Goal: Task Accomplishment & Management: Manage account settings

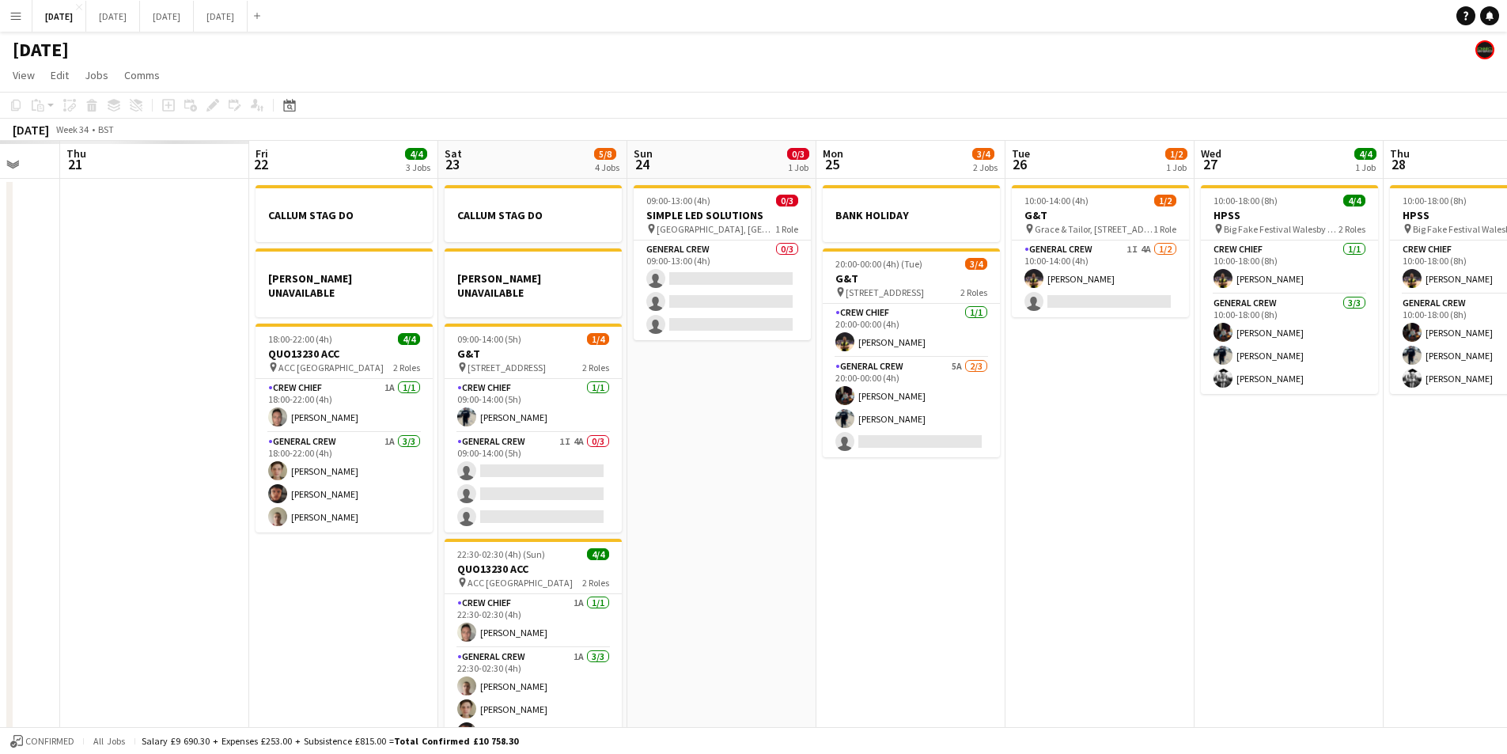
scroll to position [0, 352]
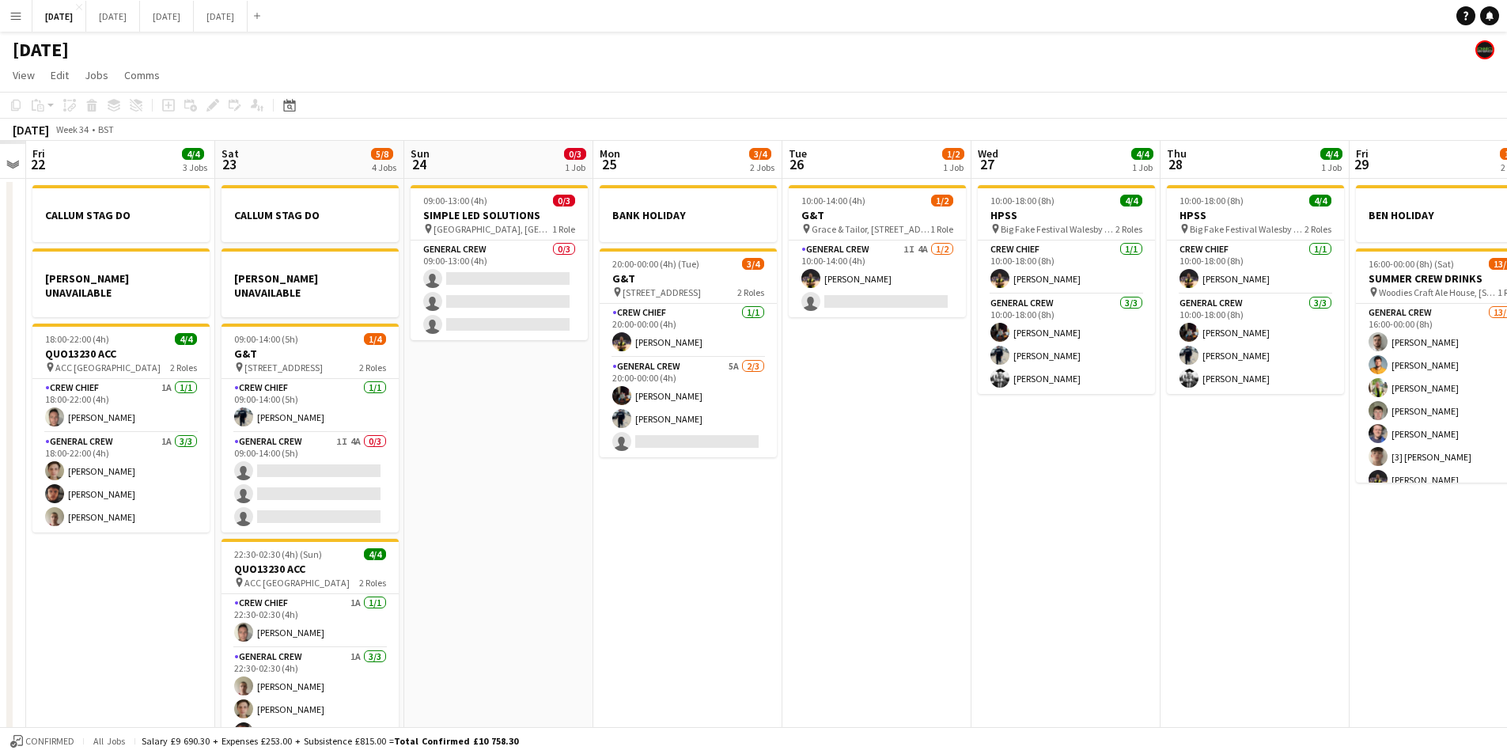
drag, startPoint x: 511, startPoint y: 511, endPoint x: 1014, endPoint y: 523, distance: 503.4
click at [1014, 523] on app-calendar-viewport "Wed 20 Thu 21 Fri 22 4/4 3 Jobs Sat 23 5/8 4 Jobs Sun 24 0/3 1 Job Mon 25 3/4 2…" at bounding box center [753, 455] width 1507 height 629
click at [339, 492] on app-card-role "General Crew 1I 4A 0/3 09:00-14:00 (5h) single-neutral-actions single-neutral-a…" at bounding box center [310, 483] width 177 height 100
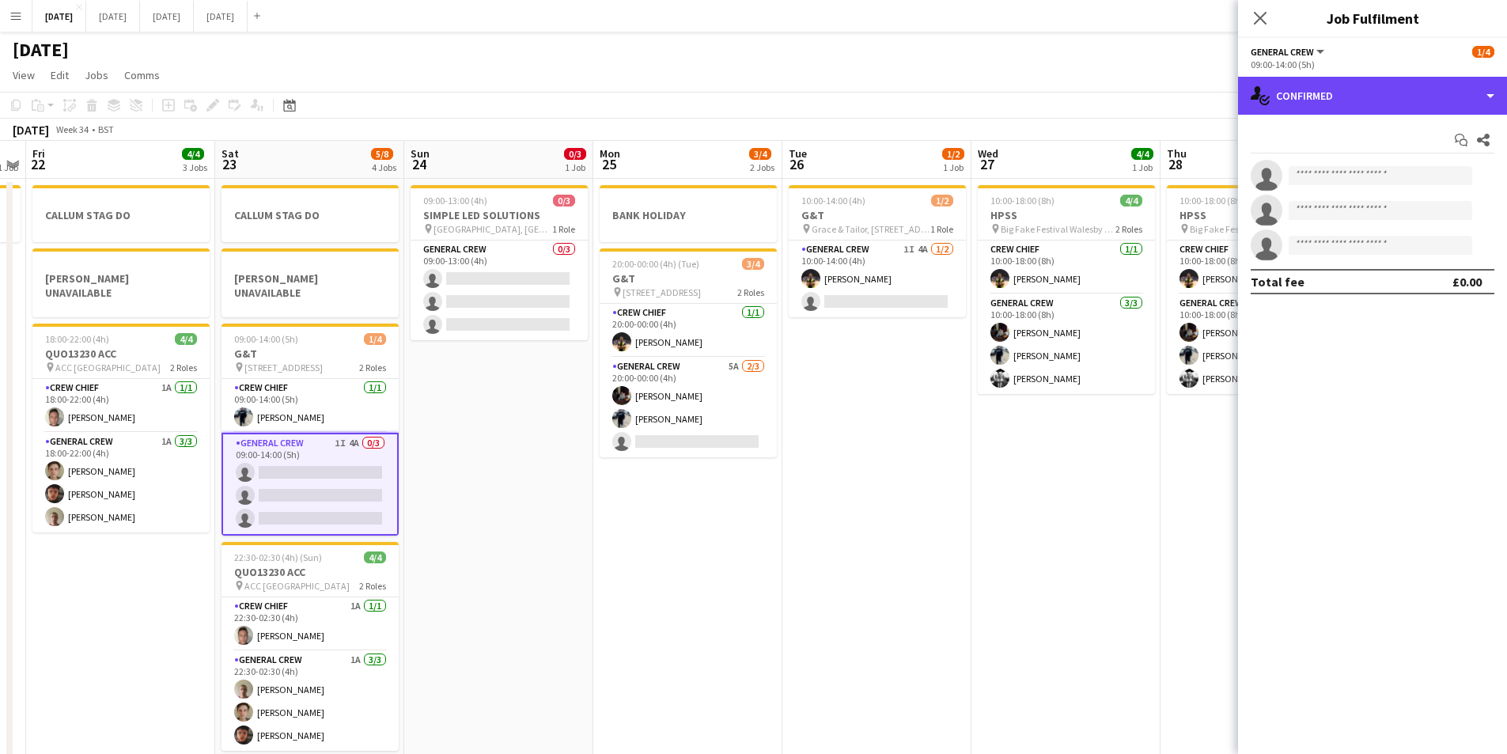
click at [1329, 92] on div "single-neutral-actions-check-2 Confirmed" at bounding box center [1372, 96] width 269 height 38
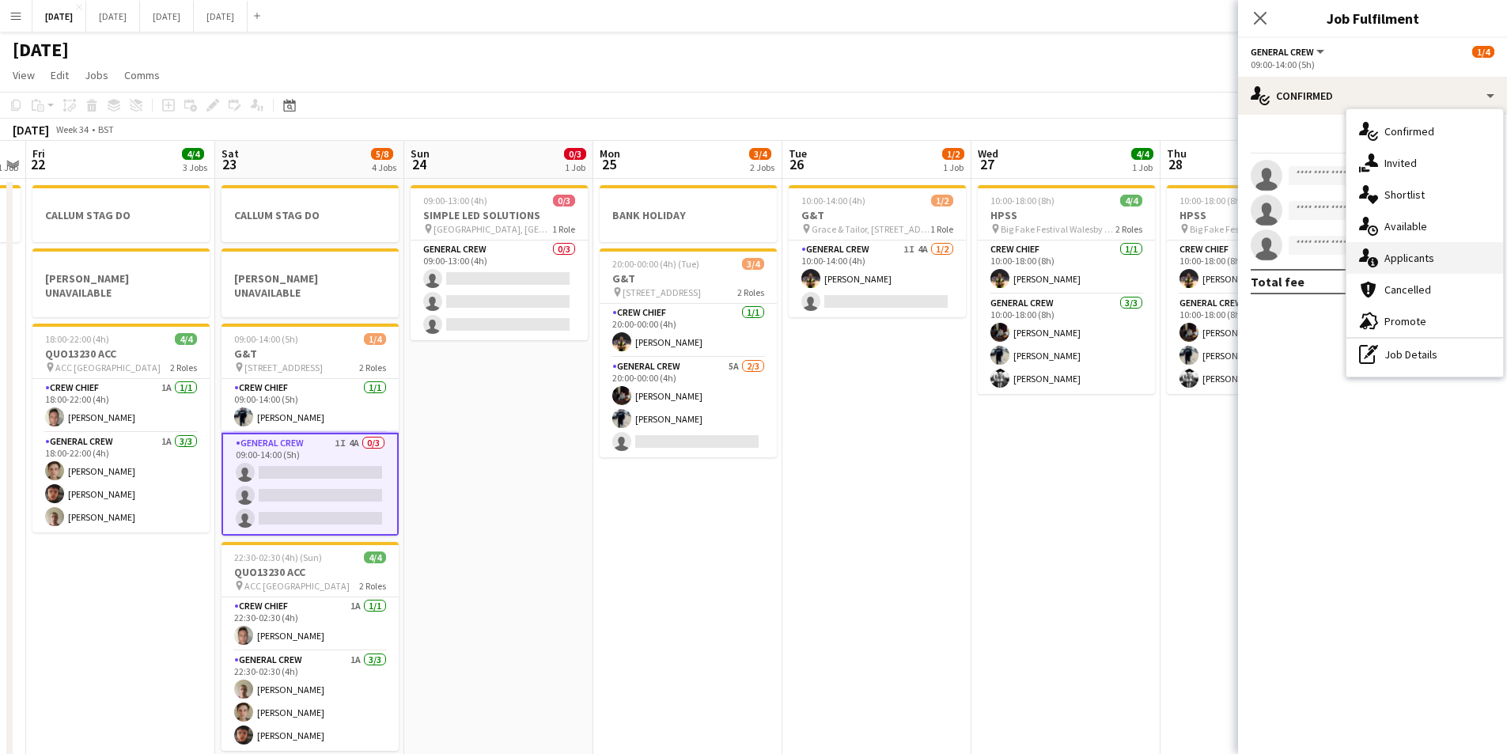
click at [1422, 260] on div "single-neutral-actions-information Applicants" at bounding box center [1425, 258] width 157 height 32
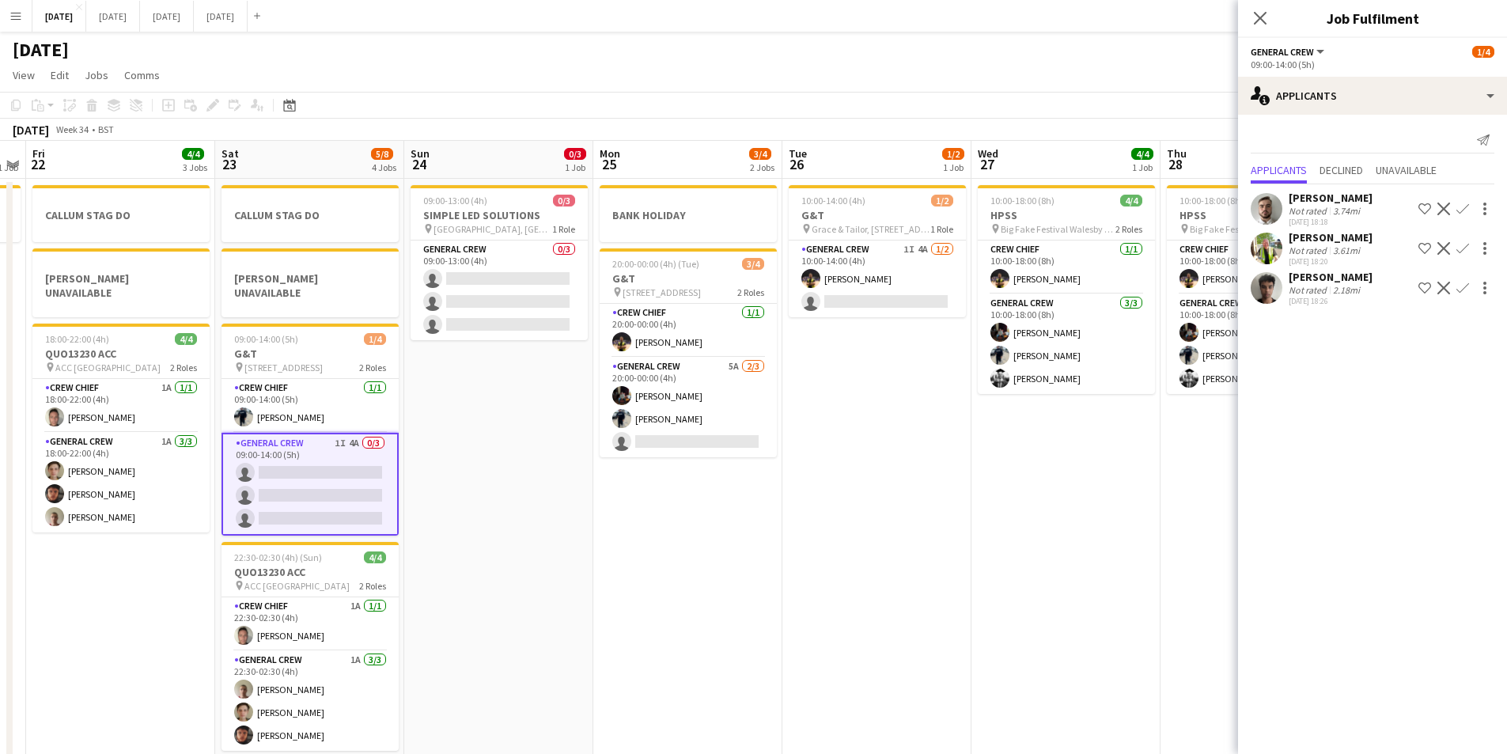
click at [1461, 245] on app-icon "Confirm" at bounding box center [1463, 248] width 13 height 13
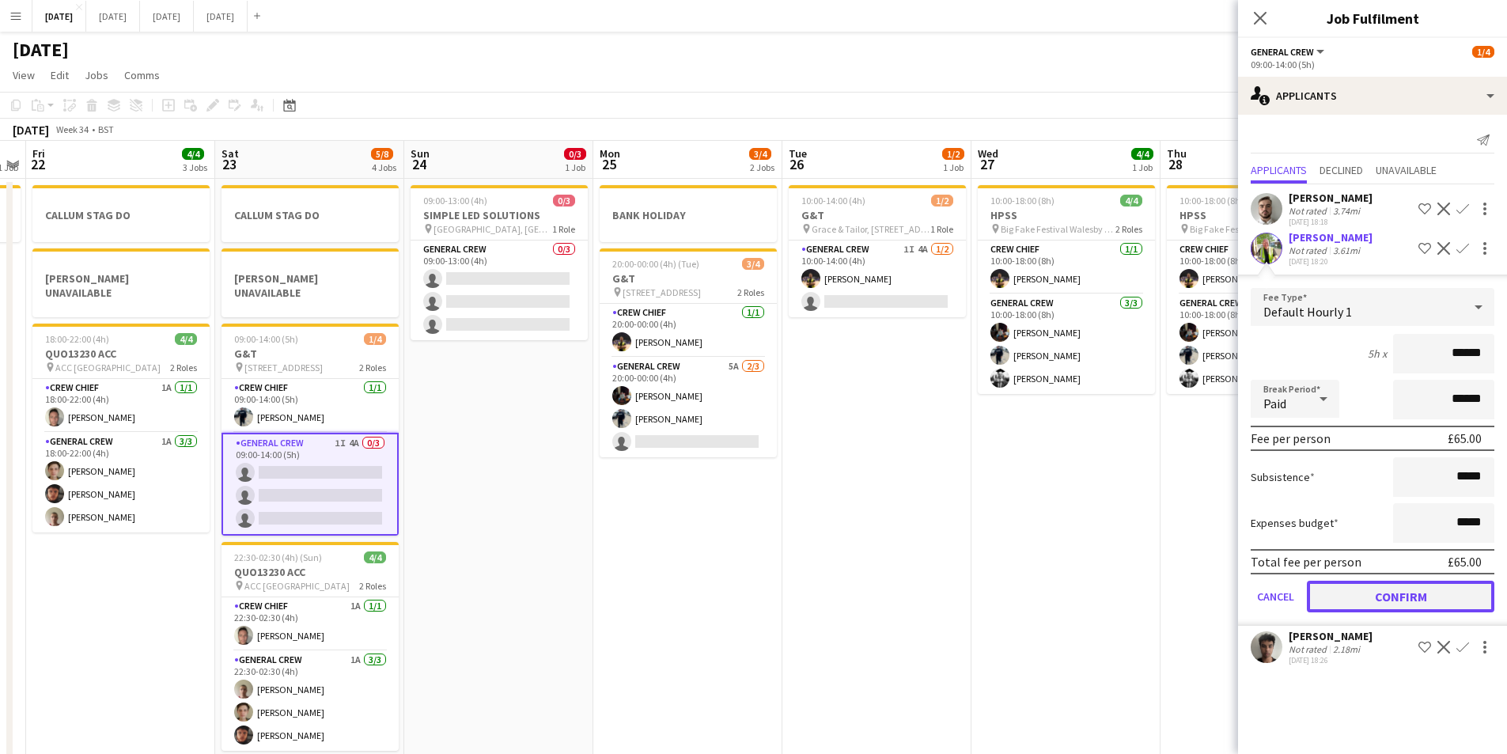
click at [1410, 591] on button "Confirm" at bounding box center [1401, 597] width 188 height 32
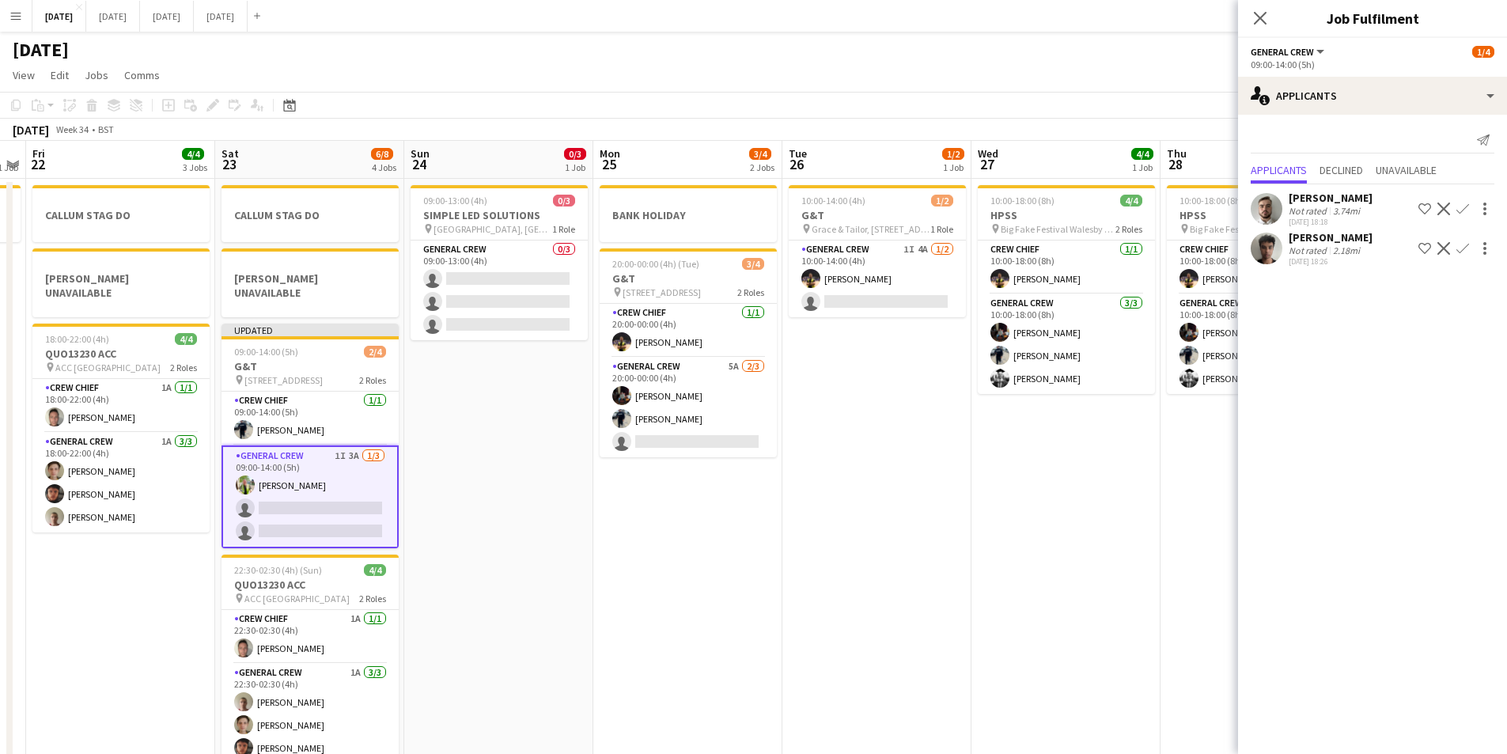
click at [1461, 251] on app-icon "Confirm" at bounding box center [1463, 248] width 13 height 13
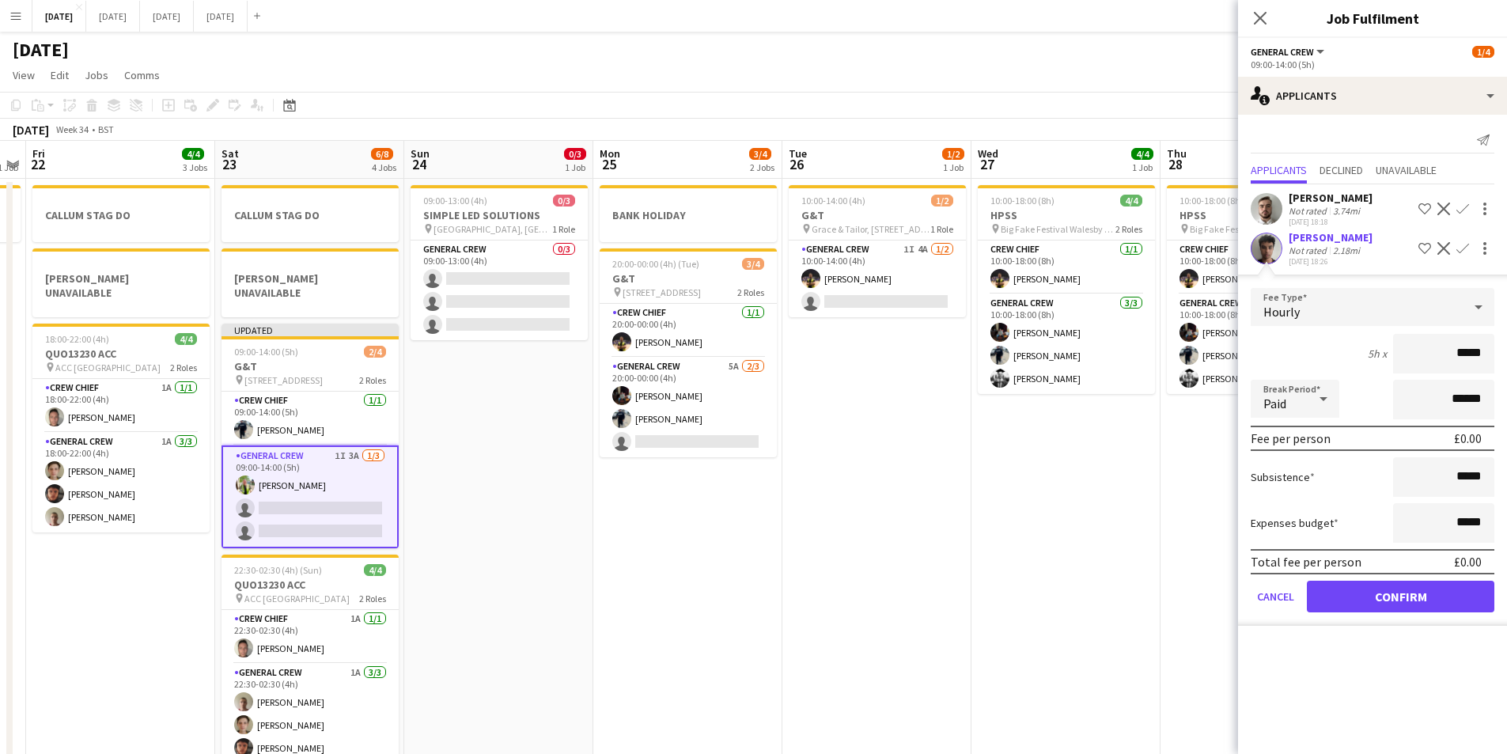
click at [1365, 241] on div "[PERSON_NAME]" at bounding box center [1331, 237] width 84 height 14
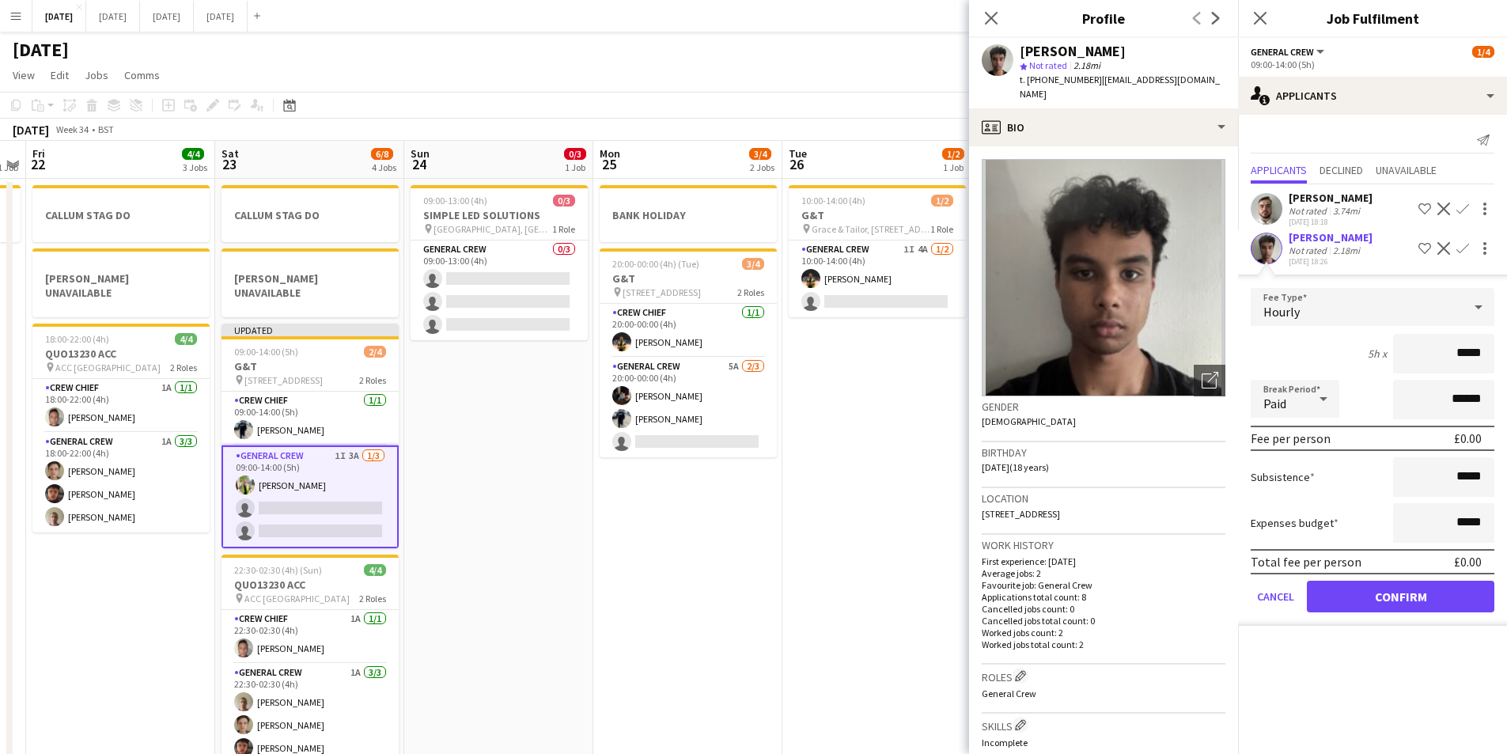
scroll to position [475, 0]
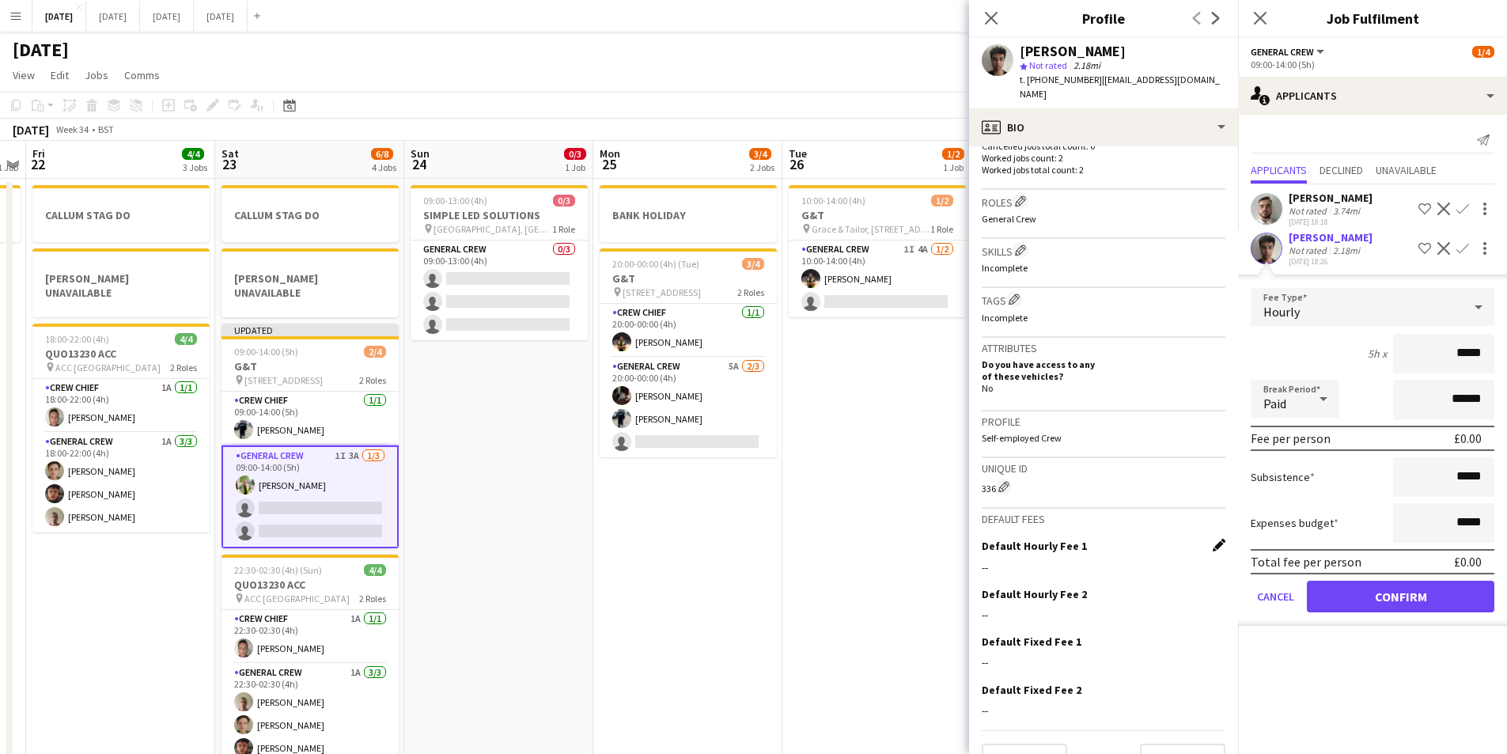
click at [1213, 547] on app-icon "Edit this field" at bounding box center [1219, 545] width 13 height 13
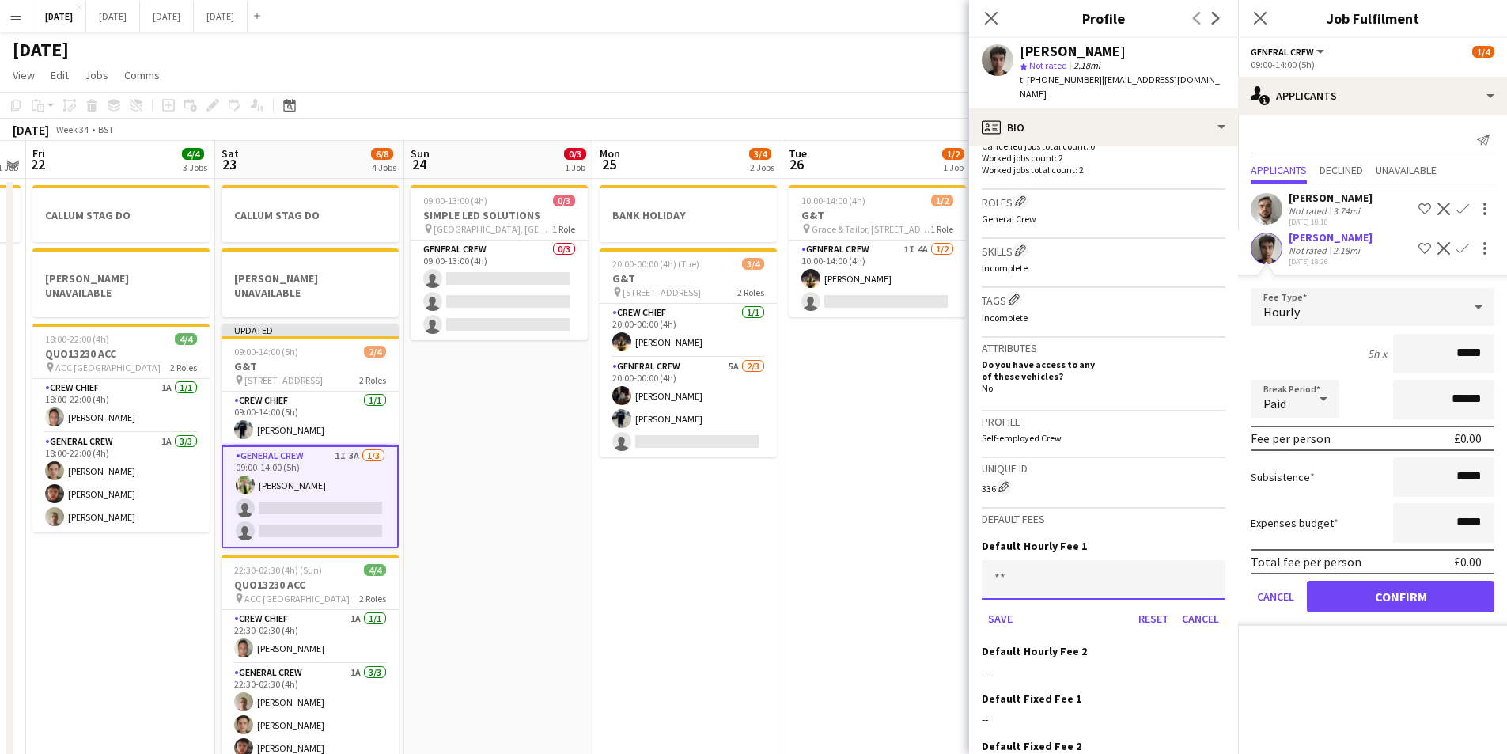
click at [1082, 589] on input at bounding box center [1104, 580] width 244 height 40
type input "******"
click at [1003, 620] on button "Save" at bounding box center [1000, 618] width 37 height 25
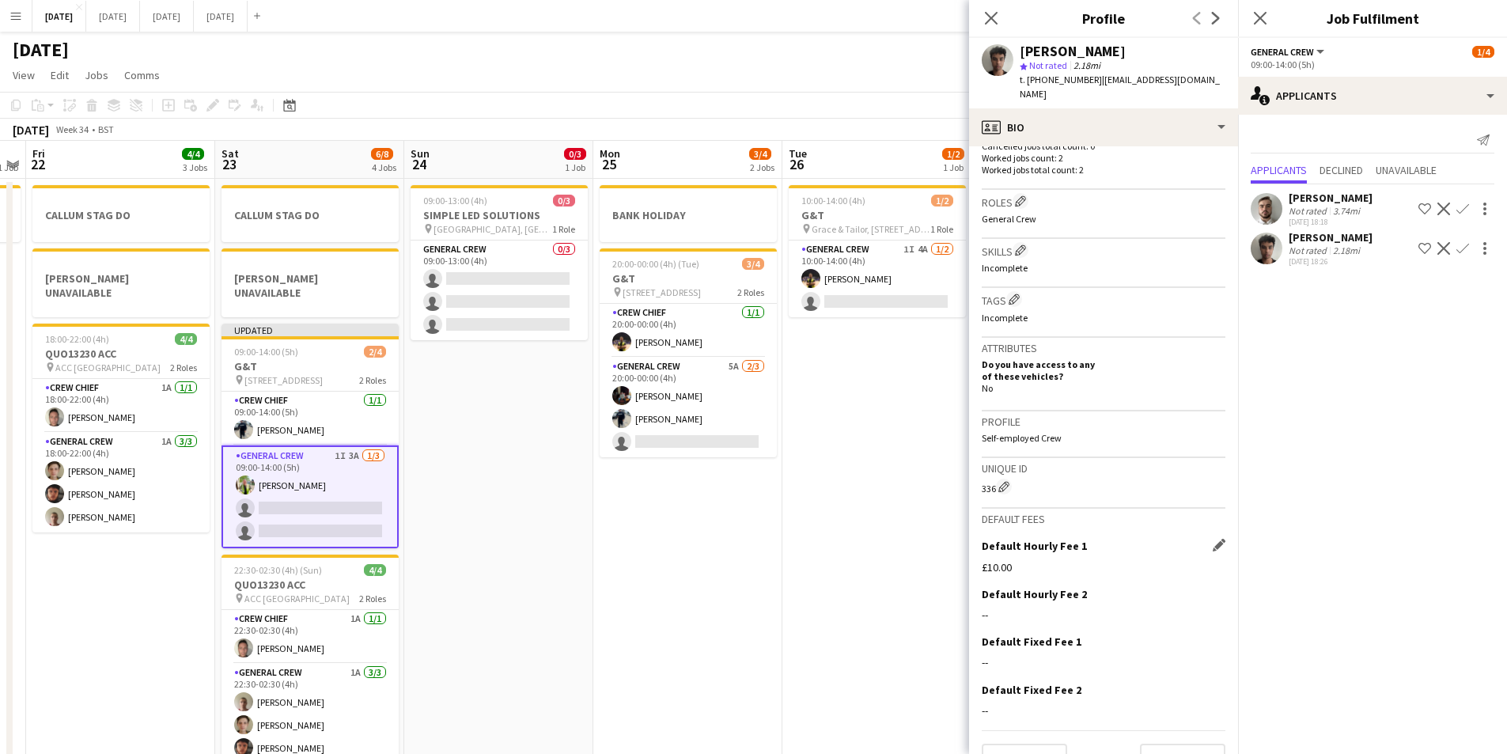
click at [1459, 252] on app-icon "Confirm" at bounding box center [1463, 248] width 13 height 13
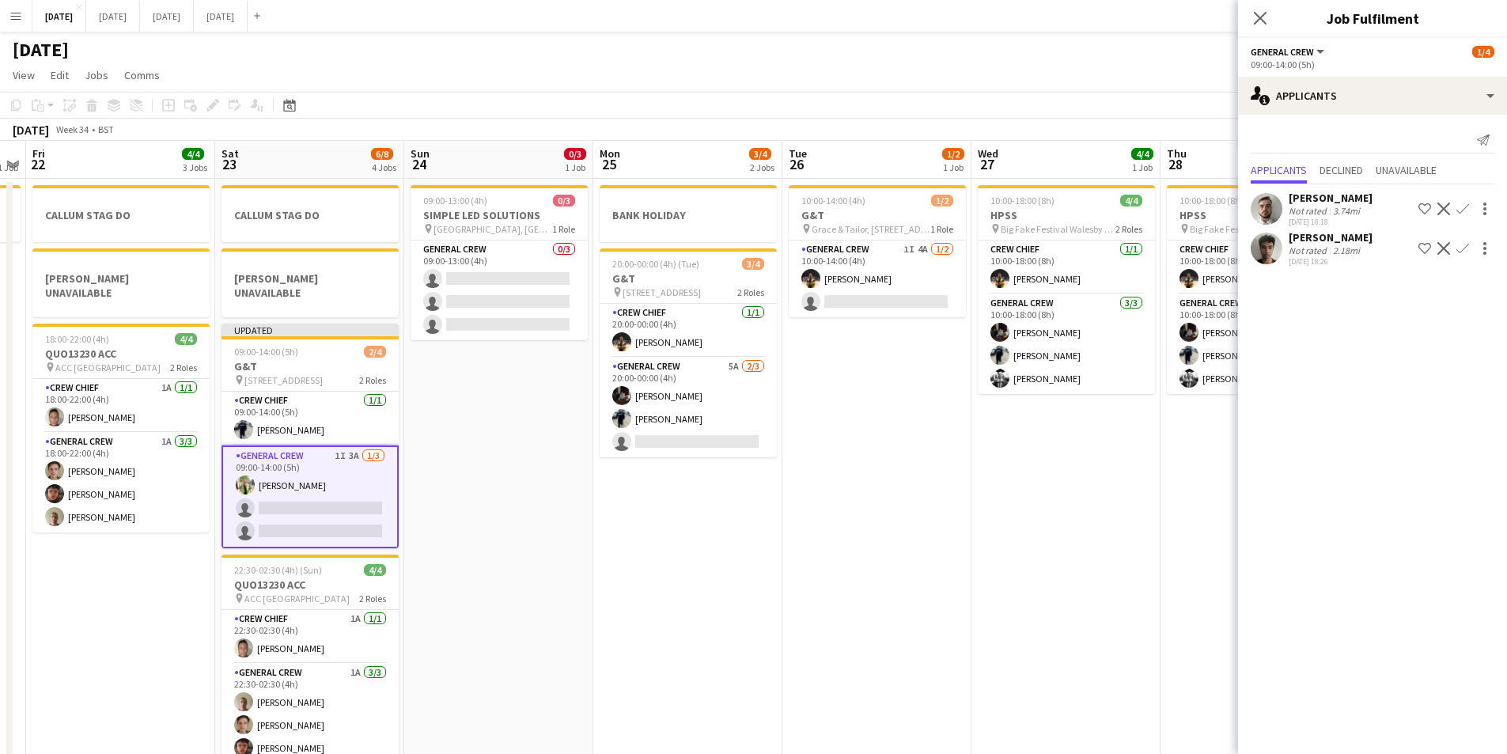
click at [1462, 248] on app-icon "Confirm" at bounding box center [1463, 248] width 13 height 13
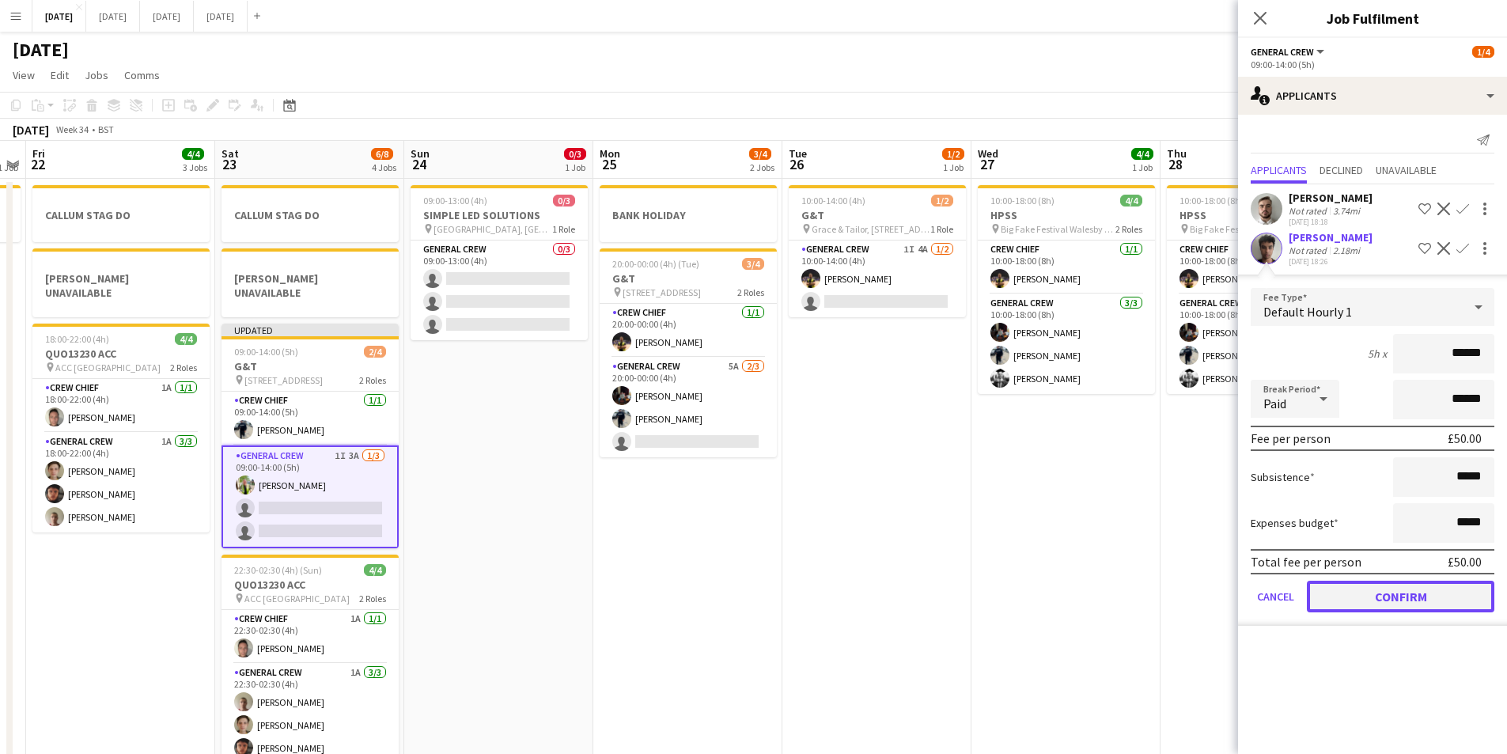
click at [1411, 589] on button "Confirm" at bounding box center [1401, 597] width 188 height 32
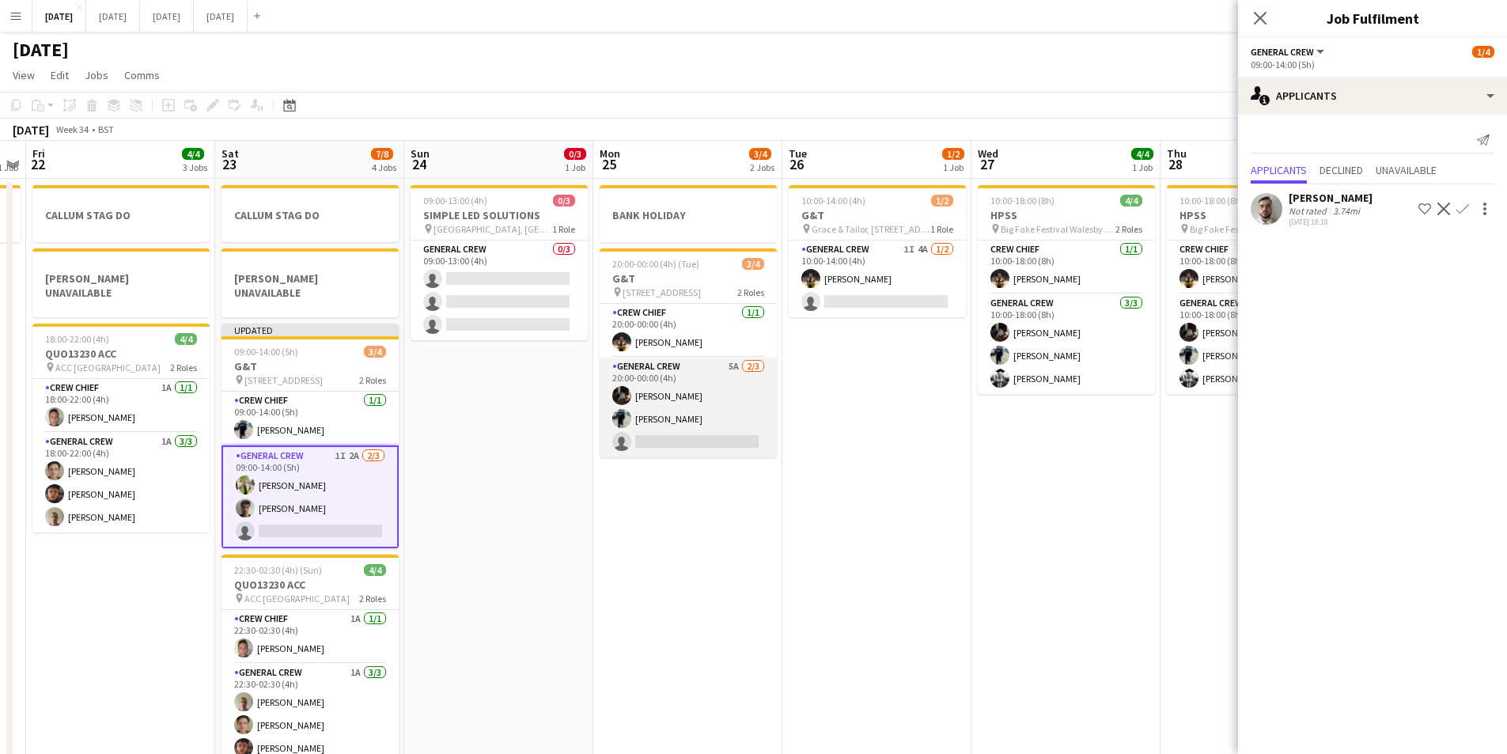
click at [688, 412] on app-card-role "General Crew 5A [DATE] 20:00-00:00 (4h) [PERSON_NAME] [PERSON_NAME] single-neut…" at bounding box center [688, 408] width 177 height 100
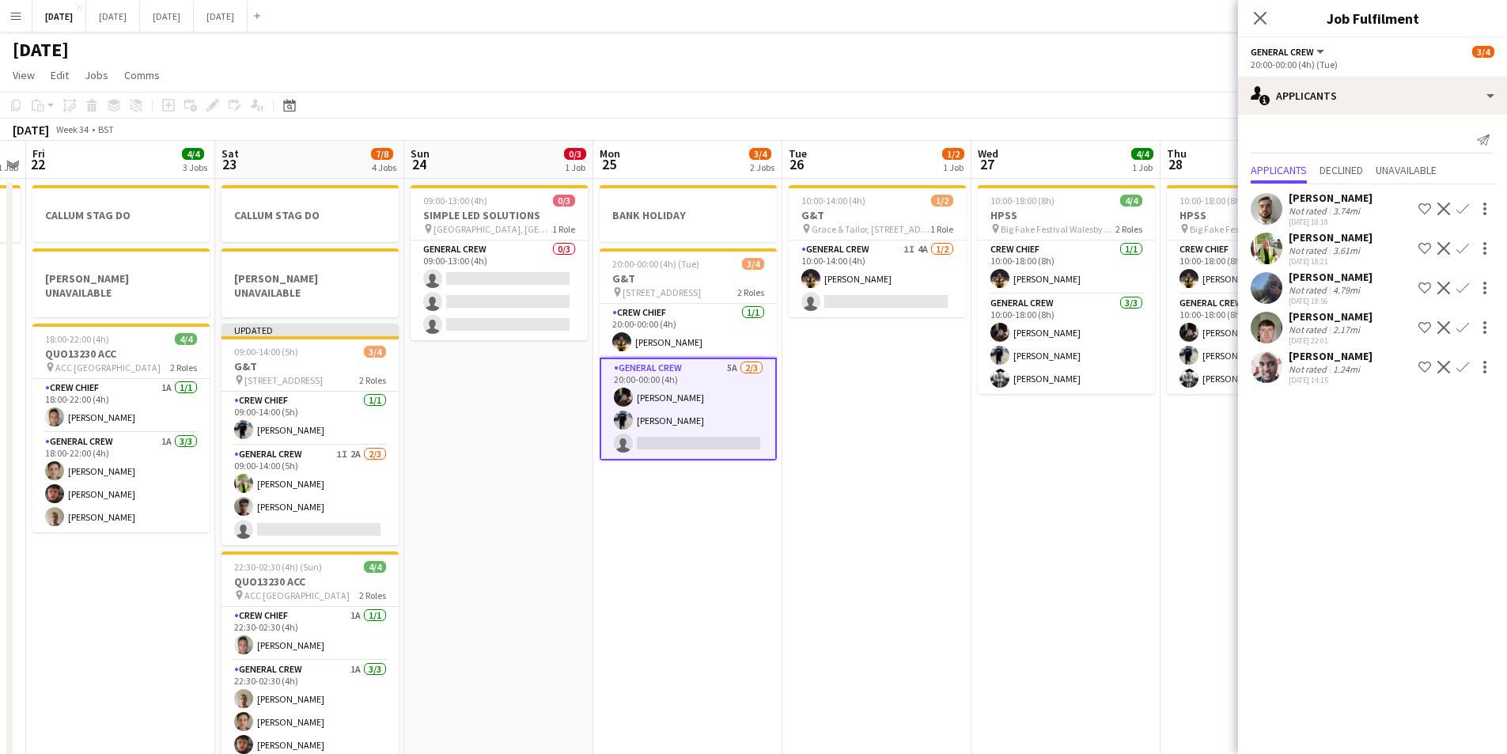
click at [1461, 247] on app-icon "Confirm" at bounding box center [1463, 248] width 13 height 13
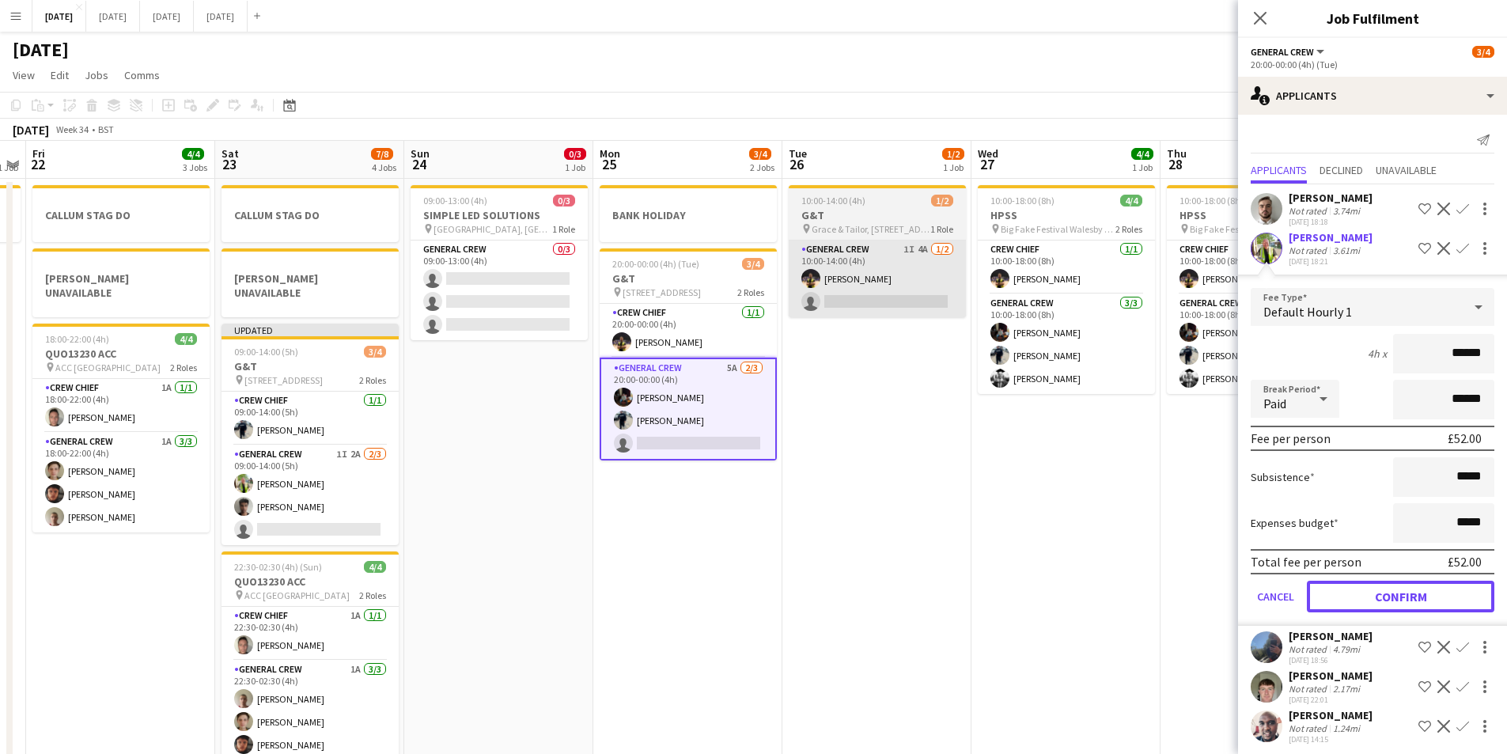
drag, startPoint x: 1389, startPoint y: 594, endPoint x: 895, endPoint y: 303, distance: 573.2
click at [1388, 588] on button "Confirm" at bounding box center [1401, 597] width 188 height 32
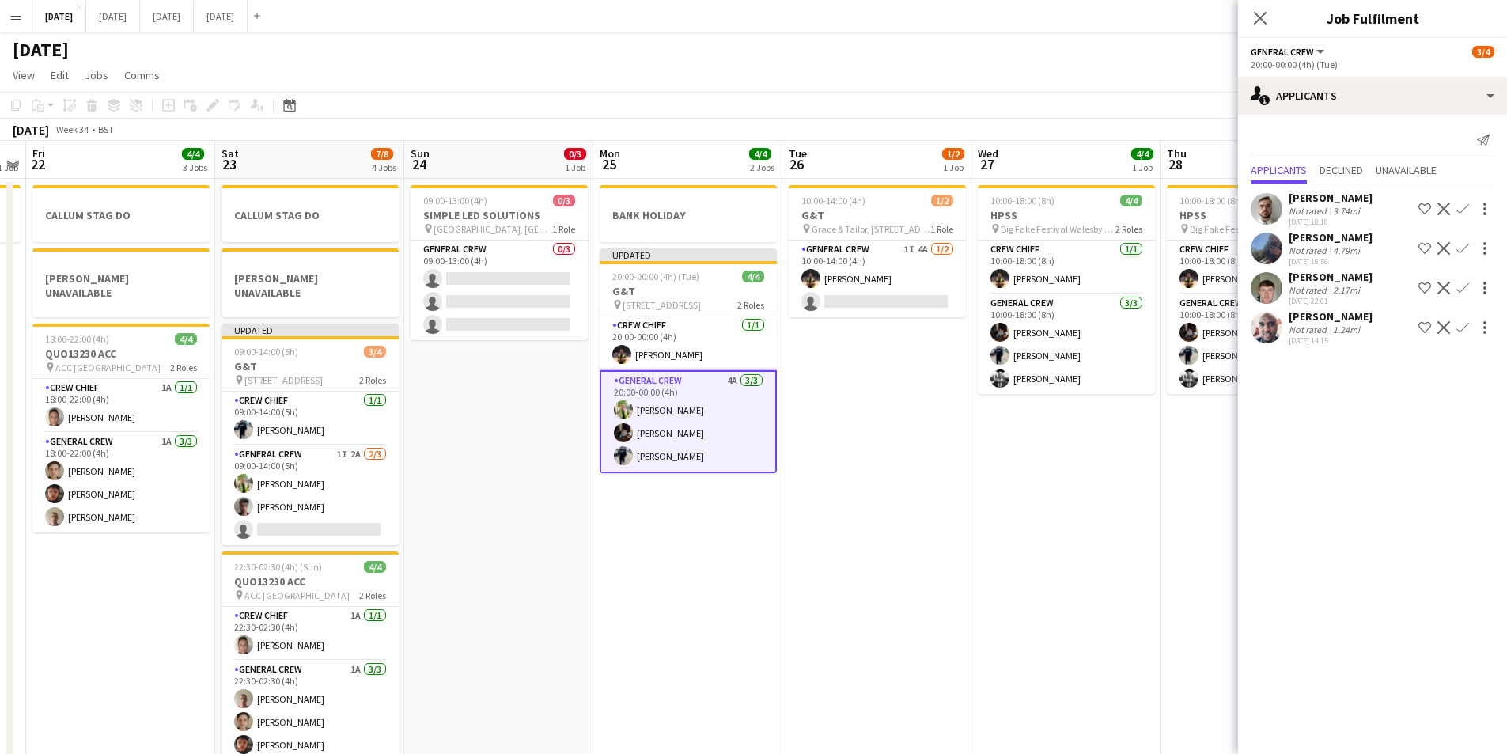
click at [896, 300] on app-card-role "General Crew 1I 4A [DATE] 10:00-14:00 (4h) [PERSON_NAME] single-neutral-actions" at bounding box center [877, 279] width 177 height 77
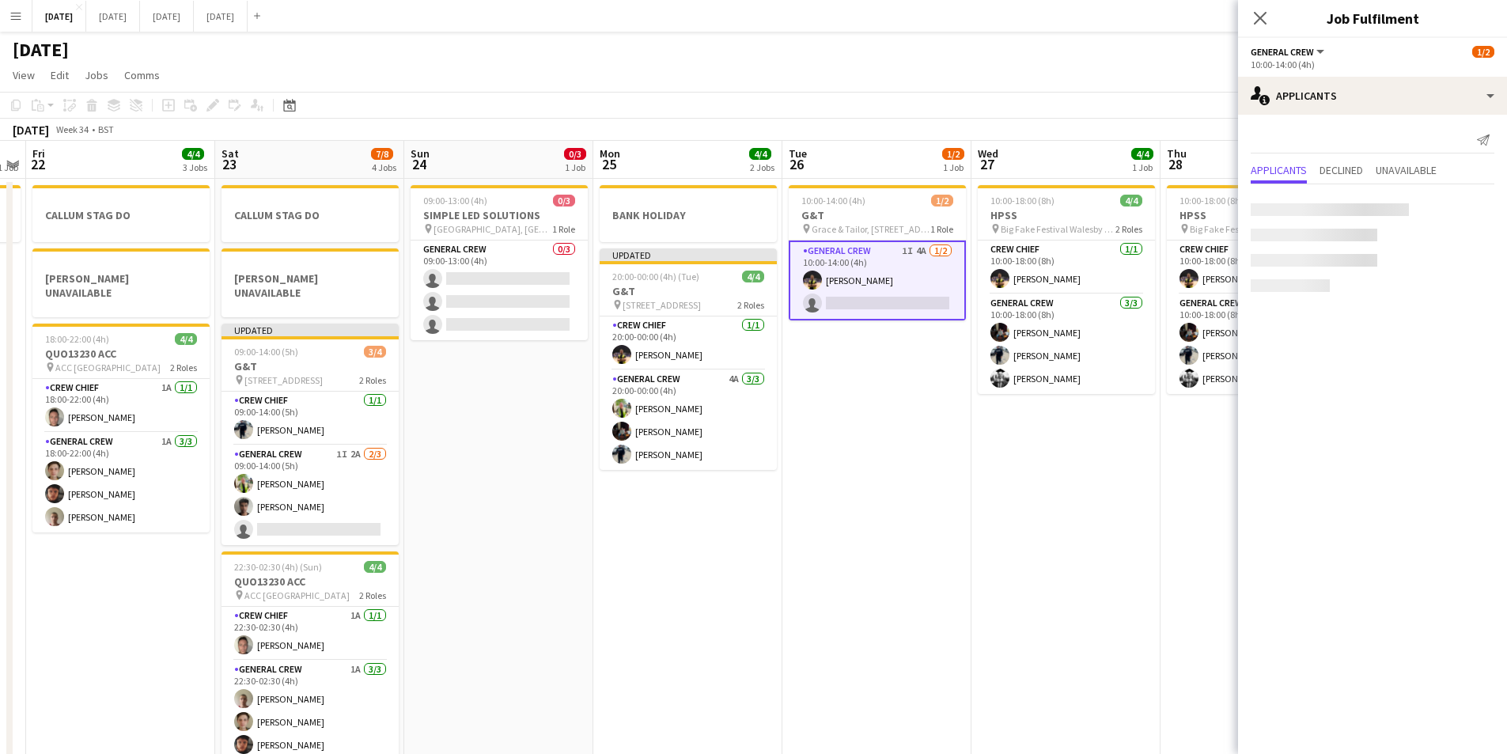
scroll to position [0, 351]
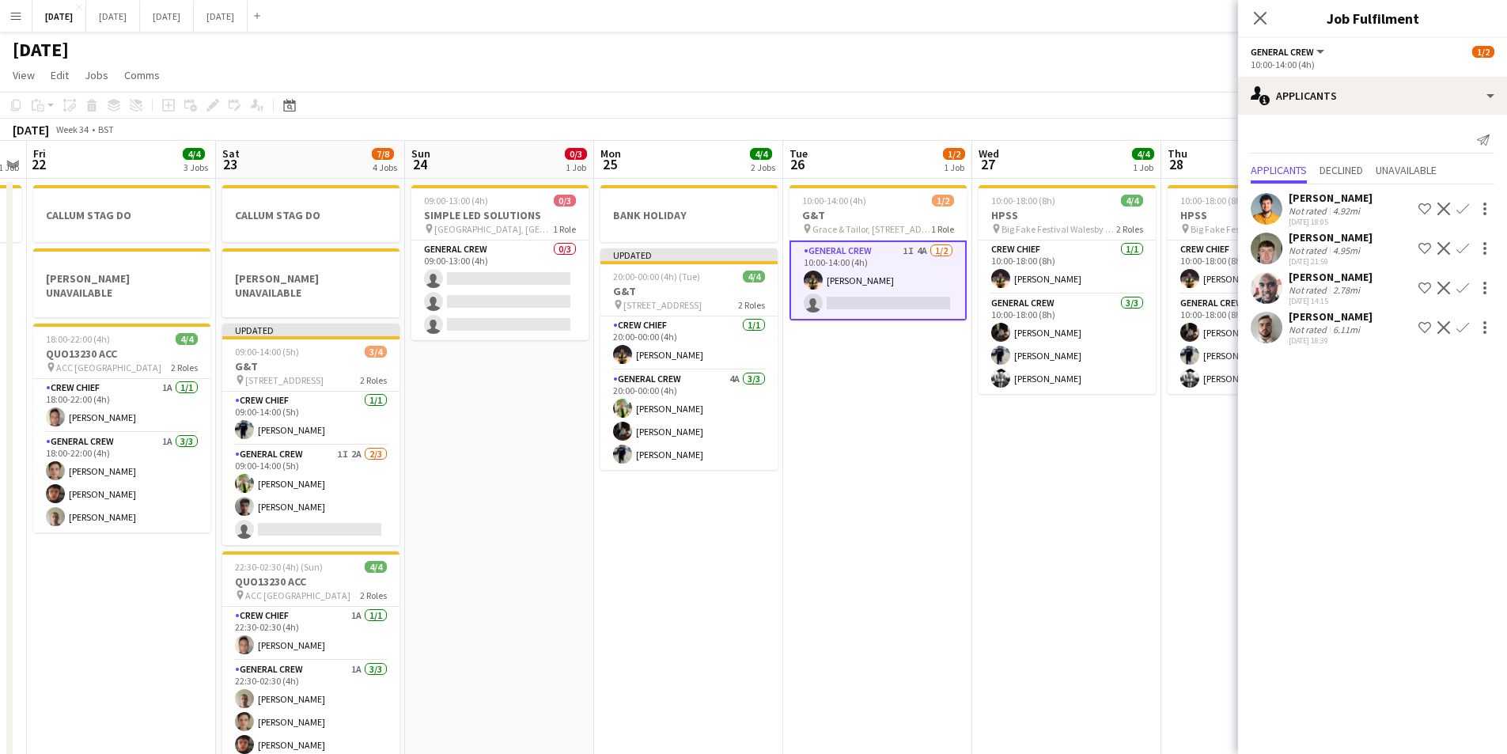
click at [1463, 206] on app-icon "Confirm" at bounding box center [1463, 209] width 13 height 13
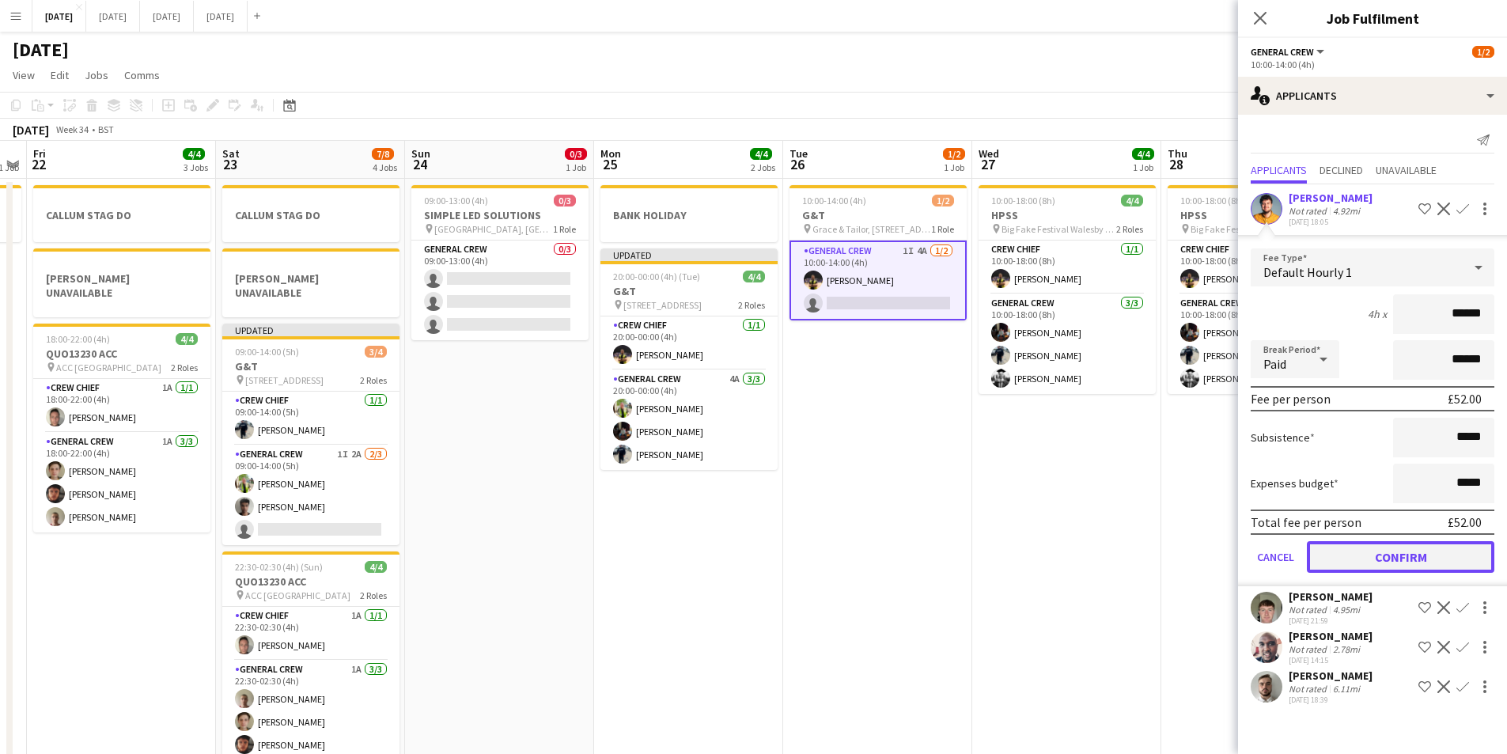
click at [1392, 559] on button "Confirm" at bounding box center [1401, 557] width 188 height 32
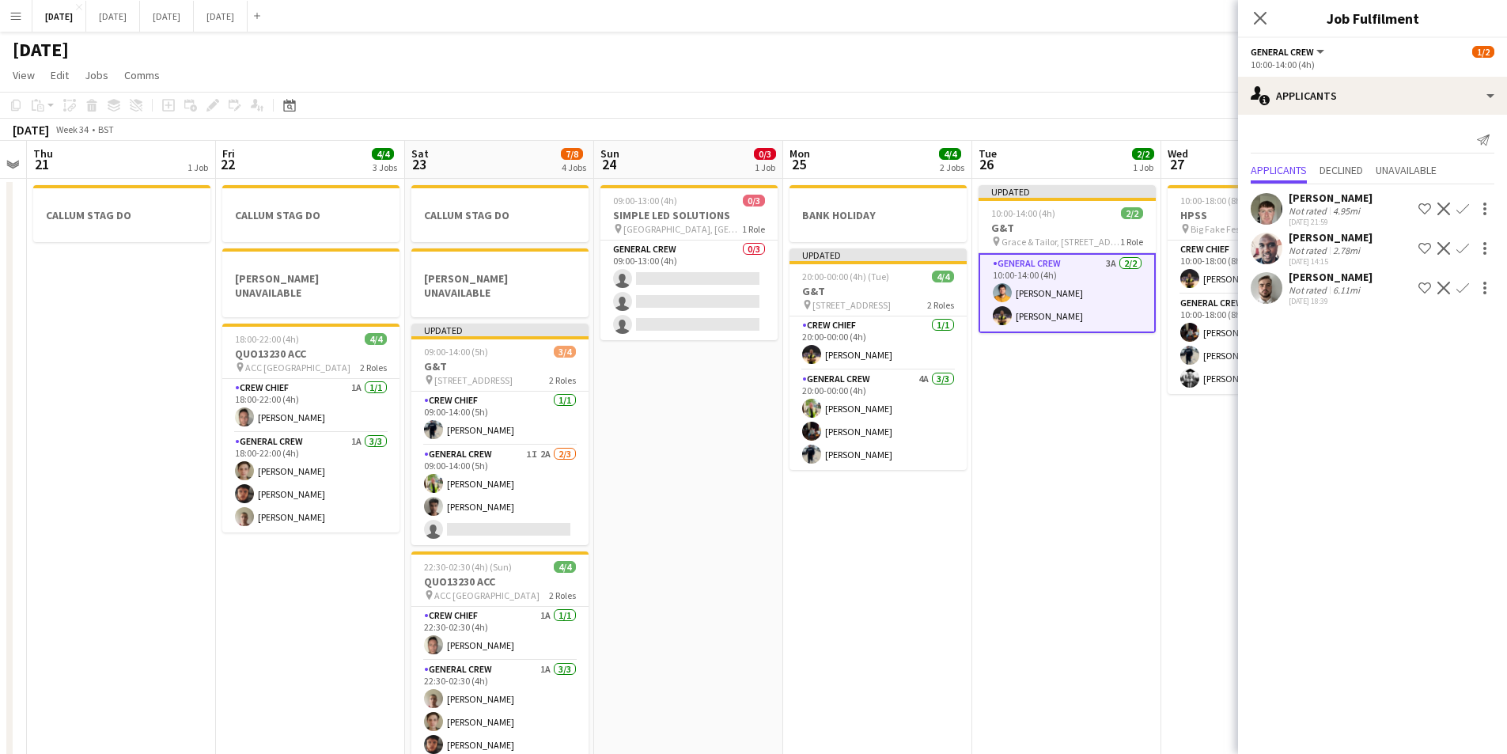
drag, startPoint x: 881, startPoint y: 505, endPoint x: 990, endPoint y: 503, distance: 108.4
click at [990, 503] on app-calendar-viewport "Tue 19 Wed 20 Thu 21 1 Job Fri 22 4/4 3 Jobs Sat 23 7/8 4 Jobs Sun 24 0/3 1 Job…" at bounding box center [753, 455] width 1507 height 629
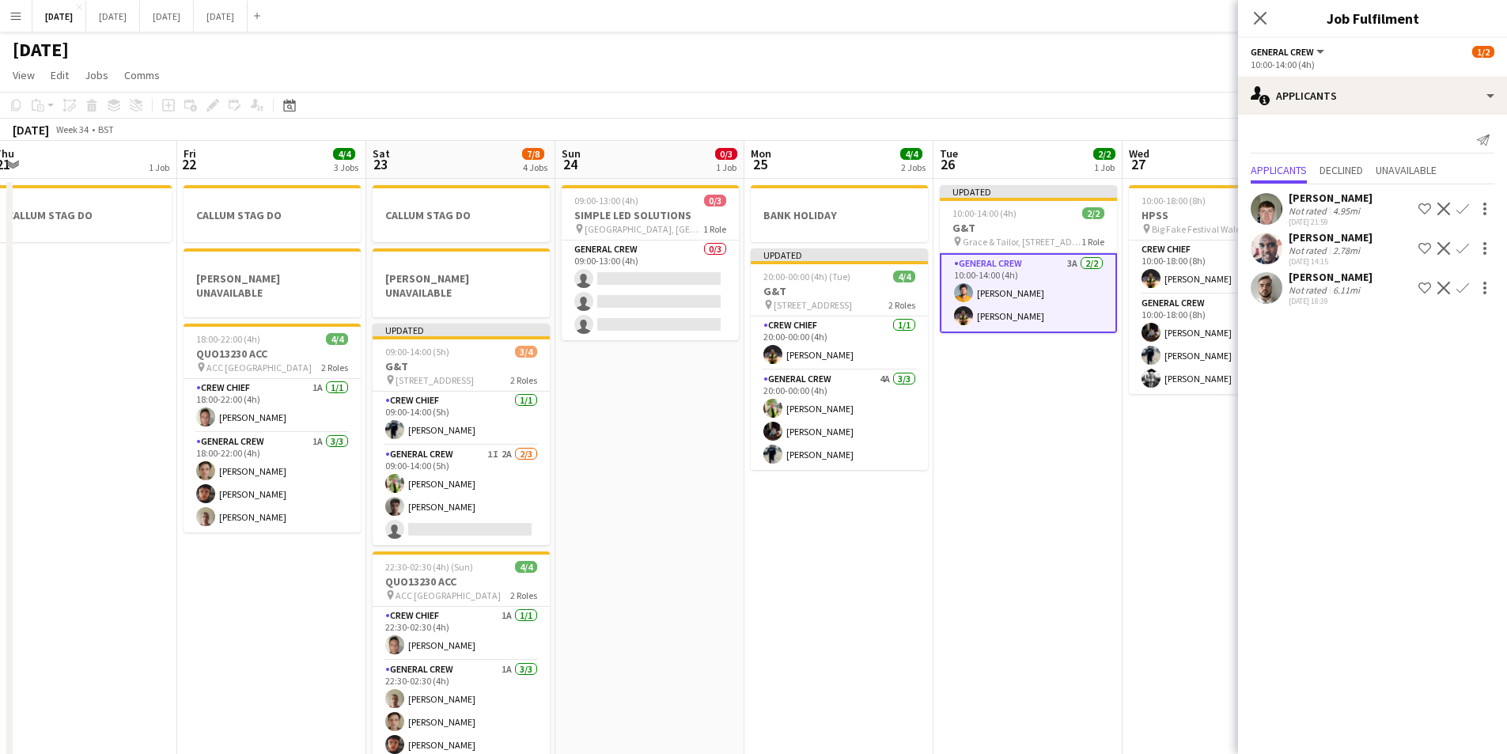
drag, startPoint x: 445, startPoint y: 478, endPoint x: 1114, endPoint y: 412, distance: 672.6
click at [445, 479] on app-card-role "General Crew 1I 2A [DATE] 09:00-14:00 (5h) [PERSON_NAME] Kamuren [PERSON_NAME] …" at bounding box center [461, 495] width 177 height 100
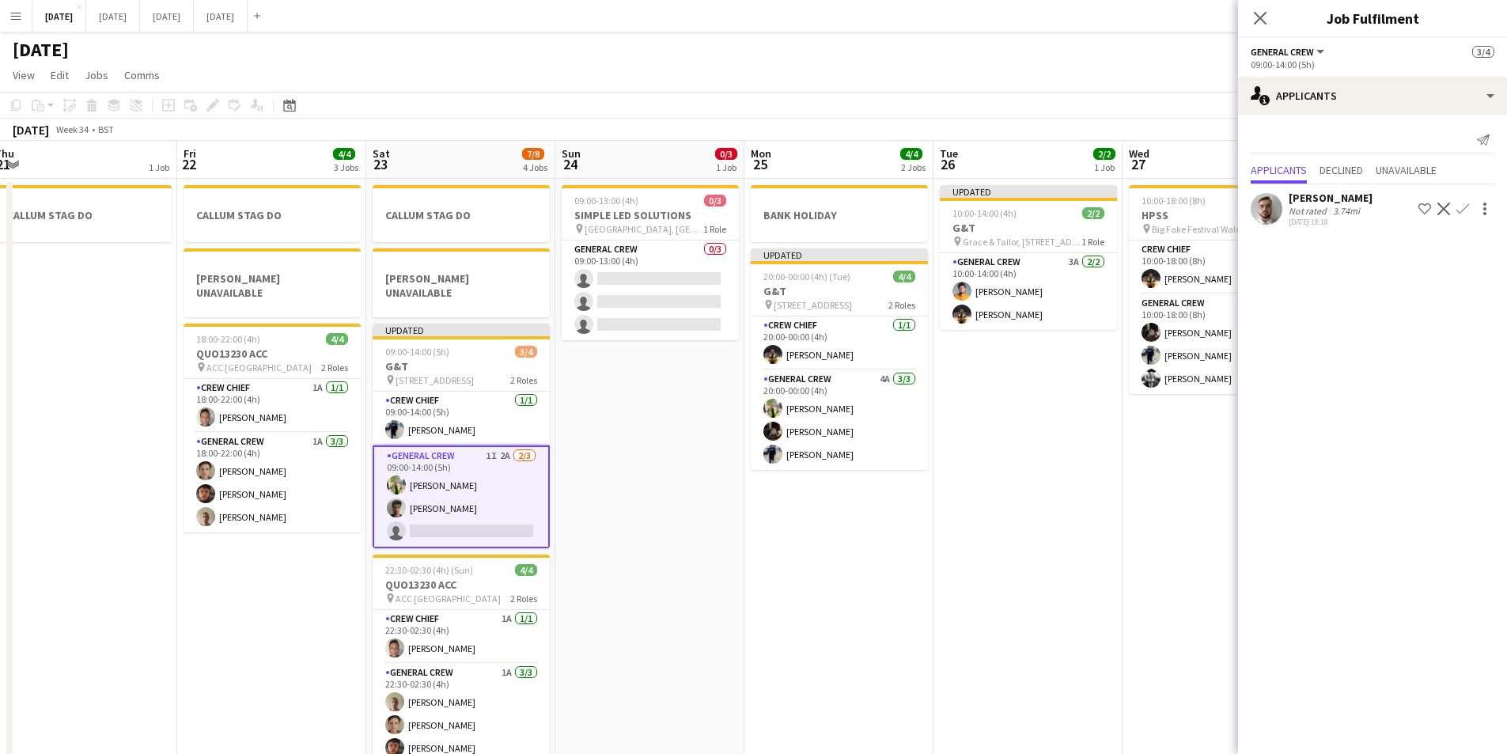
click at [1461, 206] on app-icon "Confirm" at bounding box center [1463, 209] width 13 height 13
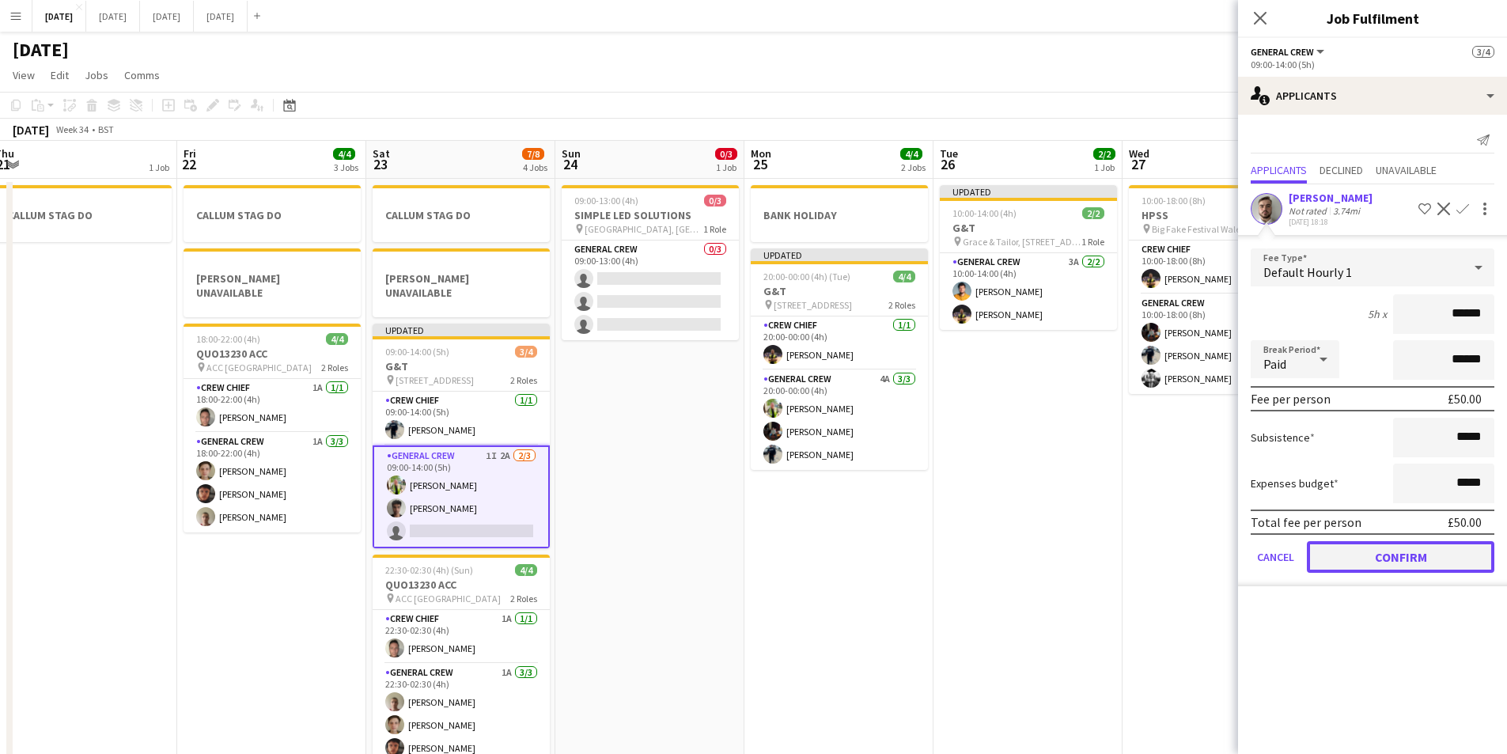
click at [1395, 561] on button "Confirm" at bounding box center [1401, 557] width 188 height 32
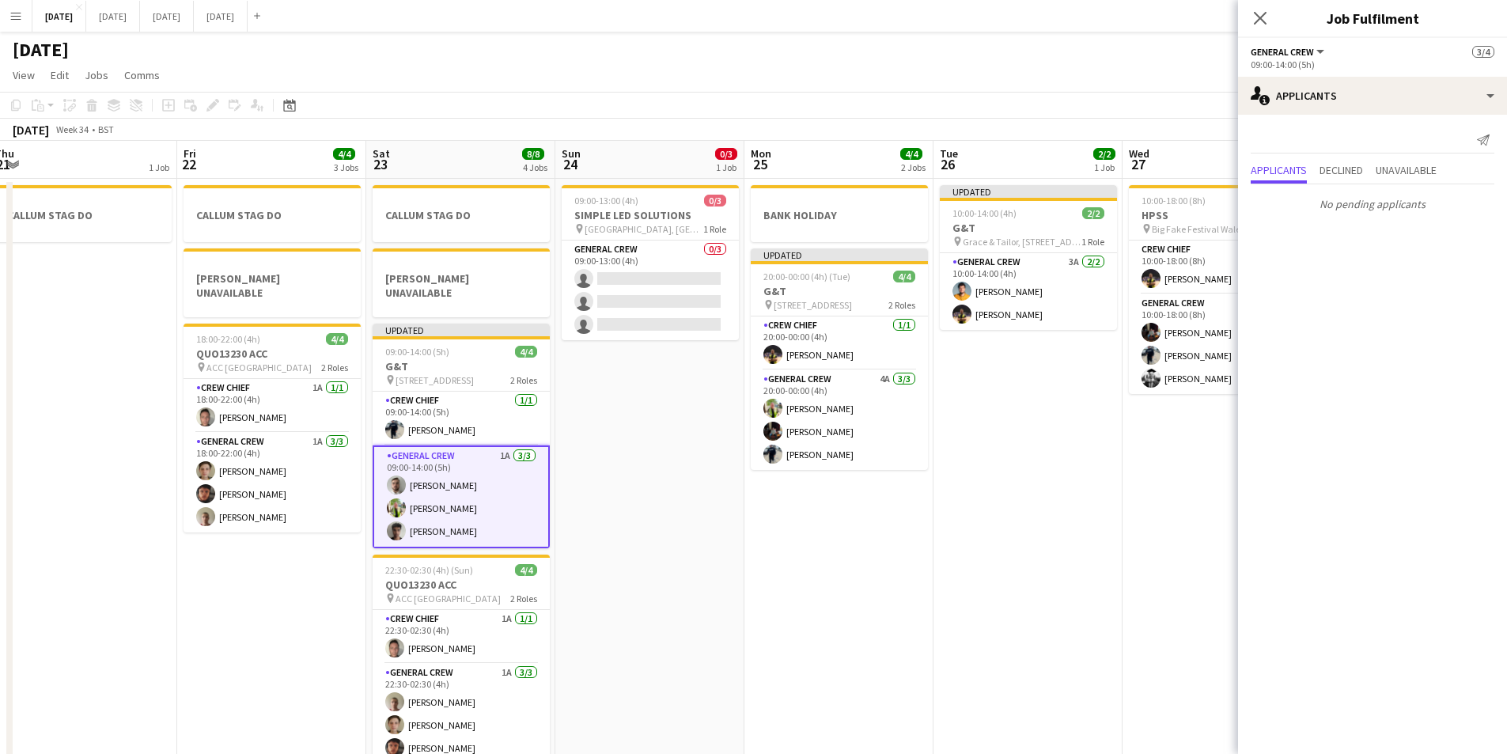
click at [483, 495] on app-card-role "General Crew 1A [DATE] 09:00-14:00 (5h) [PERSON_NAME] [PERSON_NAME] [PERSON_NAM…" at bounding box center [461, 496] width 177 height 103
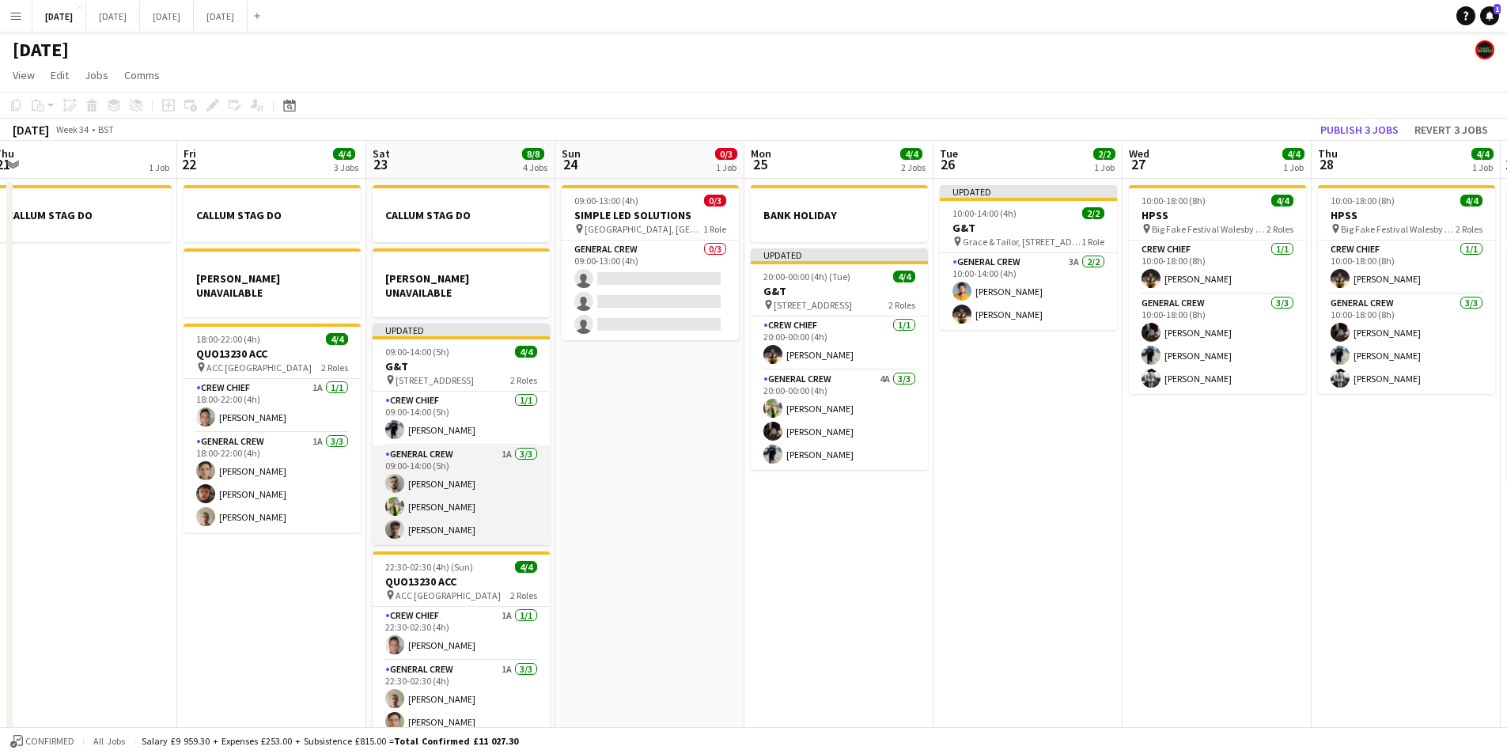
click at [468, 502] on app-card-role "General Crew 1A [DATE] 09:00-14:00 (5h) [PERSON_NAME] [PERSON_NAME] [PERSON_NAM…" at bounding box center [461, 495] width 177 height 100
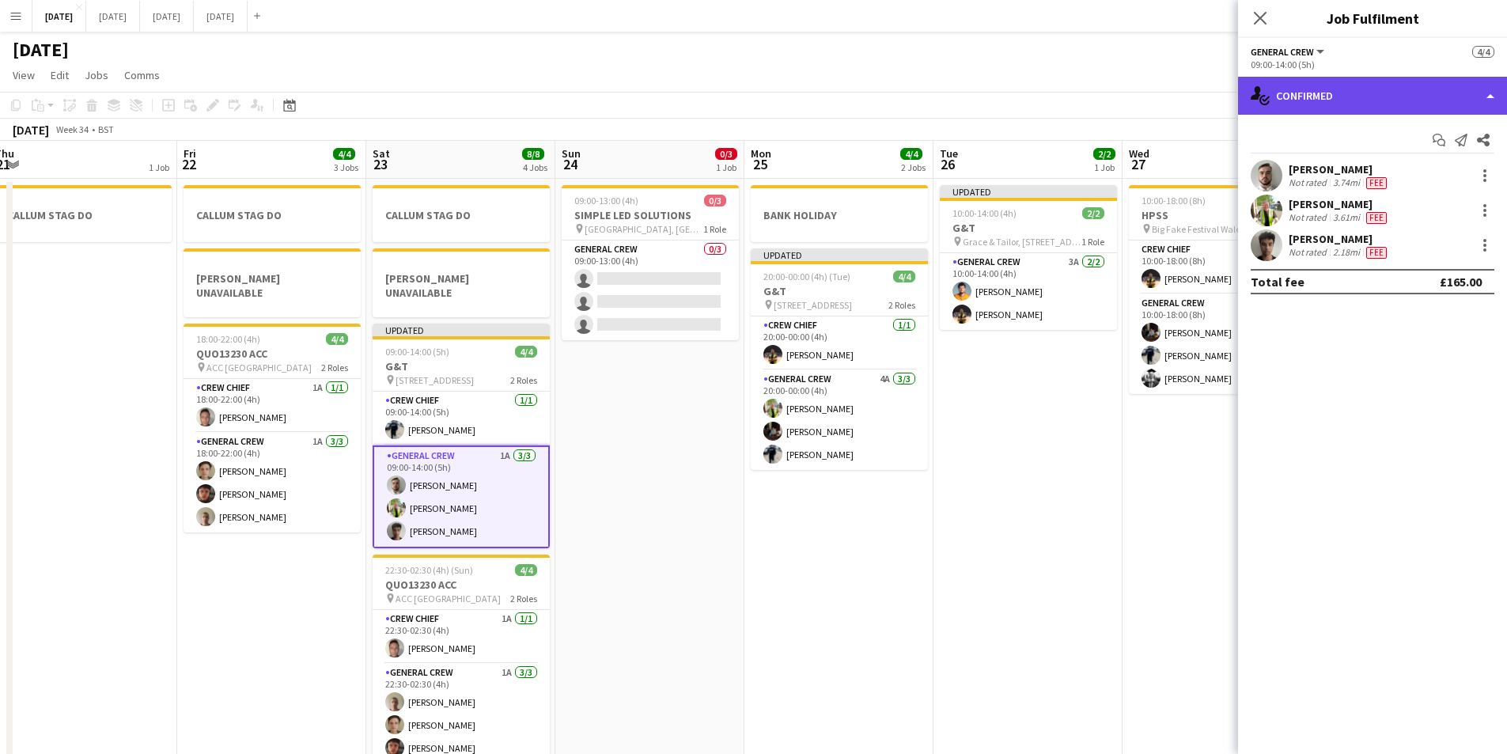
click at [1415, 102] on div "single-neutral-actions-check-2 Confirmed" at bounding box center [1372, 96] width 269 height 38
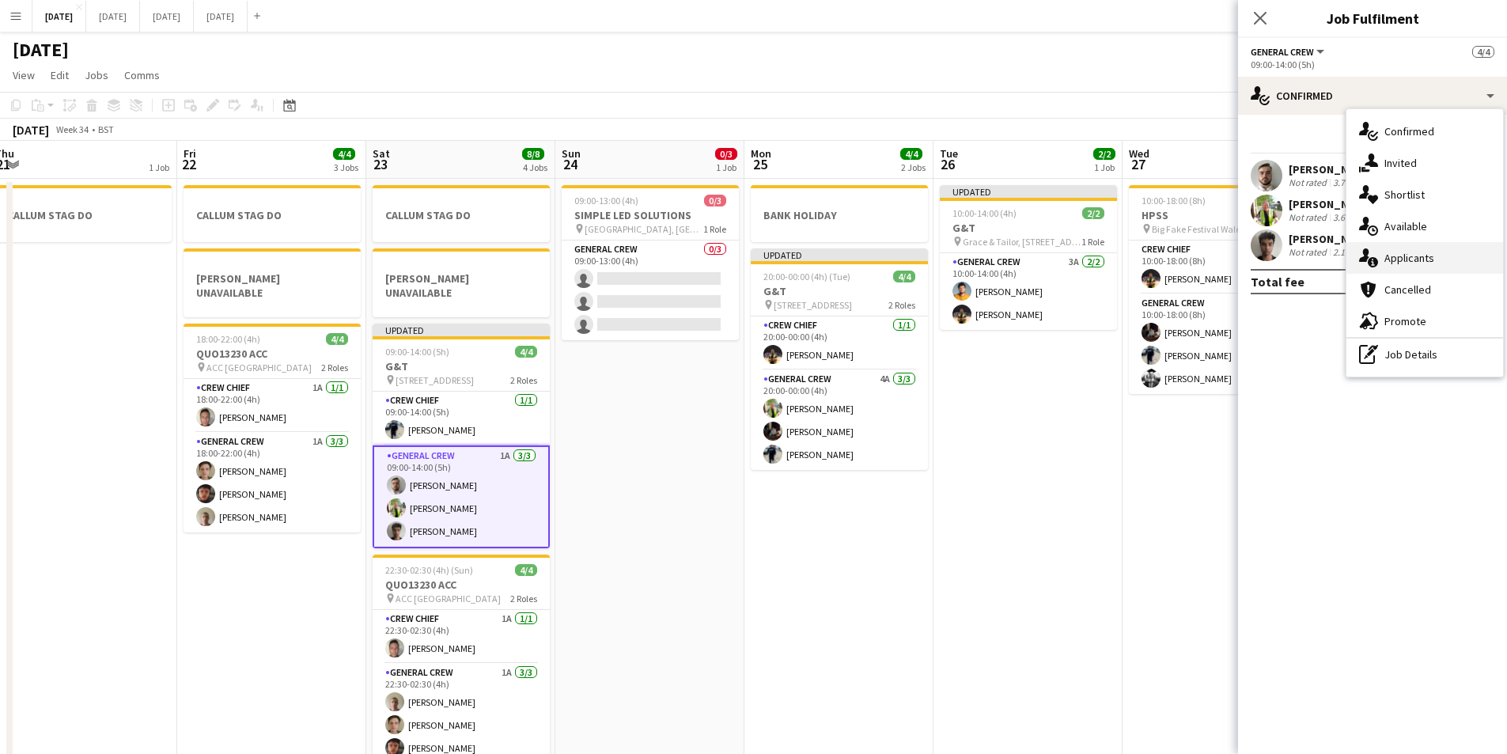
click at [1414, 259] on div "single-neutral-actions-information Applicants" at bounding box center [1425, 258] width 157 height 32
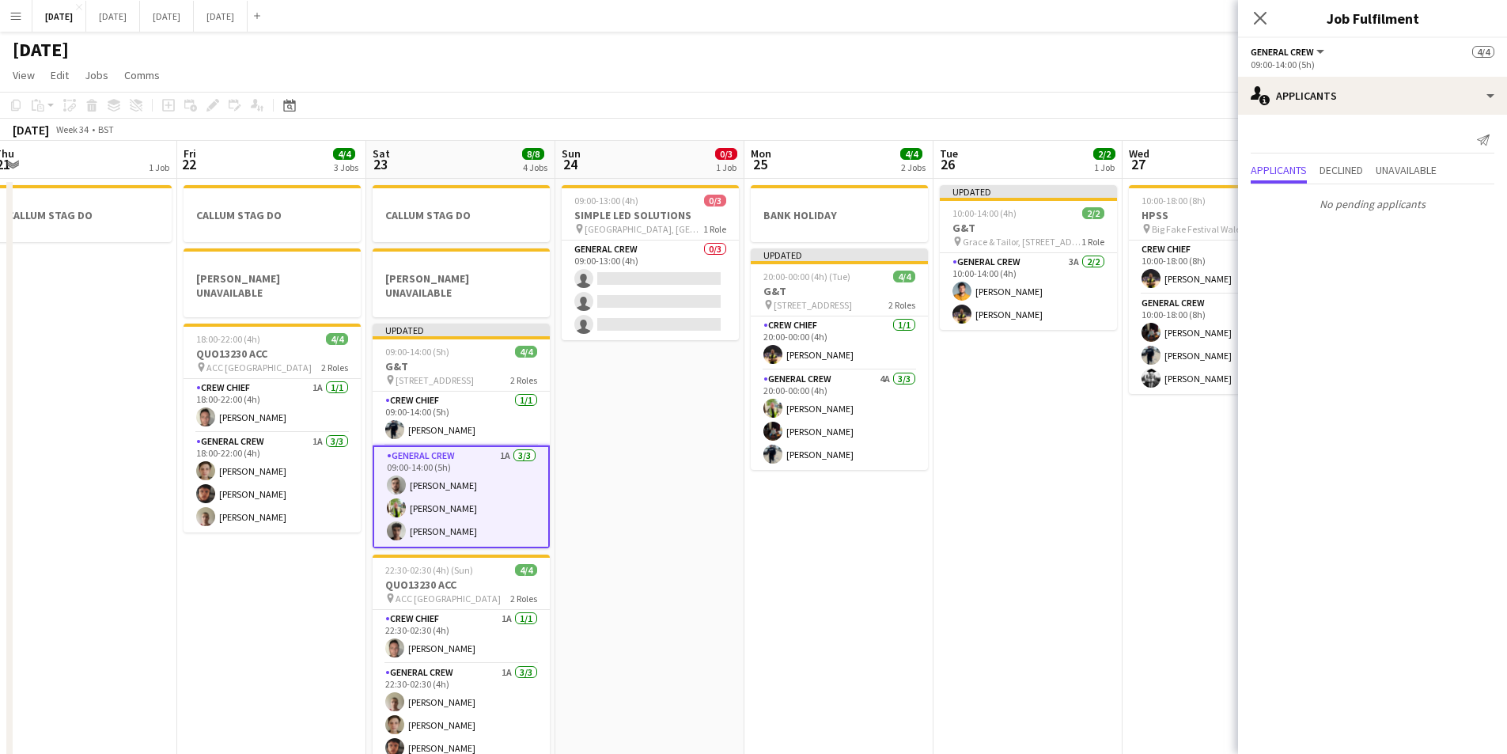
drag, startPoint x: 668, startPoint y: 478, endPoint x: 1077, endPoint y: 178, distance: 507.2
click at [683, 480] on app-calendar-viewport "Tue 19 4/4 1 Job Wed 20 Thu 21 1 Job Fri 22 4/4 3 Jobs Sat 23 8/8 4 Jobs Sun 24…" at bounding box center [753, 455] width 1507 height 629
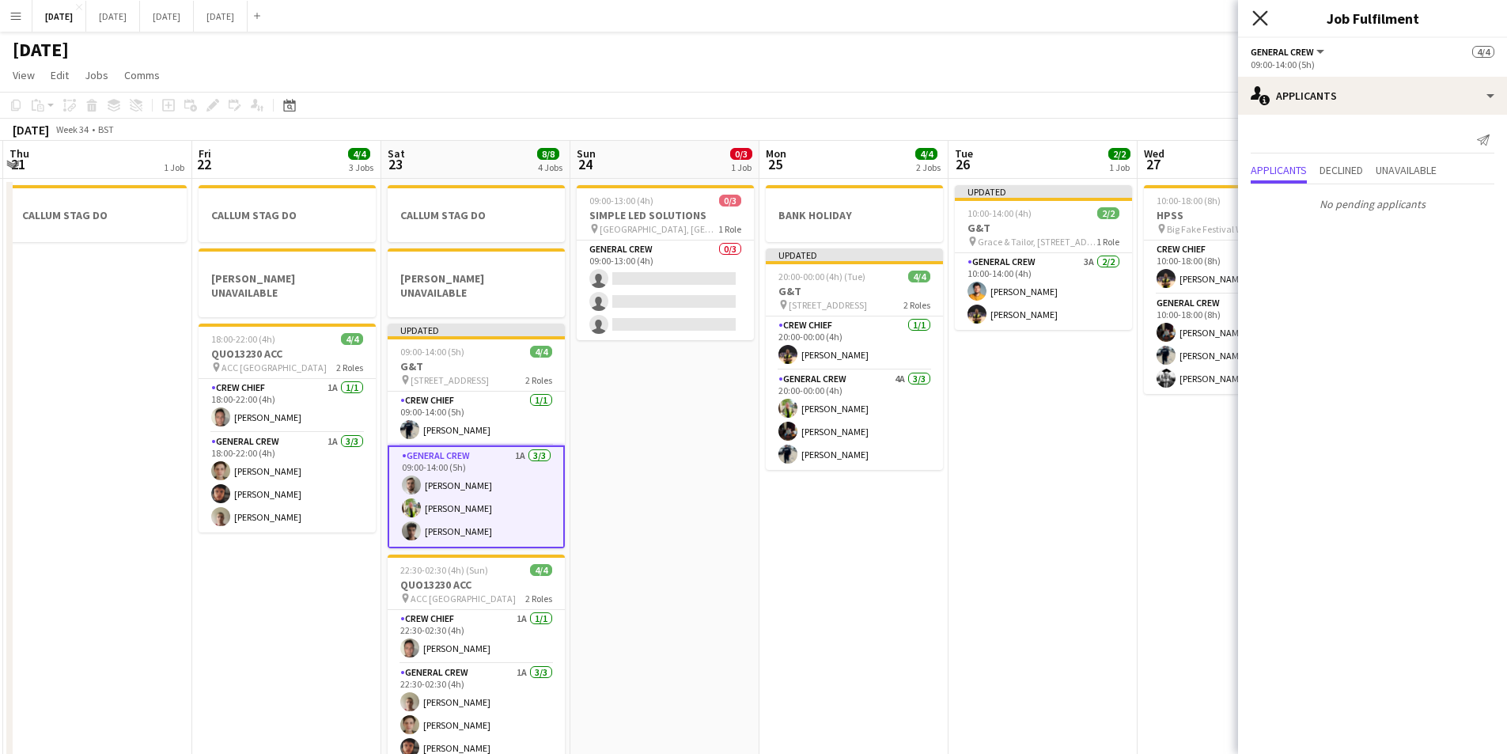
click at [1256, 18] on icon "Close pop-in" at bounding box center [1260, 17] width 15 height 15
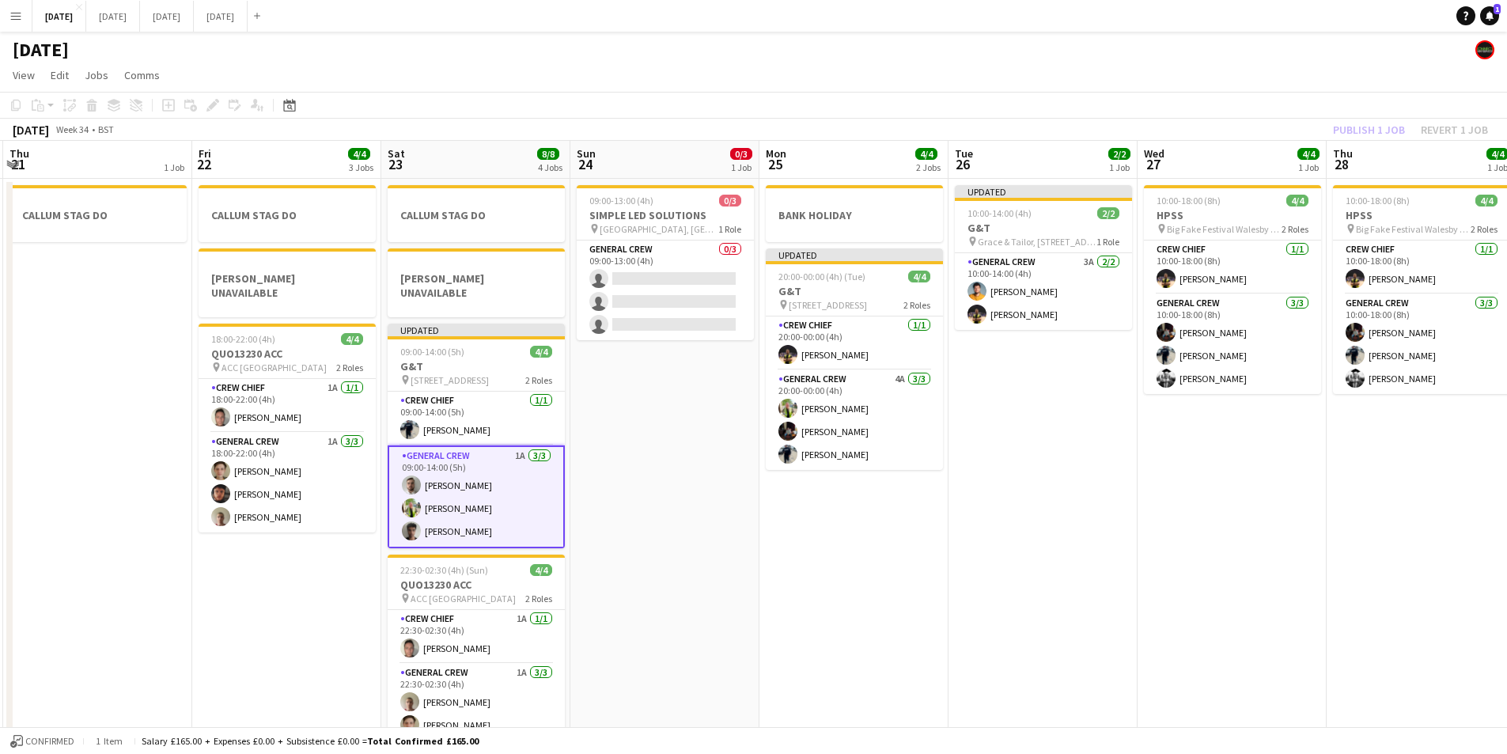
drag, startPoint x: 948, startPoint y: 458, endPoint x: 969, endPoint y: 460, distance: 21.4
click at [937, 458] on app-calendar-viewport "Tue 19 4/4 1 Job Wed 20 Thu 21 1 Job Fri 22 4/4 3 Jobs Sat 23 8/8 4 Jobs Sun 24…" at bounding box center [753, 455] width 1507 height 629
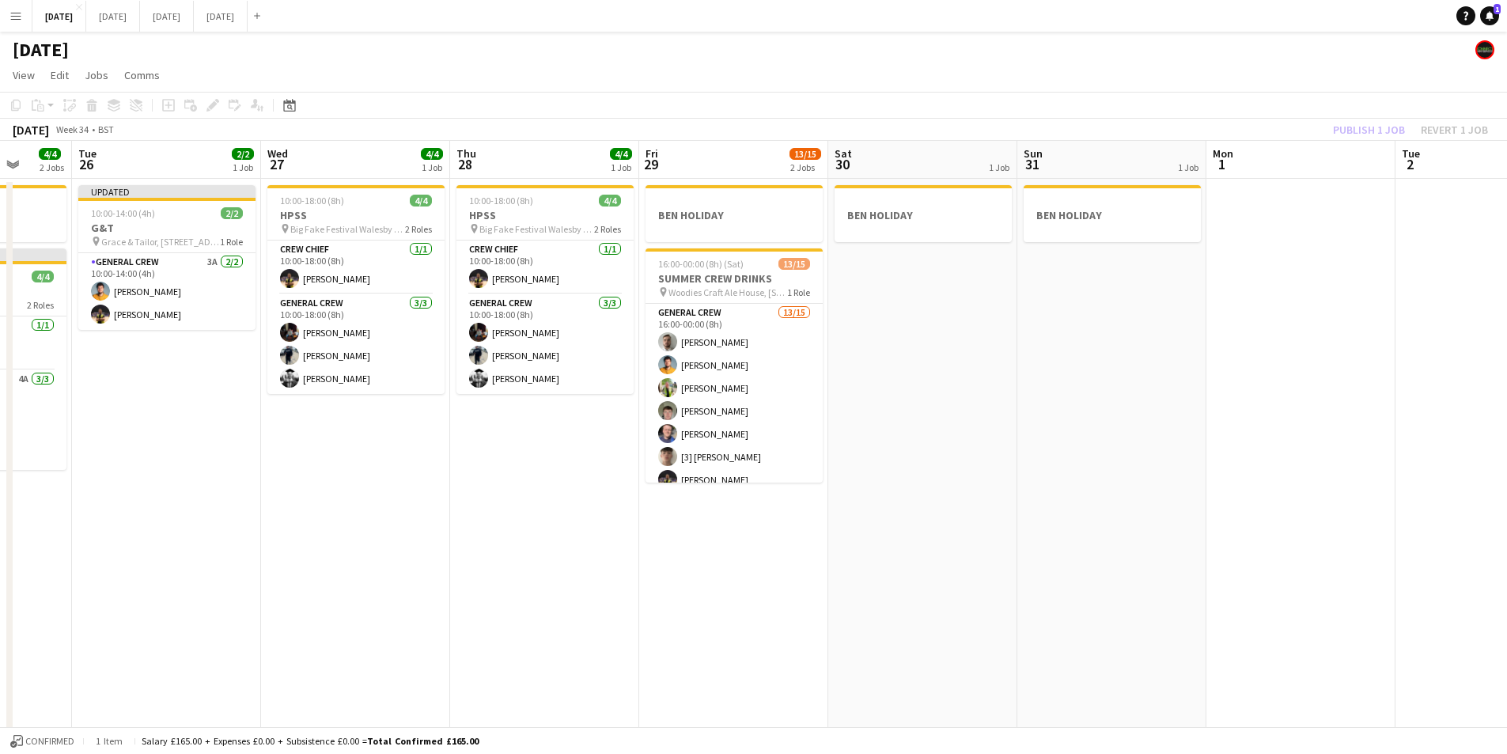
drag, startPoint x: 1027, startPoint y: 482, endPoint x: 745, endPoint y: 481, distance: 282.5
click at [656, 489] on app-calendar-viewport "Fri 22 4/4 3 Jobs Sat 23 8/8 4 Jobs Sun 24 0/3 1 Job Mon 25 4/4 2 Jobs Tue 26 2…" at bounding box center [753, 455] width 1507 height 629
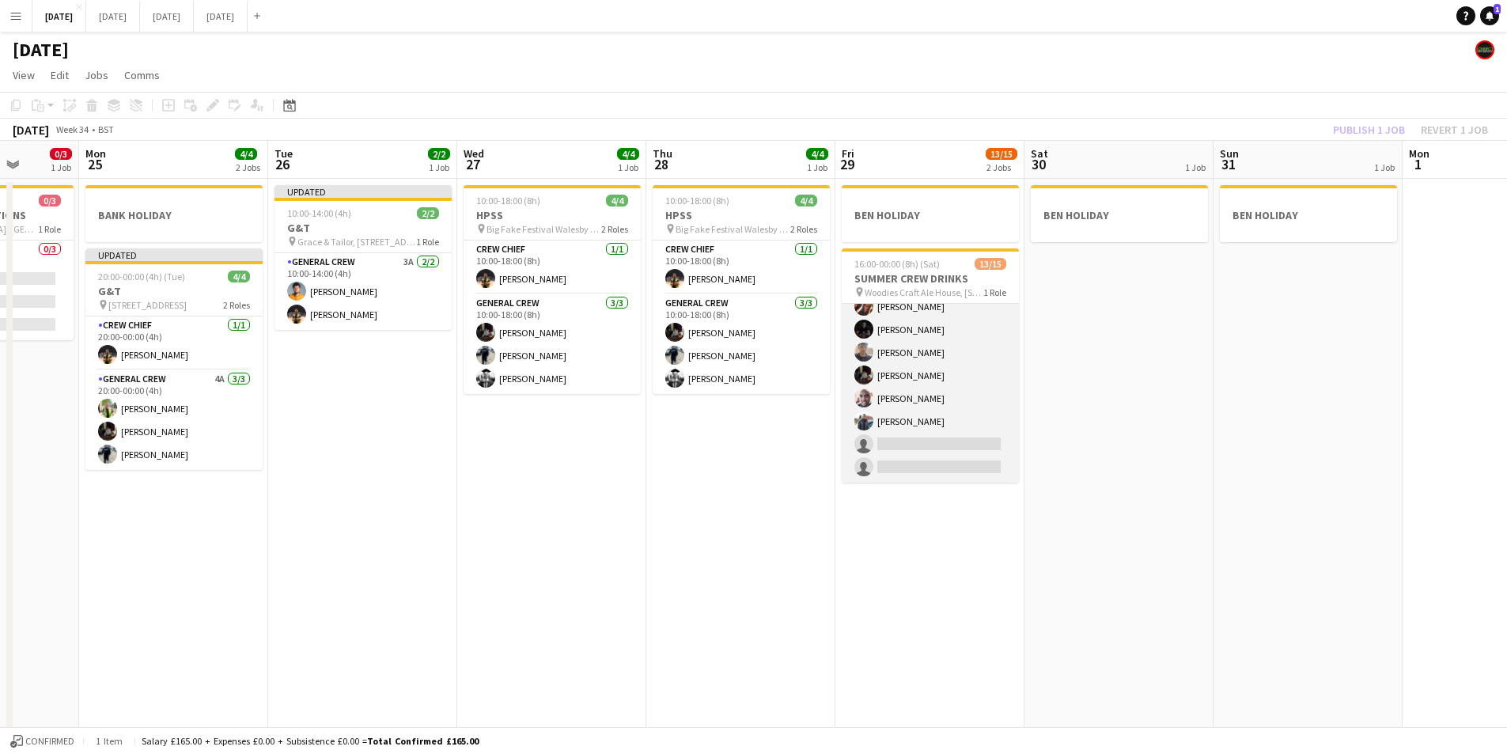
scroll to position [0, 0]
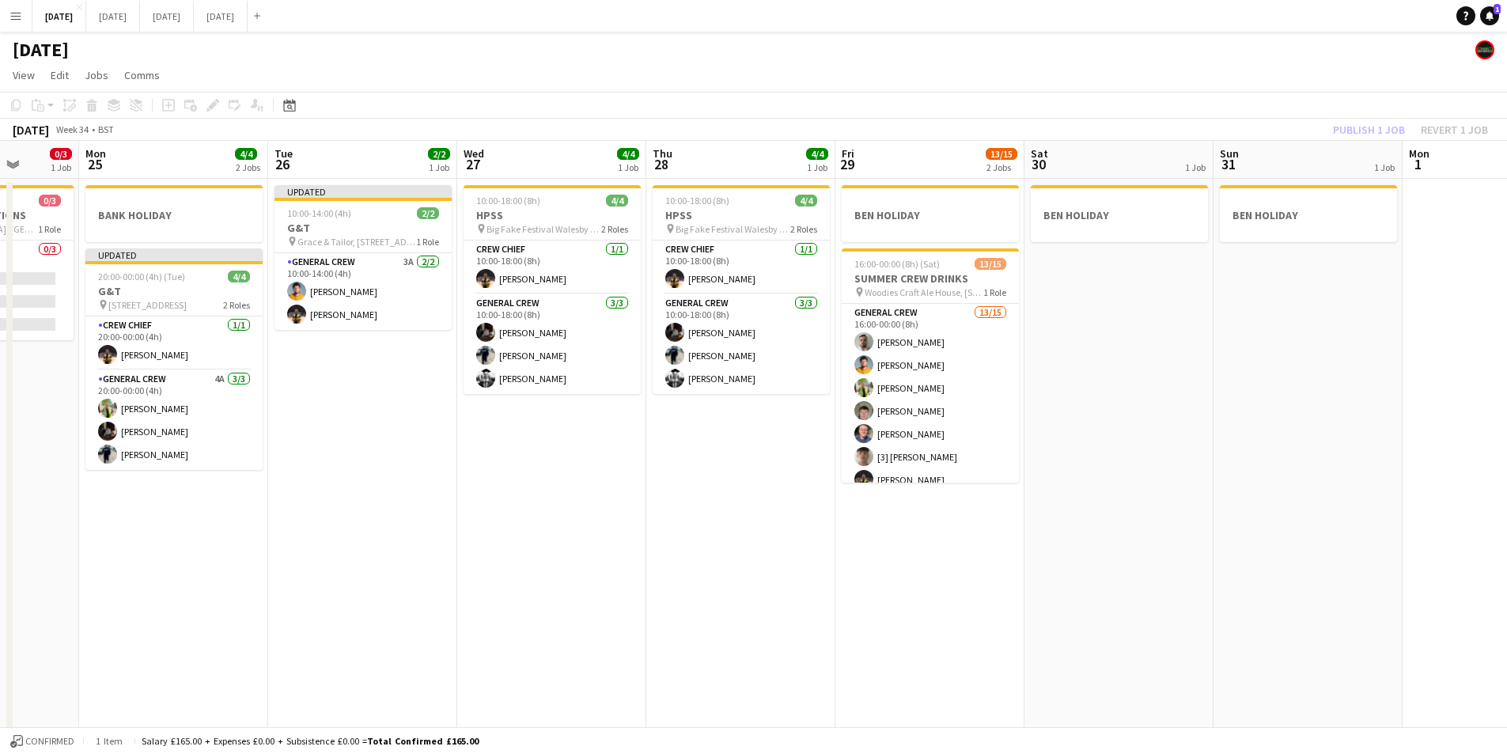
drag, startPoint x: 547, startPoint y: 565, endPoint x: 699, endPoint y: 542, distance: 153.6
click at [995, 545] on app-calendar-viewport "Fri 22 4/4 3 Jobs Sat 23 8/8 4 Jobs Sun 24 0/3 1 Job Mon 25 4/4 2 Jobs Tue 26 2…" at bounding box center [753, 455] width 1507 height 629
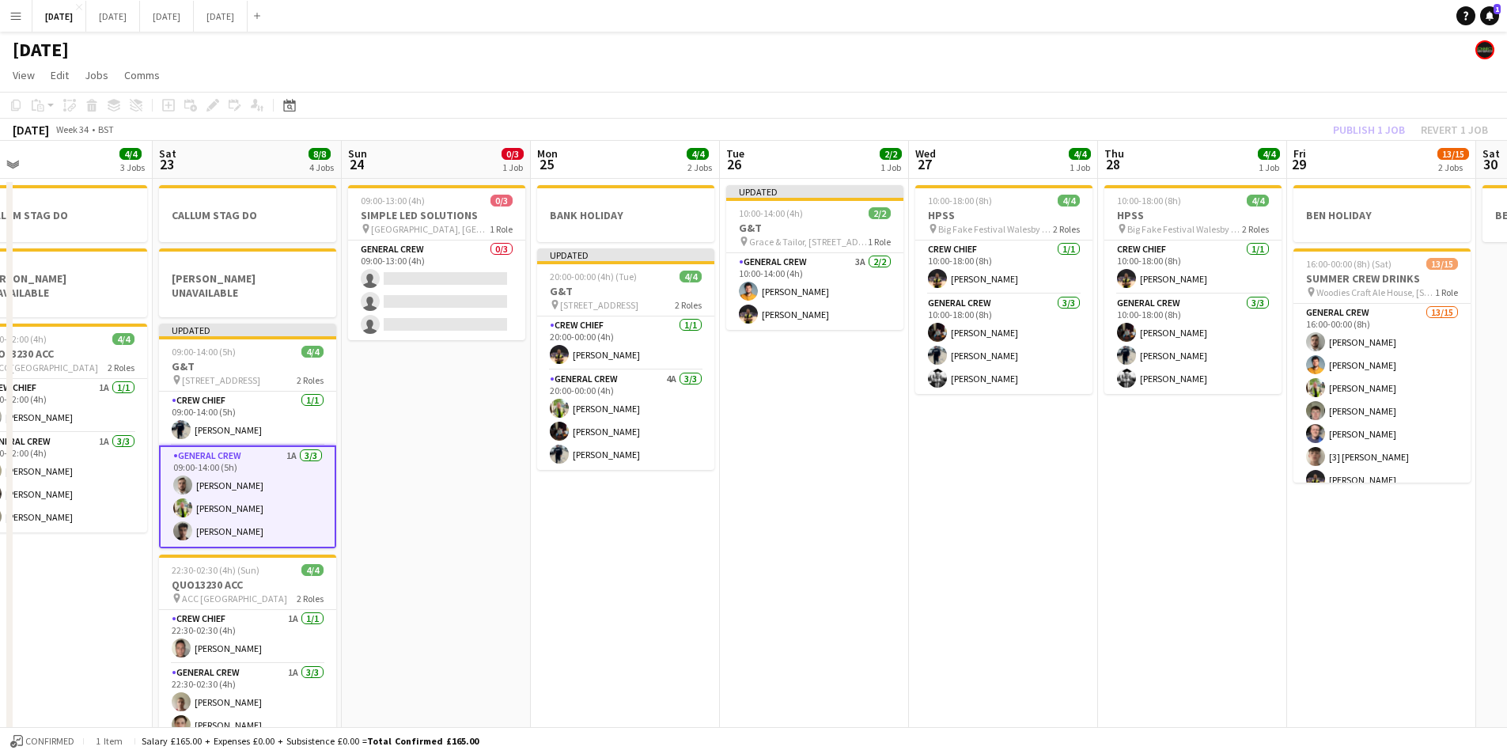
drag, startPoint x: 1018, startPoint y: 589, endPoint x: 907, endPoint y: 555, distance: 116.6
click at [1058, 578] on app-calendar-viewport "Wed 20 Thu 21 1 Job Fri 22 4/4 3 Jobs Sat 23 8/8 4 Jobs Sun 24 0/3 1 Job Mon 25…" at bounding box center [753, 455] width 1507 height 629
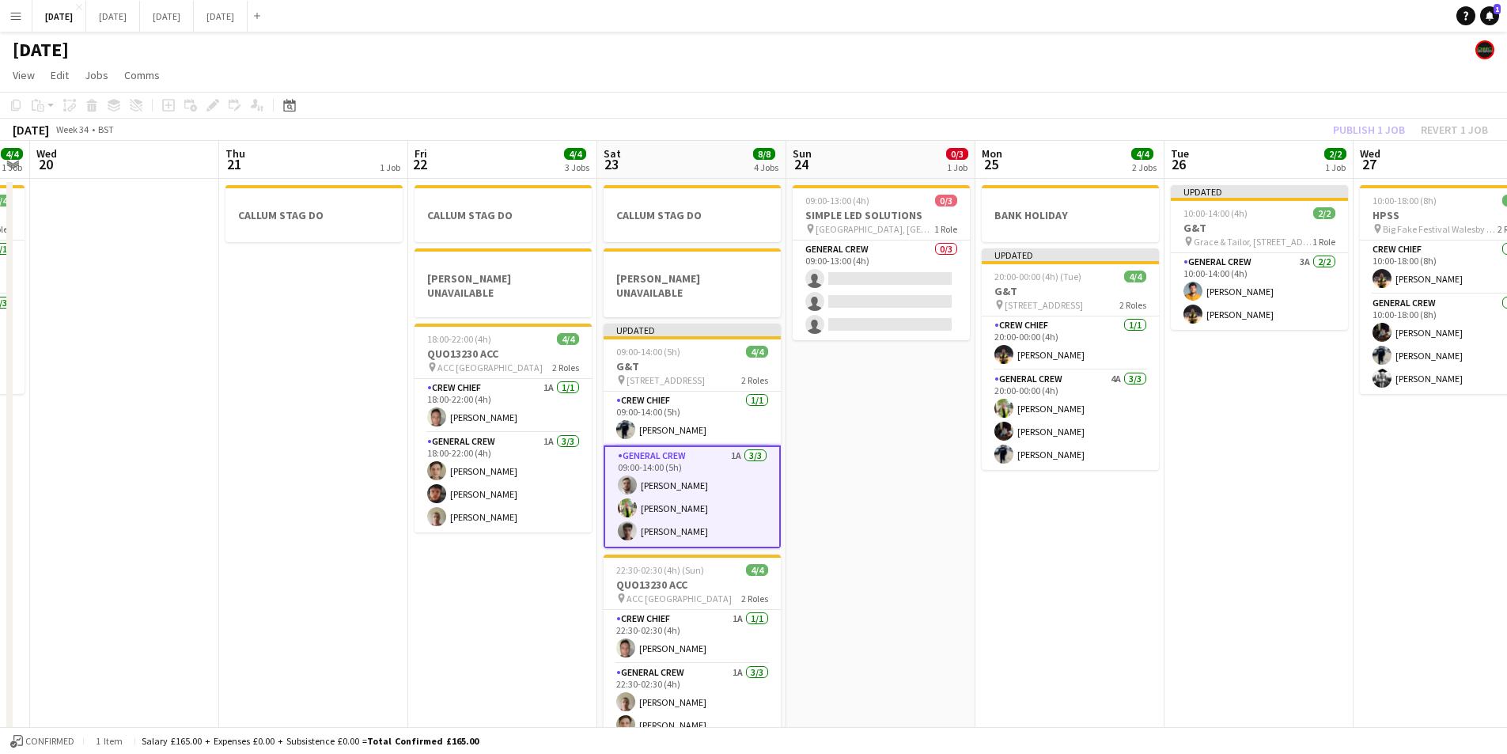
click at [1332, 574] on app-calendar-viewport "Mon 18 Tue 19 4/4 1 Job Wed 20 Thu 21 1 Job Fri 22 4/4 3 Jobs Sat 23 8/8 4 Jobs…" at bounding box center [753, 455] width 1507 height 629
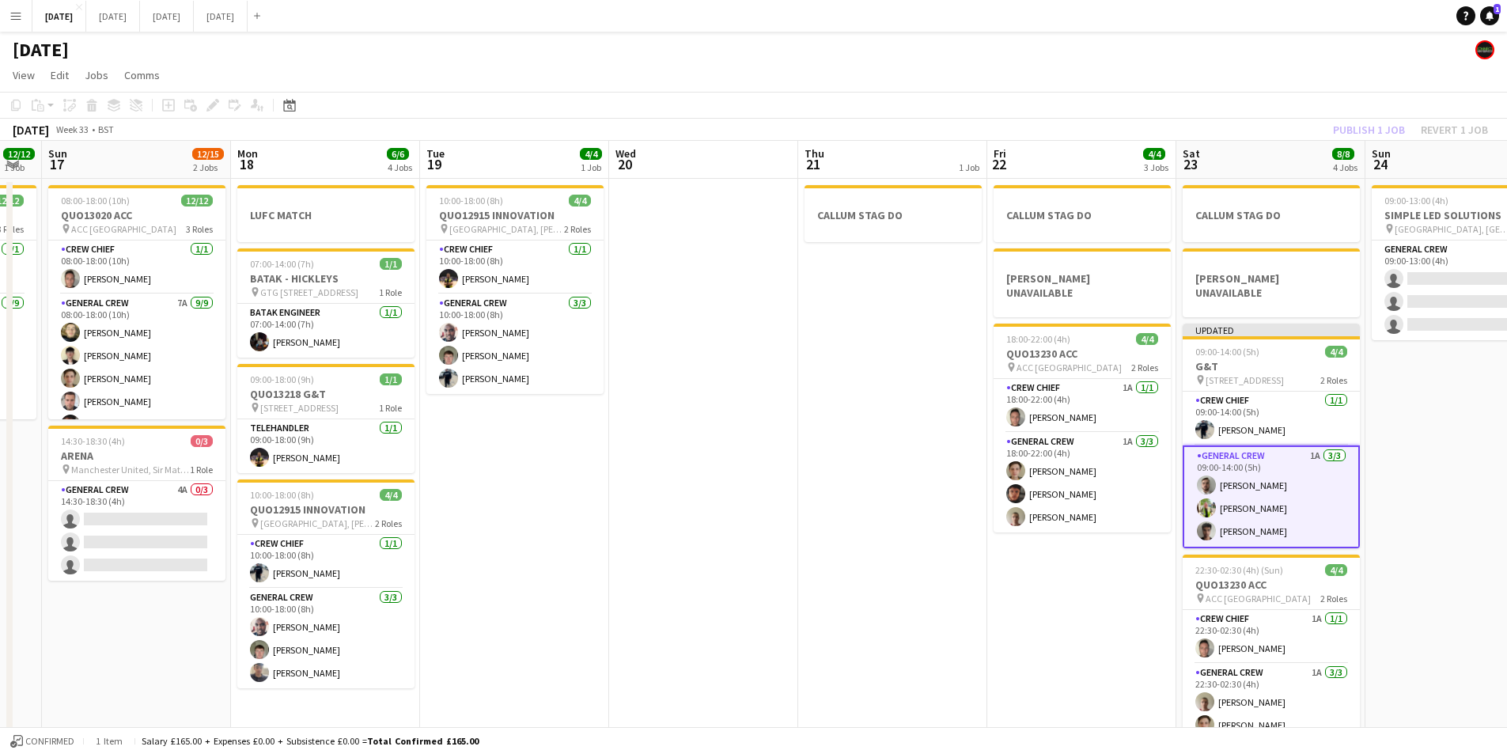
scroll to position [0, 334]
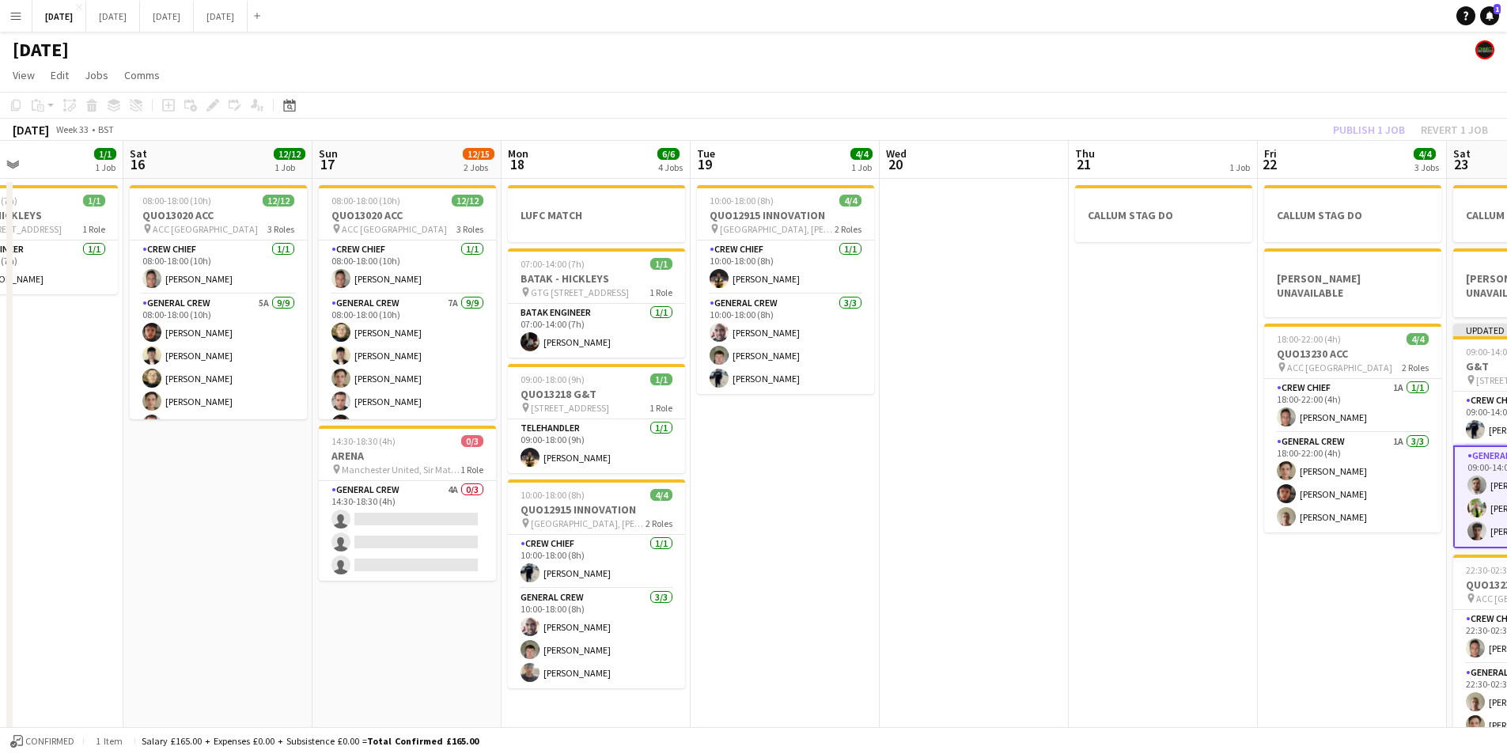
drag, startPoint x: 692, startPoint y: 586, endPoint x: 442, endPoint y: 539, distance: 253.7
click at [442, 539] on app-calendar-viewport "Wed 13 Thu 14 4/4 1 Job Fri 15 1/1 1 Job Sat 16 12/12 1 Job Sun 17 12/15 2 Jobs…" at bounding box center [753, 455] width 1507 height 629
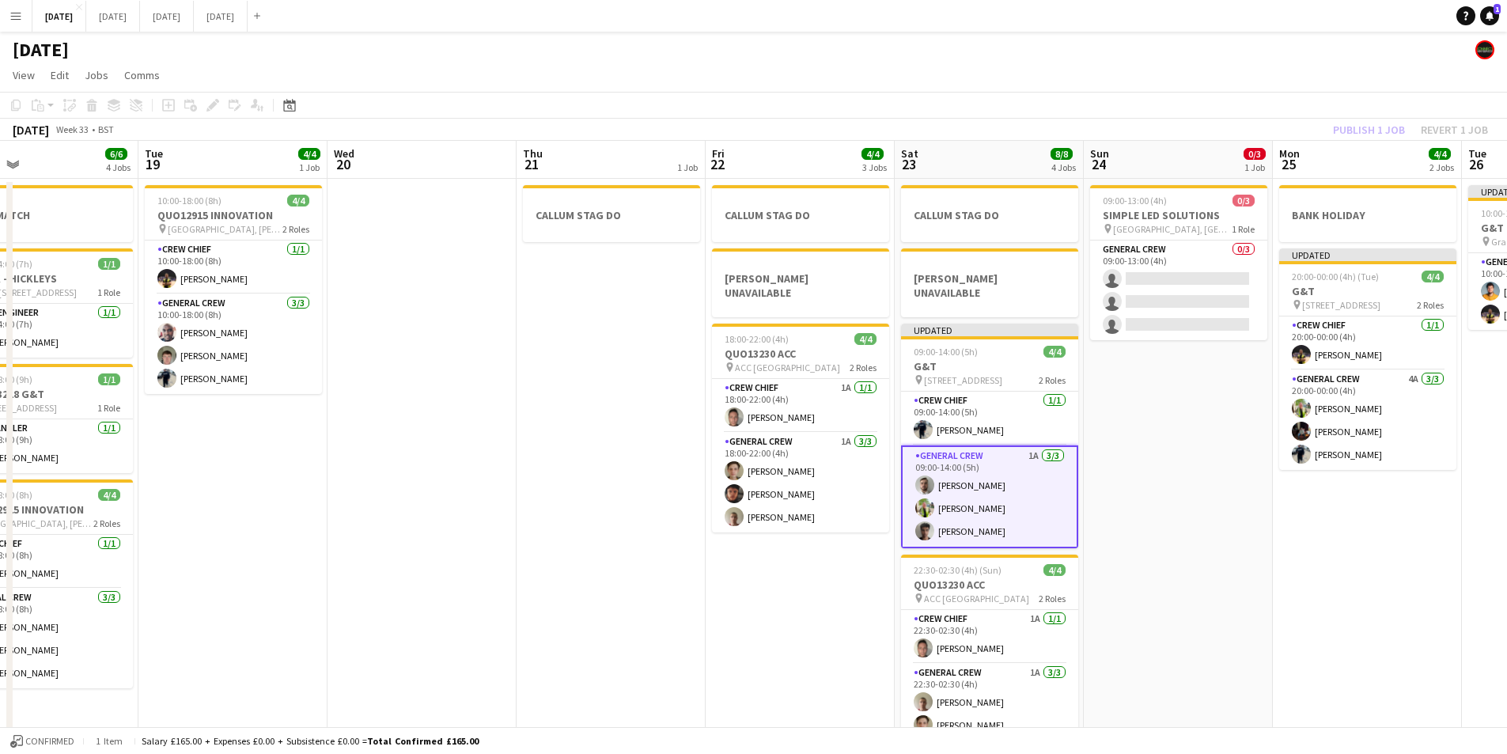
drag, startPoint x: 1098, startPoint y: 504, endPoint x: 719, endPoint y: 495, distance: 379.1
click at [719, 495] on app-calendar-viewport "Fri 15 1/1 1 Job Sat 16 12/12 1 Job Sun 17 12/15 2 Jobs Mon 18 6/6 4 Jobs Tue 1…" at bounding box center [753, 455] width 1507 height 629
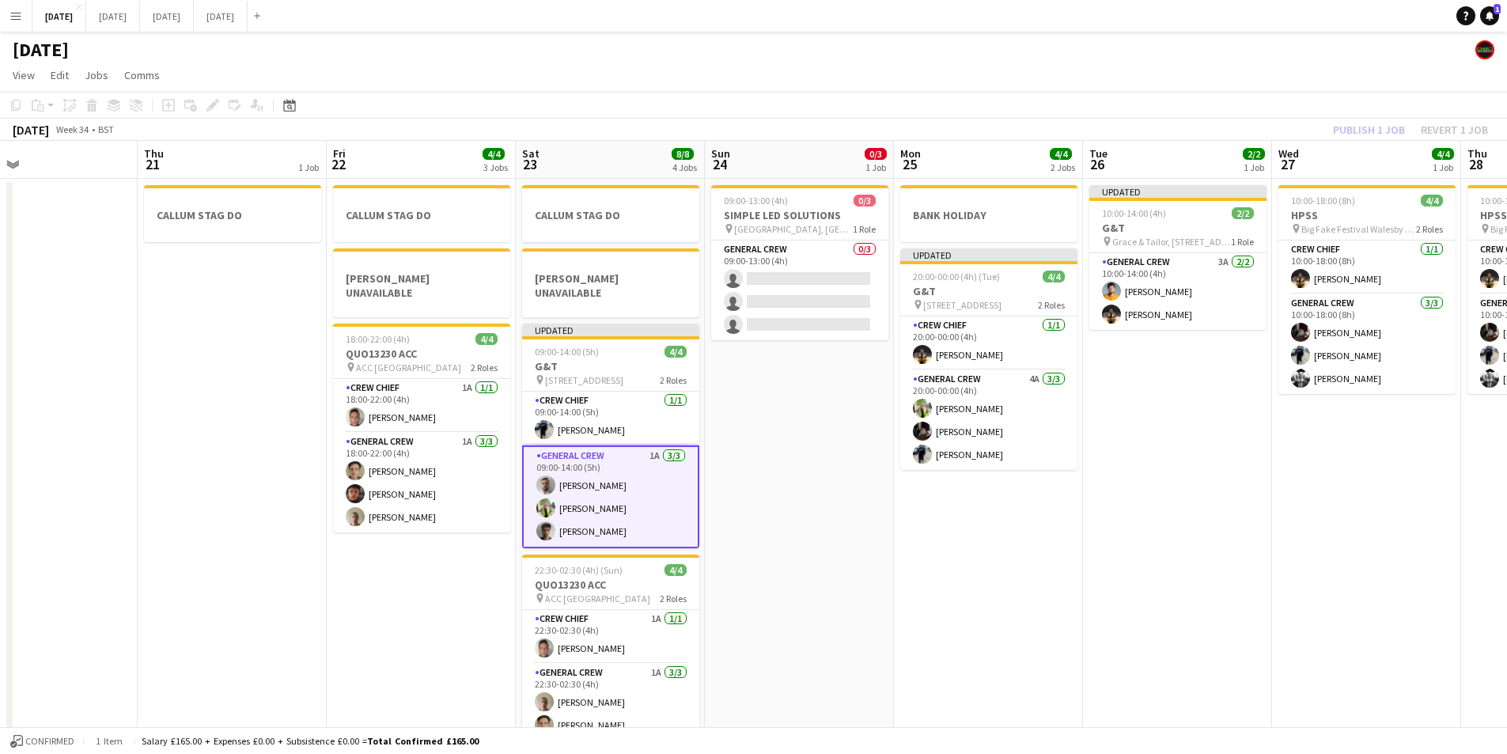
drag, startPoint x: 1061, startPoint y: 416, endPoint x: 1112, endPoint y: 345, distance: 87.4
click at [1063, 407] on app-calendar-viewport "Mon 18 6/6 4 Jobs Tue 19 4/4 1 Job Wed 20 Thu 21 1 Job Fri 22 4/4 3 Jobs Sat 23…" at bounding box center [753, 455] width 1507 height 629
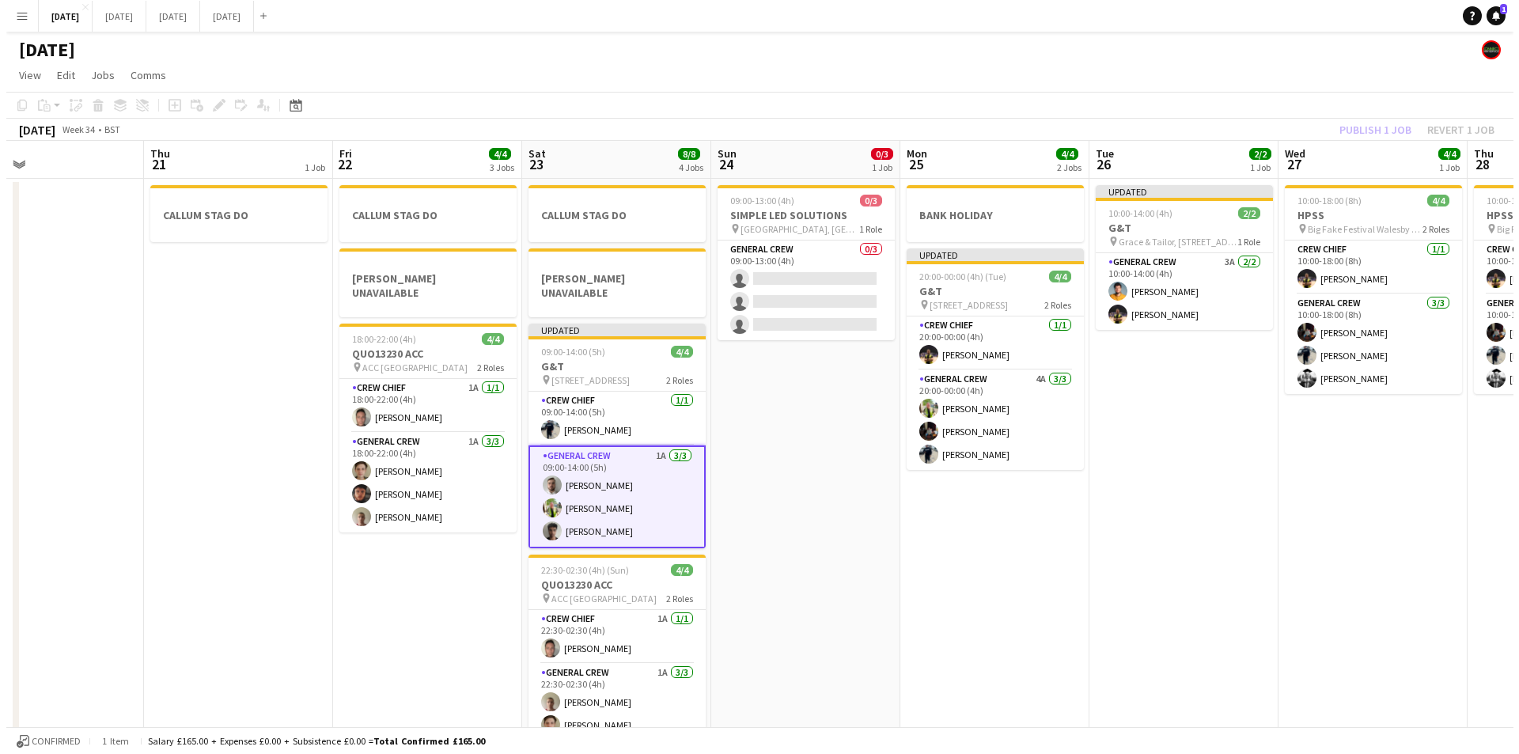
scroll to position [0, 581]
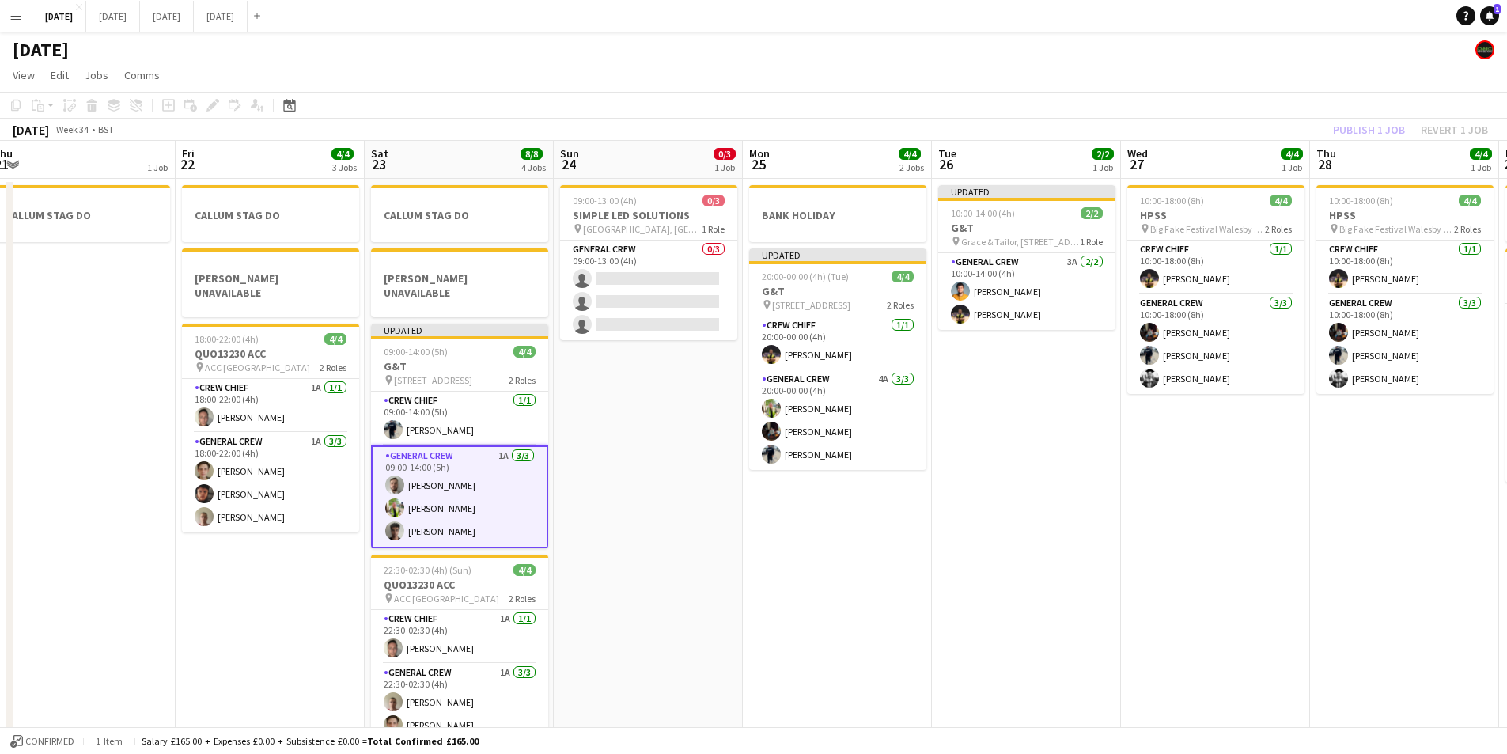
click at [1359, 123] on div "Publish 1 job Revert 1 job" at bounding box center [1410, 129] width 193 height 21
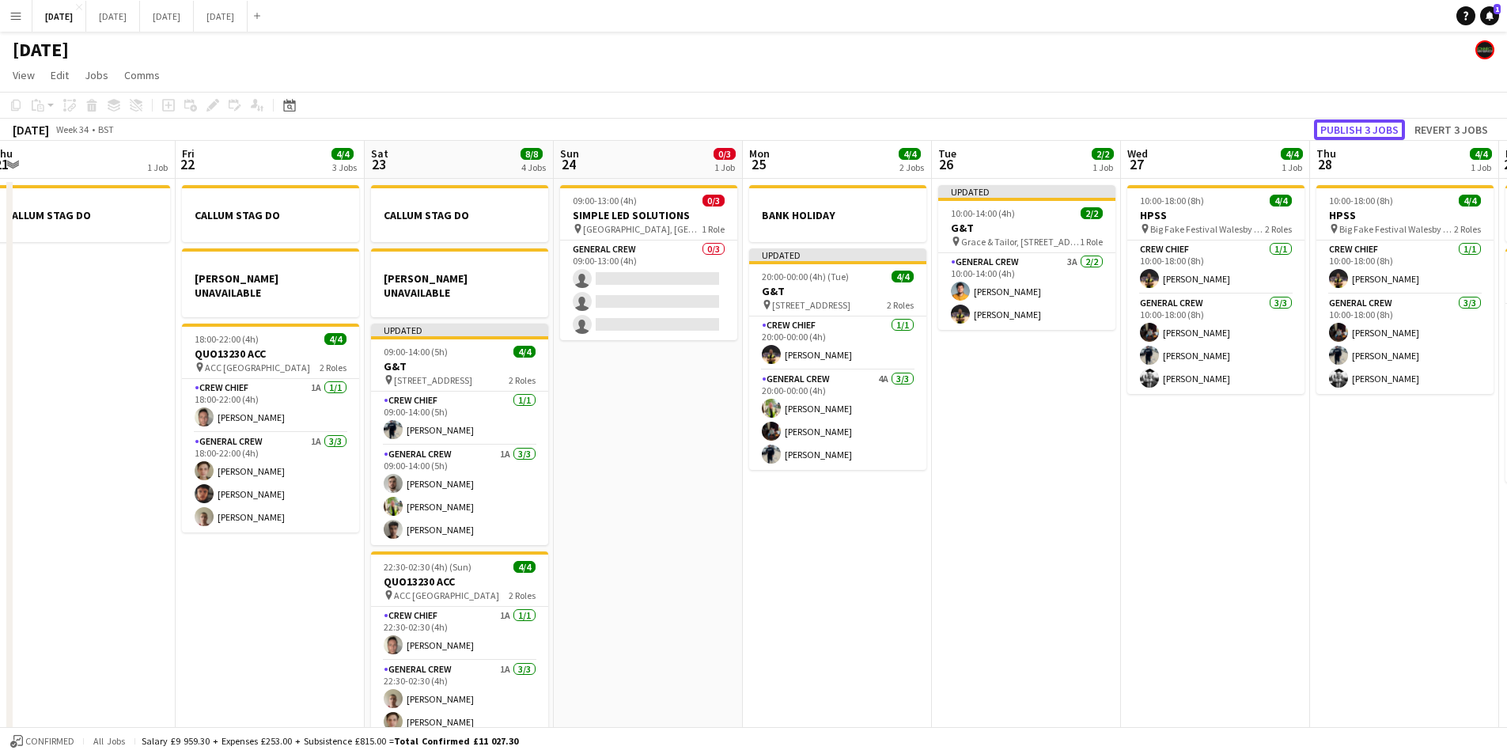
click at [1362, 129] on button "Publish 3 jobs" at bounding box center [1359, 129] width 91 height 21
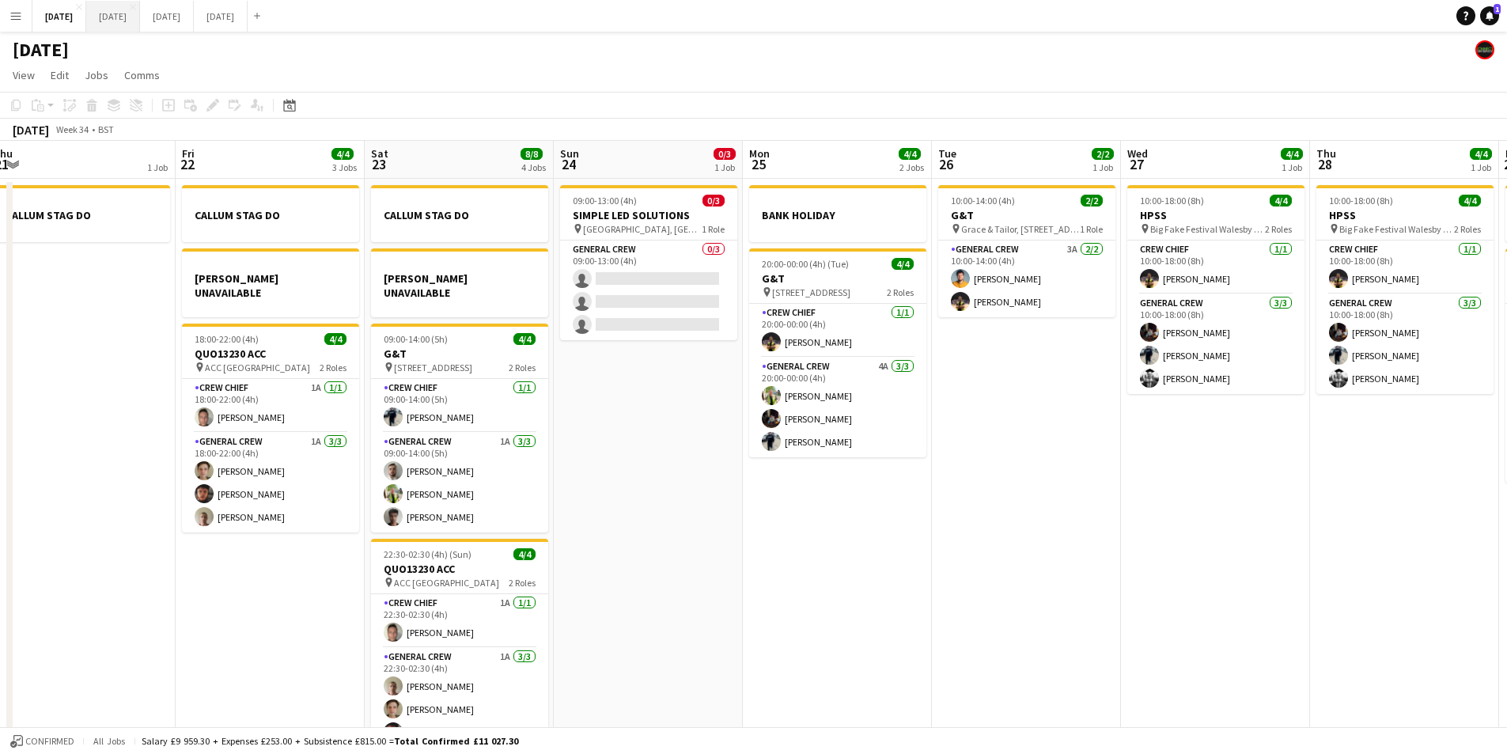
click at [140, 20] on button "[DATE] Close" at bounding box center [113, 16] width 54 height 31
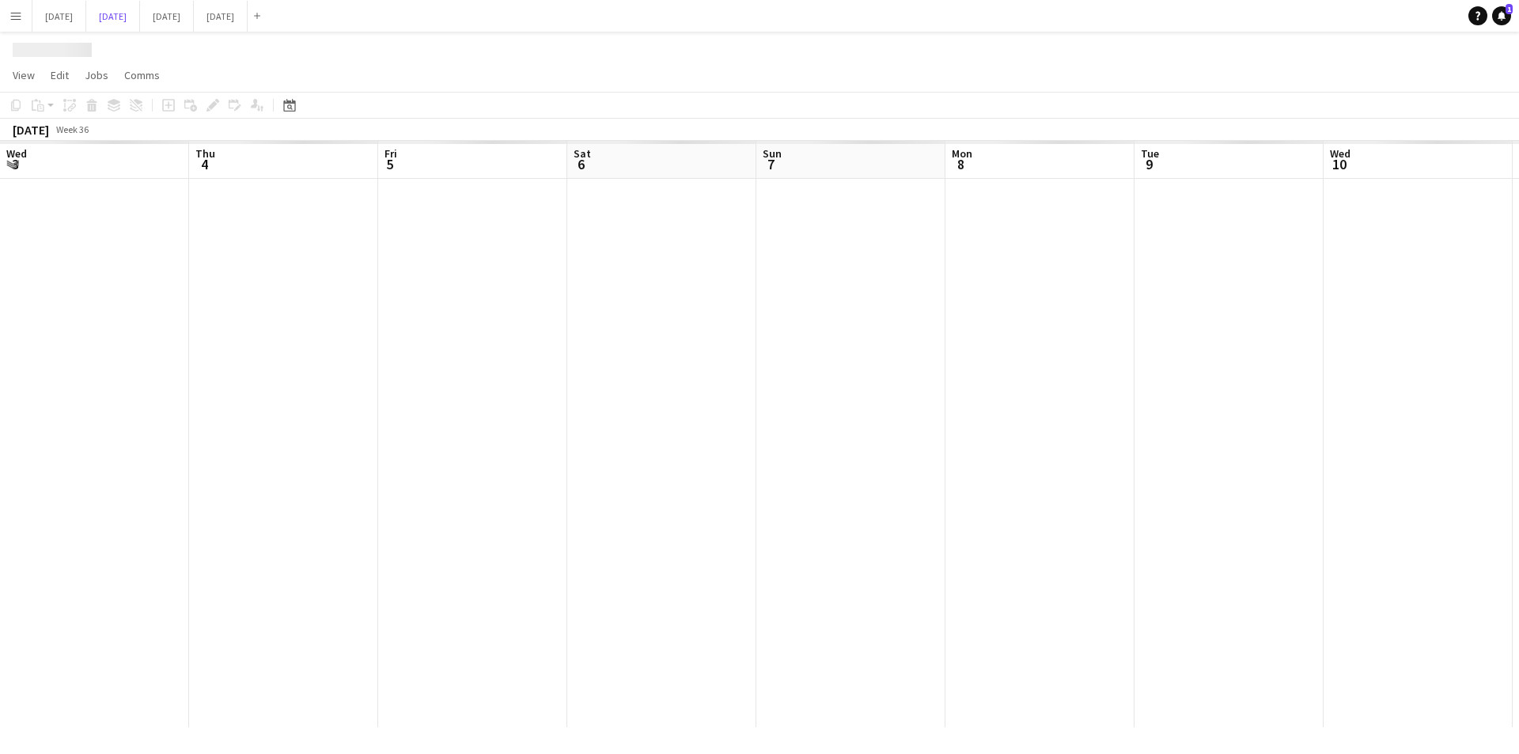
scroll to position [0, 378]
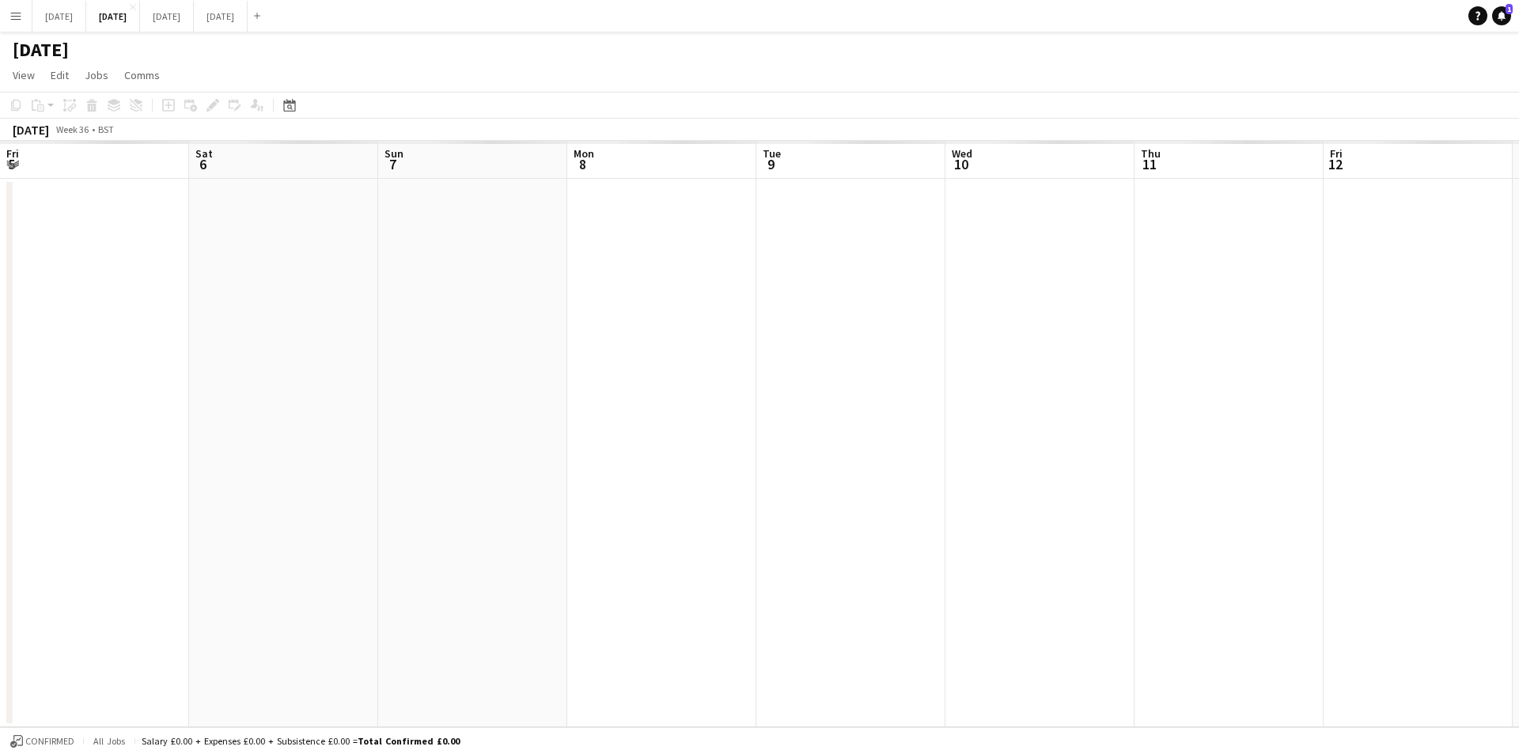
drag, startPoint x: 880, startPoint y: 423, endPoint x: 889, endPoint y: 424, distance: 9.6
click at [902, 425] on app-calendar-viewport "Wed 3 Thu 4 Fri 5 Sat 6 Sun 7 Mon 8 Tue 9 Wed 10 Thu 11 Fri 12 Sat 13 Sun 14 Mo…" at bounding box center [759, 434] width 1519 height 586
drag, startPoint x: 570, startPoint y: 434, endPoint x: 902, endPoint y: 410, distance: 332.4
click at [957, 414] on app-calendar-viewport "Fri 29 Sat 30 Sun 31 Mon 1 Tue 2 Wed 3 Thu 4 Fri 5 Sat 6 Sun 7 Mon 8 Tue 9 Wed …" at bounding box center [759, 434] width 1519 height 586
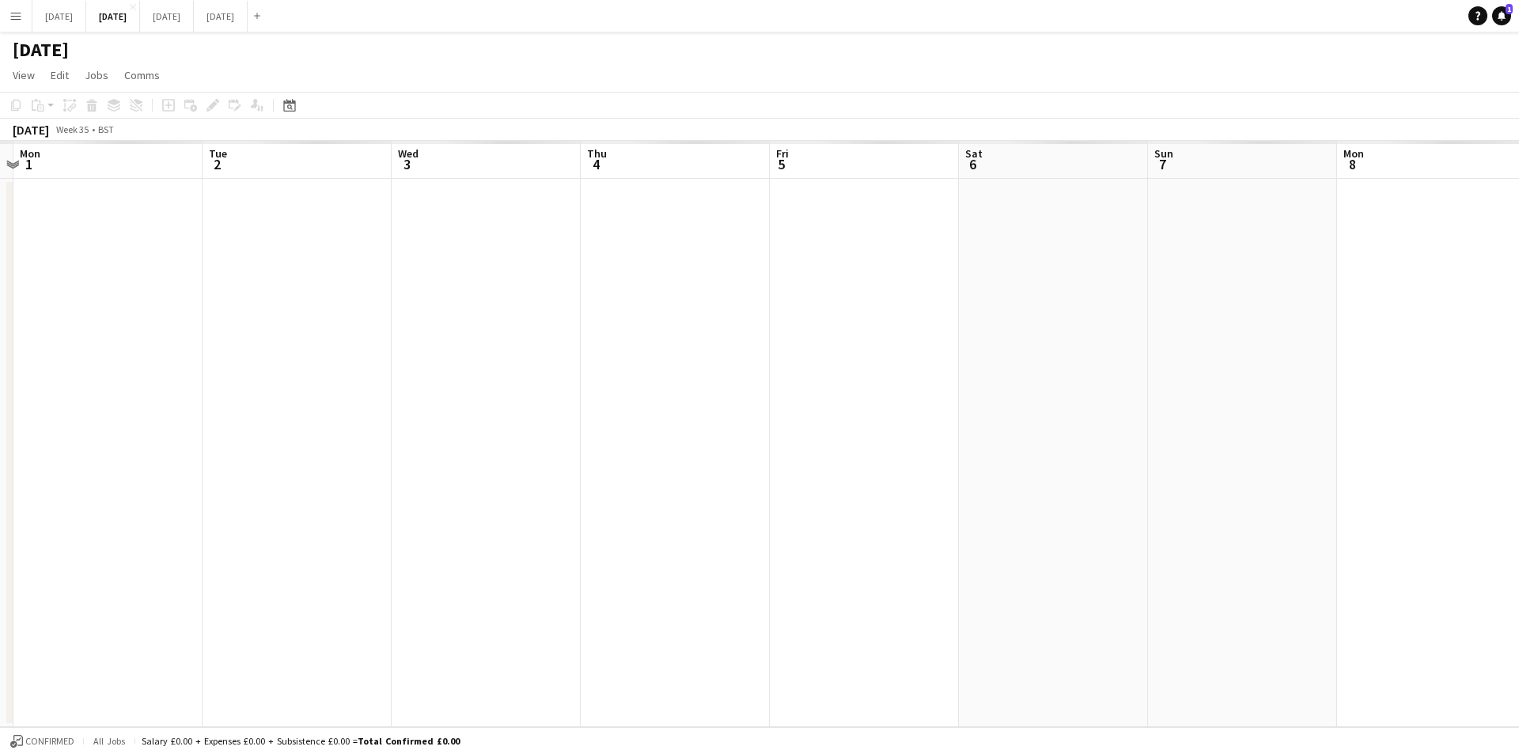
drag, startPoint x: 645, startPoint y: 430, endPoint x: 849, endPoint y: 421, distance: 204.4
click at [855, 423] on app-calendar-viewport "Fri 29 Sat 30 Sun 31 Mon 1 Tue 2 Wed 3 Thu 4 Fri 5 Sat 6 Sun 7 Mon 8 Tue 9 Wed …" at bounding box center [759, 434] width 1519 height 586
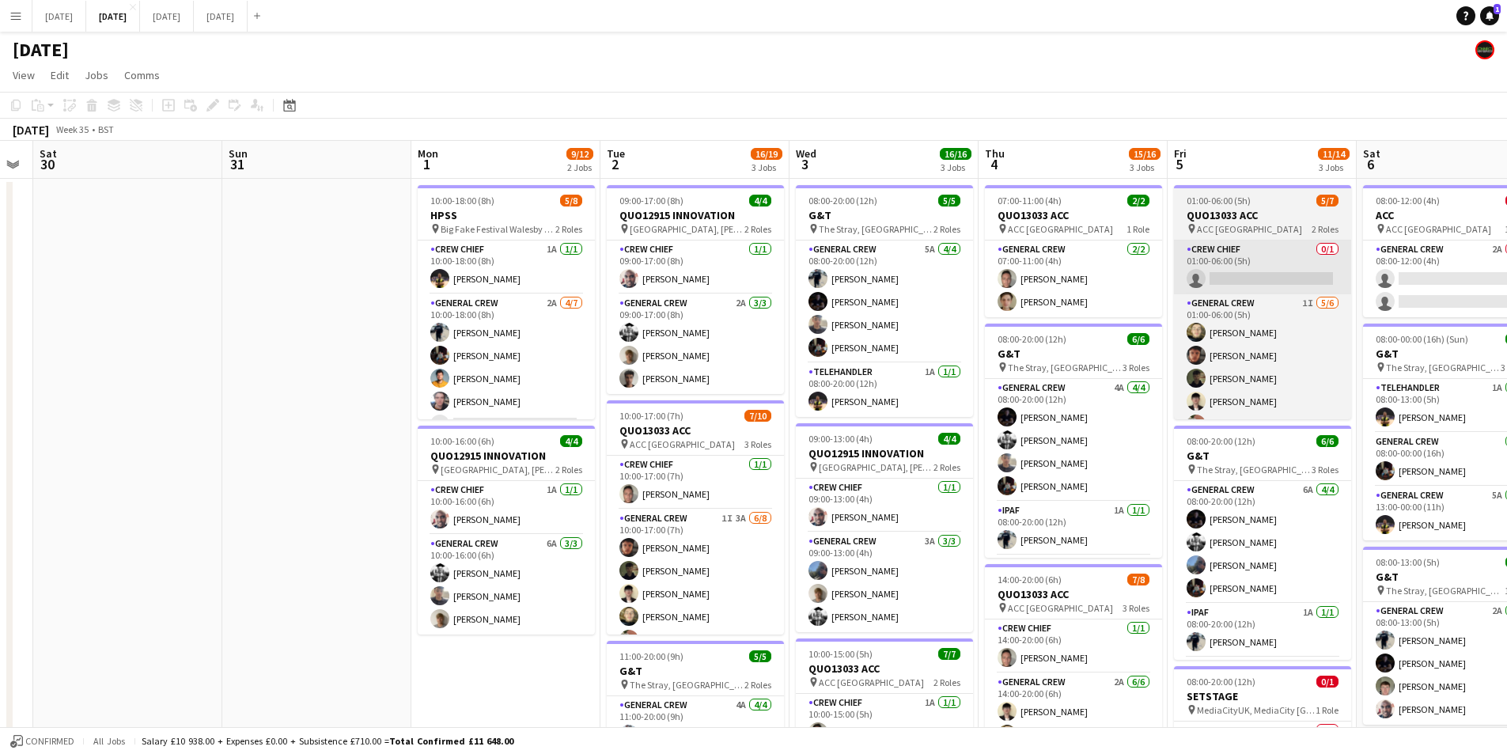
click at [504, 384] on app-card-role "General Crew 2A [DATE] 10:00-18:00 (8h) [PERSON_NAME] [PERSON_NAME] [PERSON_NAM…" at bounding box center [506, 389] width 177 height 191
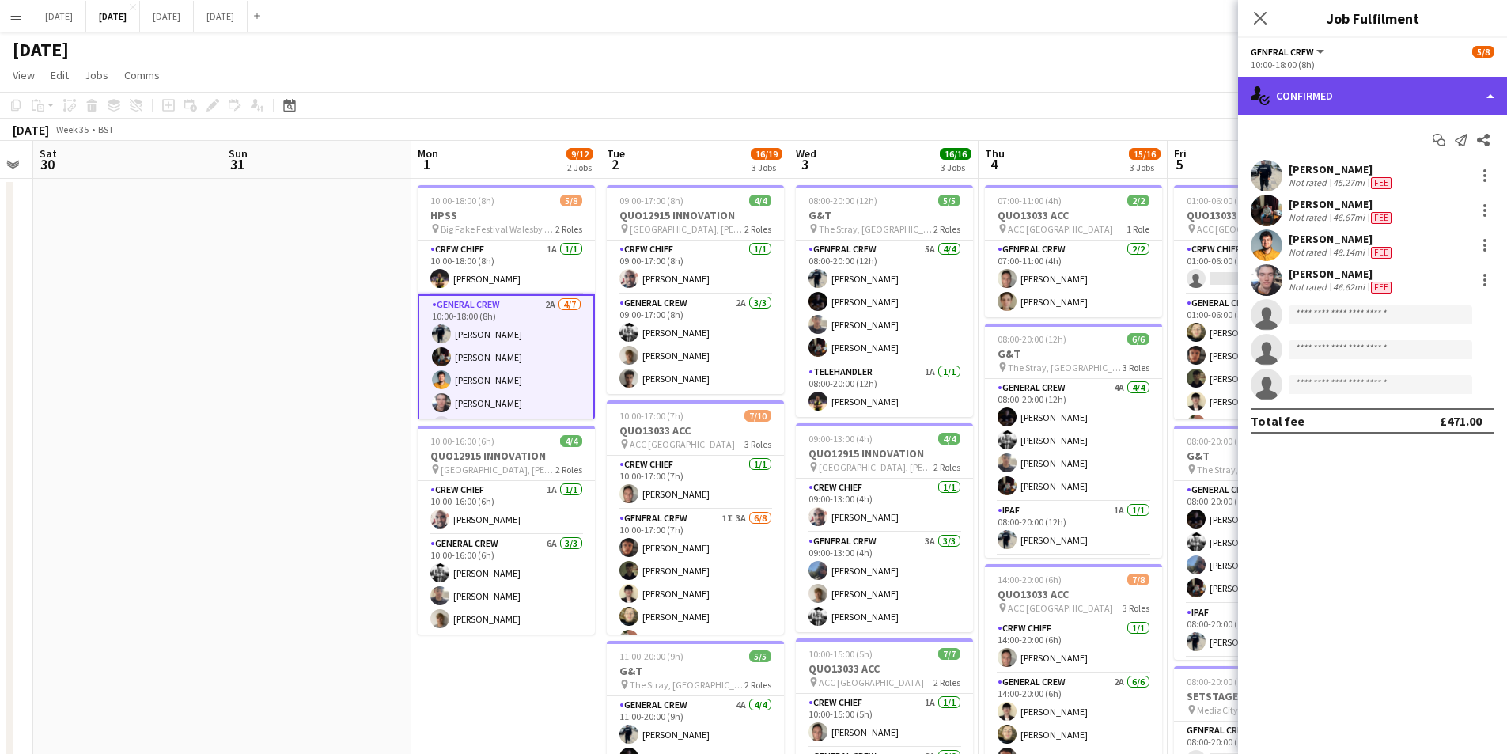
click at [1417, 98] on div "single-neutral-actions-check-2 Confirmed" at bounding box center [1372, 96] width 269 height 38
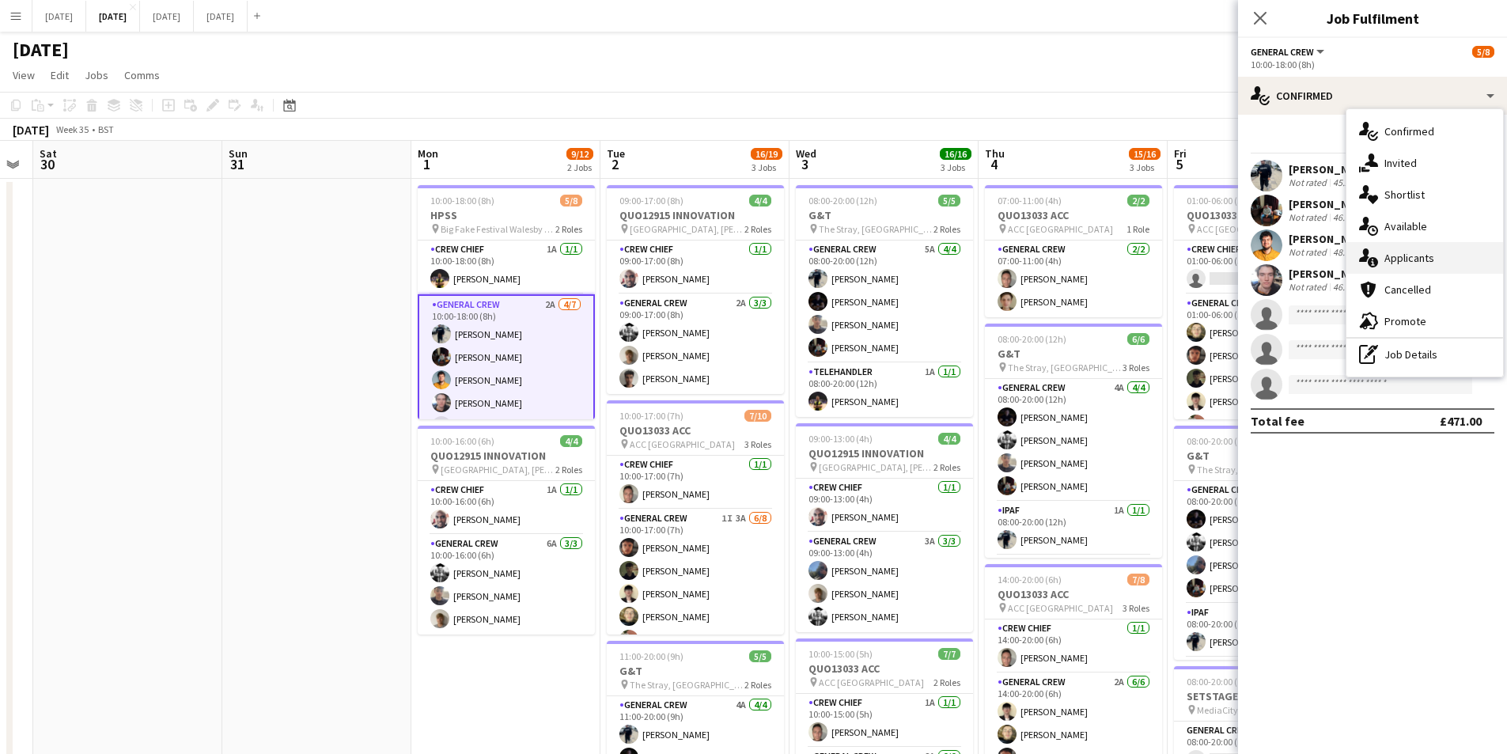
click at [1416, 260] on div "single-neutral-actions-information Applicants" at bounding box center [1425, 258] width 157 height 32
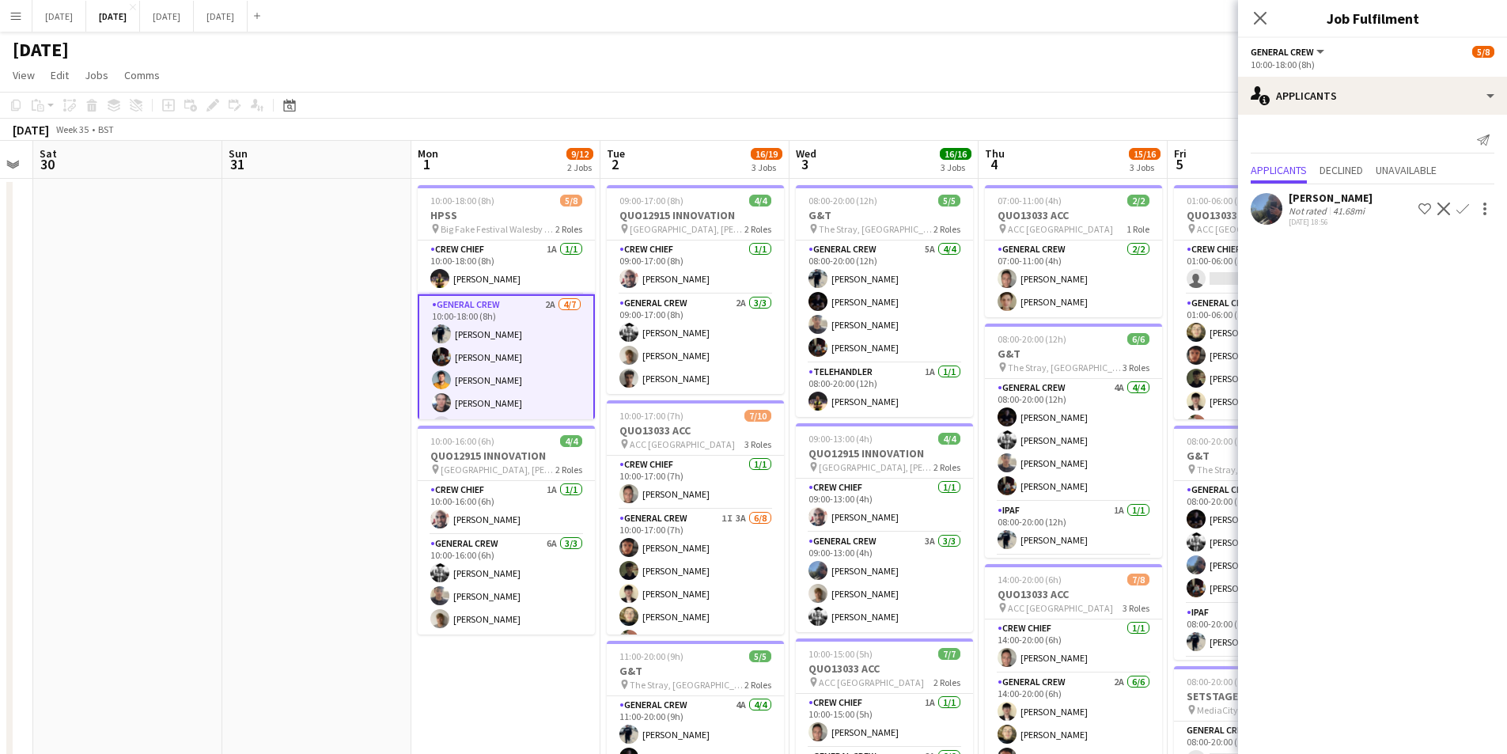
click at [1461, 198] on div "[PERSON_NAME] Not rated 41.68mi [DATE] 18:56 Shortlist crew Decline Confirm" at bounding box center [1372, 209] width 269 height 36
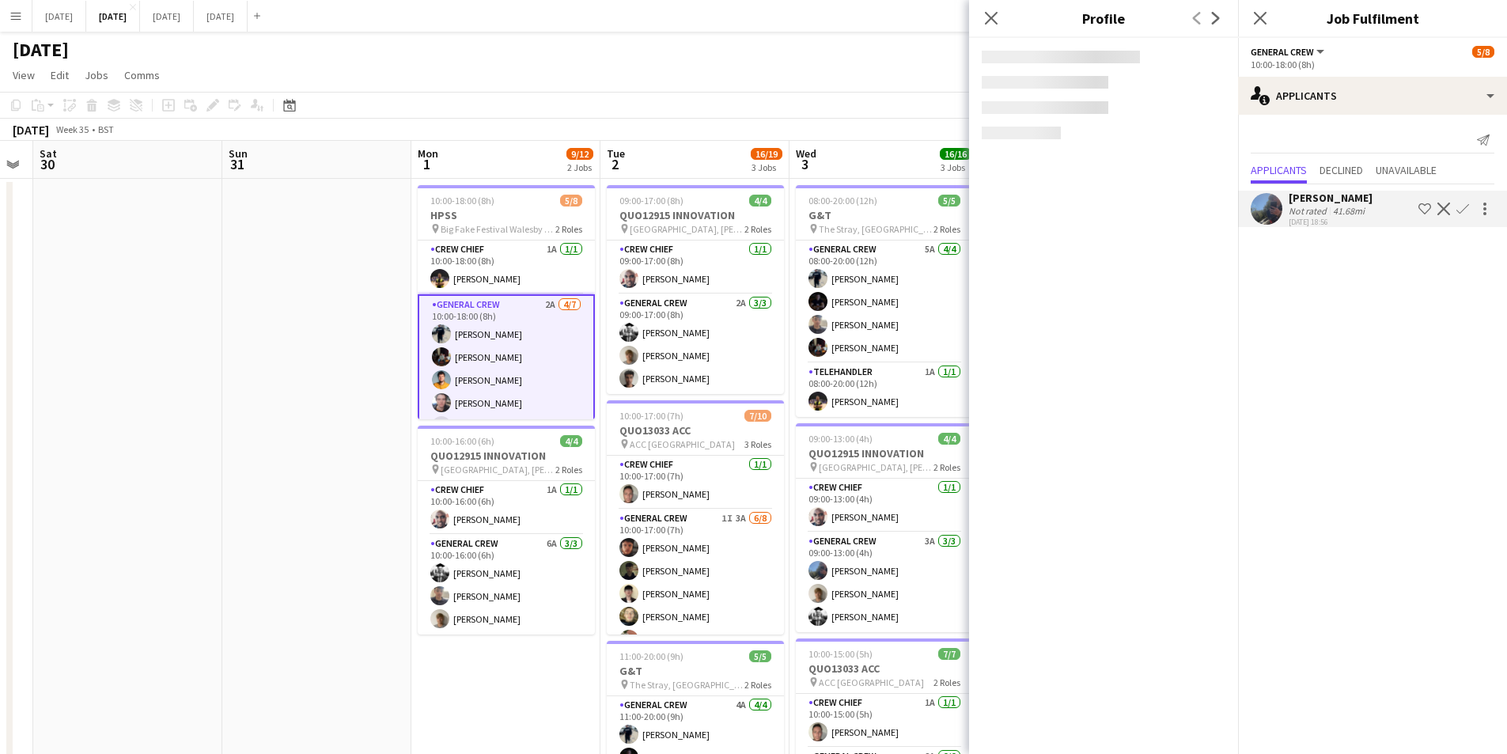
click at [1464, 204] on app-icon "Confirm" at bounding box center [1463, 209] width 13 height 13
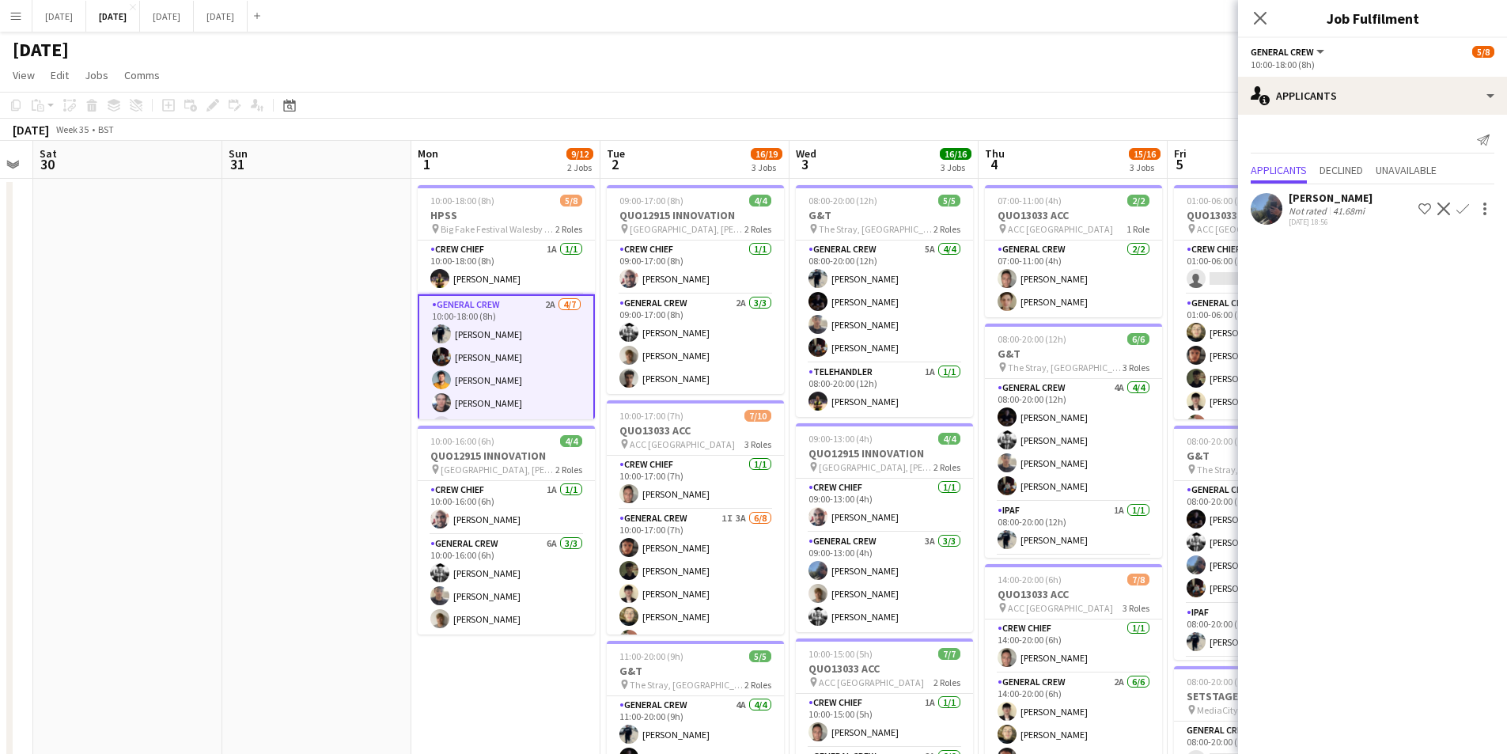
click at [1462, 207] on app-icon "Confirm" at bounding box center [1463, 209] width 13 height 13
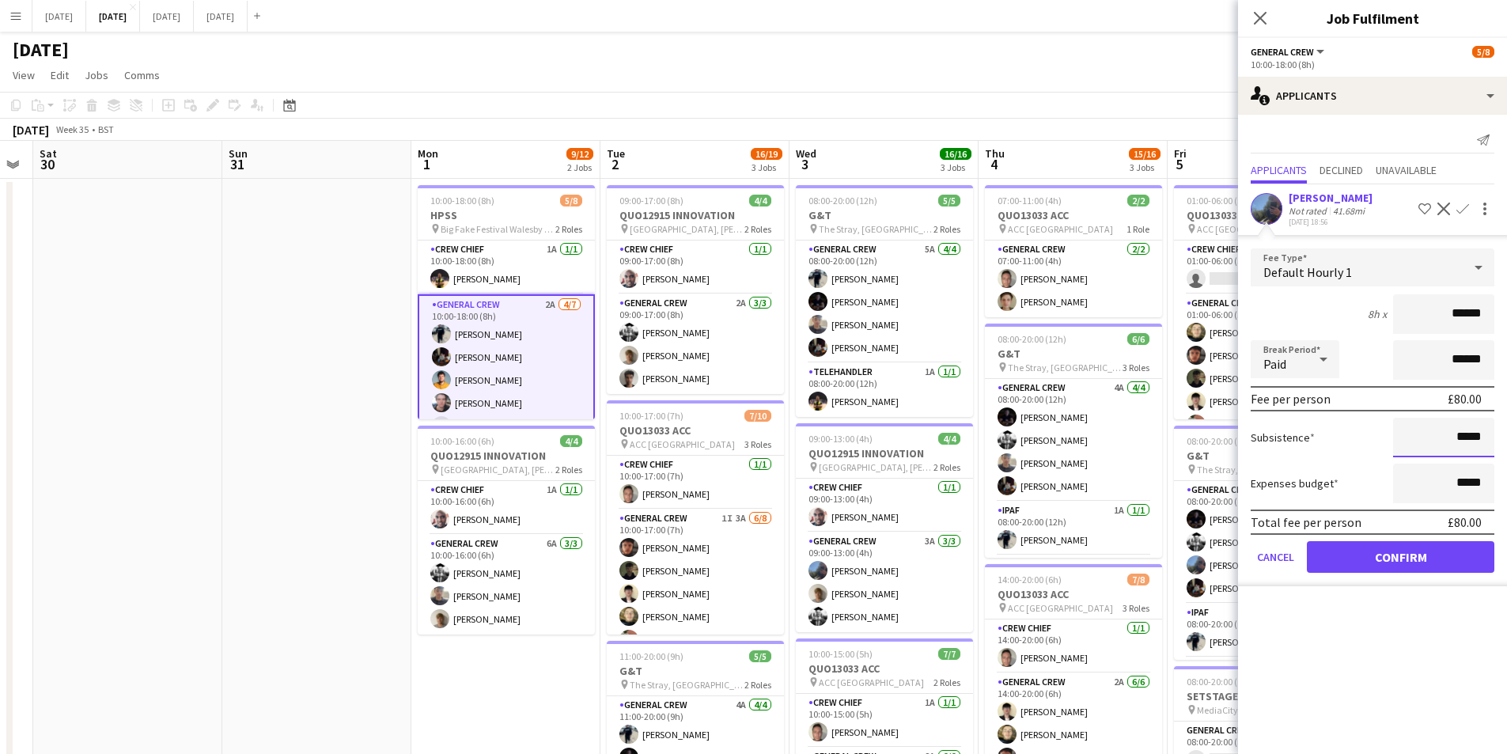
drag, startPoint x: 1460, startPoint y: 432, endPoint x: 1466, endPoint y: 439, distance: 9.5
click at [1466, 439] on input "*****" at bounding box center [1443, 438] width 101 height 40
type input "******"
click at [1398, 557] on button "Confirm" at bounding box center [1401, 557] width 188 height 32
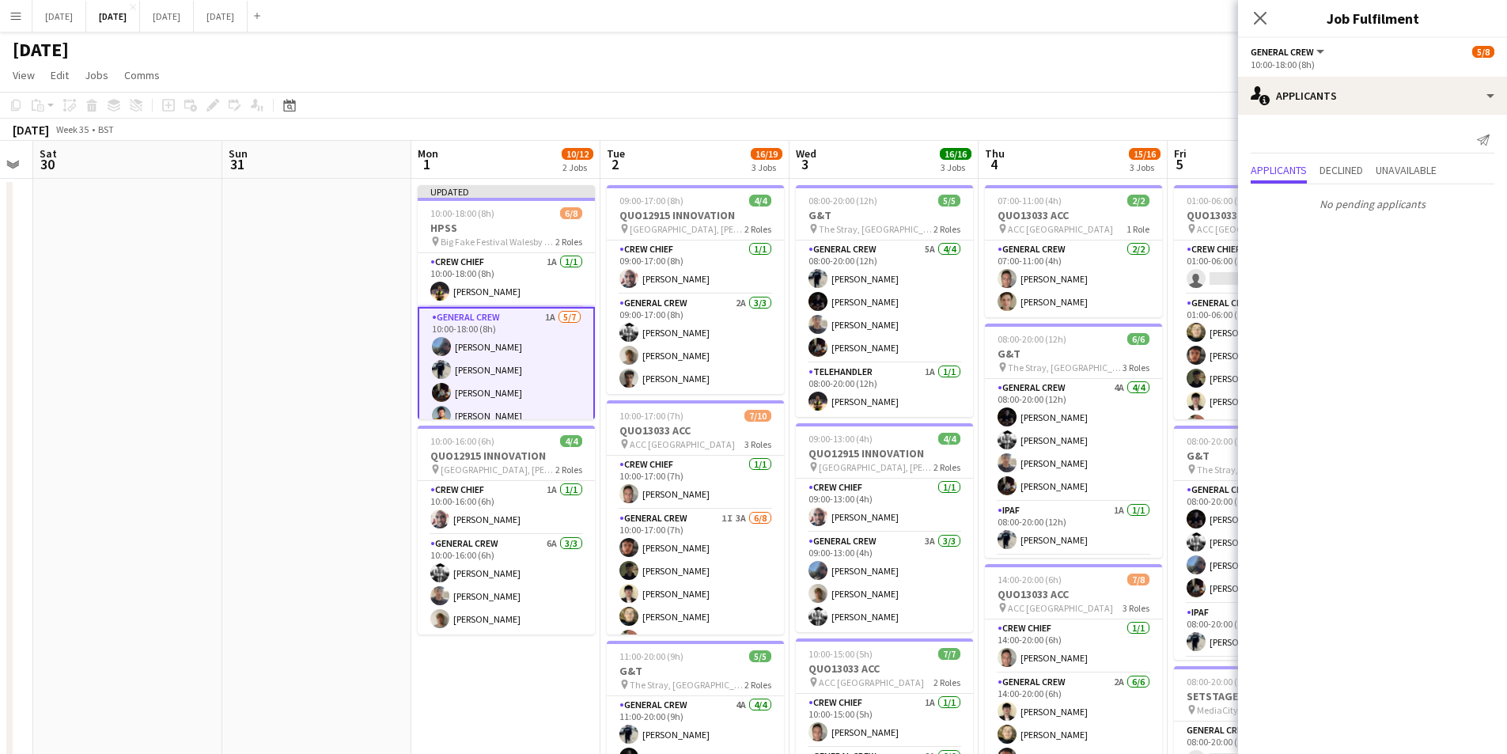
drag, startPoint x: 1253, startPoint y: 14, endPoint x: 1284, endPoint y: 35, distance: 37.1
click at [1255, 16] on icon "Close pop-in" at bounding box center [1260, 18] width 13 height 13
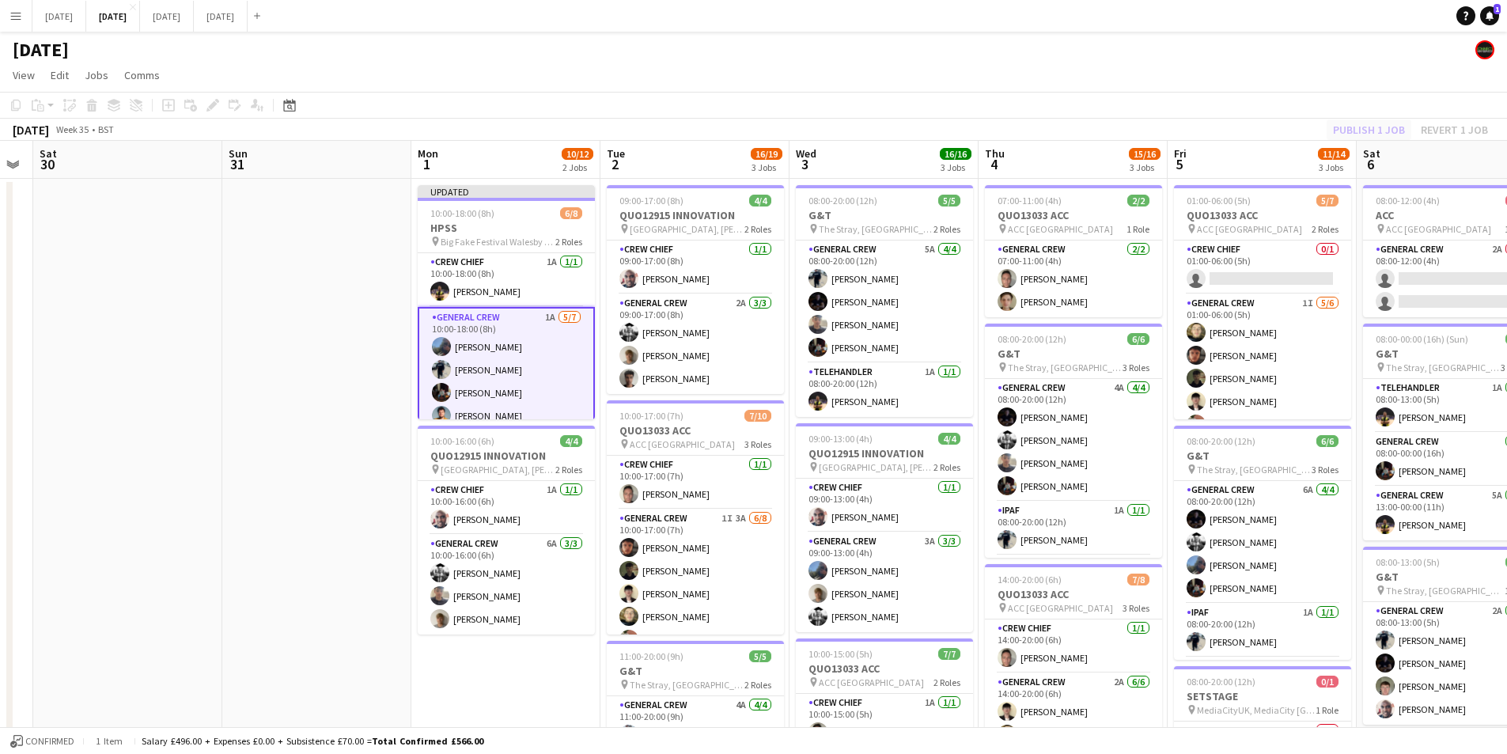
click at [1348, 119] on div "Copy Paste Paste Ctrl+V Paste with crew Ctrl+Shift+V Paste linked Job [GEOGRAPH…" at bounding box center [753, 116] width 1507 height 49
click at [1351, 123] on button "Publish 1 job" at bounding box center [1369, 129] width 85 height 21
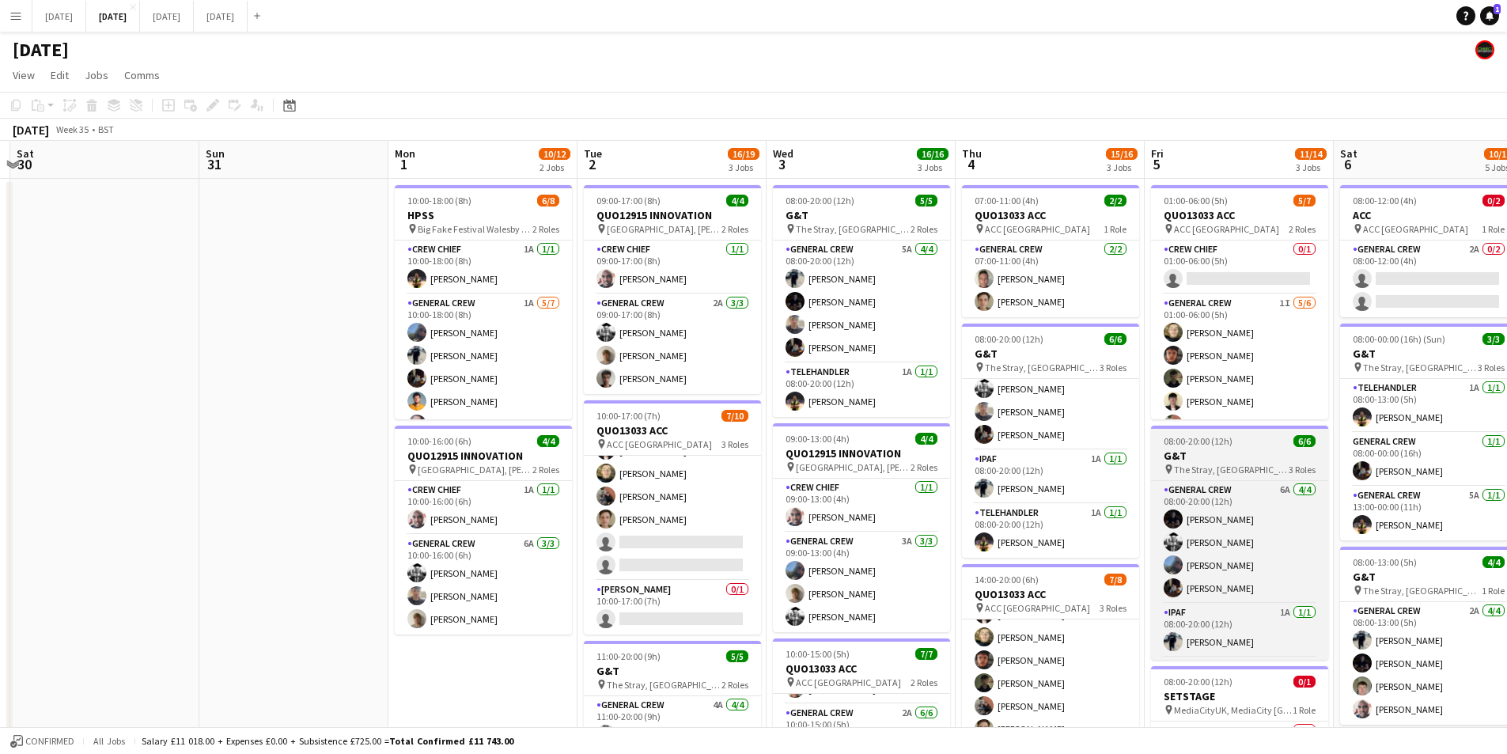
scroll to position [0, 379]
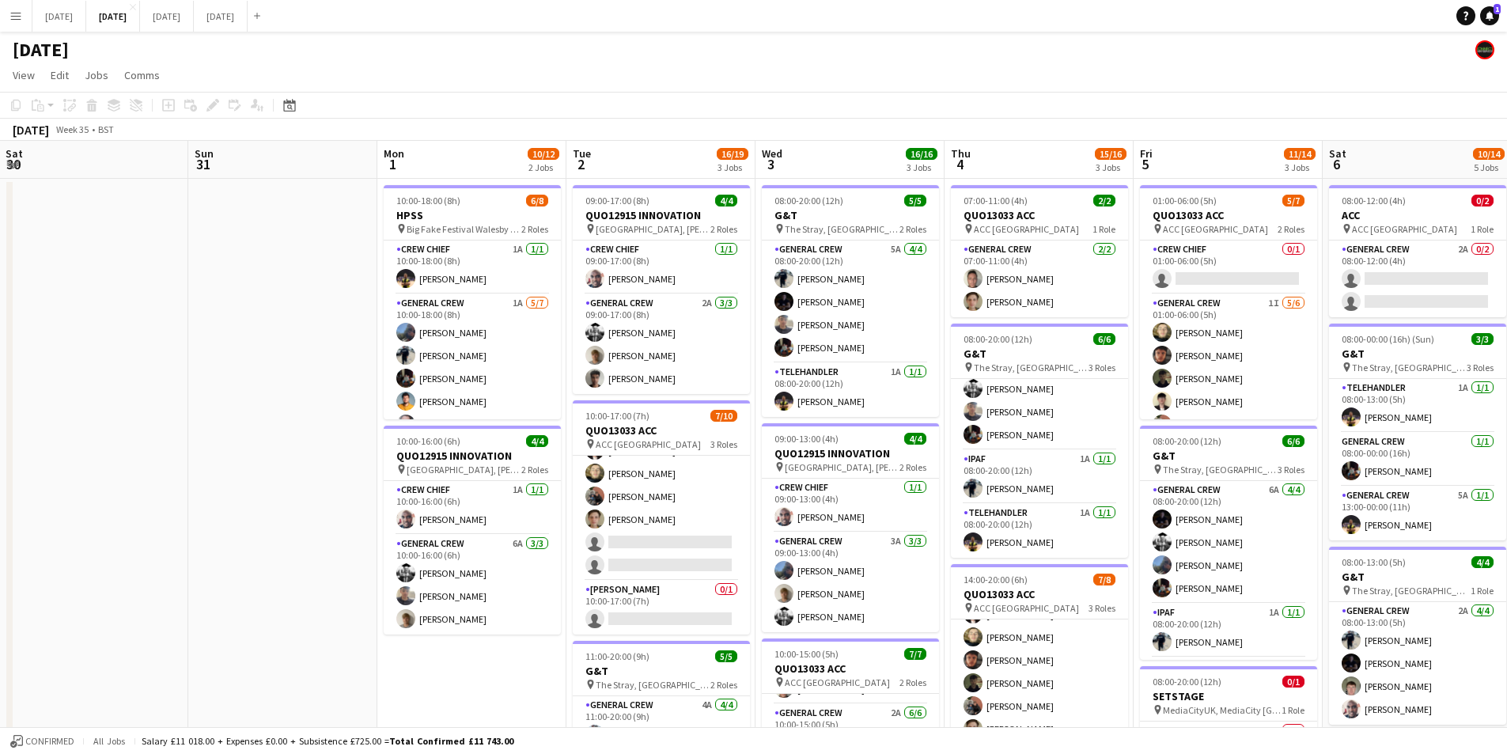
click at [279, 135] on div "[DATE] Week 35 • BST" at bounding box center [753, 130] width 1507 height 22
click at [580, 361] on app-calendar-viewport "Thu 28 Fri 29 Sat 30 Sun 31 Mon 1 10/12 2 Jobs Tue 2 16/19 3 Jobs Wed 3 16/16 3…" at bounding box center [753, 602] width 1507 height 922
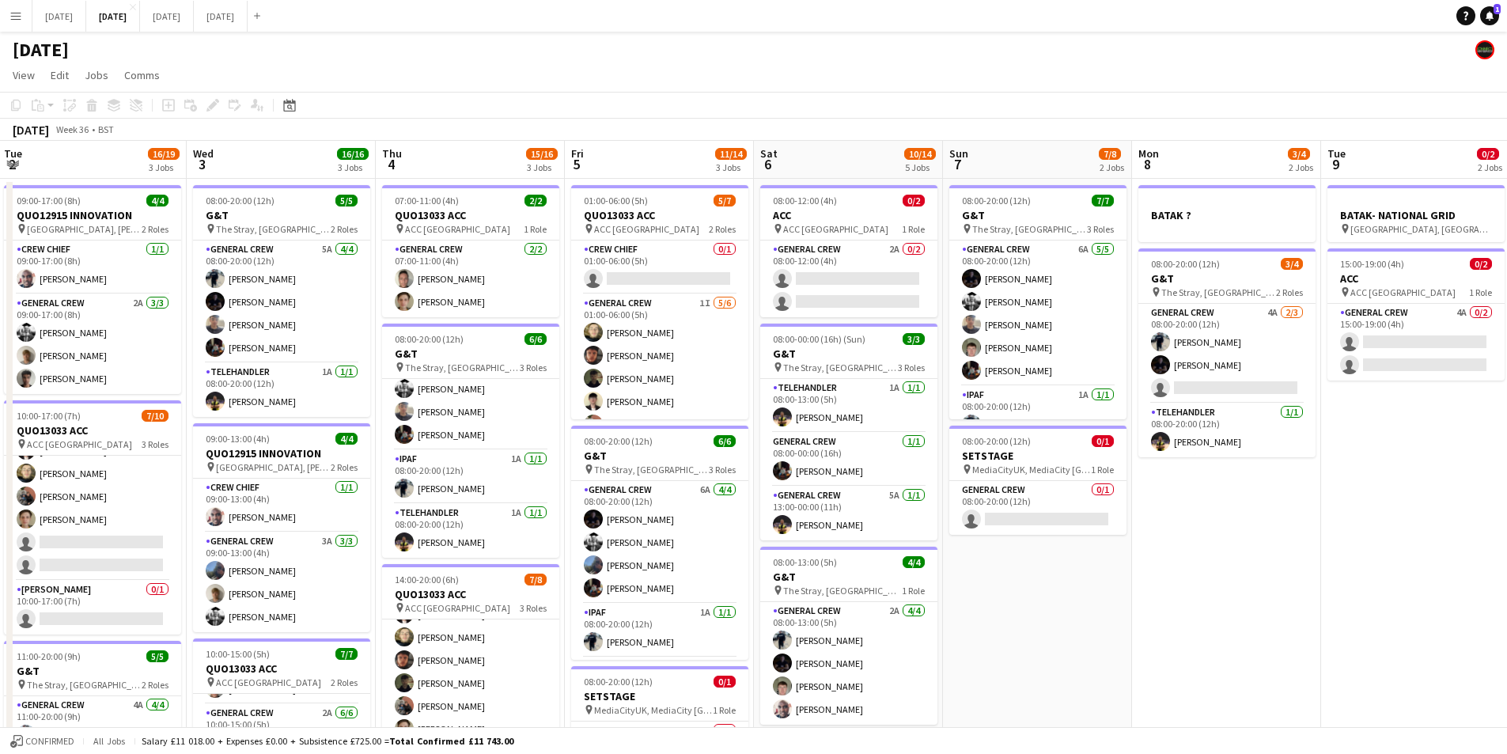
scroll to position [0, 580]
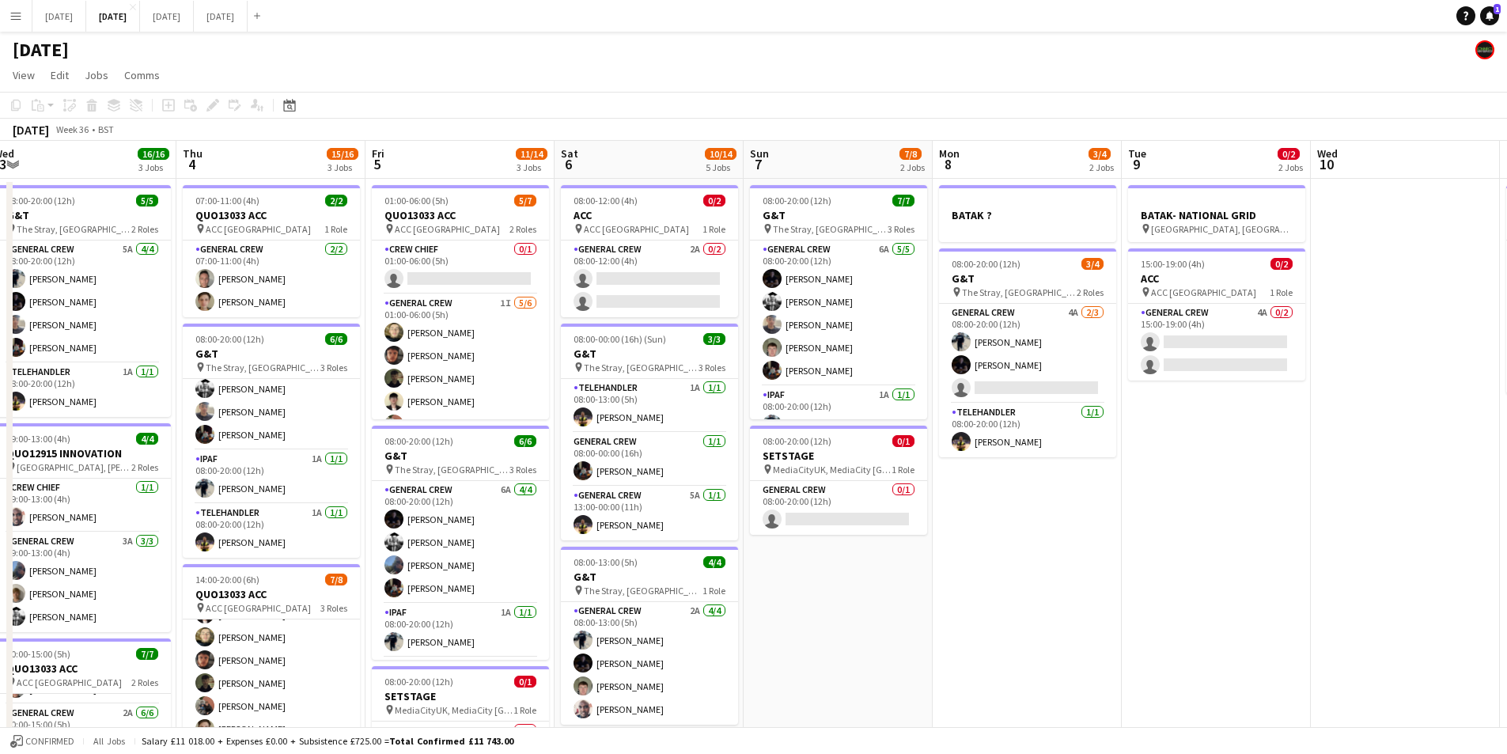
drag, startPoint x: 1259, startPoint y: 520, endPoint x: 1059, endPoint y: 525, distance: 199.4
click at [1059, 525] on app-calendar-viewport "Sun 31 Mon 1 10/12 2 Jobs Tue 2 16/19 3 Jobs Wed 3 16/16 3 Jobs Thu 4 15/16 3 J…" at bounding box center [753, 602] width 1507 height 922
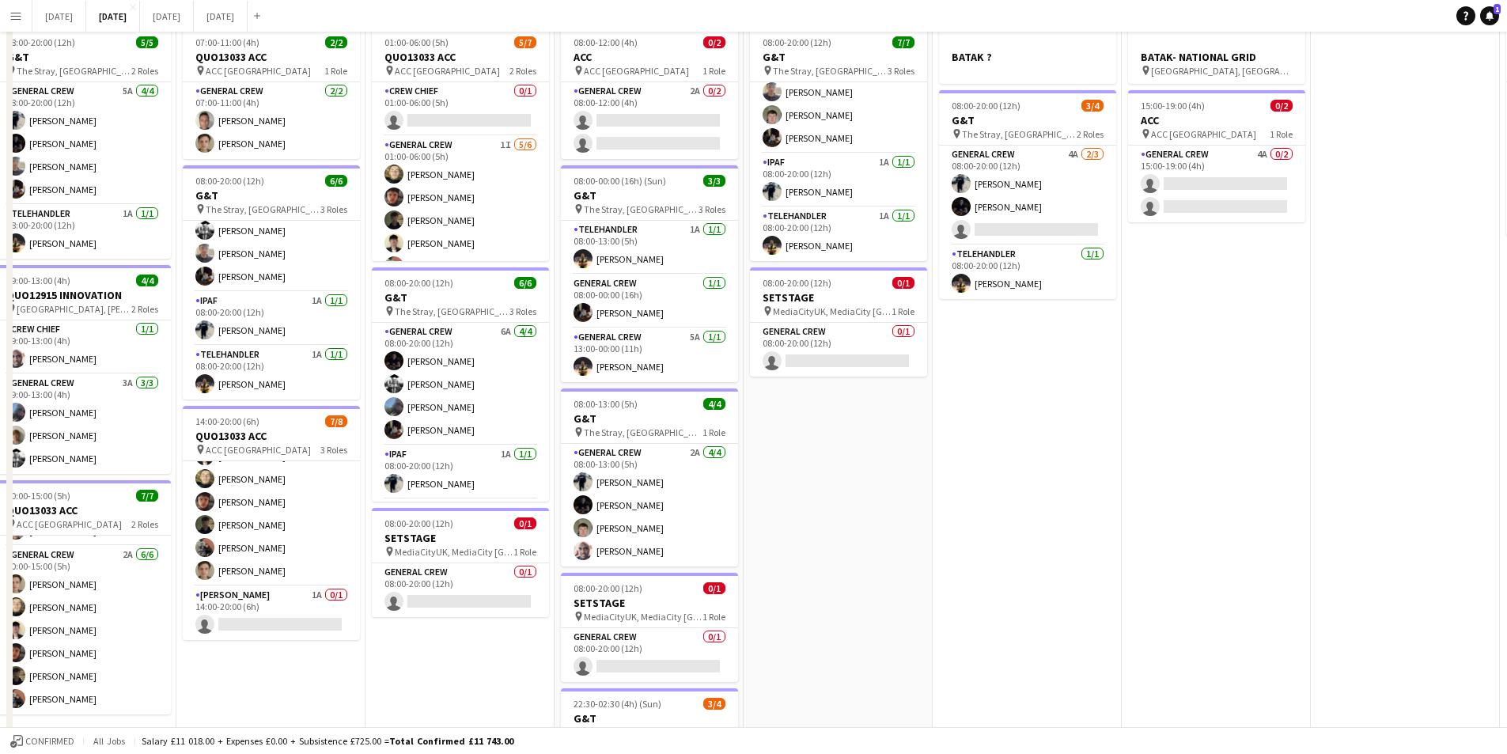
scroll to position [0, 0]
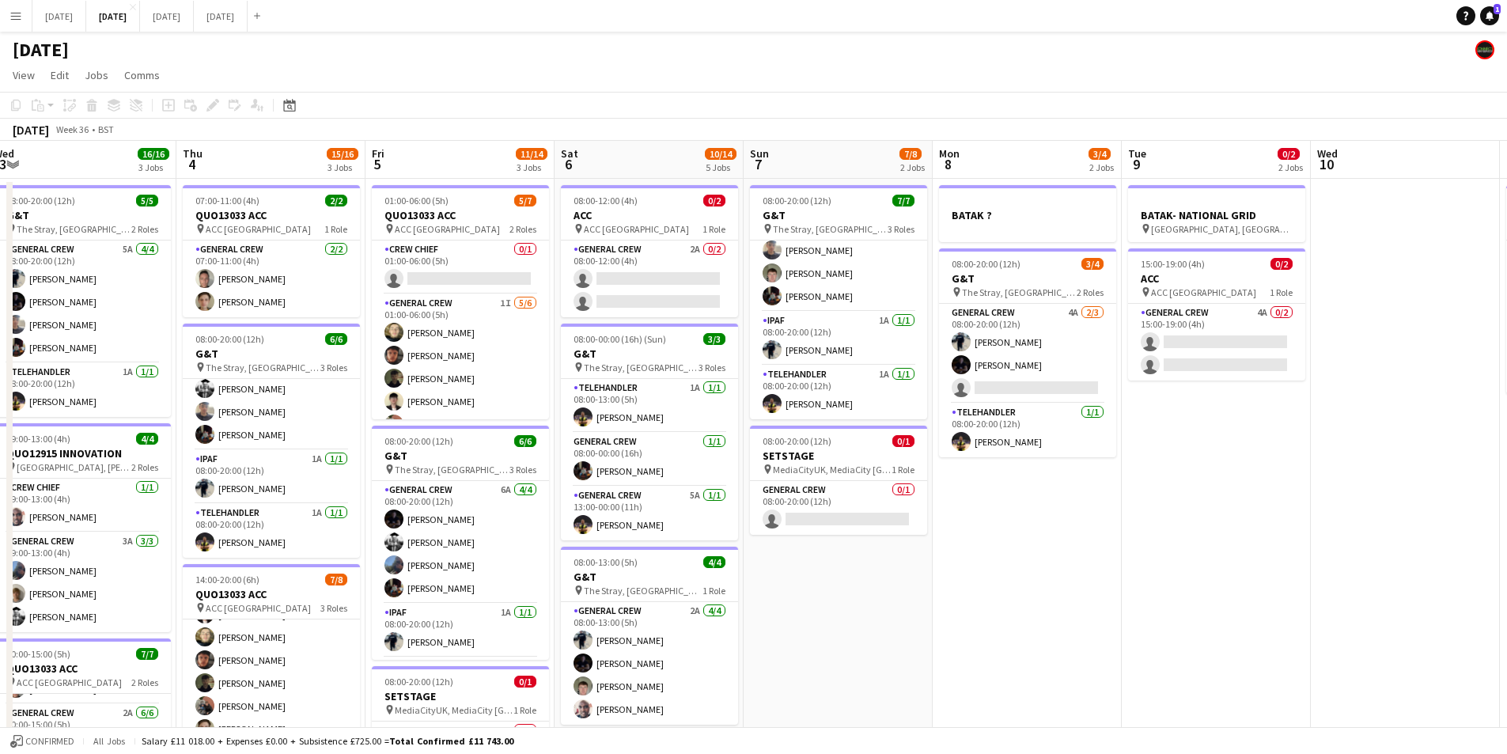
click at [816, 514] on app-calendar-viewport "Sun 31 Mon 1 10/12 2 Jobs Tue 2 16/19 3 Jobs Wed 3 16/16 3 Jobs Thu 4 15/16 3 J…" at bounding box center [753, 602] width 1507 height 922
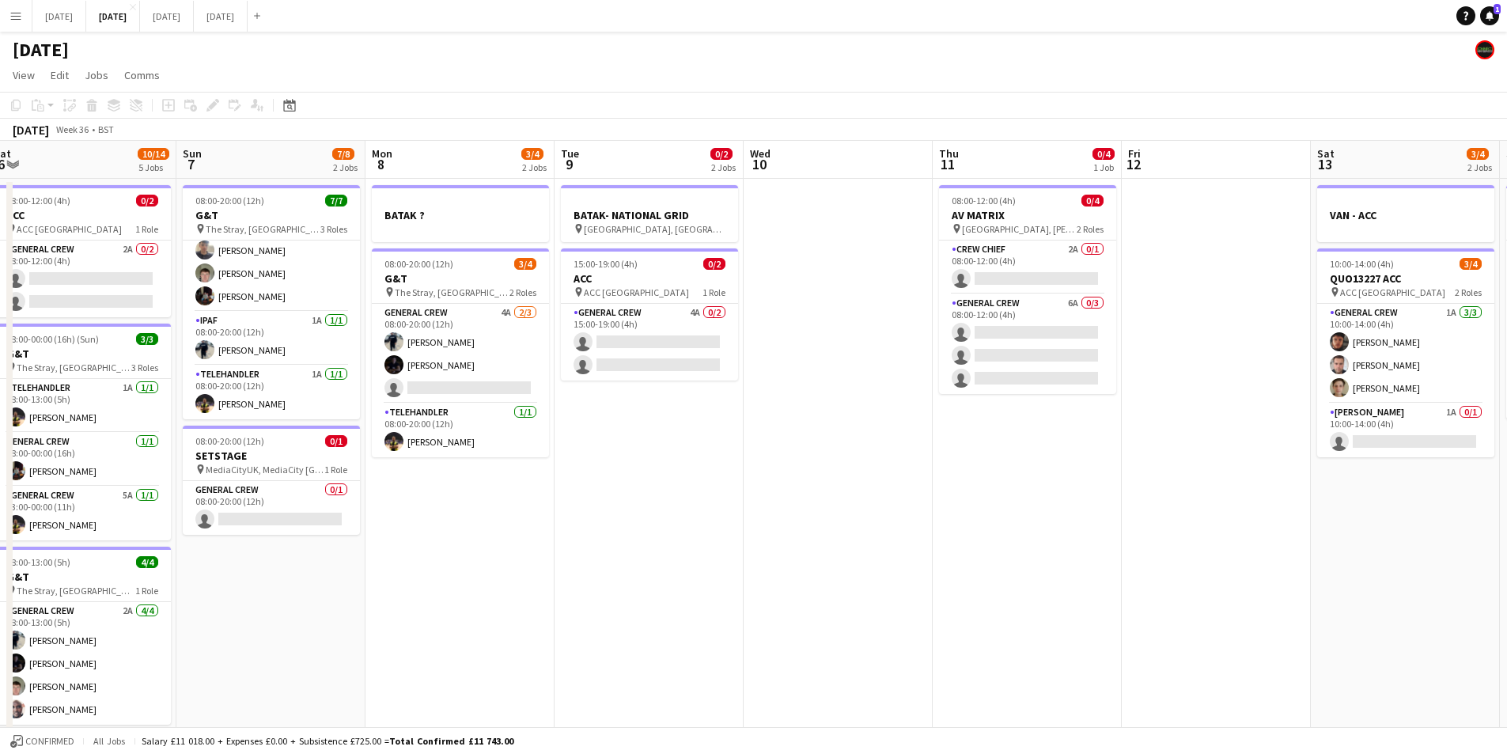
scroll to position [0, 384]
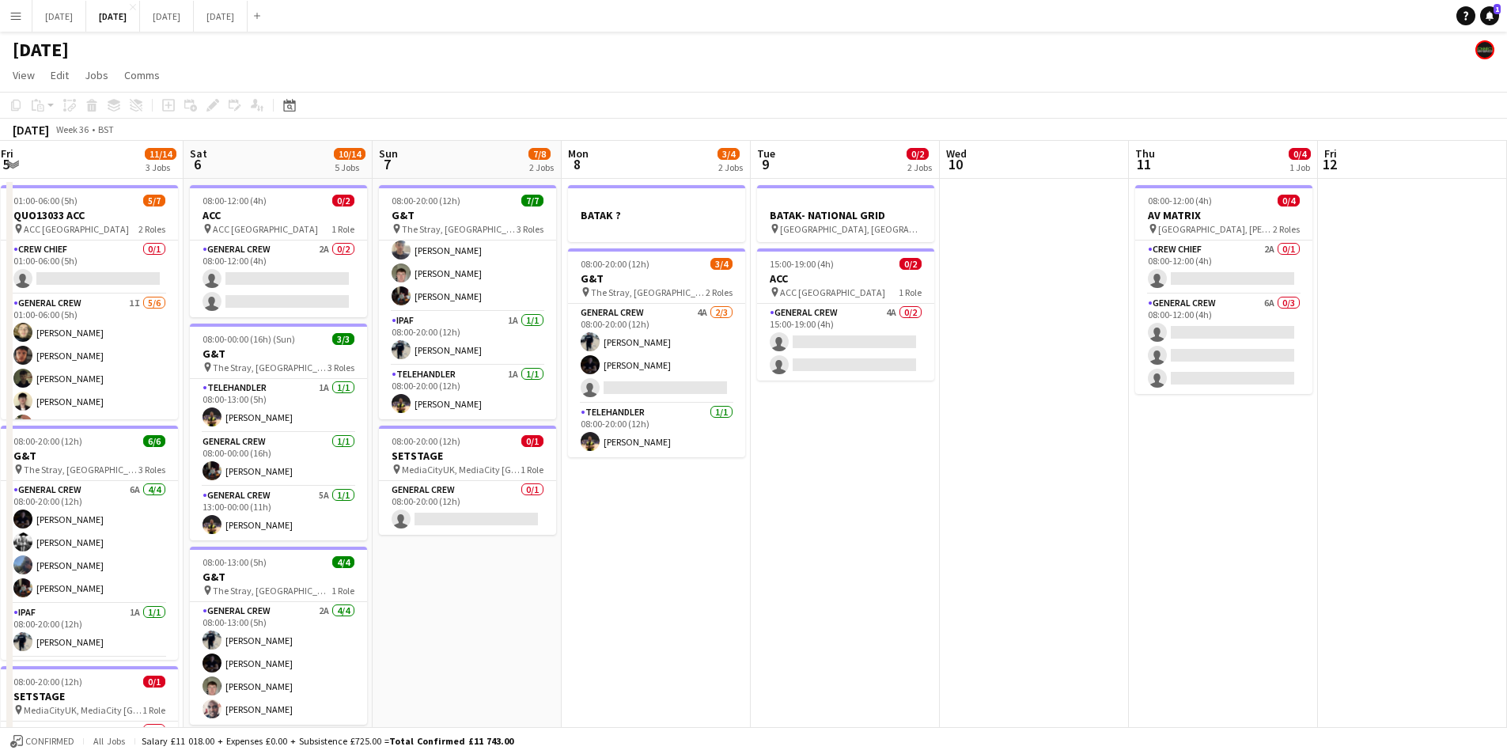
drag, startPoint x: 1091, startPoint y: 521, endPoint x: 767, endPoint y: 532, distance: 323.8
click at [827, 528] on app-calendar-viewport "Wed 3 16/16 3 Jobs Thu 4 15/16 3 Jobs Fri 5 11/14 3 Jobs Sat 6 10/14 5 Jobs Sun…" at bounding box center [753, 602] width 1507 height 922
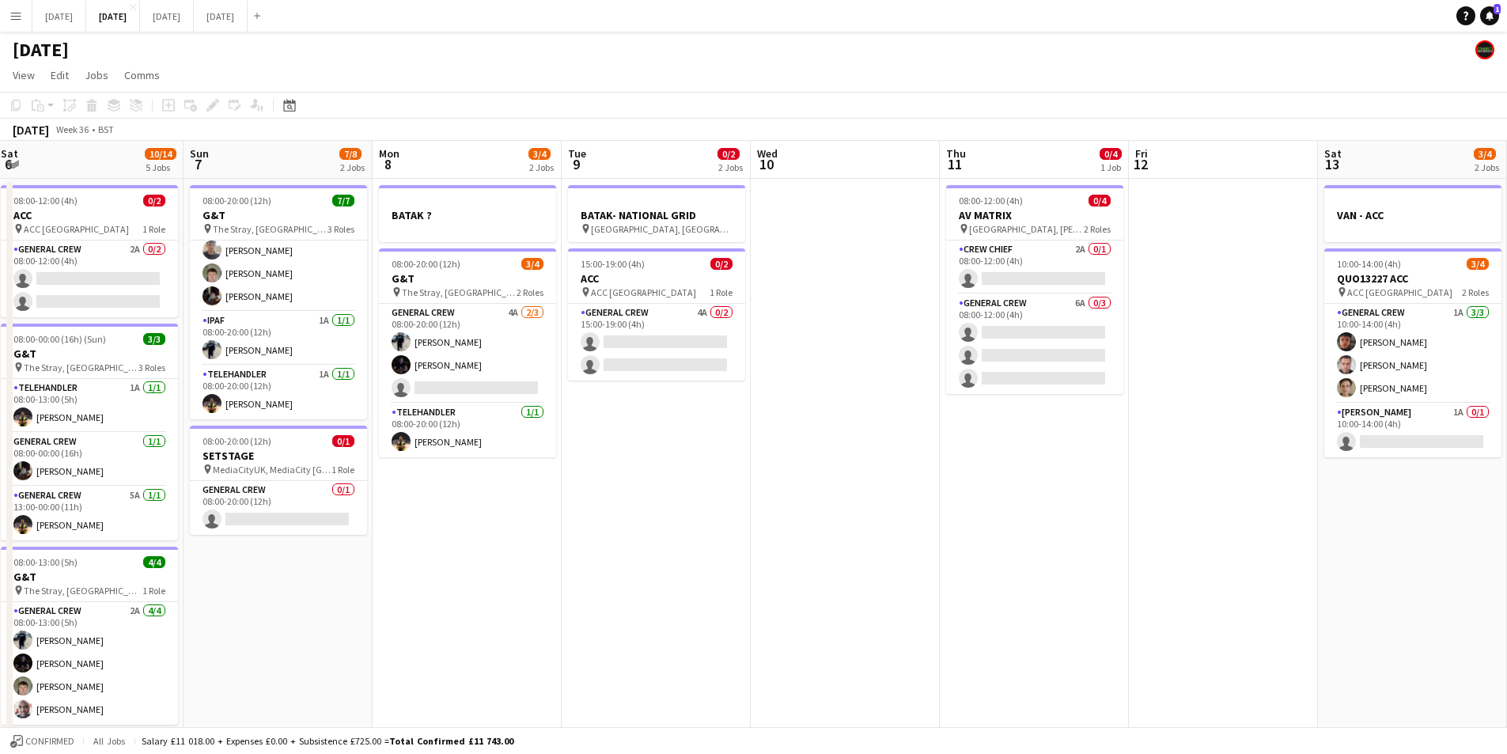
drag, startPoint x: 1173, startPoint y: 544, endPoint x: 811, endPoint y: 517, distance: 363.4
click at [779, 514] on app-calendar-viewport "Thu 4 15/16 3 Jobs Fri 5 11/14 3 Jobs Sat 6 10/14 5 Jobs Sun 7 7/8 2 Jobs Mon 8…" at bounding box center [753, 602] width 1507 height 922
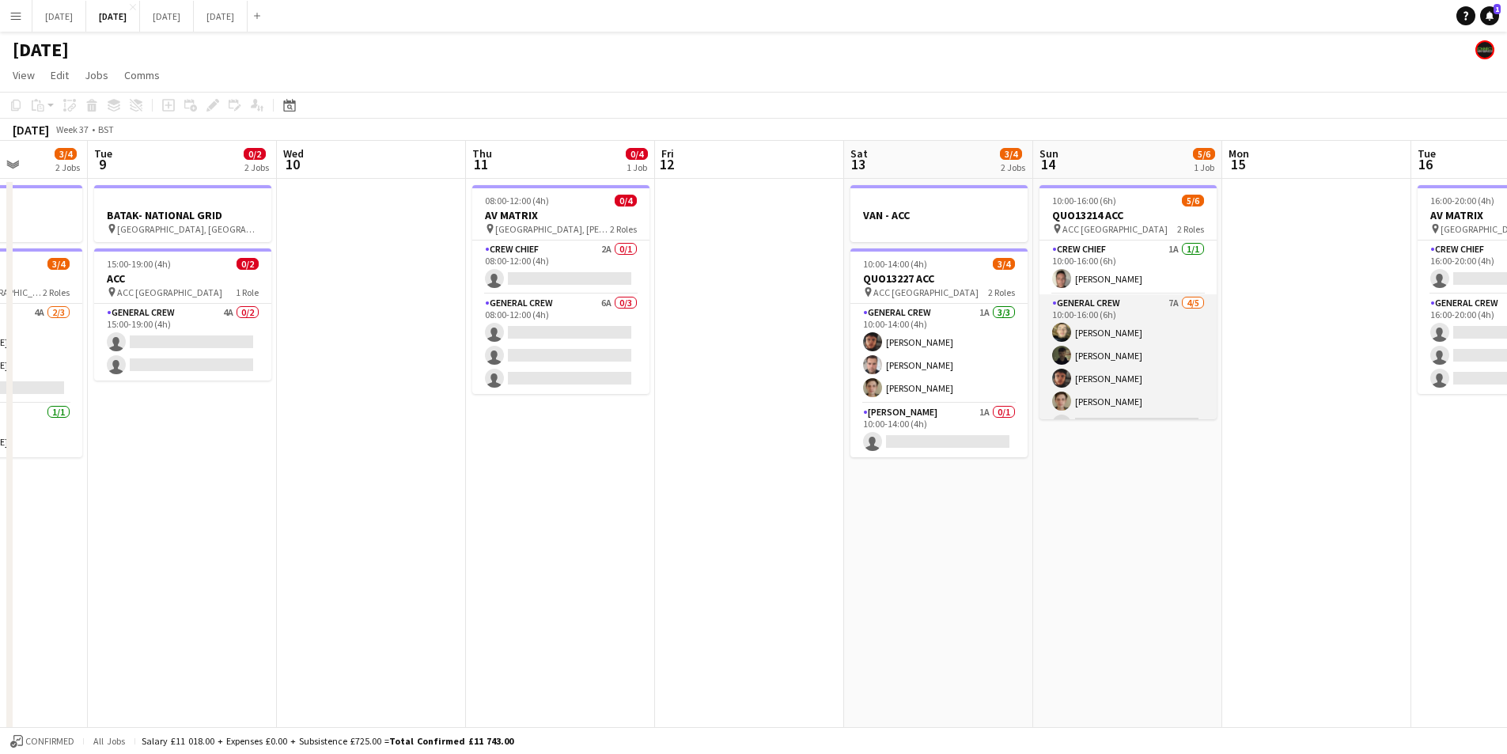
scroll to position [21, 0]
click at [1128, 352] on app-card-role "General Crew 7A [DATE] 10:00-16:00 (6h) [PERSON_NAME] black [PERSON_NAME] [PERS…" at bounding box center [1128, 347] width 177 height 146
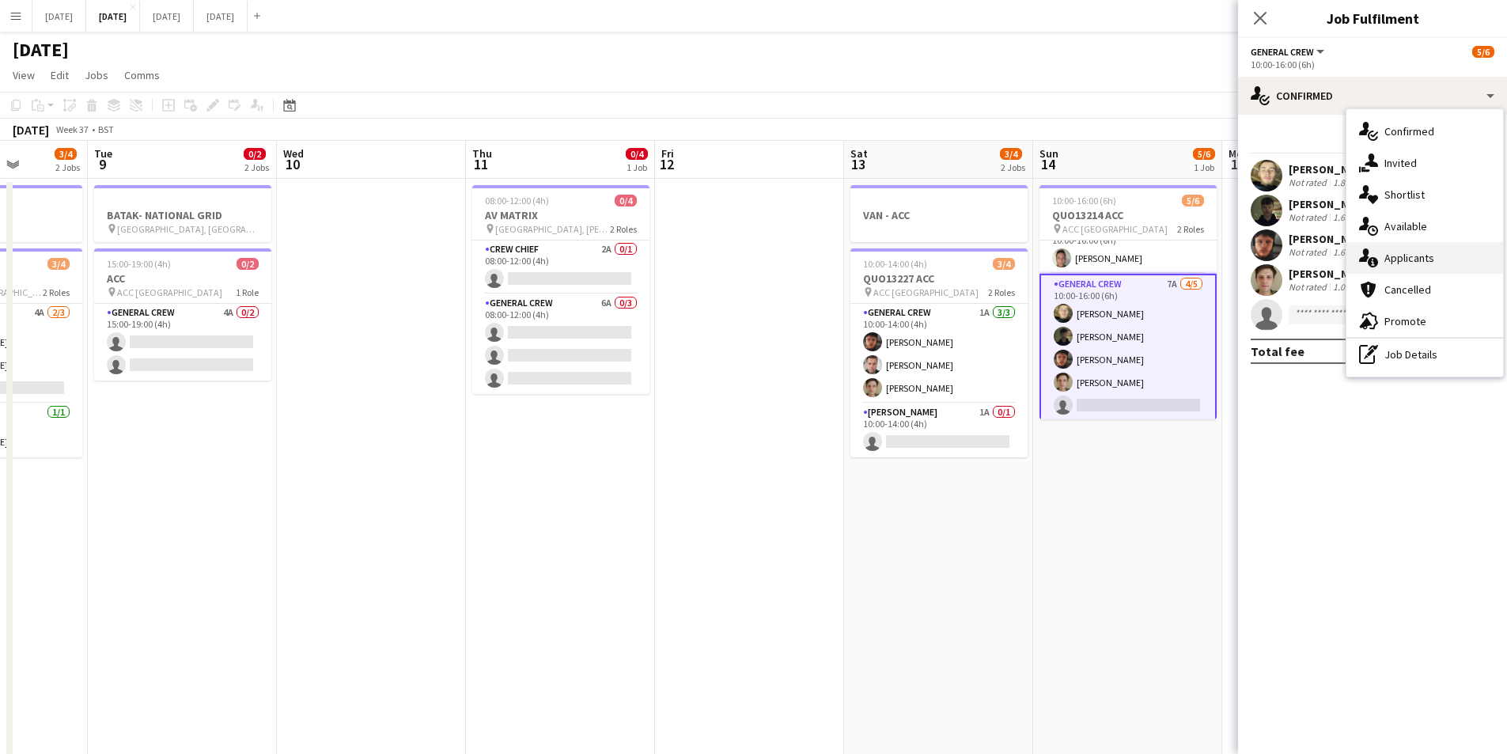
click at [1429, 256] on div "single-neutral-actions-information Applicants" at bounding box center [1425, 258] width 157 height 32
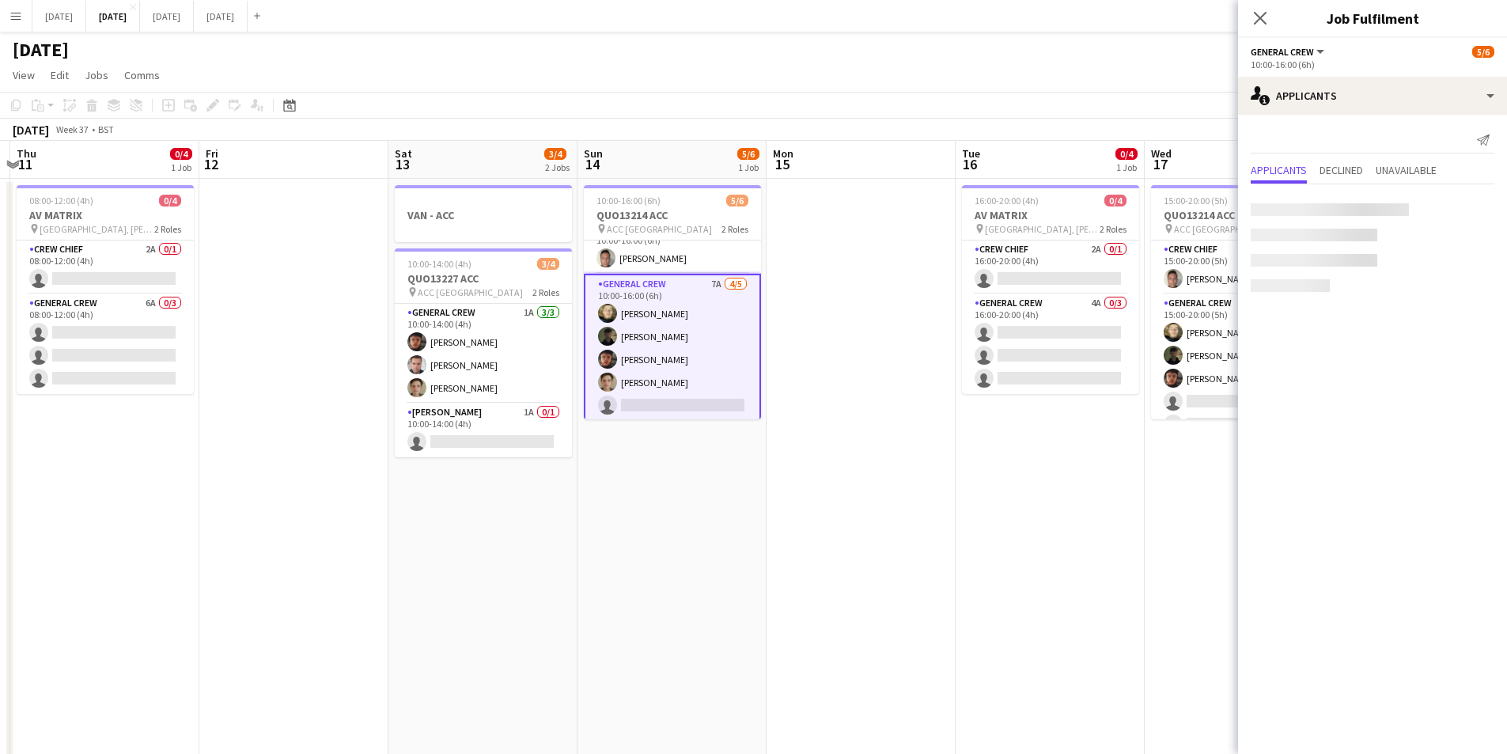
drag, startPoint x: 1137, startPoint y: 521, endPoint x: 601, endPoint y: 527, distance: 535.7
click at [601, 527] on app-calendar-viewport "Mon 8 3/4 2 Jobs Tue 9 0/2 2 Jobs Wed 10 Thu 11 0/4 1 Job Fri 12 Sat 13 3/4 2 J…" at bounding box center [753, 602] width 1507 height 922
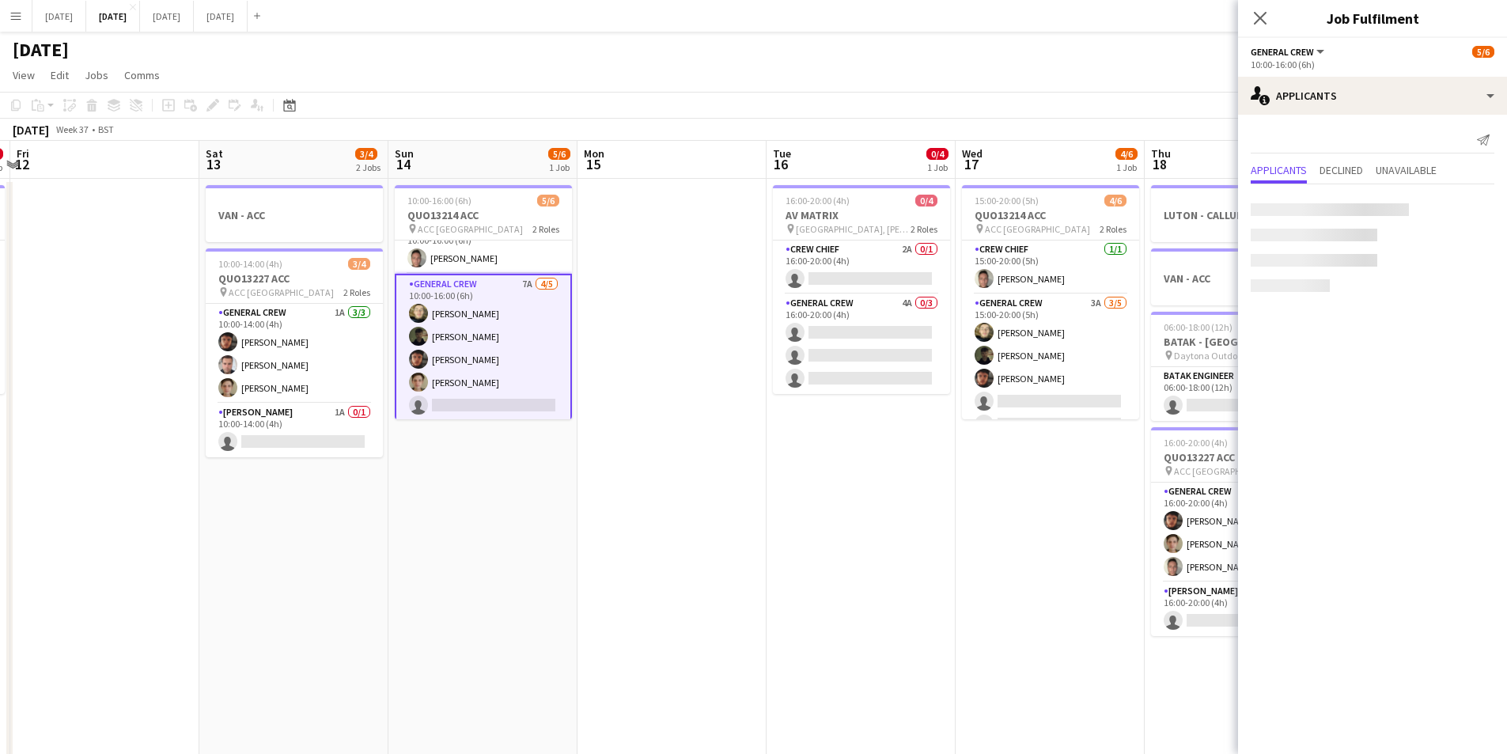
scroll to position [0, 448]
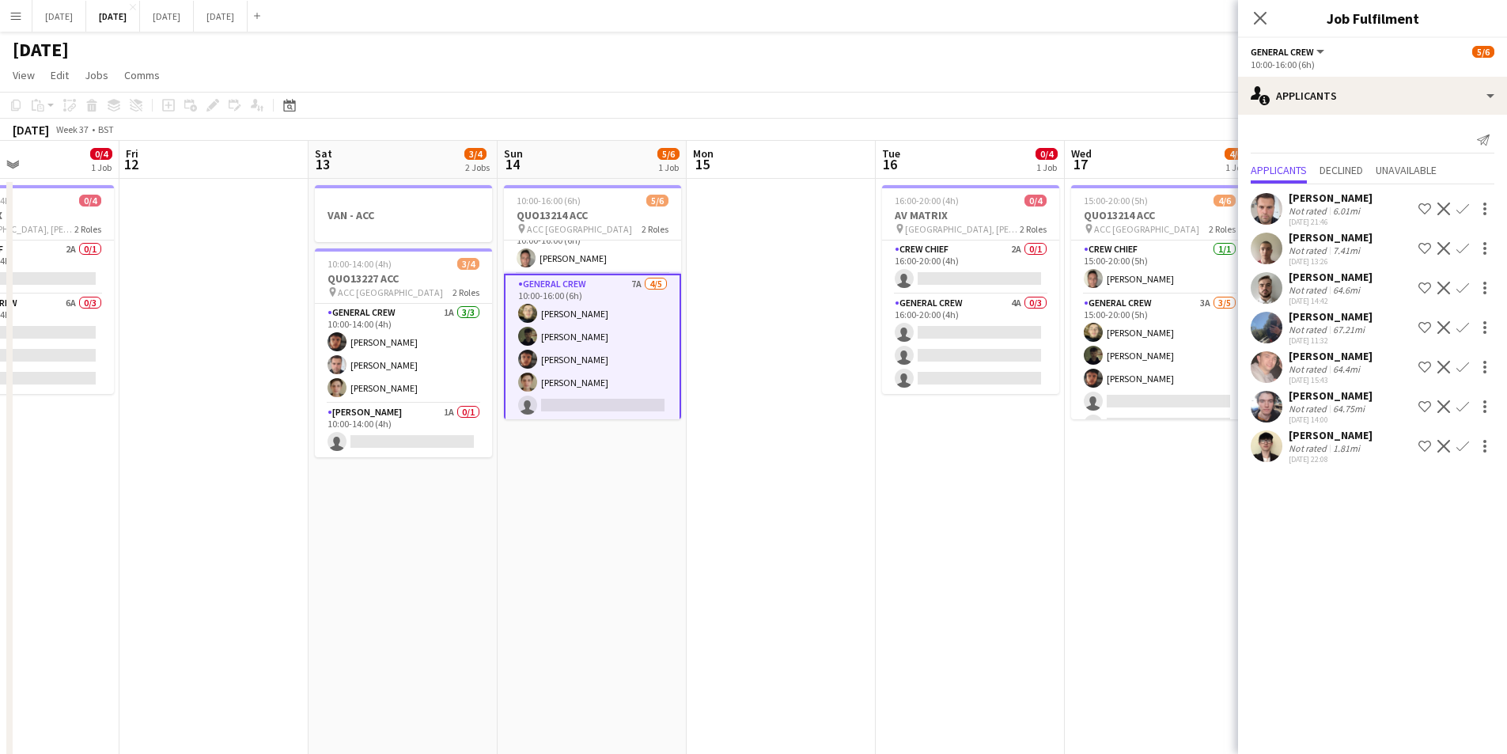
click at [932, 544] on app-calendar-viewport "Tue 9 0/2 2 Jobs Wed 10 Thu 11 0/4 1 Job Fri 12 Sat 13 3/4 2 Jobs Sun 14 5/6 1 …" at bounding box center [753, 602] width 1507 height 922
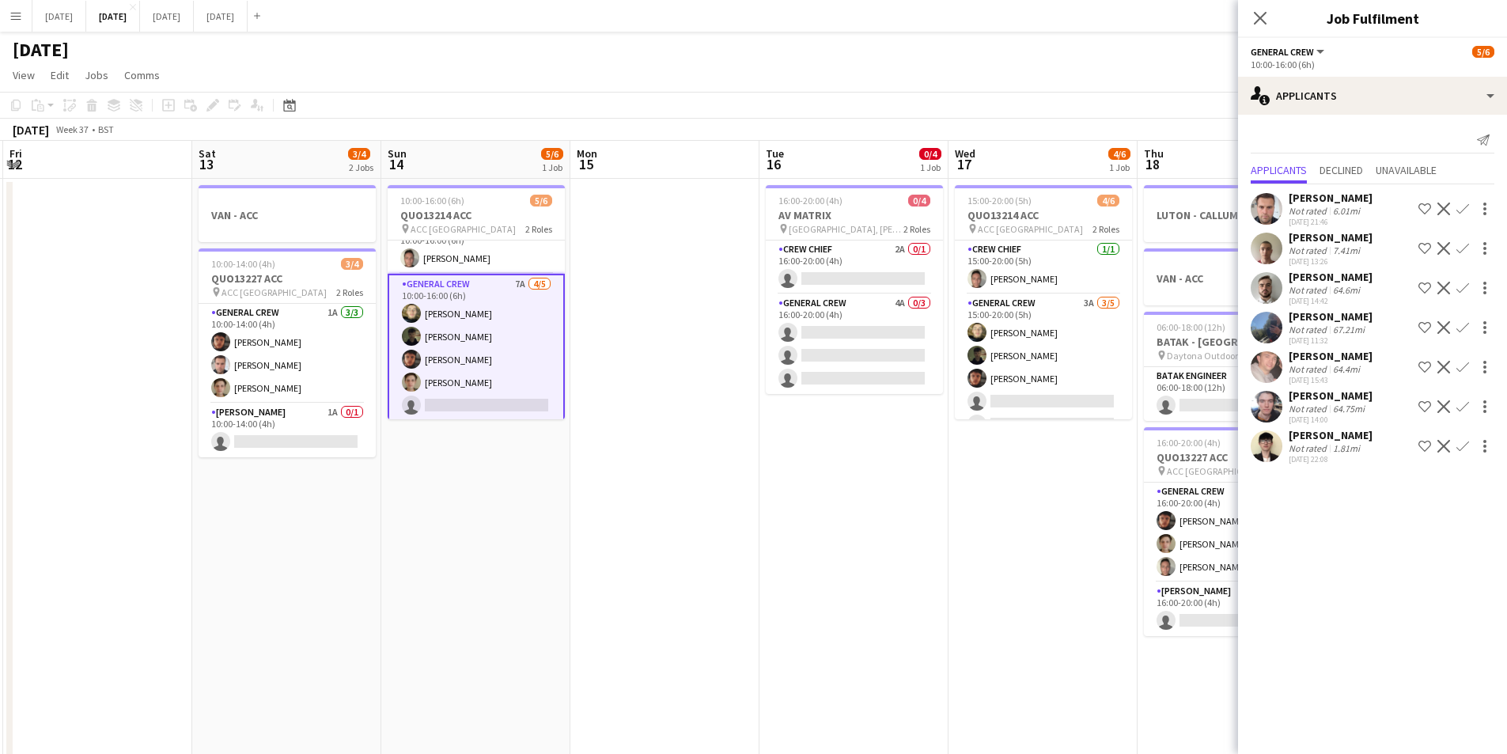
click at [1460, 445] on app-icon "Confirm" at bounding box center [1463, 446] width 13 height 13
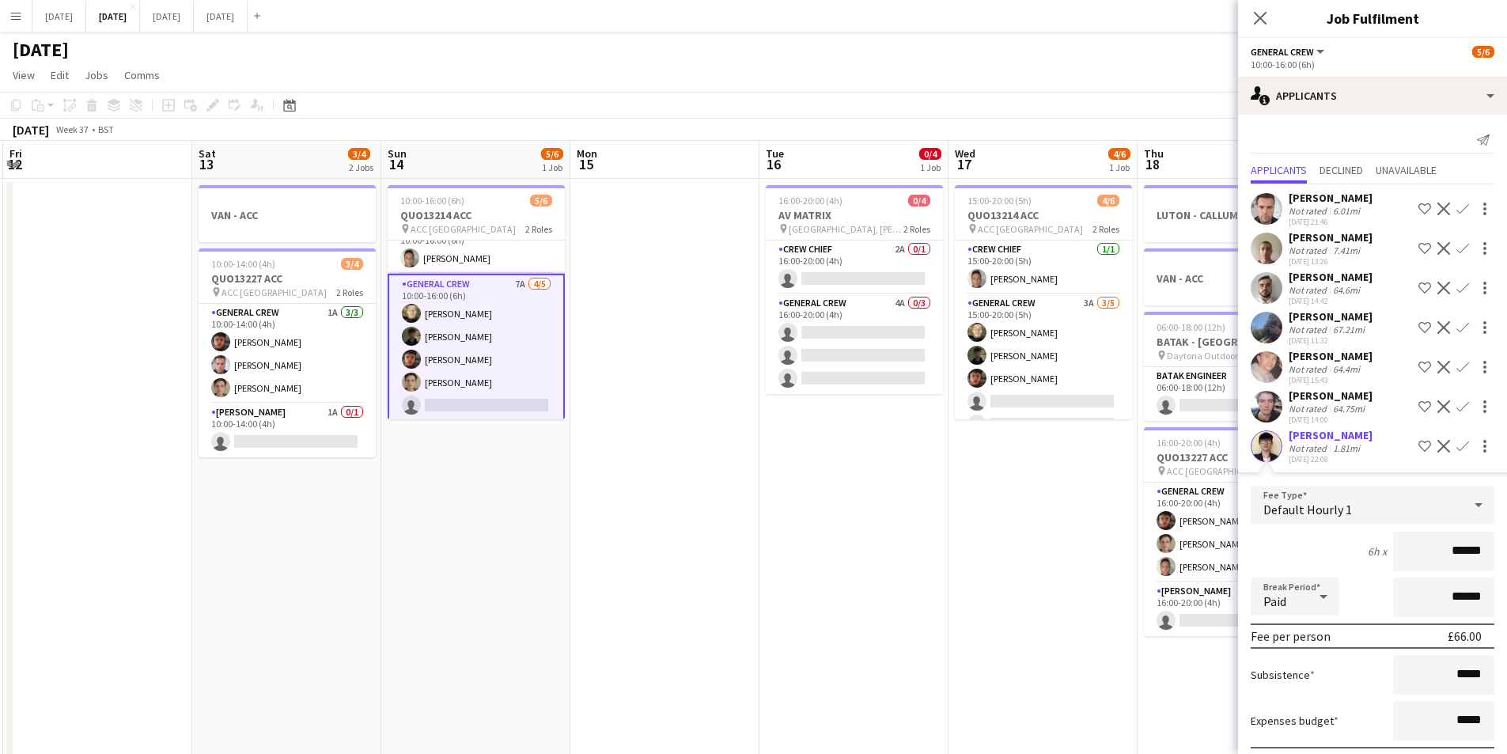
scroll to position [85, 0]
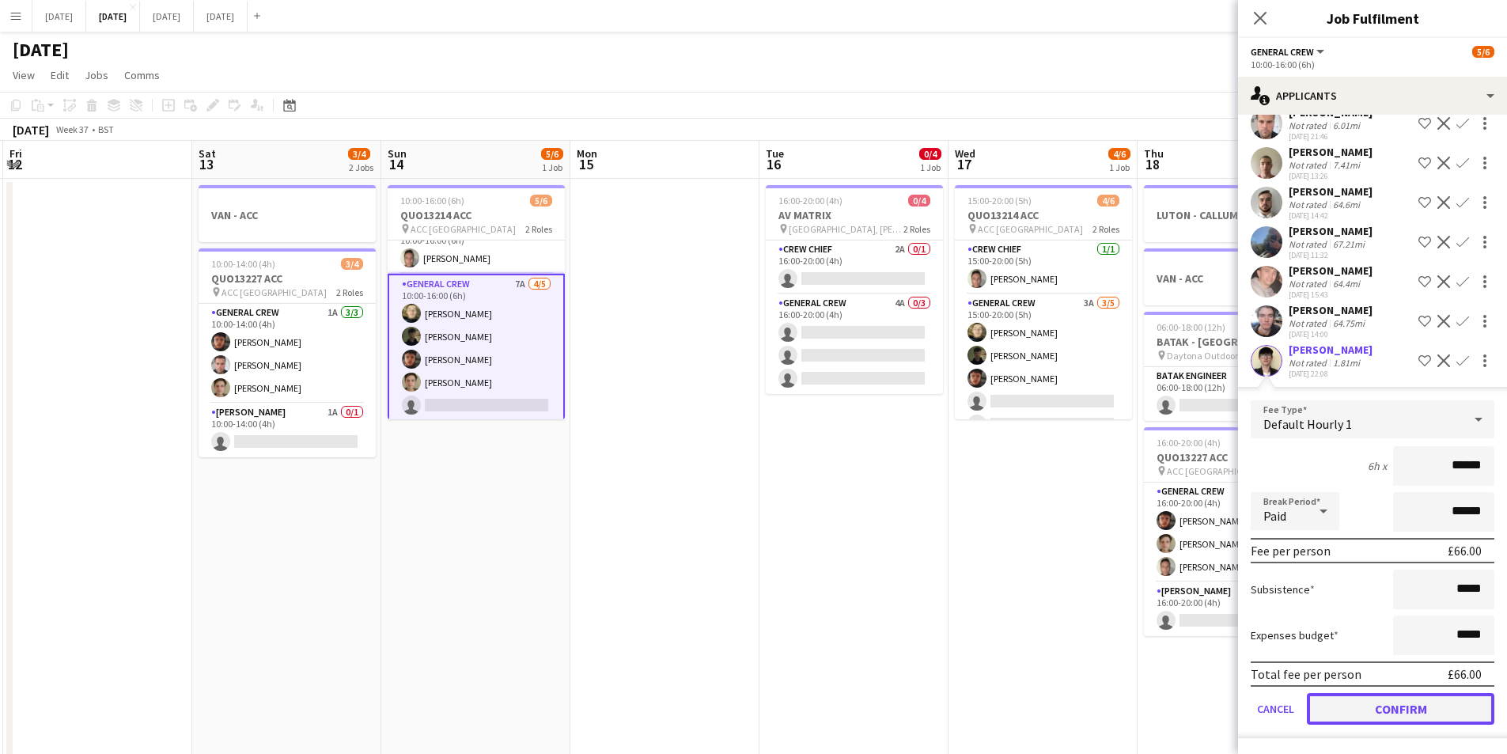
click at [1404, 716] on button "Confirm" at bounding box center [1401, 709] width 188 height 32
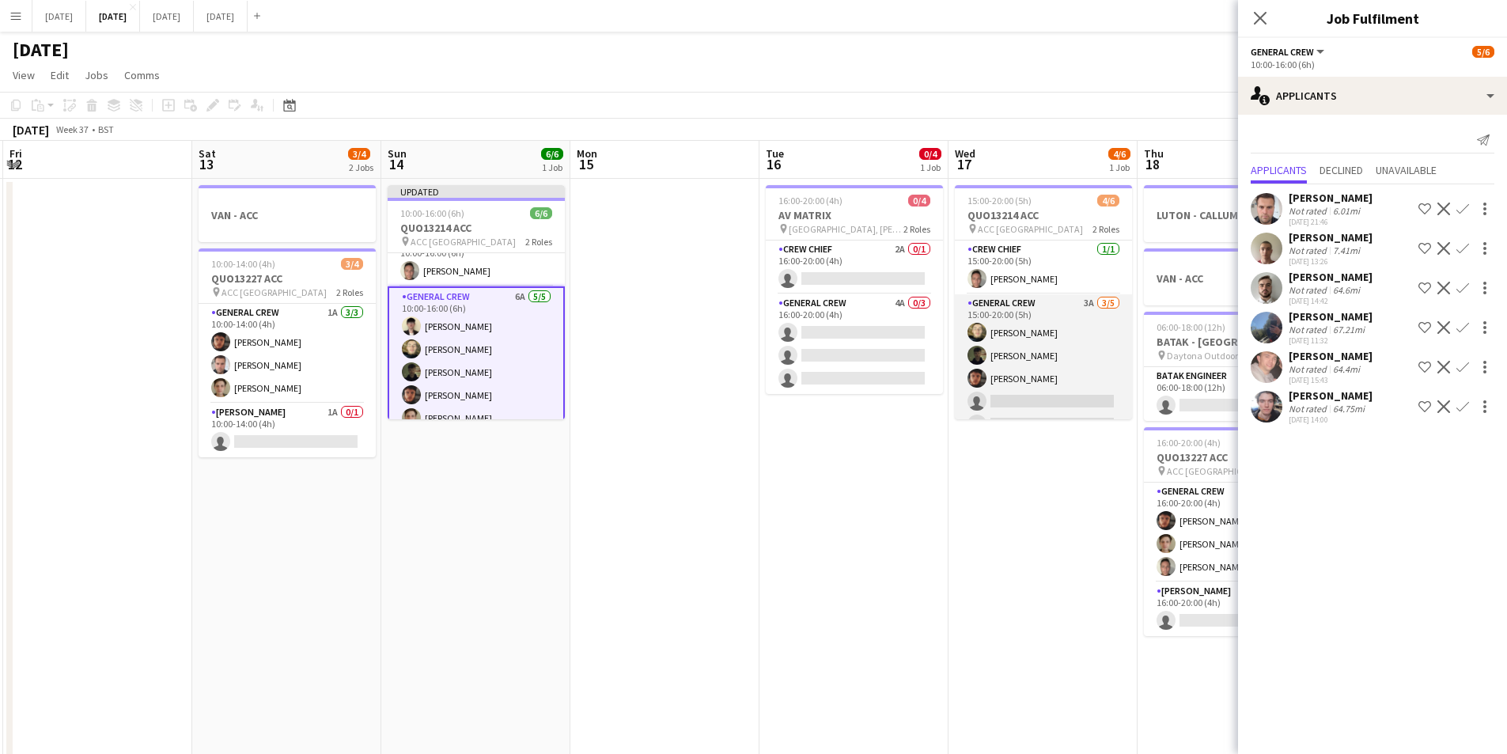
click at [995, 357] on app-card-role "General Crew 3A [DATE] 15:00-20:00 (5h) [PERSON_NAME] black [PERSON_NAME] [PERS…" at bounding box center [1043, 367] width 177 height 146
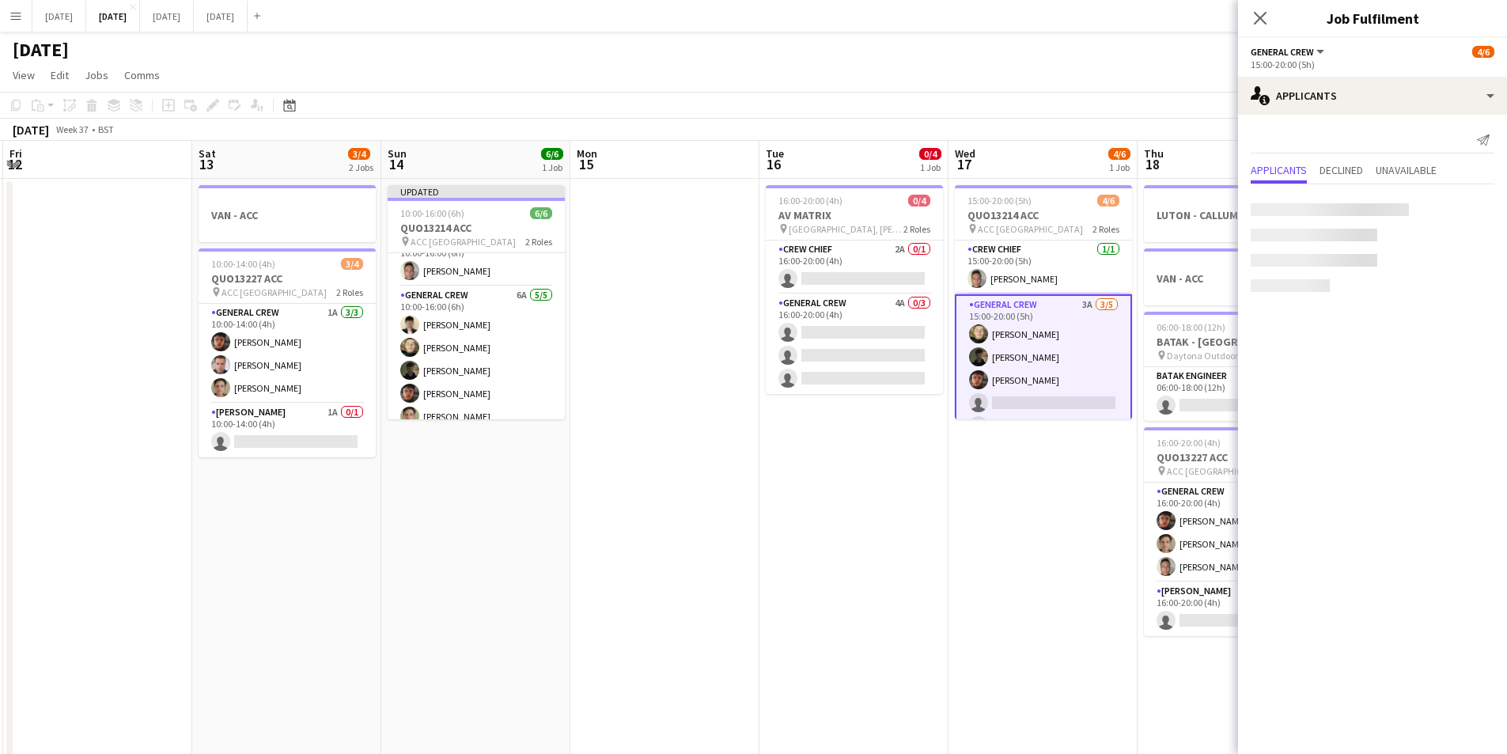
scroll to position [0, 0]
click at [1464, 290] on app-icon "Confirm" at bounding box center [1463, 288] width 13 height 13
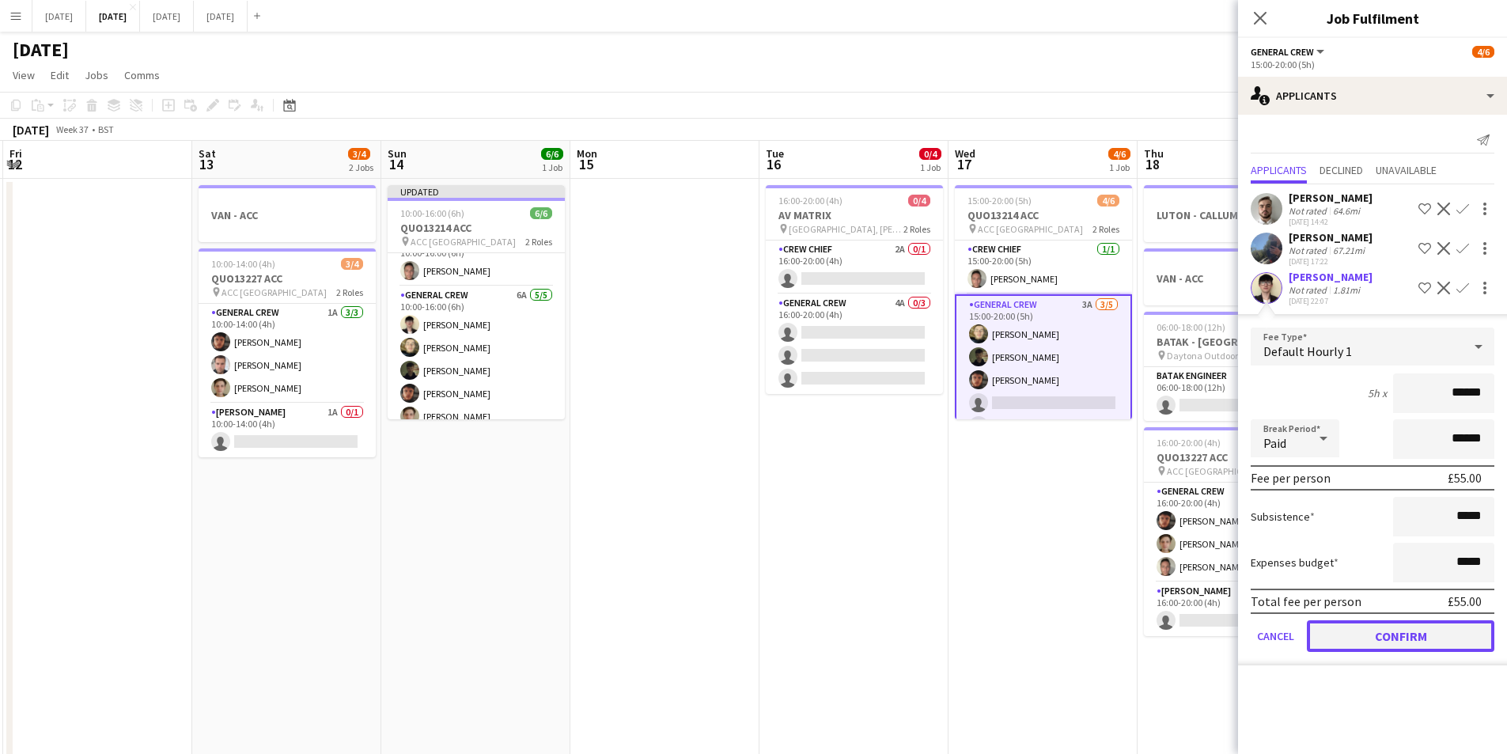
click at [1390, 634] on button "Confirm" at bounding box center [1401, 636] width 188 height 32
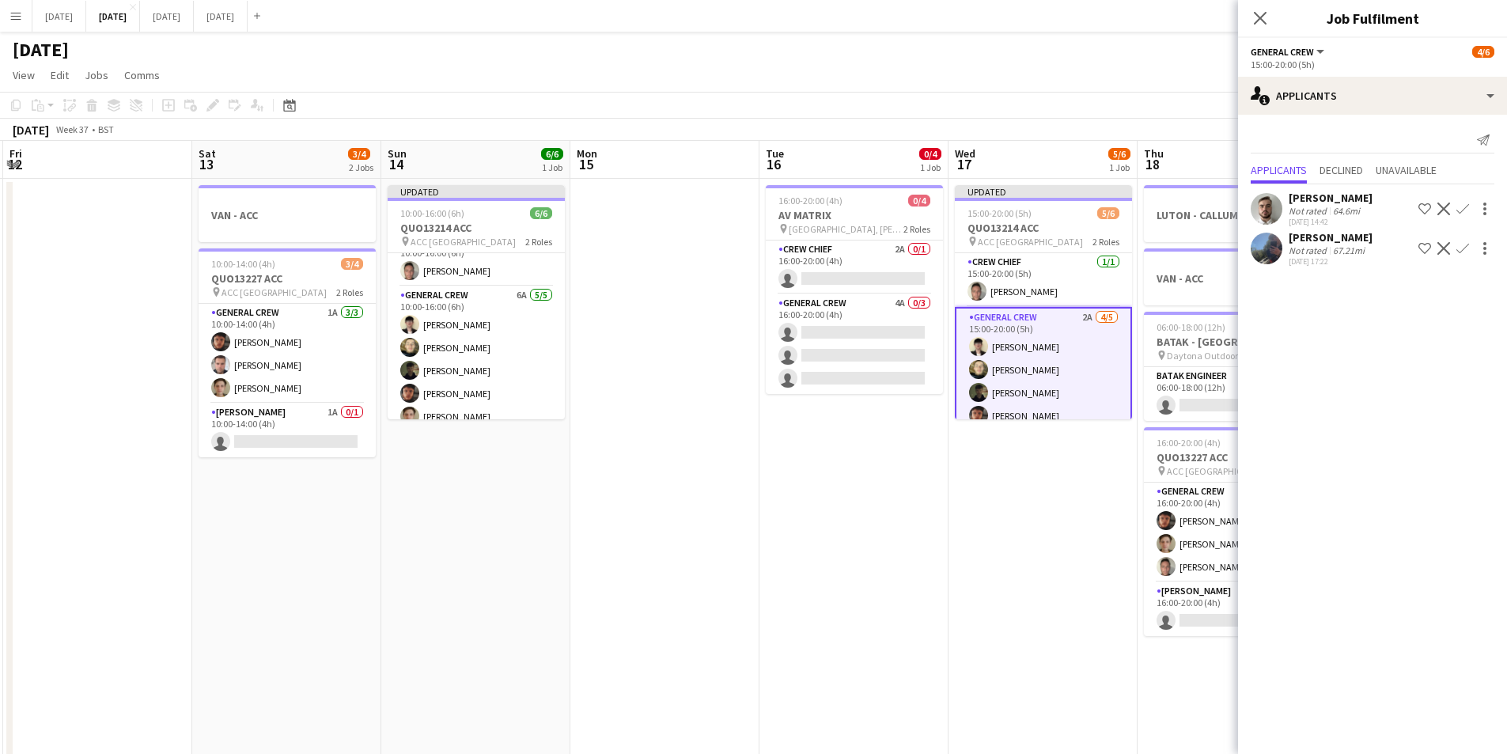
scroll to position [36, 0]
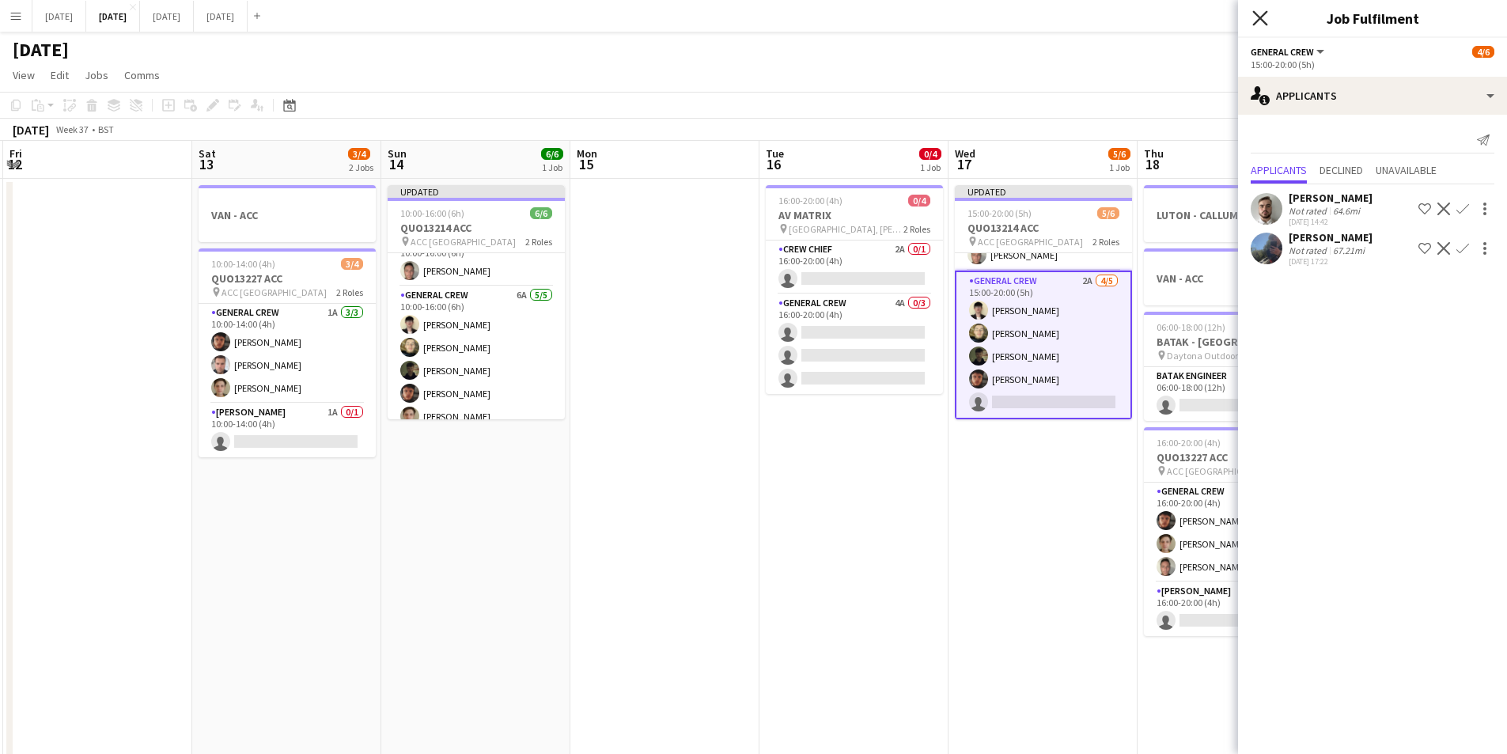
click at [1262, 17] on icon at bounding box center [1260, 17] width 15 height 15
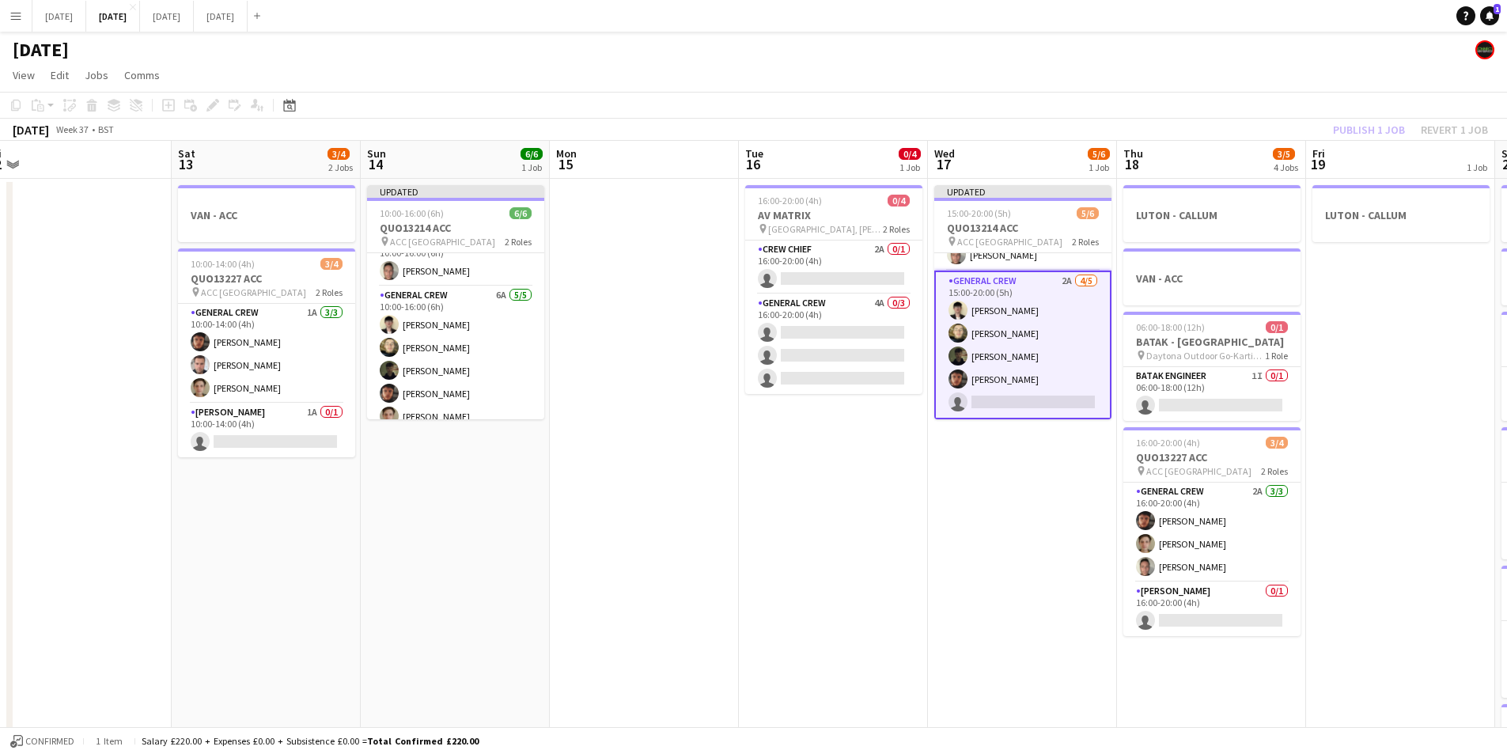
scroll to position [0, 539]
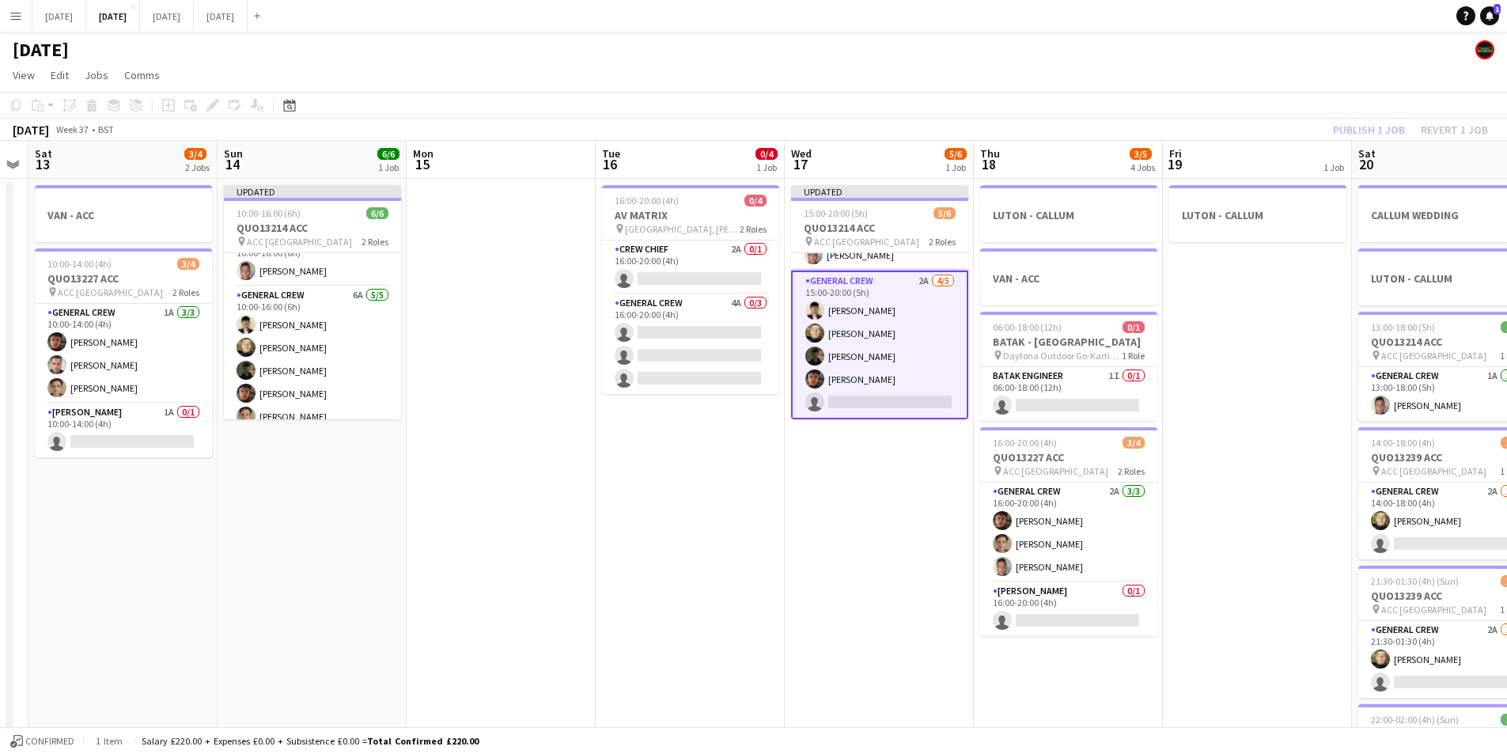
drag, startPoint x: 1047, startPoint y: 506, endPoint x: 855, endPoint y: 474, distance: 195.0
click at [620, 463] on app-calendar-viewport "Wed 10 Thu 11 0/4 1 Job Fri 12 Sat 13 3/4 2 Jobs Sun 14 6/6 1 Job Mon 15 Tue 16…" at bounding box center [753, 602] width 1507 height 922
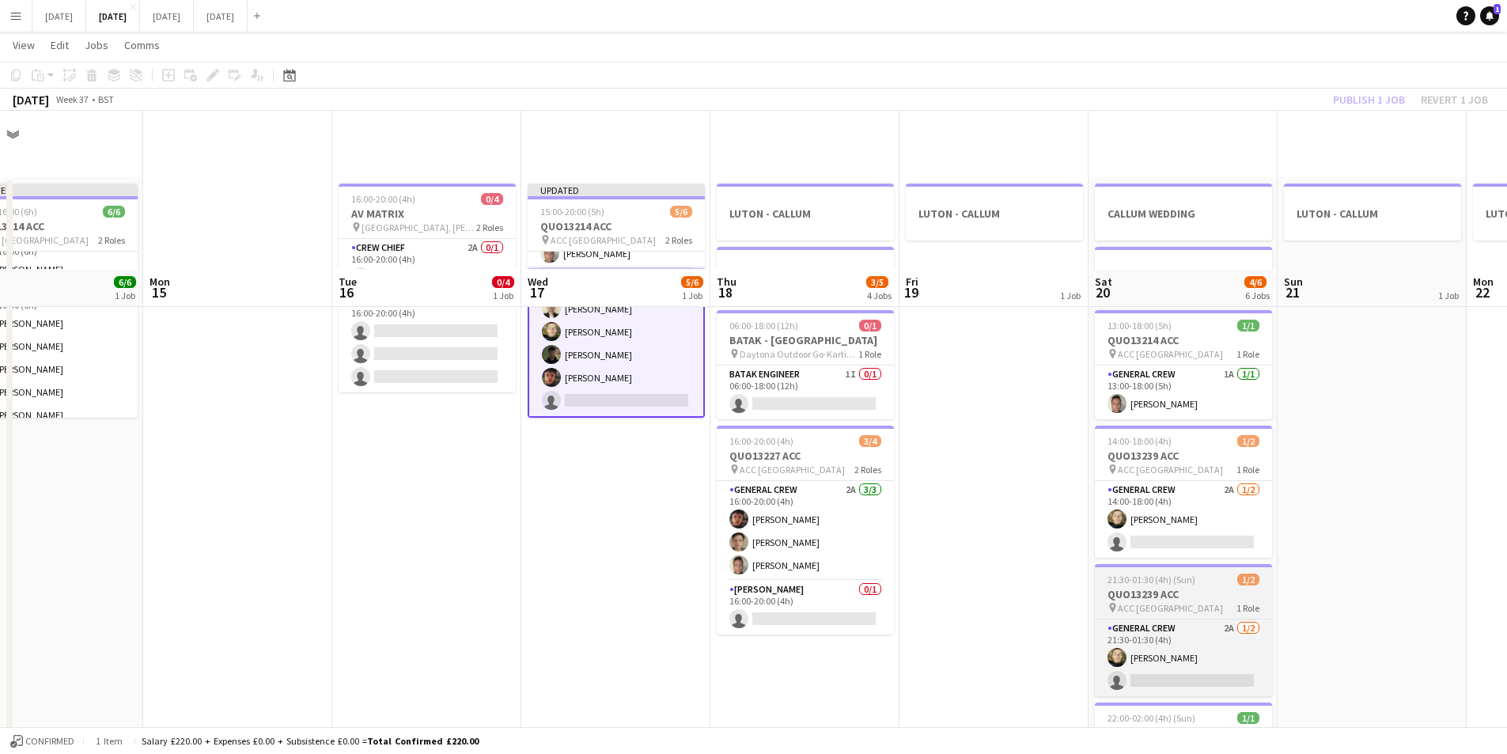
scroll to position [158, 0]
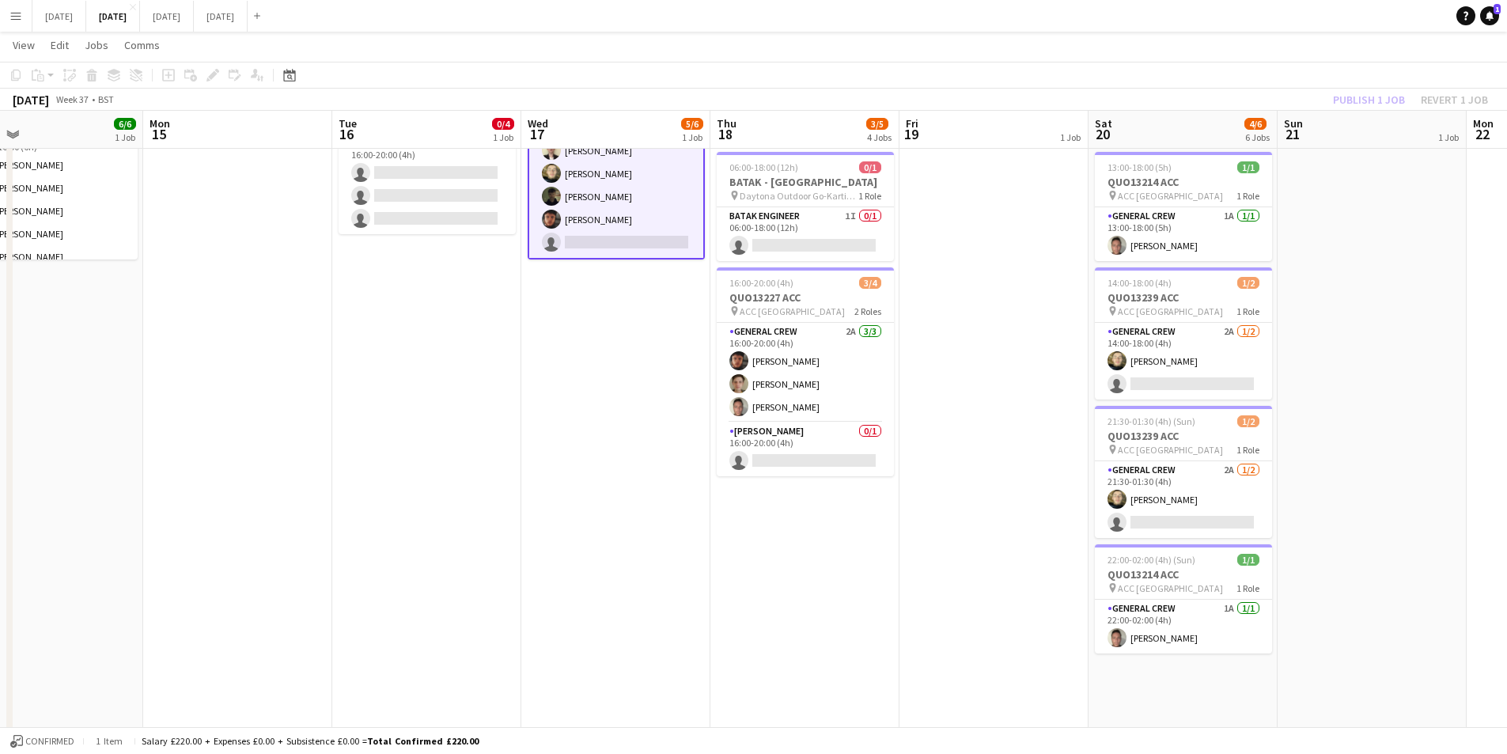
click at [1222, 377] on app-card-role "General Crew 2A [DATE] 14:00-18:00 (4h) [PERSON_NAME] single-neutral-actions" at bounding box center [1183, 361] width 177 height 77
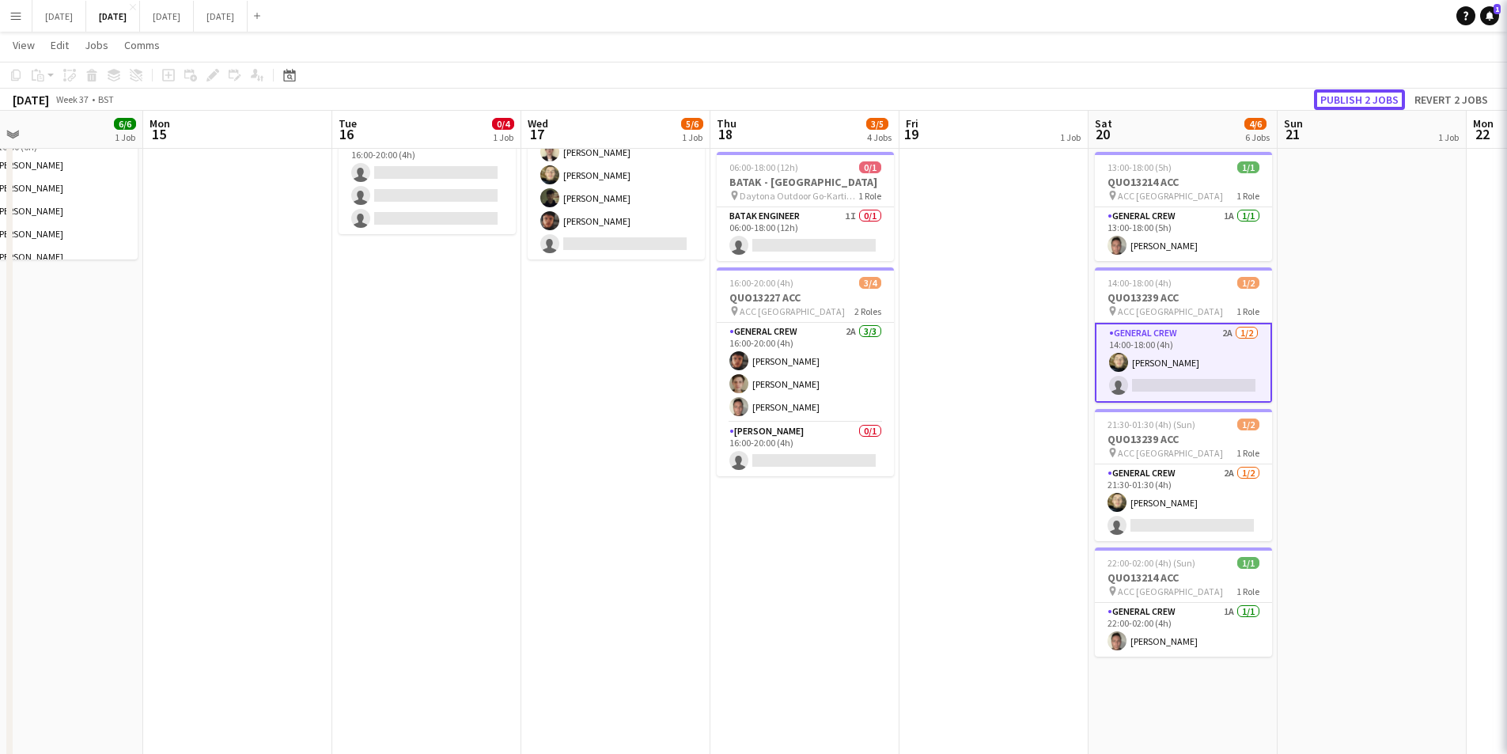
click at [1387, 93] on button "Publish 2 jobs" at bounding box center [1359, 99] width 91 height 21
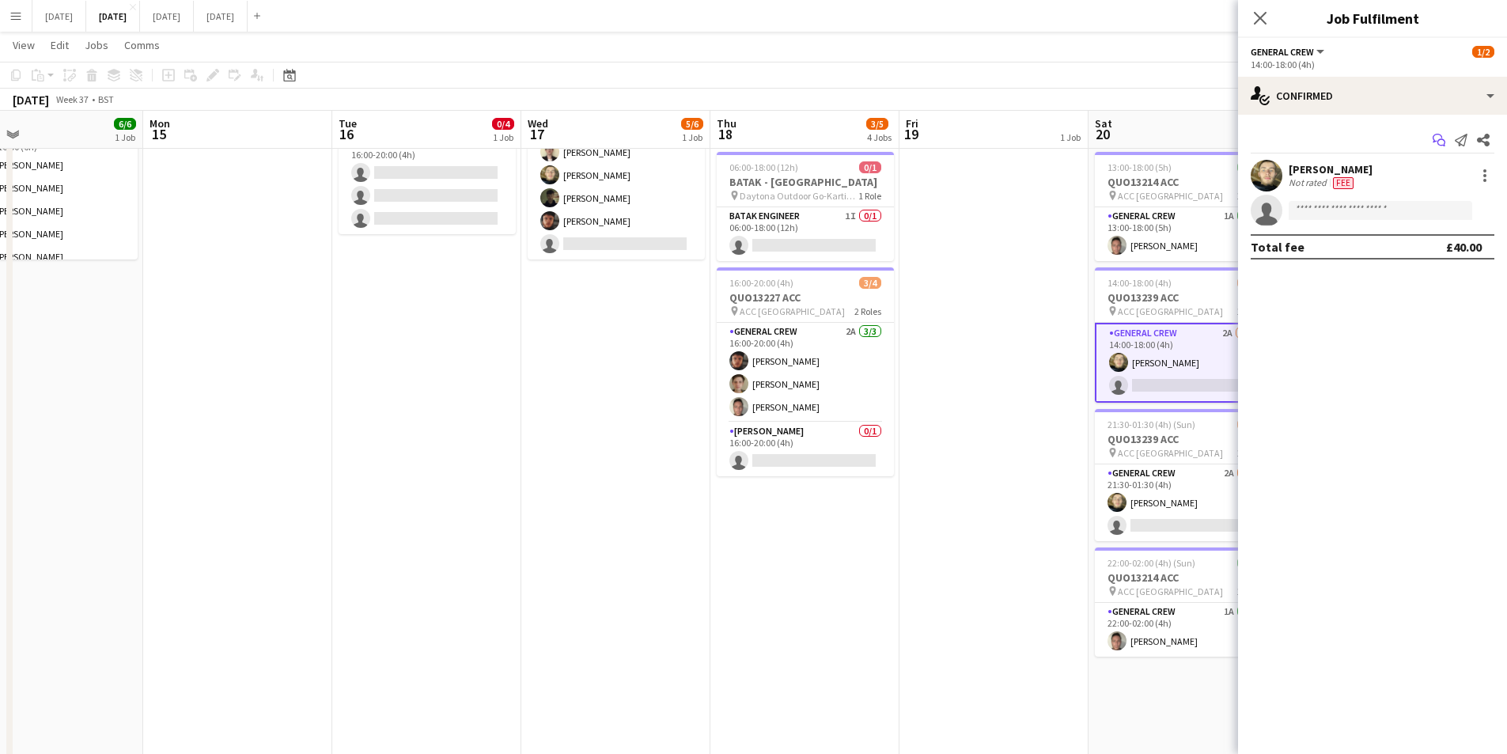
scroll to position [0, 0]
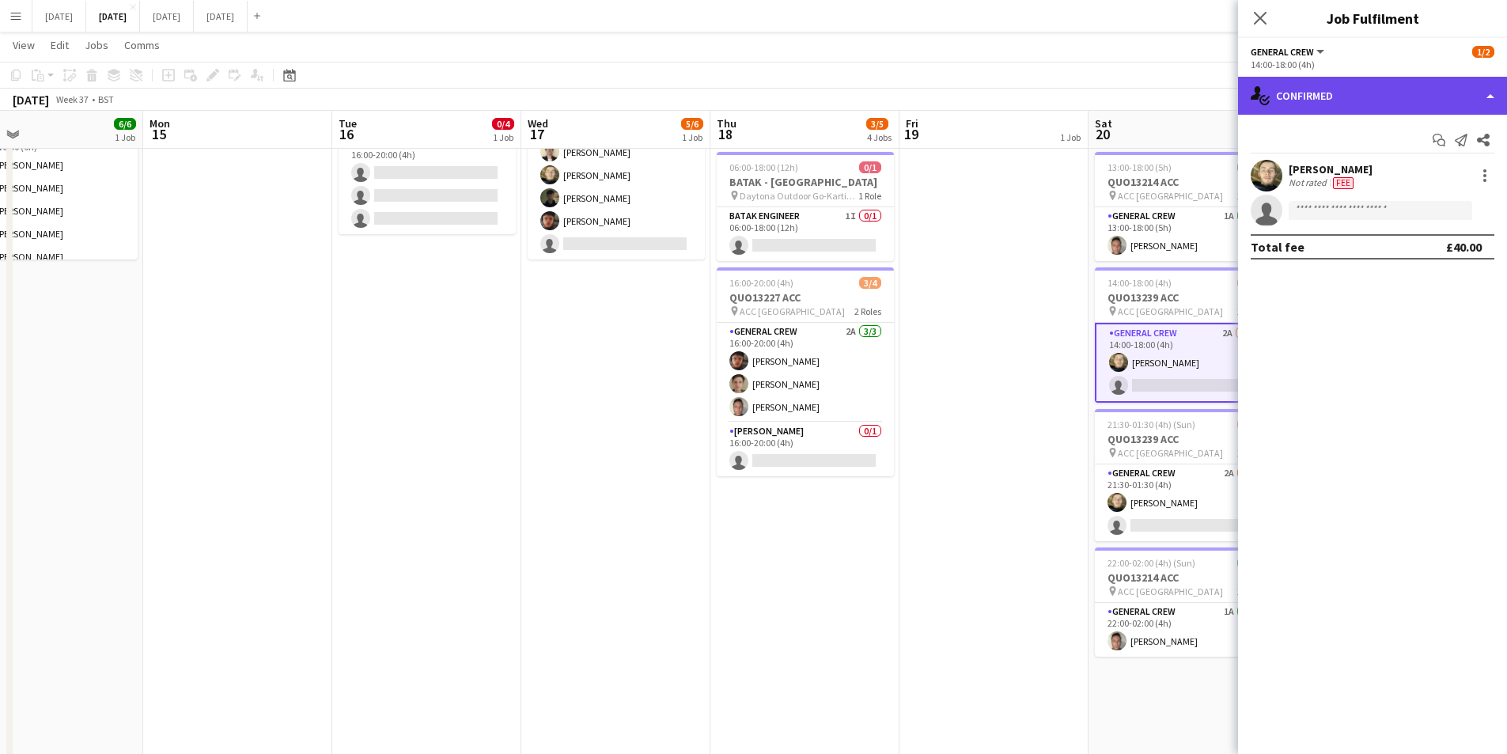
click at [1408, 89] on div "single-neutral-actions-check-2 Confirmed" at bounding box center [1372, 96] width 269 height 38
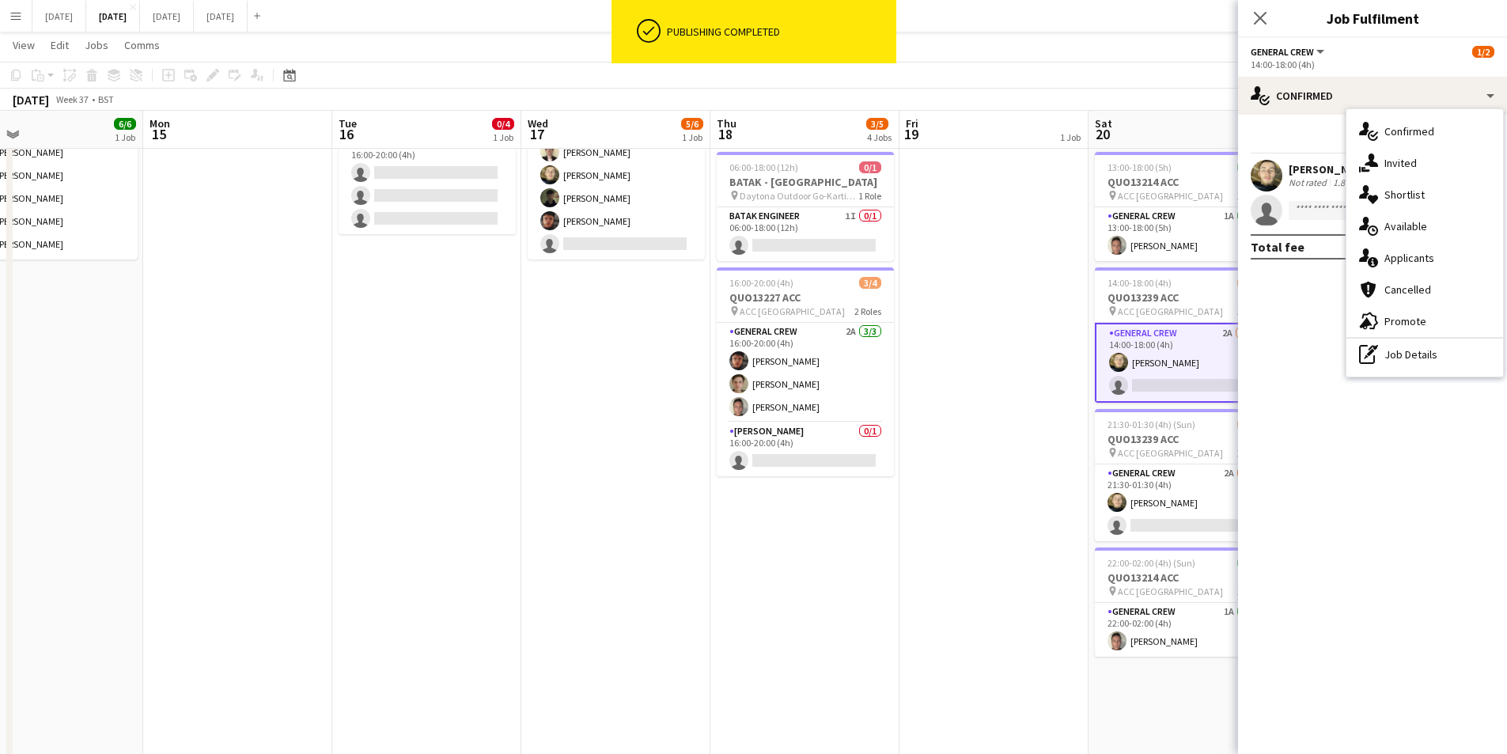
click at [1424, 250] on div "single-neutral-actions-information Applicants" at bounding box center [1425, 258] width 157 height 32
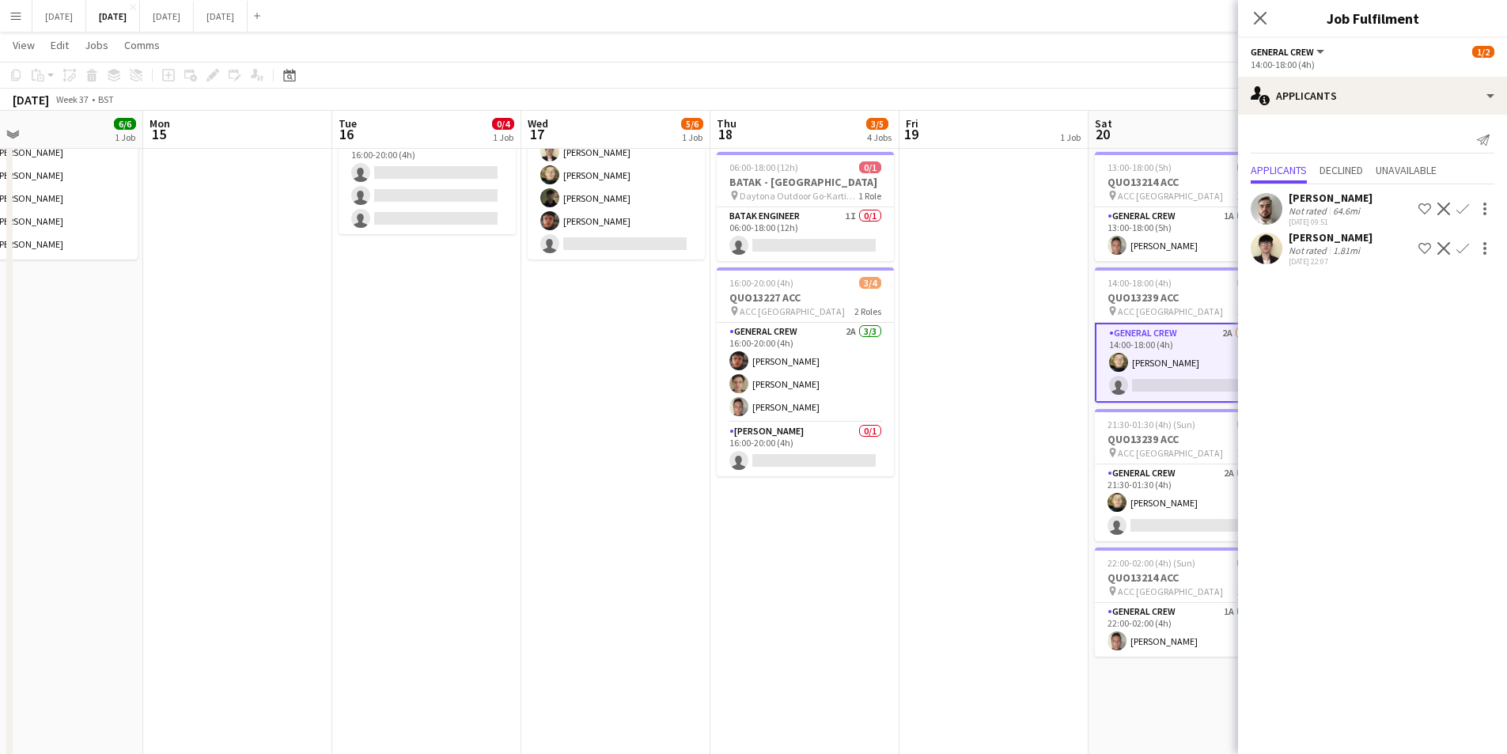
click at [1459, 249] on app-icon "Confirm" at bounding box center [1463, 248] width 13 height 13
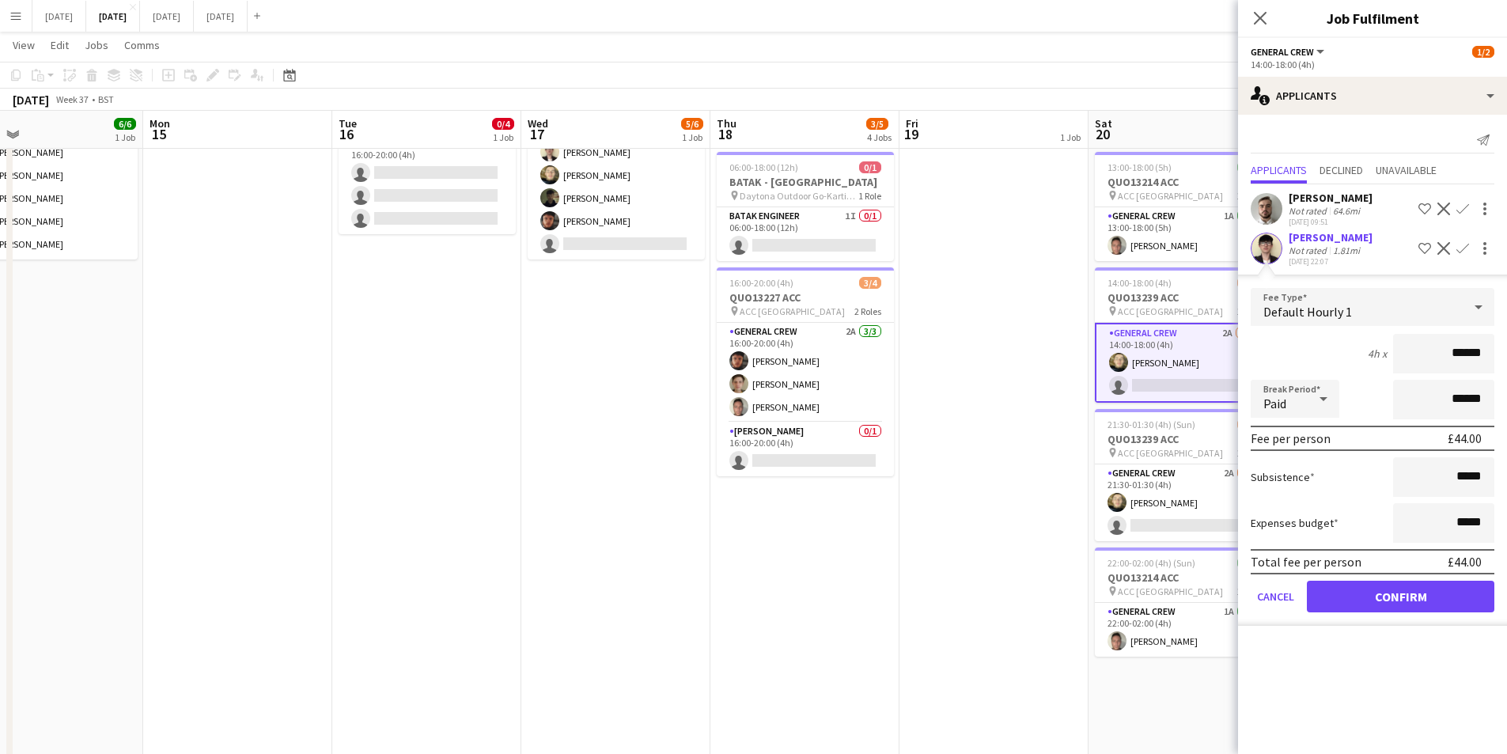
drag, startPoint x: 1469, startPoint y: 350, endPoint x: 1482, endPoint y: 351, distance: 12.7
click at [1482, 351] on input "******" at bounding box center [1443, 354] width 101 height 40
type input "******"
click at [1395, 595] on button "Confirm" at bounding box center [1401, 597] width 188 height 32
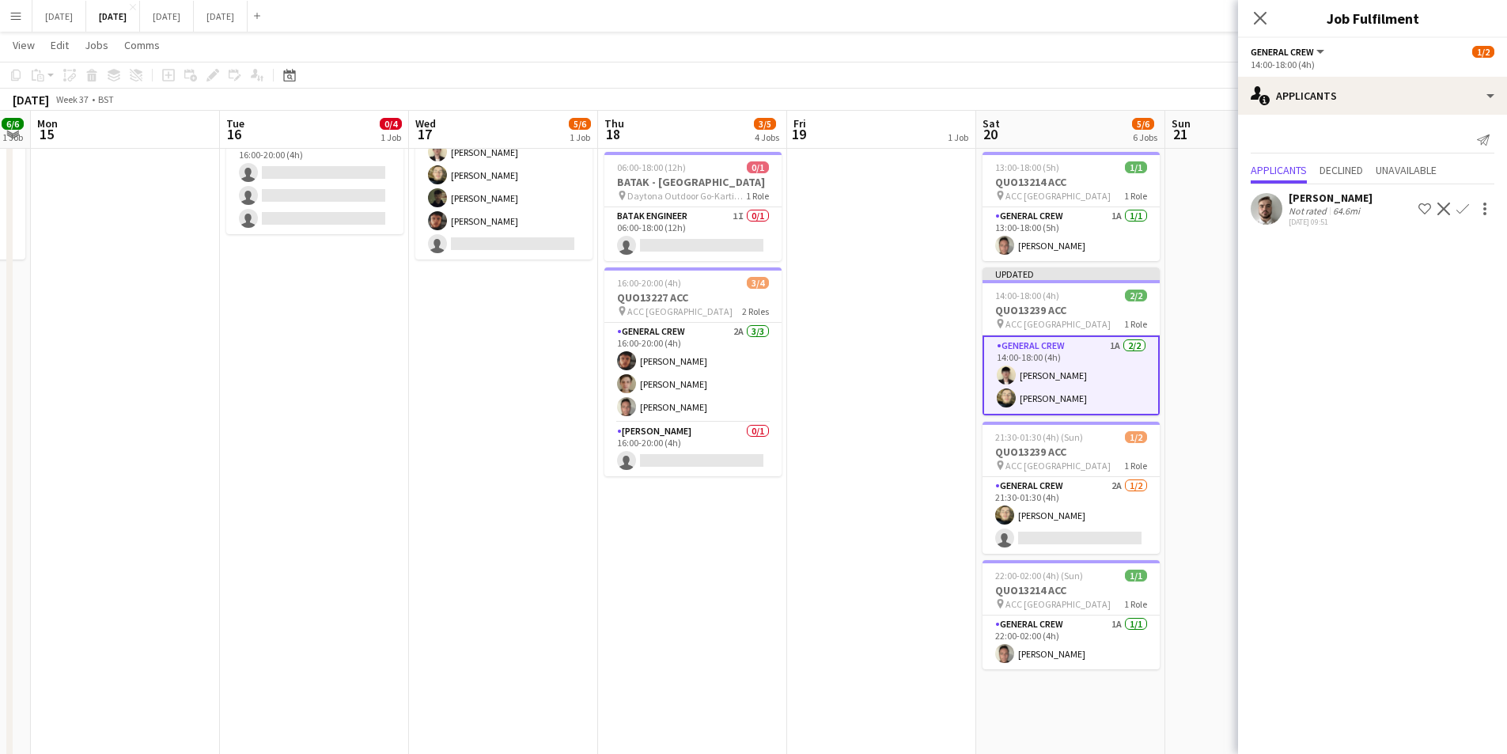
scroll to position [0, 540]
drag, startPoint x: 1048, startPoint y: 505, endPoint x: 937, endPoint y: 507, distance: 110.8
click at [935, 505] on app-calendar-viewport "Fri 12 Sat 13 3/4 2 Jobs Sun 14 6/6 1 Job Mon 15 Tue 16 0/4 1 Job Wed 17 5/6 1 …" at bounding box center [753, 402] width 1507 height 999
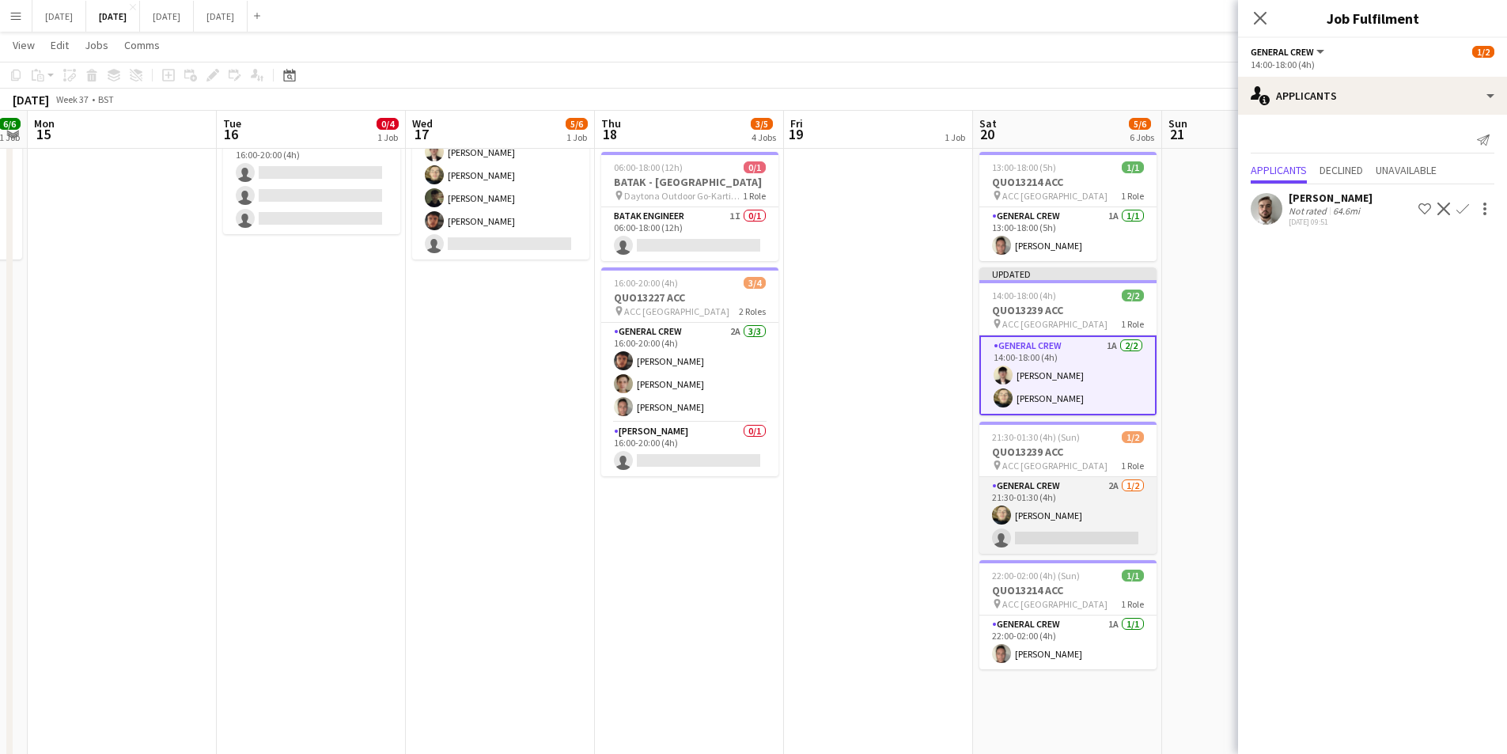
click at [1063, 528] on app-card-role "General Crew 2A [DATE] 21:30-01:30 (4h) [PERSON_NAME] single-neutral-actions" at bounding box center [1068, 515] width 177 height 77
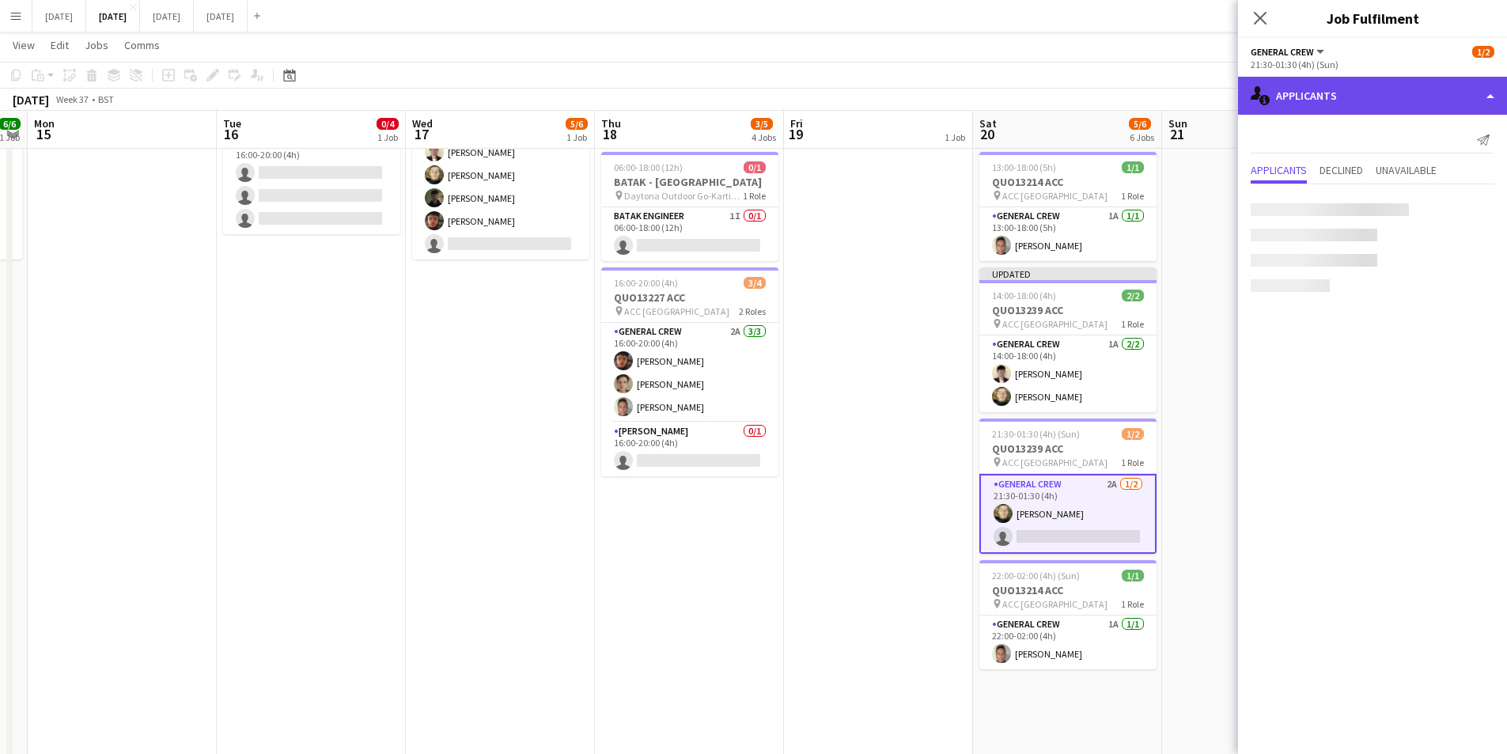
click at [1386, 95] on div "single-neutral-actions-information Applicants" at bounding box center [1372, 96] width 269 height 38
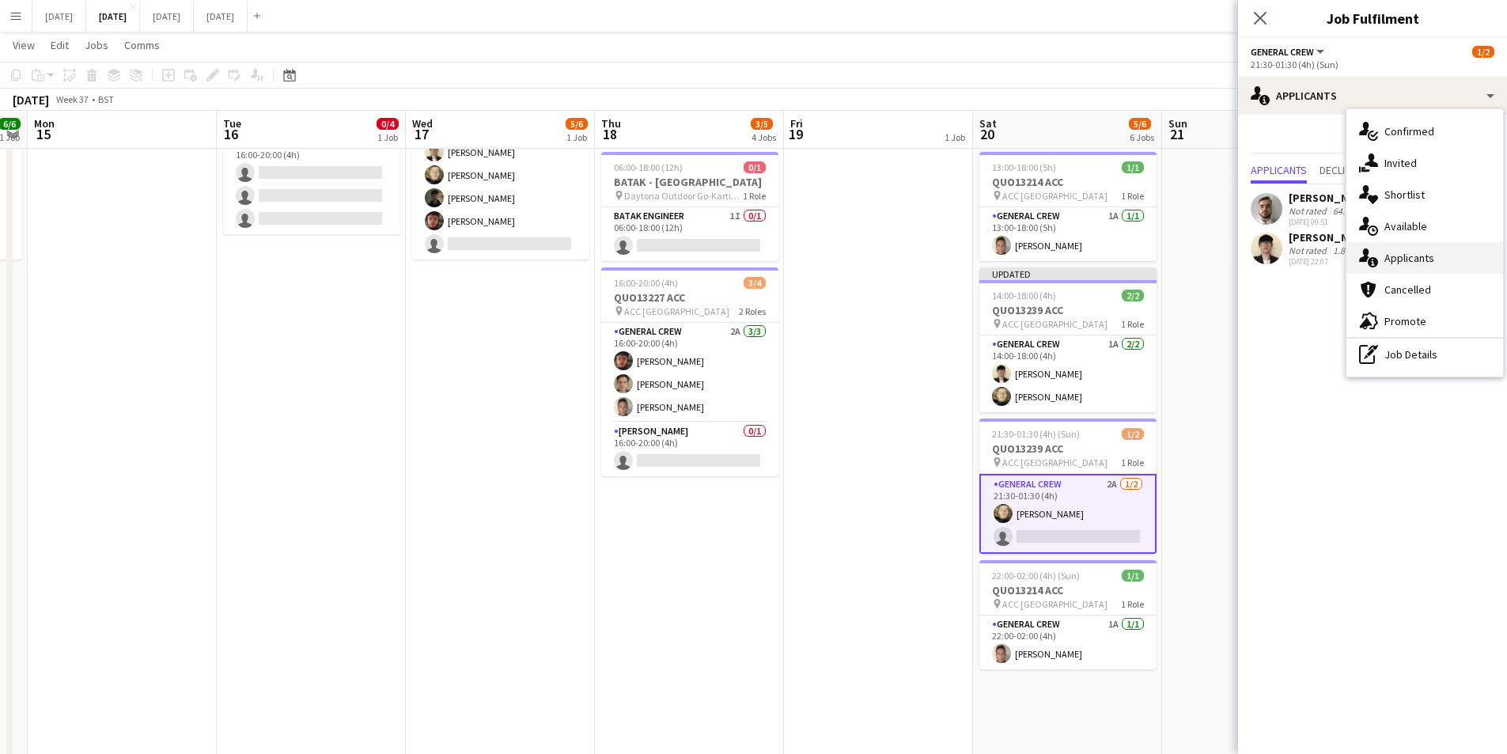
click at [1432, 260] on div "single-neutral-actions-information Applicants" at bounding box center [1425, 258] width 157 height 32
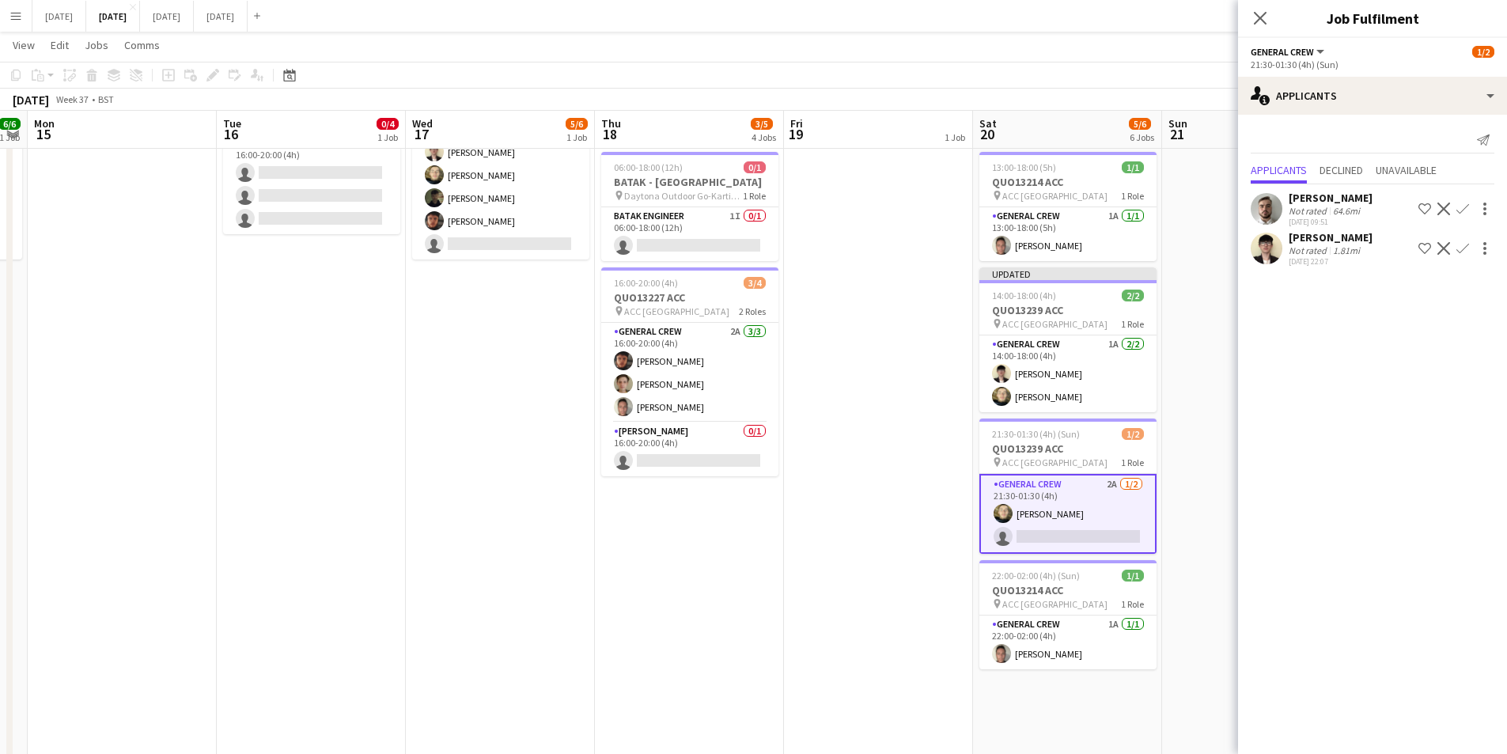
click at [1468, 246] on app-icon "Confirm" at bounding box center [1463, 248] width 13 height 13
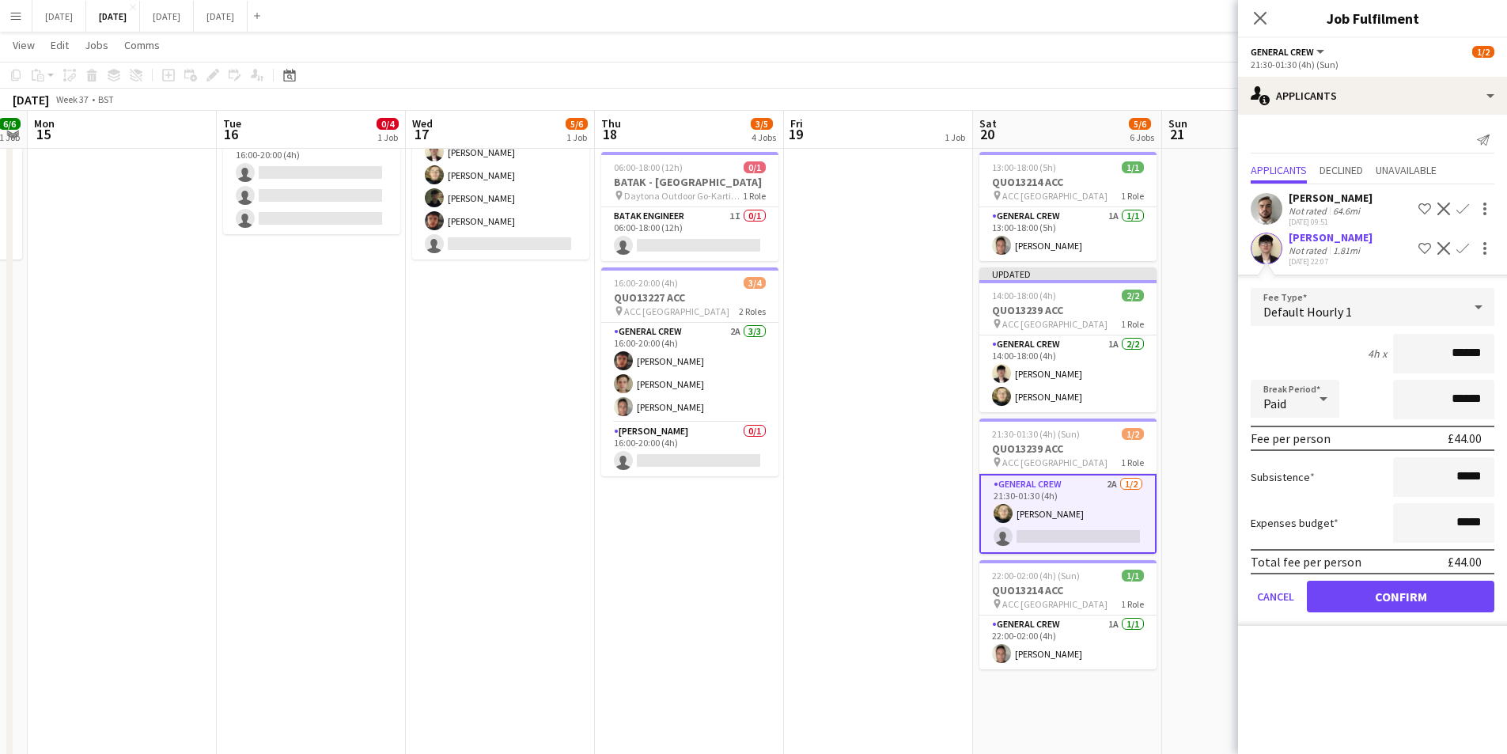
click at [1481, 353] on input "******" at bounding box center [1443, 354] width 101 height 40
type input "******"
drag, startPoint x: 1385, startPoint y: 597, endPoint x: 1336, endPoint y: 244, distance: 356.2
click at [1385, 597] on button "Confirm" at bounding box center [1401, 597] width 188 height 32
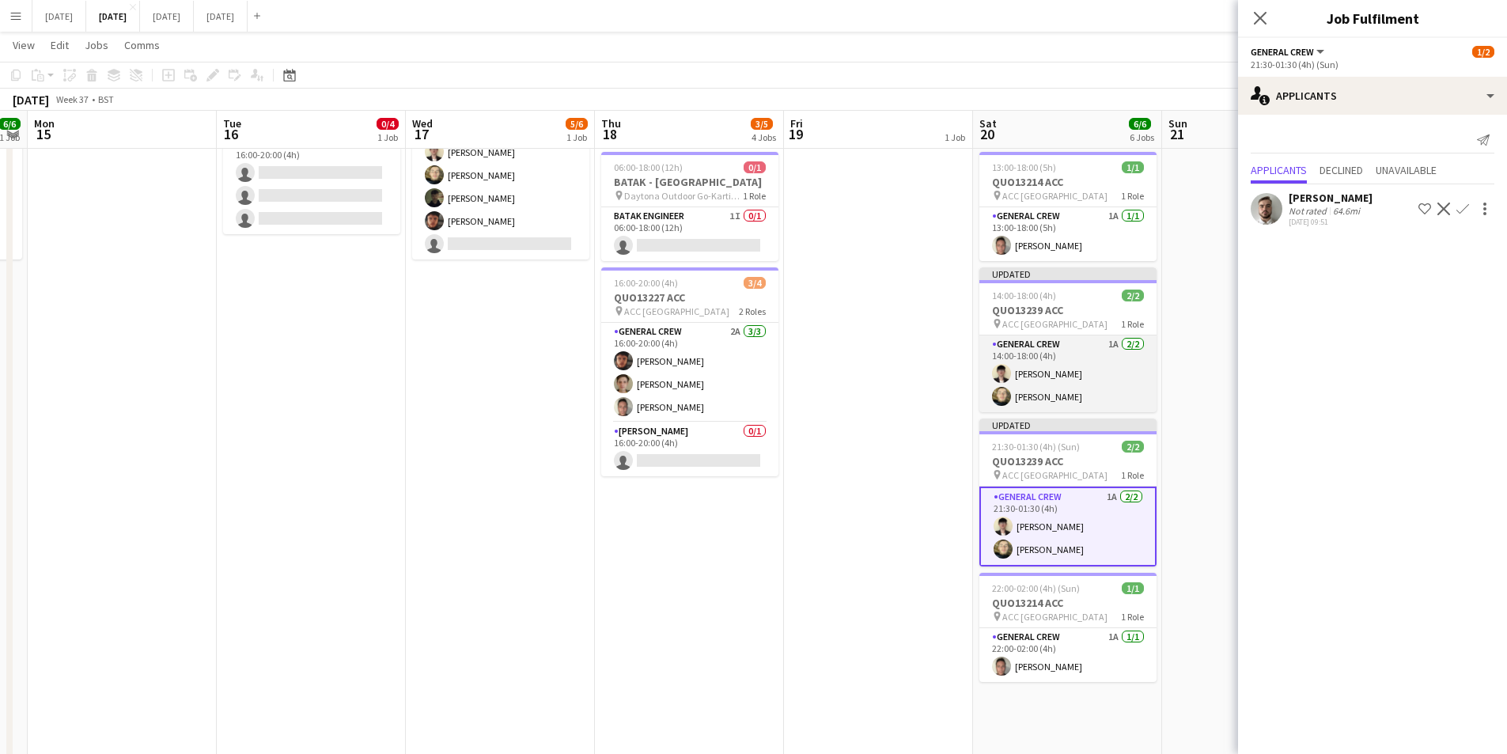
click at [1035, 373] on app-card-role "General Crew 1A [DATE] 14:00-18:00 (4h) [PERSON_NAME] [PERSON_NAME]" at bounding box center [1068, 373] width 177 height 77
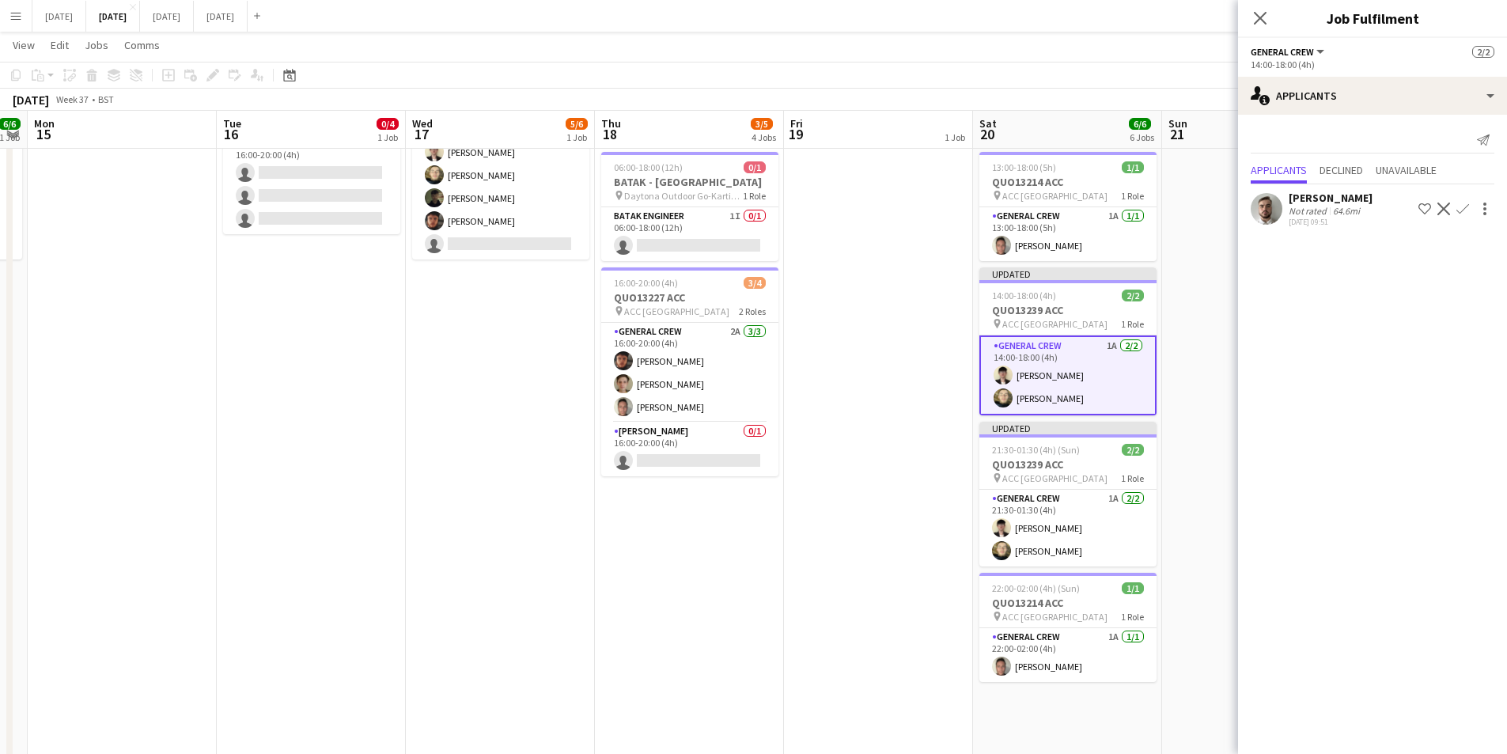
click at [1064, 373] on app-card-role "General Crew 1A [DATE] 14:00-18:00 (4h) [PERSON_NAME] [PERSON_NAME]" at bounding box center [1068, 375] width 177 height 80
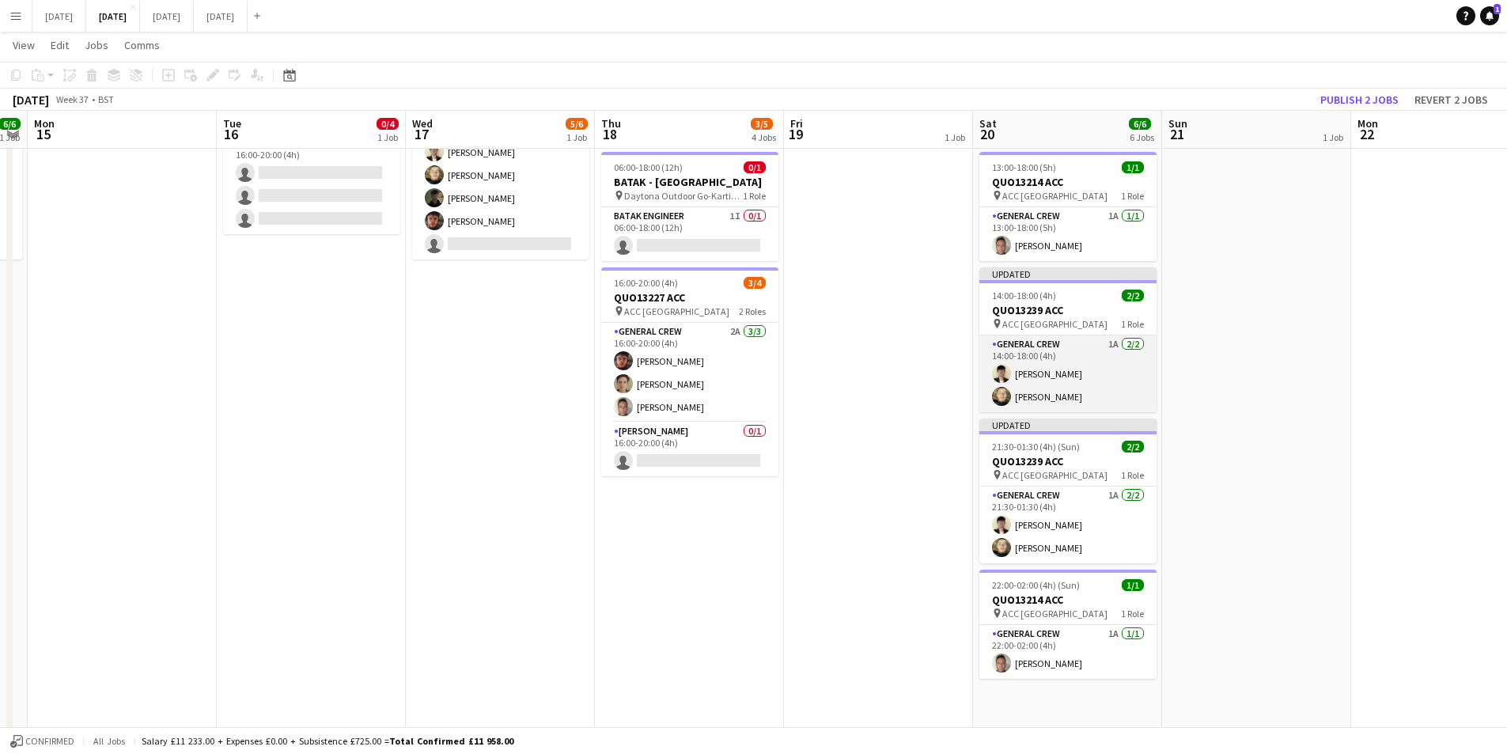
click at [1067, 373] on app-card-role "General Crew 1A [DATE] 14:00-18:00 (4h) [PERSON_NAME] [PERSON_NAME]" at bounding box center [1068, 373] width 177 height 77
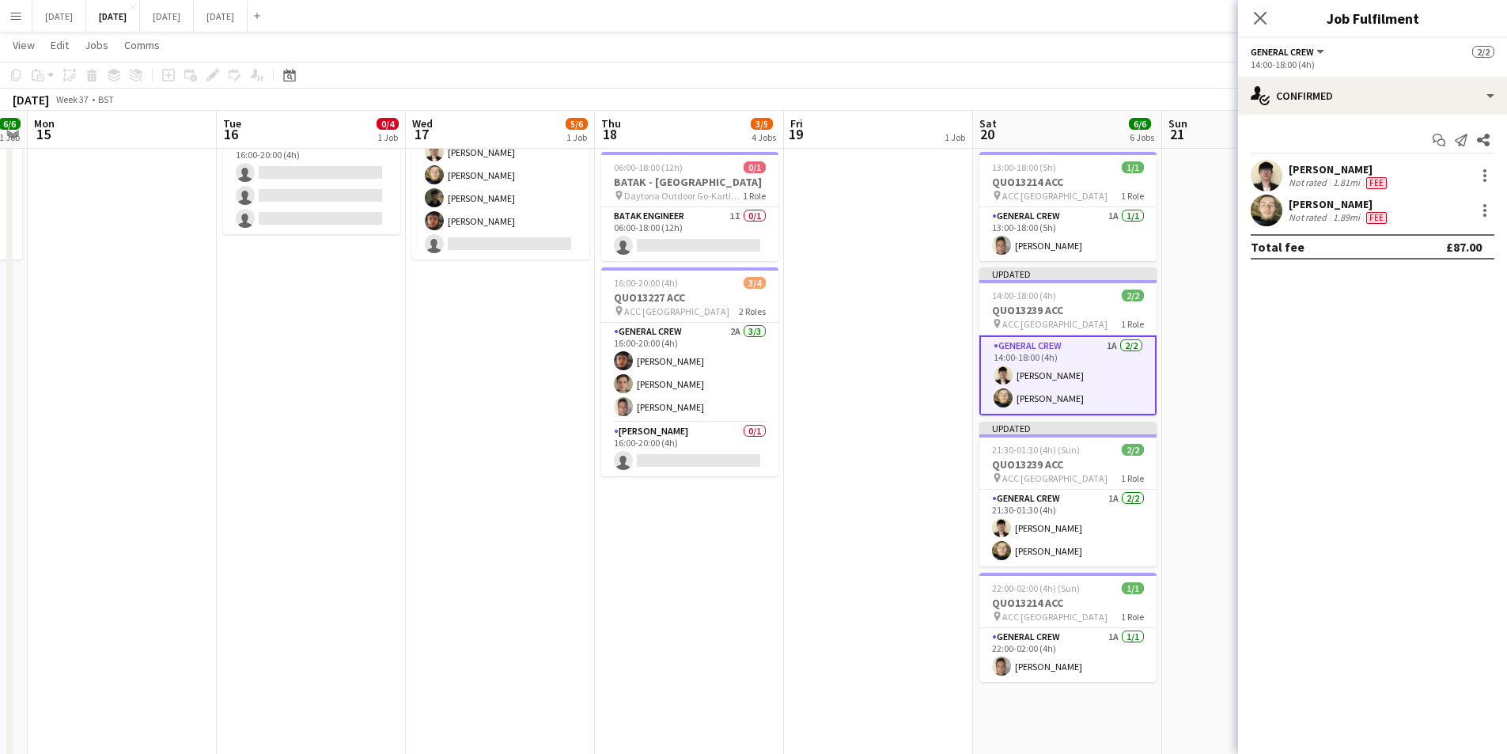
click at [1362, 172] on div "[PERSON_NAME]" at bounding box center [1339, 169] width 101 height 14
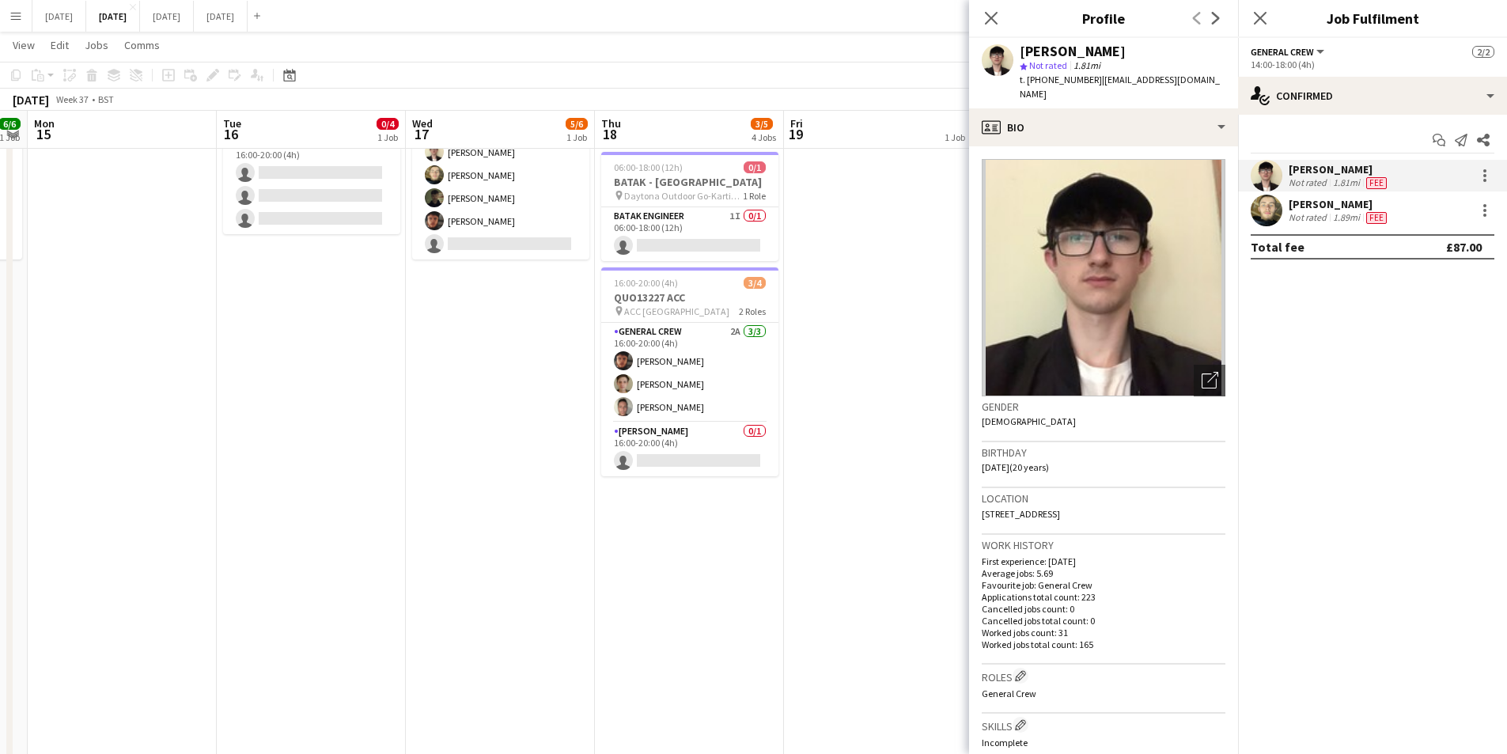
scroll to position [475, 0]
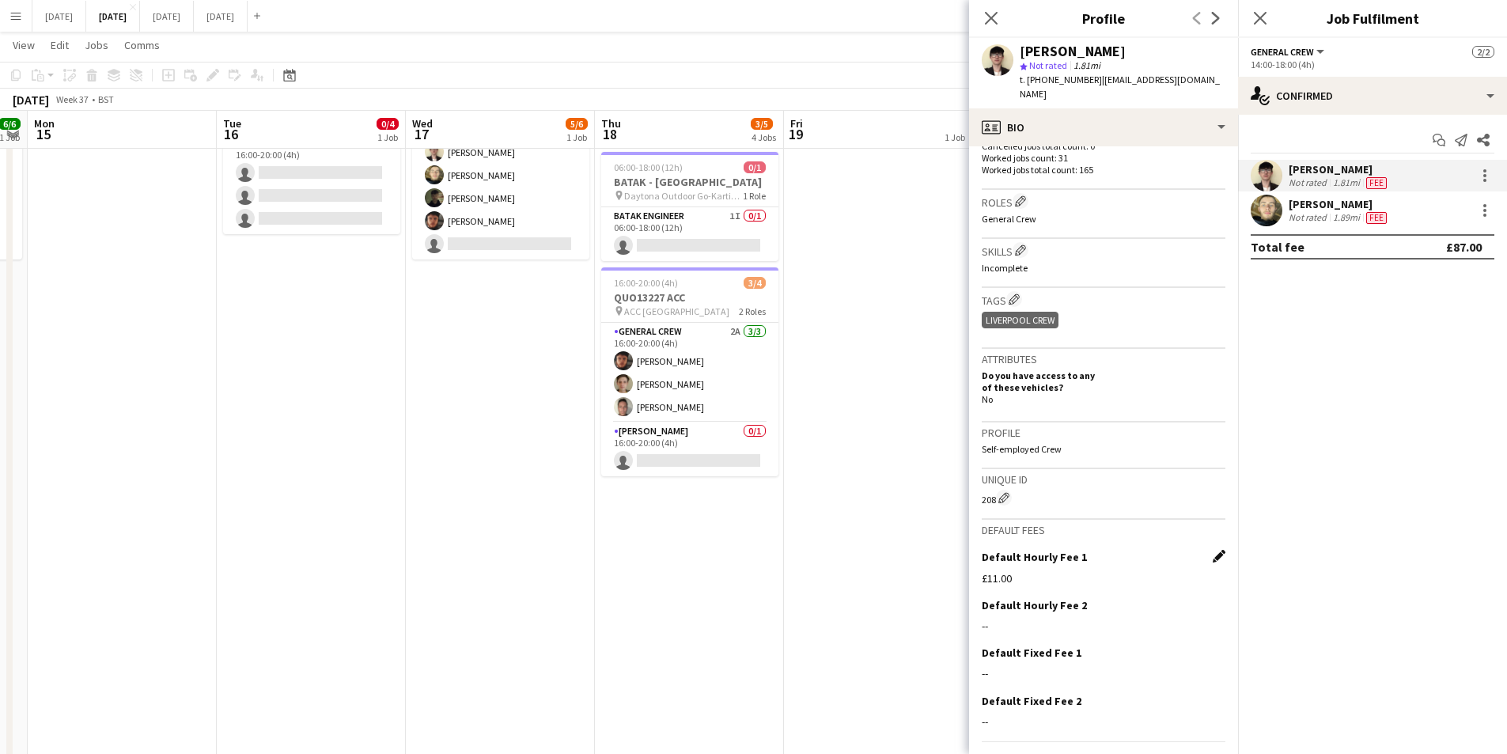
click at [1213, 550] on app-icon "Edit this field" at bounding box center [1219, 556] width 13 height 13
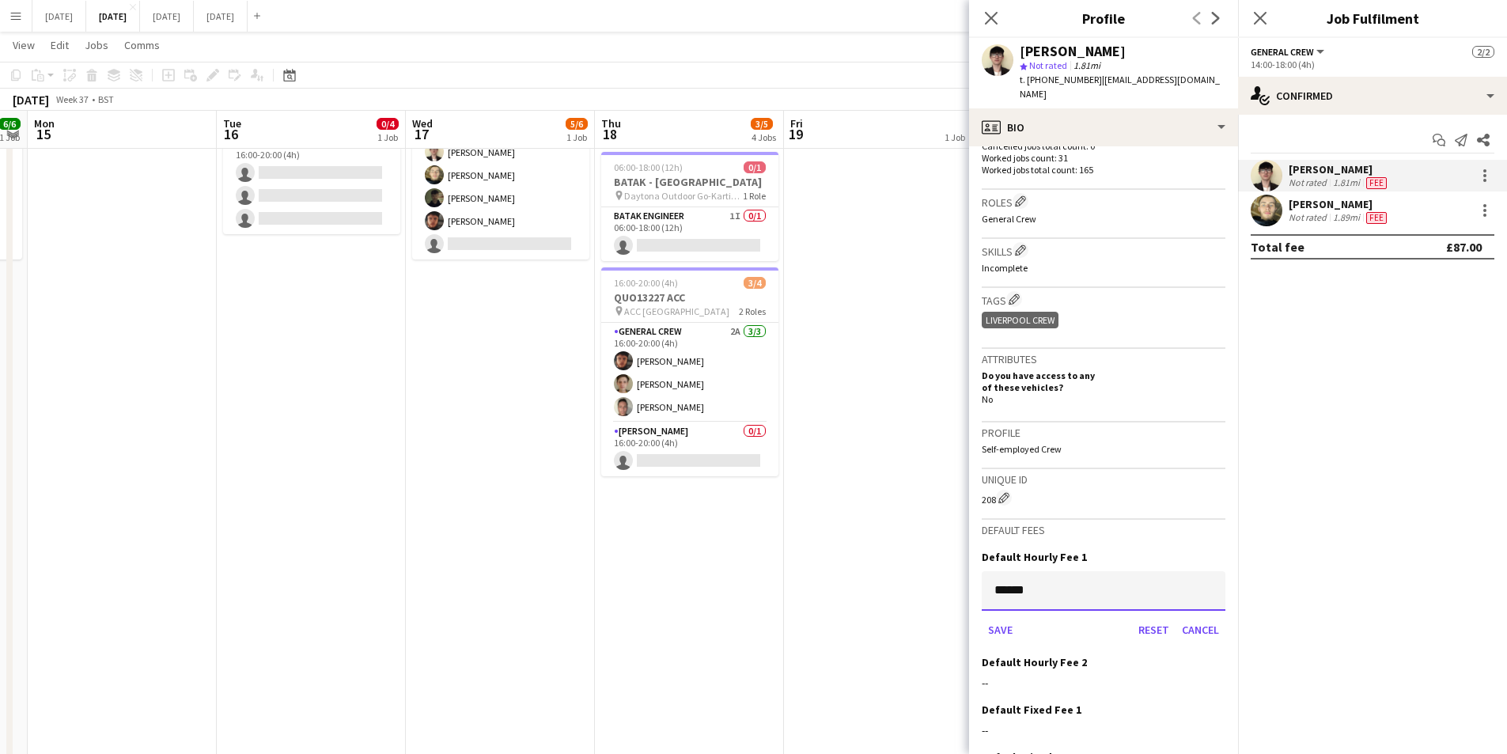
drag, startPoint x: 1032, startPoint y: 581, endPoint x: 1018, endPoint y: 575, distance: 14.5
click at [1018, 575] on input "******" at bounding box center [1104, 591] width 244 height 40
type input "******"
click at [1000, 617] on button "Save" at bounding box center [1000, 629] width 37 height 25
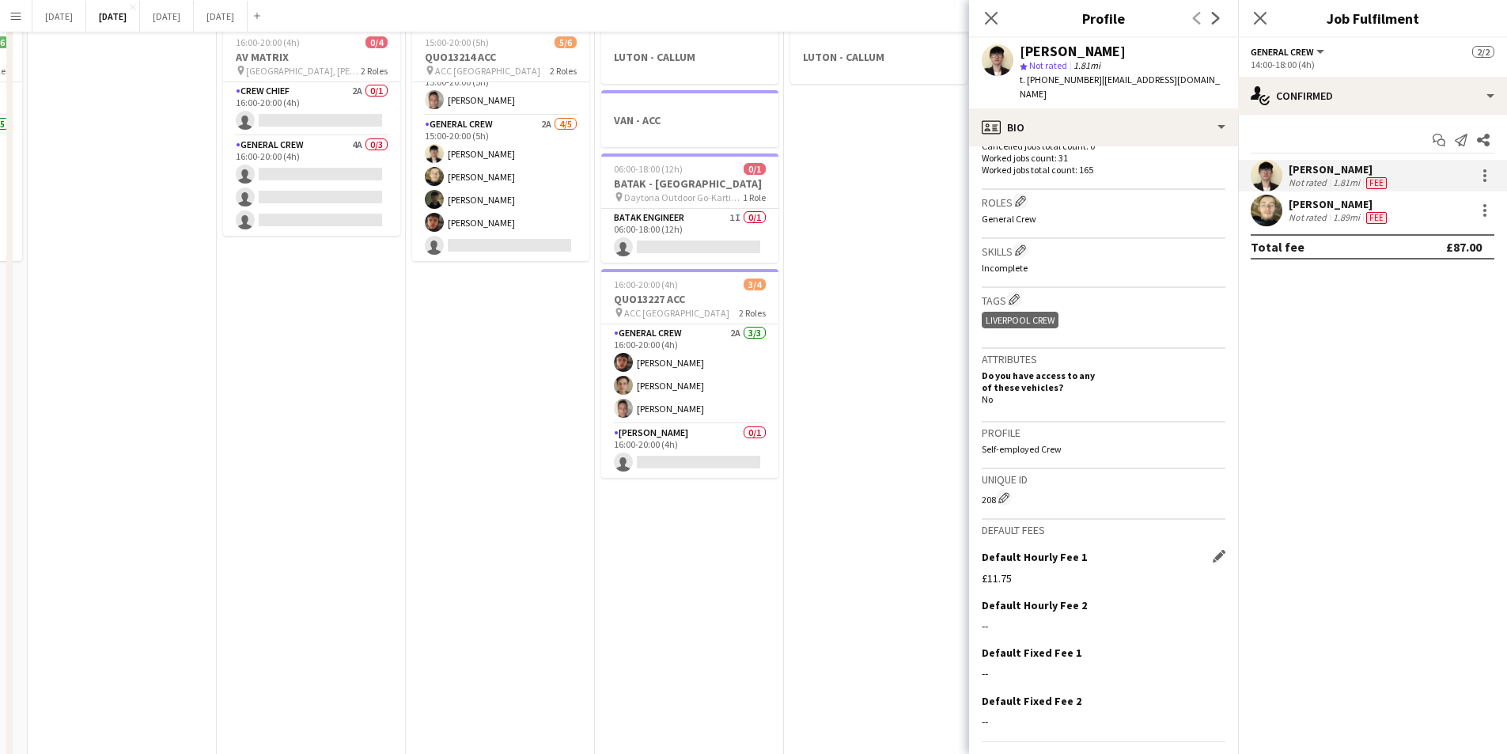
scroll to position [0, 0]
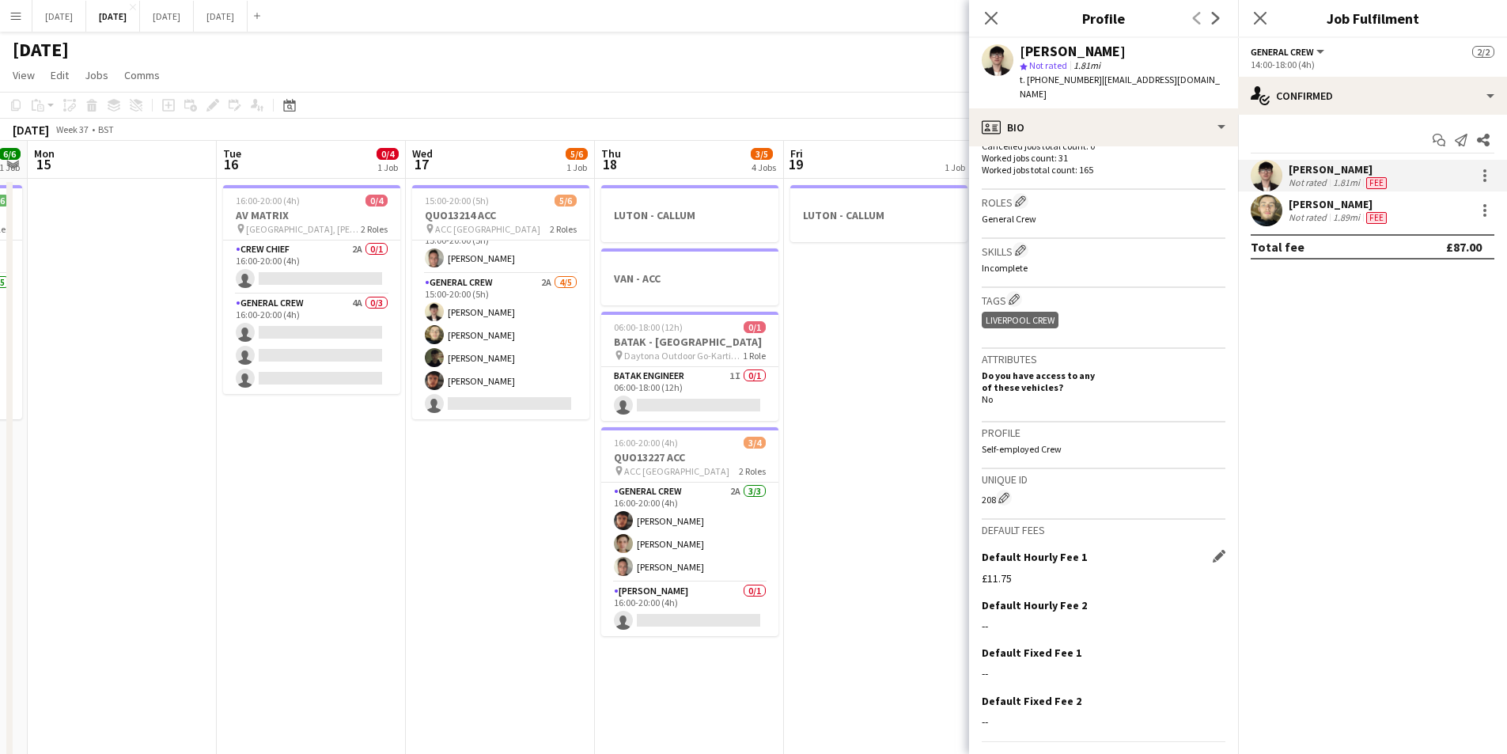
drag, startPoint x: 509, startPoint y: 509, endPoint x: 563, endPoint y: 407, distance: 115.1
click at [575, 500] on app-calendar-viewport "Fri 12 Sat 13 3/4 2 Jobs Sun 14 6/6 1 Job Mon 15 Tue 16 0/4 1 Job Wed 17 5/6 1 …" at bounding box center [753, 602] width 1507 height 922
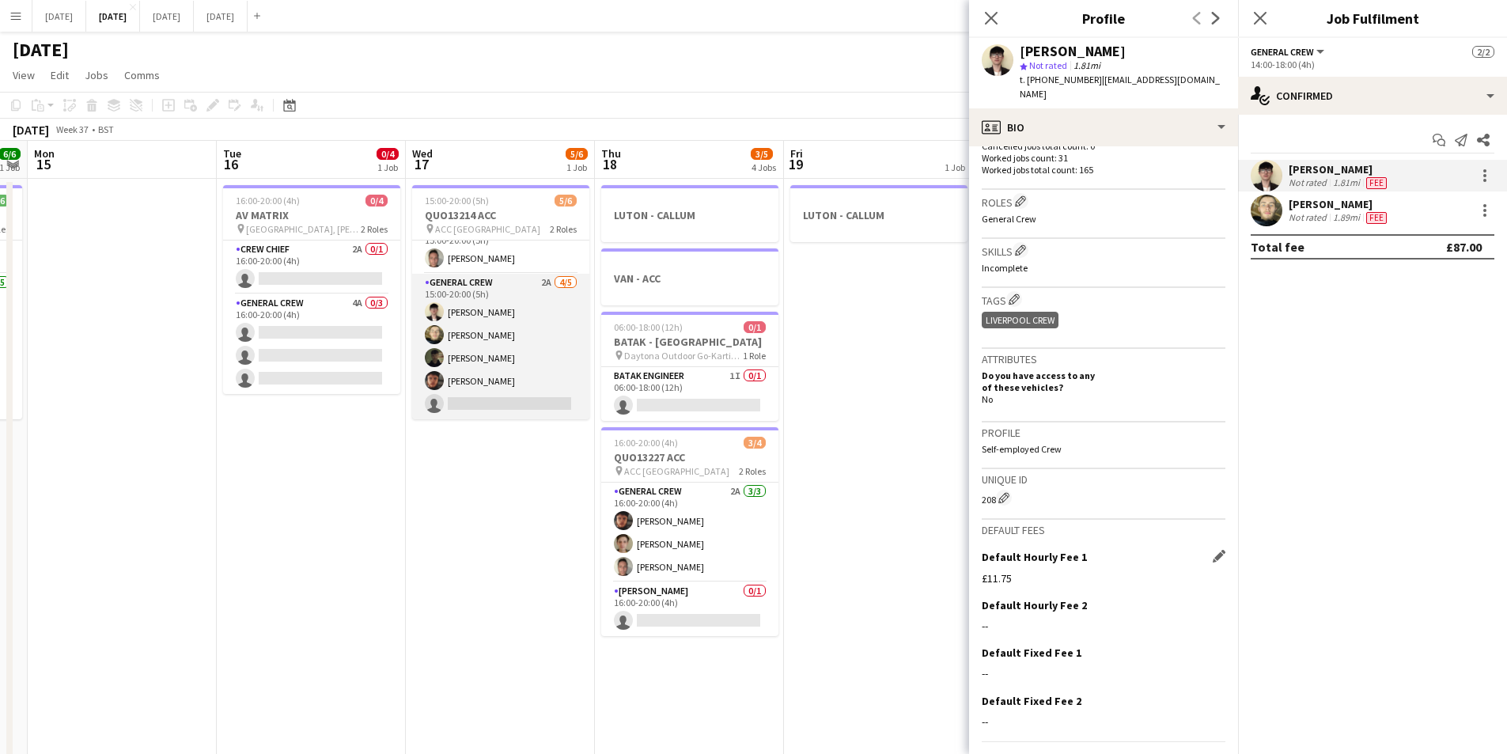
scroll to position [0, 473]
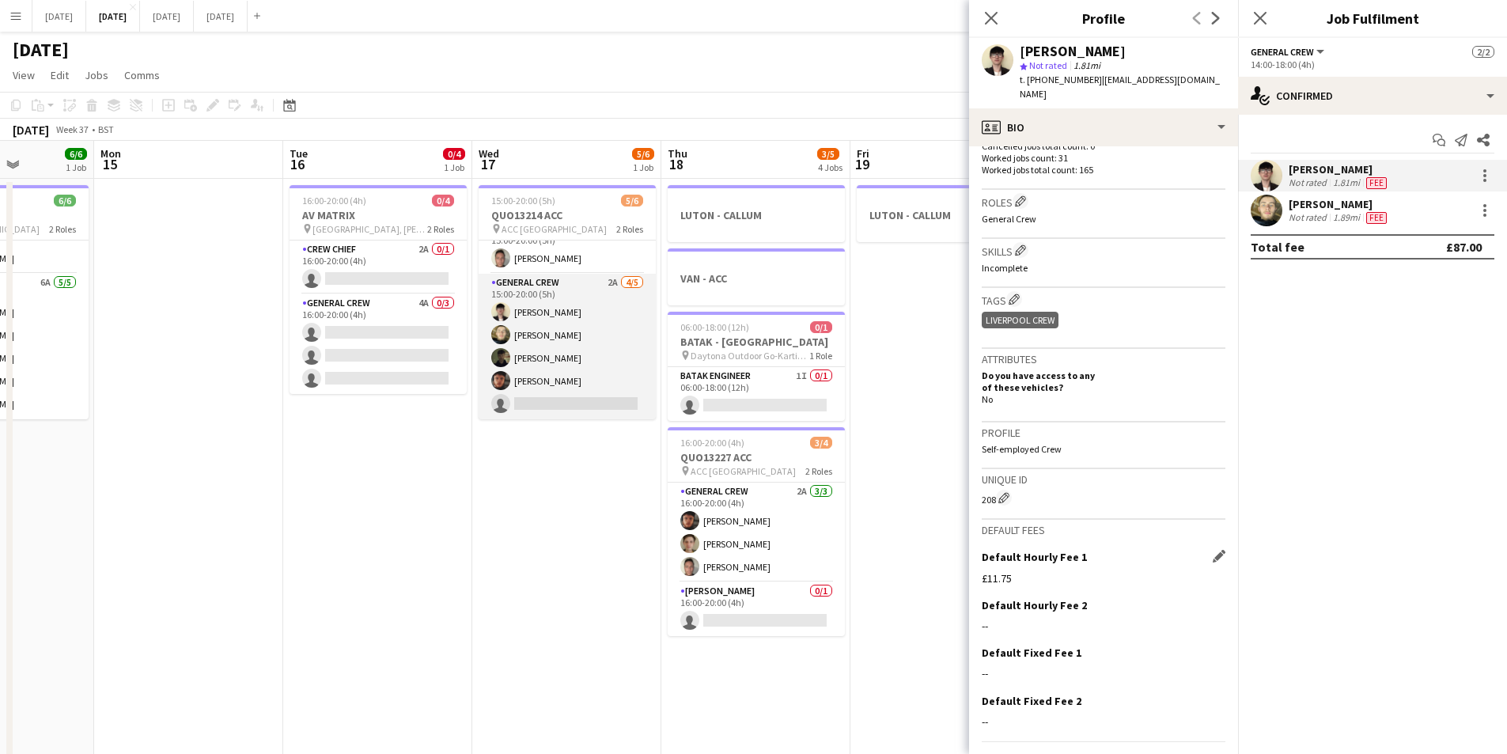
click at [561, 313] on app-card-role "General Crew 2A [DATE] 15:00-20:00 (5h) [PERSON_NAME] [PERSON_NAME] black [PERS…" at bounding box center [567, 347] width 177 height 146
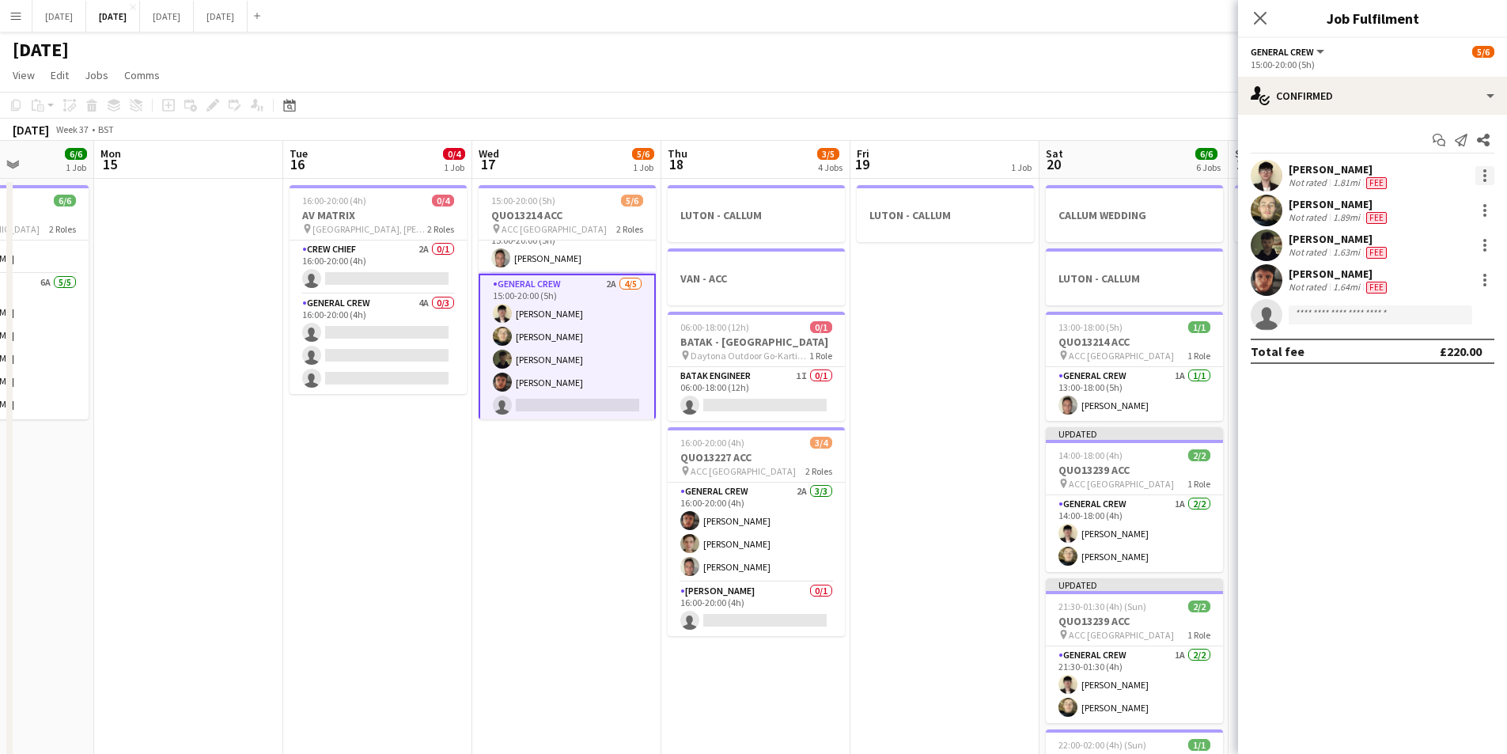
click at [1482, 168] on div at bounding box center [1485, 175] width 19 height 19
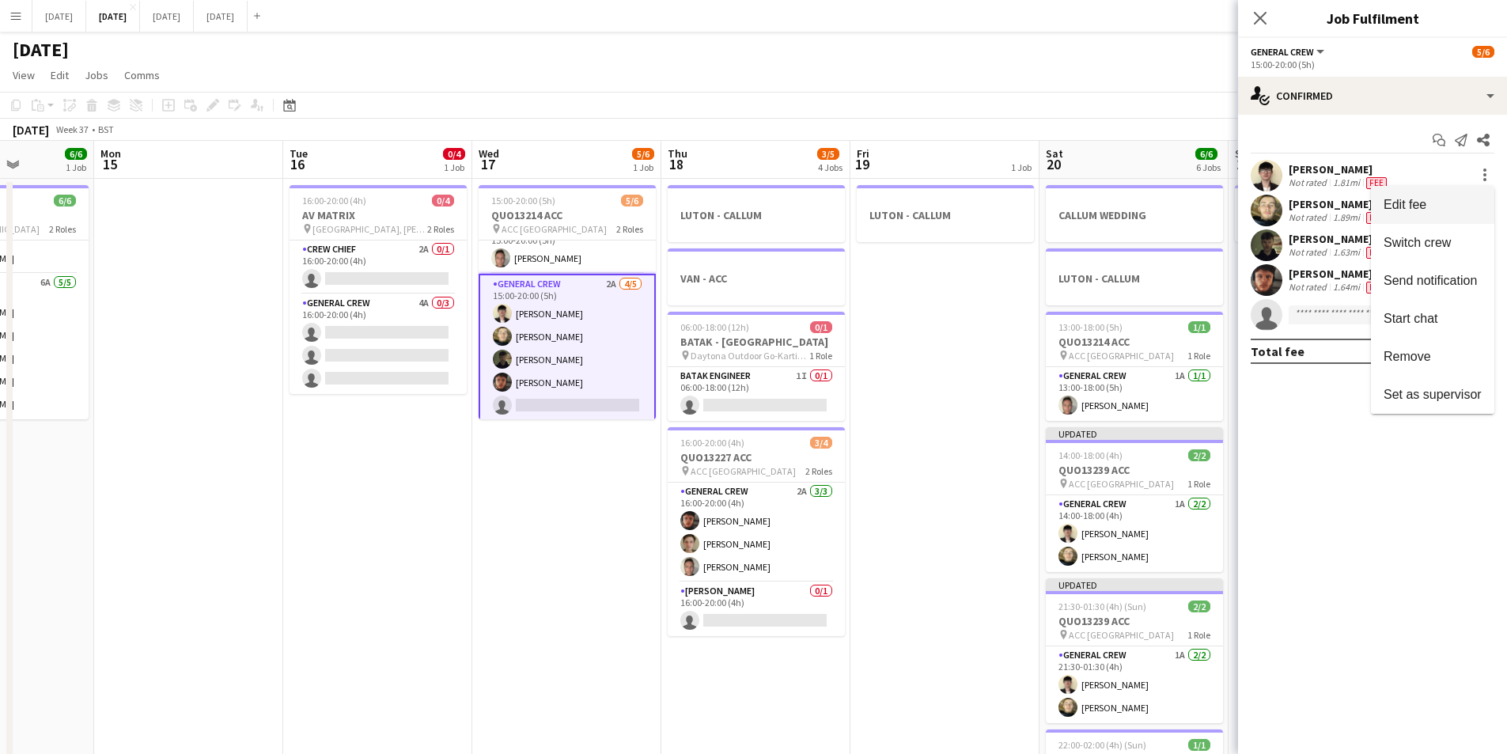
click at [1443, 198] on span "Edit fee" at bounding box center [1433, 205] width 98 height 14
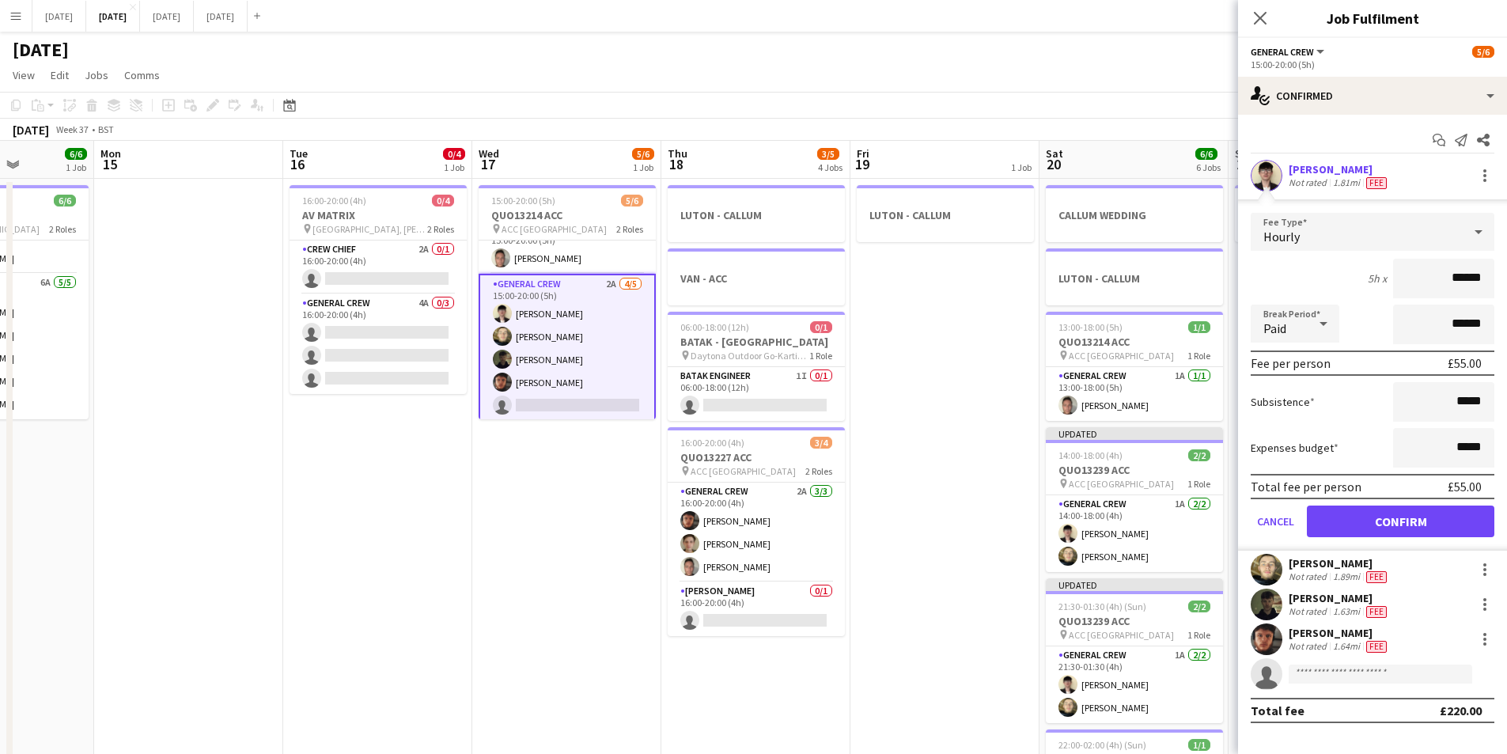
drag, startPoint x: 1470, startPoint y: 277, endPoint x: 1488, endPoint y: 279, distance: 18.4
click at [1488, 279] on input "******" at bounding box center [1443, 279] width 101 height 40
type input "******"
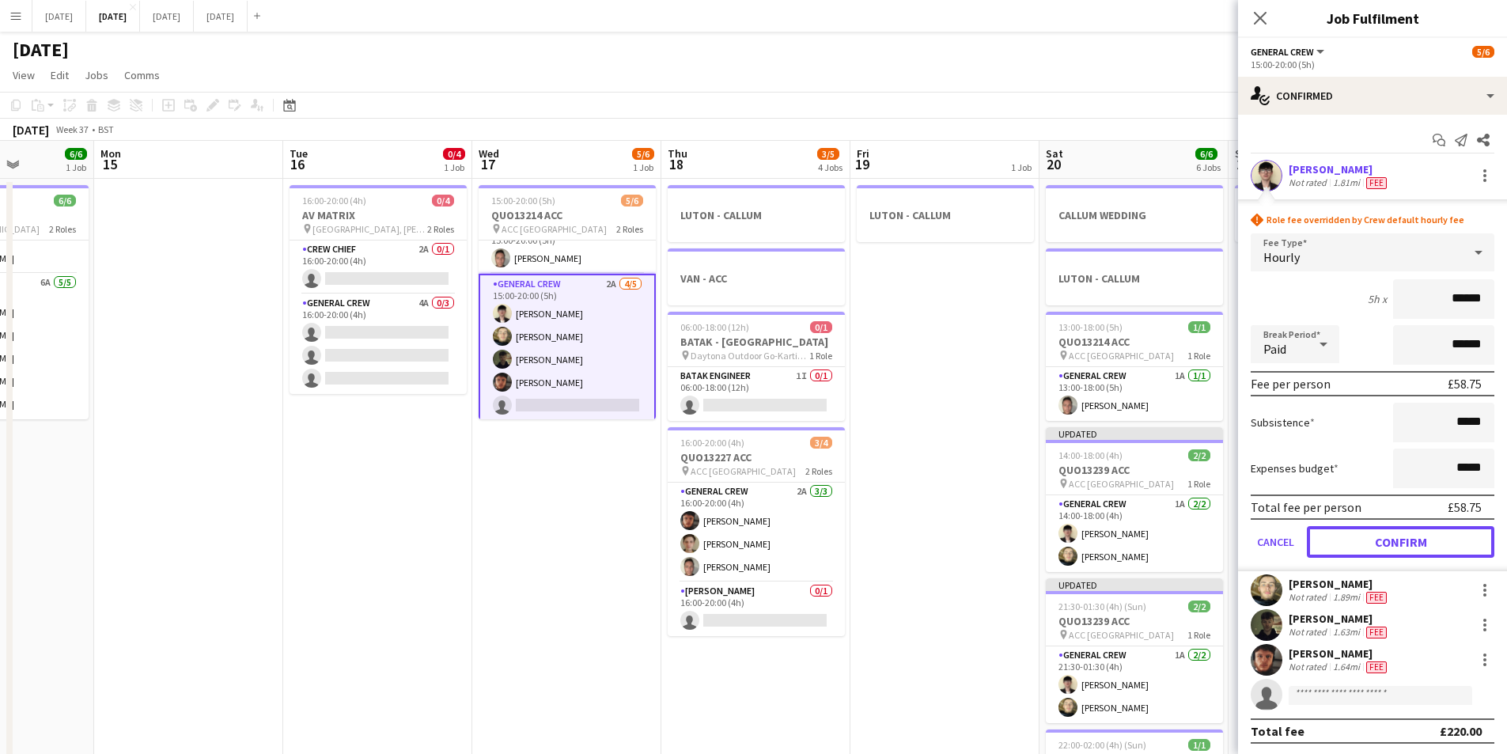
click at [1378, 547] on button "Confirm" at bounding box center [1401, 542] width 188 height 32
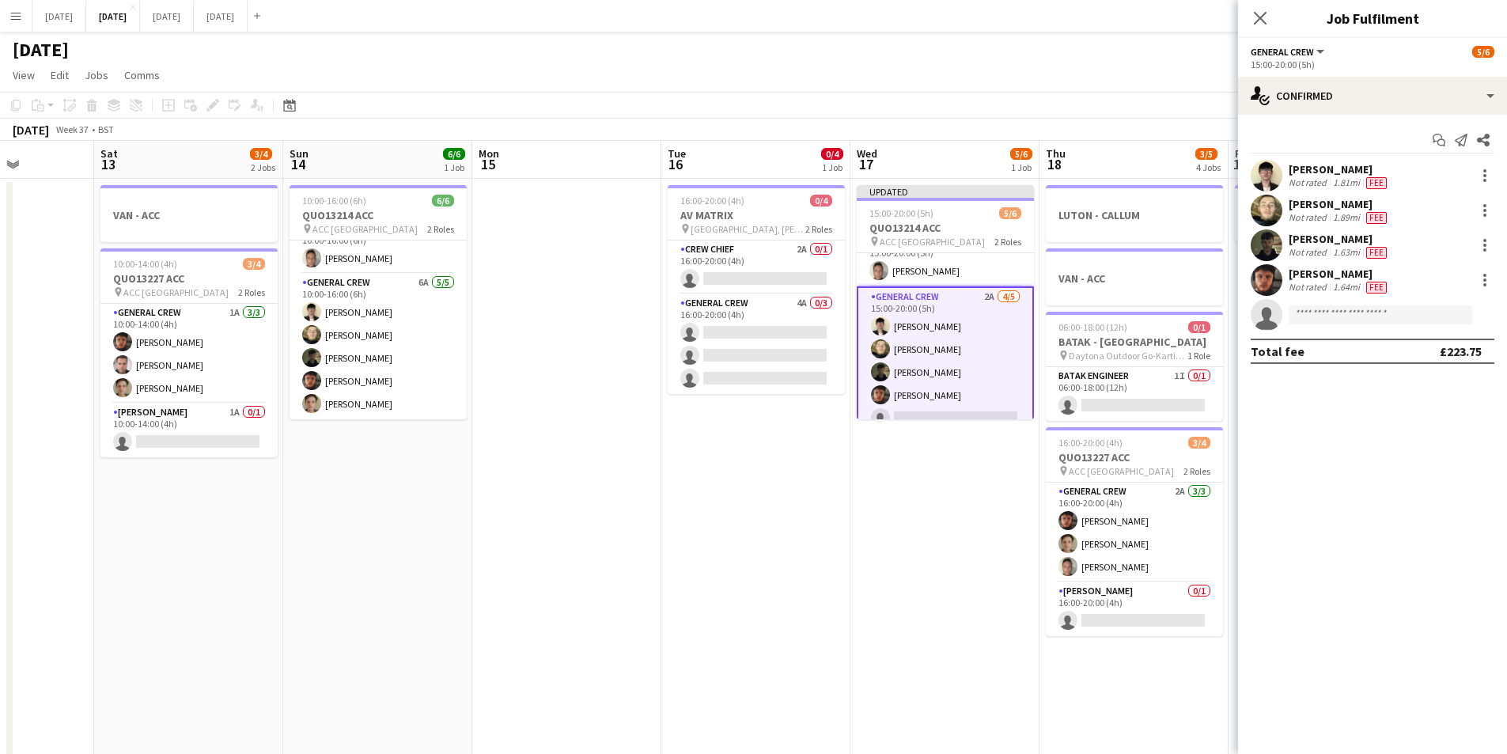
drag, startPoint x: 585, startPoint y: 519, endPoint x: 832, endPoint y: 457, distance: 254.5
click at [980, 514] on app-calendar-viewport "Wed 10 Thu 11 0/4 1 Job Fri 12 Sat 13 3/4 2 Jobs Sun 14 6/6 1 Job Mon 15 Tue 16…" at bounding box center [753, 602] width 1507 height 922
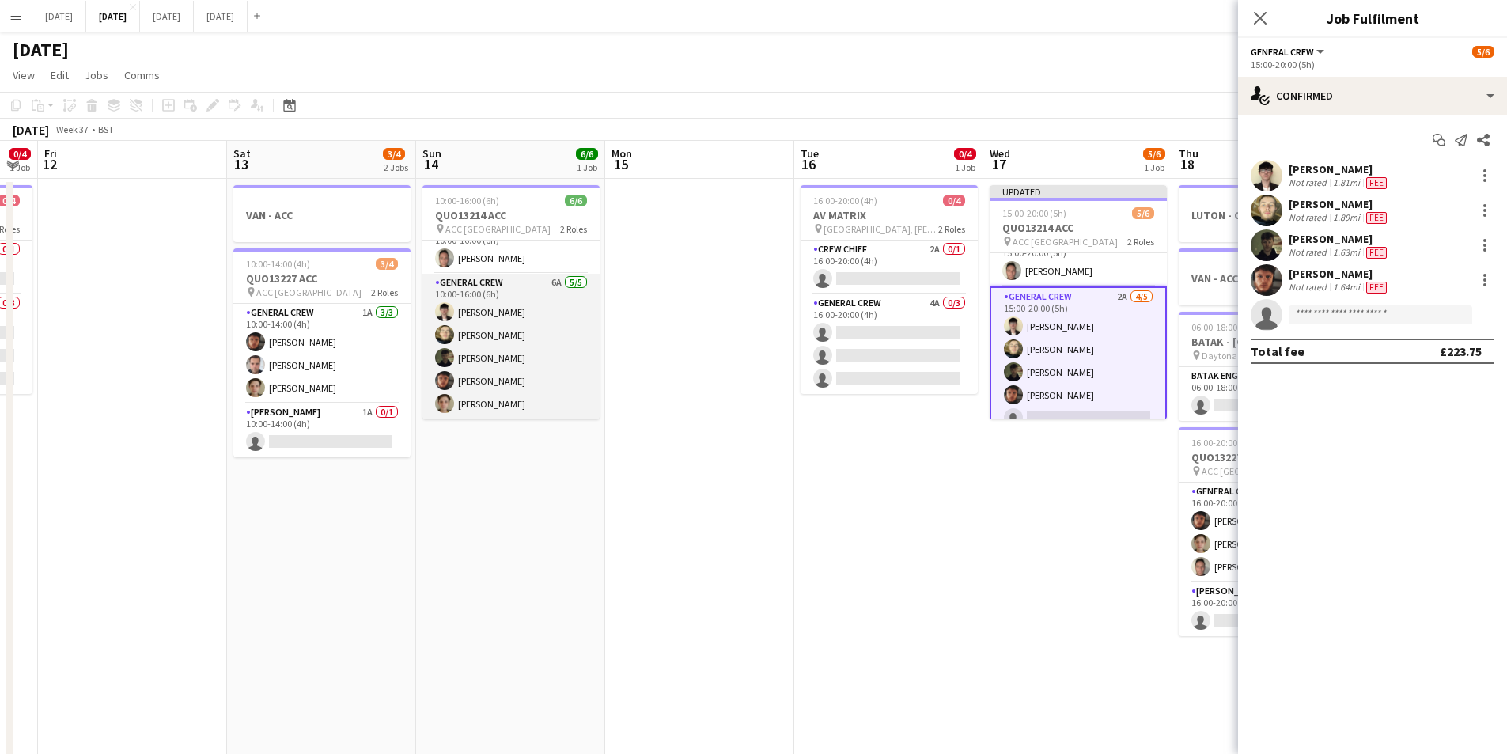
click at [502, 309] on app-card-role "General Crew 6A [DATE] 10:00-16:00 (6h) [PERSON_NAME] [PERSON_NAME] black [PERS…" at bounding box center [511, 347] width 177 height 146
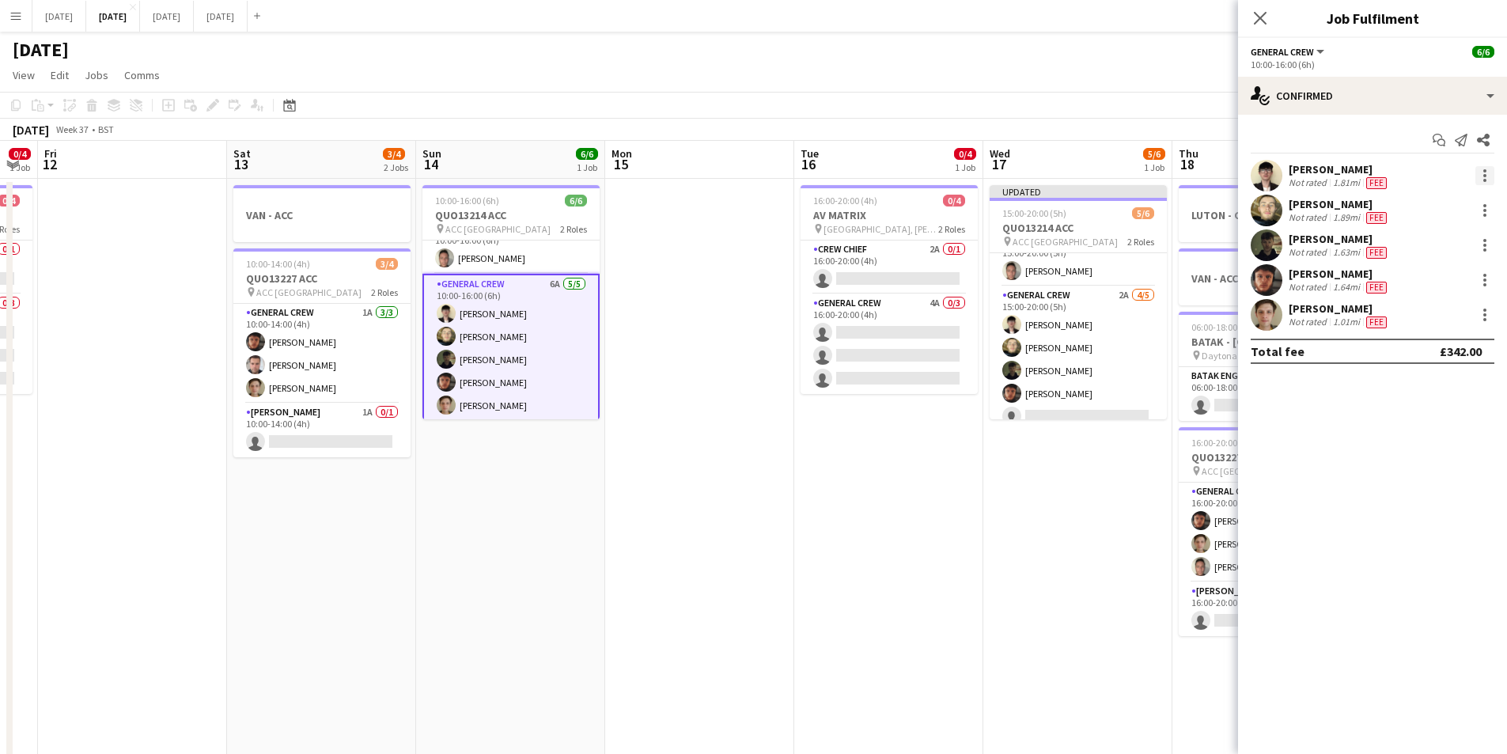
click at [1481, 179] on div at bounding box center [1485, 175] width 19 height 19
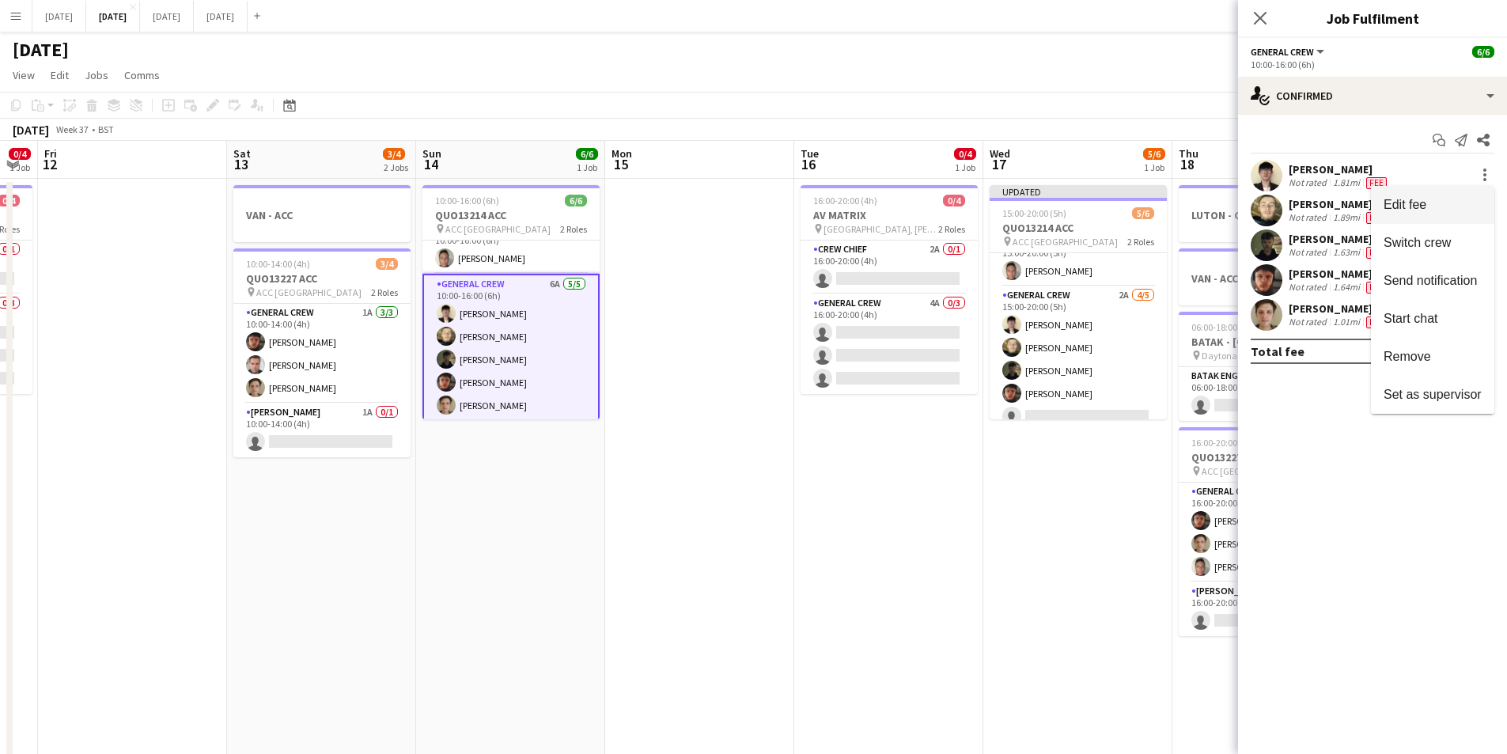
click at [1432, 203] on span "Edit fee" at bounding box center [1433, 205] width 98 height 14
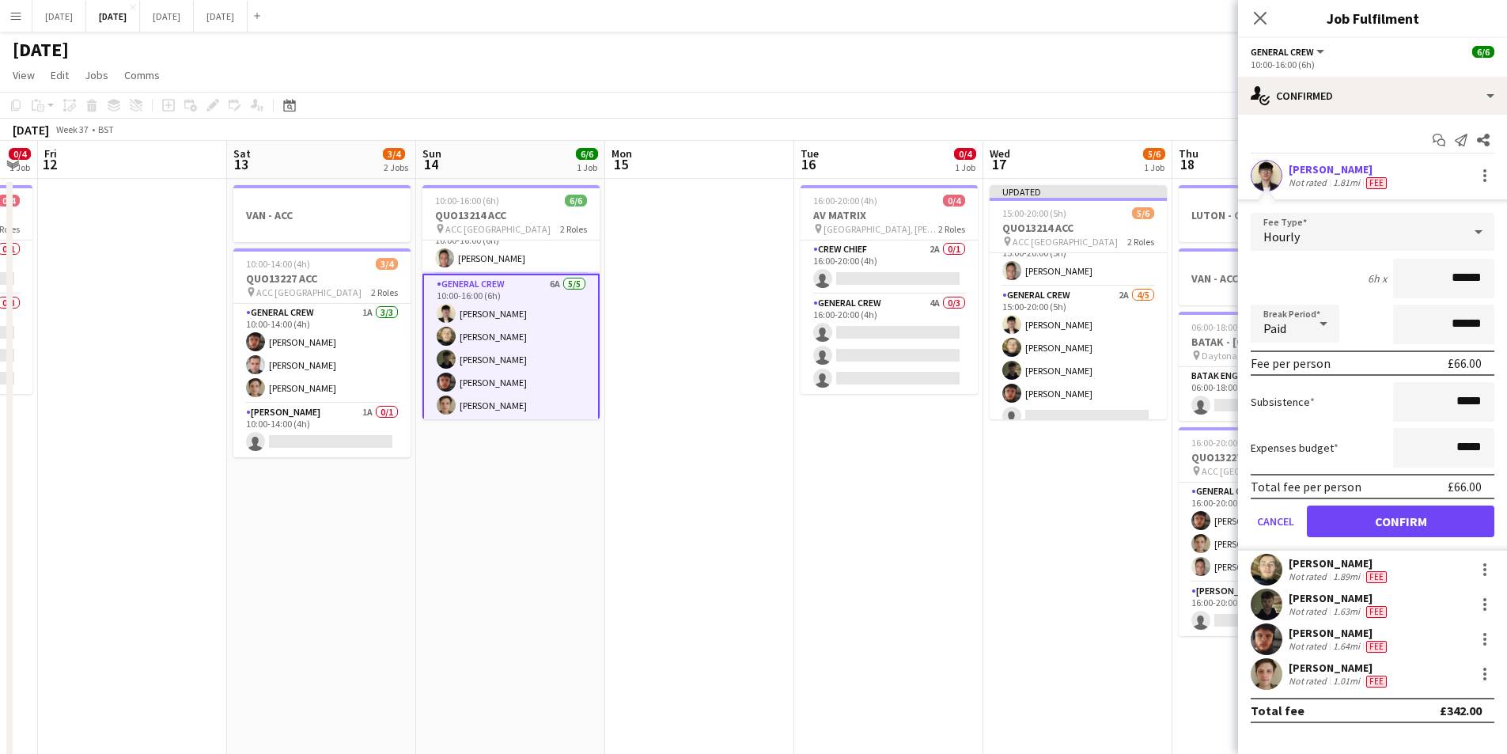
drag, startPoint x: 1469, startPoint y: 278, endPoint x: 1489, endPoint y: 279, distance: 19.8
click at [1489, 279] on input "******" at bounding box center [1443, 279] width 101 height 40
type input "******"
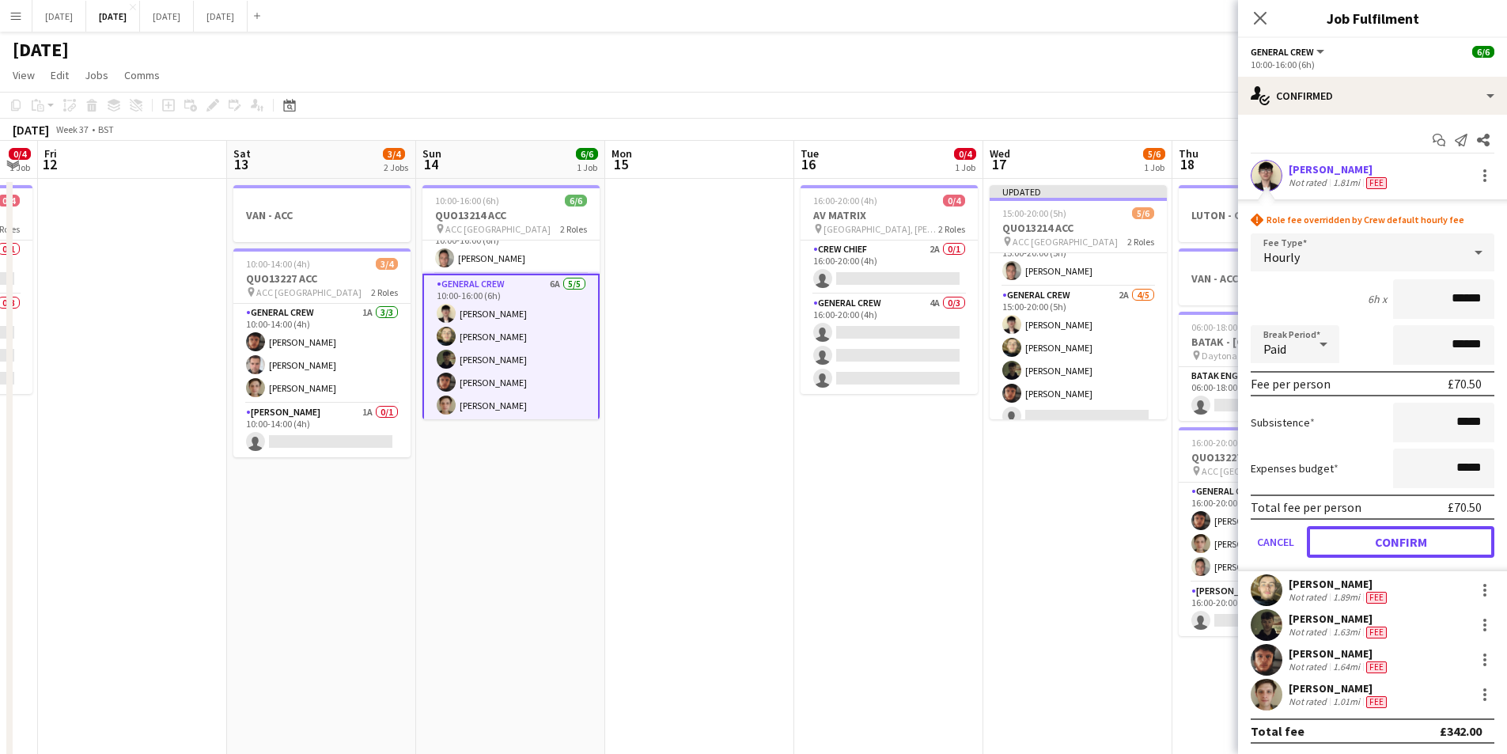
drag, startPoint x: 1392, startPoint y: 537, endPoint x: 849, endPoint y: 487, distance: 545.1
click at [1393, 537] on button "Confirm" at bounding box center [1401, 542] width 188 height 32
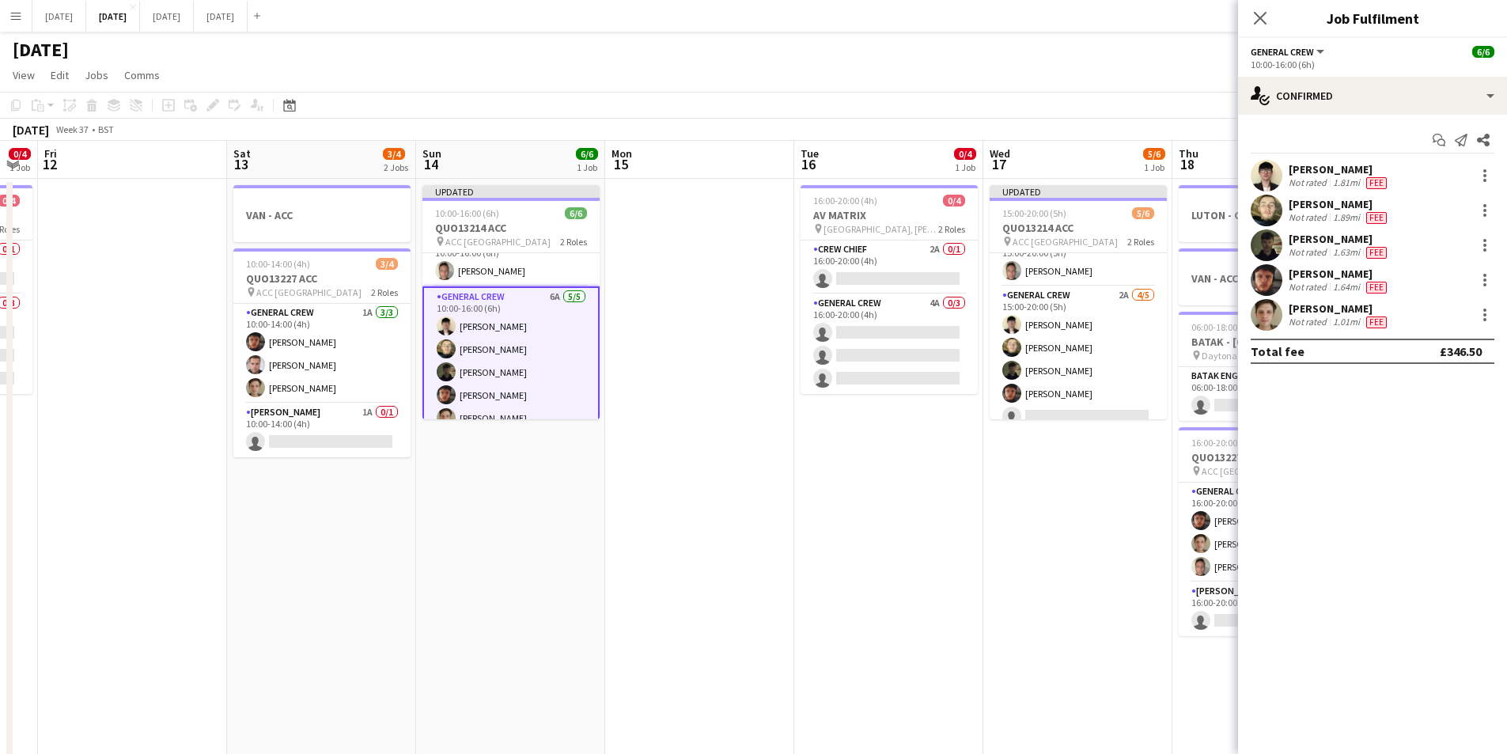
drag, startPoint x: 831, startPoint y: 486, endPoint x: 1097, endPoint y: 476, distance: 266.8
click at [1167, 472] on app-calendar-viewport "Wed 10 Thu 11 0/4 1 Job Fri 12 Sat 13 3/4 2 Jobs Sun 14 6/6 1 Job Mon 15 Tue 16…" at bounding box center [753, 602] width 1507 height 922
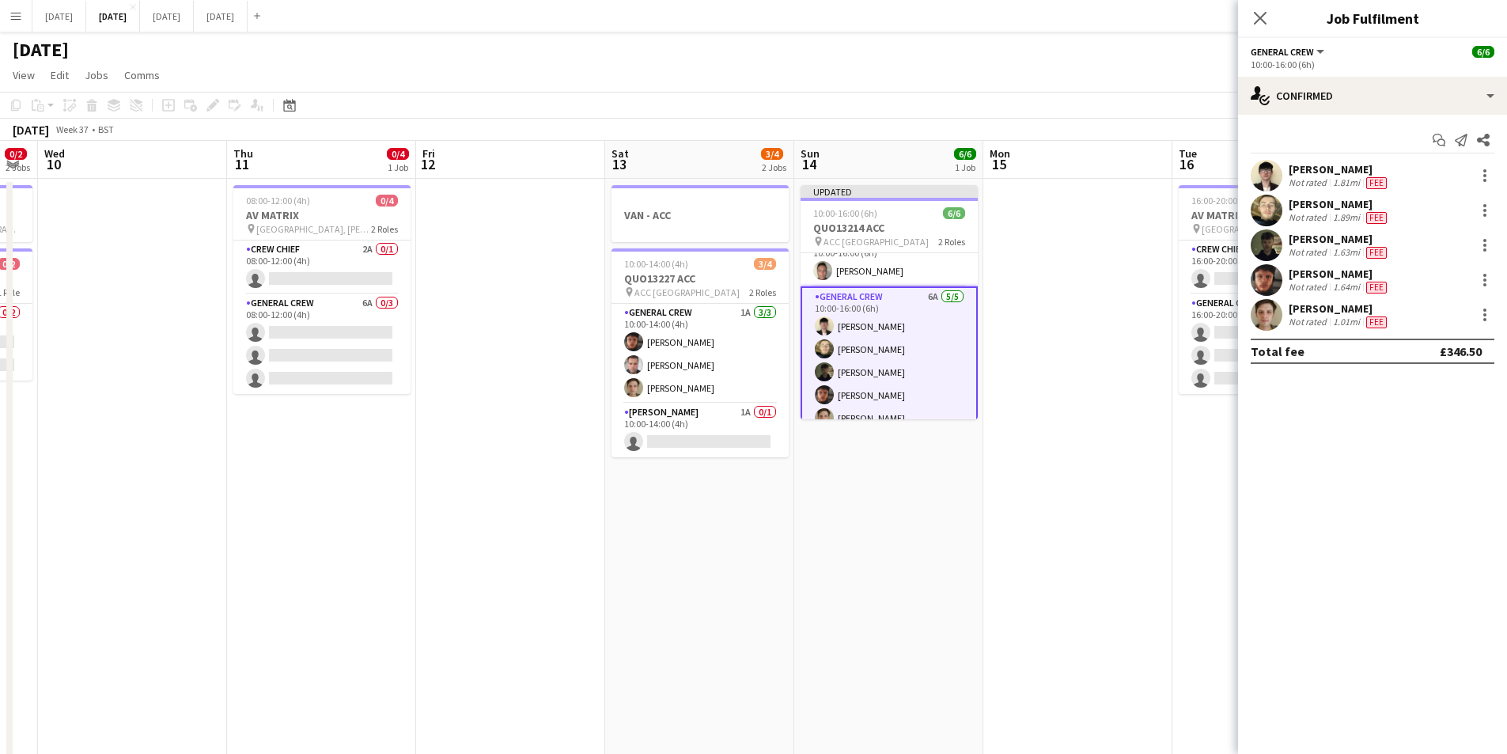
scroll to position [0, 382]
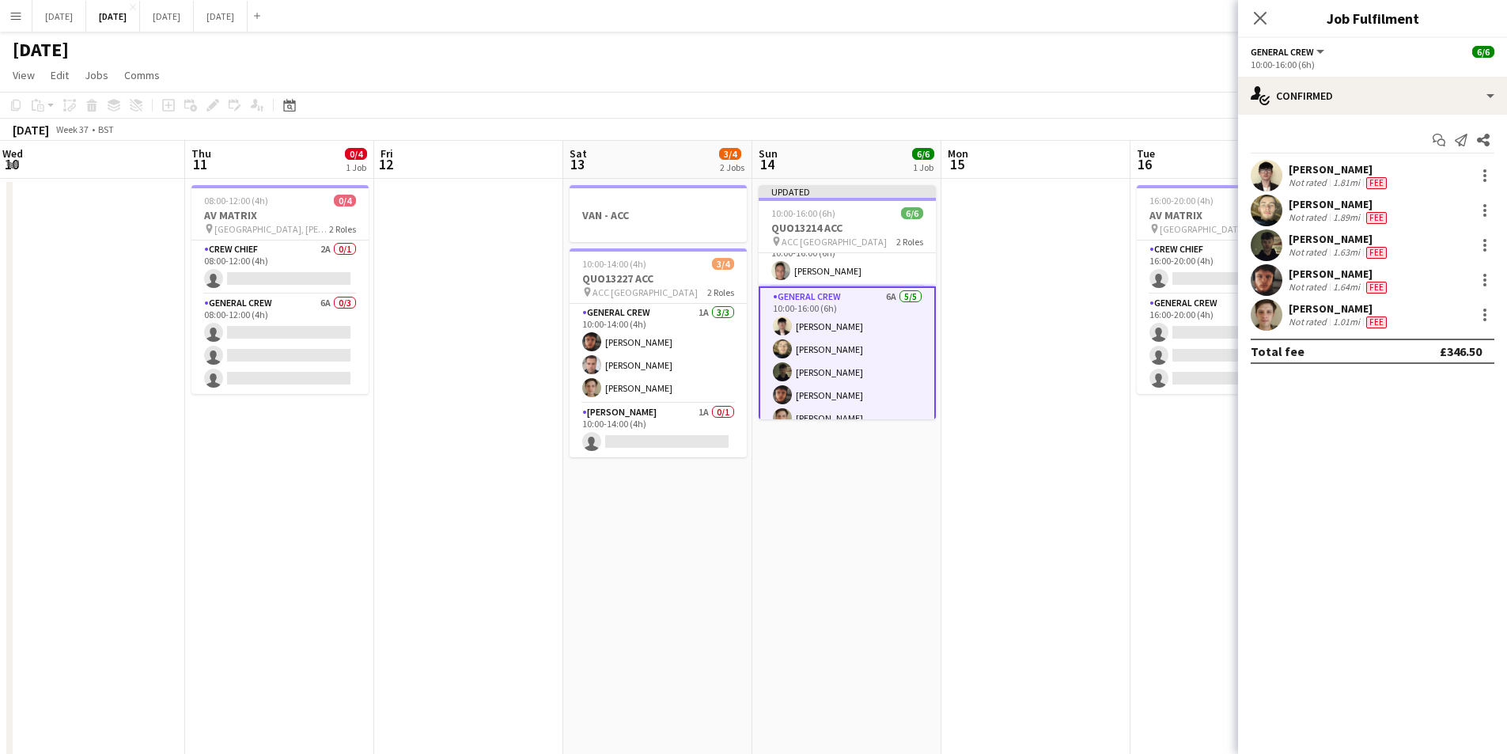
drag, startPoint x: 1009, startPoint y: 518, endPoint x: 667, endPoint y: 504, distance: 342.1
click at [1039, 512] on app-calendar-viewport "Mon 8 3/4 2 Jobs Tue 9 0/2 2 Jobs Wed 10 Thu 11 0/4 1 Job Fri 12 Sat 13 3/4 2 J…" at bounding box center [753, 602] width 1507 height 922
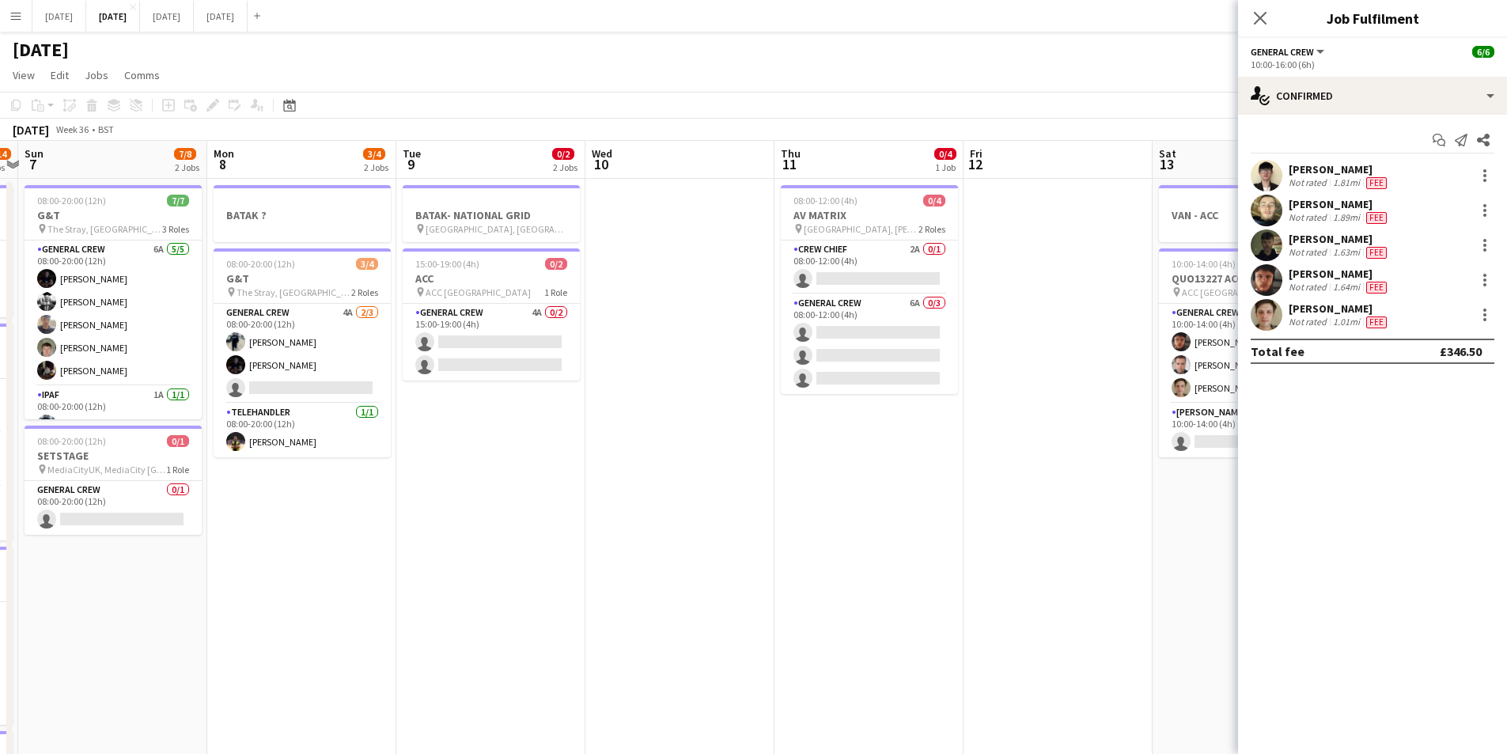
drag, startPoint x: 667, startPoint y: 504, endPoint x: 1022, endPoint y: 521, distance: 355.6
click at [1046, 533] on app-calendar-viewport "Fri 5 11/14 3 Jobs Sat 6 10/14 5 Jobs Sun 7 7/8 2 Jobs Mon 8 3/4 2 Jobs Tue 9 0…" at bounding box center [753, 602] width 1507 height 922
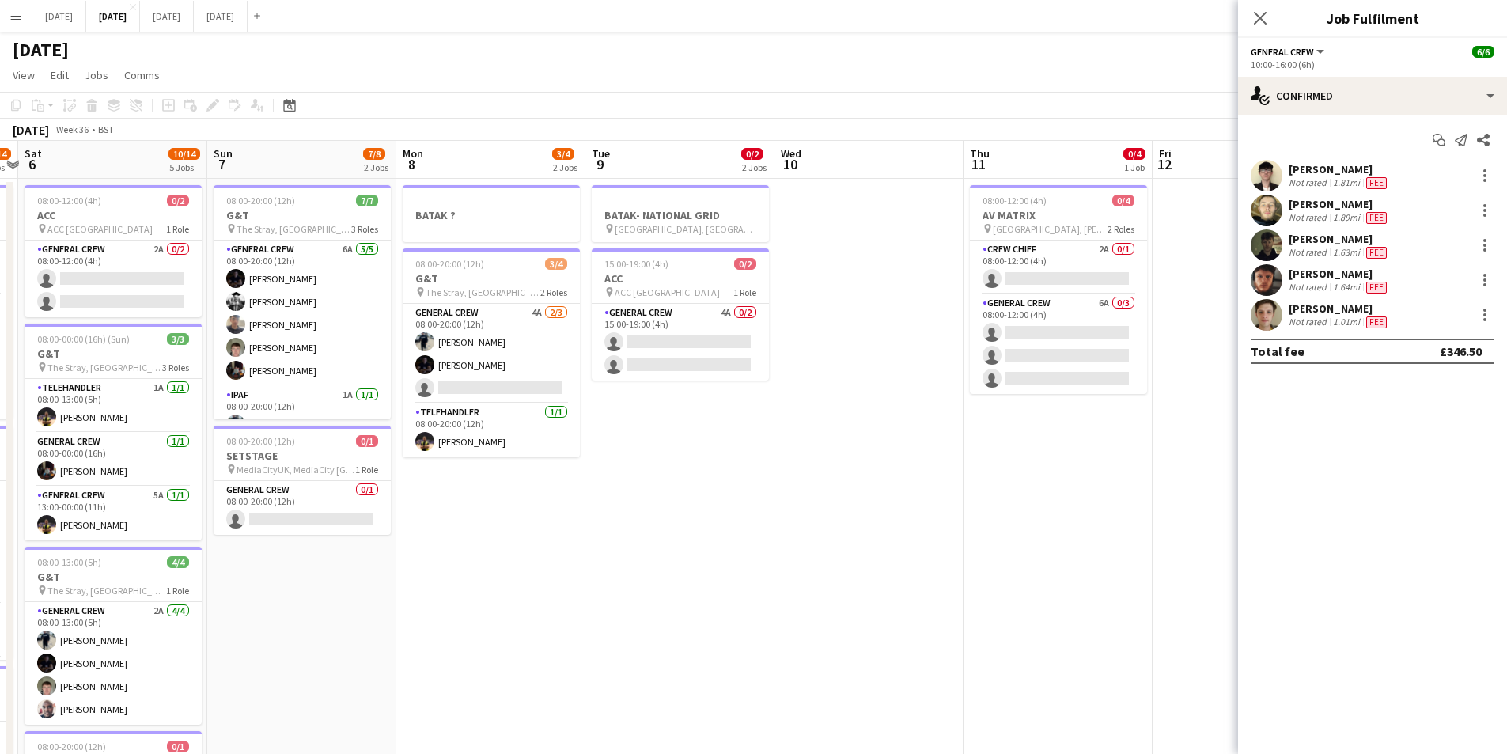
scroll to position [0, 359]
drag, startPoint x: 831, startPoint y: 544, endPoint x: 648, endPoint y: 429, distance: 215.8
click at [880, 542] on app-calendar-viewport "Thu 4 15/16 3 Jobs Fri 5 11/14 3 Jobs Sat 6 10/14 5 Jobs Sun 7 7/8 2 Jobs Mon 8…" at bounding box center [753, 602] width 1507 height 922
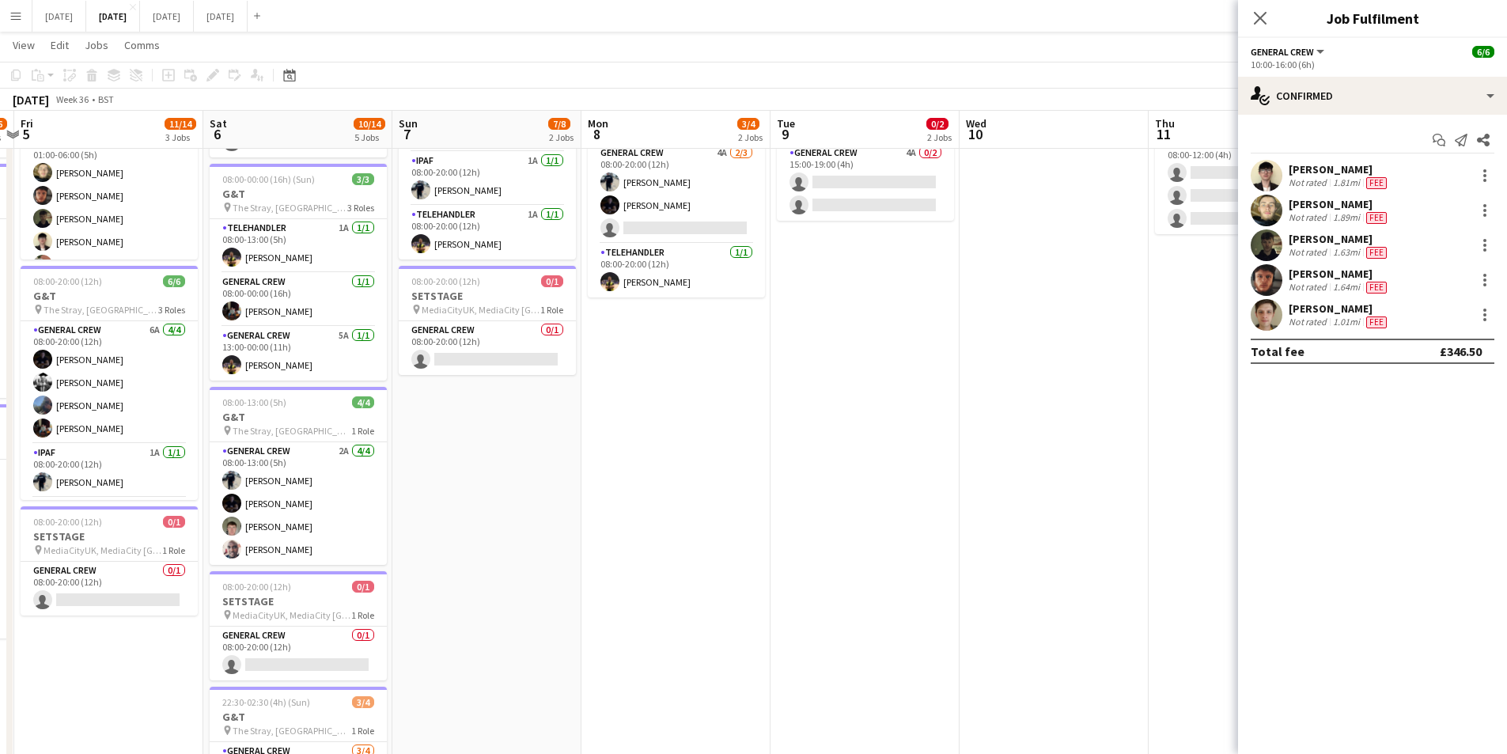
scroll to position [0, 0]
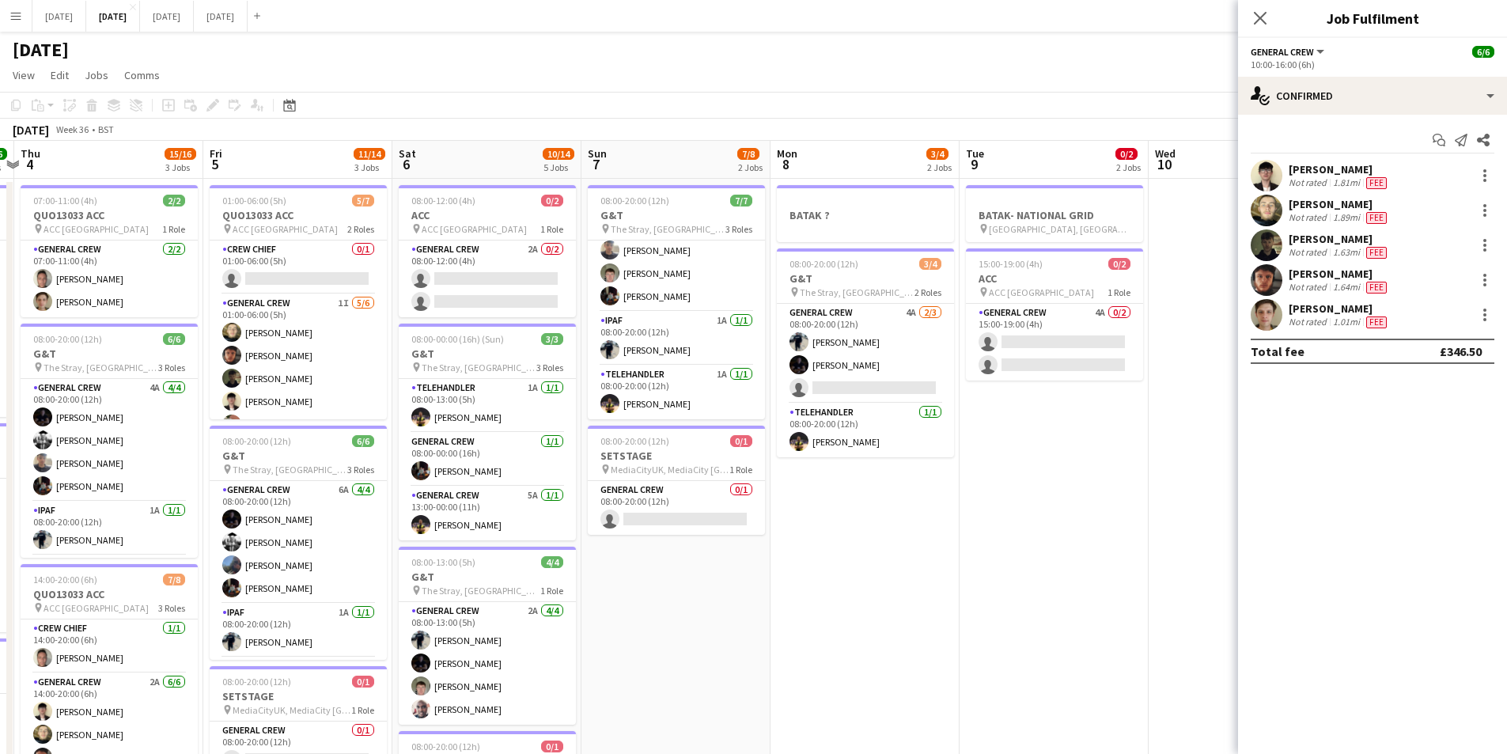
drag, startPoint x: 667, startPoint y: 513, endPoint x: 926, endPoint y: 538, distance: 260.0
click at [926, 538] on app-calendar-viewport "Tue 2 16/19 3 Jobs Wed 3 16/16 3 Jobs Thu 4 15/16 3 Jobs Fri 5 11/14 3 Jobs Sat…" at bounding box center [753, 602] width 1507 height 922
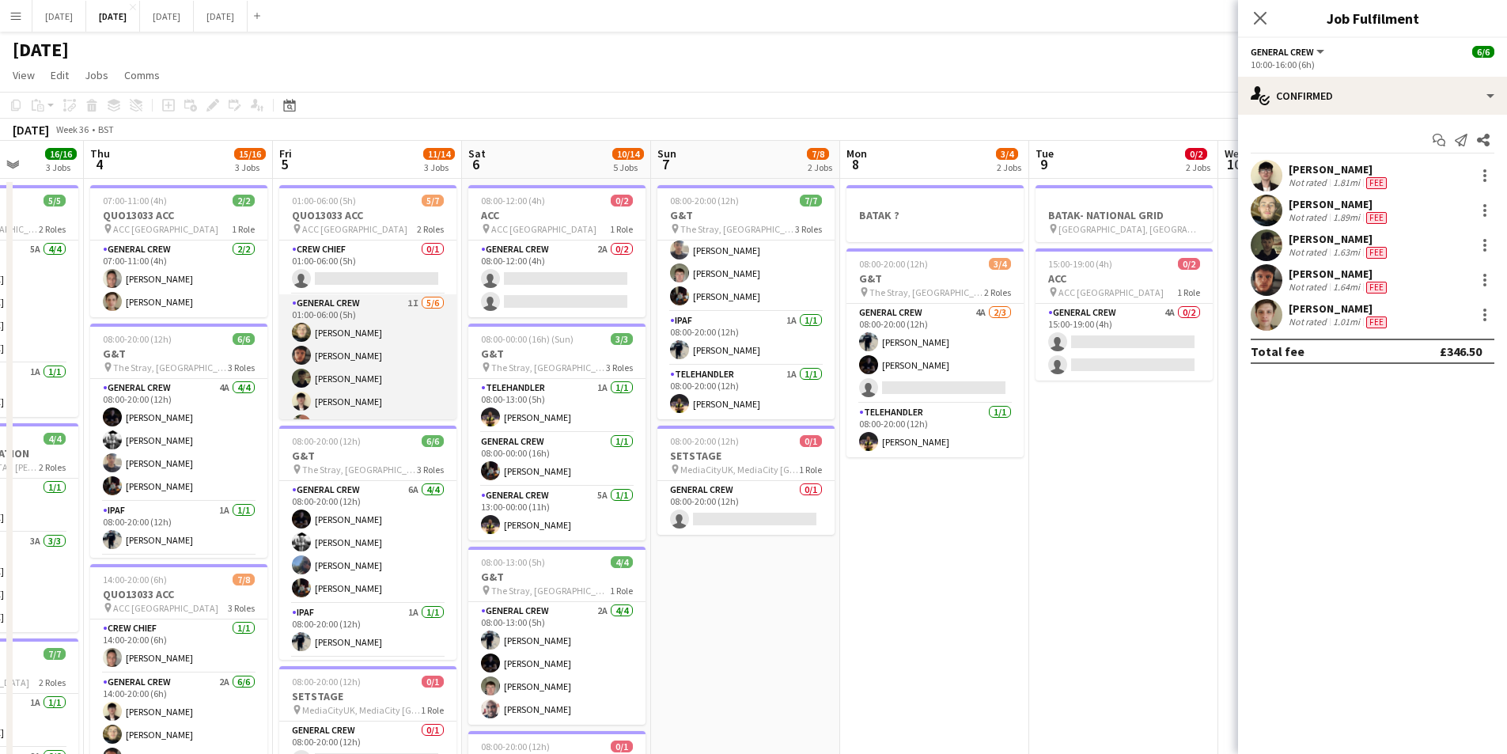
scroll to position [44, 0]
click at [358, 359] on app-card-role "General Crew 1I [DATE] 01:00-06:00 (5h) [PERSON_NAME] black [PERSON_NAME] [PERS…" at bounding box center [367, 335] width 177 height 169
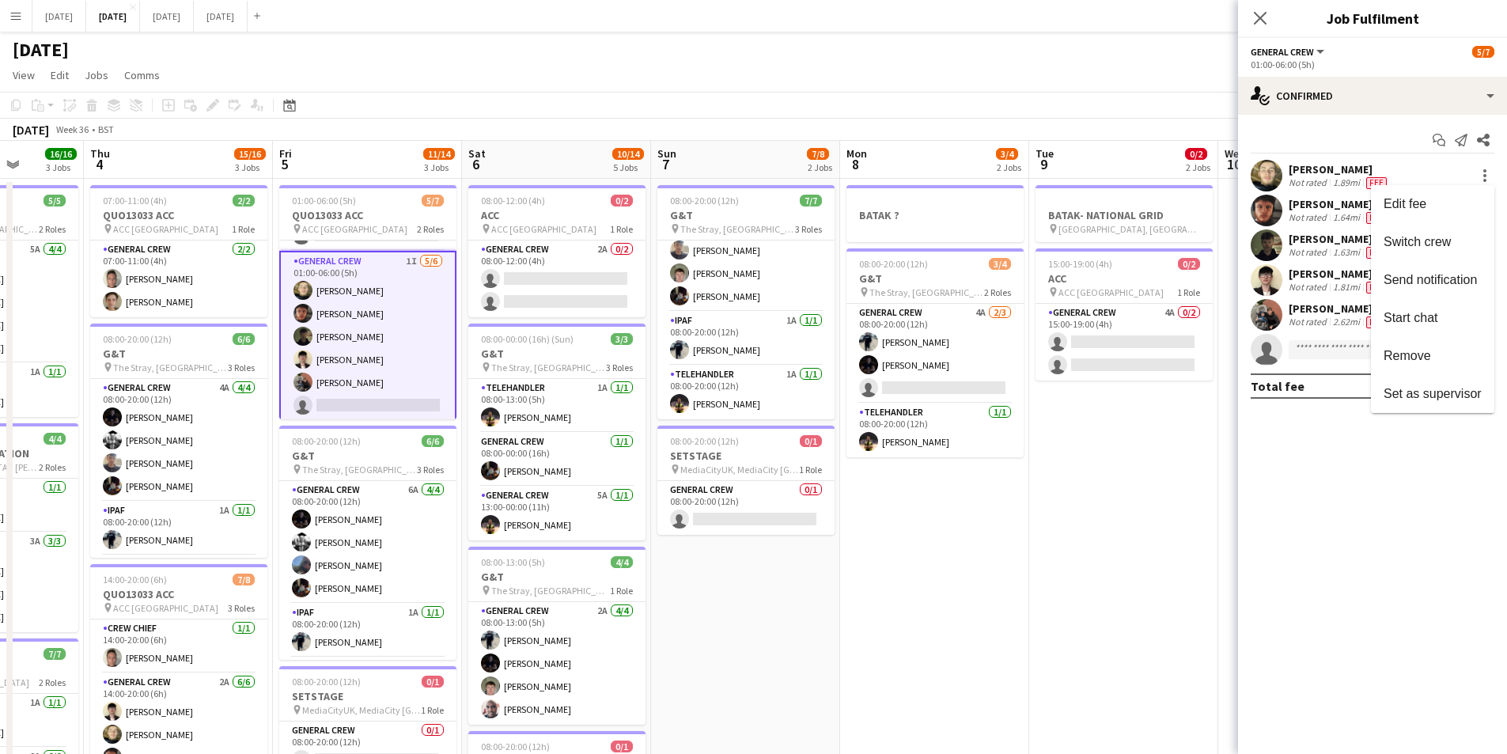
click at [1324, 276] on div at bounding box center [753, 377] width 1507 height 754
click at [1481, 279] on div at bounding box center [1485, 280] width 19 height 19
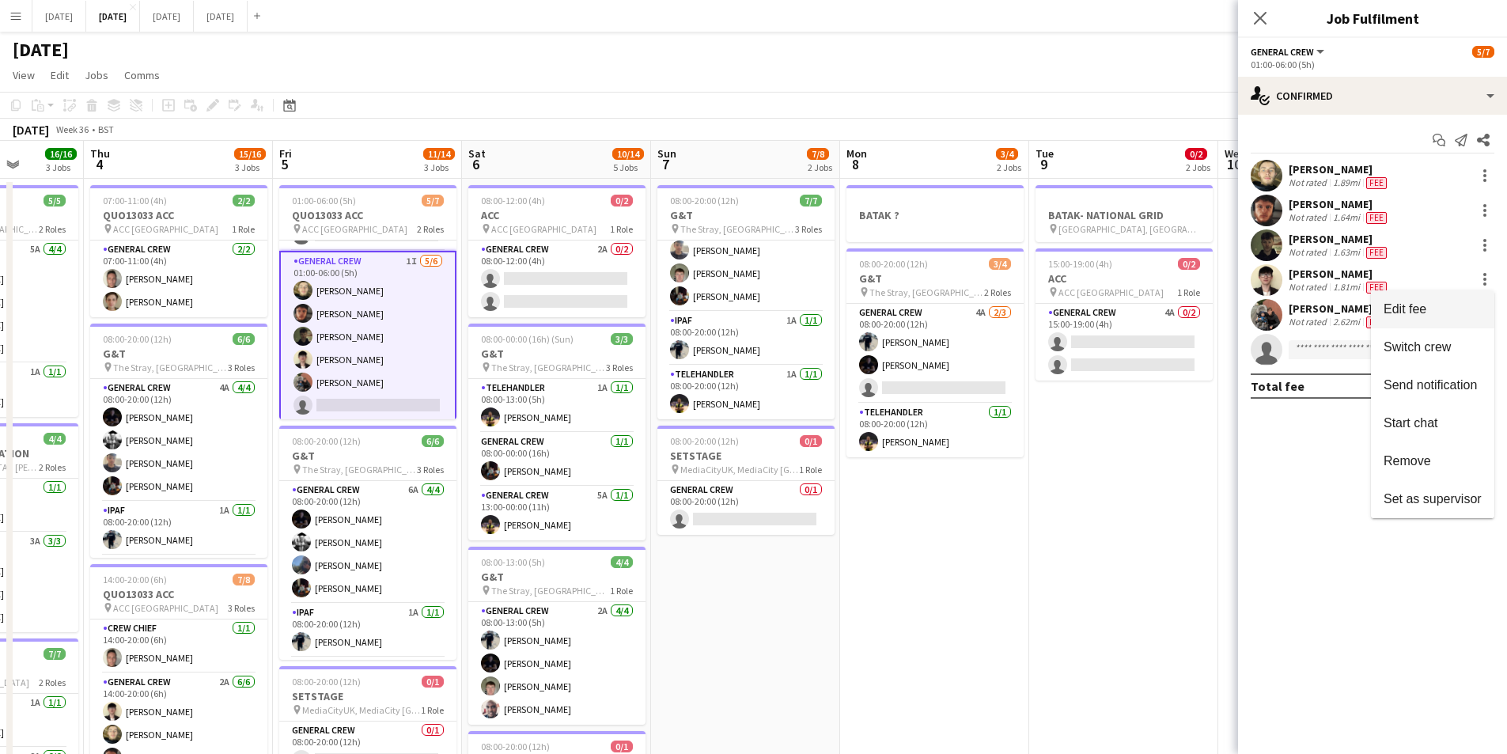
click at [1456, 310] on span "Edit fee" at bounding box center [1433, 309] width 98 height 14
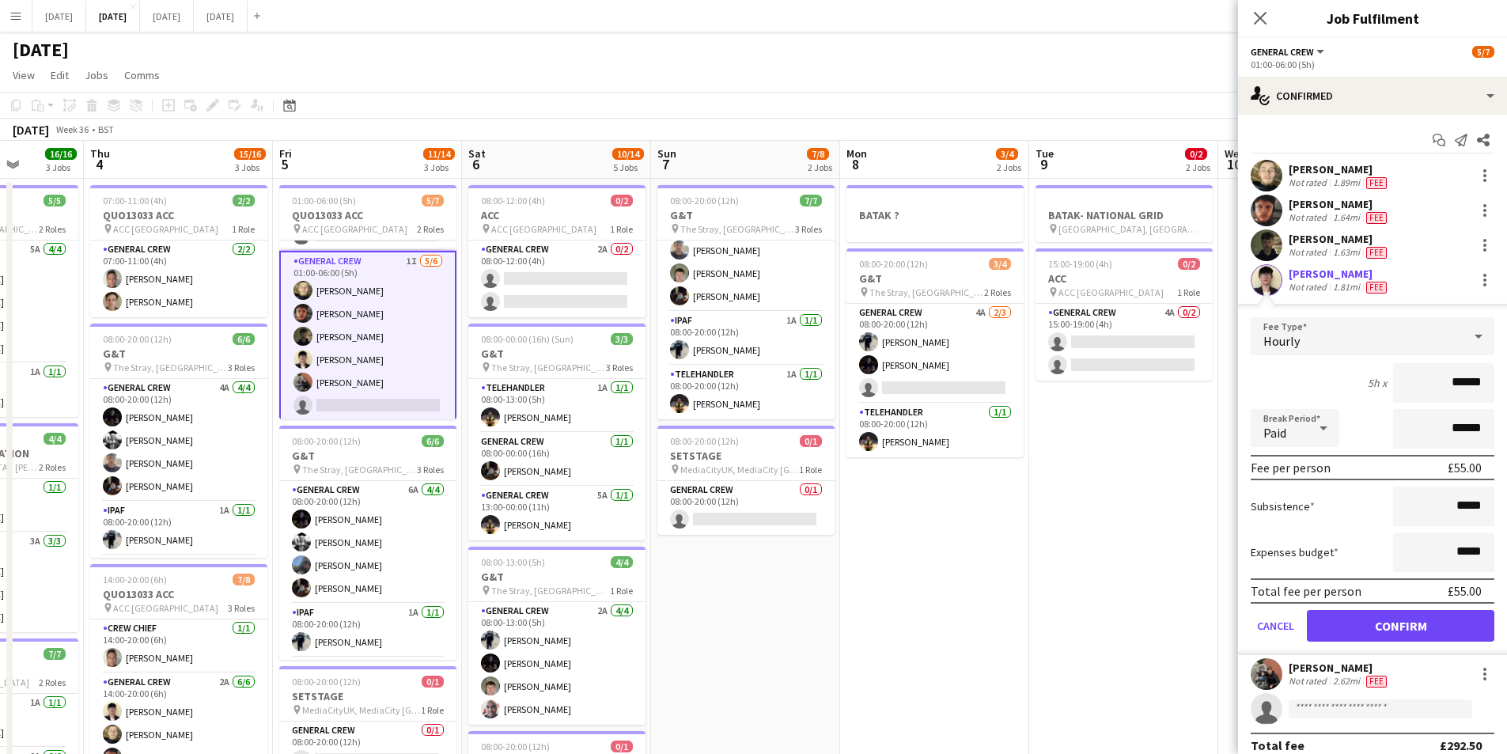
drag, startPoint x: 1461, startPoint y: 377, endPoint x: 1469, endPoint y: 378, distance: 8.8
click at [1469, 378] on input "******" at bounding box center [1443, 383] width 101 height 40
type input "******"
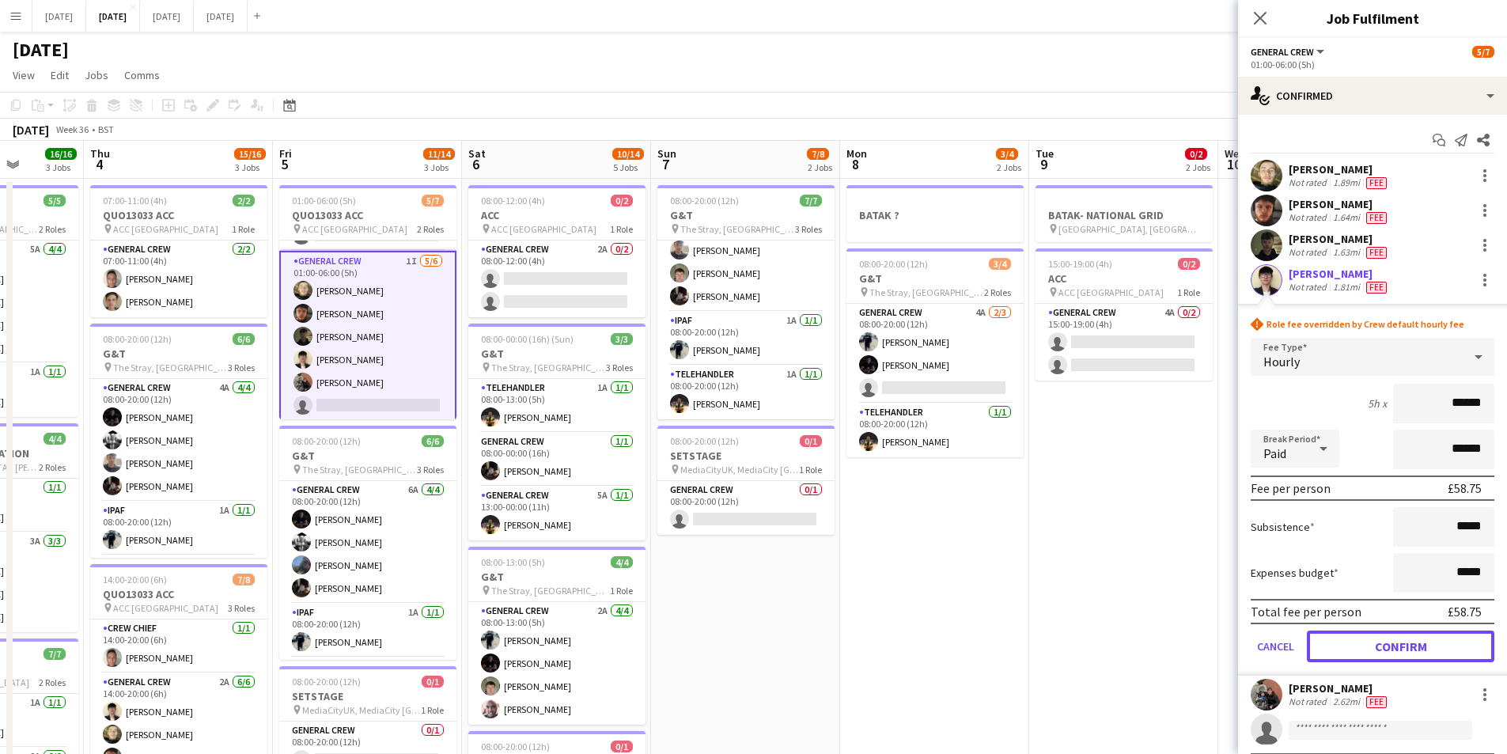
click at [1388, 648] on button "Confirm" at bounding box center [1401, 647] width 188 height 32
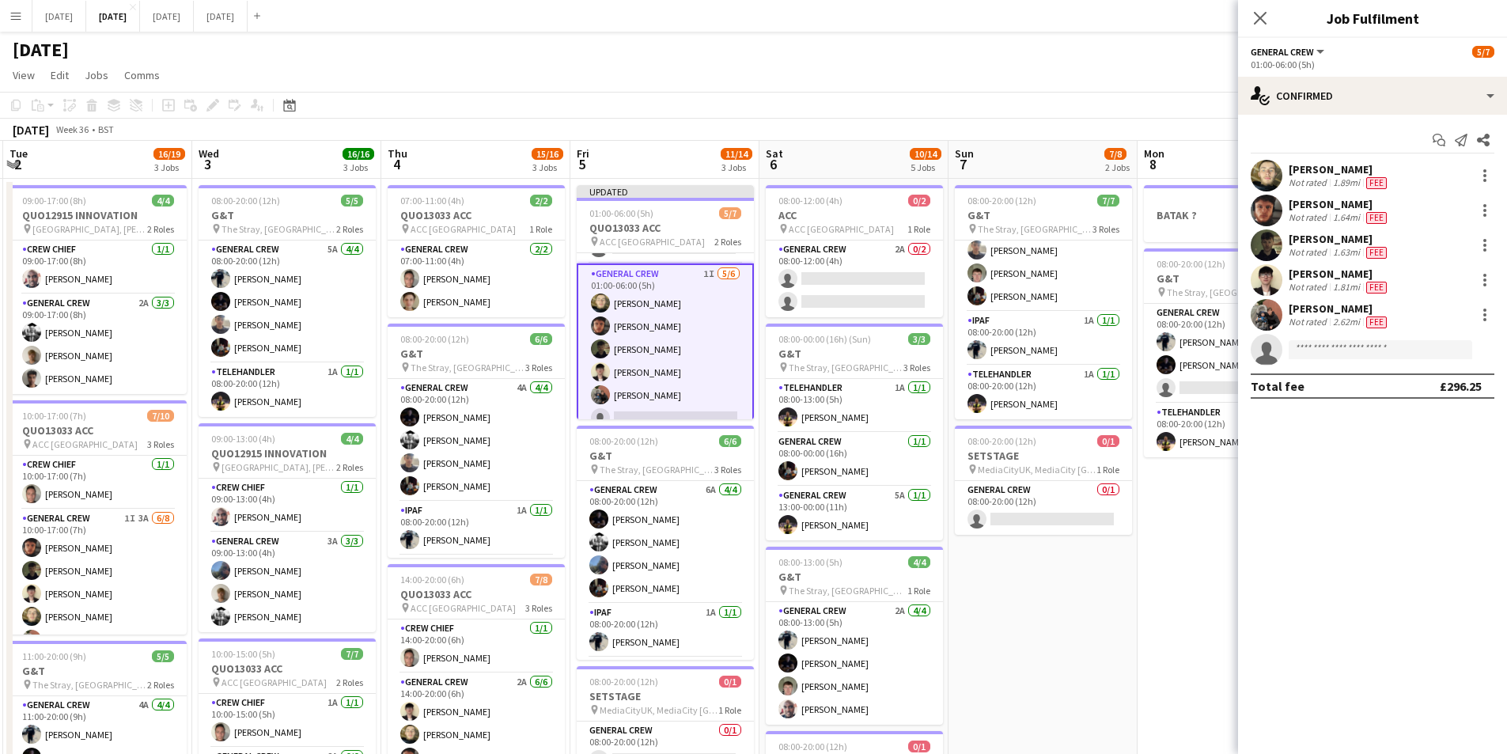
scroll to position [0, 415]
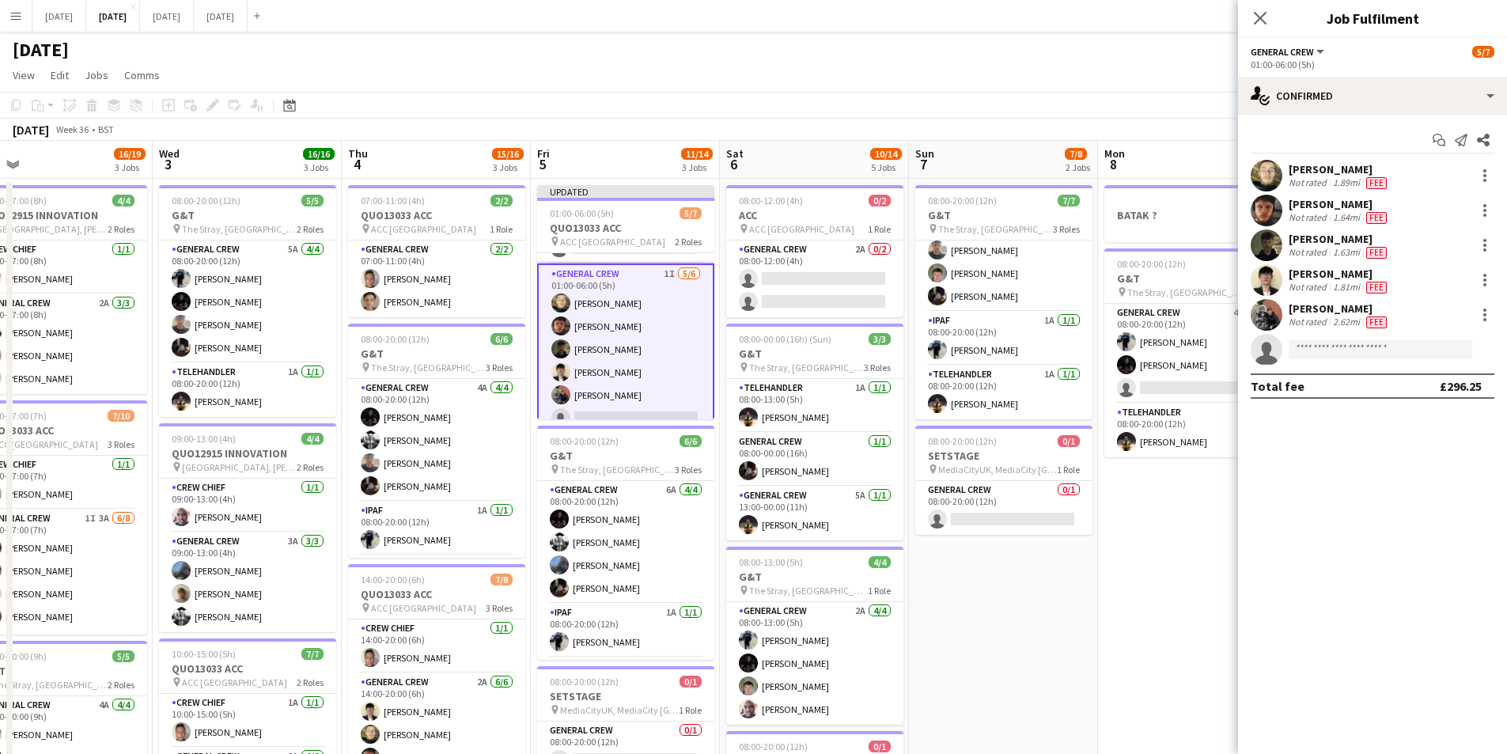
drag, startPoint x: 812, startPoint y: 563, endPoint x: 1040, endPoint y: 560, distance: 228.7
click at [1040, 560] on app-calendar-viewport "Sun 31 Mon 1 10/12 2 Jobs Tue 2 16/19 3 Jobs Wed 3 16/16 3 Jobs Thu 4 15/16 3 J…" at bounding box center [753, 602] width 1507 height 922
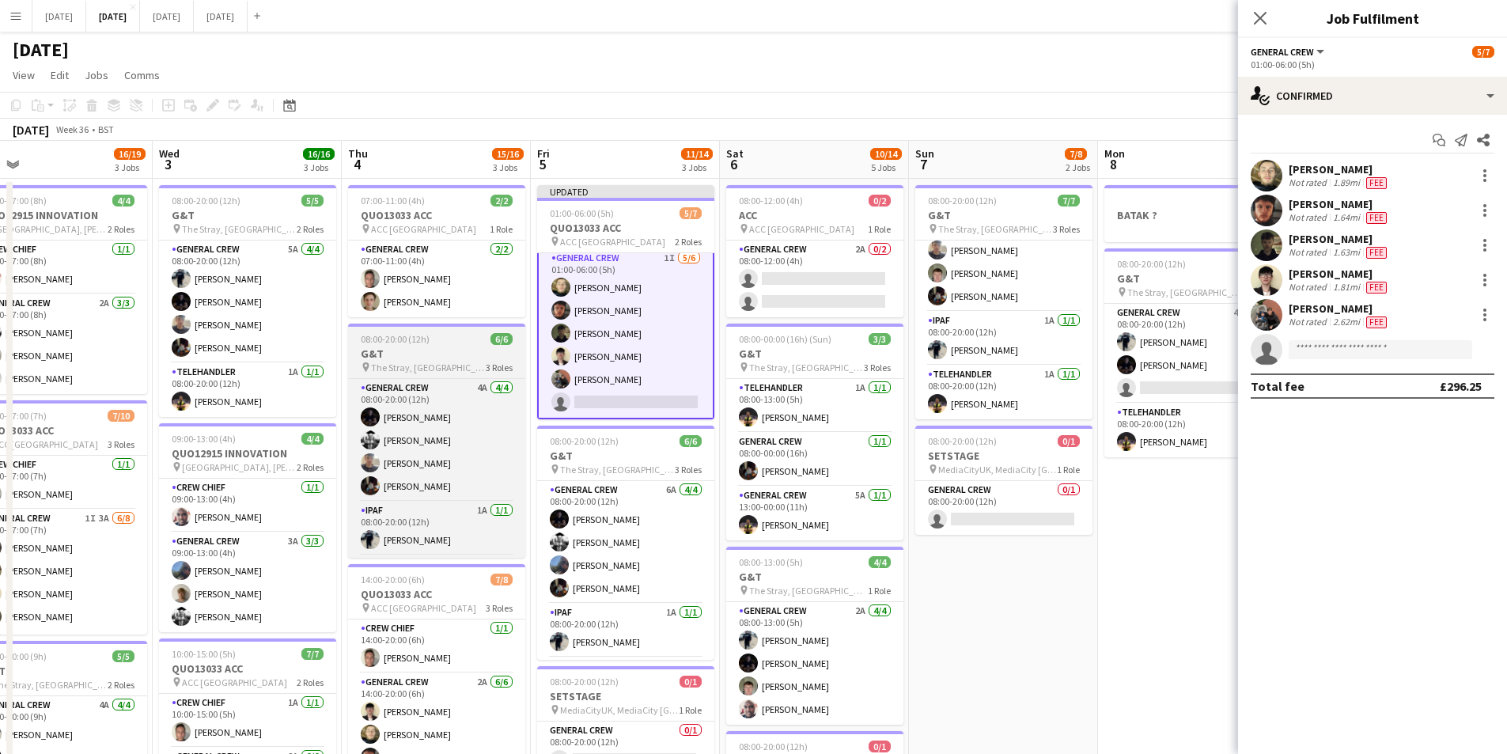
scroll to position [51, 0]
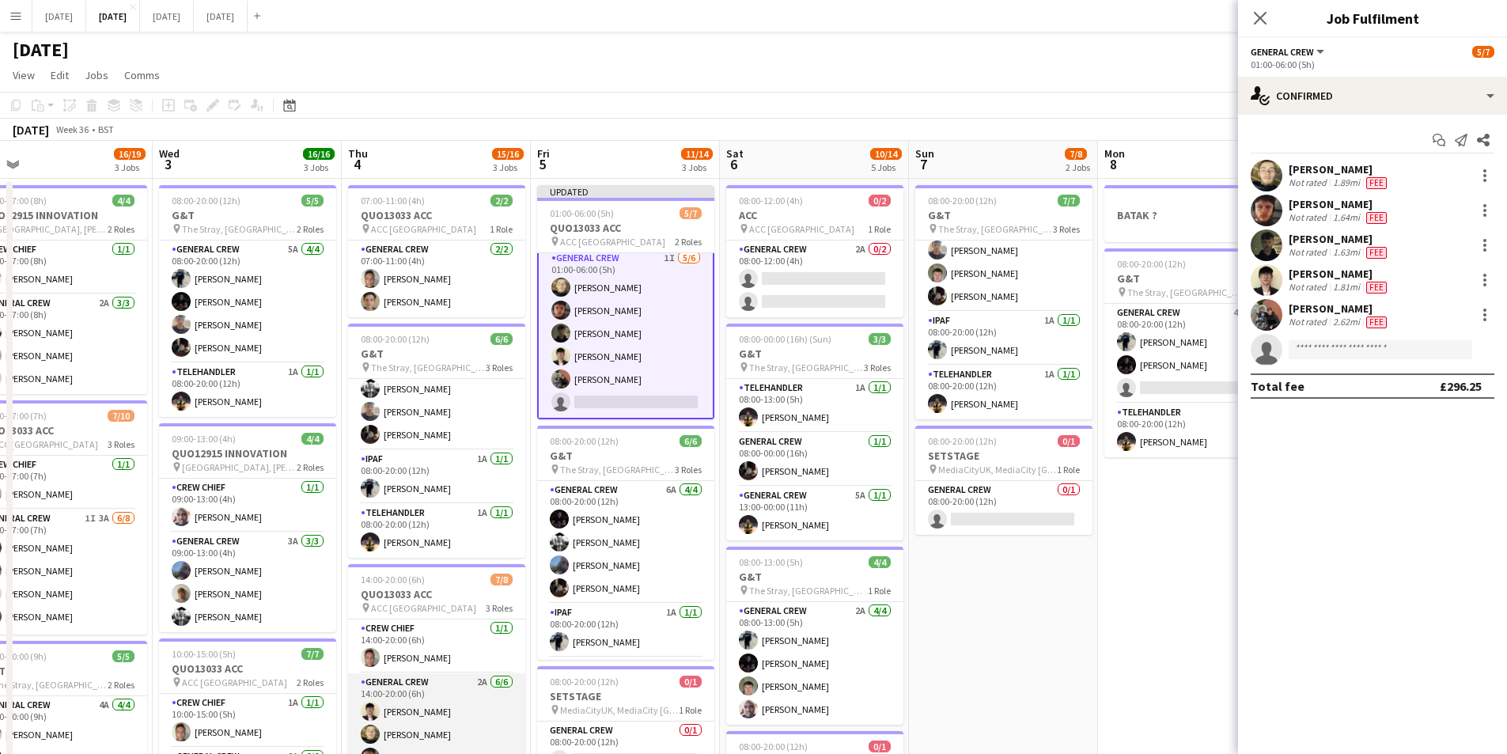
click at [442, 709] on app-card-role "General Crew 2A [DATE] 14:00-20:00 (6h) [PERSON_NAME] [PERSON_NAME] black [PERS…" at bounding box center [436, 757] width 177 height 169
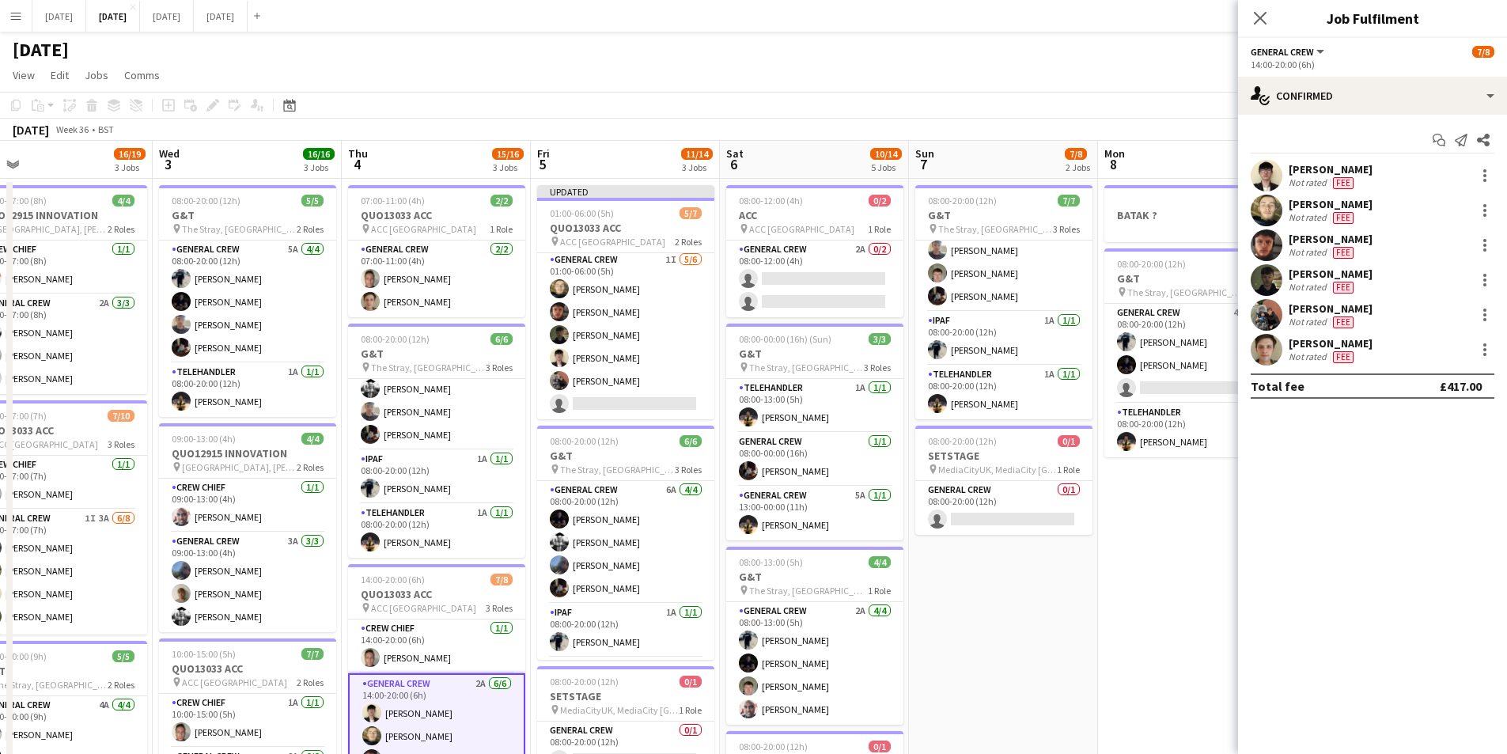
scroll to position [56, 0]
click at [1484, 175] on div at bounding box center [1485, 175] width 3 height 3
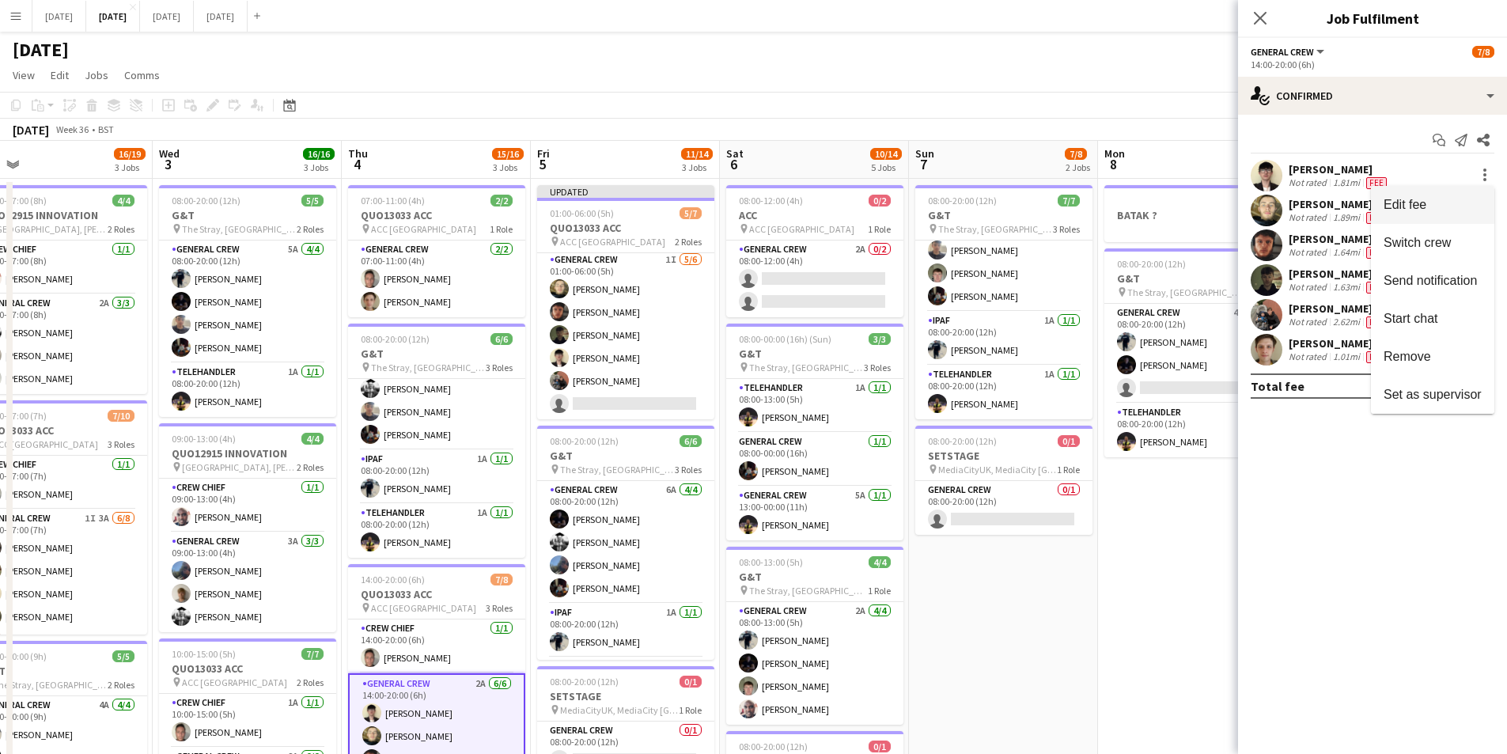
click at [1443, 208] on span "Edit fee" at bounding box center [1433, 205] width 98 height 14
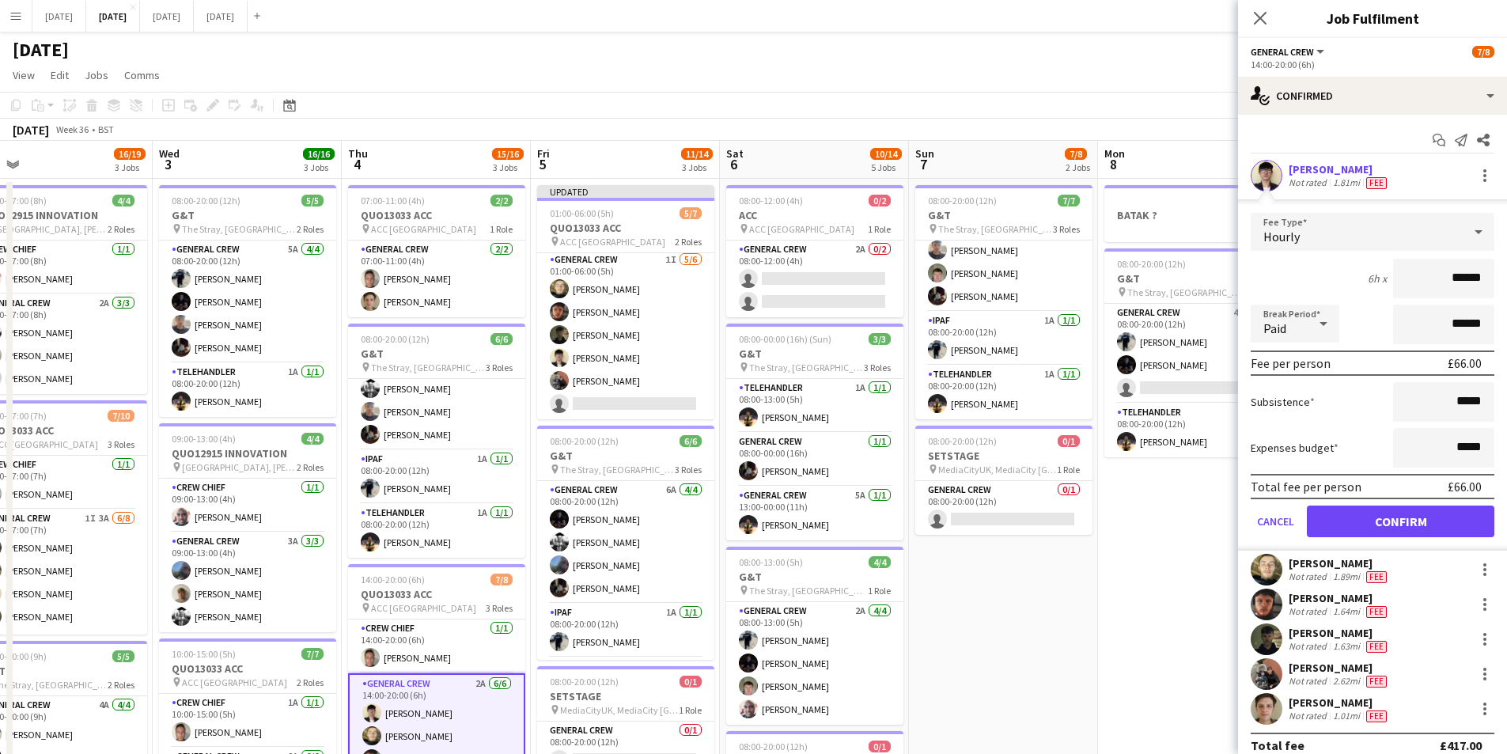
drag, startPoint x: 1459, startPoint y: 277, endPoint x: 1470, endPoint y: 279, distance: 11.3
click at [1470, 279] on input "******" at bounding box center [1443, 279] width 101 height 40
type input "******"
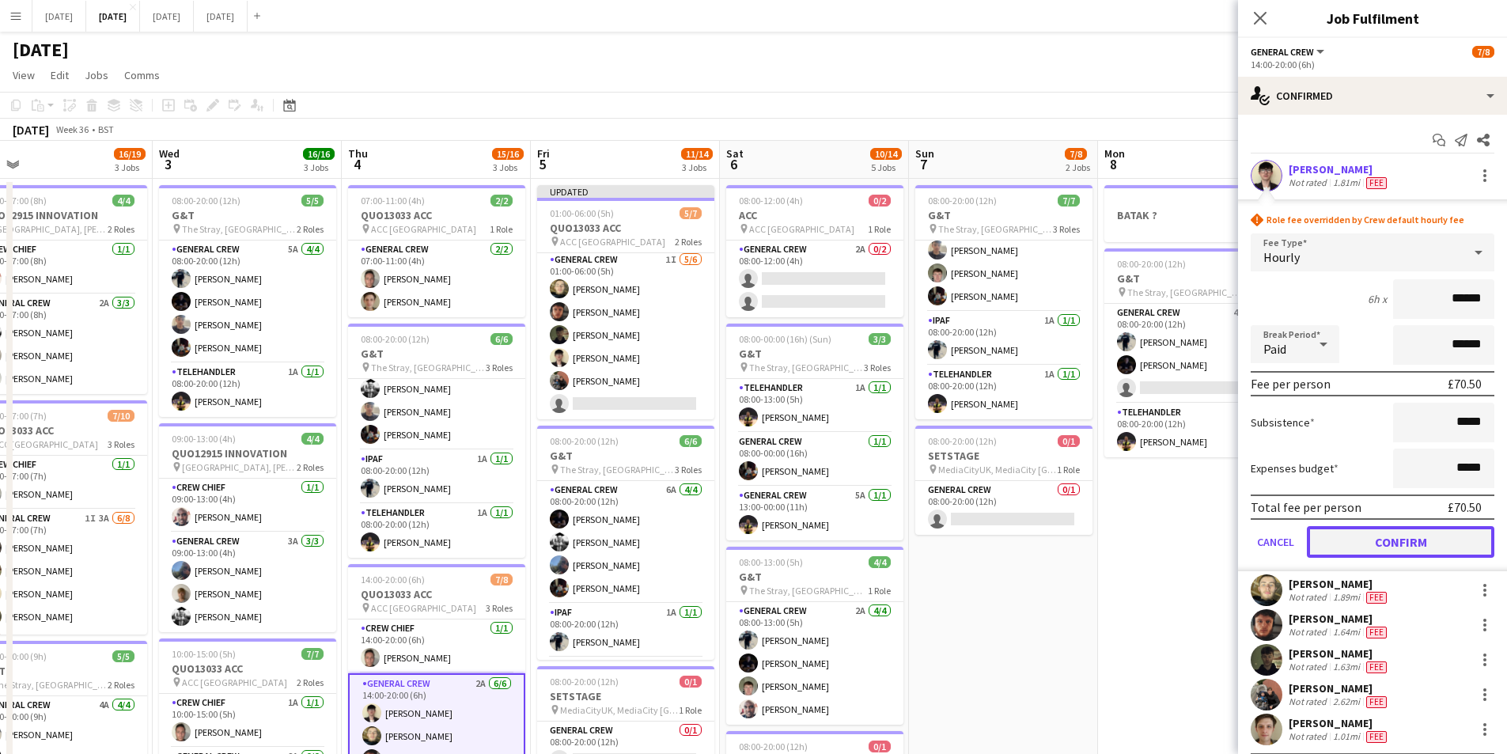
click at [1396, 537] on button "Confirm" at bounding box center [1401, 542] width 188 height 32
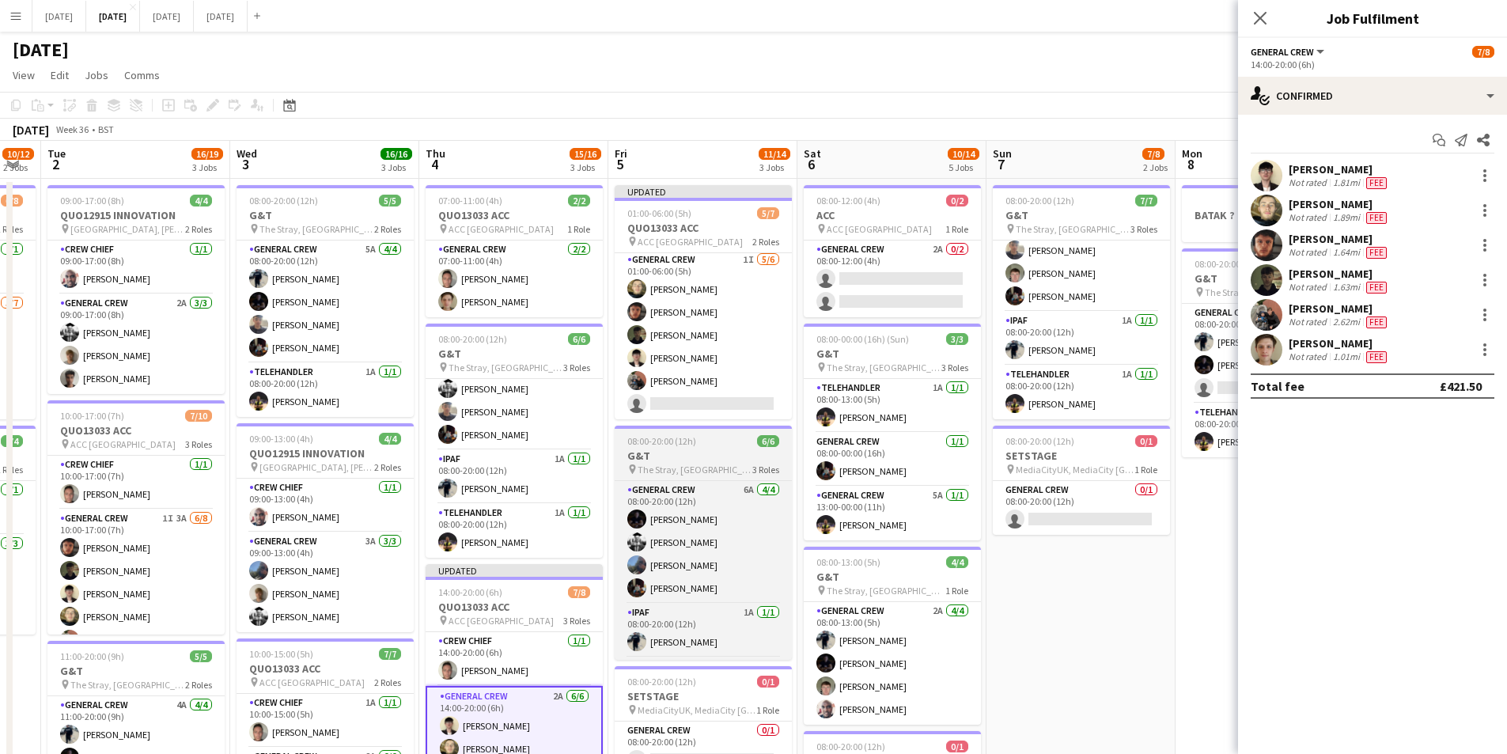
scroll to position [0, 332]
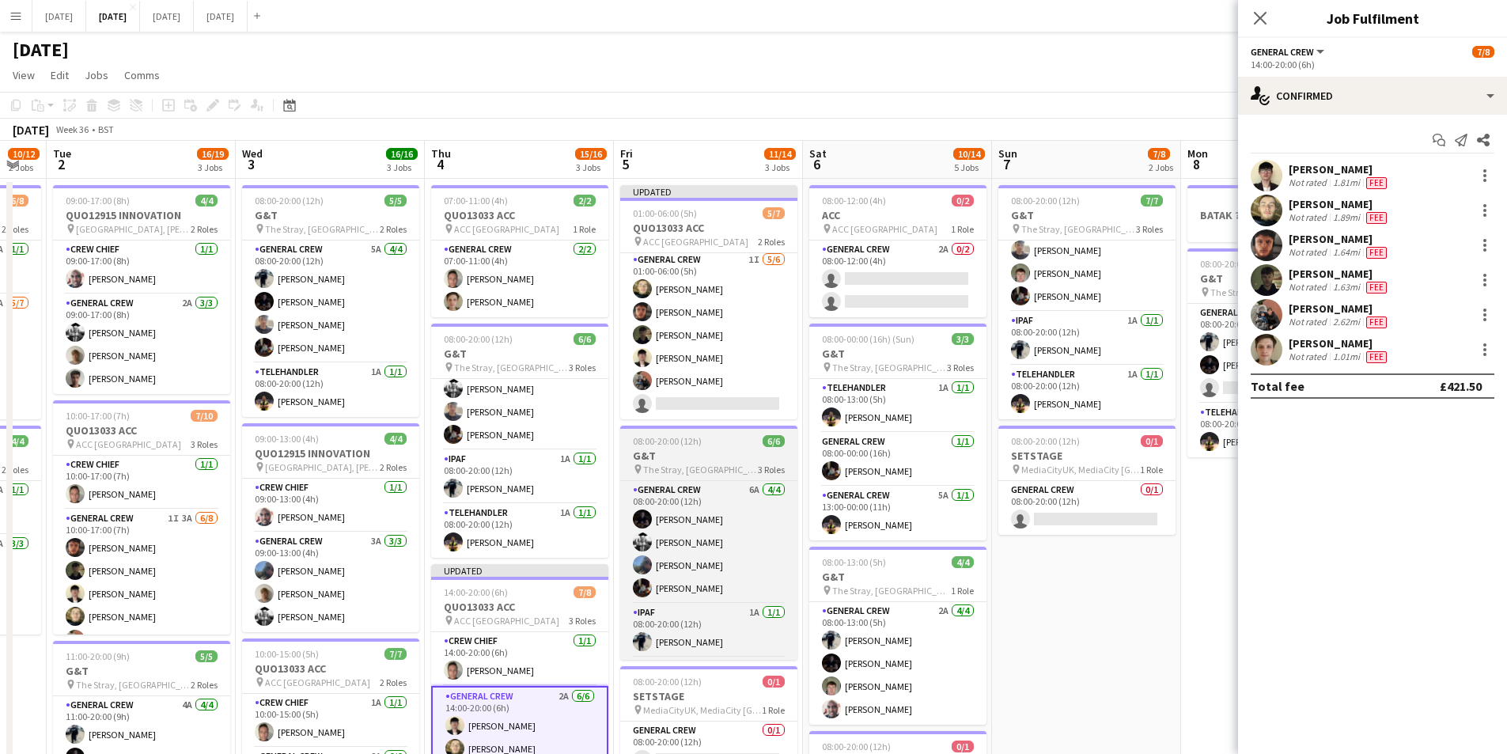
drag, startPoint x: 1012, startPoint y: 574, endPoint x: 621, endPoint y: 453, distance: 409.2
click at [1095, 575] on app-calendar-viewport "Sun 31 Mon 1 10/12 2 Jobs Tue 2 16/19 3 Jobs Wed 3 16/16 3 Jobs Thu 4 15/16 3 J…" at bounding box center [753, 602] width 1507 height 922
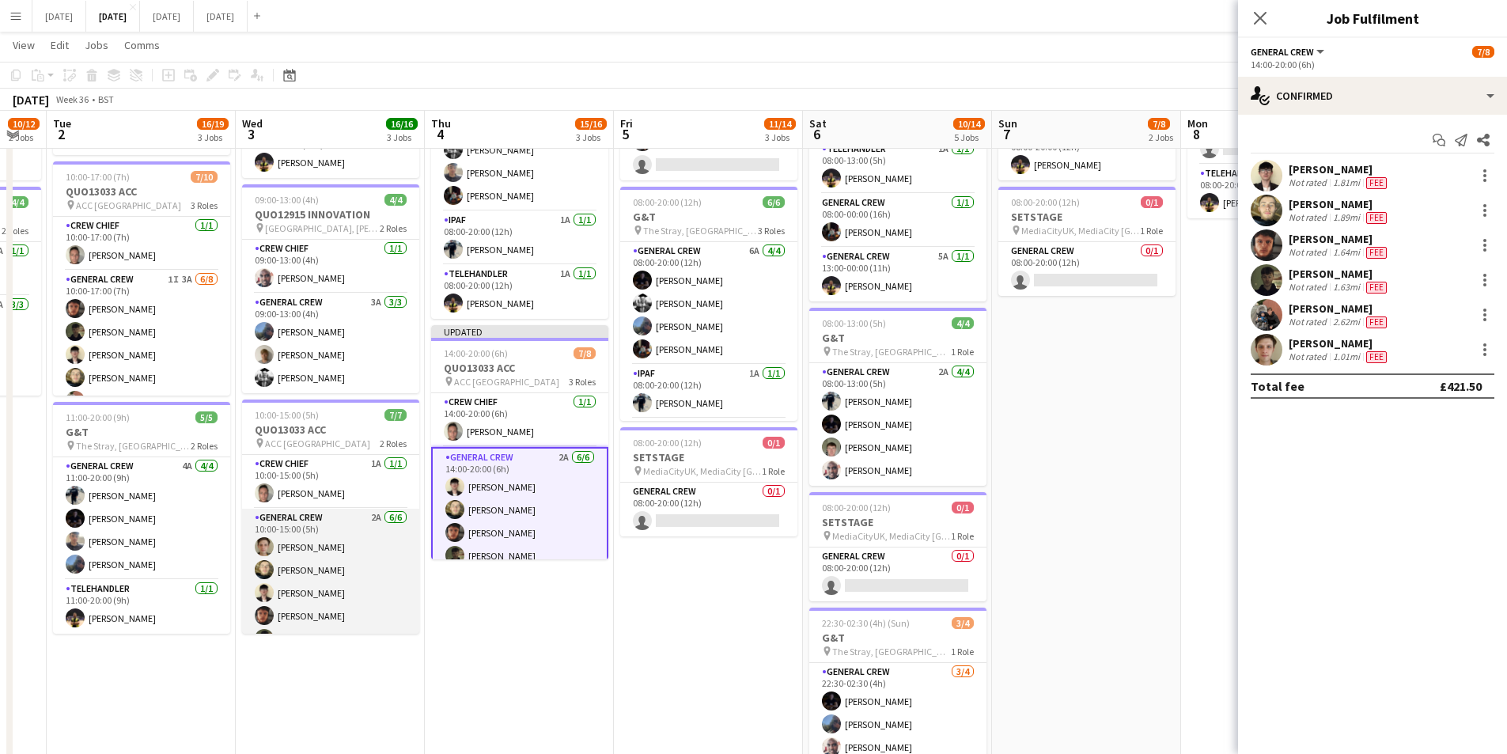
scroll to position [44, 0]
click at [321, 549] on app-card-role "General Crew 2A [DATE] 10:00-15:00 (5h) [PERSON_NAME] [PERSON_NAME] black [PERS…" at bounding box center [330, 549] width 177 height 169
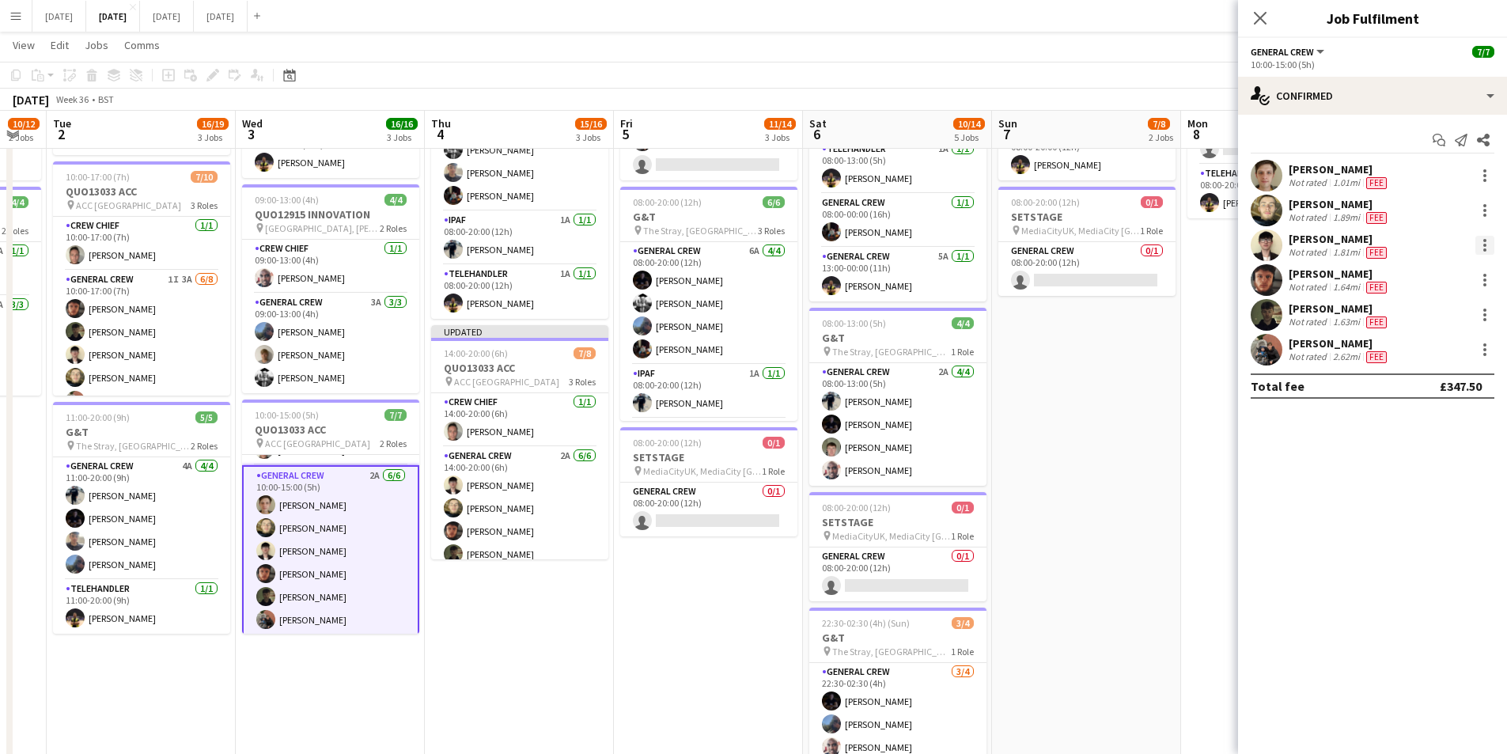
click at [1483, 246] on div at bounding box center [1485, 245] width 19 height 19
click at [1428, 279] on span "Edit fee" at bounding box center [1433, 274] width 98 height 14
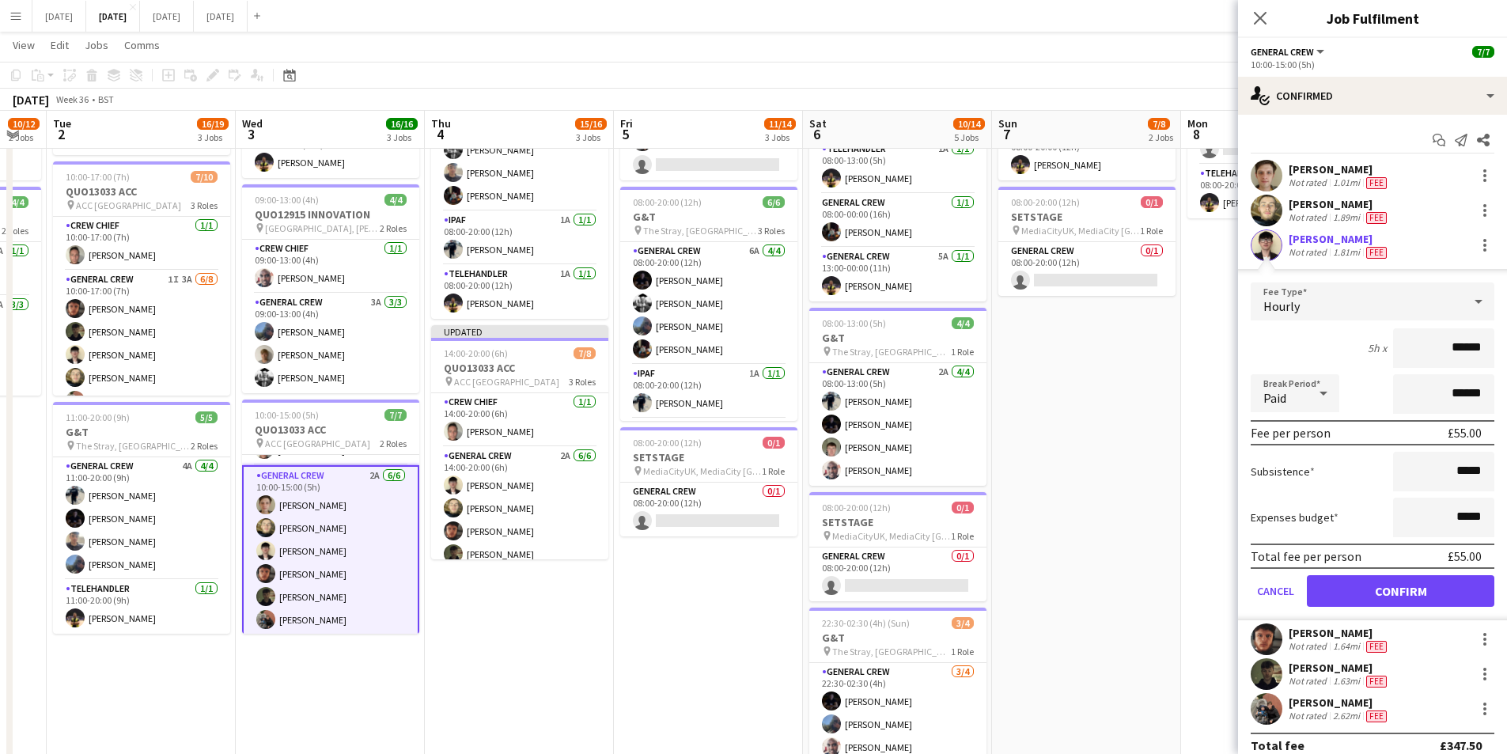
drag, startPoint x: 1458, startPoint y: 346, endPoint x: 1471, endPoint y: 347, distance: 12.8
click at [1471, 347] on input "******" at bounding box center [1443, 348] width 101 height 40
type input "******"
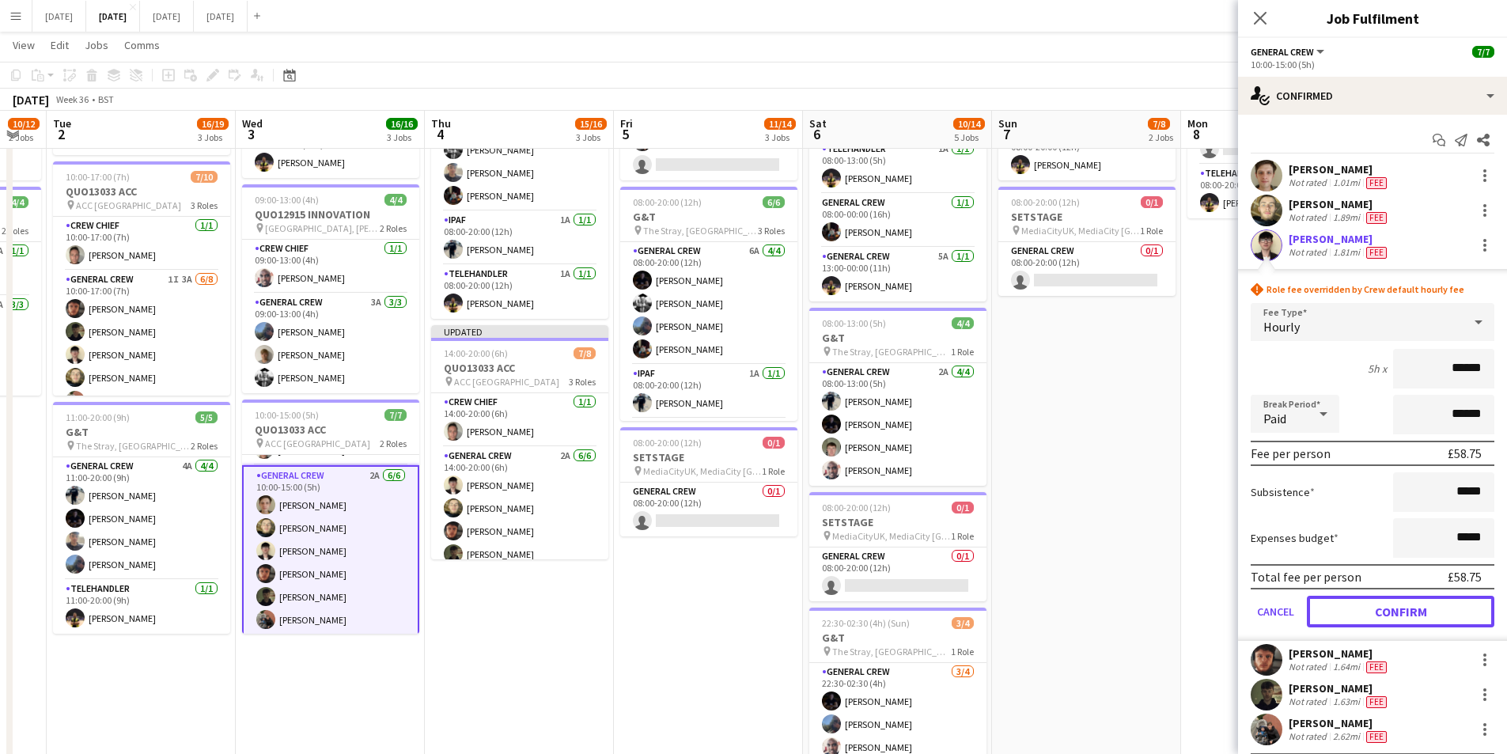
drag, startPoint x: 1378, startPoint y: 608, endPoint x: 737, endPoint y: 571, distance: 641.2
click at [1378, 608] on button "Confirm" at bounding box center [1401, 612] width 188 height 32
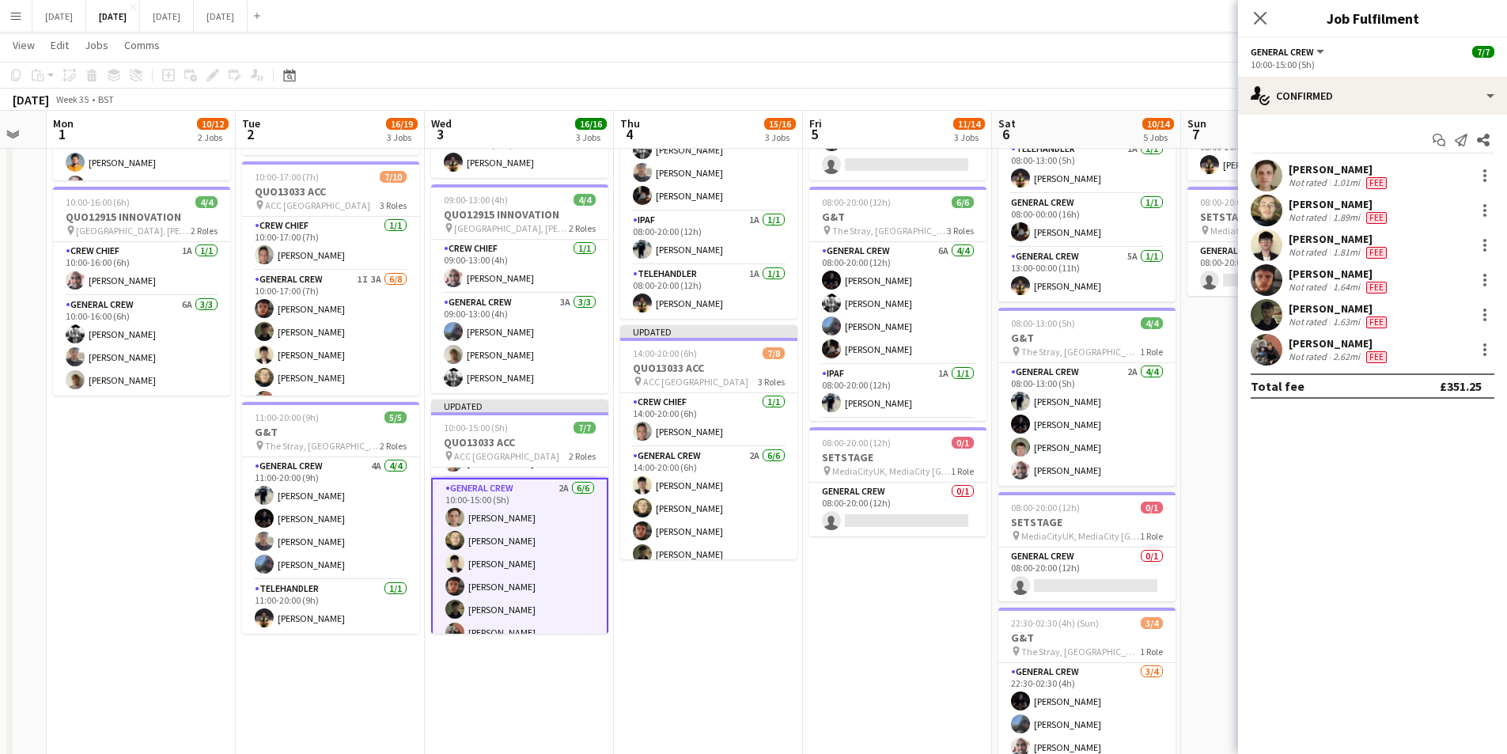
drag, startPoint x: 703, startPoint y: 585, endPoint x: 861, endPoint y: 570, distance: 159.0
click at [861, 570] on app-calendar-viewport "Sat 30 Sun 31 Mon 1 10/12 2 Jobs Tue 2 16/19 3 Jobs Wed 3 16/16 3 Jobs Thu 4 15…" at bounding box center [753, 323] width 1507 height 999
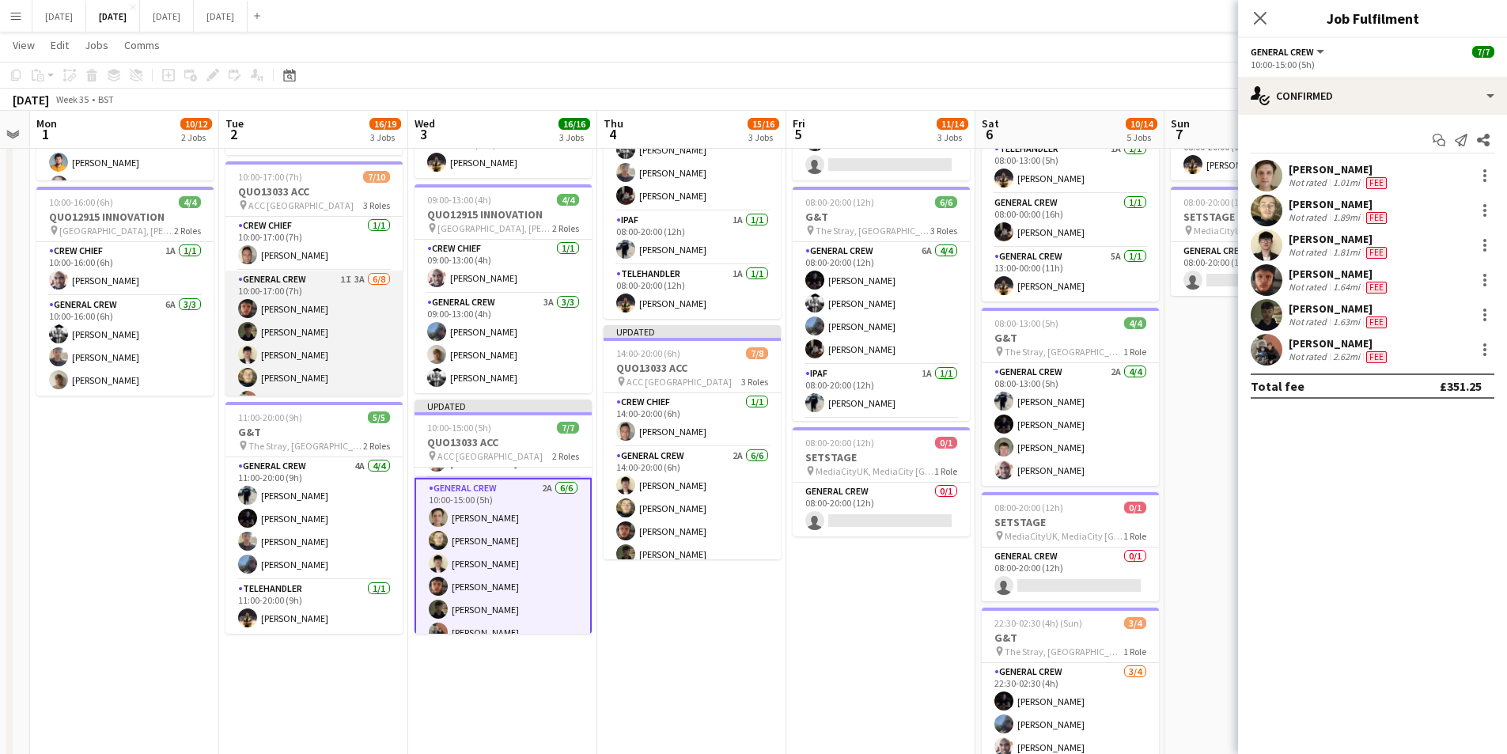
scroll to position [79, 0]
click at [314, 274] on app-card-role "General Crew 1I 3A [DATE] 10:00-17:00 (7h) [PERSON_NAME] [PERSON_NAME] [PERSON_…" at bounding box center [313, 298] width 177 height 214
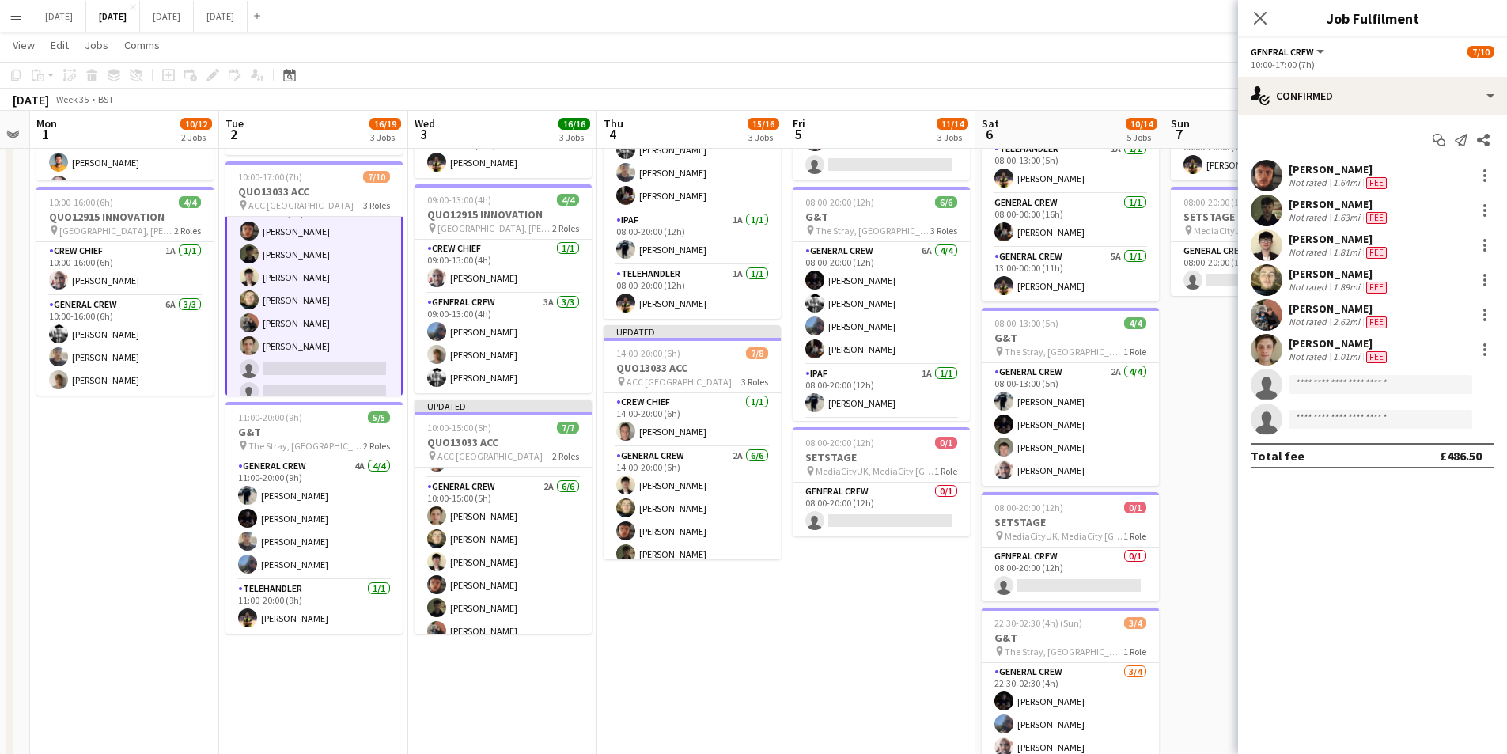
scroll to position [81, 0]
click at [1484, 247] on div at bounding box center [1485, 245] width 3 height 3
click at [1453, 279] on span "Edit fee" at bounding box center [1433, 274] width 98 height 14
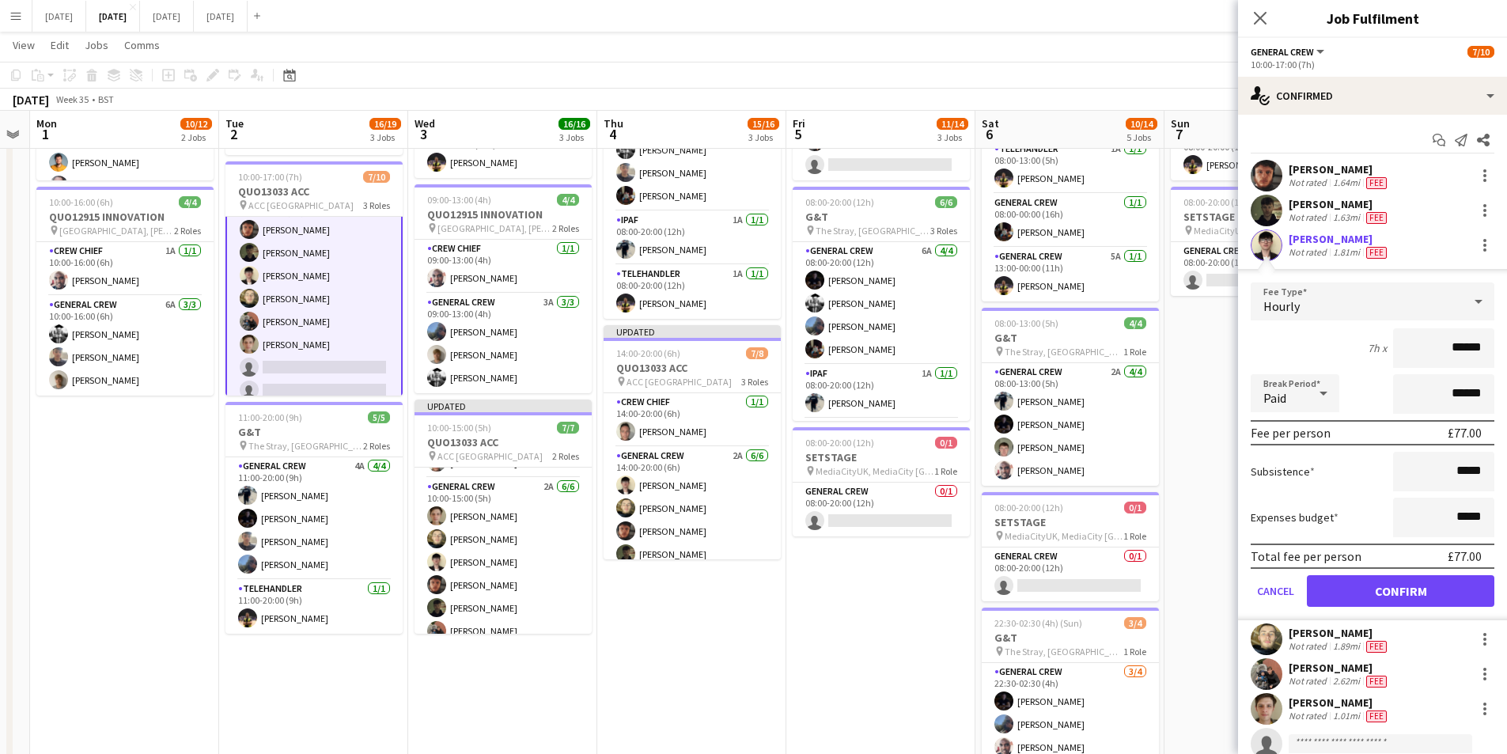
drag, startPoint x: 1457, startPoint y: 350, endPoint x: 1470, endPoint y: 349, distance: 12.7
click at [1470, 349] on input "******" at bounding box center [1443, 348] width 101 height 40
type input "******"
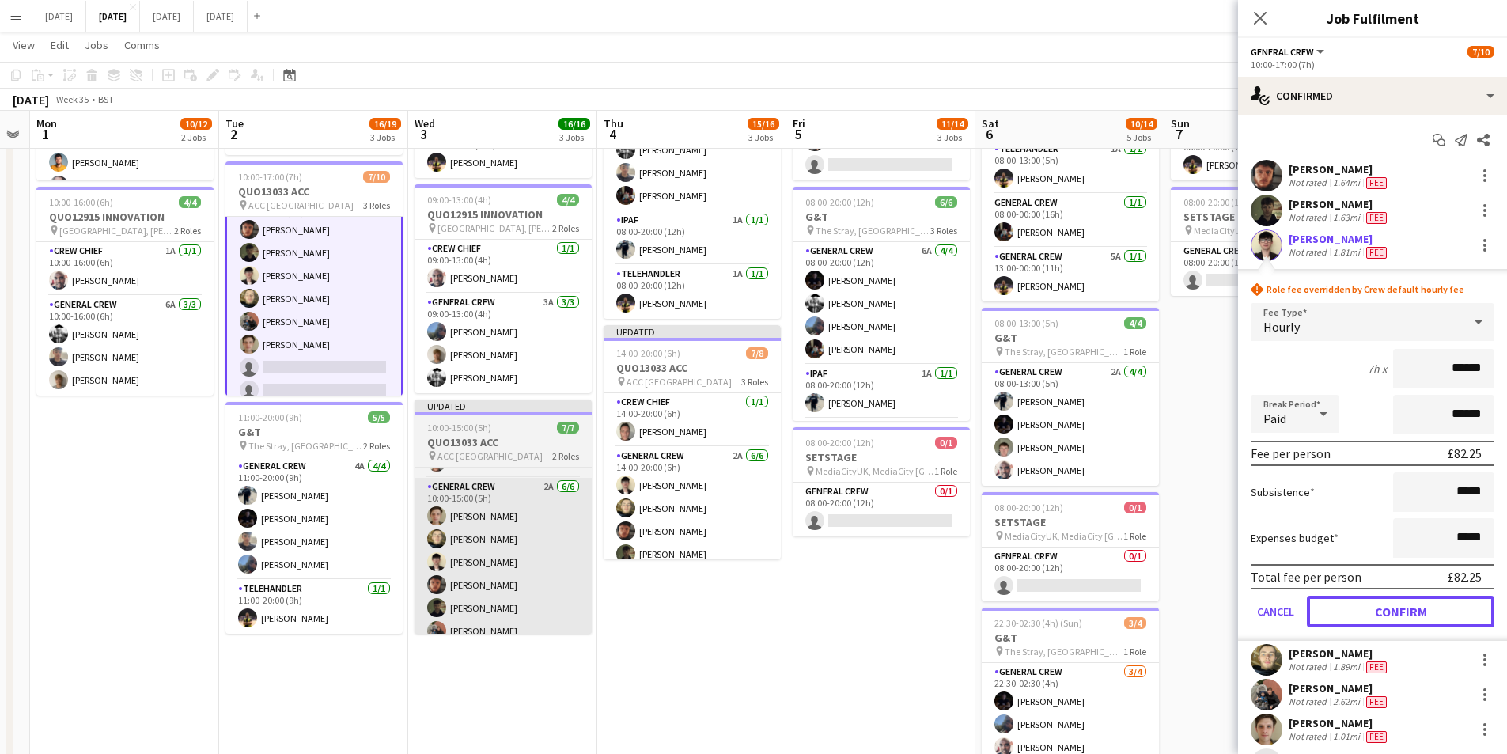
drag, startPoint x: 1395, startPoint y: 604, endPoint x: 419, endPoint y: 598, distance: 975.6
click at [1395, 605] on button "Confirm" at bounding box center [1401, 612] width 188 height 32
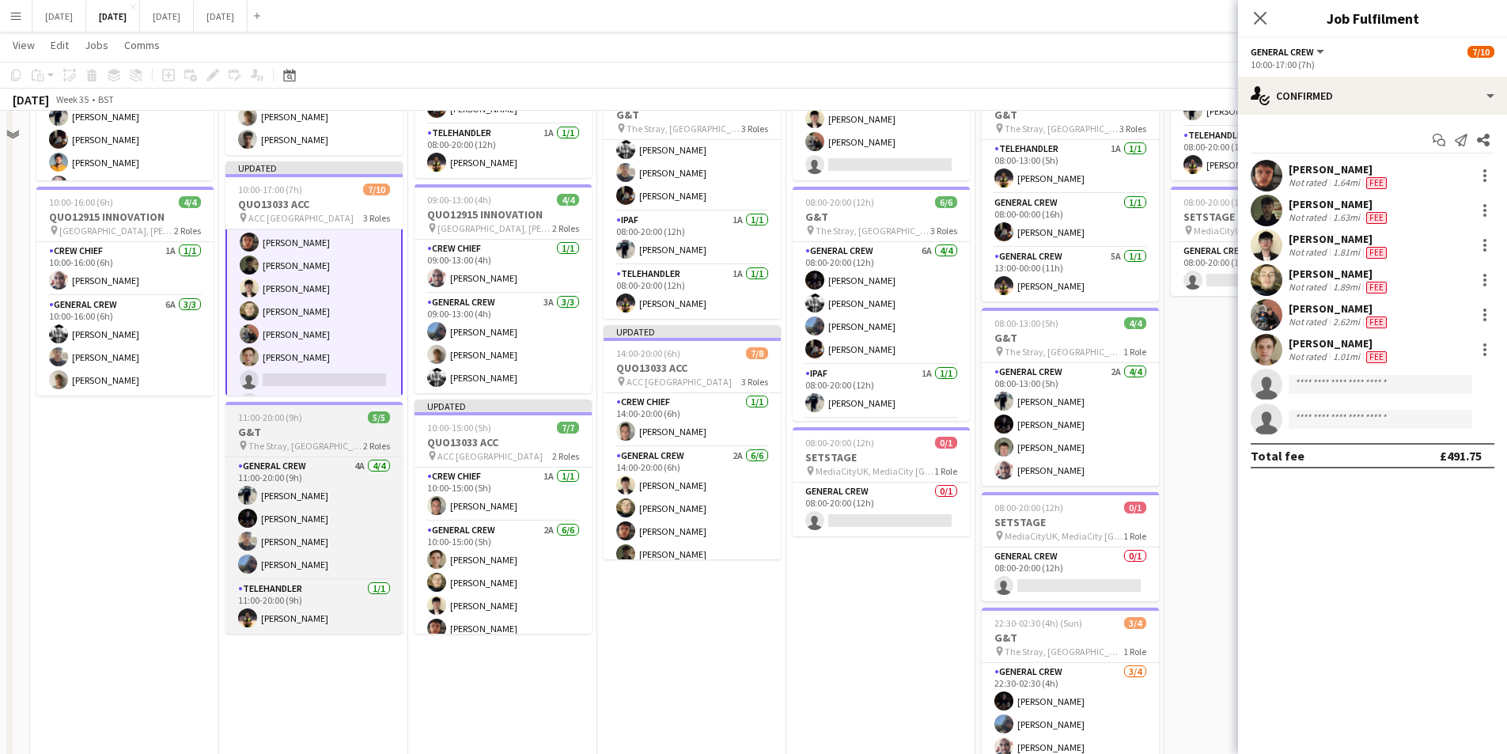
scroll to position [79, 0]
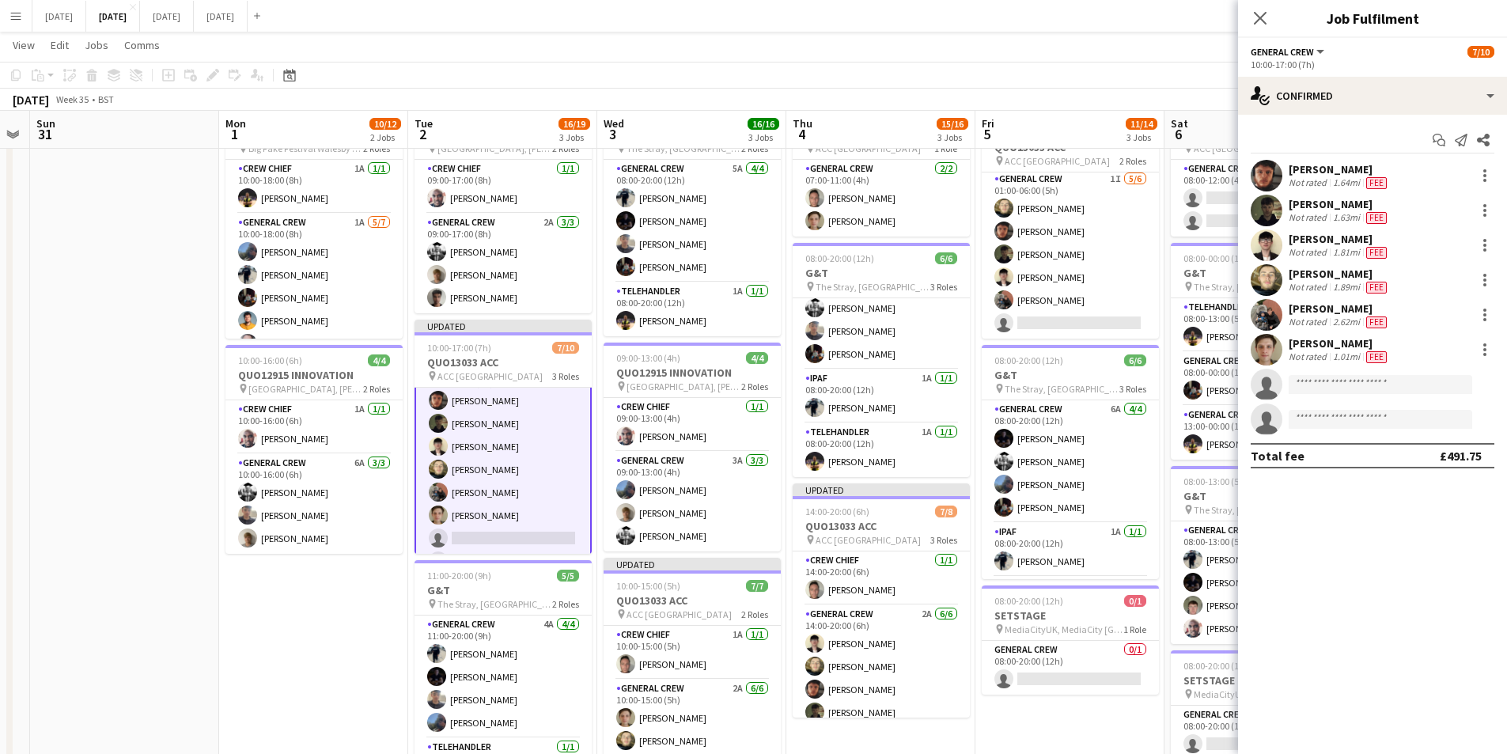
drag, startPoint x: 205, startPoint y: 642, endPoint x: 334, endPoint y: 630, distance: 129.5
click at [334, 630] on app-calendar-viewport "Fri 29 Sat 30 Sun 31 Mon 1 10/12 2 Jobs Tue 2 16/19 3 Jobs Wed 3 16/16 3 Jobs T…" at bounding box center [753, 482] width 1507 height 999
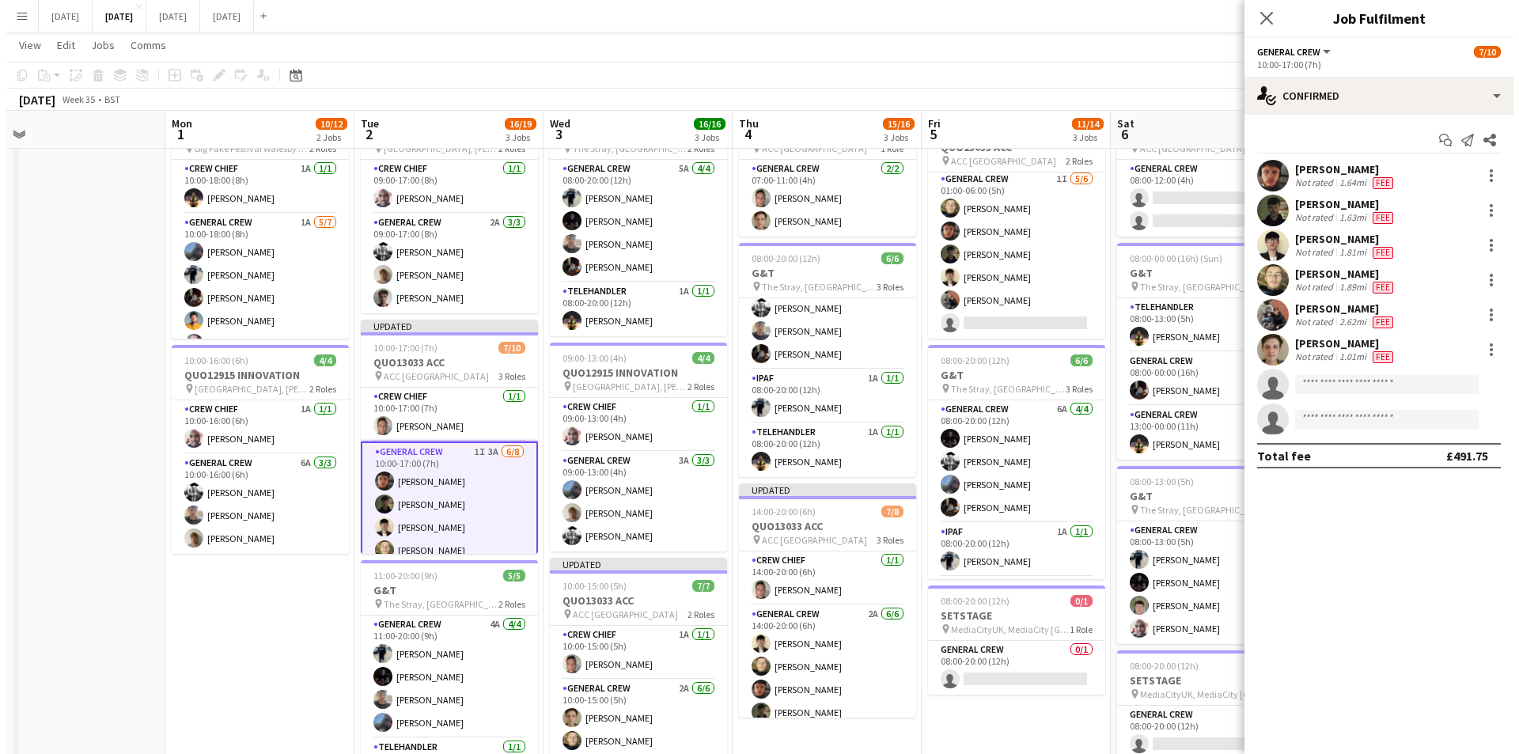
scroll to position [0, 0]
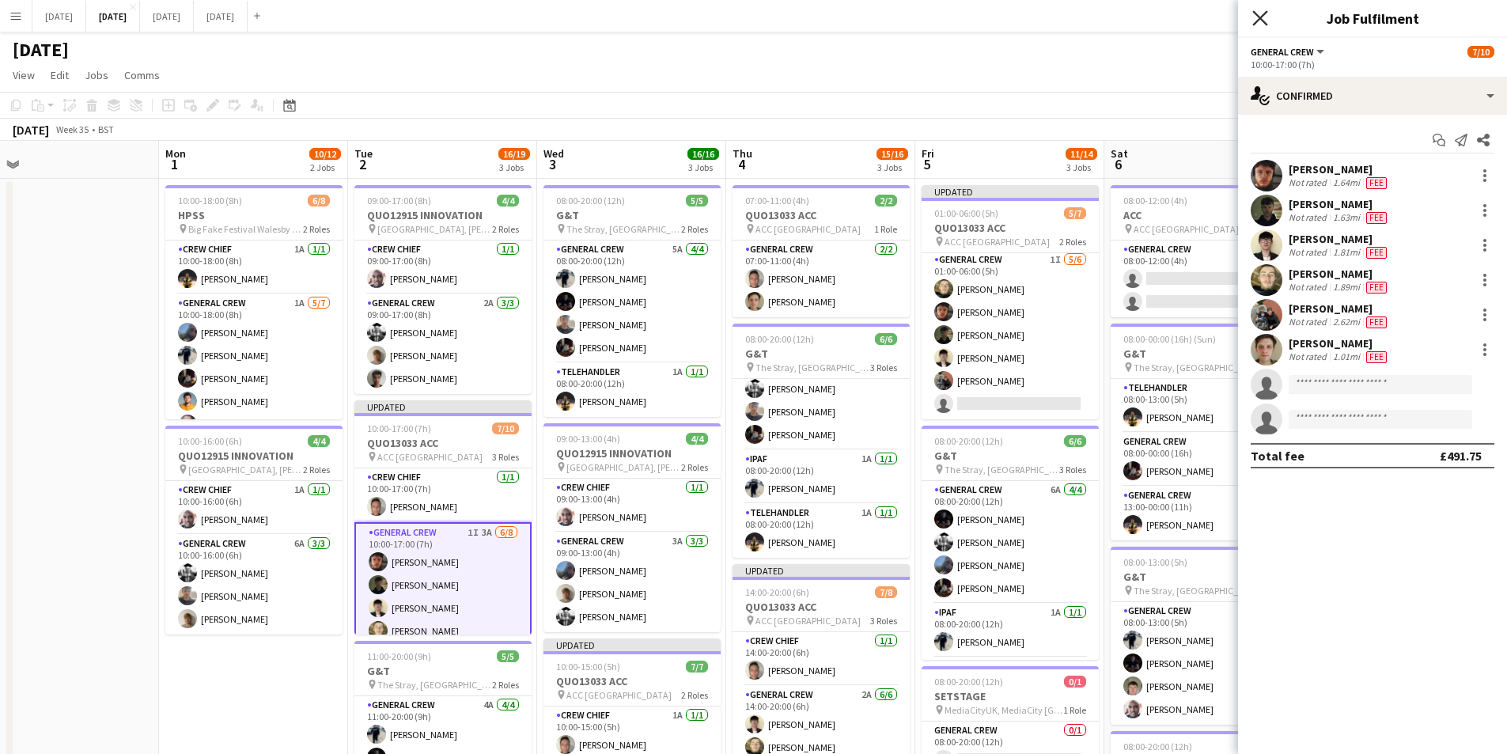
click at [1262, 18] on icon "Close pop-in" at bounding box center [1260, 17] width 15 height 15
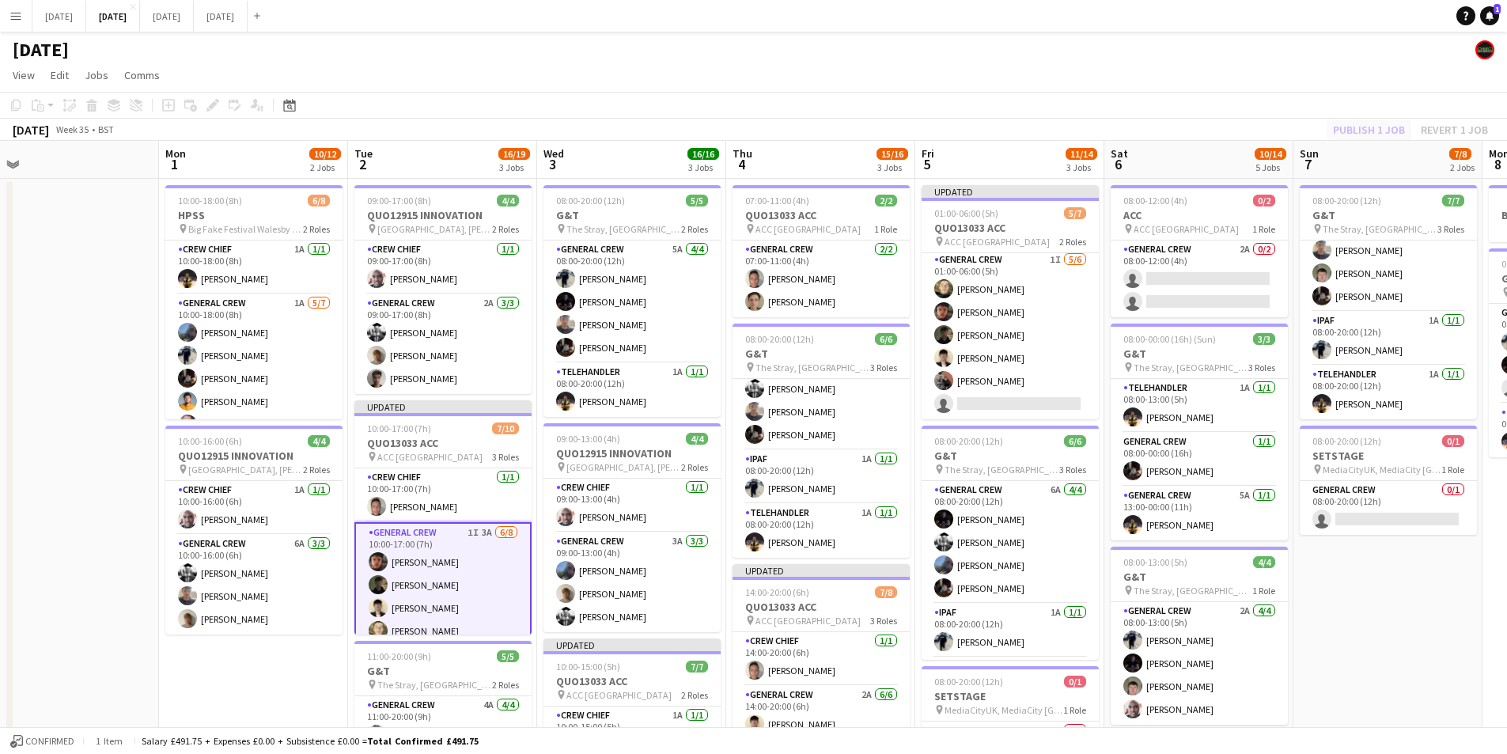
click at [1387, 130] on div "Publish 1 job Revert 1 job" at bounding box center [1410, 129] width 193 height 21
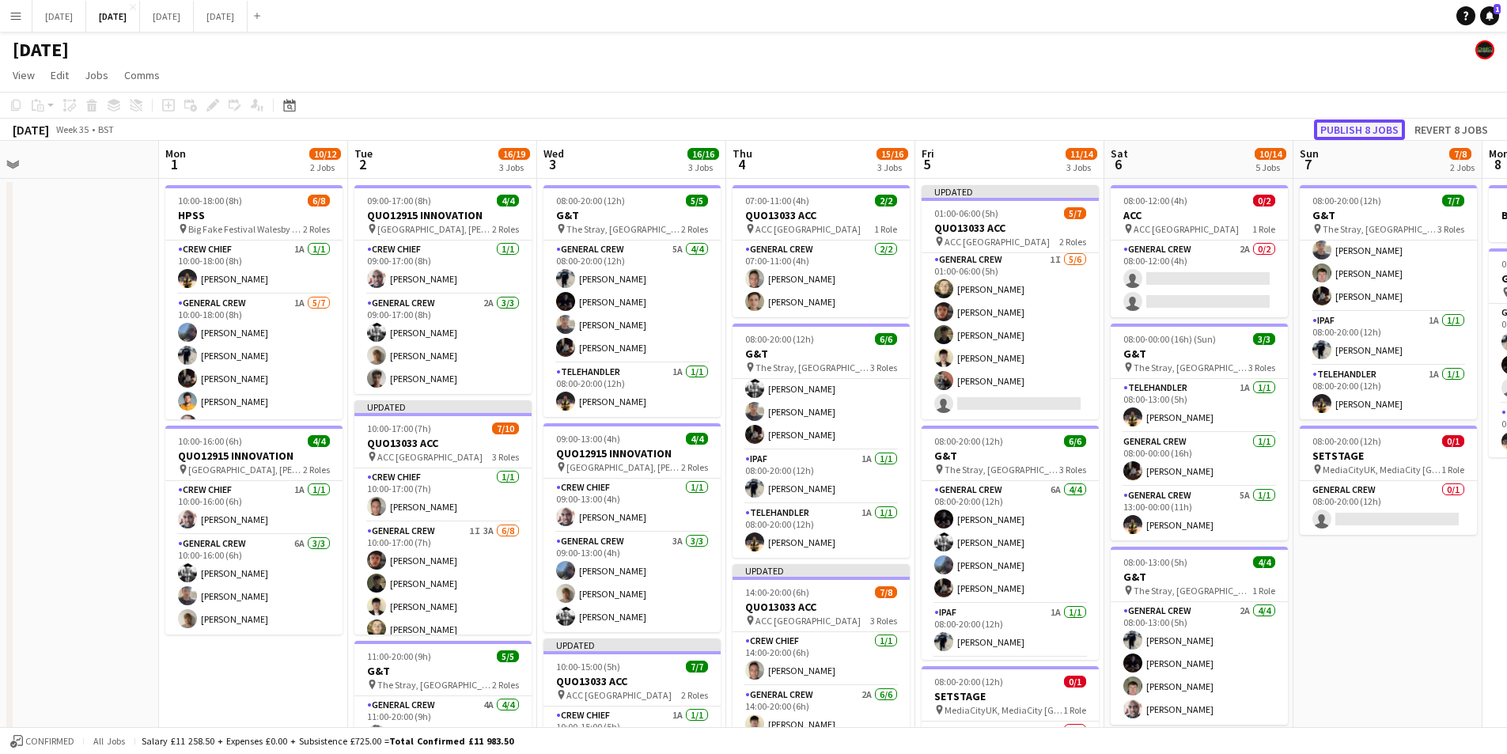
click at [1366, 130] on button "Publish 8 jobs" at bounding box center [1359, 129] width 91 height 21
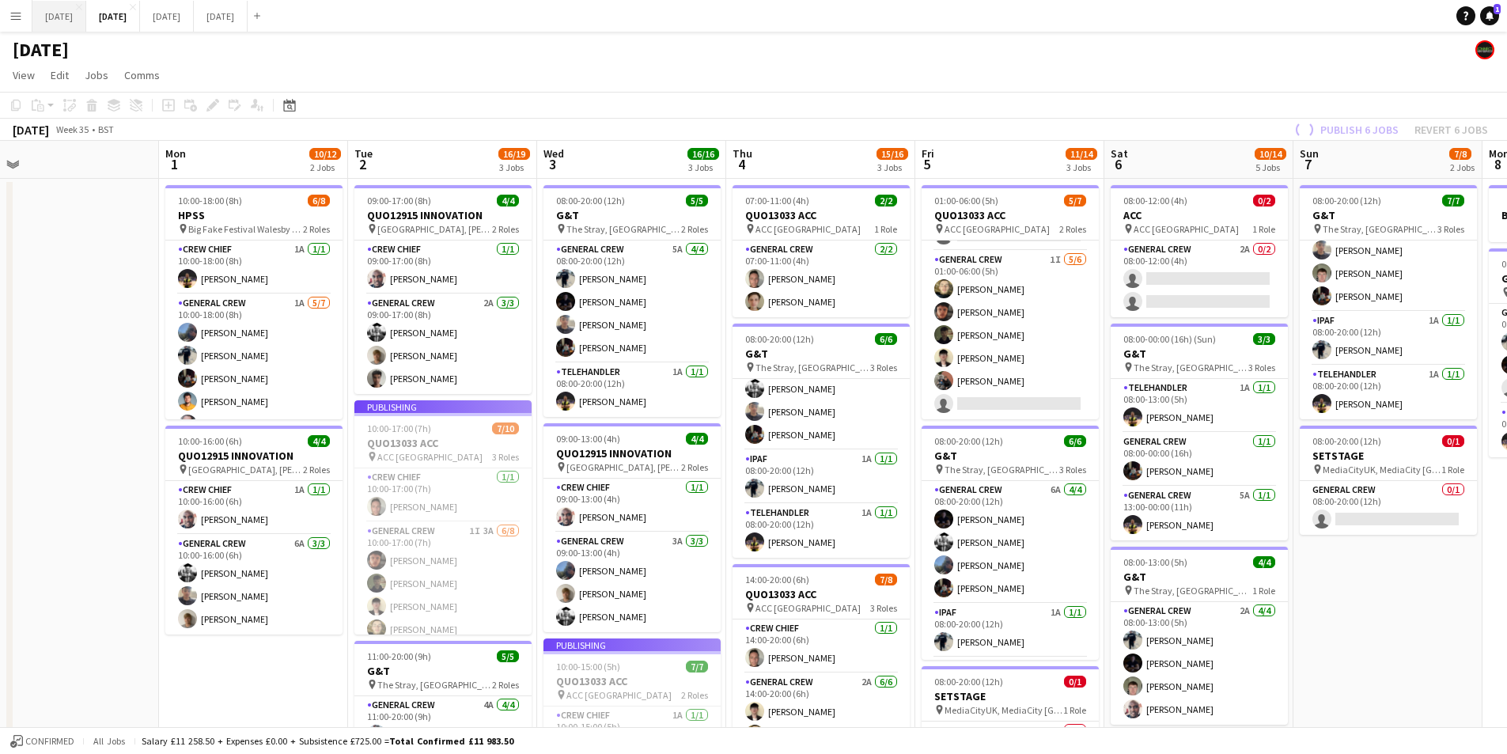
click at [64, 21] on button "[DATE] Close" at bounding box center [59, 16] width 54 height 31
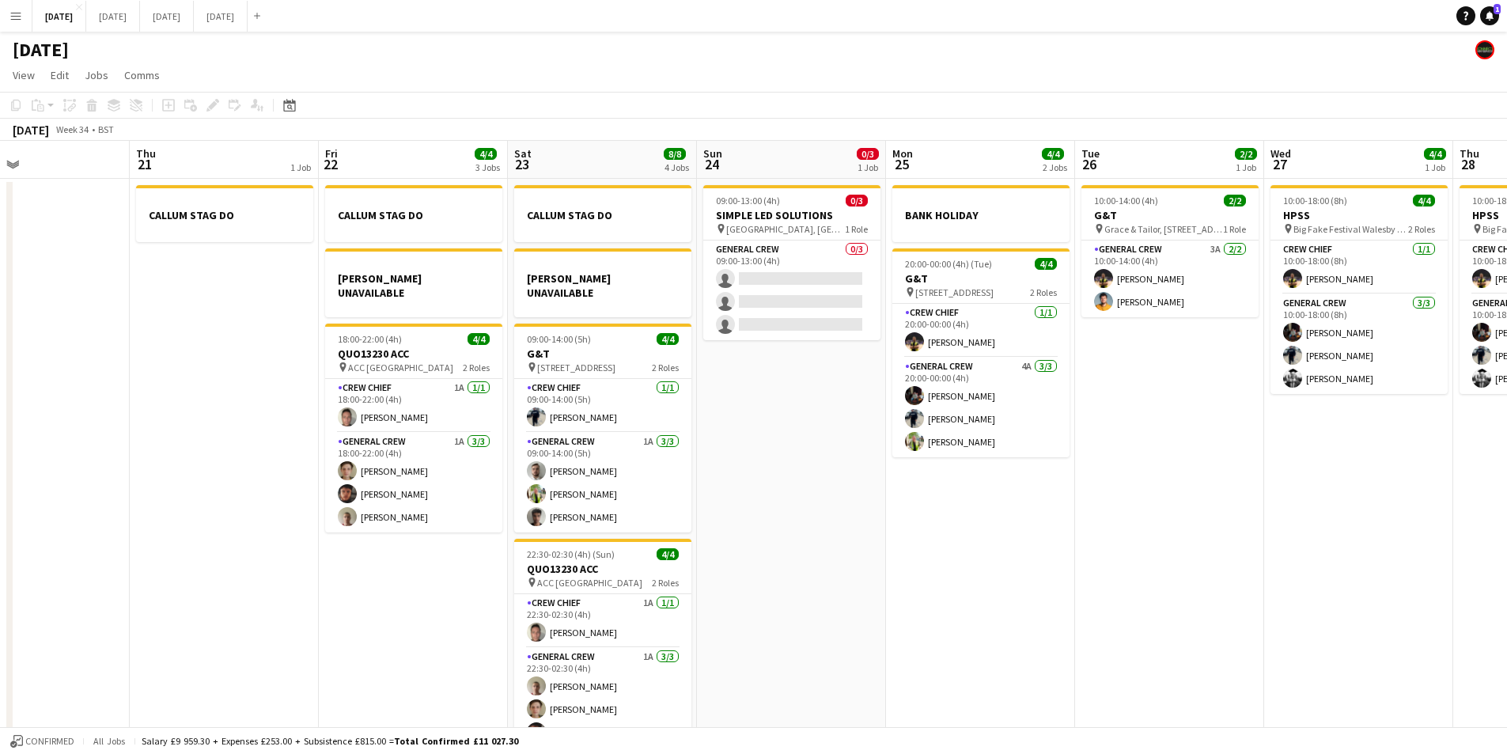
scroll to position [0, 423]
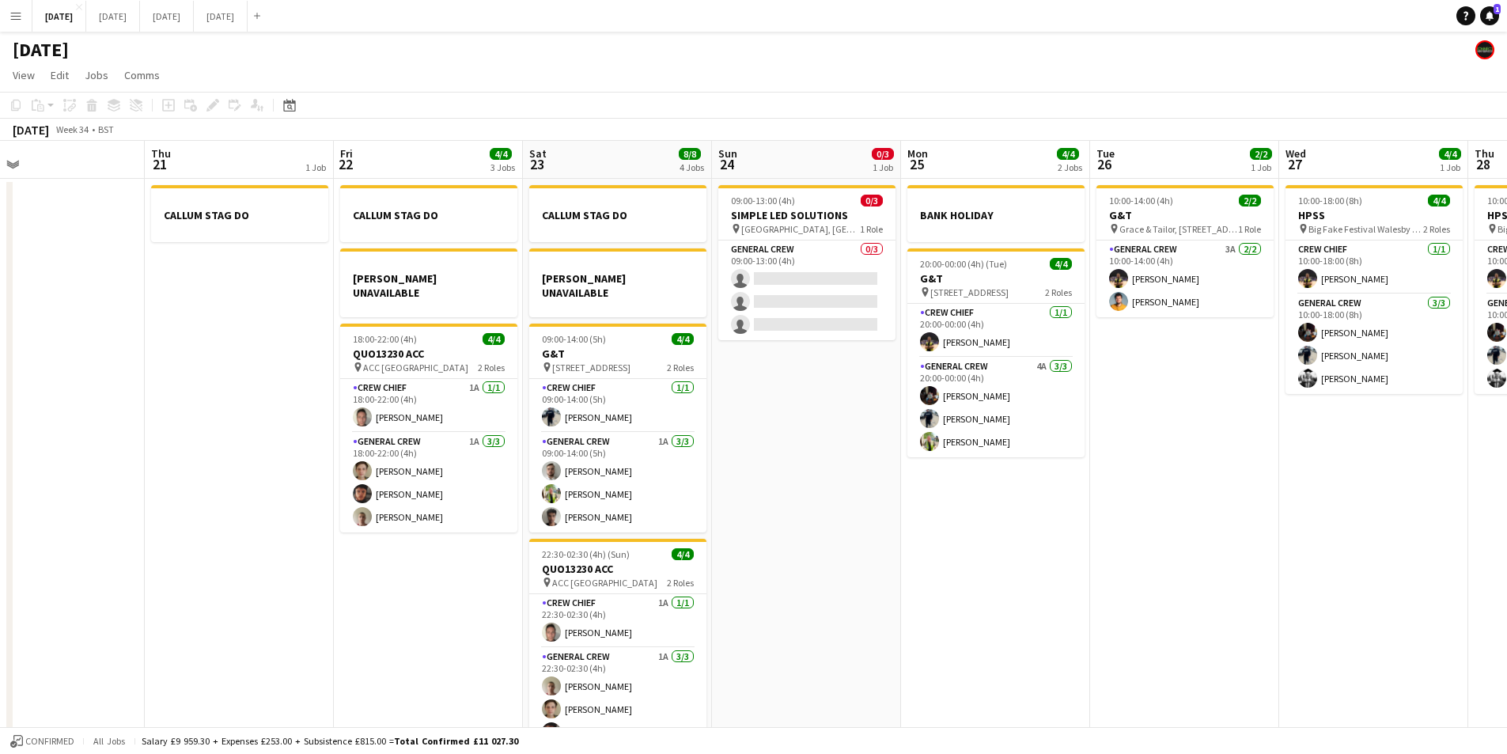
drag, startPoint x: 661, startPoint y: 514, endPoint x: 538, endPoint y: 537, distance: 124.9
click at [1239, 524] on app-calendar-viewport "Mon 18 6/6 4 Jobs Tue 19 4/4 1 Job Wed 20 Thu 21 1 Job Fri 22 4/4 3 Jobs Sat 23…" at bounding box center [753, 455] width 1507 height 629
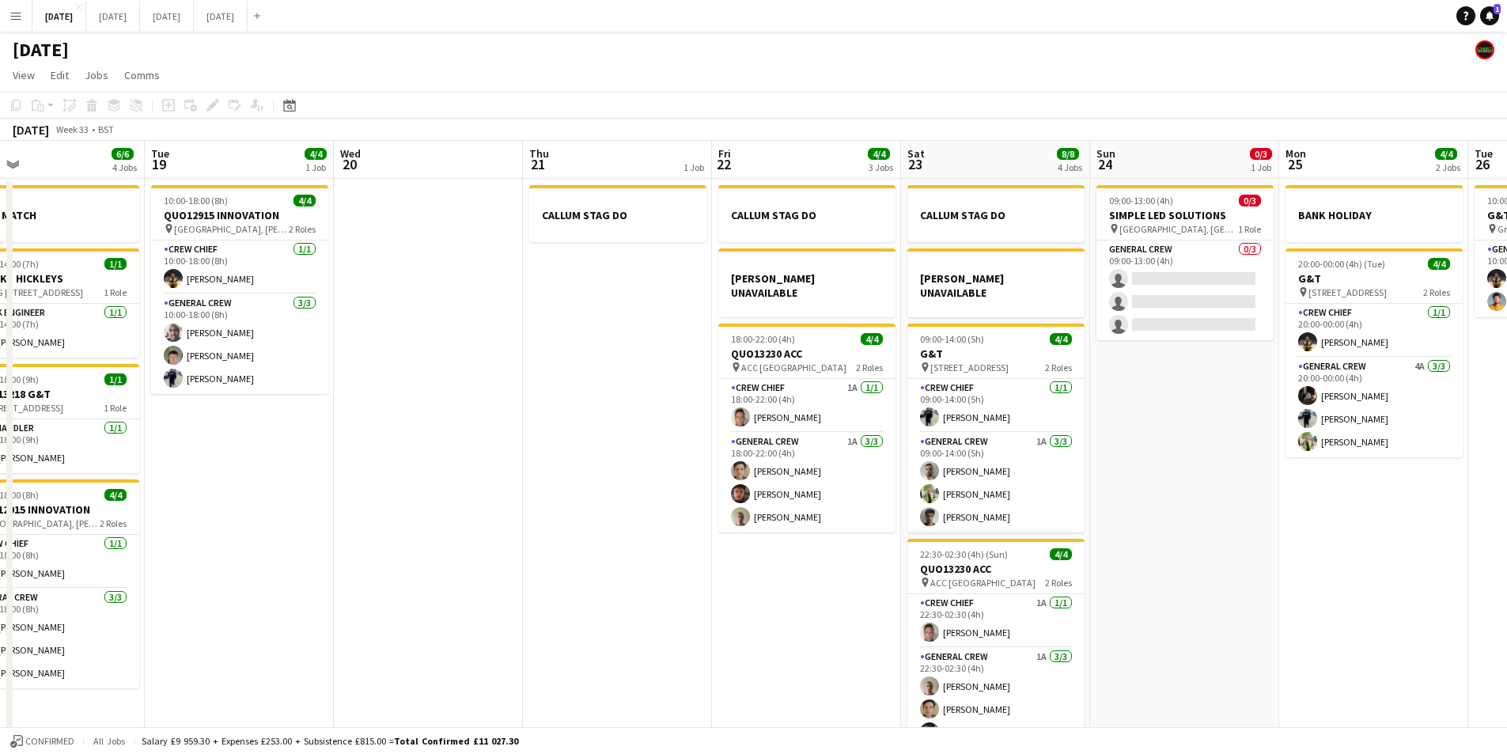
scroll to position [0, 373]
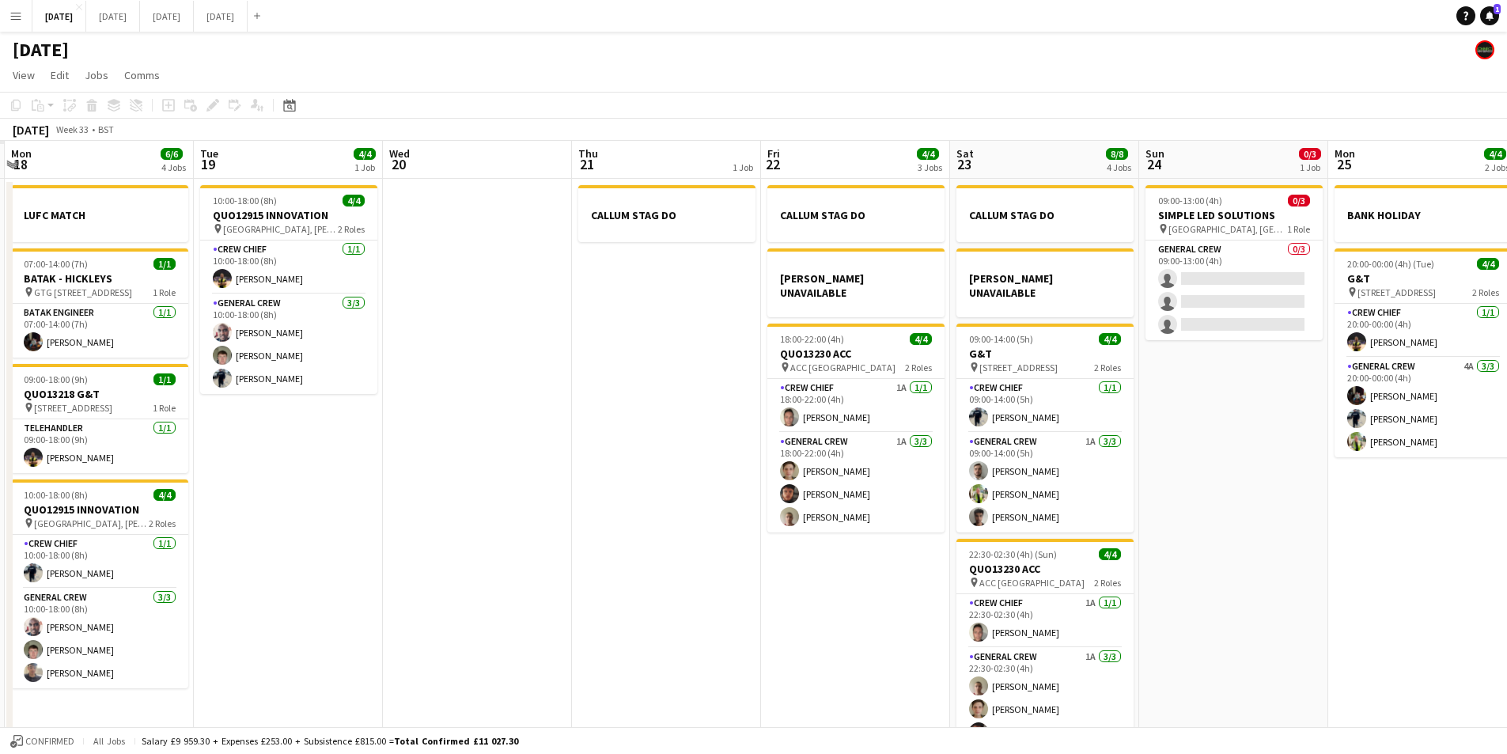
drag, startPoint x: 513, startPoint y: 554, endPoint x: 1022, endPoint y: 539, distance: 509.8
click at [1022, 539] on app-calendar-viewport "Sat 16 Sun 17 Mon 18 6/6 4 Jobs Tue 19 4/4 1 Job Wed 20 Thu 21 1 Job Fri 22 4/4…" at bounding box center [753, 455] width 1507 height 629
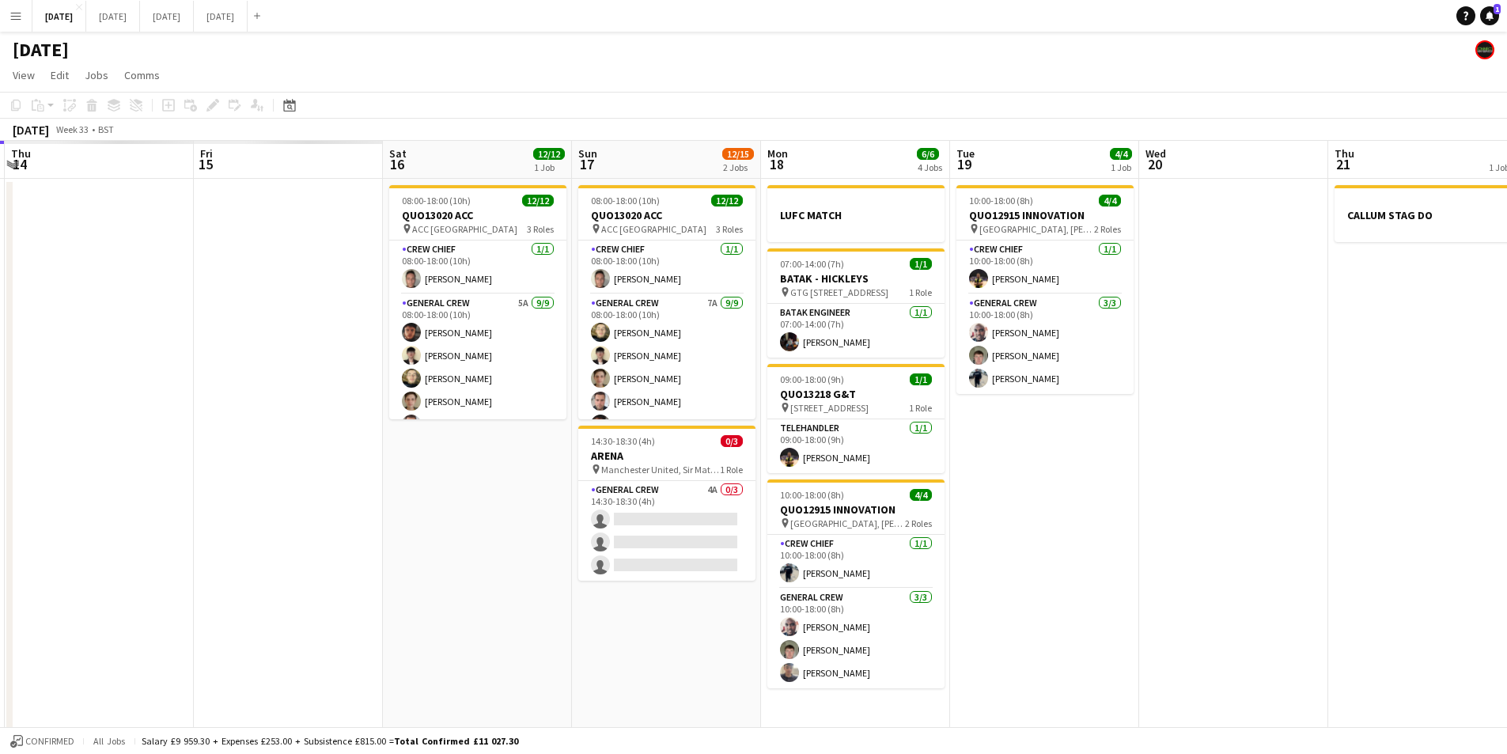
scroll to position [0, 429]
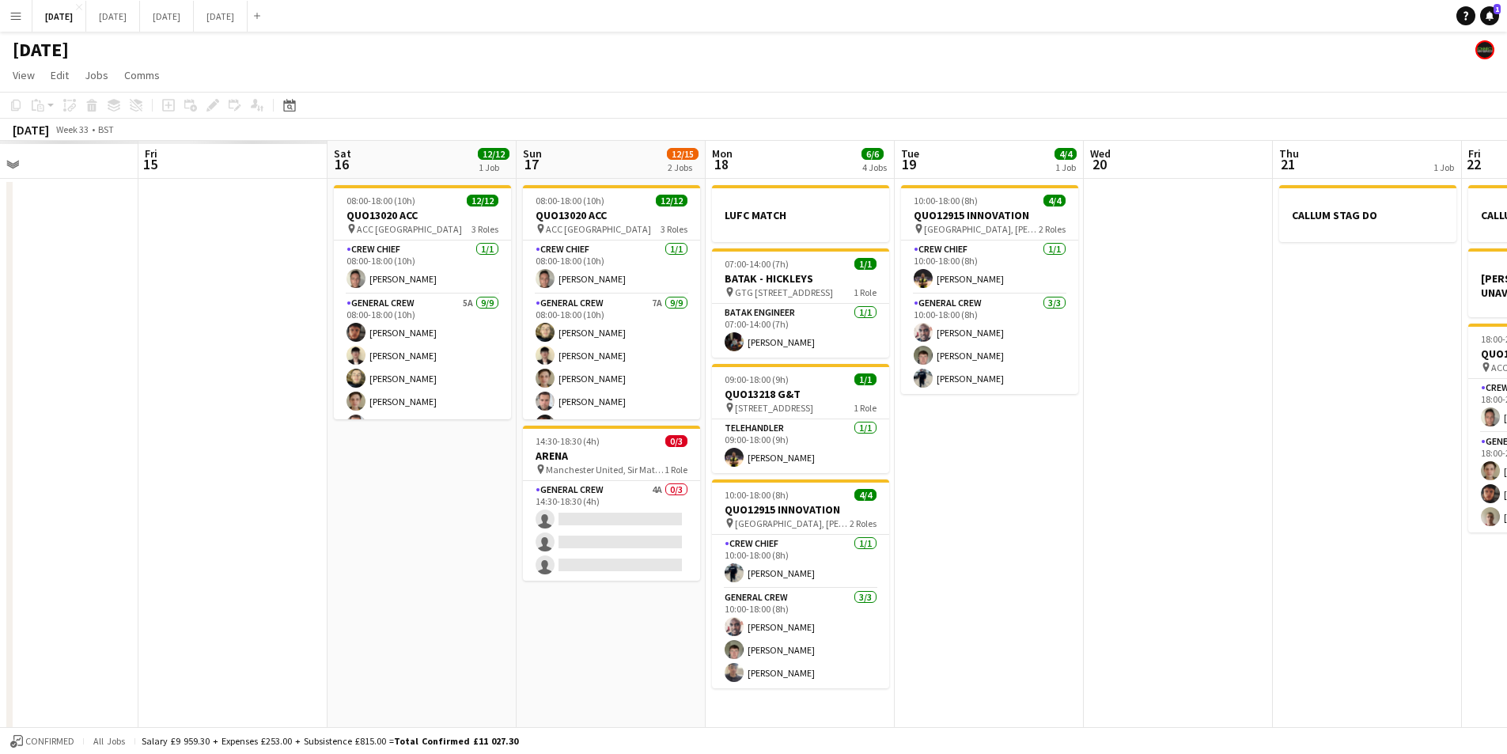
drag, startPoint x: 1043, startPoint y: 546, endPoint x: 1127, endPoint y: 542, distance: 84.0
click at [1127, 542] on app-calendar-viewport "Tue 12 Wed 13 Thu 14 Fri 15 Sat 16 12/12 1 Job Sun 17 12/15 2 Jobs Mon 18 6/6 4…" at bounding box center [753, 455] width 1507 height 629
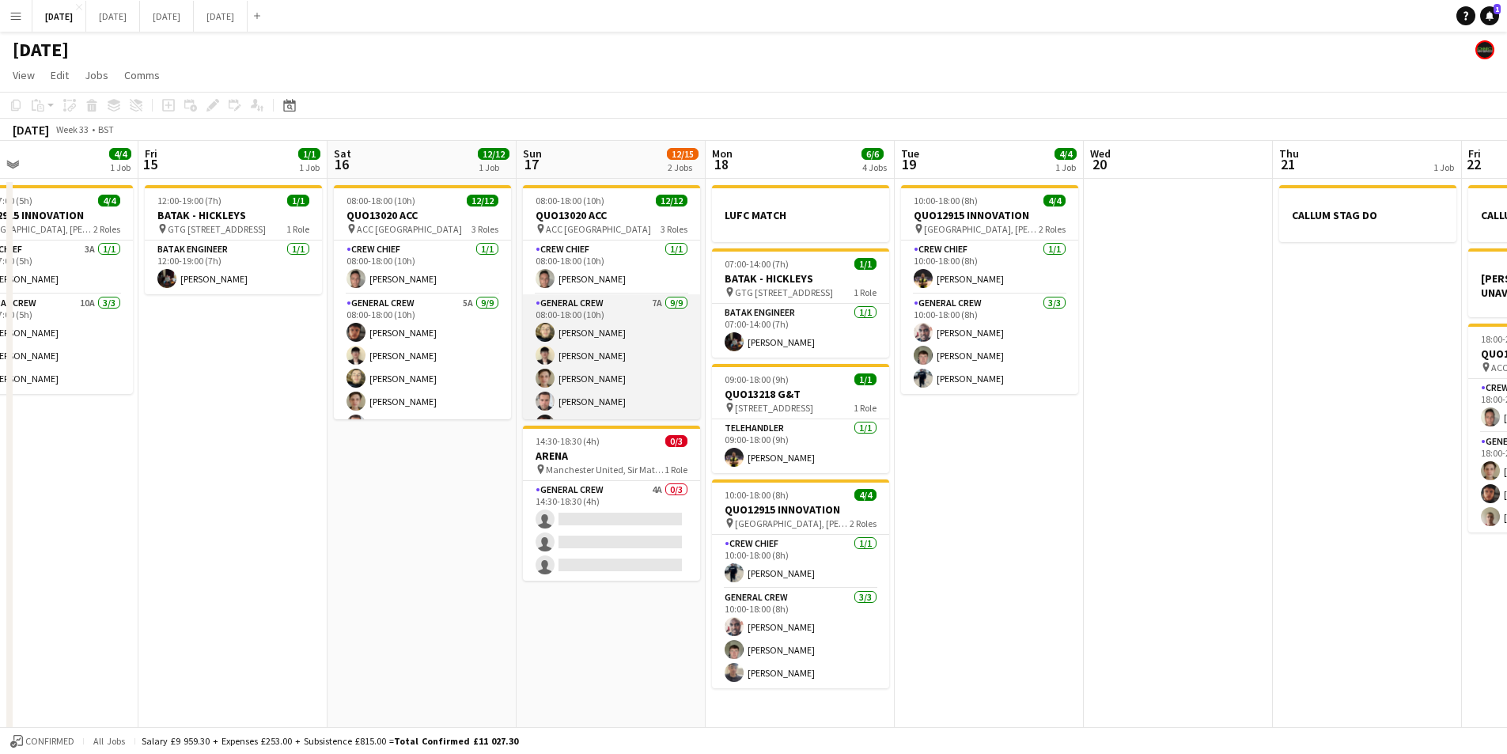
scroll to position [0, 345]
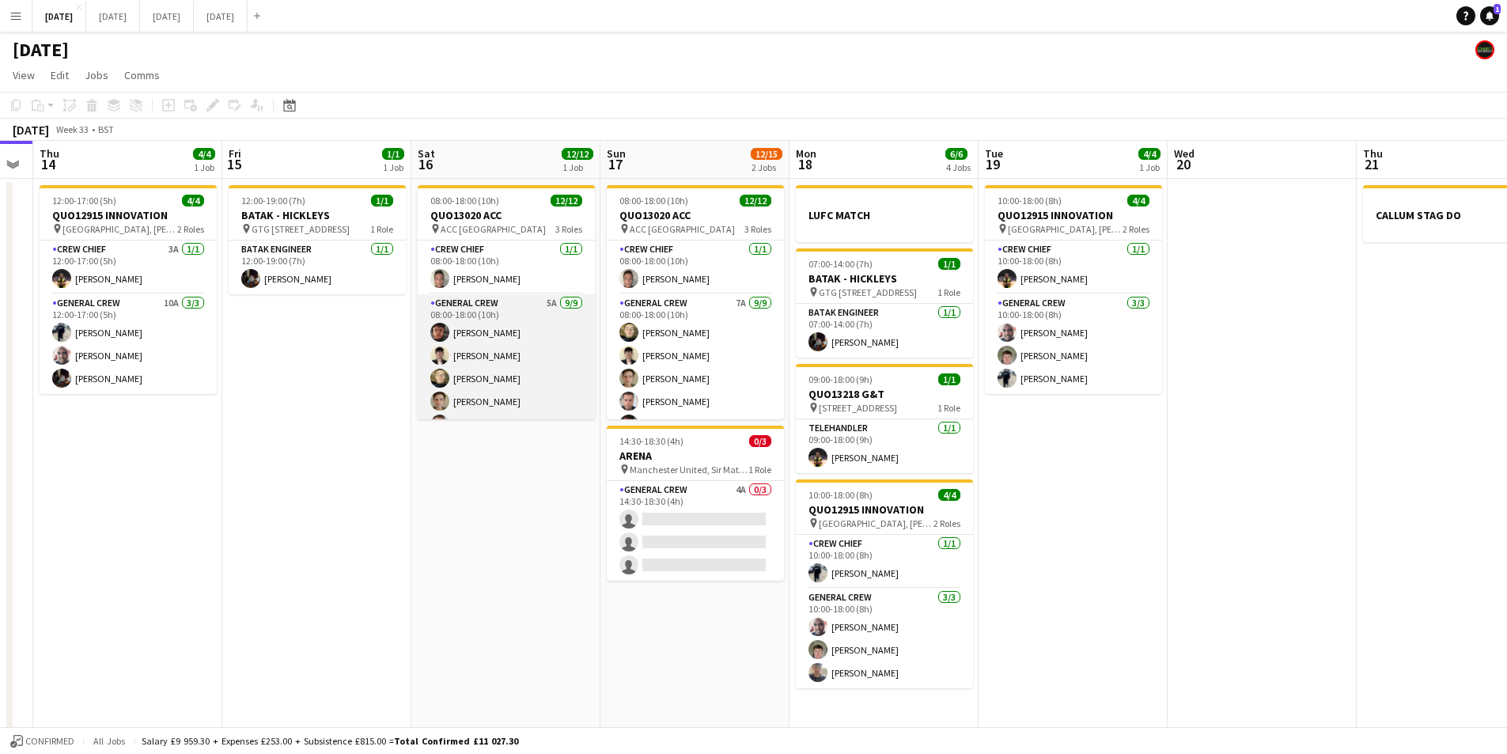
click at [501, 350] on app-card-role "General Crew 5A [DATE] 08:00-18:00 (10h) [PERSON_NAME] [PERSON_NAME] [PERSON_NA…" at bounding box center [506, 412] width 177 height 237
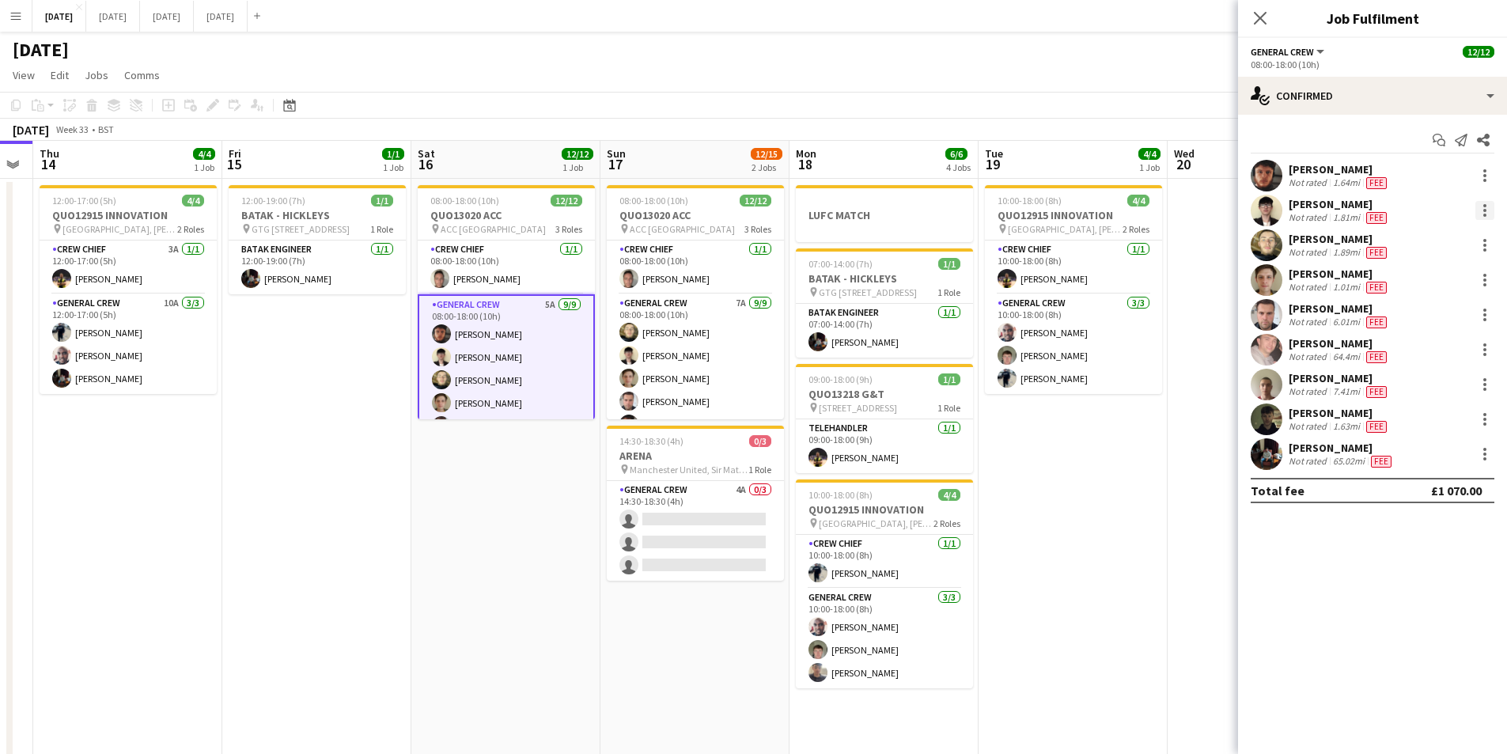
click at [1480, 208] on div at bounding box center [1485, 210] width 19 height 19
click at [1444, 238] on span "Edit fee" at bounding box center [1433, 240] width 98 height 14
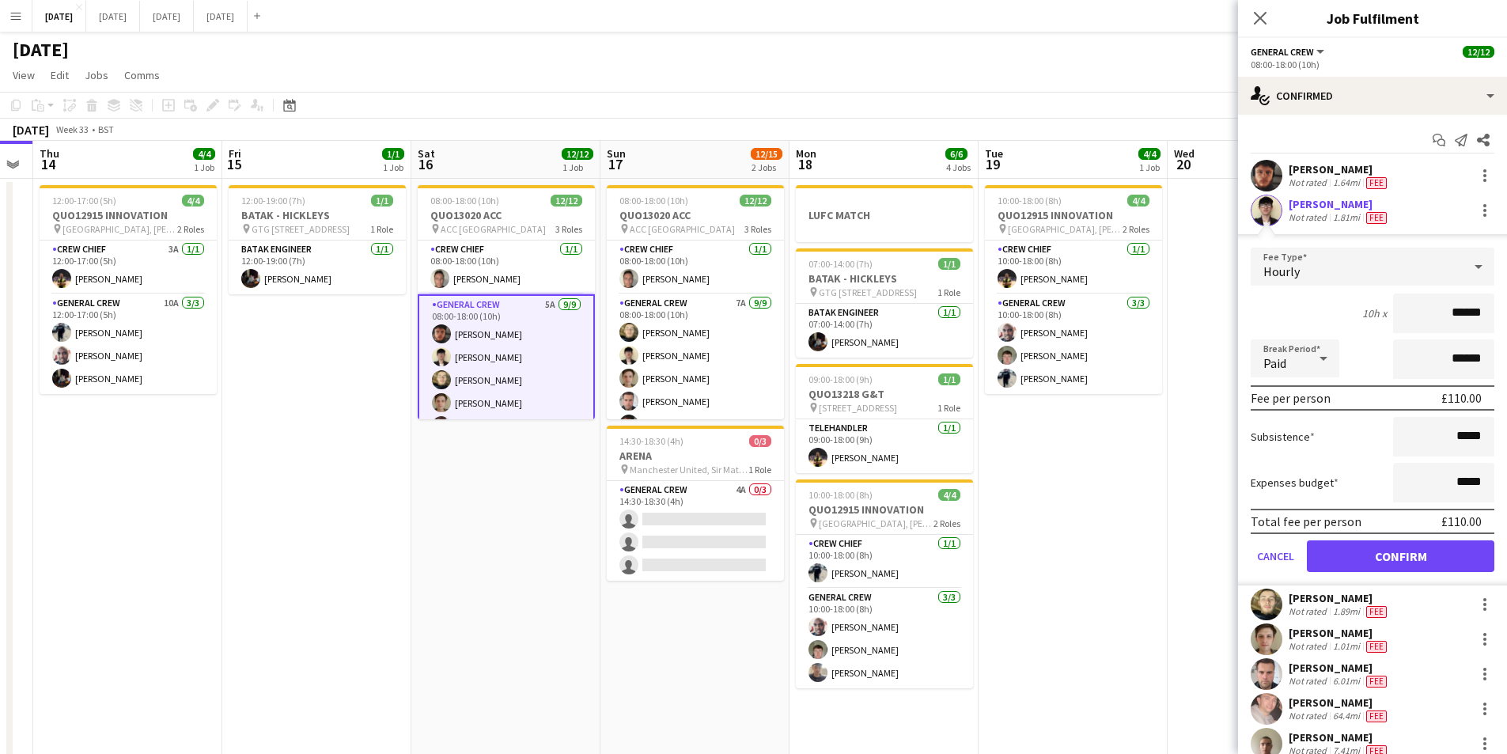
drag, startPoint x: 1458, startPoint y: 315, endPoint x: 1468, endPoint y: 316, distance: 9.5
click at [1468, 316] on input "******" at bounding box center [1443, 314] width 101 height 40
type input "******"
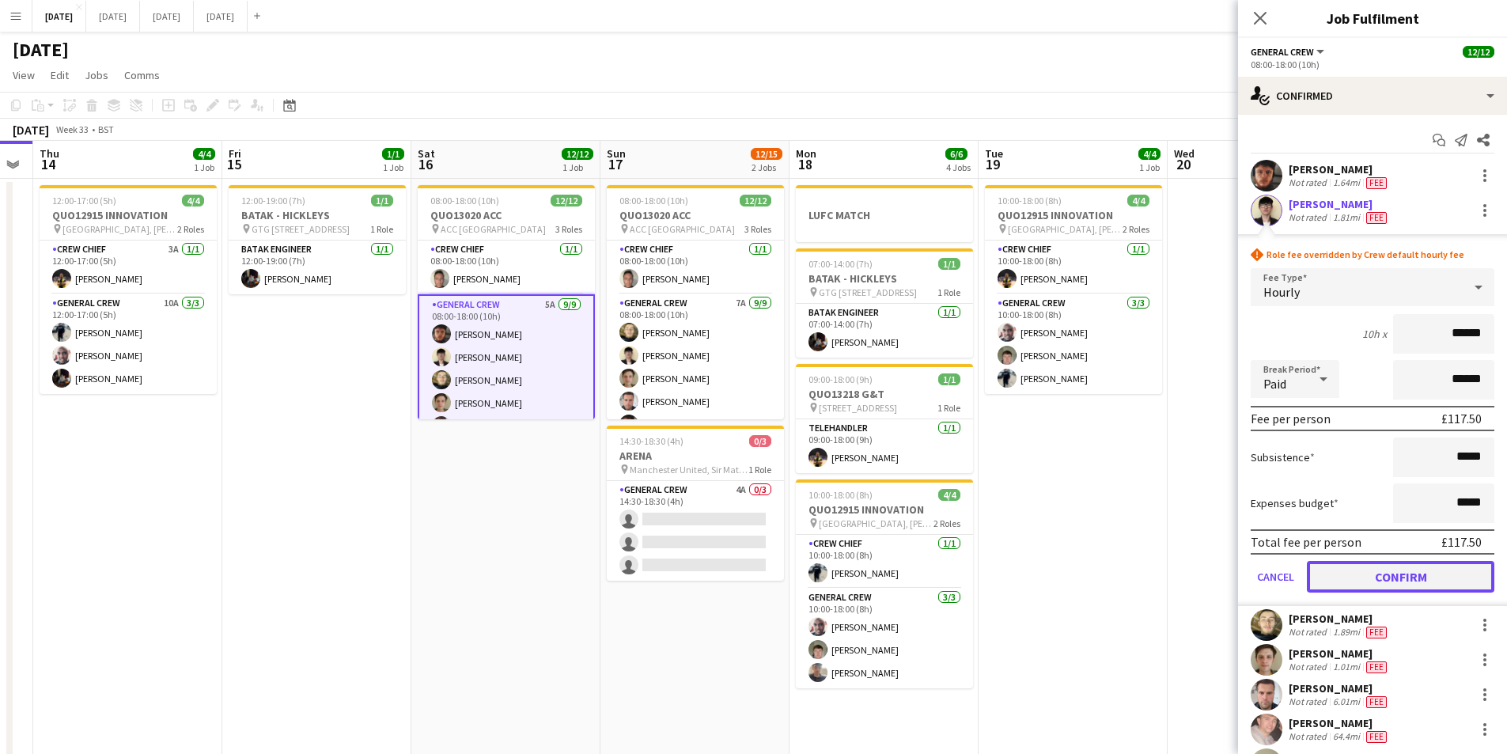
click at [1396, 574] on button "Confirm" at bounding box center [1401, 577] width 188 height 32
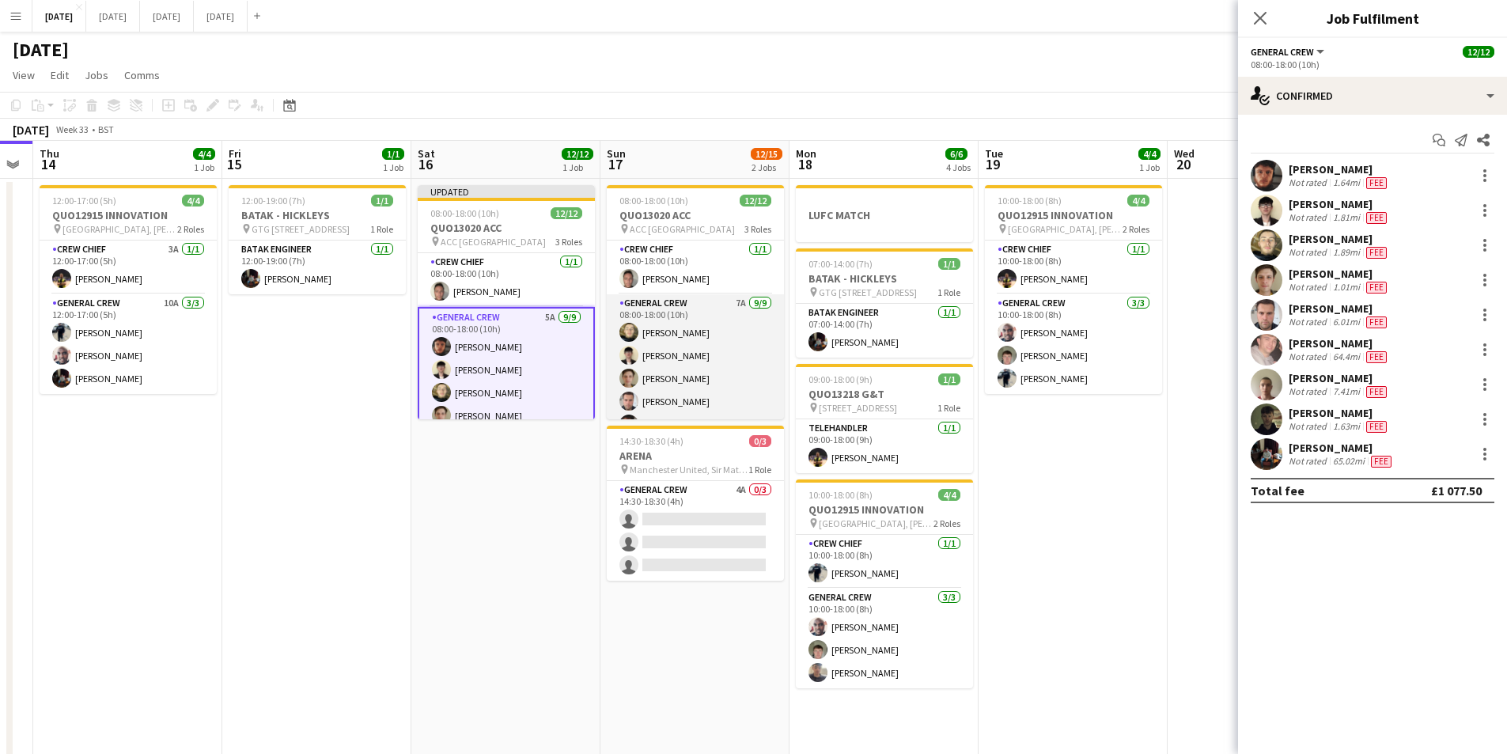
click at [681, 362] on app-card-role "General Crew 7A [DATE] 08:00-18:00 (10h) [PERSON_NAME] black [PERSON_NAME] [PER…" at bounding box center [695, 412] width 177 height 237
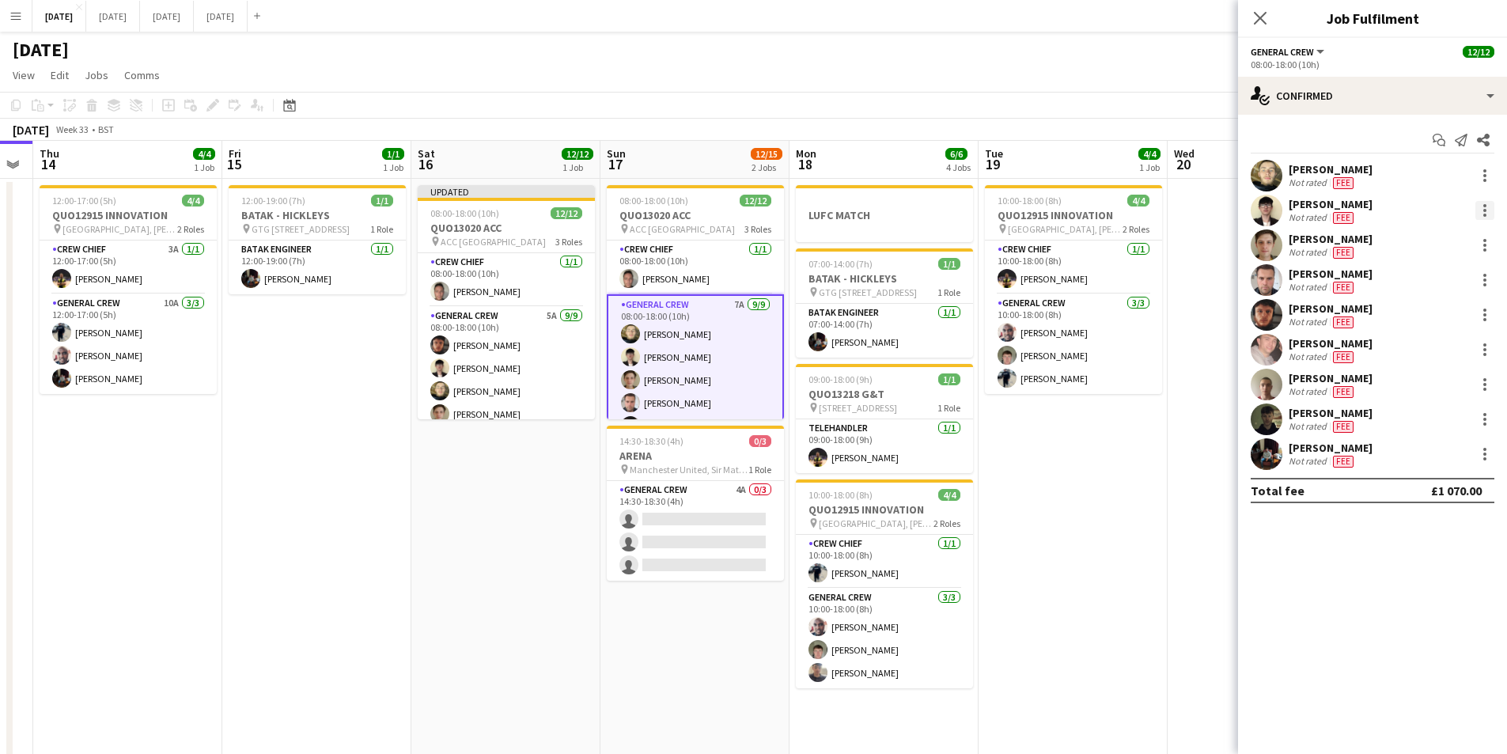
click at [1485, 213] on div at bounding box center [1485, 210] width 19 height 19
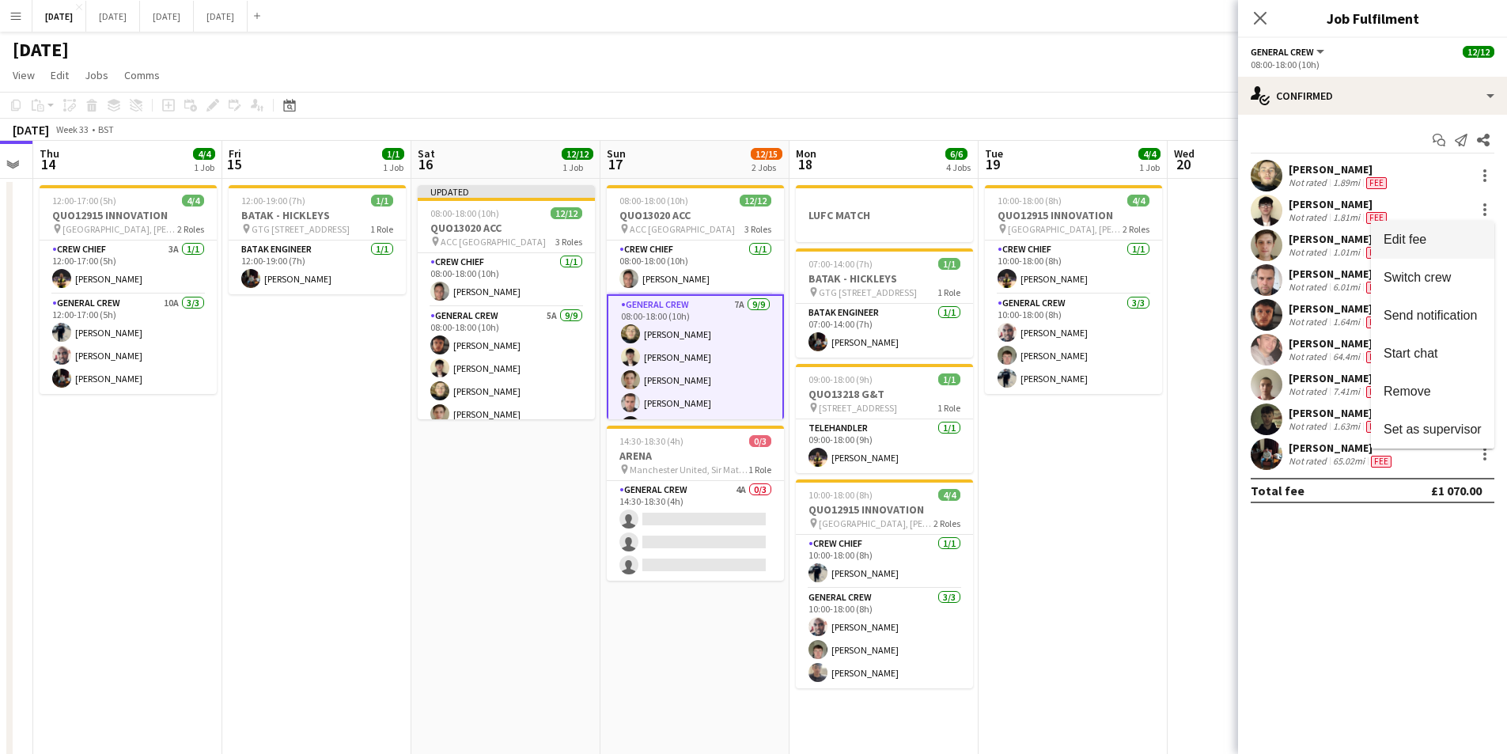
click at [1462, 245] on span "Edit fee" at bounding box center [1433, 240] width 98 height 14
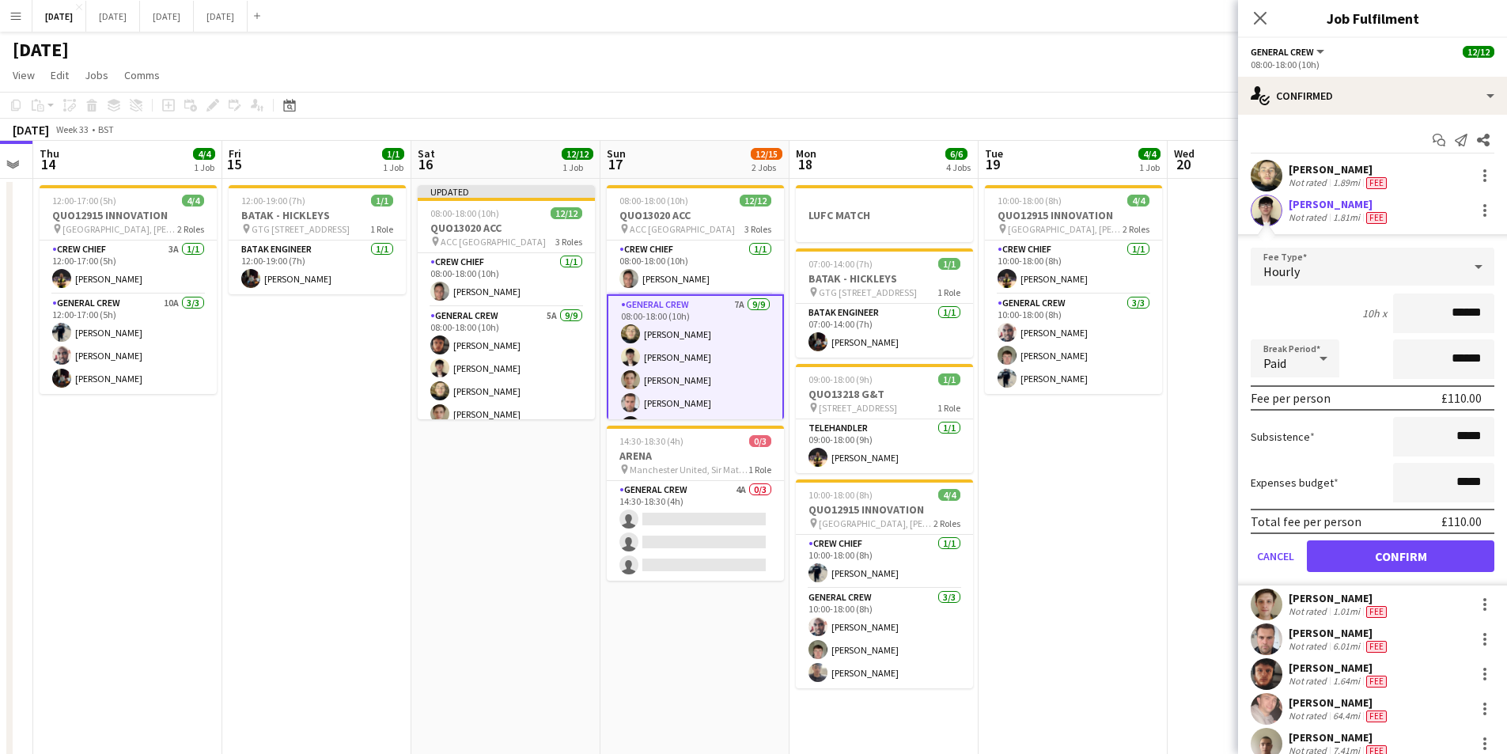
drag, startPoint x: 1459, startPoint y: 310, endPoint x: 1472, endPoint y: 313, distance: 13.7
click at [1472, 313] on input "******" at bounding box center [1443, 314] width 101 height 40
type input "******"
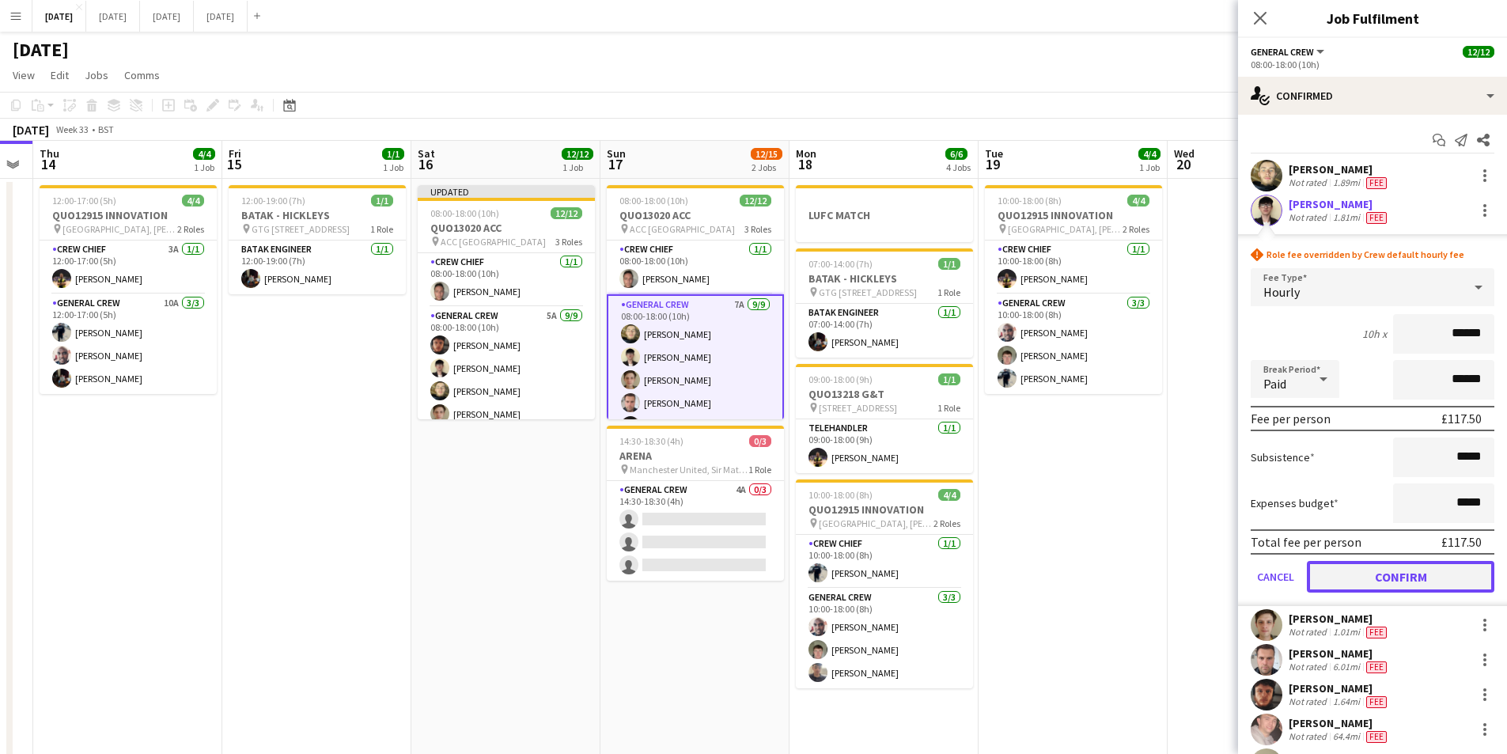
click at [1375, 580] on button "Confirm" at bounding box center [1401, 577] width 188 height 32
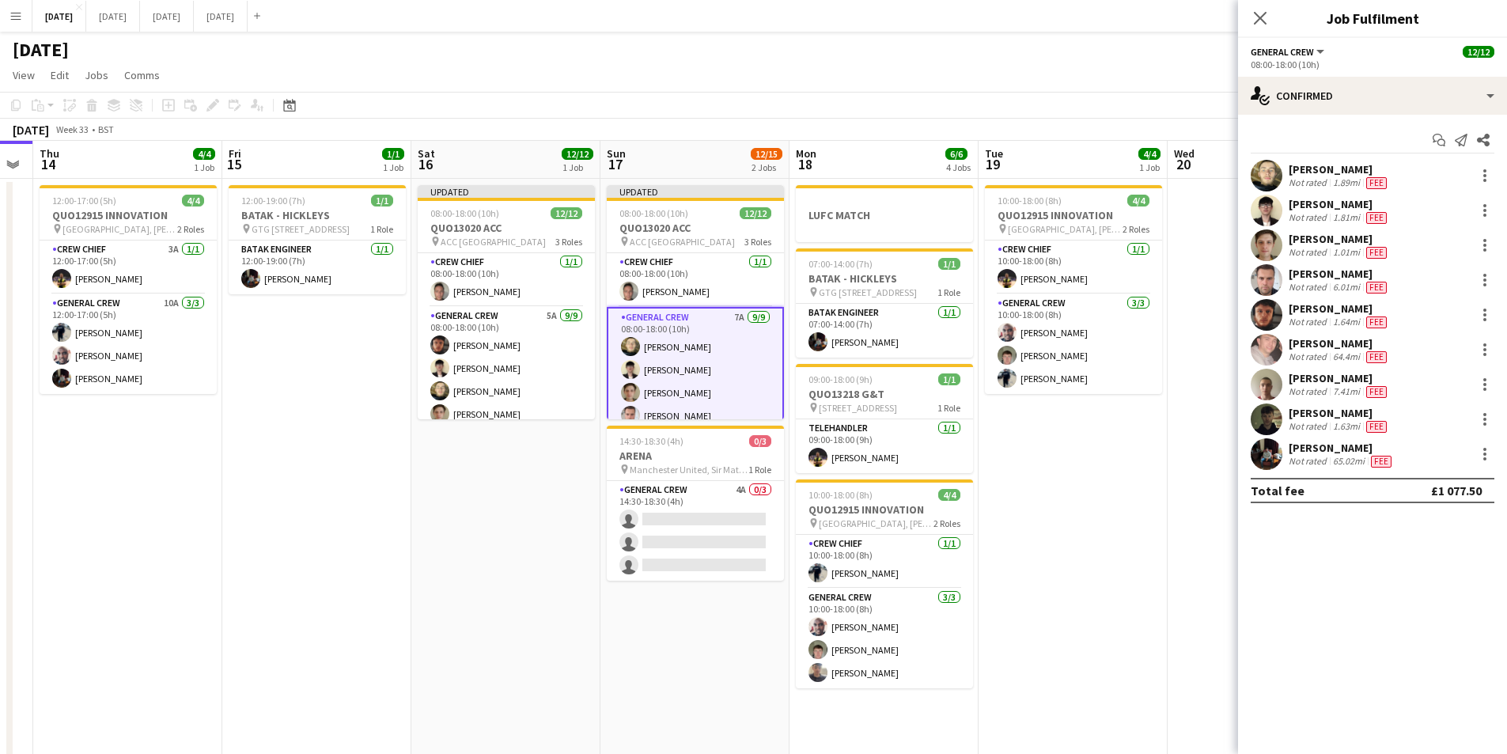
drag, startPoint x: 1260, startPoint y: 18, endPoint x: 1305, endPoint y: 93, distance: 87.7
click at [1261, 18] on icon at bounding box center [1260, 18] width 13 height 13
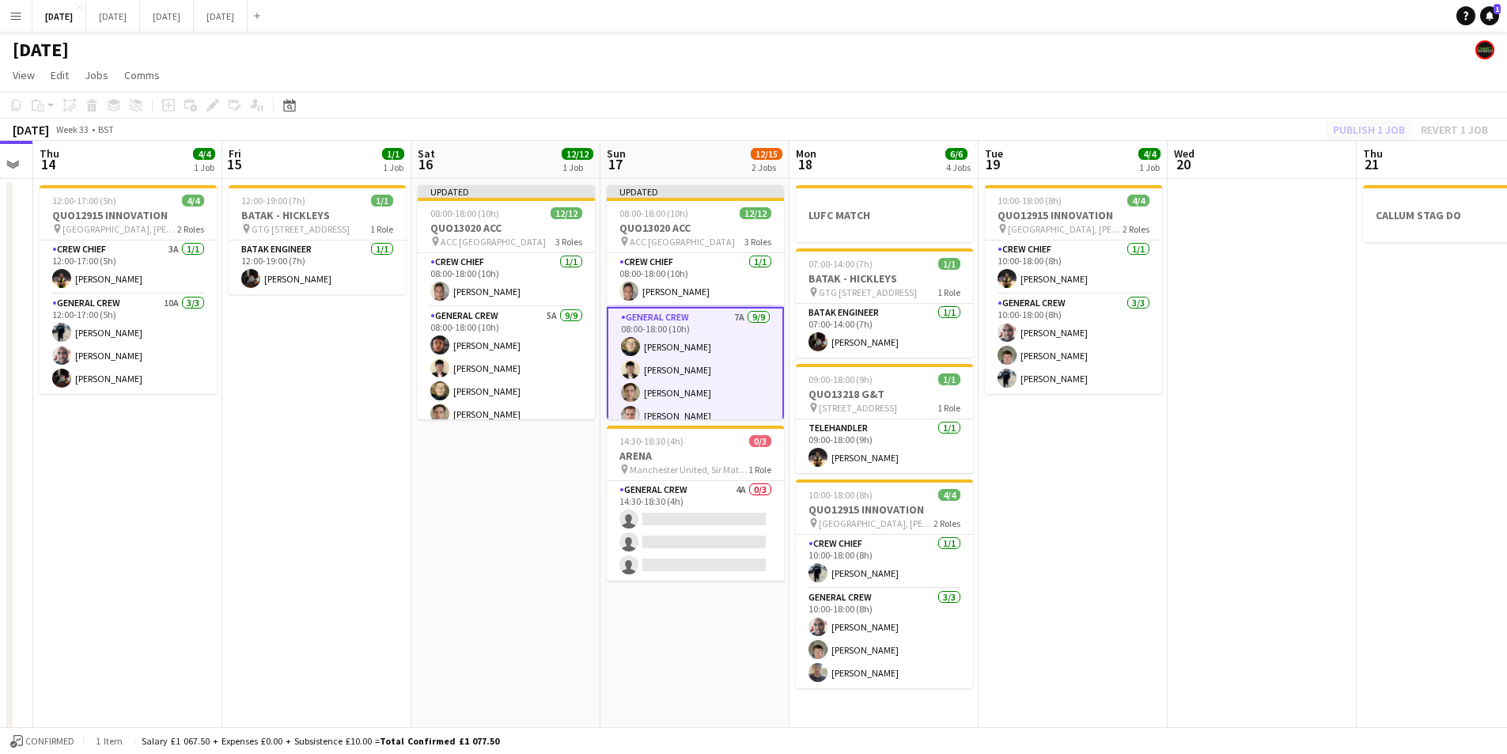
click at [1340, 124] on div "Publish 1 job Revert 1 job" at bounding box center [1410, 129] width 193 height 21
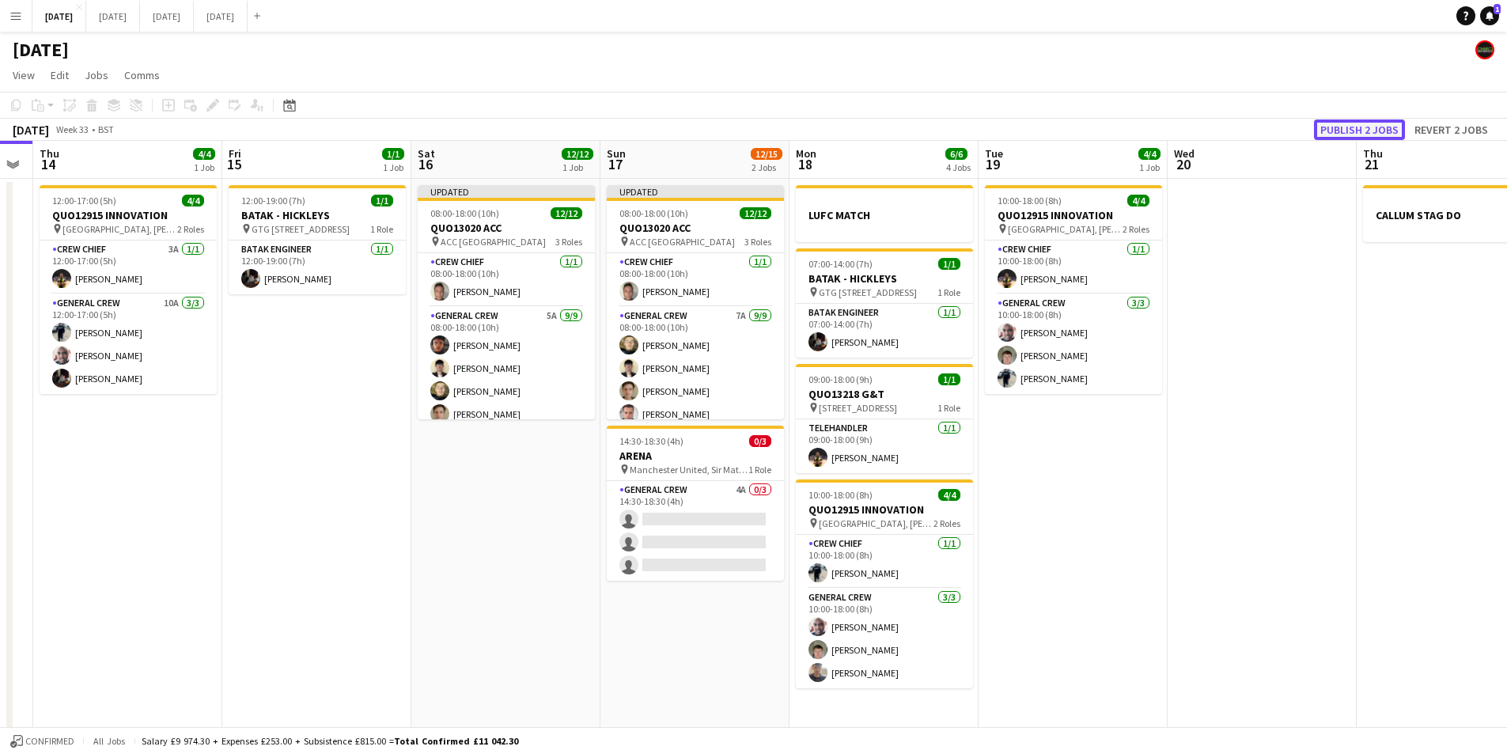
click at [1342, 126] on button "Publish 2 jobs" at bounding box center [1359, 129] width 91 height 21
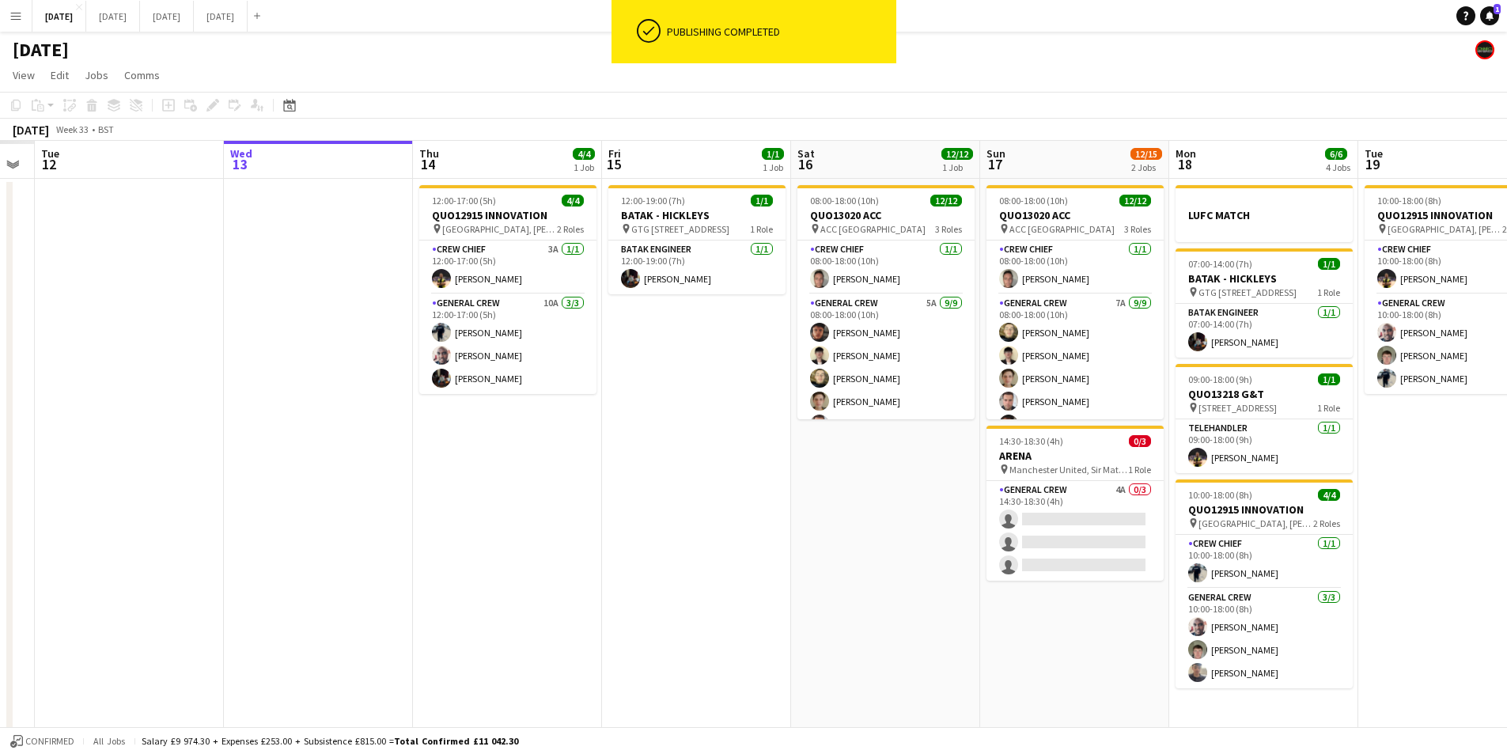
drag, startPoint x: 415, startPoint y: 490, endPoint x: 735, endPoint y: 487, distance: 319.7
click at [874, 509] on app-calendar-viewport "Mon 11 Tue 12 Wed 13 Thu 14 4/4 1 Job Fri 15 1/1 1 Job Sat 16 12/12 1 Job Sun 1…" at bounding box center [753, 455] width 1507 height 629
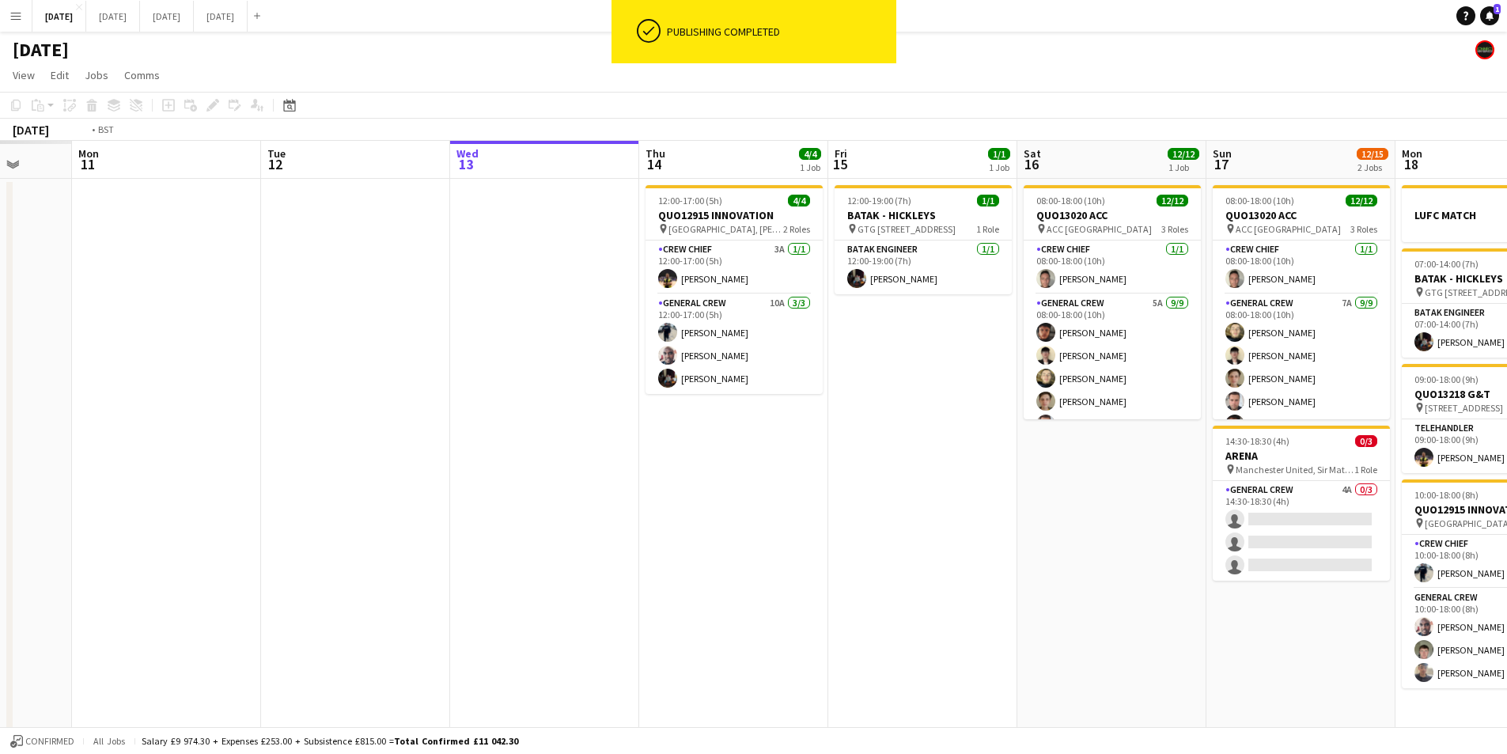
drag, startPoint x: 711, startPoint y: 535, endPoint x: 1012, endPoint y: 487, distance: 305.2
click at [988, 497] on app-calendar-viewport "Sat 9 Sun 10 Mon 11 Tue 12 Wed 13 Thu 14 4/4 1 Job Fri 15 1/1 1 Job Sat 16 12/1…" at bounding box center [753, 455] width 1507 height 629
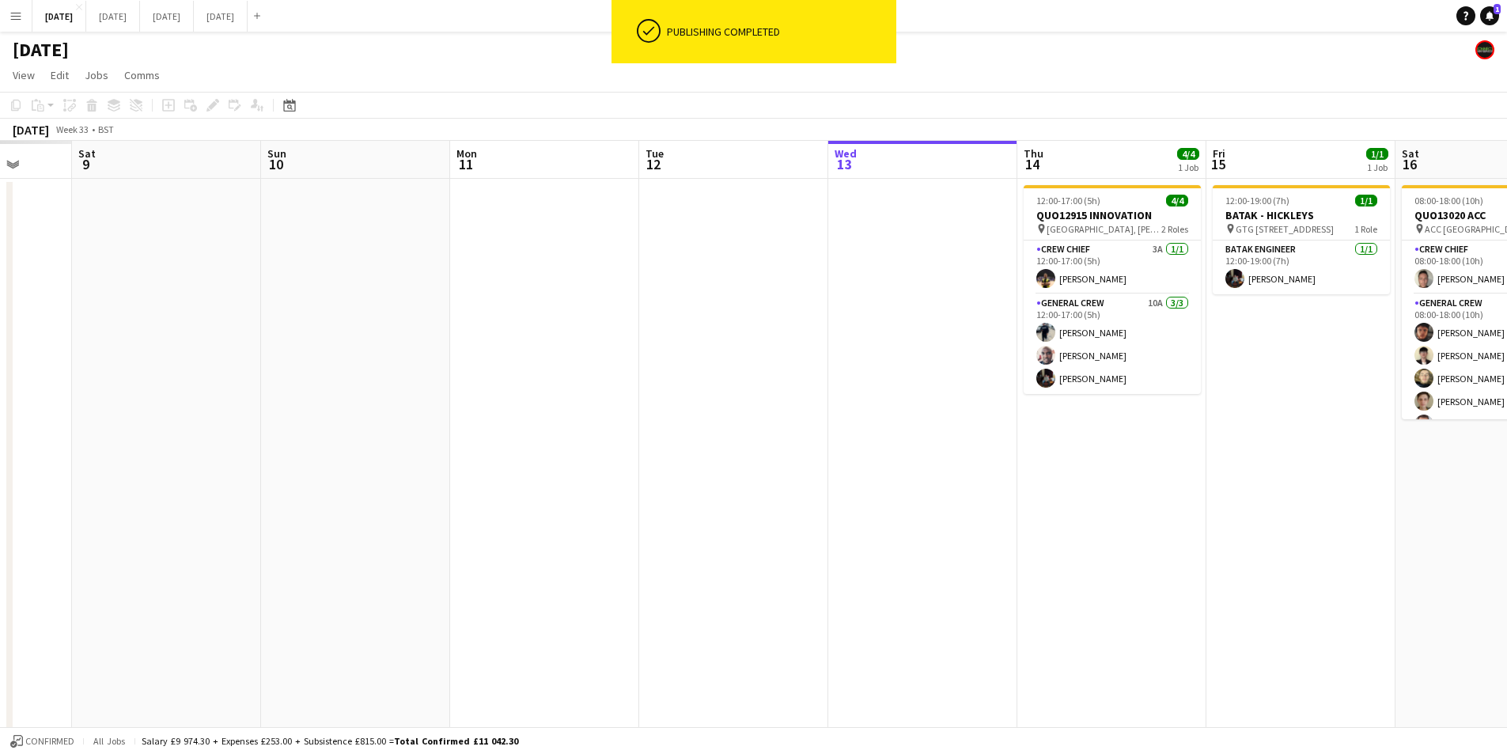
scroll to position [0, 407]
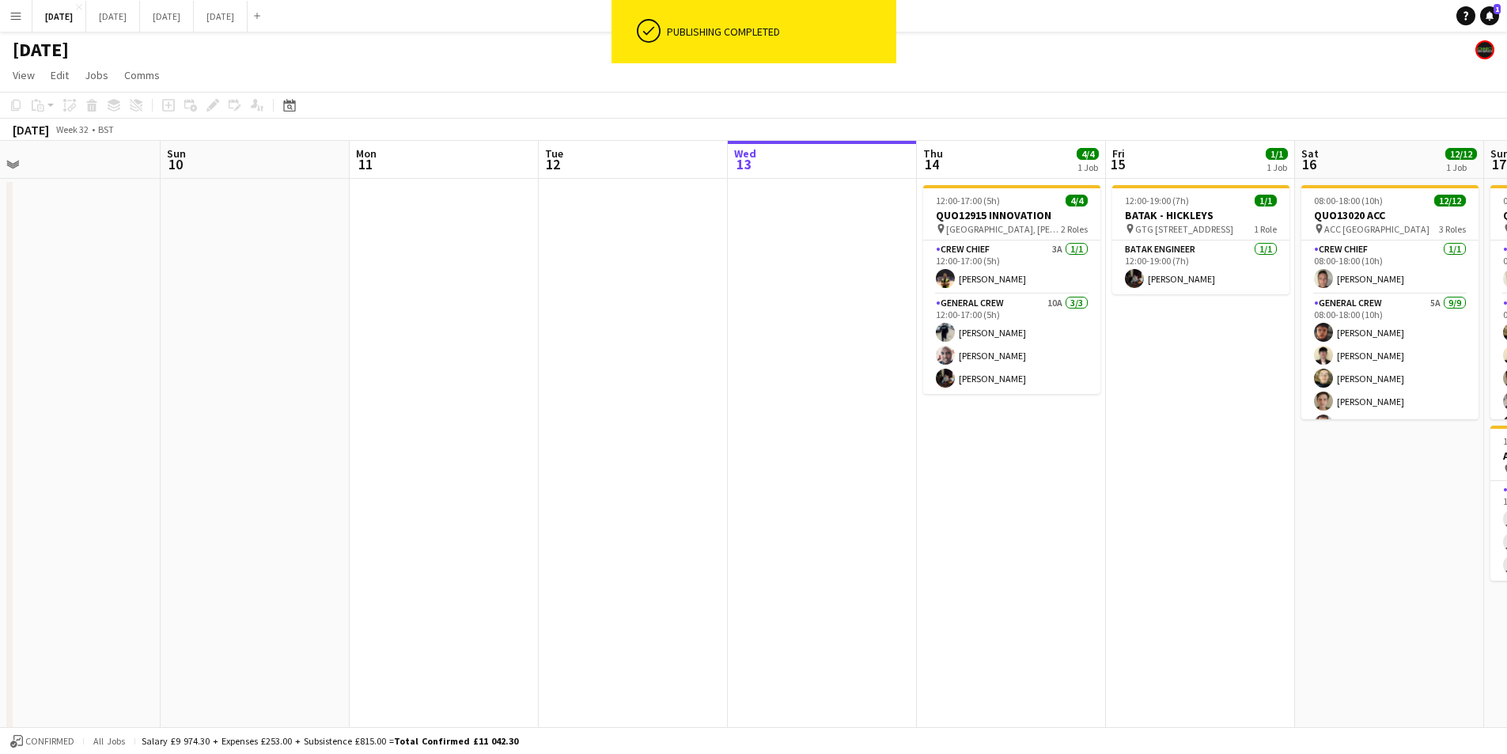
drag, startPoint x: 596, startPoint y: 428, endPoint x: 915, endPoint y: 458, distance: 320.3
click at [915, 460] on app-calendar-viewport "Thu 7 3/3 2 Jobs Fri 8 4/4 1 Job Sat 9 Sun 10 Mon 11 Tue 12 Wed 13 Thu 14 4/4 1…" at bounding box center [753, 455] width 1507 height 629
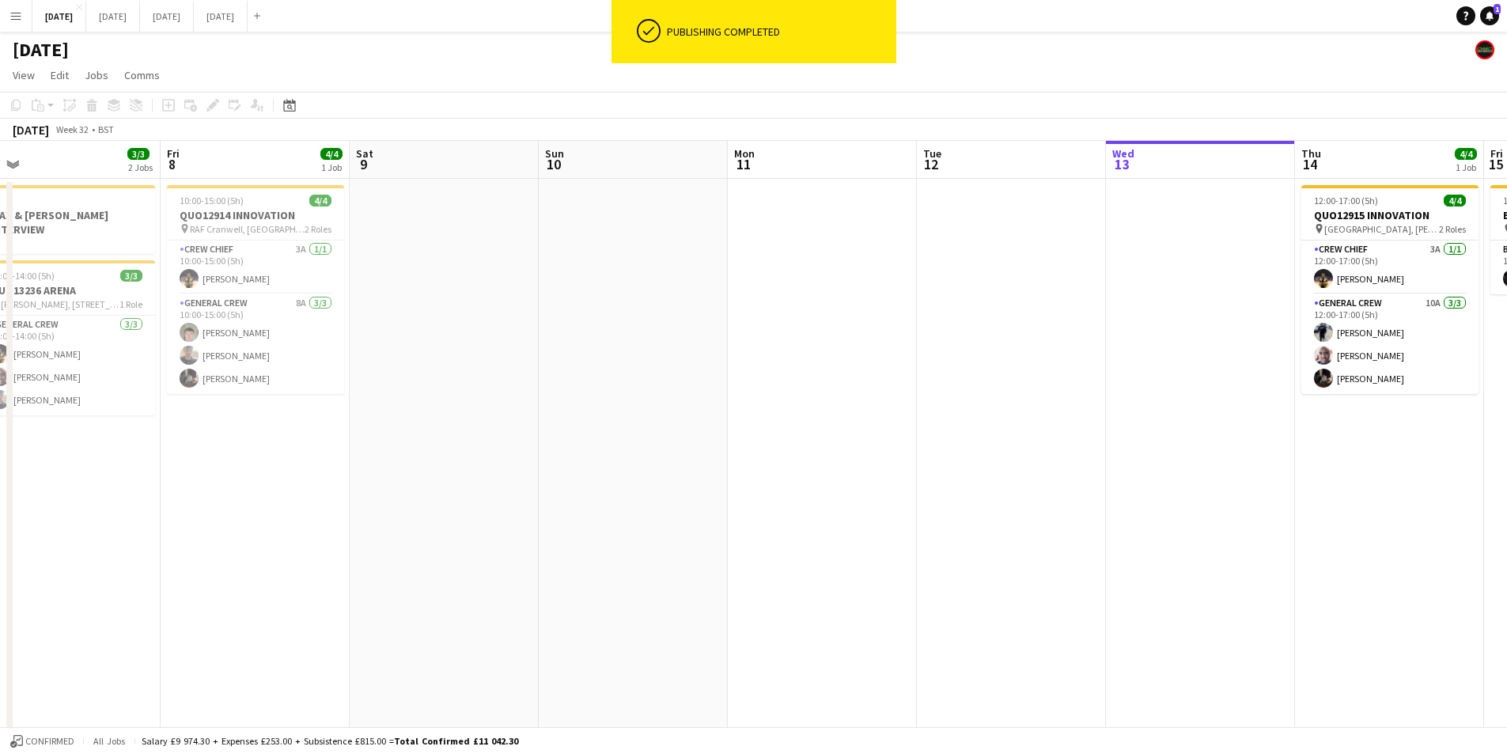
scroll to position [0, 499]
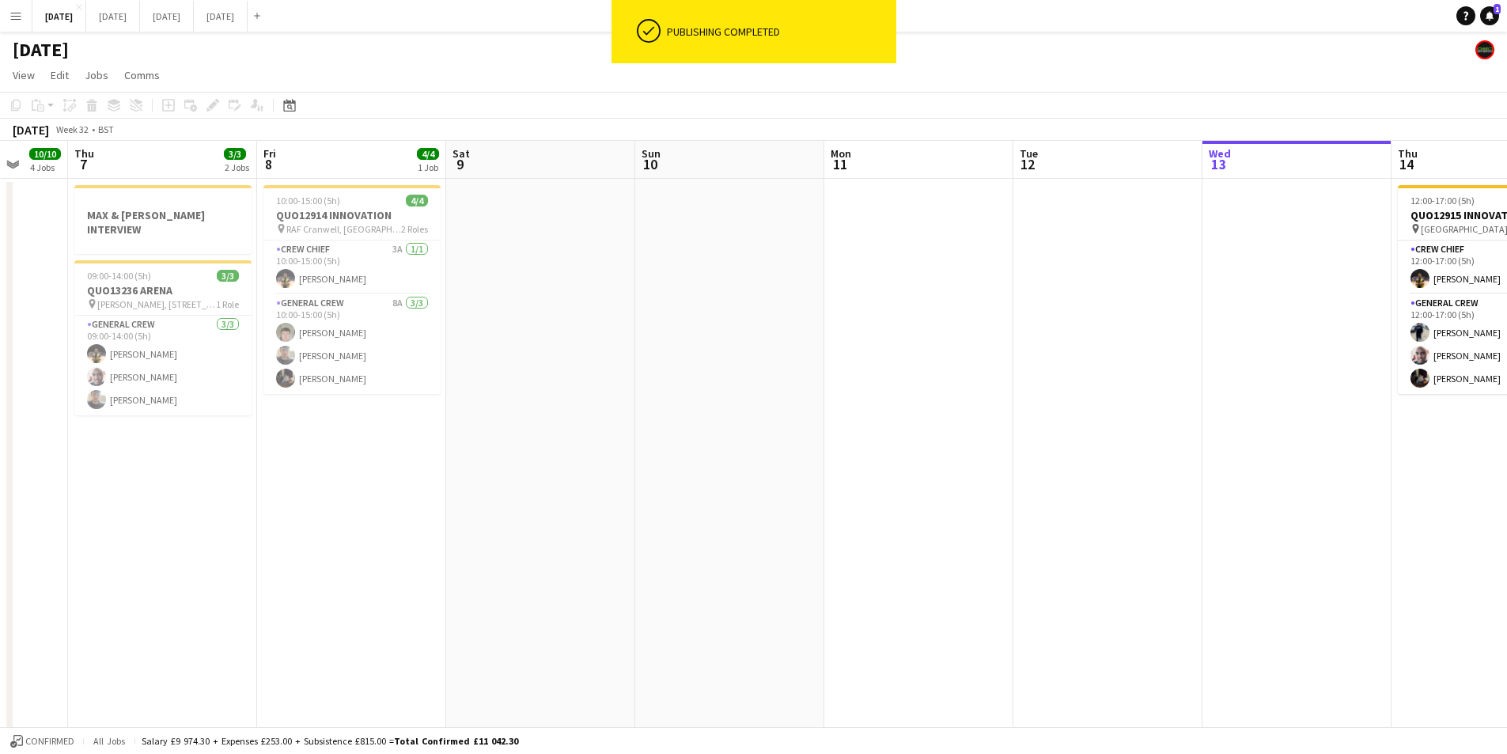
drag, startPoint x: 879, startPoint y: 501, endPoint x: 758, endPoint y: 561, distance: 135.2
click at [1045, 498] on app-calendar-viewport "Mon 4 Tue 5 Wed 6 10/10 4 Jobs Thu 7 3/3 2 Jobs Fri 8 4/4 1 Job Sat 9 Sun 10 Mo…" at bounding box center [753, 455] width 1507 height 629
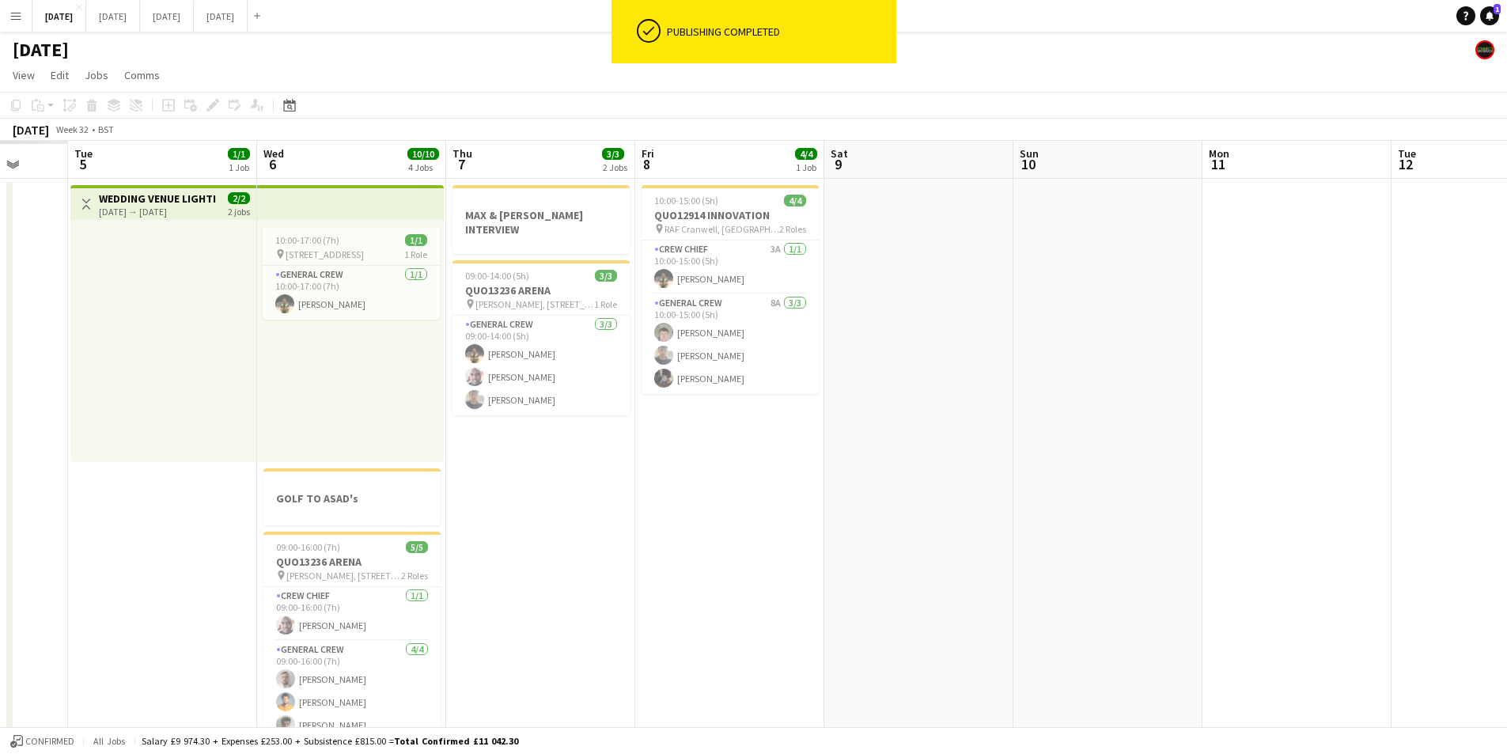
drag, startPoint x: 758, startPoint y: 561, endPoint x: 925, endPoint y: 551, distance: 167.3
click at [878, 560] on app-calendar-viewport "Sat 2 Sun 3 Mon 4 Tue 5 1/1 1 Job Wed 6 10/10 4 Jobs Thu 7 3/3 2 Jobs Fri 8 4/4…" at bounding box center [753, 577] width 1507 height 872
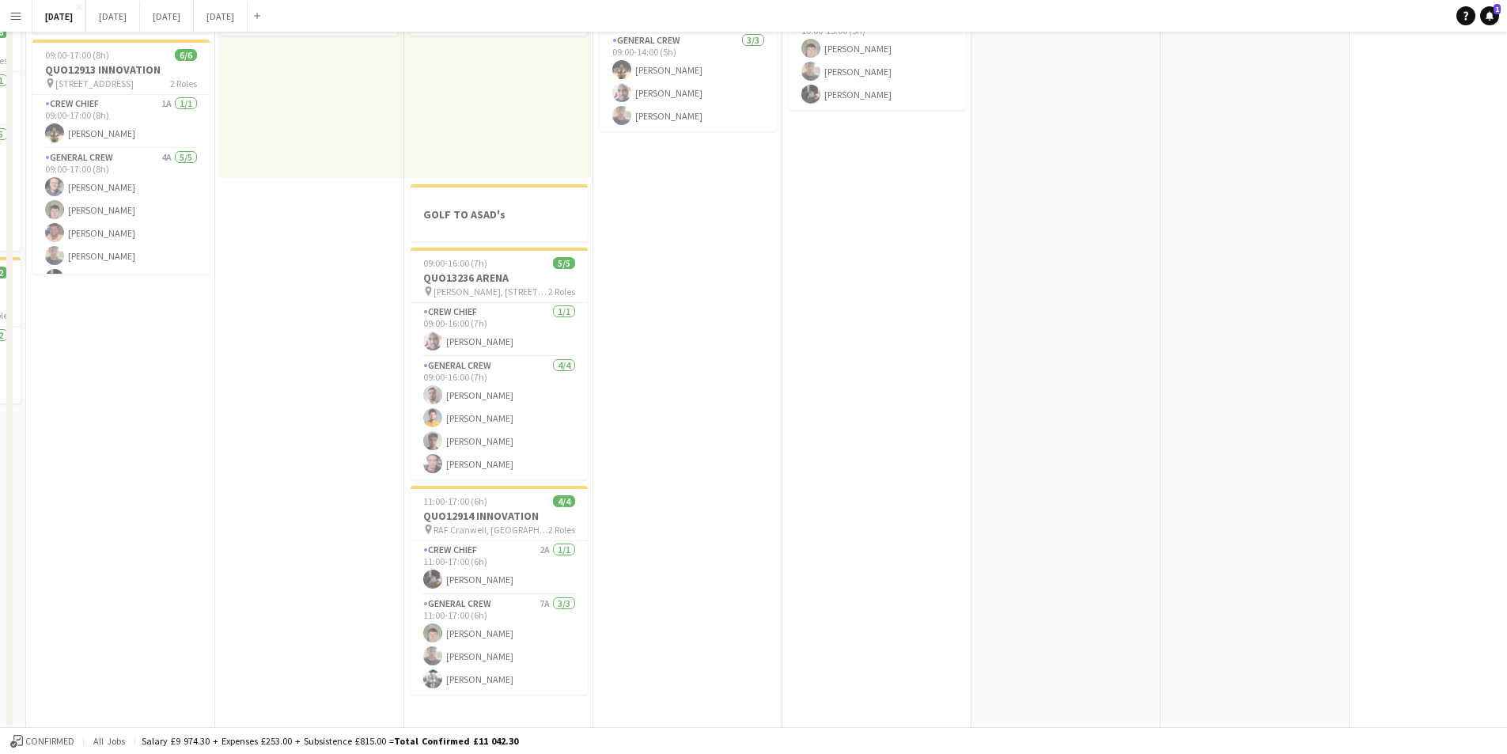
scroll to position [0, 0]
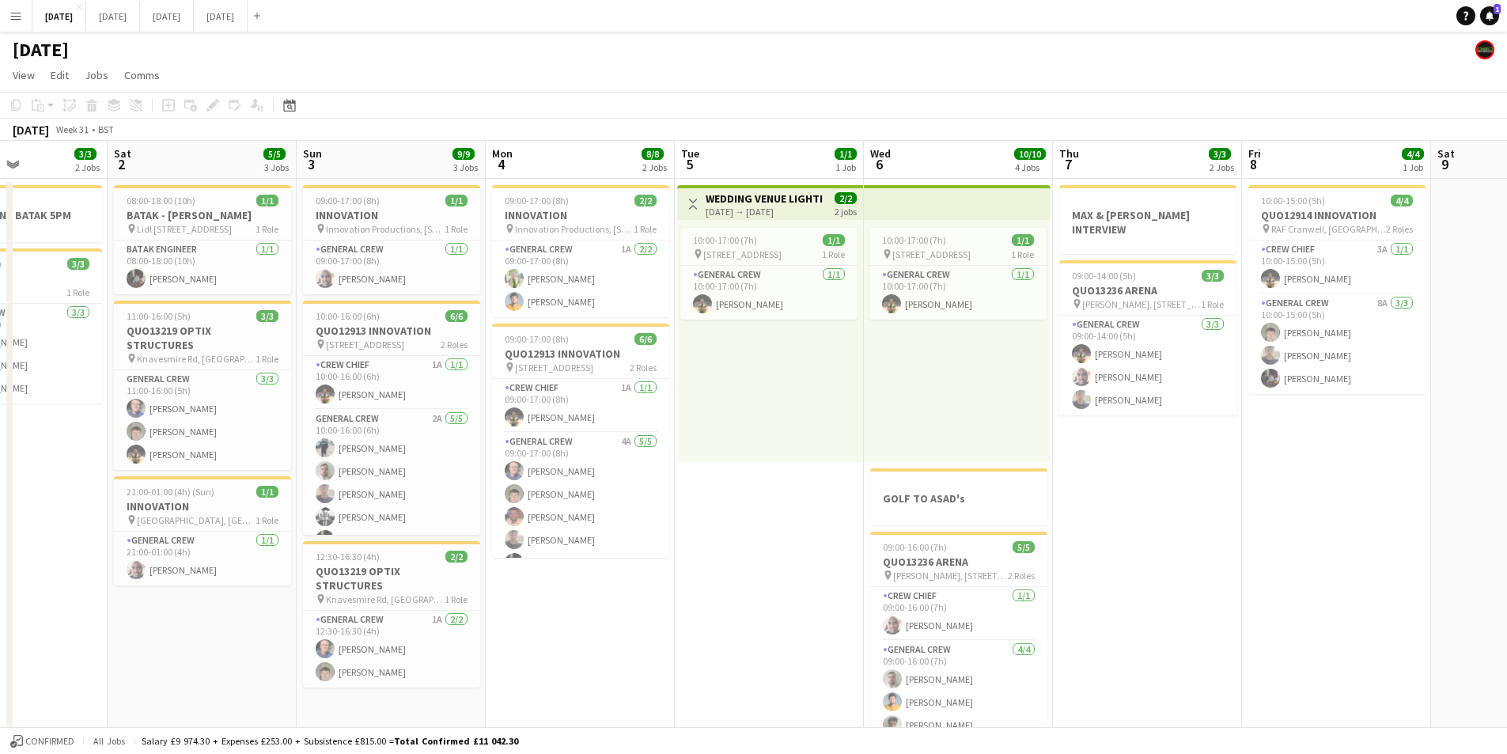
drag, startPoint x: 256, startPoint y: 554, endPoint x: 715, endPoint y: 563, distance: 459.8
click at [715, 564] on app-calendar-viewport "Wed 30 Thu 31 Fri 1 3/3 2 Jobs Sat 2 5/5 3 Jobs Sun 3 9/9 3 Jobs Mon 4 8/8 2 Jo…" at bounding box center [753, 577] width 1507 height 872
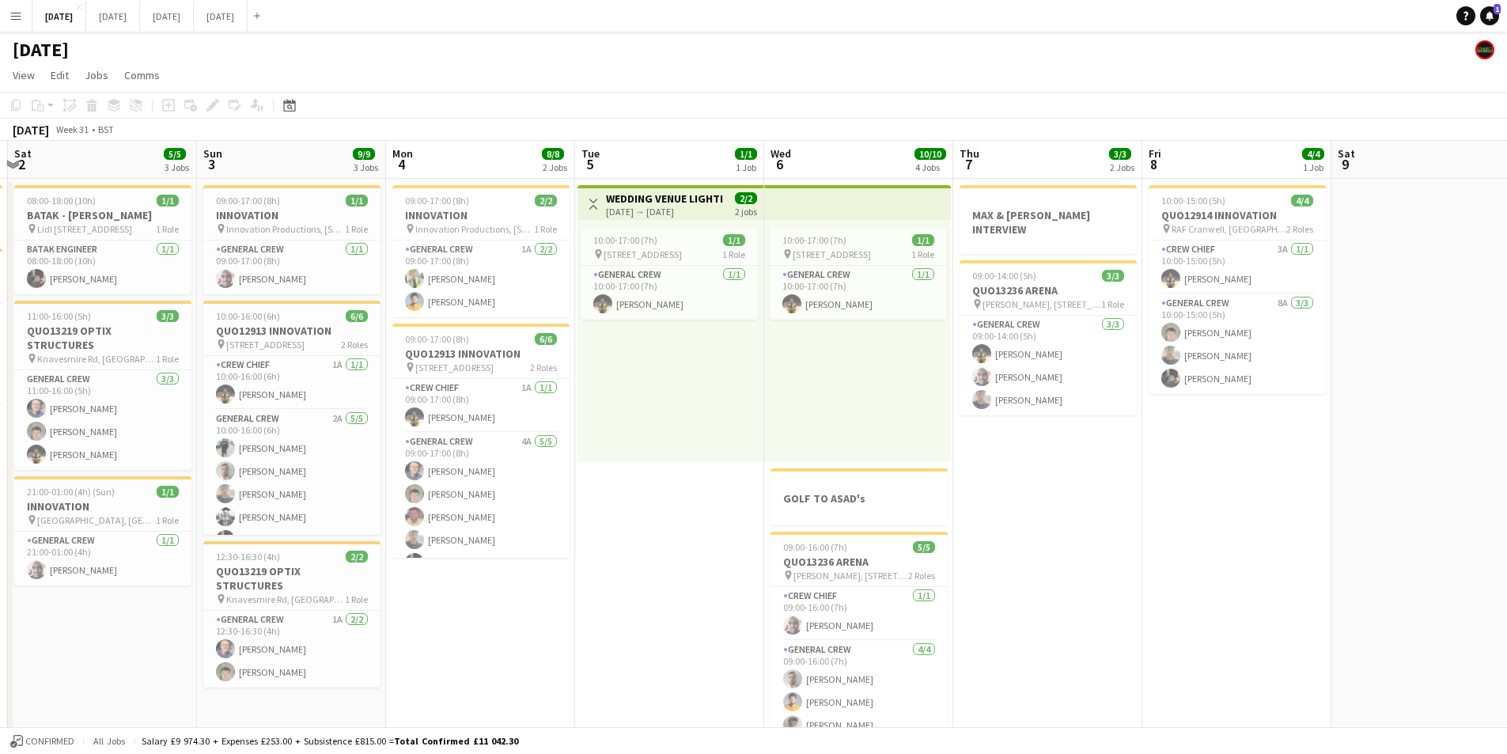
drag, startPoint x: 174, startPoint y: 614, endPoint x: 26, endPoint y: 526, distance: 172.1
click at [1, 544] on app-calendar-viewport "Tue 29 Wed 30 Thu 31 Fri 1 3/3 2 Jobs Sat 2 5/5 3 Jobs Sun 3 9/9 3 Jobs Mon 4 8…" at bounding box center [753, 577] width 1507 height 872
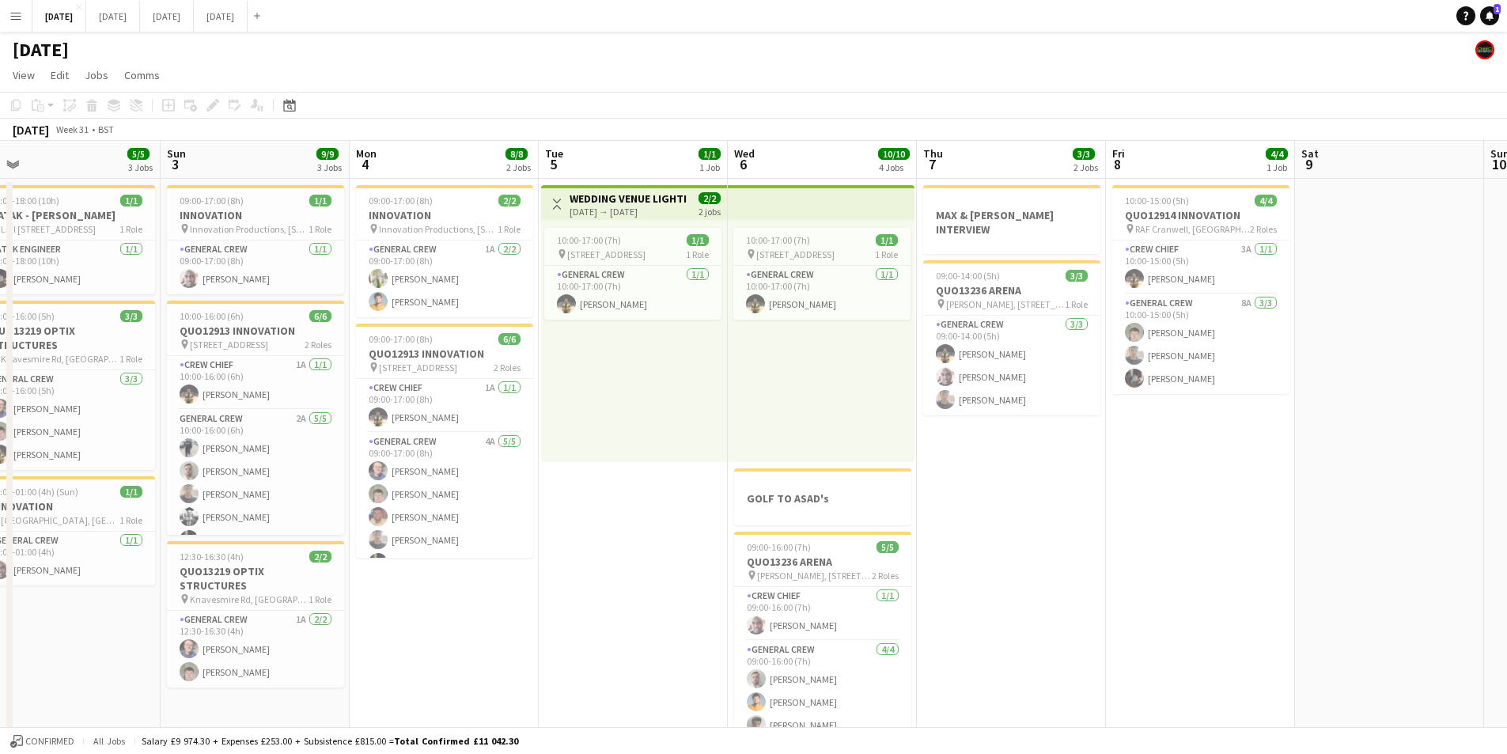
drag, startPoint x: 586, startPoint y: 537, endPoint x: 990, endPoint y: 578, distance: 406.3
click at [570, 536] on app-calendar-viewport "Tue 29 Wed 30 Thu 31 Fri 1 3/3 2 Jobs Sat 2 5/5 3 Jobs Sun 3 9/9 3 Jobs Mon 4 8…" at bounding box center [753, 577] width 1507 height 872
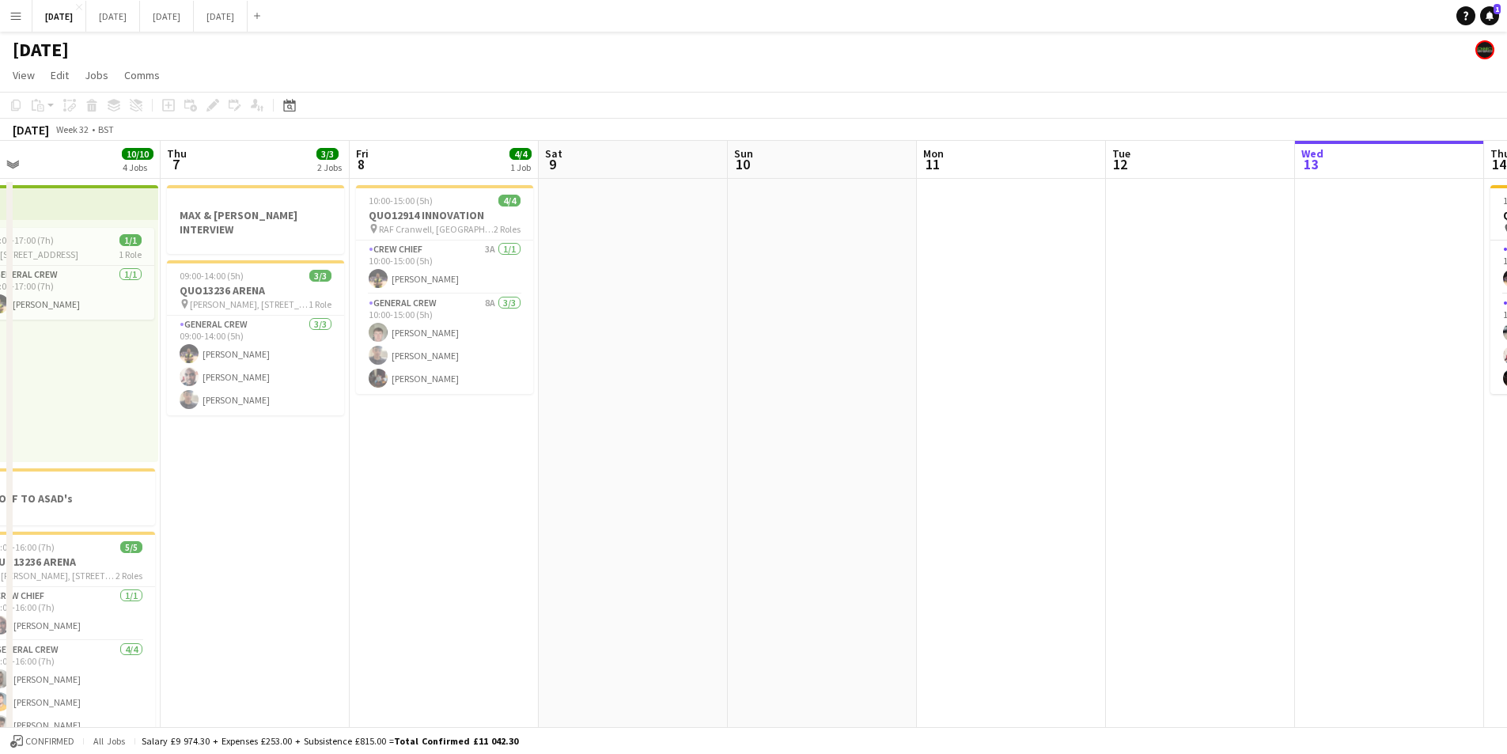
drag, startPoint x: 990, startPoint y: 578, endPoint x: 584, endPoint y: 526, distance: 409.1
click at [585, 526] on app-calendar-viewport "Sat 2 5/5 3 Jobs Sun 3 9/9 3 Jobs Mon 4 8/8 2 Jobs Tue 5 1/1 1 Job Wed 6 10/10 …" at bounding box center [753, 577] width 1507 height 872
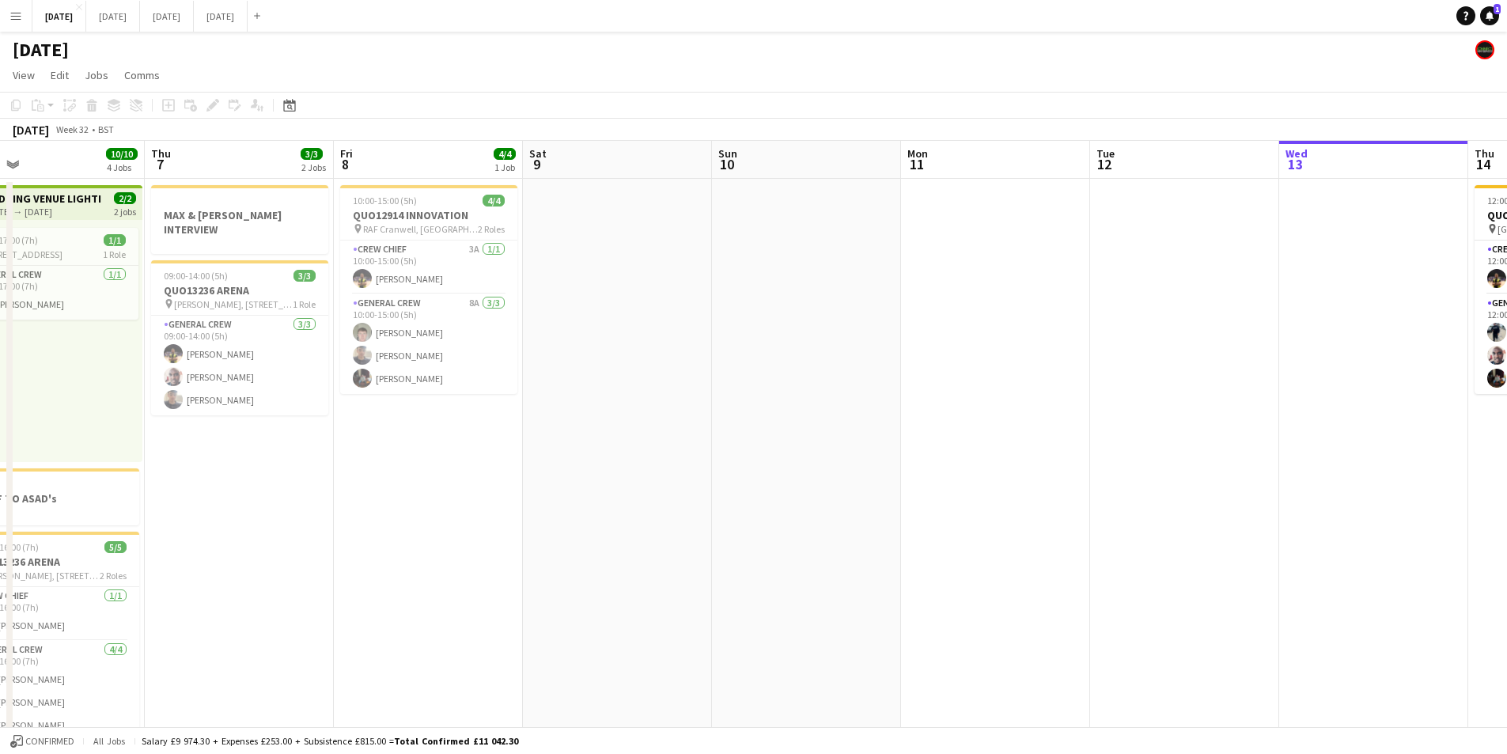
drag, startPoint x: 479, startPoint y: 484, endPoint x: 813, endPoint y: 545, distance: 339.4
click at [460, 482] on app-calendar-viewport "Sat 2 5/5 3 Jobs Sun 3 9/9 3 Jobs Mon 4 8/8 2 Jobs Tue 5 1/1 1 Job Wed 6 10/10 …" at bounding box center [753, 577] width 1507 height 872
drag, startPoint x: 813, startPoint y: 545, endPoint x: 467, endPoint y: 469, distance: 354.0
click at [476, 472] on app-calendar-viewport "Sat 2 5/5 3 Jobs Sun 3 9/9 3 Jobs Mon 4 8/8 2 Jobs Tue 5 1/1 1 Job Wed 6 10/10 …" at bounding box center [753, 577] width 1507 height 872
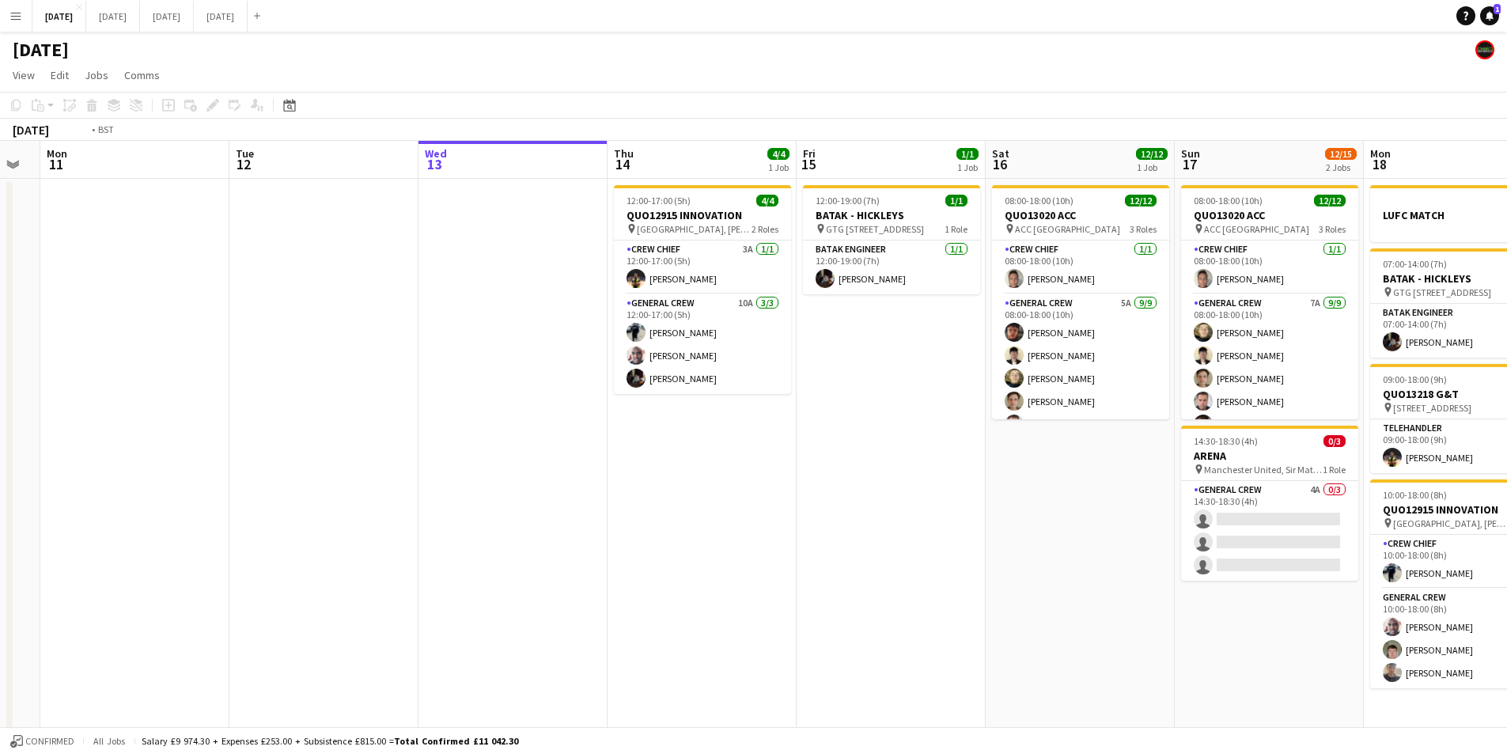
drag, startPoint x: 694, startPoint y: 498, endPoint x: 707, endPoint y: 458, distance: 41.8
click at [630, 484] on app-calendar-viewport "Fri 8 4/4 1 Job Sat 9 Sun 10 Mon 11 Tue 12 Wed 13 Thu 14 4/4 1 Job Fri 15 1/1 1…" at bounding box center [753, 577] width 1507 height 872
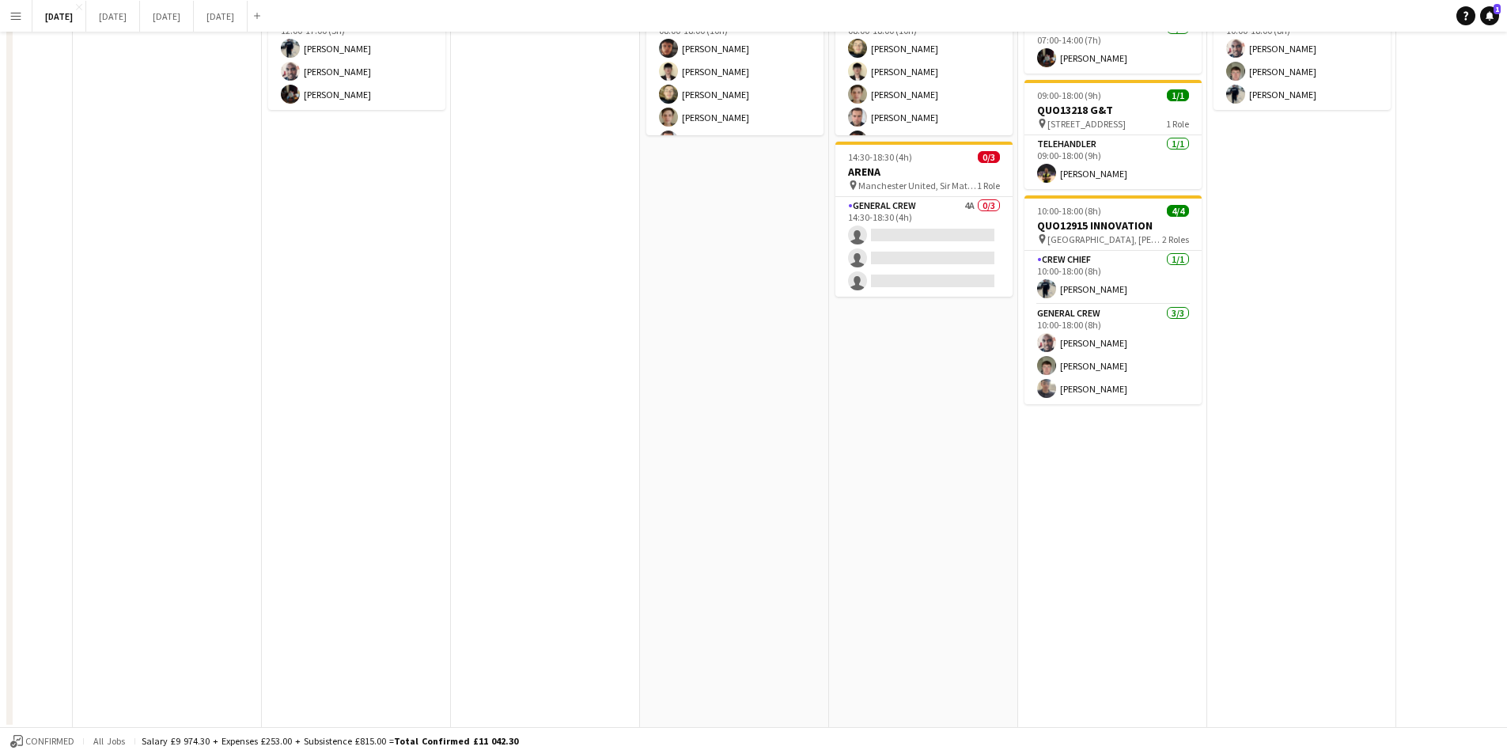
scroll to position [0, 0]
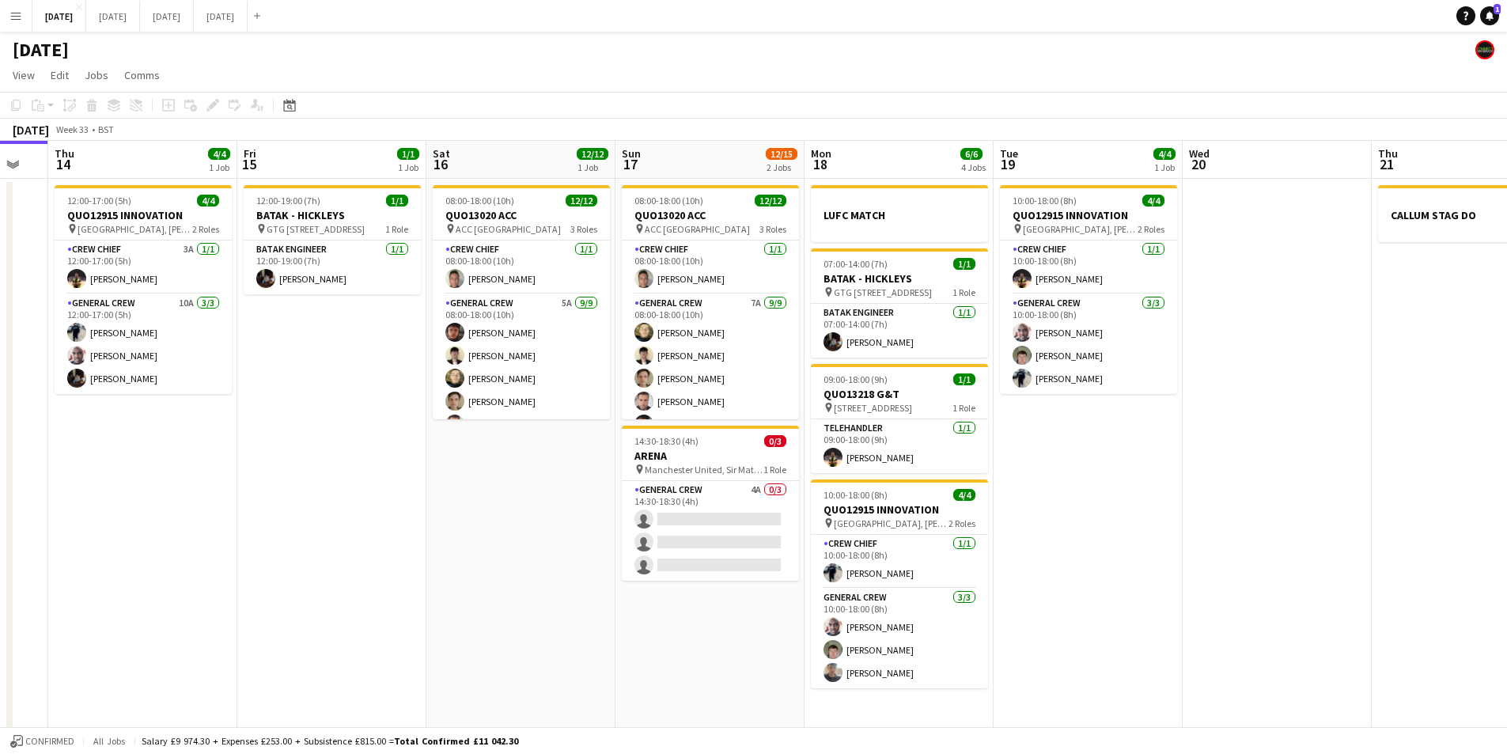
drag, startPoint x: 1367, startPoint y: 414, endPoint x: 1145, endPoint y: 464, distance: 227.9
click at [964, 423] on app-calendar-viewport "Sun 10 Mon 11 Tue 12 Wed 13 Thu 14 4/4 1 Job Fri 15 1/1 1 Job Sat 16 12/12 1 Jo…" at bounding box center [753, 577] width 1507 height 872
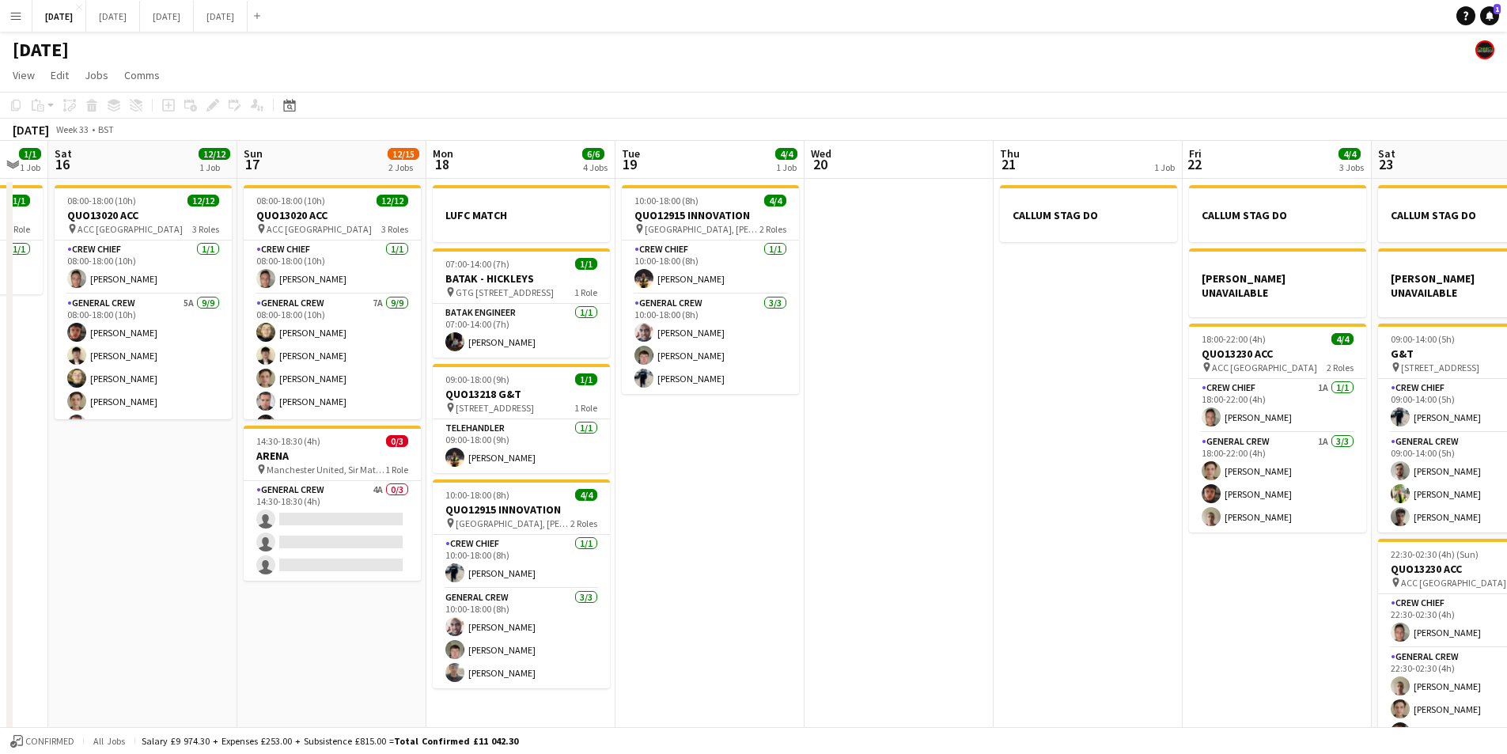
click at [734, 465] on app-calendar-viewport "Tue 12 Wed 13 Thu 14 4/4 1 Job Fri 15 1/1 1 Job Sat 16 12/12 1 Job Sun 17 12/15…" at bounding box center [753, 577] width 1507 height 872
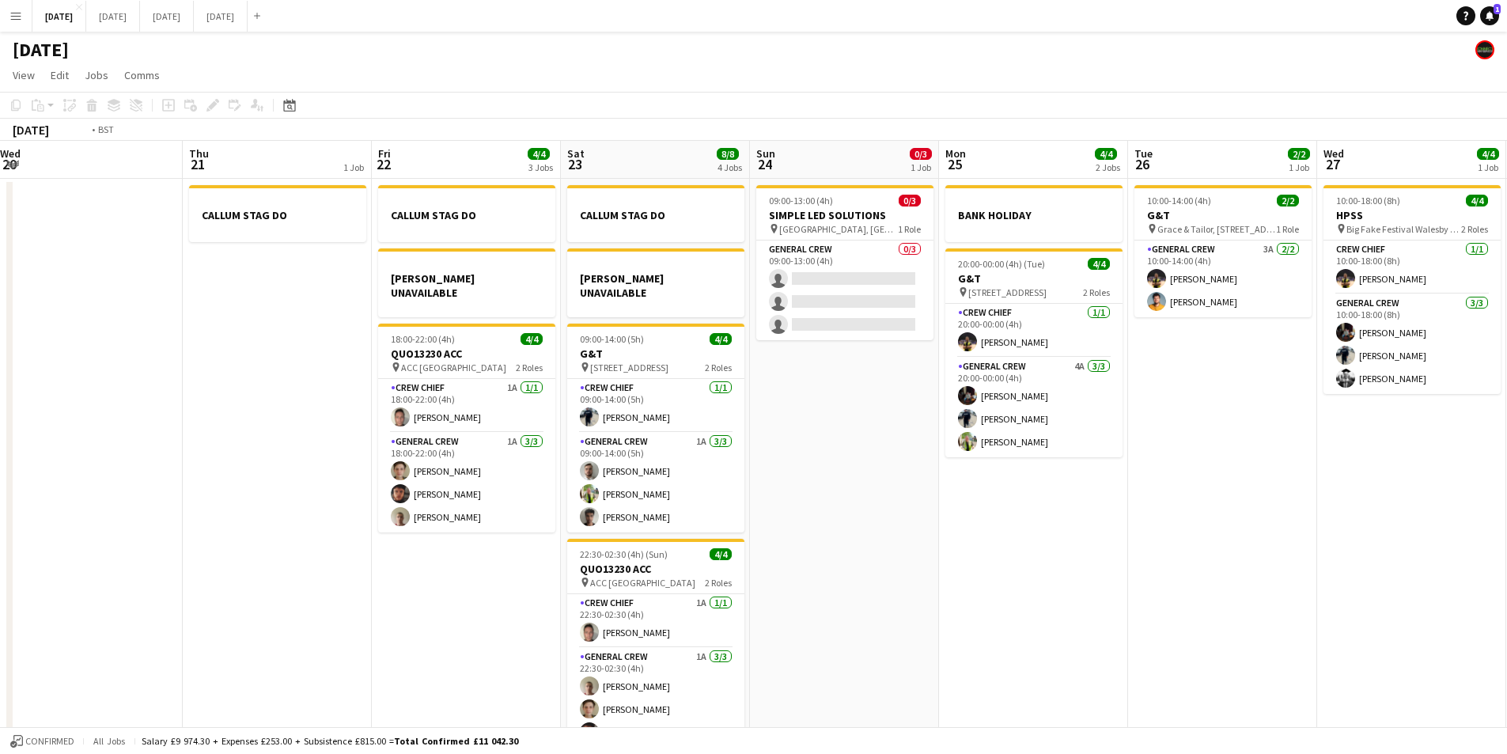
drag, startPoint x: 1064, startPoint y: 541, endPoint x: 696, endPoint y: 537, distance: 367.9
click at [692, 536] on app-calendar-viewport "Fri 15 1/1 1 Job Sat 16 12/12 1 Job Sun 17 12/15 2 Jobs Mon 18 6/6 4 Jobs Tue 1…" at bounding box center [753, 577] width 1507 height 872
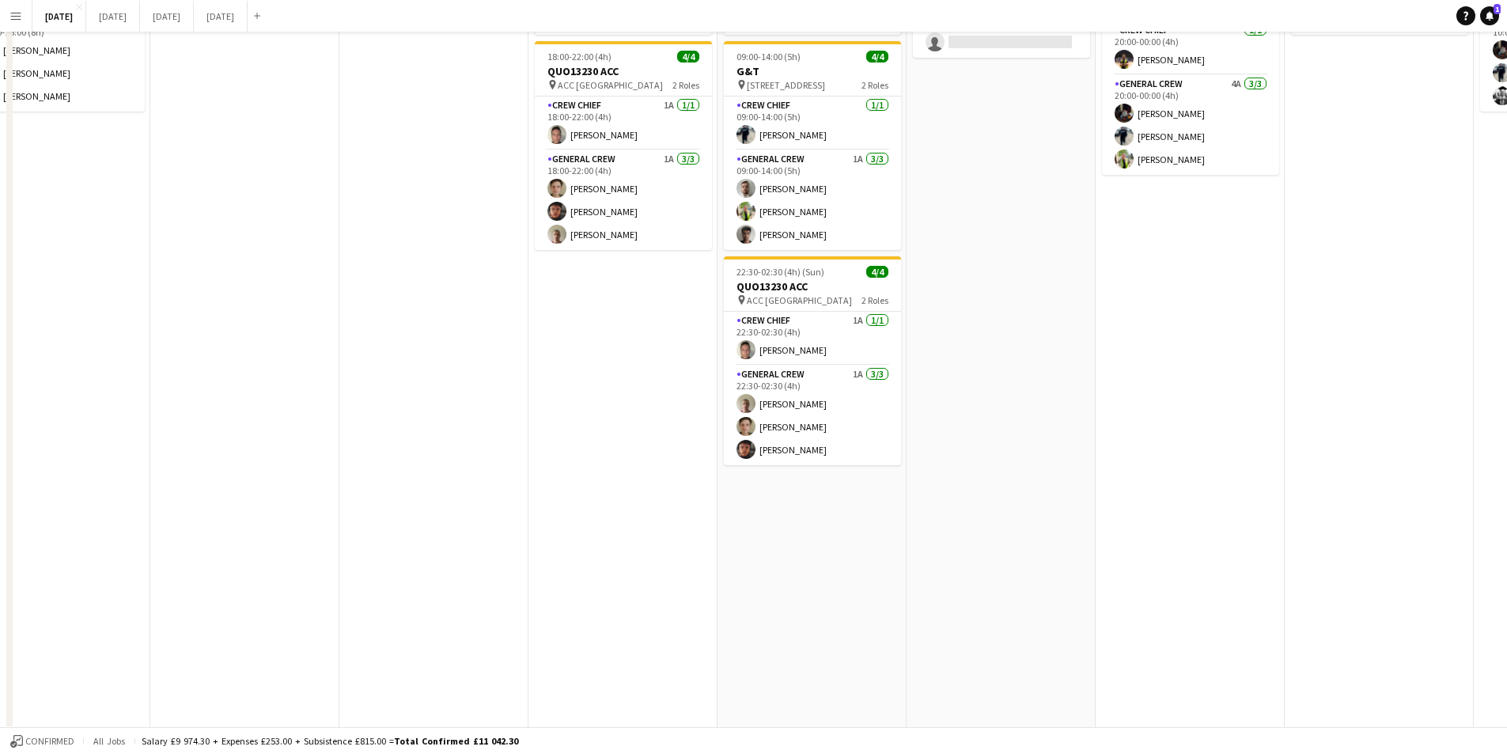
scroll to position [0, 0]
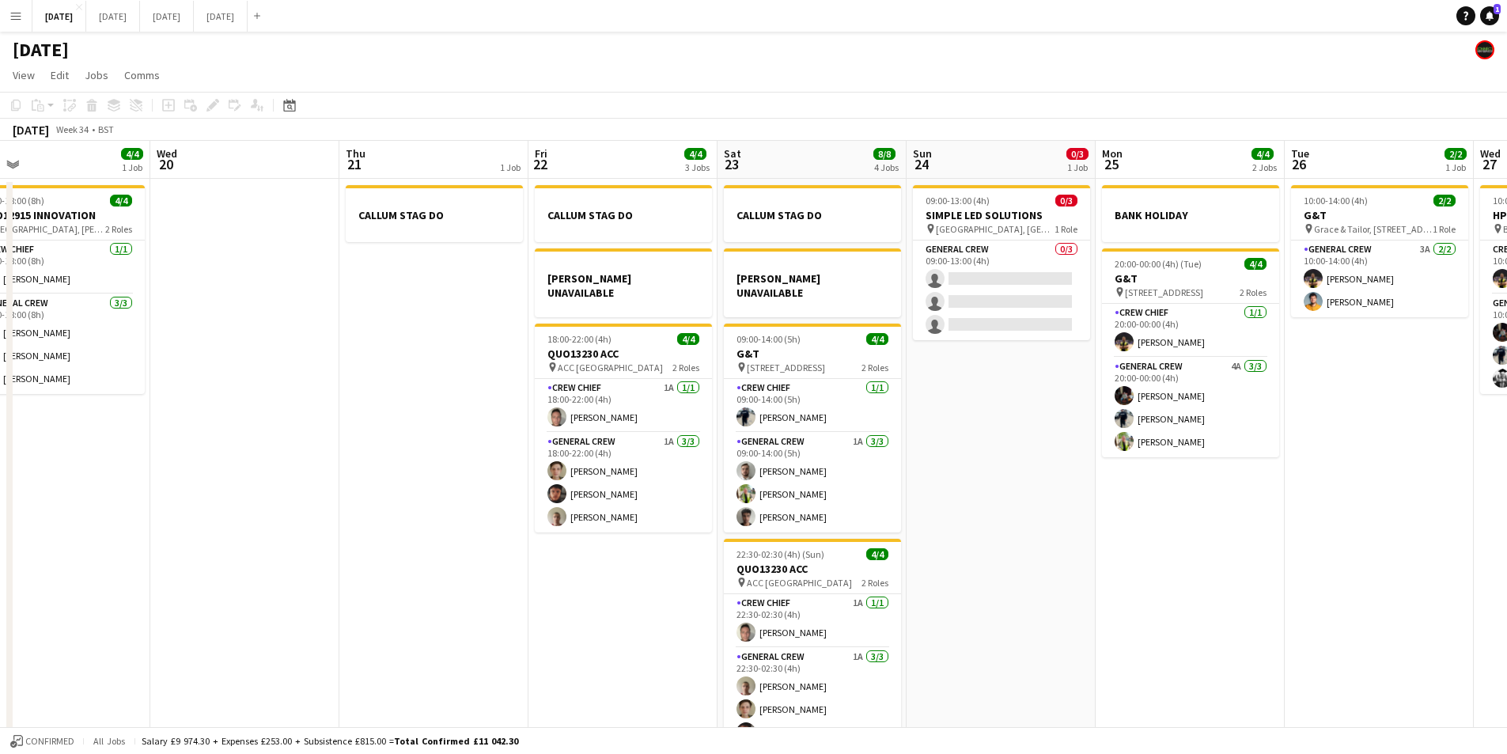
drag, startPoint x: 1188, startPoint y: 521, endPoint x: 1055, endPoint y: 555, distance: 136.6
click at [639, 500] on app-calendar-viewport "Fri 15 1/1 1 Job Sat 16 12/12 1 Job Sun 17 12/15 2 Jobs Mon 18 6/6 4 Jobs Tue 1…" at bounding box center [753, 577] width 1507 height 872
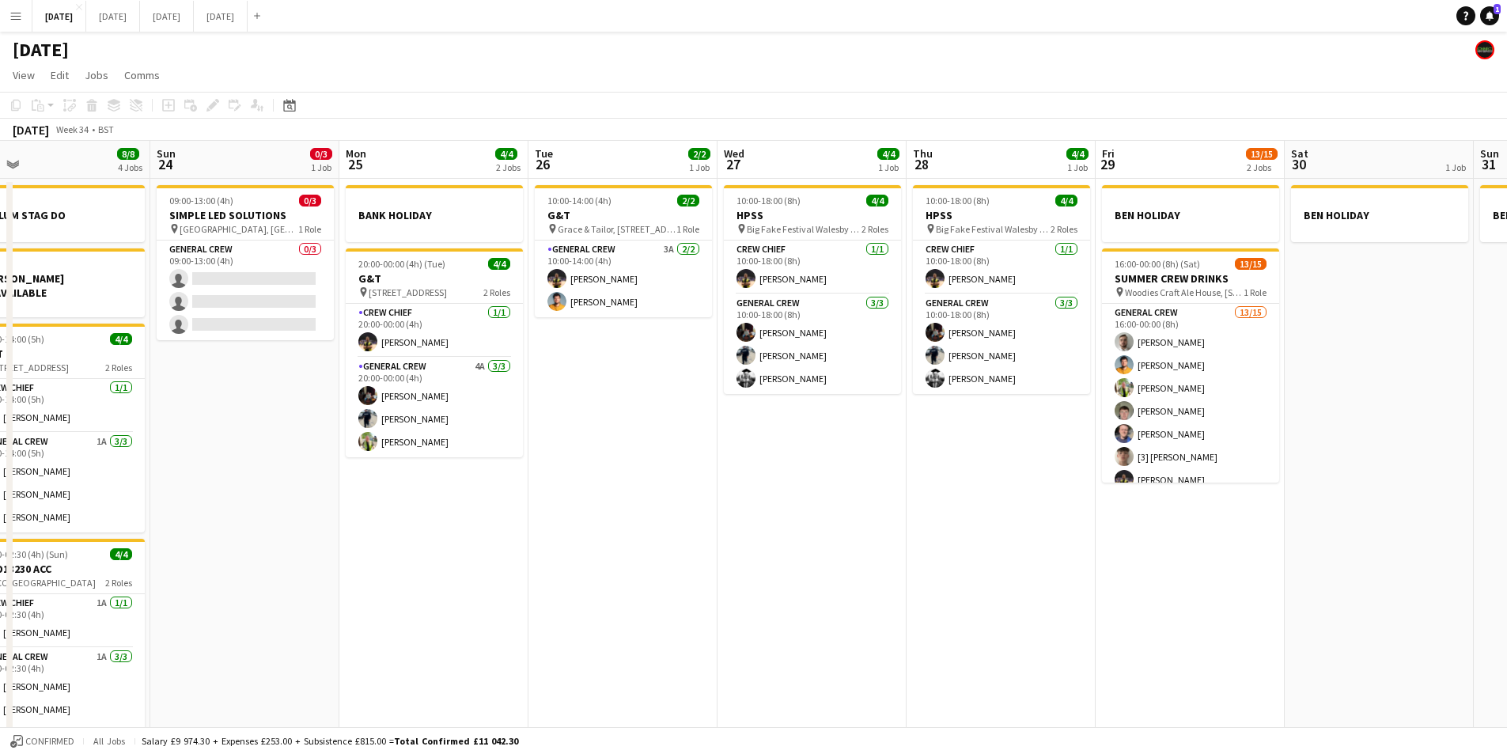
drag, startPoint x: 1055, startPoint y: 555, endPoint x: 858, endPoint y: 516, distance: 201.7
click at [805, 513] on app-calendar-viewport "Tue 19 4/4 1 Job Wed 20 Thu 21 1 Job Fri 22 4/4 3 Jobs Sat 23 8/8 4 Jobs Sun 24…" at bounding box center [753, 577] width 1507 height 872
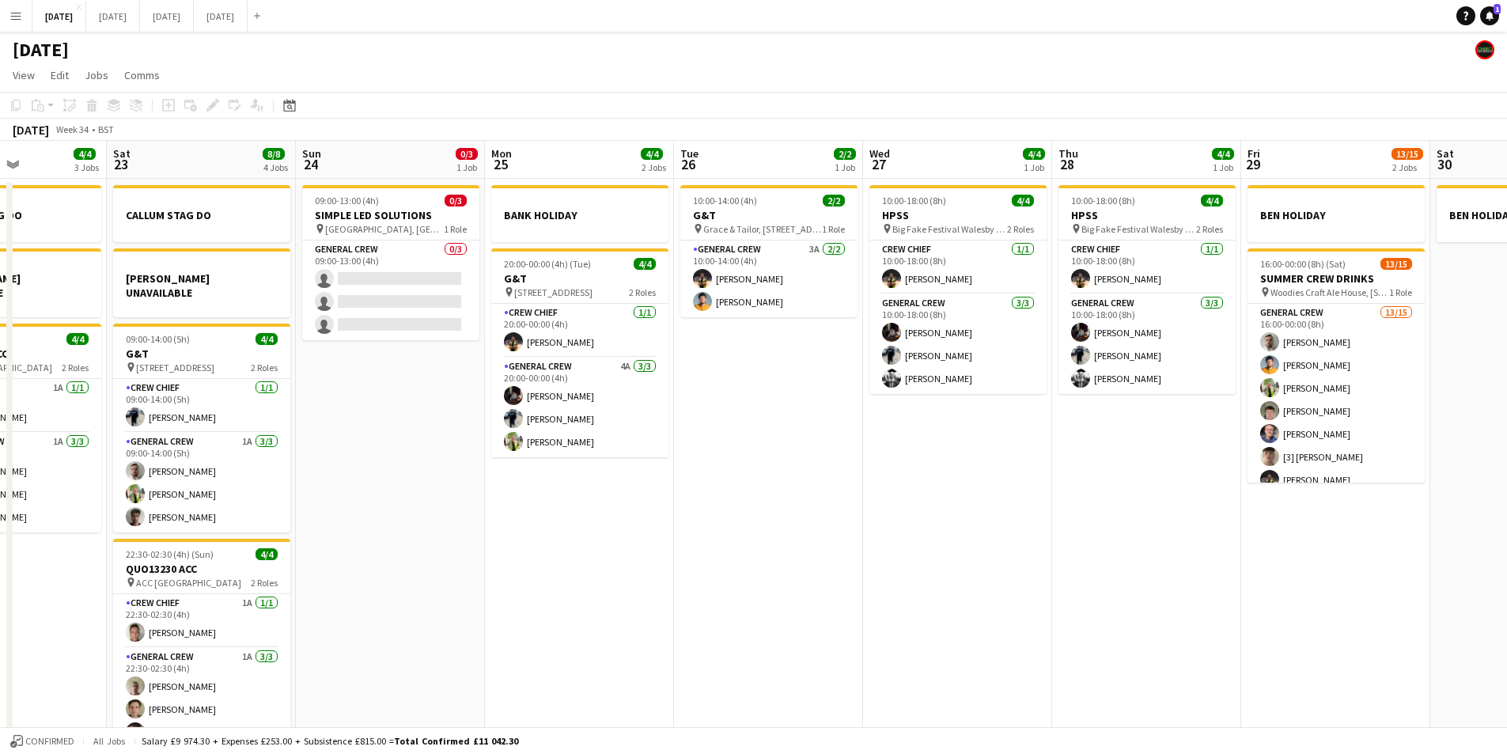
drag, startPoint x: 748, startPoint y: 508, endPoint x: 707, endPoint y: 494, distance: 44.3
click at [699, 496] on app-calendar-viewport "Tue 19 4/4 1 Job Wed 20 Thu 21 1 Job Fri 22 4/4 3 Jobs Sat 23 8/8 4 Jobs Sun 24…" at bounding box center [753, 577] width 1507 height 872
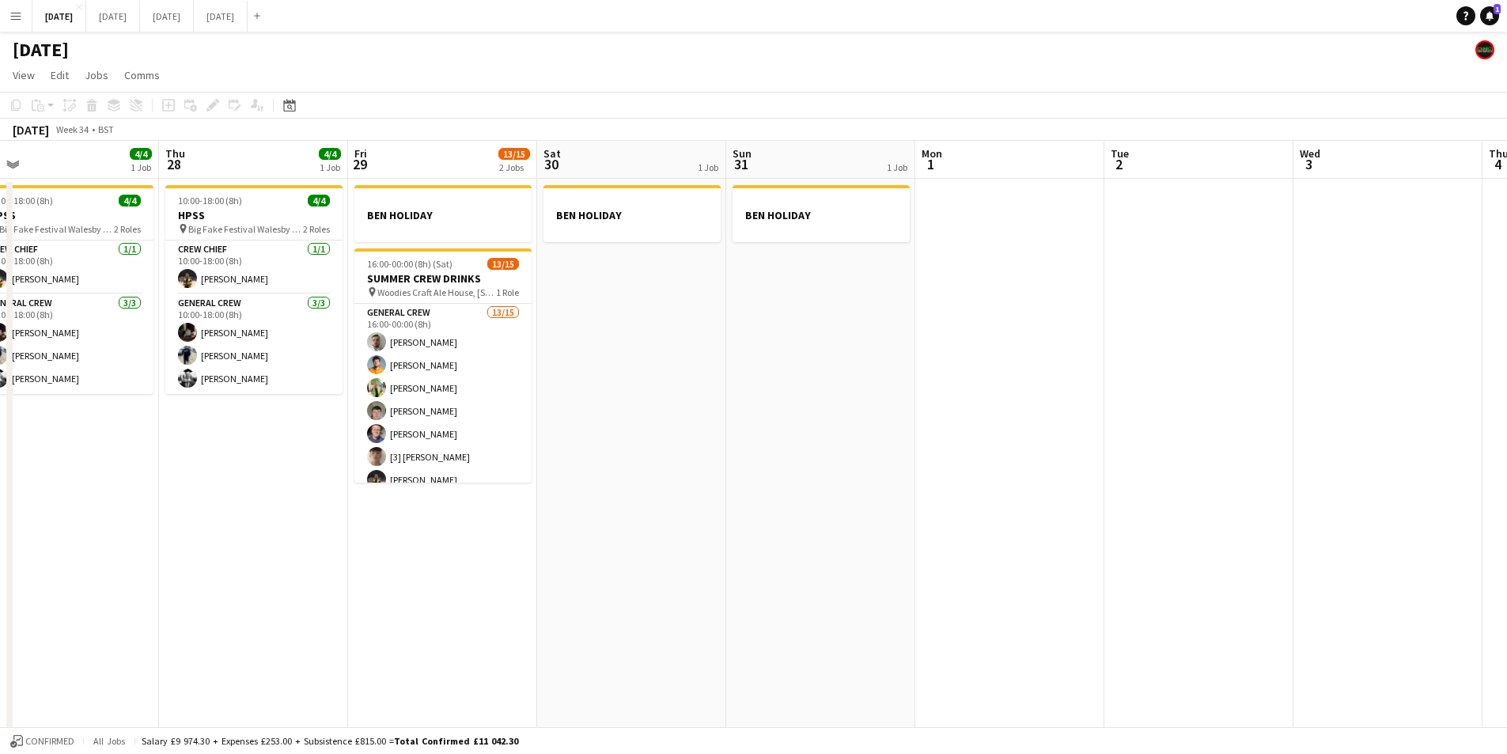
drag, startPoint x: 1245, startPoint y: 407, endPoint x: 456, endPoint y: 452, distance: 790.9
click at [1273, 404] on app-calendar-viewport "Sun 24 0/3 1 Job Mon 25 4/4 2 Jobs Tue 26 2/2 1 Job Wed 27 4/4 1 Job Thu 28 4/4…" at bounding box center [753, 577] width 1507 height 872
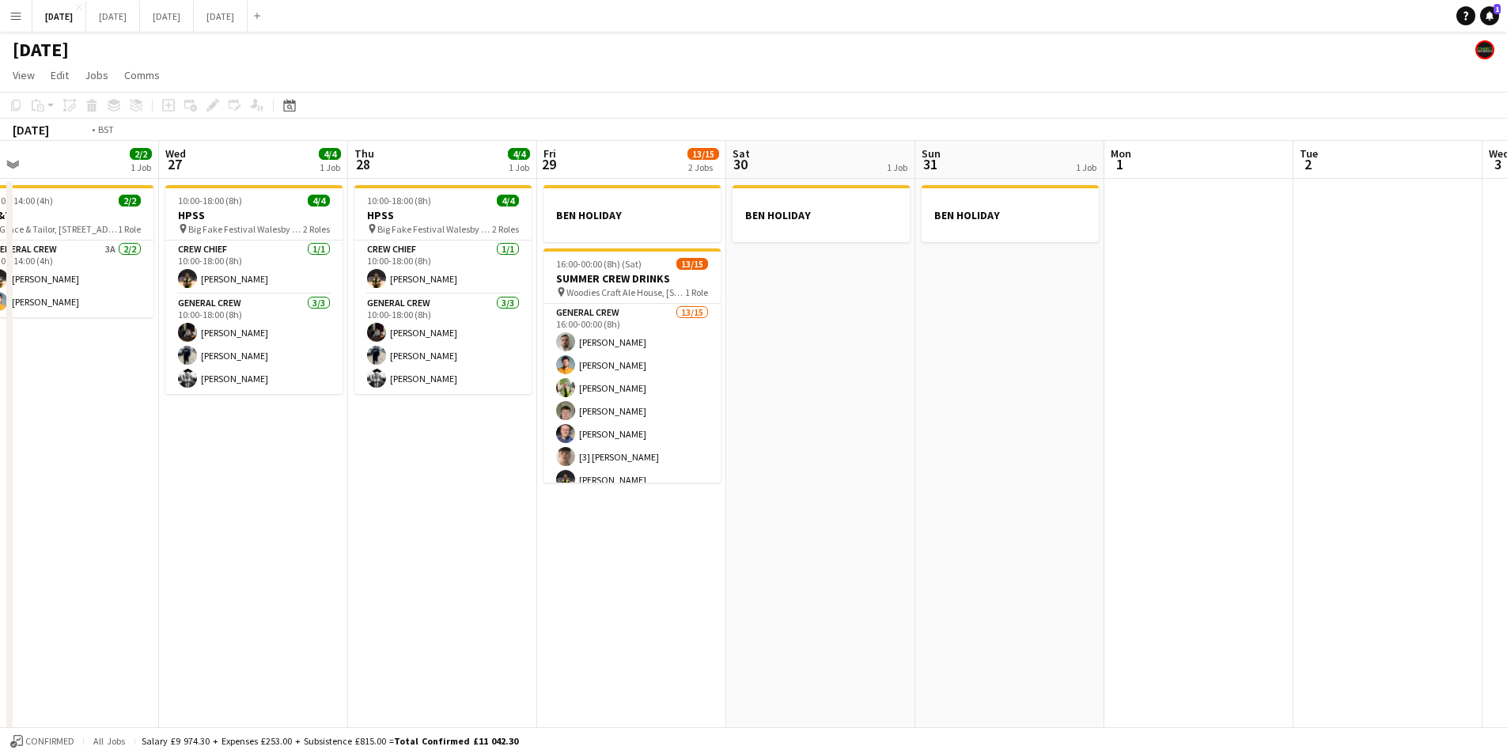
click at [634, 421] on app-calendar-viewport "Sat 23 8/8 4 Jobs Sun 24 0/3 1 Job Mon 25 4/4 2 Jobs Tue 26 2/2 1 Job Wed 27 4/…" at bounding box center [753, 577] width 1507 height 872
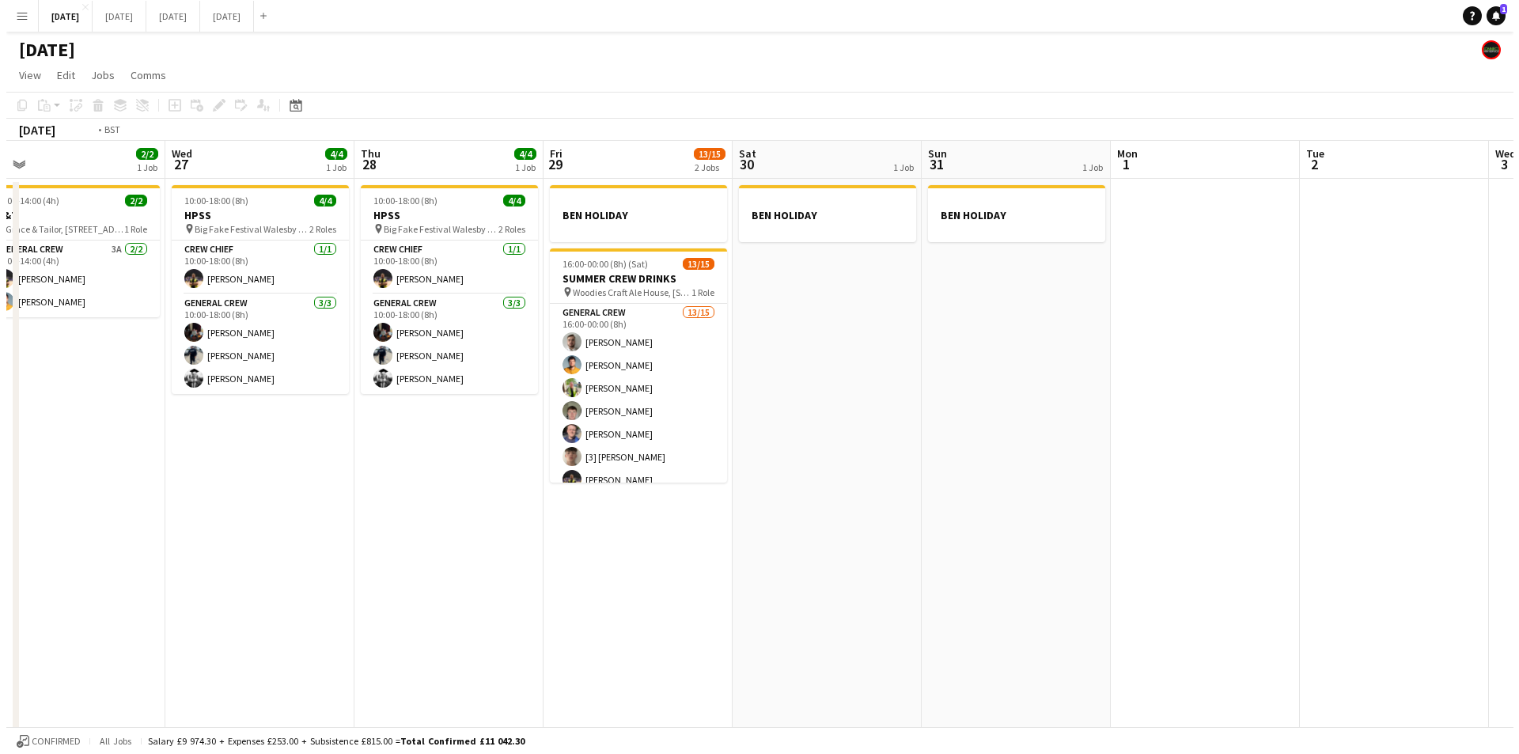
scroll to position [0, 412]
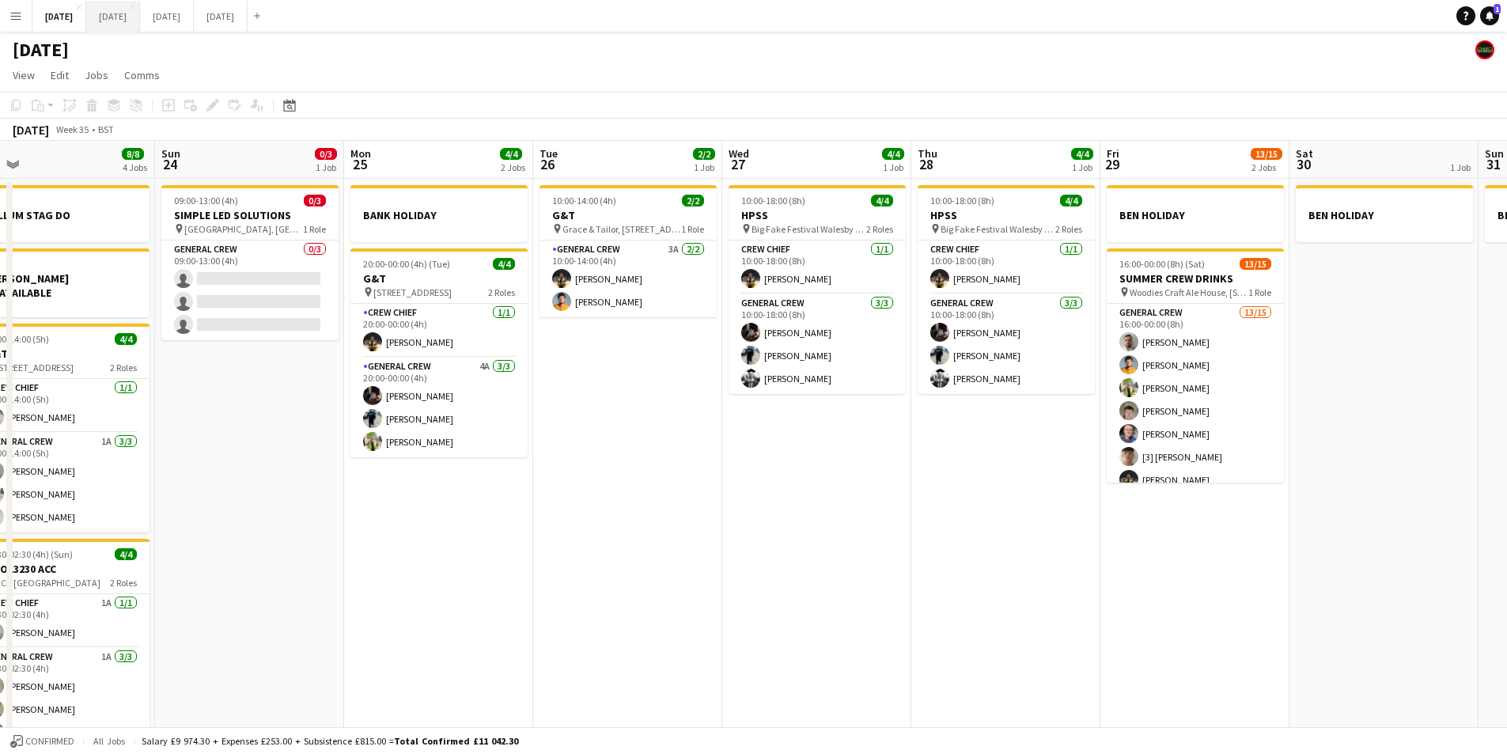
click at [140, 13] on button "[DATE] Close" at bounding box center [113, 16] width 54 height 31
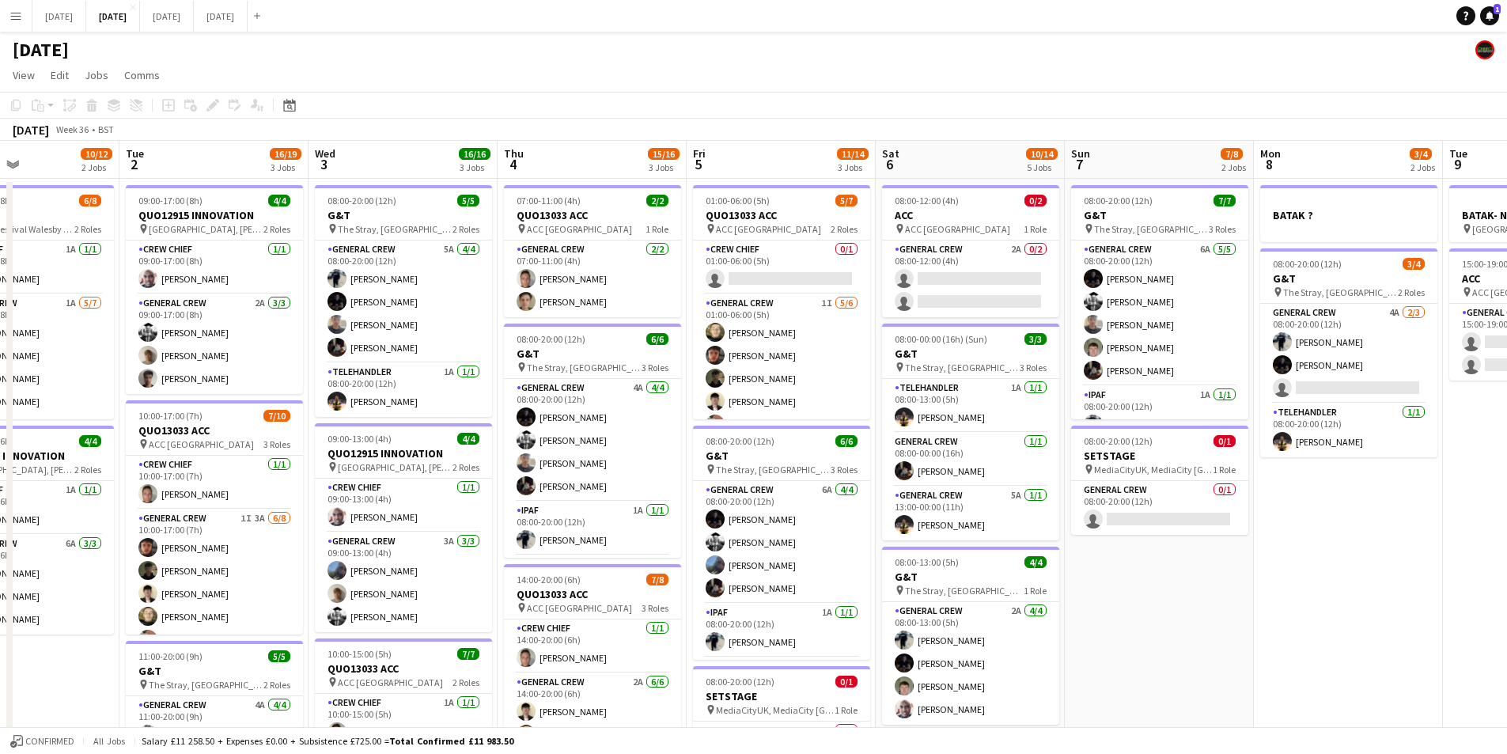
drag, startPoint x: 1322, startPoint y: 515, endPoint x: 1111, endPoint y: 531, distance: 211.8
click at [1109, 531] on app-calendar-viewport "Fri 29 Sat 30 Sun 31 Mon 1 10/12 2 Jobs Tue 2 16/19 3 Jobs Wed 3 16/16 3 Jobs T…" at bounding box center [753, 602] width 1507 height 922
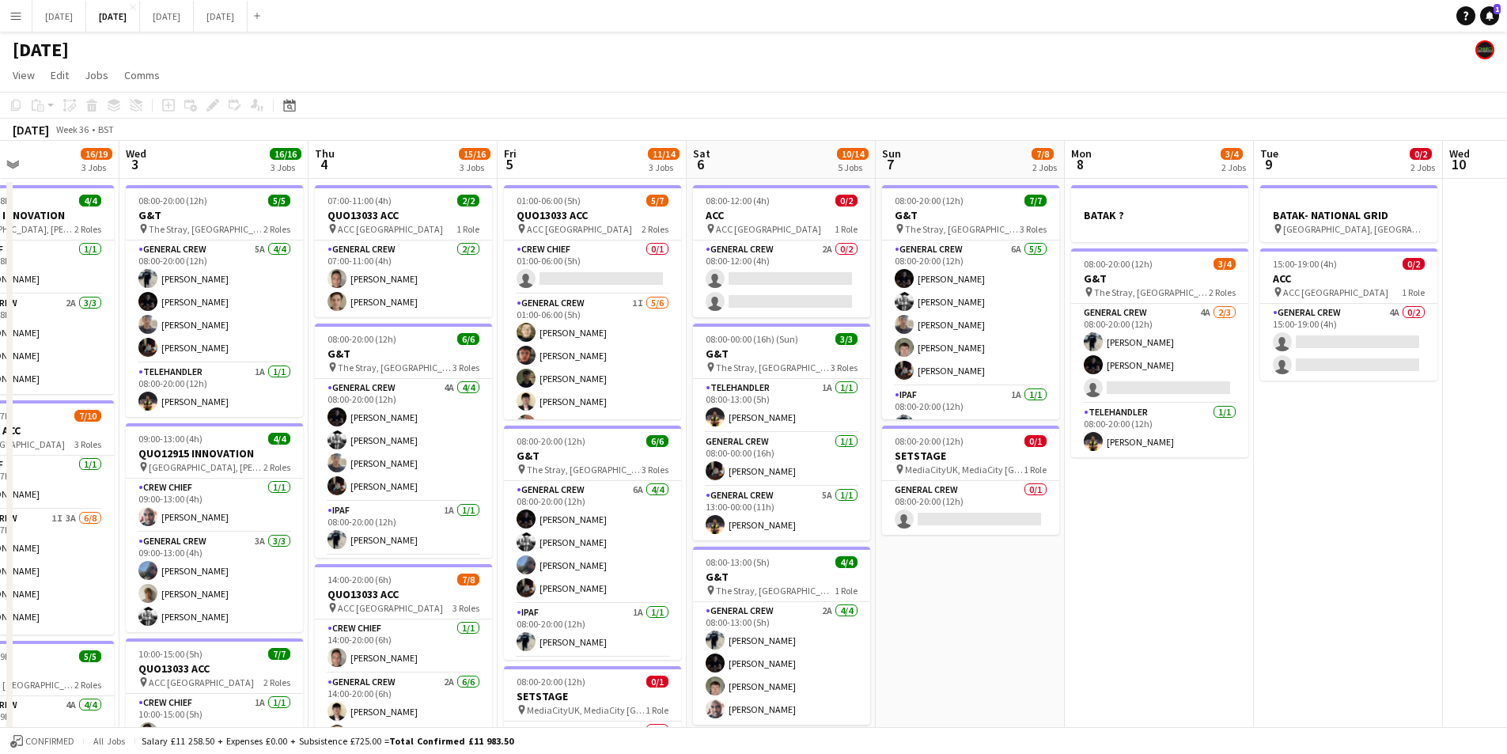
scroll to position [0, 449]
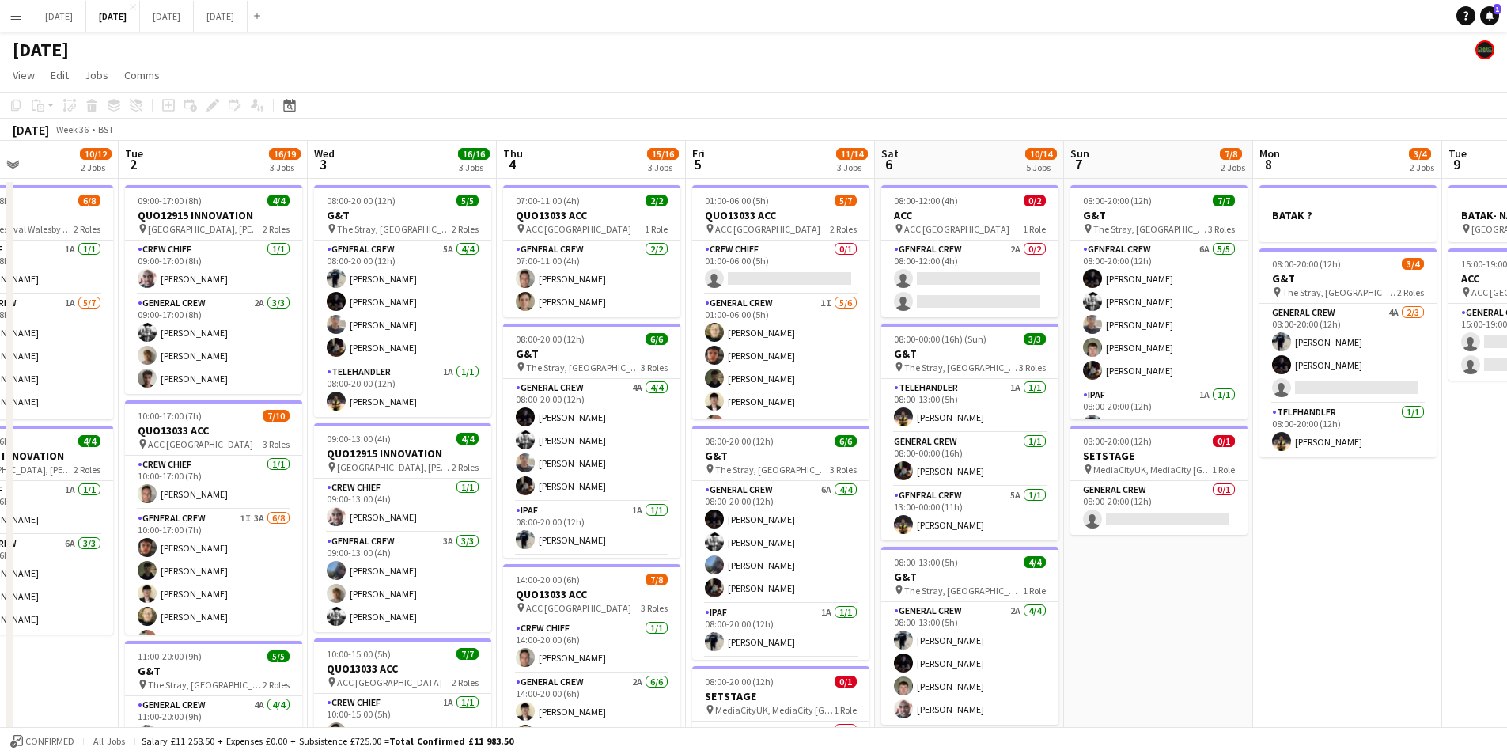
click at [867, 541] on app-calendar-viewport "Sat 30 Sun 31 Mon 1 10/12 2 Jobs Tue 2 16/19 3 Jobs Wed 3 16/16 3 Jobs Thu 4 15…" at bounding box center [753, 602] width 1507 height 922
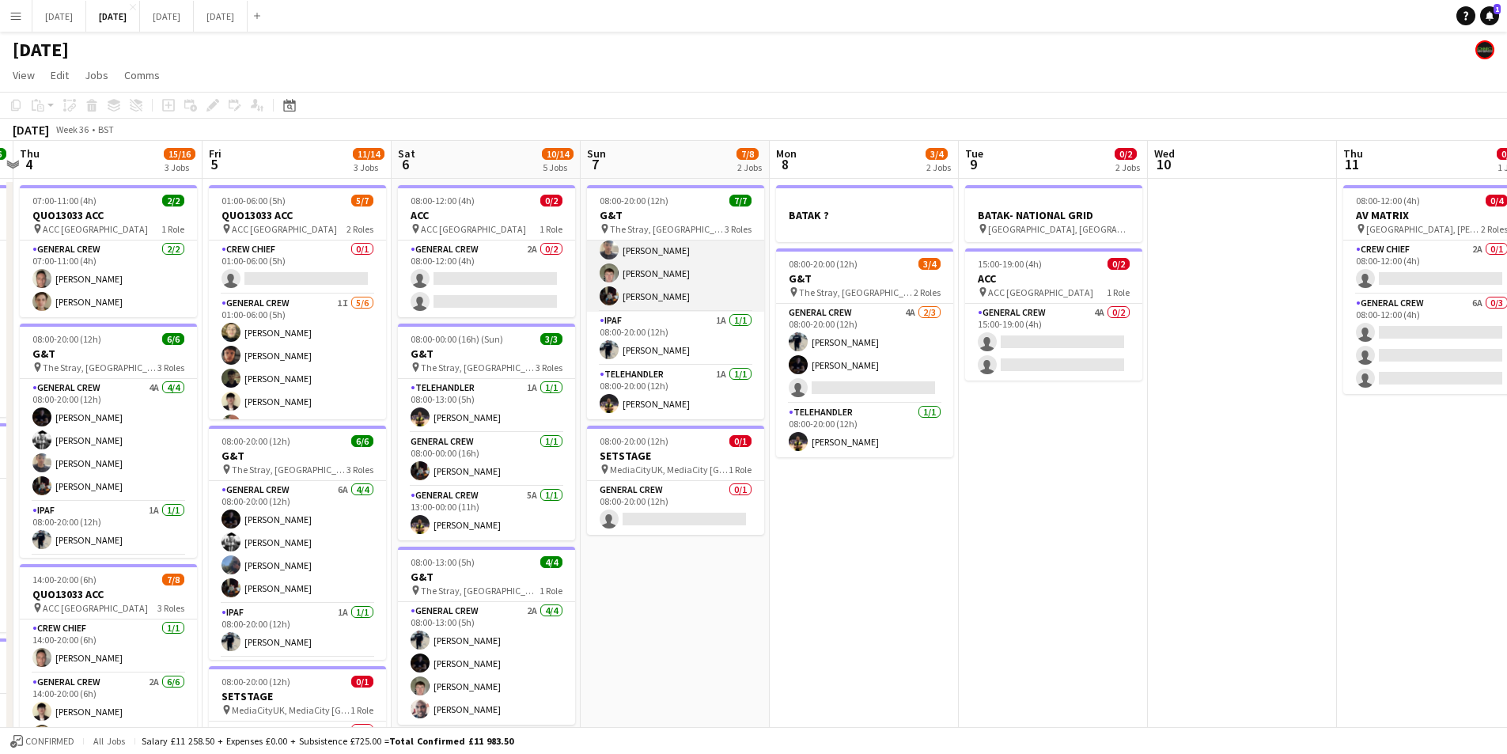
scroll to position [0, 0]
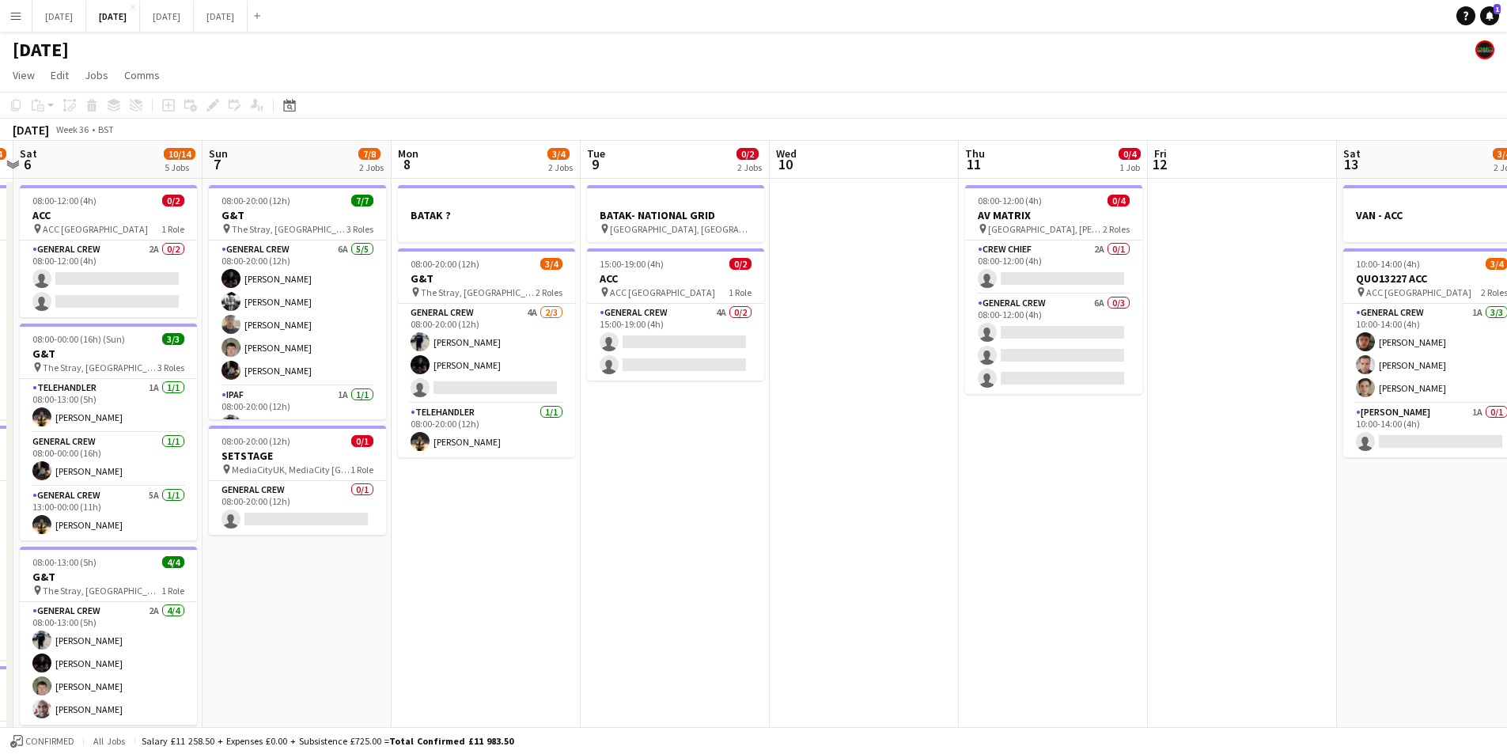
drag, startPoint x: 1311, startPoint y: 542, endPoint x: 869, endPoint y: 536, distance: 442.3
click at [866, 536] on app-calendar-viewport "Wed 3 16/16 3 Jobs Thu 4 15/16 3 Jobs Fri 5 11/14 3 Jobs Sat 6 10/14 5 Jobs Sun…" at bounding box center [753, 602] width 1507 height 922
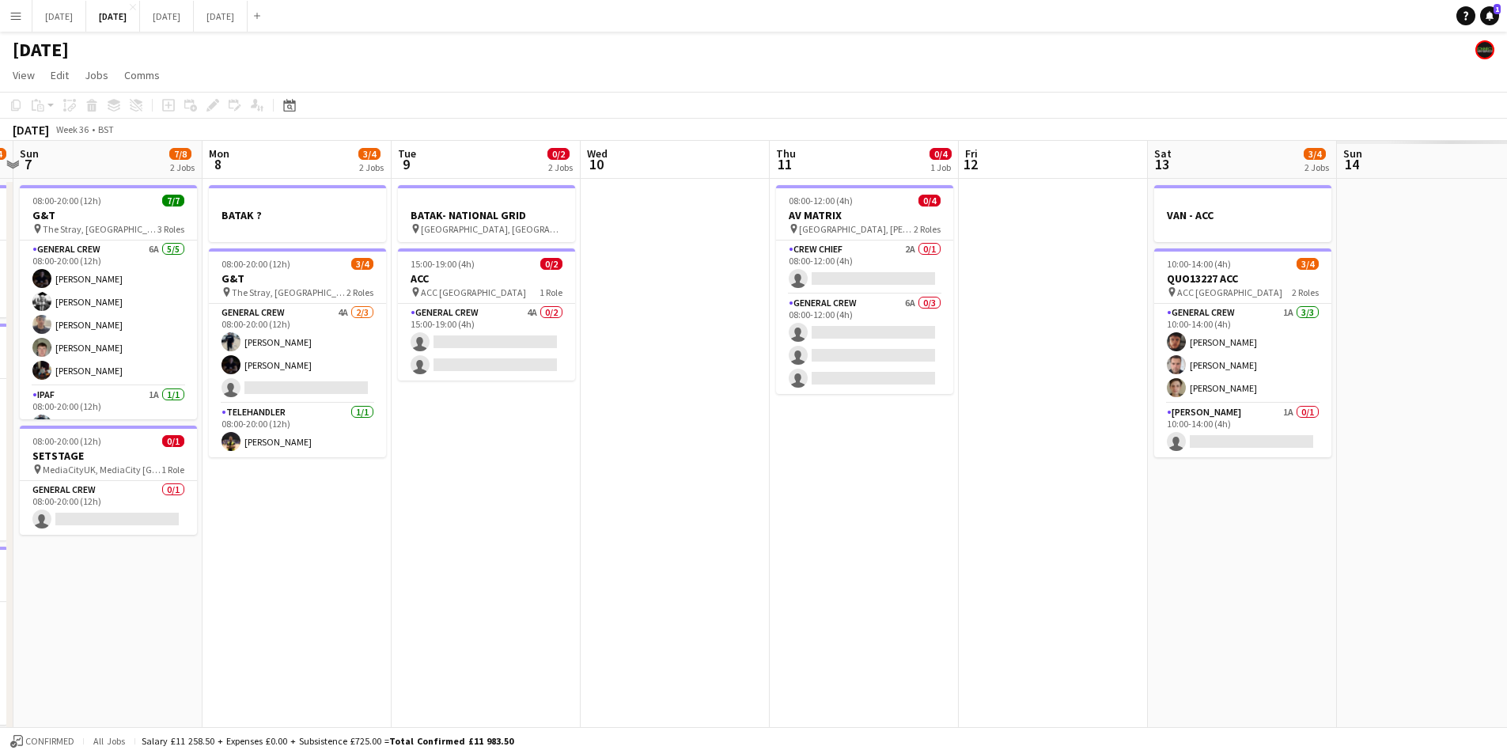
scroll to position [0, 458]
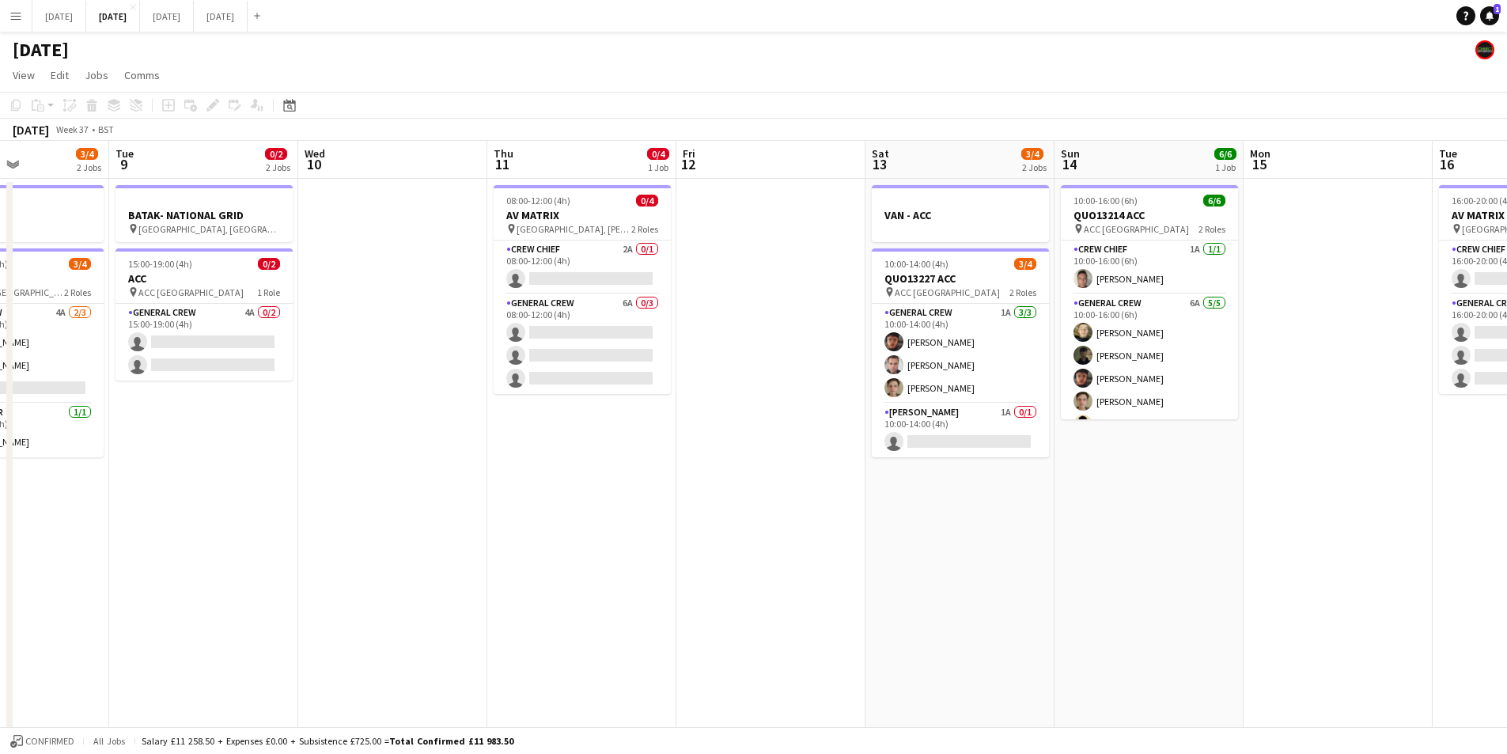
drag, startPoint x: 858, startPoint y: 542, endPoint x: 775, endPoint y: 525, distance: 85.5
click at [775, 525] on app-calendar-viewport "Sat 6 10/14 5 Jobs Sun 7 7/8 2 Jobs Mon 8 3/4 2 Jobs Tue 9 0/2 2 Jobs Wed 10 Th…" at bounding box center [753, 602] width 1507 height 922
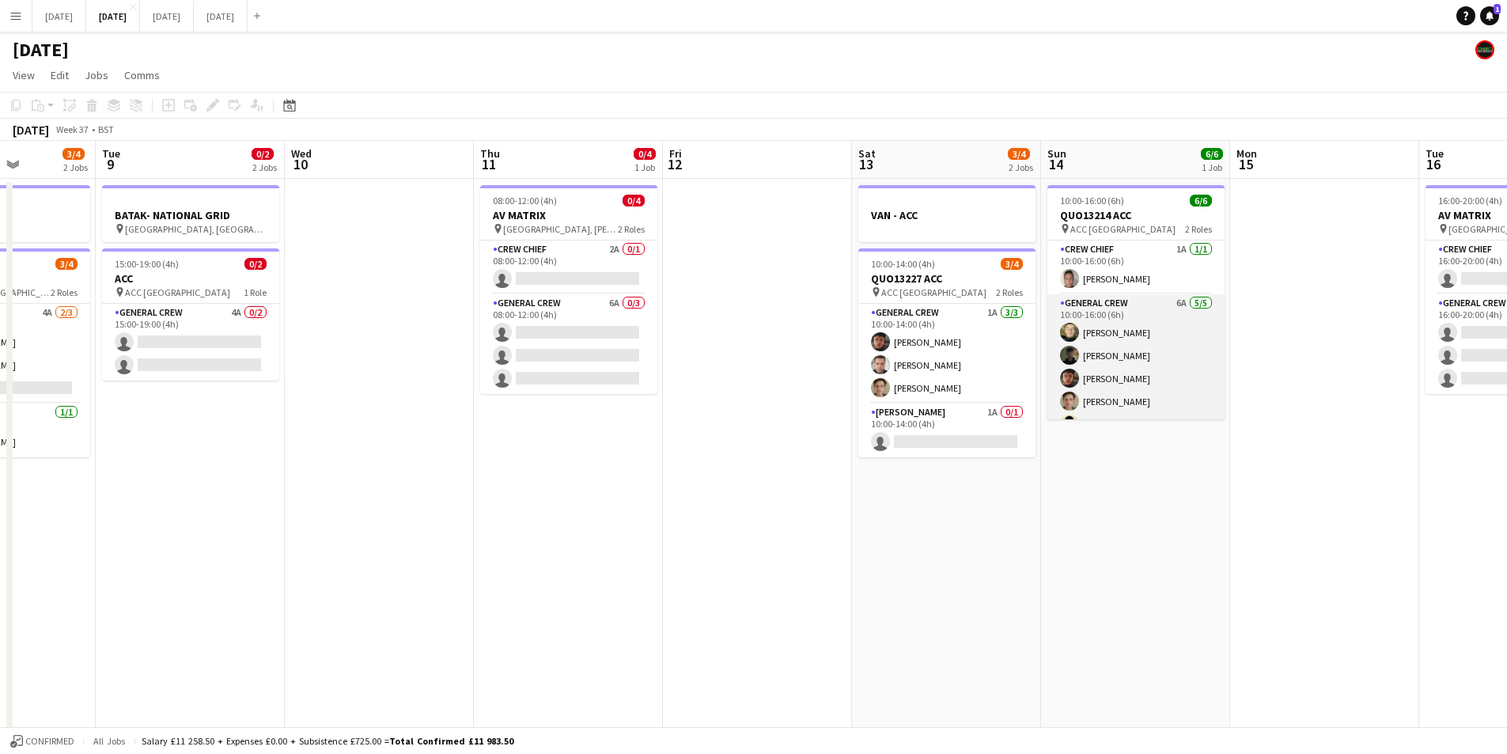
scroll to position [21, 0]
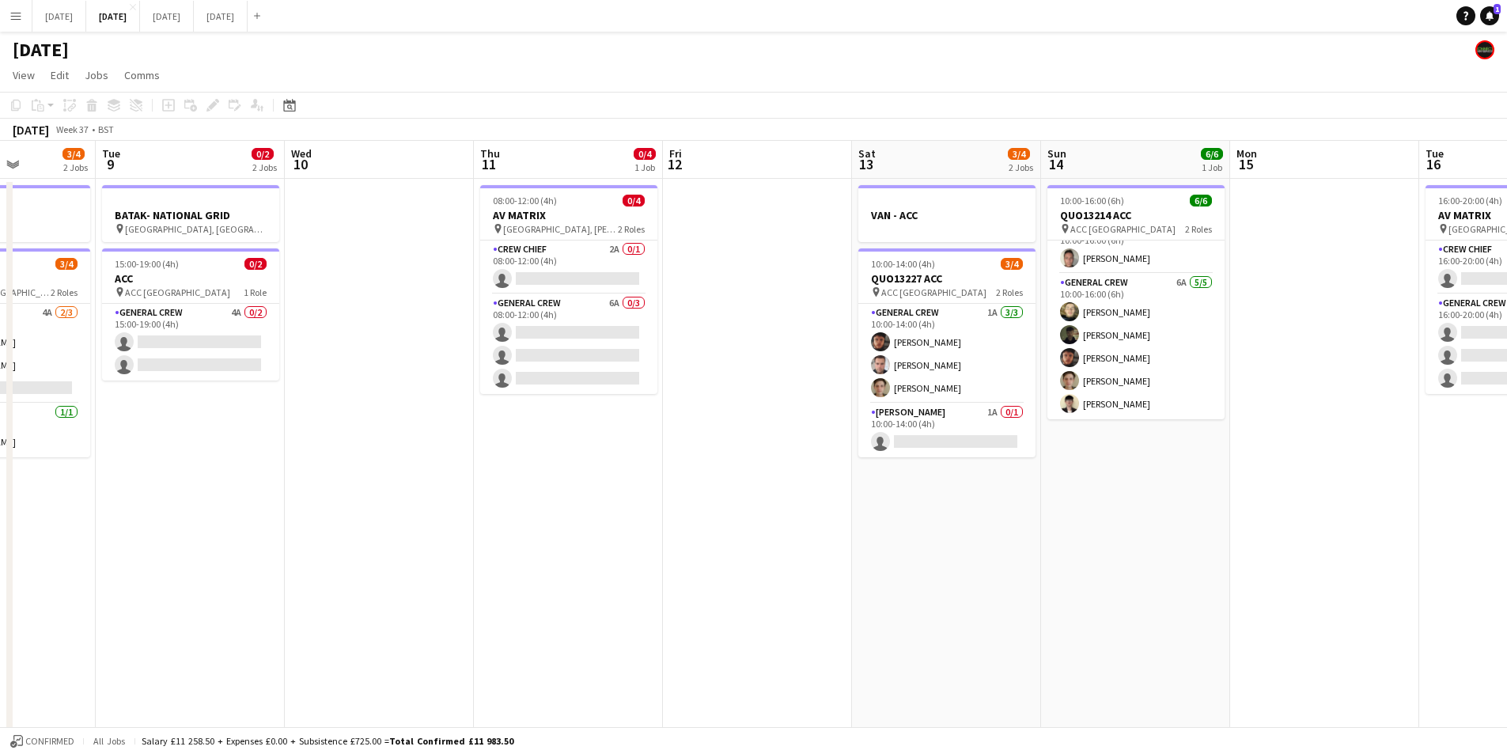
drag, startPoint x: 1196, startPoint y: 491, endPoint x: 760, endPoint y: 506, distance: 436.2
click at [762, 506] on app-calendar-viewport "Sat 6 10/14 5 Jobs Sun 7 7/8 2 Jobs Mon 8 3/4 2 Jobs Tue 9 0/2 2 Jobs Wed 10 Th…" at bounding box center [753, 602] width 1507 height 922
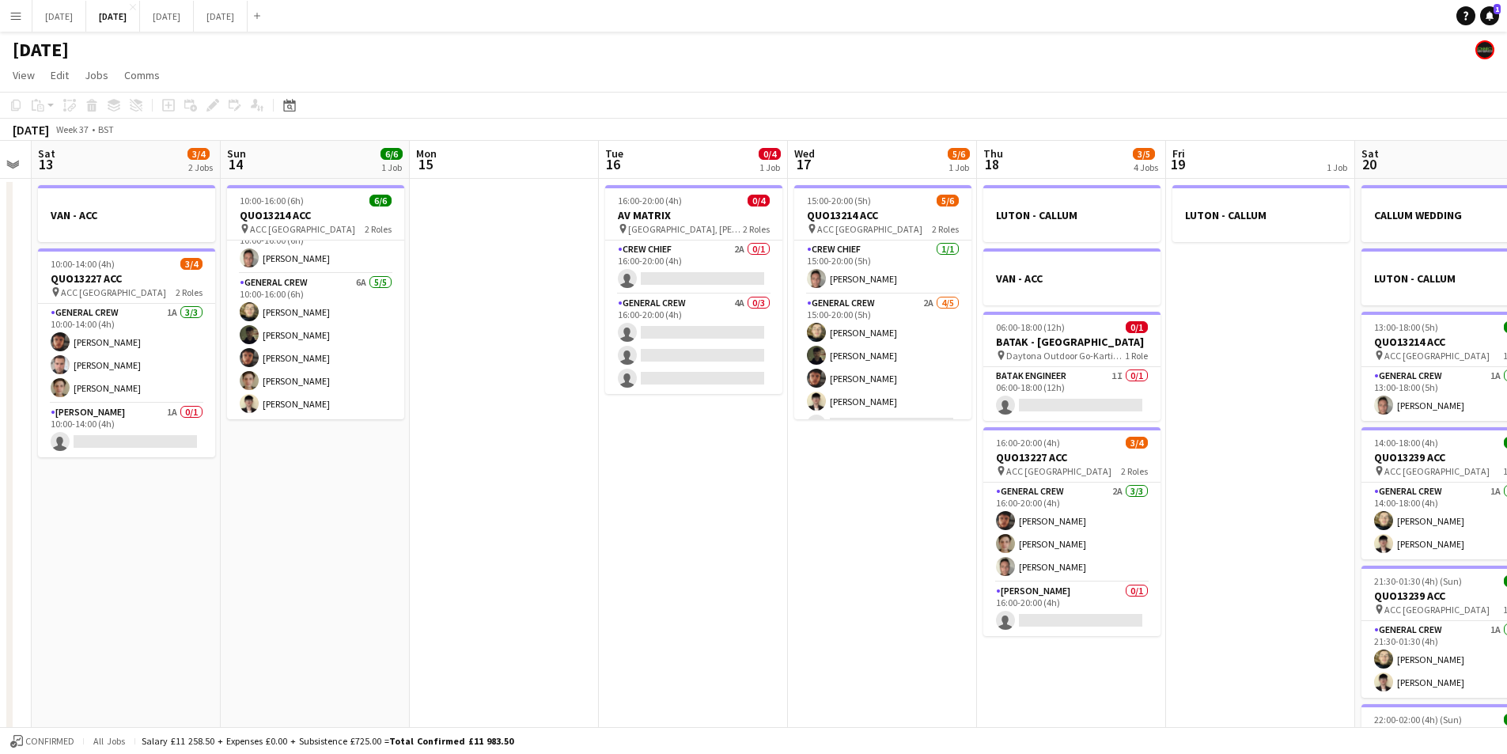
scroll to position [0, 508]
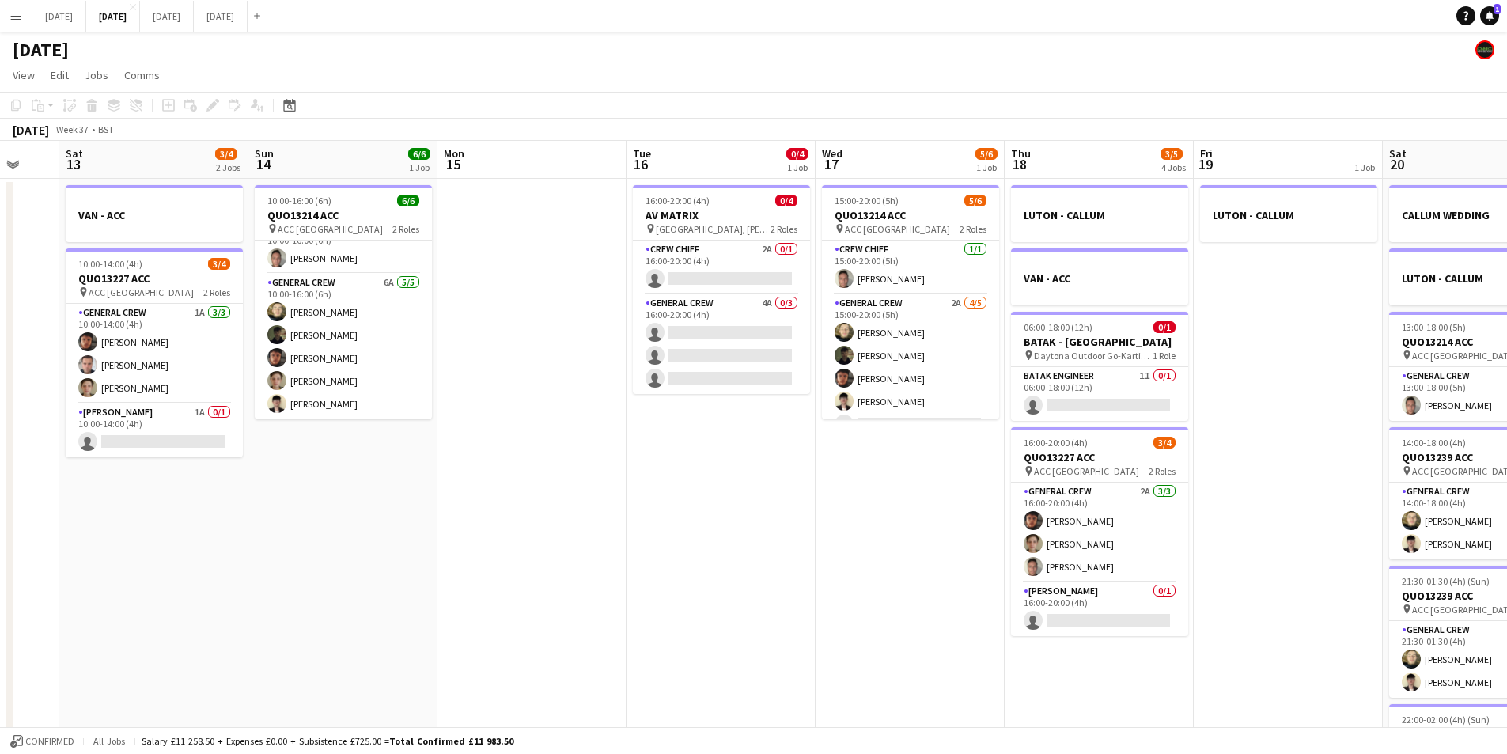
drag, startPoint x: 796, startPoint y: 533, endPoint x: 758, endPoint y: 530, distance: 38.1
click at [758, 530] on app-calendar-viewport "Wed 10 Thu 11 0/4 1 Job Fri 12 Sat 13 3/4 2 Jobs Sun 14 6/6 1 Job Mon 15 Tue 16…" at bounding box center [753, 602] width 1507 height 922
click at [1087, 536] on app-card-role "General Crew 2A [DATE] 16:00-20:00 (4h) [PERSON_NAME] [PERSON_NAME] [PERSON_NAM…" at bounding box center [1099, 533] width 177 height 100
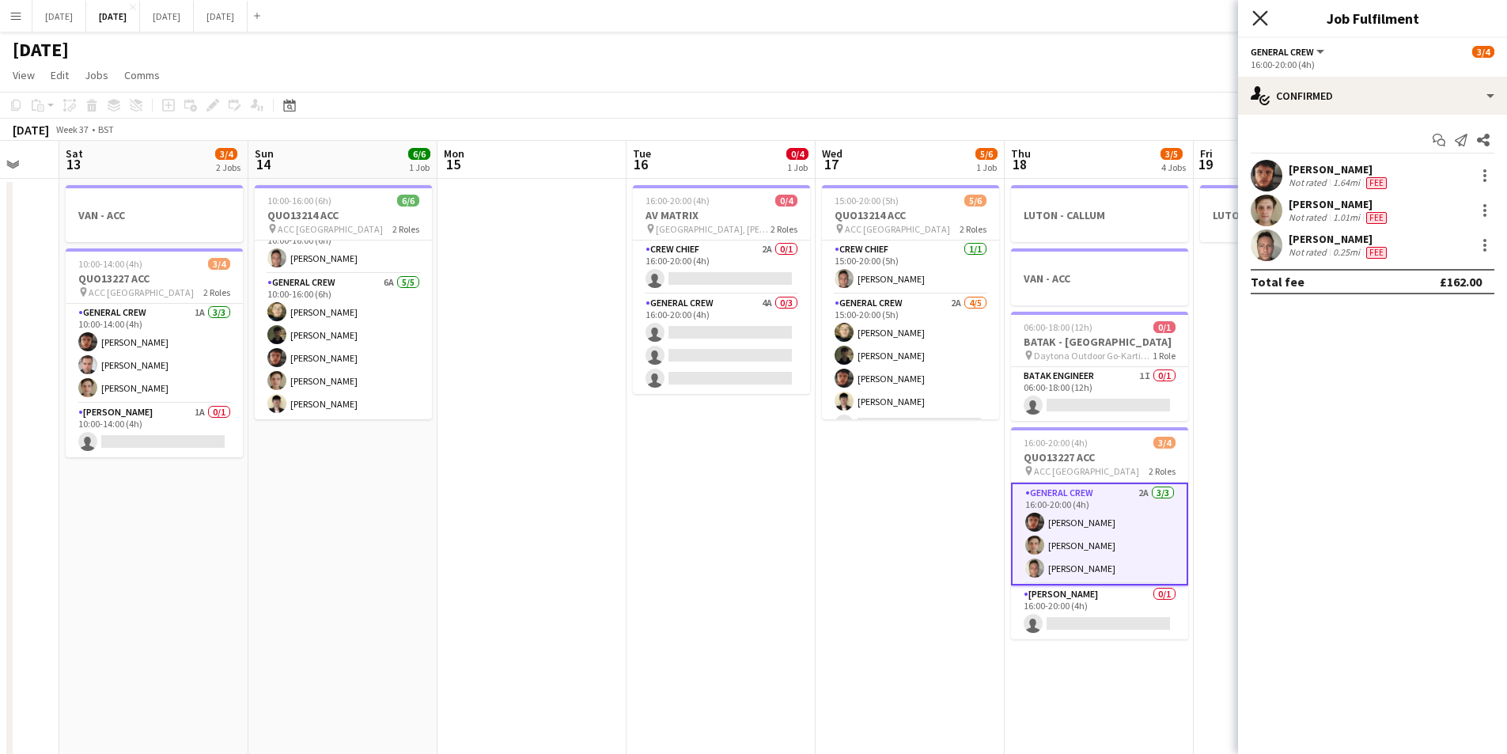
click at [1260, 19] on icon at bounding box center [1260, 17] width 15 height 15
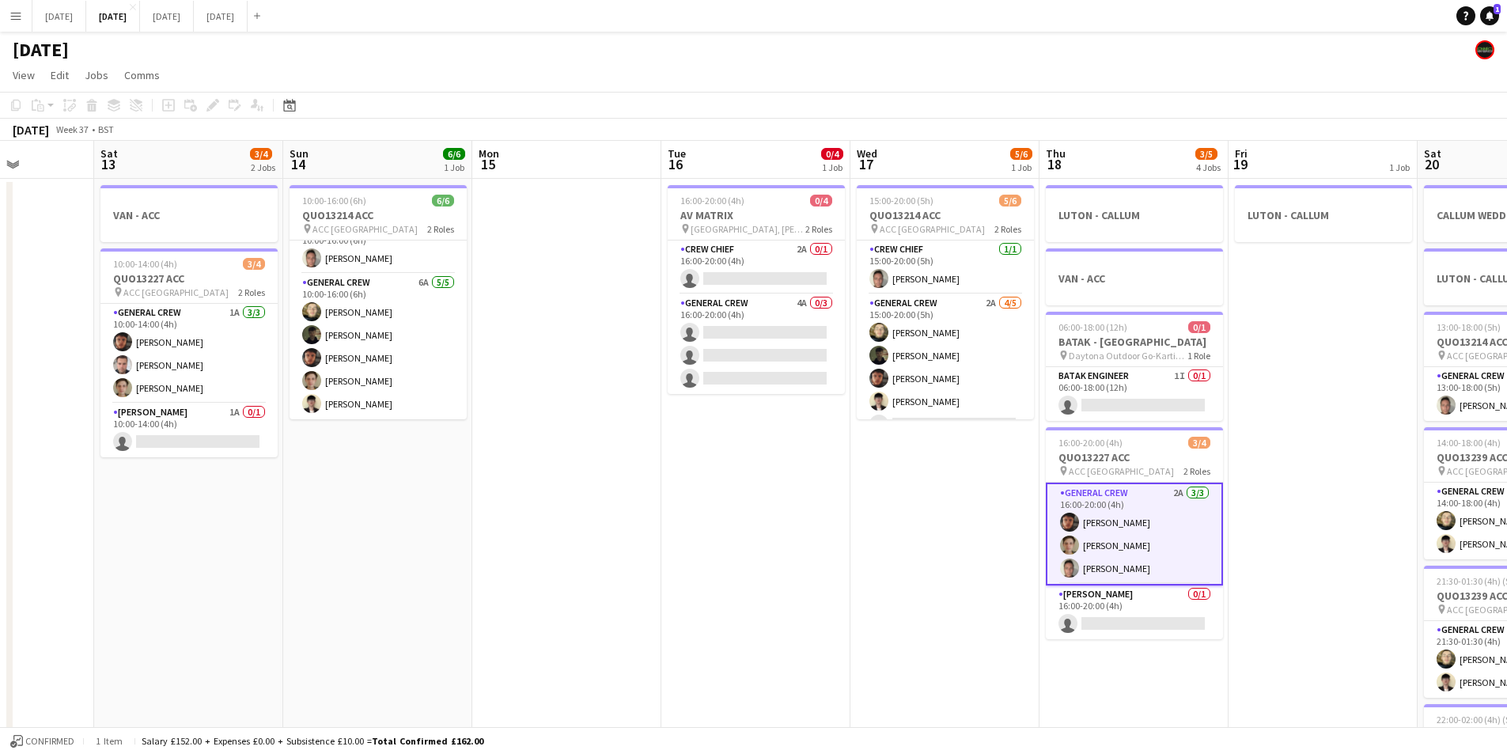
drag, startPoint x: 1203, startPoint y: 472, endPoint x: 1094, endPoint y: 462, distance: 109.7
click at [1094, 462] on app-calendar-viewport "Wed 10 Thu 11 0/4 1 Job Fri 12 Sat 13 3/4 2 Jobs Sun 14 6/6 1 Job Mon 15 Tue 16…" at bounding box center [753, 602] width 1507 height 922
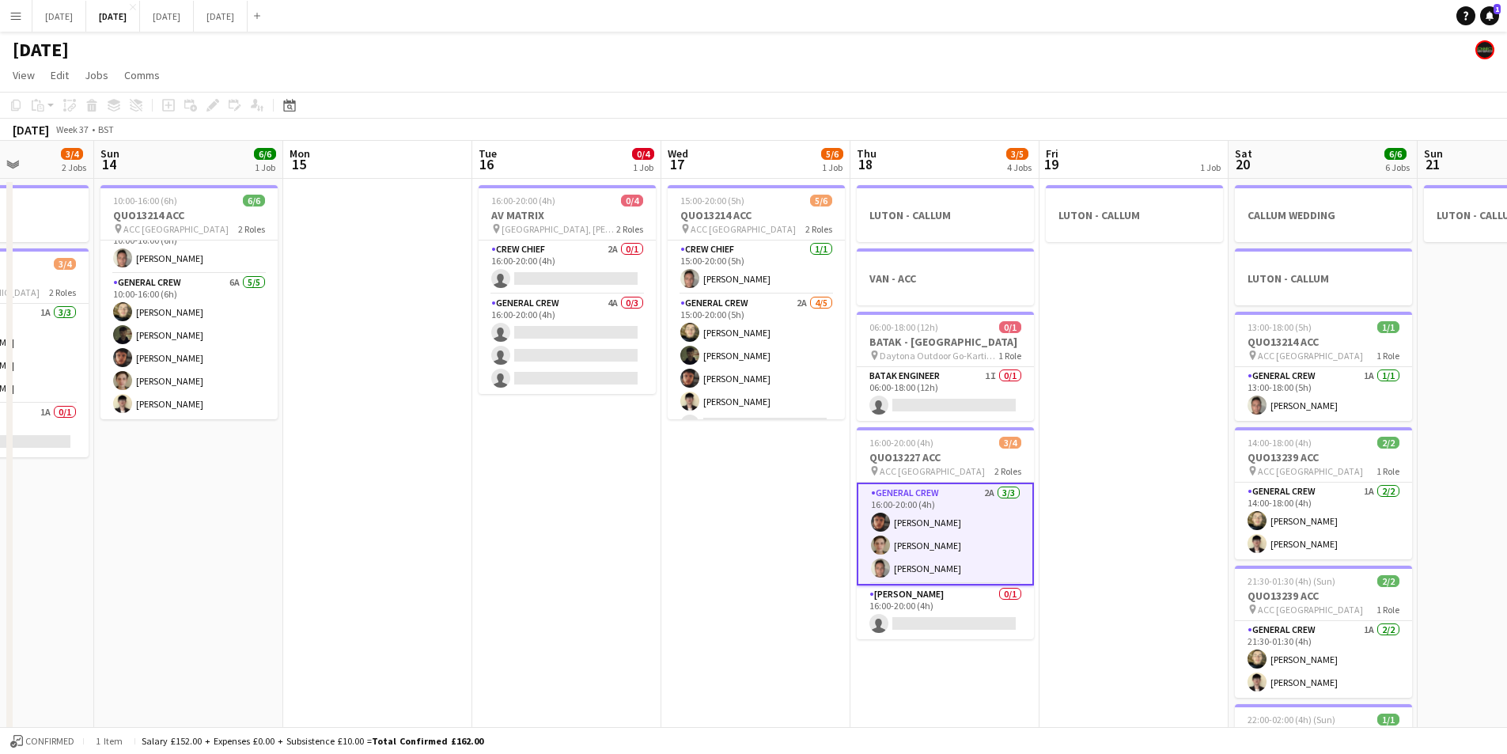
drag, startPoint x: 1215, startPoint y: 491, endPoint x: 708, endPoint y: 466, distance: 507.8
click at [733, 454] on app-calendar-viewport "Thu 11 0/4 1 Job Fri 12 Sat 13 3/4 2 Jobs Sun 14 6/6 1 Job Mon 15 Tue 16 0/4 1 …" at bounding box center [753, 602] width 1507 height 922
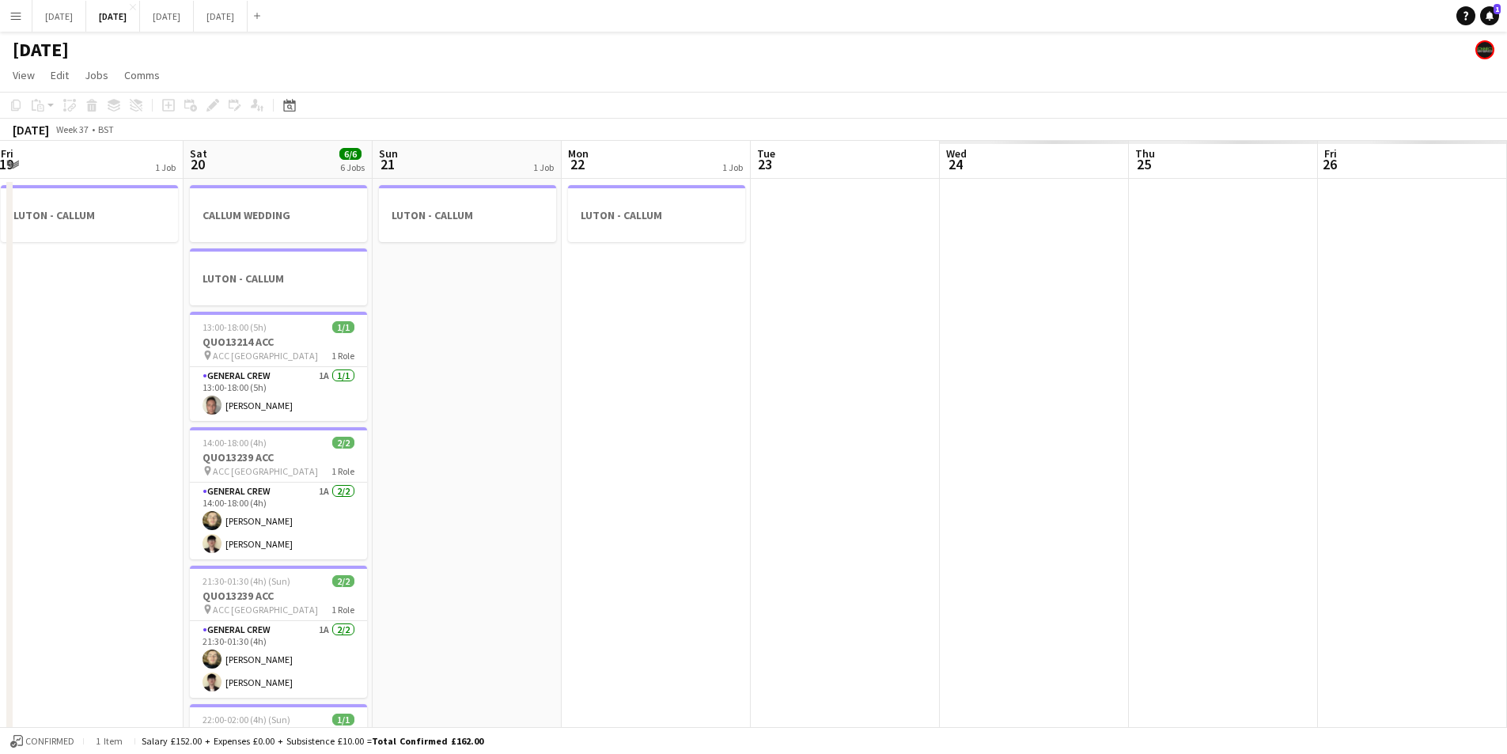
click at [644, 479] on app-calendar-viewport "Sun 14 6/6 1 Job Mon 15 Tue 16 0/4 1 Job Wed 17 5/6 1 Job Thu 18 3/5 4 Jobs Fri…" at bounding box center [753, 602] width 1507 height 922
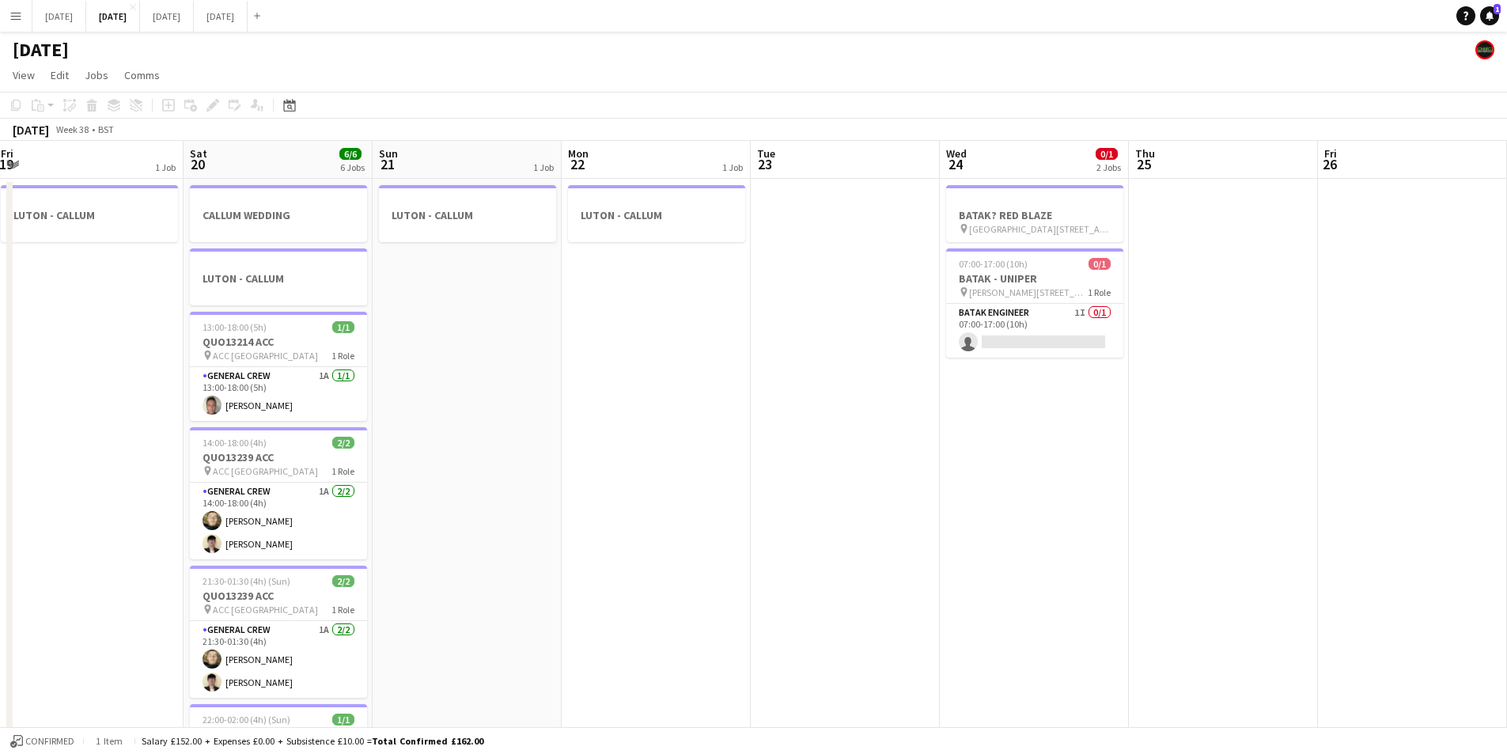
drag, startPoint x: 1112, startPoint y: 510, endPoint x: 631, endPoint y: 501, distance: 481.2
click at [642, 497] on app-calendar-viewport "Wed 17 5/6 1 Job Thu 18 3/5 4 Jobs Fri 19 1 Job Sat 20 6/6 6 Jobs Sun 21 1 Job …" at bounding box center [753, 602] width 1507 height 922
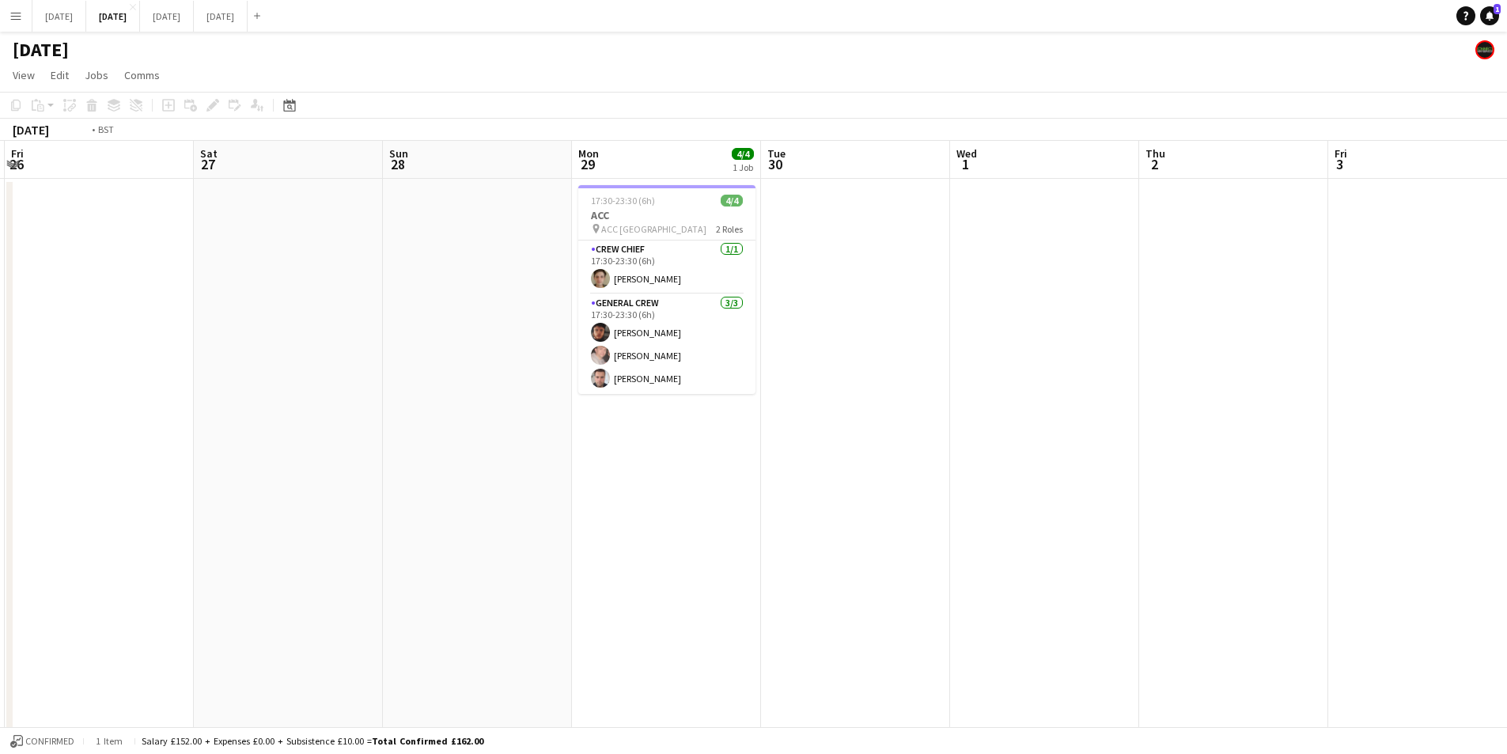
drag, startPoint x: 1010, startPoint y: 552, endPoint x: 688, endPoint y: 530, distance: 322.0
click at [1094, 501] on app-calendar-viewport "Tue 23 Wed 24 0/1 2 Jobs Thu 25 Fri 26 Sat 27 Sun 28 Mon 29 4/4 1 Job Tue 30 We…" at bounding box center [753, 602] width 1507 height 922
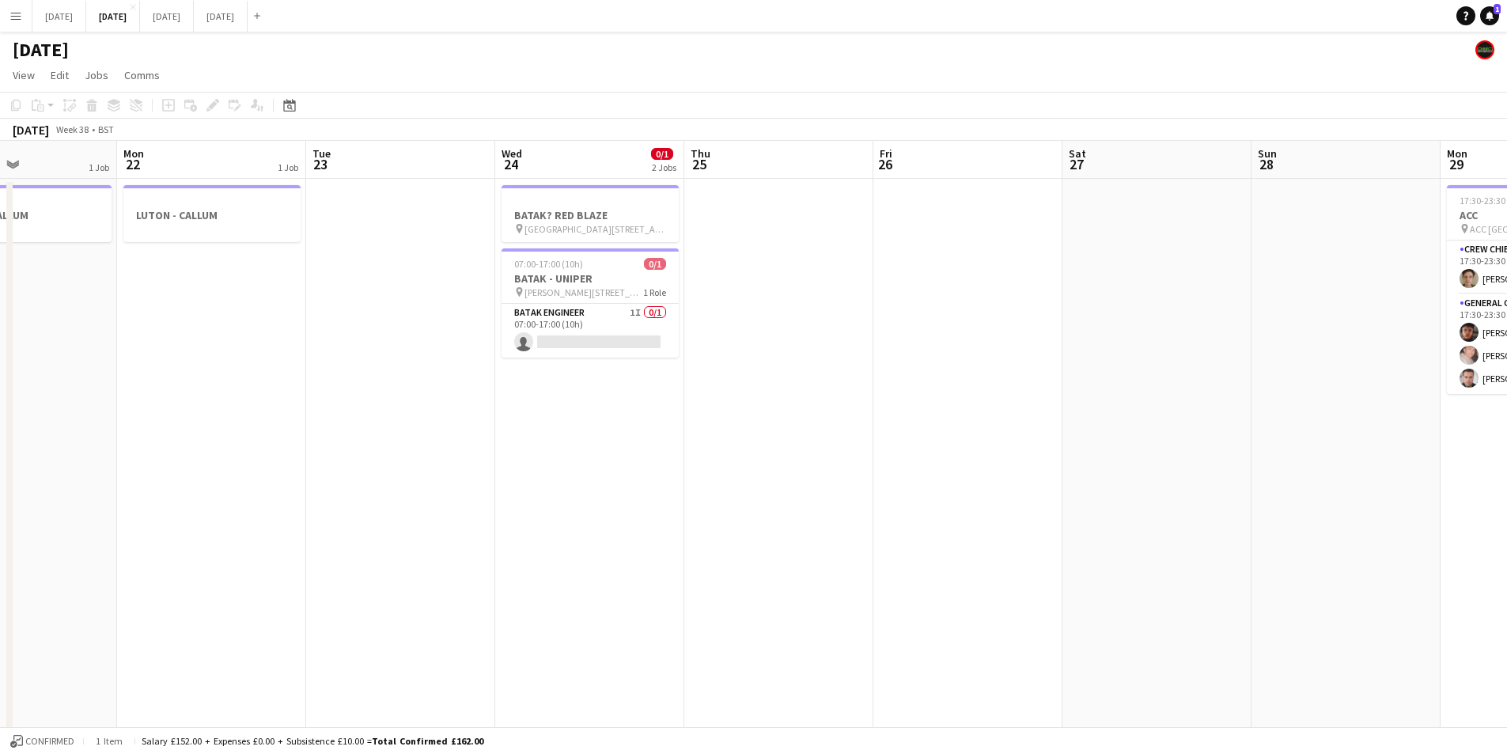
drag, startPoint x: 487, startPoint y: 548, endPoint x: 1097, endPoint y: 546, distance: 610.8
click at [1074, 551] on app-calendar-viewport "Fri 19 1 Job Sat 20 6/6 6 Jobs Sun 21 1 Job Mon 22 1 Job Tue 23 Wed 24 0/1 2 Jo…" at bounding box center [753, 602] width 1507 height 922
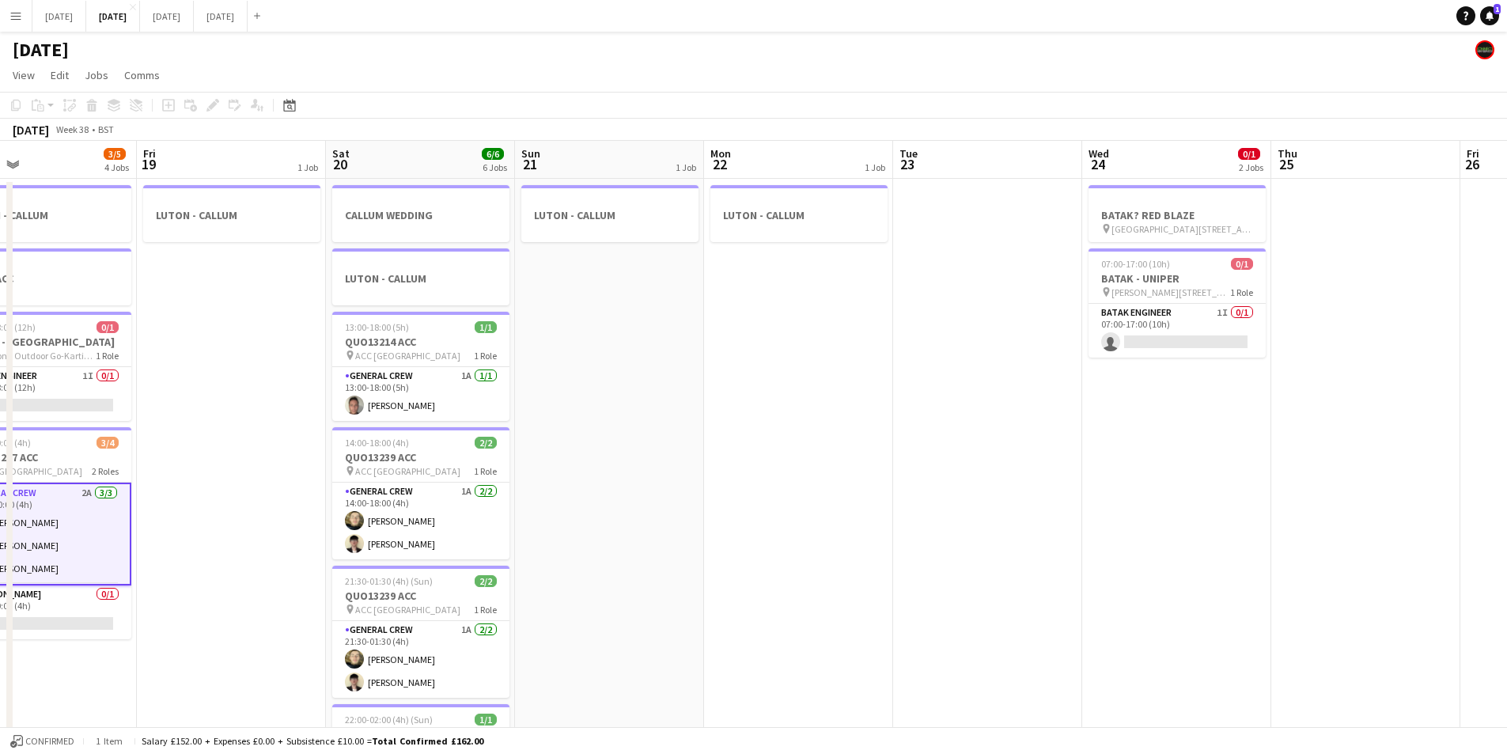
drag, startPoint x: 1296, startPoint y: 564, endPoint x: 1184, endPoint y: 521, distance: 120.2
click at [1507, 542] on html "Menu Boards Boards Boards All jobs Status Workforce Workforce My Workforce Recr…" at bounding box center [753, 545] width 1507 height 1090
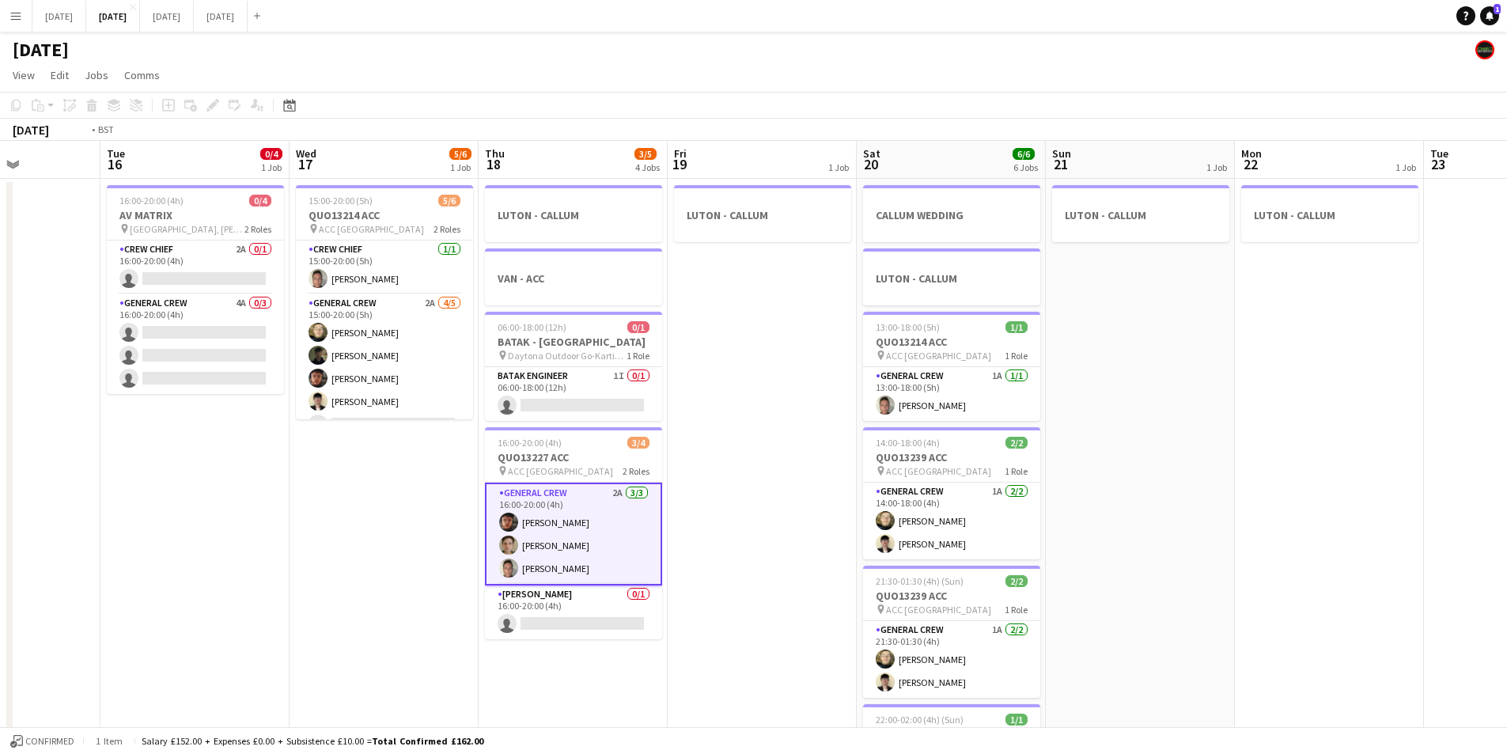
drag, startPoint x: 657, startPoint y: 580, endPoint x: 881, endPoint y: 571, distance: 224.9
click at [881, 571] on app-calendar-viewport "Sun 14 6/6 1 Job Mon 15 Tue 16 0/4 1 Job Wed 17 5/6 1 Job Thu 18 3/5 4 Jobs Fri…" at bounding box center [753, 602] width 1507 height 922
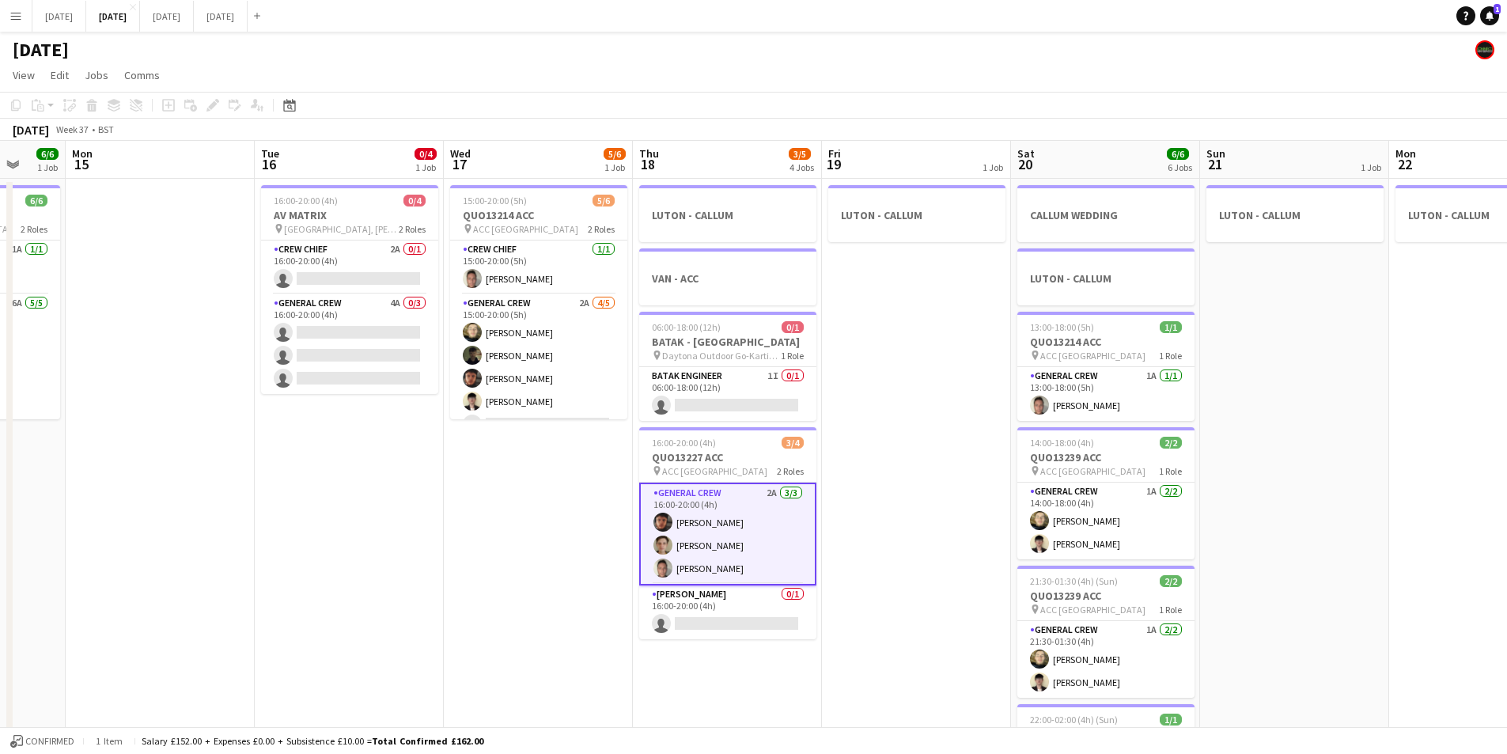
drag, startPoint x: 378, startPoint y: 586, endPoint x: 1015, endPoint y: 576, distance: 637.0
click at [1042, 581] on app-calendar-viewport "Fri 12 Sat 13 3/4 2 Jobs Sun 14 6/6 1 Job Mon 15 Tue 16 0/4 1 Job Wed 17 5/6 1 …" at bounding box center [753, 602] width 1507 height 922
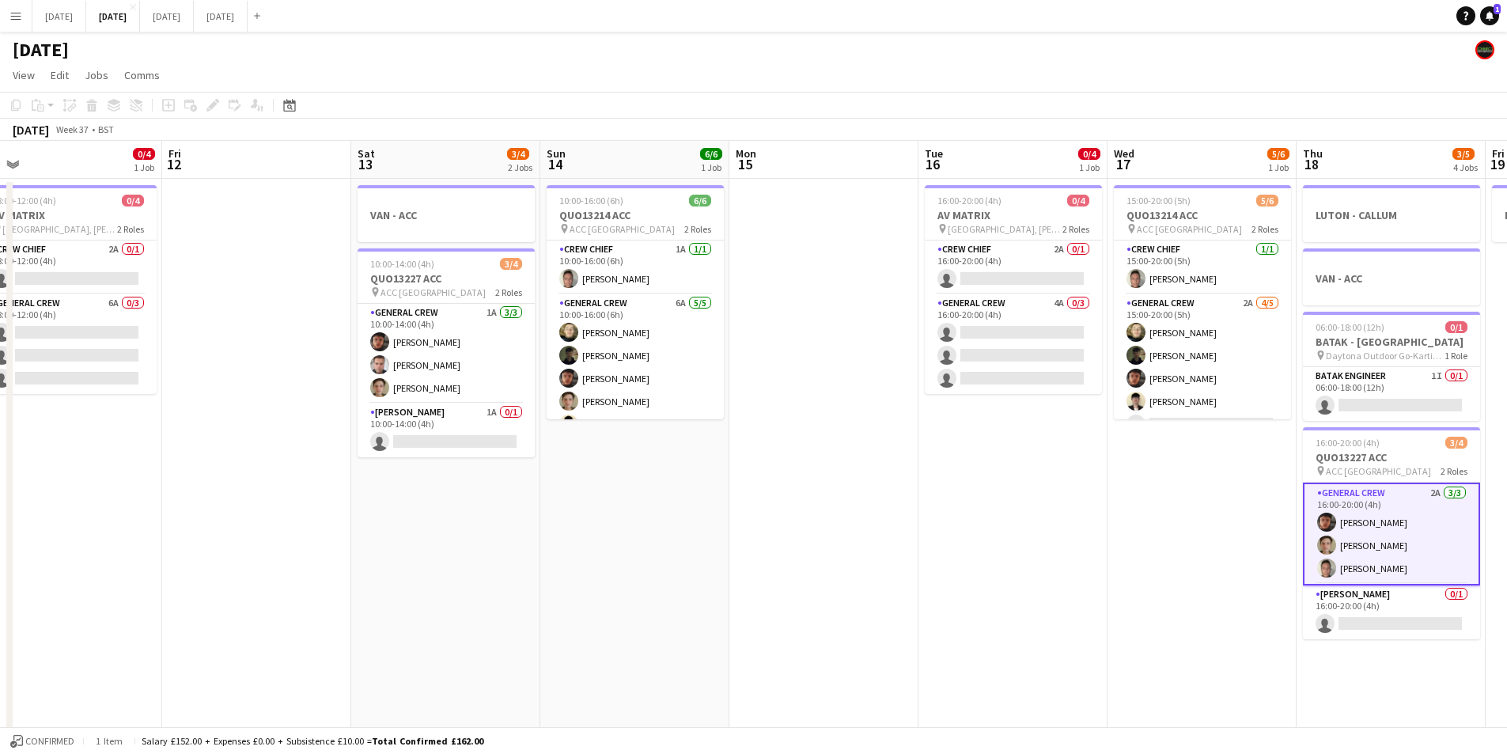
drag, startPoint x: 559, startPoint y: 593, endPoint x: 778, endPoint y: 561, distance: 220.8
click at [1323, 601] on app-calendar-viewport "Tue 9 0/2 2 Jobs Wed 10 Thu 11 0/4 1 Job Fri 12 Sat 13 3/4 2 Jobs Sun 14 6/6 1 …" at bounding box center [753, 602] width 1507 height 922
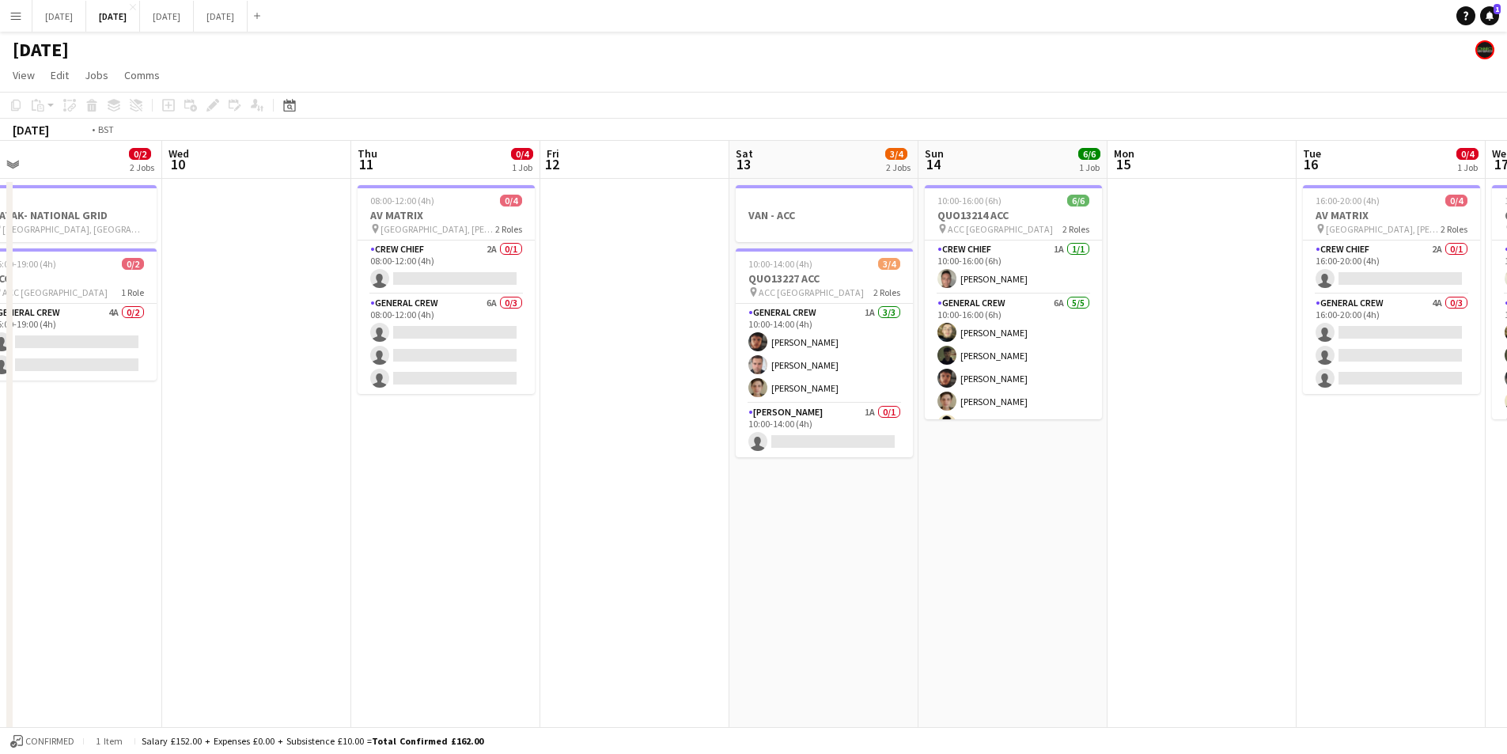
click at [1069, 592] on app-calendar-viewport "Sun 7 7/8 2 Jobs Mon 8 3/4 2 Jobs Tue 9 0/2 2 Jobs Wed 10 Thu 11 0/4 1 Job Fri …" at bounding box center [753, 602] width 1507 height 922
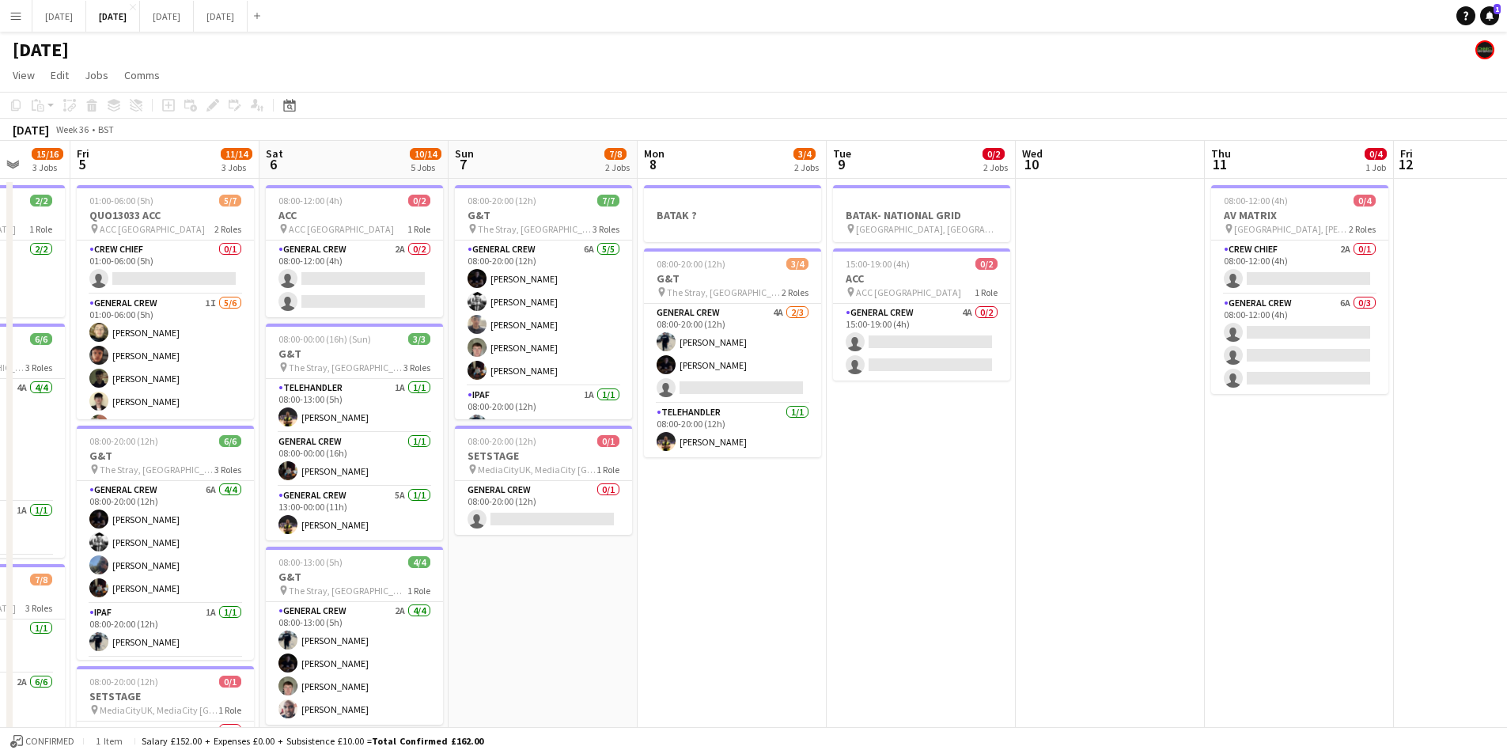
drag, startPoint x: 748, startPoint y: 627, endPoint x: 1302, endPoint y: 627, distance: 553.9
click at [1278, 628] on app-calendar-viewport "Tue 2 16/19 3 Jobs Wed 3 16/16 3 Jobs Thu 4 15/16 3 Jobs Fri 5 11/14 3 Jobs Sat…" at bounding box center [753, 602] width 1507 height 922
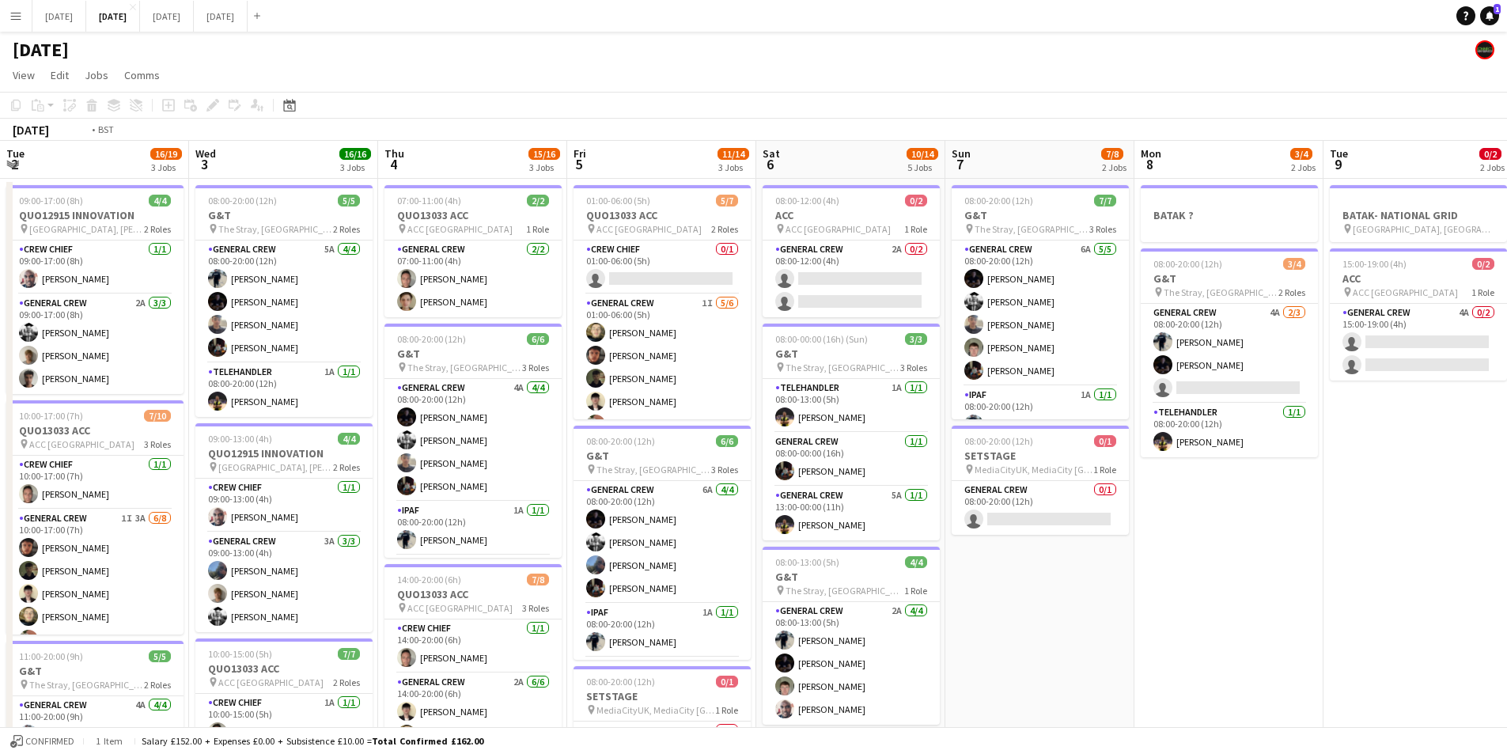
drag, startPoint x: 1311, startPoint y: 684, endPoint x: 1397, endPoint y: 665, distance: 87.7
click at [1399, 670] on app-calendar-viewport "Sun 31 Mon 1 10/12 2 Jobs Tue 2 16/19 3 Jobs Wed 3 16/16 3 Jobs Thu 4 15/16 3 J…" at bounding box center [753, 602] width 1507 height 922
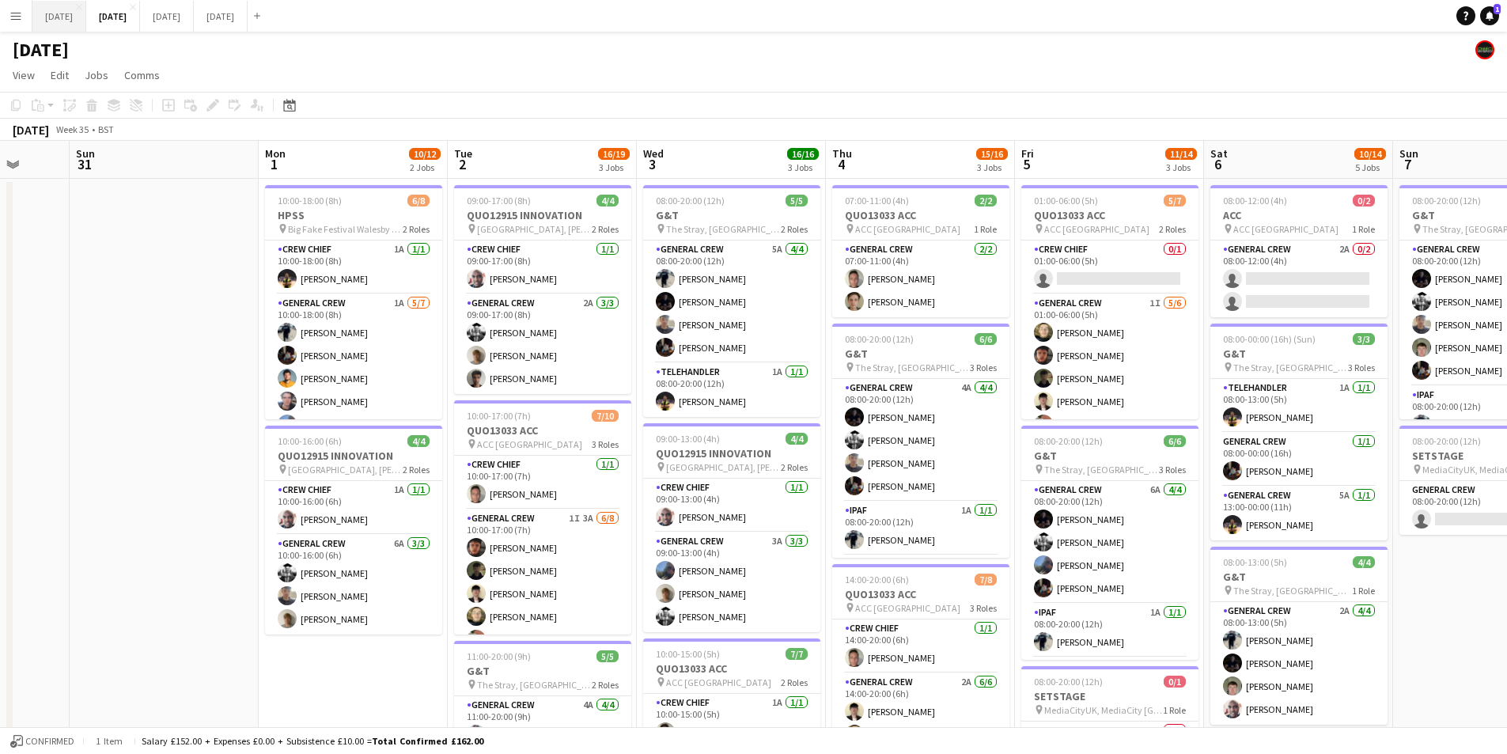
click at [62, 14] on button "[DATE] Close" at bounding box center [59, 16] width 54 height 31
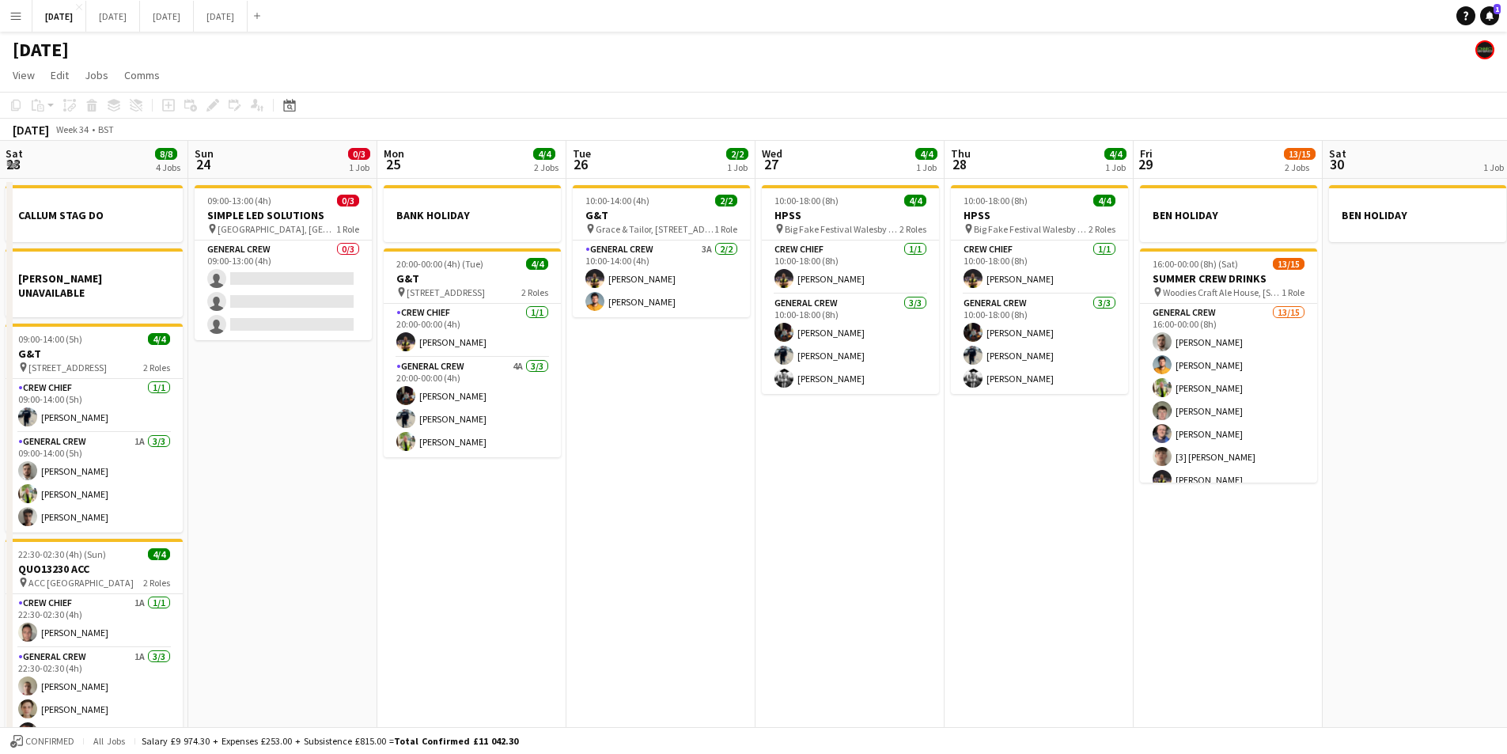
scroll to position [0, 347]
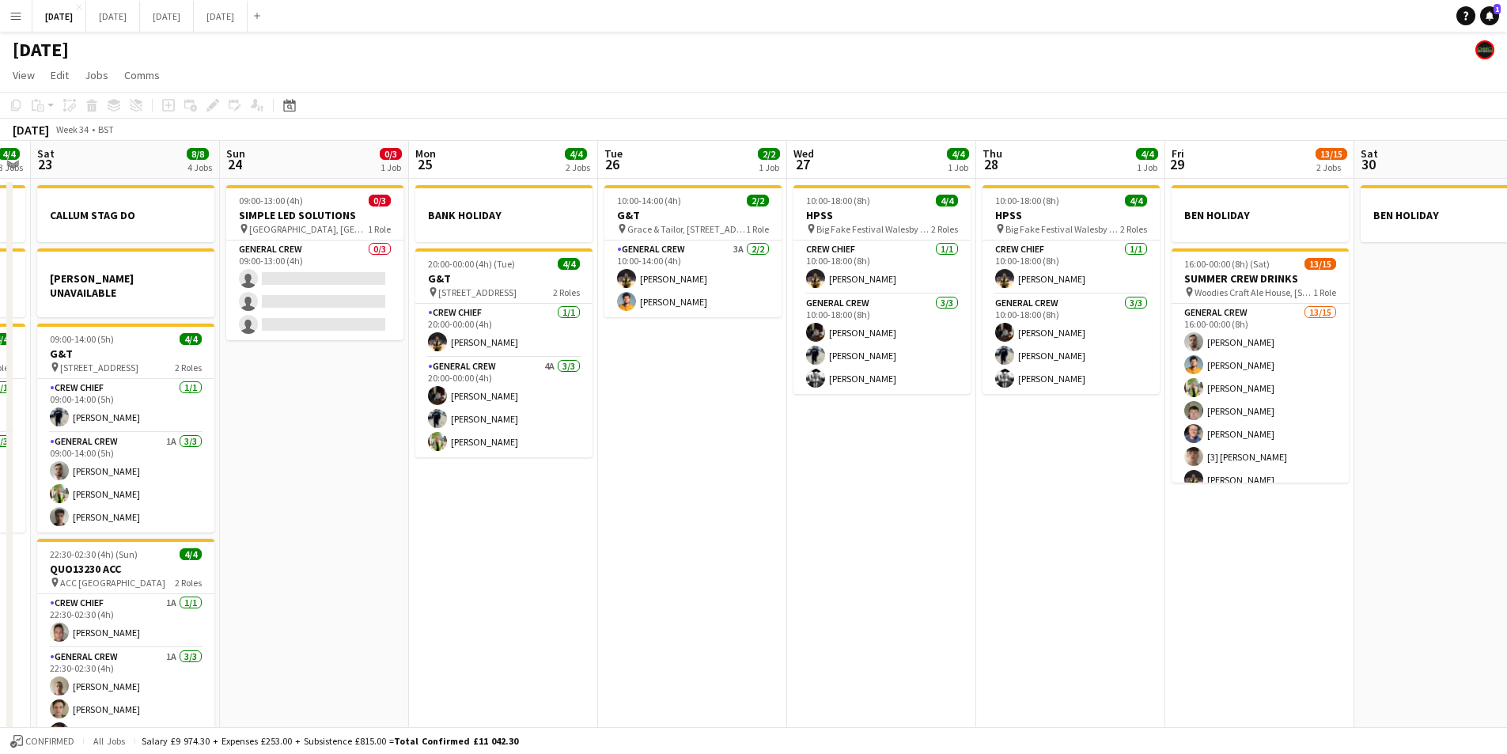
drag, startPoint x: 881, startPoint y: 521, endPoint x: 946, endPoint y: 537, distance: 67.0
click at [946, 537] on app-calendar-viewport "Thu 21 1 Job Fri 22 4/4 3 Jobs Sat 23 8/8 4 Jobs Sun 24 0/3 1 Job Mon 25 4/4 2 …" at bounding box center [753, 455] width 1507 height 629
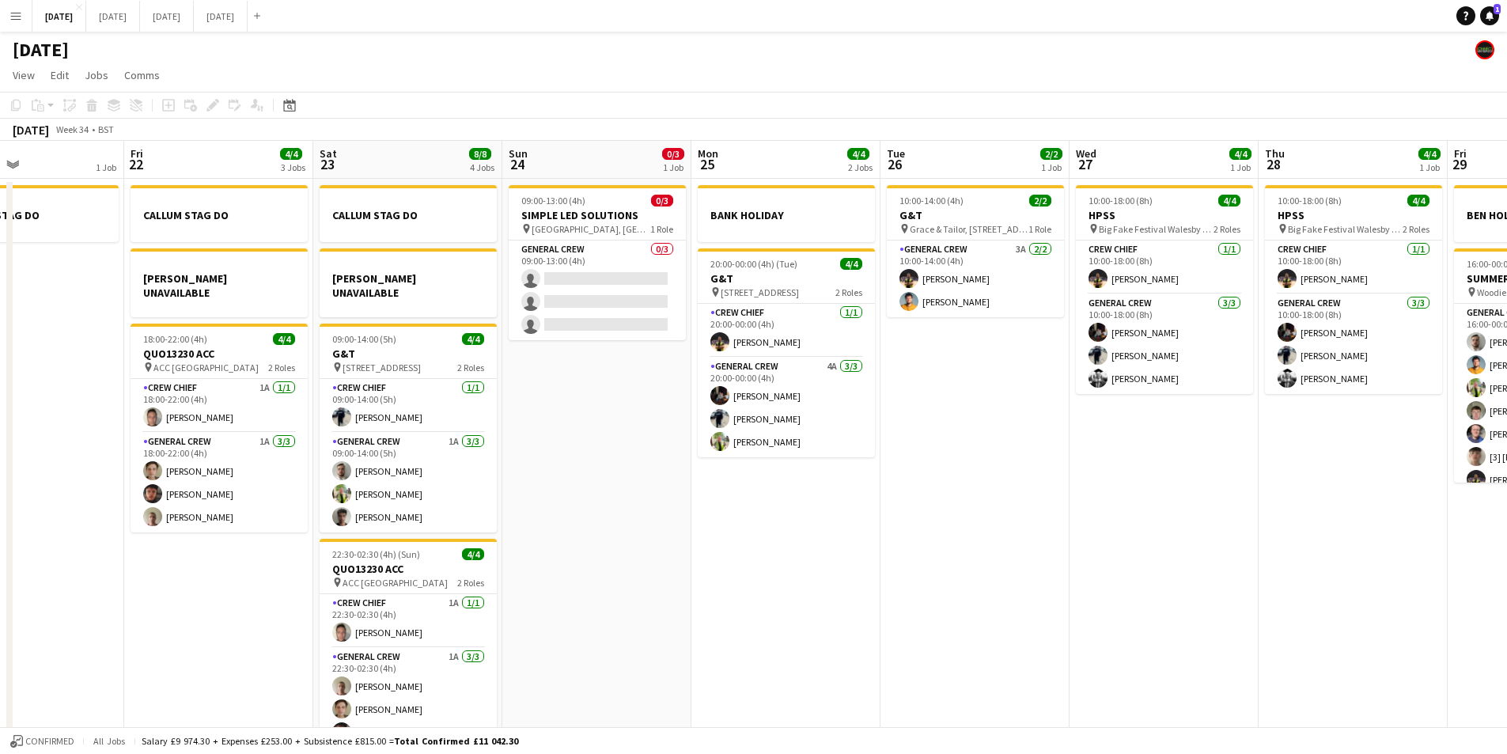
scroll to position [0, 440]
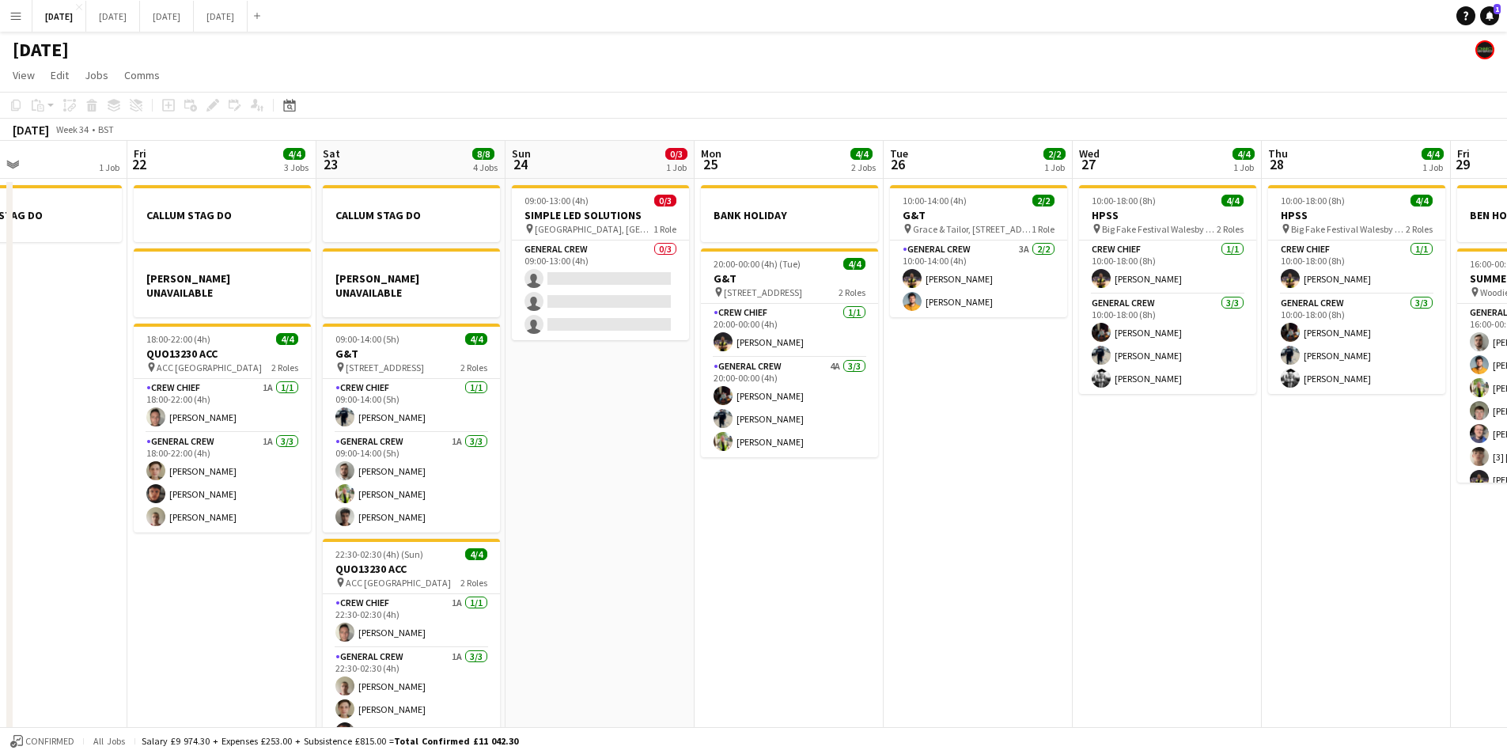
drag, startPoint x: 889, startPoint y: 517, endPoint x: 1146, endPoint y: 538, distance: 258.8
click at [1146, 538] on app-calendar-viewport "Tue 19 4/4 1 Job Wed 20 Thu 21 1 Job Fri 22 4/4 3 Jobs Sat 23 8/8 4 Jobs Sun 24…" at bounding box center [753, 455] width 1507 height 629
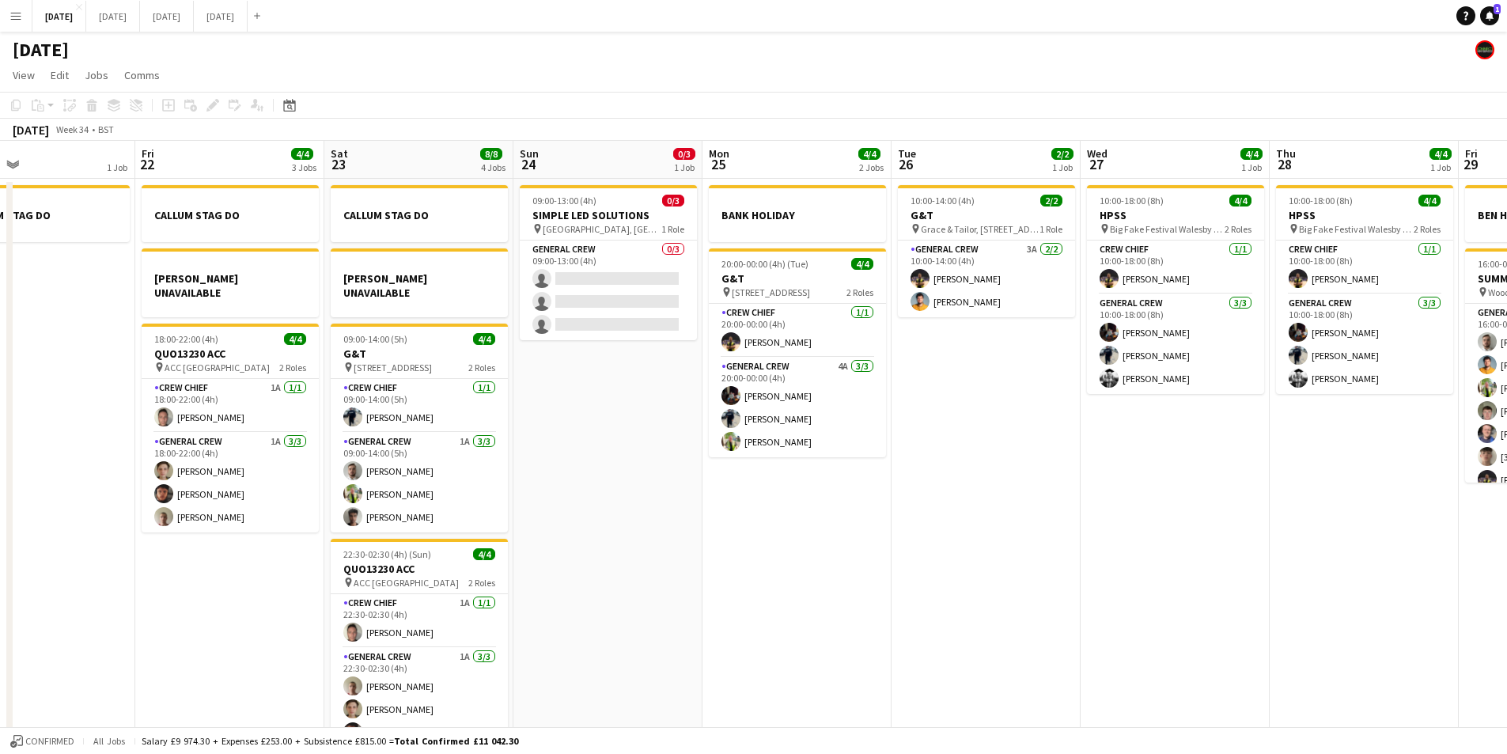
drag, startPoint x: 733, startPoint y: 584, endPoint x: 741, endPoint y: 589, distance: 9.2
click at [741, 589] on app-calendar-viewport "Tue 19 4/4 1 Job Wed 20 Thu 21 1 Job Fri 22 4/4 3 Jobs Sat 23 8/8 4 Jobs Sun 24…" at bounding box center [753, 455] width 1507 height 629
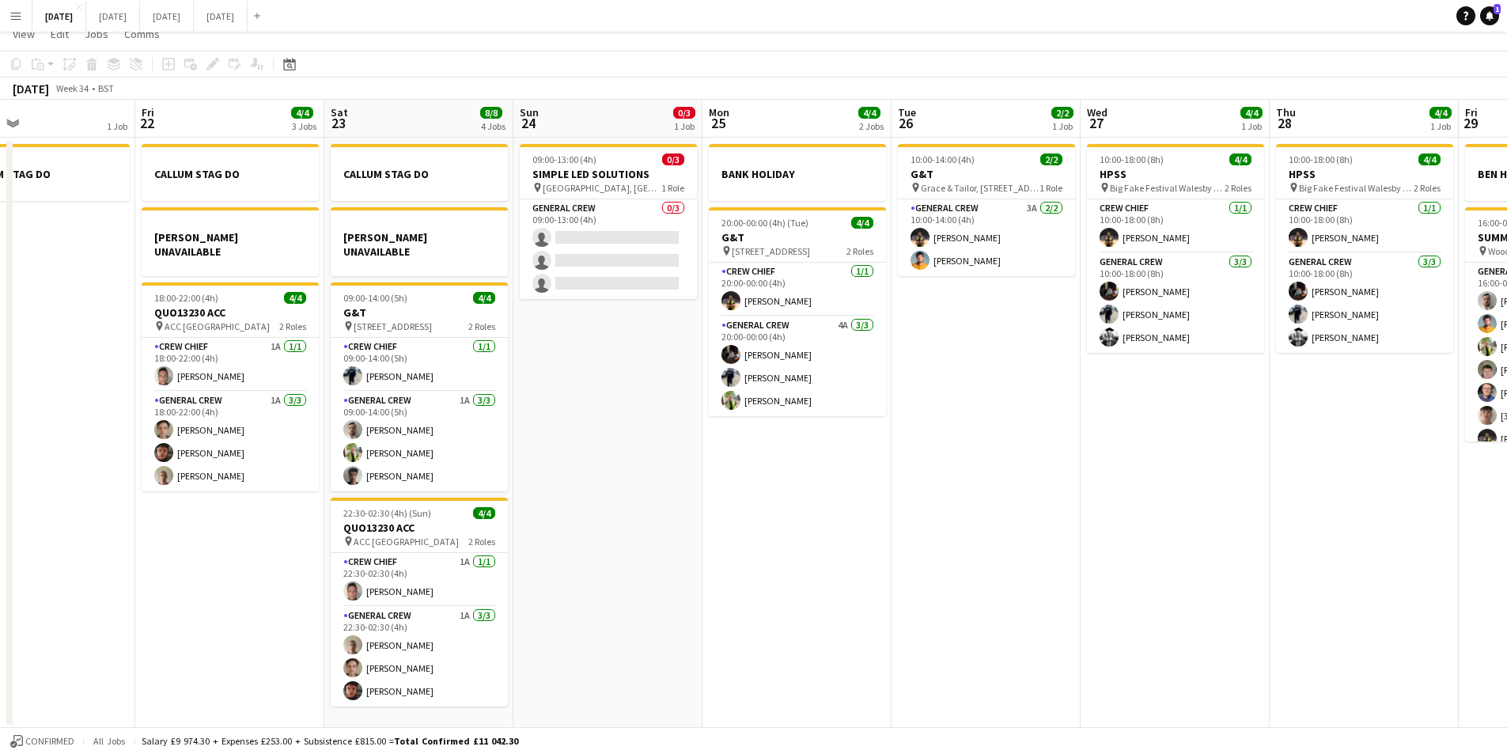
scroll to position [0, 0]
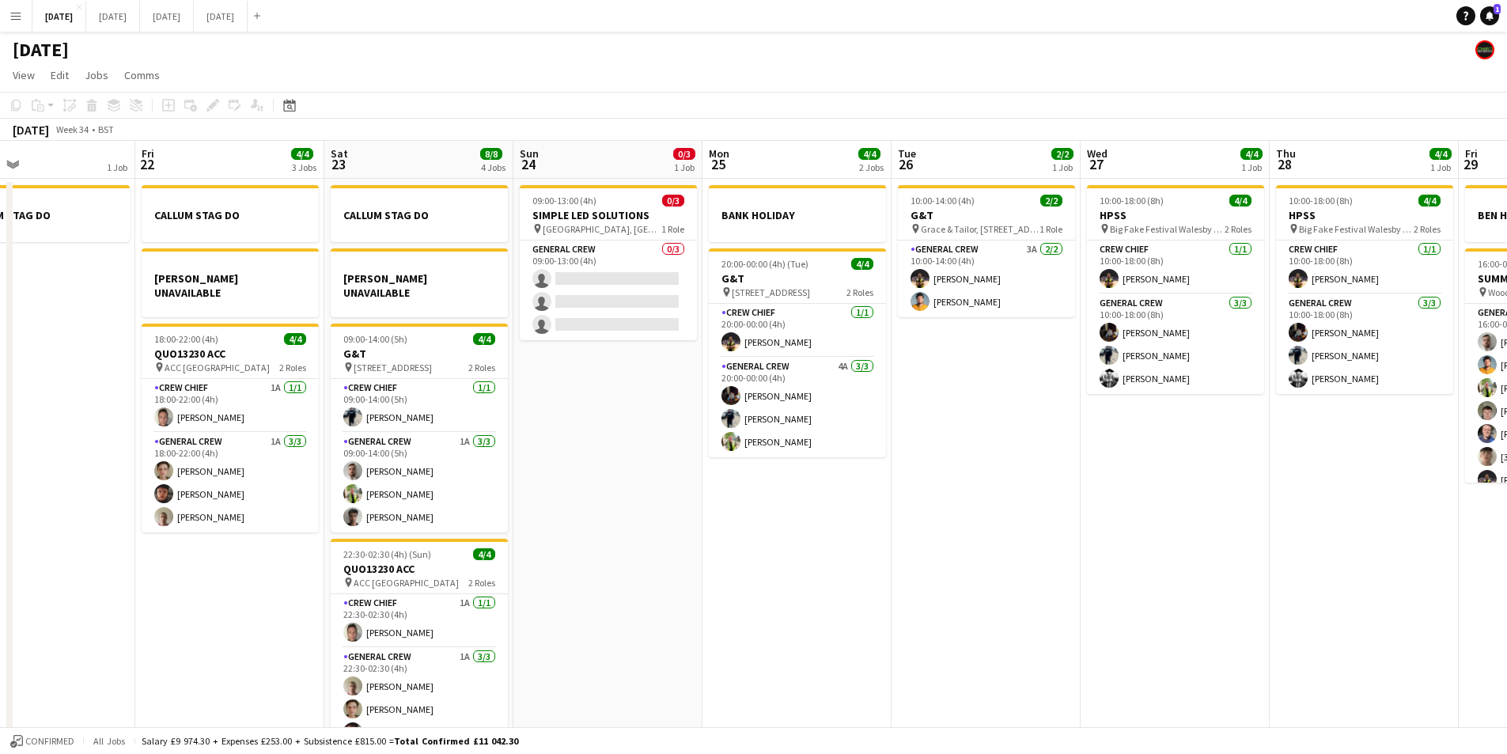
drag, startPoint x: 718, startPoint y: 592, endPoint x: 961, endPoint y: 553, distance: 246.0
click at [1134, 569] on app-calendar-viewport "Tue 19 4/4 1 Job Wed 20 Thu 21 1 Job Fri 22 4/4 3 Jobs Sat 23 8/8 4 Jobs Sun 24…" at bounding box center [753, 455] width 1507 height 629
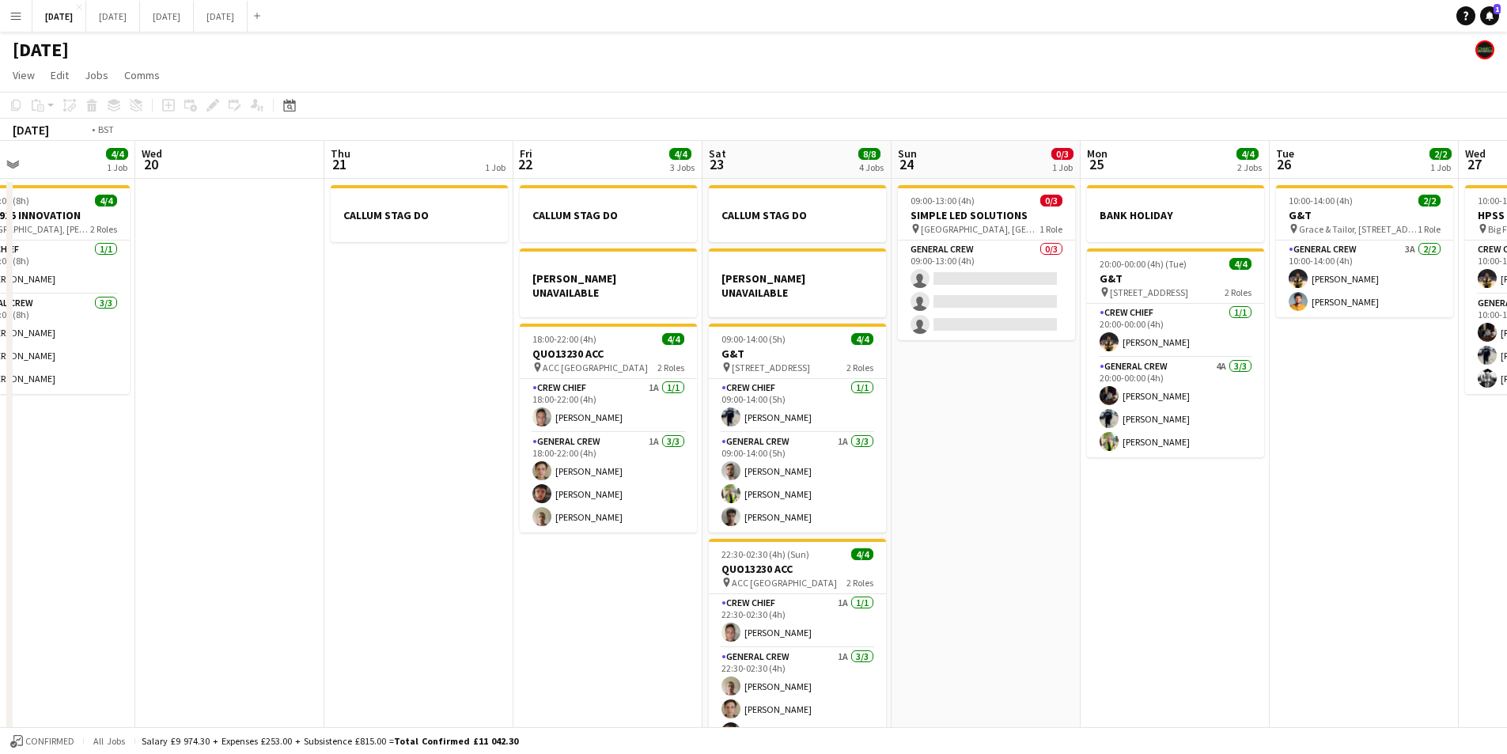
drag, startPoint x: 553, startPoint y: 599, endPoint x: 552, endPoint y: 609, distance: 10.3
click at [895, 639] on app-calendar-viewport "Sun 17 Mon 18 Tue 19 4/4 1 Job Wed 20 Thu 21 1 Job Fri 22 4/4 3 Jobs Sat 23 8/8…" at bounding box center [753, 455] width 1507 height 629
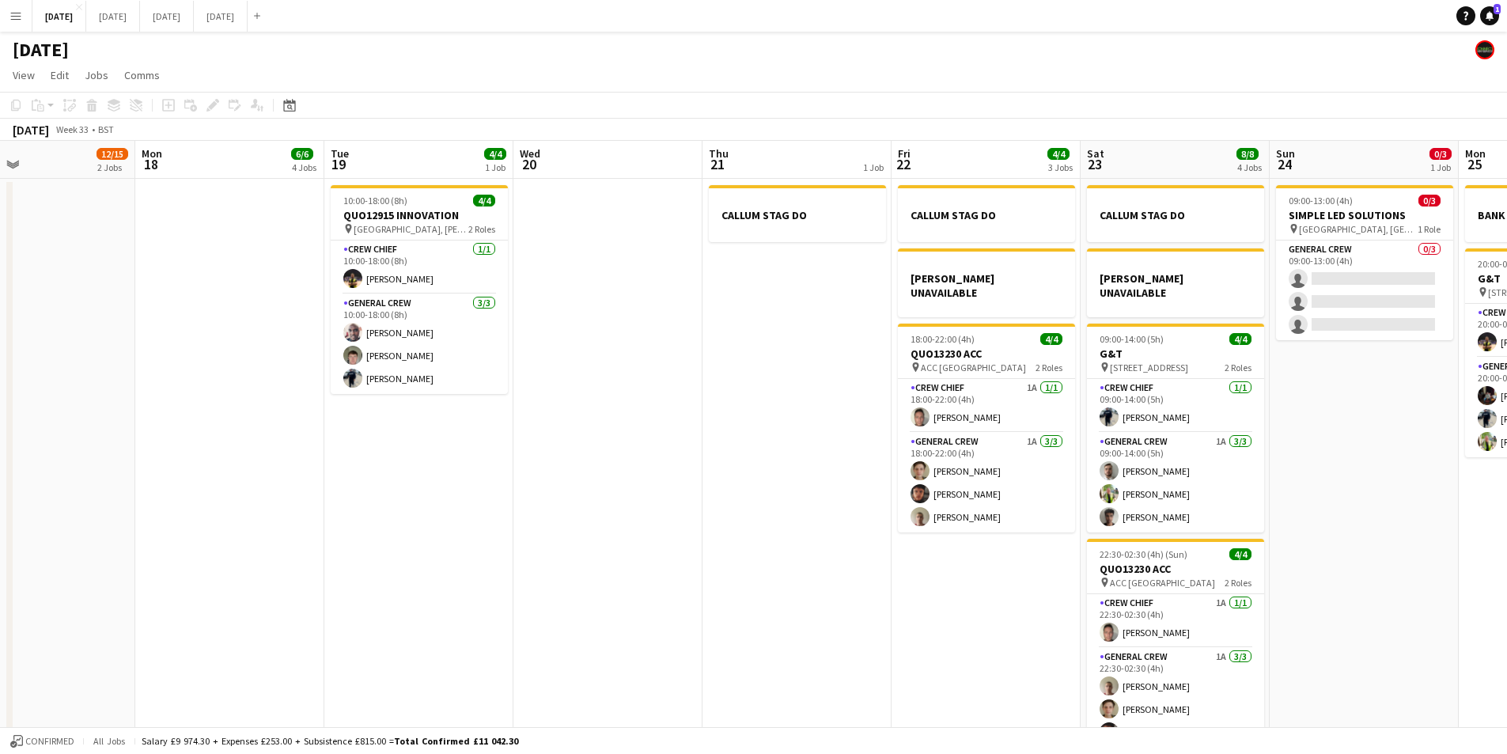
scroll to position [0, 430]
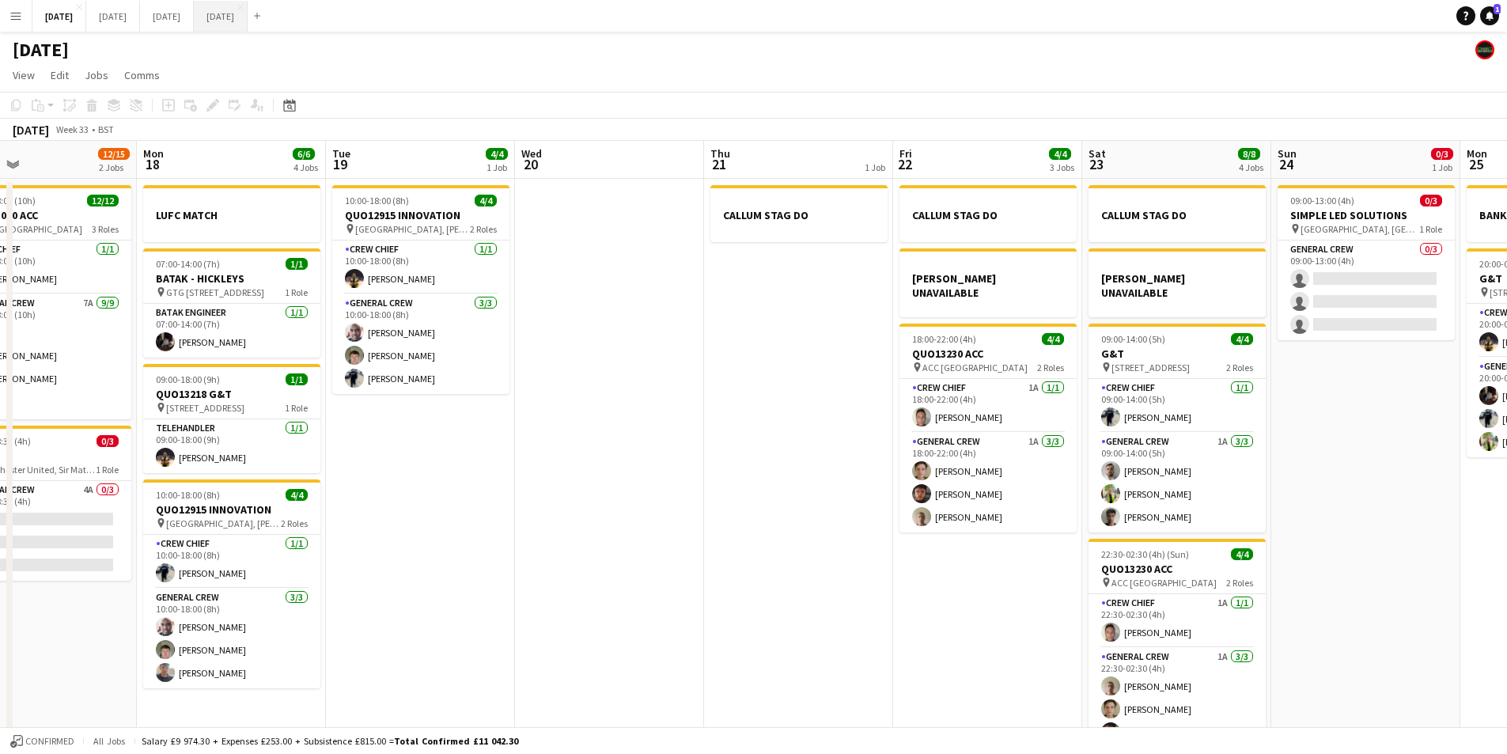
drag, startPoint x: 570, startPoint y: 620, endPoint x: 308, endPoint y: 6, distance: 668.5
click at [377, 575] on app-calendar-viewport "Fri 15 Sat 16 Sun 17 12/15 2 Jobs Mon 18 6/6 4 Jobs Tue 19 4/4 1 Job Wed 20 Thu…" at bounding box center [753, 455] width 1507 height 629
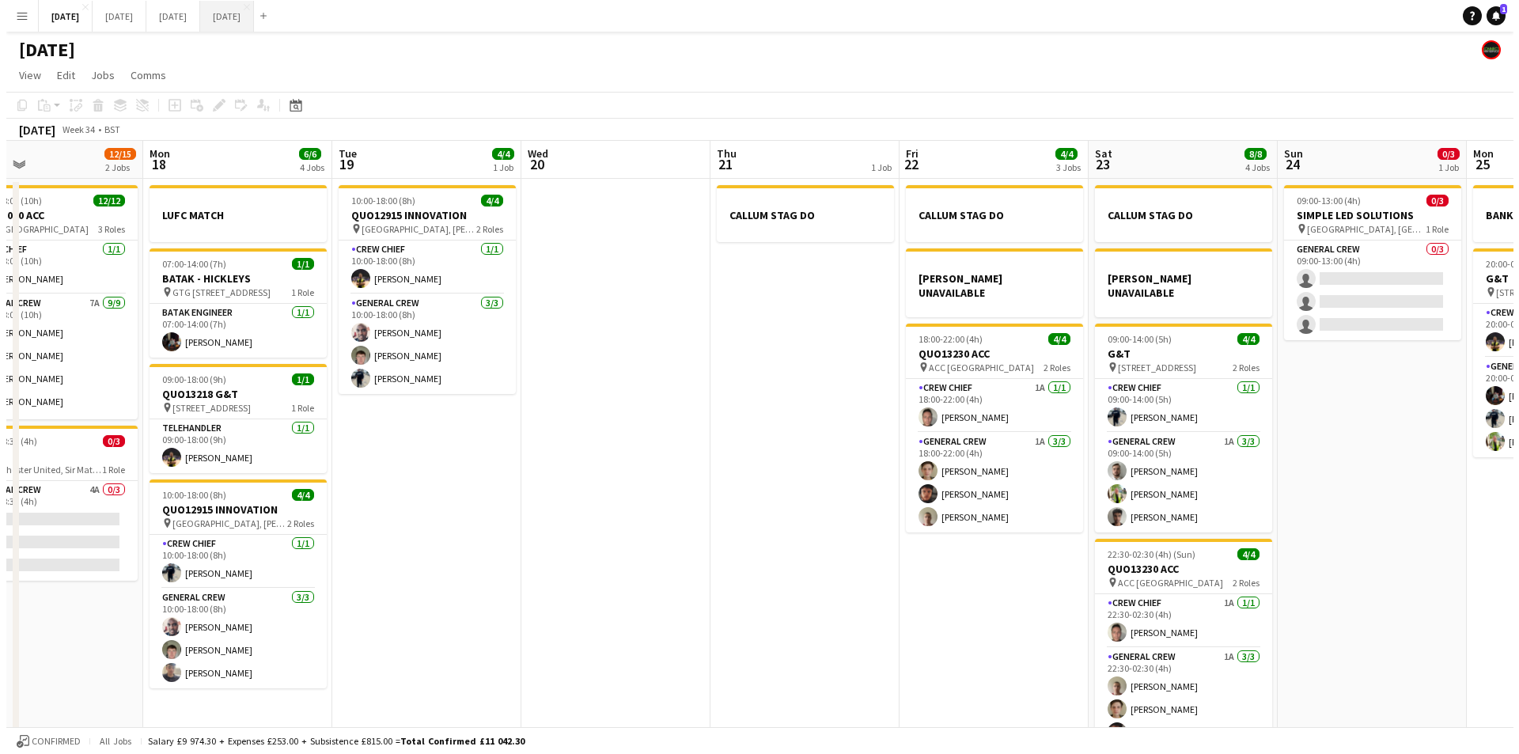
scroll to position [0, 617]
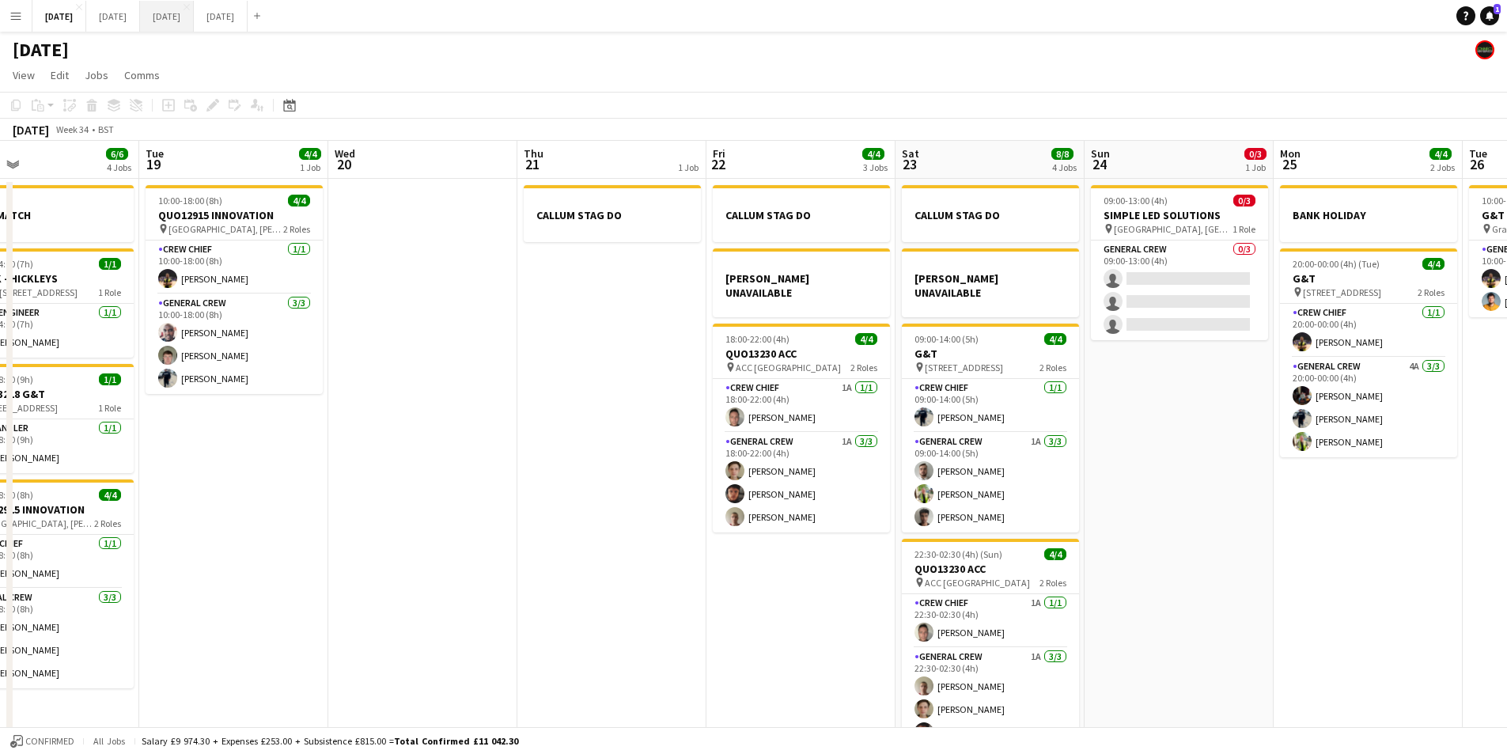
click at [194, 25] on button "[DATE] Close" at bounding box center [167, 16] width 54 height 31
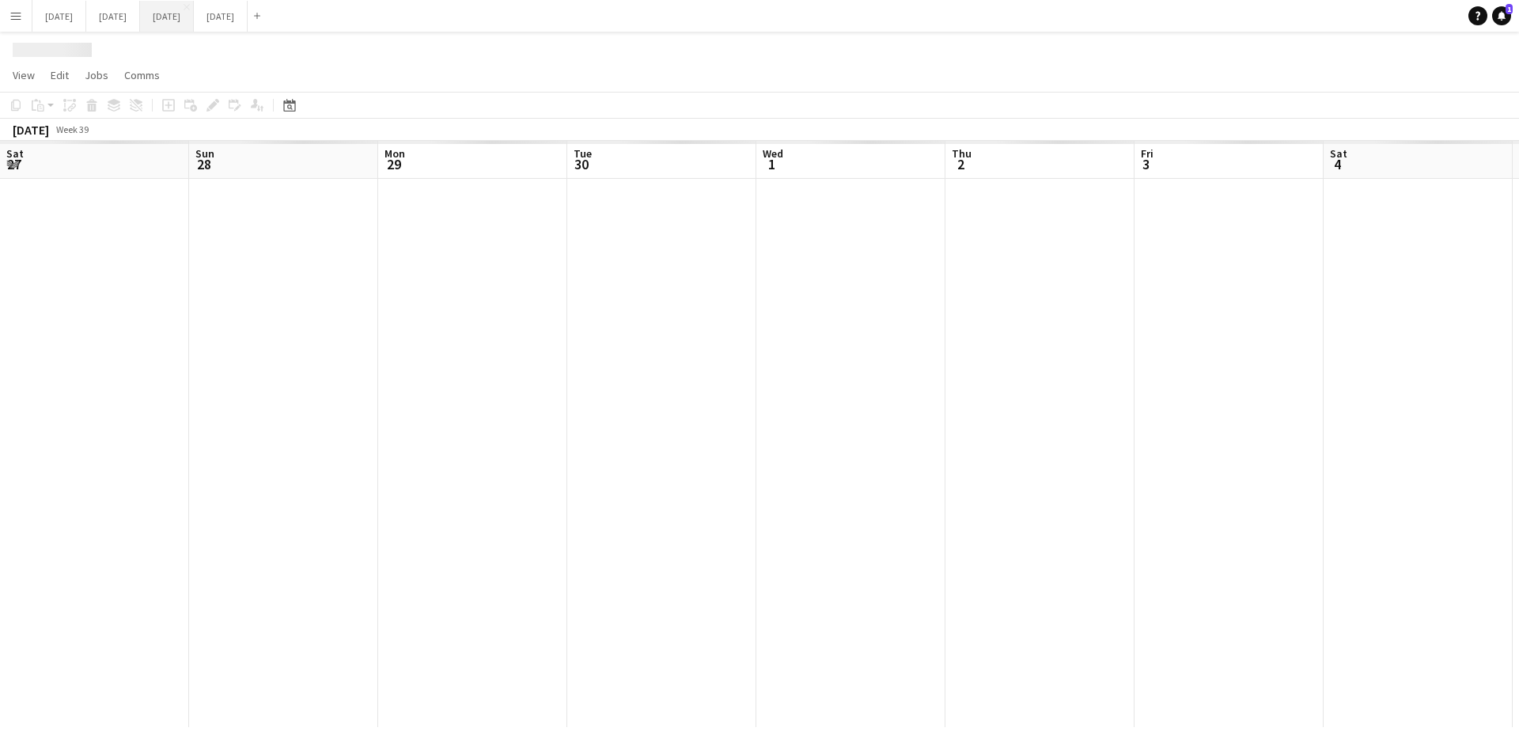
scroll to position [0, 320]
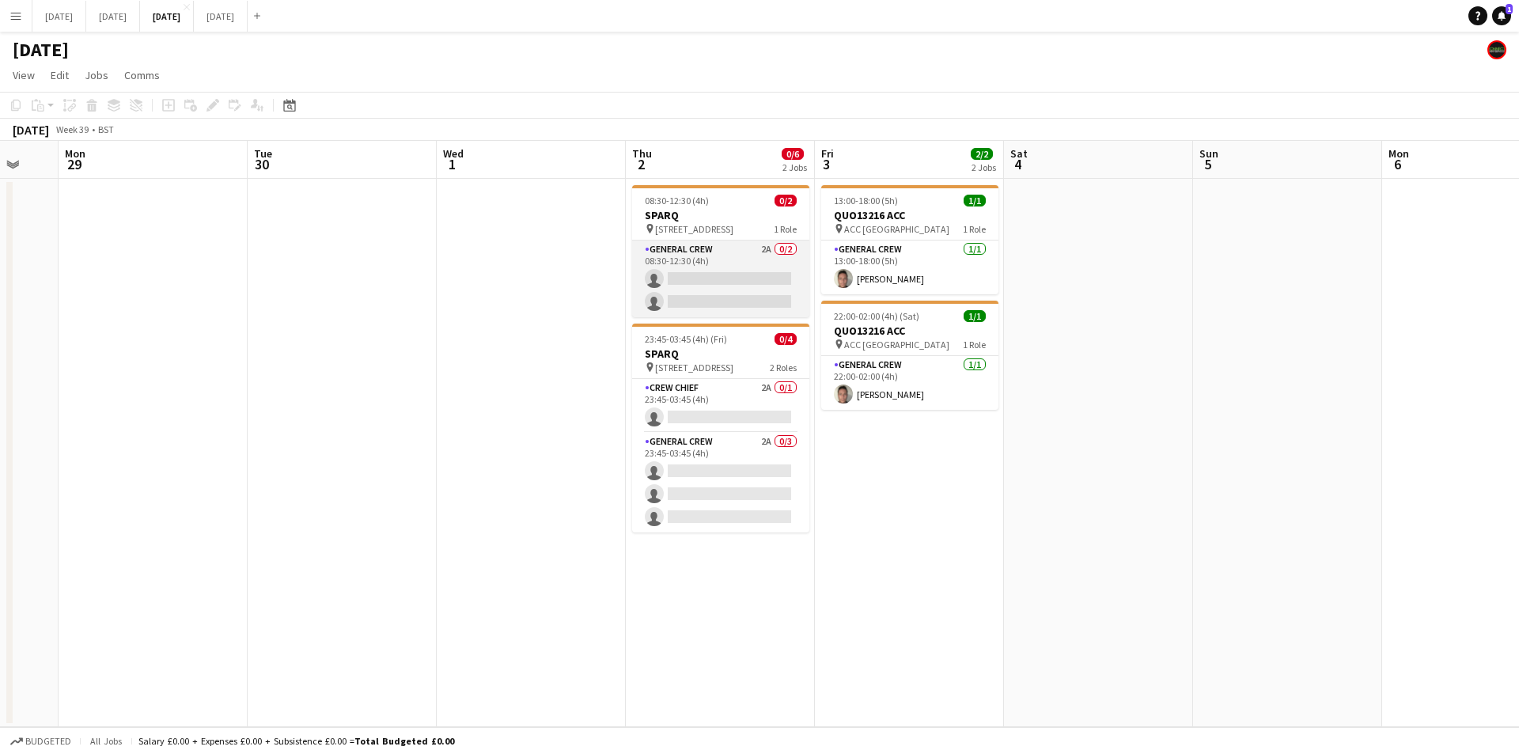
click at [728, 276] on app-card-role "General Crew 2A 0/2 08:30-12:30 (4h) single-neutral-actions single-neutral-acti…" at bounding box center [720, 279] width 177 height 77
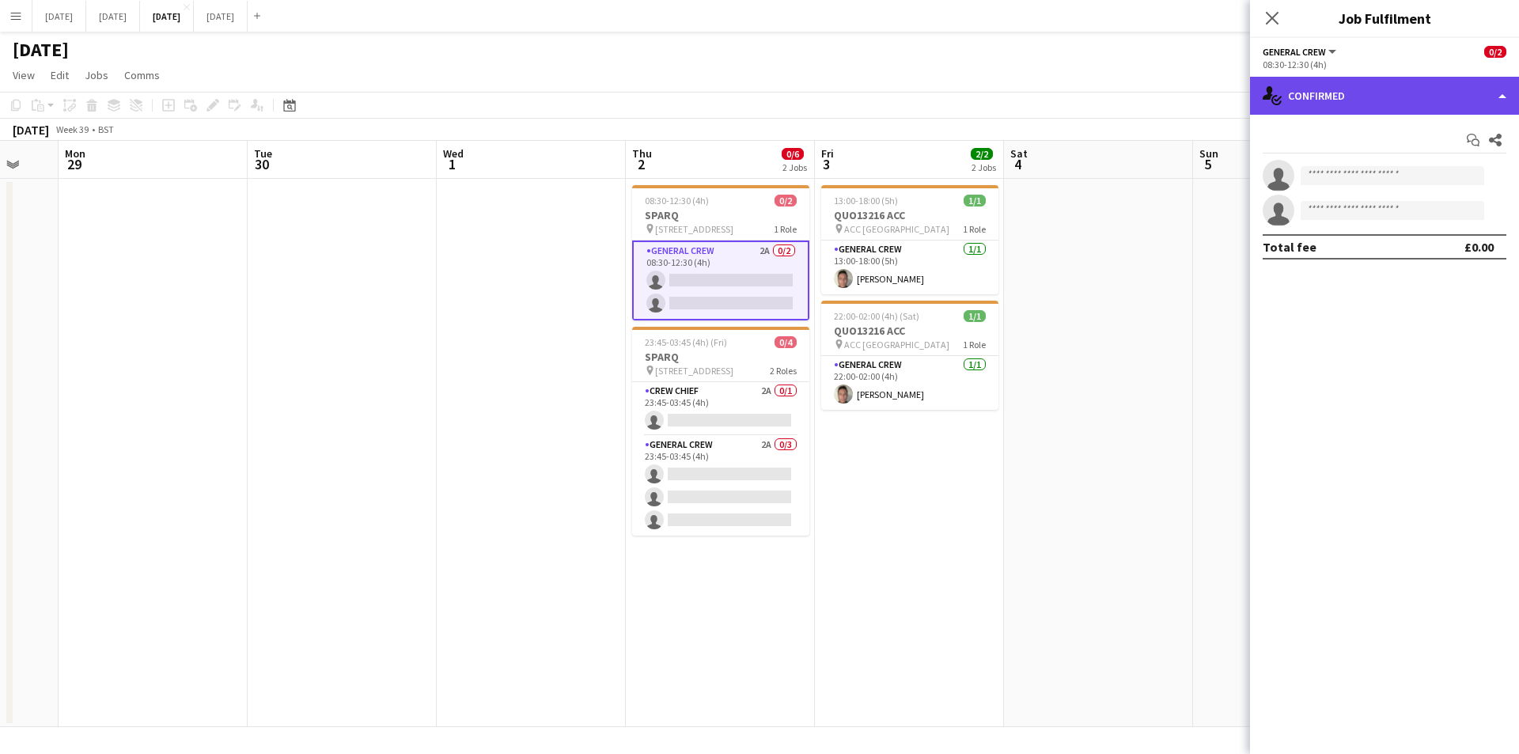
click at [1423, 86] on div "single-neutral-actions-check-2 Confirmed" at bounding box center [1384, 96] width 269 height 38
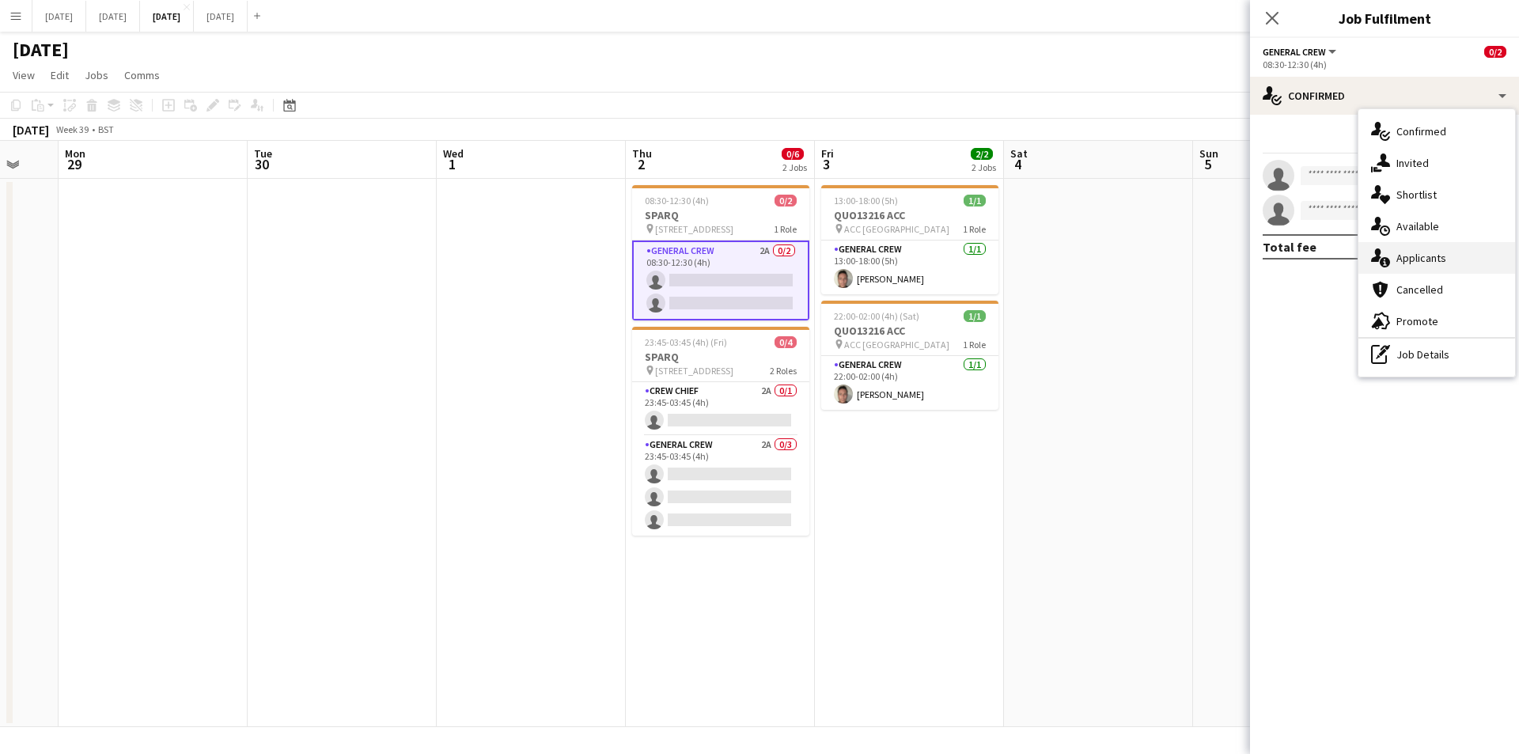
click at [1425, 265] on div "single-neutral-actions-information Applicants" at bounding box center [1437, 258] width 157 height 32
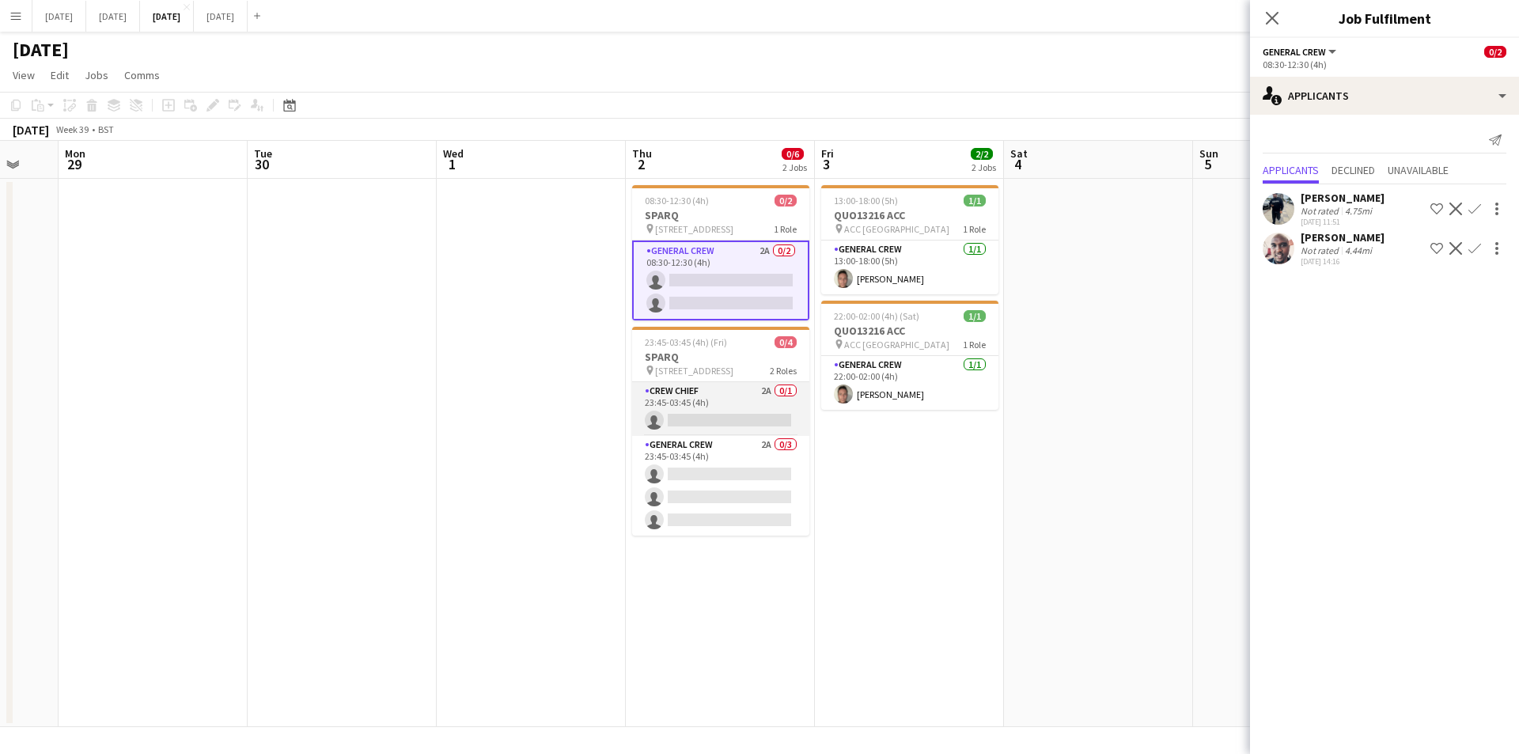
click at [748, 400] on app-card-role "Crew Chief 2A 0/1 23:45-03:45 (4h) single-neutral-actions" at bounding box center [720, 409] width 177 height 54
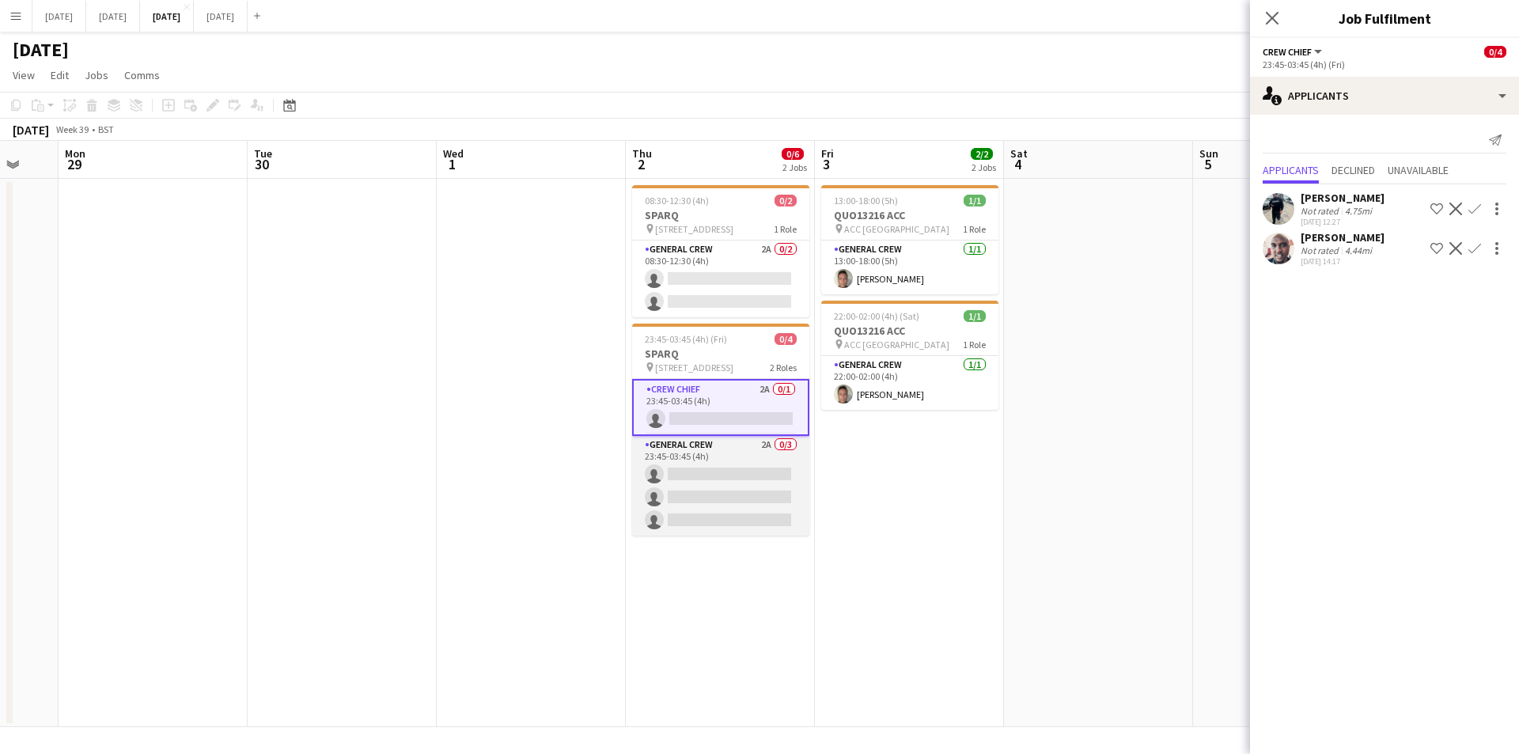
click at [726, 489] on app-card-role "General Crew 2A 0/3 23:45-03:45 (4h) single-neutral-actions single-neutral-acti…" at bounding box center [720, 486] width 177 height 100
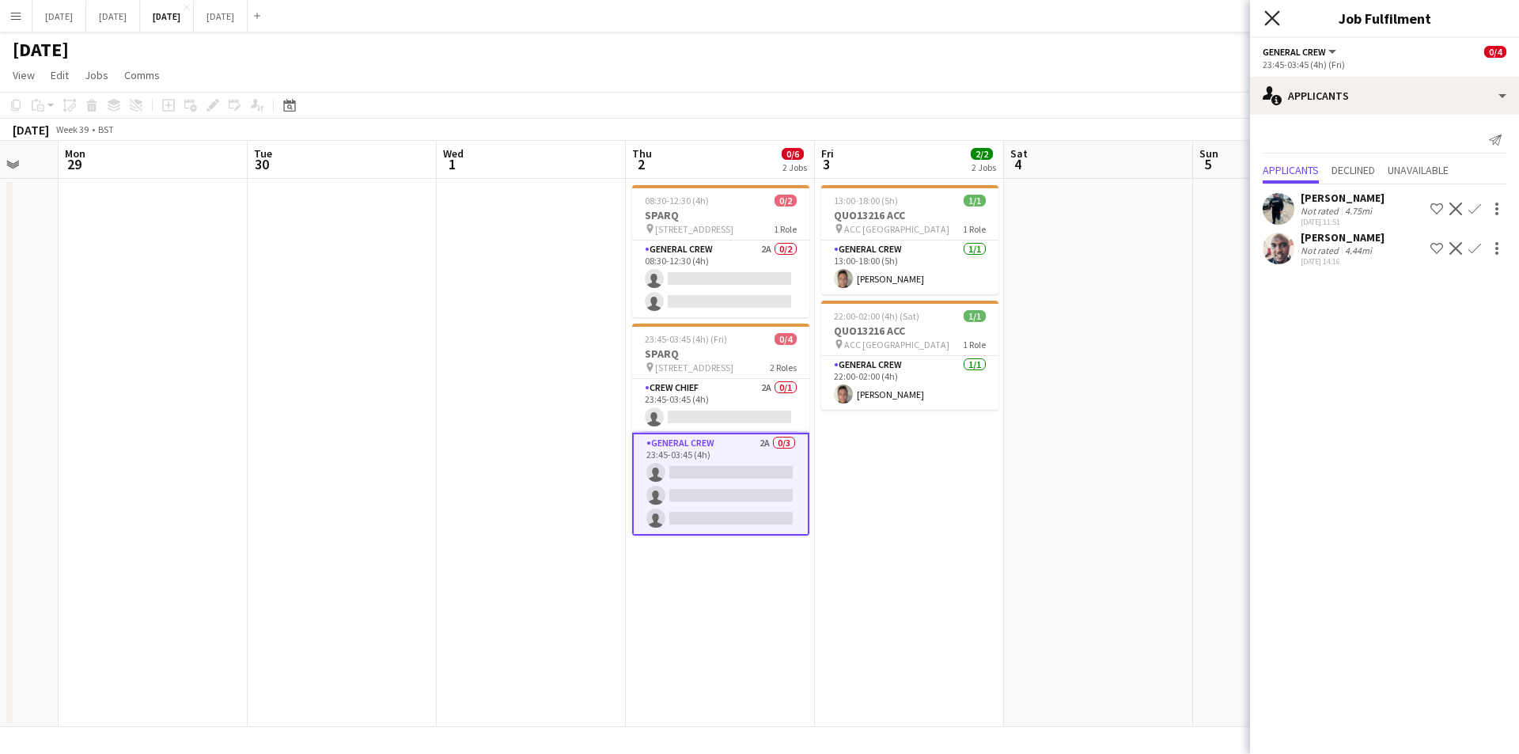
click at [1266, 16] on icon "Close pop-in" at bounding box center [1271, 17] width 15 height 15
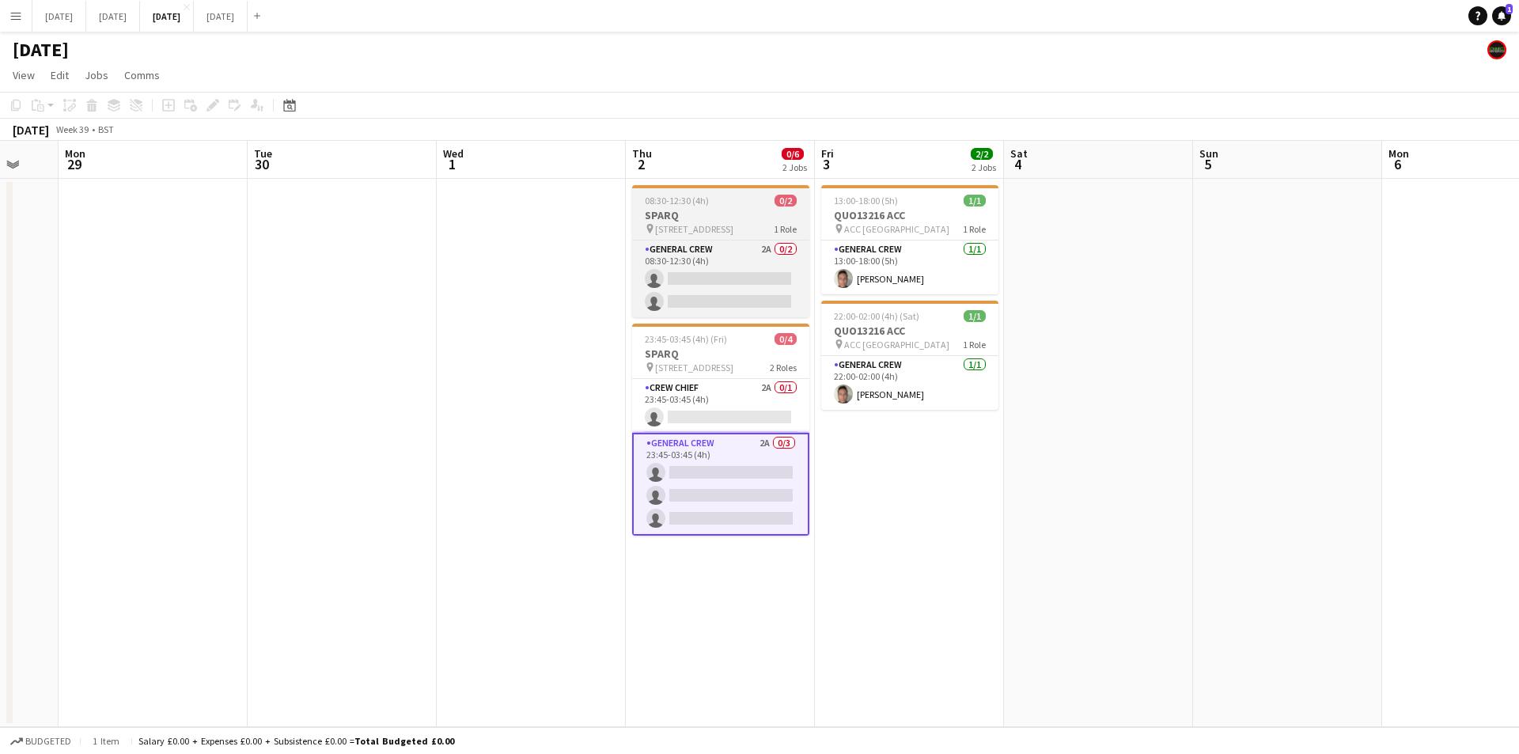
click at [718, 221] on h3 "SPARQ" at bounding box center [720, 215] width 177 height 14
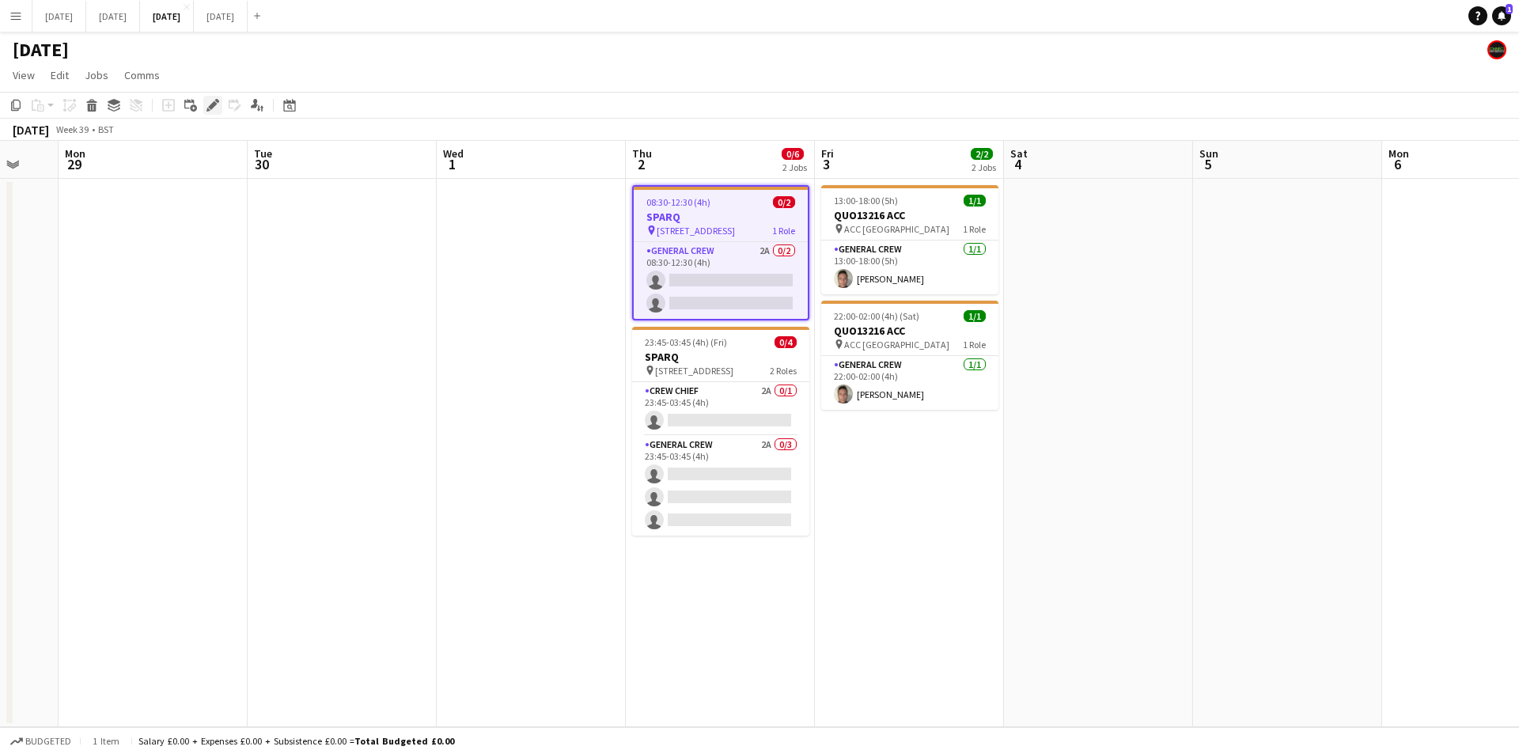
click at [214, 101] on icon "Edit" at bounding box center [213, 105] width 13 height 13
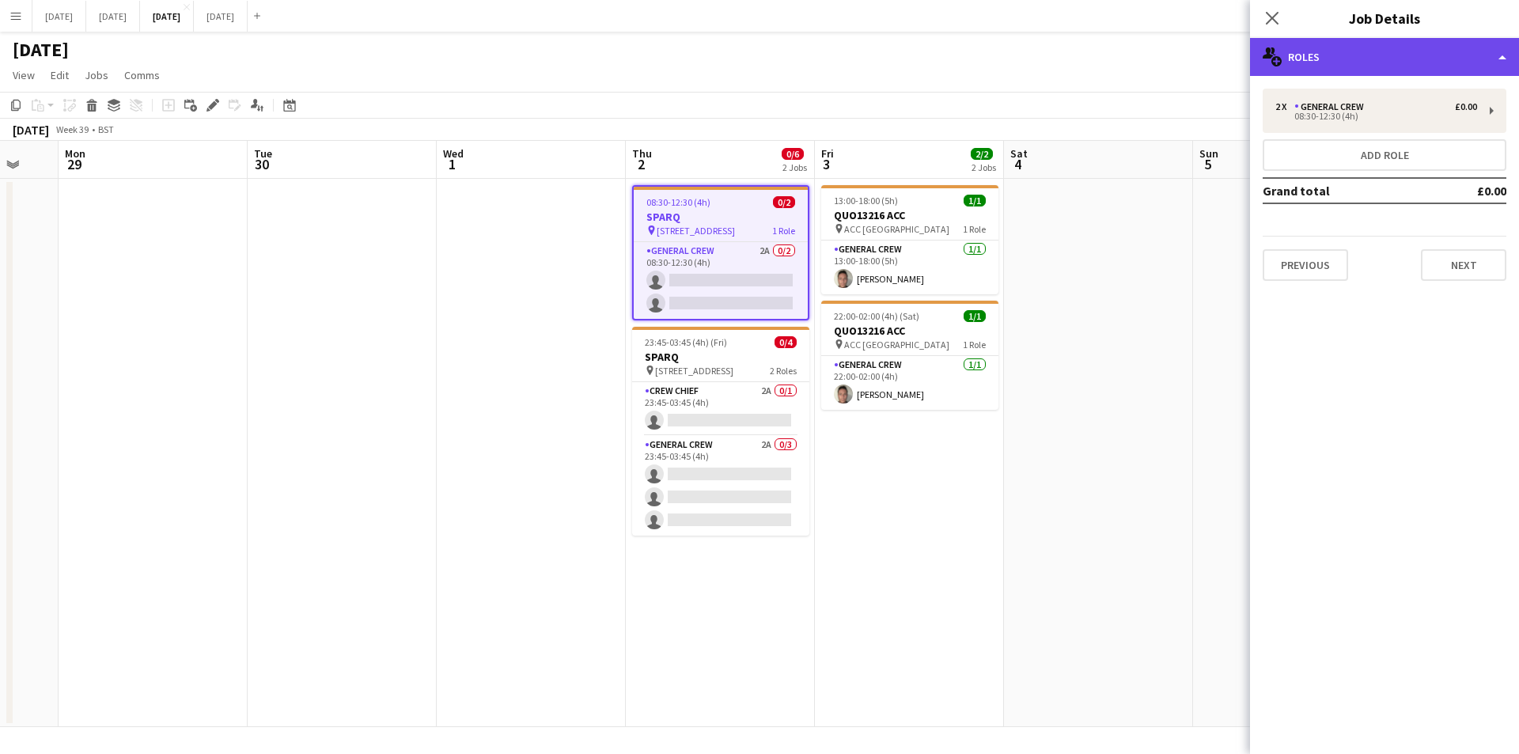
click at [1404, 68] on div "multiple-users-add Roles" at bounding box center [1384, 57] width 269 height 38
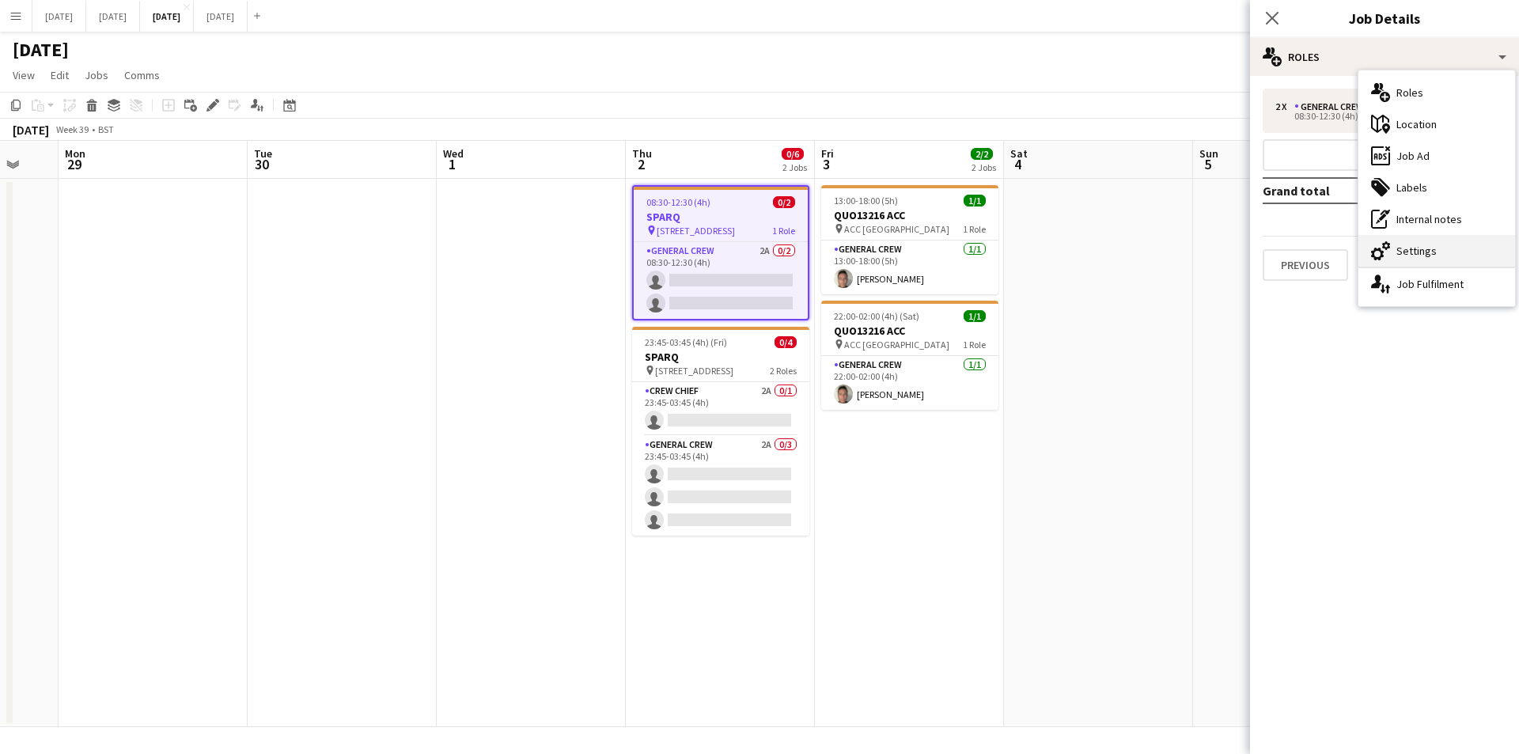
click at [1416, 235] on div "cog-double-3 Settings" at bounding box center [1437, 251] width 157 height 32
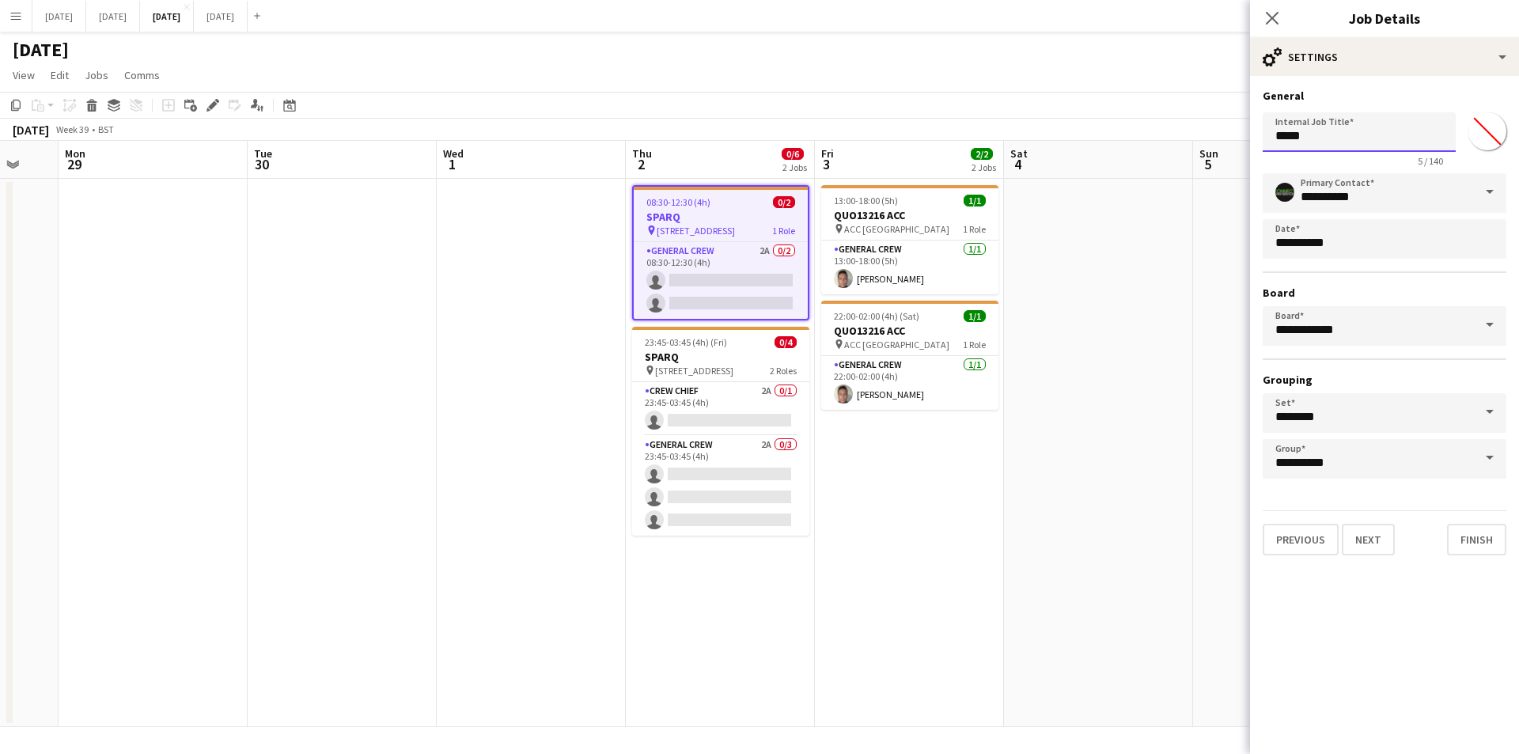
click at [1279, 135] on input "*****" at bounding box center [1359, 132] width 193 height 40
click at [1278, 135] on input "*****" at bounding box center [1359, 132] width 193 height 40
drag, startPoint x: 1335, startPoint y: 134, endPoint x: 1268, endPoint y: 135, distance: 67.3
click at [1268, 135] on input "**********" at bounding box center [1359, 132] width 193 height 40
drag, startPoint x: 722, startPoint y: 350, endPoint x: 1220, endPoint y: 194, distance: 521.5
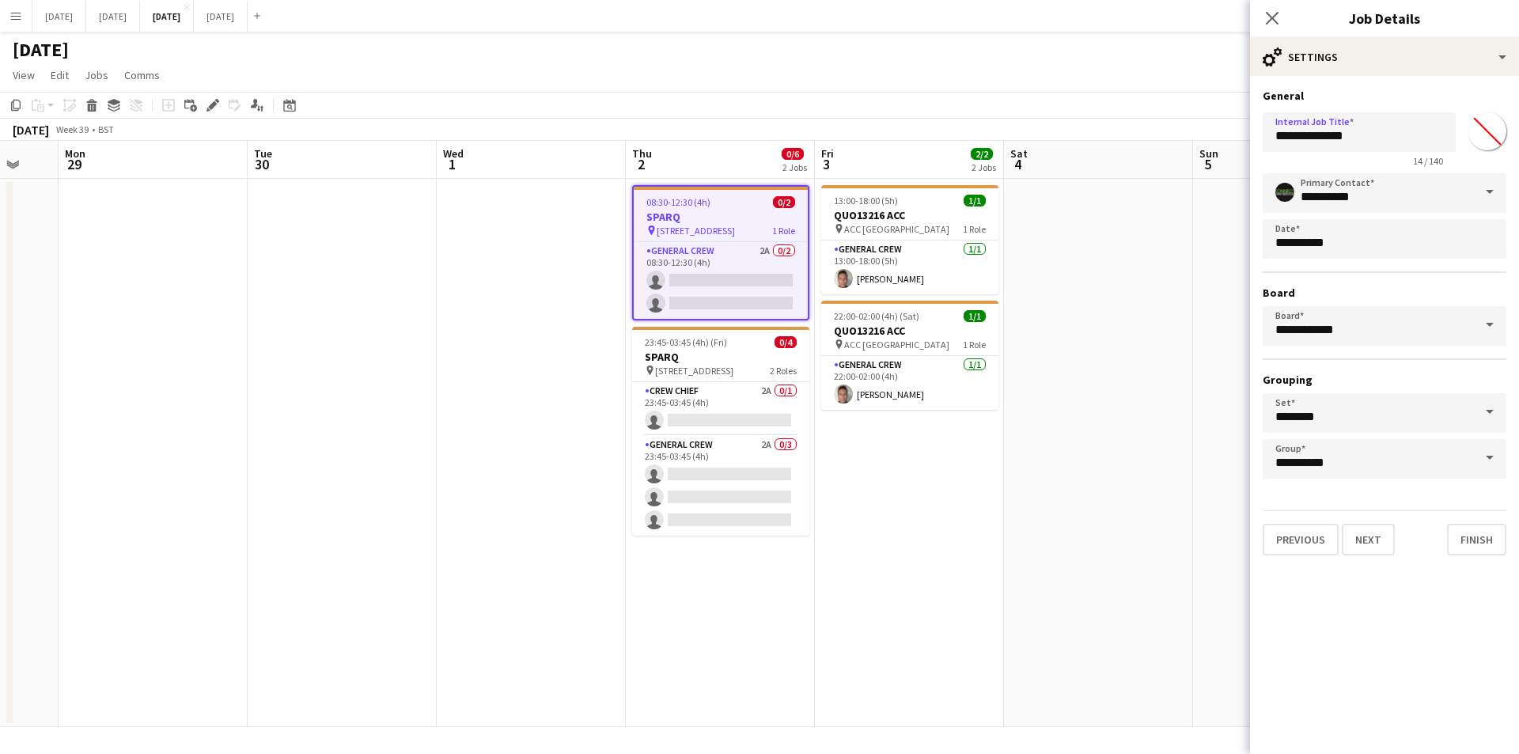
click at [723, 350] on h3 "SPARQ" at bounding box center [720, 357] width 177 height 14
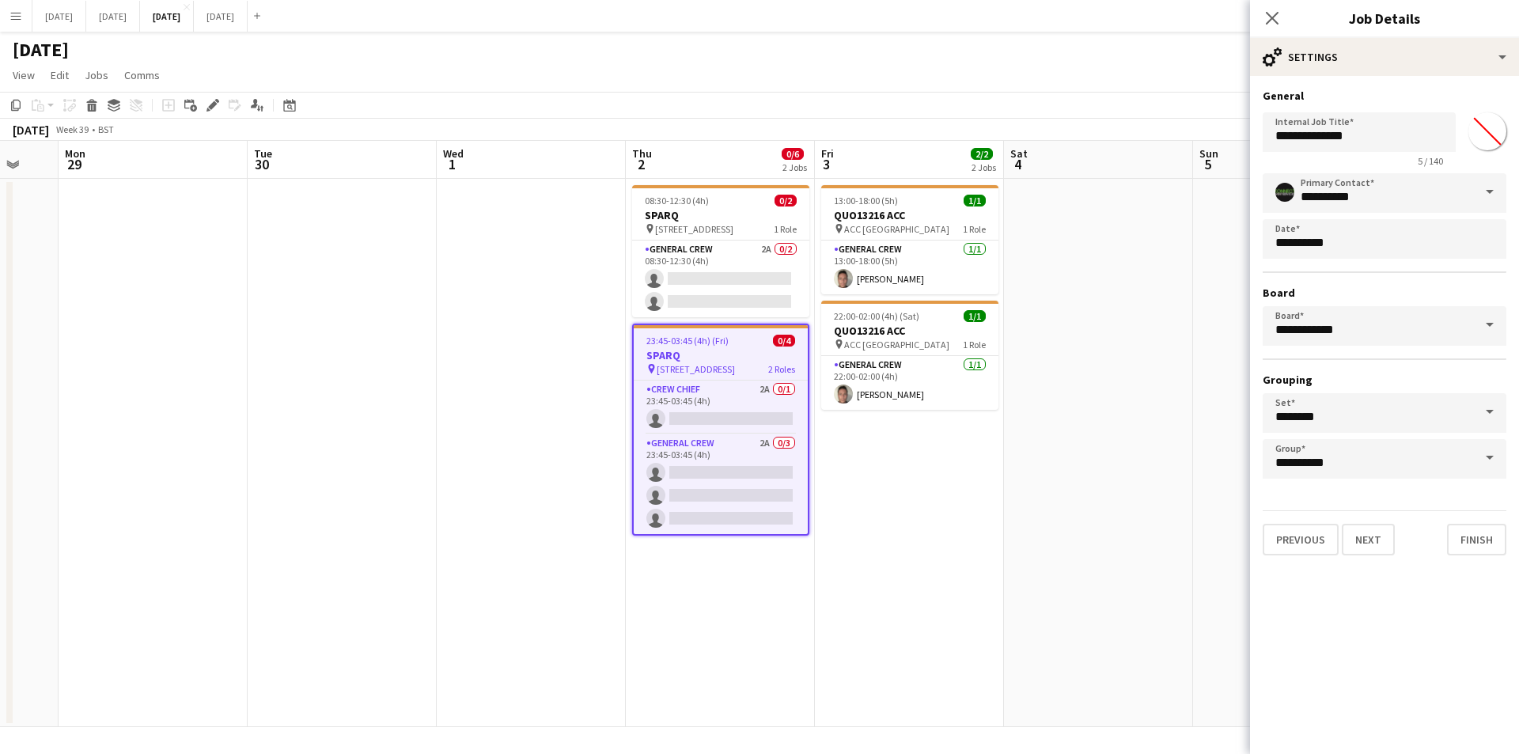
type input "*****"
type input "*******"
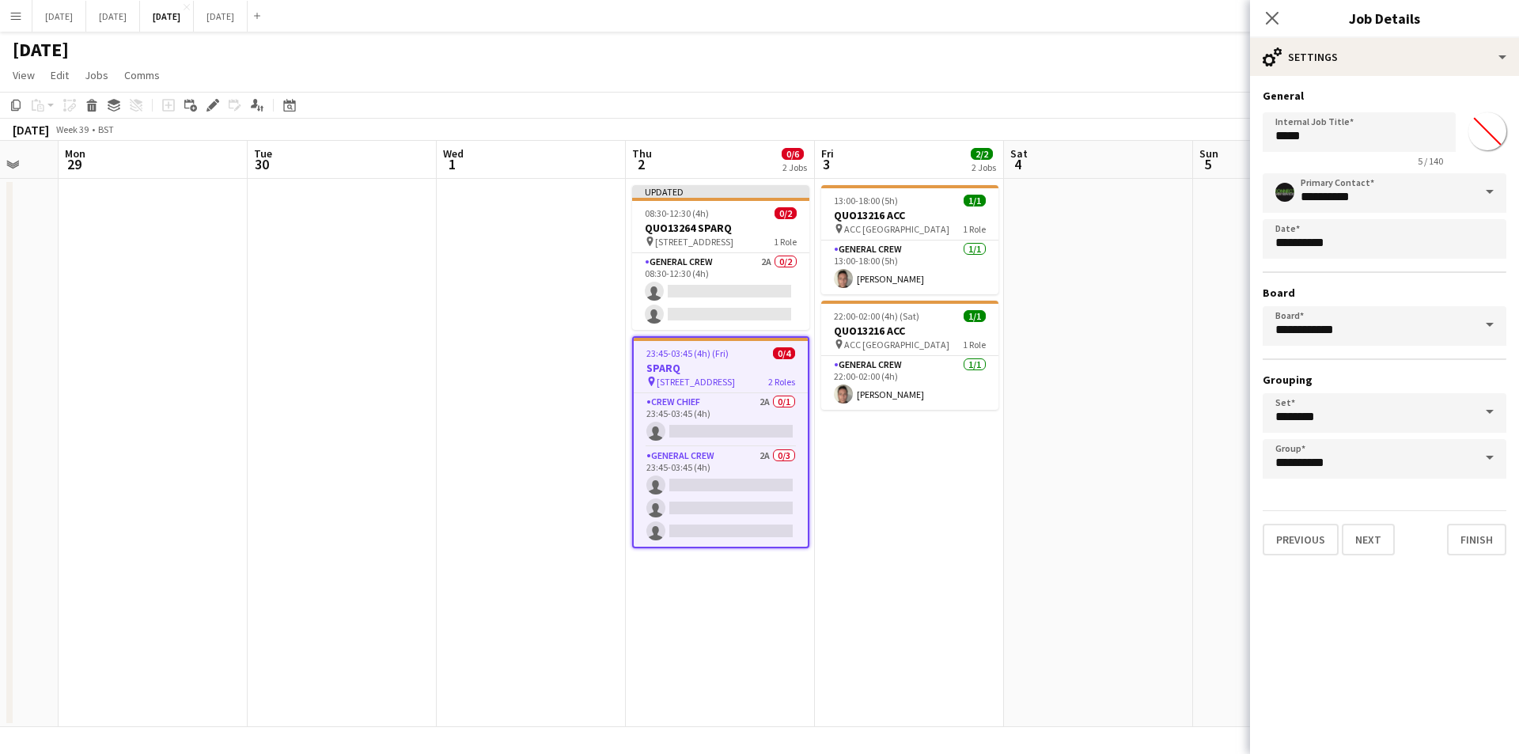
scroll to position [0, 319]
click at [1273, 138] on input "*****" at bounding box center [1359, 132] width 193 height 40
paste input "*********"
type input "**********"
click at [1276, 21] on icon "Close pop-in" at bounding box center [1271, 17] width 15 height 15
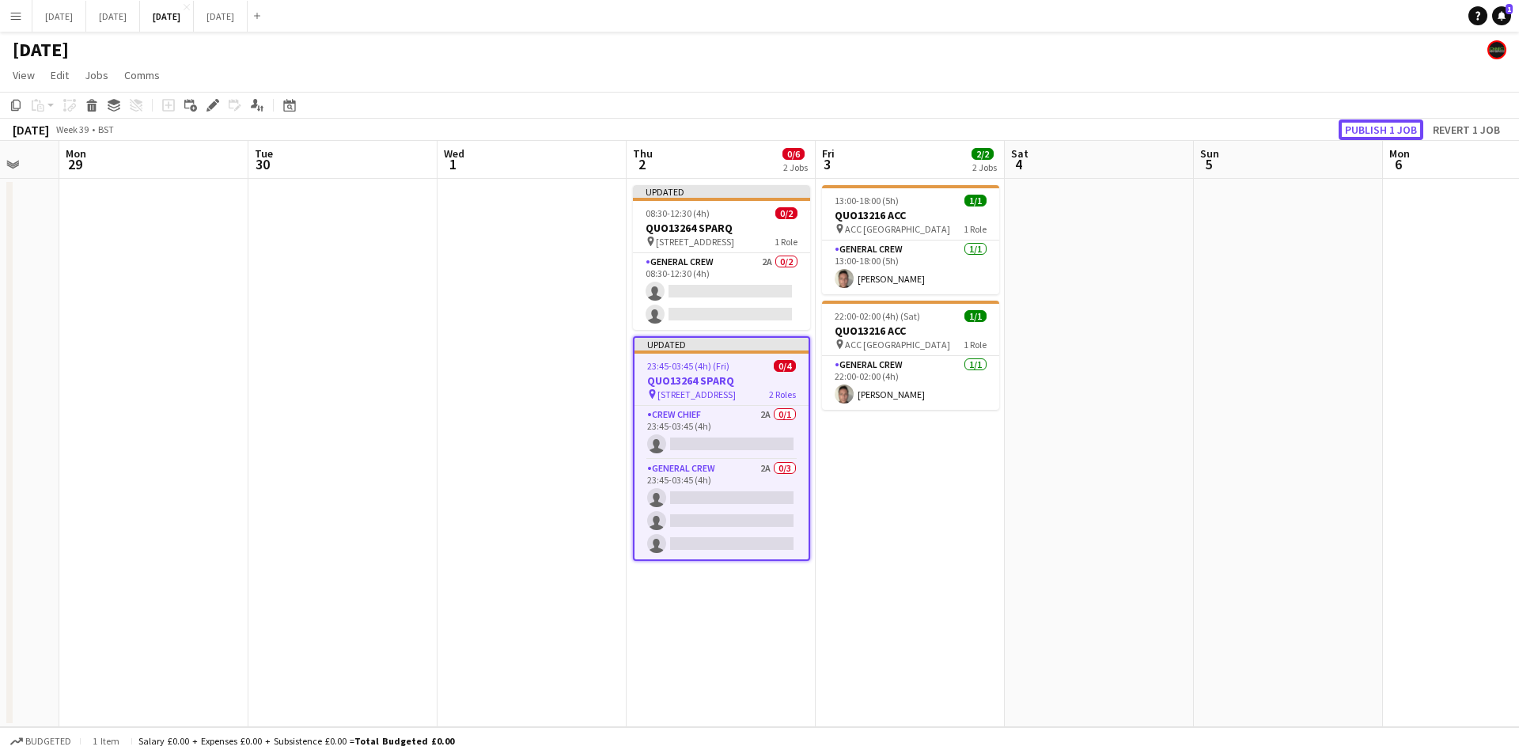
click at [1375, 123] on button "Publish 1 job" at bounding box center [1381, 129] width 85 height 21
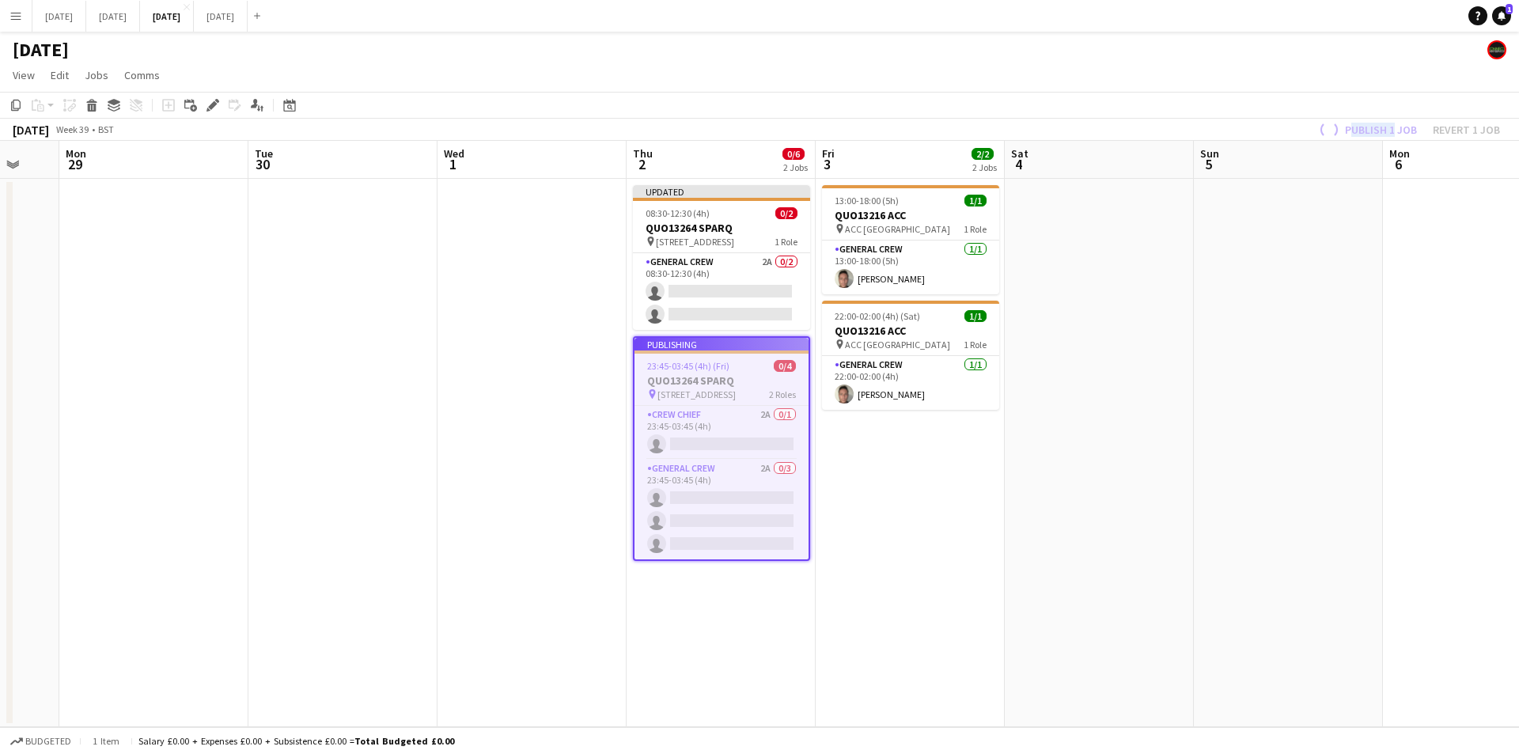
click at [1375, 123] on div "Publish 1 job Revert 1 job" at bounding box center [1408, 129] width 222 height 21
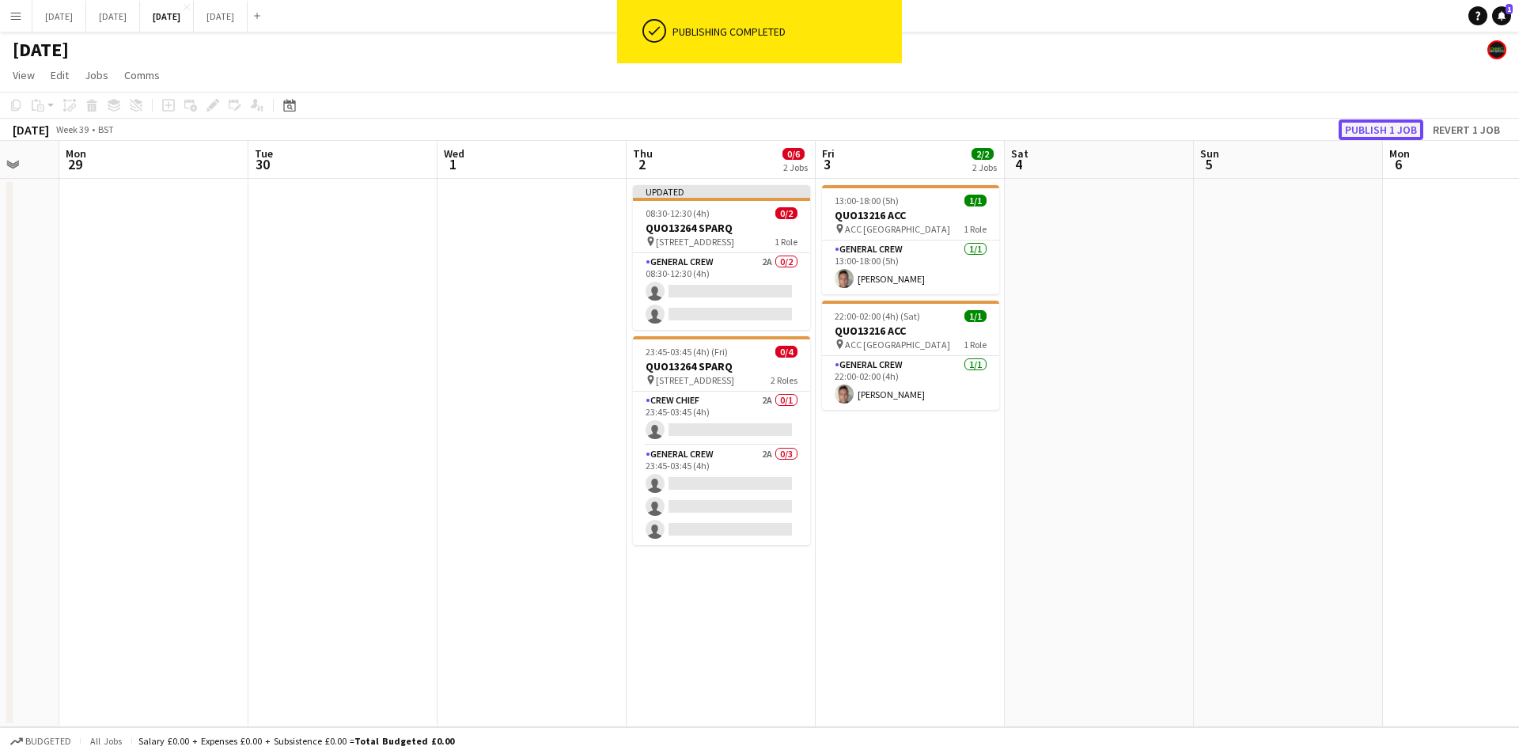
click at [1375, 123] on button "Publish 1 job" at bounding box center [1381, 129] width 85 height 21
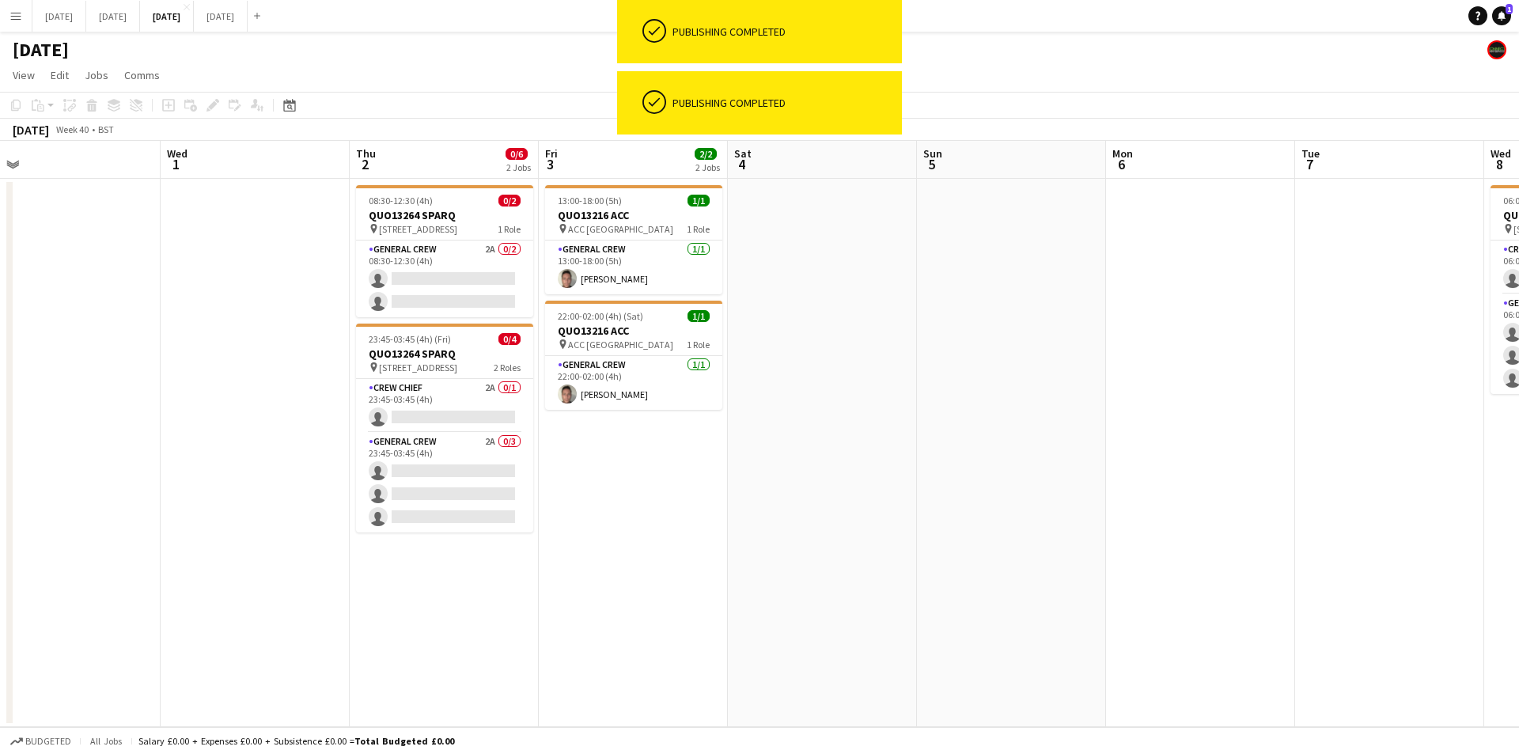
drag, startPoint x: 1118, startPoint y: 362, endPoint x: 933, endPoint y: 367, distance: 185.2
click at [933, 367] on app-calendar-viewport "Sat 27 Sun 28 Mon 29 Tue 30 Wed 1 Thu 2 0/6 2 Jobs Fri 3 2/2 2 Jobs Sat 4 Sun 5…" at bounding box center [759, 434] width 1519 height 586
drag, startPoint x: 1142, startPoint y: 449, endPoint x: 876, endPoint y: 436, distance: 266.2
click at [707, 414] on app-calendar-viewport "Sat 27 Sun 28 Mon 29 Tue 30 Wed 1 Thu 2 0/6 2 Jobs Fri 3 2/2 2 Jobs Sat 4 Sun 5…" at bounding box center [759, 434] width 1519 height 586
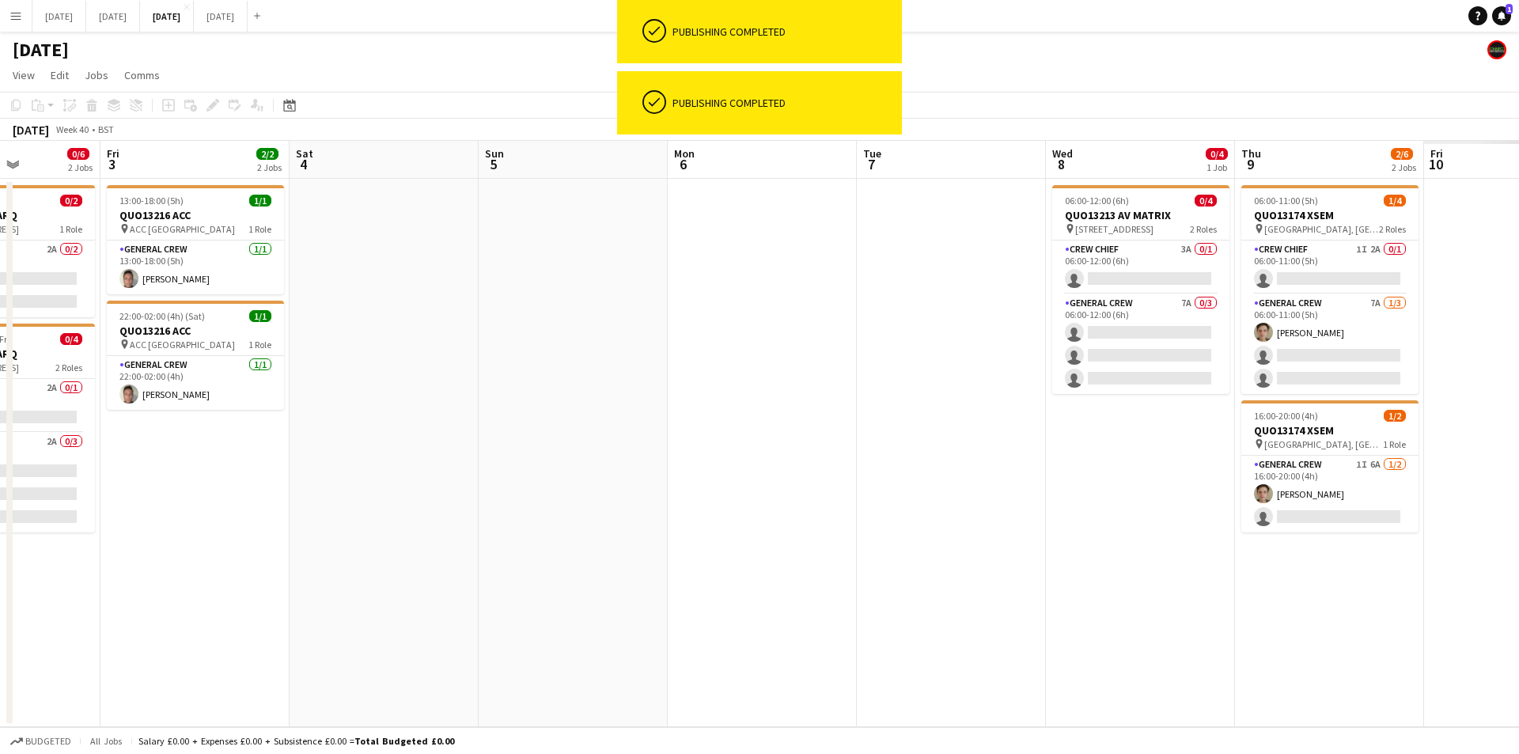
click at [756, 455] on app-calendar-viewport "Tue 30 Wed 1 Thu 2 0/6 2 Jobs Fri 3 2/2 2 Jobs Sat 4 Sun 5 Mon 6 Tue 7 Wed 8 0/…" at bounding box center [759, 434] width 1519 height 586
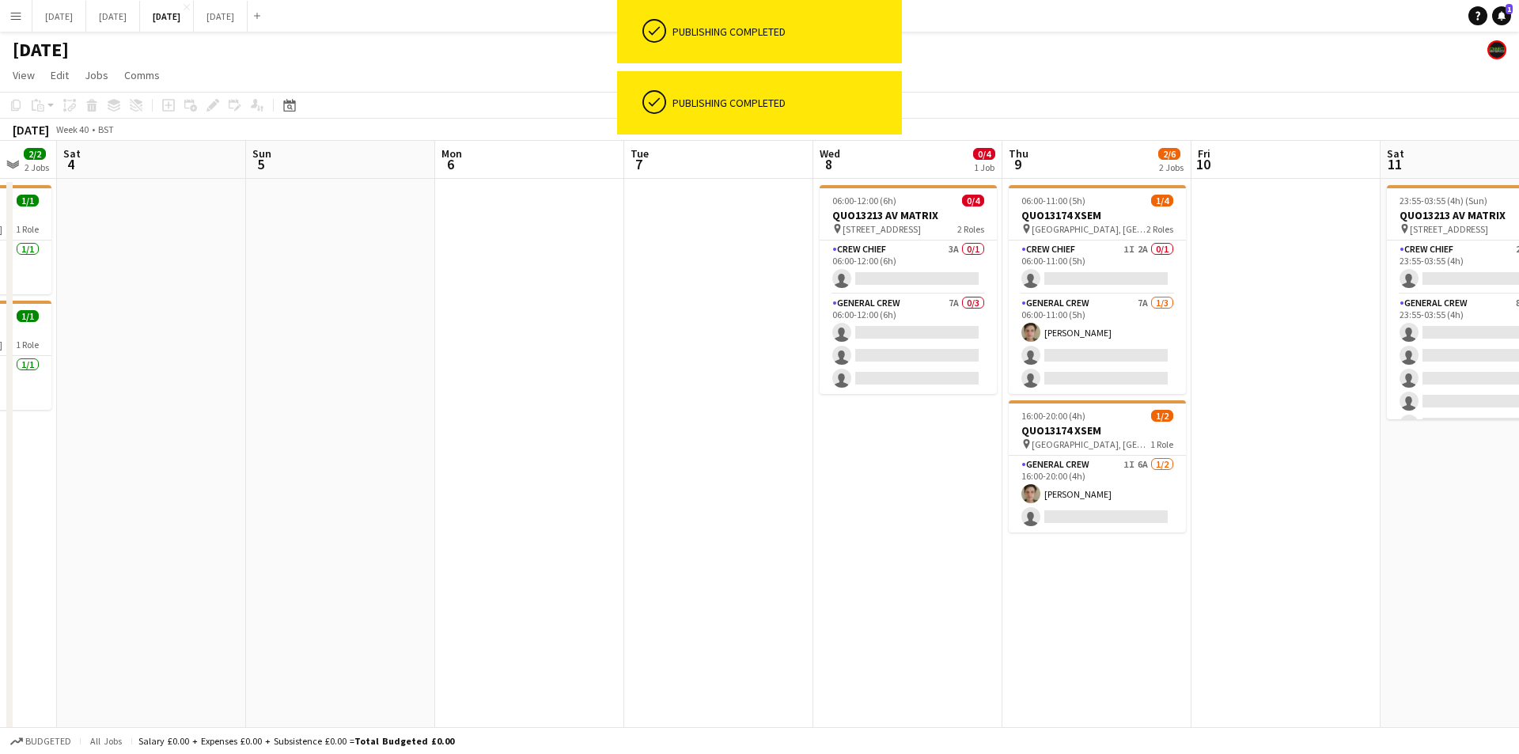
drag, startPoint x: 934, startPoint y: 517, endPoint x: 638, endPoint y: 454, distance: 302.4
click at [638, 454] on app-calendar-viewport "Wed 1 Thu 2 0/6 2 Jobs Fri 3 2/2 2 Jobs Sat 4 Sun 5 Mon 6 Tue 7 Wed 8 0/4 1 Job…" at bounding box center [759, 462] width 1519 height 642
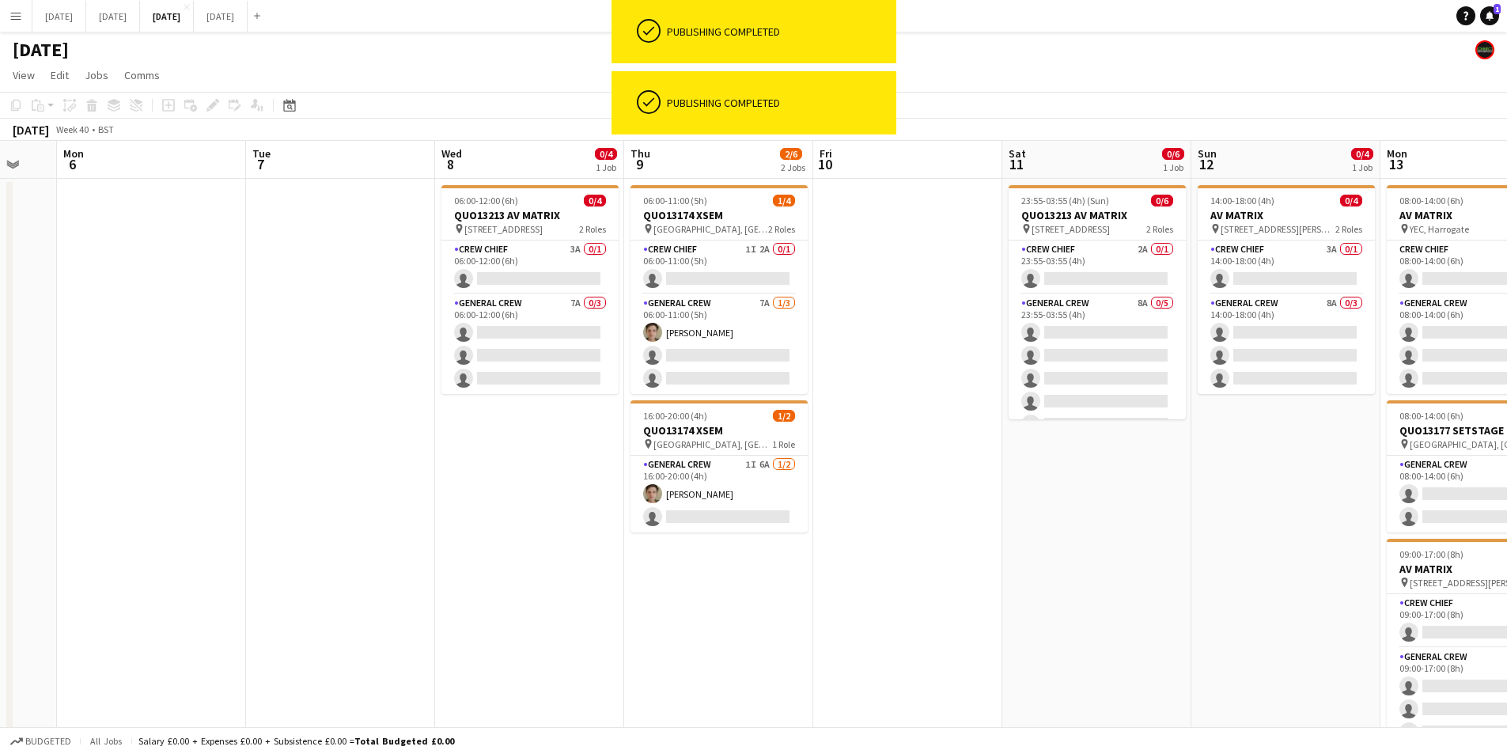
scroll to position [0, 428]
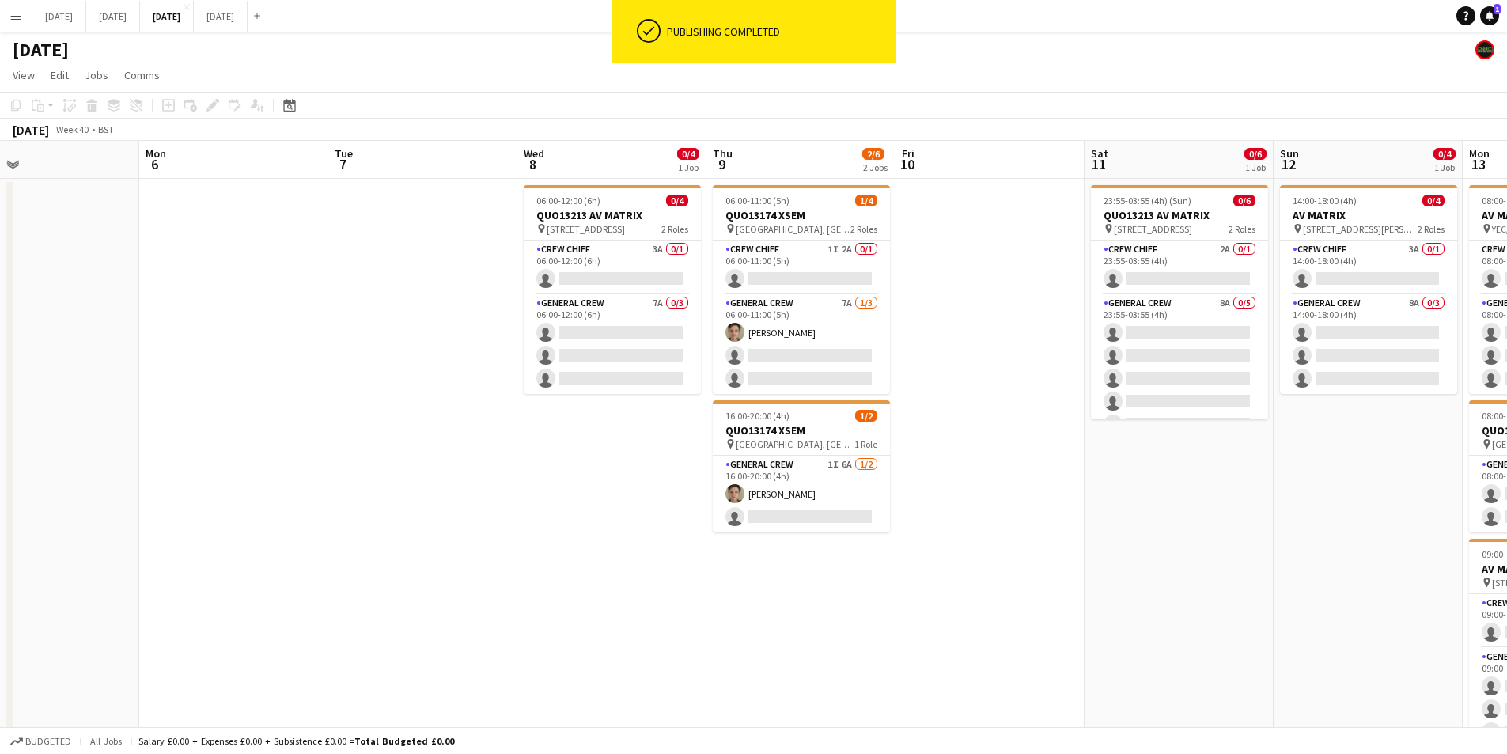
drag, startPoint x: 991, startPoint y: 471, endPoint x: 897, endPoint y: 464, distance: 93.6
click at [887, 461] on app-calendar-viewport "Fri 3 2/2 2 Jobs Sat 4 Sun 5 Mon 6 Tue 7 Wed 8 0/4 1 Job Thu 9 2/6 2 Jobs Fri 1…" at bounding box center [753, 462] width 1507 height 642
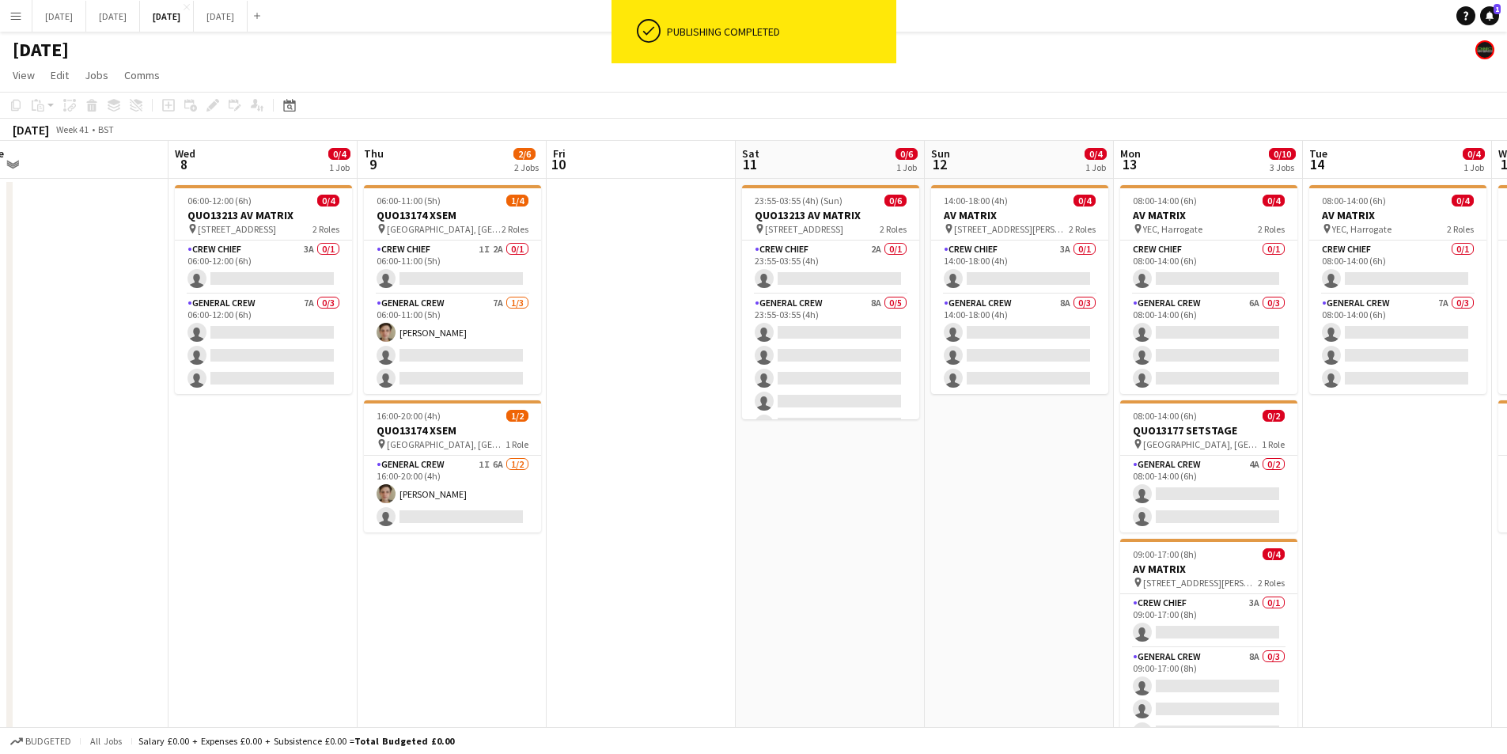
drag, startPoint x: 1035, startPoint y: 486, endPoint x: 756, endPoint y: 460, distance: 280.5
click at [695, 443] on app-calendar-viewport "Sat 4 Sun 5 Mon 6 Tue 7 Wed 8 0/4 1 Job Thu 9 2/6 2 Jobs Fri 10 Sat 11 0/6 1 Jo…" at bounding box center [753, 602] width 1507 height 922
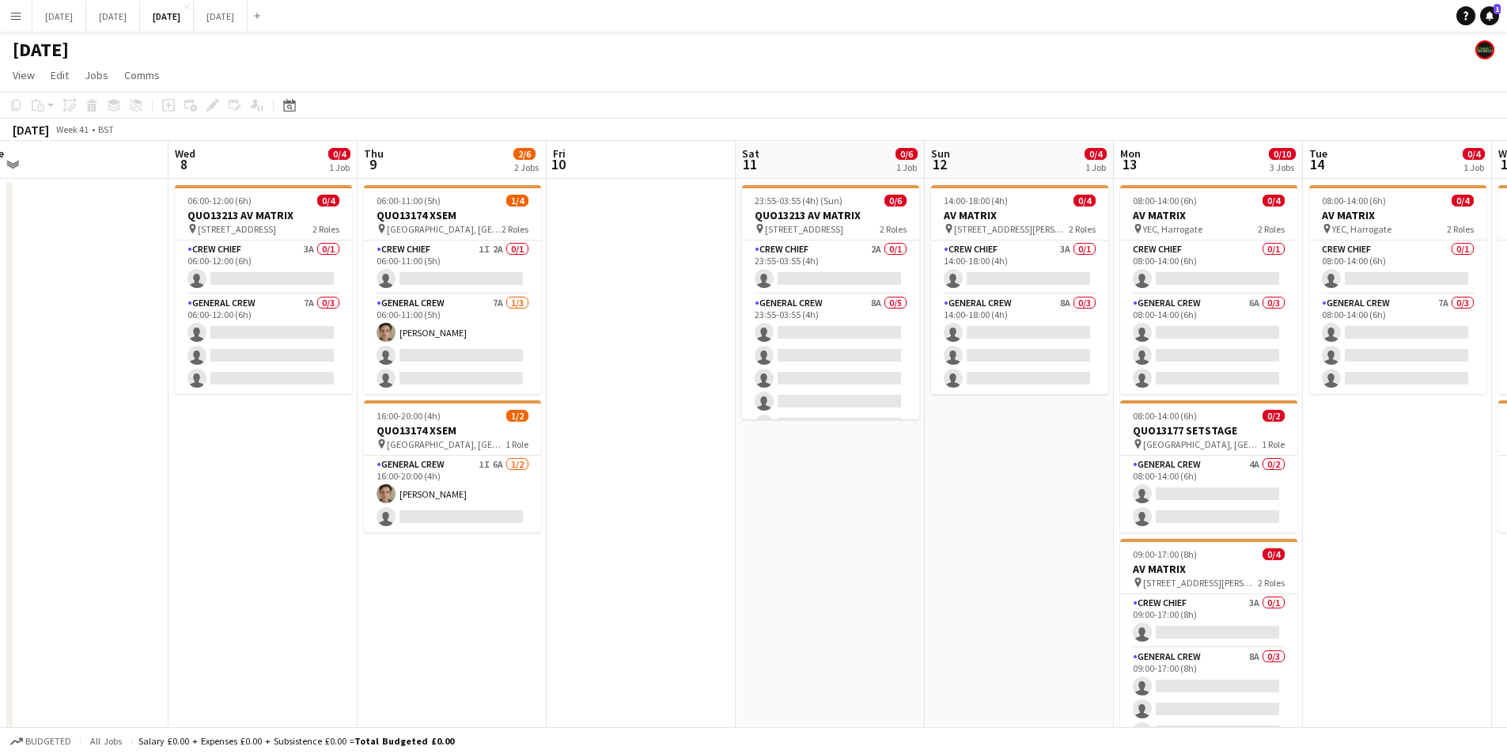
click at [818, 496] on app-calendar-viewport "Sat 4 Sun 5 Mon 6 Tue 7 Wed 8 0/4 1 Job Thu 9 2/6 2 Jobs Fri 10 Sat 11 0/6 1 Jo…" at bounding box center [753, 602] width 1507 height 922
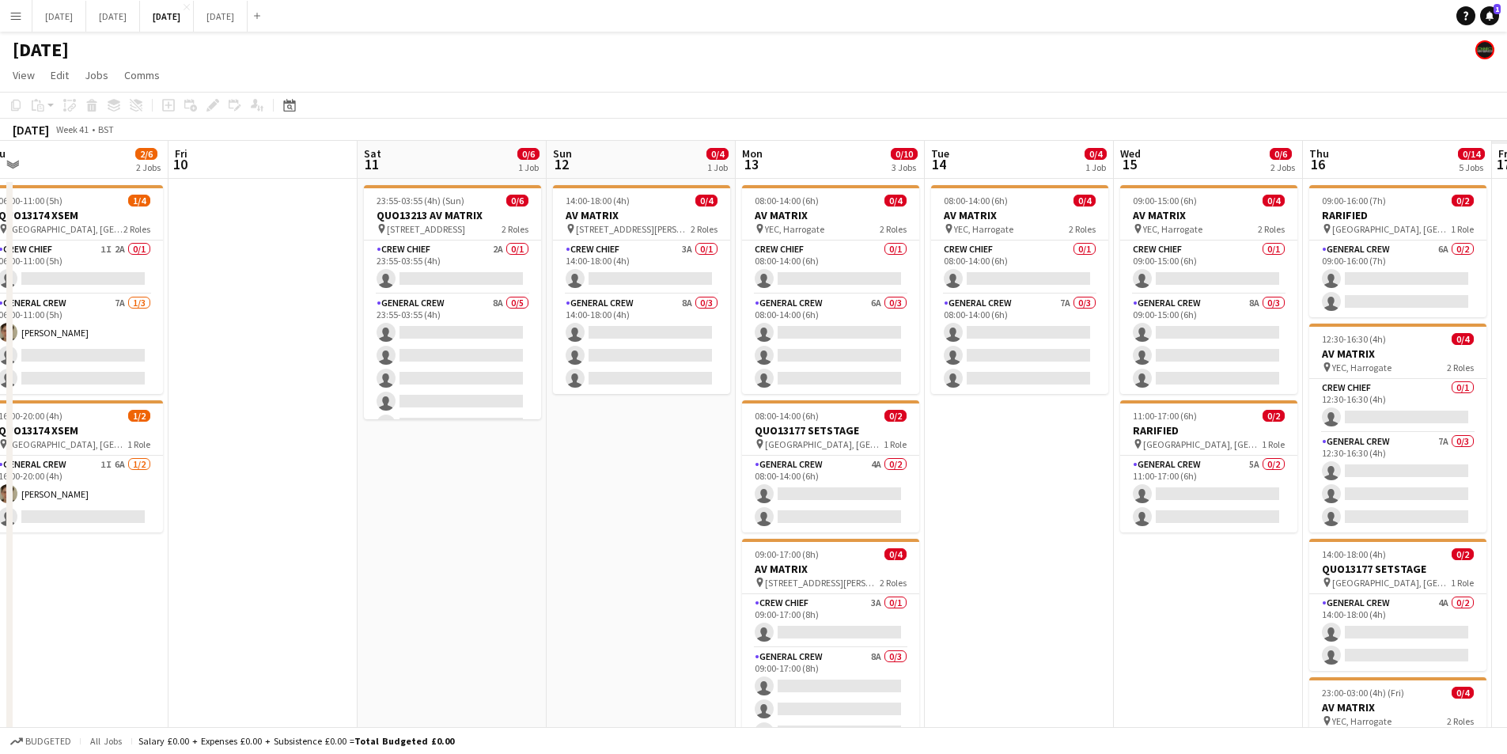
scroll to position [0, 951]
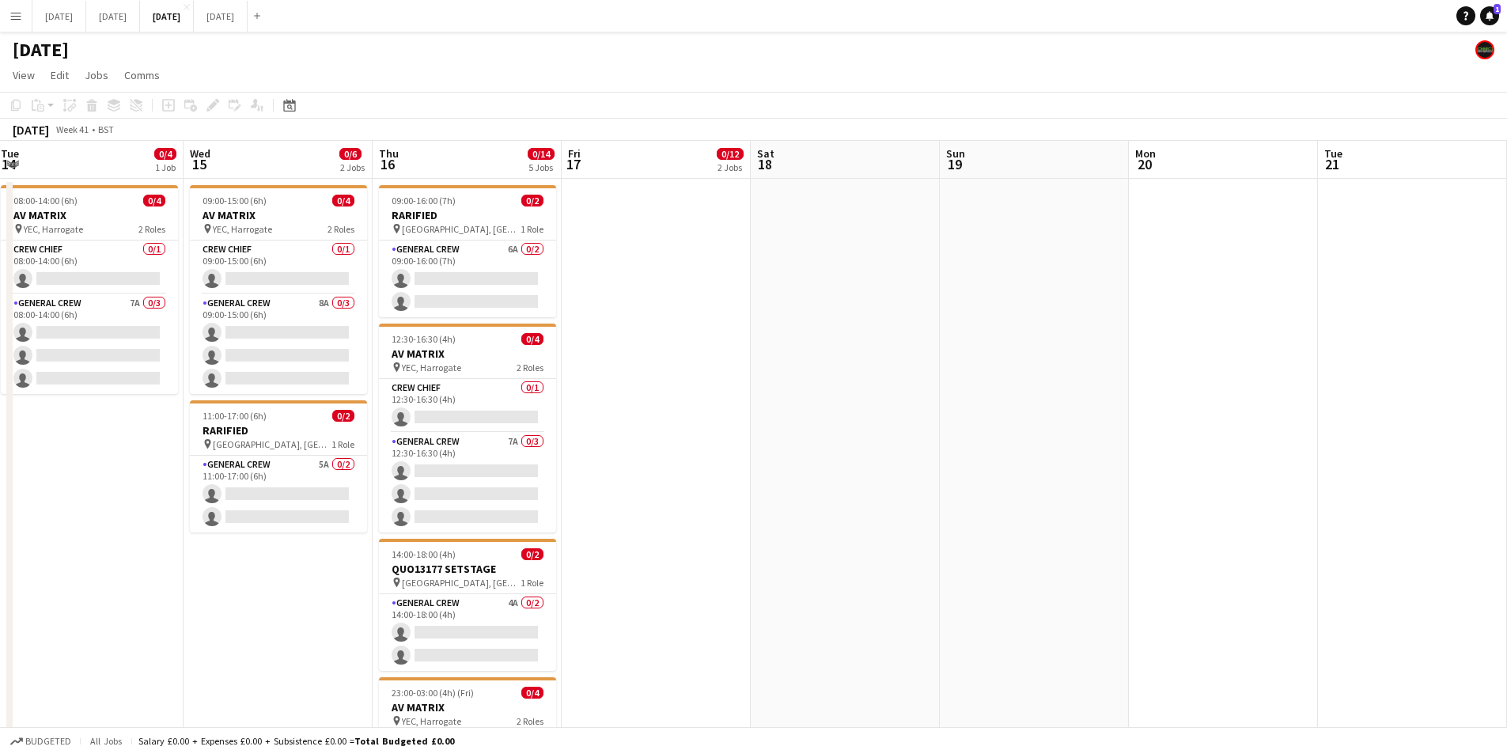
drag, startPoint x: 1273, startPoint y: 540, endPoint x: 1152, endPoint y: 492, distance: 130.0
click at [858, 460] on app-calendar-viewport "Thu 9 2/6 2 Jobs Fri 10 Sat 11 0/6 1 Job Sun 12 0/4 1 Job Mon 13 0/10 3 Jobs Tu…" at bounding box center [753, 602] width 1507 height 922
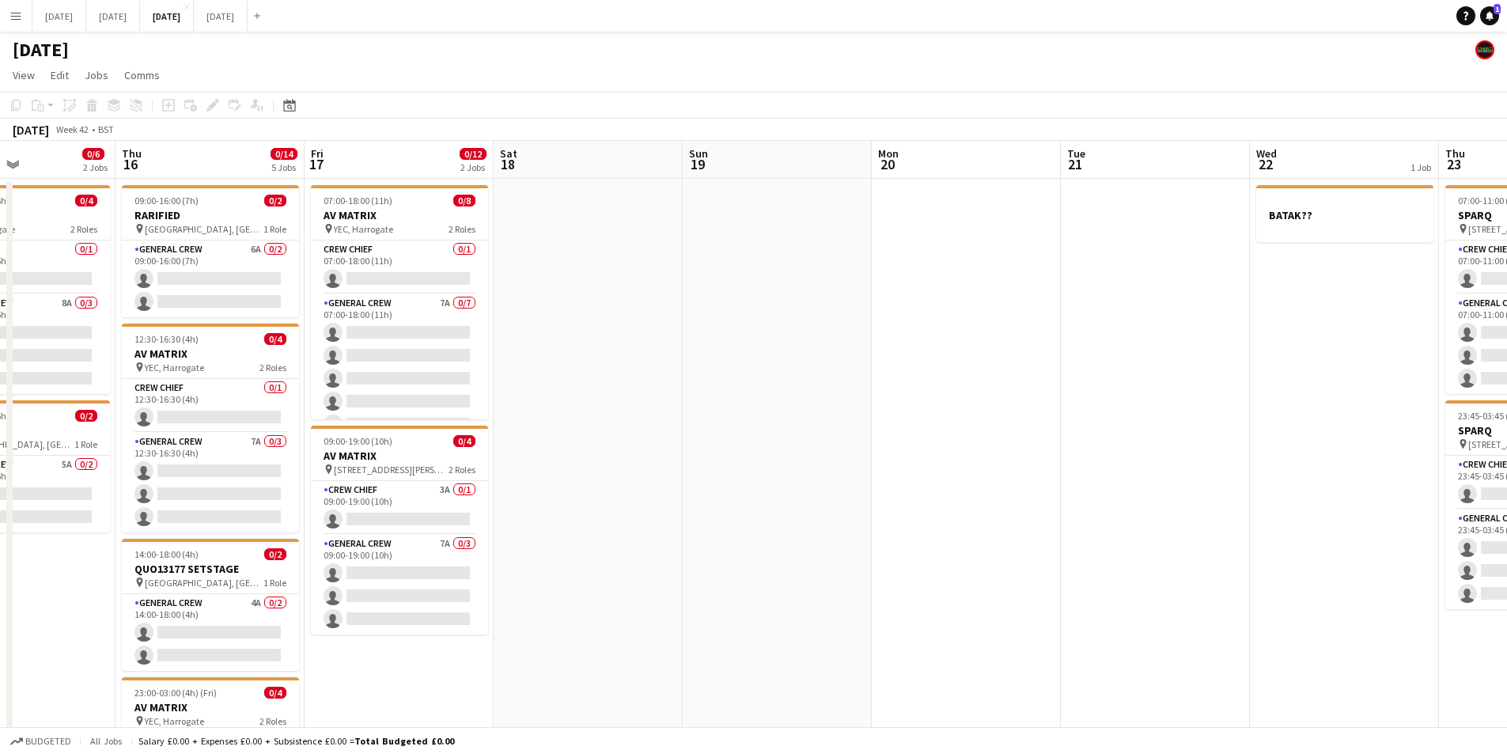
drag, startPoint x: 1180, startPoint y: 494, endPoint x: 908, endPoint y: 491, distance: 272.2
click at [787, 478] on app-calendar-viewport "Sat 11 0/6 1 Job Sun 12 0/4 1 Job Mon 13 0/10 3 Jobs Tue 14 0/4 1 Job Wed 15 0/…" at bounding box center [753, 602] width 1507 height 922
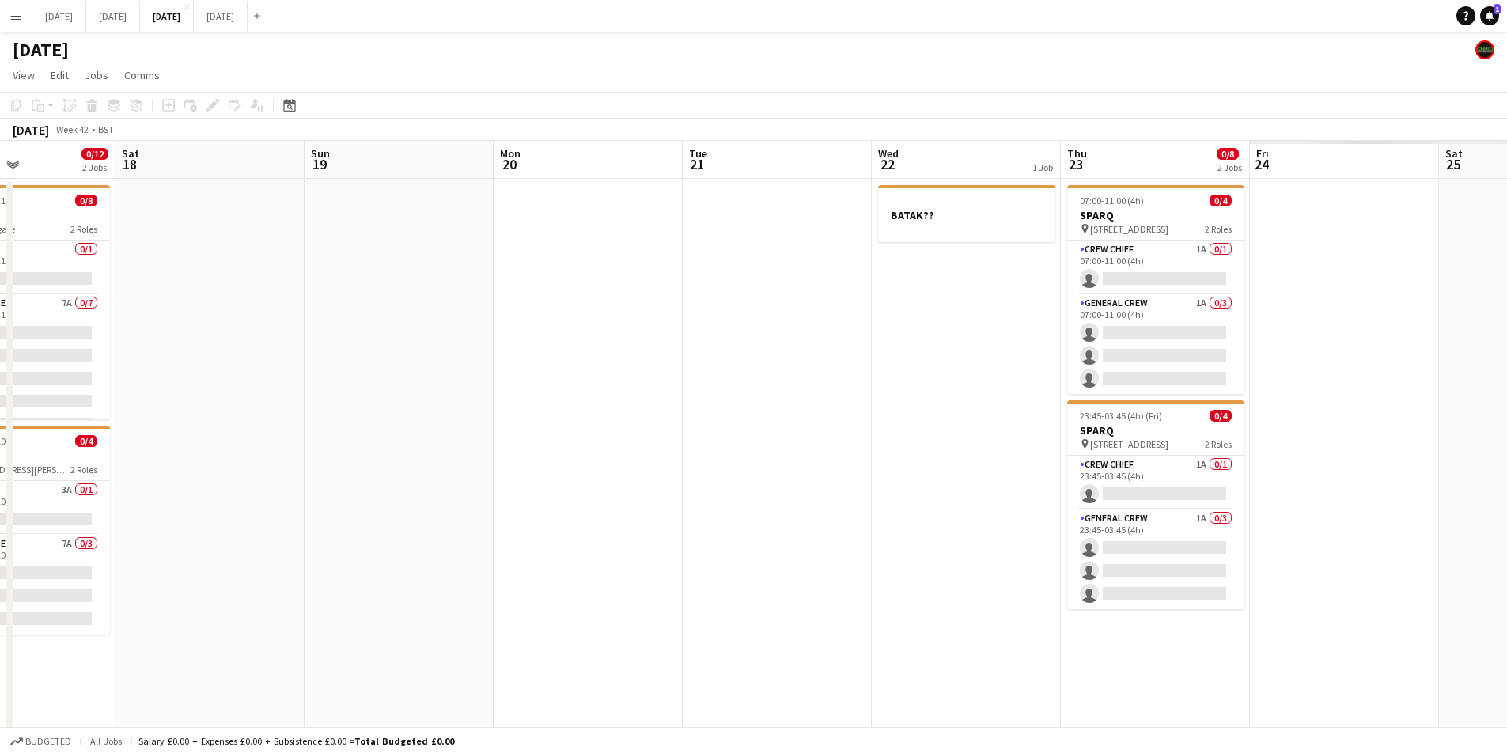
drag, startPoint x: 761, startPoint y: 487, endPoint x: 657, endPoint y: 480, distance: 104.7
click at [649, 476] on app-calendar-viewport "Mon 13 0/10 3 Jobs Tue 14 0/4 1 Job Wed 15 0/6 2 Jobs Thu 16 0/14 5 Jobs Fri 17…" at bounding box center [753, 602] width 1507 height 922
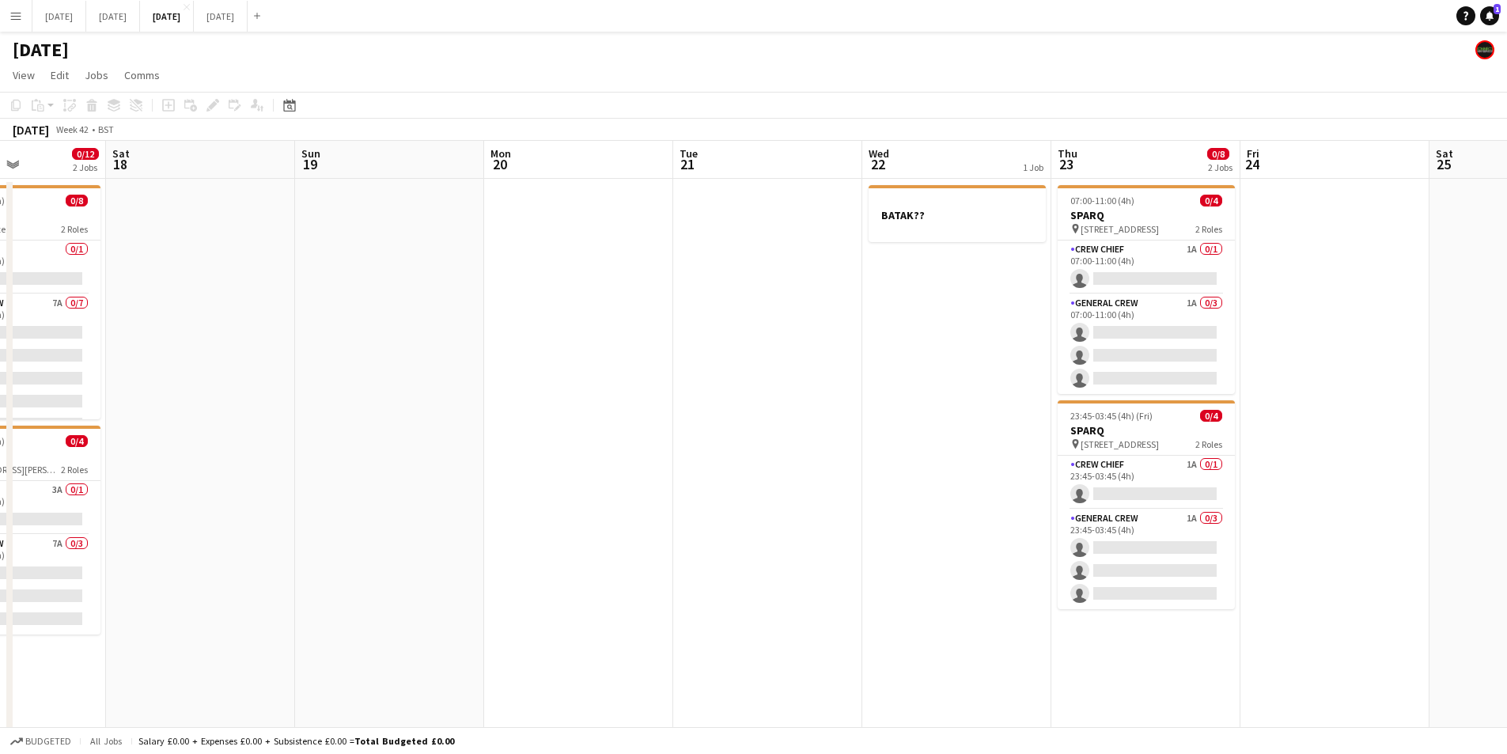
drag, startPoint x: 860, startPoint y: 488, endPoint x: 675, endPoint y: 474, distance: 185.7
click at [675, 474] on app-calendar-viewport "Wed 15 0/6 2 Jobs Thu 16 0/14 5 Jobs Fri 17 0/12 2 Jobs Sat 18 Sun 19 Mon 20 Tu…" at bounding box center [753, 602] width 1507 height 922
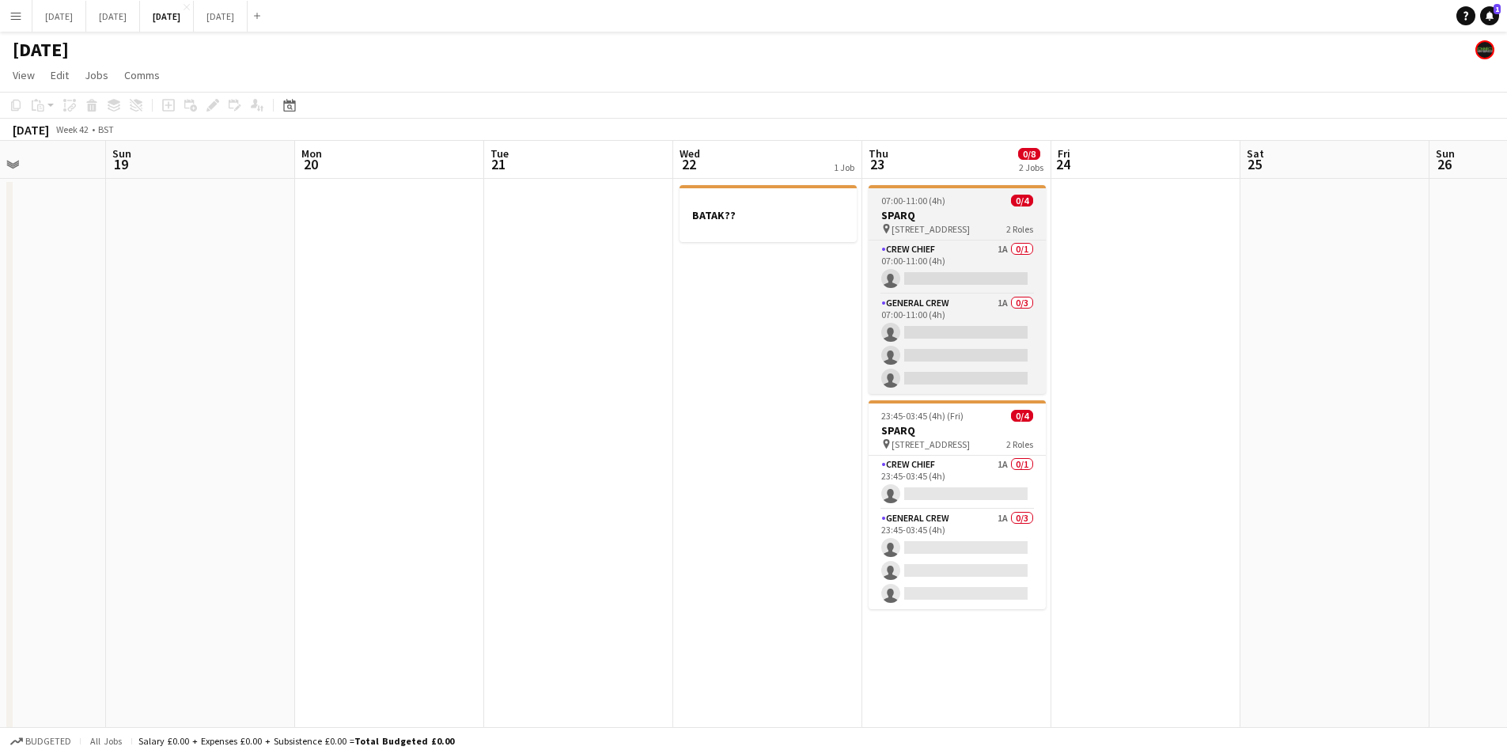
scroll to position [0, 457]
click at [946, 214] on h3 "SPARQ" at bounding box center [961, 215] width 177 height 14
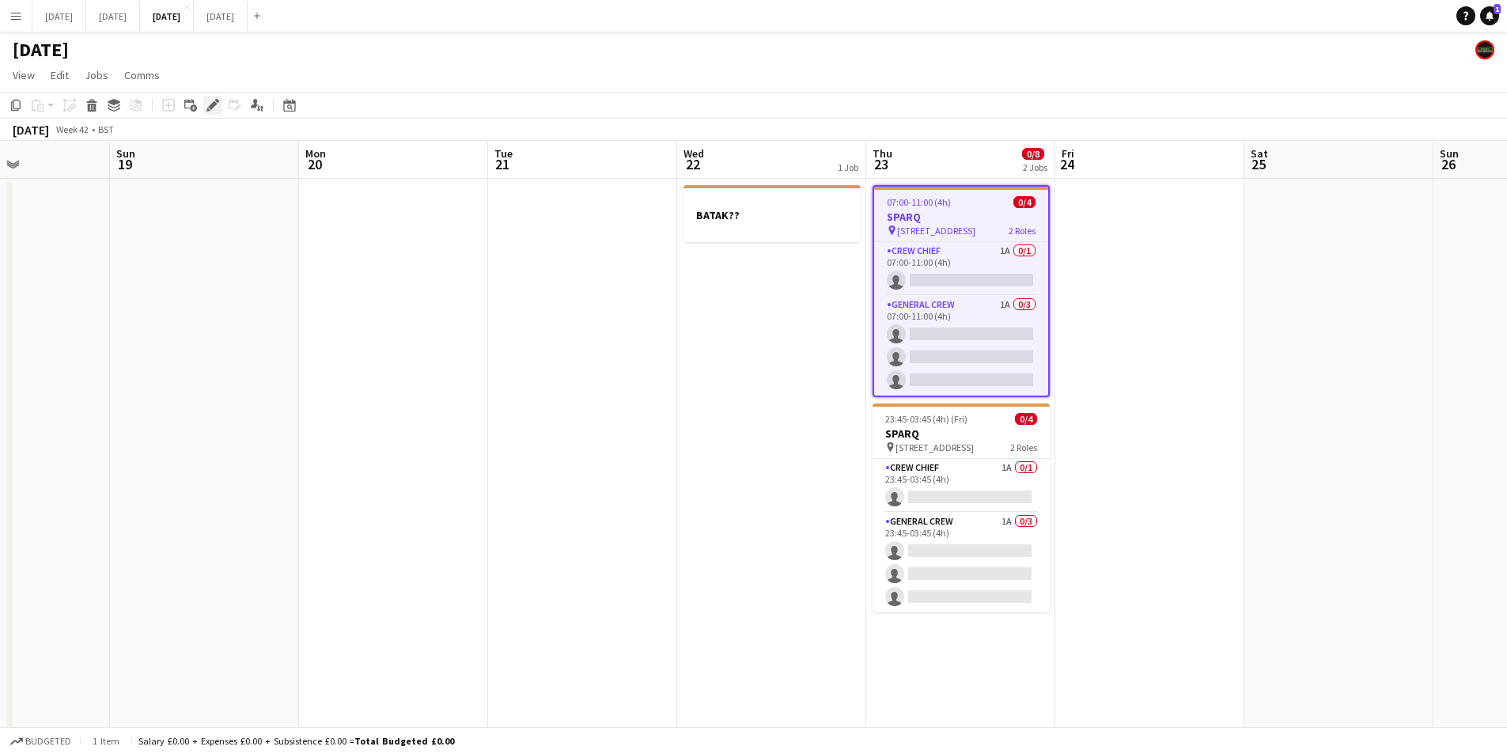
click at [214, 105] on icon at bounding box center [212, 105] width 9 height 9
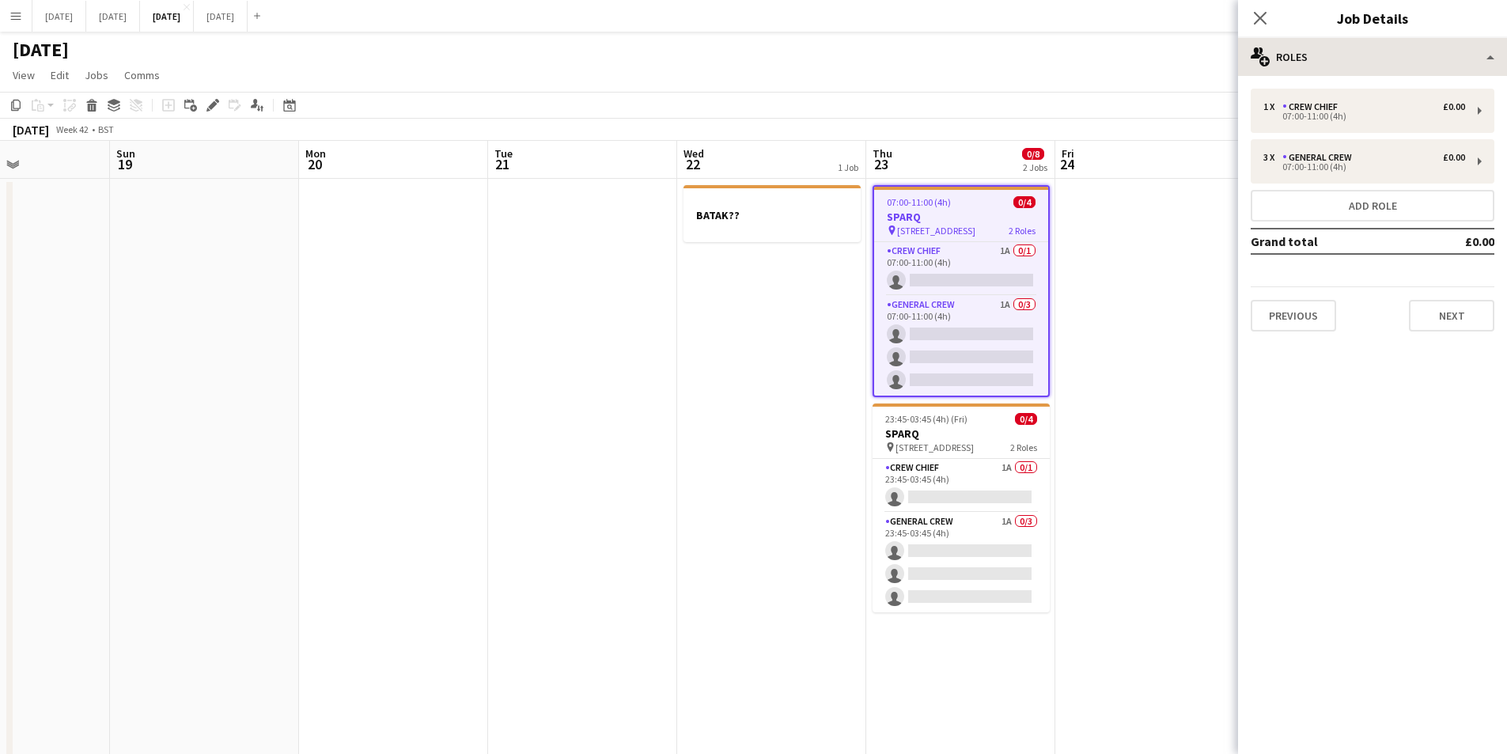
type input "*******"
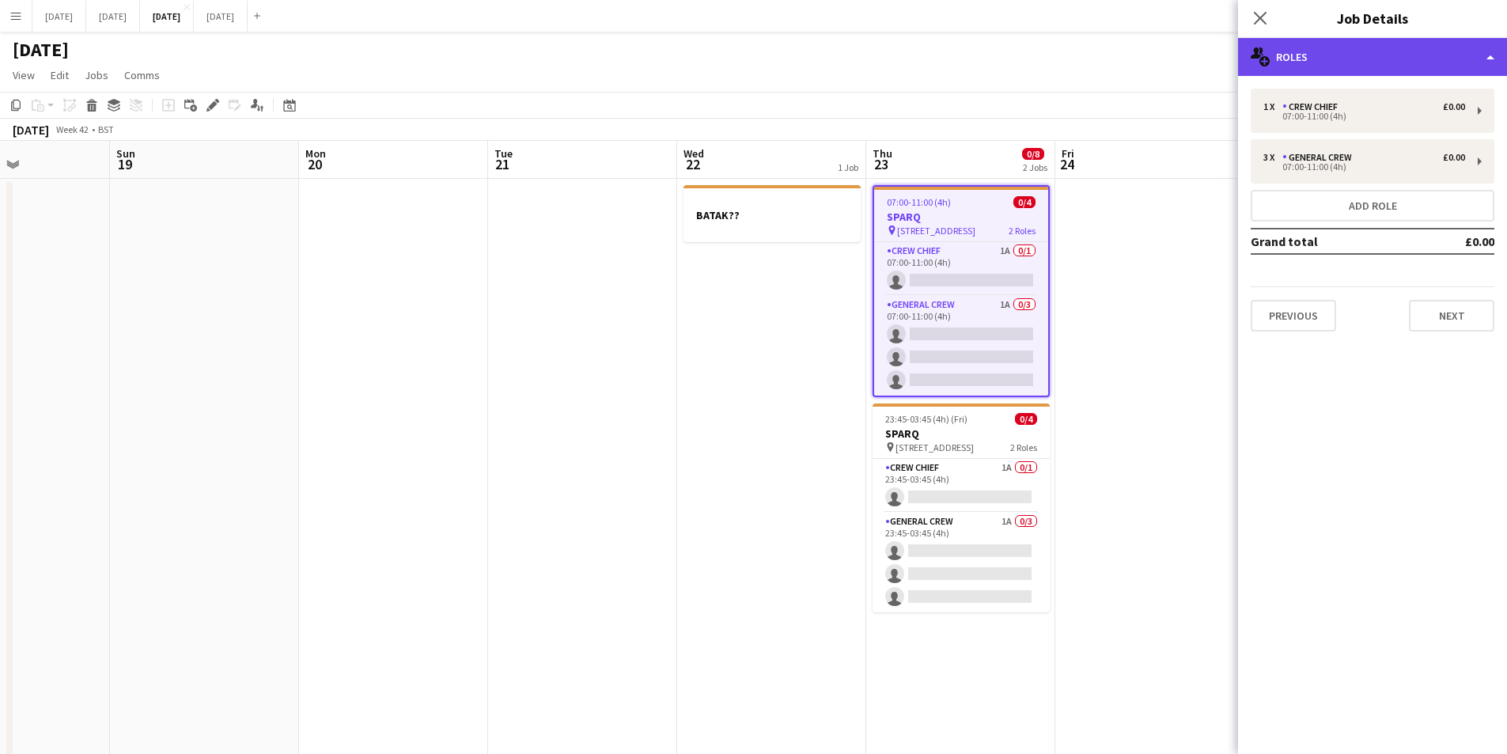
click at [1423, 54] on div "multiple-users-add Roles" at bounding box center [1372, 57] width 269 height 38
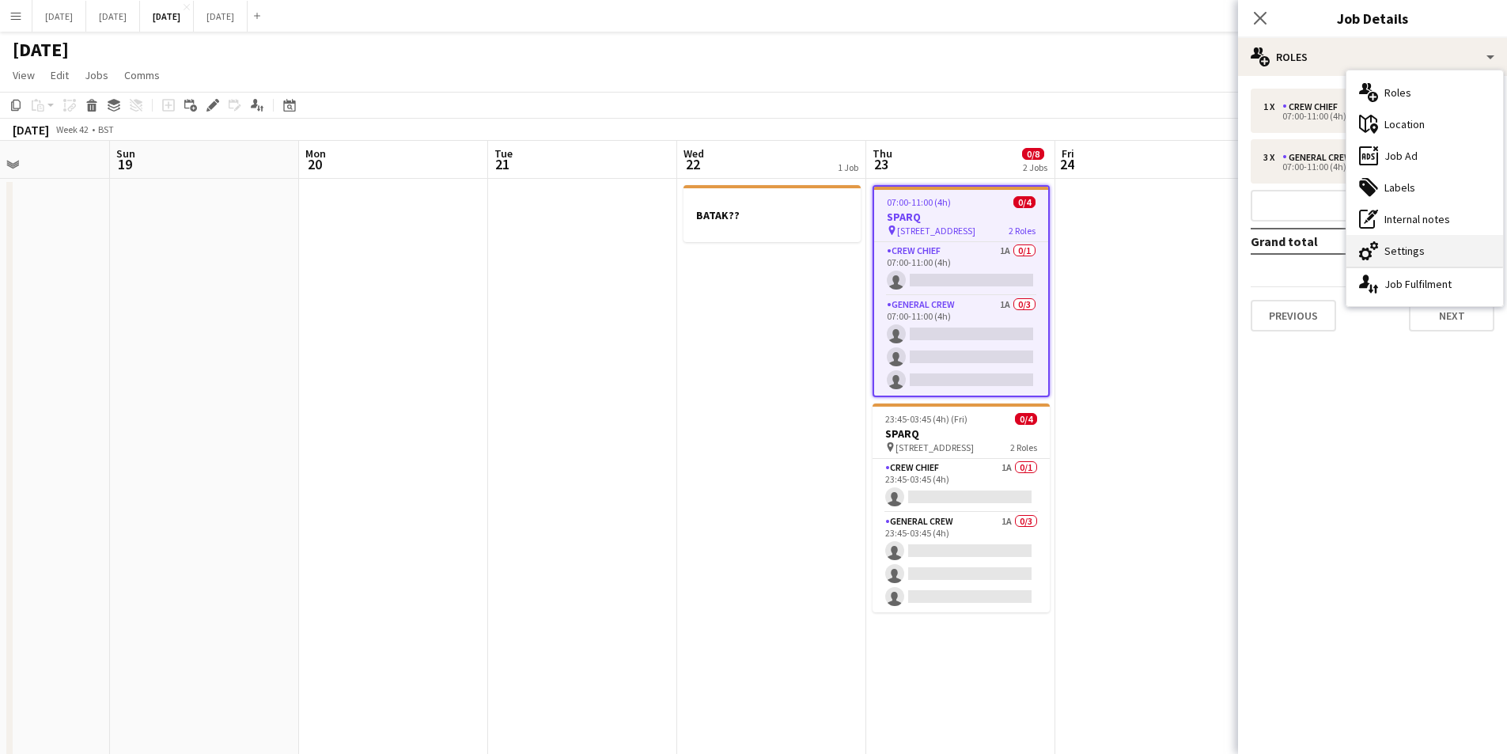
click at [1423, 248] on div "cog-double-3 Settings" at bounding box center [1425, 251] width 157 height 32
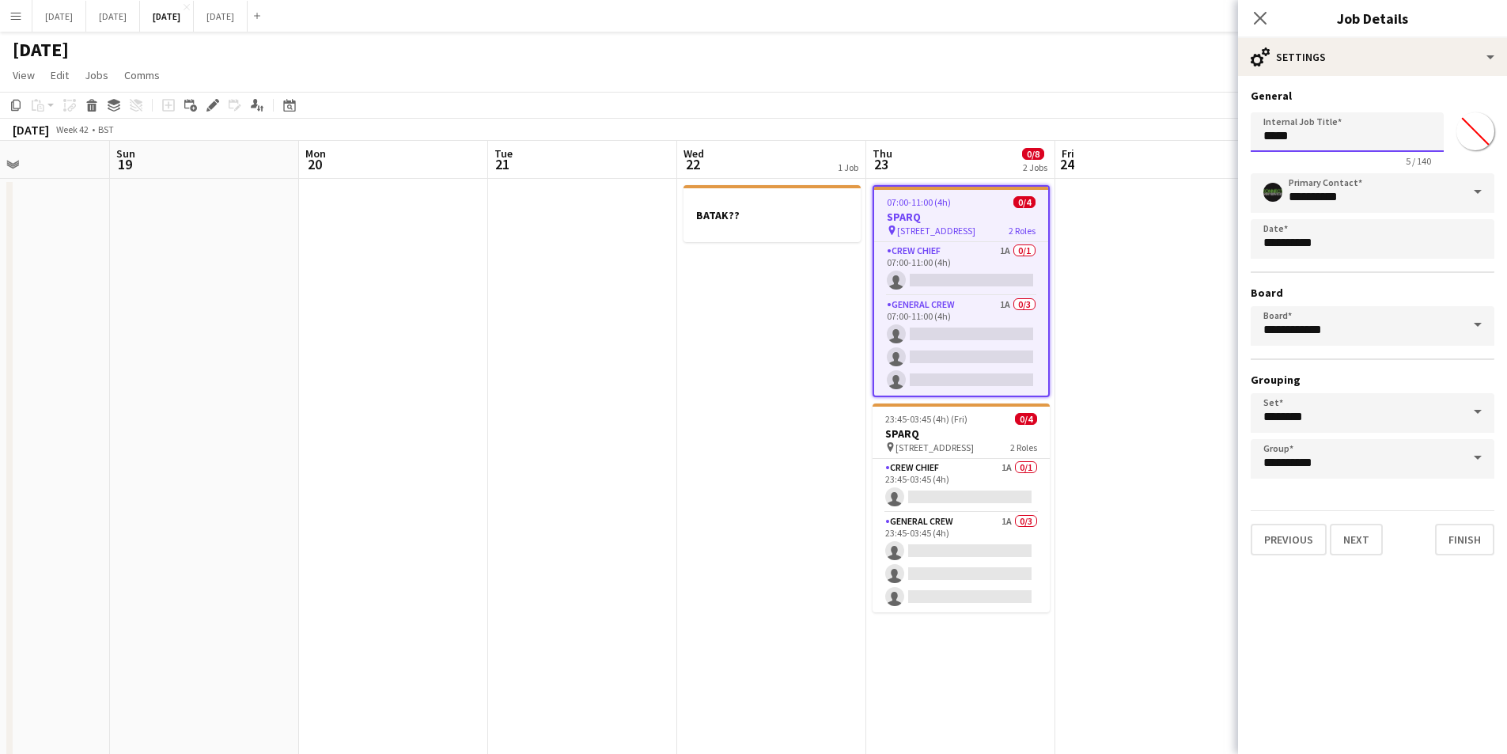
click at [1262, 135] on input "*****" at bounding box center [1347, 132] width 193 height 40
drag, startPoint x: 1286, startPoint y: 134, endPoint x: 1226, endPoint y: 142, distance: 60.0
click at [1226, 142] on body "Menu Boards Boards Boards All jobs Status Workforce Workforce My Workforce Recr…" at bounding box center [753, 545] width 1507 height 1090
drag, startPoint x: 1321, startPoint y: 134, endPoint x: 1249, endPoint y: 135, distance: 72.0
click at [1256, 132] on input "**********" at bounding box center [1347, 132] width 193 height 40
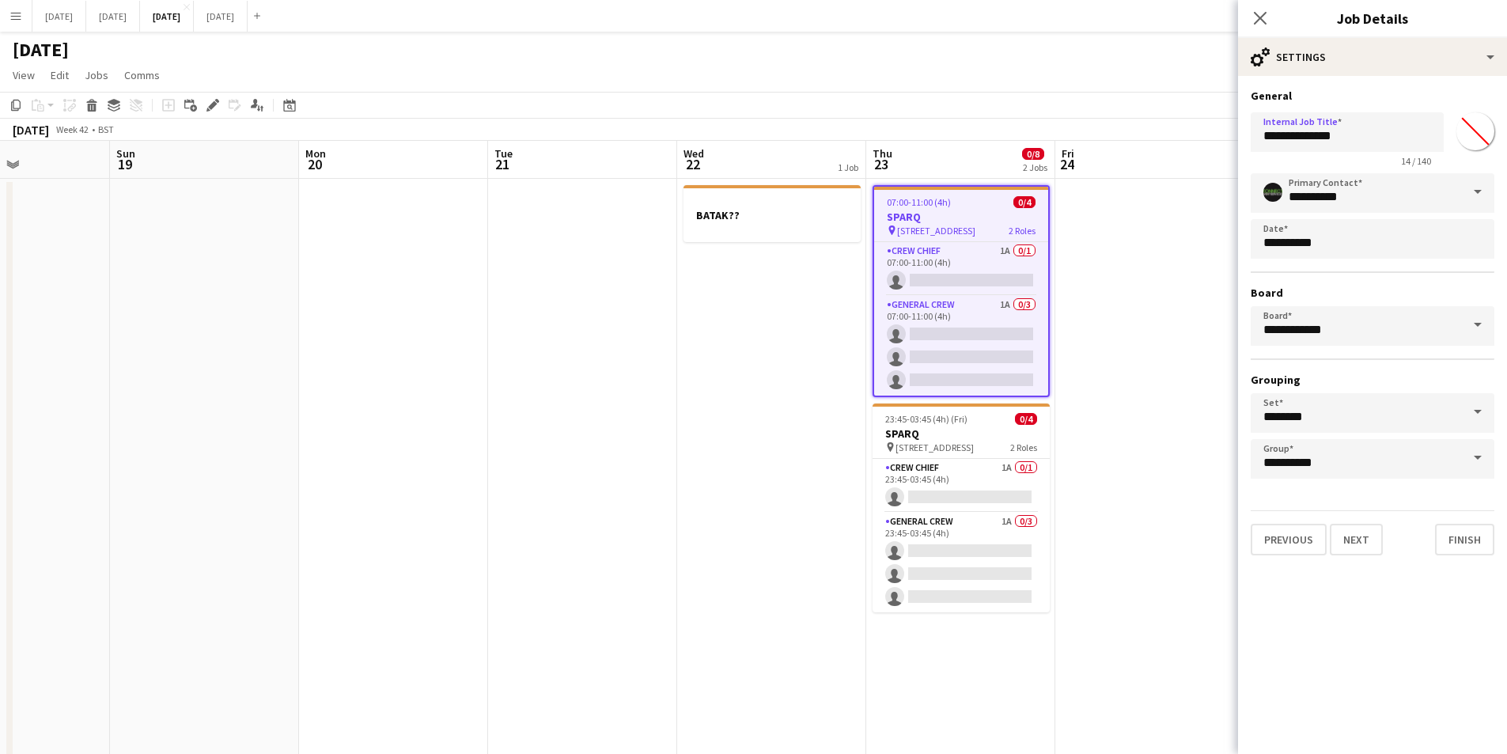
drag, startPoint x: 950, startPoint y: 443, endPoint x: 1237, endPoint y: 207, distance: 371.0
click at [957, 437] on app-calendar-viewport "Thu 16 0/14 5 Jobs Fri 17 0/12 2 Jobs Sat 18 Sun 19 Mon 20 Tue 21 Wed 22 1 Job …" at bounding box center [753, 602] width 1507 height 922
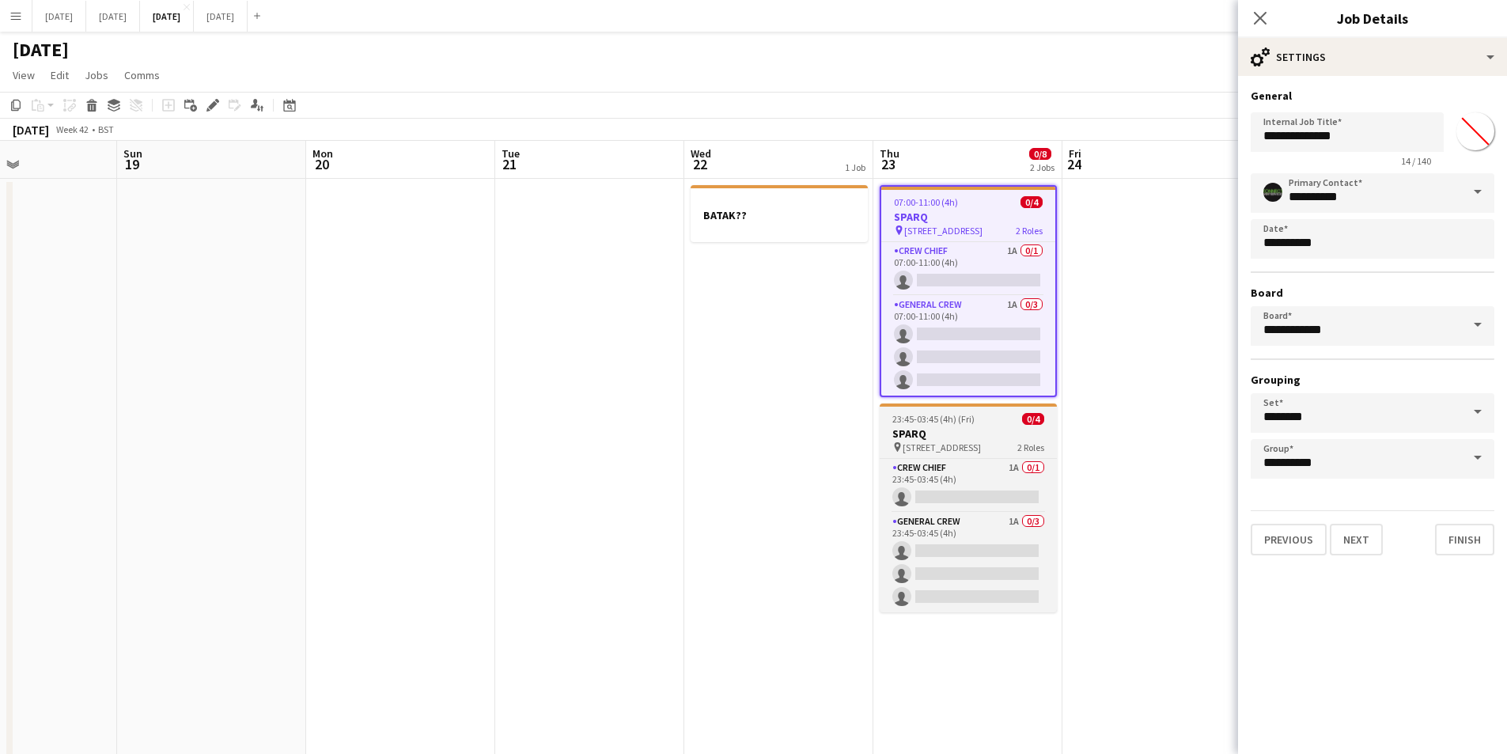
click at [976, 434] on h3 "SPARQ" at bounding box center [968, 433] width 177 height 14
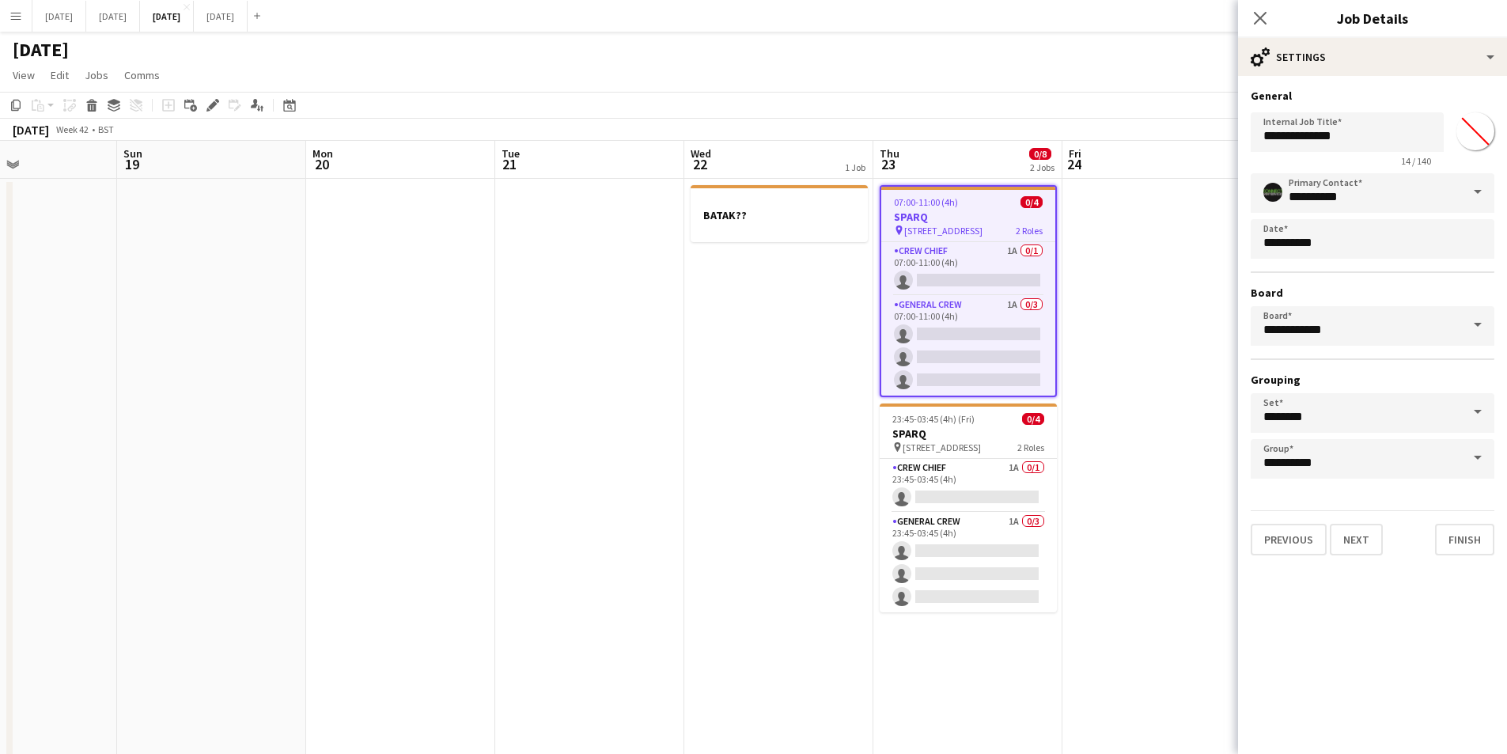
type input "*****"
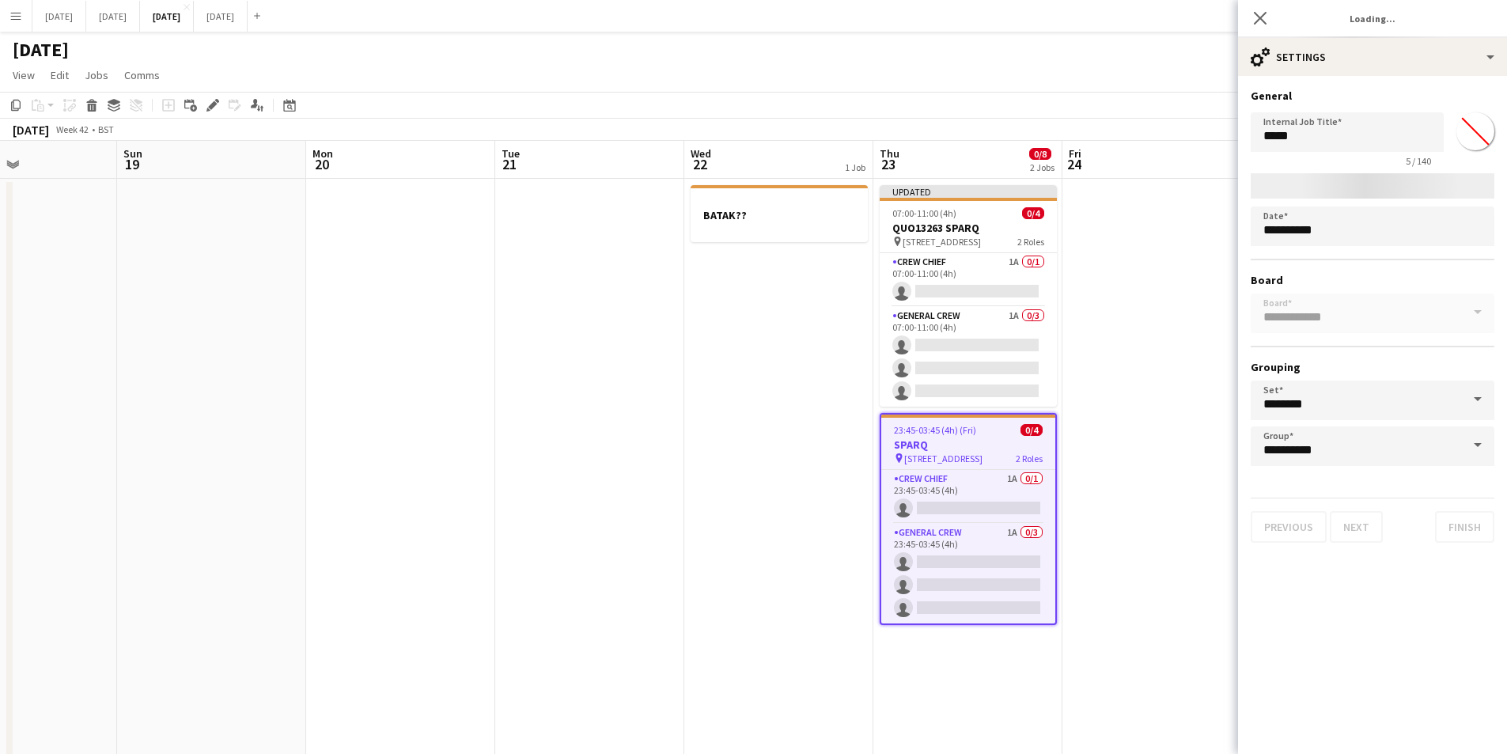
type input "*******"
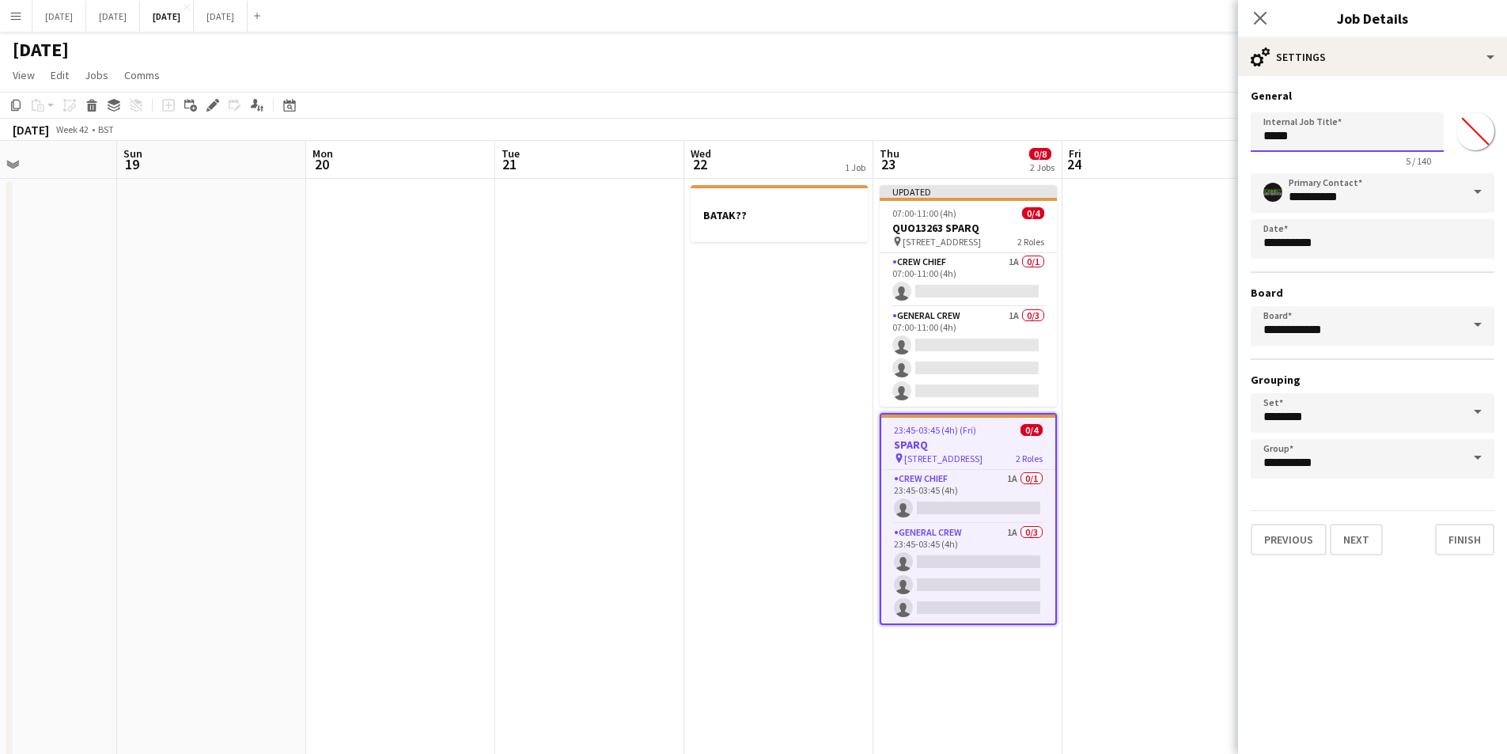
click at [1260, 135] on input "*****" at bounding box center [1347, 132] width 193 height 40
paste input "********"
type input "**********"
click at [1256, 17] on icon "Close pop-in" at bounding box center [1260, 17] width 15 height 15
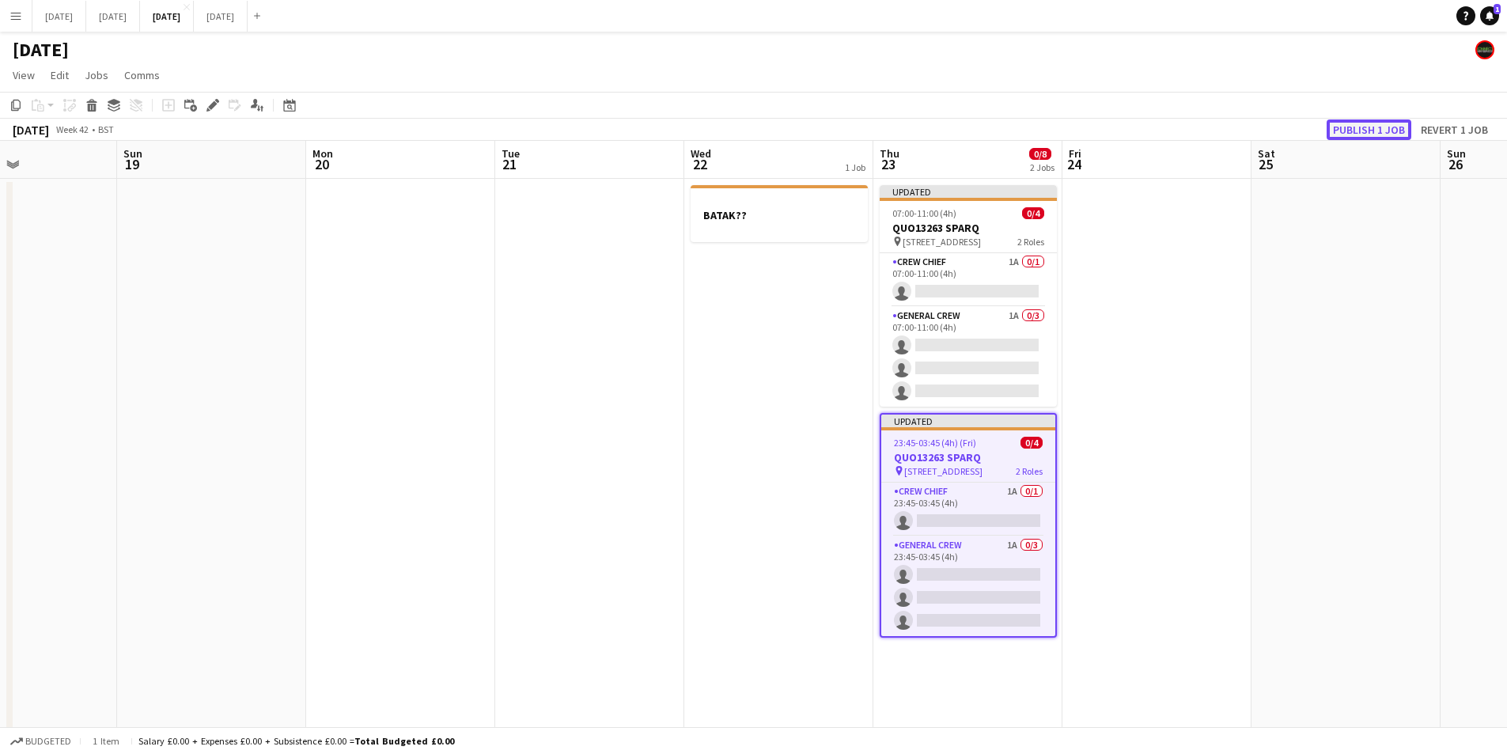
click at [1340, 124] on button "Publish 1 job" at bounding box center [1369, 129] width 85 height 21
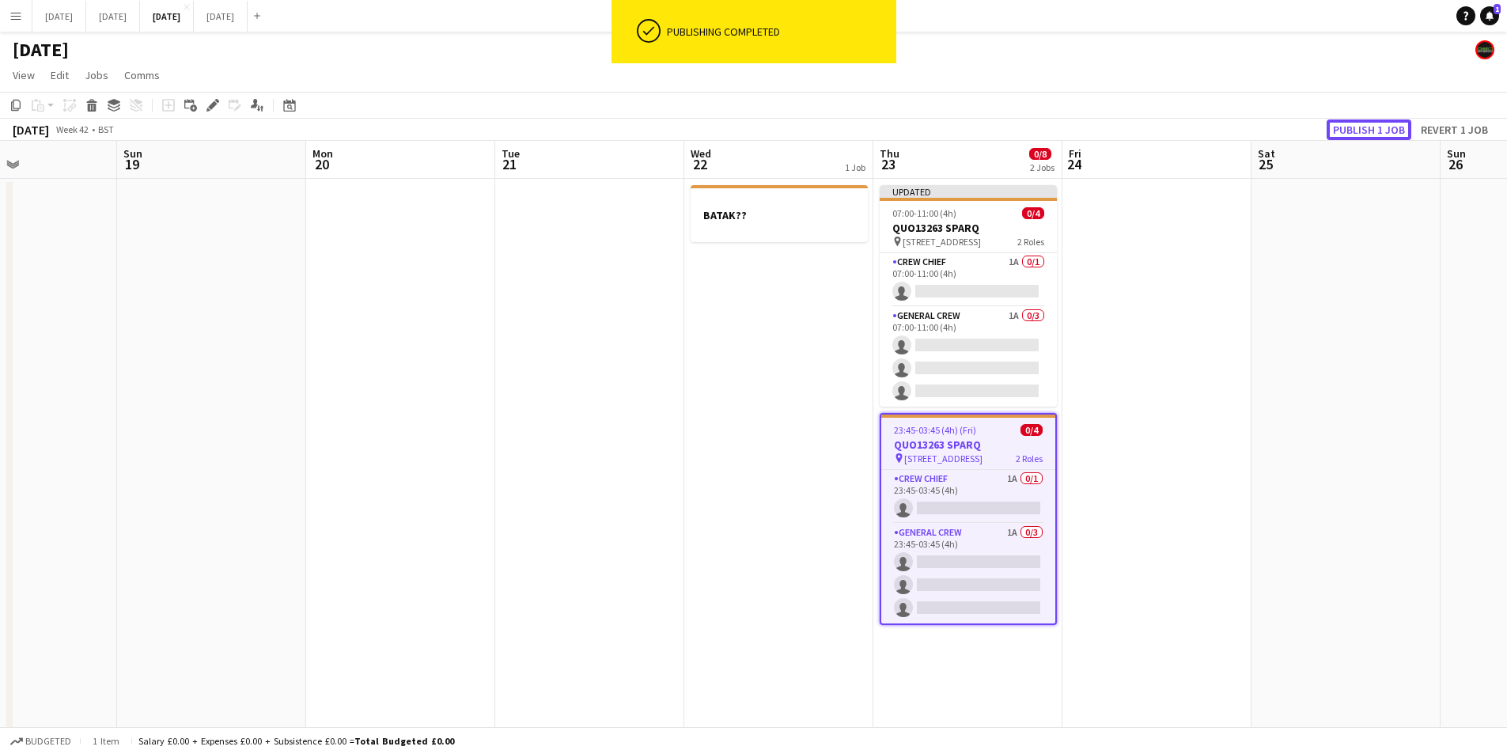
click at [1352, 129] on button "Publish 1 job" at bounding box center [1369, 129] width 85 height 21
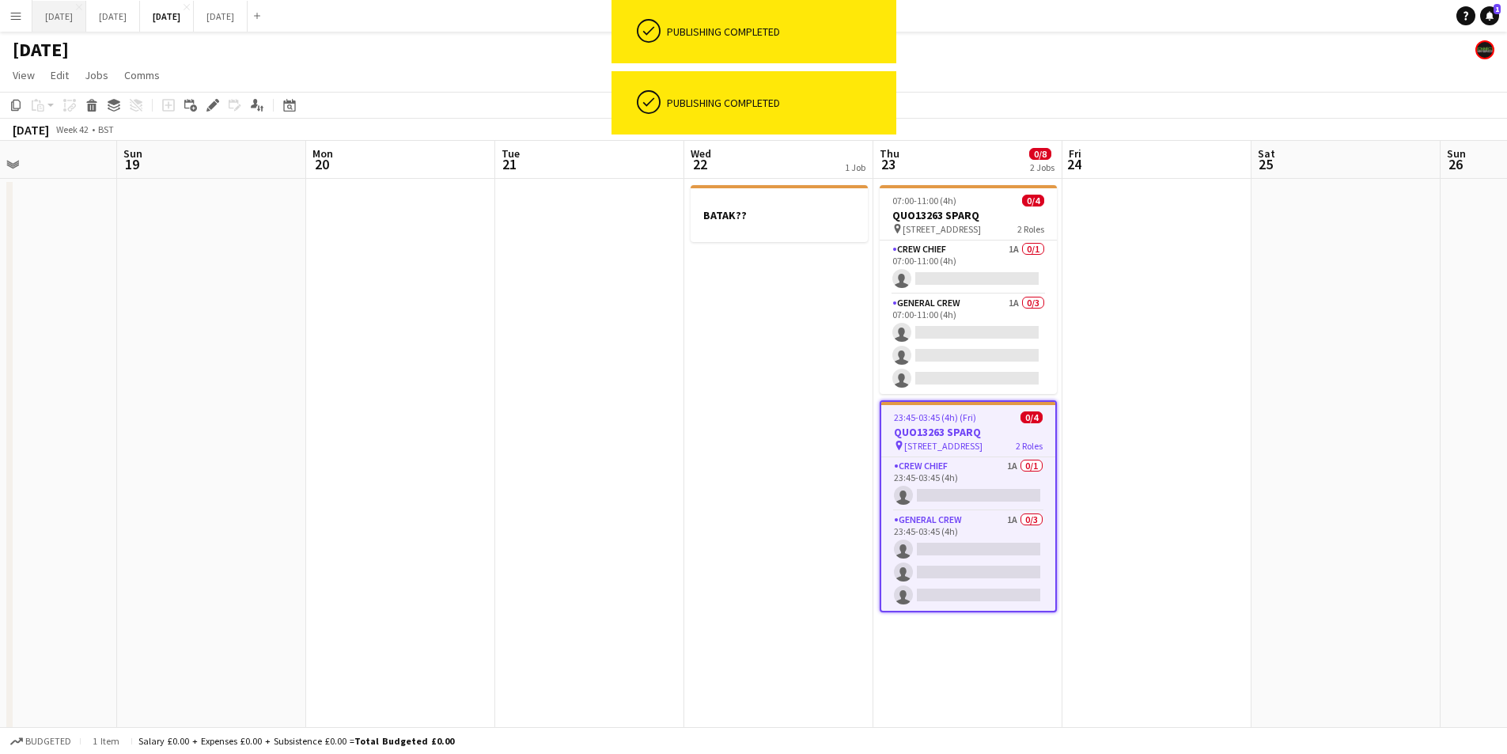
click at [70, 20] on button "[DATE] Close" at bounding box center [59, 16] width 54 height 31
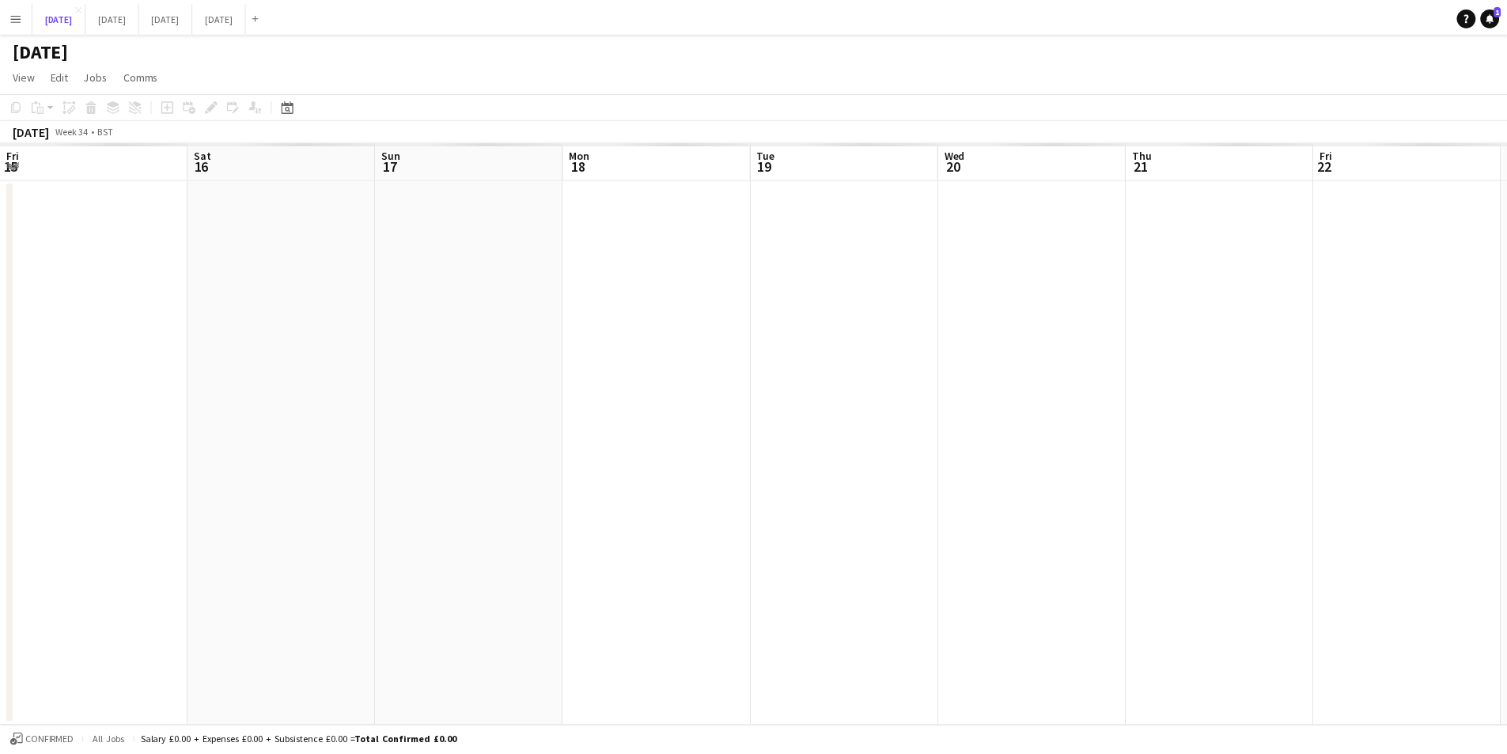
scroll to position [0, 617]
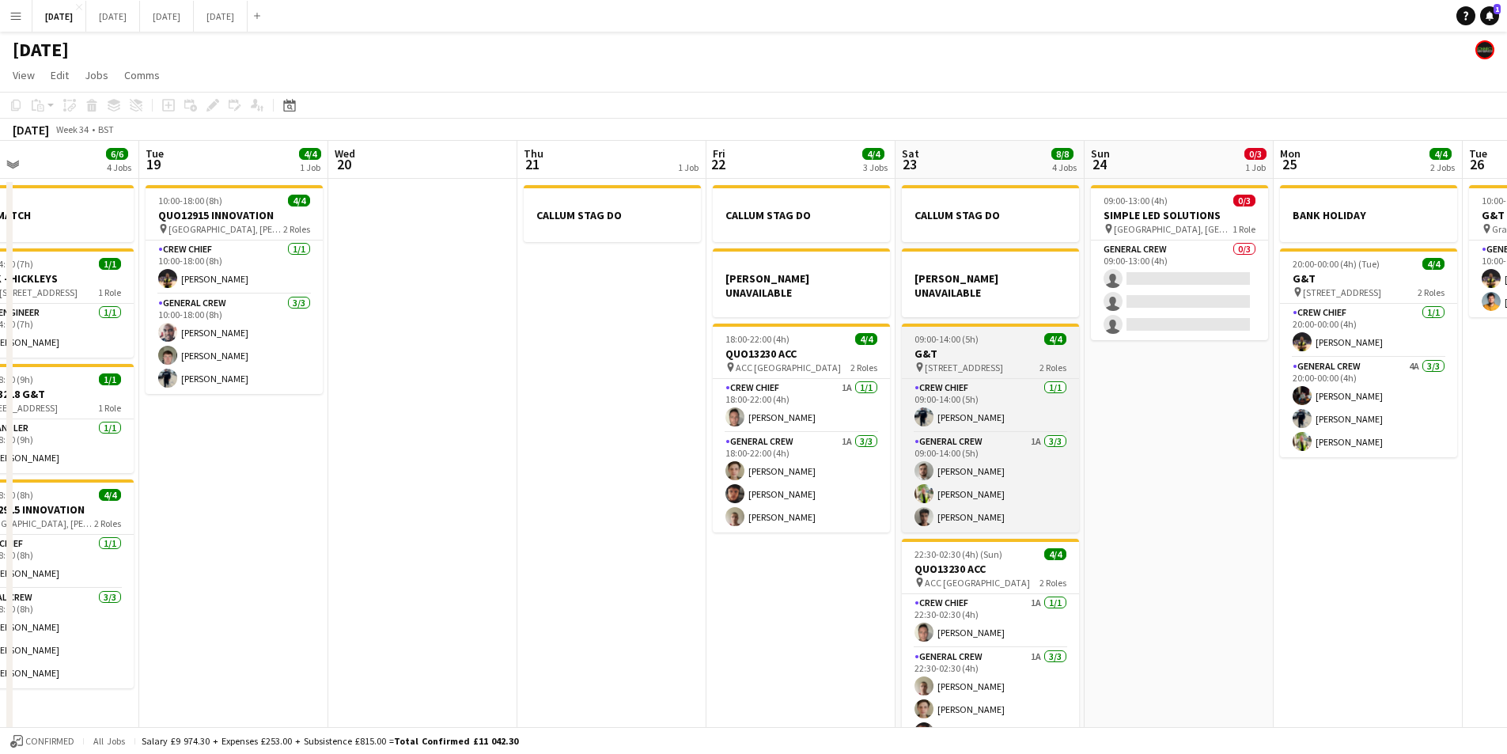
click at [979, 347] on h3 "G&T" at bounding box center [990, 354] width 177 height 14
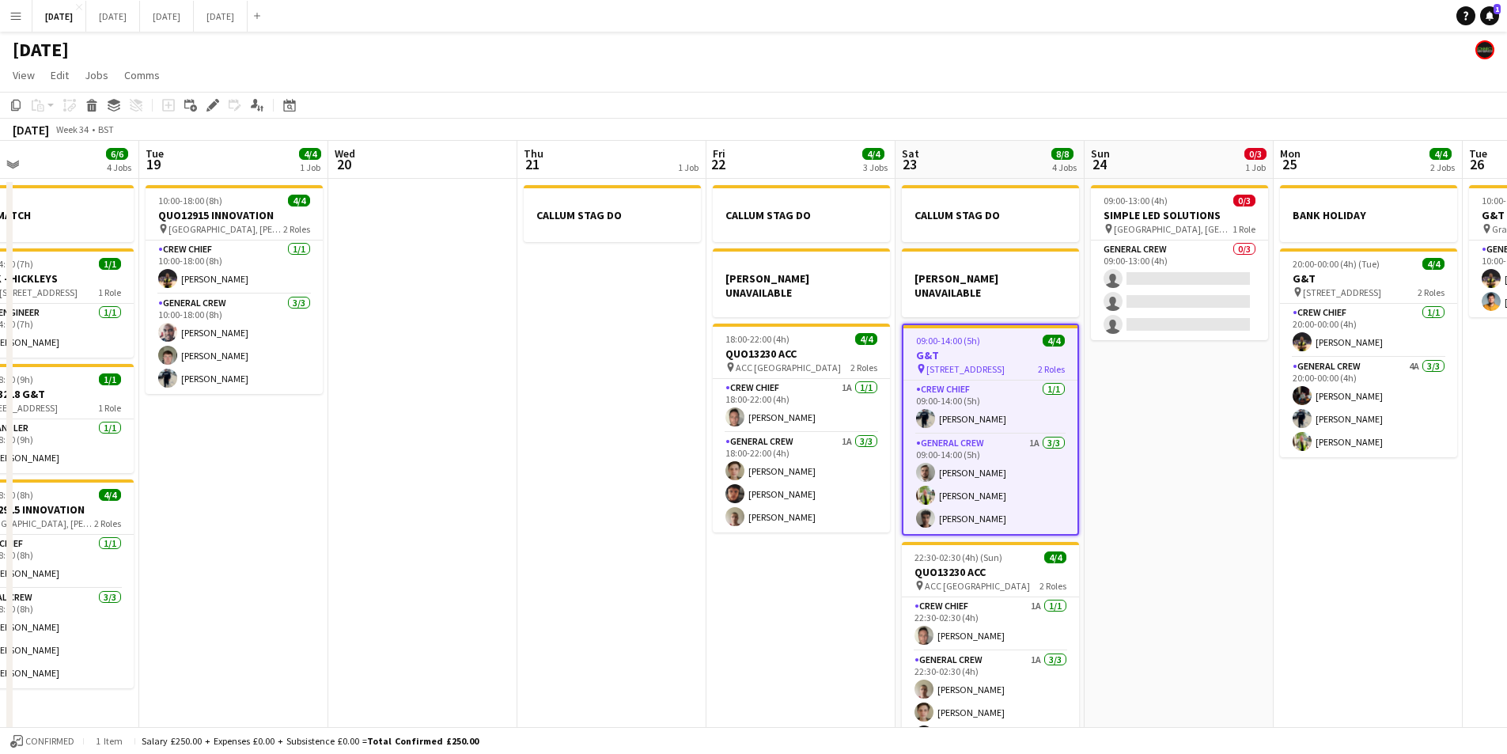
drag, startPoint x: 209, startPoint y: 101, endPoint x: 1369, endPoint y: 109, distance: 1160.0
click at [210, 101] on icon "Edit" at bounding box center [213, 105] width 13 height 13
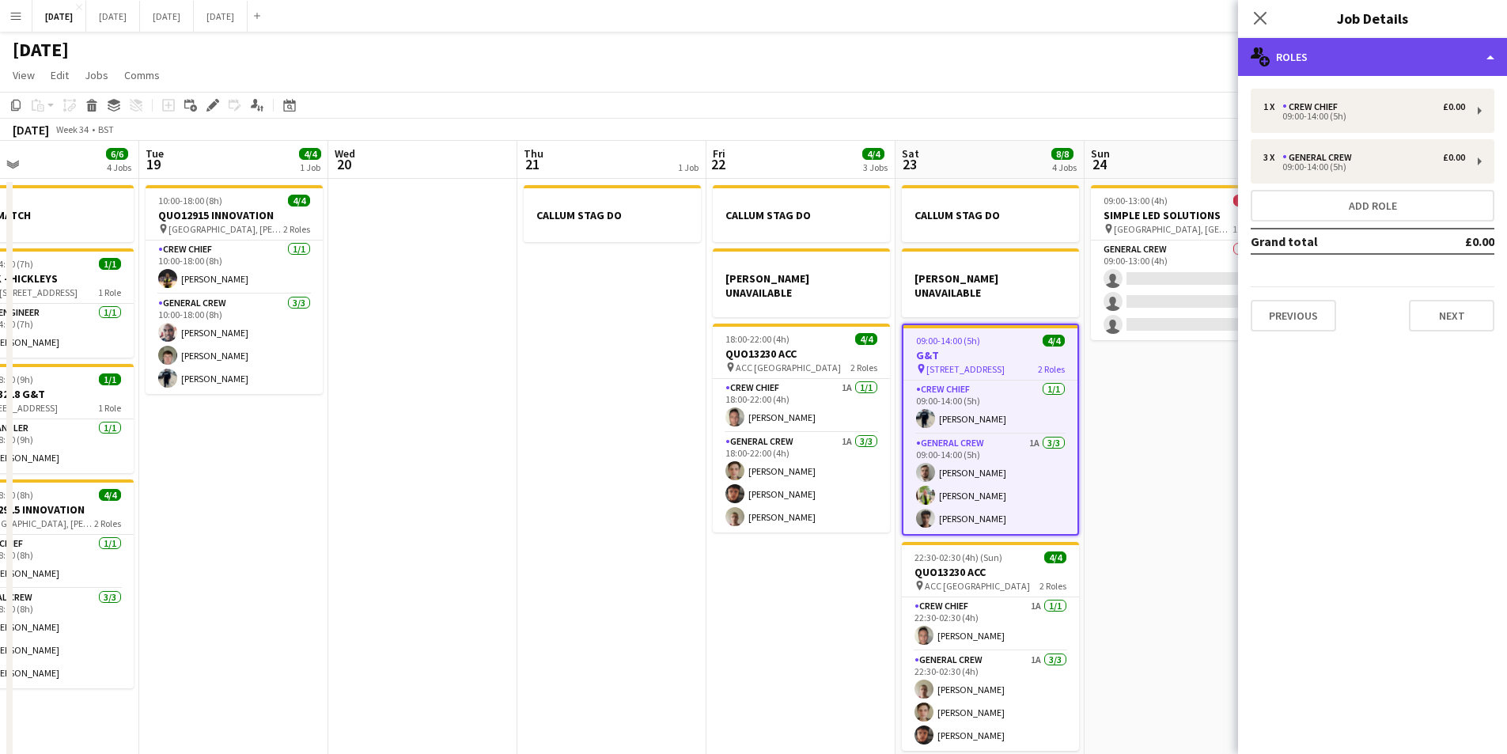
type input "*******"
click at [1400, 70] on div "multiple-users-add Roles" at bounding box center [1372, 57] width 269 height 38
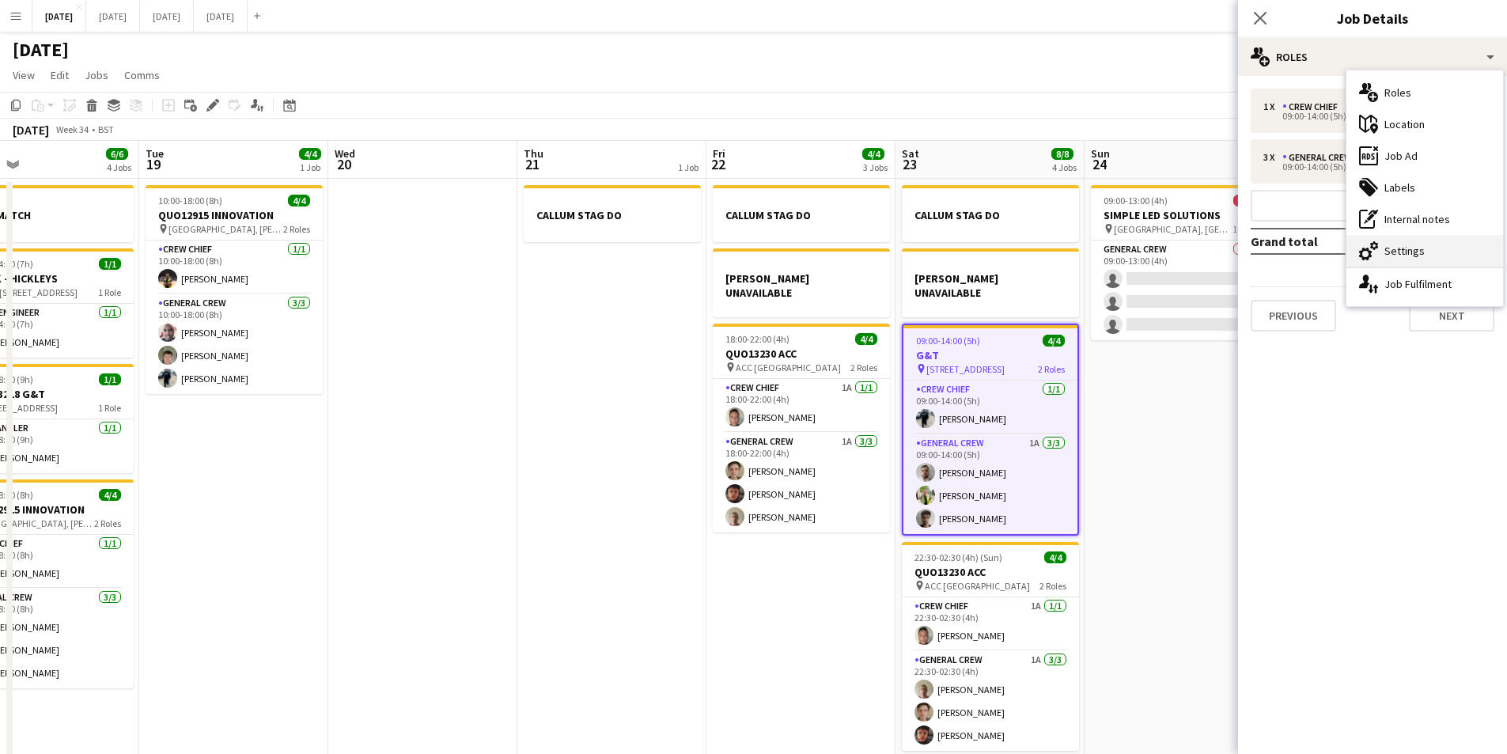
click at [1408, 243] on div "cog-double-3 Settings" at bounding box center [1425, 251] width 157 height 32
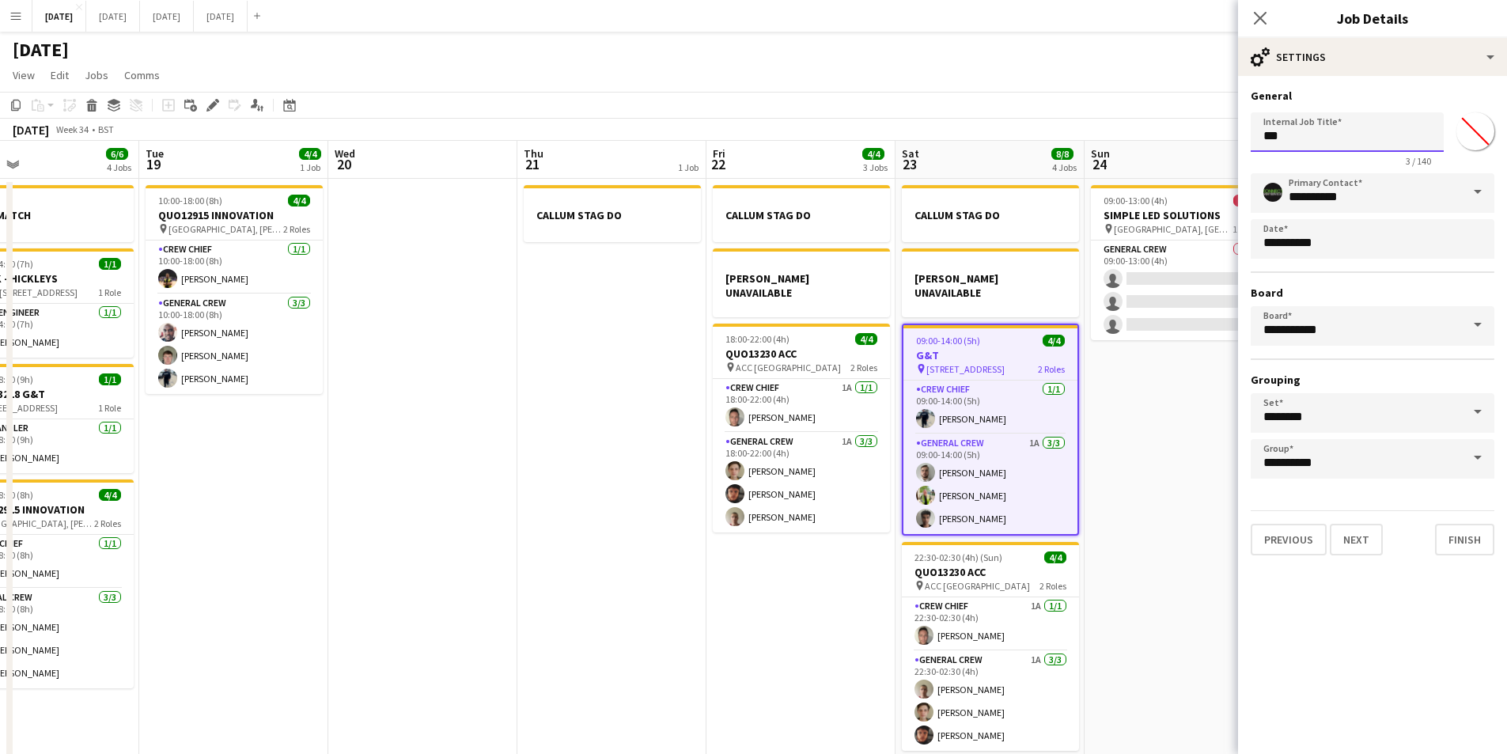
click at [1258, 144] on input "***" at bounding box center [1347, 132] width 193 height 40
drag, startPoint x: 1285, startPoint y: 133, endPoint x: 1231, endPoint y: 140, distance: 54.3
click at [1235, 142] on body "Menu Boards Boards Boards All jobs Status Workforce Workforce My Workforce Recr…" at bounding box center [753, 398] width 1507 height 797
drag, startPoint x: 1279, startPoint y: 138, endPoint x: 1318, endPoint y: 131, distance: 39.6
click at [1318, 131] on input "**********" at bounding box center [1347, 132] width 193 height 40
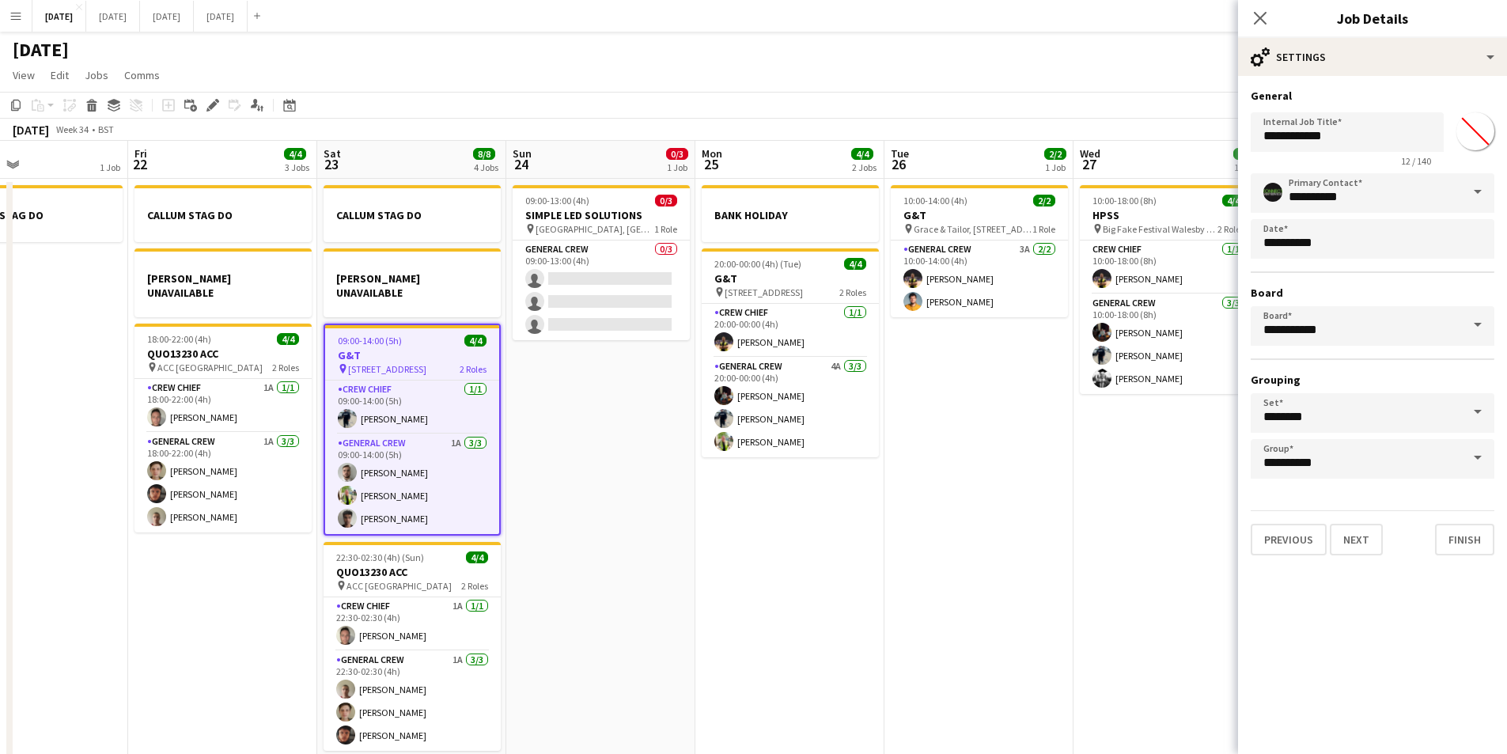
drag, startPoint x: 1147, startPoint y: 415, endPoint x: 972, endPoint y: 331, distance: 193.9
click at [818, 428] on app-calendar-viewport "Sun 17 12/15 2 Jobs Mon 18 6/6 4 Jobs Tue 19 4/4 1 Job Wed 20 Thu 21 1 Job Fri …" at bounding box center [753, 455] width 1507 height 629
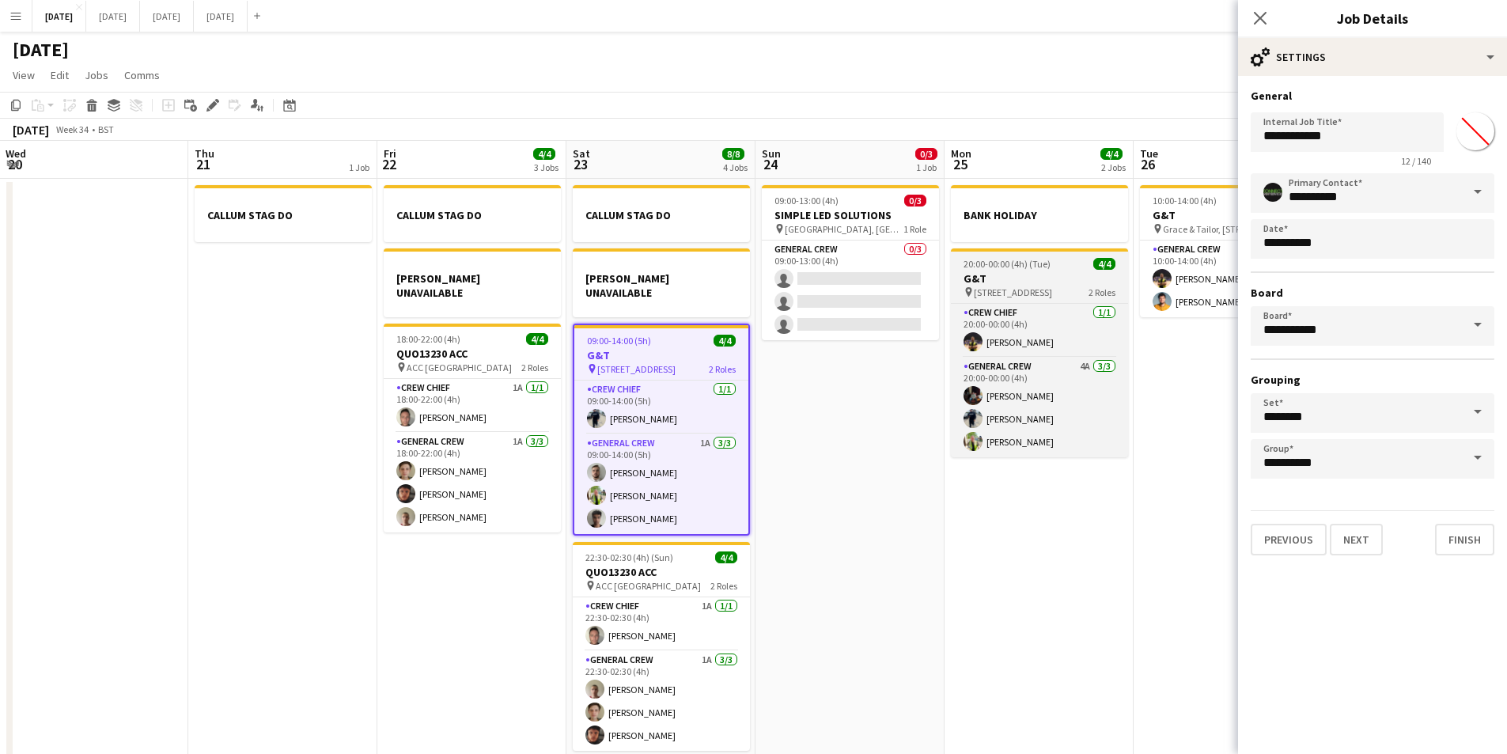
click at [1023, 271] on h3 "G&T" at bounding box center [1039, 278] width 177 height 14
type input "***"
type input "*******"
type input "**********"
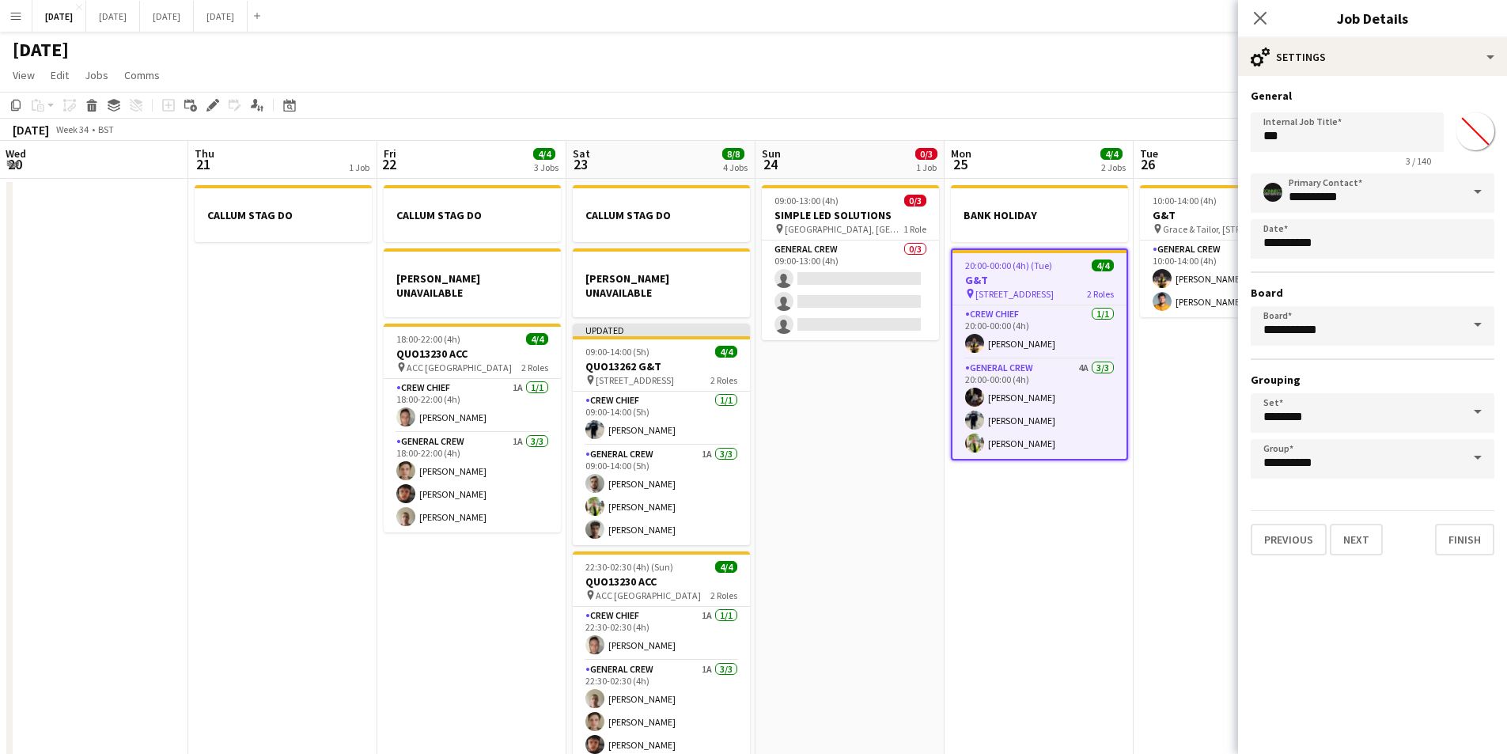
type input "*******"
click at [1262, 138] on input "***" at bounding box center [1347, 132] width 193 height 40
paste input "********"
drag, startPoint x: 1202, startPoint y: 222, endPoint x: 1273, endPoint y: 142, distance: 107.0
click at [1203, 220] on h3 "G&T" at bounding box center [1228, 215] width 177 height 14
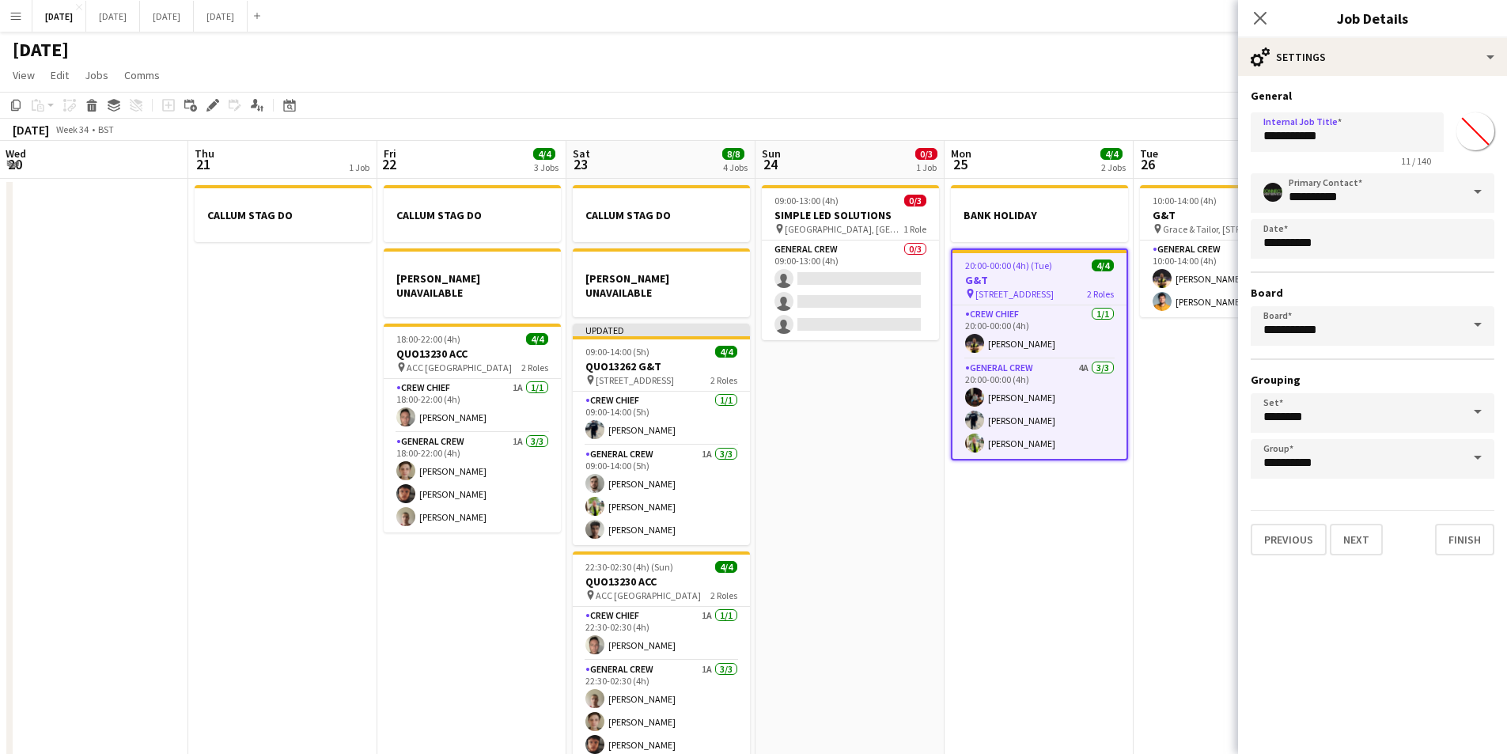
type input "***"
type input "*******"
type input "**********"
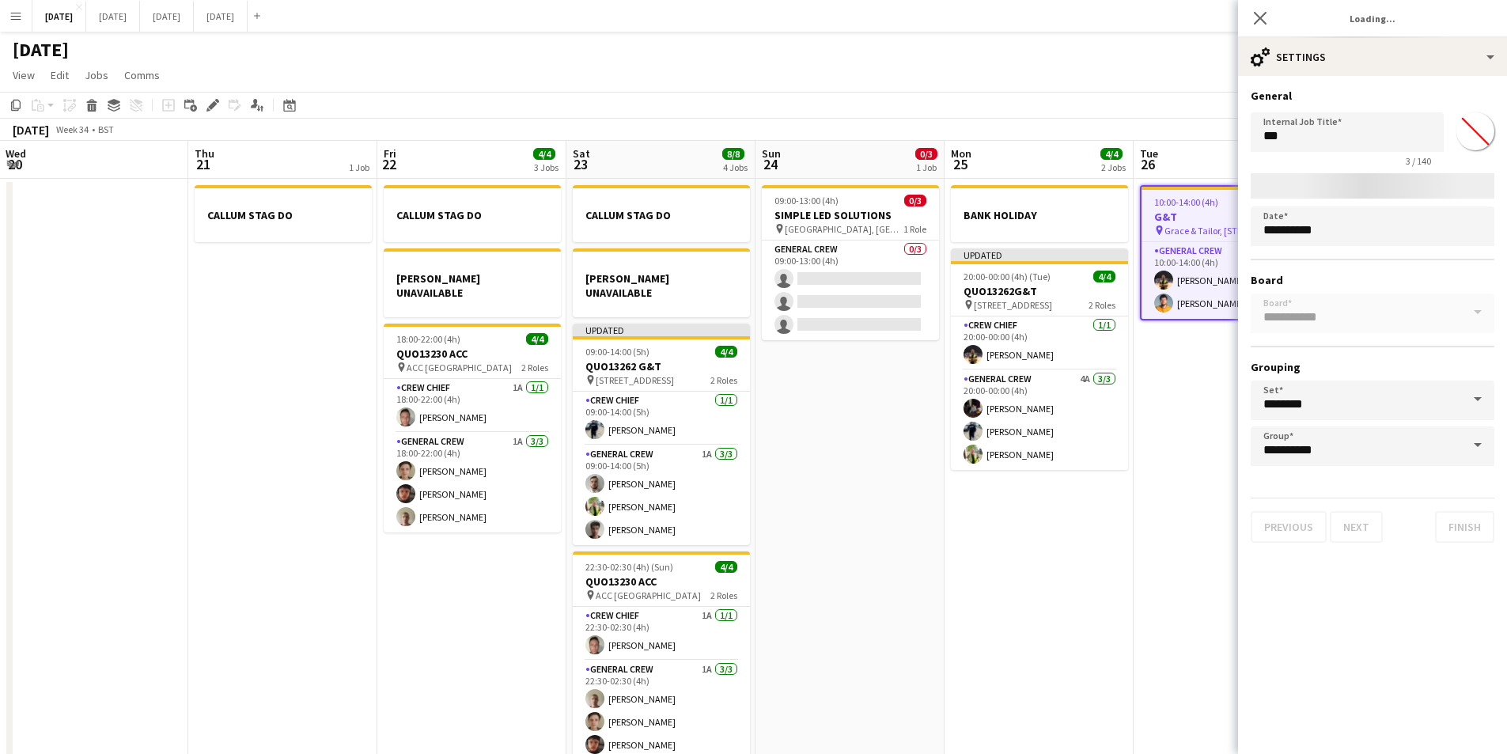
type input "*******"
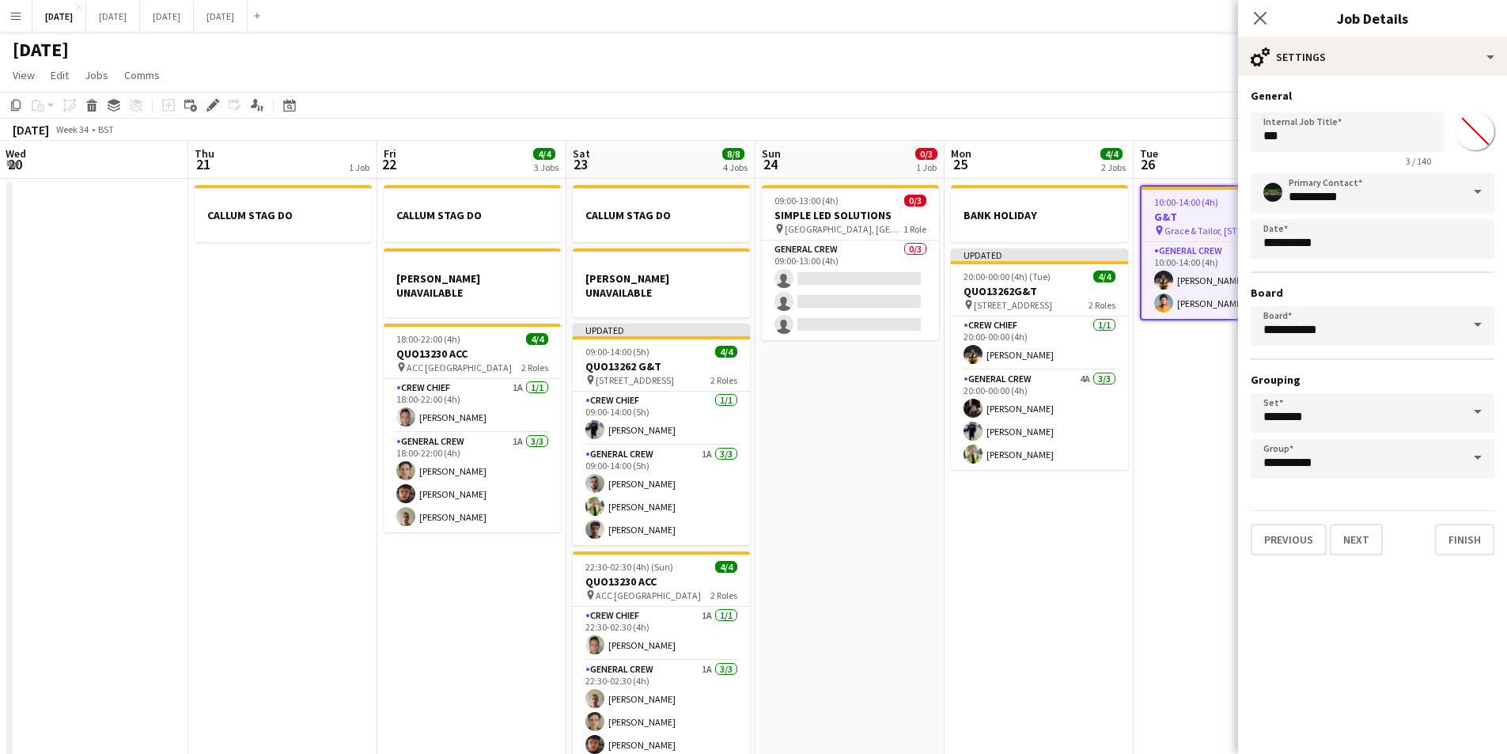
scroll to position [0, 567]
click at [1266, 135] on input "***" at bounding box center [1347, 132] width 193 height 40
click at [1264, 135] on input "***" at bounding box center [1347, 132] width 193 height 40
paste input "********"
drag, startPoint x: 996, startPoint y: 297, endPoint x: 1169, endPoint y: 223, distance: 188.6
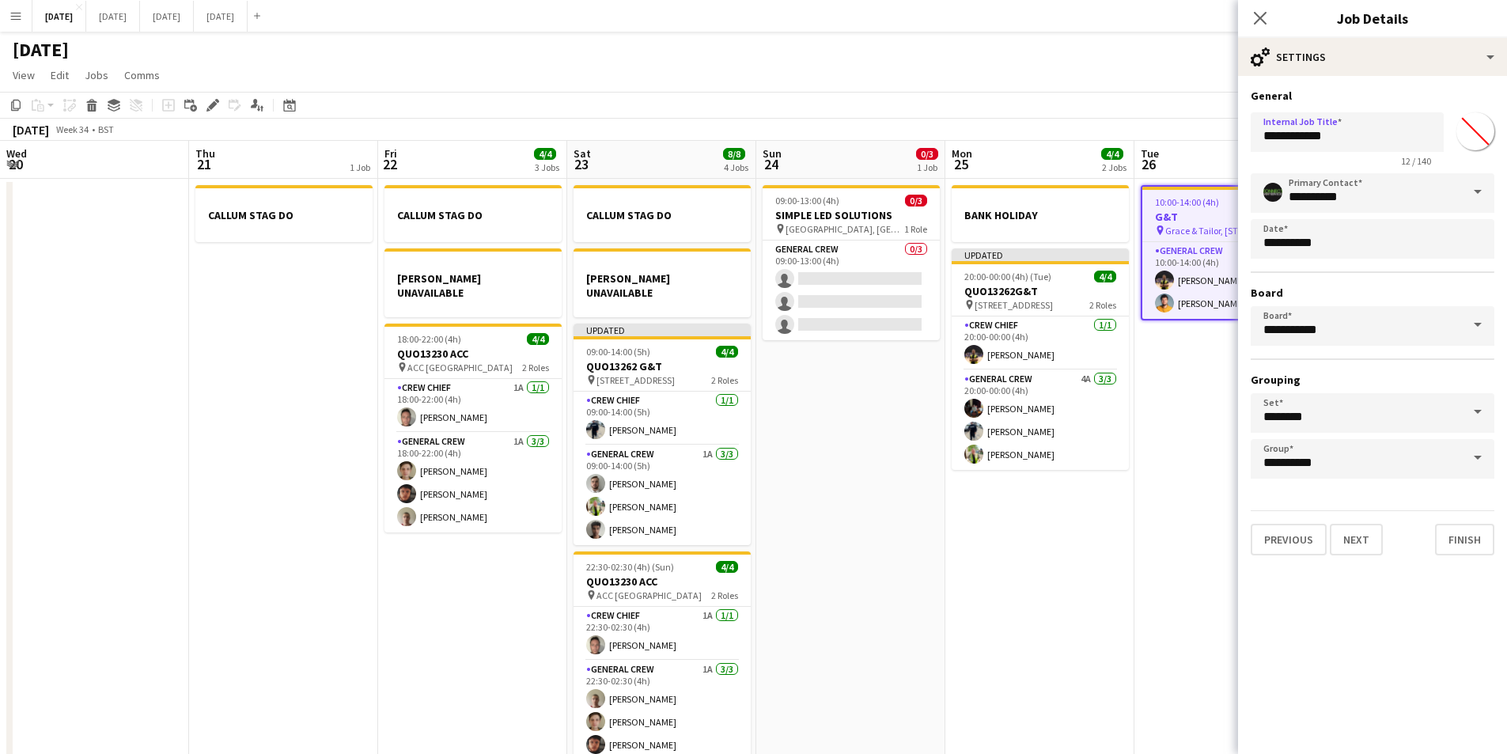
click at [1001, 296] on app-calendar-viewport "Sun 17 12/15 2 Jobs Mon 18 6/6 4 Jobs Tue 19 4/4 1 Job Wed 20 Thu 21 1 Job Fri …" at bounding box center [753, 455] width 1507 height 629
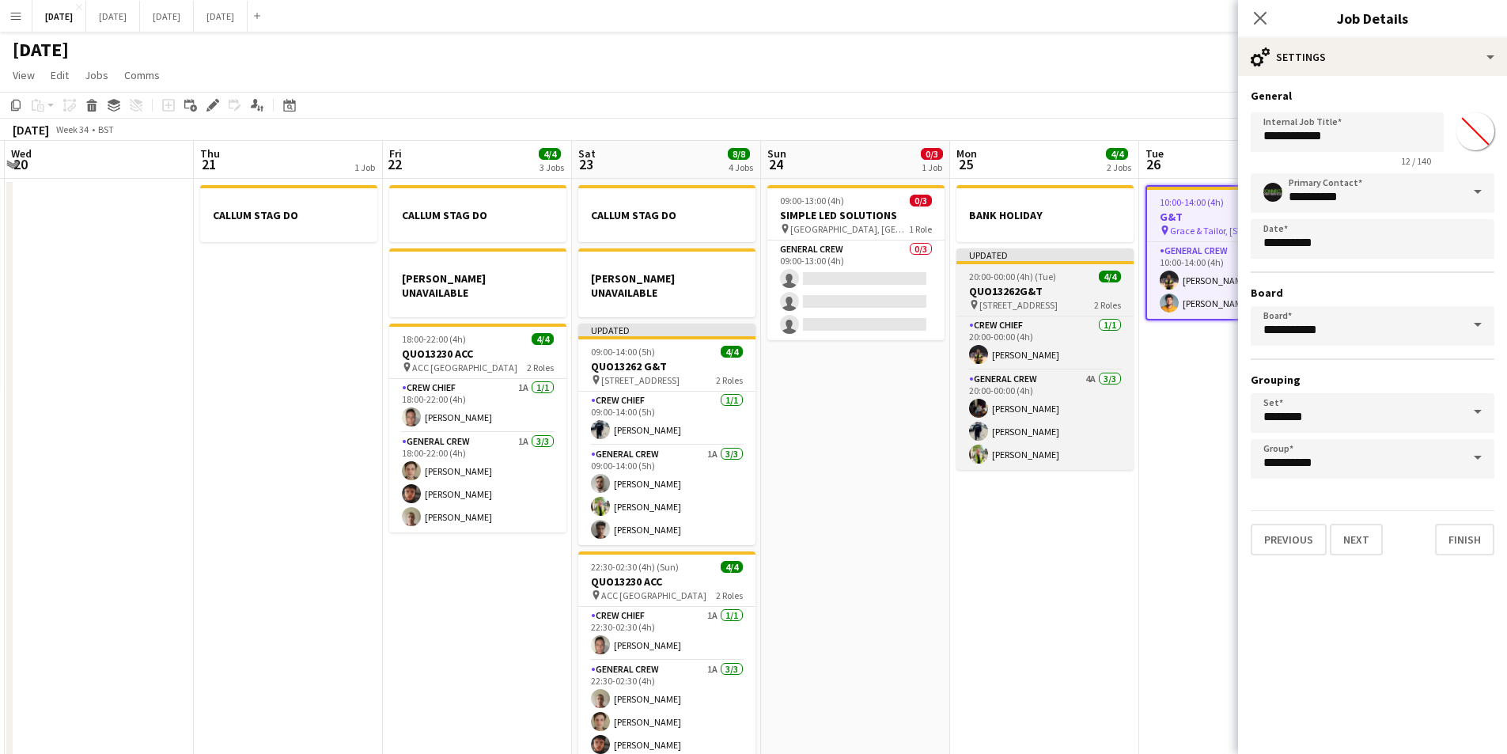
click at [1044, 283] on app-job-card "Updated 20:00-00:00 (4h) (Tue) 4/4 QUO13262G&T pin [STREET_ADDRESS] 2 Roles Cre…" at bounding box center [1045, 359] width 177 height 222
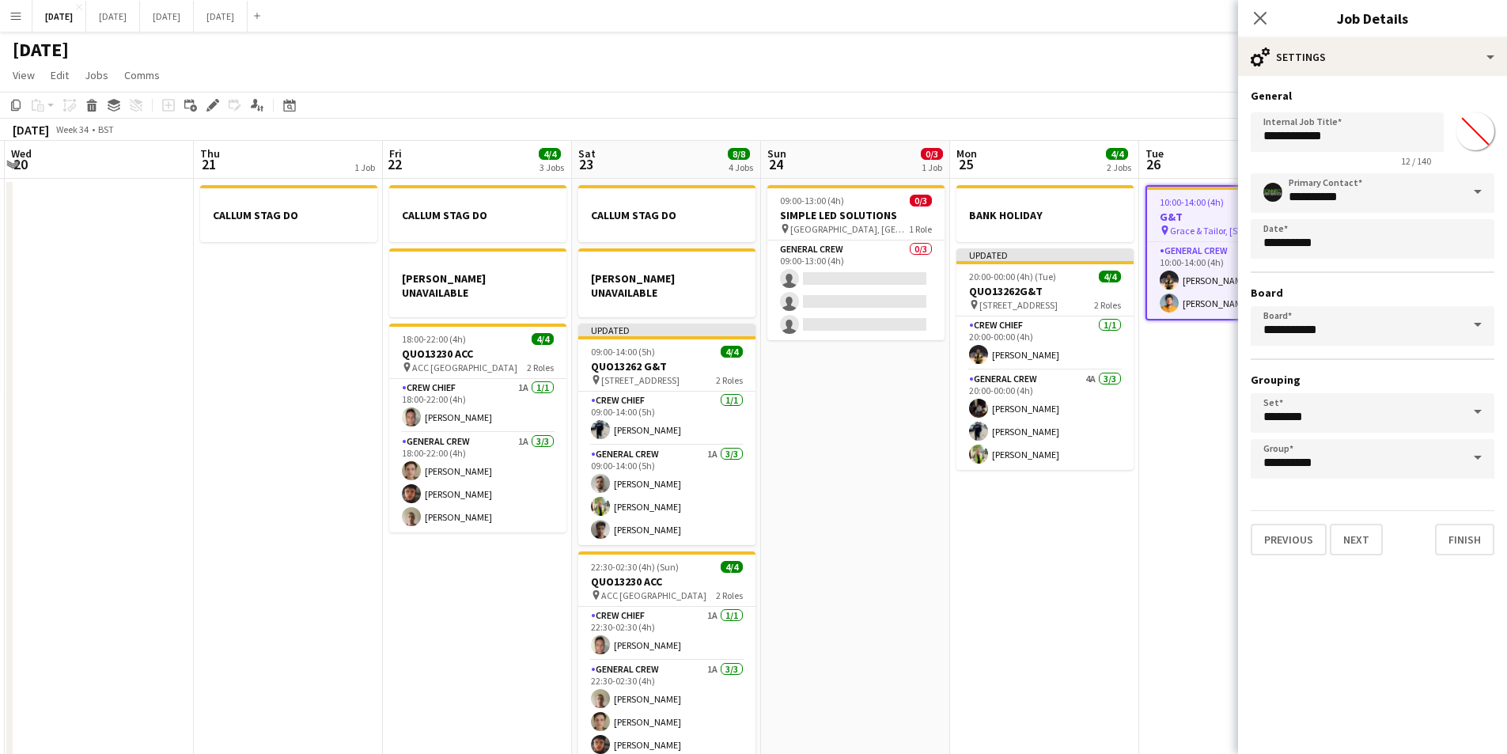
type input "**********"
type input "*******"
type input "**********"
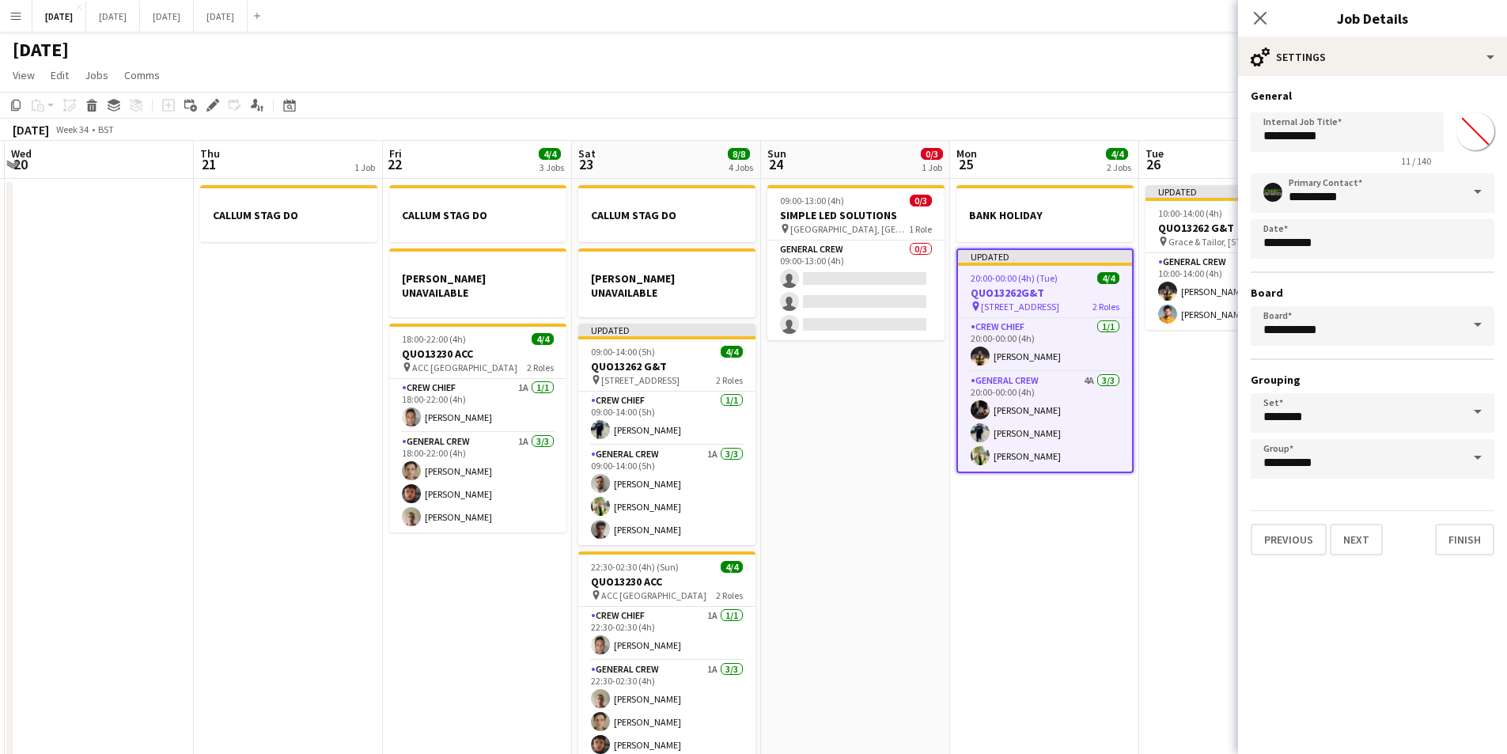
type input "*******"
click at [1321, 135] on input "**********" at bounding box center [1347, 132] width 193 height 40
type input "**********"
click at [1257, 17] on icon "Close pop-in" at bounding box center [1260, 17] width 15 height 15
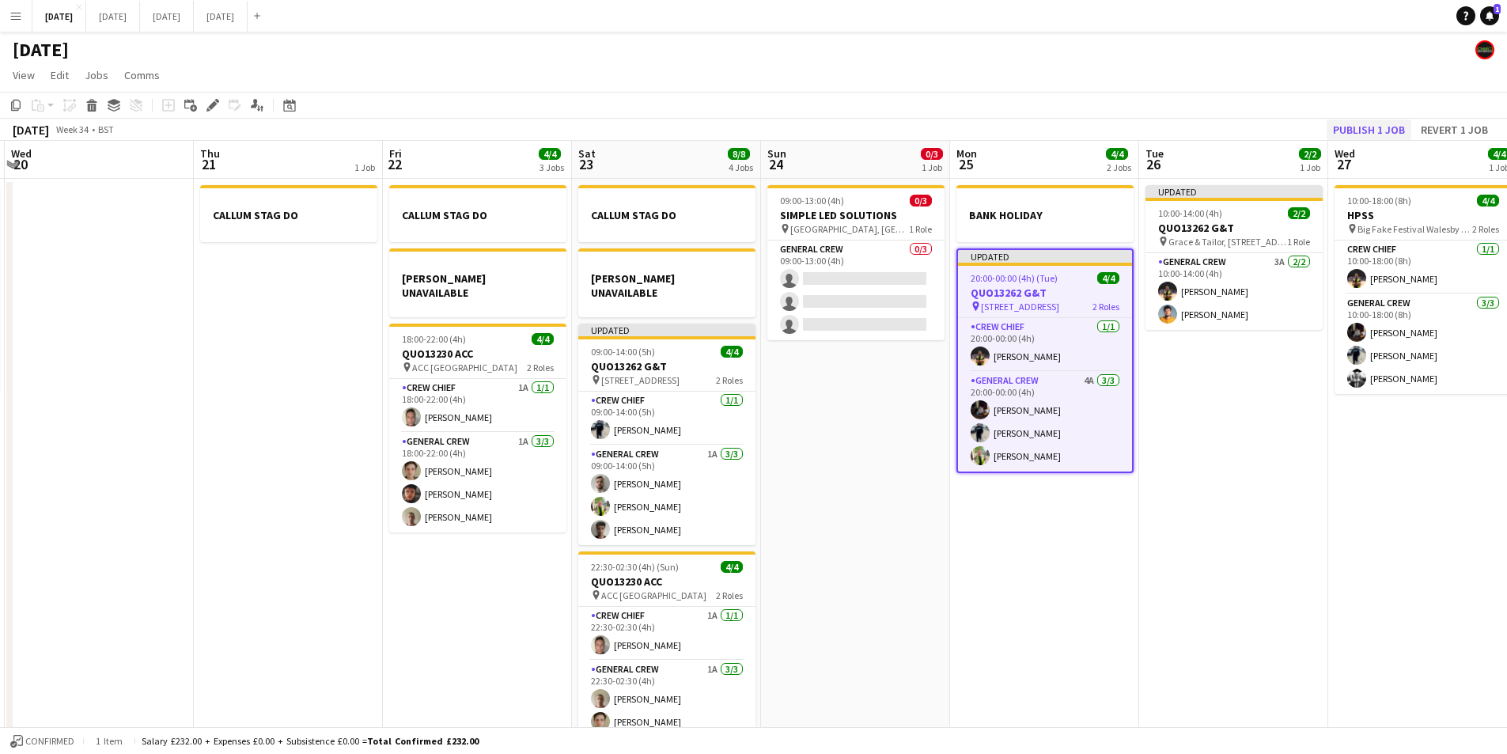
drag, startPoint x: 1371, startPoint y: 116, endPoint x: 1370, endPoint y: 127, distance: 11.2
click at [1371, 120] on div "Copy Paste Paste Ctrl+V Paste with crew Ctrl+Shift+V Paste linked Job [GEOGRAPH…" at bounding box center [753, 116] width 1507 height 49
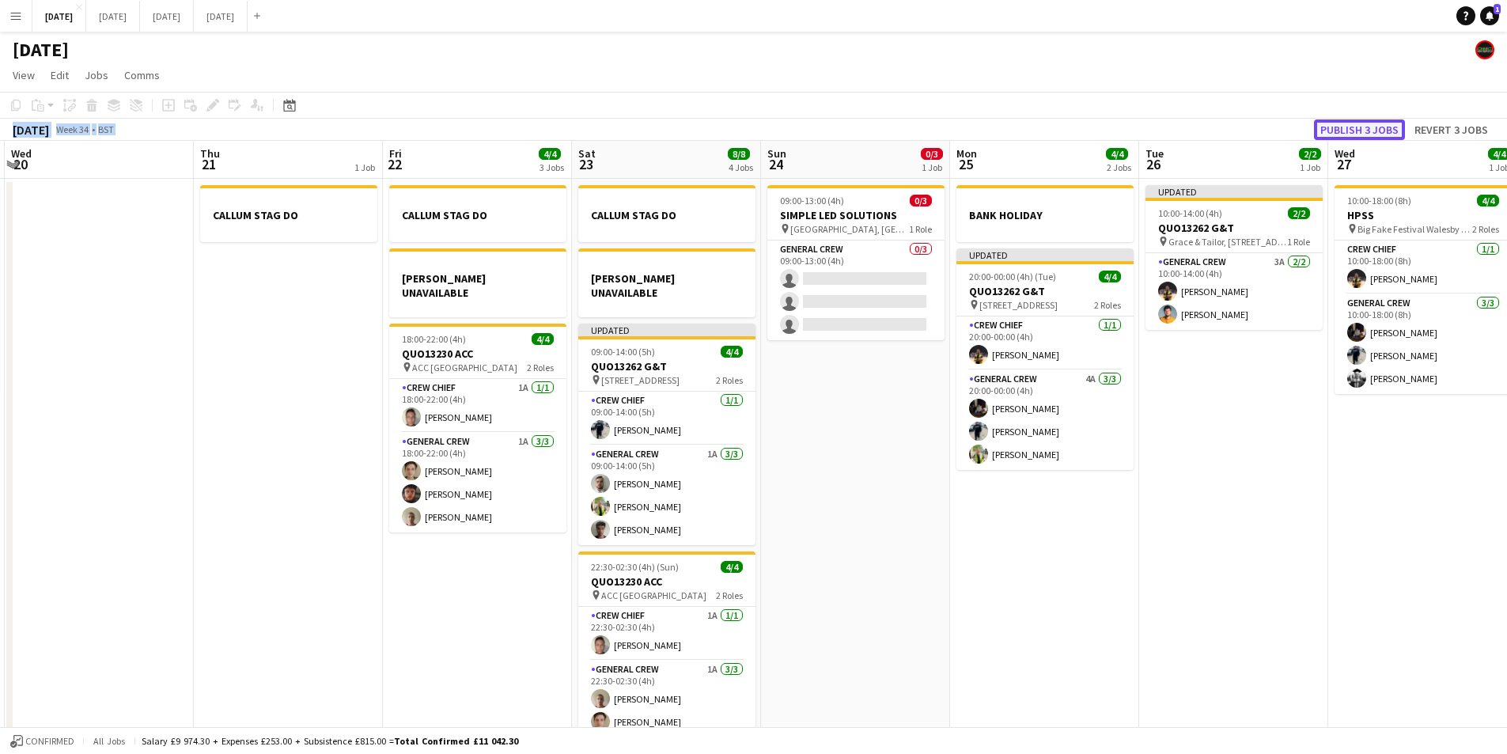
click at [1370, 127] on button "Publish 3 jobs" at bounding box center [1359, 129] width 91 height 21
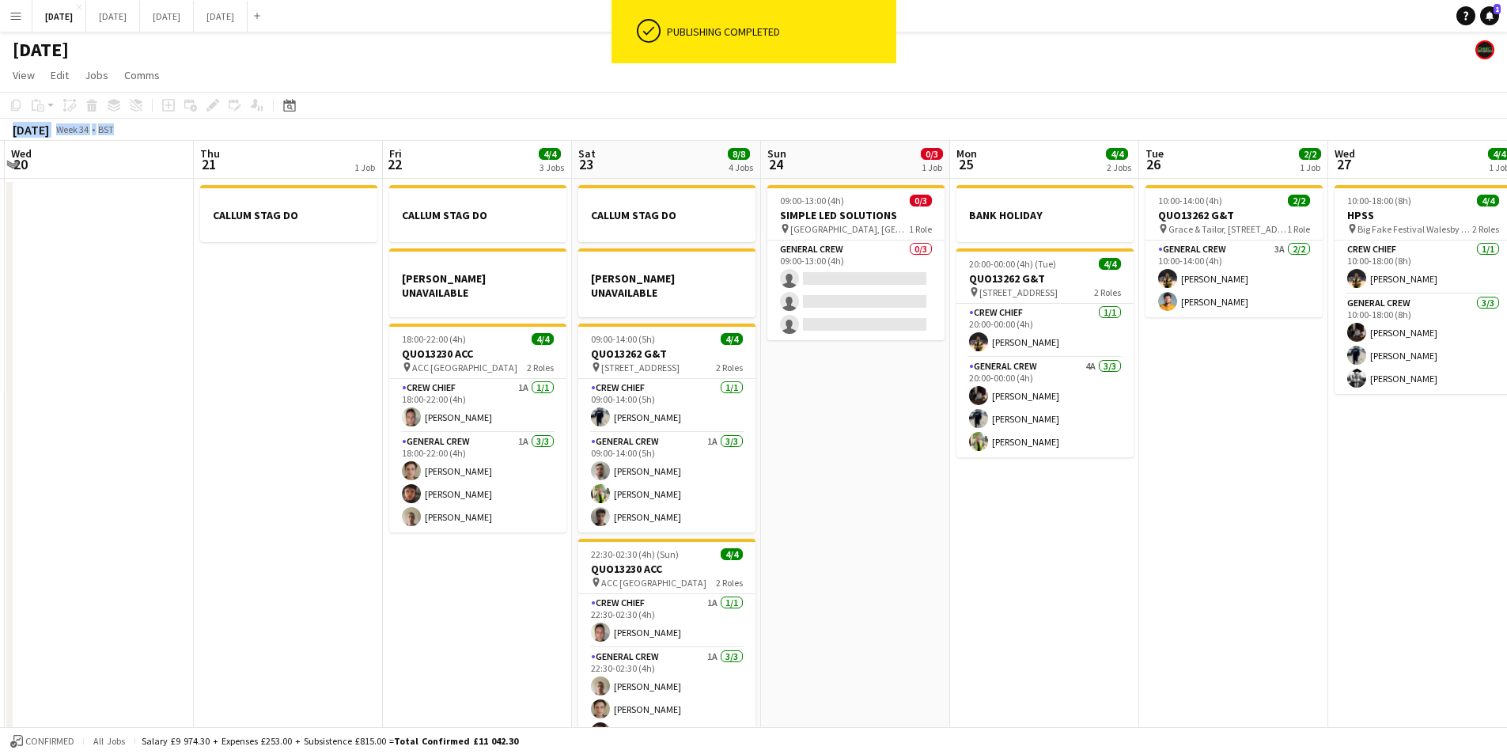
click at [313, 125] on div "[DATE] Week 34 • BST" at bounding box center [753, 130] width 1507 height 22
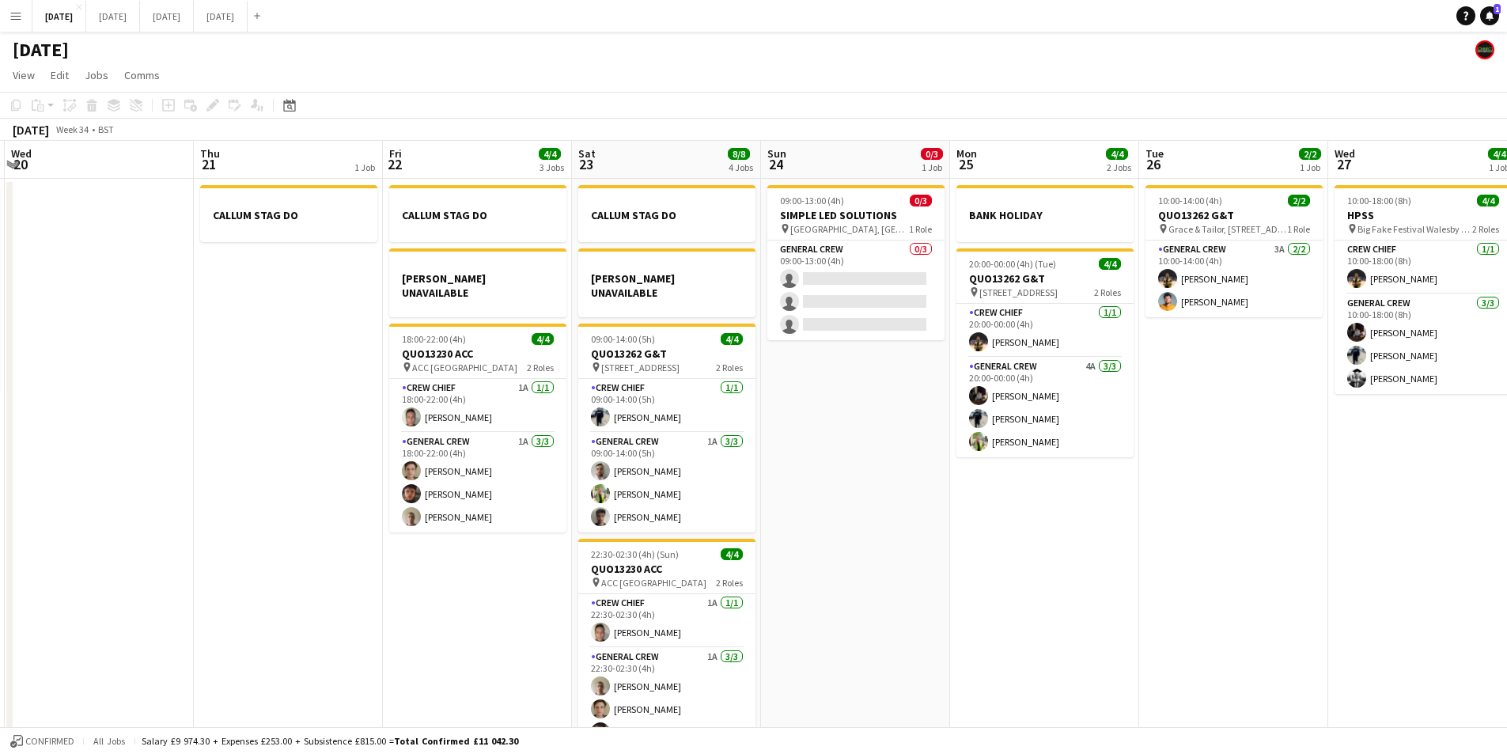
drag, startPoint x: 838, startPoint y: 417, endPoint x: 924, endPoint y: 468, distance: 100.4
click at [843, 415] on app-calendar-viewport "Sun 17 12/15 2 Jobs Mon 18 6/6 4 Jobs Tue 19 4/4 1 Job Wed 20 Thu 21 1 Job Fri …" at bounding box center [753, 455] width 1507 height 629
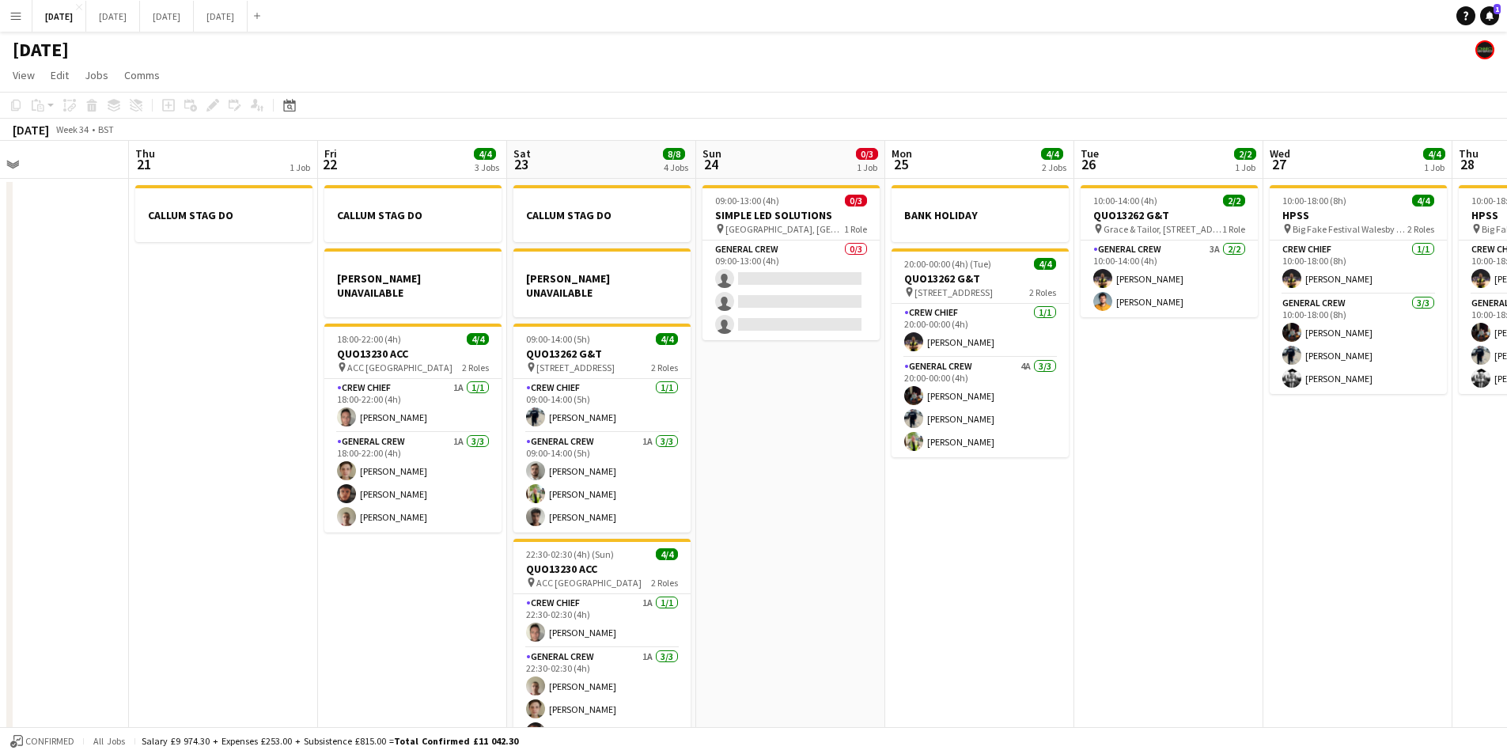
drag, startPoint x: 1074, startPoint y: 559, endPoint x: 934, endPoint y: 511, distance: 148.6
click at [941, 517] on app-calendar-viewport "Sun 17 12/15 2 Jobs Mon 18 6/6 4 Jobs Tue 19 4/4 1 Job Wed 20 Thu 21 1 Job Fri …" at bounding box center [753, 455] width 1507 height 629
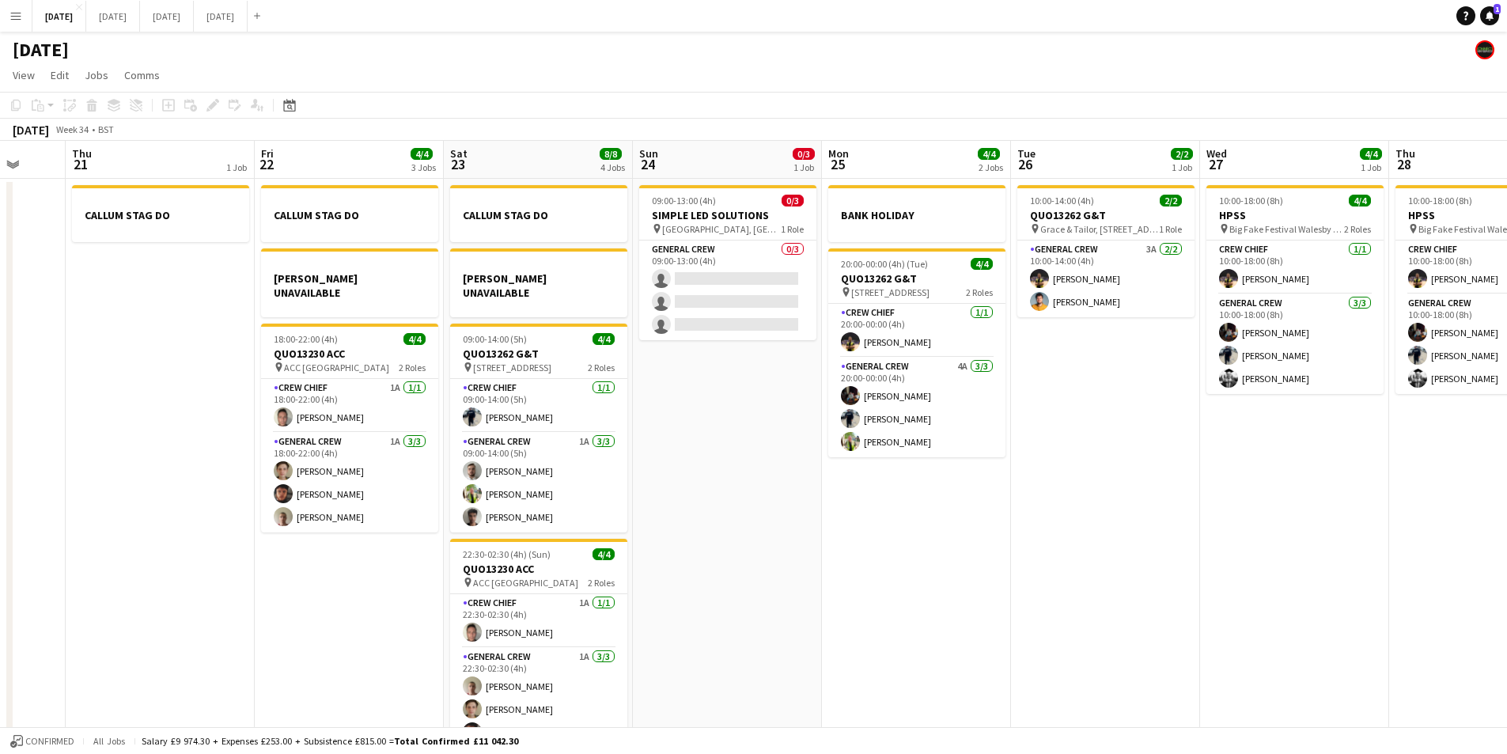
drag, startPoint x: 889, startPoint y: 538, endPoint x: 898, endPoint y: 533, distance: 10.6
click at [889, 537] on app-calendar-viewport "Sun 17 12/15 2 Jobs Mon 18 6/6 4 Jobs Tue 19 4/4 1 Job Wed 20 Thu 21 1 Job Fri …" at bounding box center [753, 455] width 1507 height 629
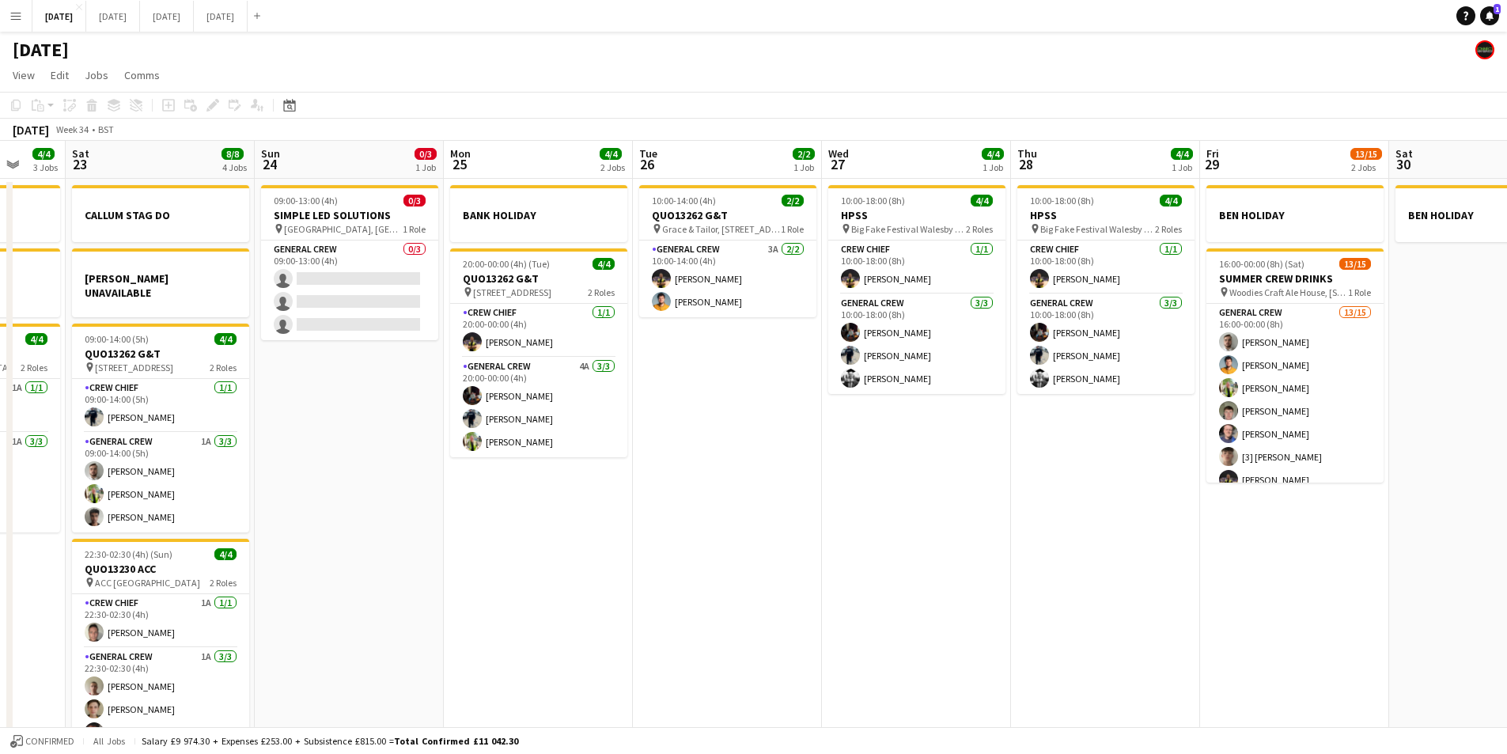
click at [1050, 575] on app-calendar-viewport "Tue 19 4/4 1 Job Wed 20 Thu 21 1 Job Fri 22 4/4 3 Jobs Sat 23 8/8 4 Jobs Sun 24…" at bounding box center [753, 455] width 1507 height 629
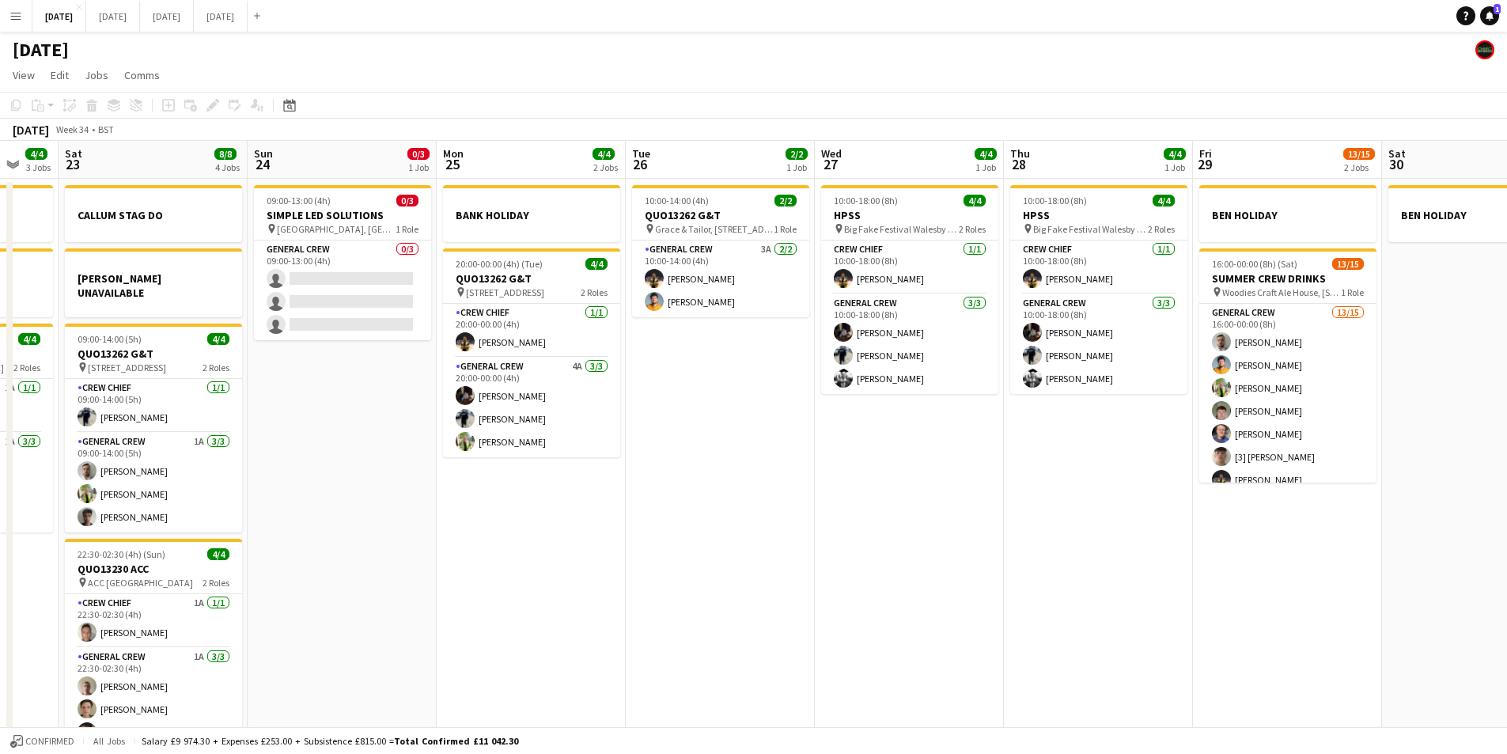
drag, startPoint x: 1036, startPoint y: 590, endPoint x: 1144, endPoint y: 556, distance: 113.6
click at [1141, 569] on app-calendar-viewport "Tue 19 4/4 1 Job Wed 20 Thu 21 1 Job Fri 22 4/4 3 Jobs Sat 23 8/8 4 Jobs Sun 24…" at bounding box center [753, 455] width 1507 height 629
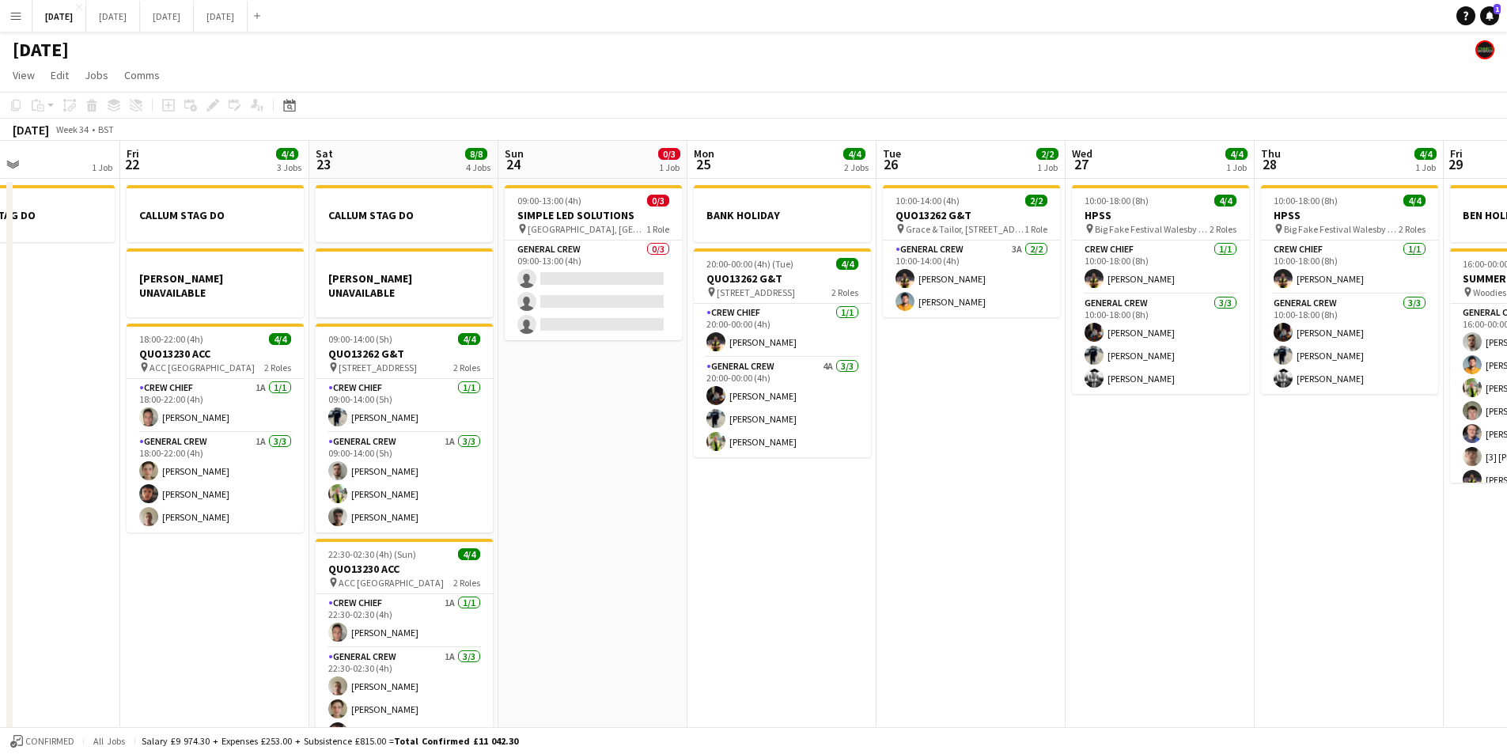
scroll to position [0, 477]
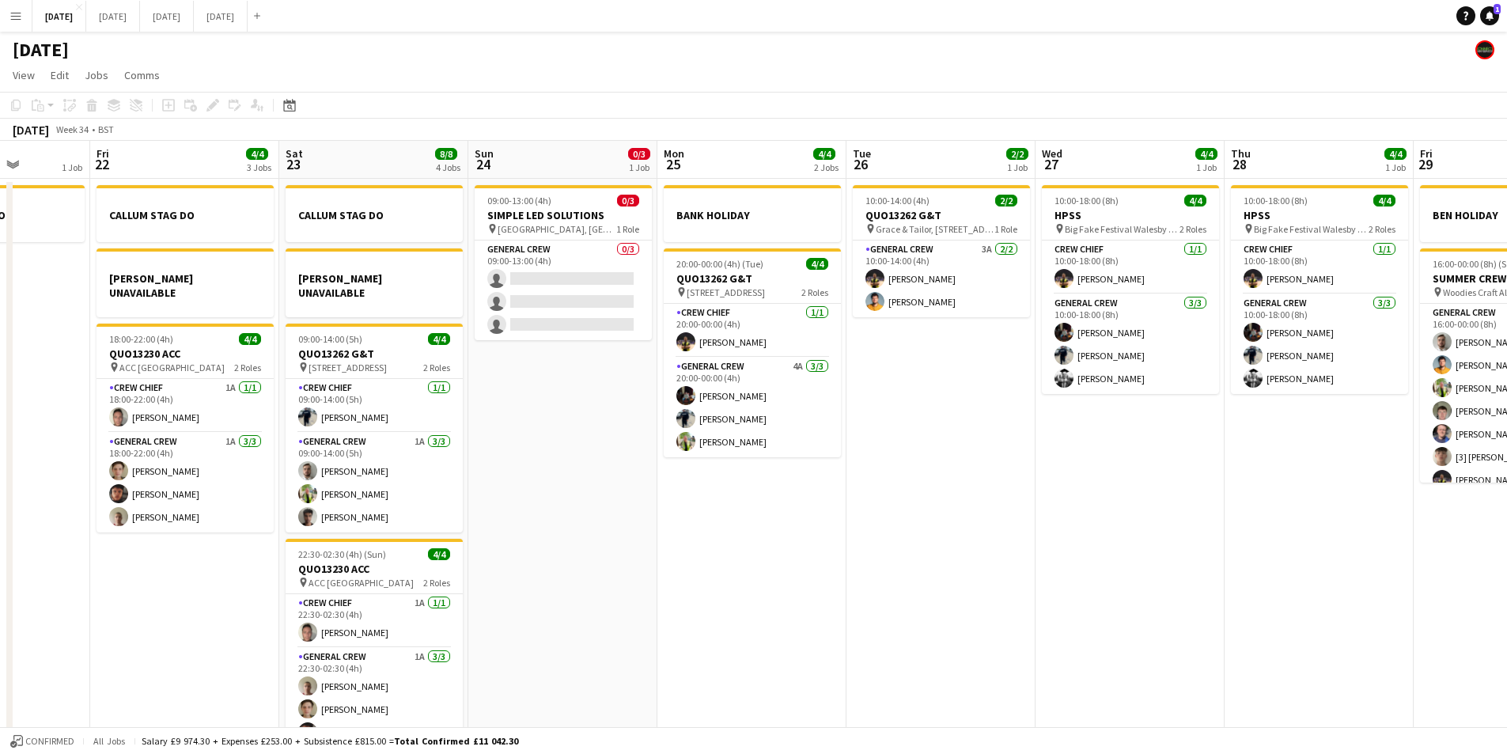
drag, startPoint x: 947, startPoint y: 544, endPoint x: 882, endPoint y: 541, distance: 64.9
click at [882, 541] on app-calendar-viewport "Tue 19 4/4 1 Job Wed 20 Thu 21 1 Job Fri 22 4/4 3 Jobs Sat 23 8/8 4 Jobs Sun 24…" at bounding box center [753, 455] width 1507 height 629
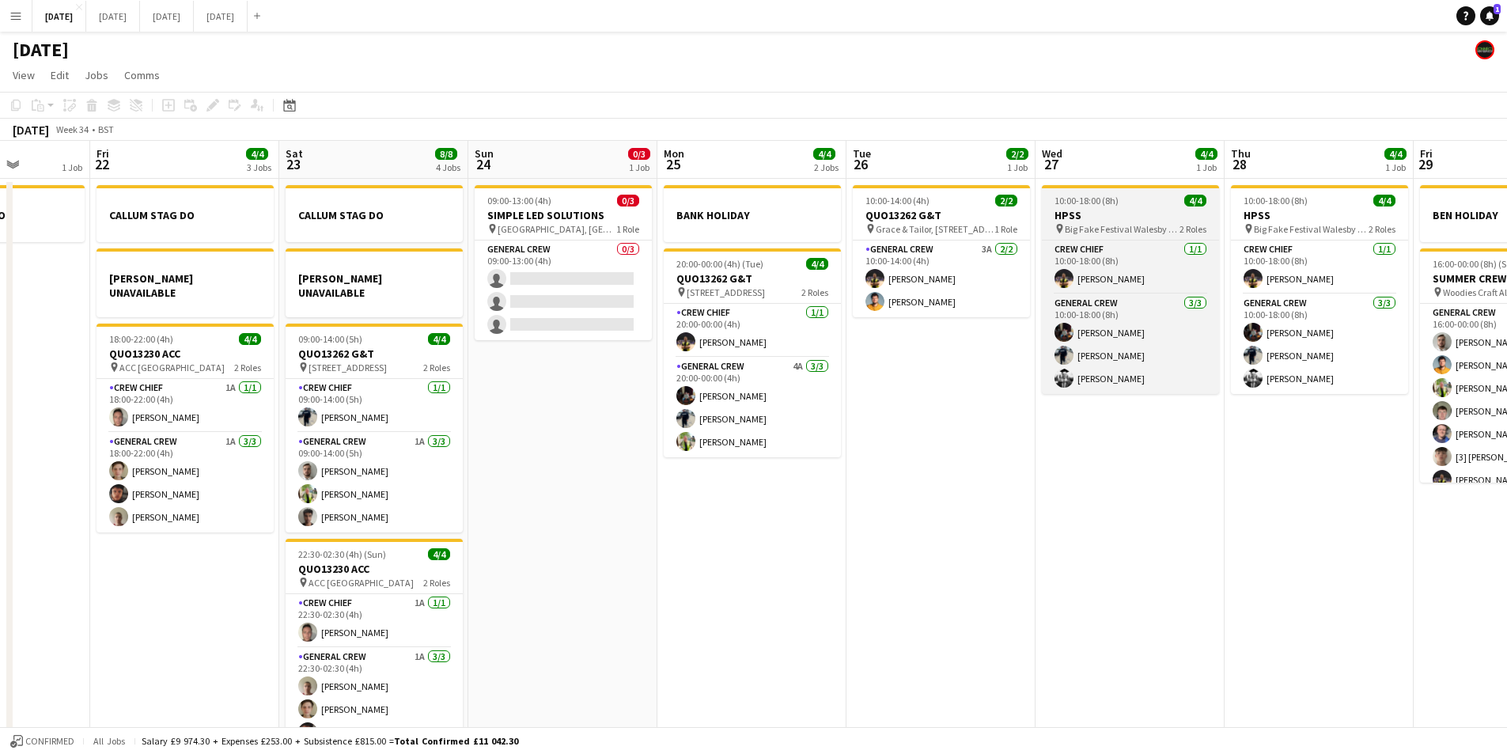
click at [1084, 222] on h3 "HPSS" at bounding box center [1130, 215] width 177 height 14
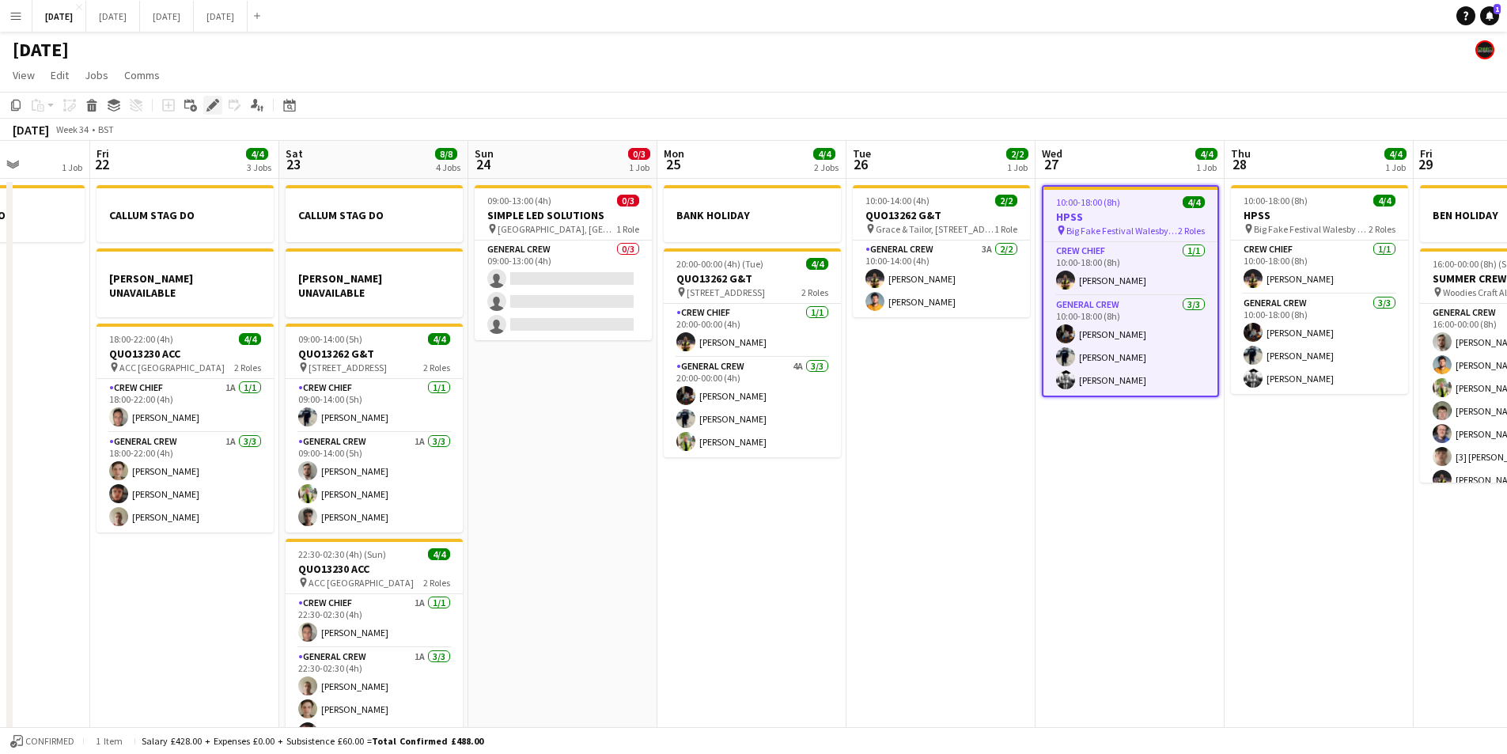
click at [214, 106] on icon at bounding box center [212, 105] width 9 height 9
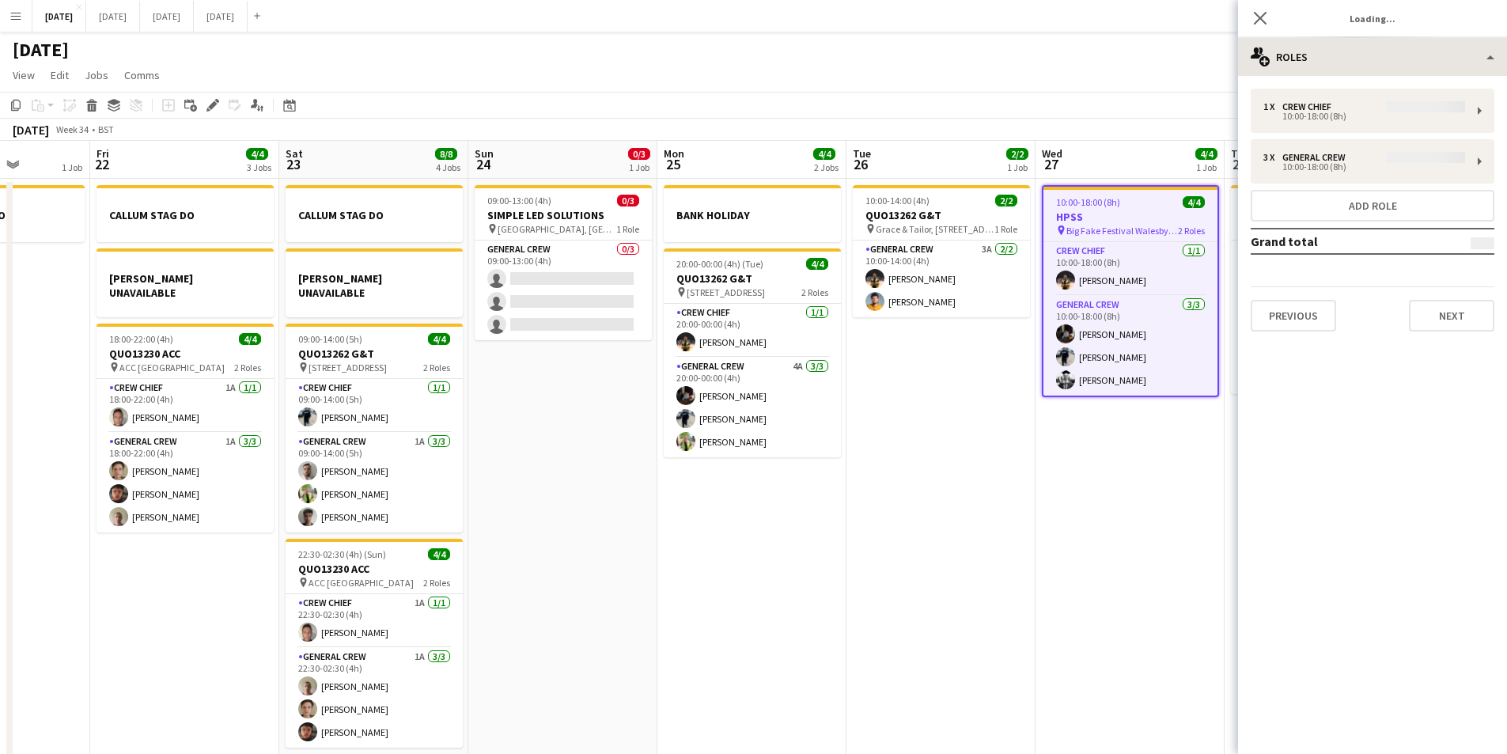
type input "*******"
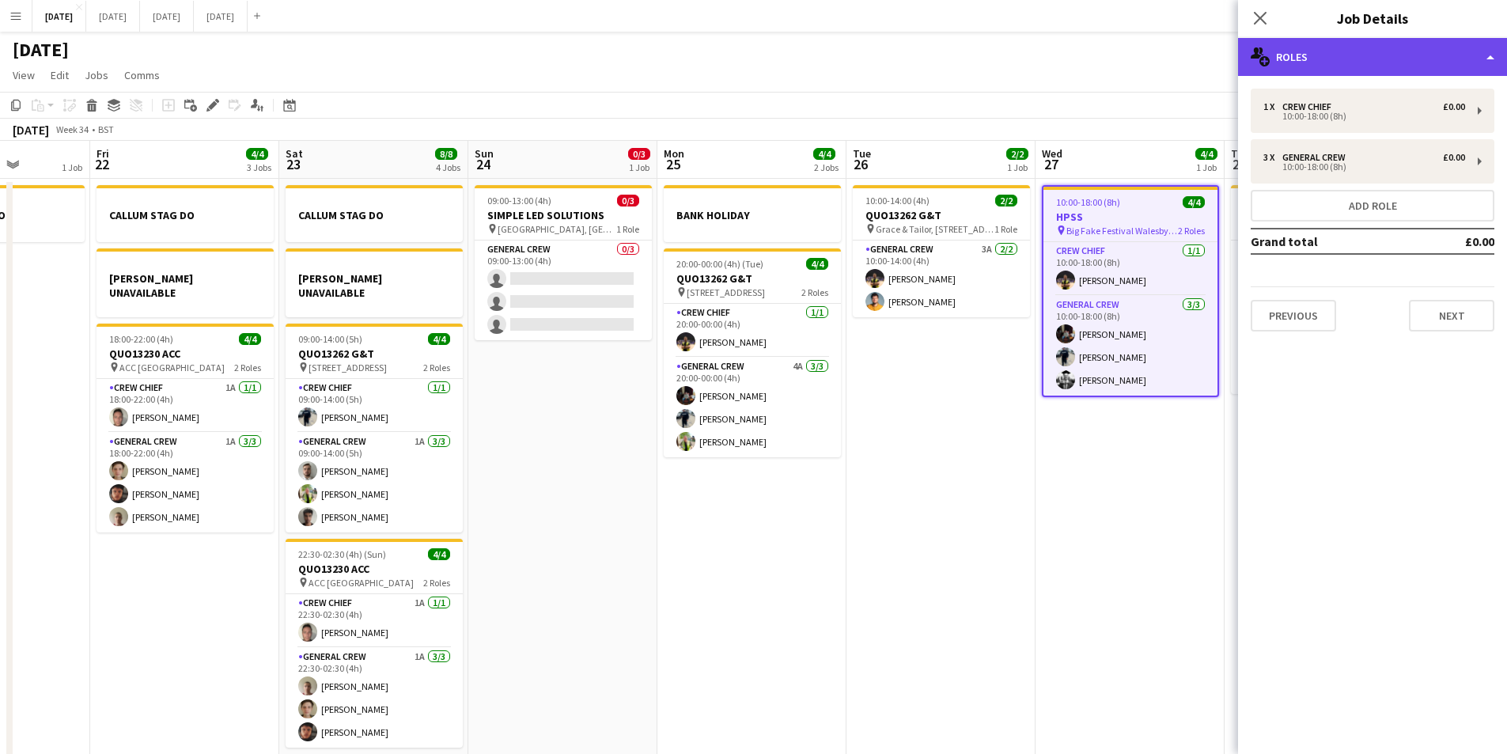
click at [1398, 54] on div "multiple-users-add Roles" at bounding box center [1372, 57] width 269 height 38
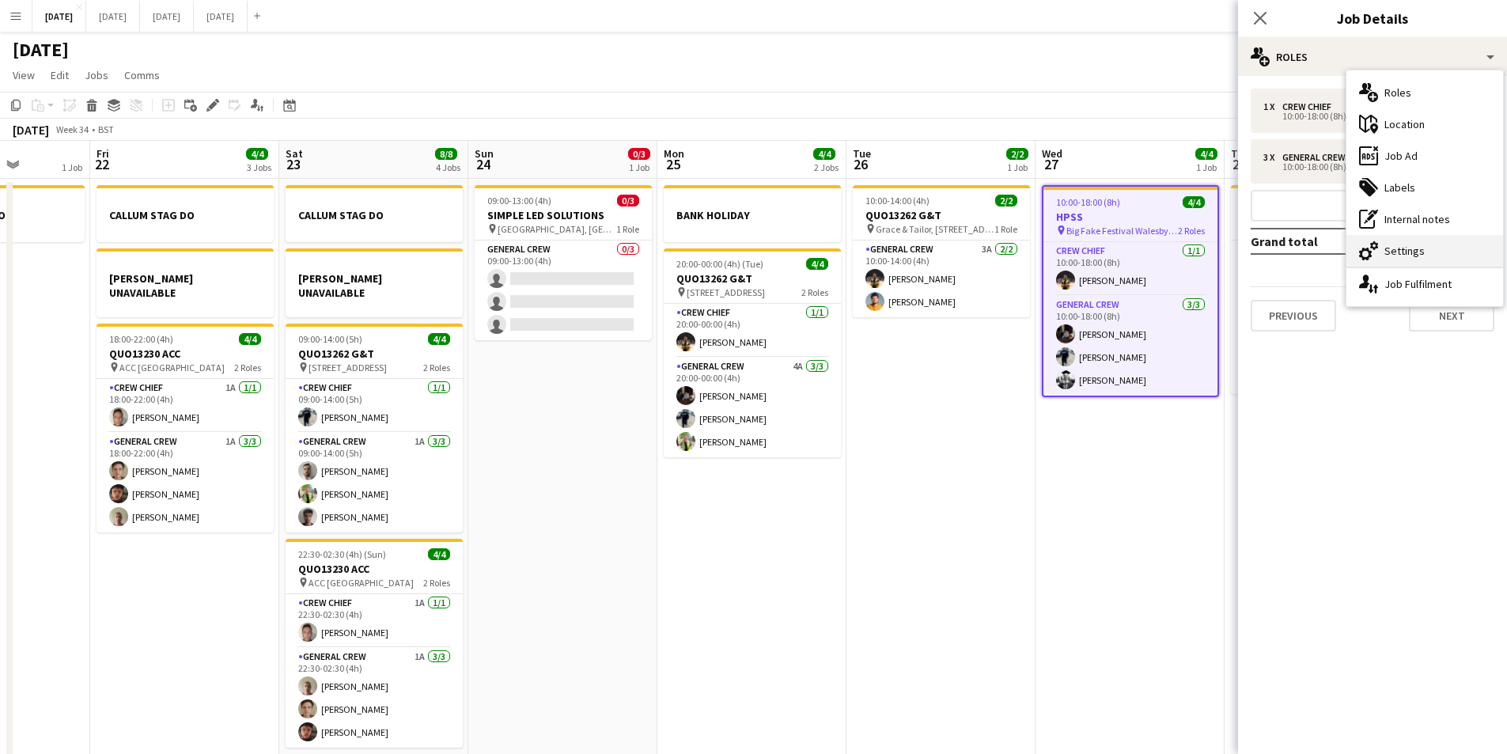
click at [1402, 245] on div "cog-double-3 Settings" at bounding box center [1425, 251] width 157 height 32
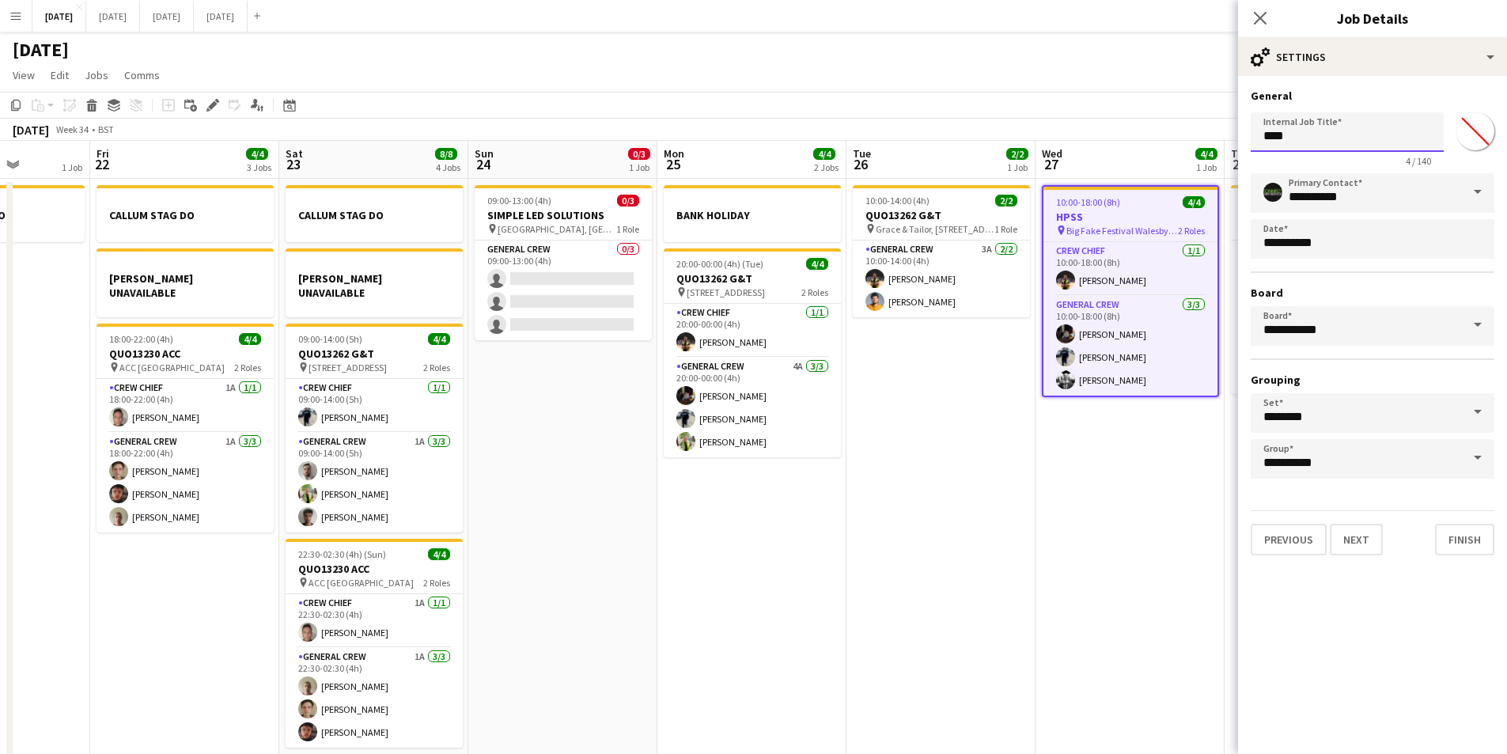
click at [1255, 137] on input "****" at bounding box center [1347, 132] width 193 height 40
drag, startPoint x: 1284, startPoint y: 136, endPoint x: 1222, endPoint y: 128, distance: 63.0
click at [1234, 135] on body "Menu Boards Boards Boards All jobs Status Workforce Workforce My Workforce Recr…" at bounding box center [753, 398] width 1507 height 797
drag, startPoint x: 1320, startPoint y: 135, endPoint x: 1228, endPoint y: 131, distance: 91.9
click at [1228, 131] on body "Menu Boards Boards Boards All jobs Status Workforce Workforce My Workforce Recr…" at bounding box center [753, 398] width 1507 height 797
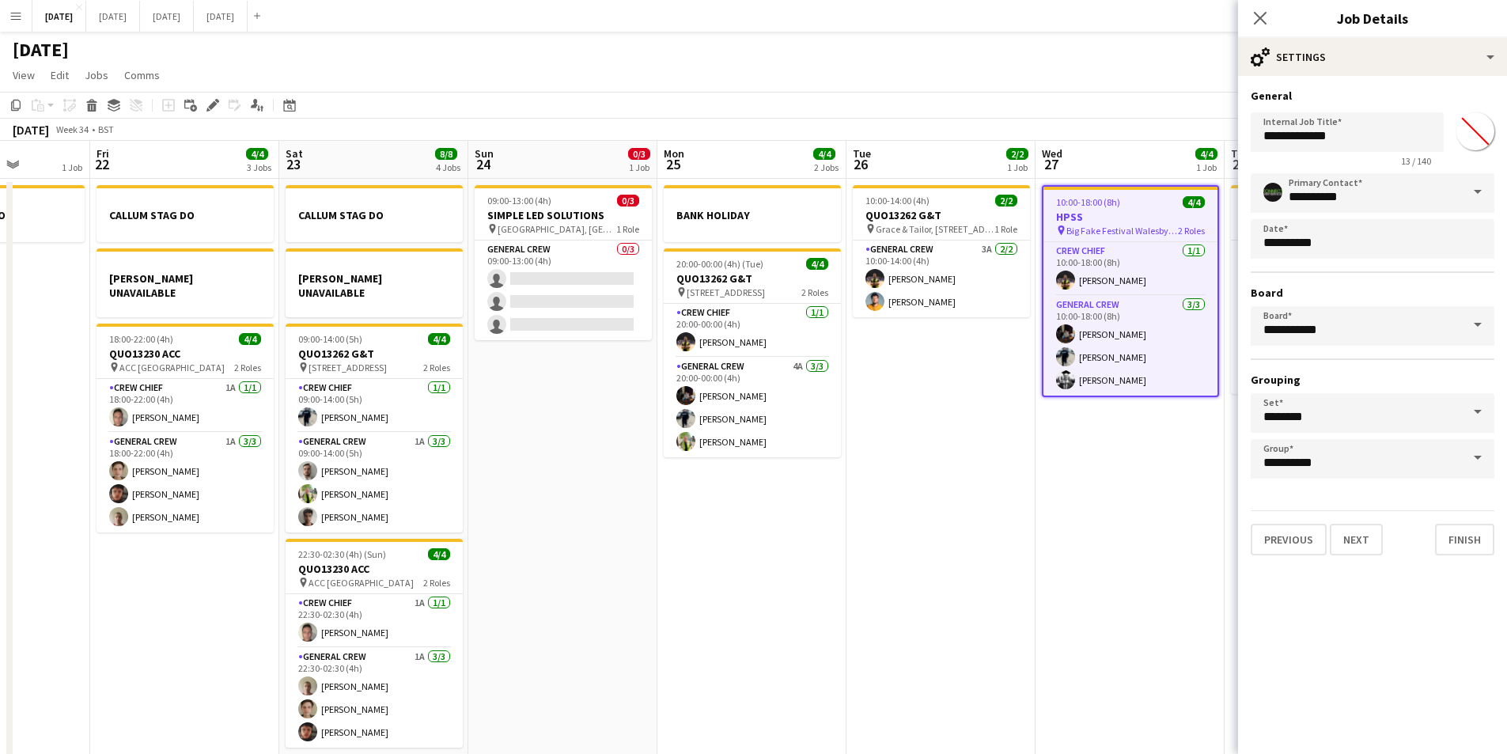
drag, startPoint x: 1099, startPoint y: 503, endPoint x: 965, endPoint y: 423, distance: 156.2
click at [913, 462] on app-calendar-viewport "Tue 19 4/4 1 Job Wed 20 Thu 21 1 Job Fri 22 4/4 3 Jobs Sat 23 8/8 4 Jobs Sun 24…" at bounding box center [753, 455] width 1507 height 629
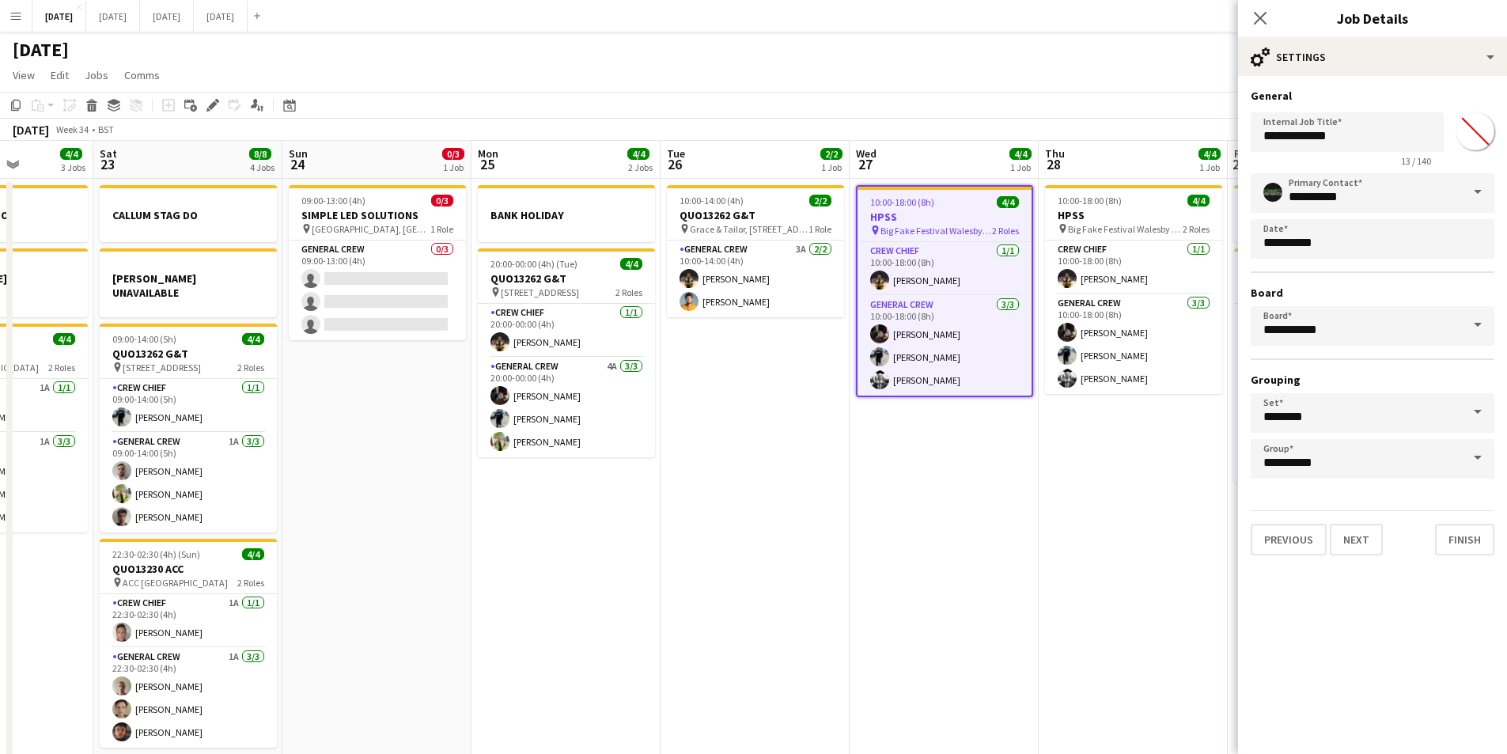
drag, startPoint x: 1120, startPoint y: 215, endPoint x: 1243, endPoint y: 155, distance: 137.3
click at [1120, 214] on h3 "HPSS" at bounding box center [1133, 215] width 177 height 14
type input "****"
type input "*******"
type input "**********"
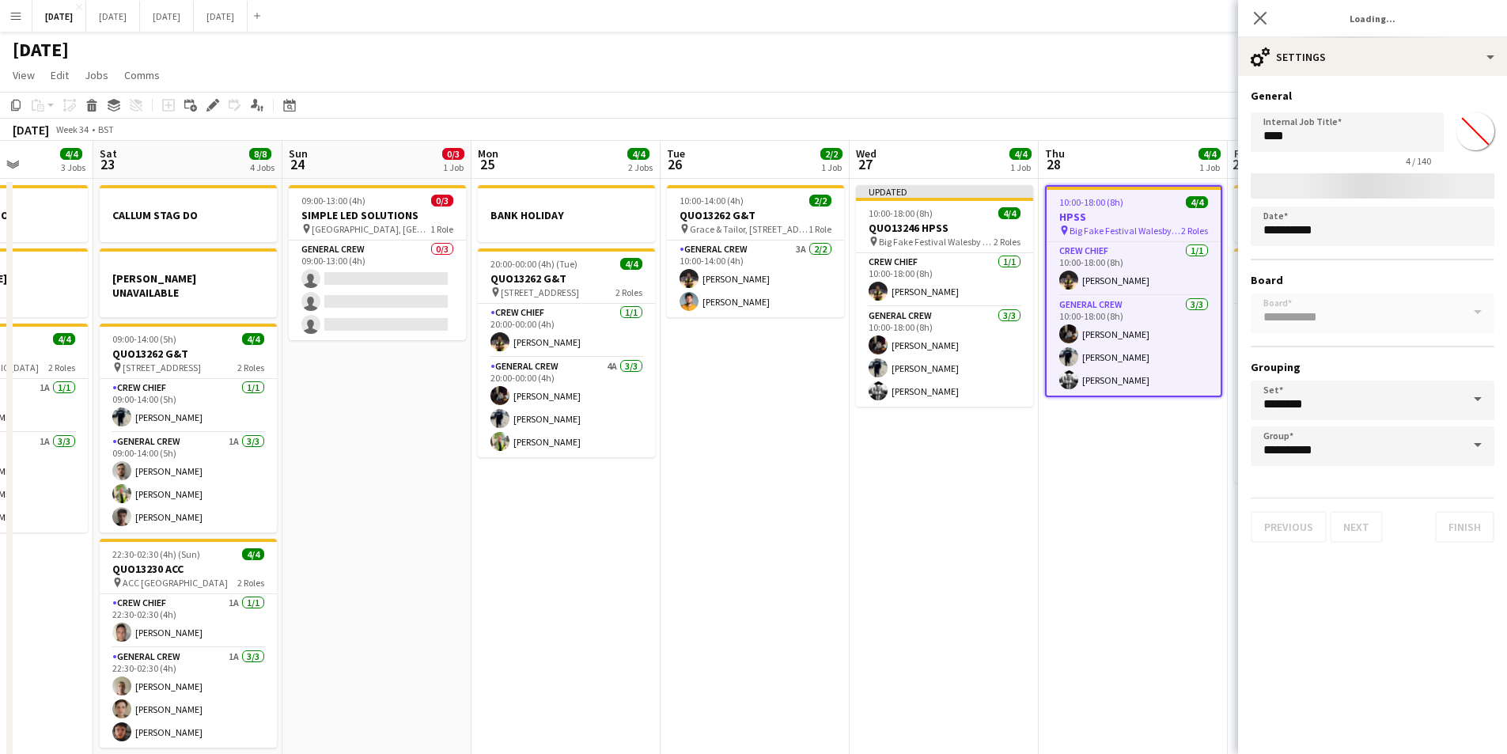
type input "*******"
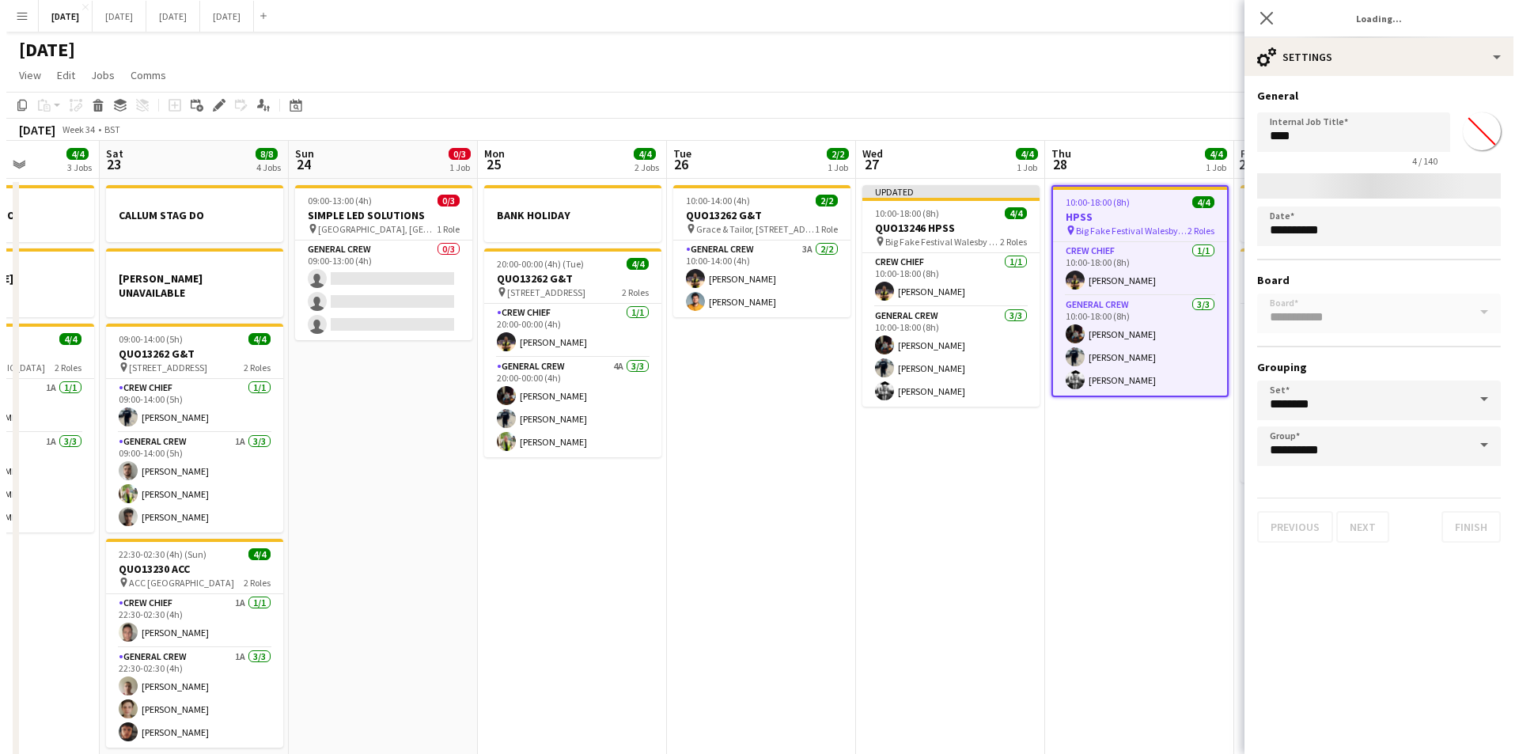
scroll to position [0, 662]
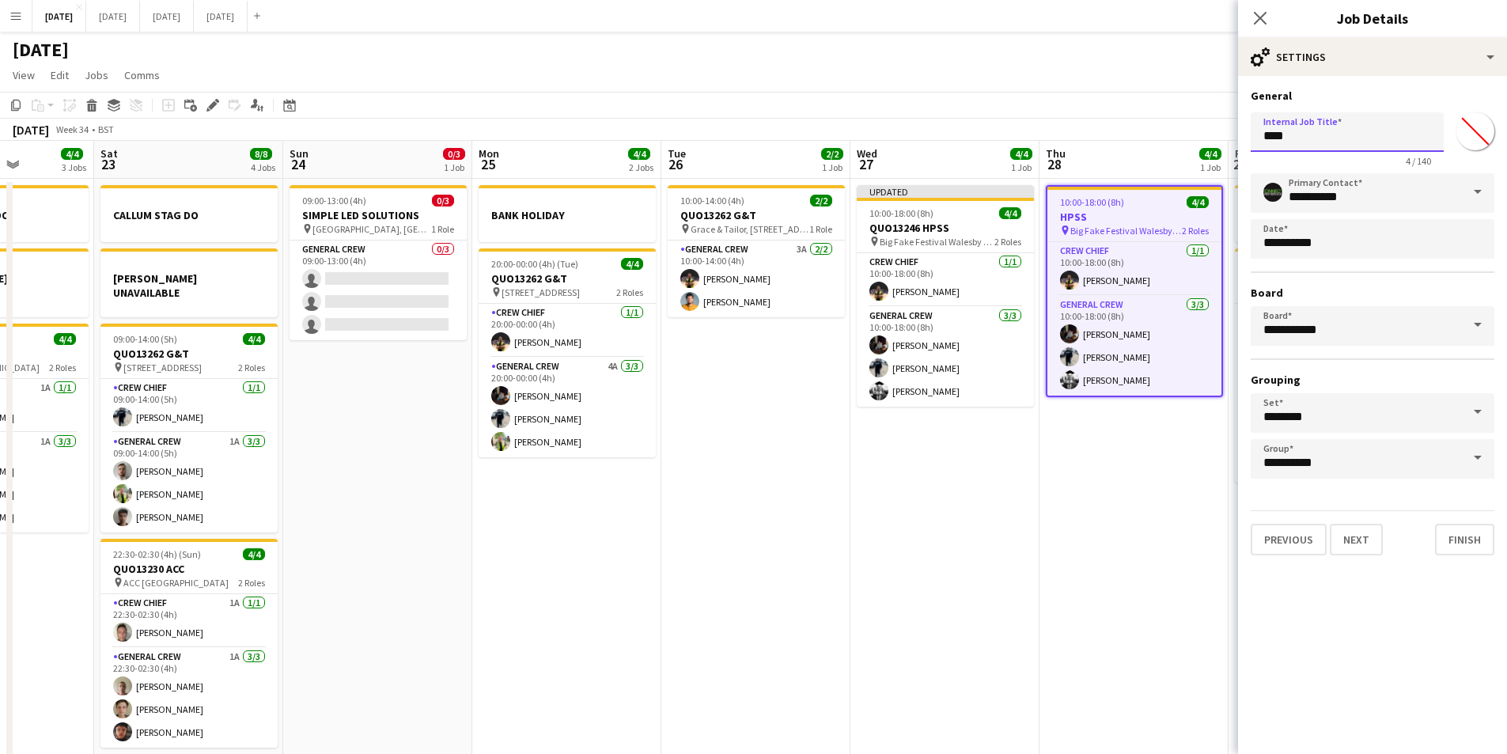
click at [1258, 136] on input "****" at bounding box center [1347, 132] width 193 height 40
paste input "********"
type input "**********"
click at [1260, 25] on icon "Close pop-in" at bounding box center [1260, 17] width 15 height 15
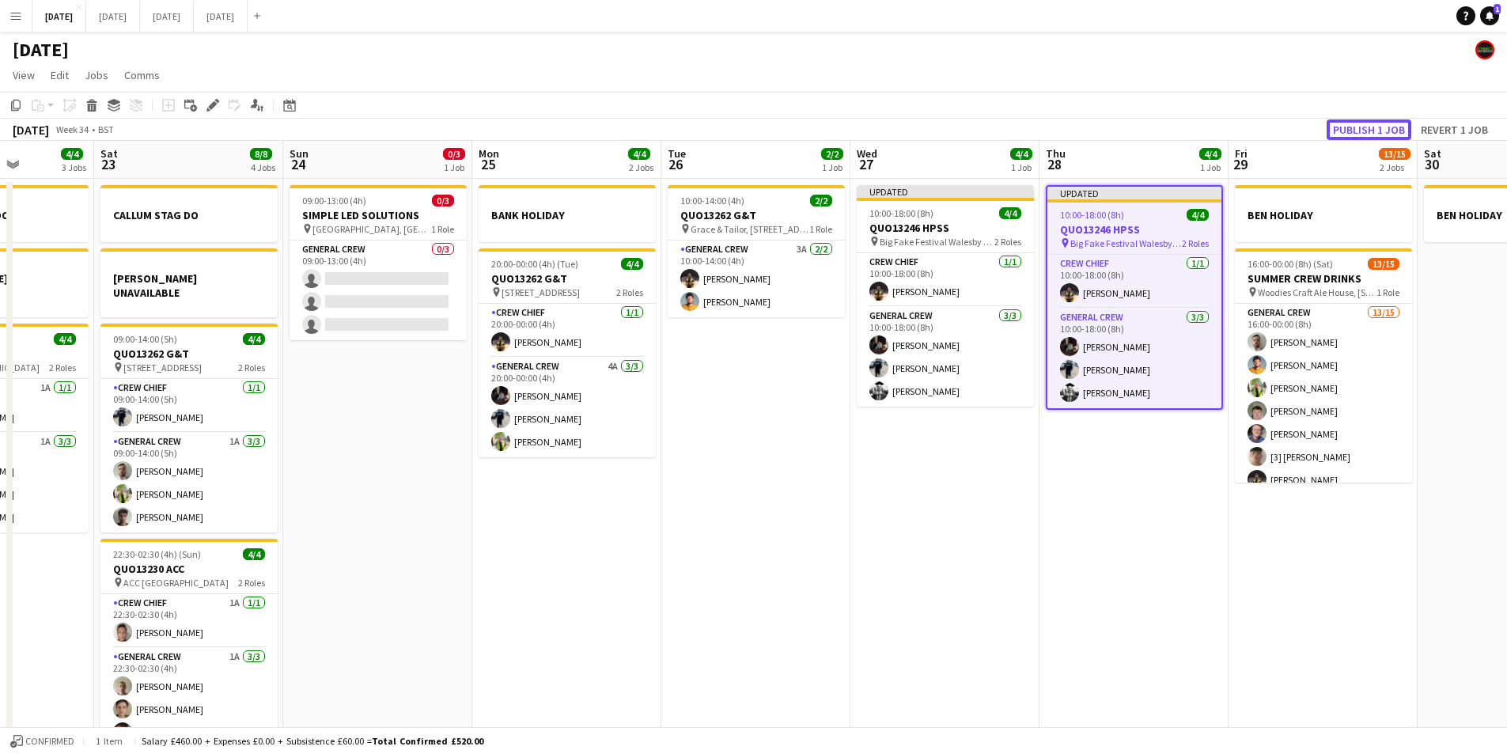
click at [1351, 131] on button "Publish 1 job" at bounding box center [1369, 129] width 85 height 21
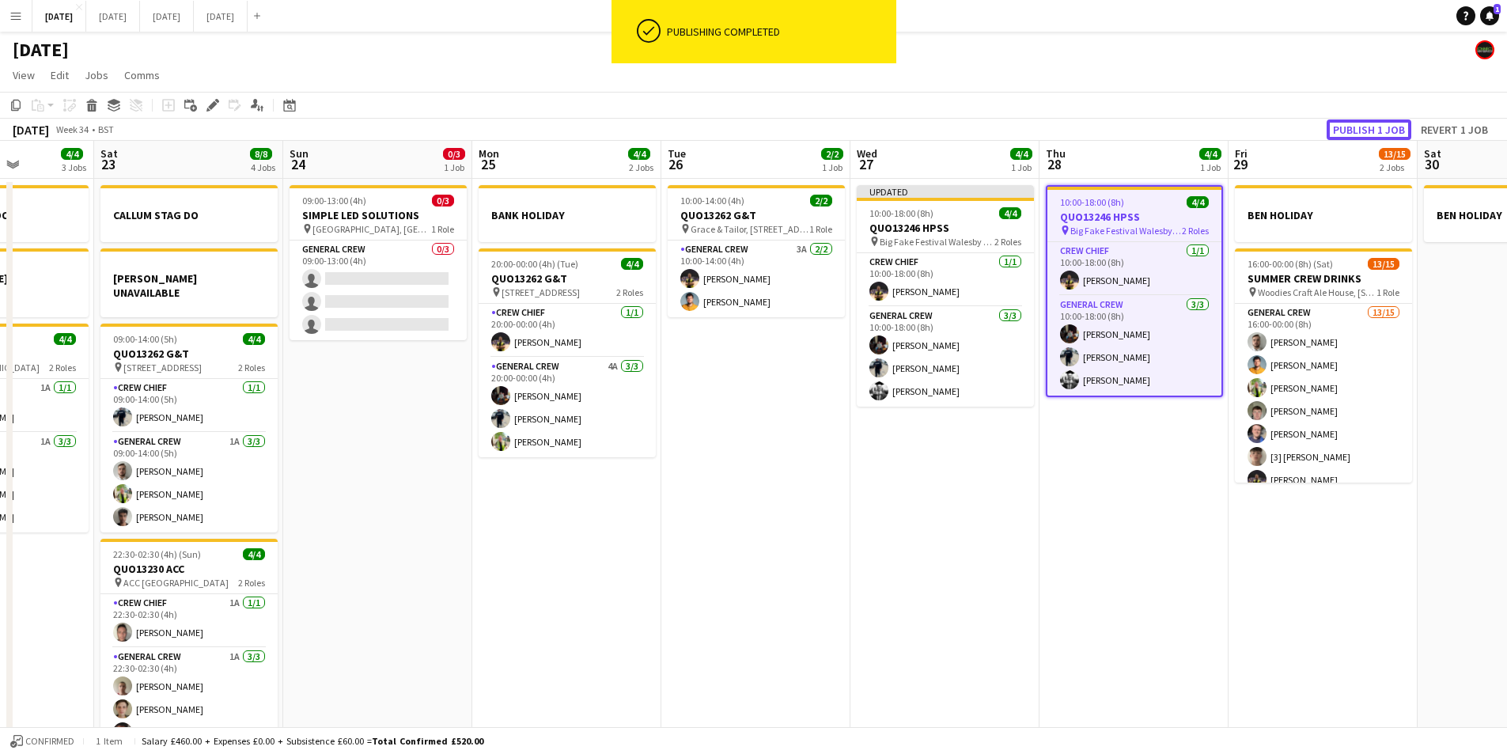
click at [1351, 131] on button "Publish 1 job" at bounding box center [1369, 129] width 85 height 21
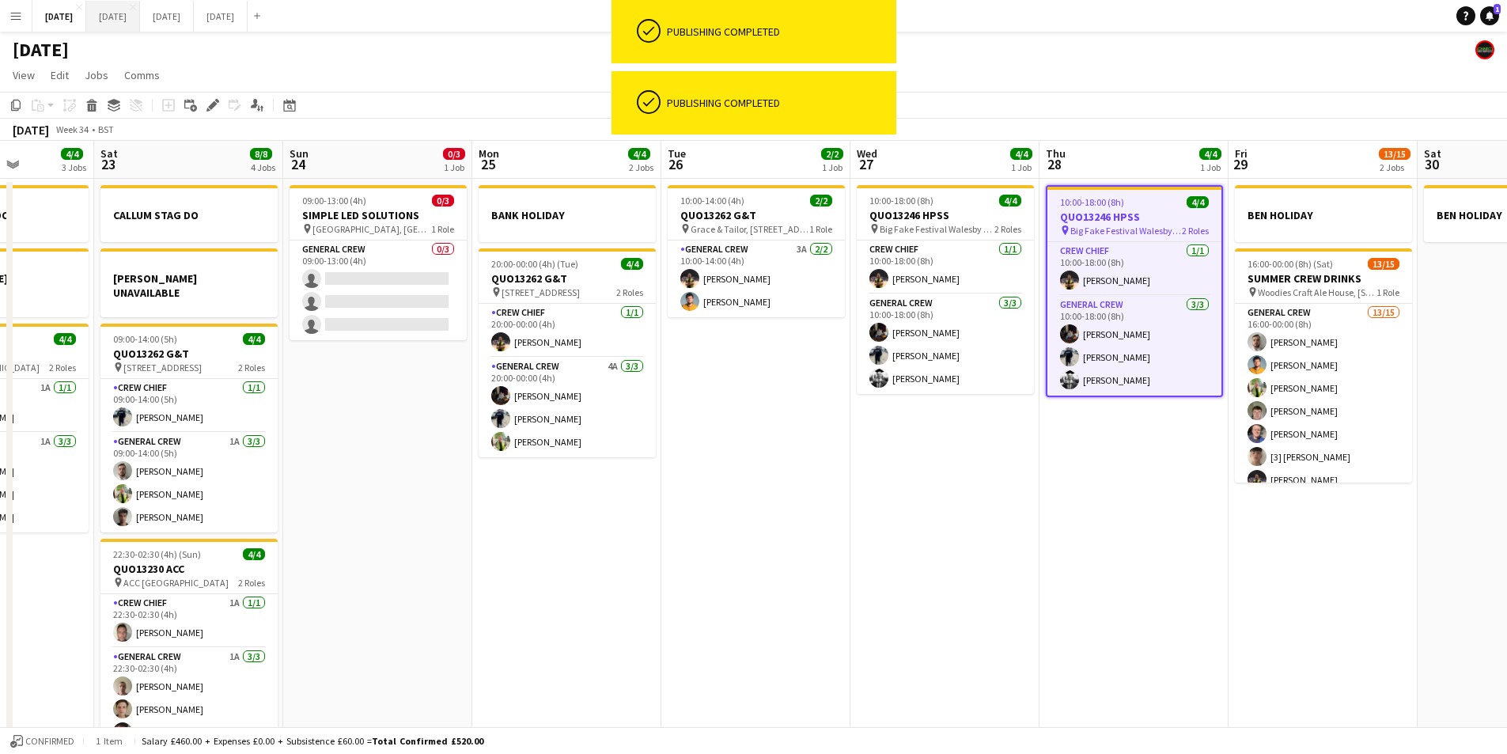
click at [140, 11] on button "[DATE] Close" at bounding box center [113, 16] width 54 height 31
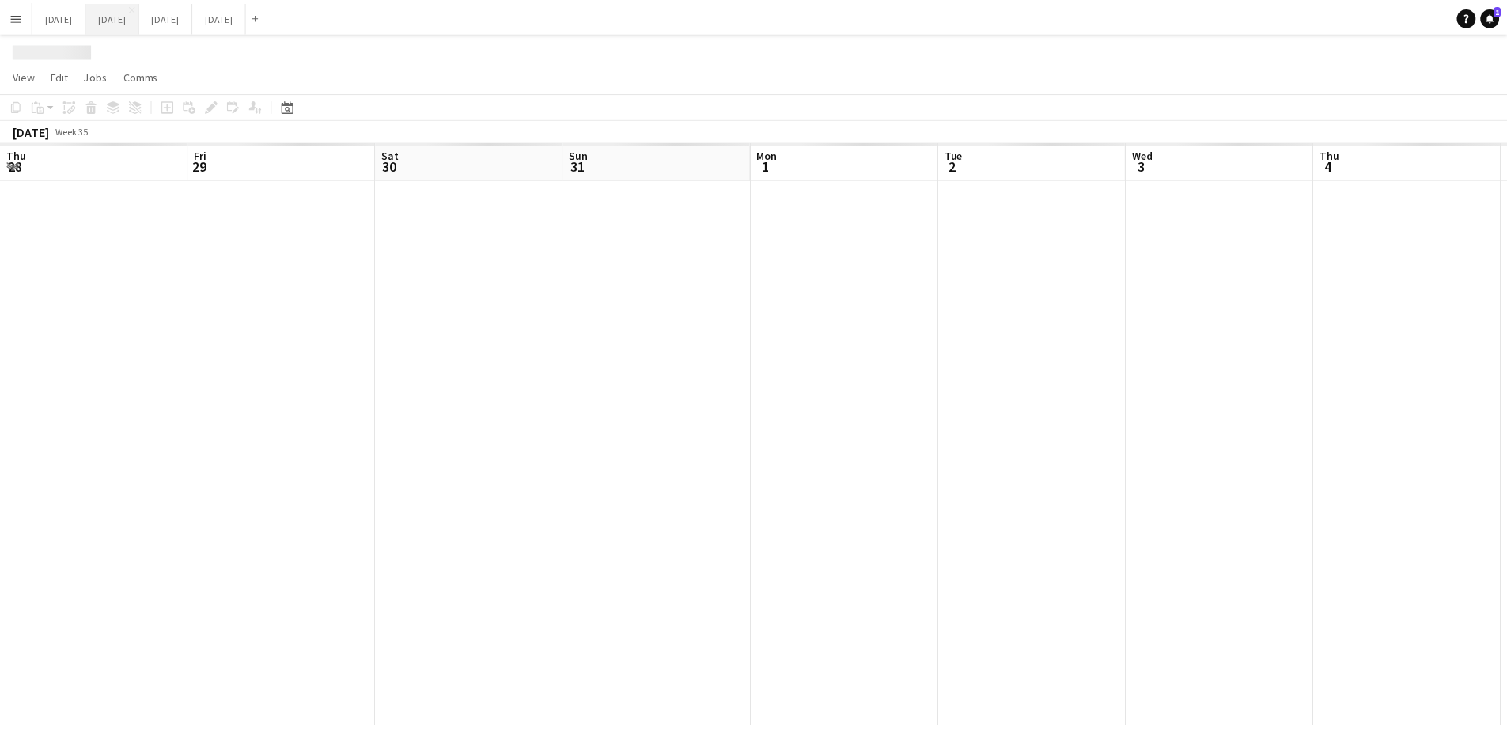
scroll to position [0, 498]
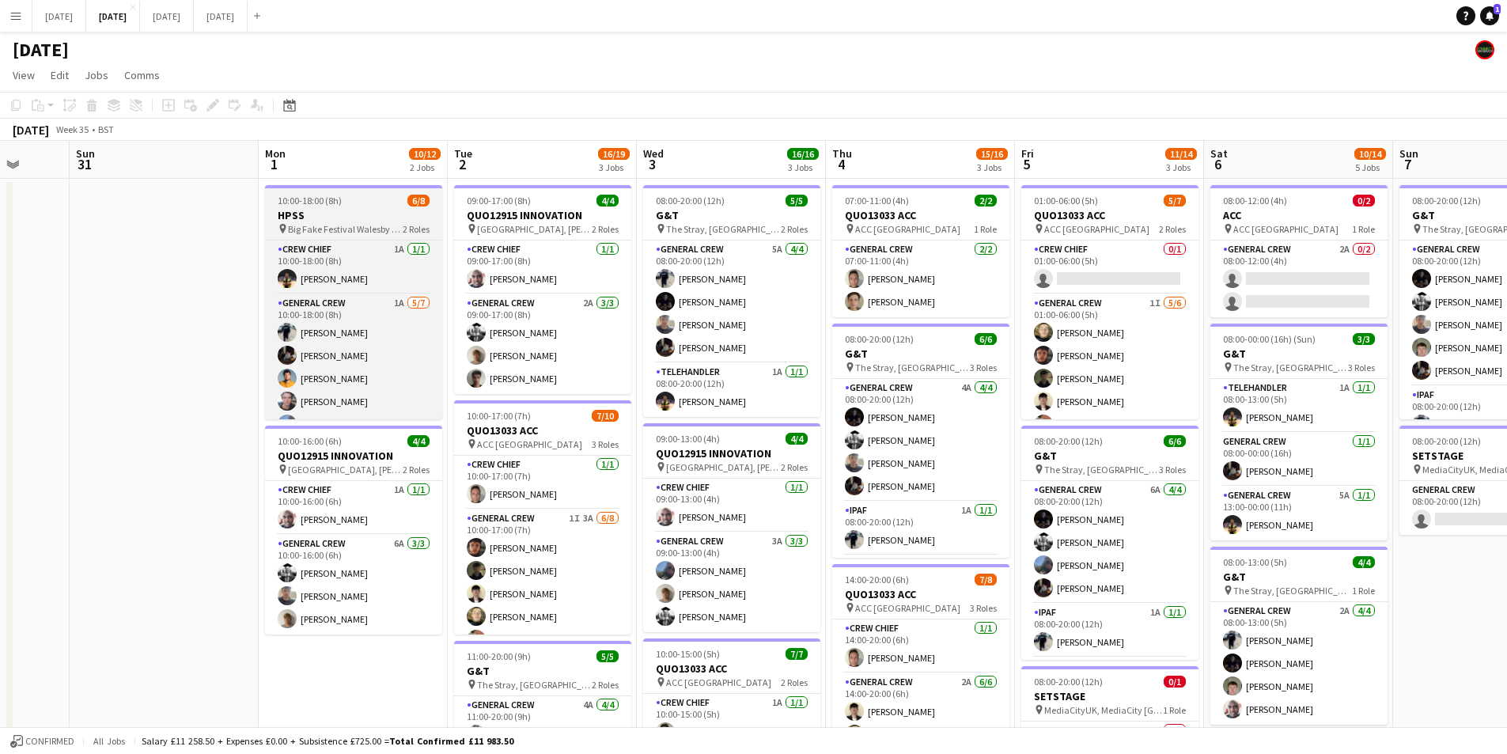
click at [352, 195] on div "10:00-18:00 (8h) 6/8" at bounding box center [353, 201] width 177 height 12
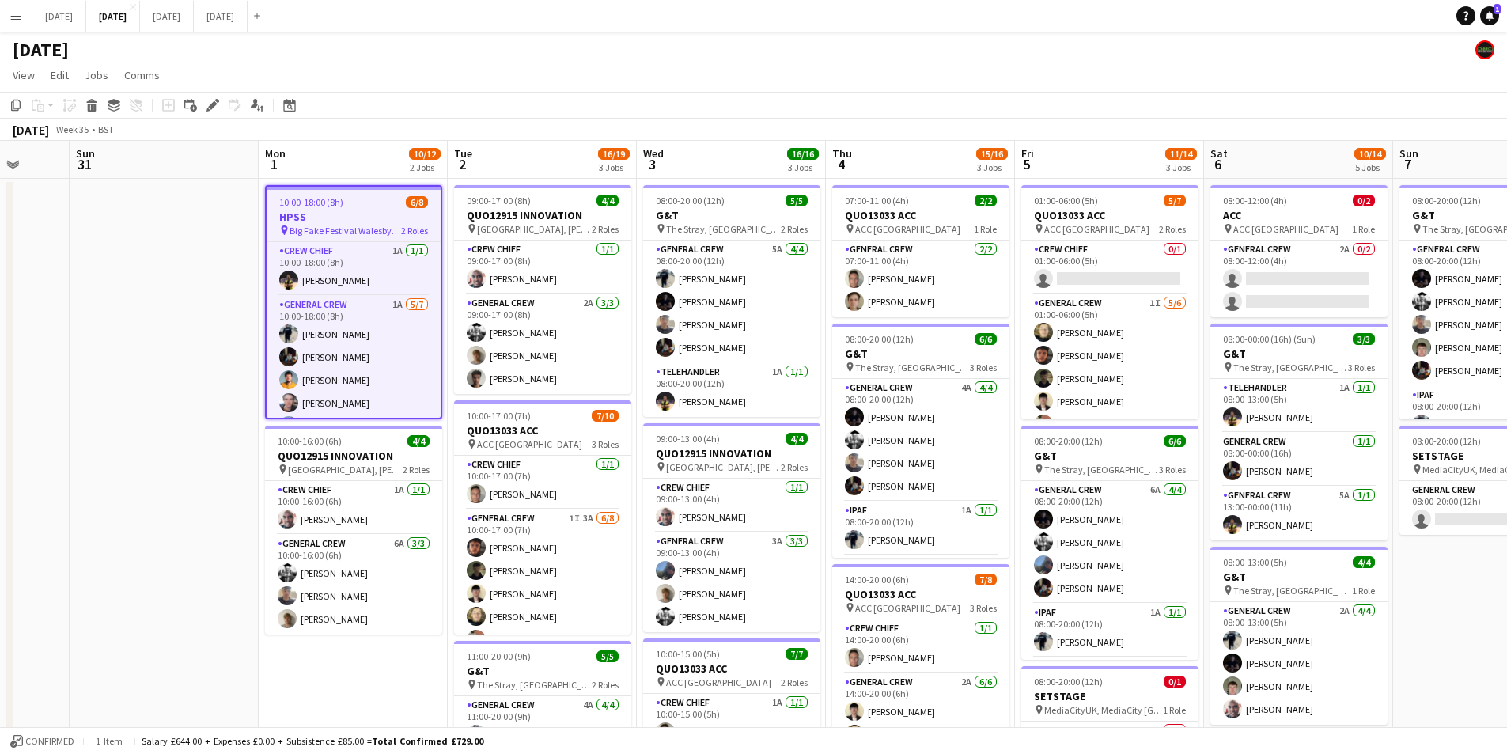
drag, startPoint x: 211, startPoint y: 97, endPoint x: 1490, endPoint y: 80, distance: 1278.7
click at [212, 97] on div "Edit" at bounding box center [212, 105] width 19 height 19
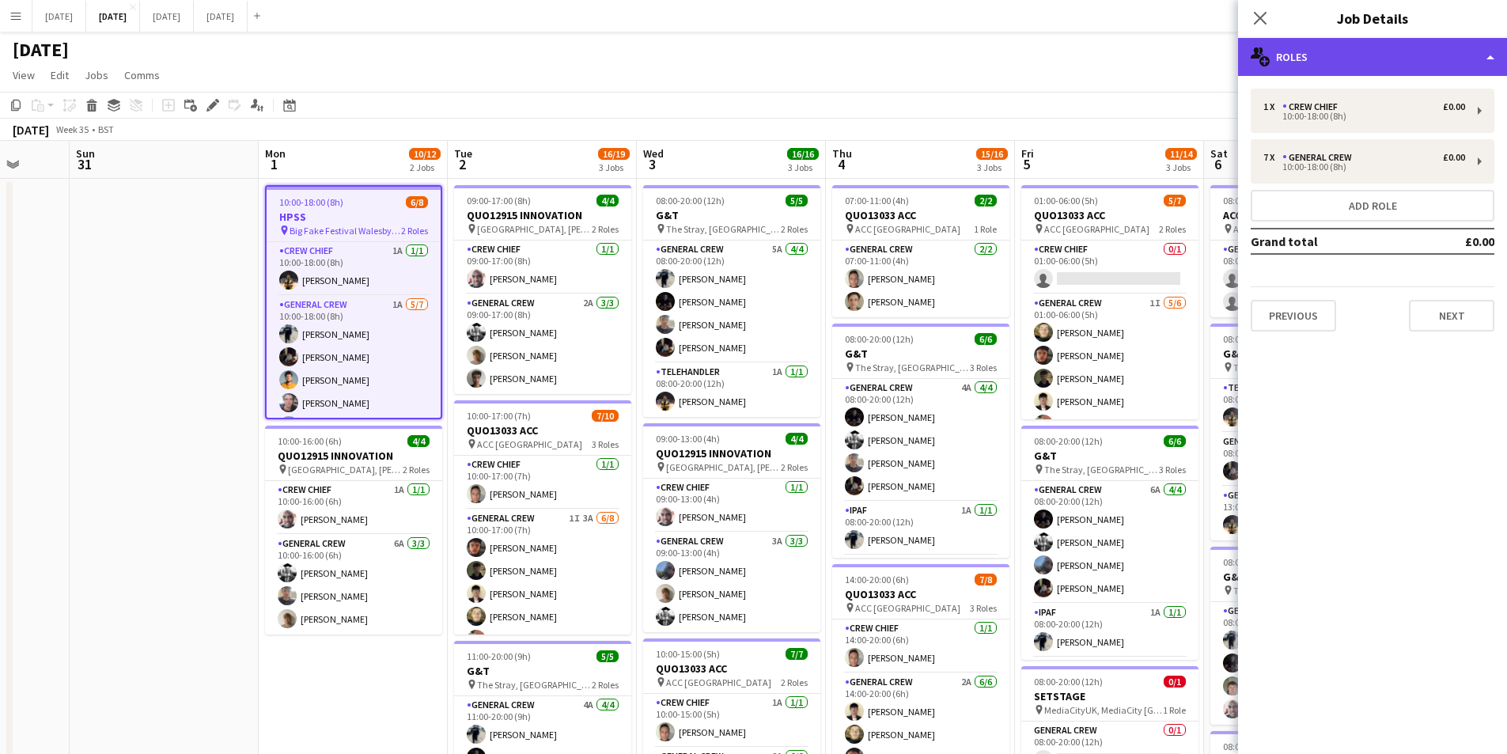
click at [1408, 55] on div "multiple-users-add Roles" at bounding box center [1372, 57] width 269 height 38
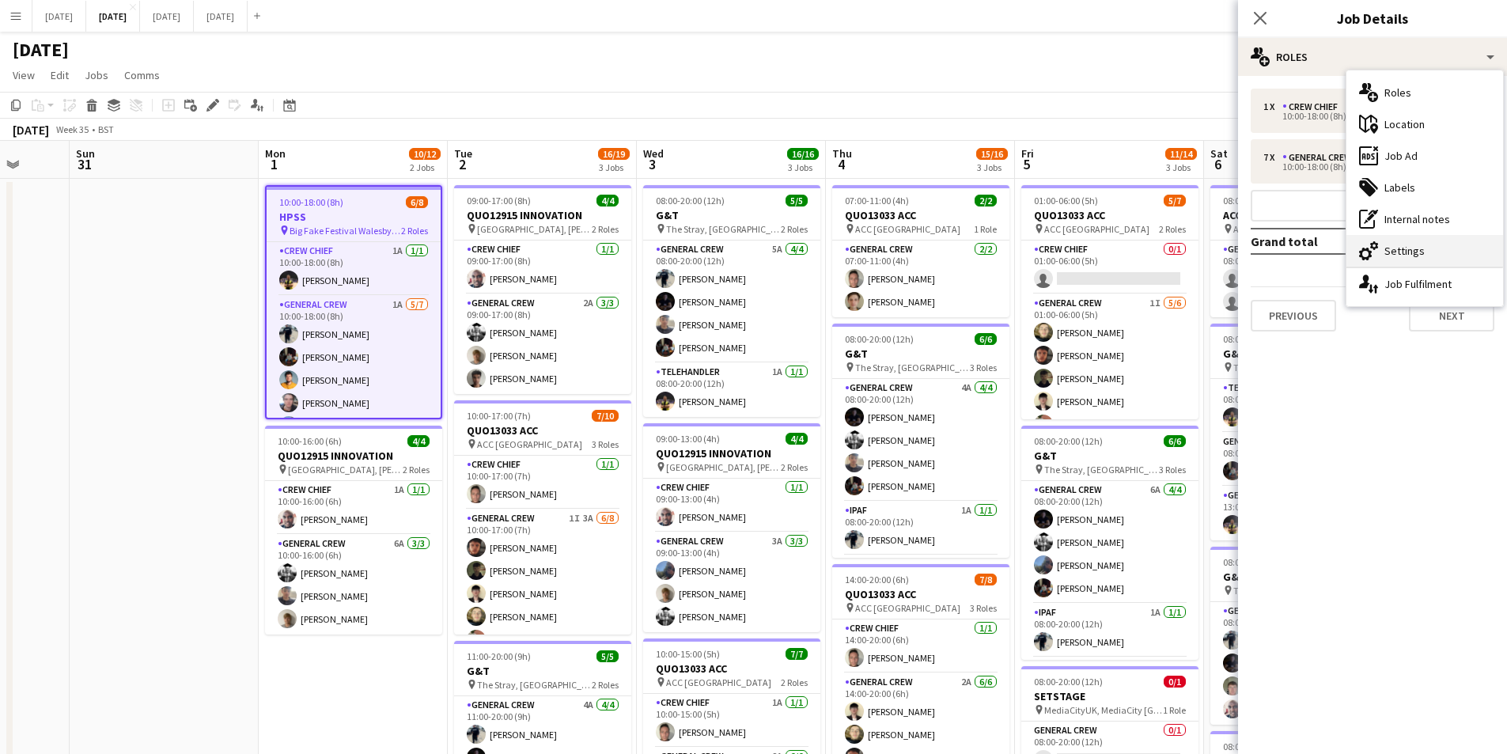
click at [1402, 241] on div "cog-double-3 Settings" at bounding box center [1425, 251] width 157 height 32
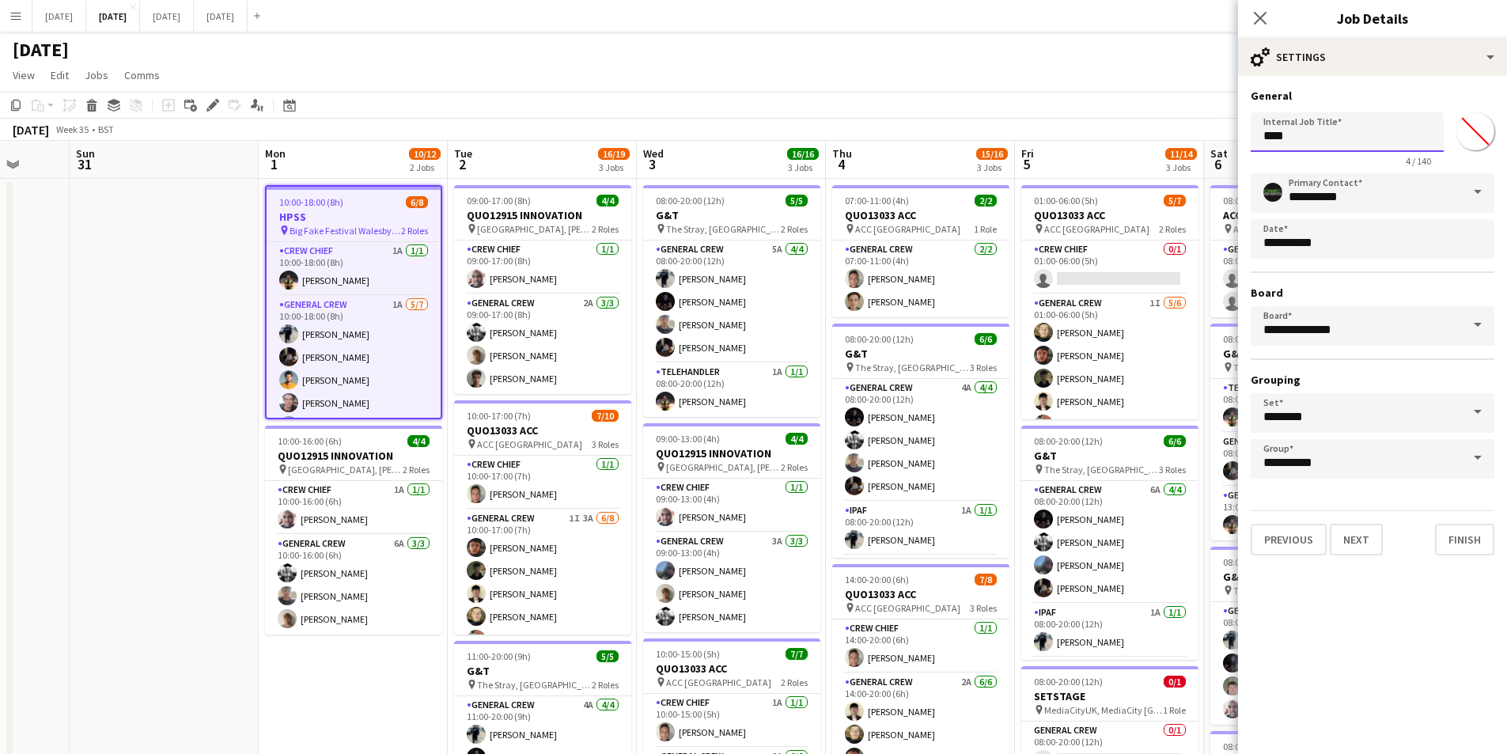
click at [1257, 136] on input "****" at bounding box center [1347, 132] width 193 height 40
paste input "********"
type input "**********"
click at [1261, 15] on icon "Close pop-in" at bounding box center [1260, 17] width 15 height 15
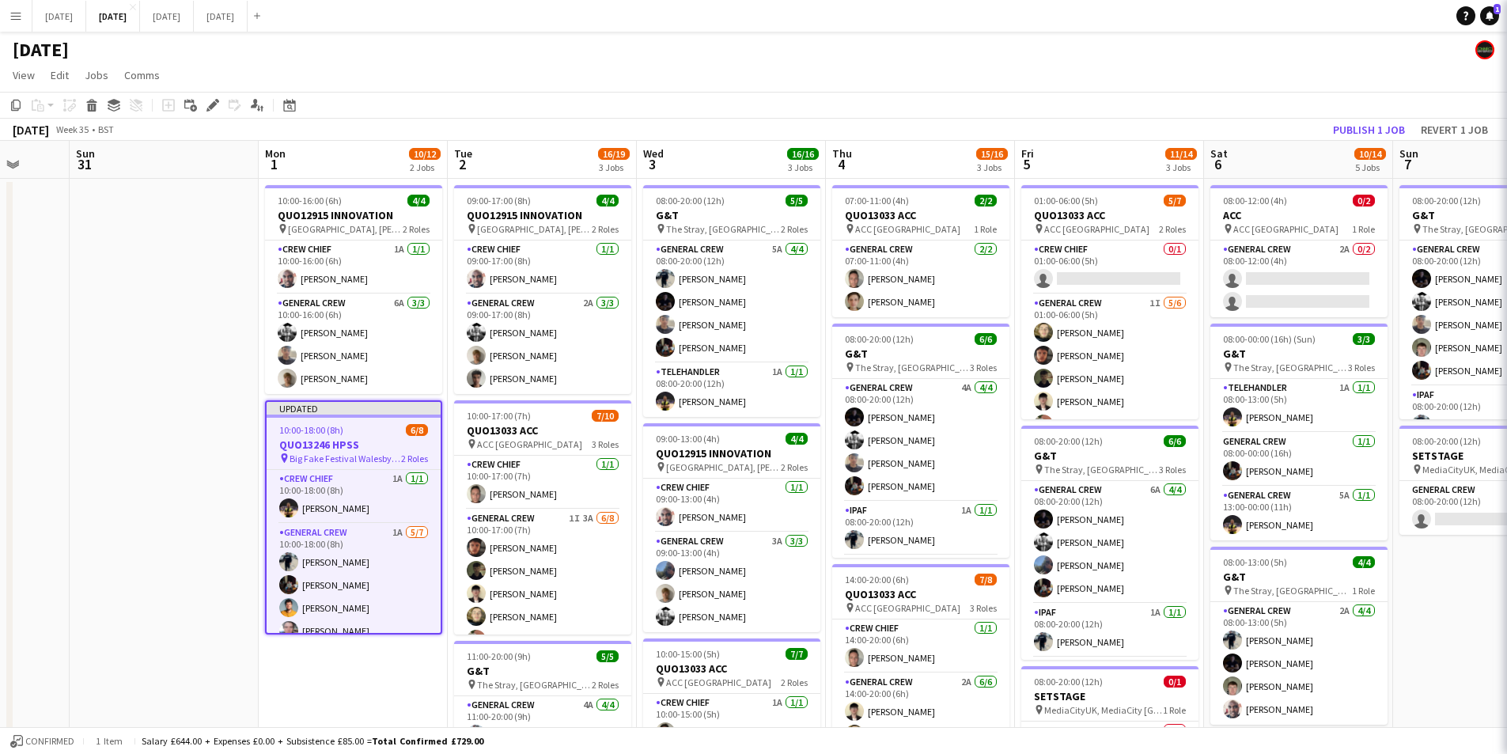
click at [1336, 116] on app-toolbar "Copy Paste Paste Ctrl+V Paste with crew Ctrl+Shift+V Paste linked Job [GEOGRAPH…" at bounding box center [753, 105] width 1507 height 27
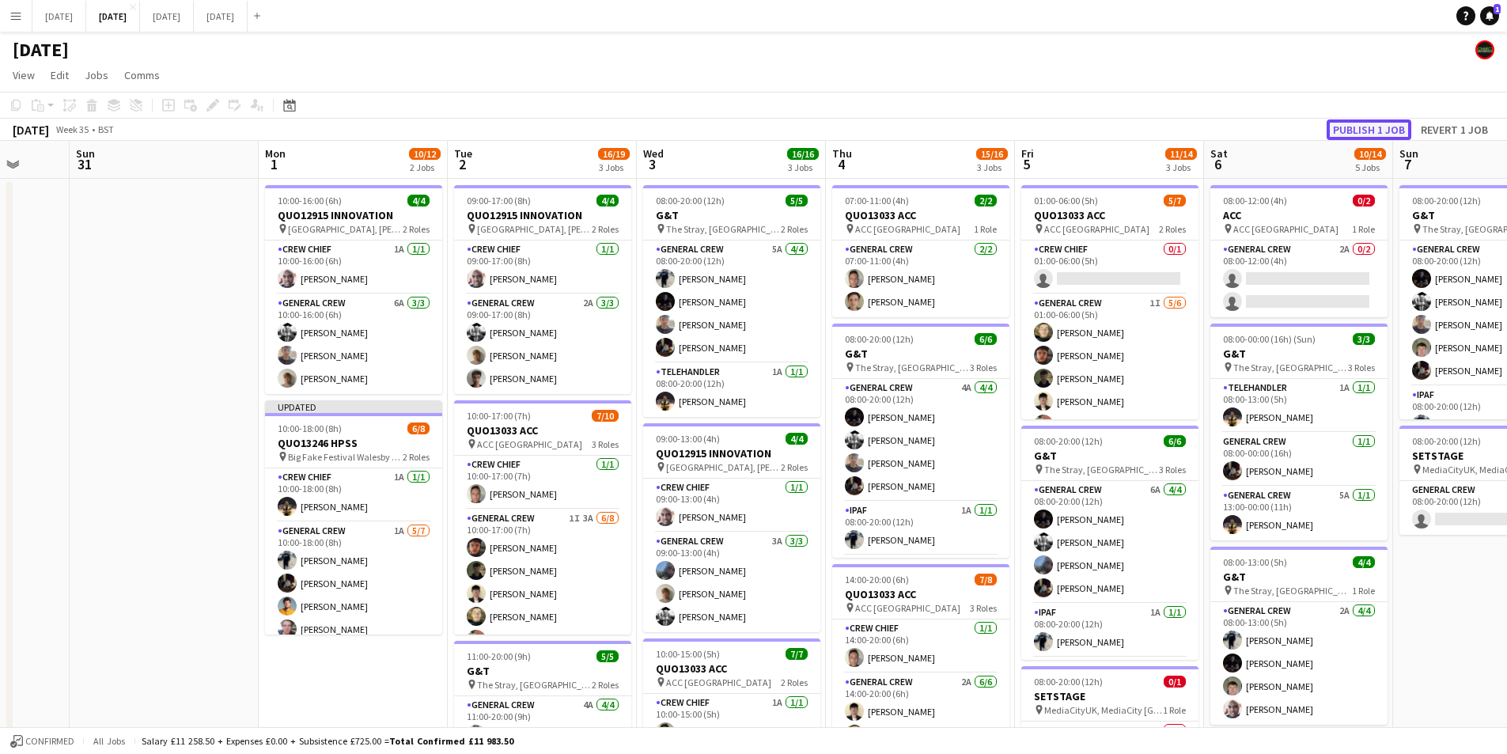
click at [1342, 127] on button "Publish 1 job" at bounding box center [1369, 129] width 85 height 21
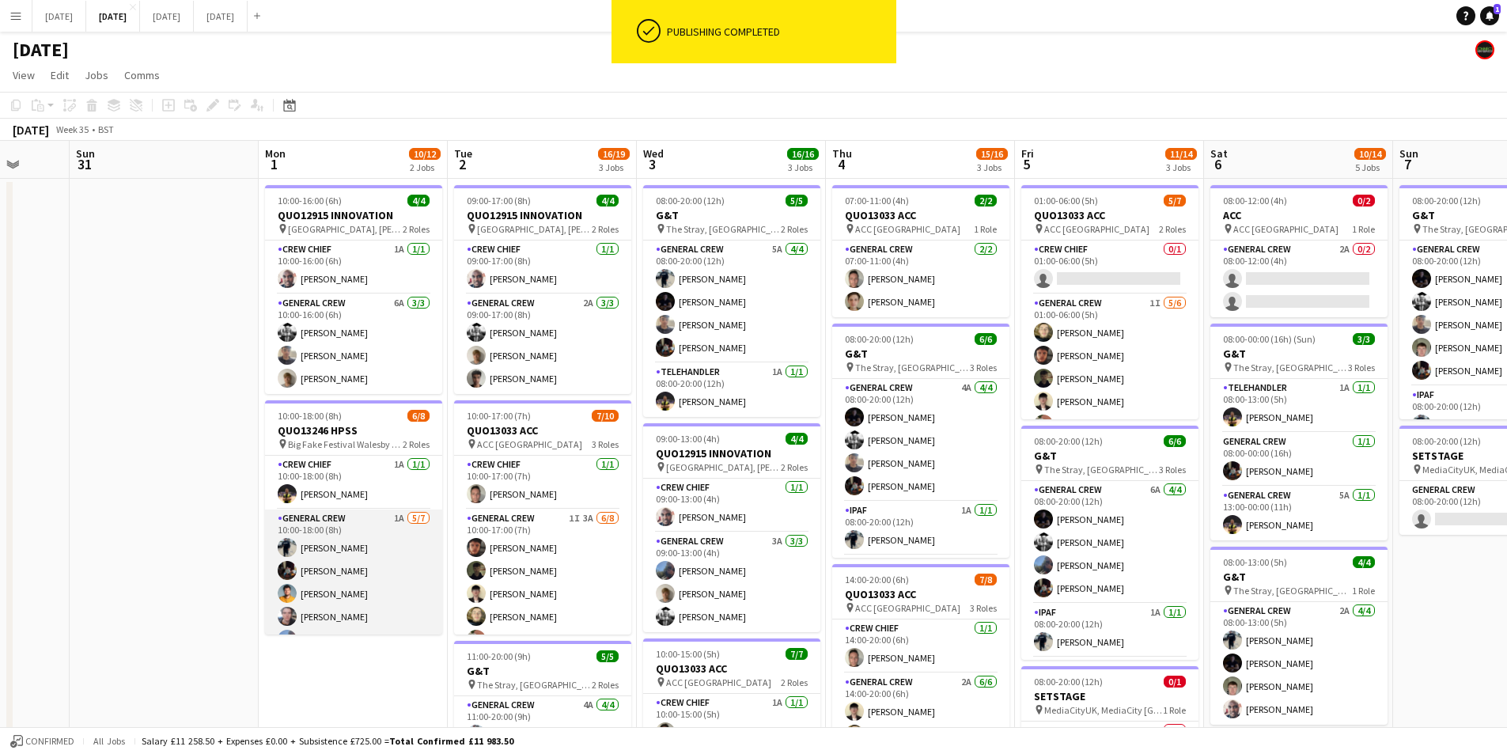
scroll to position [66, 0]
click at [387, 534] on app-card-role "General Crew 1A [DATE] 10:00-18:00 (8h) [PERSON_NAME] [PERSON_NAME] [PERSON_NAM…" at bounding box center [353, 538] width 177 height 191
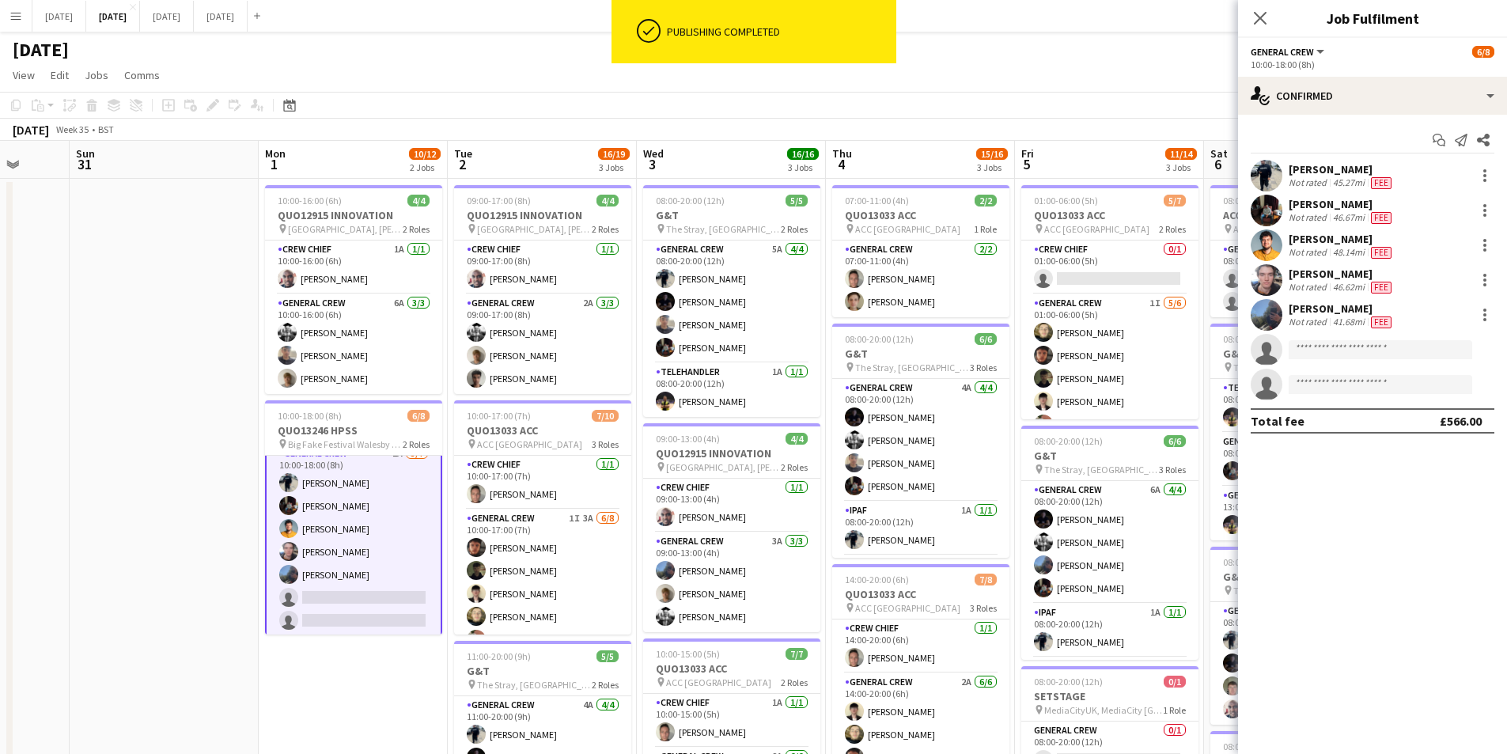
scroll to position [68, 0]
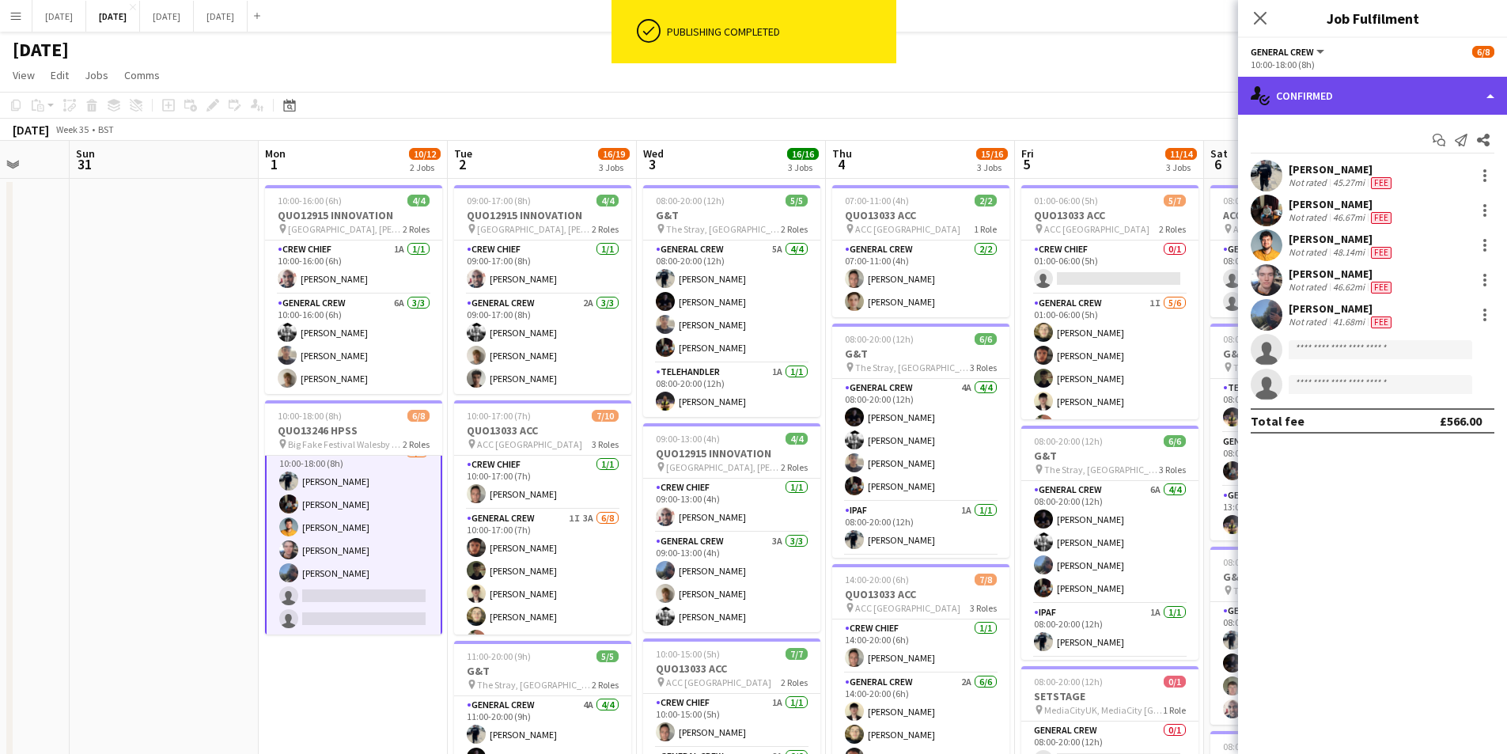
click at [1408, 90] on div "single-neutral-actions-check-2 Confirmed" at bounding box center [1372, 96] width 269 height 38
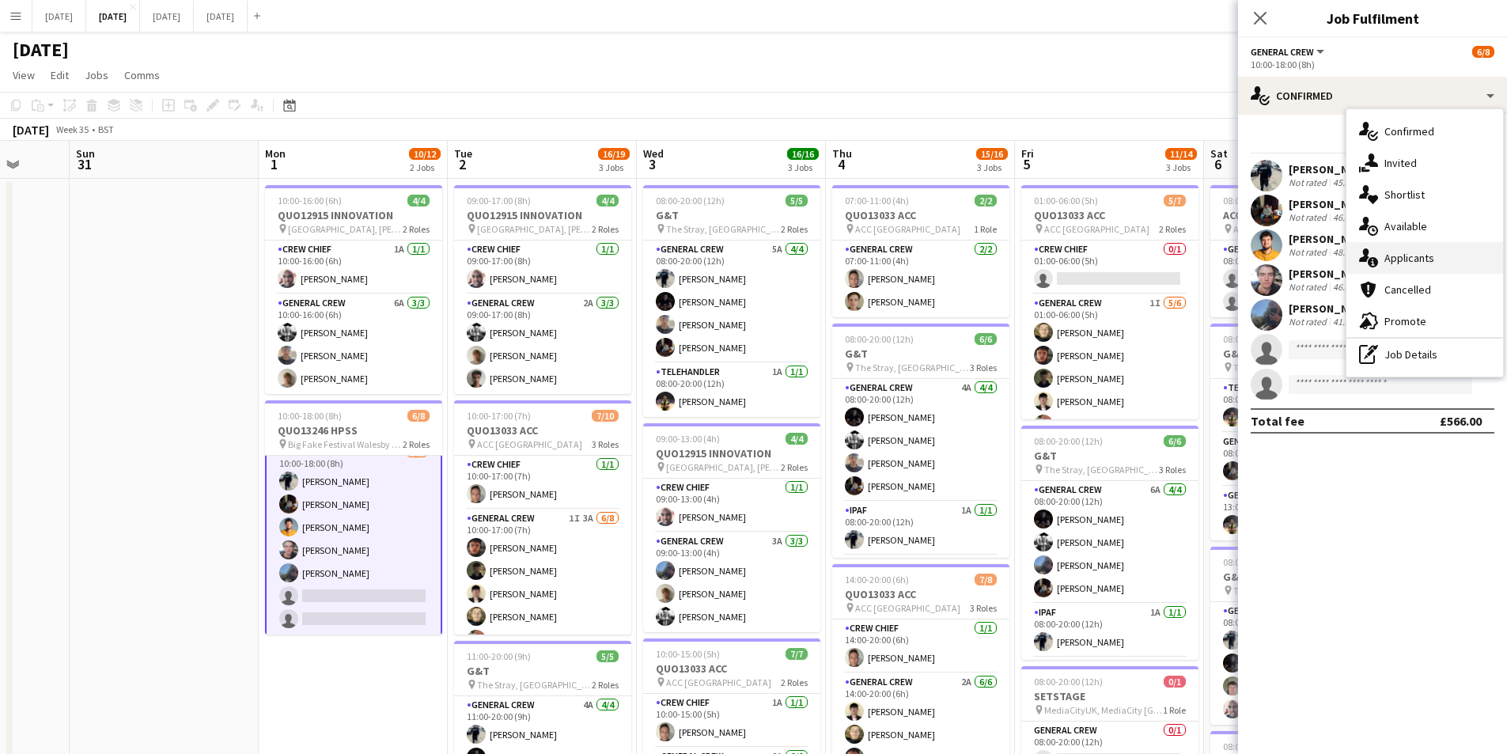
click at [1431, 259] on div "single-neutral-actions-information Applicants" at bounding box center [1425, 258] width 157 height 32
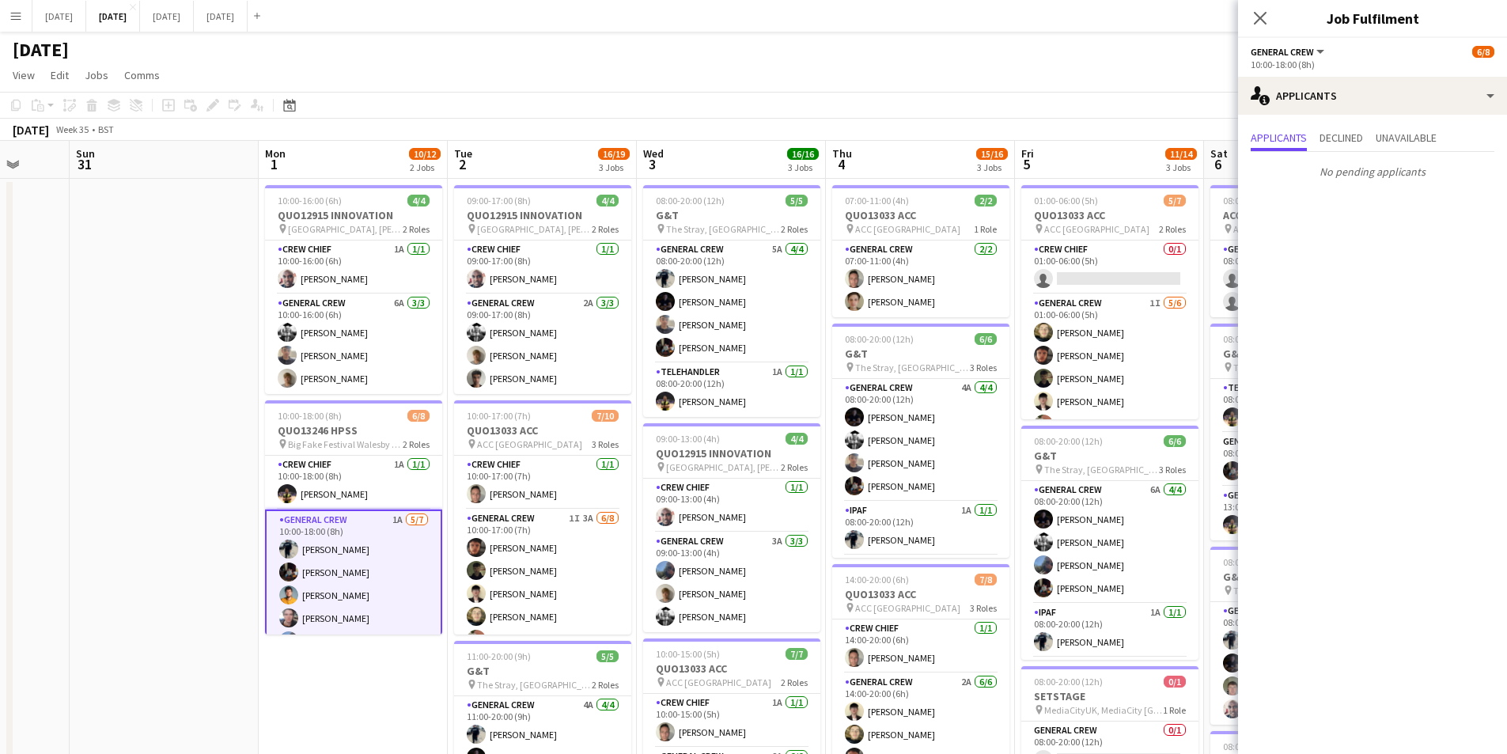
scroll to position [70, 0]
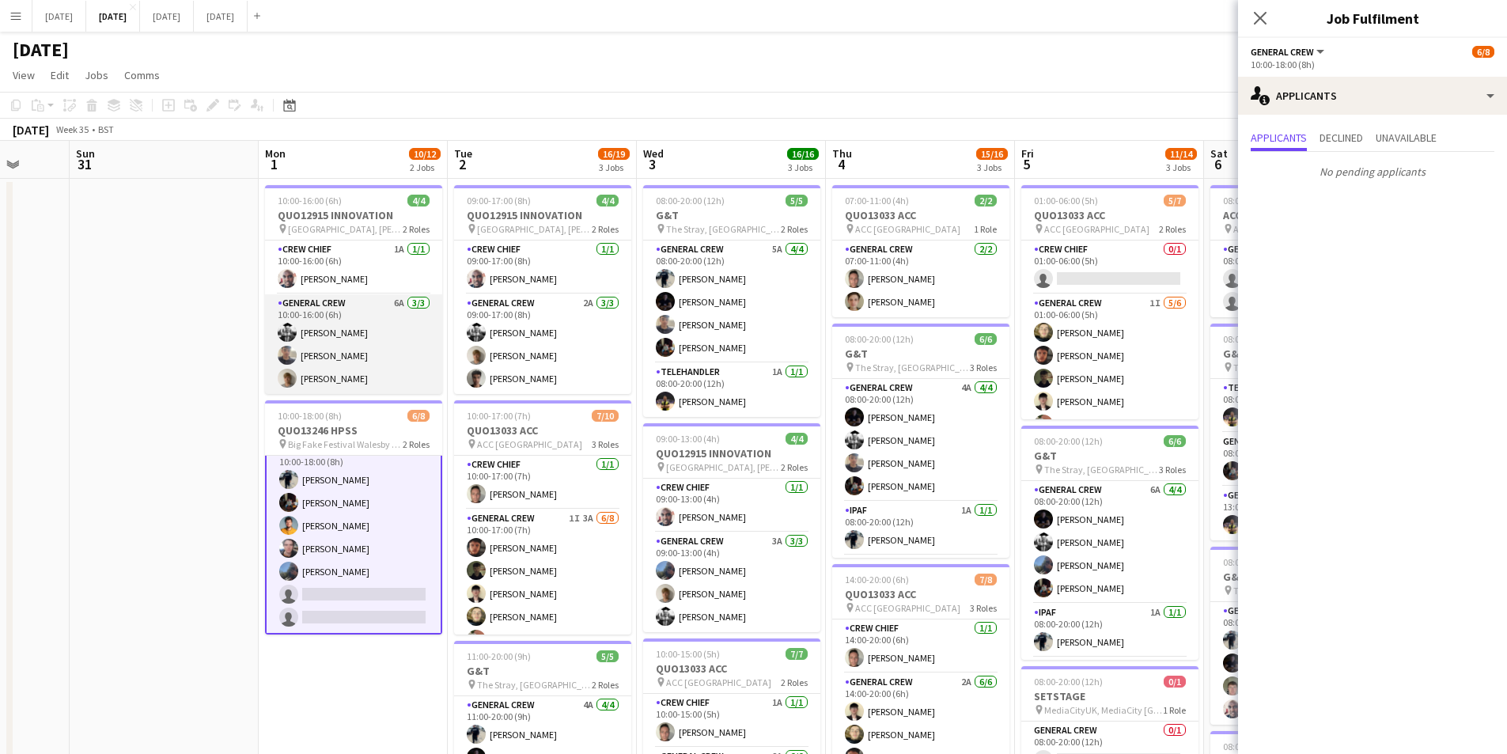
click at [377, 358] on app-card-role "General Crew 6A [DATE] 10:00-16:00 (6h) [PERSON_NAME] [PERSON_NAME] [PERSON_NAM…" at bounding box center [353, 344] width 177 height 100
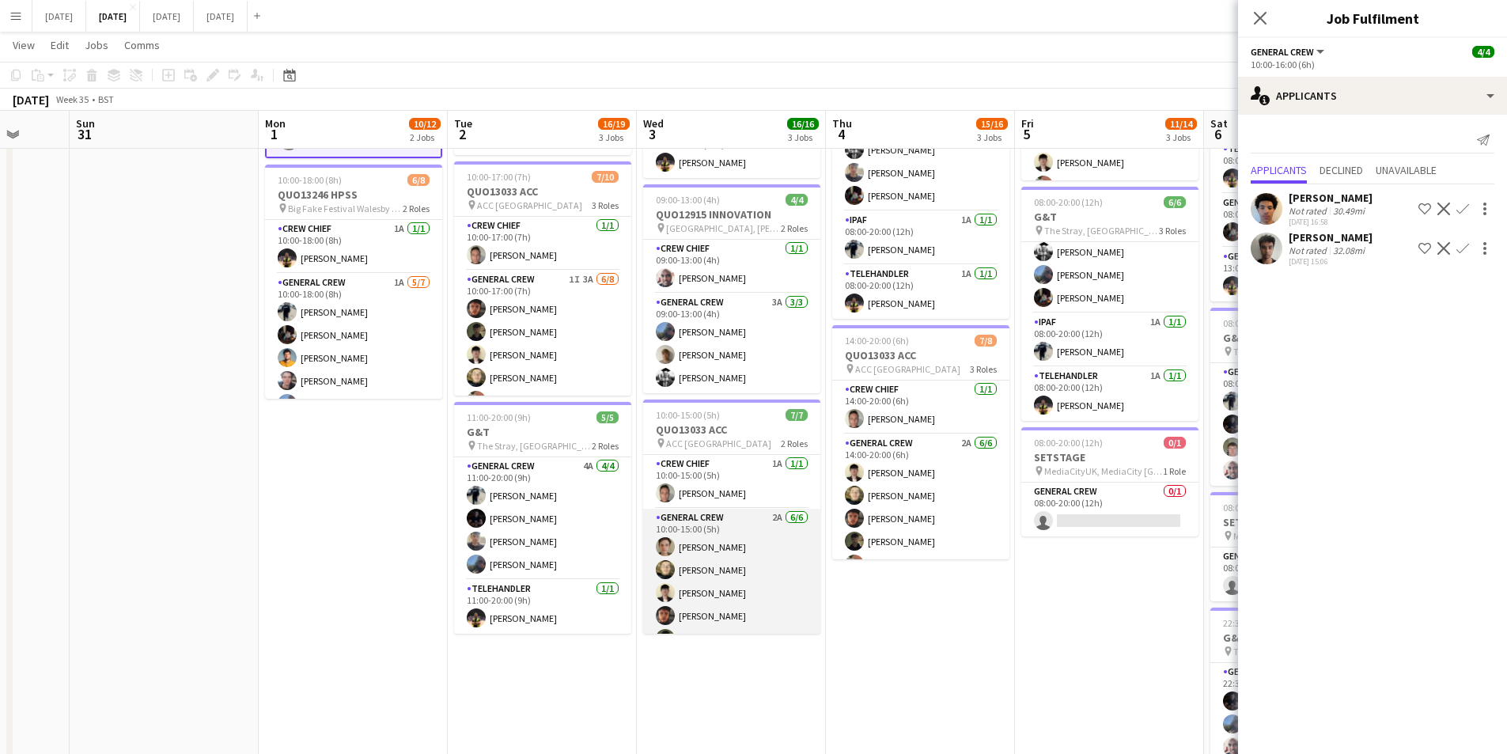
scroll to position [44, 0]
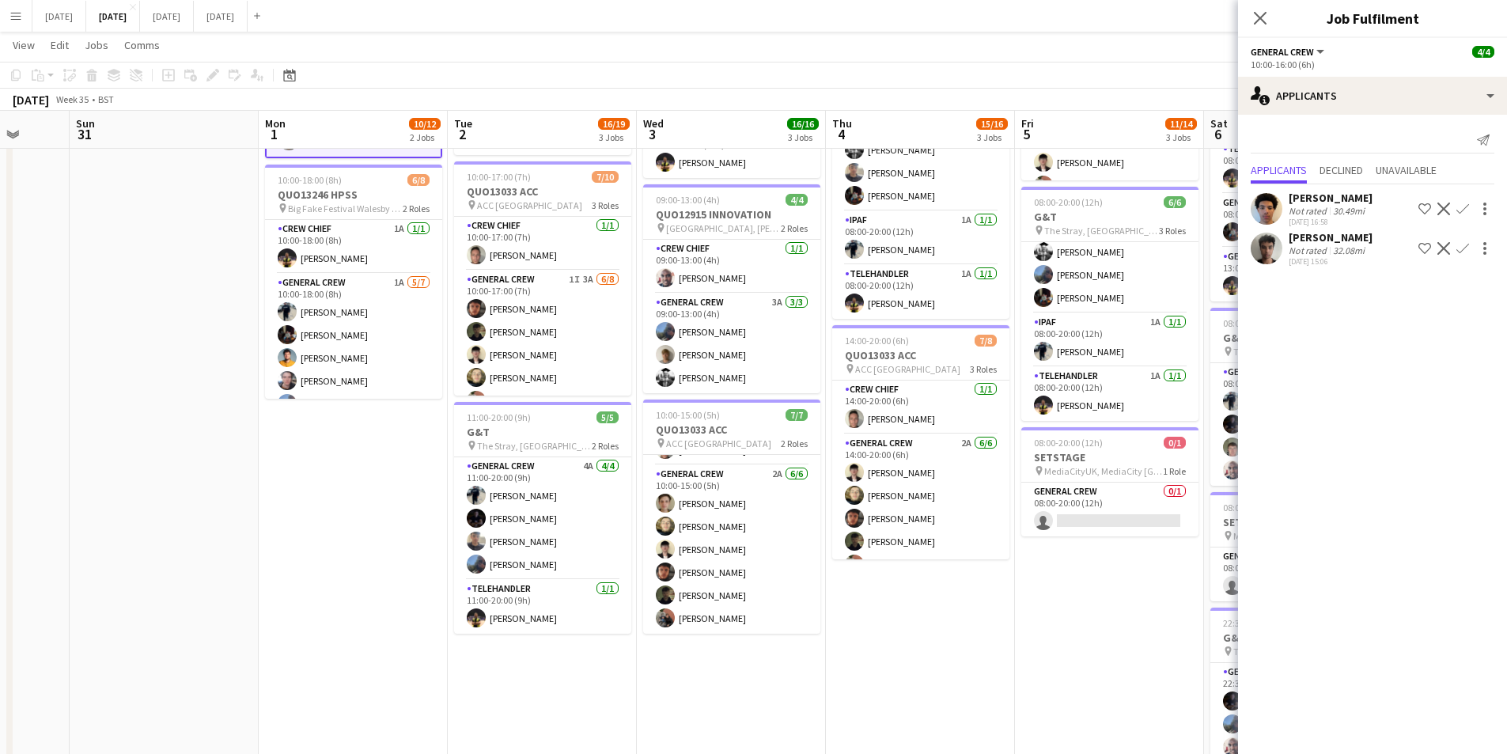
click at [1025, 597] on app-calendar-viewport "Thu 28 Fri 29 Sat 30 Sun 31 Mon 1 10/12 2 Jobs Tue 2 16/19 3 Jobs Wed 3 16/16 3…" at bounding box center [753, 323] width 1507 height 999
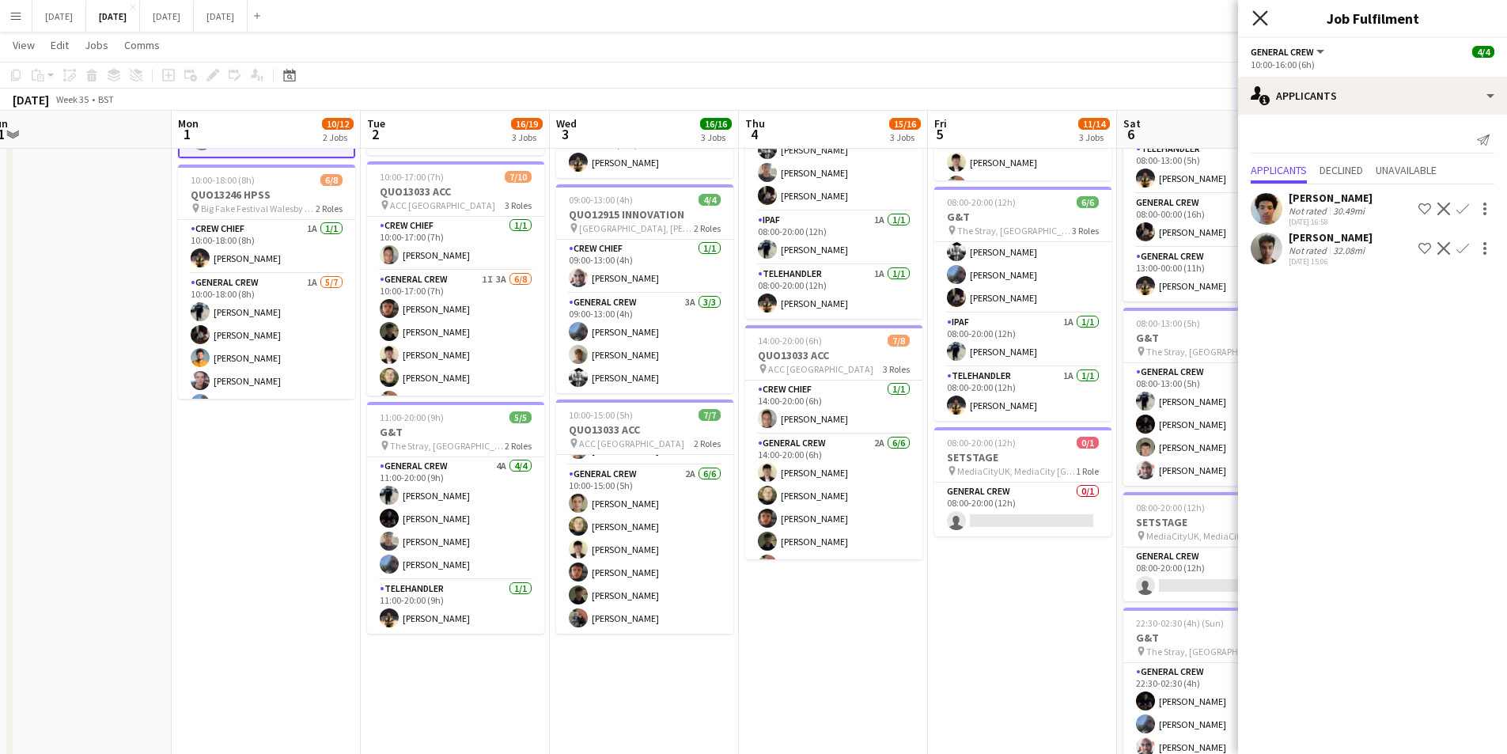
click at [1263, 16] on icon at bounding box center [1260, 17] width 15 height 15
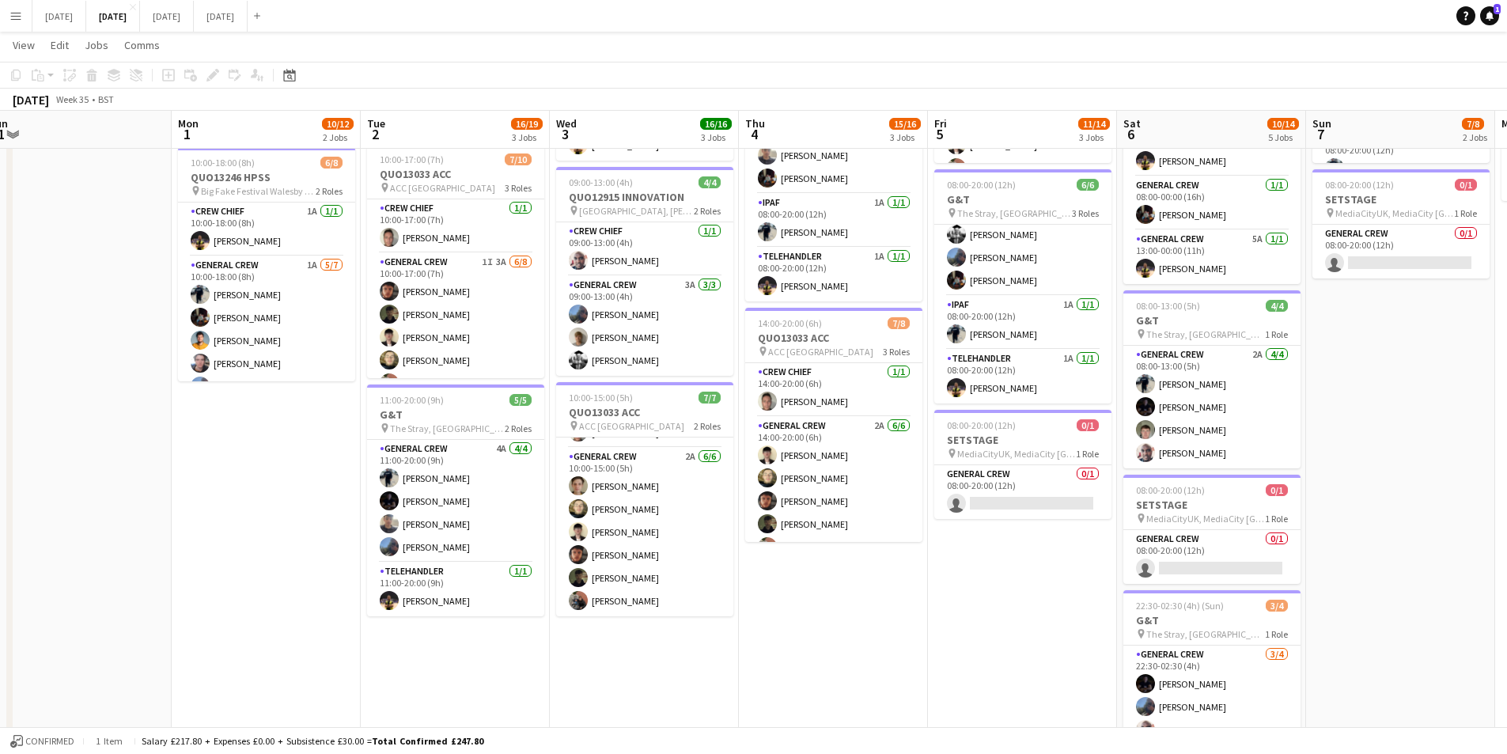
scroll to position [97, 0]
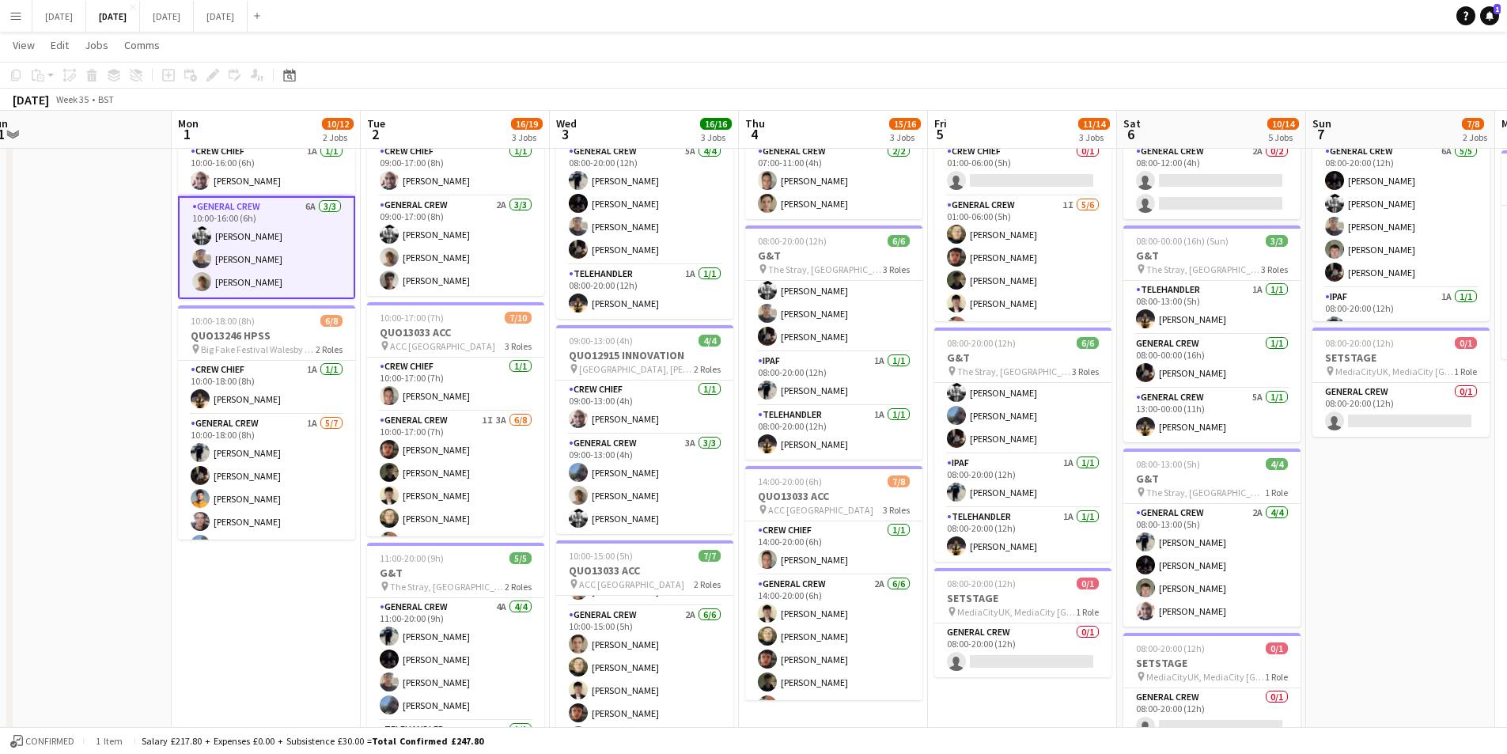
drag, startPoint x: 940, startPoint y: 684, endPoint x: 809, endPoint y: 638, distance: 139.4
click at [778, 657] on app-calendar-viewport "Thu 28 Fri 29 Sat 30 Sun 31 Mon 1 10/12 2 Jobs Tue 2 16/19 3 Jobs Wed 3 16/16 3…" at bounding box center [753, 464] width 1507 height 999
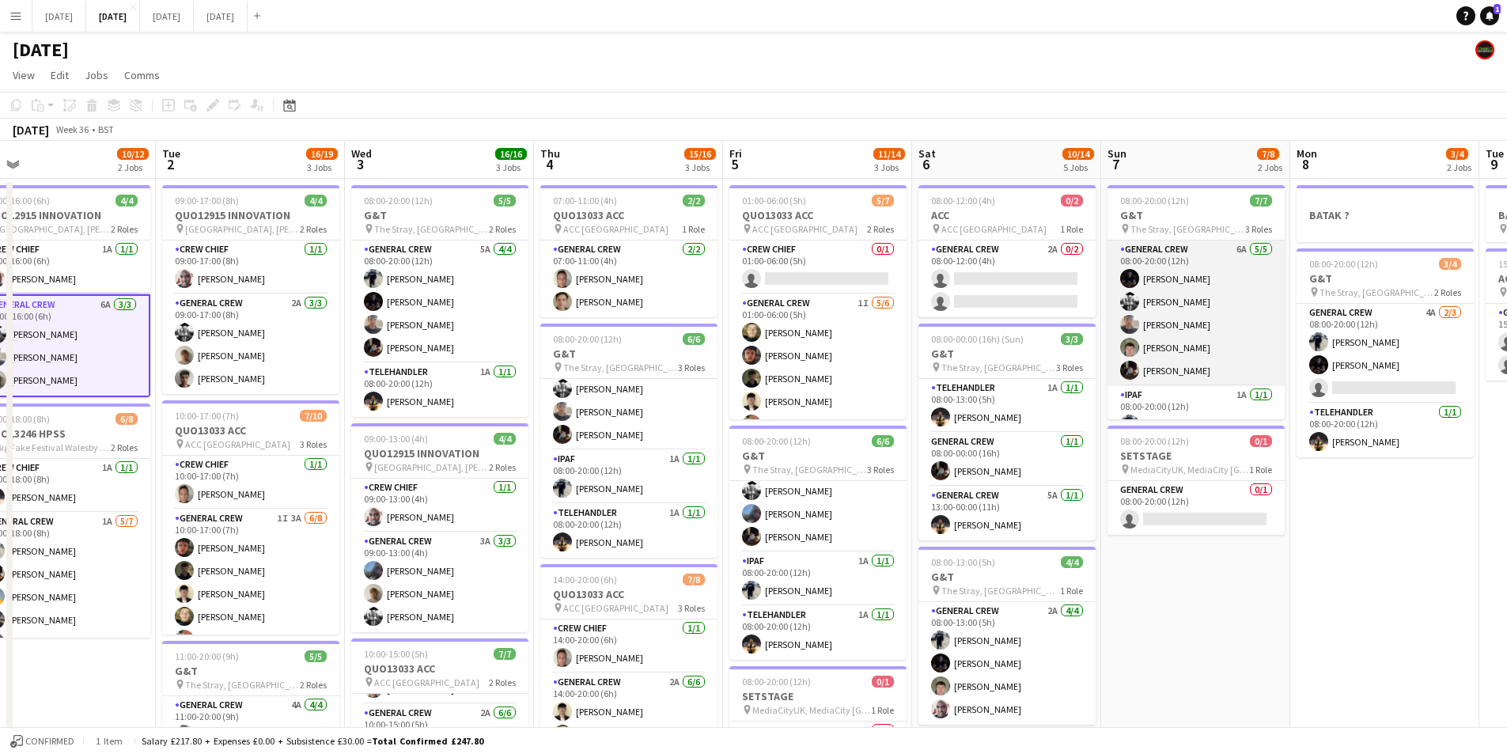
scroll to position [74, 0]
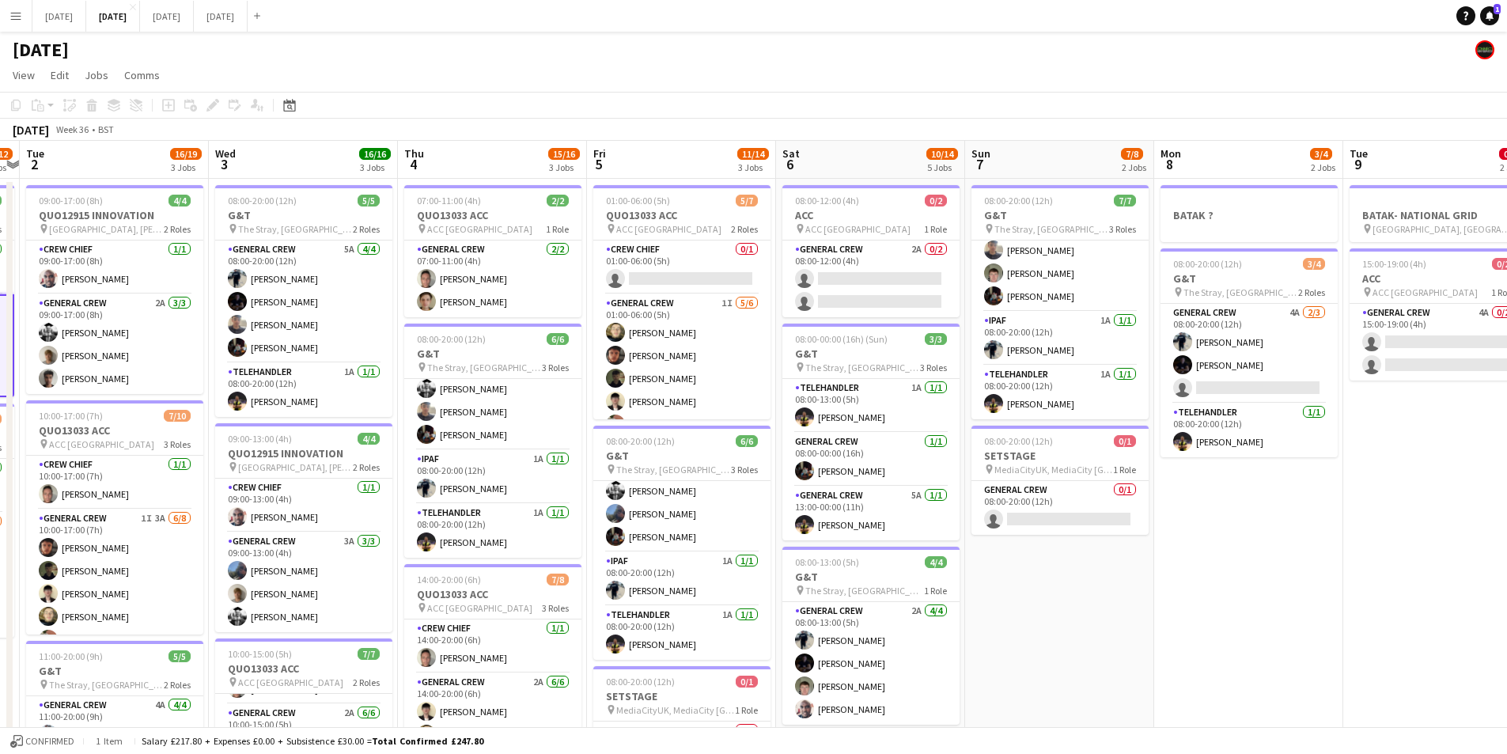
drag, startPoint x: 1256, startPoint y: 557, endPoint x: 966, endPoint y: 561, distance: 290.4
click at [926, 554] on app-calendar-viewport "Sat 30 Sun 31 Mon 1 10/12 2 Jobs Tue 2 16/19 3 Jobs Wed 3 16/16 3 Jobs Thu 4 15…" at bounding box center [753, 602] width 1507 height 922
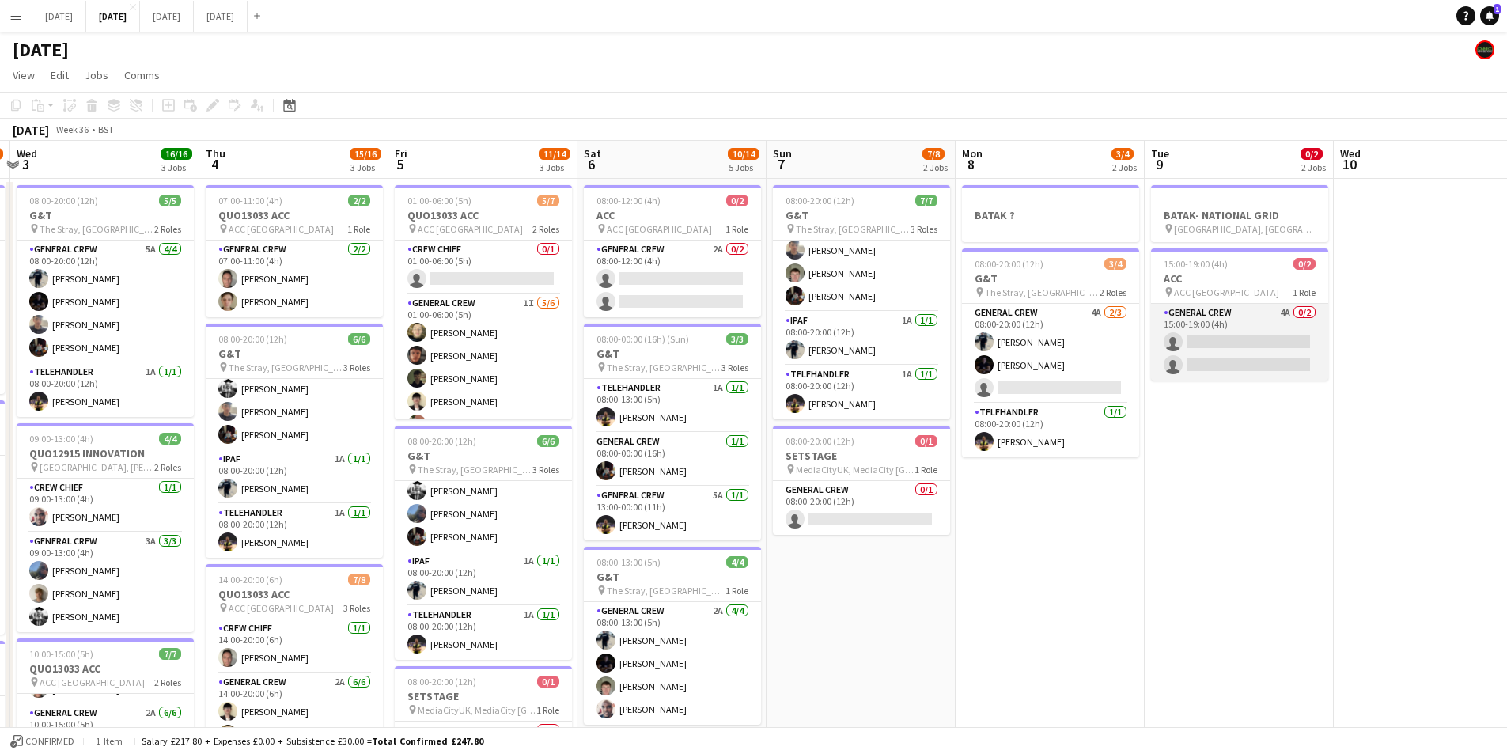
click at [1240, 343] on app-card-role "General Crew 4A 0/2 15:00-19:00 (4h) single-neutral-actions single-neutral-acti…" at bounding box center [1239, 342] width 177 height 77
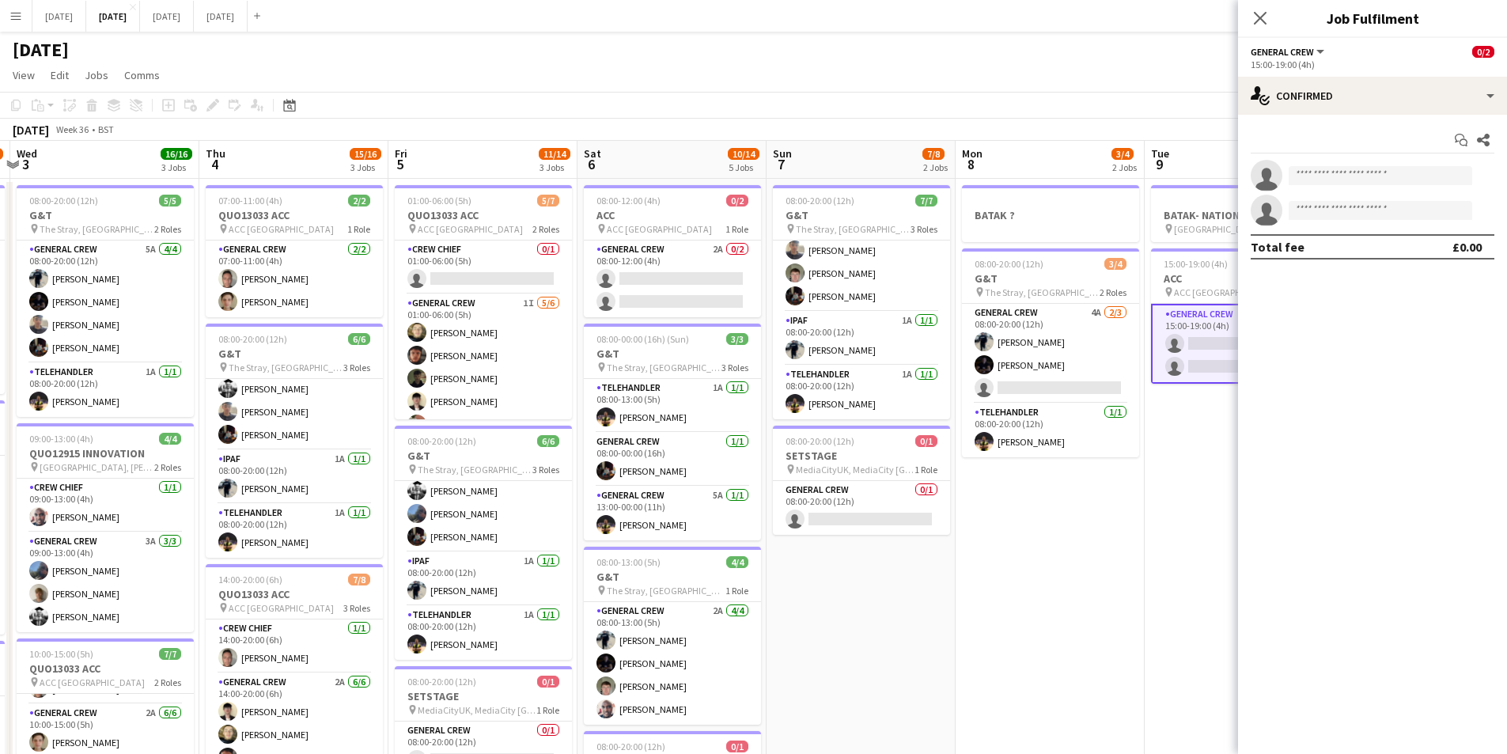
scroll to position [0, 556]
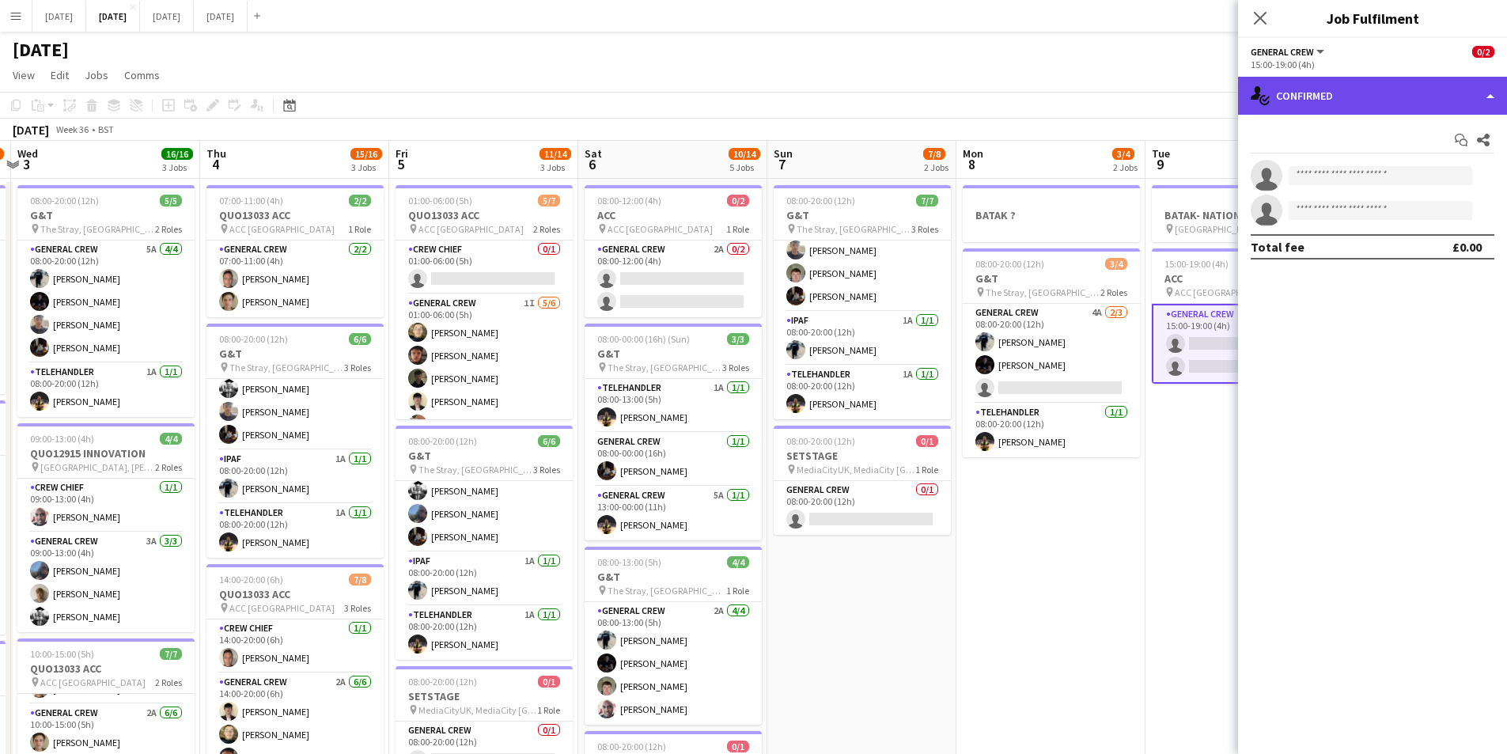
click at [1395, 78] on div "single-neutral-actions-check-2 Confirmed" at bounding box center [1372, 96] width 269 height 38
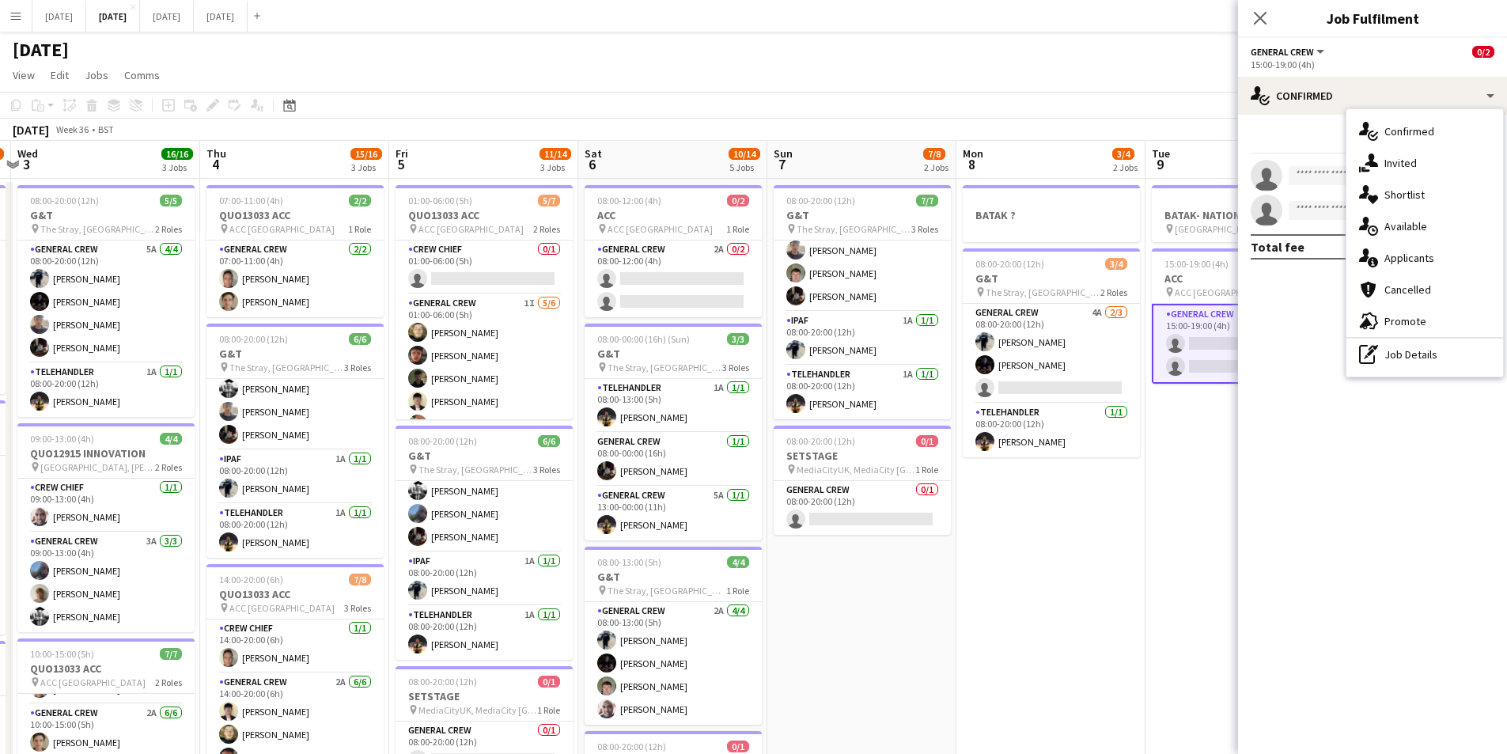
click at [1404, 256] on div "single-neutral-actions-information Applicants" at bounding box center [1425, 258] width 157 height 32
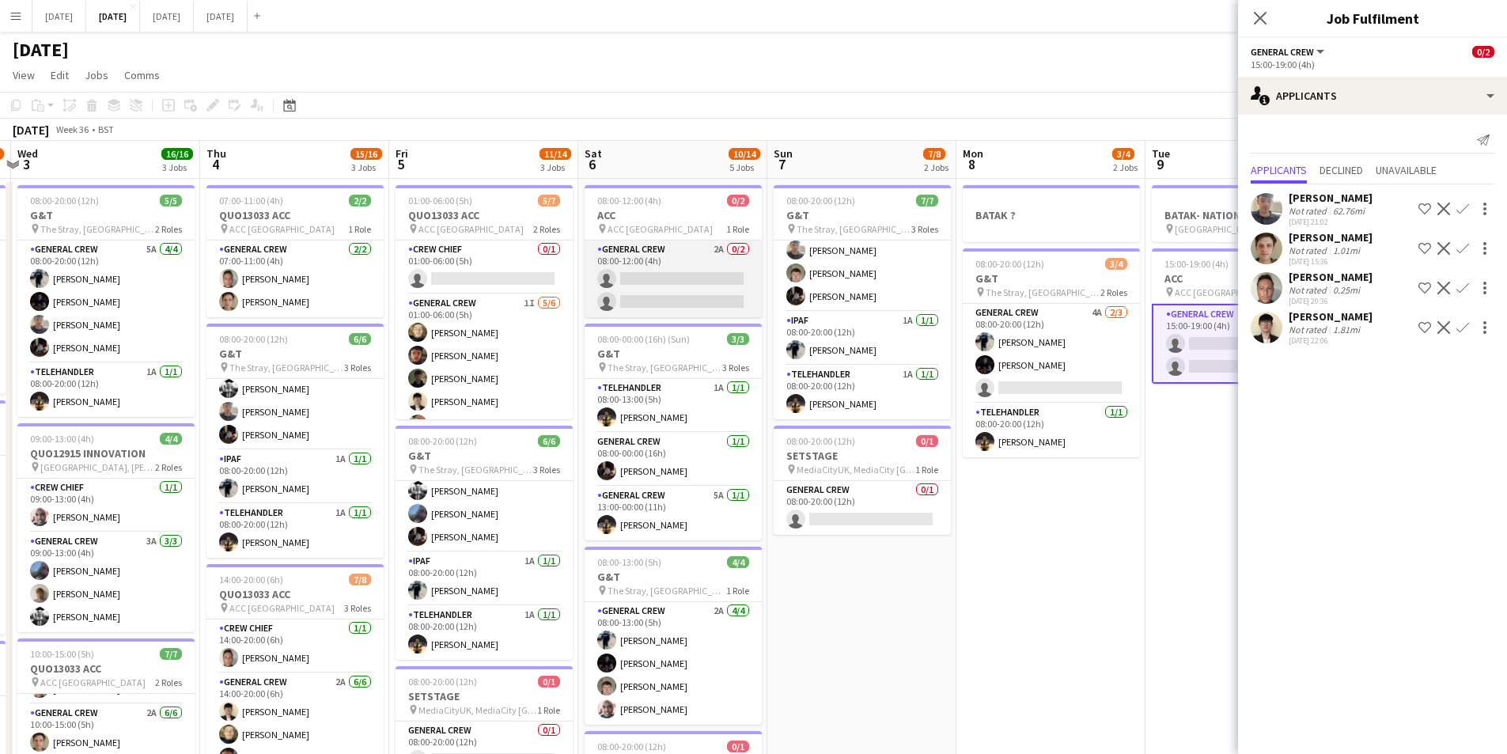
click at [684, 290] on app-card-role "General Crew 2A 0/2 08:00-12:00 (4h) single-neutral-actions single-neutral-acti…" at bounding box center [673, 279] width 177 height 77
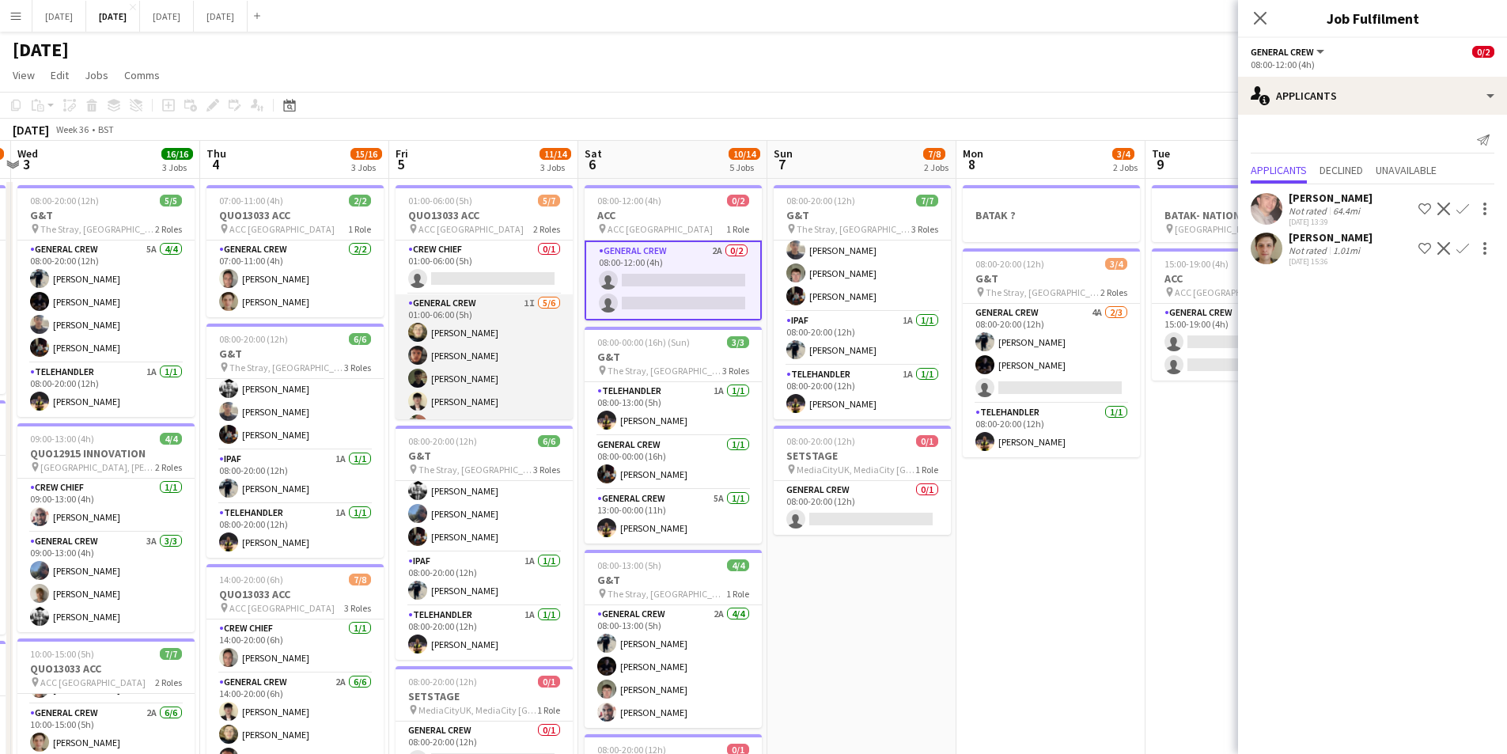
scroll to position [44, 0]
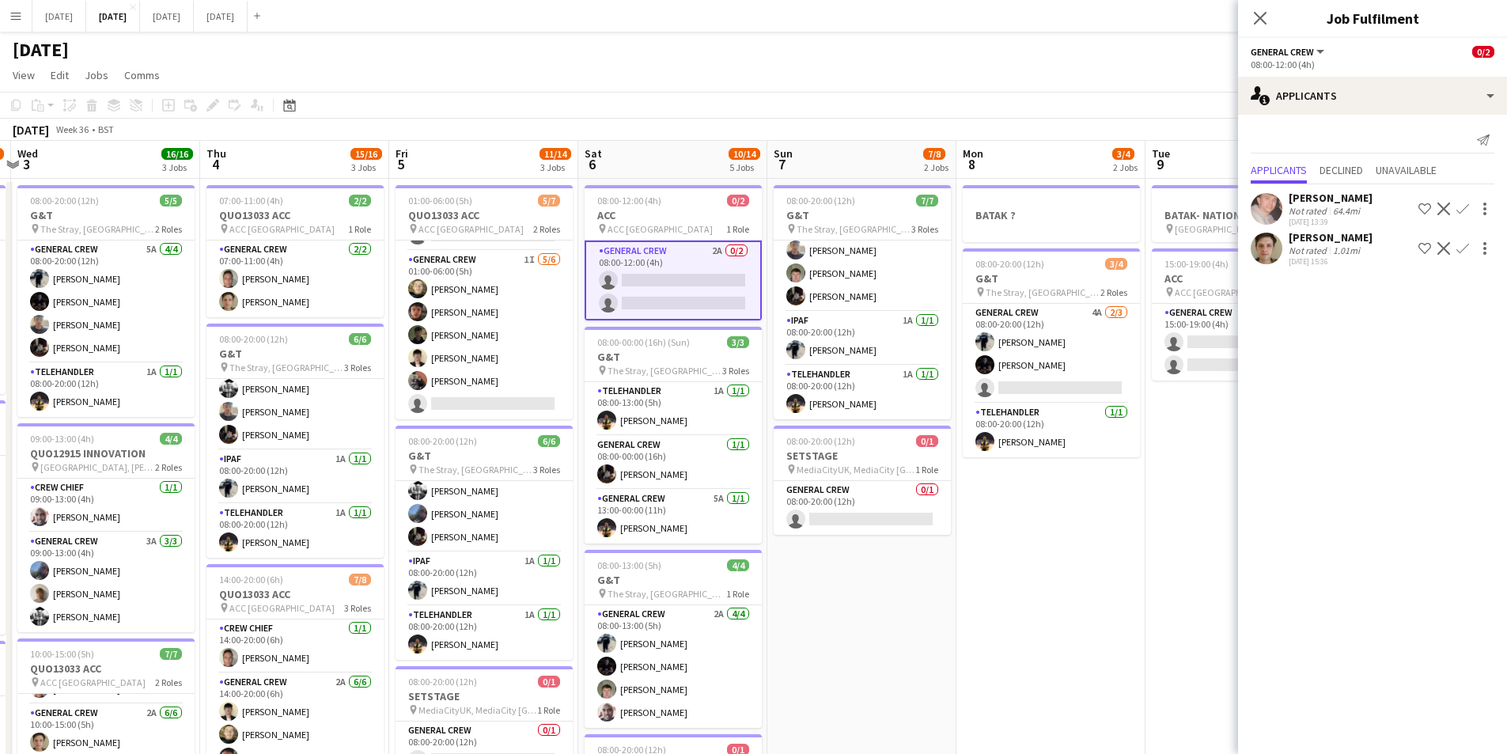
click at [1254, 16] on icon "Close pop-in" at bounding box center [1260, 18] width 13 height 13
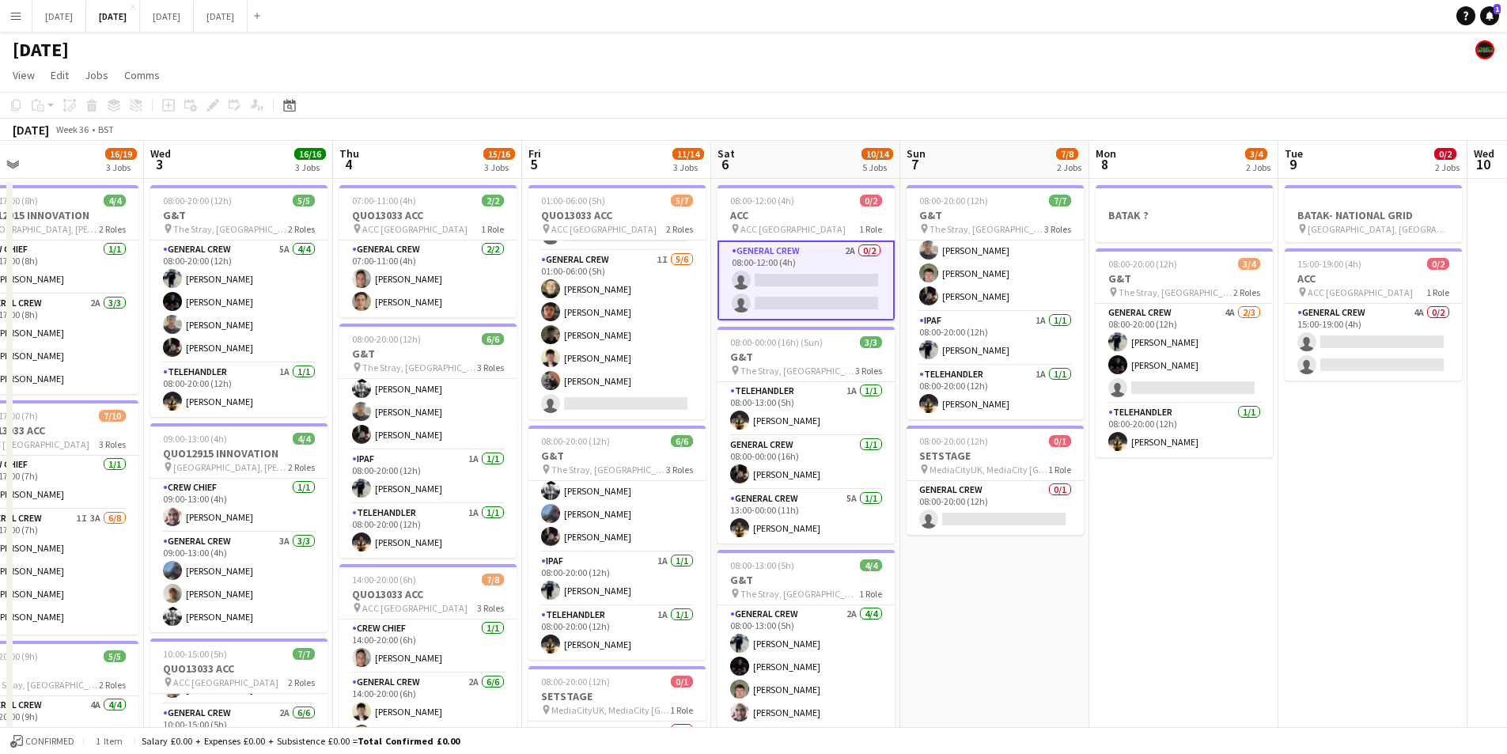
drag, startPoint x: 1059, startPoint y: 527, endPoint x: 1199, endPoint y: 517, distance: 140.4
click at [1226, 521] on app-calendar-viewport "Sun 31 Mon 1 10/12 2 Jobs Tue 2 16/19 3 Jobs Wed 3 16/16 3 Jobs Thu 4 15/16 3 J…" at bounding box center [753, 602] width 1507 height 922
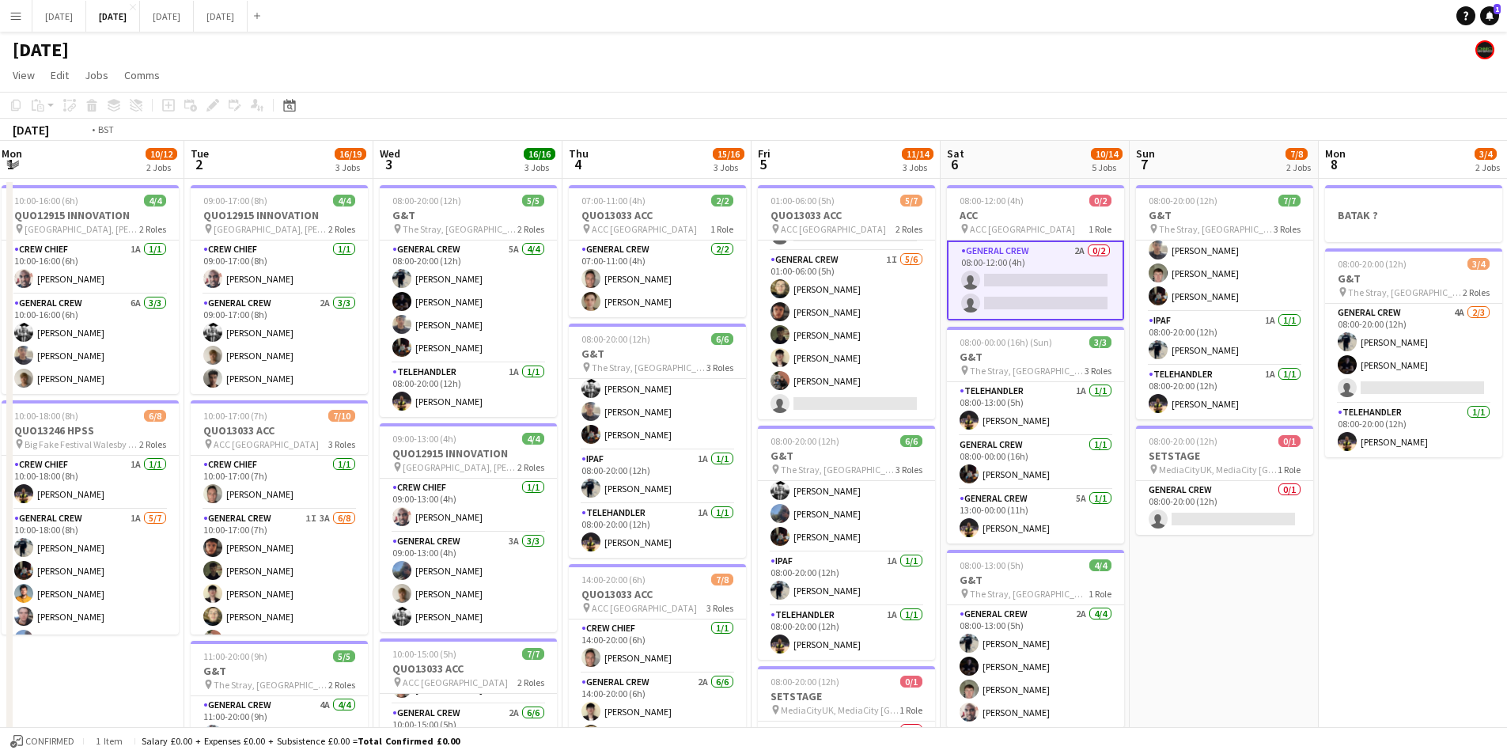
drag, startPoint x: 607, startPoint y: 491, endPoint x: 841, endPoint y: 488, distance: 234.2
click at [839, 492] on app-calendar-viewport "Sat 30 Sun 31 Mon 1 10/12 2 Jobs Tue 2 16/19 3 Jobs Wed 3 16/16 3 Jobs Thu 4 15…" at bounding box center [753, 602] width 1507 height 922
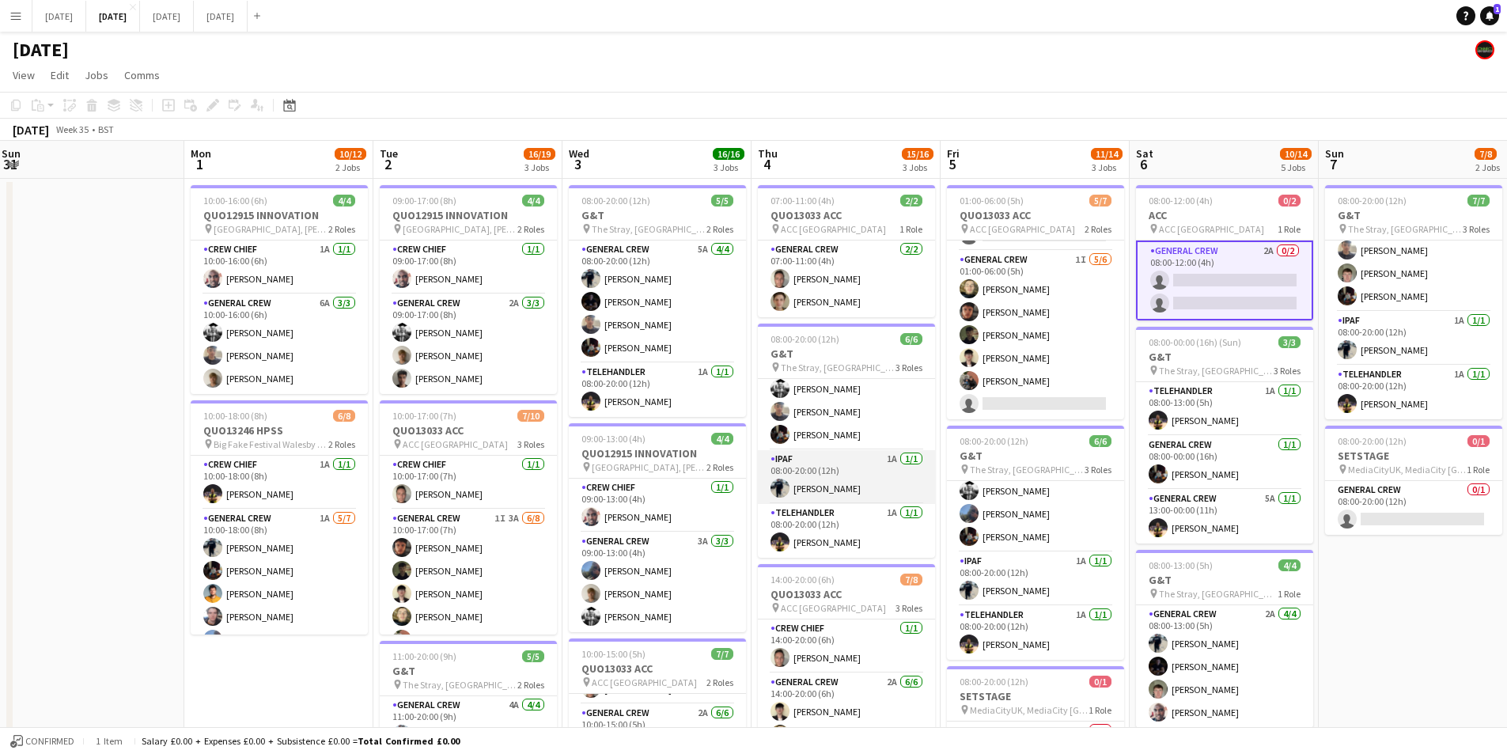
scroll to position [0, 380]
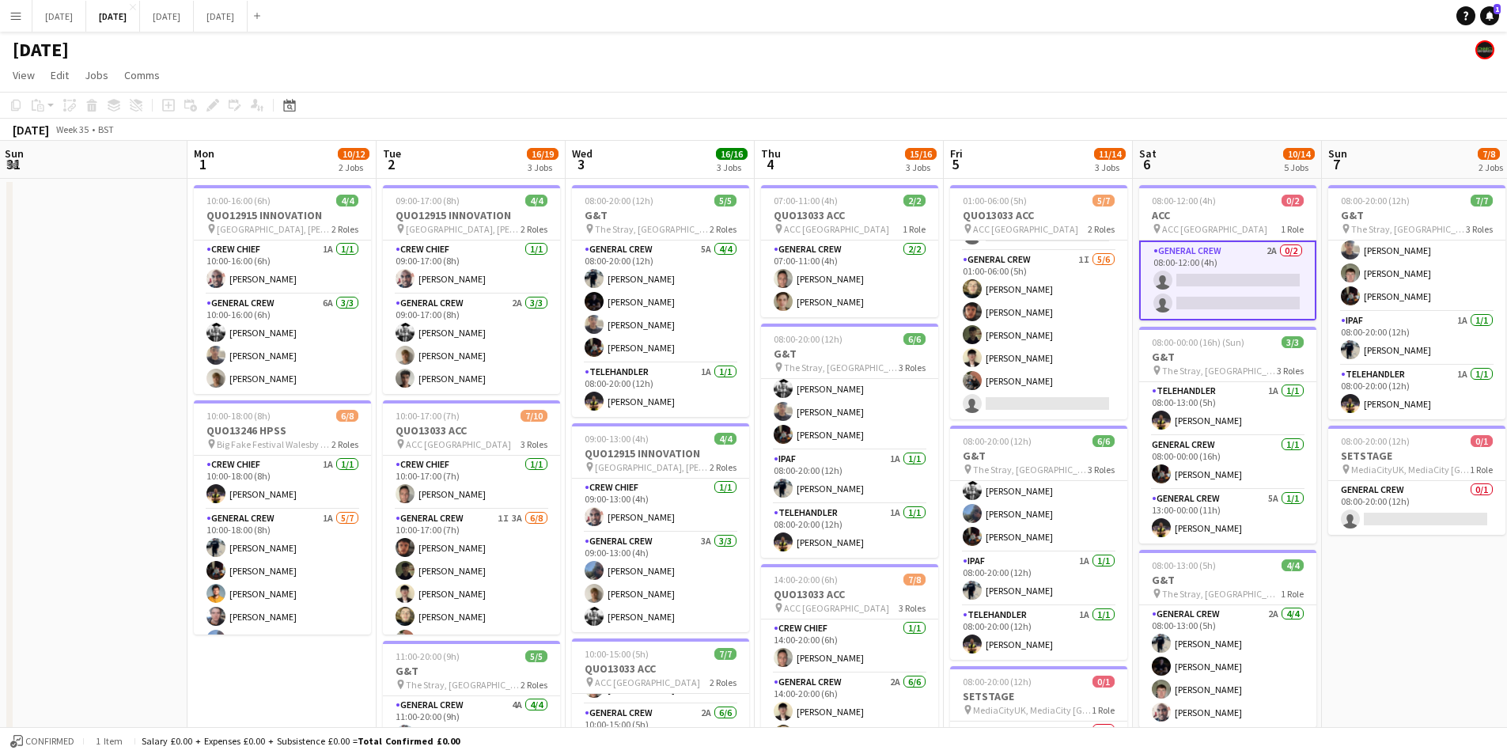
drag, startPoint x: 132, startPoint y: 423, endPoint x: 109, endPoint y: 403, distance: 30.3
click at [109, 403] on app-calendar-viewport "Fri 29 Sat 30 Sun 31 Mon 1 10/12 2 Jobs Tue 2 16/19 3 Jobs Wed 3 16/16 3 Jobs T…" at bounding box center [753, 602] width 1507 height 922
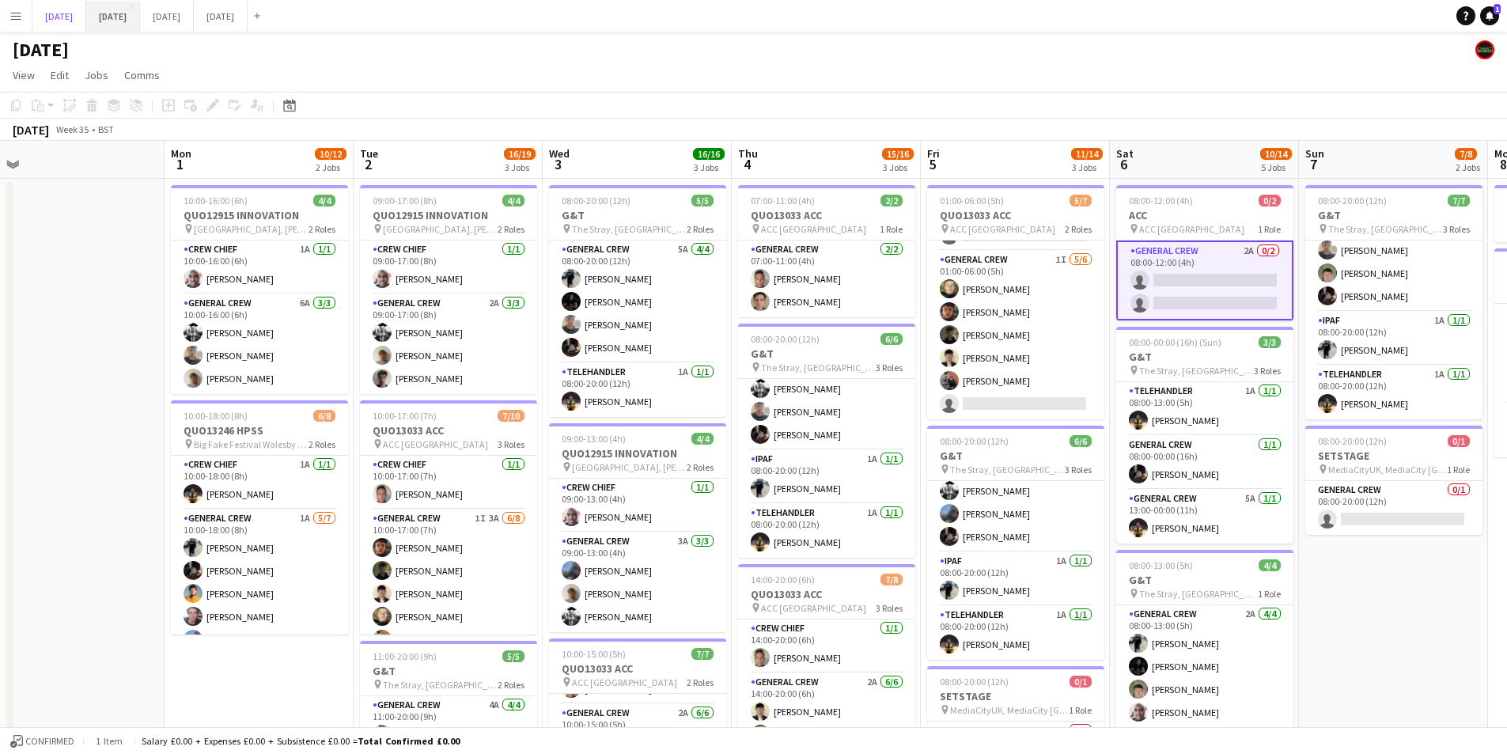
click at [70, 20] on button "[DATE] Close" at bounding box center [59, 16] width 54 height 31
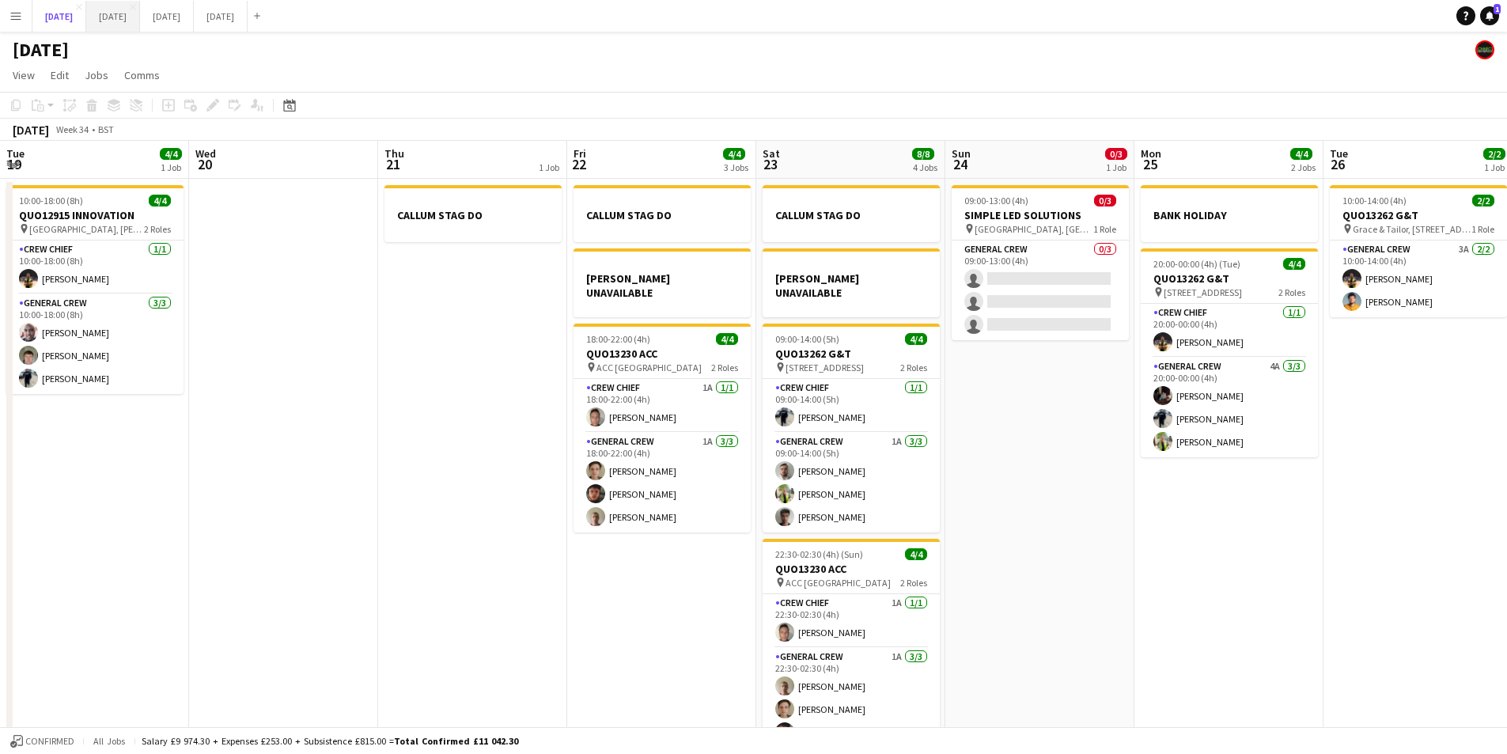
scroll to position [0, 662]
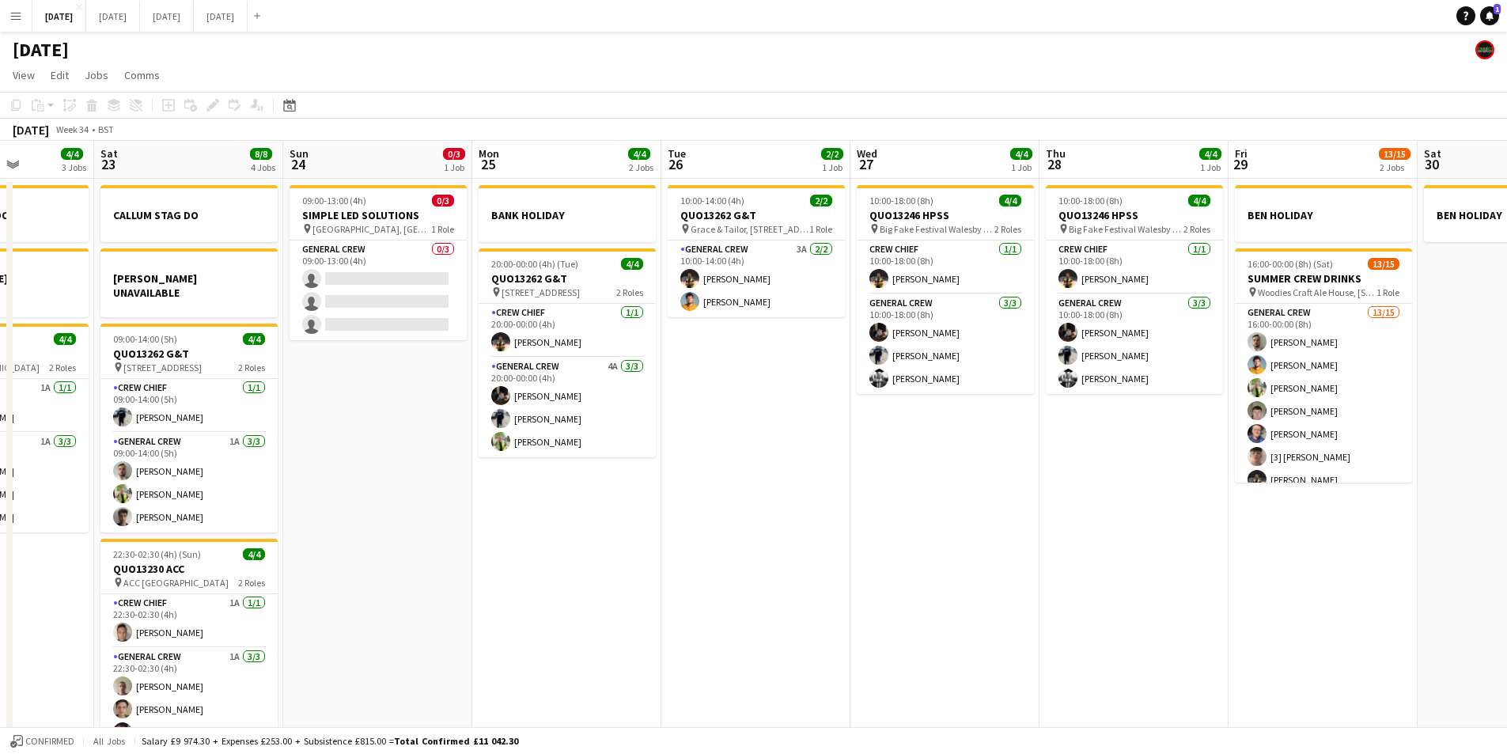
drag, startPoint x: 931, startPoint y: 551, endPoint x: 998, endPoint y: 530, distance: 69.6
click at [923, 549] on app-calendar-viewport "Tue 19 4/4 1 Job Wed 20 Thu 21 1 Job Fri 22 4/4 3 Jobs Sat 23 8/8 4 Jobs Sun 24…" at bounding box center [753, 455] width 1507 height 629
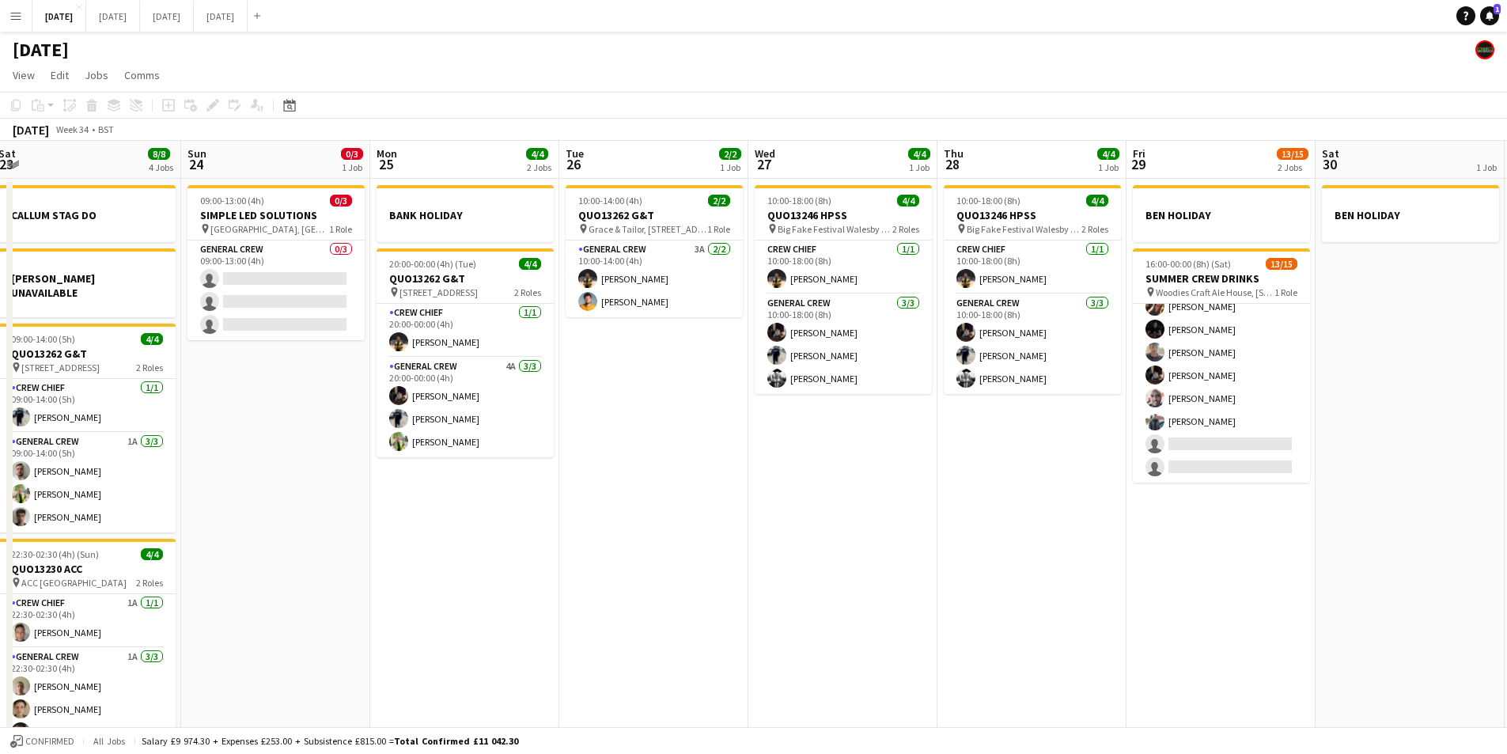
scroll to position [0, 743]
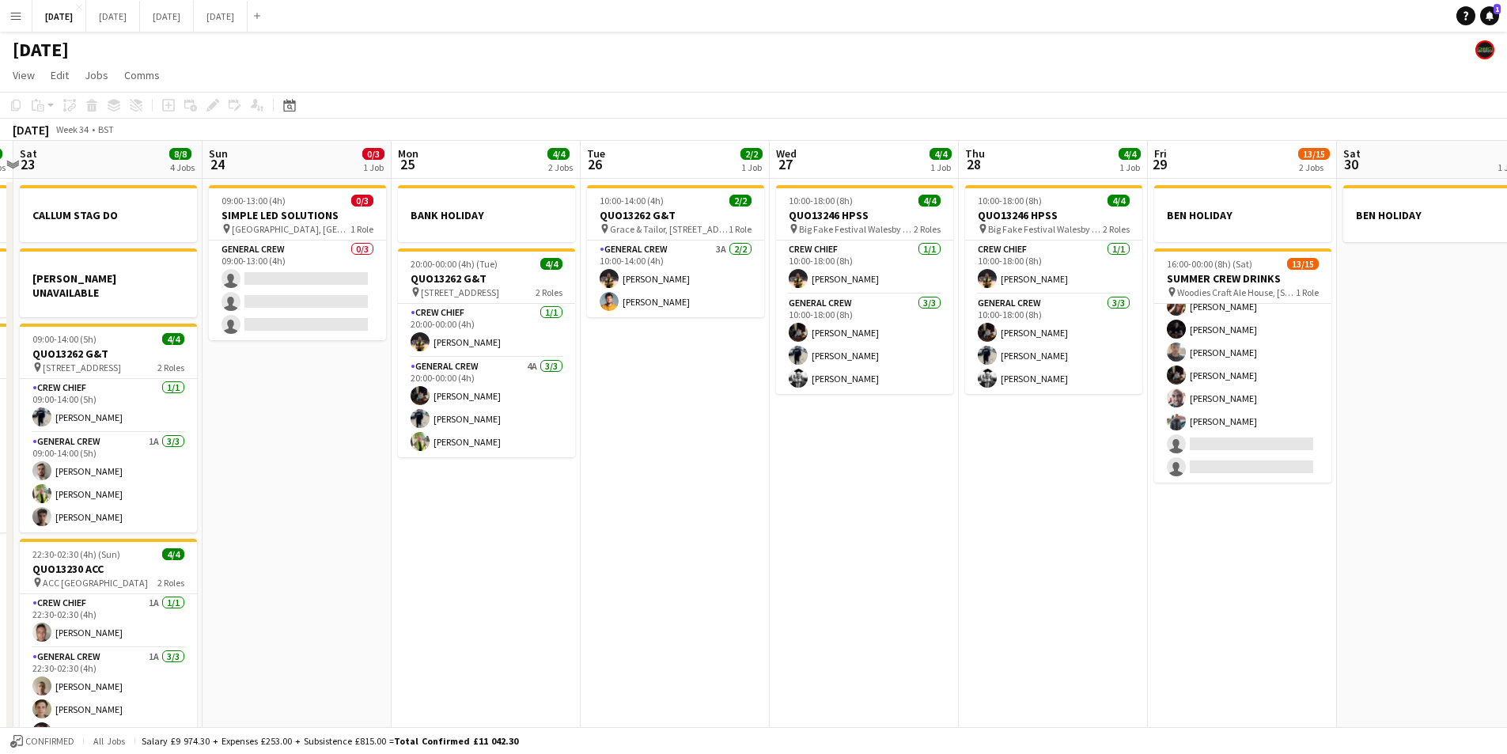
drag, startPoint x: 1013, startPoint y: 468, endPoint x: 1034, endPoint y: 472, distance: 21.9
click at [1034, 472] on app-calendar-viewport "Tue 19 4/4 1 Job Wed 20 Thu 21 1 Job Fri 22 4/4 3 Jobs Sat 23 8/8 4 Jobs Sun 24…" at bounding box center [753, 455] width 1507 height 629
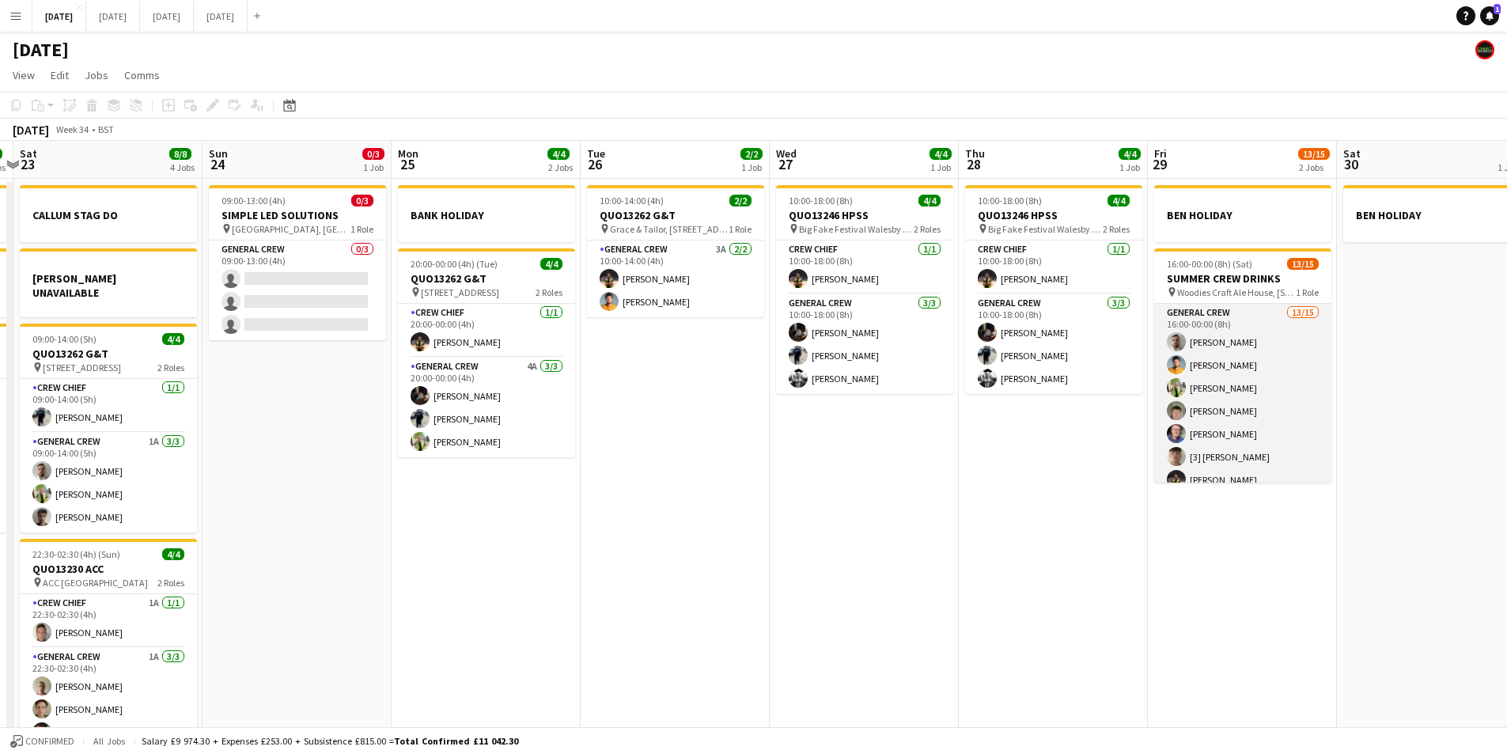
scroll to position [158, 0]
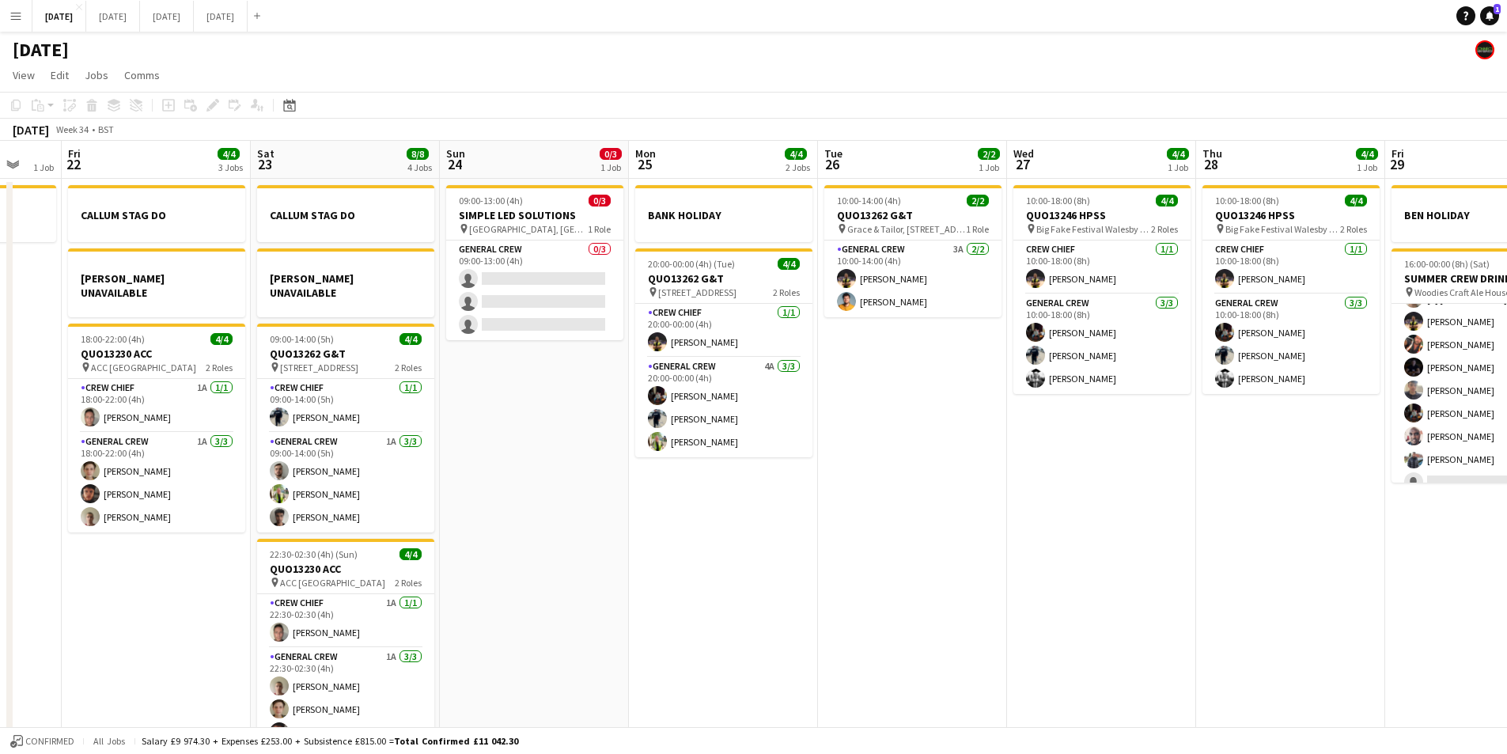
drag, startPoint x: 968, startPoint y: 530, endPoint x: 1204, endPoint y: 529, distance: 235.8
click at [1207, 534] on app-calendar-viewport "Tue 19 4/4 1 Job Wed 20 Thu 21 1 Job Fri 22 4/4 3 Jobs Sat 23 8/8 4 Jobs Sun 24…" at bounding box center [753, 455] width 1507 height 629
drag, startPoint x: 851, startPoint y: 554, endPoint x: 1025, endPoint y: 544, distance: 173.5
click at [1219, 570] on app-calendar-viewport "Tue 19 4/4 1 Job Wed 20 Thu 21 1 Job Fri 22 4/4 3 Jobs Sat 23 8/8 4 Jobs Sun 24…" at bounding box center [753, 455] width 1507 height 629
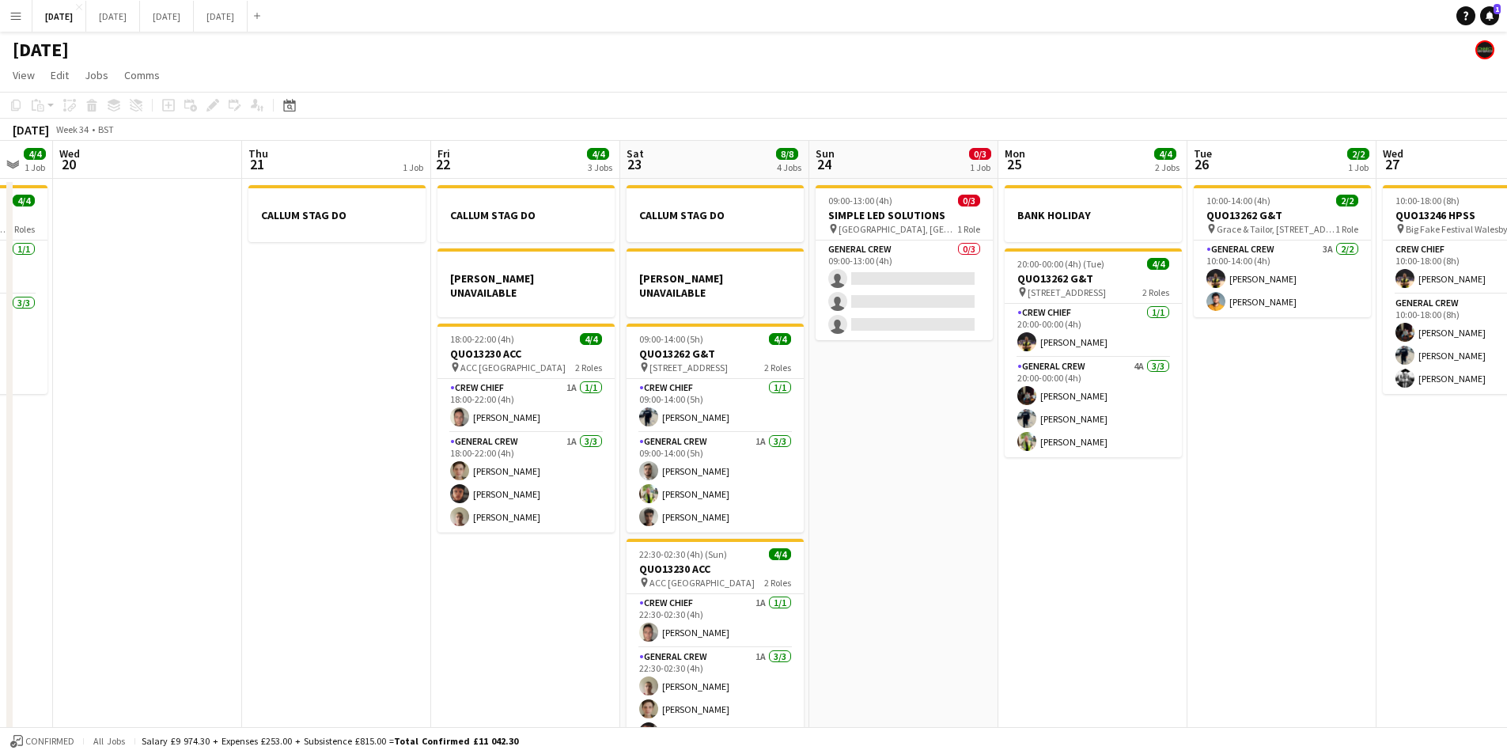
drag, startPoint x: 1044, startPoint y: 555, endPoint x: 1396, endPoint y: 579, distance: 352.9
click at [1396, 579] on app-calendar-viewport "Sun 17 Mon 18 Tue 19 4/4 1 Job Wed 20 Thu 21 1 Job Fri 22 4/4 3 Jobs Sat 23 8/8…" at bounding box center [753, 455] width 1507 height 629
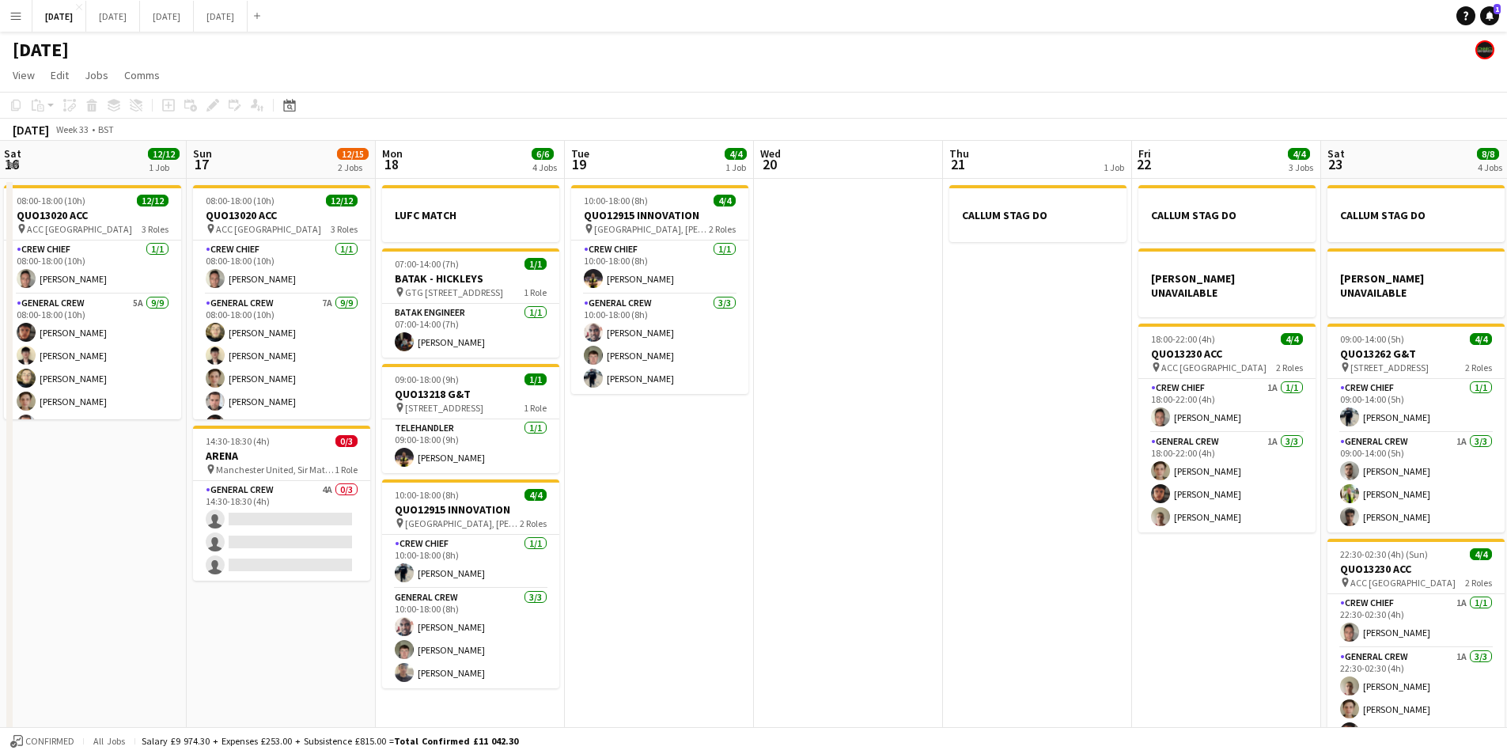
scroll to position [0, 472]
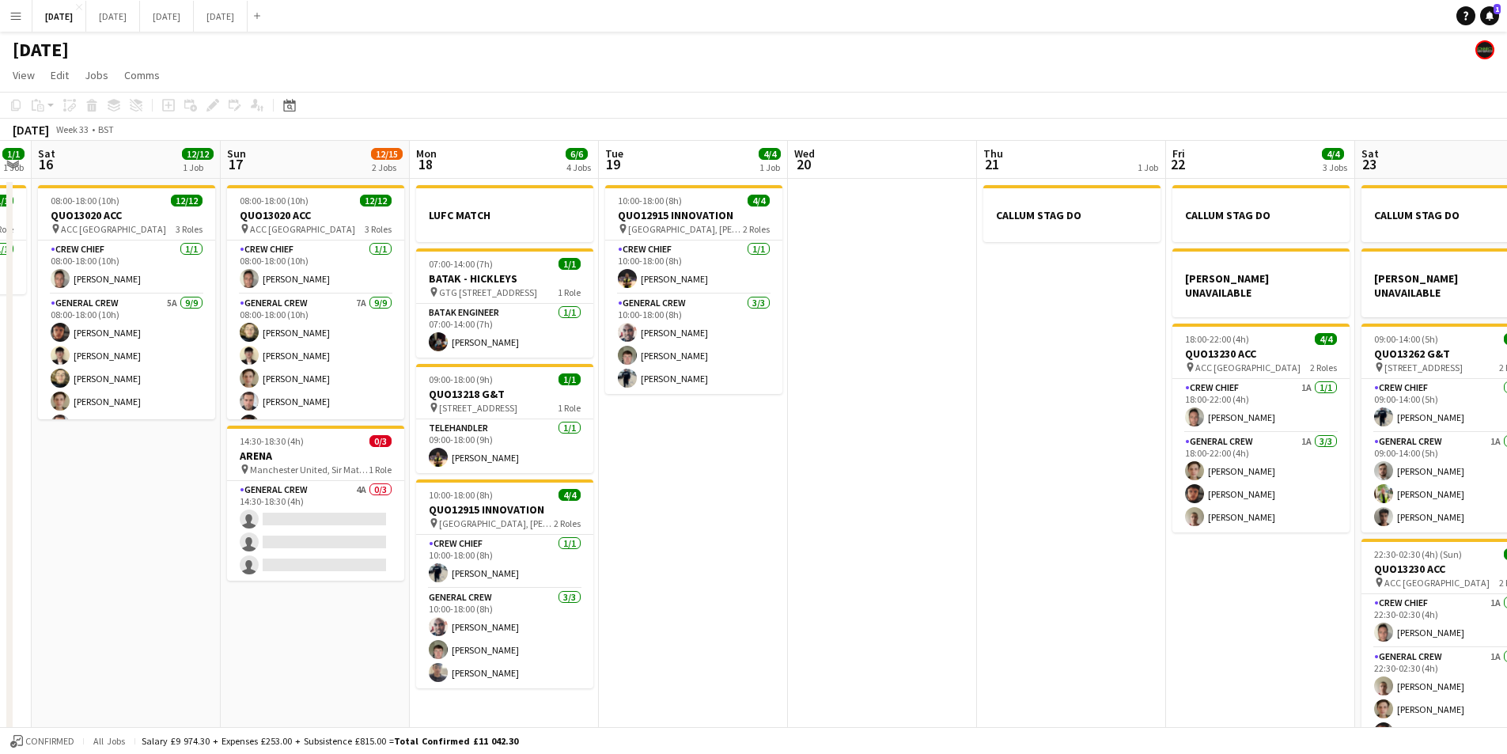
drag, startPoint x: 620, startPoint y: 539, endPoint x: 1063, endPoint y: 564, distance: 444.6
click at [1063, 564] on app-calendar-viewport "Thu 14 4/4 1 Job Fri 15 1/1 1 Job Sat 16 12/12 1 Job Sun 17 12/15 2 Jobs Mon 18…" at bounding box center [753, 455] width 1507 height 629
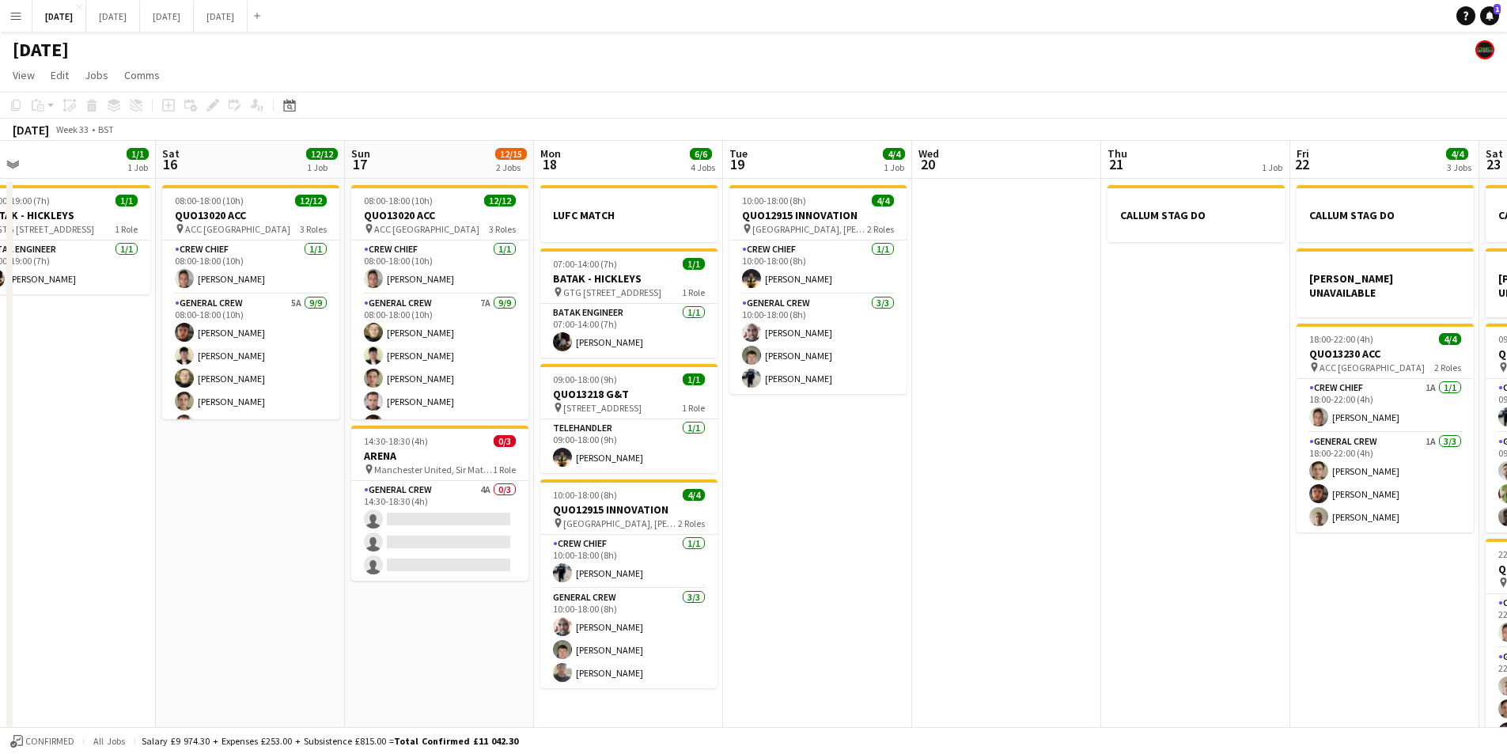
drag, startPoint x: 433, startPoint y: 608, endPoint x: 703, endPoint y: 575, distance: 271.7
click at [697, 601] on app-calendar-viewport "Wed 13 Thu 14 4/4 1 Job Fri 15 1/1 1 Job Sat 16 12/12 1 Job Sun 17 12/15 2 Jobs…" at bounding box center [753, 455] width 1507 height 629
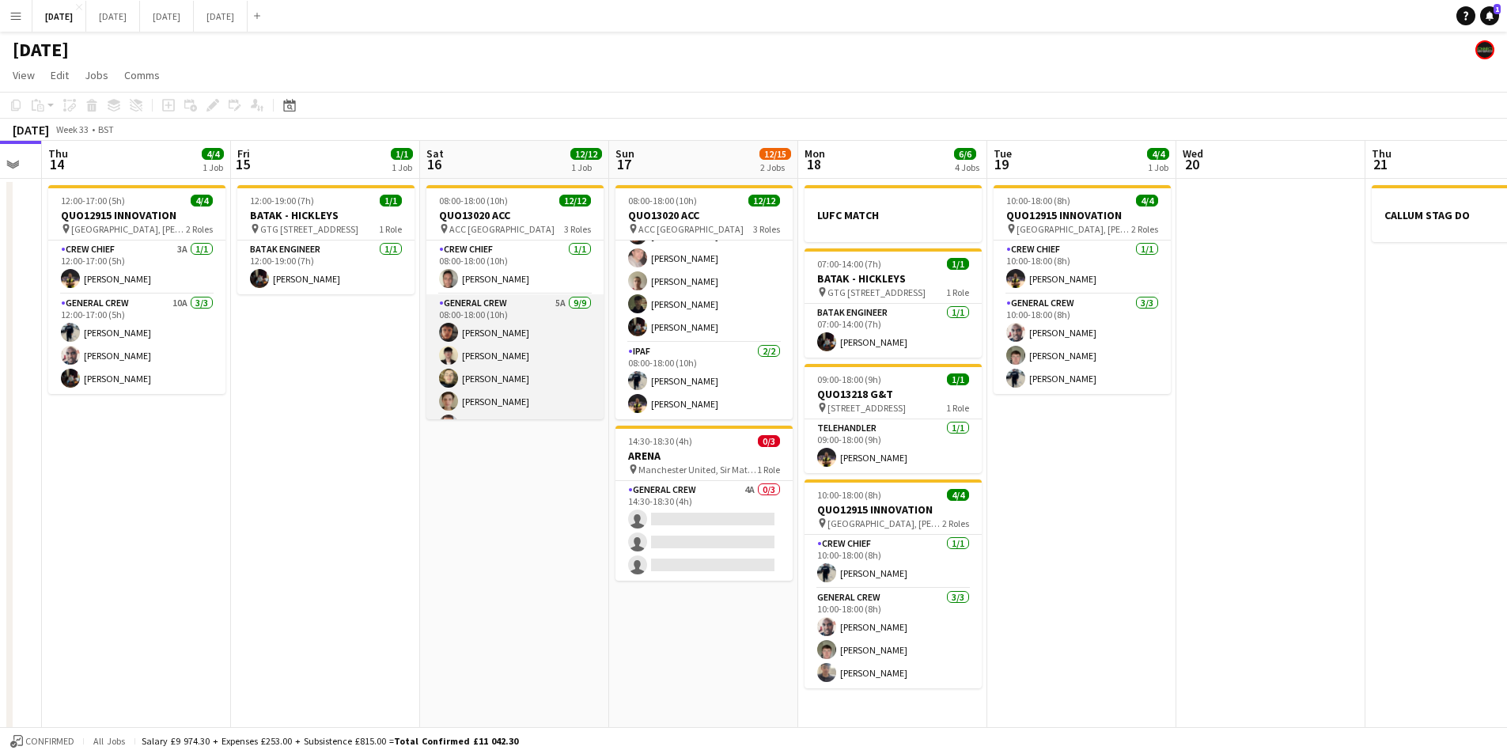
scroll to position [189, 0]
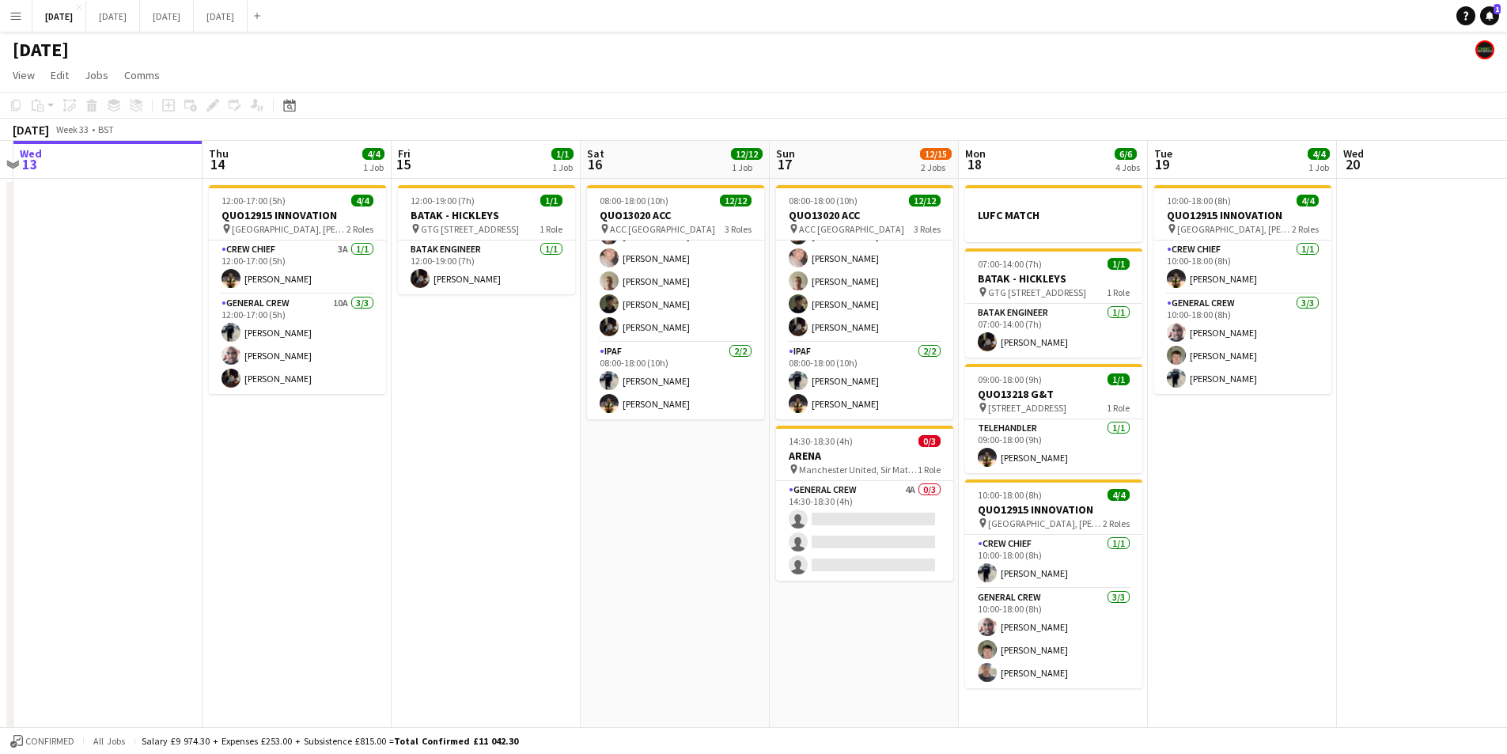
drag, startPoint x: 562, startPoint y: 576, endPoint x: 739, endPoint y: 475, distance: 204.1
click at [99, 416] on app-calendar-viewport "Mon 11 Tue 12 Wed 13 Thu 14 4/4 1 Job Fri 15 1/1 1 Job Sat 16 12/12 1 Job Sun 1…" at bounding box center [753, 455] width 1507 height 629
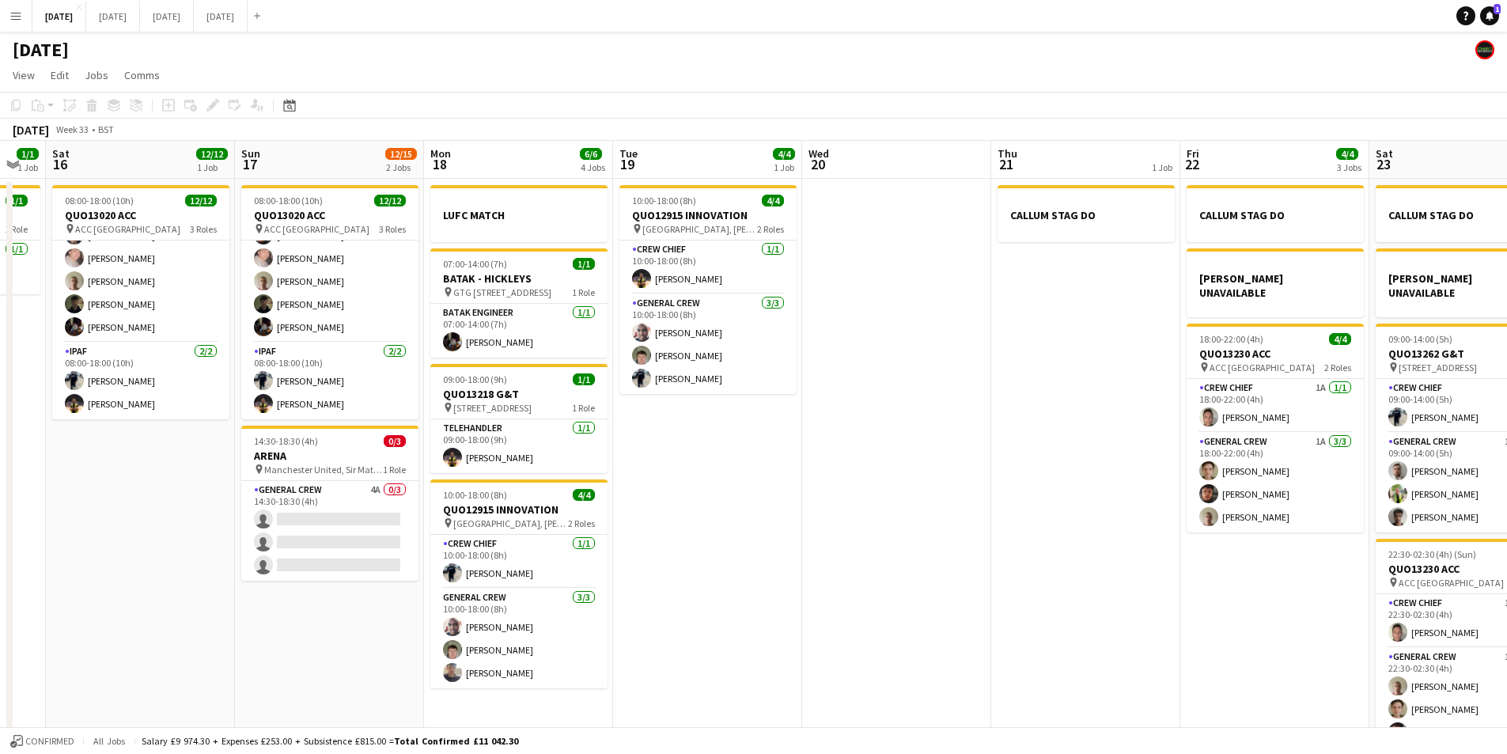
drag, startPoint x: 711, startPoint y: 526, endPoint x: 689, endPoint y: 557, distance: 37.5
click at [513, 489] on app-calendar-viewport "Wed 13 Thu 14 4/4 1 Job Fri 15 1/1 1 Job Sat 16 12/12 1 Job Sun 17 12/15 2 Jobs…" at bounding box center [753, 455] width 1507 height 629
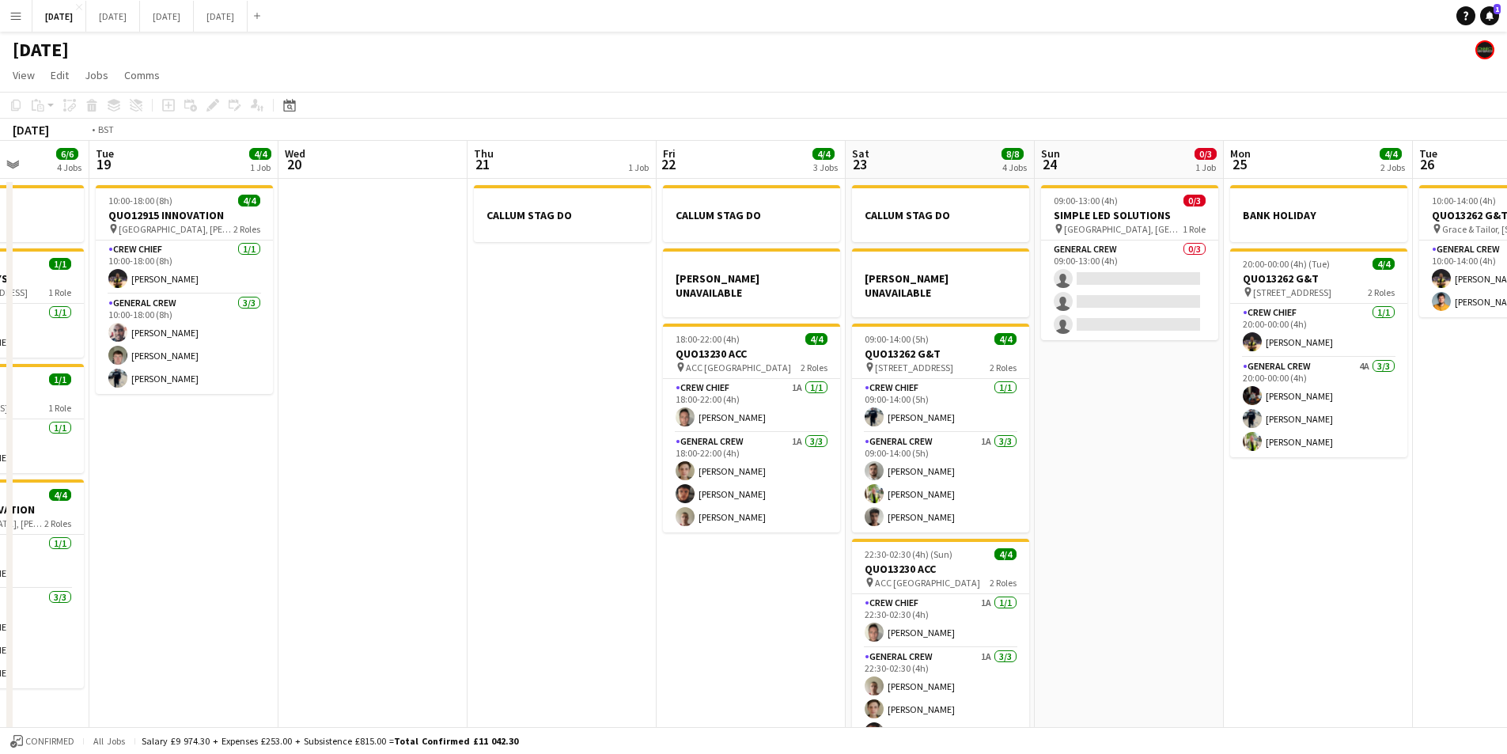
click at [602, 551] on app-calendar-viewport "Fri 15 1/1 1 Job Sat 16 12/12 1 Job Sun 17 12/15 2 Jobs Mon 18 6/6 4 Jobs Tue 1…" at bounding box center [753, 455] width 1507 height 629
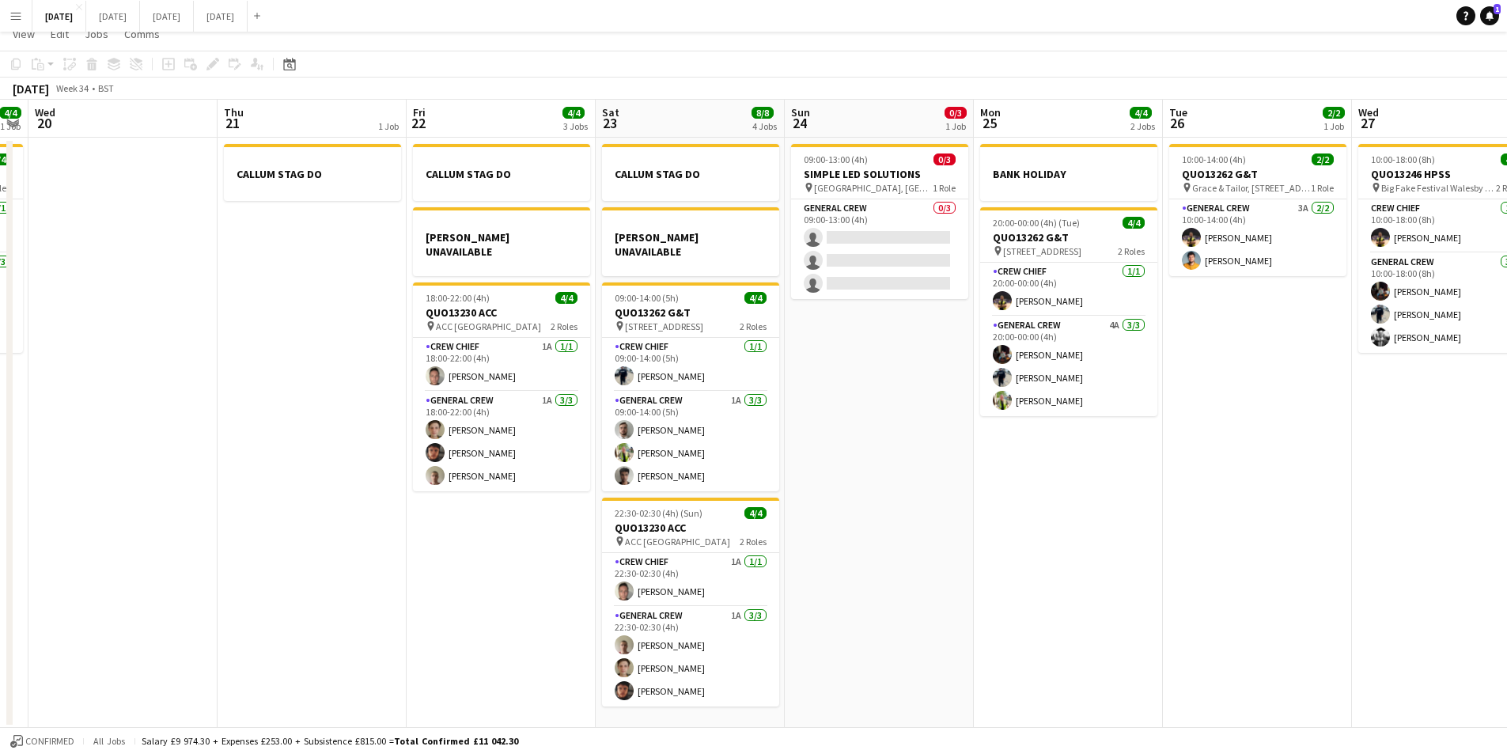
scroll to position [0, 0]
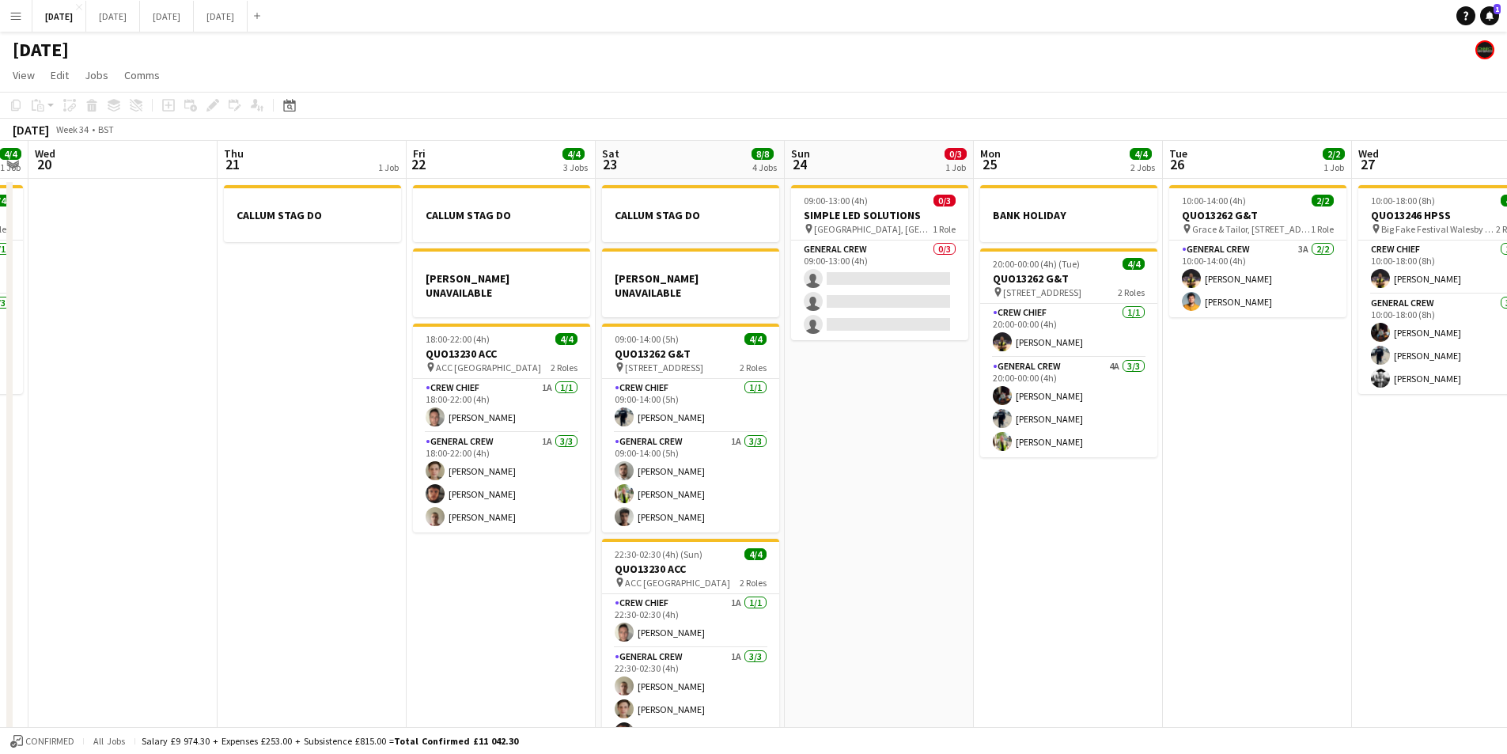
drag, startPoint x: 1131, startPoint y: 581, endPoint x: 769, endPoint y: 521, distance: 367.2
click at [783, 525] on app-calendar-viewport "Sun 17 12/15 2 Jobs Mon 18 6/6 4 Jobs Tue 19 4/4 1 Job Wed 20 Thu 21 1 Job Fri …" at bounding box center [753, 455] width 1507 height 629
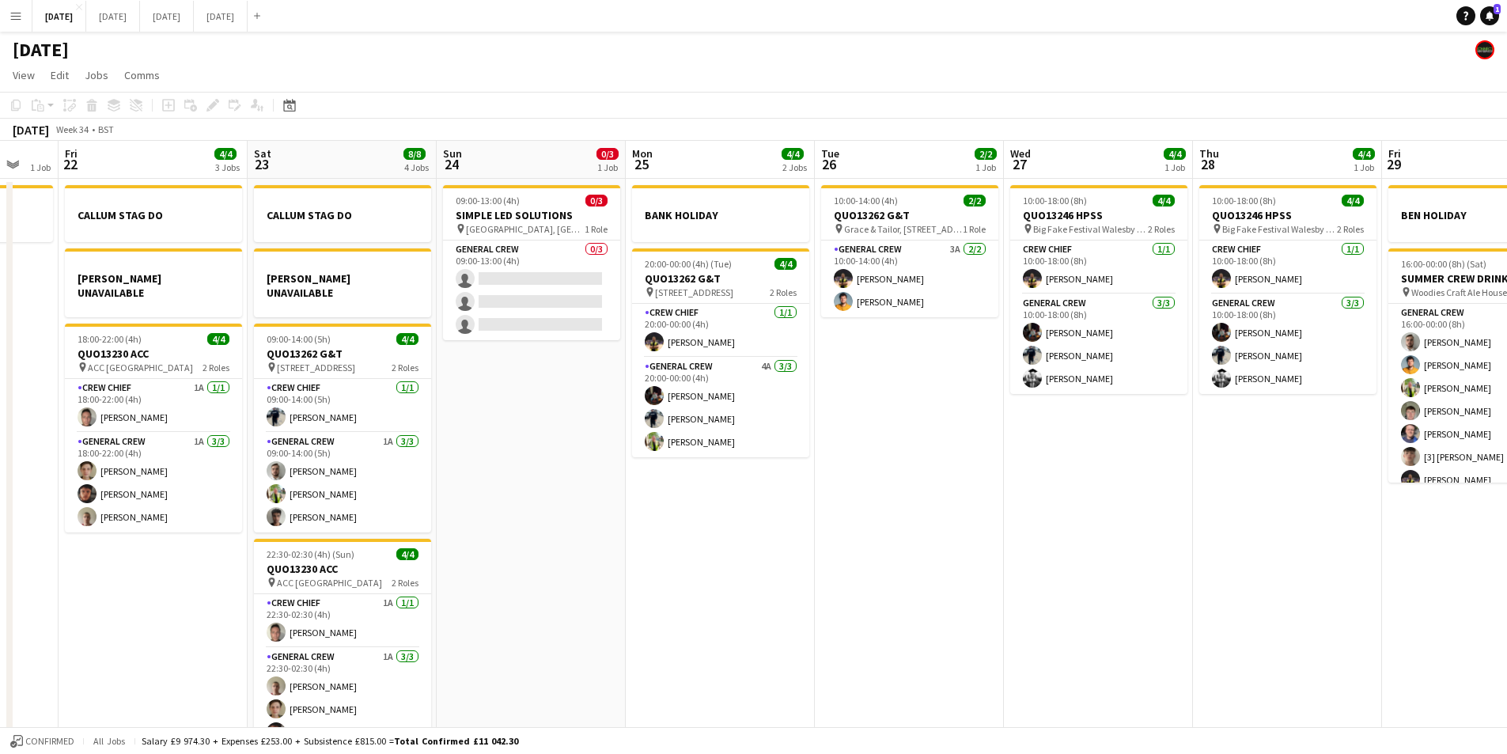
drag, startPoint x: 1149, startPoint y: 597, endPoint x: 763, endPoint y: 554, distance: 388.5
click at [764, 554] on app-calendar-viewport "Tue 19 4/4 1 Job Wed 20 Thu 21 1 Job Fri 22 4/4 3 Jobs Sat 23 8/8 4 Jobs Sun 24…" at bounding box center [753, 455] width 1507 height 629
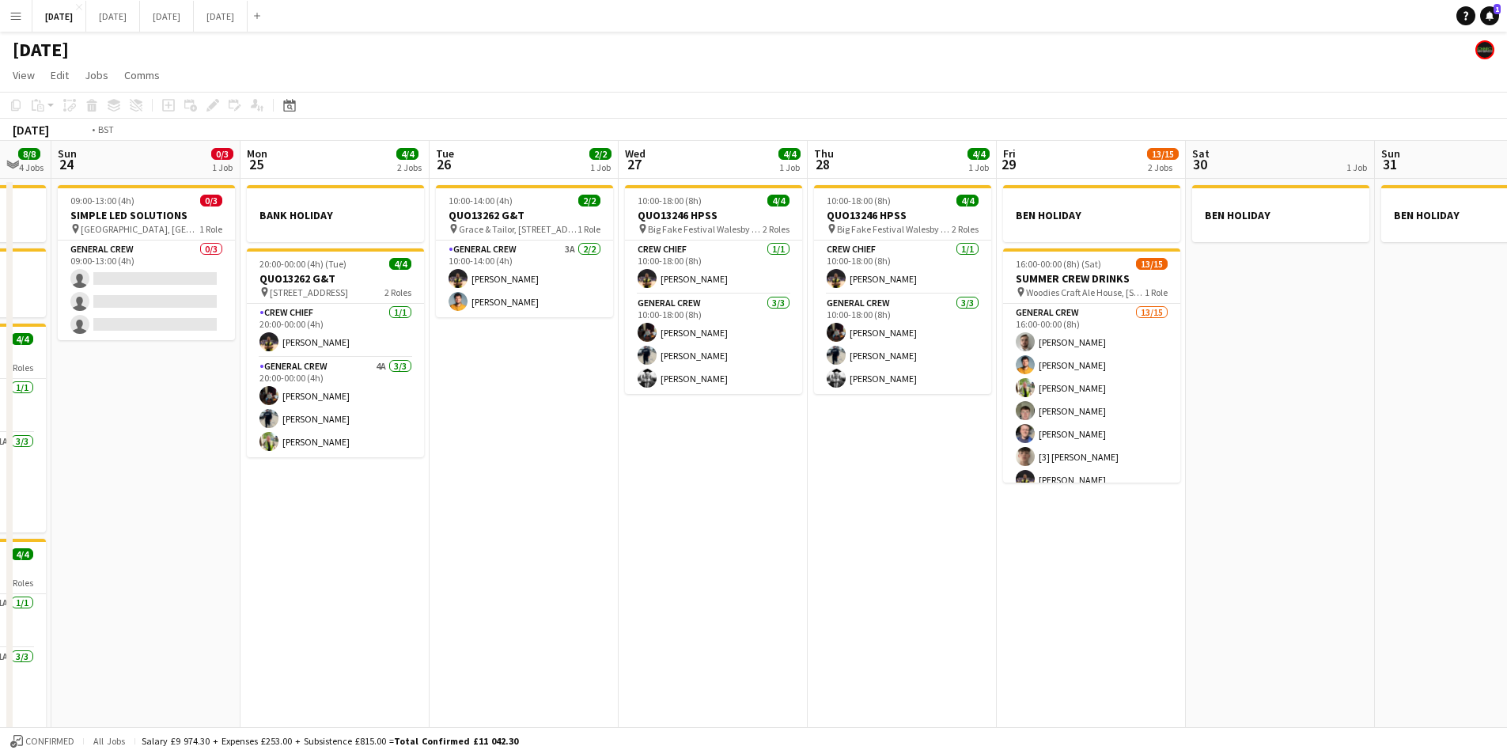
drag, startPoint x: 724, startPoint y: 577, endPoint x: 921, endPoint y: 591, distance: 197.5
click at [722, 577] on app-calendar-viewport "Thu 21 1 Job Fri 22 4/4 3 Jobs Sat 23 8/8 4 Jobs Sun 24 0/3 1 Job Mon 25 4/4 2 …" at bounding box center [753, 455] width 1507 height 629
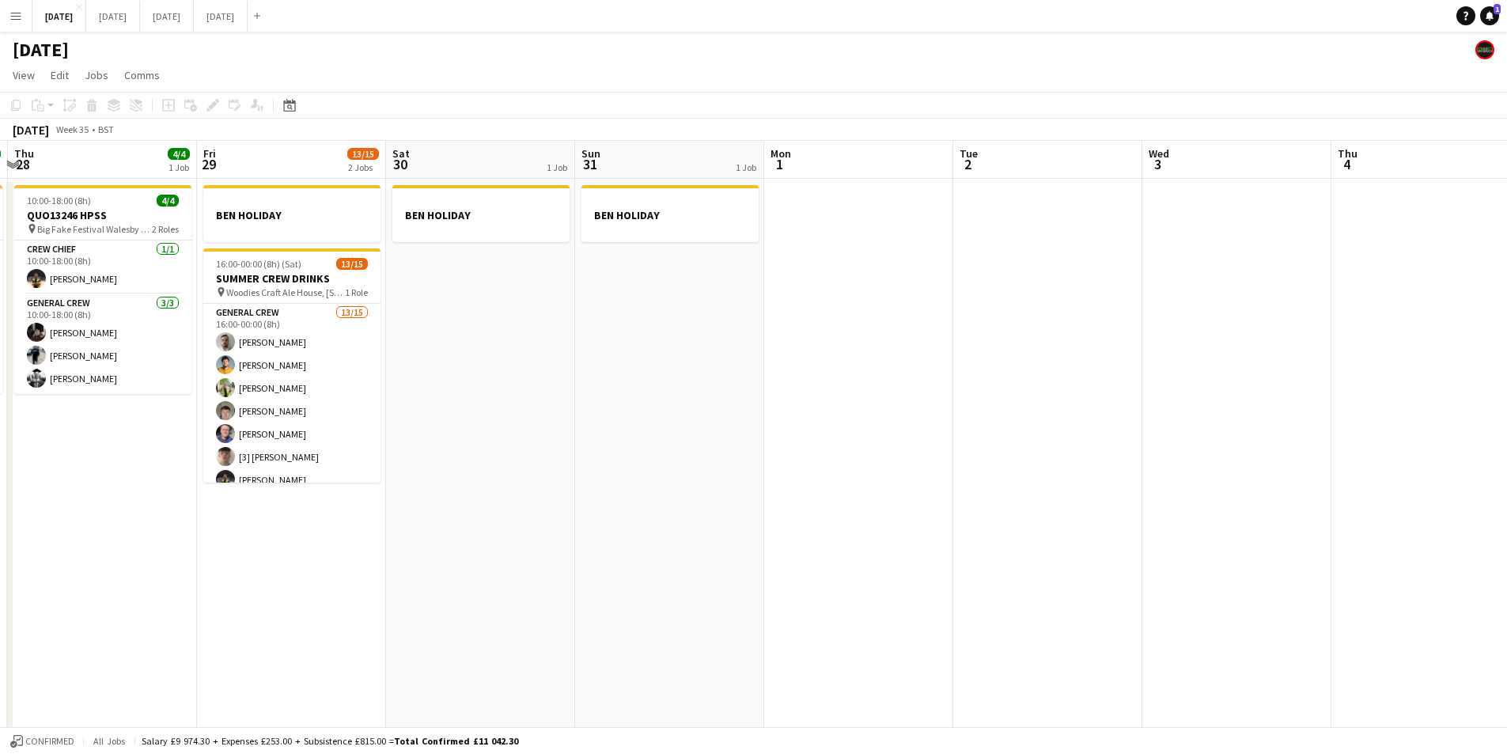
drag, startPoint x: 1218, startPoint y: 543, endPoint x: 655, endPoint y: 480, distance: 566.8
click at [670, 480] on app-calendar-viewport "Sat 23 8/8 4 Jobs Sun 24 0/3 1 Job Mon 25 4/4 2 Jobs Tue 26 2/2 1 Job Wed 27 4/…" at bounding box center [753, 455] width 1507 height 629
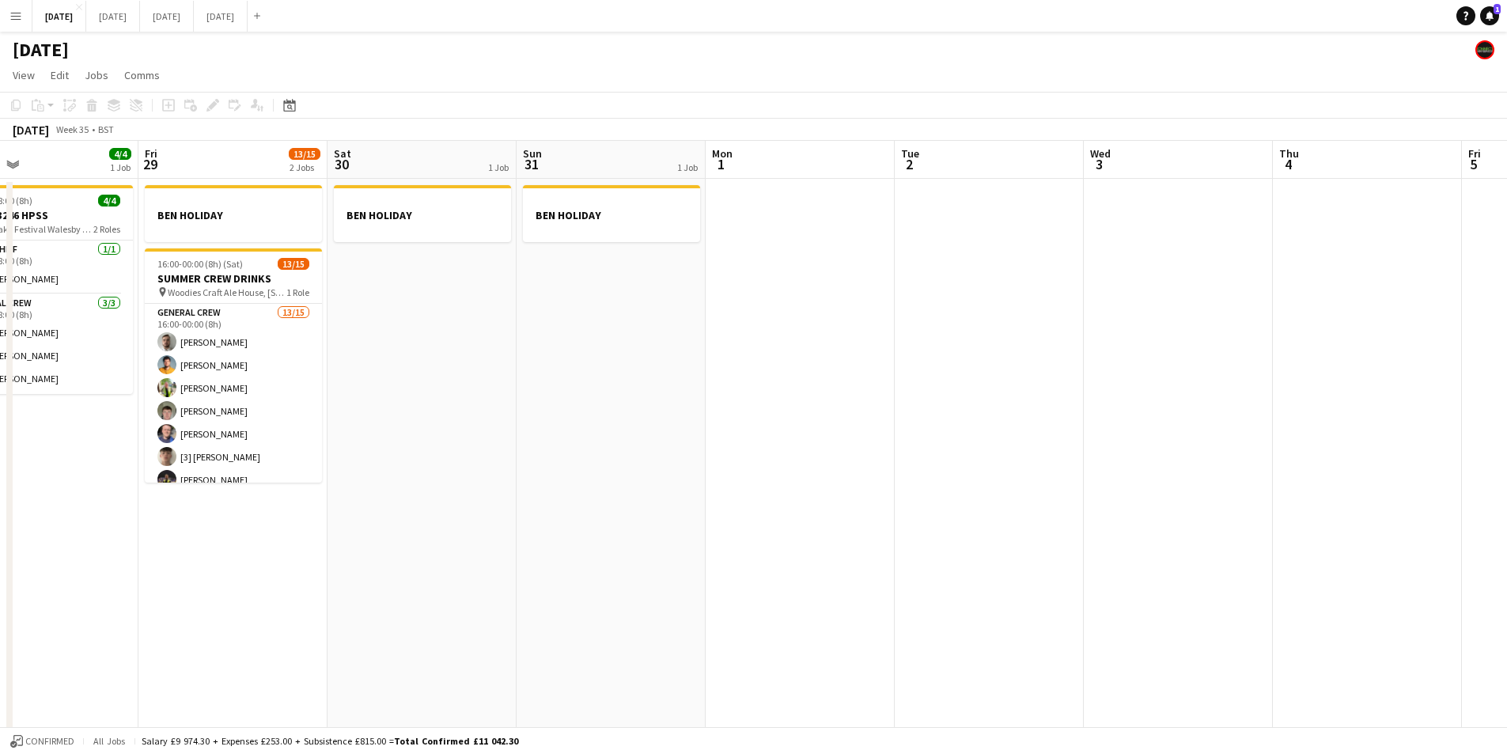
drag, startPoint x: 683, startPoint y: 532, endPoint x: 662, endPoint y: 526, distance: 21.3
click at [662, 526] on app-calendar-viewport "Tue 26 2/2 1 Job Wed 27 4/4 1 Job Thu 28 4/4 1 Job Fri 29 13/15 2 Jobs Sat 30 1…" at bounding box center [753, 455] width 1507 height 629
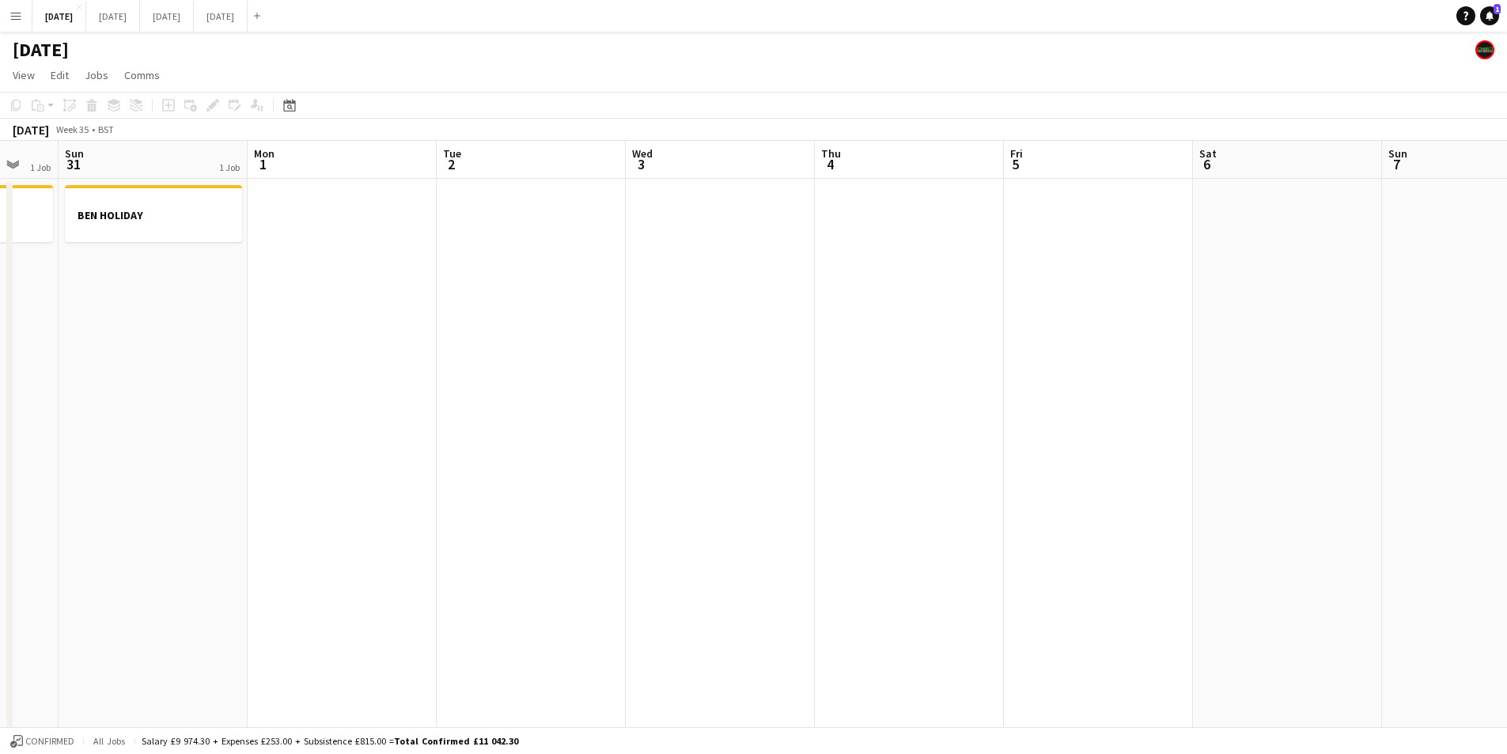
drag, startPoint x: 603, startPoint y: 570, endPoint x: 1086, endPoint y: 548, distance: 483.9
click at [1145, 562] on app-calendar-viewport "Thu 28 4/4 1 Job Fri 29 13/15 2 Jobs Sat 30 1 Job Sun 31 1 Job Mon 1 Tue 2 Wed …" at bounding box center [753, 455] width 1507 height 629
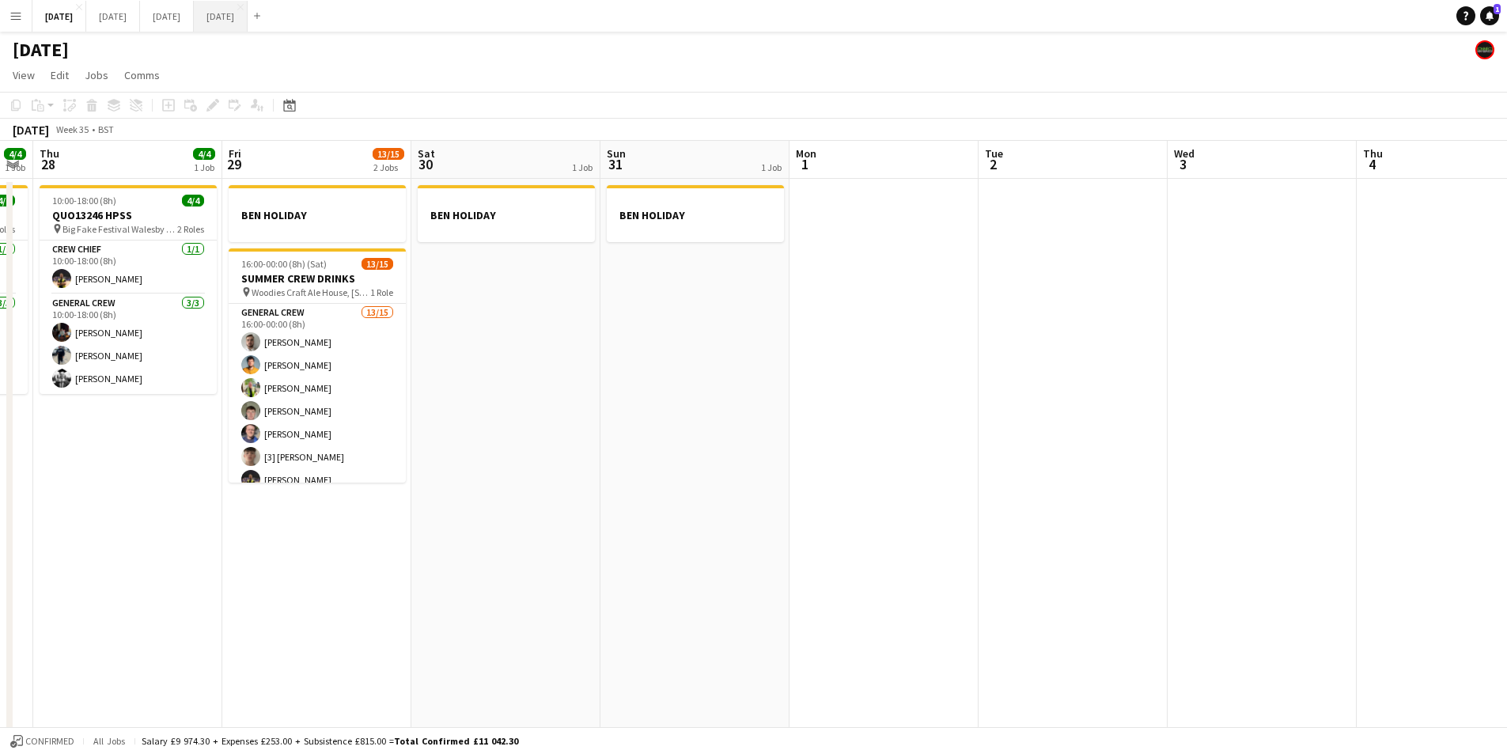
drag, startPoint x: 945, startPoint y: 608, endPoint x: 301, endPoint y: 1, distance: 884.9
click at [985, 601] on app-calendar-viewport "Tue 26 2/2 1 Job Wed 27 4/4 1 Job Thu 28 4/4 1 Job Fri 29 13/15 2 Jobs Sat 30 1…" at bounding box center [753, 455] width 1507 height 629
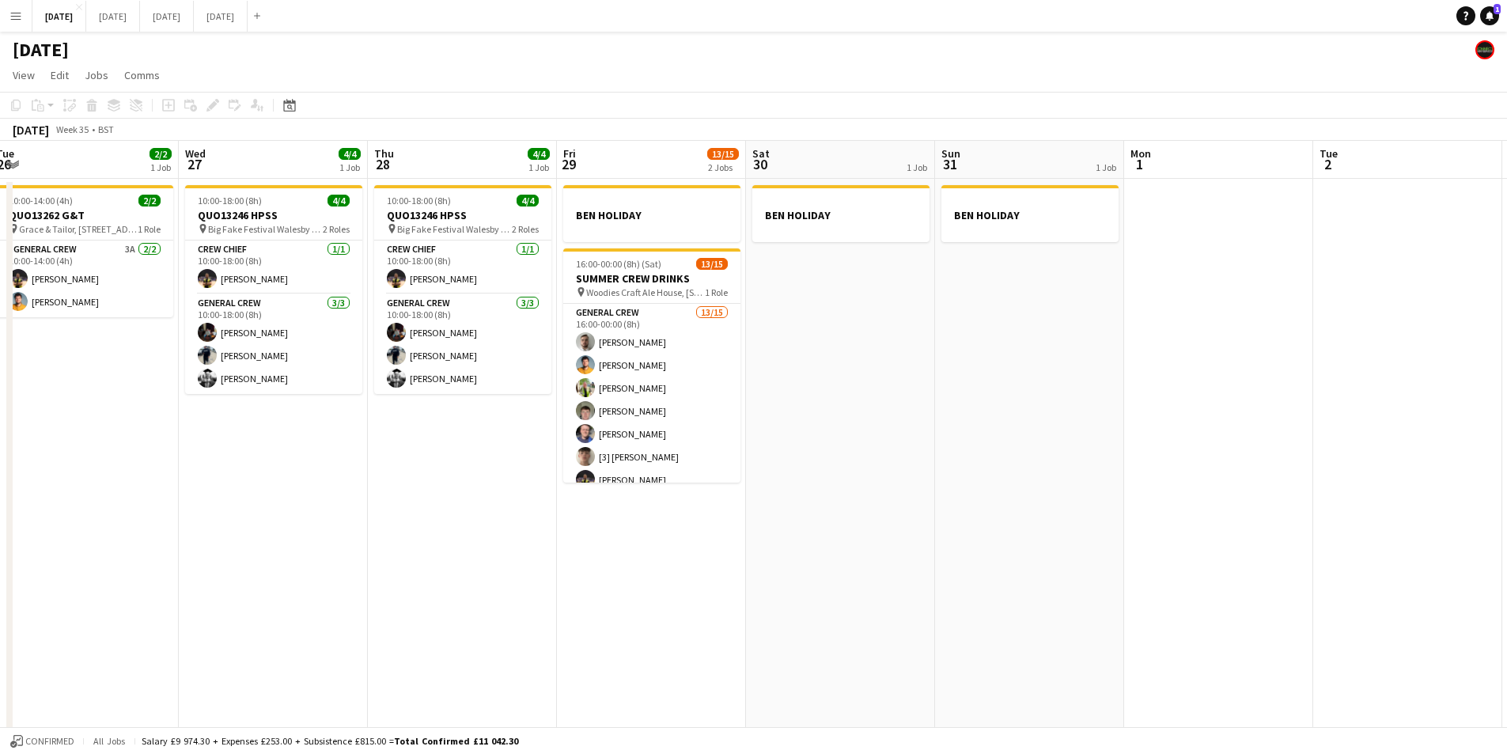
drag, startPoint x: 975, startPoint y: 487, endPoint x: 1014, endPoint y: 474, distance: 40.8
click at [1133, 483] on app-calendar-viewport "Sun 24 0/3 1 Job Mon 25 4/4 2 Jobs Tue 26 2/2 1 Job Wed 27 4/4 1 Job Thu 28 4/4…" at bounding box center [753, 455] width 1507 height 629
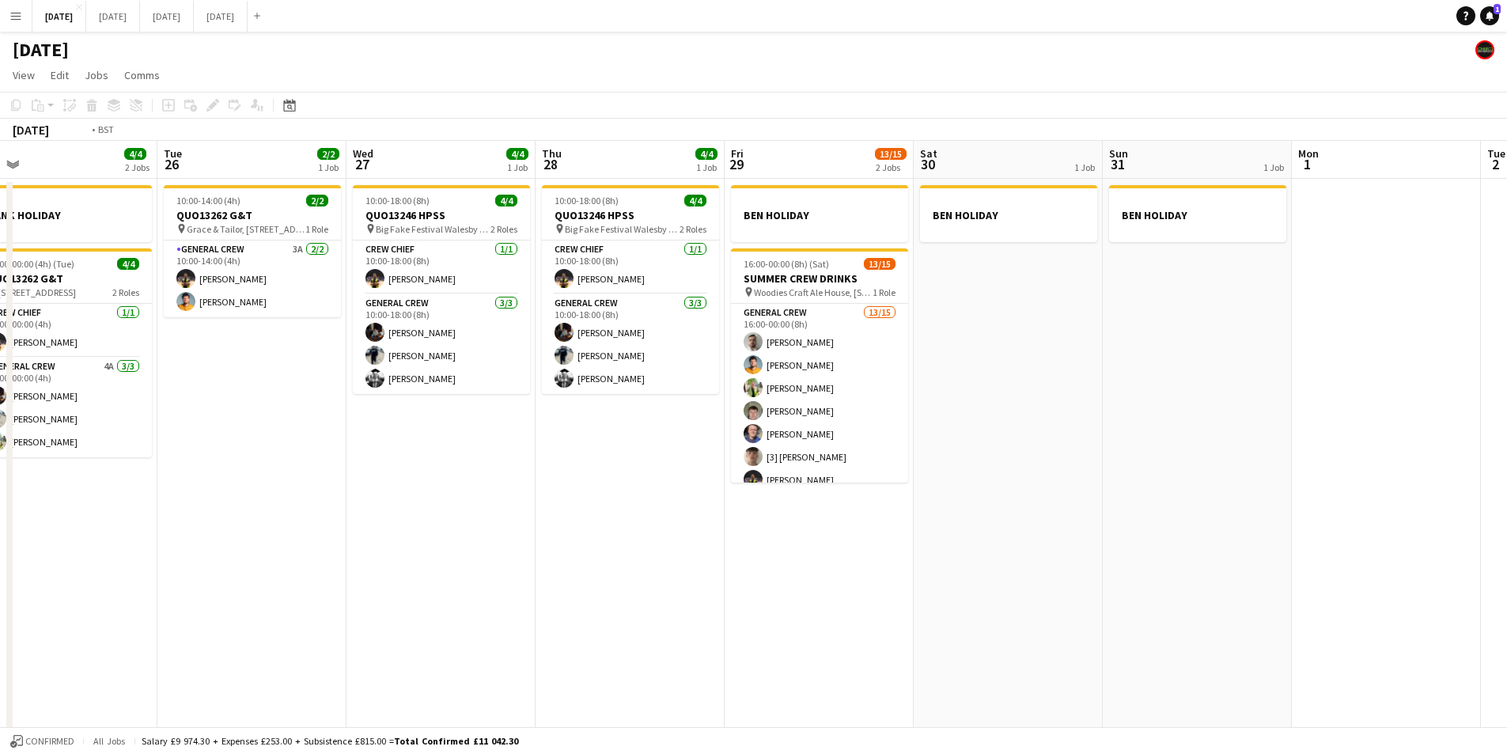
drag, startPoint x: 893, startPoint y: 537, endPoint x: 978, endPoint y: 544, distance: 85.0
click at [983, 548] on app-calendar-viewport "Sat 23 8/8 4 Jobs Sun 24 0/3 1 Job Mon 25 4/4 2 Jobs Tue 26 2/2 1 Job Wed 27 4/…" at bounding box center [753, 455] width 1507 height 629
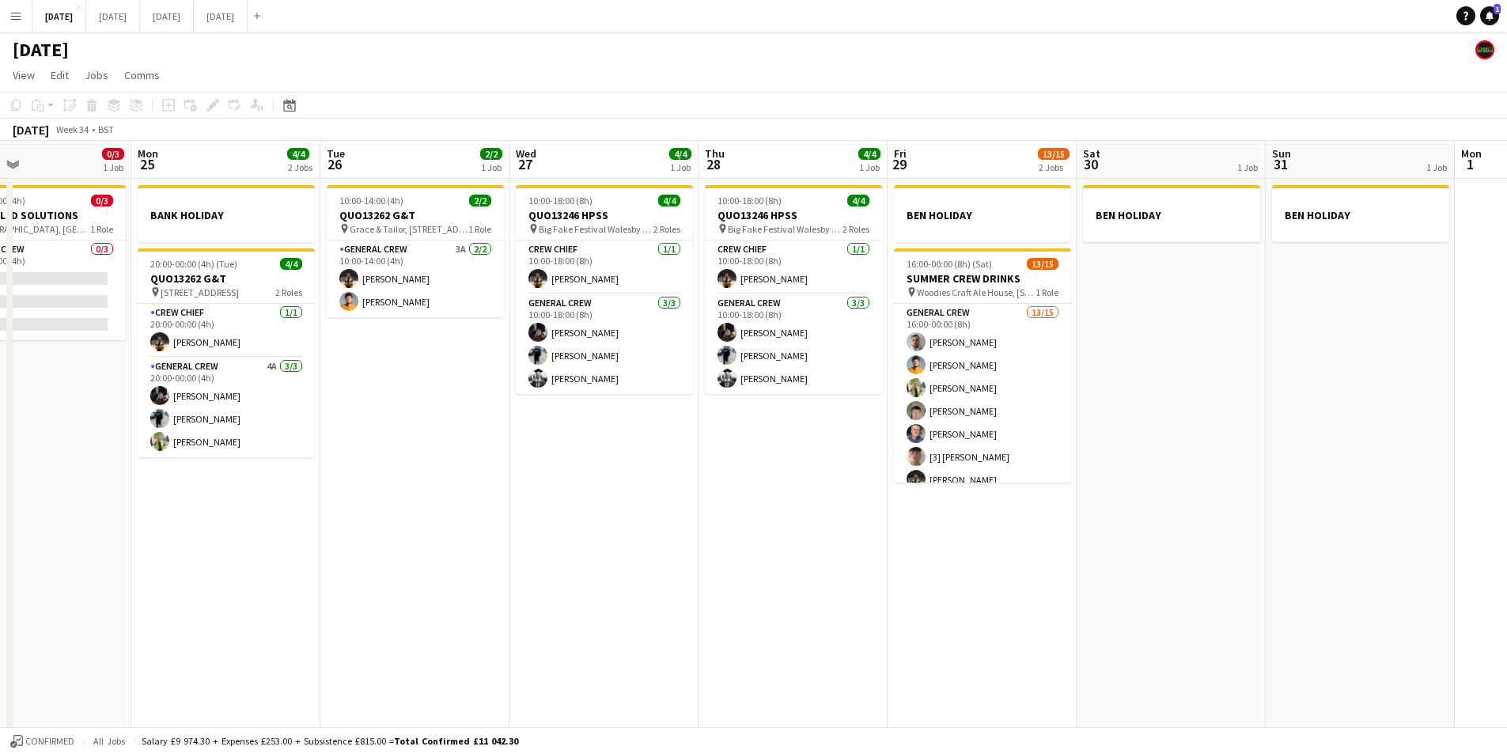
drag, startPoint x: 699, startPoint y: 466, endPoint x: 768, endPoint y: 525, distance: 91.5
click at [699, 465] on app-date-cell "10:00-18:00 (8h) 4/4 QUO13246 HPSS pin Big Fake Festival [GEOGRAPHIC_DATA] [GEO…" at bounding box center [793, 474] width 189 height 591
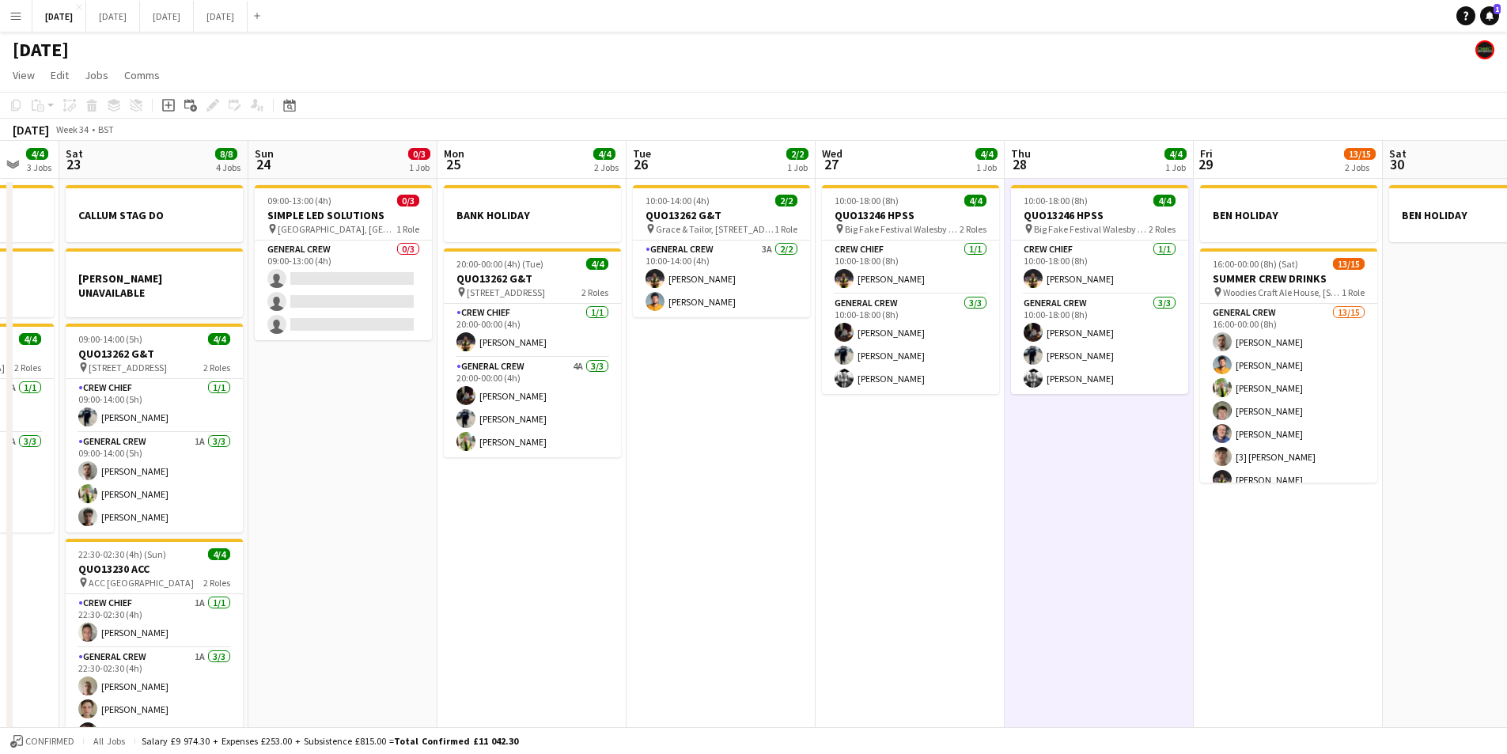
drag, startPoint x: 753, startPoint y: 600, endPoint x: 937, endPoint y: 587, distance: 184.0
click at [964, 602] on app-calendar-viewport "Thu 21 1 Job Fri 22 4/4 3 Jobs Sat 23 8/8 4 Jobs Sun 24 0/3 1 Job Mon 25 4/4 2 …" at bounding box center [753, 455] width 1507 height 629
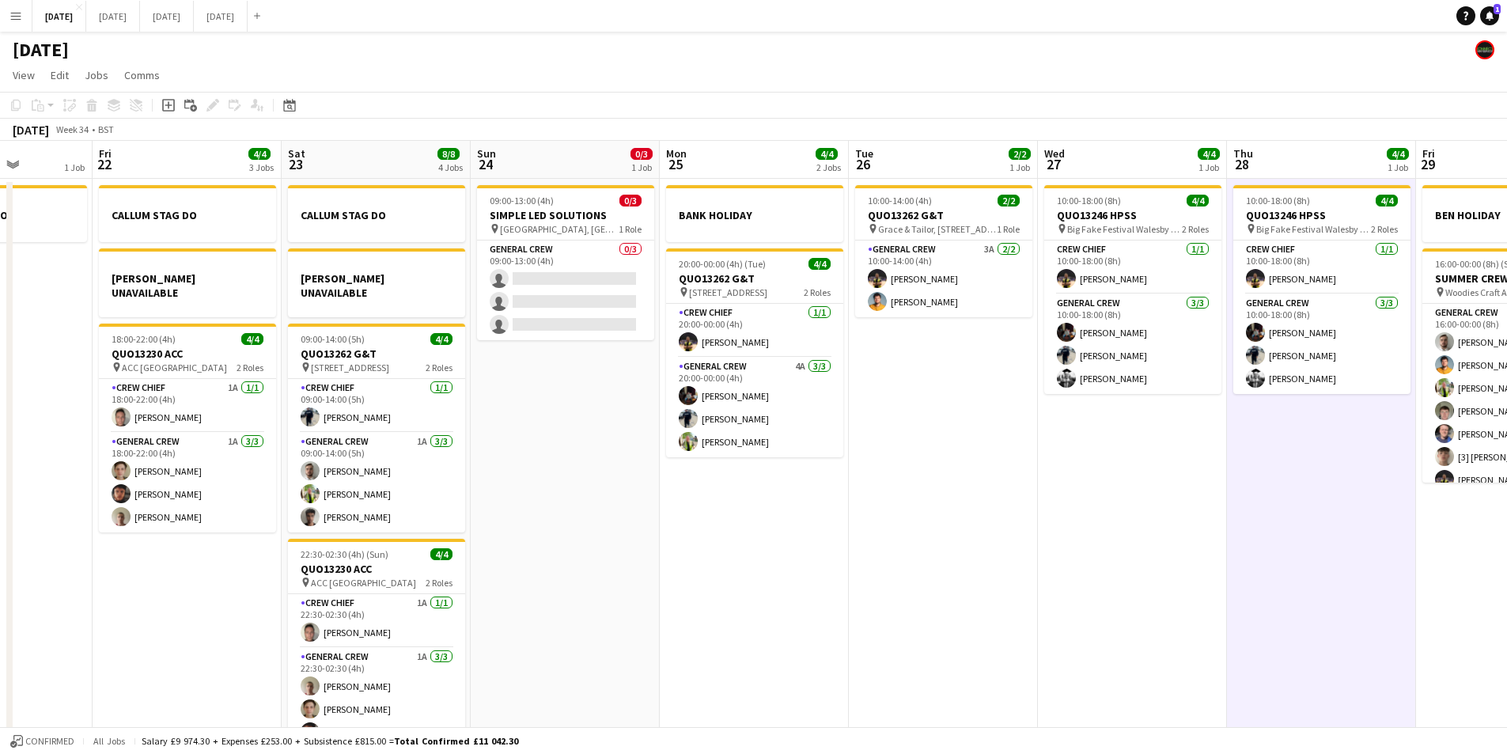
drag, startPoint x: 749, startPoint y: 589, endPoint x: 983, endPoint y: 597, distance: 233.5
click at [980, 599] on app-calendar-viewport "Wed 20 Thu 21 1 Job Fri 22 4/4 3 Jobs Sat 23 8/8 4 Jobs Sun 24 0/3 1 Job Mon 25…" at bounding box center [753, 455] width 1507 height 629
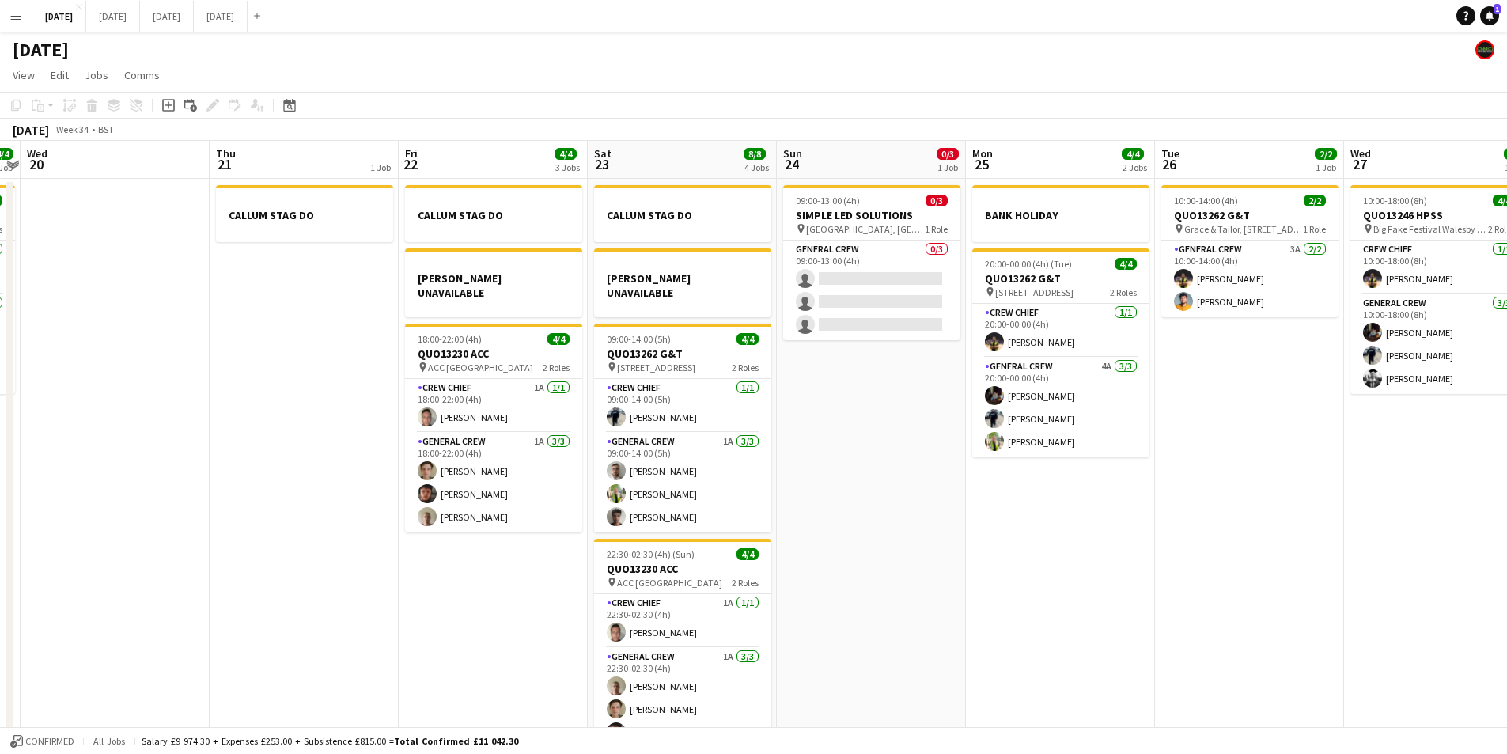
drag, startPoint x: 716, startPoint y: 602, endPoint x: 976, endPoint y: 578, distance: 260.6
click at [995, 612] on app-calendar-viewport "Mon 18 6/6 4 Jobs Tue 19 4/4 1 Job Wed 20 Thu 21 1 Job Fri 22 4/4 3 Jobs Sat 23…" at bounding box center [753, 455] width 1507 height 629
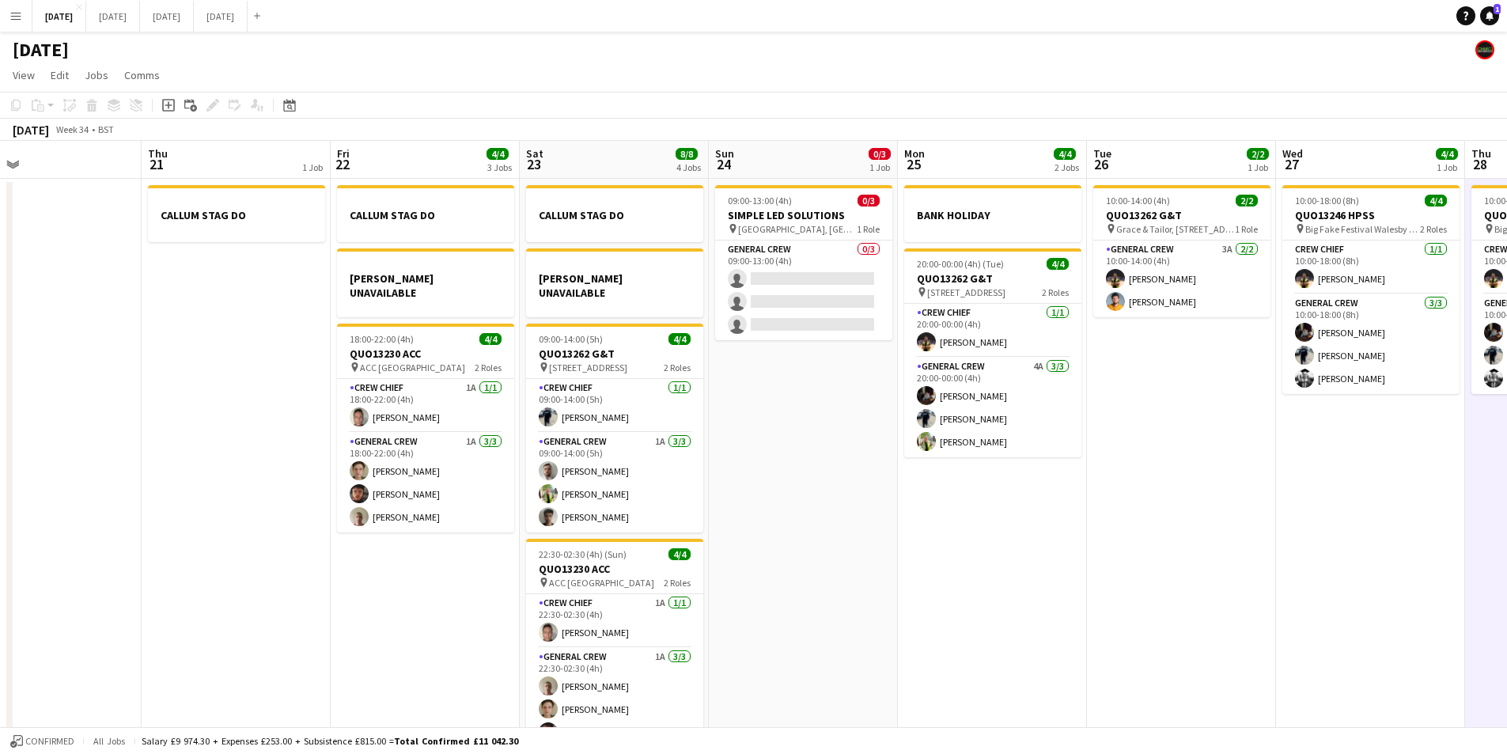
drag, startPoint x: 1162, startPoint y: 582, endPoint x: 1080, endPoint y: 574, distance: 82.7
click at [1080, 574] on app-calendar-viewport "Mon 18 6/6 4 Jobs Tue 19 4/4 1 Job Wed 20 Thu 21 1 Job Fri 22 4/4 3 Jobs Sat 23…" at bounding box center [753, 455] width 1507 height 629
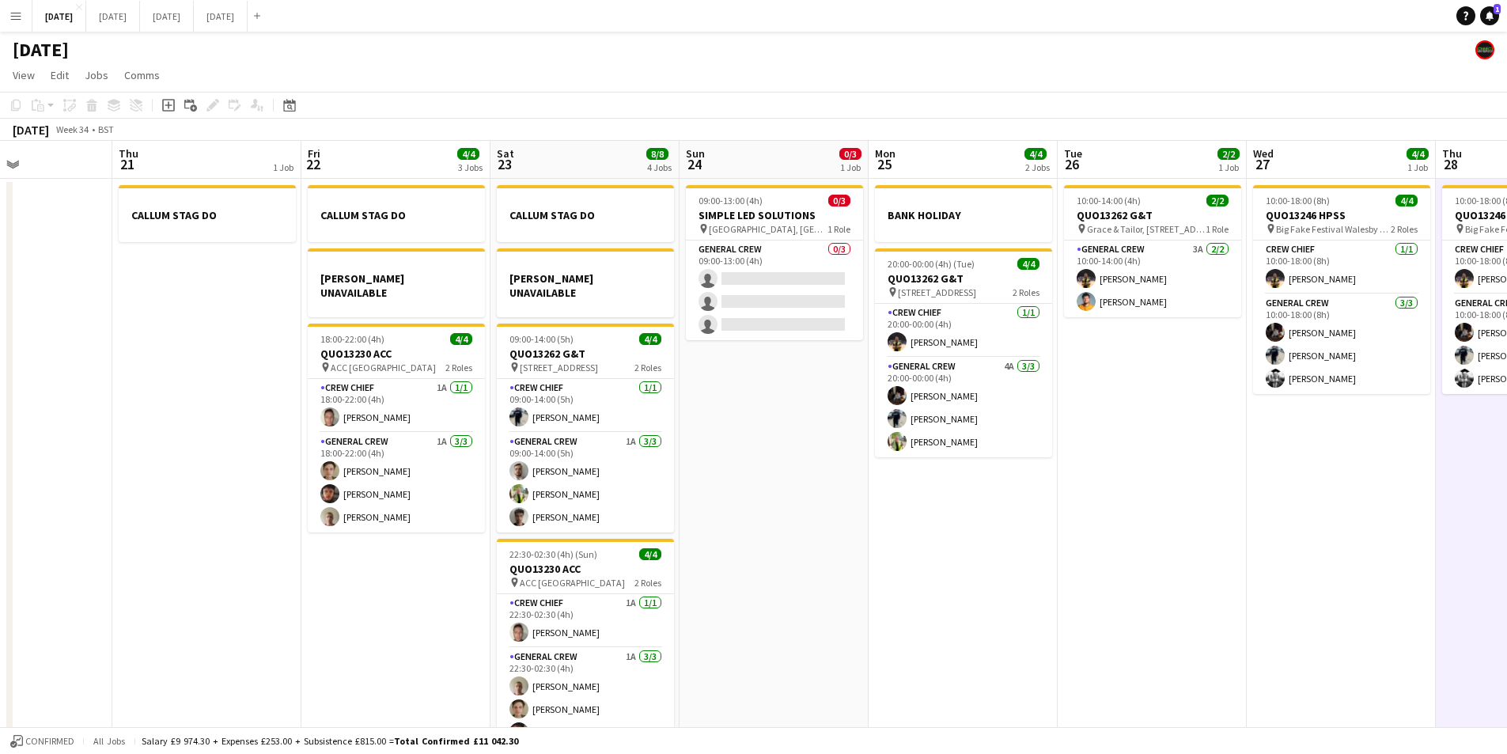
scroll to position [0, 427]
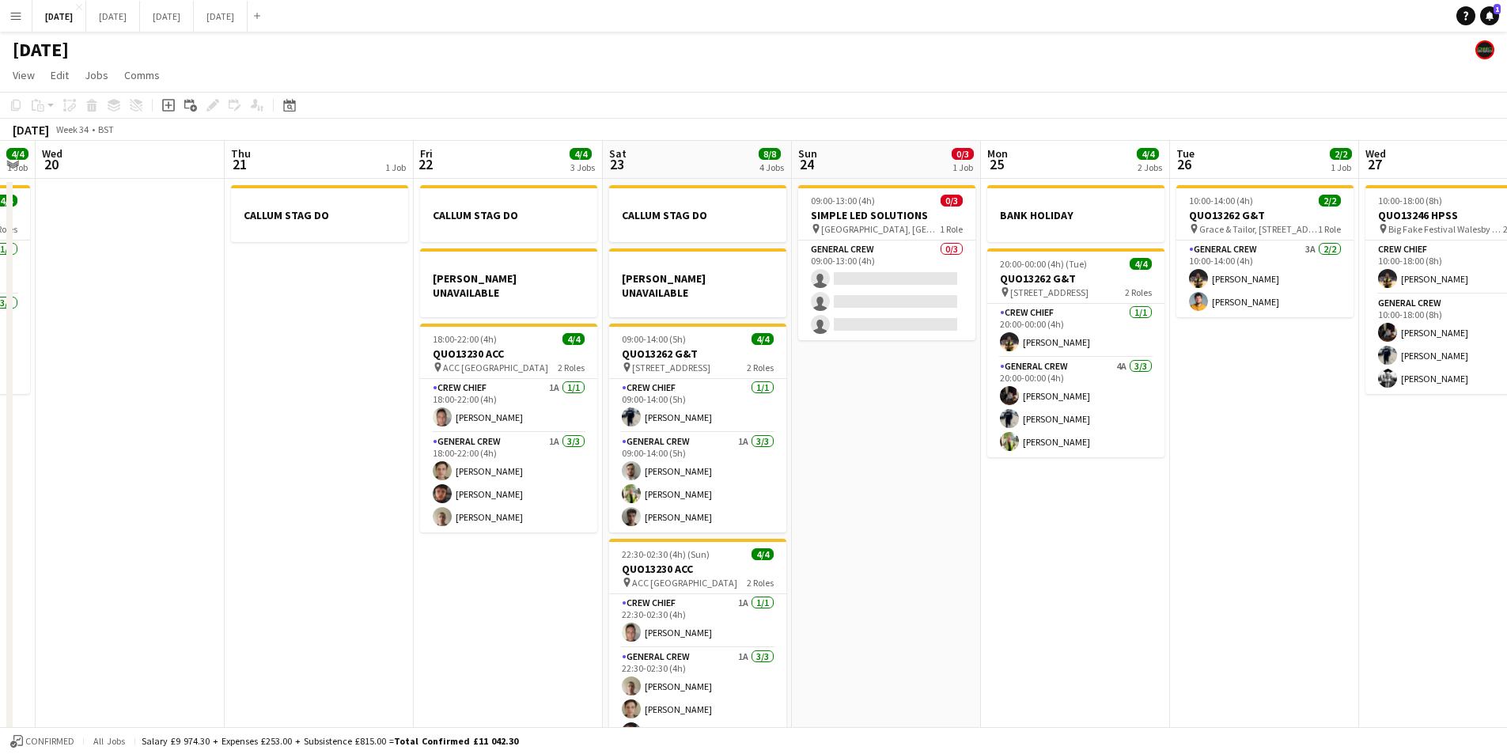
drag, startPoint x: 930, startPoint y: 592, endPoint x: 813, endPoint y: 579, distance: 117.8
click at [1075, 610] on app-calendar-viewport "Mon 18 6/6 4 Jobs Tue 19 4/4 1 Job Wed 20 Thu 21 1 Job Fri 22 4/4 3 Jobs Sat 23…" at bounding box center [753, 455] width 1507 height 629
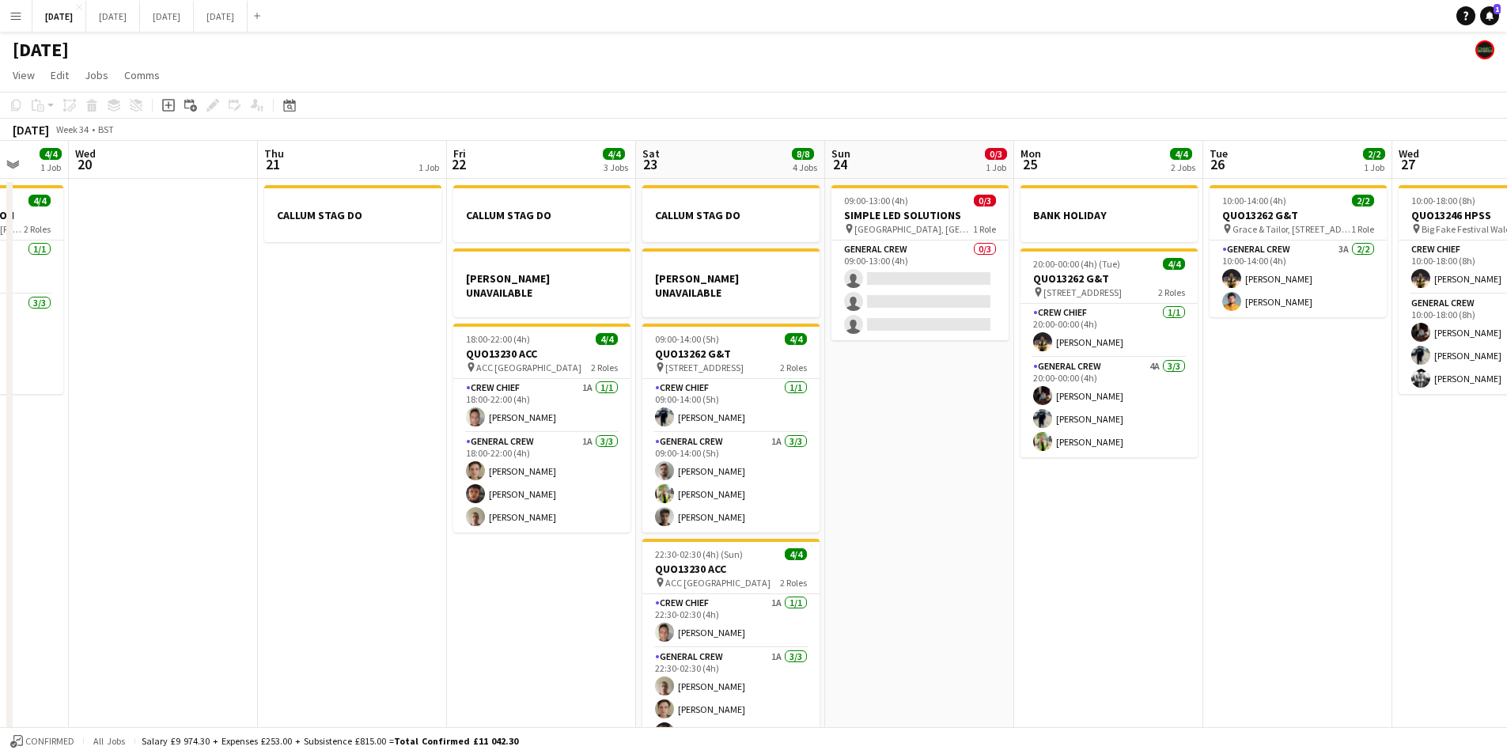
drag, startPoint x: 545, startPoint y: 607, endPoint x: 620, endPoint y: 578, distance: 80.4
click at [767, 604] on app-calendar-viewport "Sun 17 12/15 2 Jobs Mon 18 6/6 4 Jobs Tue 19 4/4 1 Job Wed 20 Thu 21 1 Job Fri …" at bounding box center [753, 455] width 1507 height 629
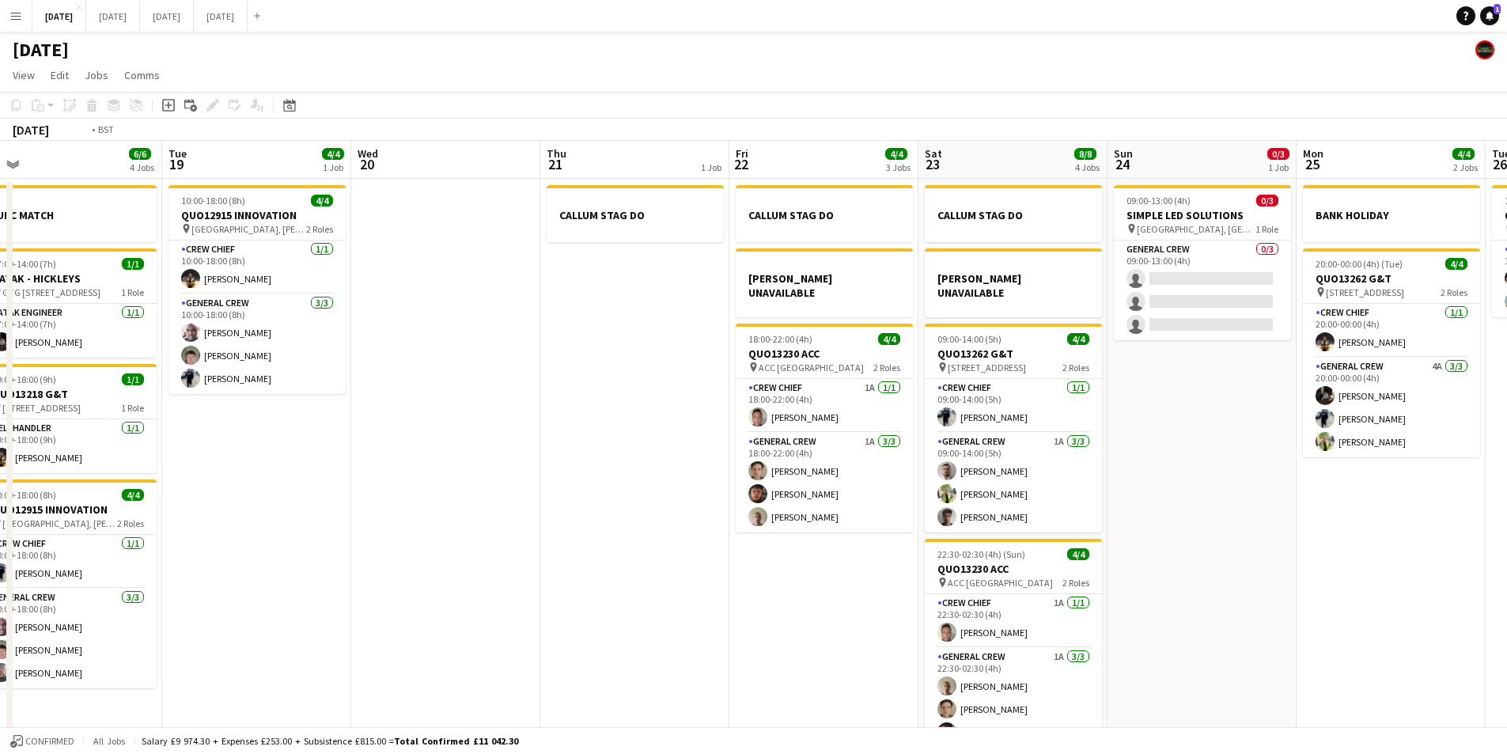
drag, startPoint x: 399, startPoint y: 590, endPoint x: 688, endPoint y: 601, distance: 289.0
click at [669, 608] on app-calendar-viewport "Sat 16 12/12 1 Job Sun 17 12/15 2 Jobs Mon 18 6/6 4 Jobs Tue 19 4/4 1 Job Wed 2…" at bounding box center [753, 455] width 1507 height 629
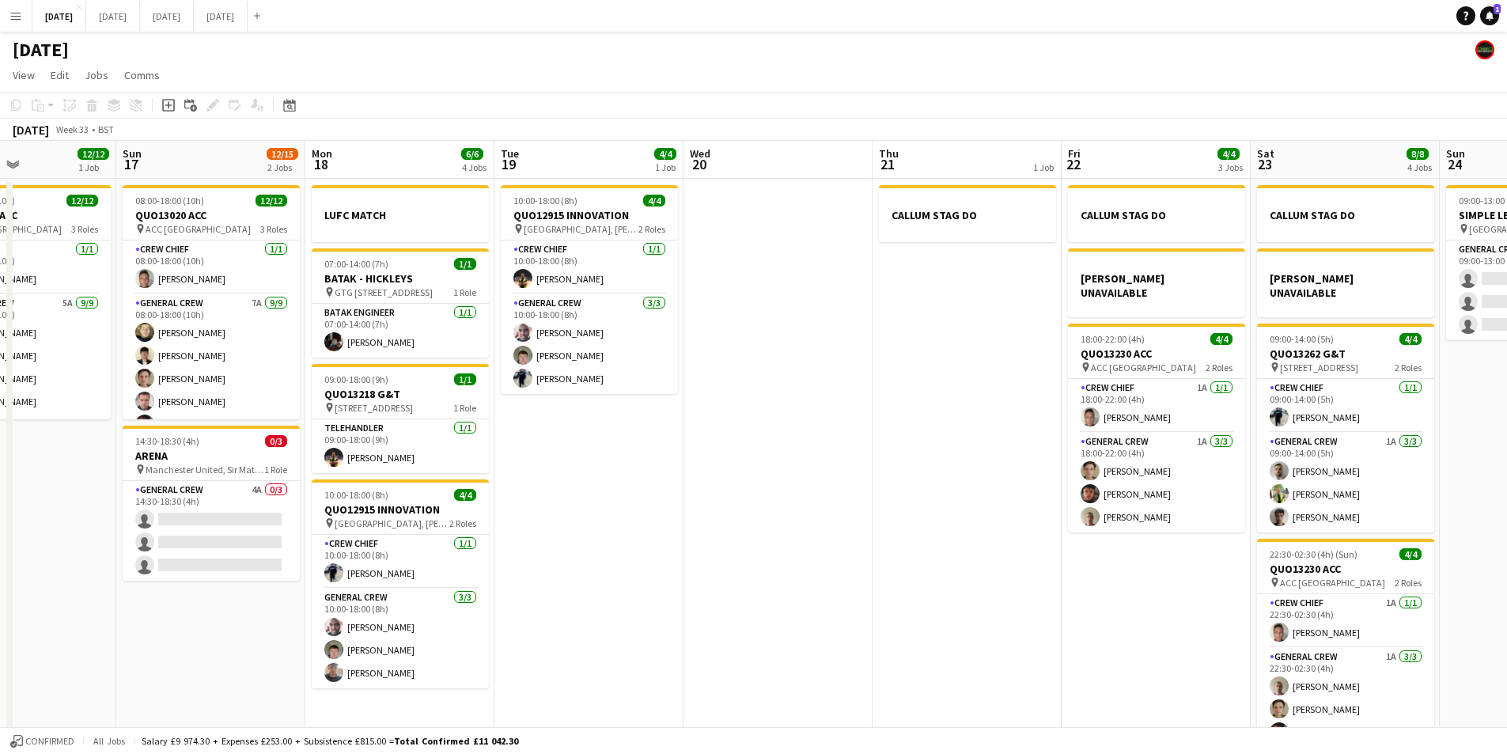
scroll to position [0, 441]
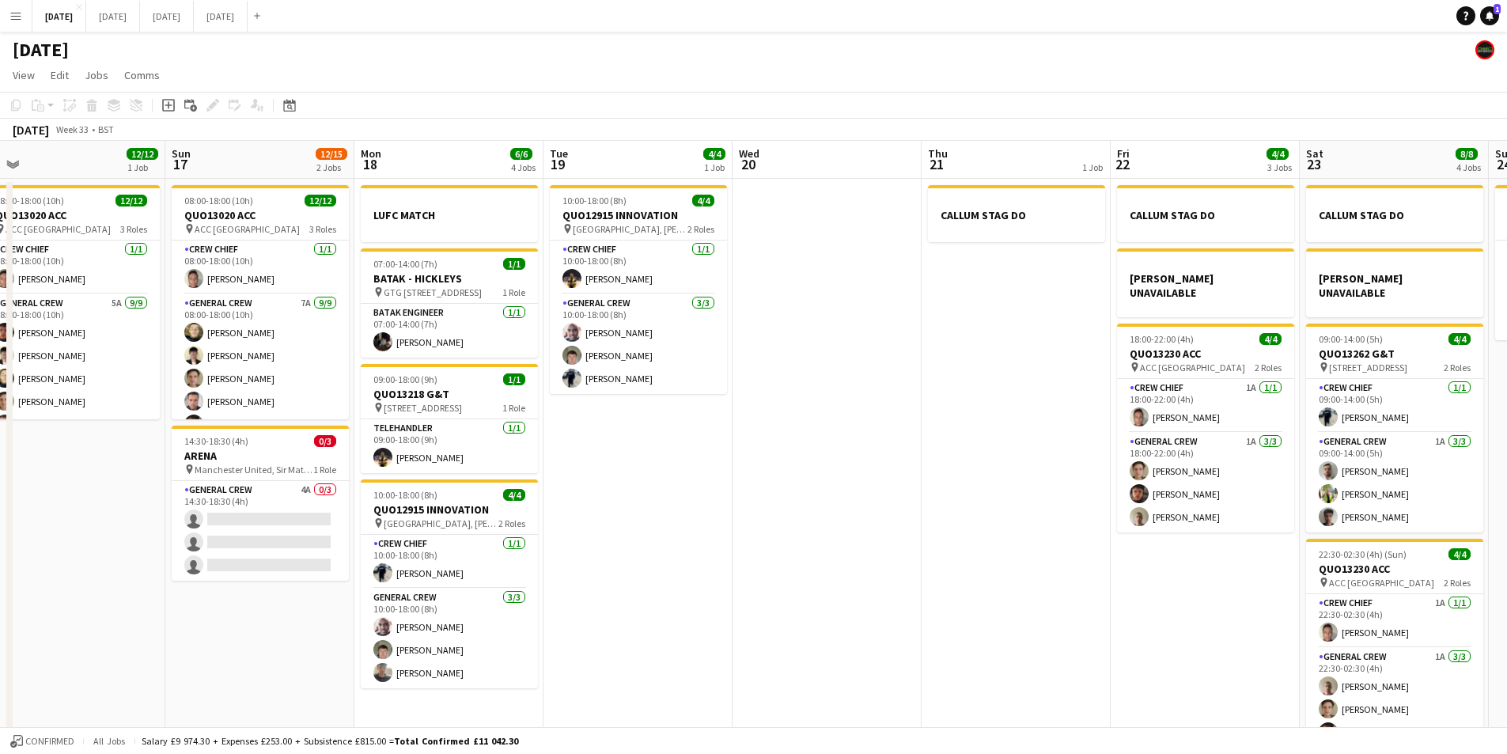
drag, startPoint x: 580, startPoint y: 586, endPoint x: 684, endPoint y: 609, distance: 106.2
click at [684, 609] on app-calendar-viewport "Thu 14 4/4 1 Job Fri 15 1/1 1 Job Sat 16 12/12 1 Job Sun 17 12/15 2 Jobs Mon 18…" at bounding box center [753, 455] width 1507 height 629
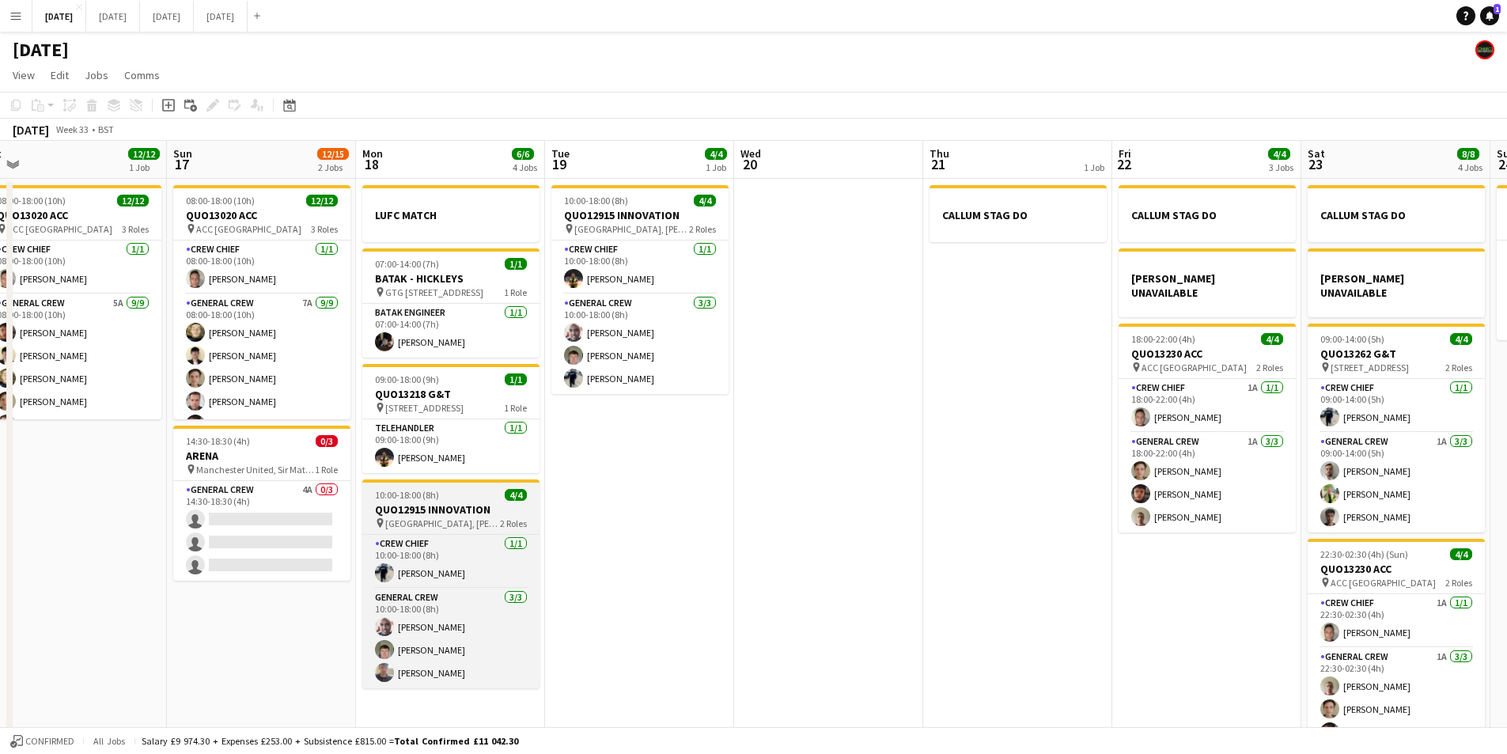
click at [423, 510] on h3 "QUO12915 INNOVATION" at bounding box center [450, 509] width 177 height 14
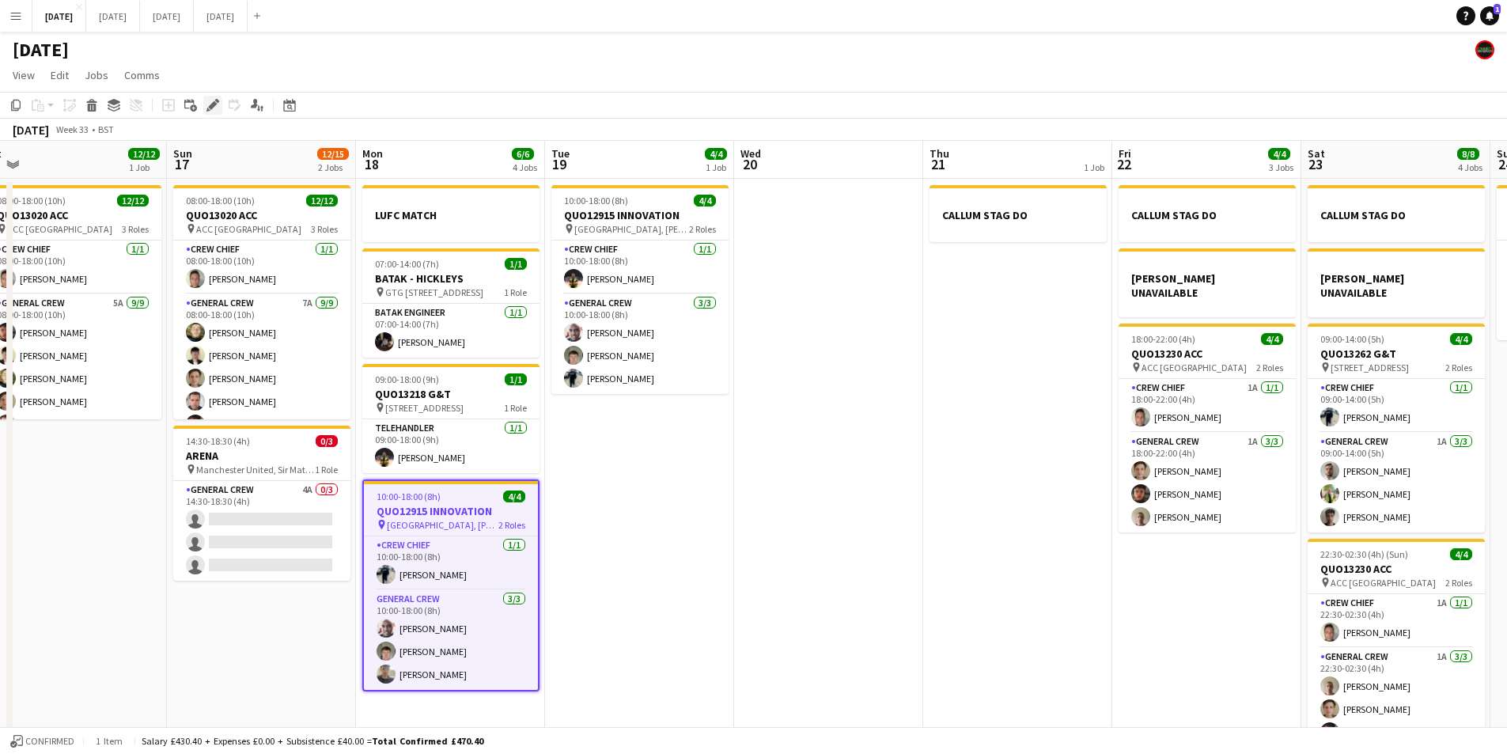
click at [210, 100] on icon "Edit" at bounding box center [213, 105] width 13 height 13
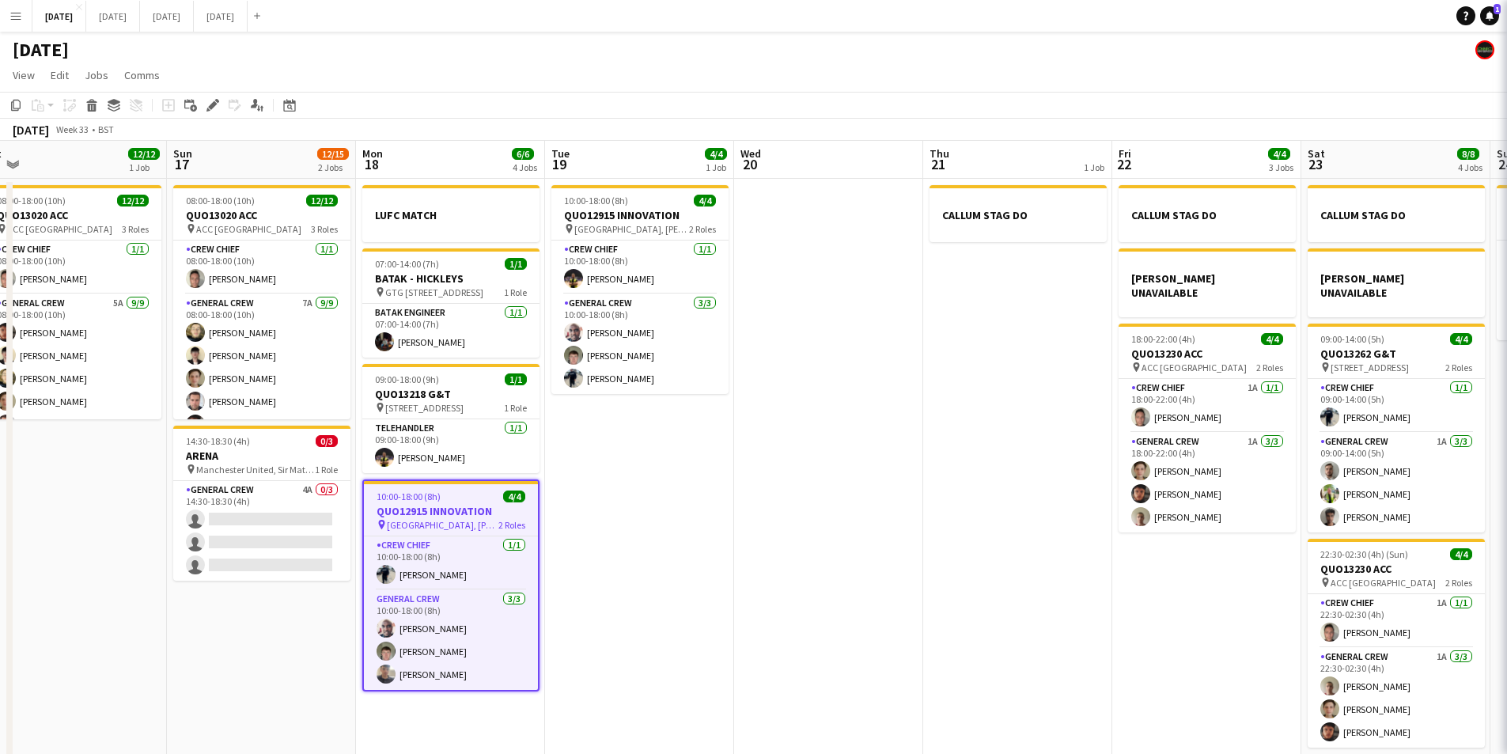
type input "**********"
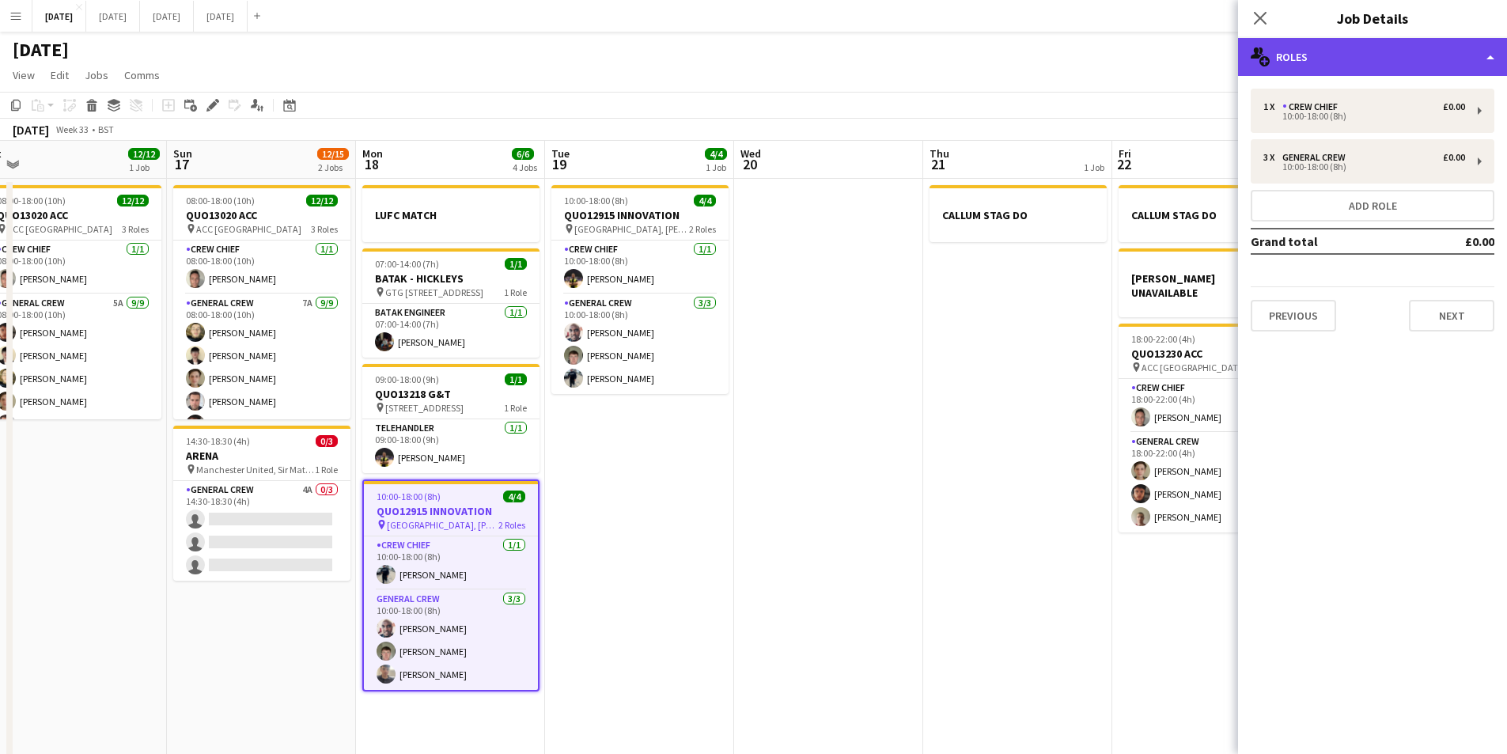
click at [1362, 55] on div "multiple-users-add Roles" at bounding box center [1372, 57] width 269 height 38
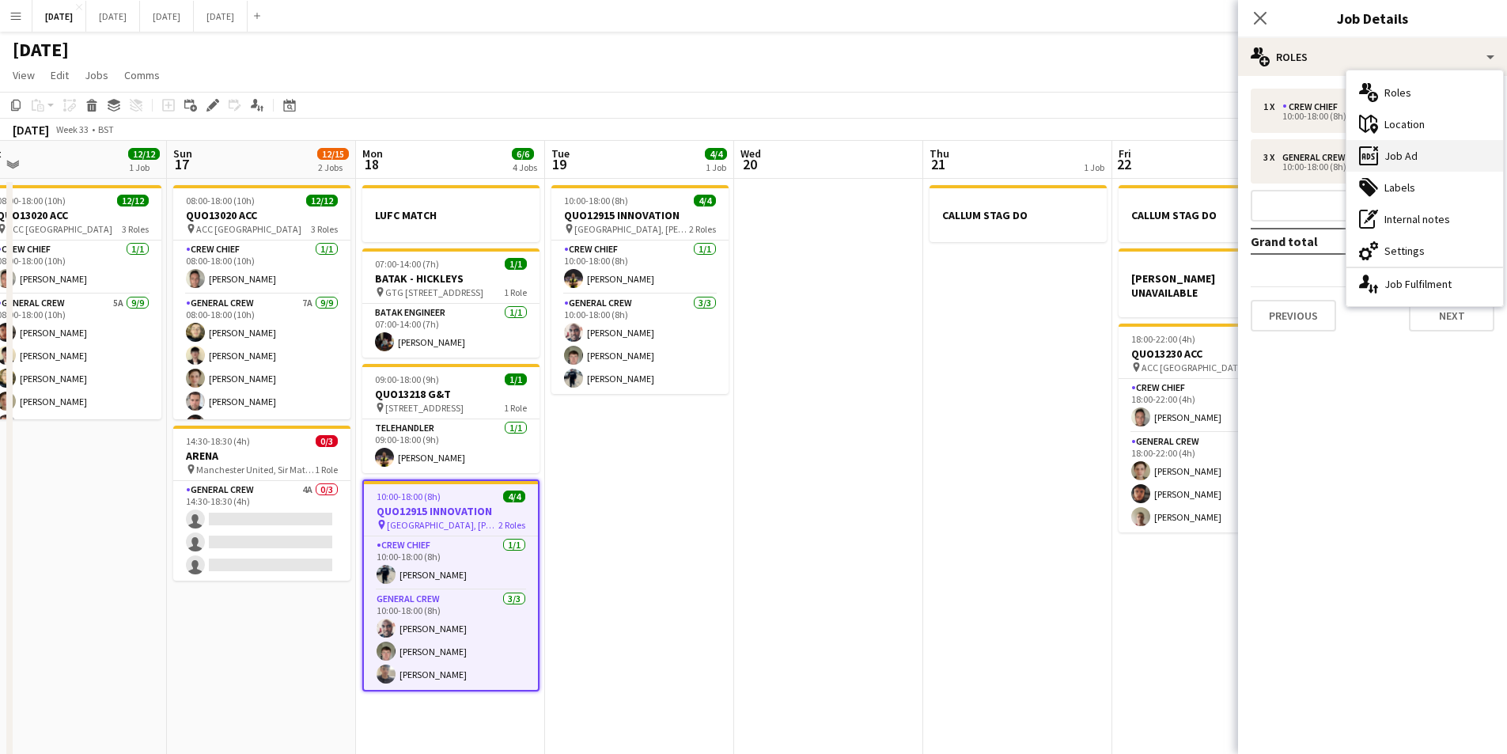
click at [1429, 157] on div "ads-window Job Ad" at bounding box center [1425, 156] width 157 height 32
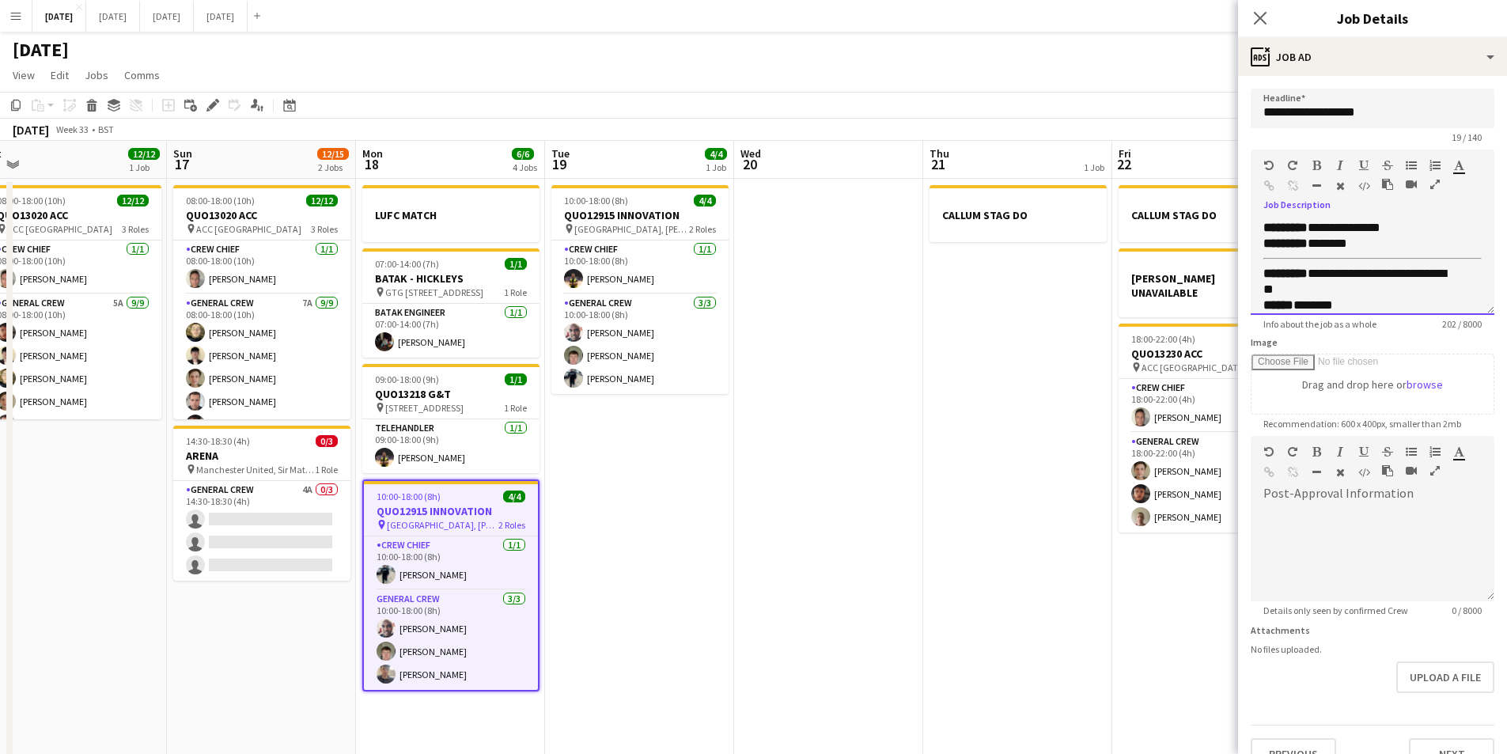
scroll to position [15, 0]
drag, startPoint x: 1343, startPoint y: 290, endPoint x: 1307, endPoint y: 290, distance: 36.4
click at [1307, 290] on div "****** ********" at bounding box center [1361, 290] width 195 height 16
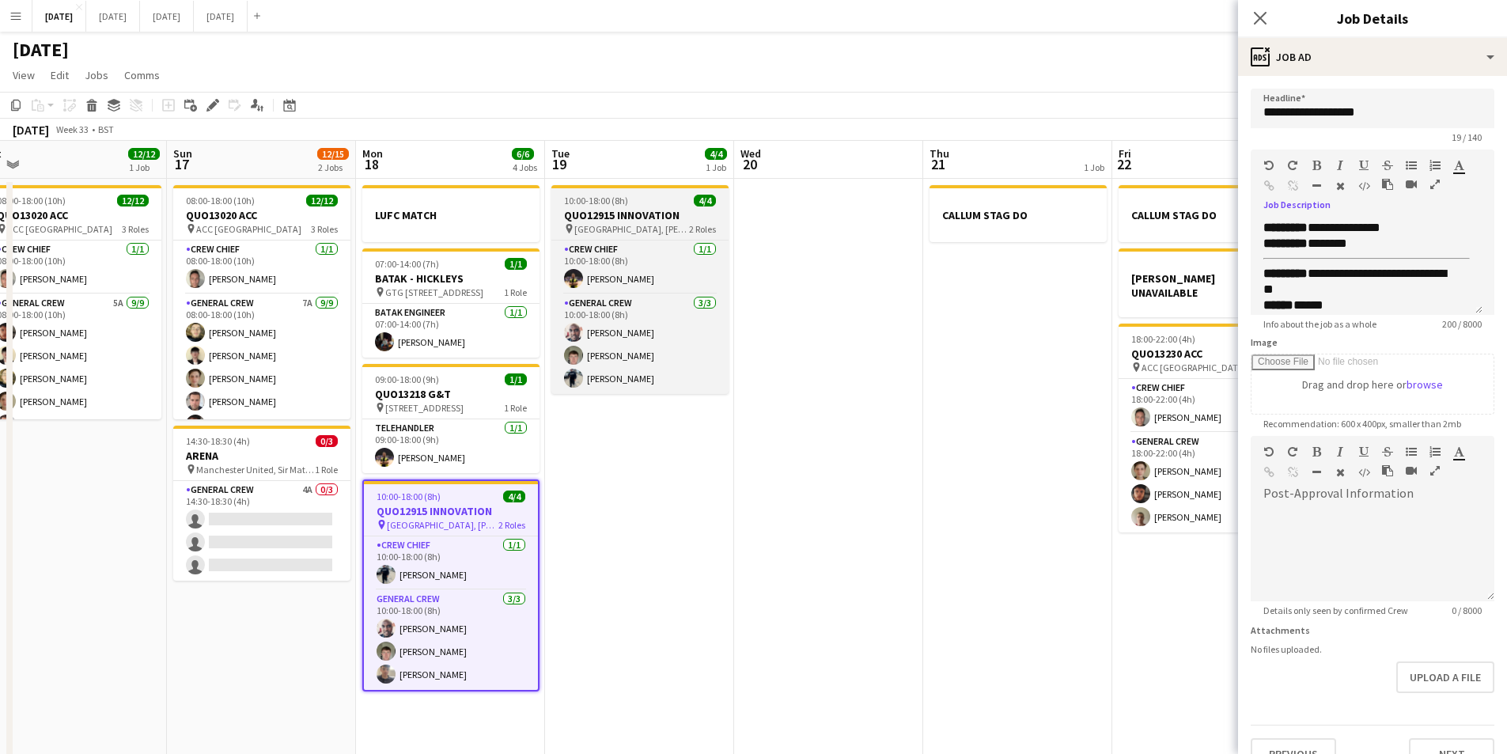
click at [608, 207] on app-job-card "10:00-18:00 (8h) 4/4 QUO12915 INNOVATION pin [GEOGRAPHIC_DATA], [PERSON_NAME][G…" at bounding box center [639, 289] width 177 height 209
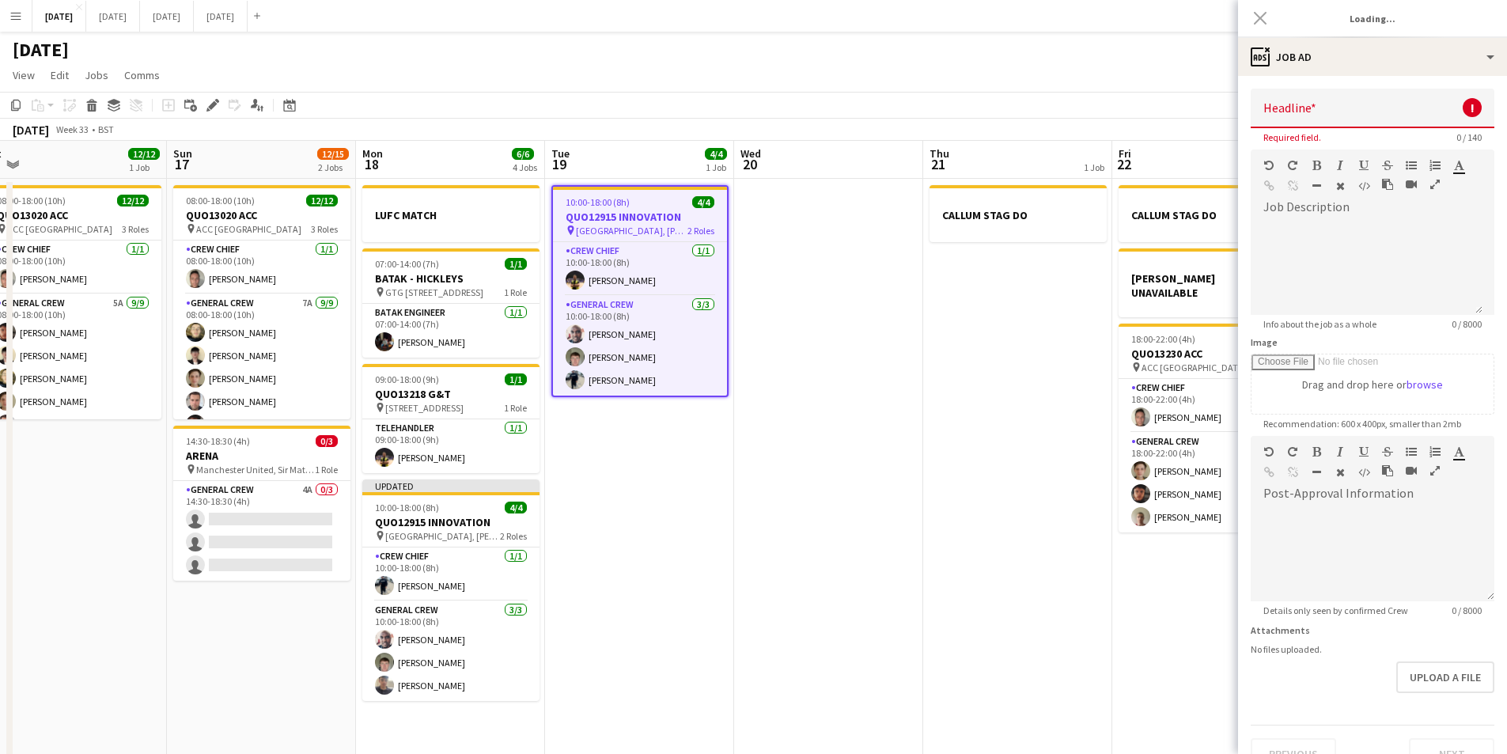
type input "**********"
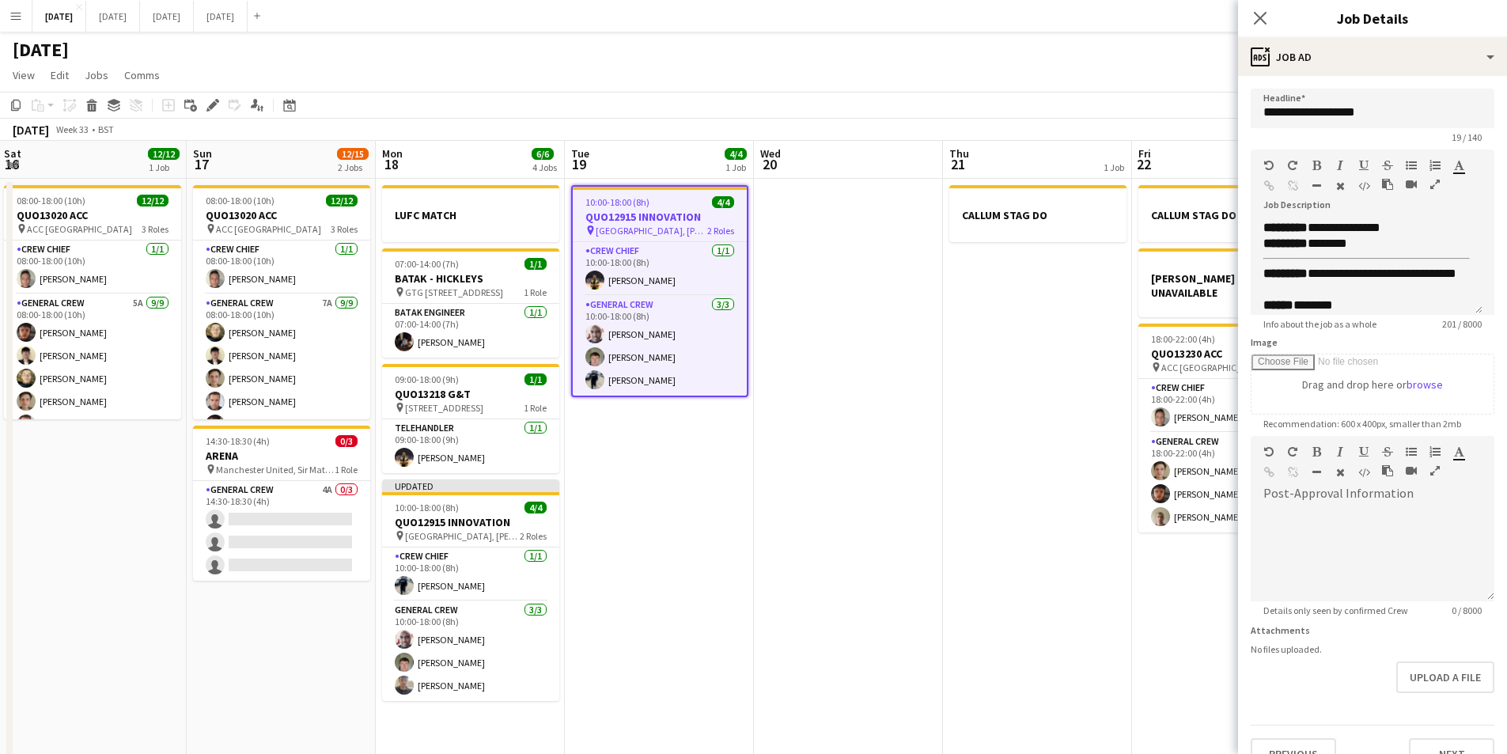
scroll to position [0, 358]
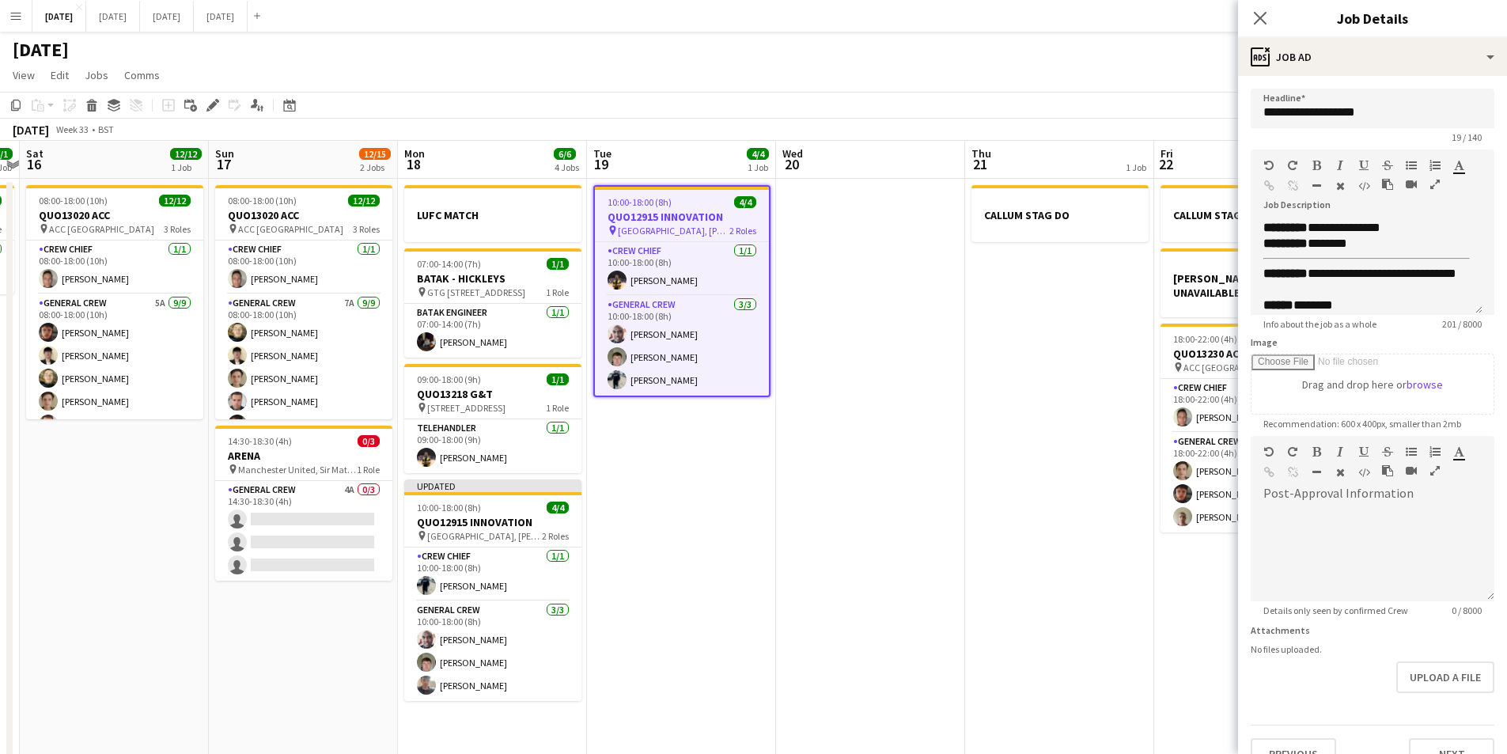
drag, startPoint x: 639, startPoint y: 520, endPoint x: 681, endPoint y: 525, distance: 42.2
click at [681, 525] on app-calendar-viewport "Thu 14 4/4 1 Job Fri 15 1/1 1 Job Sat 16 12/12 1 Job Sun 17 12/15 2 Jobs Mon 18…" at bounding box center [753, 455] width 1507 height 629
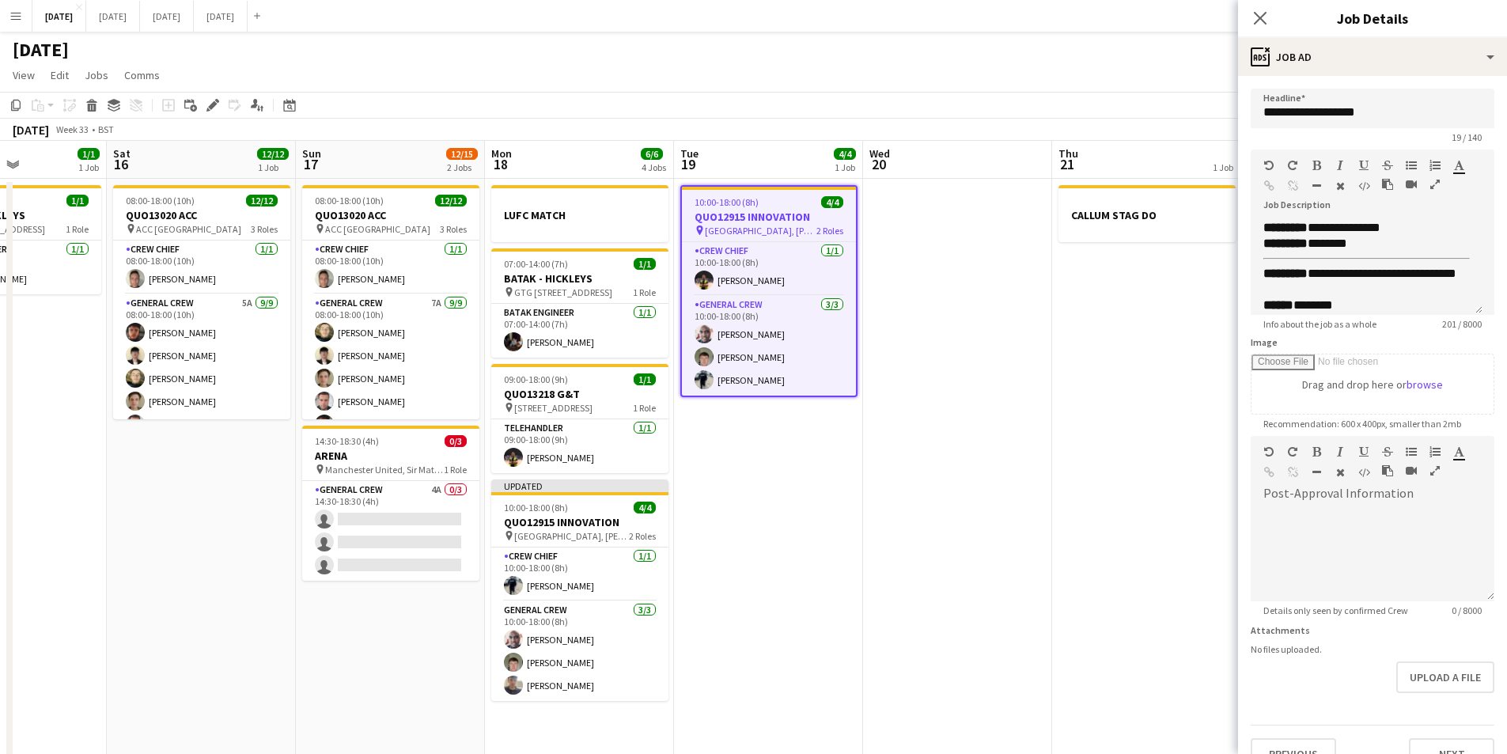
drag, startPoint x: 631, startPoint y: 499, endPoint x: 723, endPoint y: 503, distance: 91.9
click at [723, 505] on app-calendar-viewport "Wed 13 Thu 14 4/4 1 Job Fri 15 1/1 1 Job Sat 16 12/12 1 Job Sun 17 12/15 2 Jobs…" at bounding box center [753, 455] width 1507 height 629
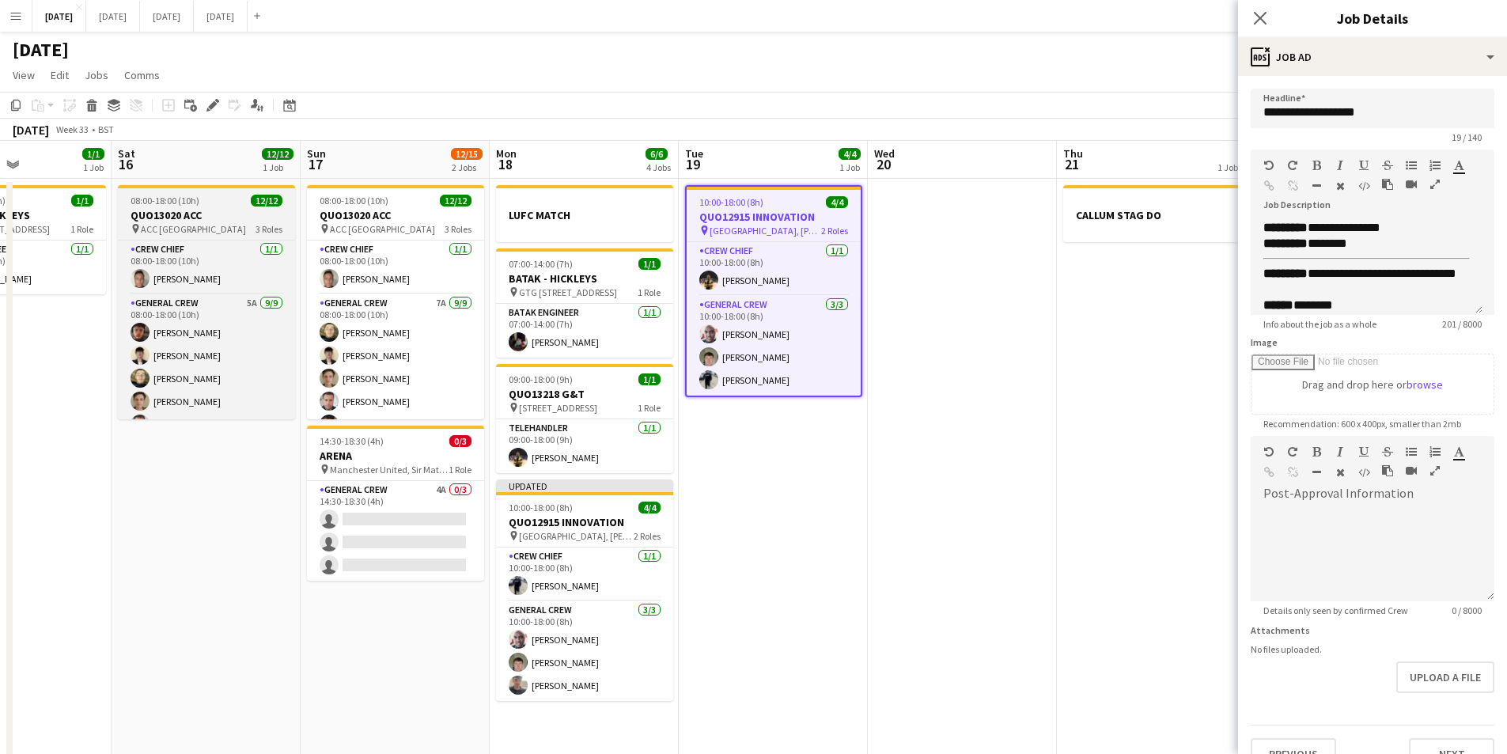
click at [171, 226] on span "ACC [GEOGRAPHIC_DATA]" at bounding box center [193, 229] width 105 height 12
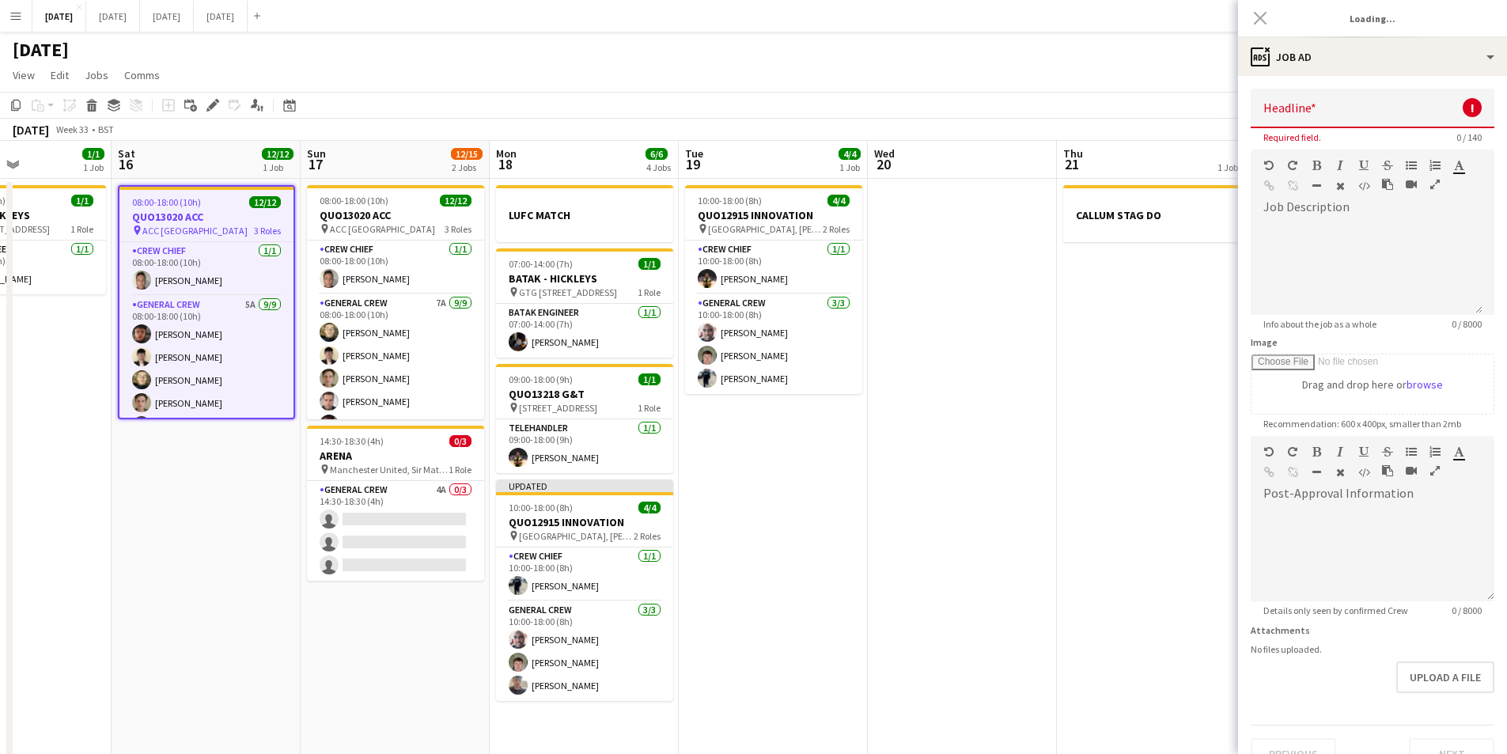
type input "**********"
drag, startPoint x: 191, startPoint y: 544, endPoint x: 434, endPoint y: 451, distance: 259.5
click at [274, 550] on app-calendar-viewport "Wed 13 Thu 14 4/4 1 Job Fri 15 1/1 1 Job Sat 16 12/12 1 Job Sun 17 12/15 2 Jobs…" at bounding box center [753, 455] width 1507 height 629
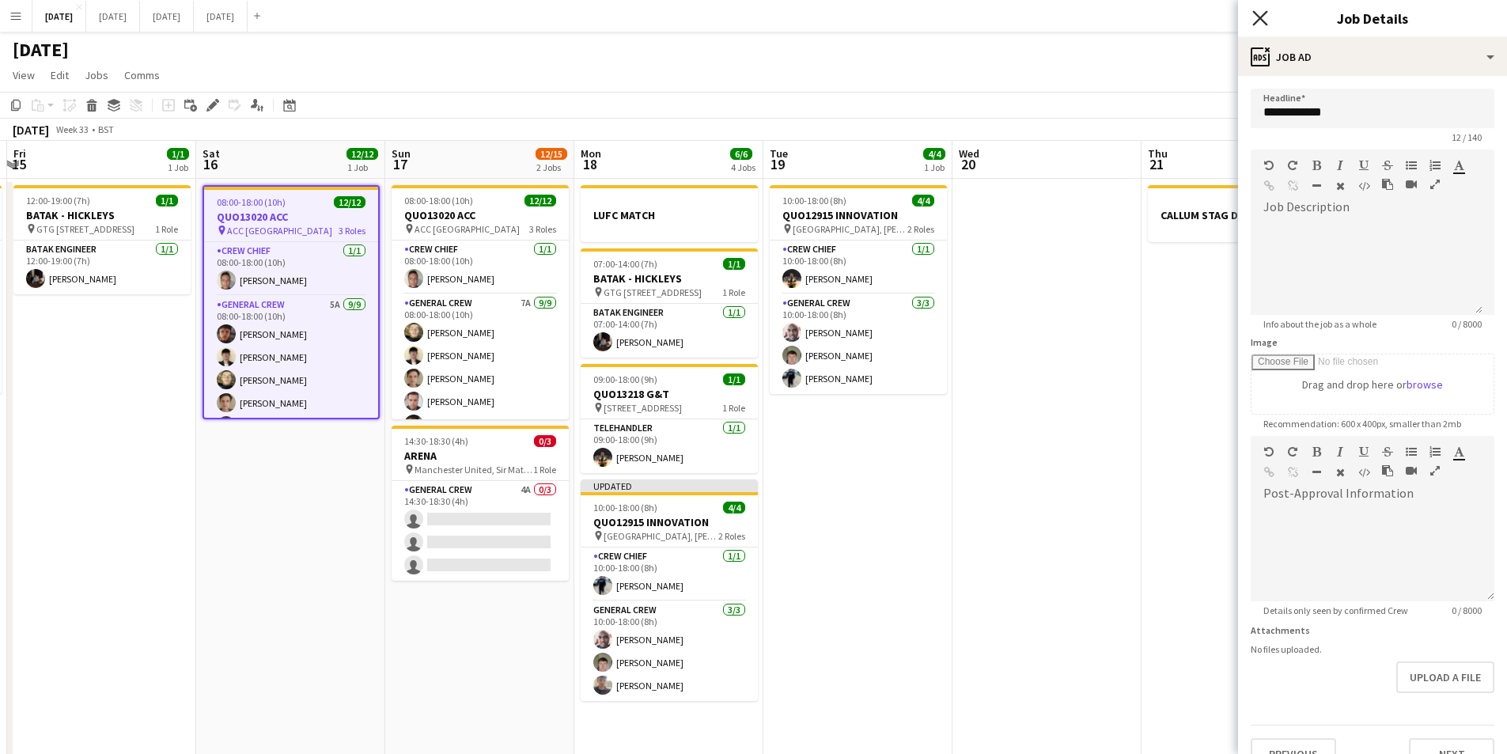
click at [1255, 15] on icon "Close pop-in" at bounding box center [1260, 17] width 15 height 15
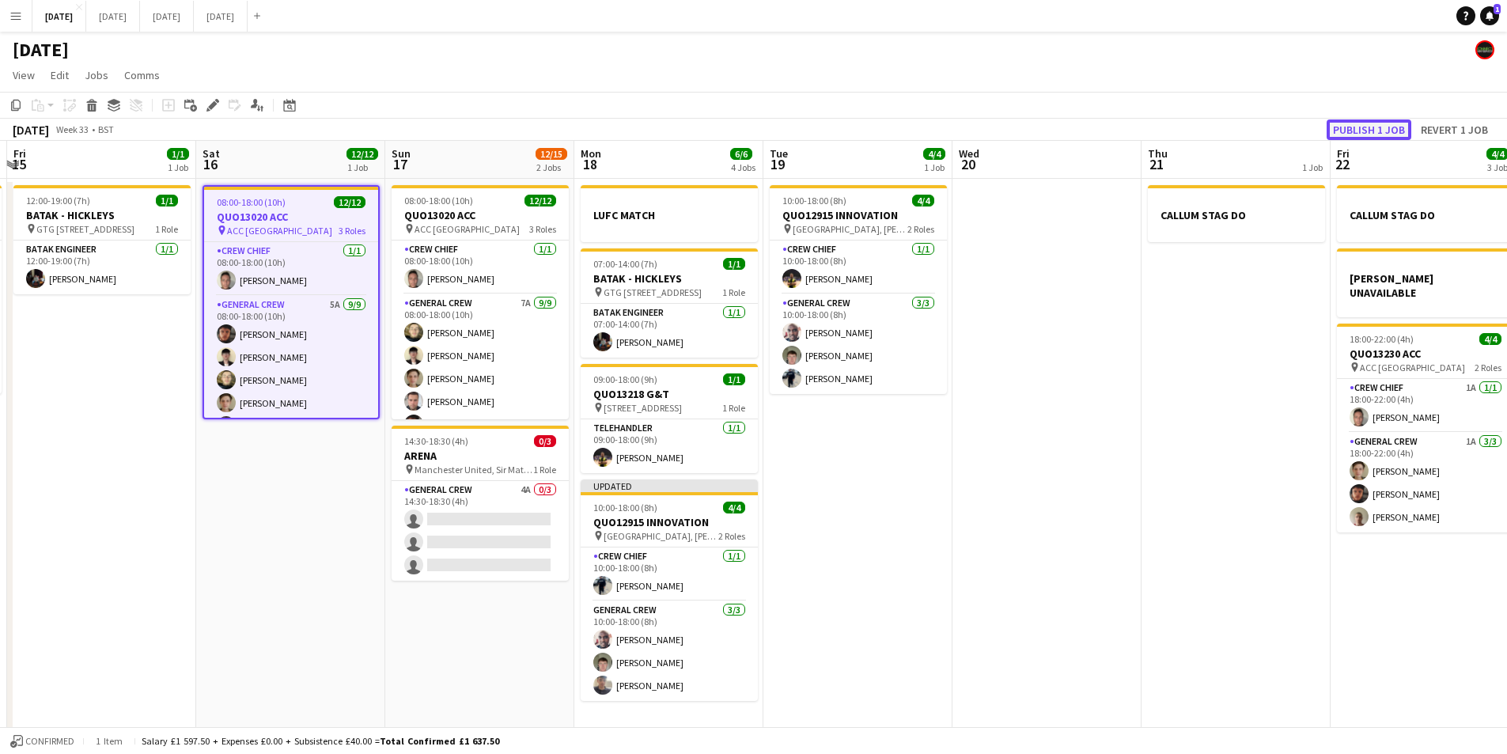
click at [1349, 123] on button "Publish 1 job" at bounding box center [1369, 129] width 85 height 21
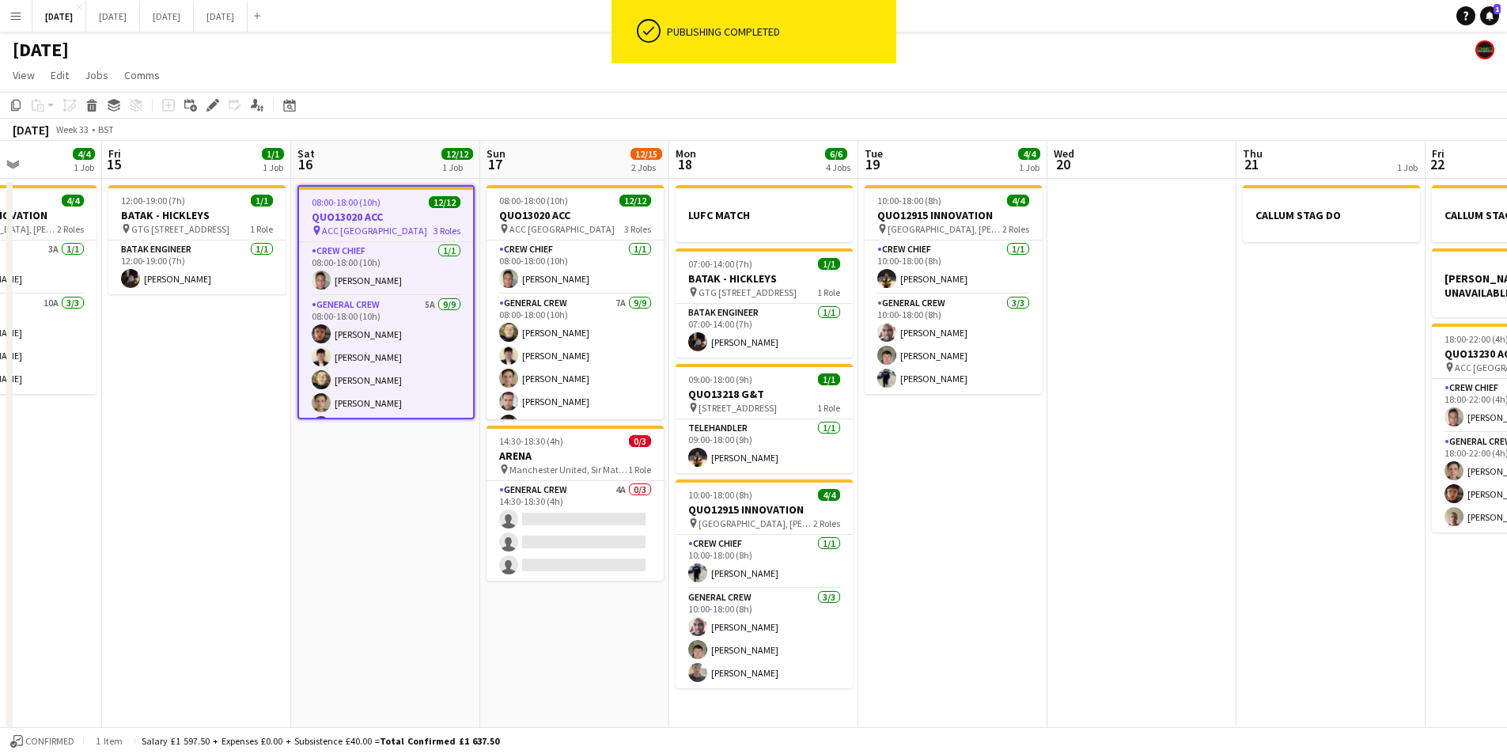
drag, startPoint x: 797, startPoint y: 451, endPoint x: 904, endPoint y: 456, distance: 107.7
click at [906, 468] on app-calendar-viewport "Tue 12 Wed 13 Thu 14 4/4 1 Job Fri 15 1/1 1 Job Sat 16 12/12 1 Job Sun 17 12/15…" at bounding box center [753, 455] width 1507 height 629
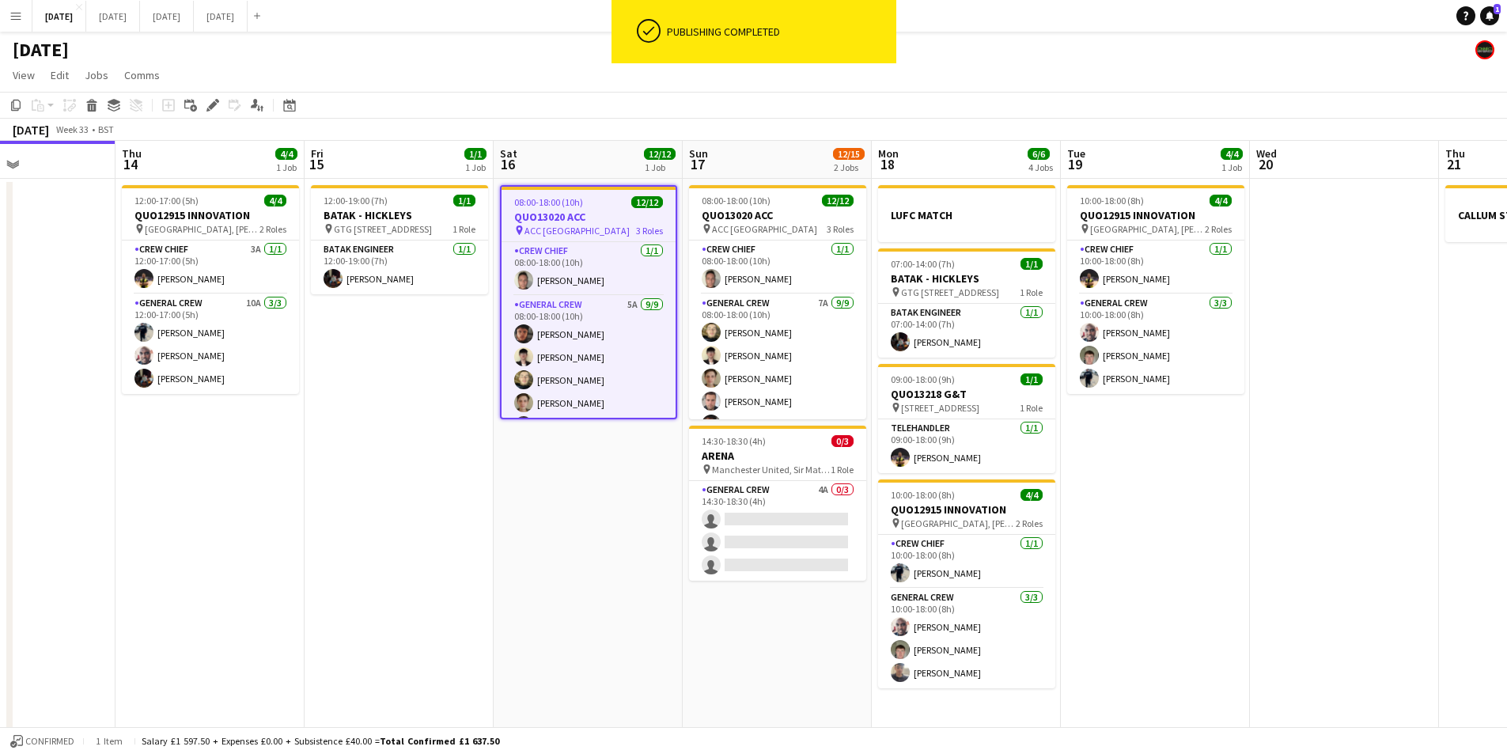
scroll to position [0, 441]
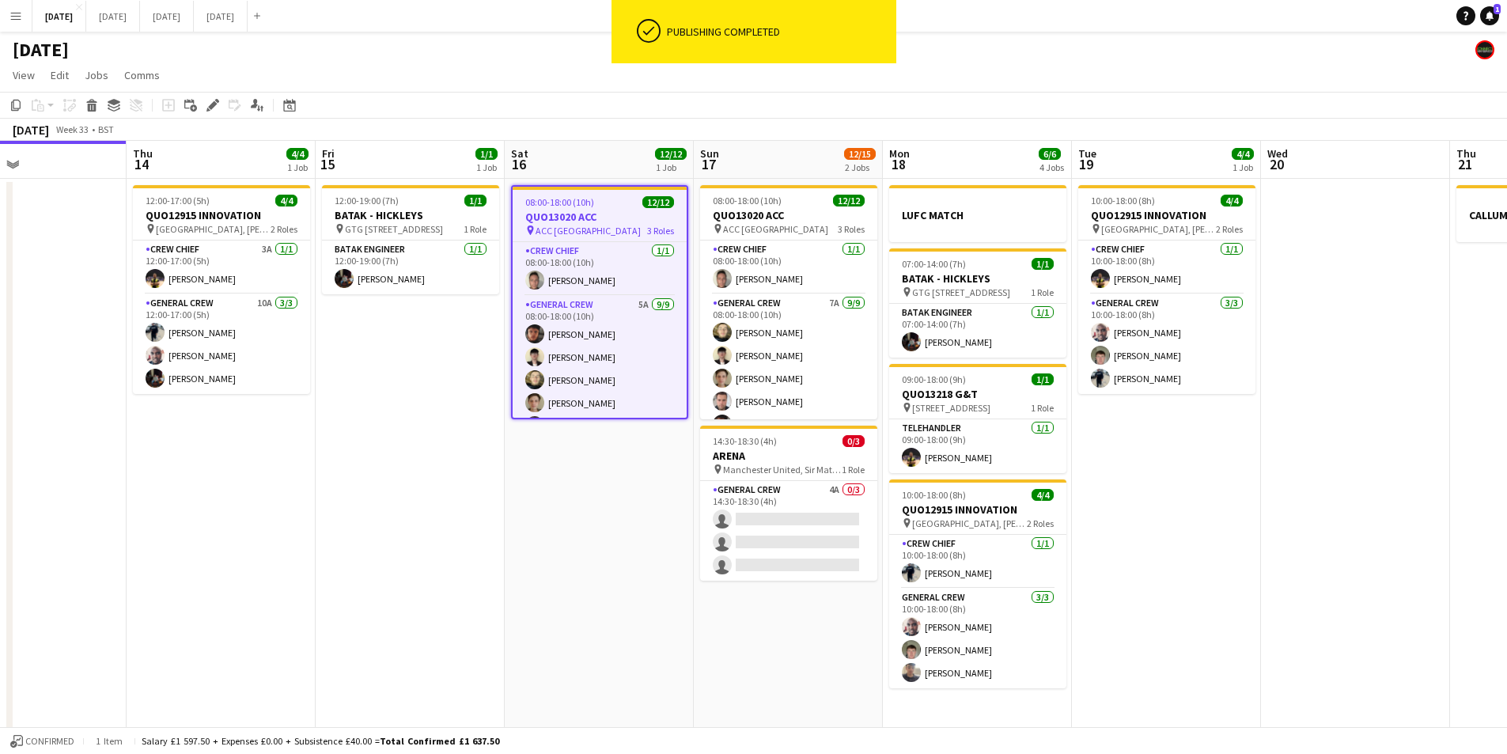
drag, startPoint x: 340, startPoint y: 499, endPoint x: 536, endPoint y: 510, distance: 196.5
click at [536, 510] on app-calendar-viewport "Mon 11 Tue 12 Wed 13 Thu 14 4/4 1 Job Fri 15 1/1 1 Job Sat 16 12/12 1 Job Sun 1…" at bounding box center [753, 455] width 1507 height 629
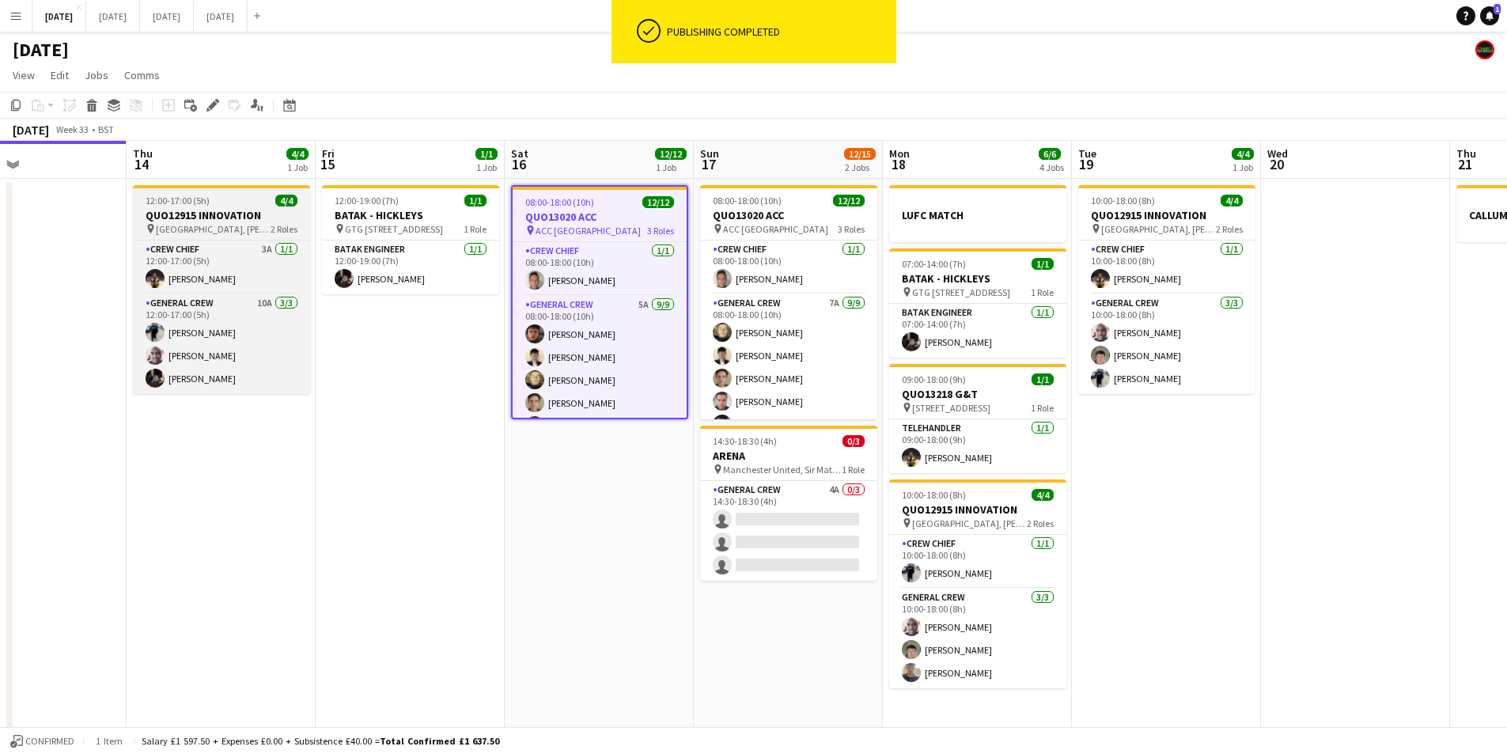
click at [219, 214] on h3 "QUO12915 INNOVATION" at bounding box center [221, 215] width 177 height 14
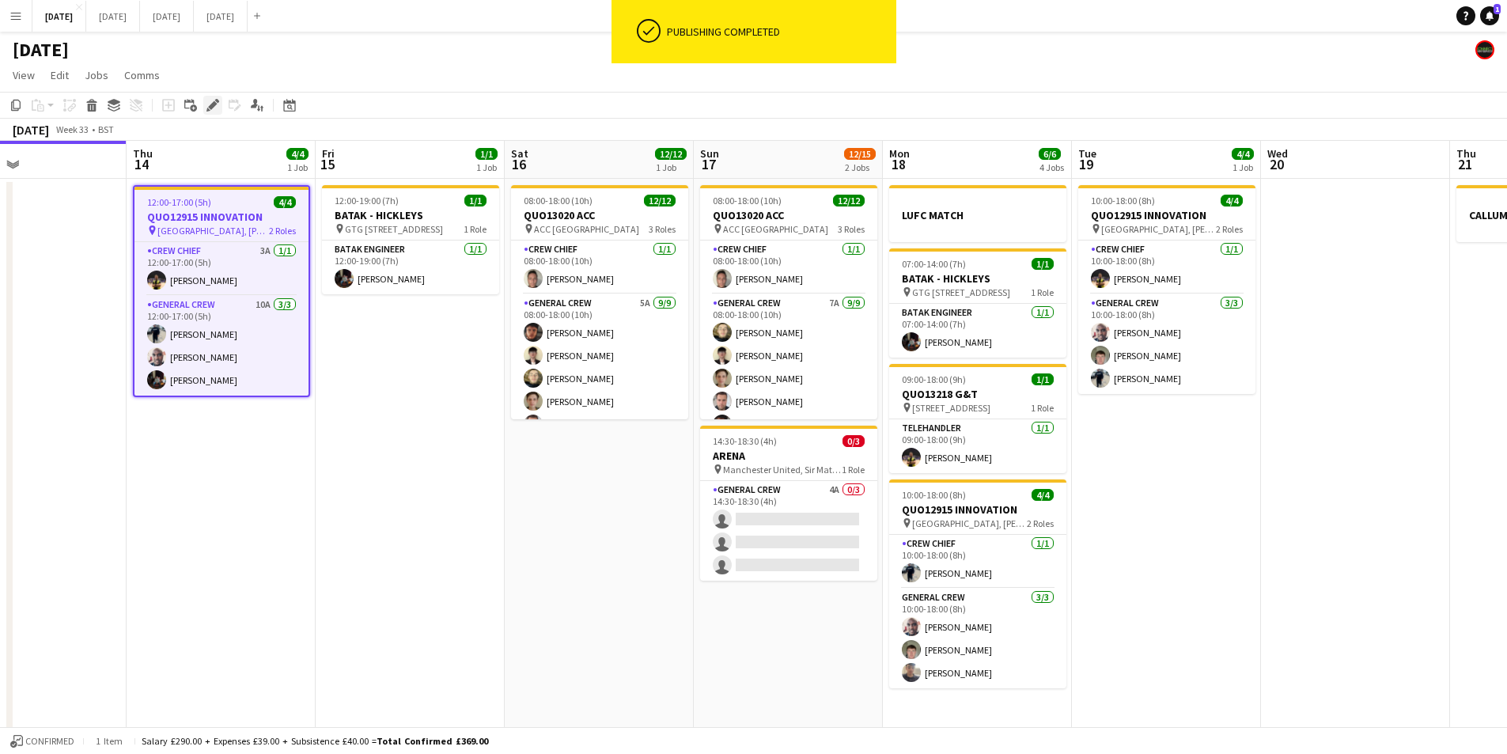
click at [211, 104] on icon "Edit" at bounding box center [213, 105] width 13 height 13
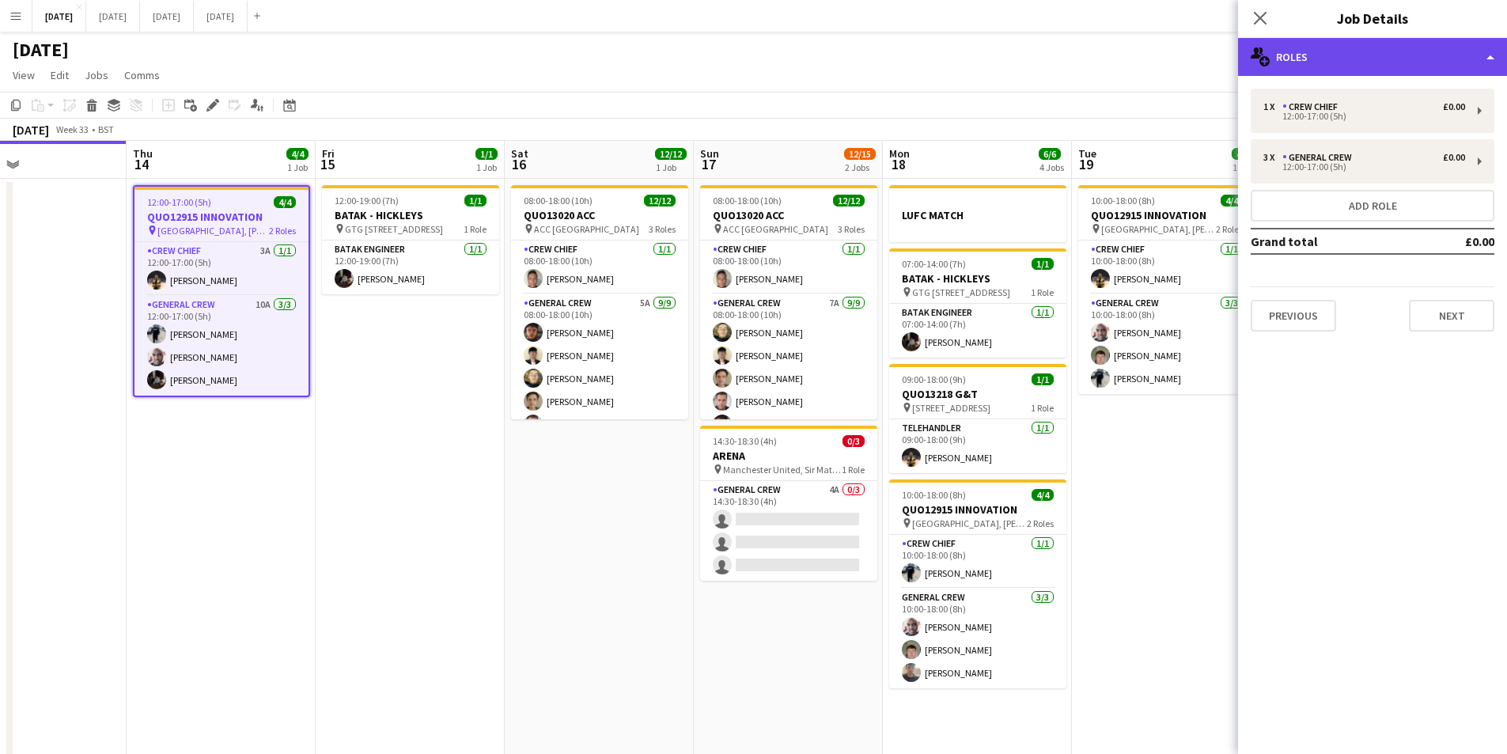
click at [1423, 62] on div "multiple-users-add Roles" at bounding box center [1372, 57] width 269 height 38
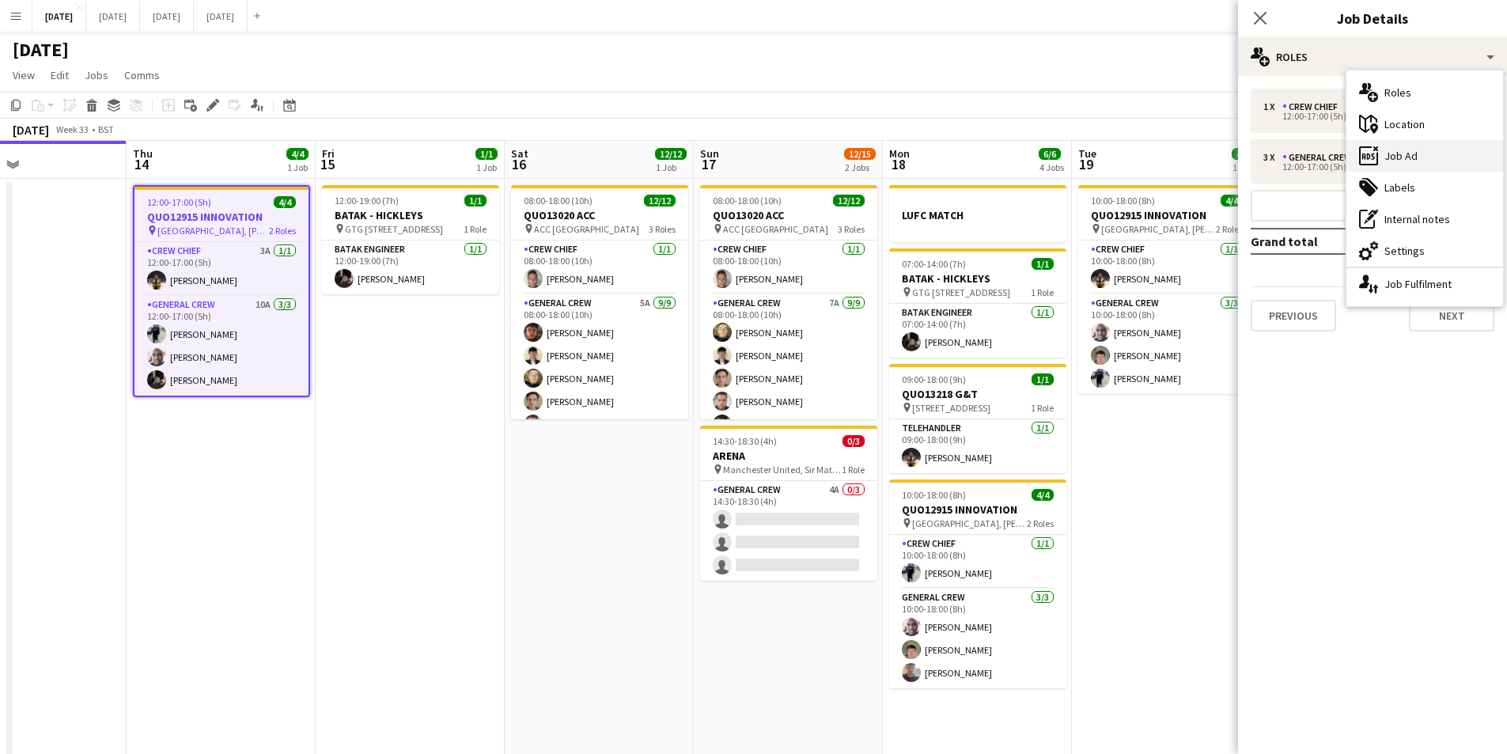
click at [1431, 167] on div "ads-window Job Ad" at bounding box center [1425, 156] width 157 height 32
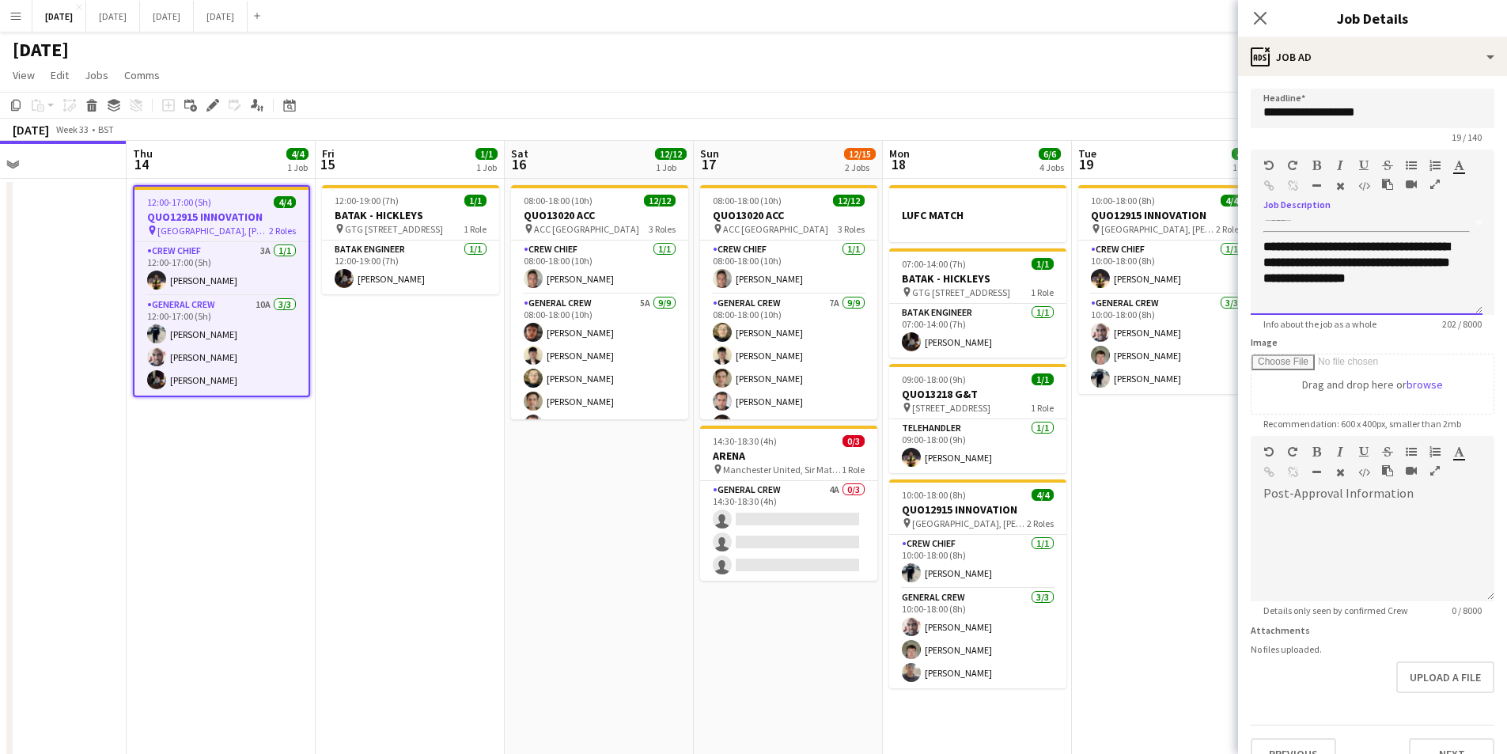
scroll to position [0, 0]
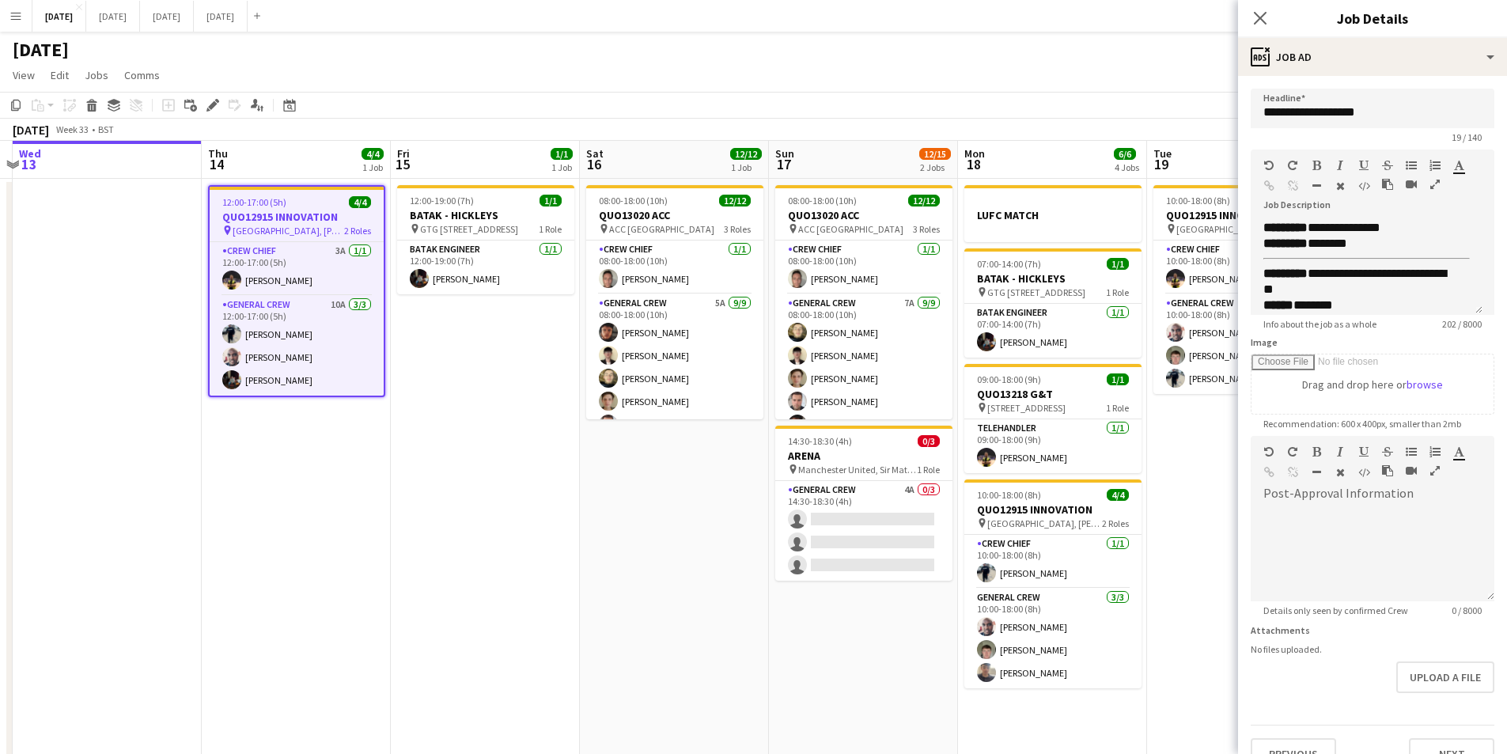
drag, startPoint x: 577, startPoint y: 492, endPoint x: 635, endPoint y: 489, distance: 58.6
click at [631, 494] on app-calendar-viewport "Mon 11 Tue 12 Wed 13 Thu 14 4/4 1 Job Fri 15 1/1 1 Job Sat 16 12/12 1 Job Sun 1…" at bounding box center [753, 455] width 1507 height 629
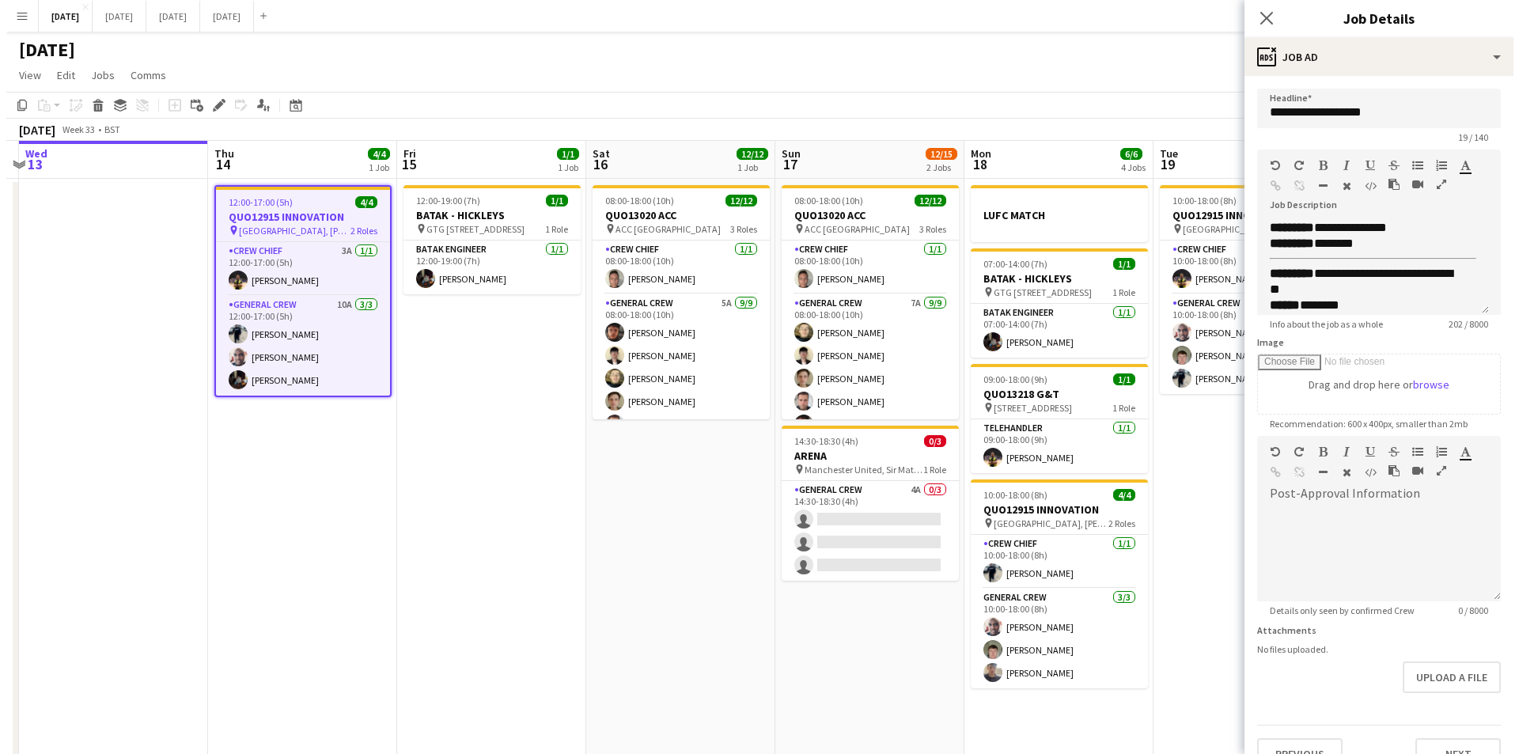
scroll to position [0, 360]
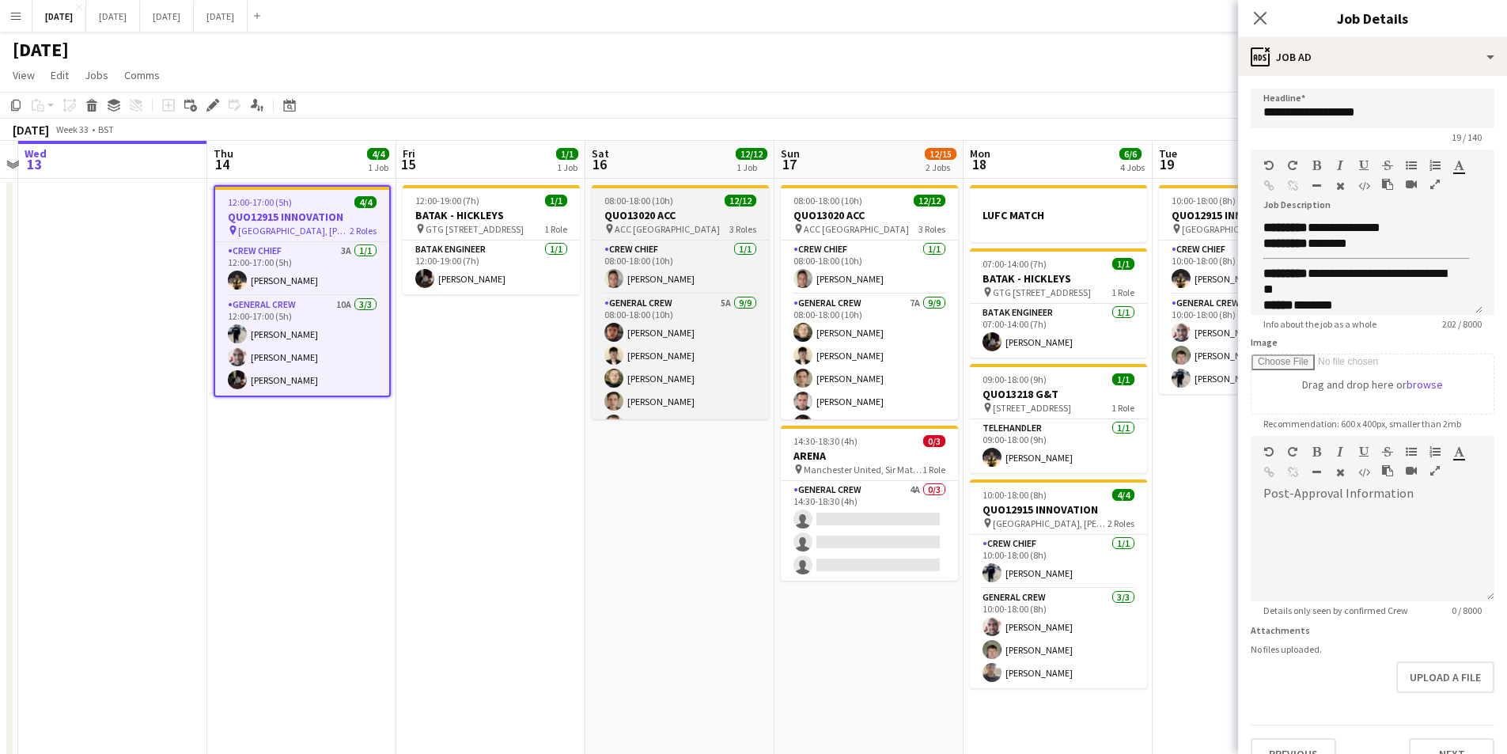
click at [673, 219] on h3 "QUO13020 ACC" at bounding box center [680, 215] width 177 height 14
type input "**********"
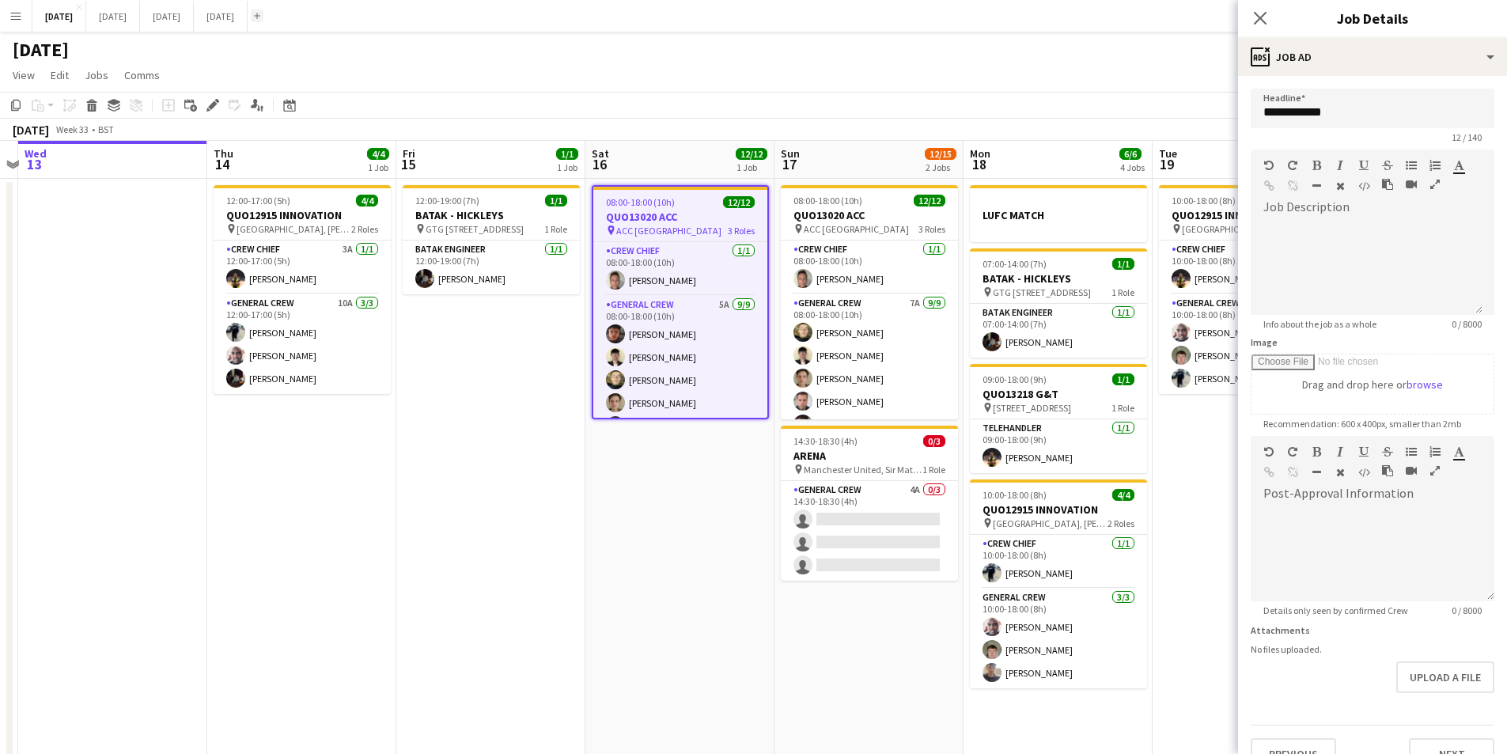
click at [260, 13] on app-icon "Add" at bounding box center [257, 16] width 6 height 6
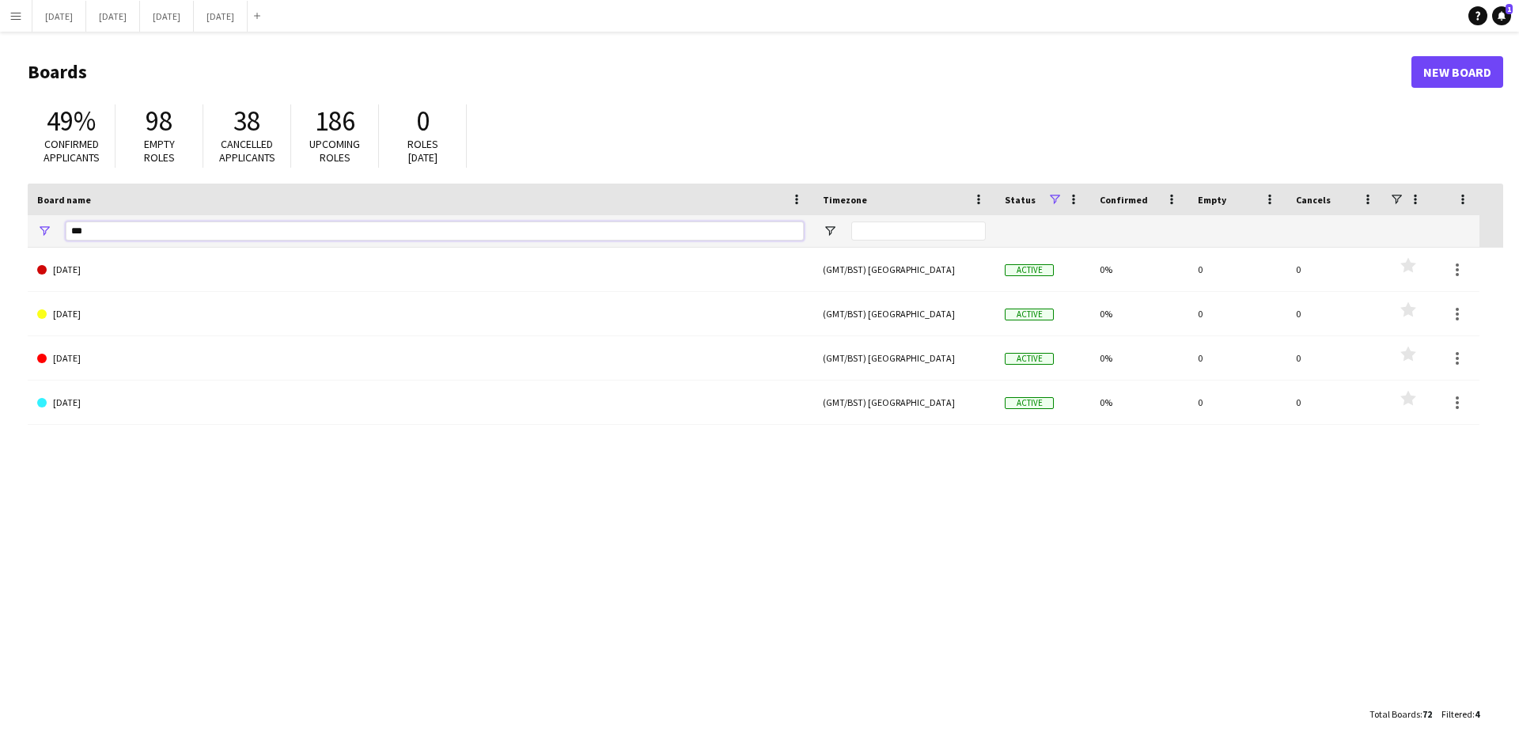
drag, startPoint x: 109, startPoint y: 232, endPoint x: 49, endPoint y: 204, distance: 66.2
click at [65, 222] on div "***" at bounding box center [421, 231] width 786 height 32
type input "****"
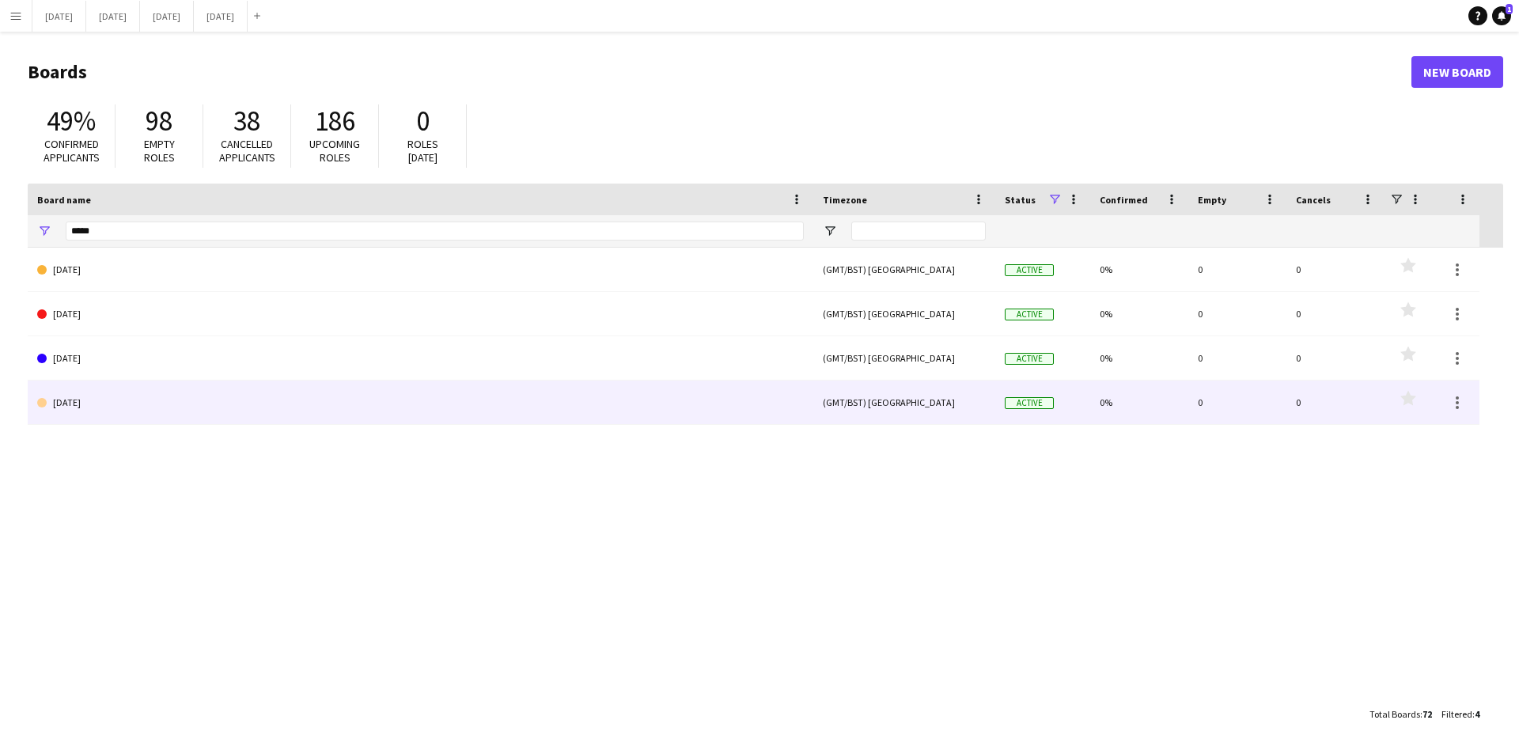
click at [201, 397] on link "[DATE]" at bounding box center [420, 403] width 767 height 44
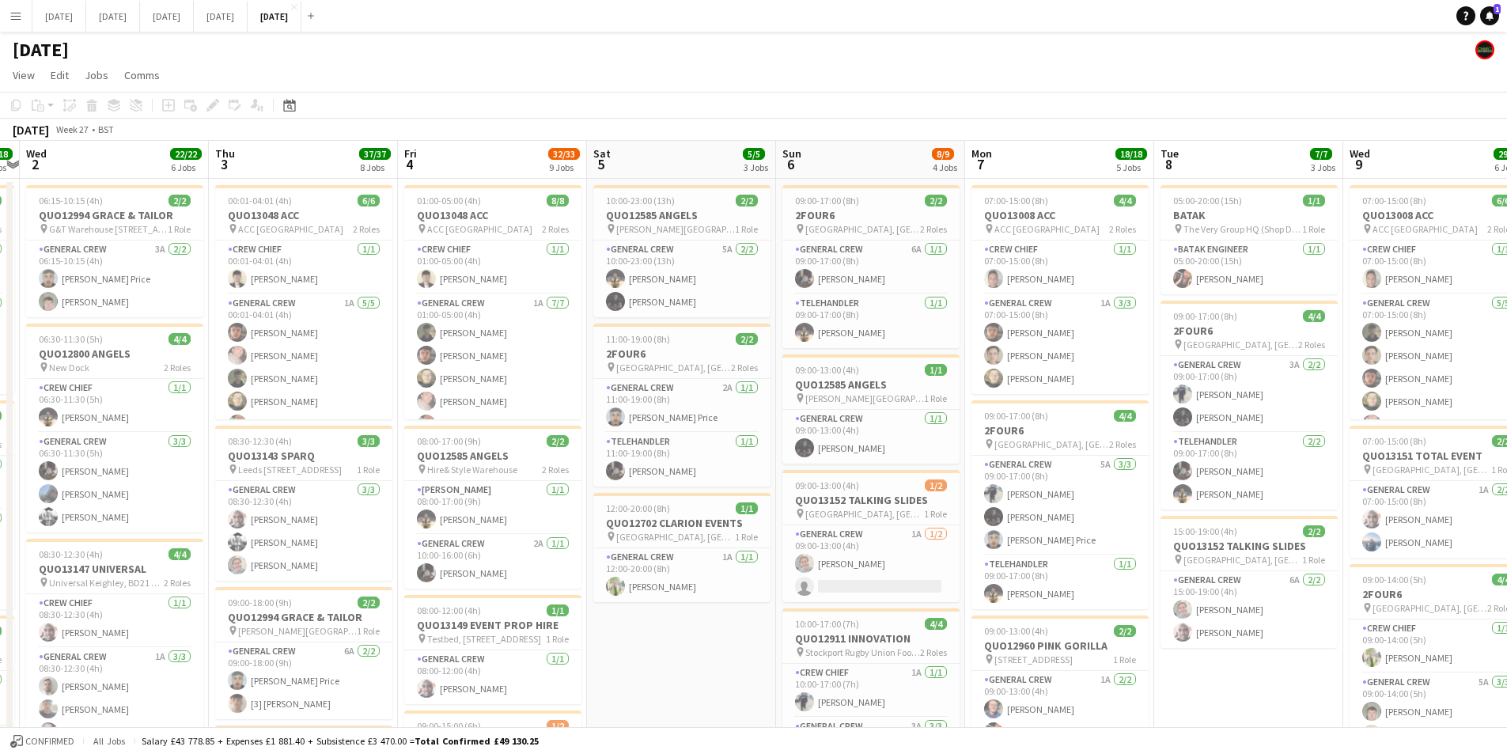
scroll to position [0, 600]
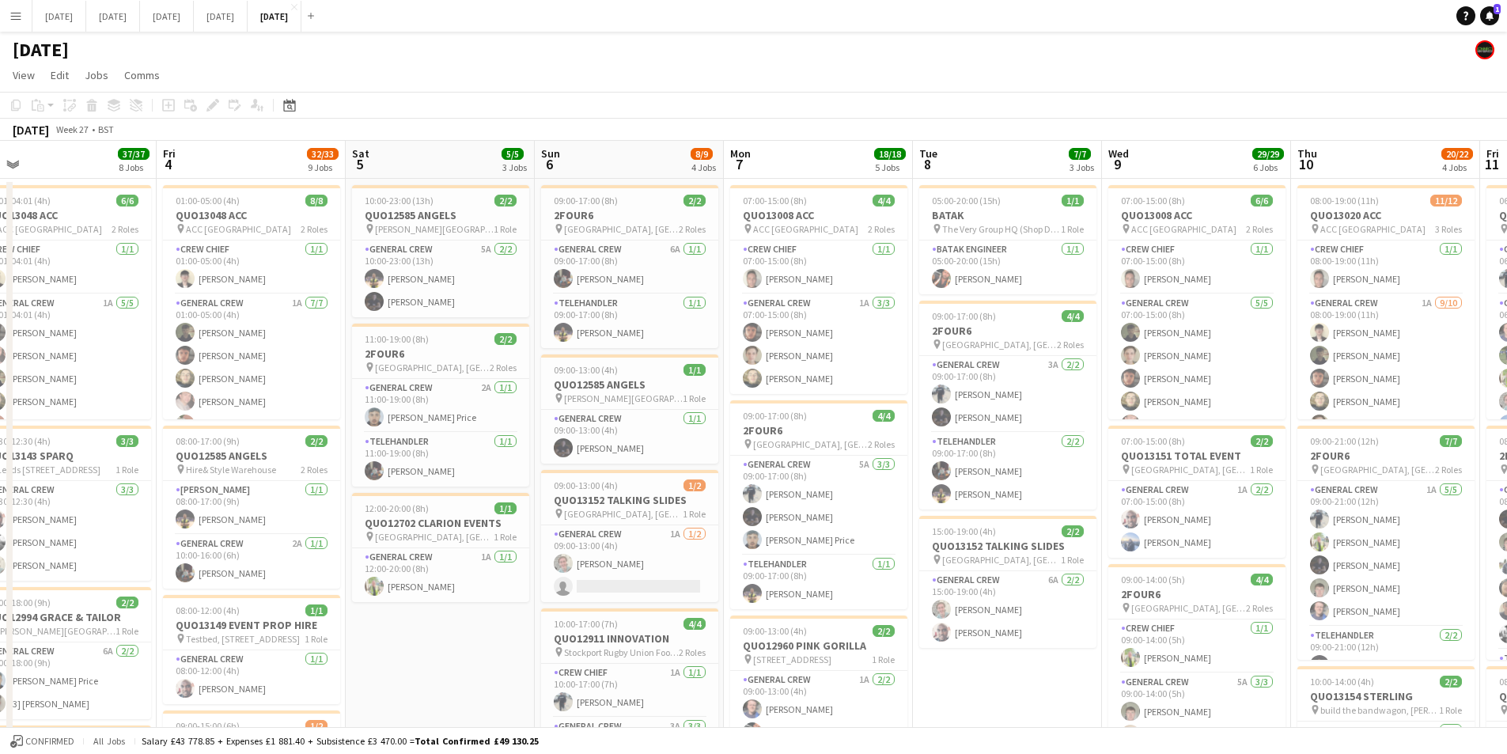
drag, startPoint x: 1139, startPoint y: 419, endPoint x: 875, endPoint y: 390, distance: 265.1
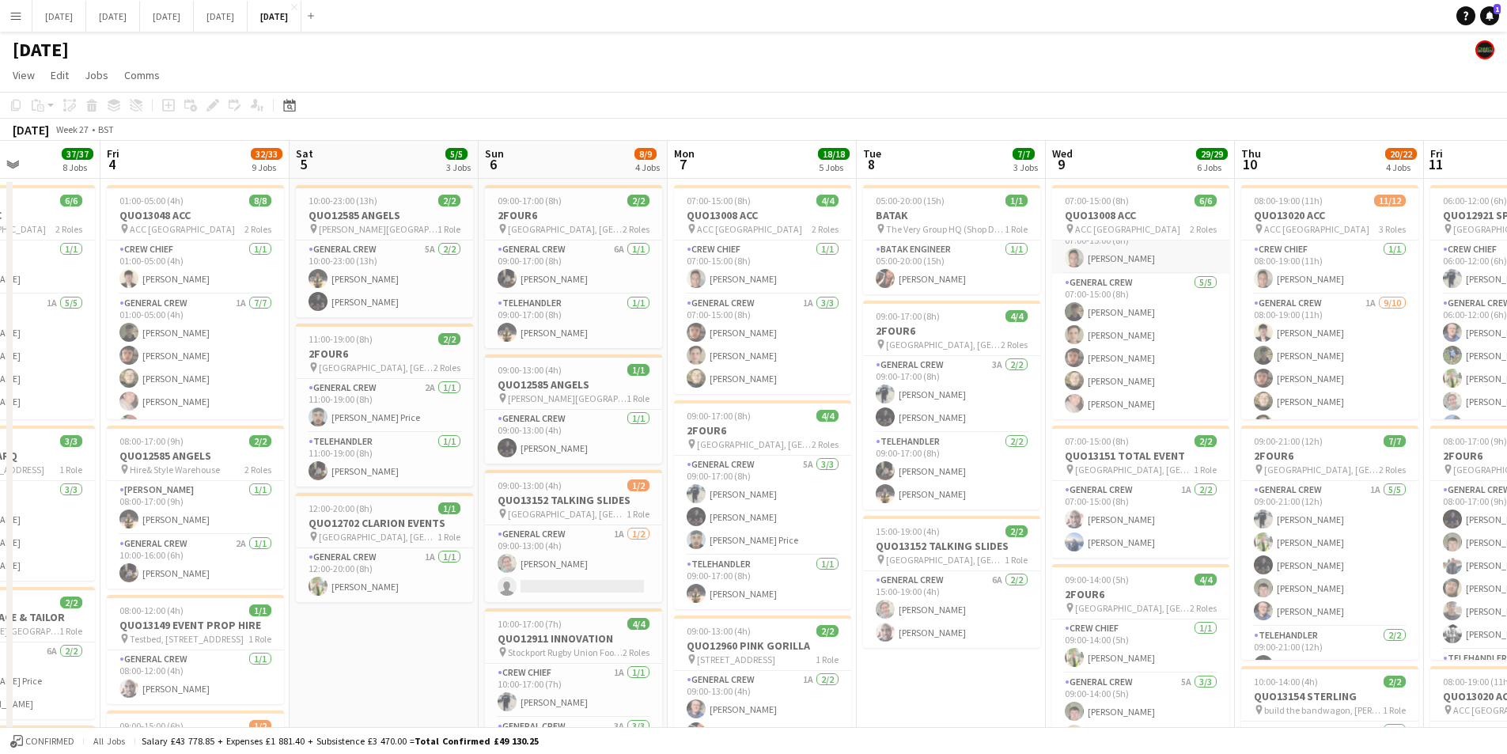
scroll to position [0, 0]
click at [1149, 202] on div "07:00-15:00 (8h) 6/6" at bounding box center [1140, 201] width 177 height 12
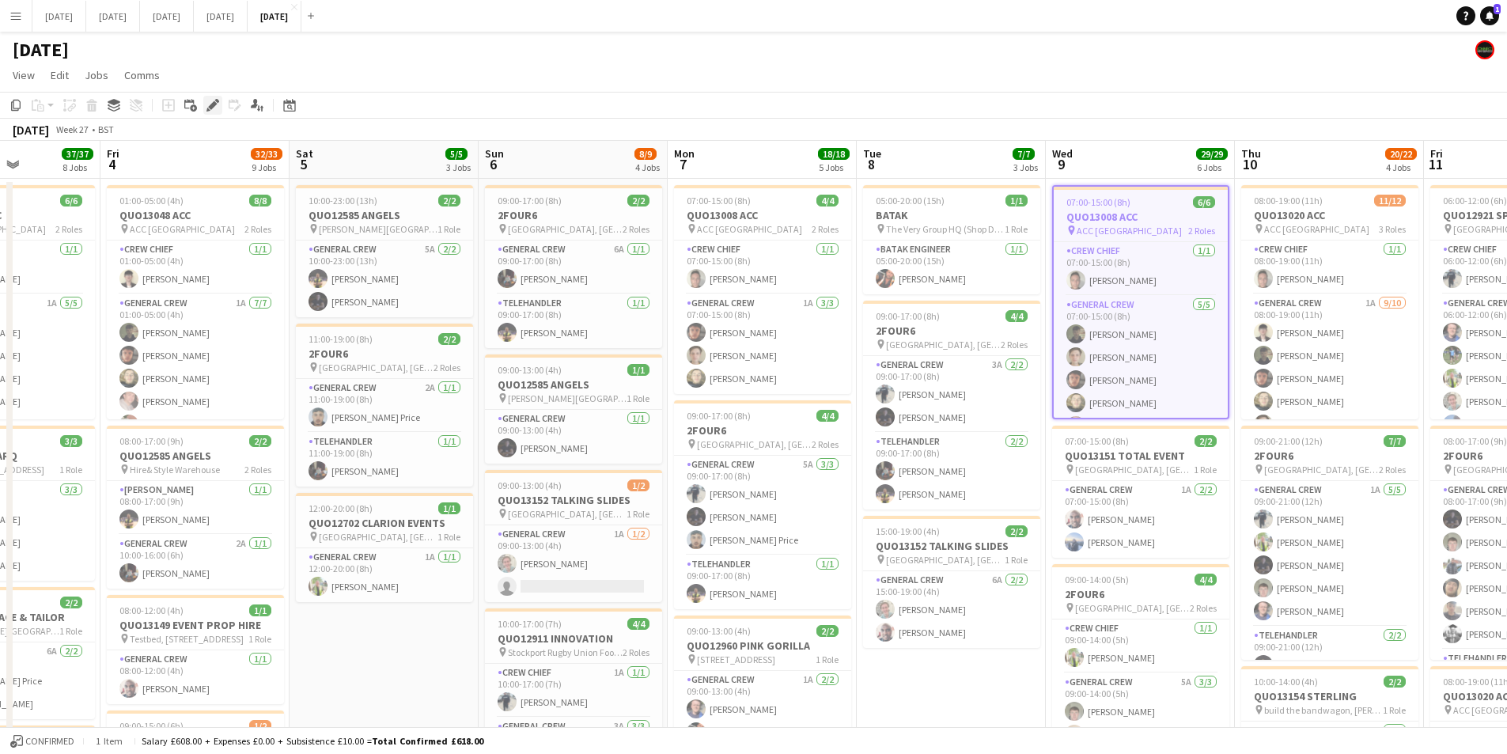
click at [209, 105] on icon "Edit" at bounding box center [213, 105] width 13 height 13
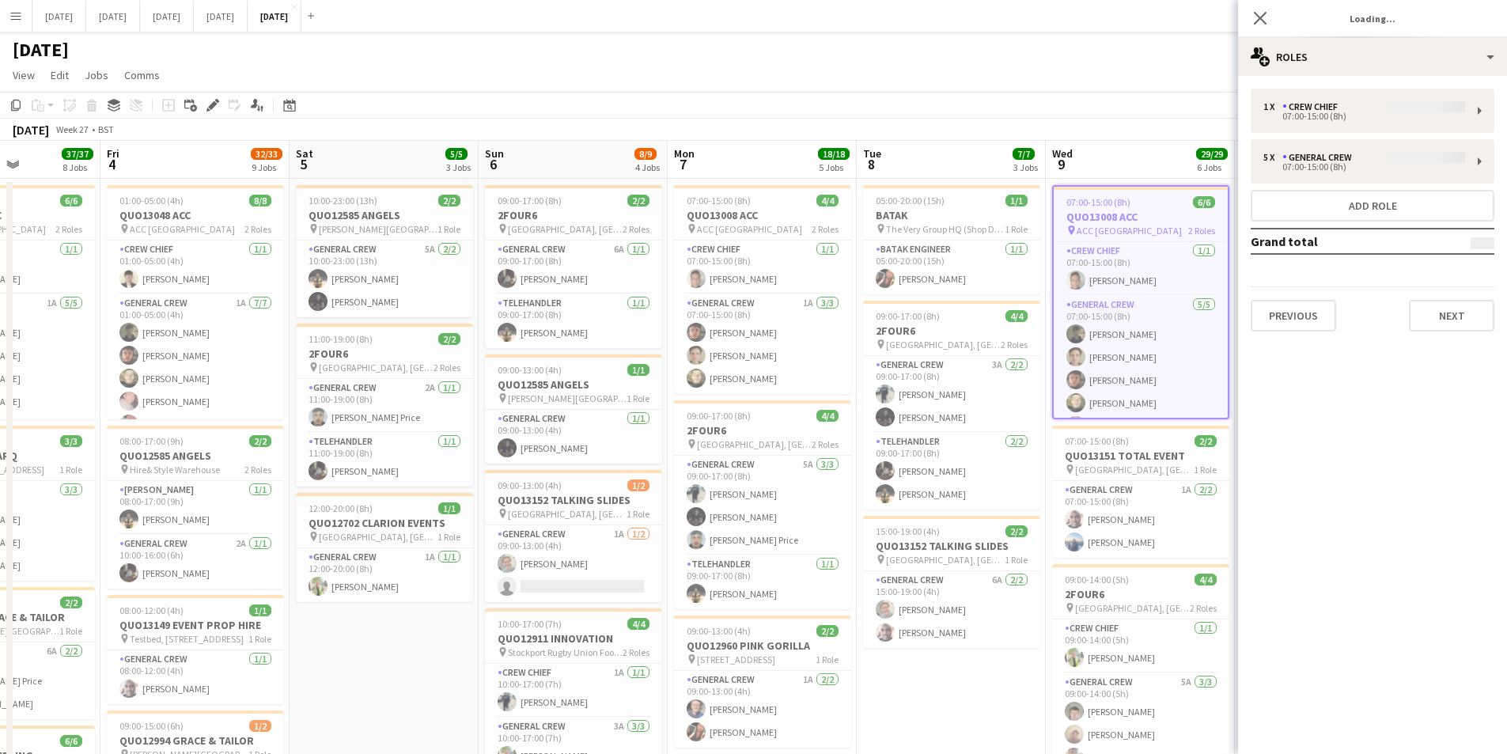
type input "**********"
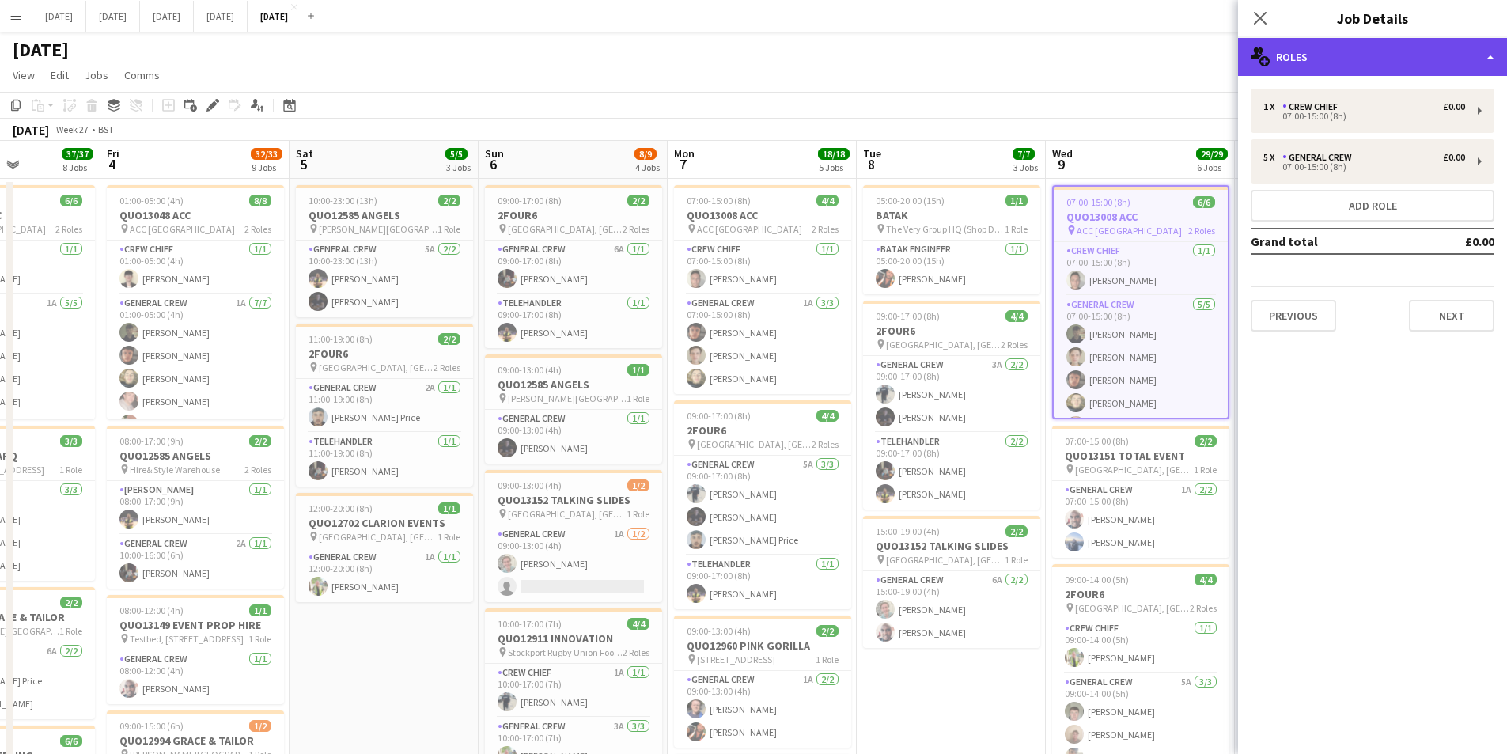
click at [1370, 49] on div "multiple-users-add Roles" at bounding box center [1372, 57] width 269 height 38
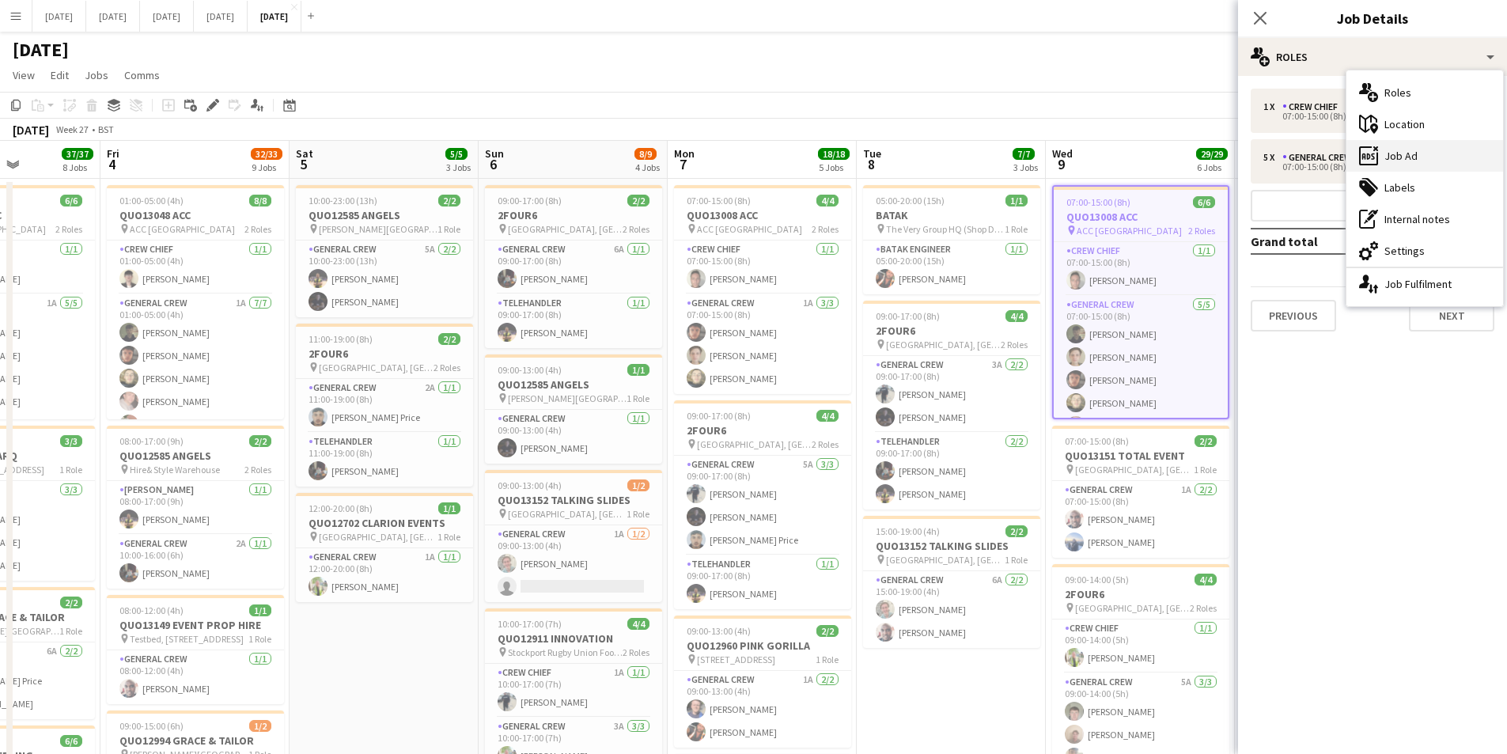
click at [1428, 165] on div "ads-window Job Ad" at bounding box center [1425, 156] width 157 height 32
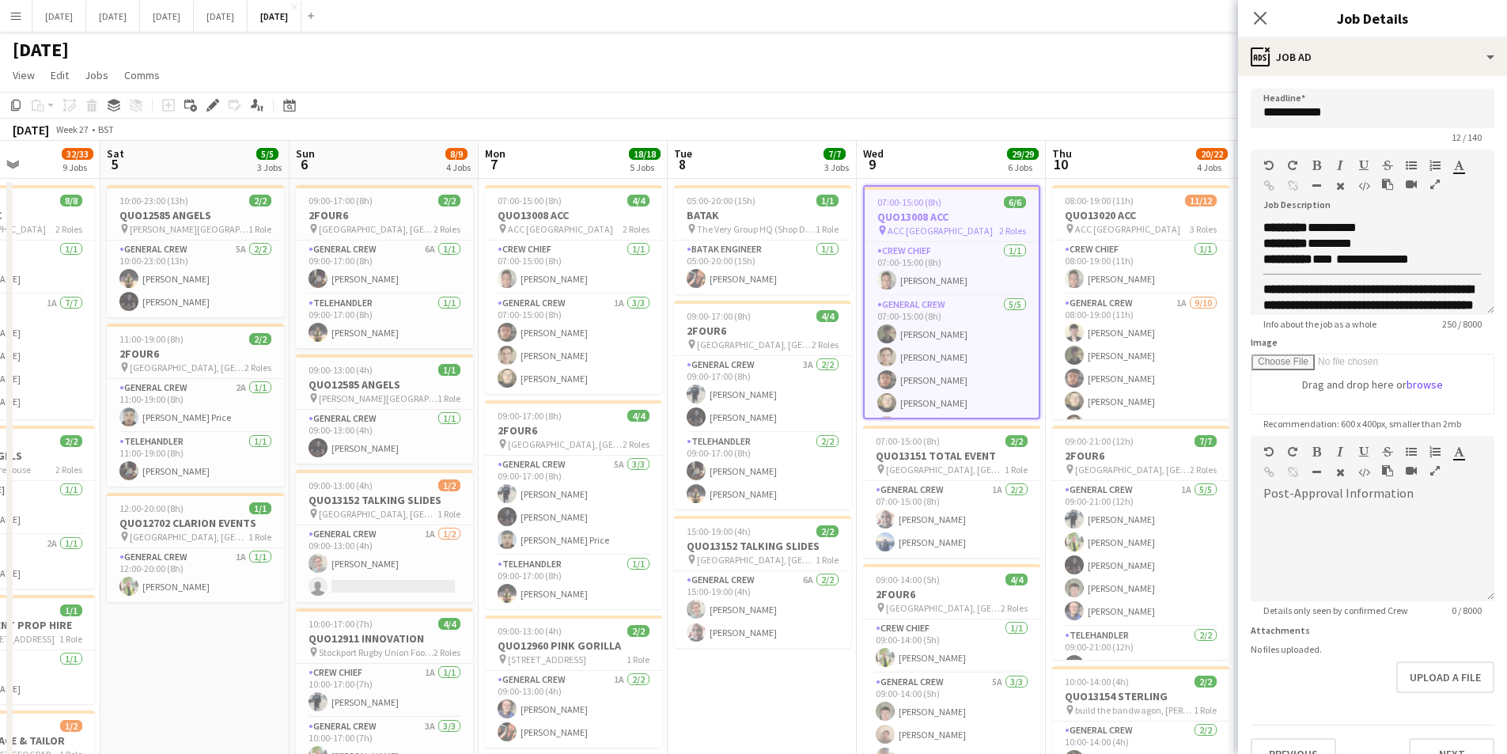
drag, startPoint x: 1144, startPoint y: 162, endPoint x: 1018, endPoint y: 165, distance: 126.6
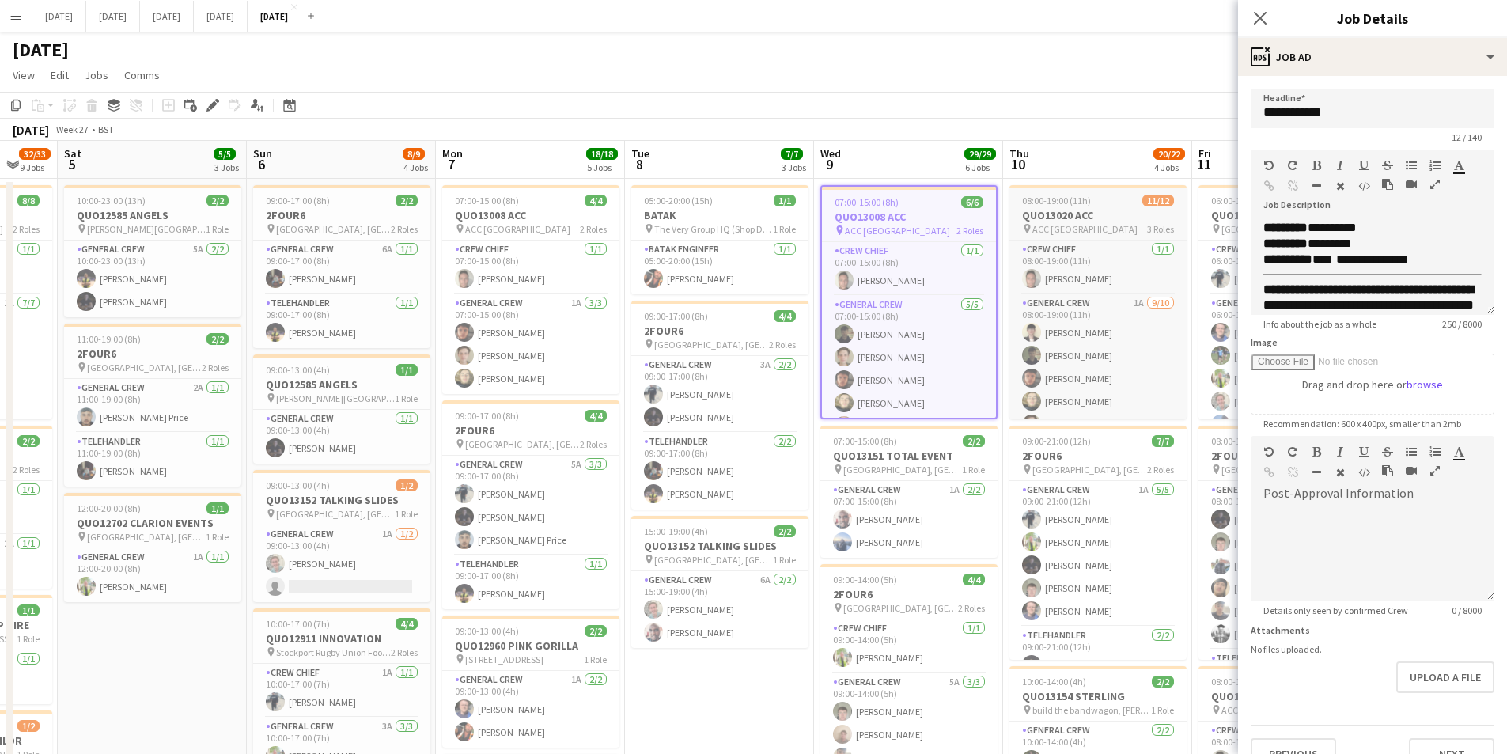
click at [1088, 214] on h3 "QUO13020 ACC" at bounding box center [1098, 215] width 177 height 14
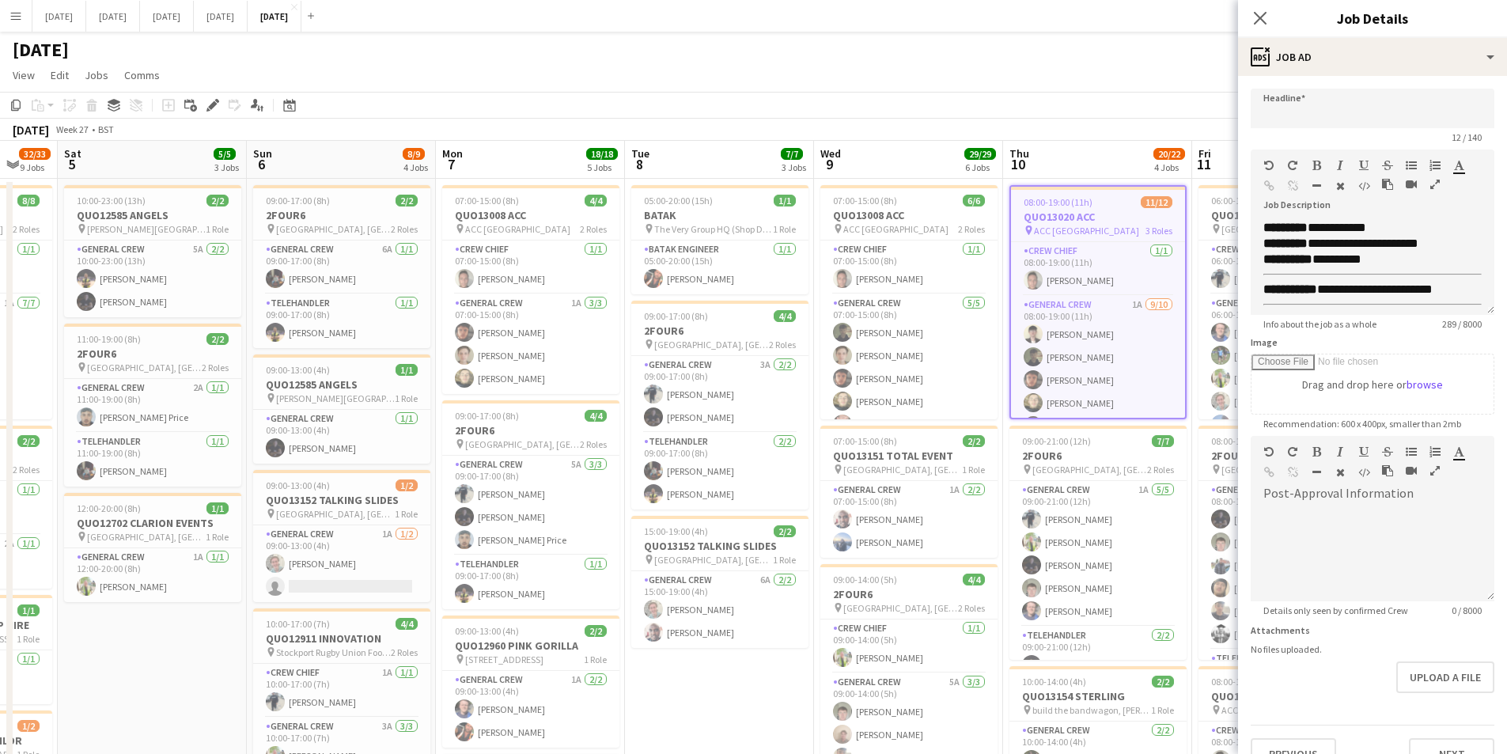
type input "**********"
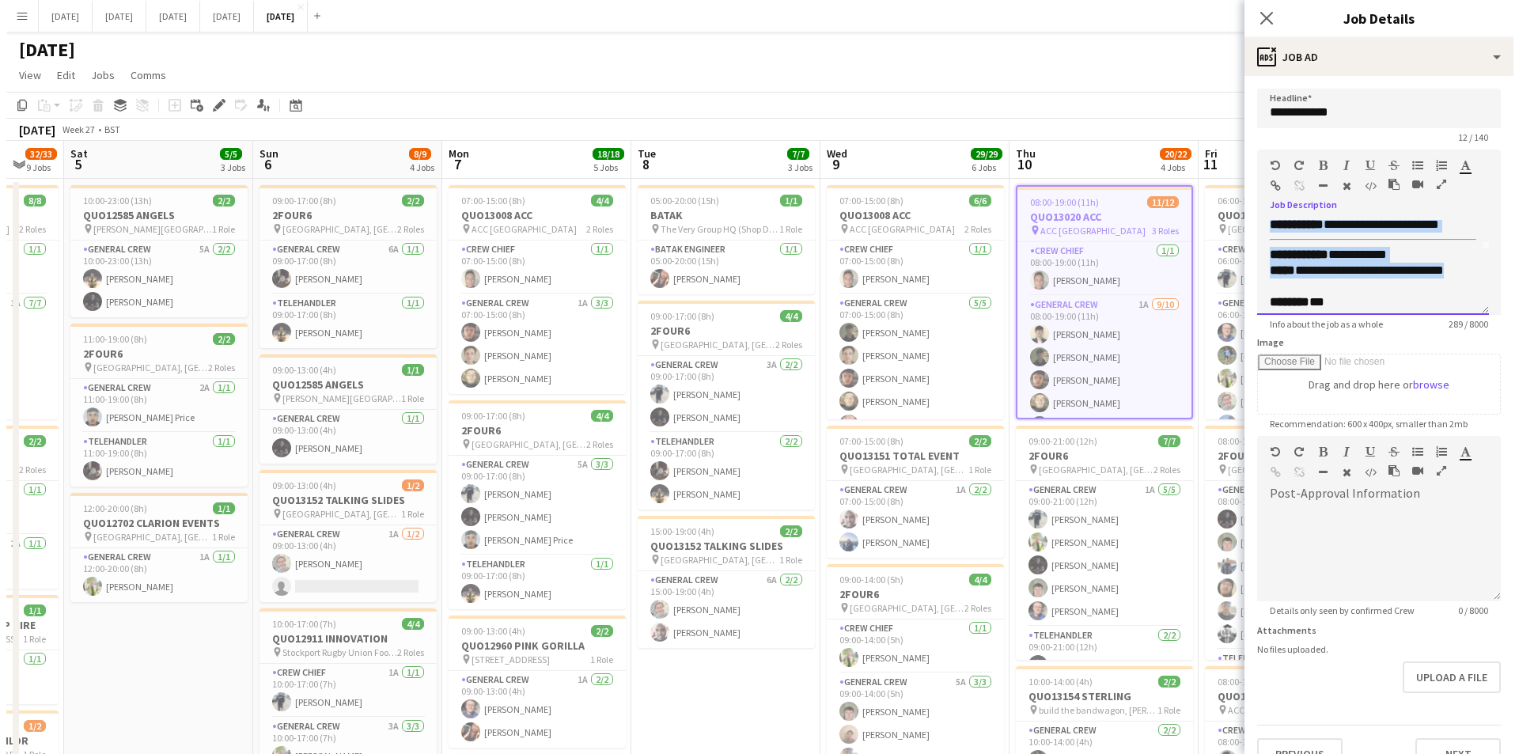
scroll to position [166, 0]
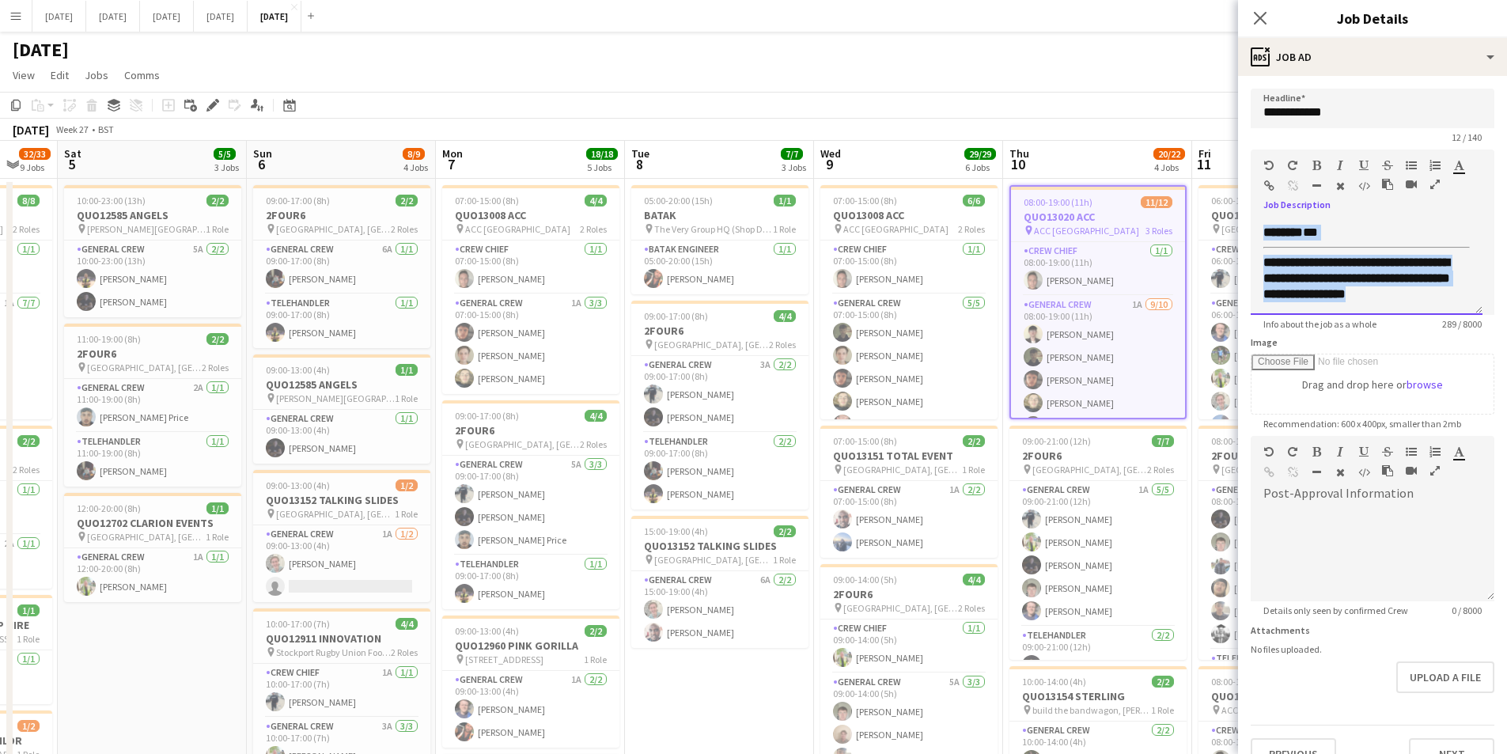
drag, startPoint x: 1256, startPoint y: 229, endPoint x: 1397, endPoint y: 338, distance: 178.2
click at [1397, 338] on form "**********" at bounding box center [1372, 429] width 269 height 681
copy div "**********"
click at [77, 13] on button "[DATE] Close" at bounding box center [59, 16] width 54 height 31
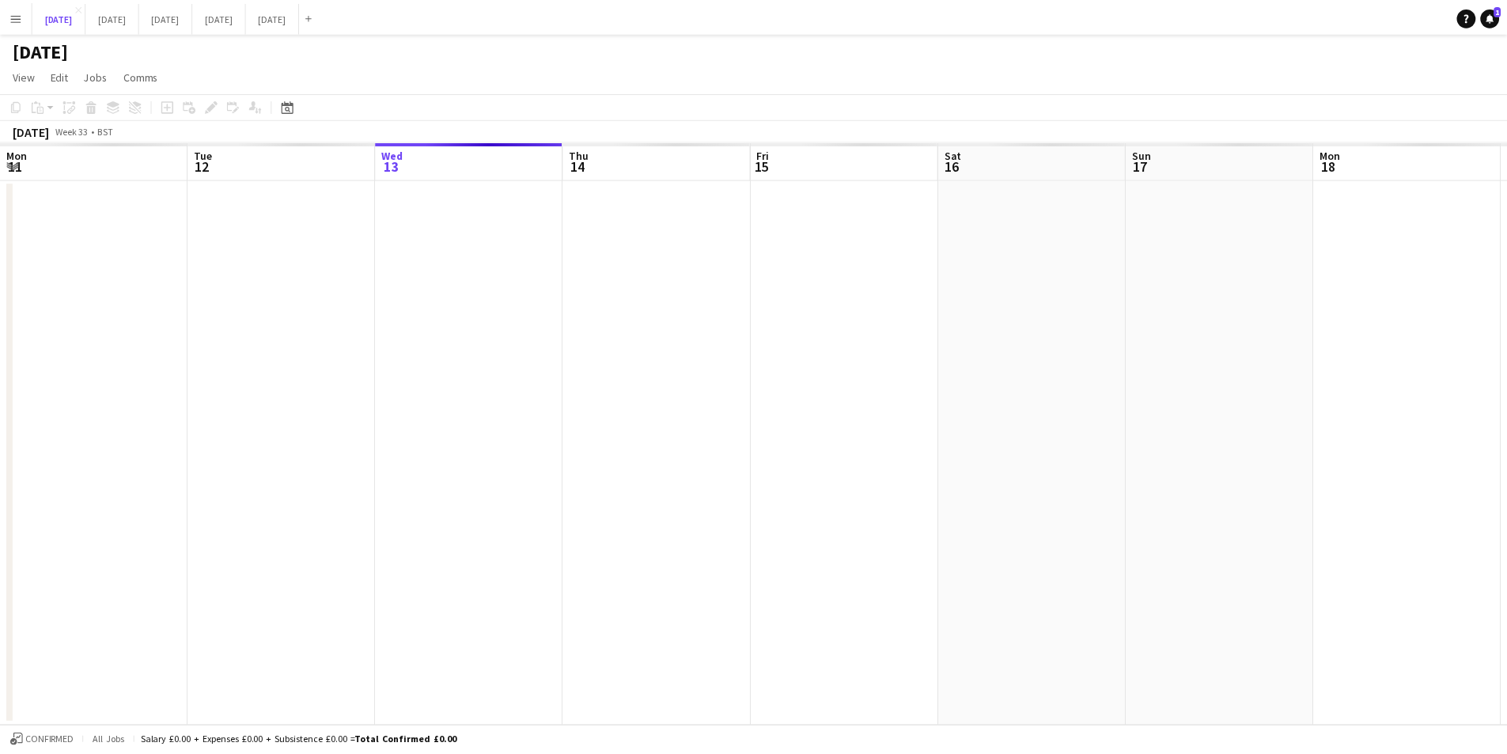
scroll to position [0, 360]
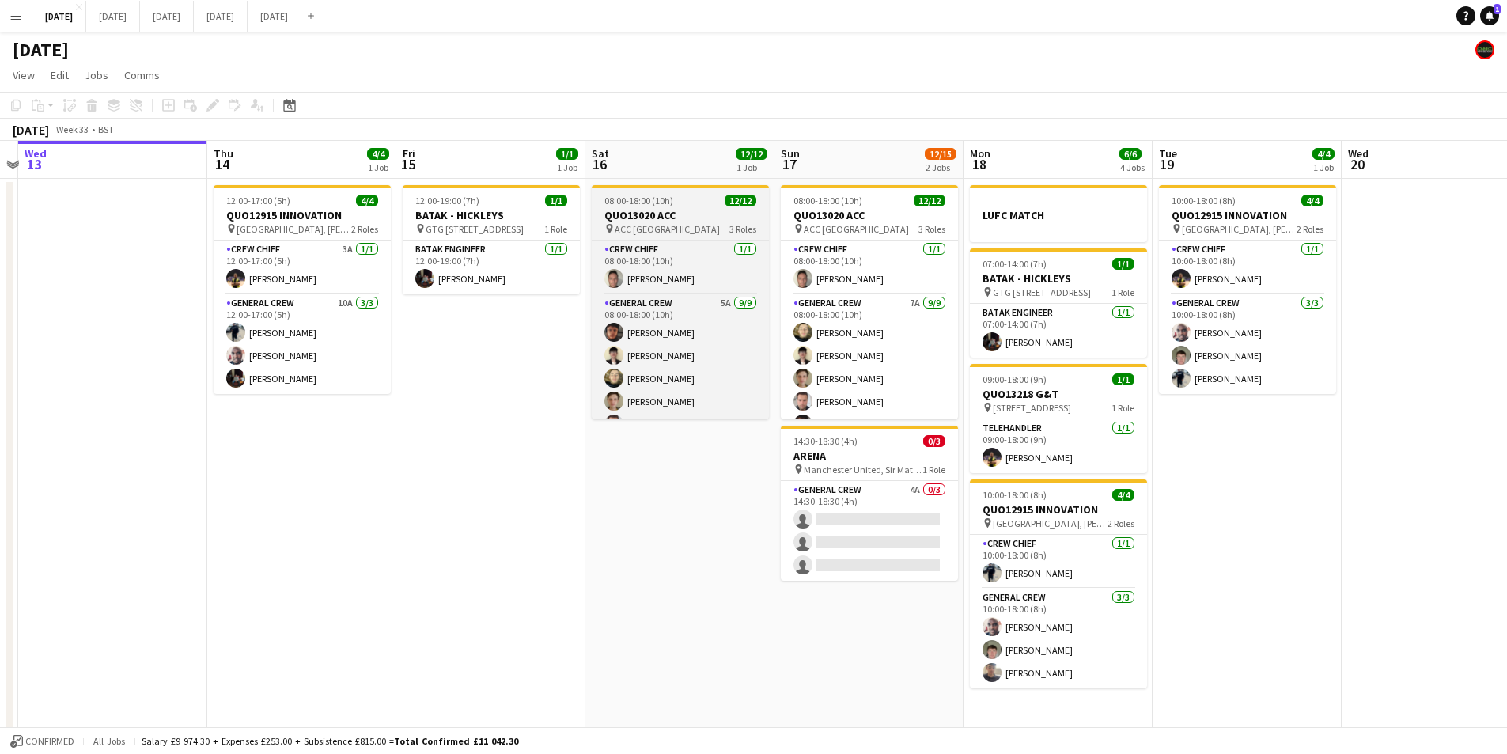
click at [701, 226] on div "pin ACC Liverpool 3 Roles" at bounding box center [680, 228] width 177 height 13
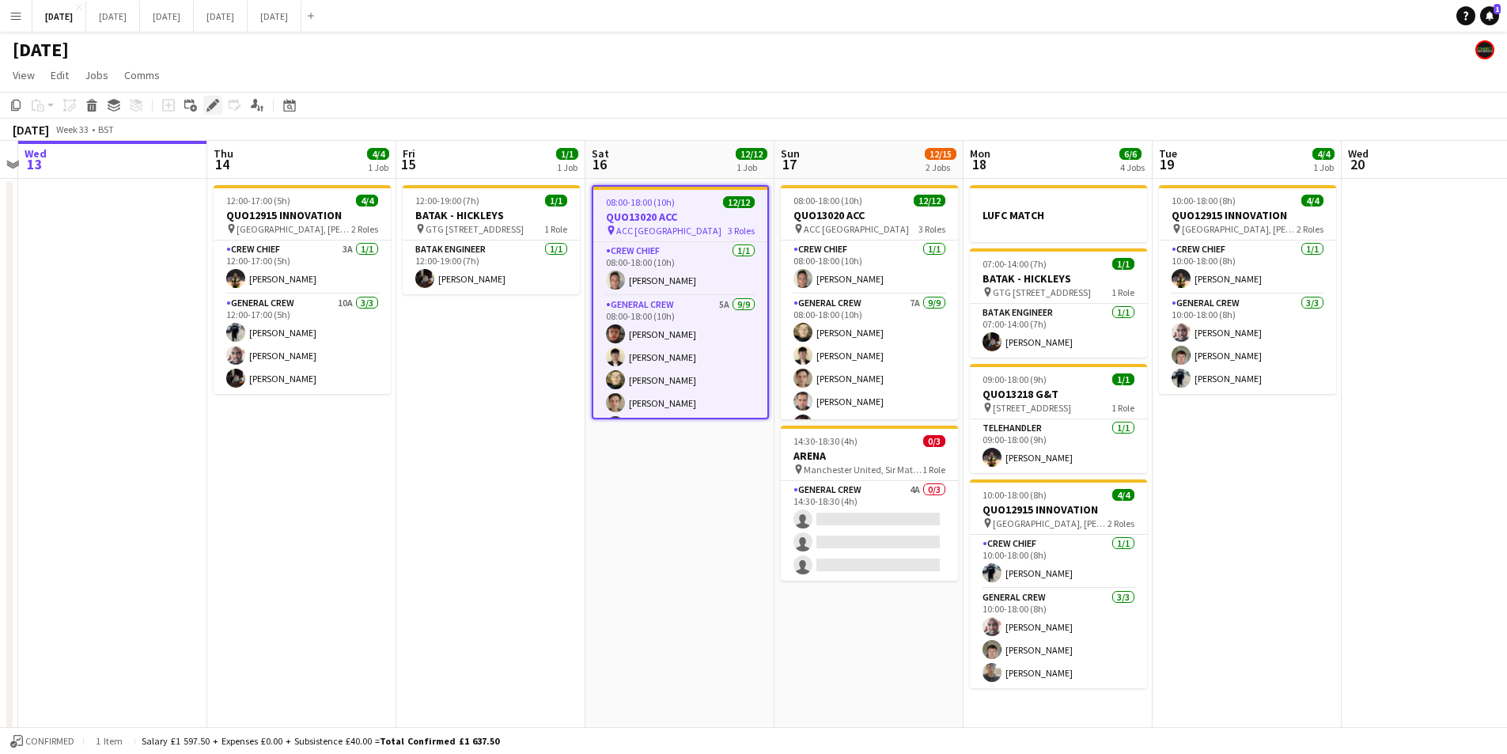
click at [214, 99] on icon "Edit" at bounding box center [213, 105] width 13 height 13
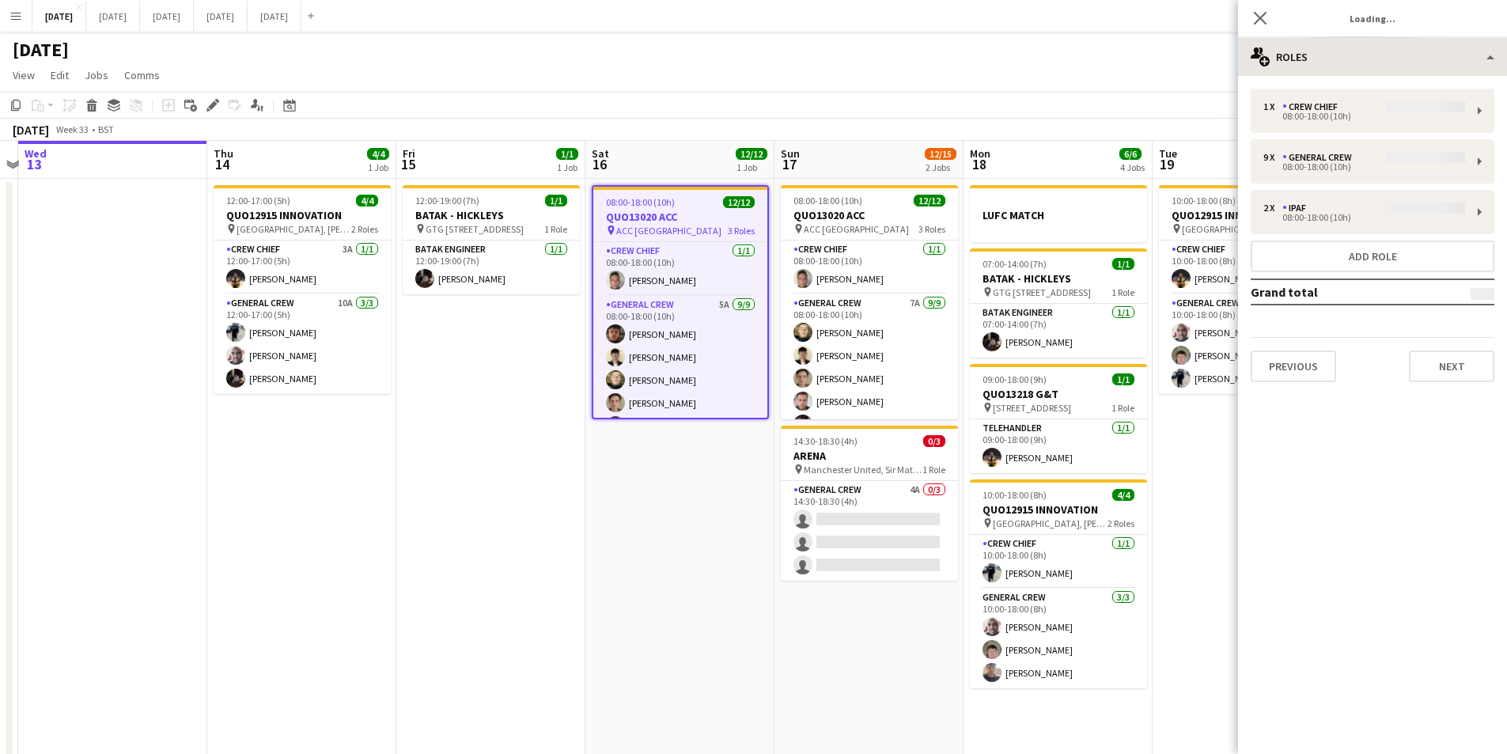
type input "**********"
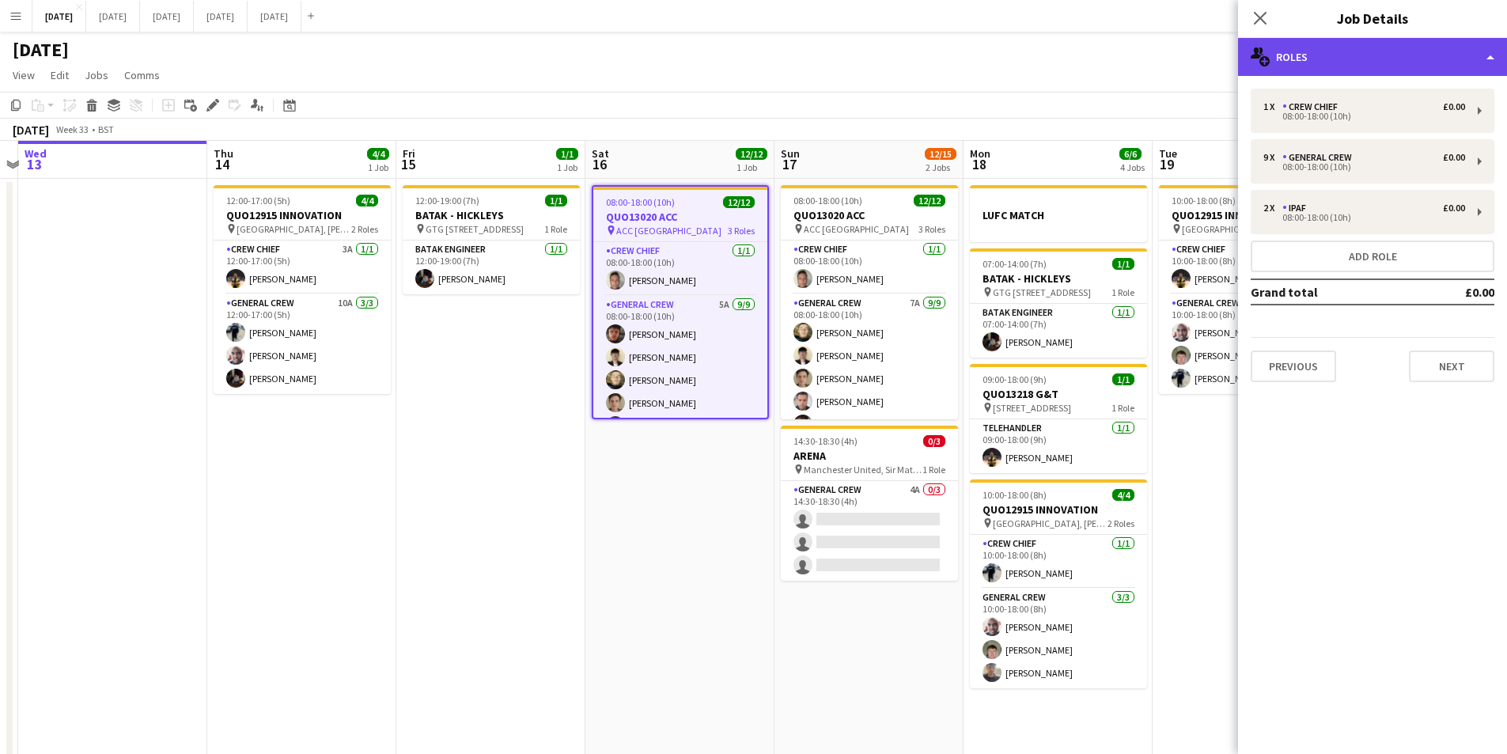
click at [1359, 63] on div "multiple-users-add Roles" at bounding box center [1372, 57] width 269 height 38
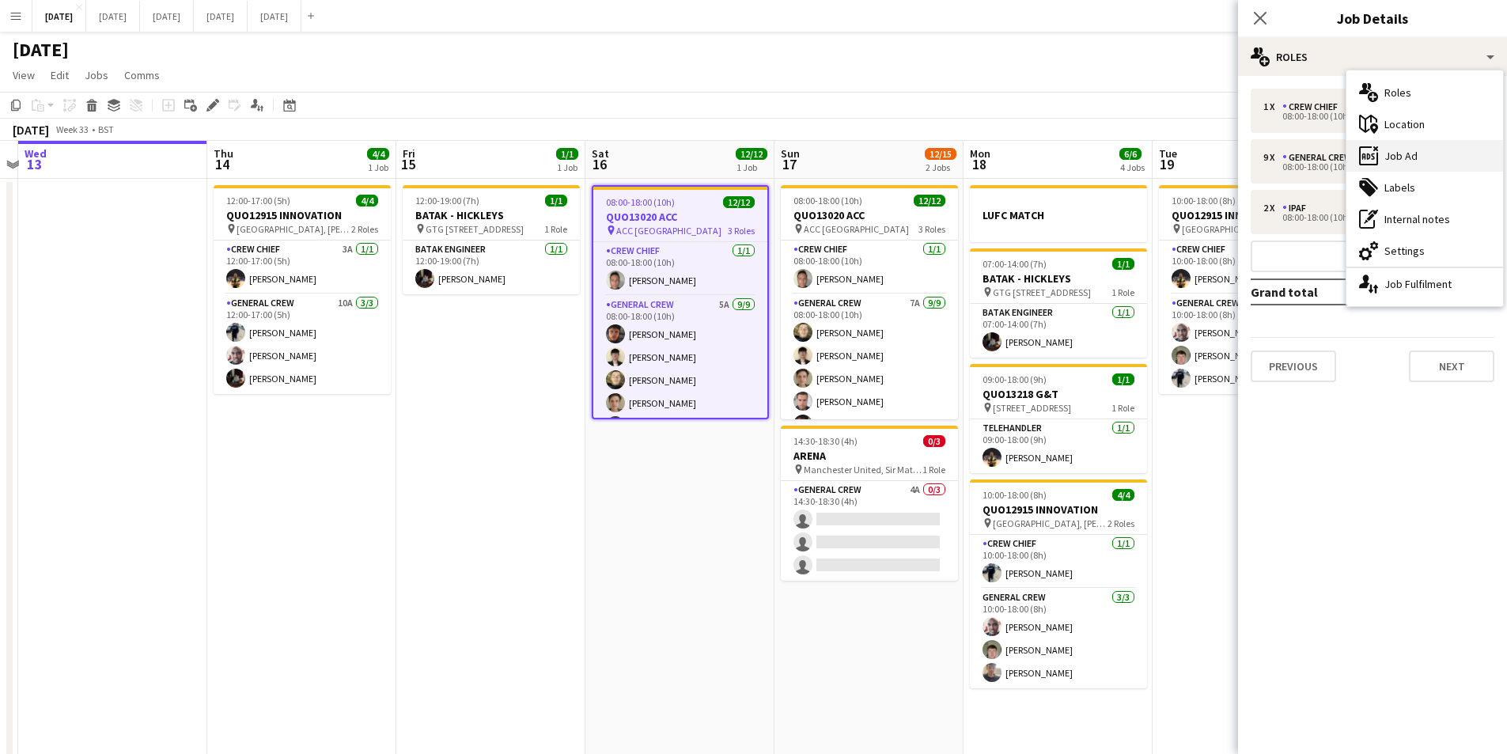
click at [1435, 163] on div "ads-window Job Ad" at bounding box center [1425, 156] width 157 height 32
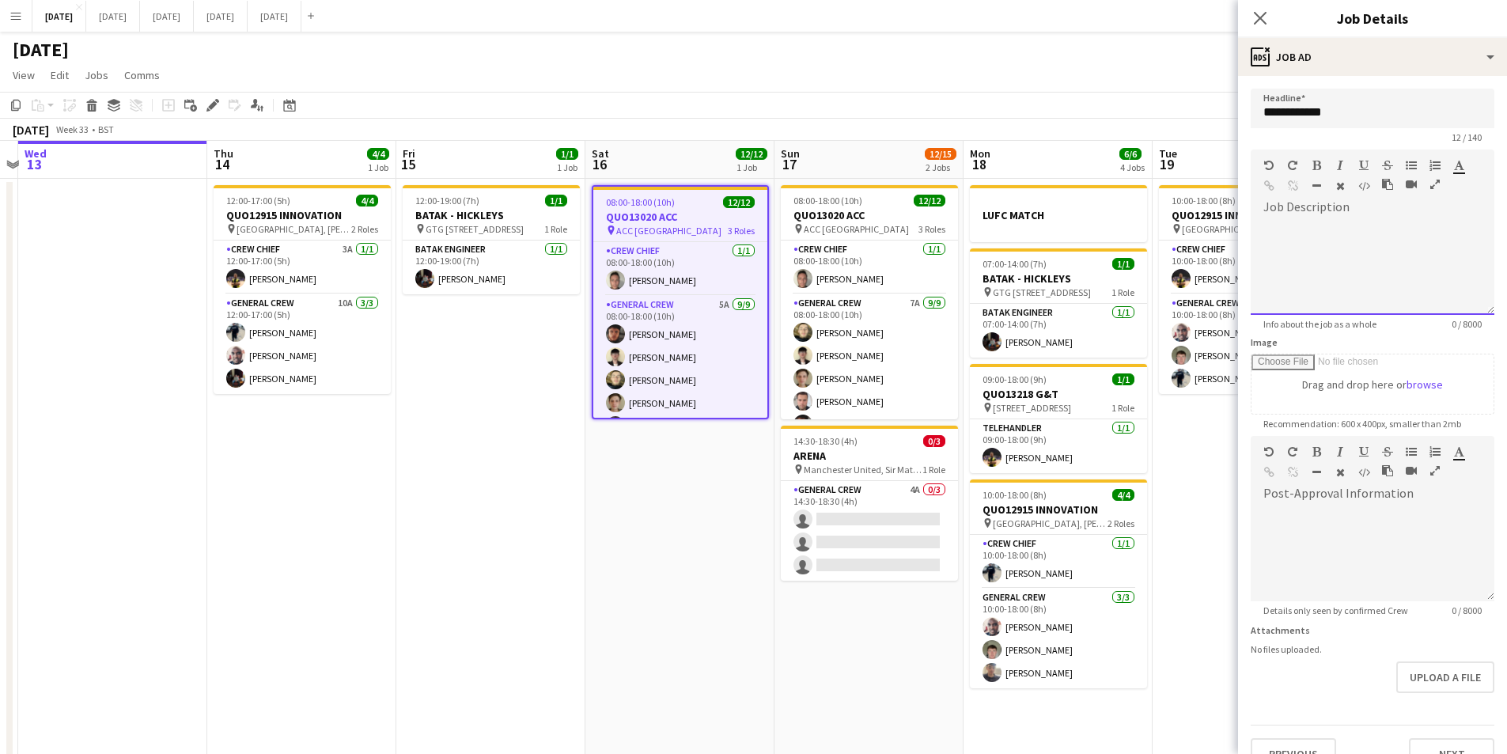
click at [1309, 219] on div at bounding box center [1373, 262] width 244 height 106
paste div
click at [1330, 299] on div "******* ***" at bounding box center [1367, 291] width 207 height 16
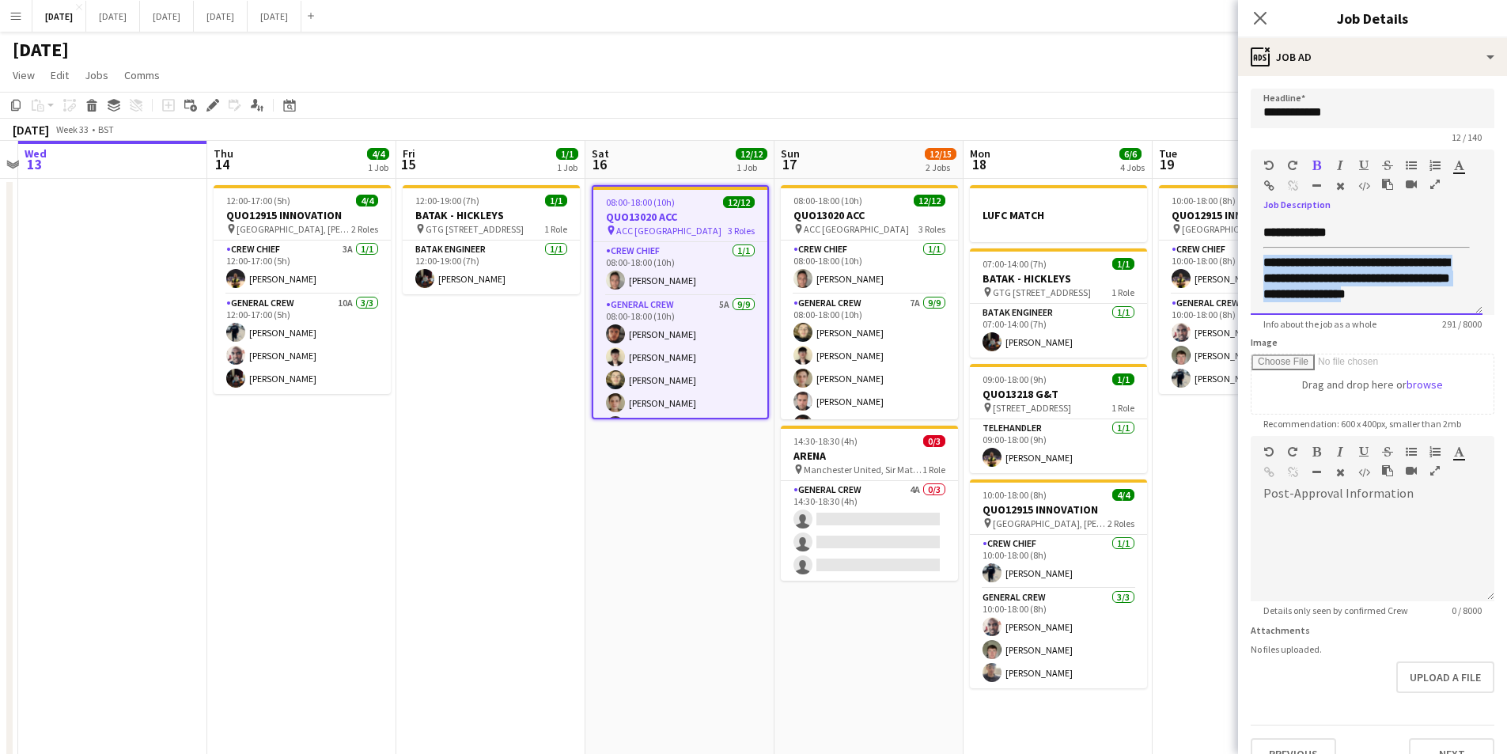
drag, startPoint x: 1343, startPoint y: 308, endPoint x: 1346, endPoint y: 276, distance: 31.7
click at [1325, 296] on div "**********" at bounding box center [1367, 267] width 232 height 95
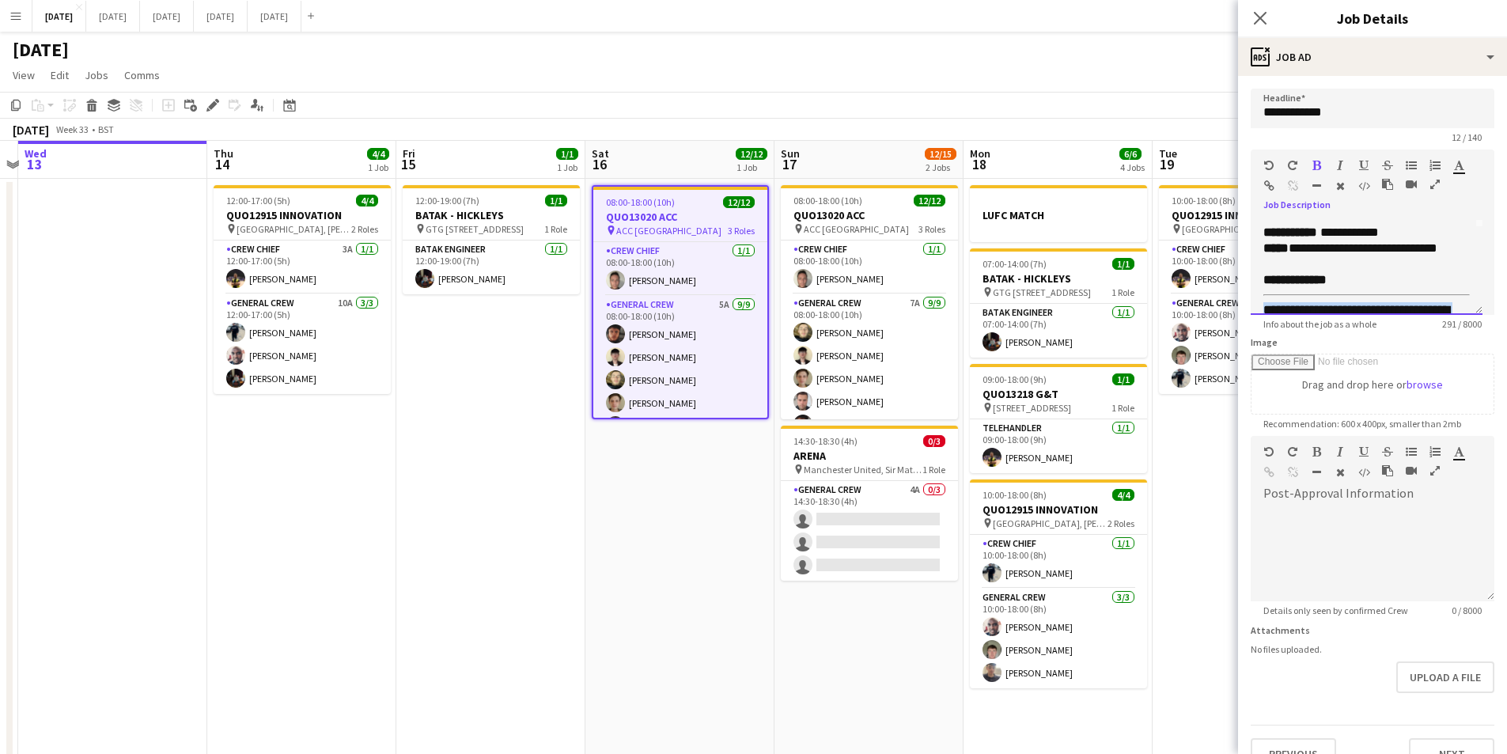
click at [1338, 288] on div "**********" at bounding box center [1367, 280] width 207 height 16
drag, startPoint x: 1338, startPoint y: 297, endPoint x: 1308, endPoint y: 296, distance: 30.1
click at [1308, 288] on div "**********" at bounding box center [1367, 280] width 207 height 16
click at [1316, 164] on icon "button" at bounding box center [1317, 165] width 9 height 11
click at [1363, 288] on div "******* *****" at bounding box center [1361, 280] width 195 height 16
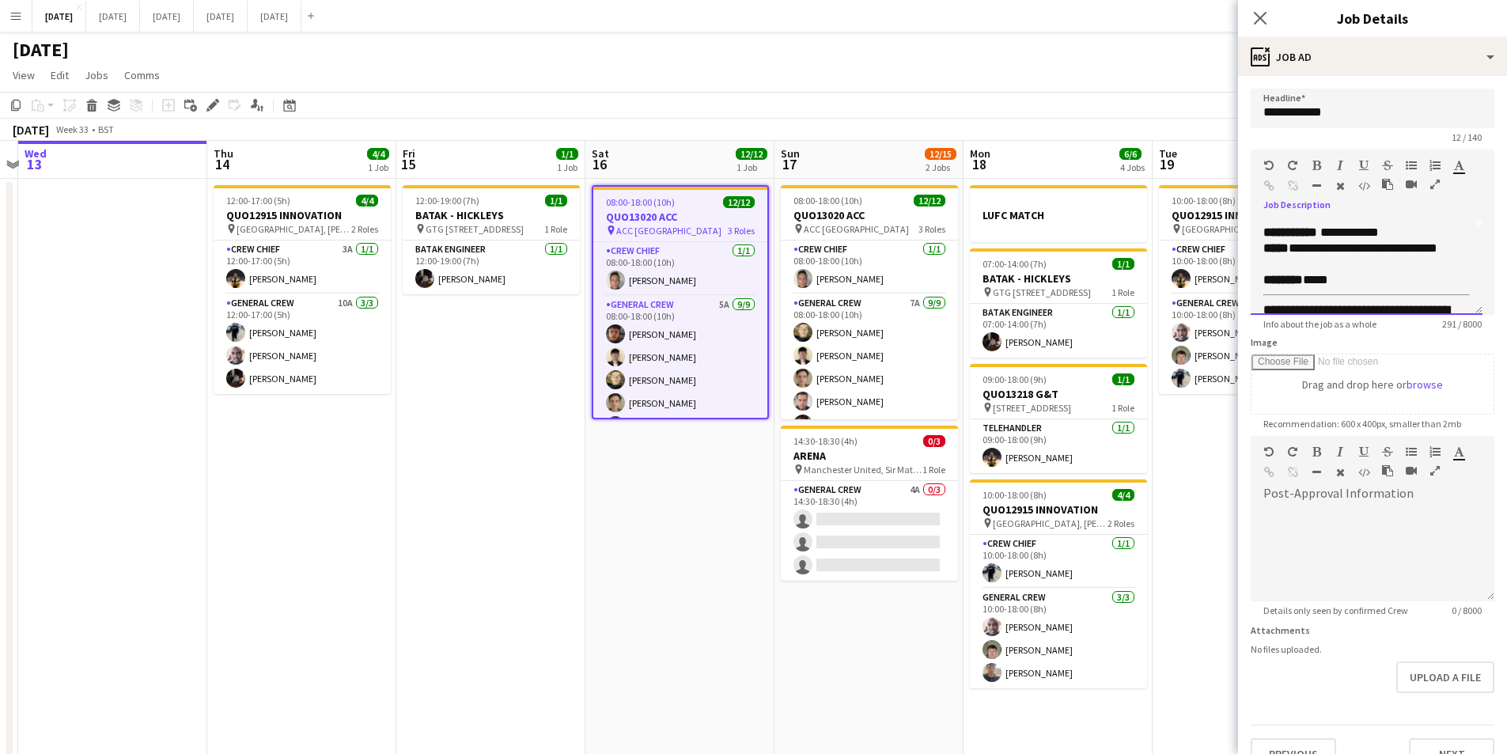
scroll to position [85, 0]
drag, startPoint x: 1419, startPoint y: 233, endPoint x: 1451, endPoint y: 257, distance: 39.6
click at [1386, 248] on div "**********" at bounding box center [1367, 267] width 232 height 95
drag, startPoint x: 1451, startPoint y: 257, endPoint x: 1430, endPoint y: 253, distance: 21.7
click at [1451, 242] on div "**********" at bounding box center [1361, 234] width 195 height 16
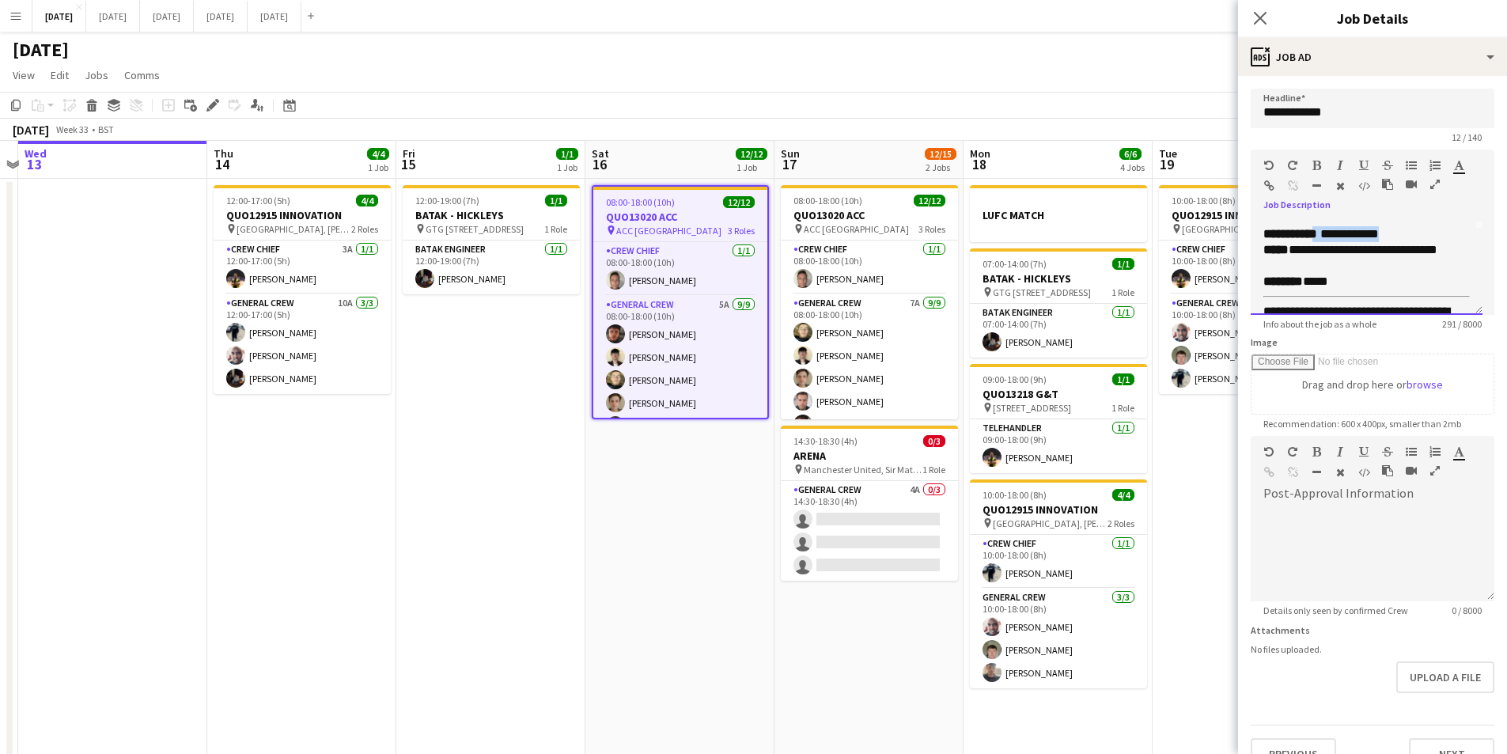
drag, startPoint x: 1411, startPoint y: 252, endPoint x: 1328, endPoint y: 244, distance: 83.4
click at [1328, 242] on div "**********" at bounding box center [1361, 234] width 195 height 16
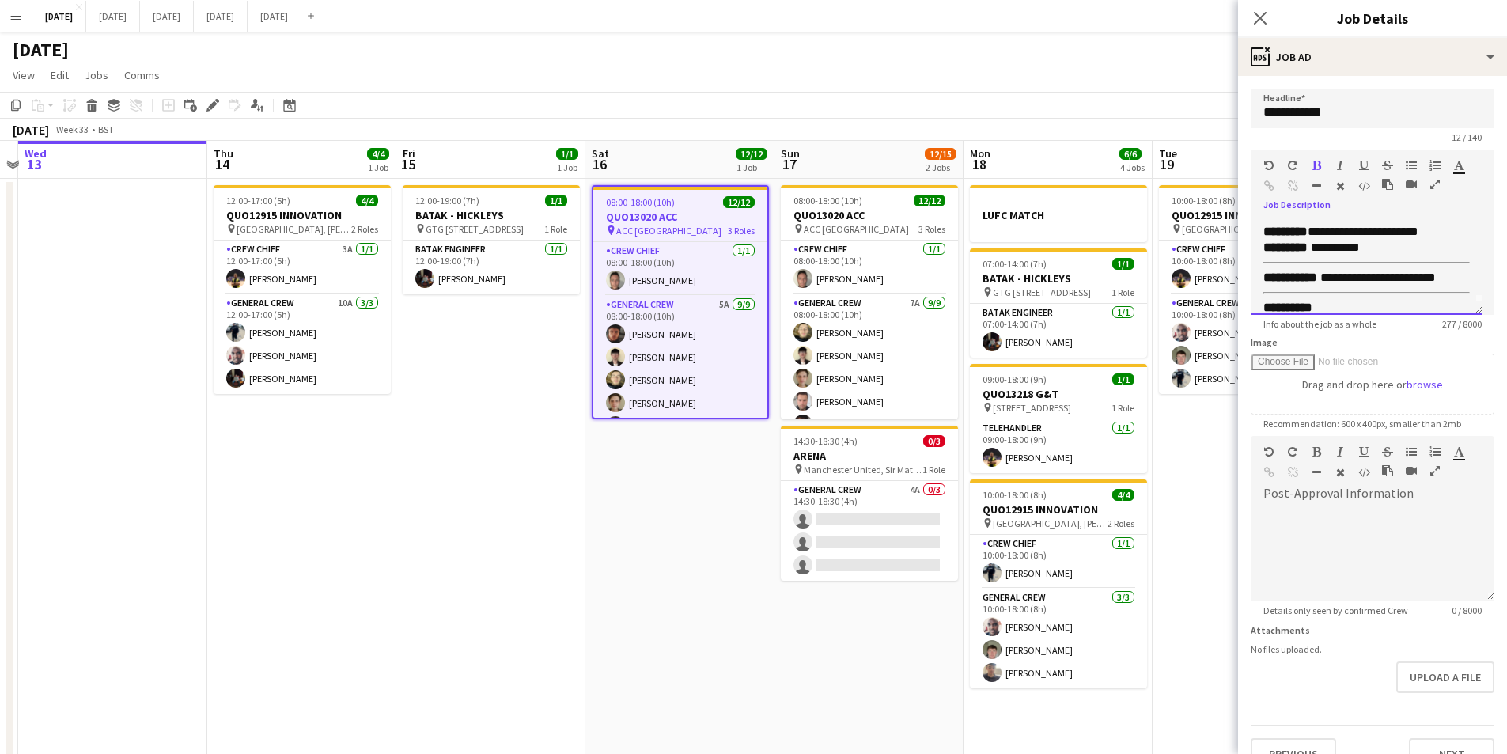
scroll to position [0, 0]
drag, startPoint x: 1443, startPoint y: 249, endPoint x: 1409, endPoint y: 243, distance: 34.6
click at [1409, 243] on p "**********" at bounding box center [1367, 244] width 207 height 16
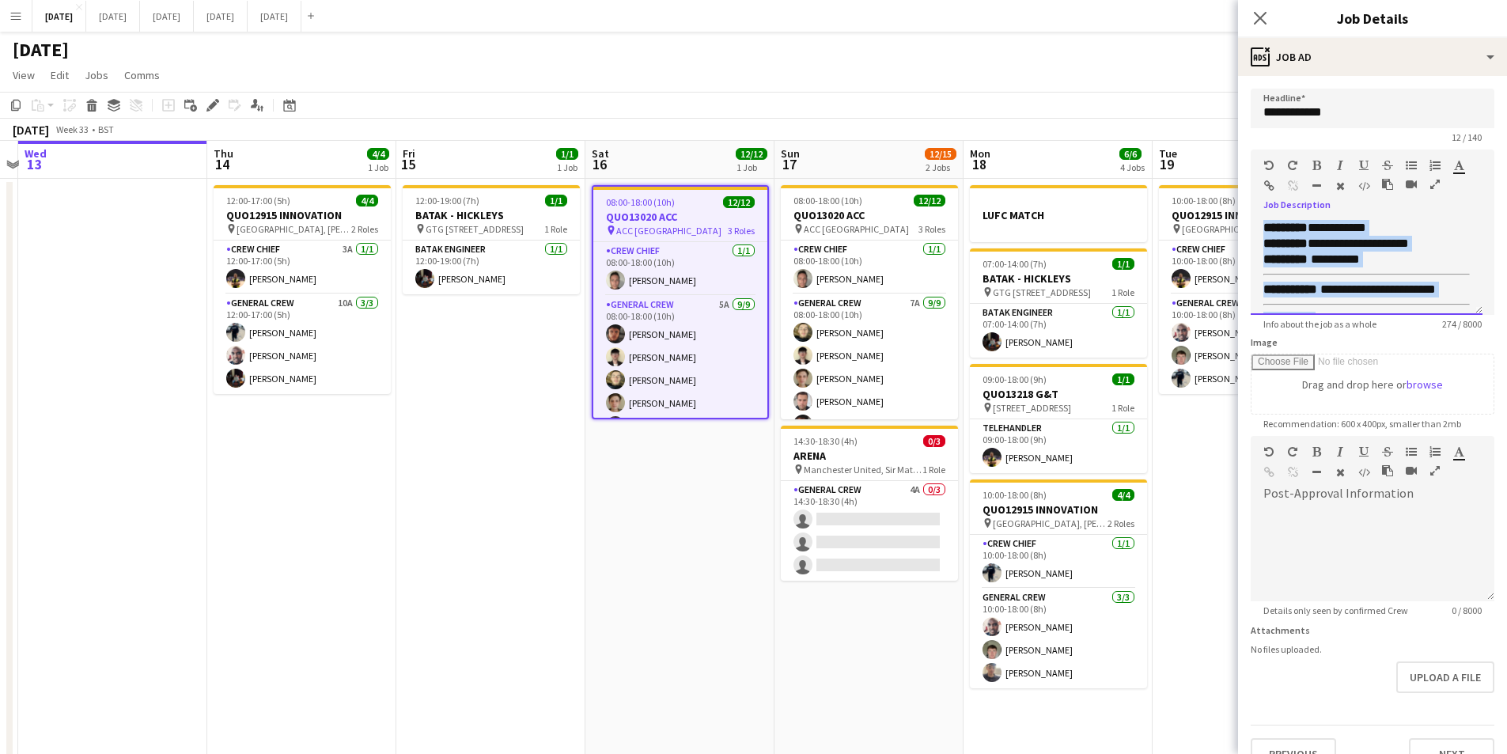
scroll to position [166, 0]
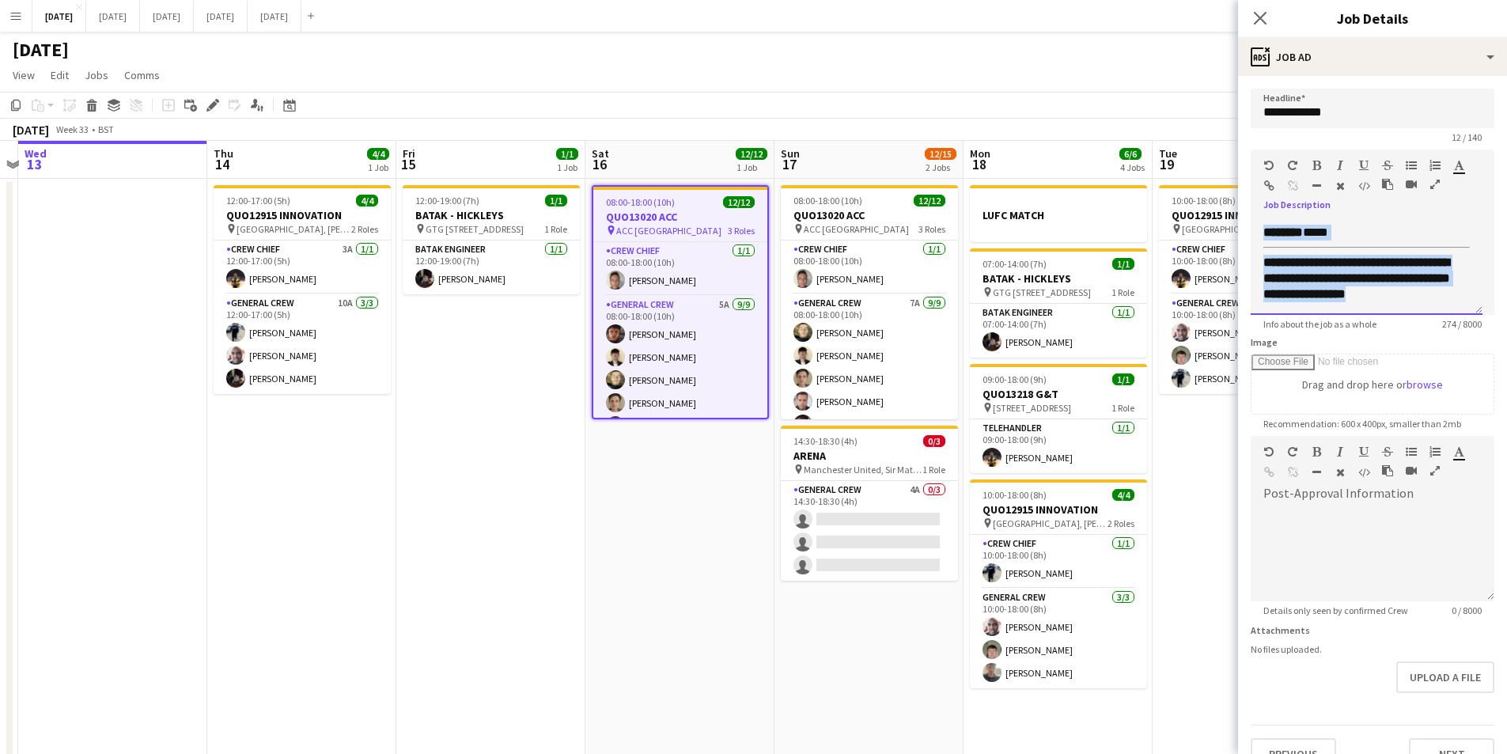
drag, startPoint x: 1260, startPoint y: 225, endPoint x: 1366, endPoint y: 331, distance: 149.4
click at [1366, 331] on form "**********" at bounding box center [1372, 429] width 269 height 681
copy div "**********"
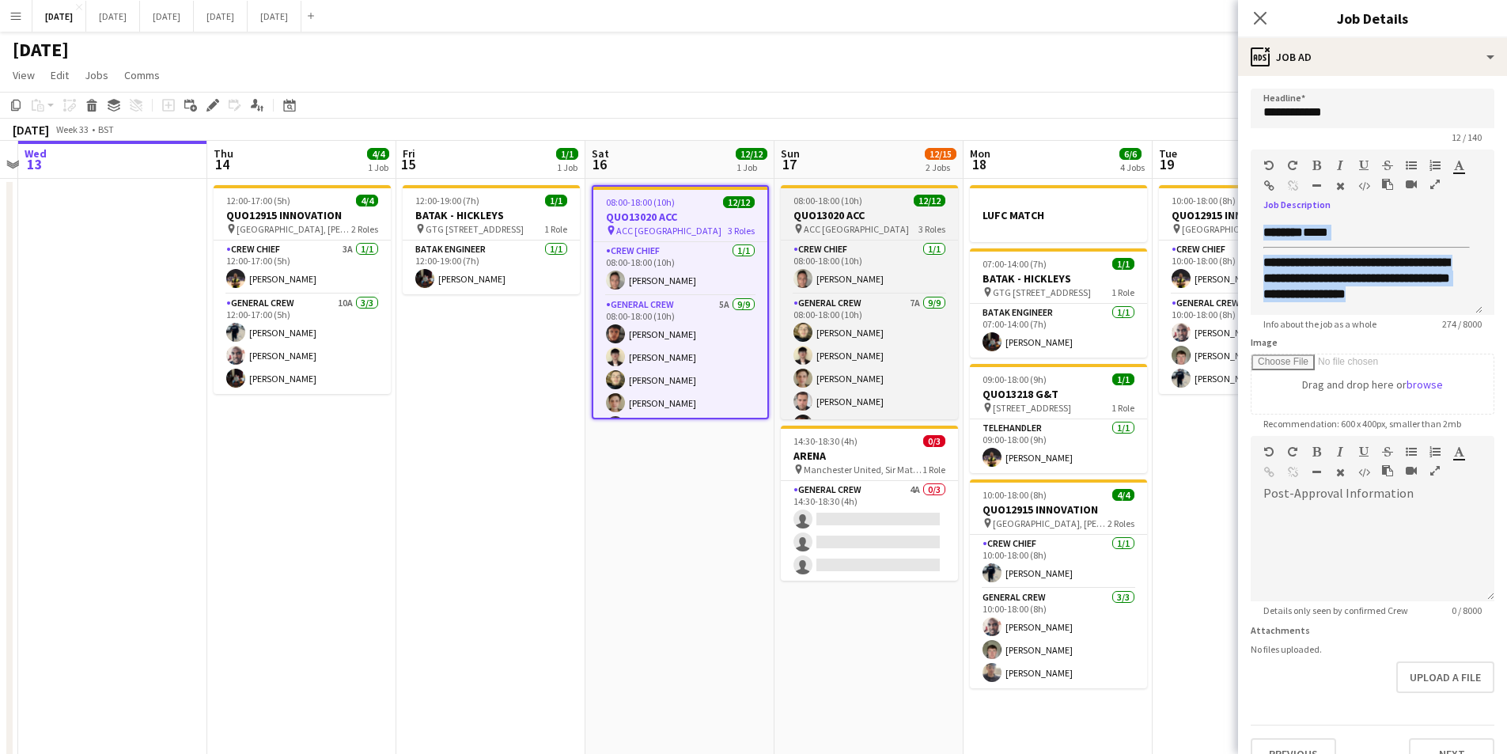
click at [863, 209] on h3 "QUO13020 ACC" at bounding box center [869, 215] width 177 height 14
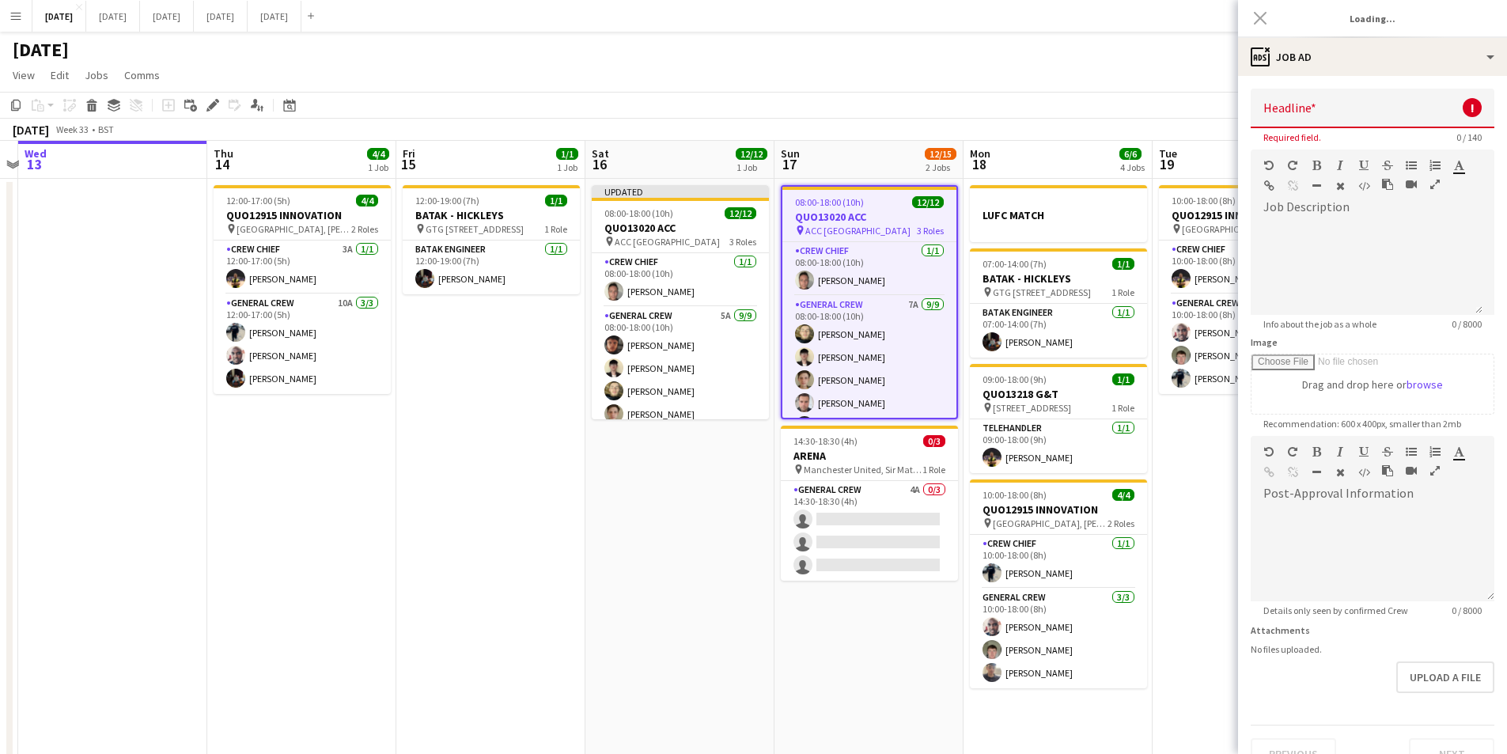
type input "**********"
click at [1300, 223] on div at bounding box center [1367, 267] width 232 height 95
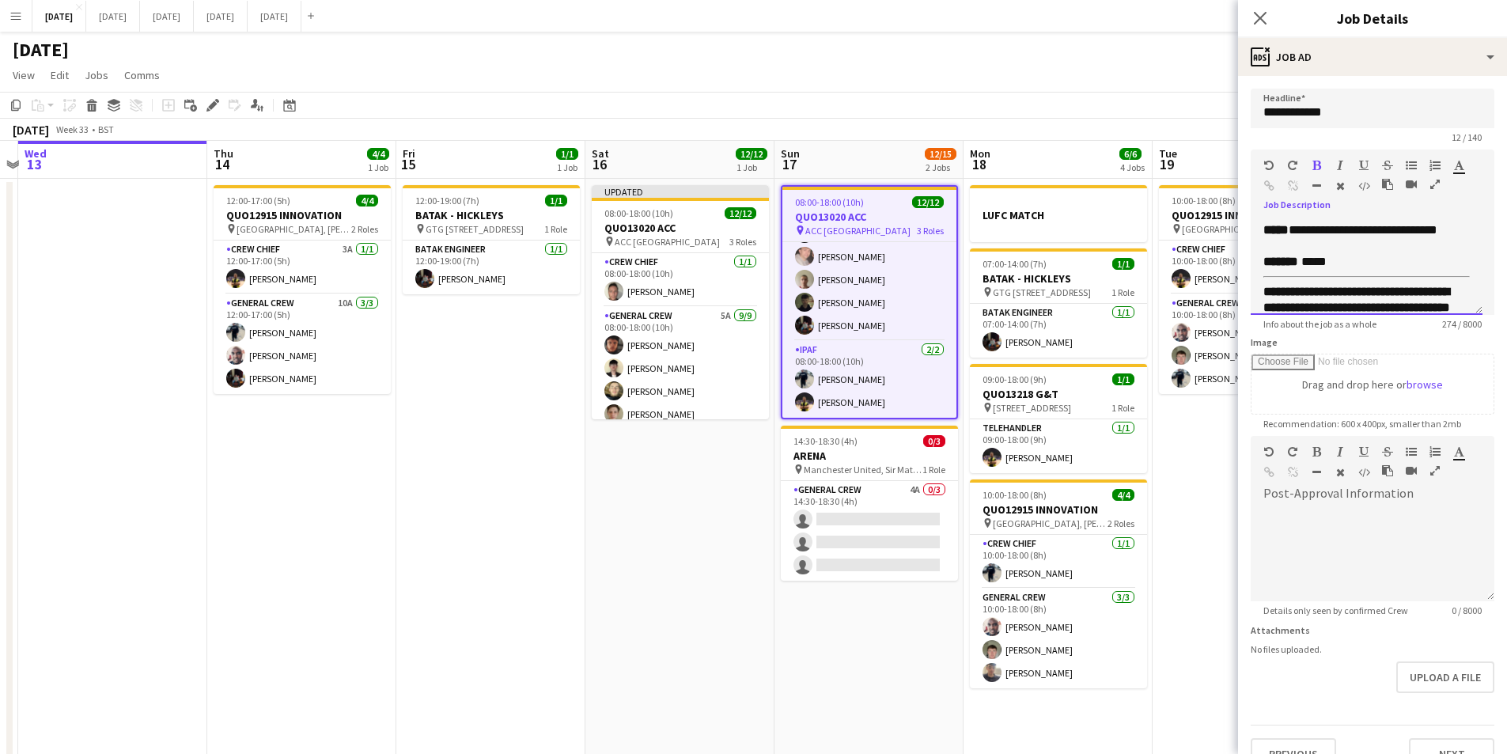
scroll to position [166, 0]
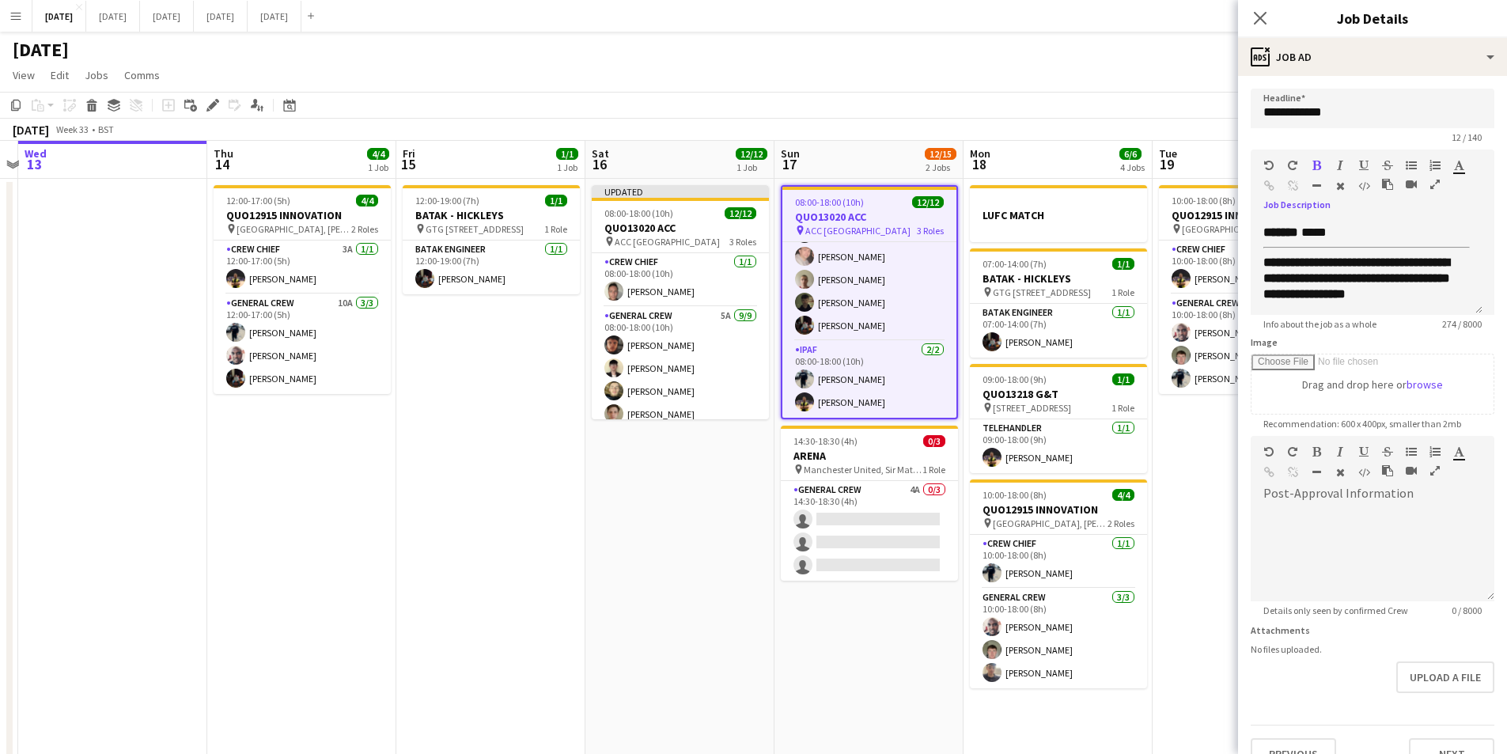
click at [1263, 20] on icon at bounding box center [1260, 18] width 13 height 13
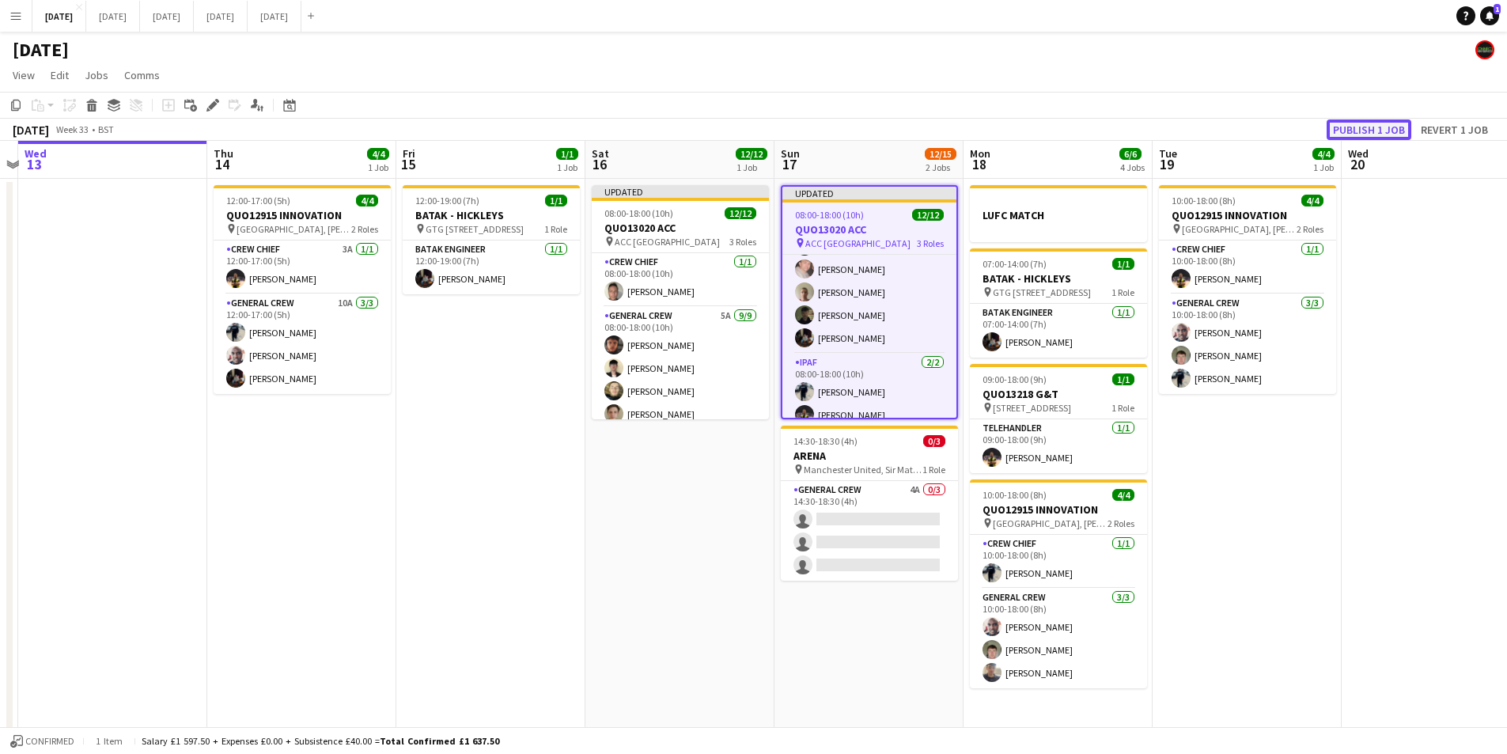
click at [1356, 119] on button "Publish 1 job" at bounding box center [1369, 129] width 85 height 21
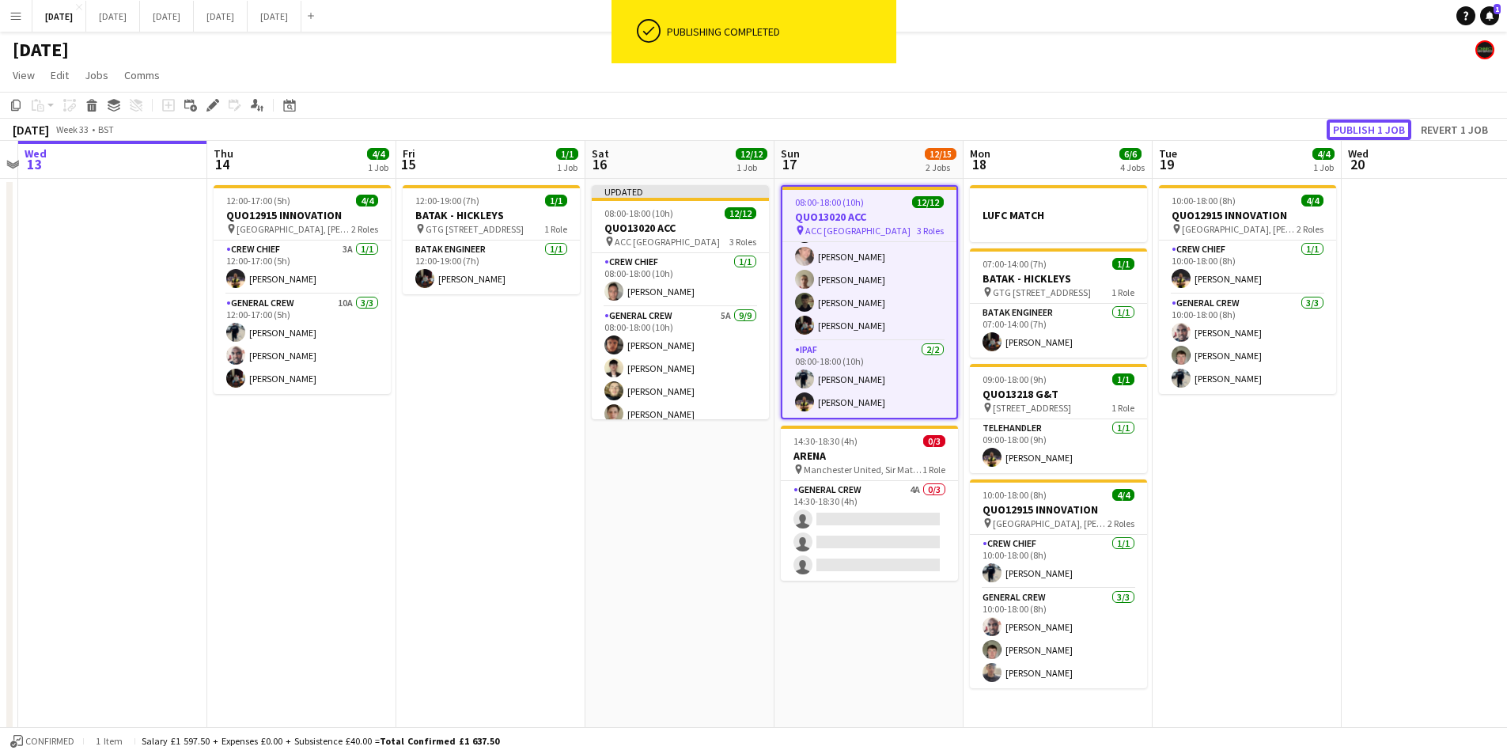
click at [1364, 129] on button "Publish 1 job" at bounding box center [1369, 129] width 85 height 21
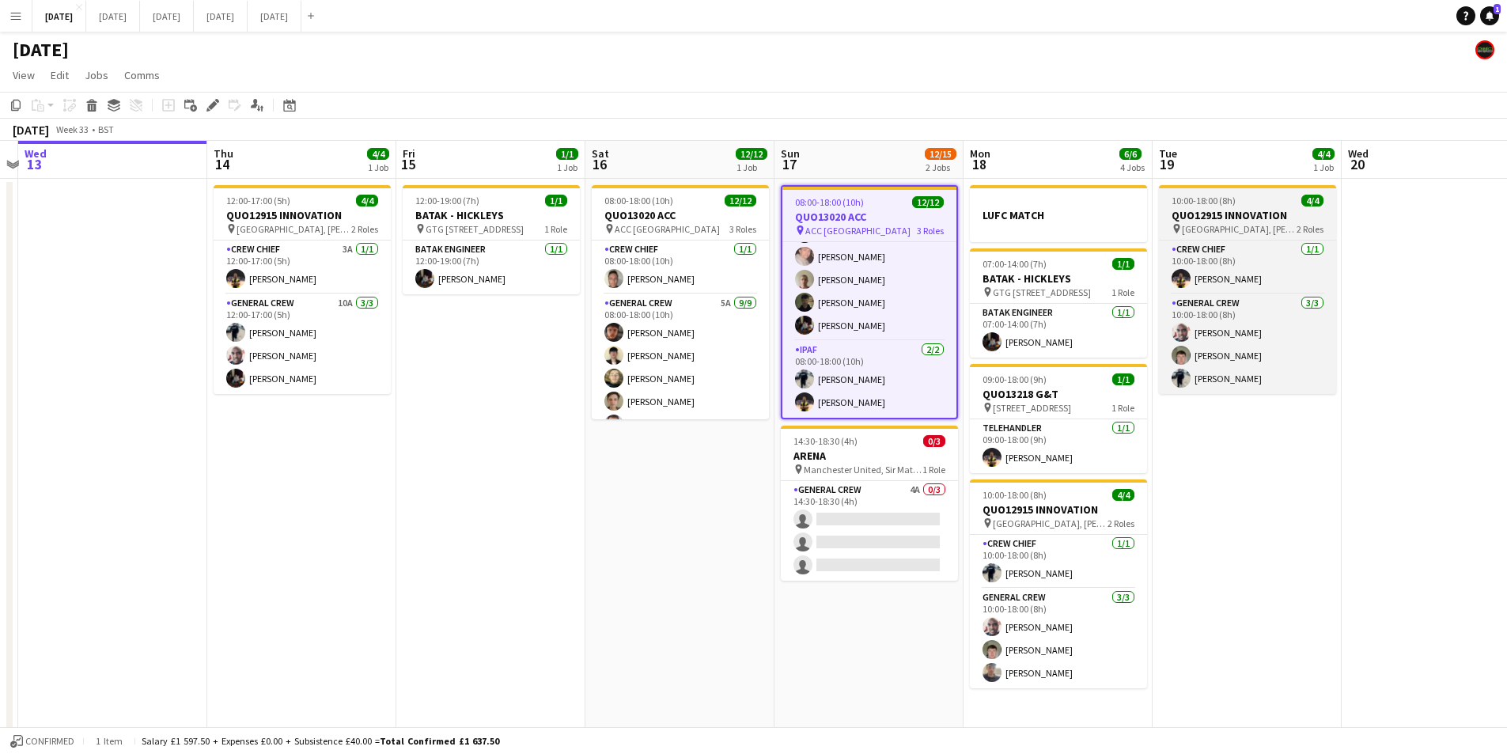
click at [1224, 214] on h3 "QUO12915 INNOVATION" at bounding box center [1247, 215] width 177 height 14
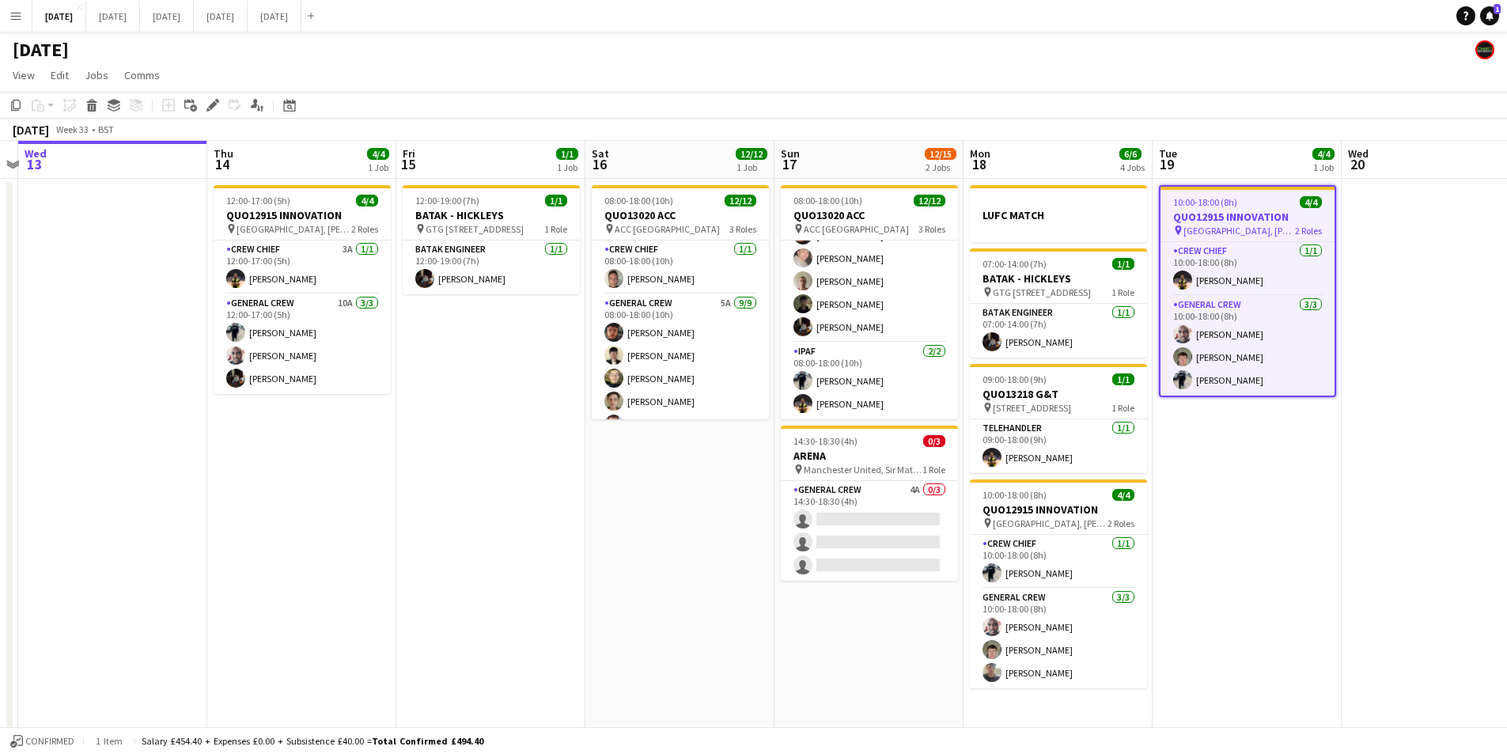
scroll to position [189, 0]
click at [207, 104] on icon "Edit" at bounding box center [213, 105] width 13 height 13
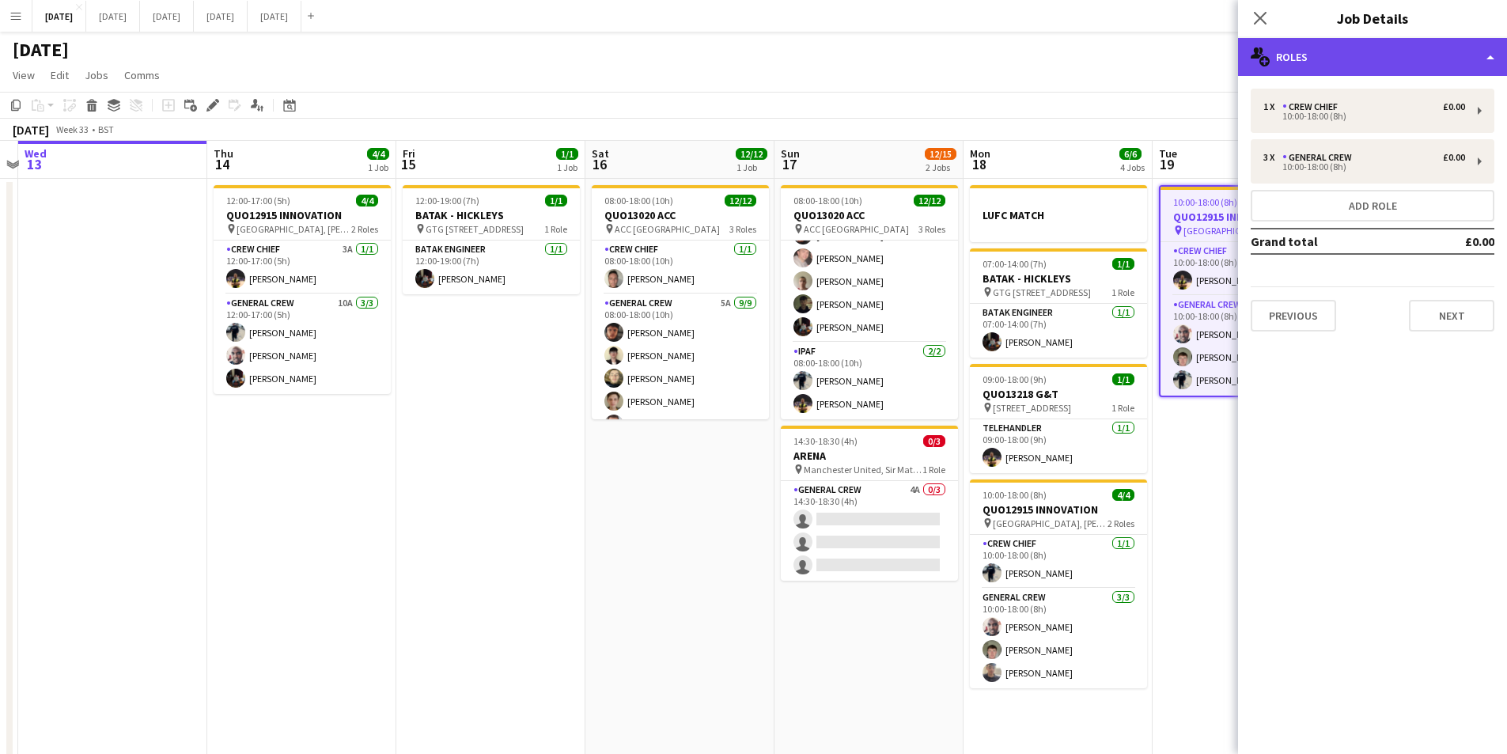
click at [1374, 51] on div "multiple-users-add Roles" at bounding box center [1372, 57] width 269 height 38
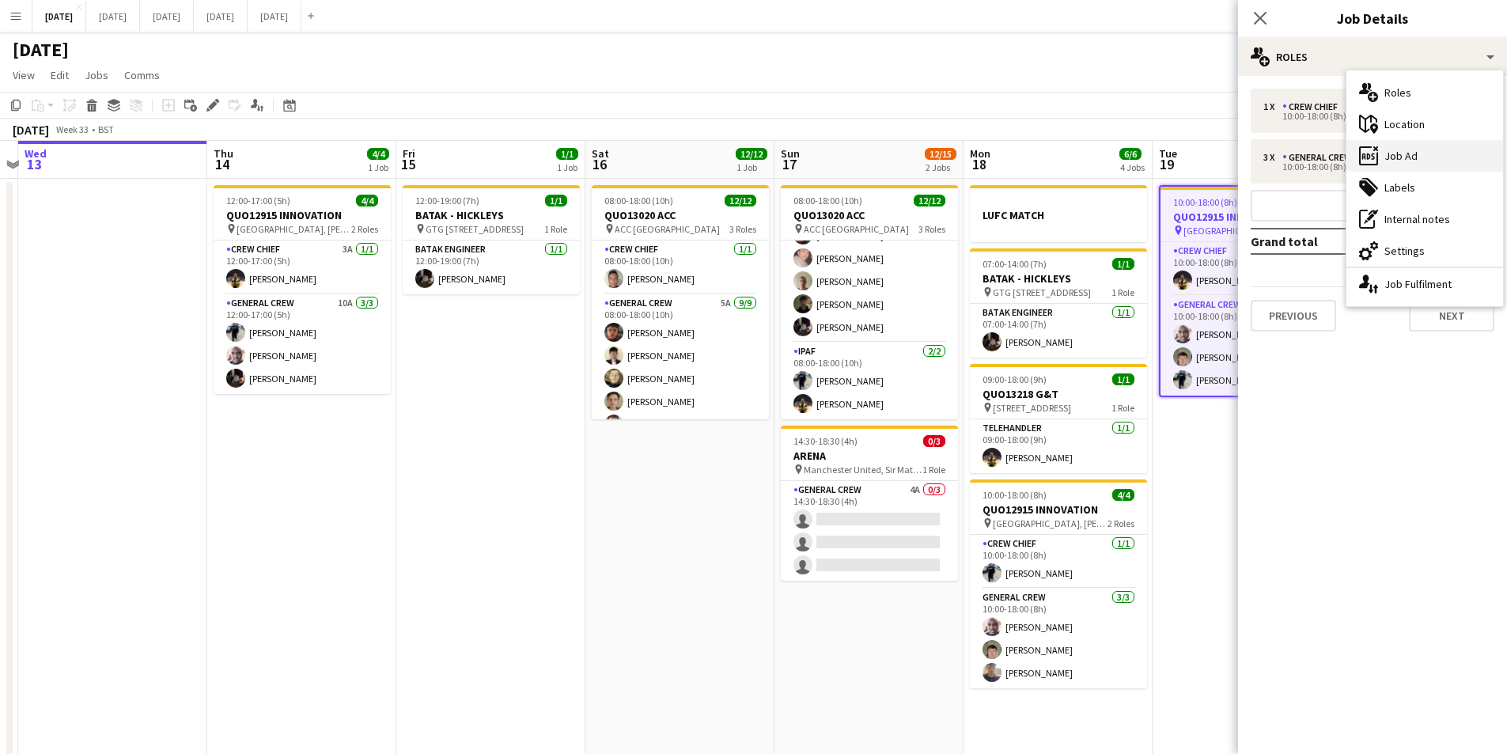
click at [1414, 167] on div "ads-window Job Ad" at bounding box center [1425, 156] width 157 height 32
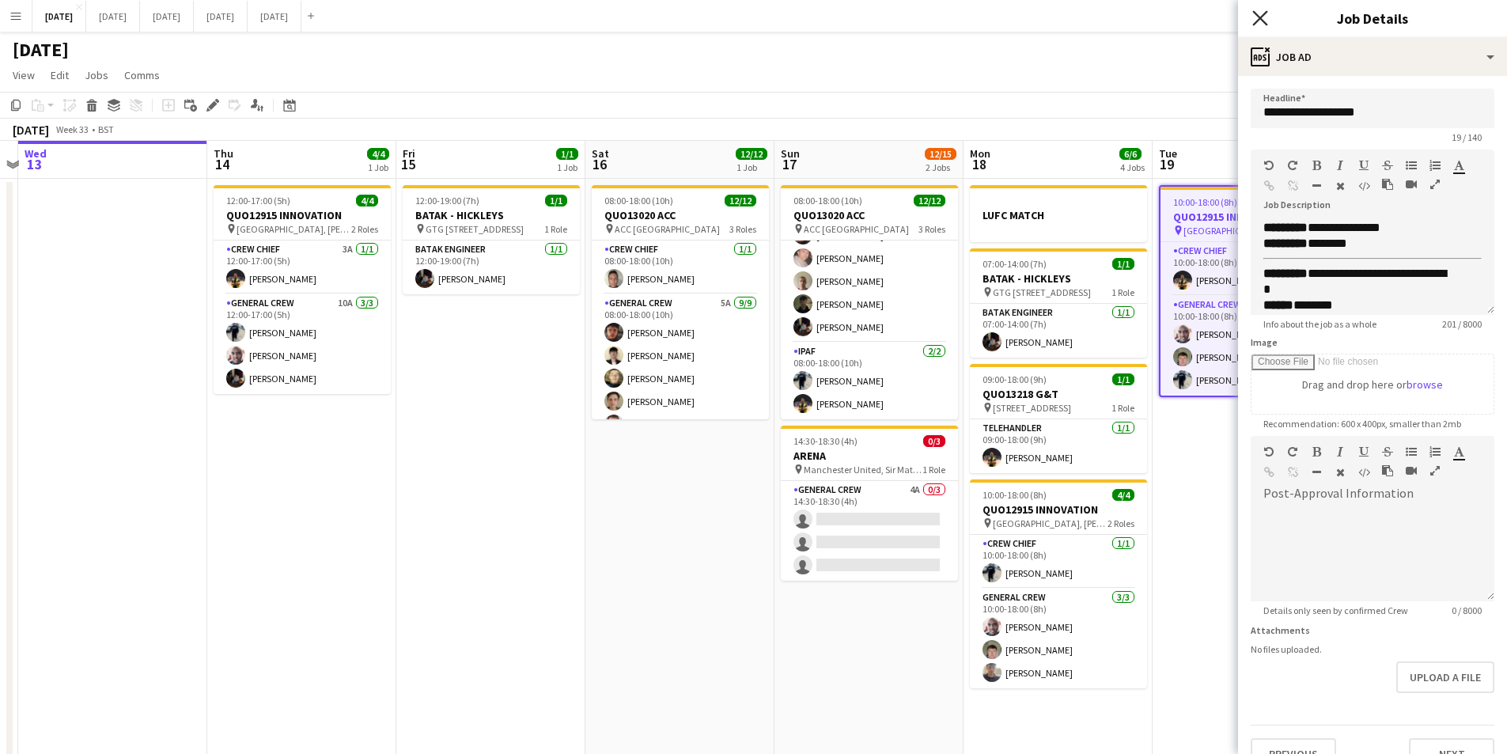
click at [1260, 13] on icon "Close pop-in" at bounding box center [1260, 17] width 15 height 15
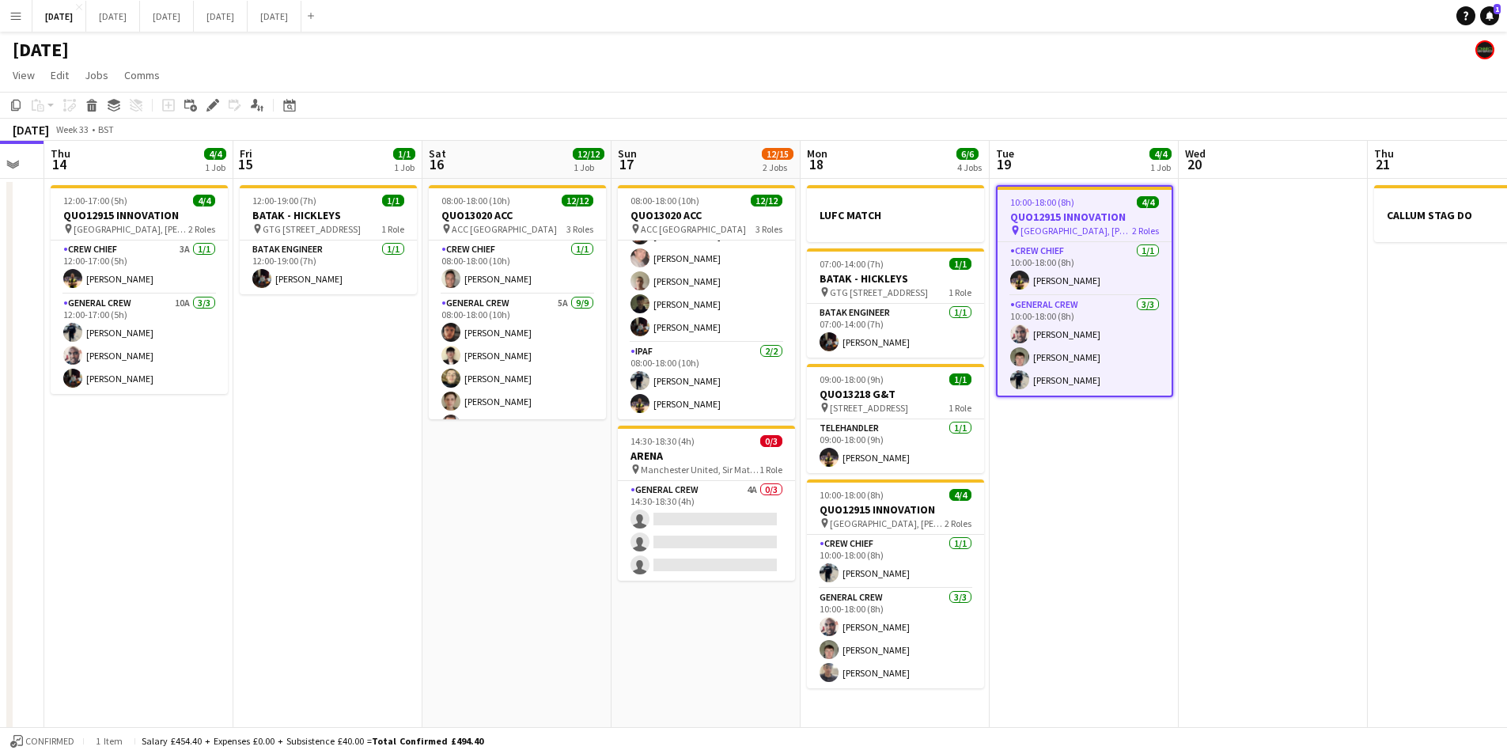
drag, startPoint x: 1352, startPoint y: 472, endPoint x: 1225, endPoint y: 464, distance: 127.6
click at [1182, 445] on app-calendar-viewport "Mon 11 Tue 12 Wed 13 Thu 14 4/4 1 Job Fri 15 1/1 1 Job Sat 16 12/12 1 Job Sun 1…" at bounding box center [753, 455] width 1507 height 629
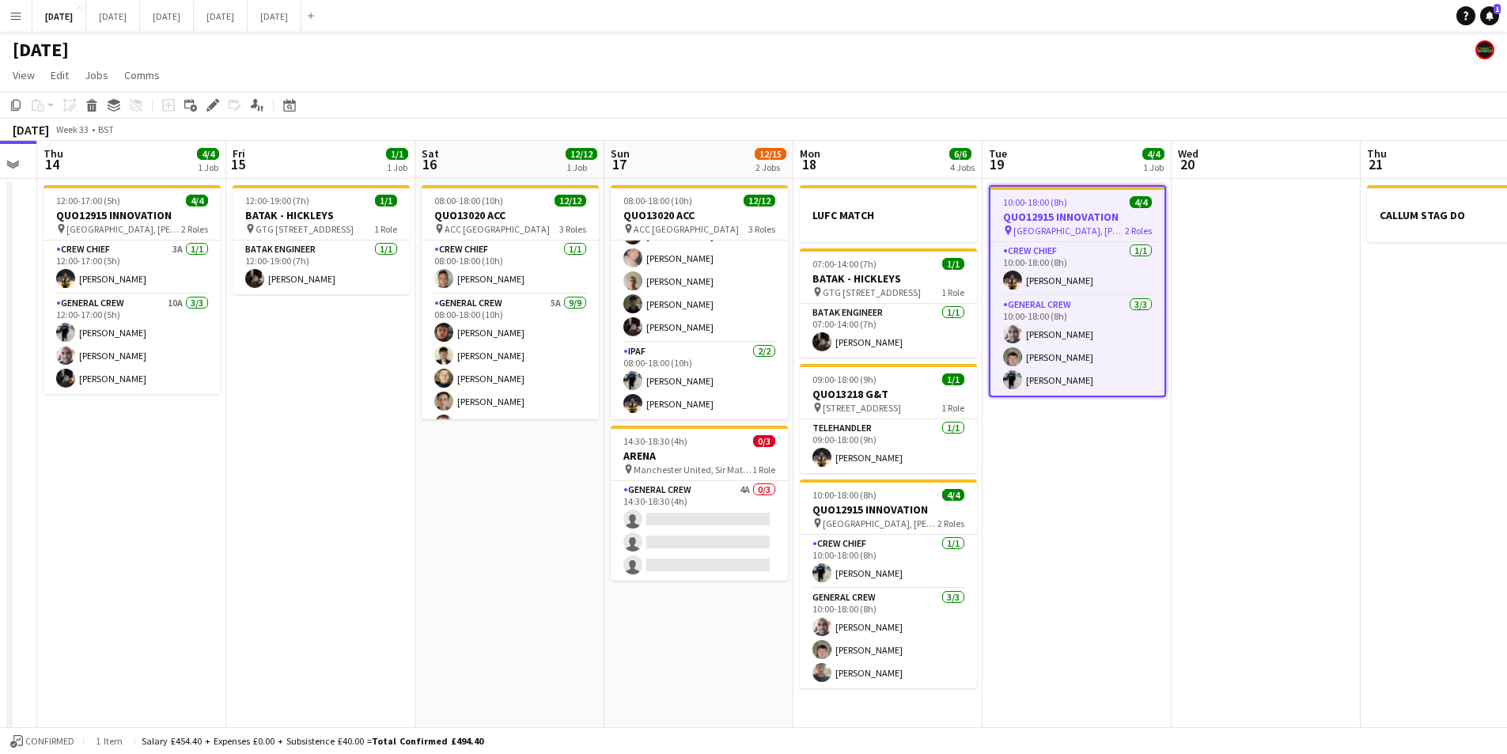
drag, startPoint x: 1107, startPoint y: 485, endPoint x: 1092, endPoint y: 483, distance: 15.1
click at [1088, 483] on app-calendar-viewport "Mon 11 Tue 12 Wed 13 Thu 14 4/4 1 Job Fri 15 1/1 1 Job Sat 16 12/12 1 Job Sun 1…" at bounding box center [753, 455] width 1507 height 629
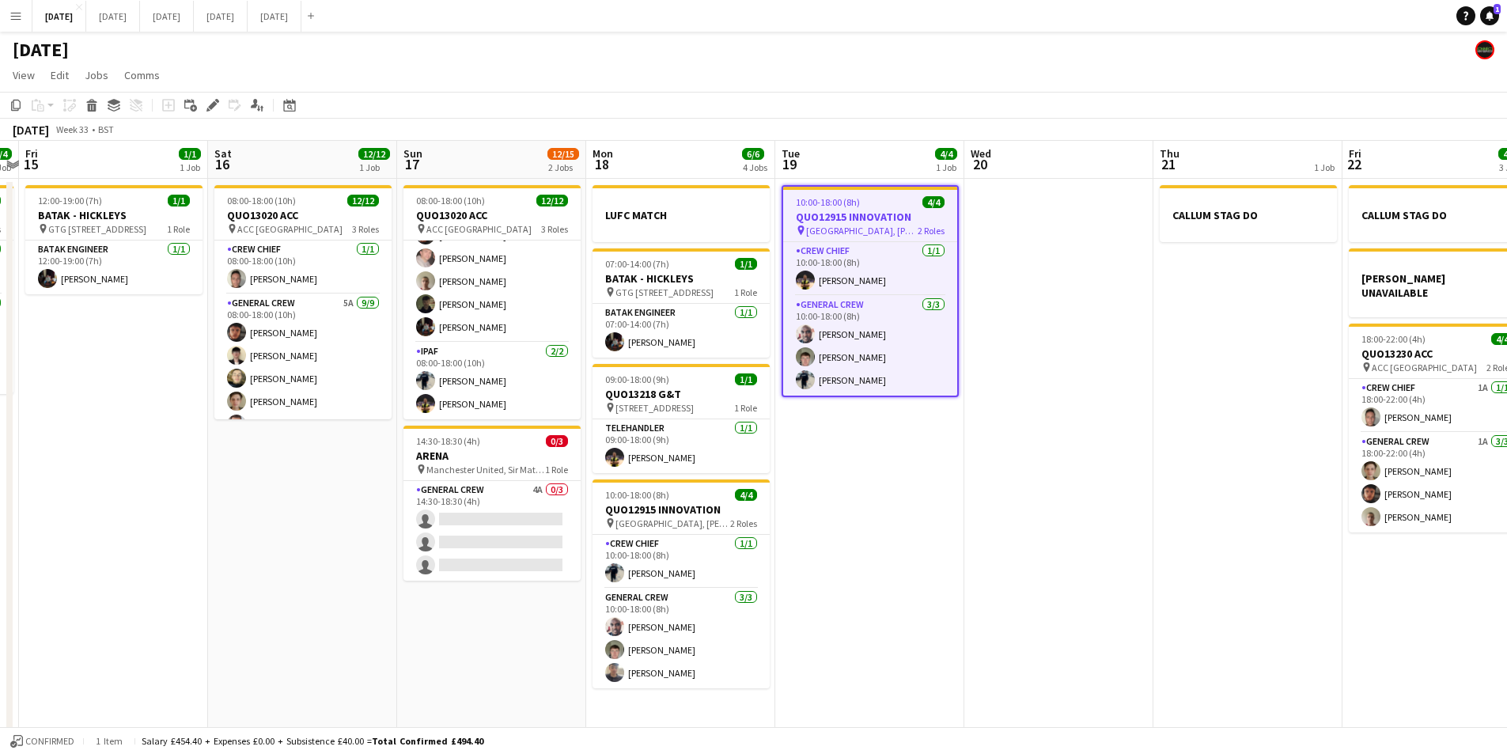
drag, startPoint x: 1076, startPoint y: 484, endPoint x: 1095, endPoint y: 534, distance: 53.3
click at [1077, 484] on app-calendar-viewport "Mon 11 Tue 12 Wed 13 Thu 14 4/4 1 Job Fri 15 1/1 1 Job Sat 16 12/12 1 Job Sun 1…" at bounding box center [753, 455] width 1507 height 629
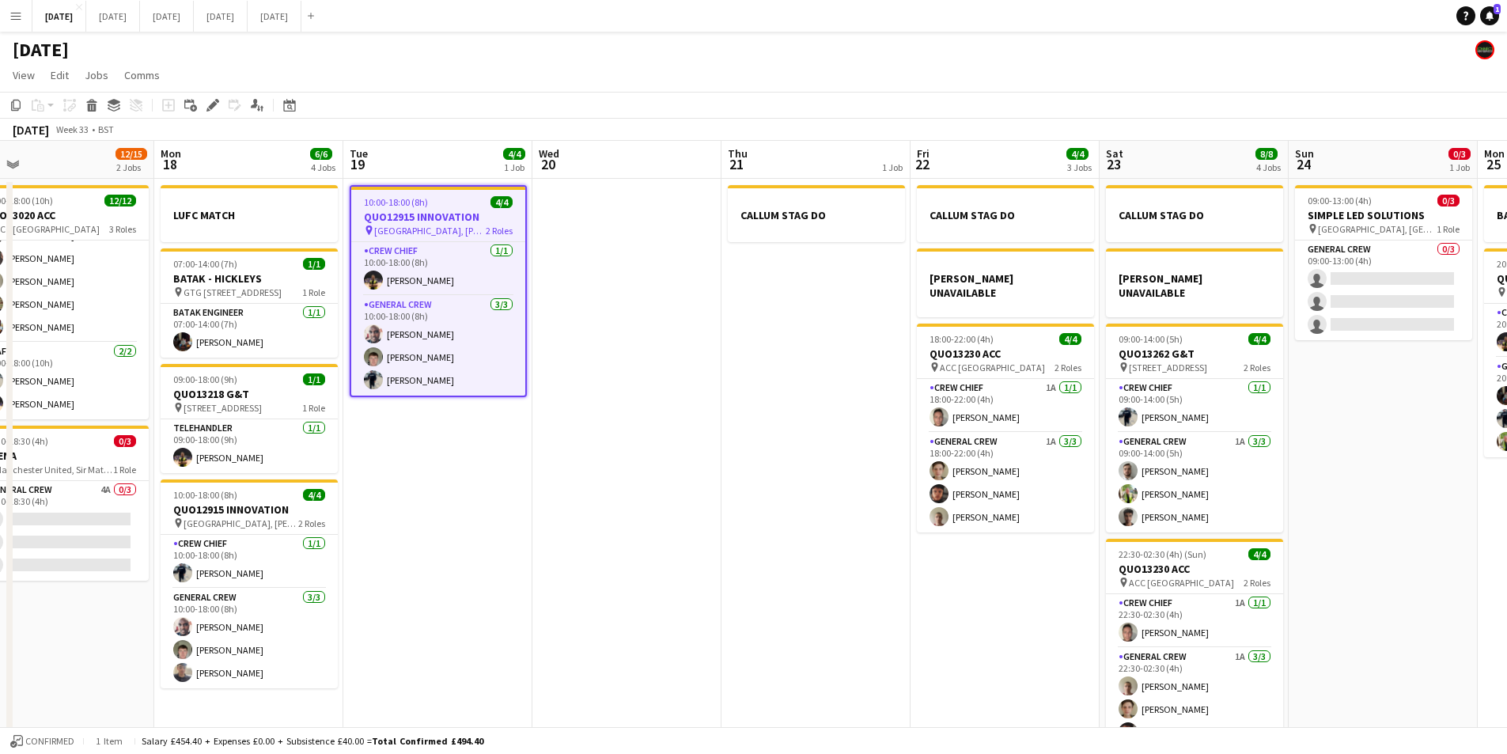
drag, startPoint x: 1048, startPoint y: 548, endPoint x: 953, endPoint y: 559, distance: 95.6
click at [944, 567] on app-calendar-viewport "Thu 14 4/4 1 Job Fri 15 1/1 1 Job Sat 16 12/12 1 Job Sun 17 12/15 2 Jobs Mon 18…" at bounding box center [753, 455] width 1507 height 629
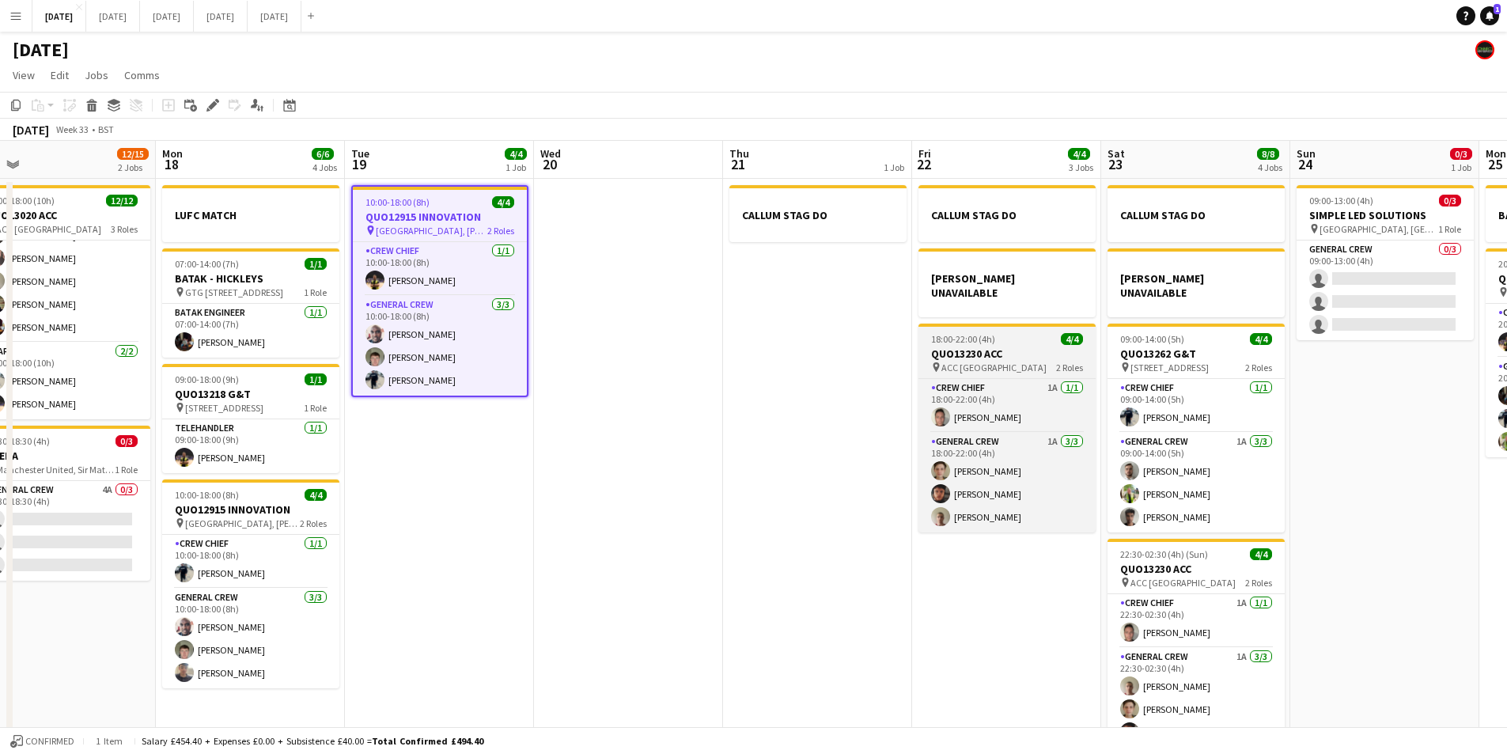
click at [1001, 347] on h3 "QUO13230 ACC" at bounding box center [1007, 354] width 177 height 14
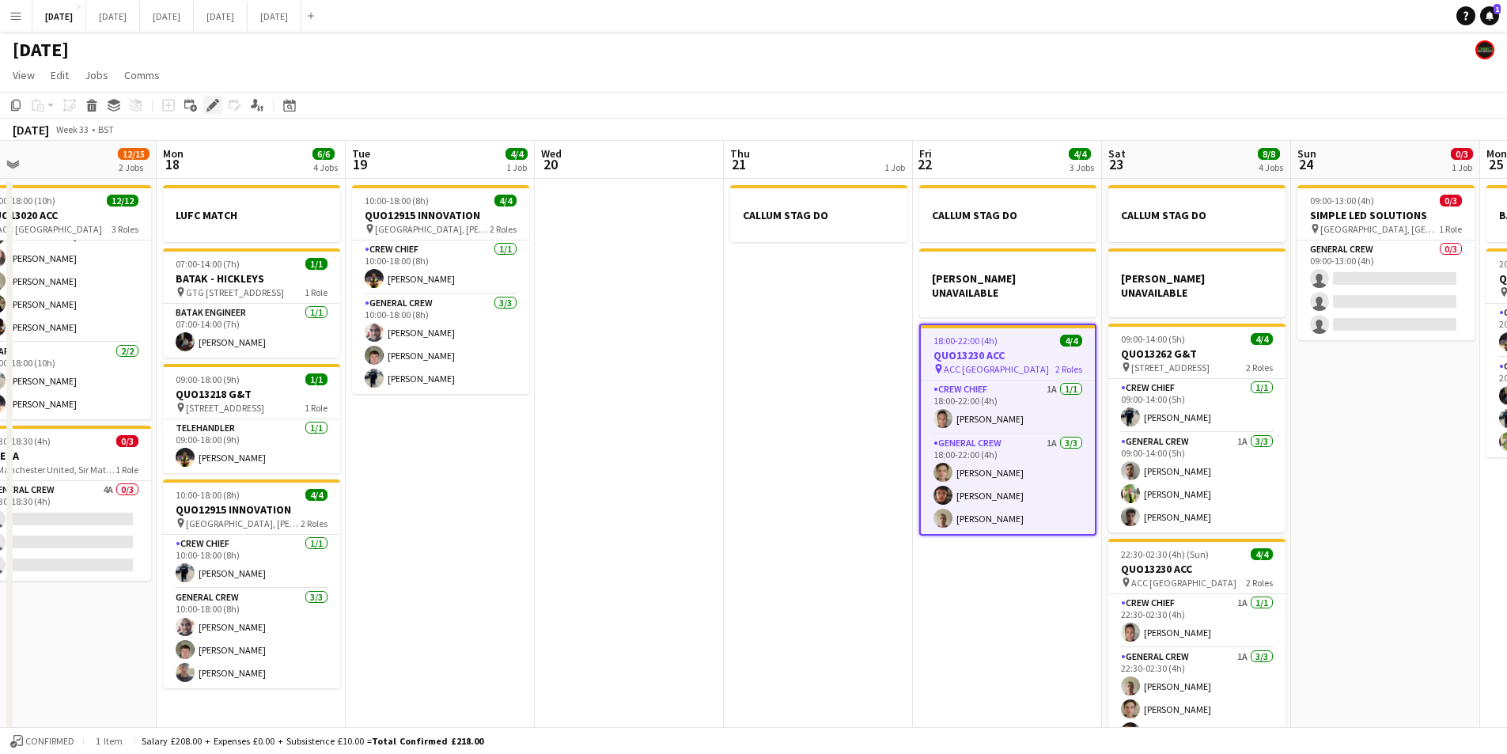
click at [207, 104] on icon "Edit" at bounding box center [213, 105] width 13 height 13
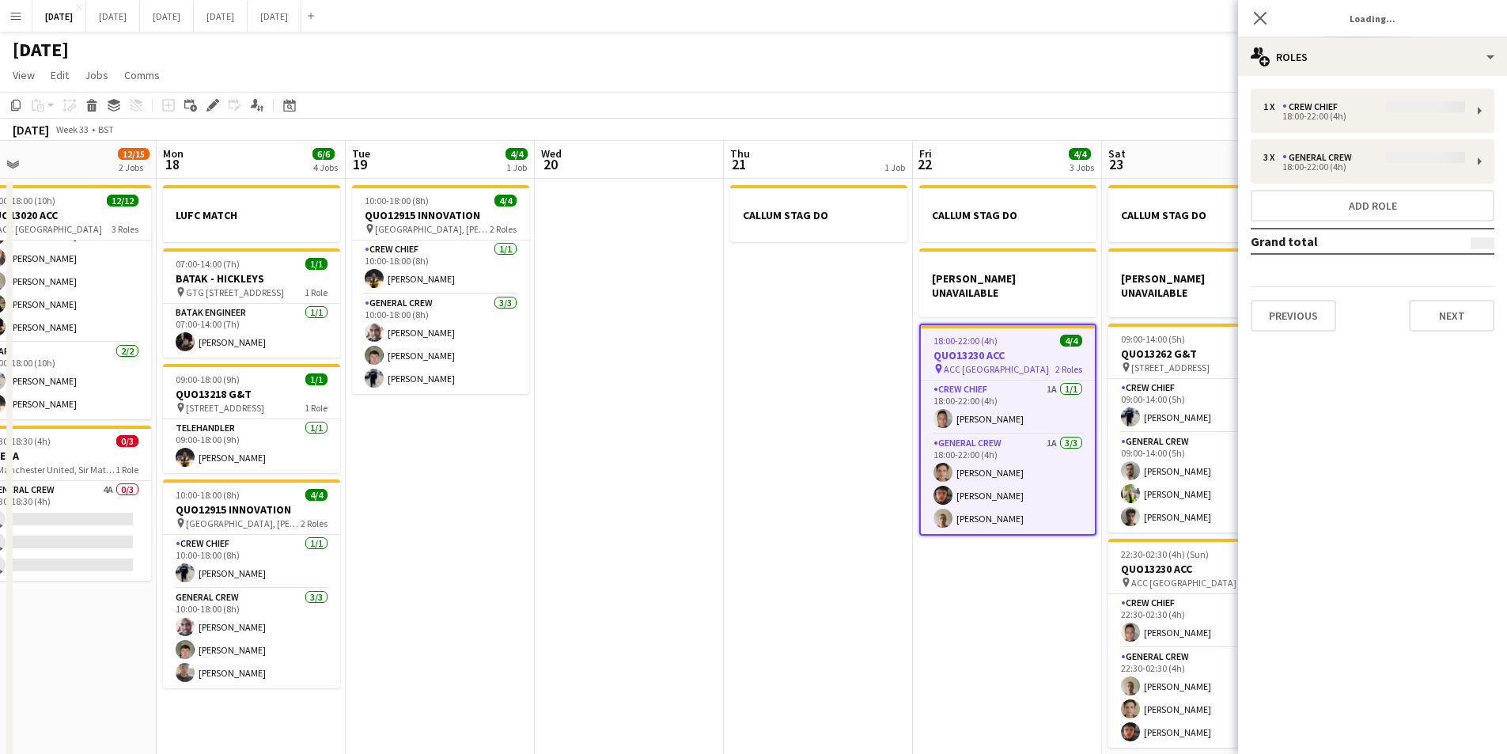
type input "**********"
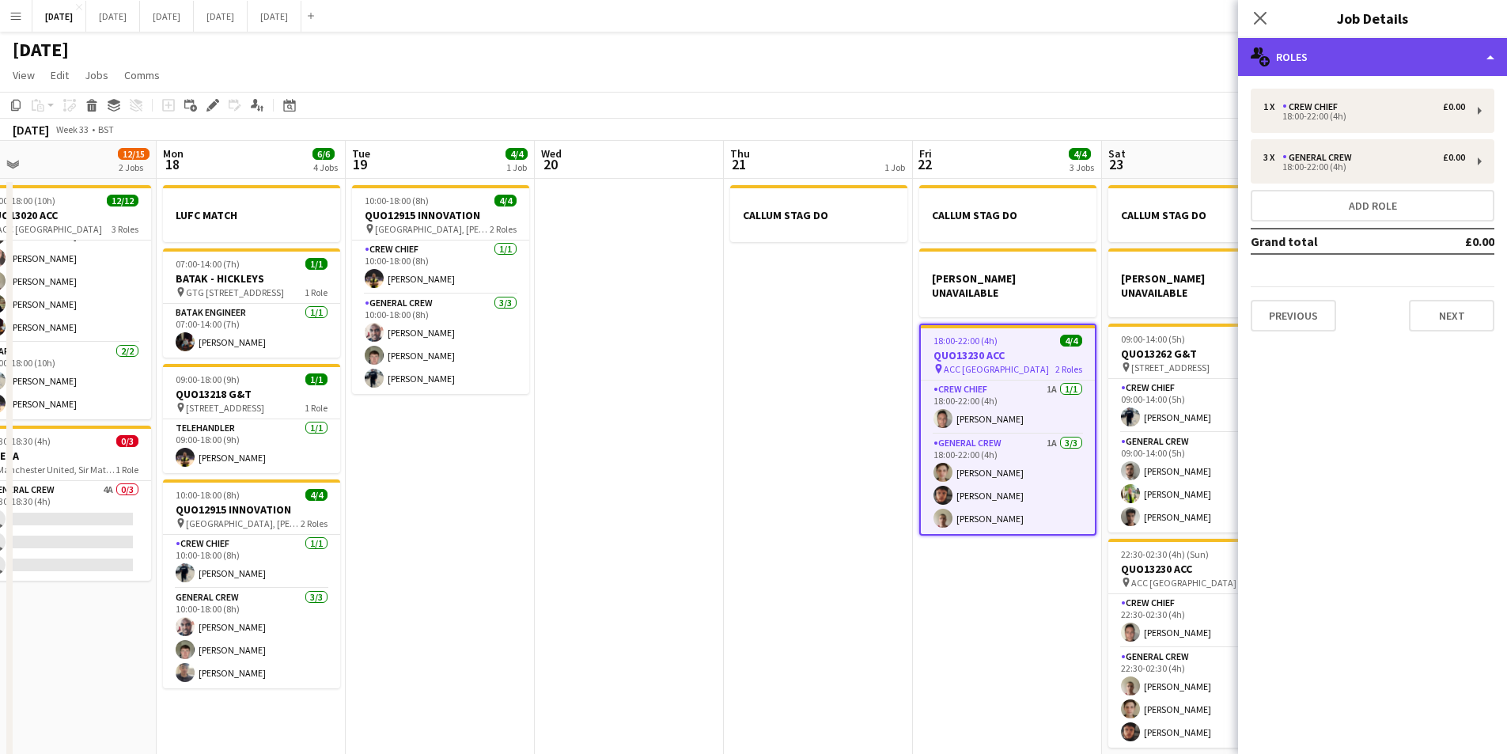
click at [1370, 69] on div "multiple-users-add Roles" at bounding box center [1372, 57] width 269 height 38
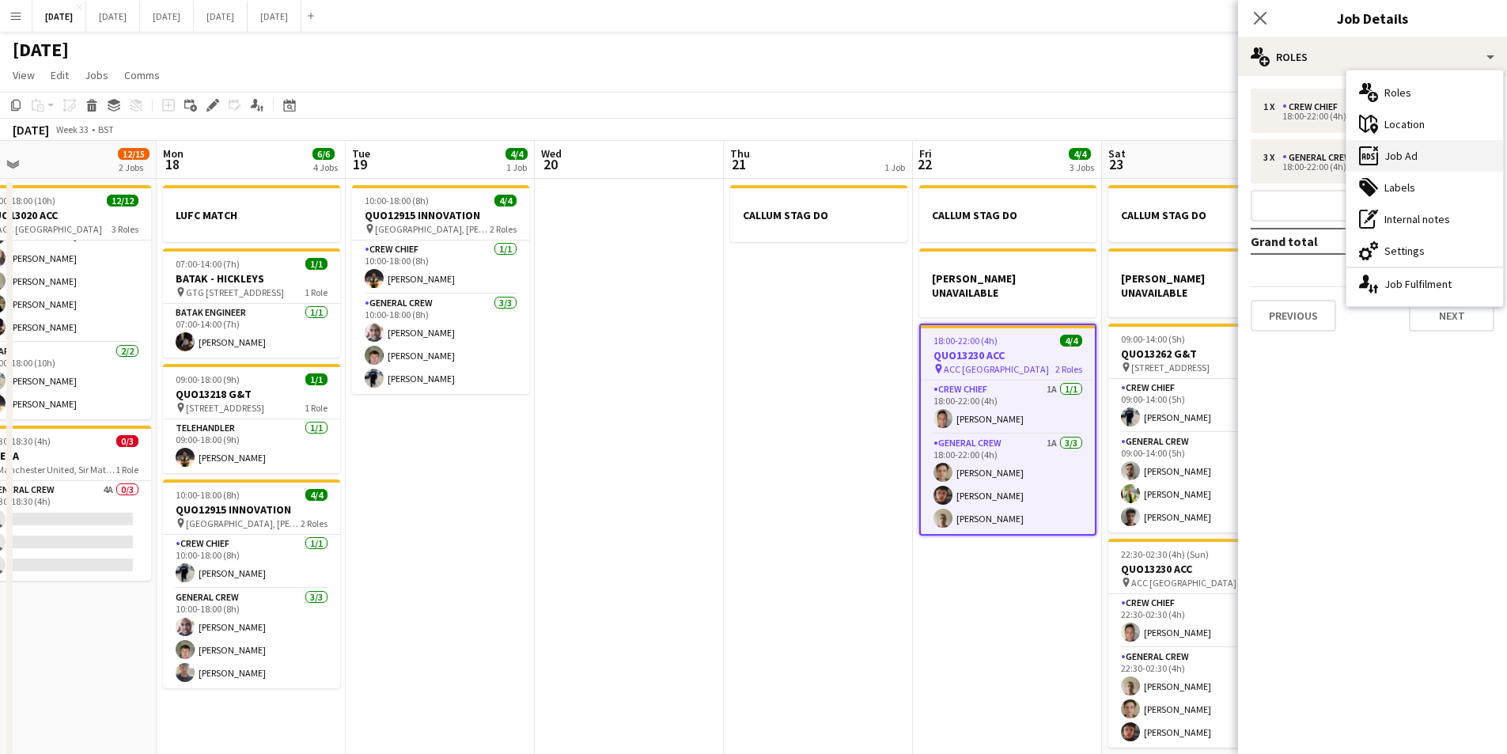
click at [1426, 169] on div "ads-window Job Ad" at bounding box center [1425, 156] width 157 height 32
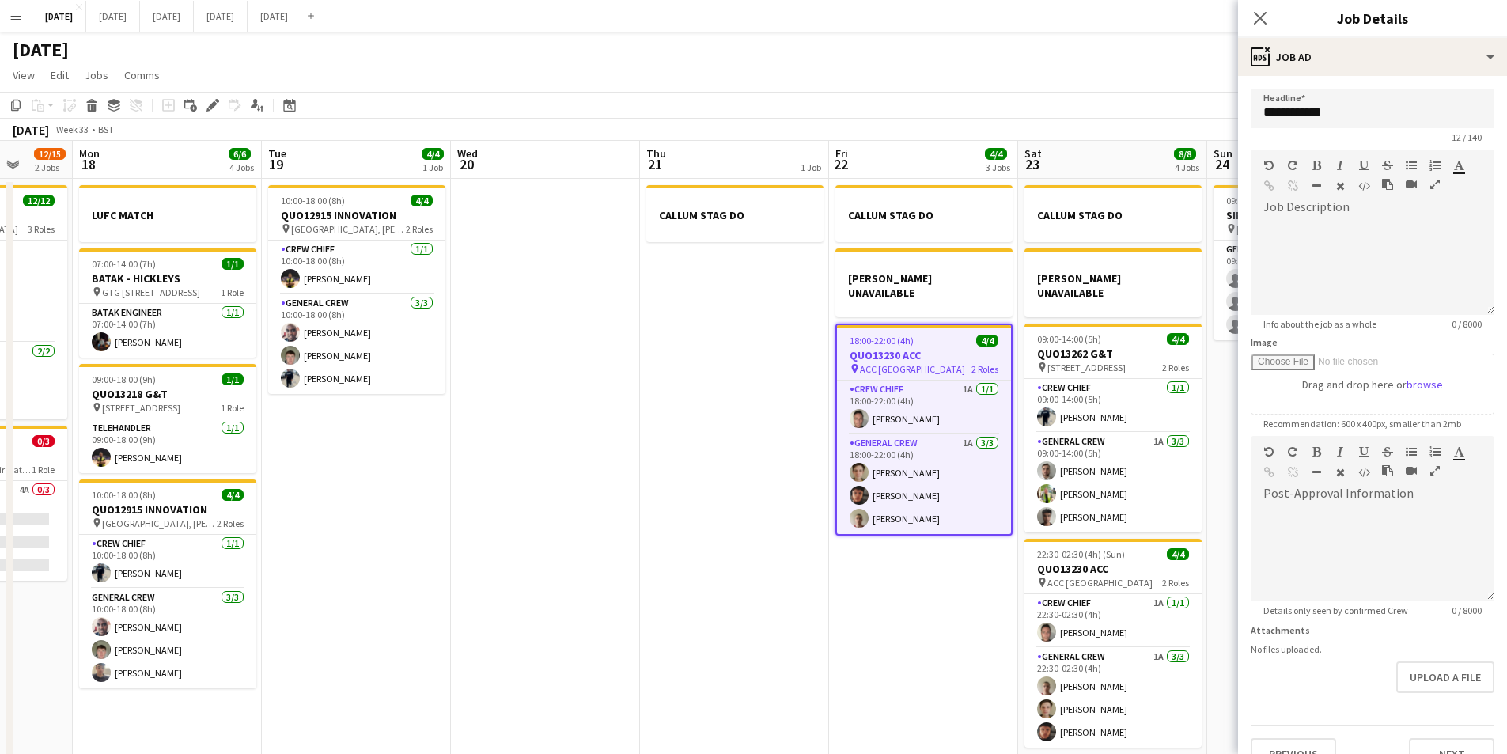
scroll to position [0, 690]
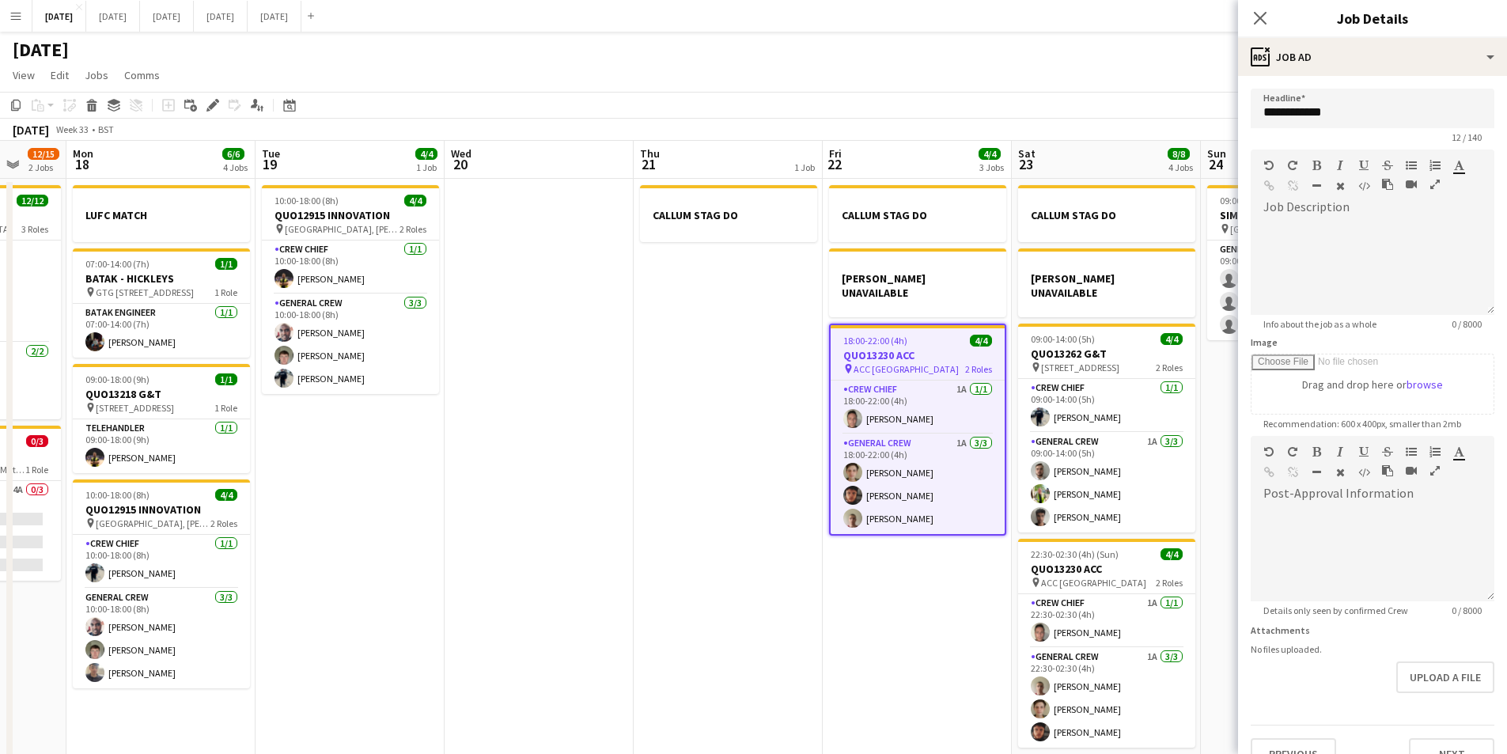
drag, startPoint x: 980, startPoint y: 597, endPoint x: 889, endPoint y: 588, distance: 90.7
click at [889, 588] on app-calendar-viewport "Thu 14 4/4 1 Job Fri 15 1/1 1 Job Sat 16 12/12 1 Job Sun 17 12/15 2 Jobs Mon 18…" at bounding box center [753, 455] width 1507 height 629
click at [1342, 231] on div at bounding box center [1373, 267] width 244 height 95
paste div
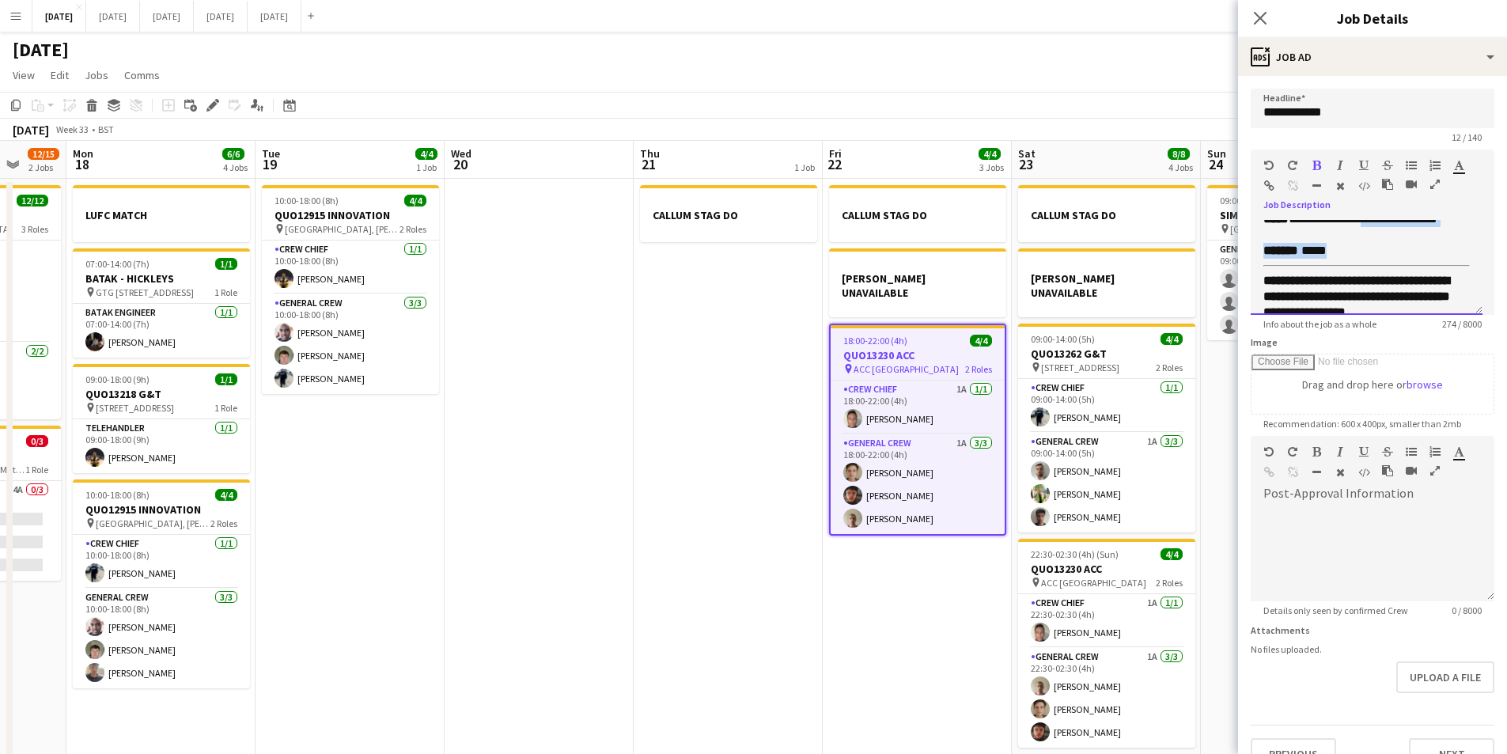
scroll to position [104, 0]
drag, startPoint x: 1340, startPoint y: 233, endPoint x: 1253, endPoint y: 233, distance: 86.2
click at [1253, 233] on div "**********" at bounding box center [1367, 267] width 232 height 95
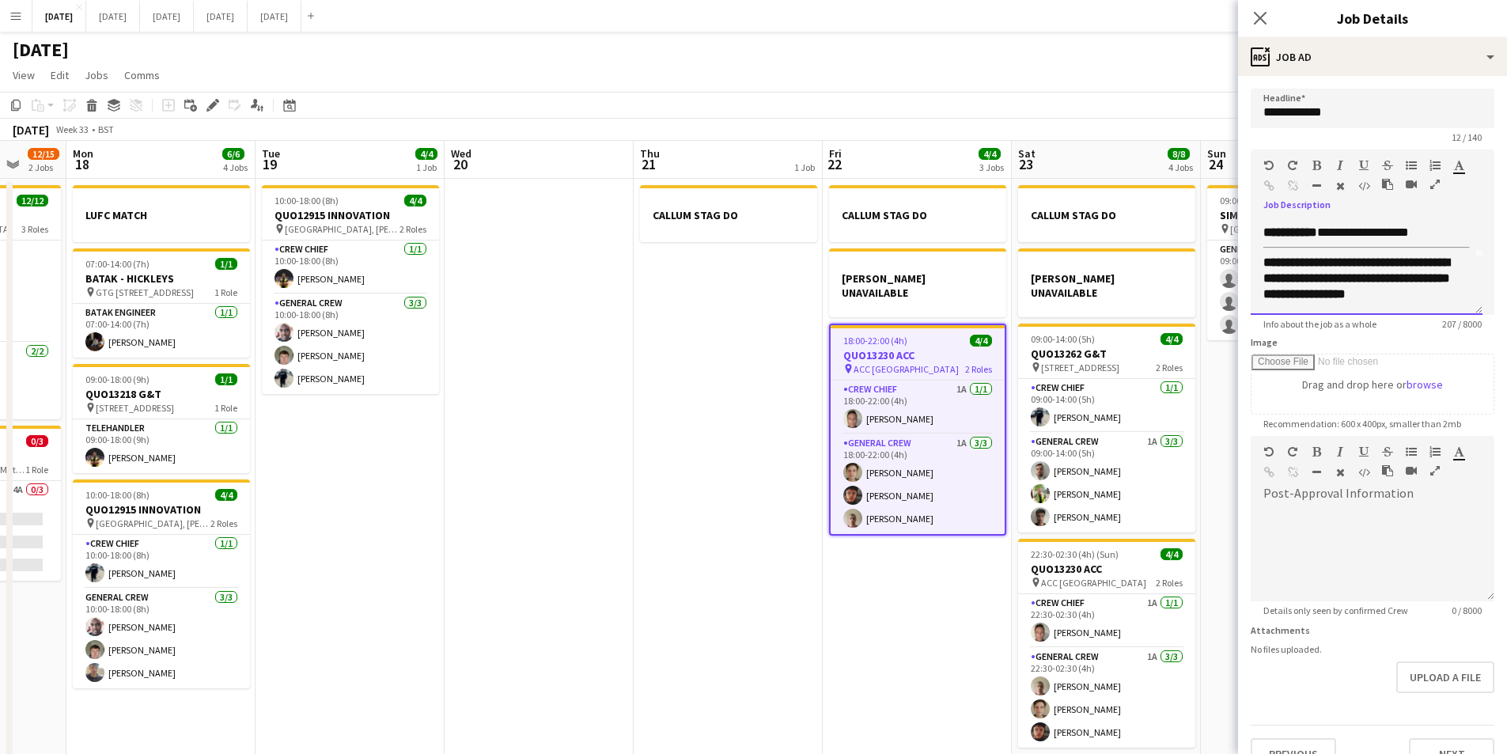
scroll to position [0, 0]
drag, startPoint x: 1397, startPoint y: 294, endPoint x: 1262, endPoint y: 287, distance: 135.4
click at [1262, 287] on div "**********" at bounding box center [1367, 267] width 232 height 95
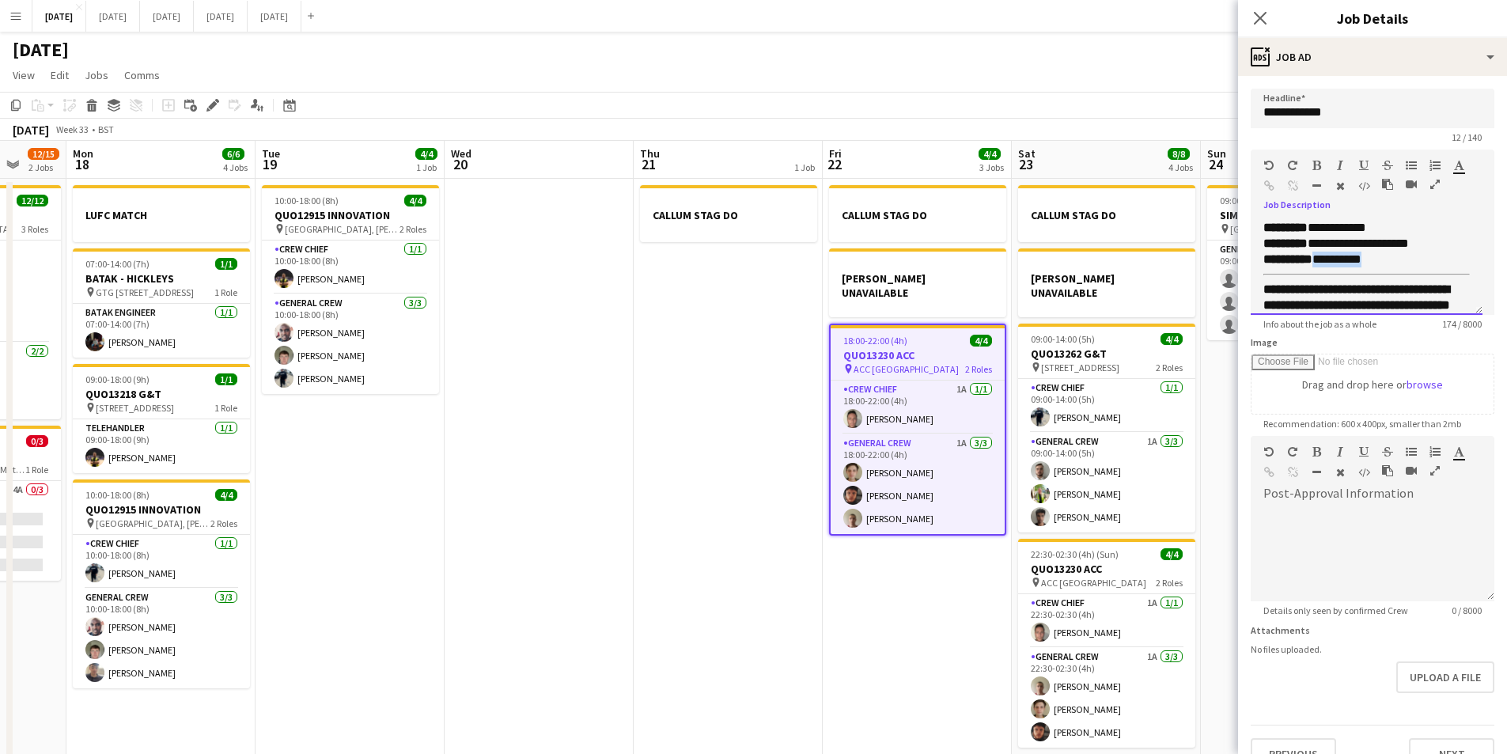
drag, startPoint x: 1378, startPoint y: 260, endPoint x: 1321, endPoint y: 262, distance: 57.0
click at [1321, 262] on p "**********" at bounding box center [1367, 260] width 207 height 16
drag, startPoint x: 1356, startPoint y: 260, endPoint x: 1321, endPoint y: 258, distance: 35.6
click at [1321, 258] on p "**********" at bounding box center [1367, 260] width 207 height 16
click at [1313, 169] on icon "button" at bounding box center [1317, 165] width 9 height 11
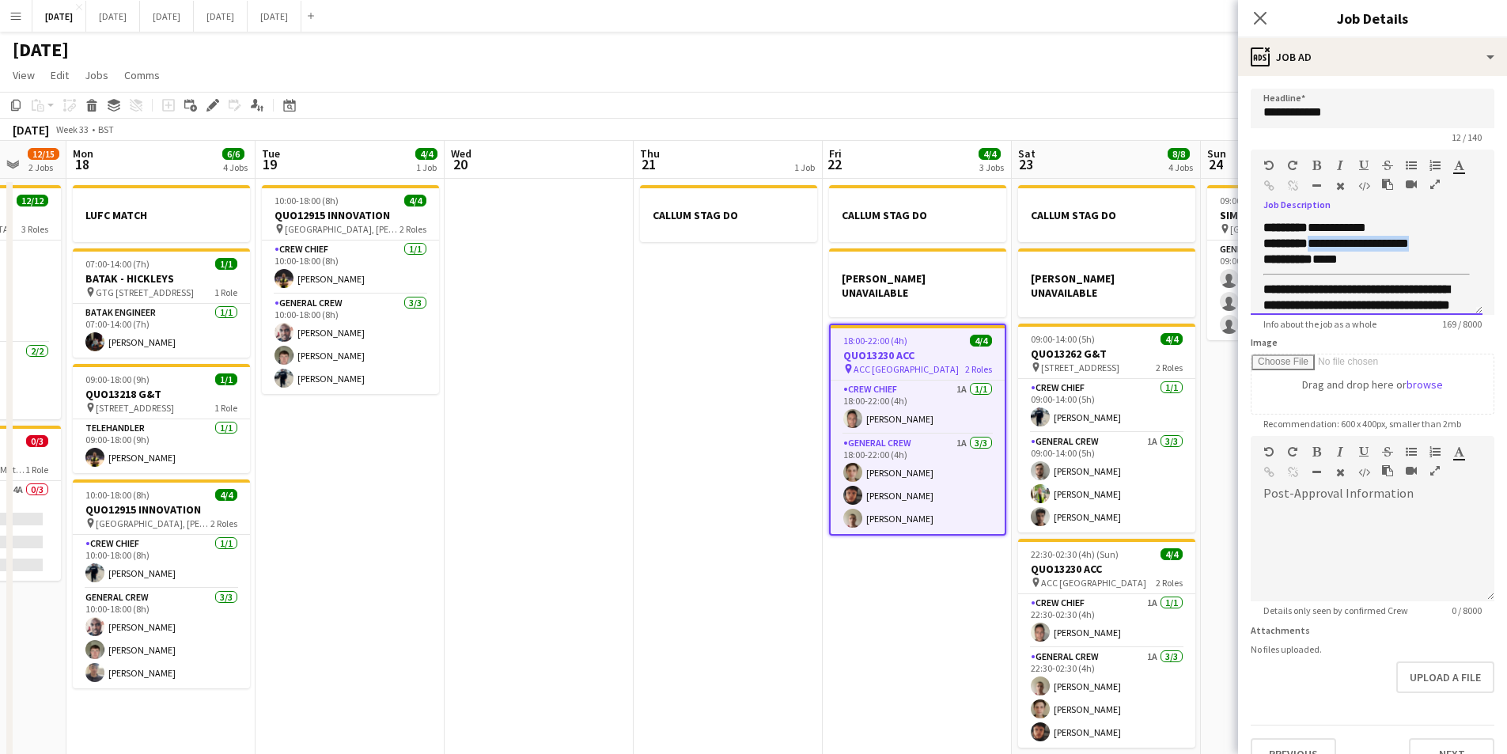
drag, startPoint x: 1443, startPoint y: 244, endPoint x: 1312, endPoint y: 246, distance: 131.4
click at [1312, 246] on p "**********" at bounding box center [1367, 244] width 207 height 16
drag, startPoint x: 1313, startPoint y: 270, endPoint x: 1317, endPoint y: 239, distance: 31.1
click at [1317, 239] on div "**********" at bounding box center [1367, 267] width 232 height 95
click at [1323, 252] on p "**********" at bounding box center [1367, 244] width 207 height 16
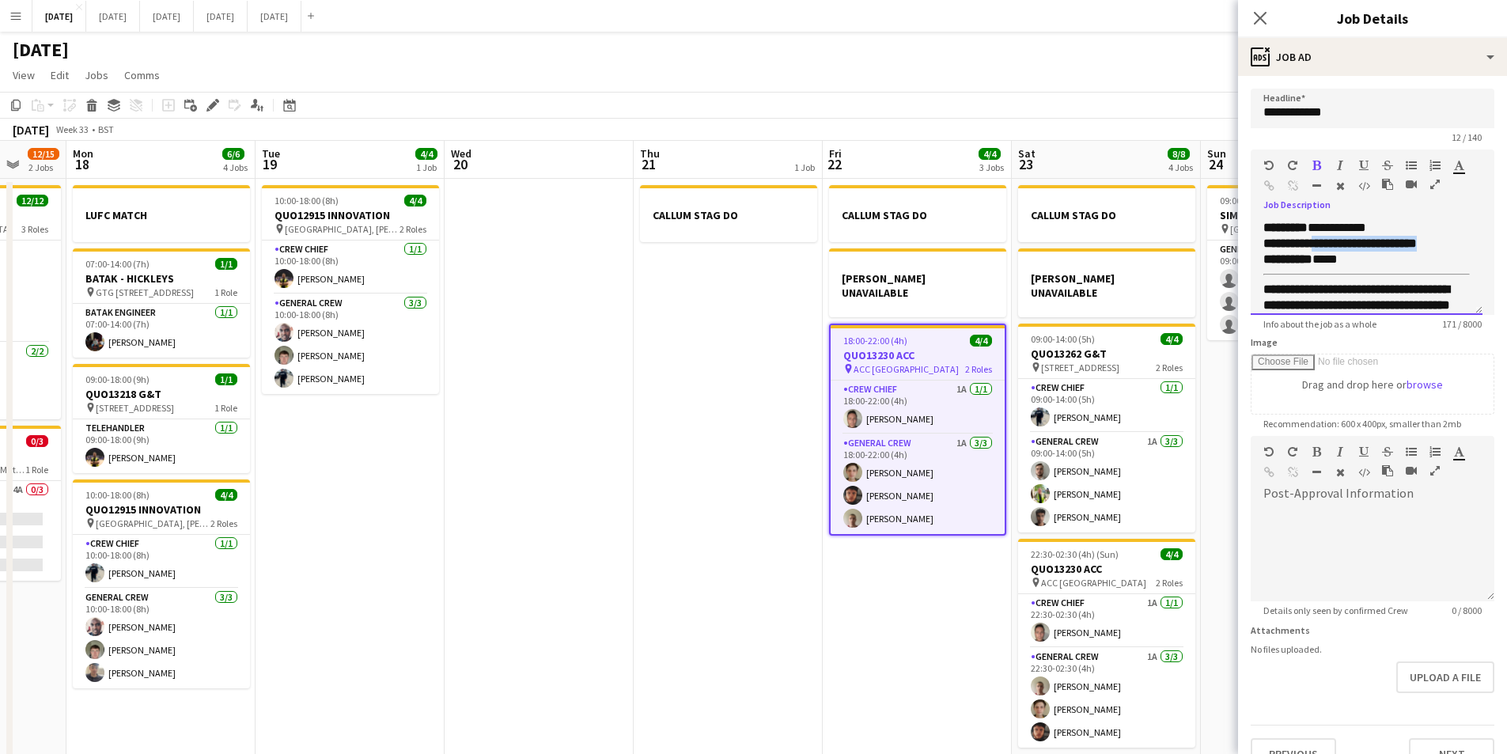
drag, startPoint x: 1314, startPoint y: 263, endPoint x: 1316, endPoint y: 245, distance: 17.5
click at [1316, 245] on p "**********" at bounding box center [1367, 244] width 207 height 16
click at [1315, 164] on icon "button" at bounding box center [1317, 165] width 9 height 11
drag, startPoint x: 1442, startPoint y: 241, endPoint x: 1317, endPoint y: 239, distance: 124.2
click at [1317, 239] on p "**********" at bounding box center [1367, 244] width 207 height 16
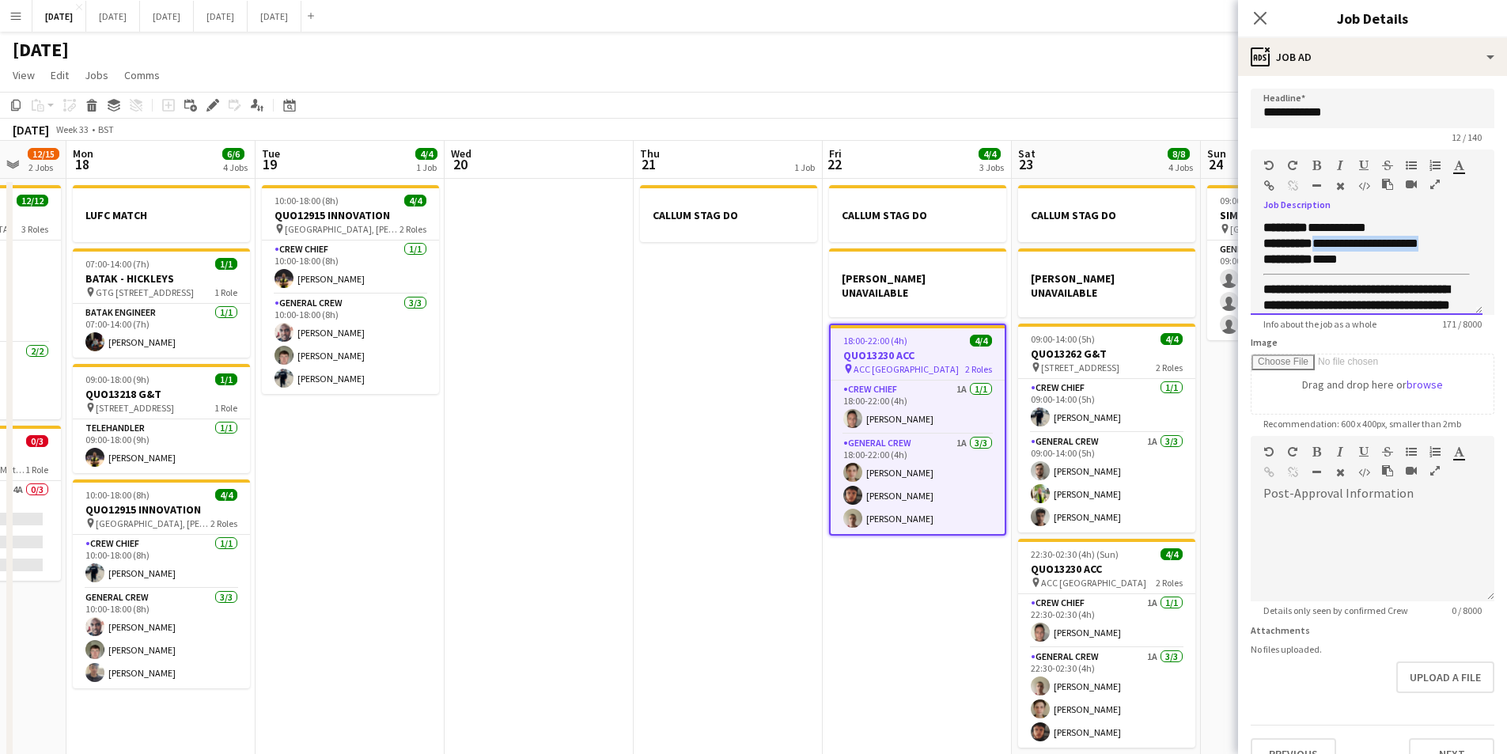
copy span "**********"
click at [1402, 225] on p "**********" at bounding box center [1361, 228] width 195 height 16
click at [1412, 225] on p "**********" at bounding box center [1361, 228] width 195 height 16
drag, startPoint x: 1405, startPoint y: 226, endPoint x: 1315, endPoint y: 224, distance: 90.2
click at [1315, 224] on p "**********" at bounding box center [1361, 228] width 195 height 16
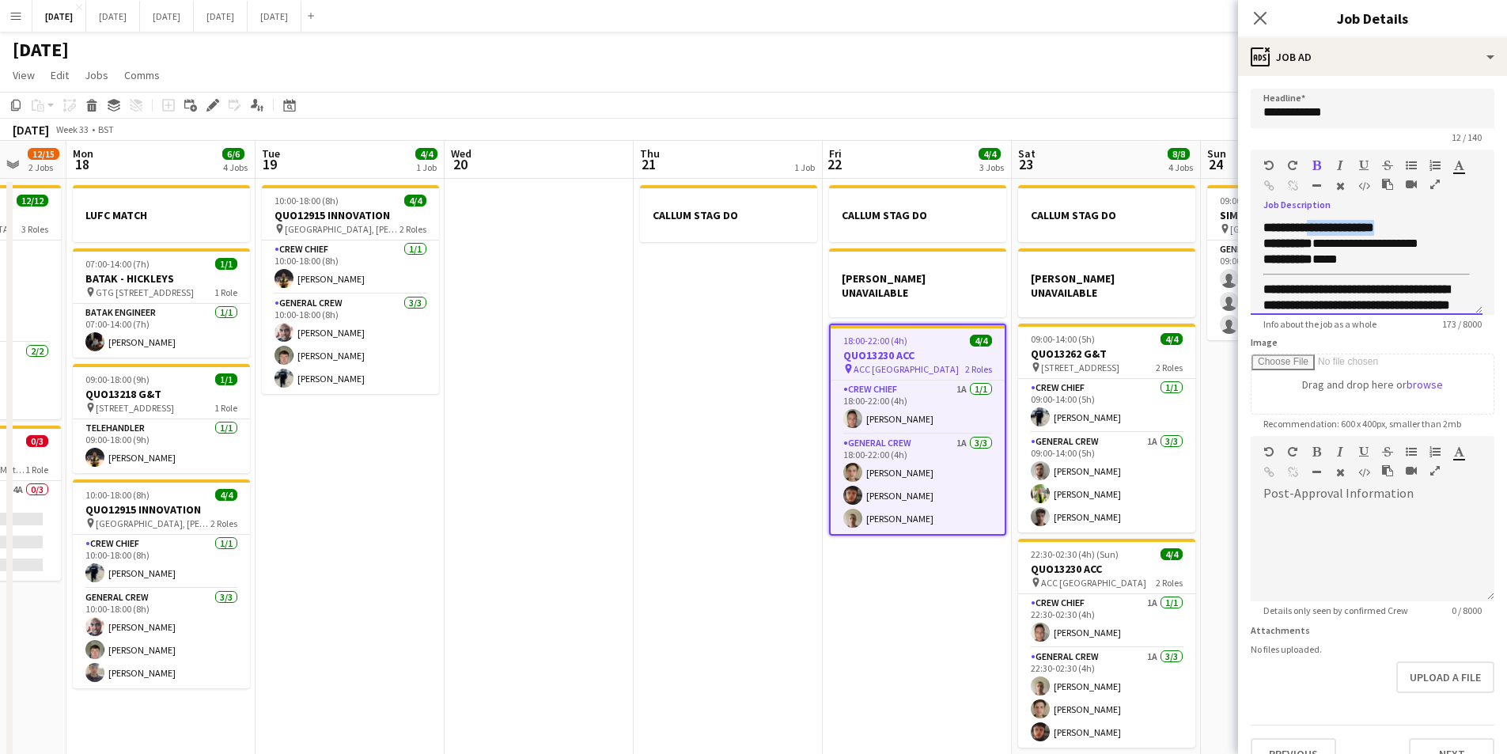
drag, startPoint x: 1387, startPoint y: 229, endPoint x: 1317, endPoint y: 228, distance: 70.4
click at [1317, 228] on p "**********" at bounding box center [1361, 228] width 195 height 16
click at [1313, 165] on icon "button" at bounding box center [1317, 165] width 9 height 11
click at [1357, 241] on span "**********" at bounding box center [1341, 243] width 155 height 12
click at [1361, 260] on p "********* *****" at bounding box center [1367, 260] width 207 height 16
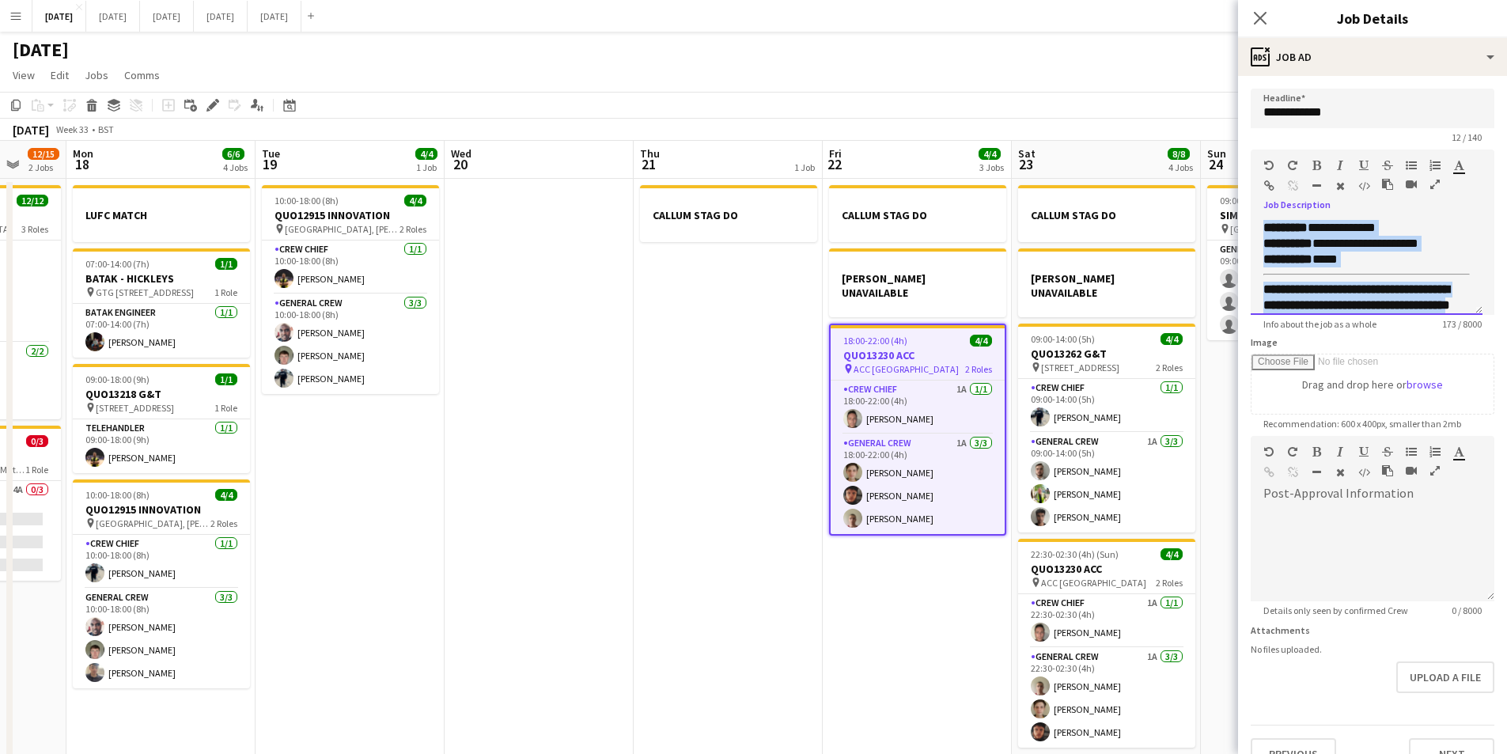
scroll to position [43, 0]
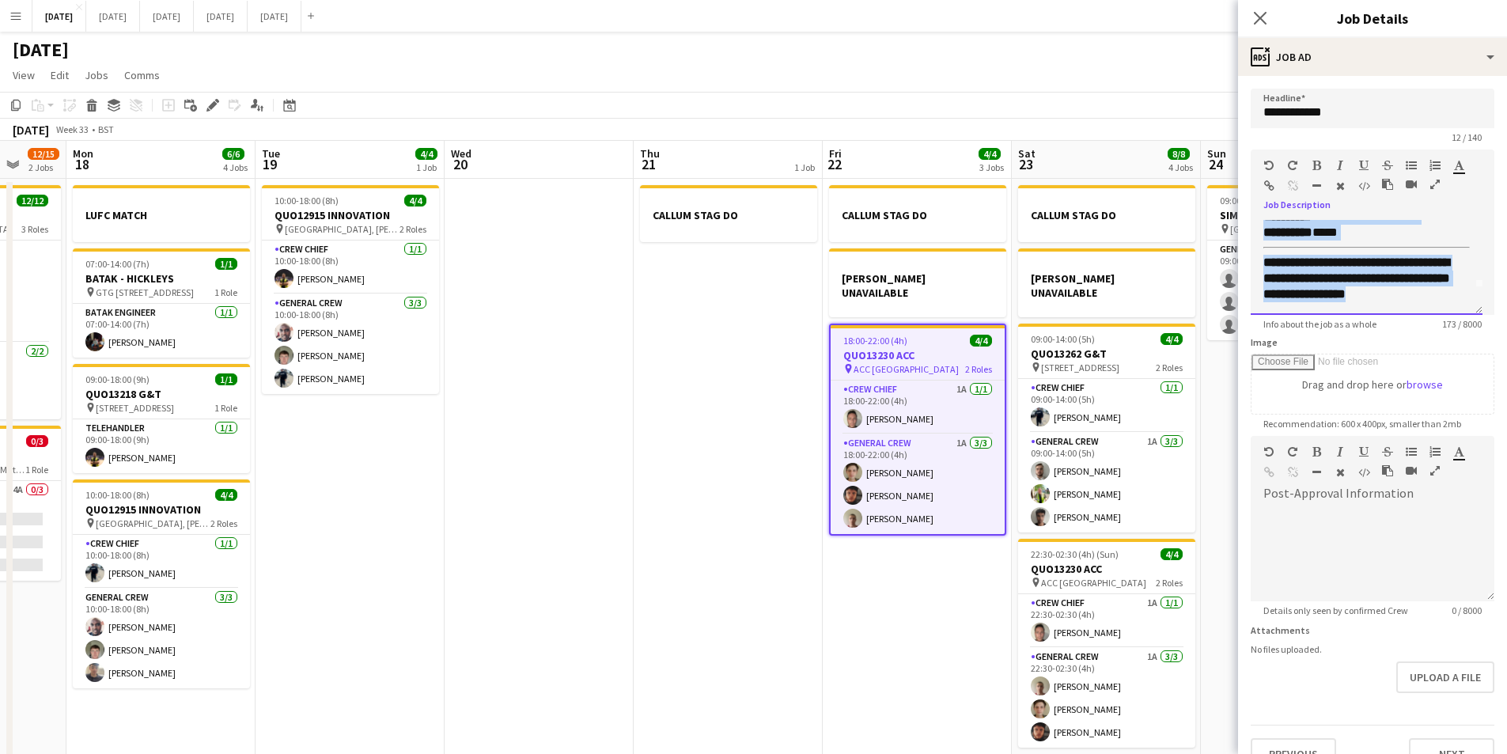
drag, startPoint x: 1261, startPoint y: 226, endPoint x: 1411, endPoint y: 313, distance: 172.6
click at [1411, 313] on div "**********" at bounding box center [1367, 267] width 232 height 95
copy div "**********"
drag, startPoint x: 1105, startPoint y: 553, endPoint x: 1311, endPoint y: 242, distance: 372.8
click at [1107, 562] on h3 "QUO13230 ACC" at bounding box center [1106, 569] width 177 height 14
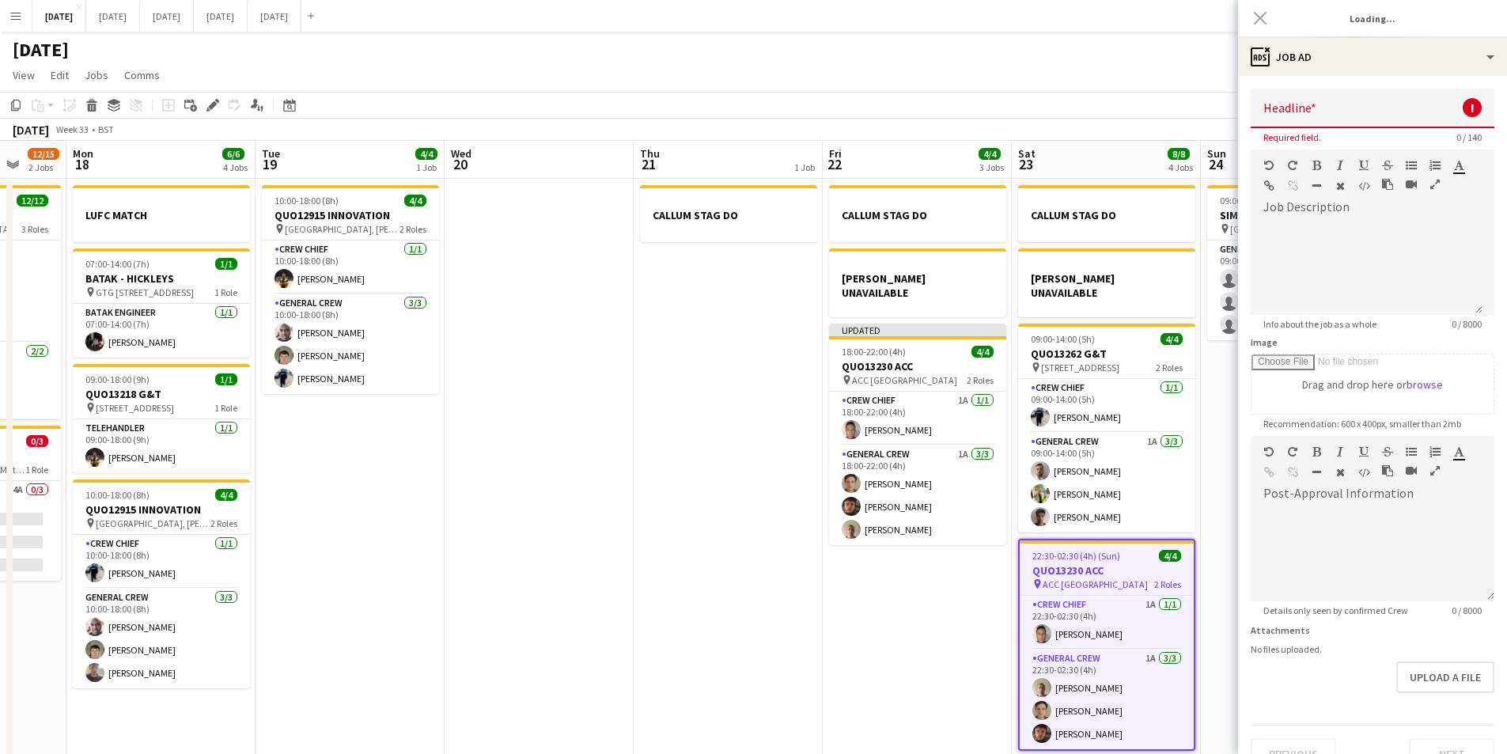
scroll to position [0, 0]
type input "**********"
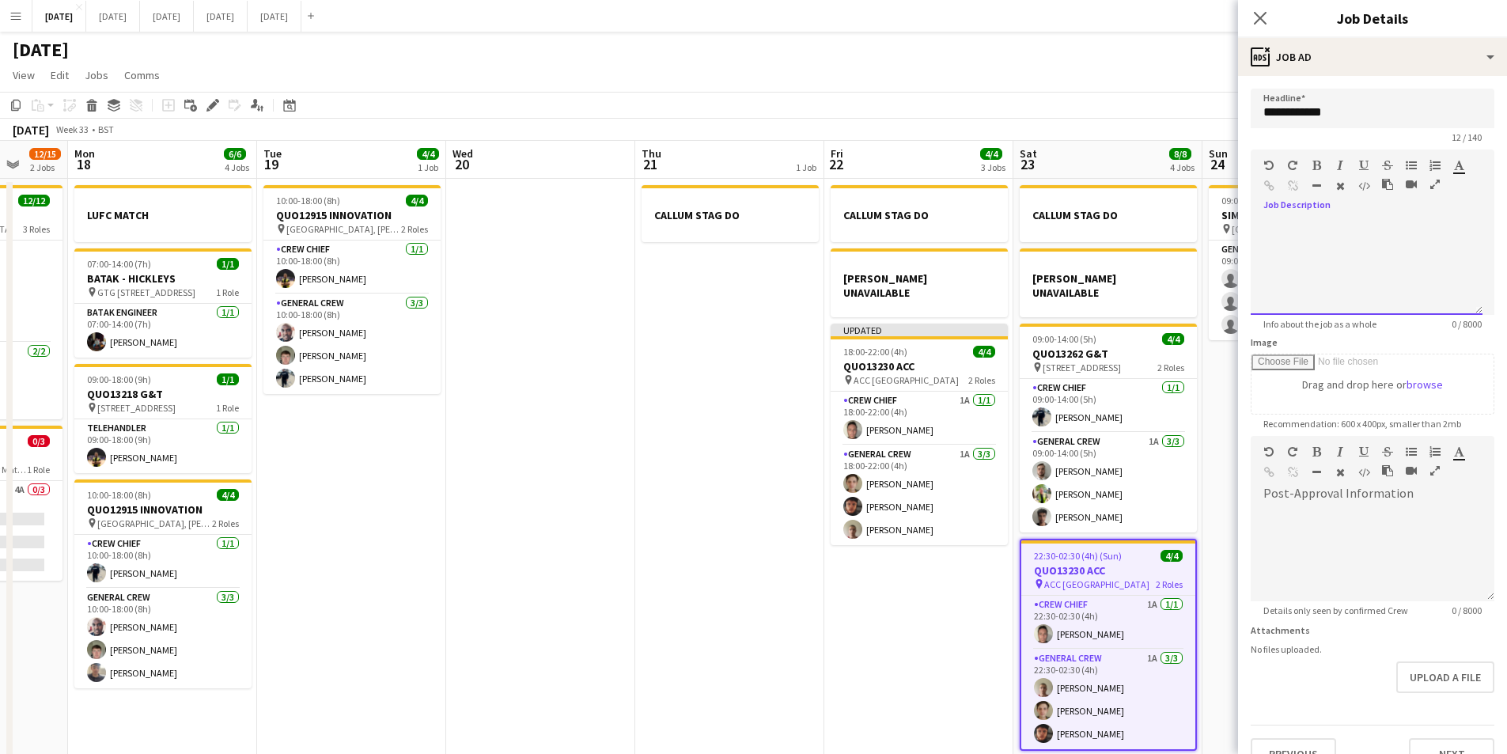
click at [1290, 234] on div at bounding box center [1367, 267] width 232 height 95
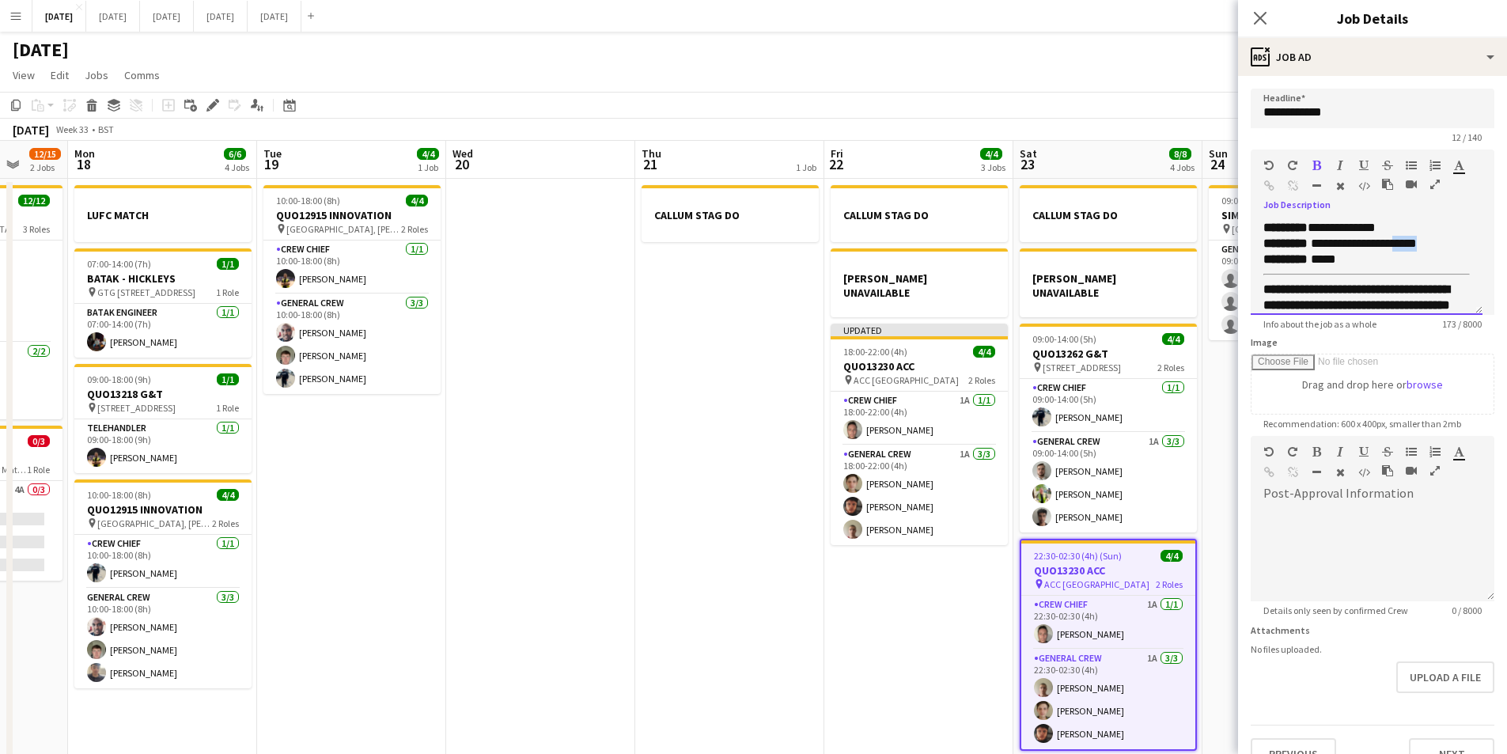
drag, startPoint x: 1434, startPoint y: 245, endPoint x: 1412, endPoint y: 245, distance: 22.9
click at [1412, 245] on span "**********" at bounding box center [1340, 243] width 153 height 12
click at [1258, 19] on icon "Close pop-in" at bounding box center [1260, 17] width 15 height 15
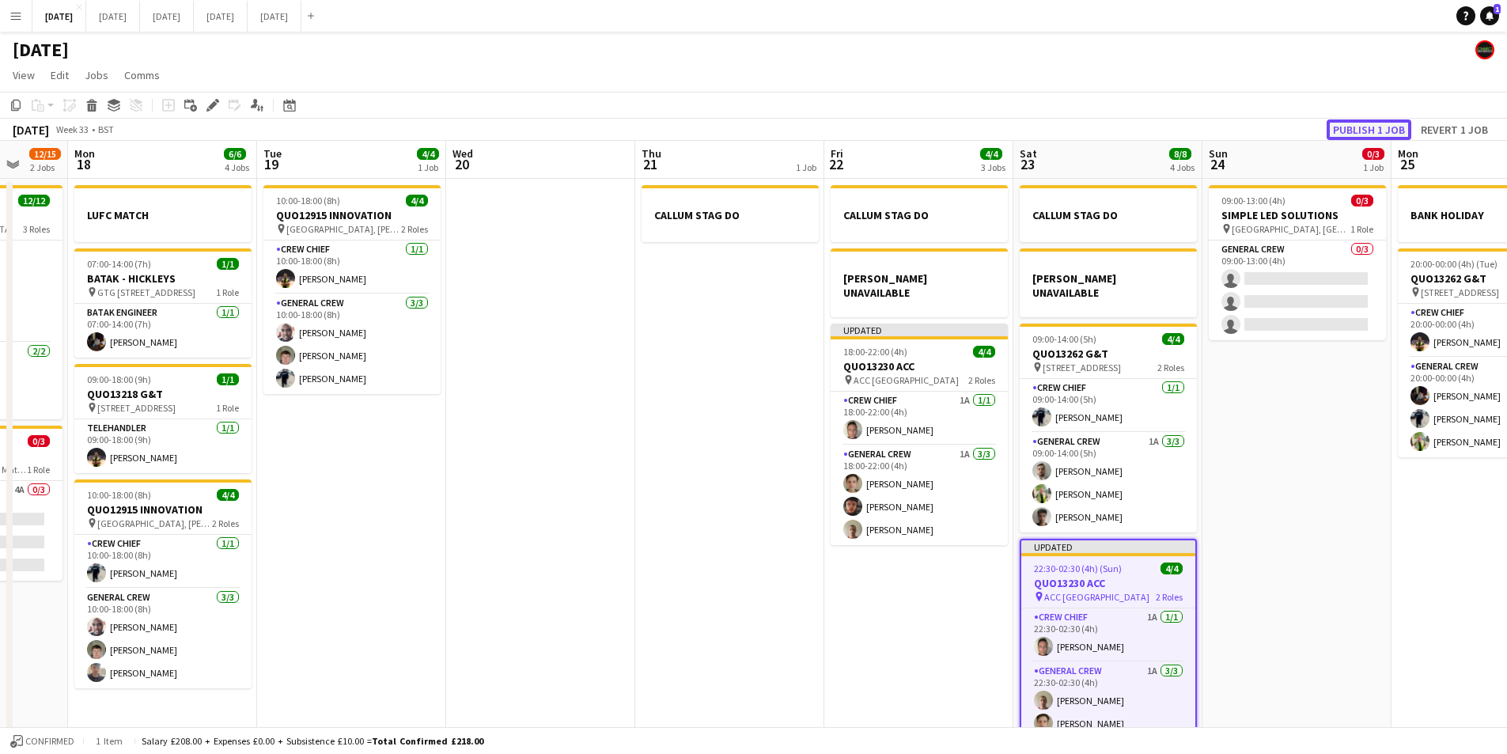
click at [1358, 138] on button "Publish 1 job" at bounding box center [1369, 129] width 85 height 21
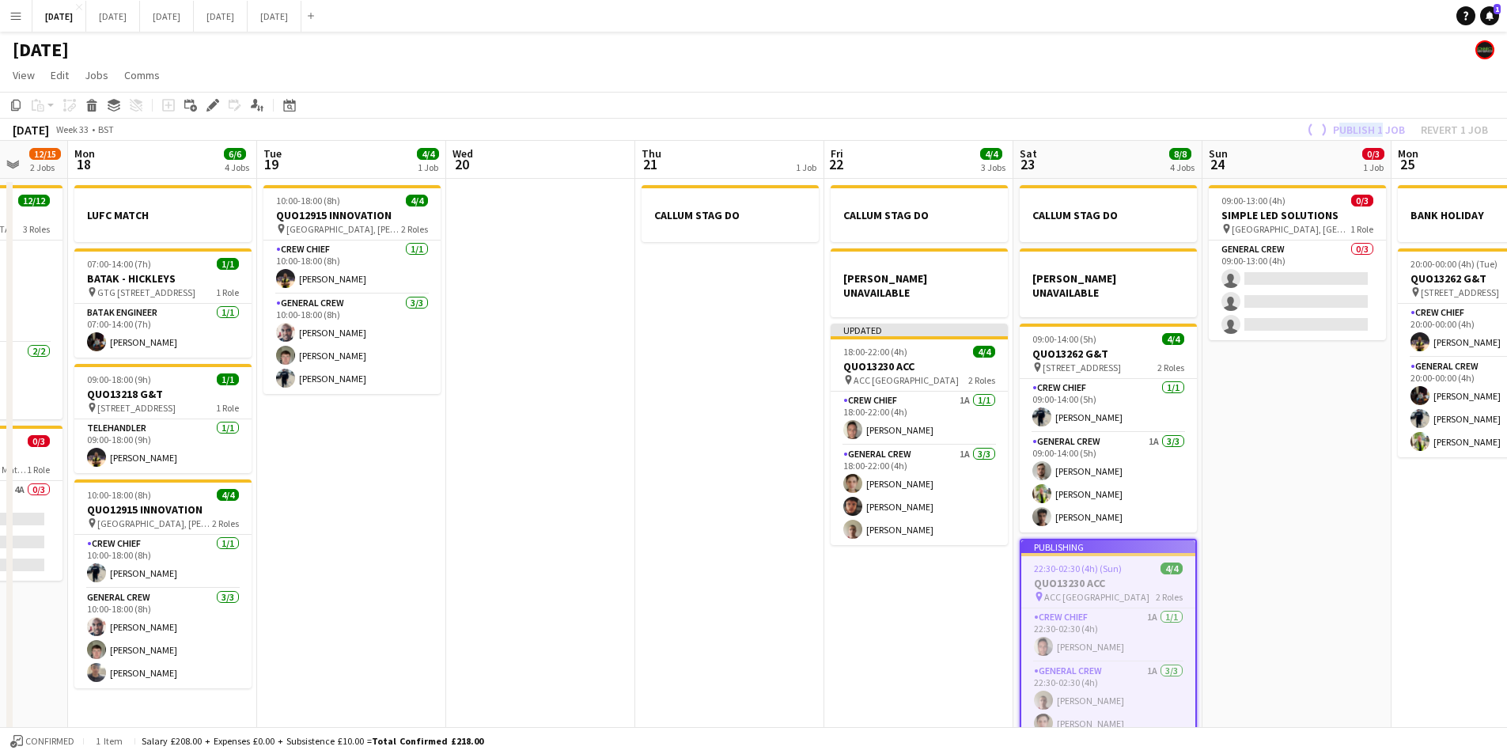
click at [1358, 136] on div "Publish 1 job Revert 1 job" at bounding box center [1396, 129] width 222 height 21
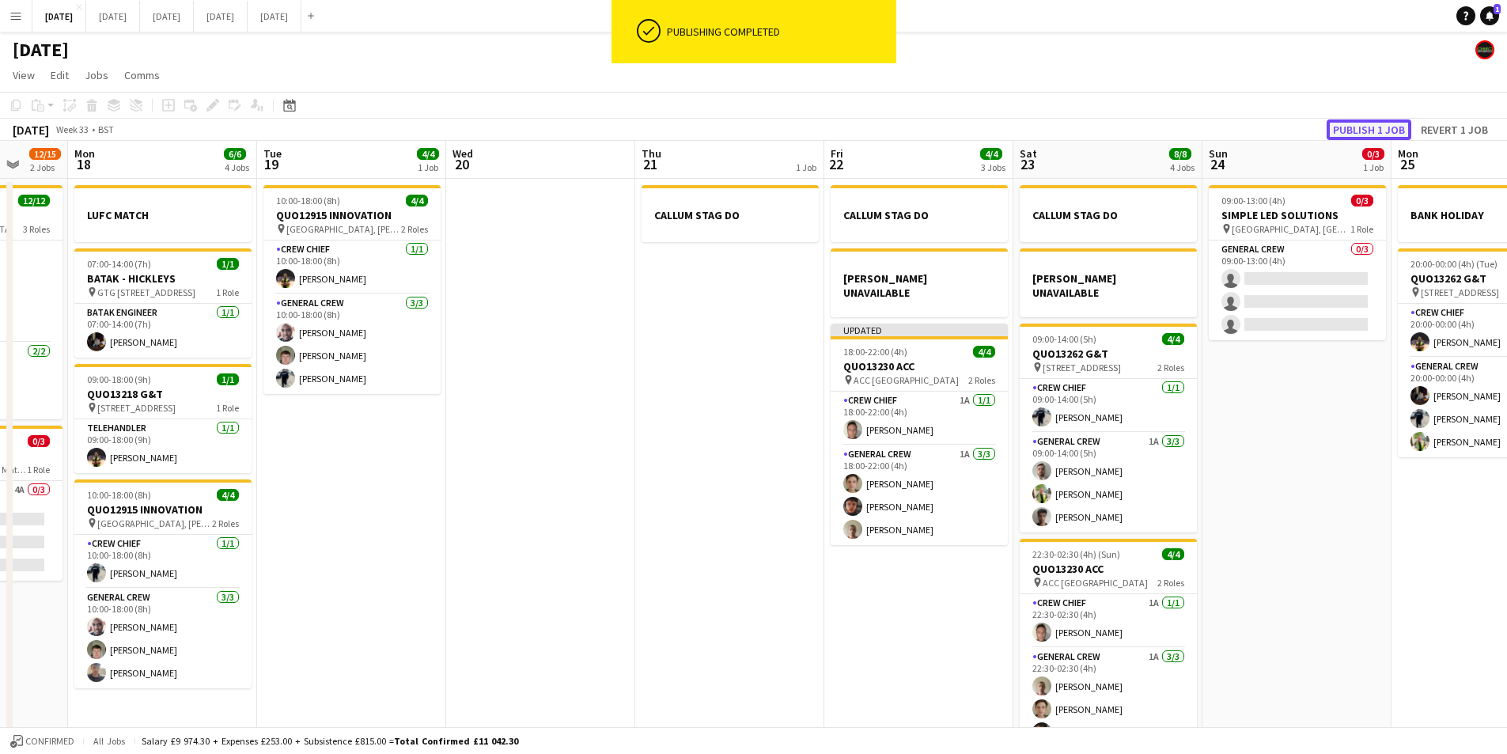
click at [1358, 136] on button "Publish 1 job" at bounding box center [1369, 129] width 85 height 21
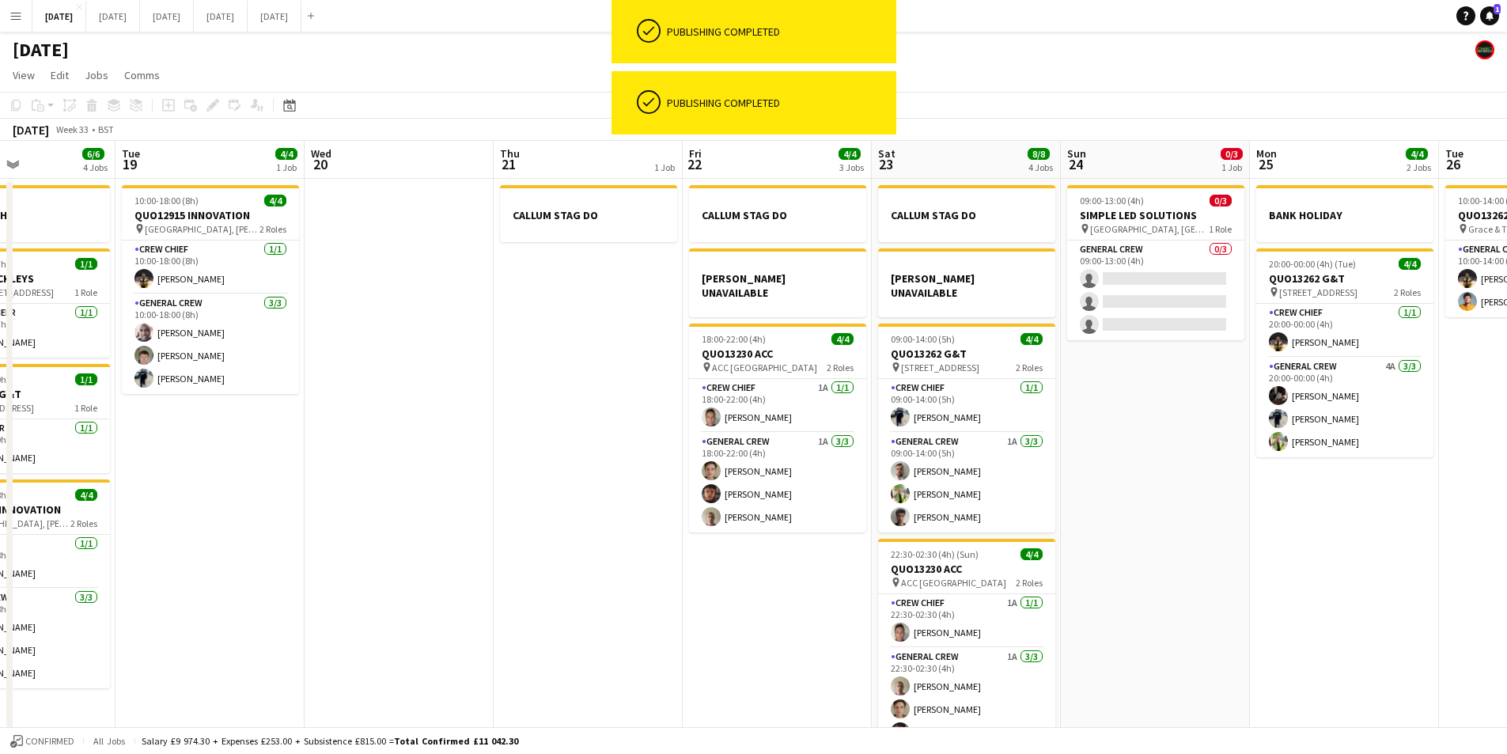
drag, startPoint x: 1368, startPoint y: 442, endPoint x: 1201, endPoint y: 454, distance: 167.4
click at [1201, 454] on app-calendar-viewport "Sat 16 12/12 1 Job Sun 17 12/15 2 Jobs Mon 18 6/6 4 Jobs Tue 19 4/4 1 Job Wed 2…" at bounding box center [753, 455] width 1507 height 629
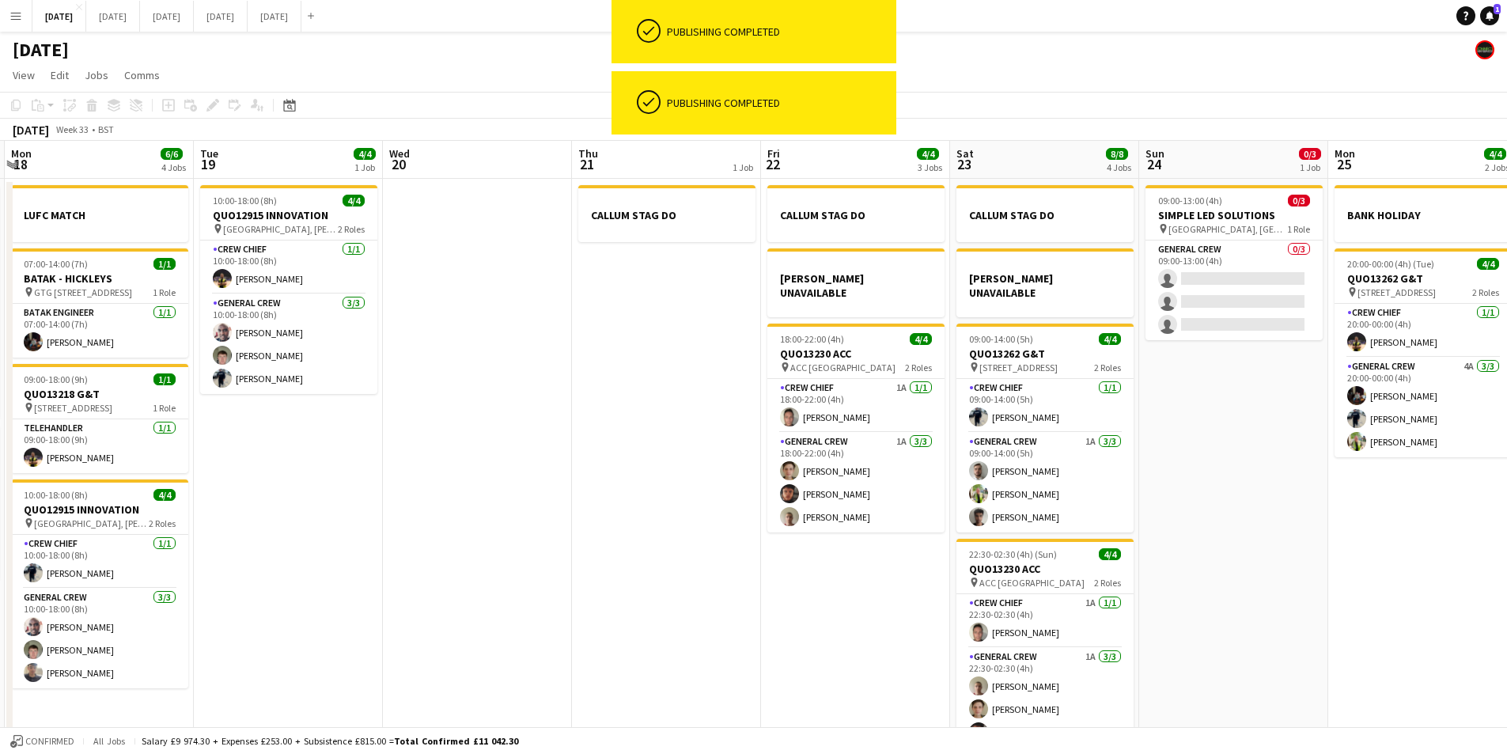
drag, startPoint x: 622, startPoint y: 603, endPoint x: 741, endPoint y: 601, distance: 118.7
click at [741, 601] on app-calendar-viewport "Sat 16 12/12 1 Job Sun 17 12/15 2 Jobs Mon 18 6/6 4 Jobs Tue 19 4/4 1 Job Wed 2…" at bounding box center [753, 455] width 1507 height 629
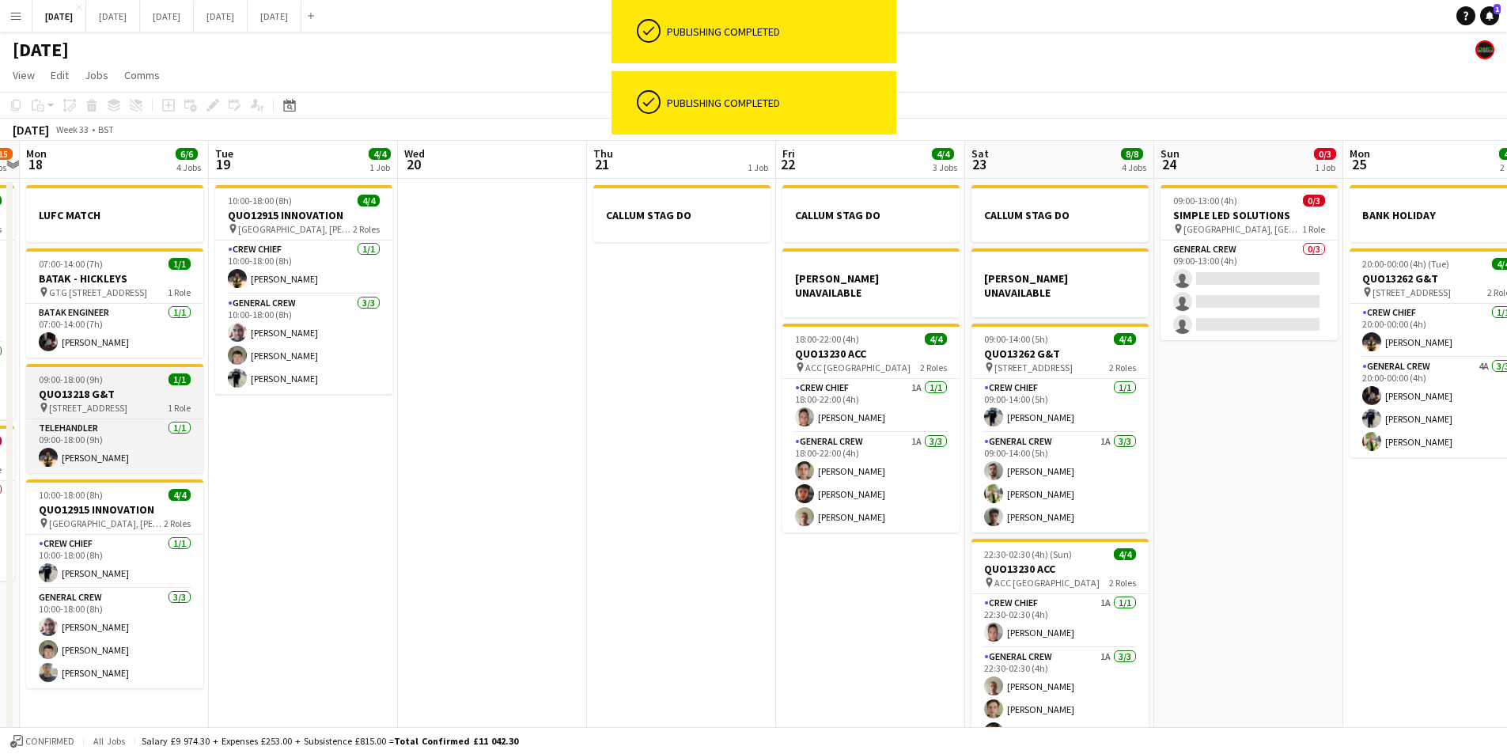
click at [122, 380] on div "09:00-18:00 (9h) 1/1" at bounding box center [114, 379] width 177 height 12
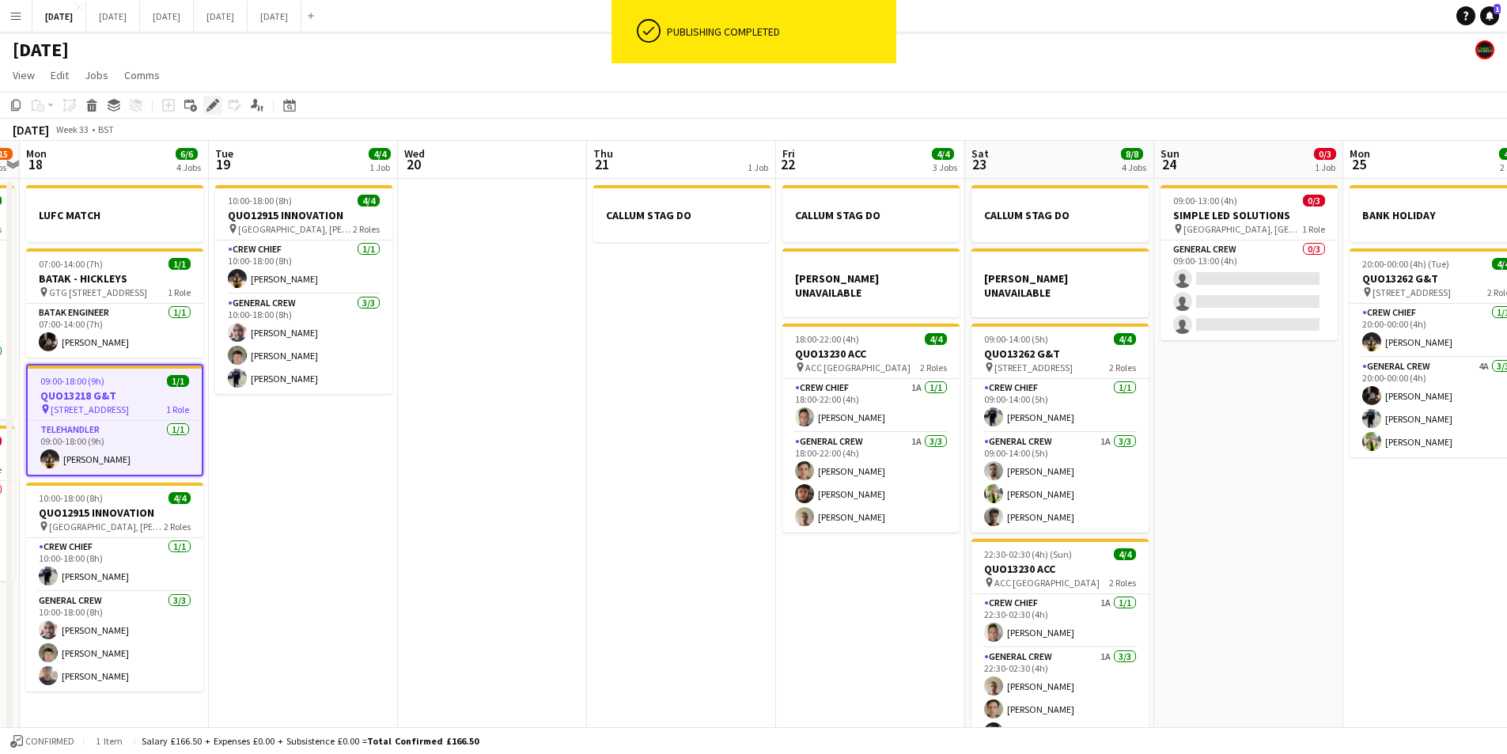
click at [211, 111] on icon "Edit" at bounding box center [213, 105] width 13 height 13
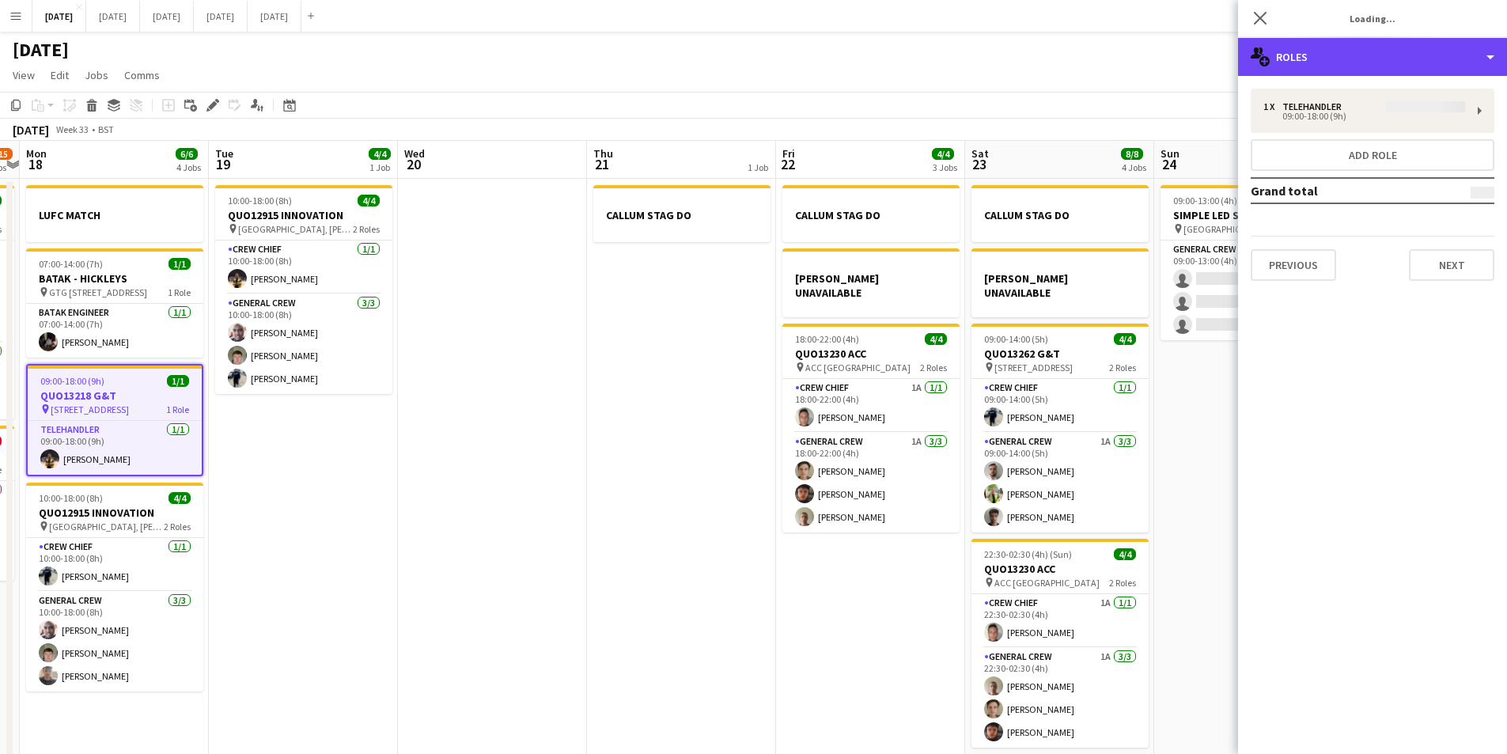
click at [1374, 63] on div "multiple-users-add Roles" at bounding box center [1372, 57] width 269 height 38
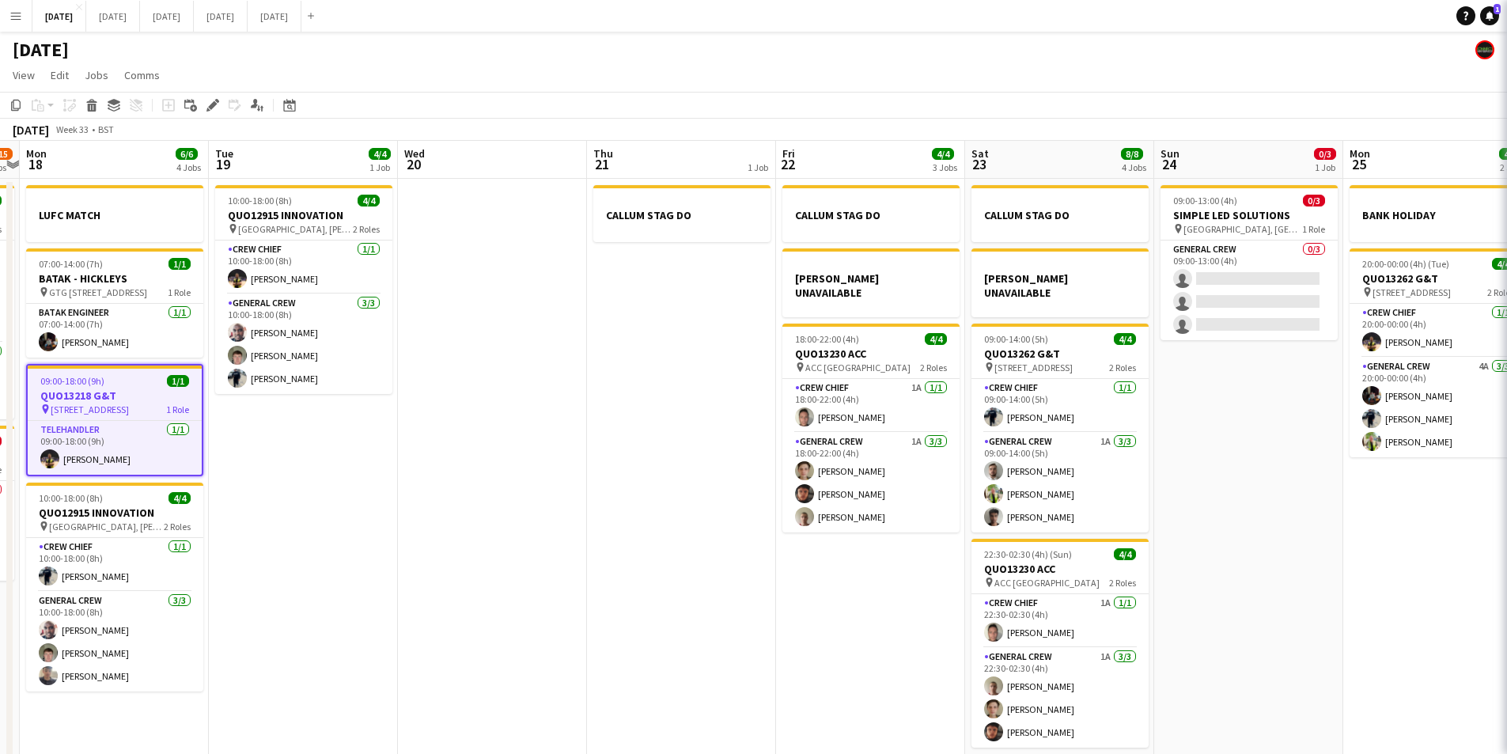
type input "**********"
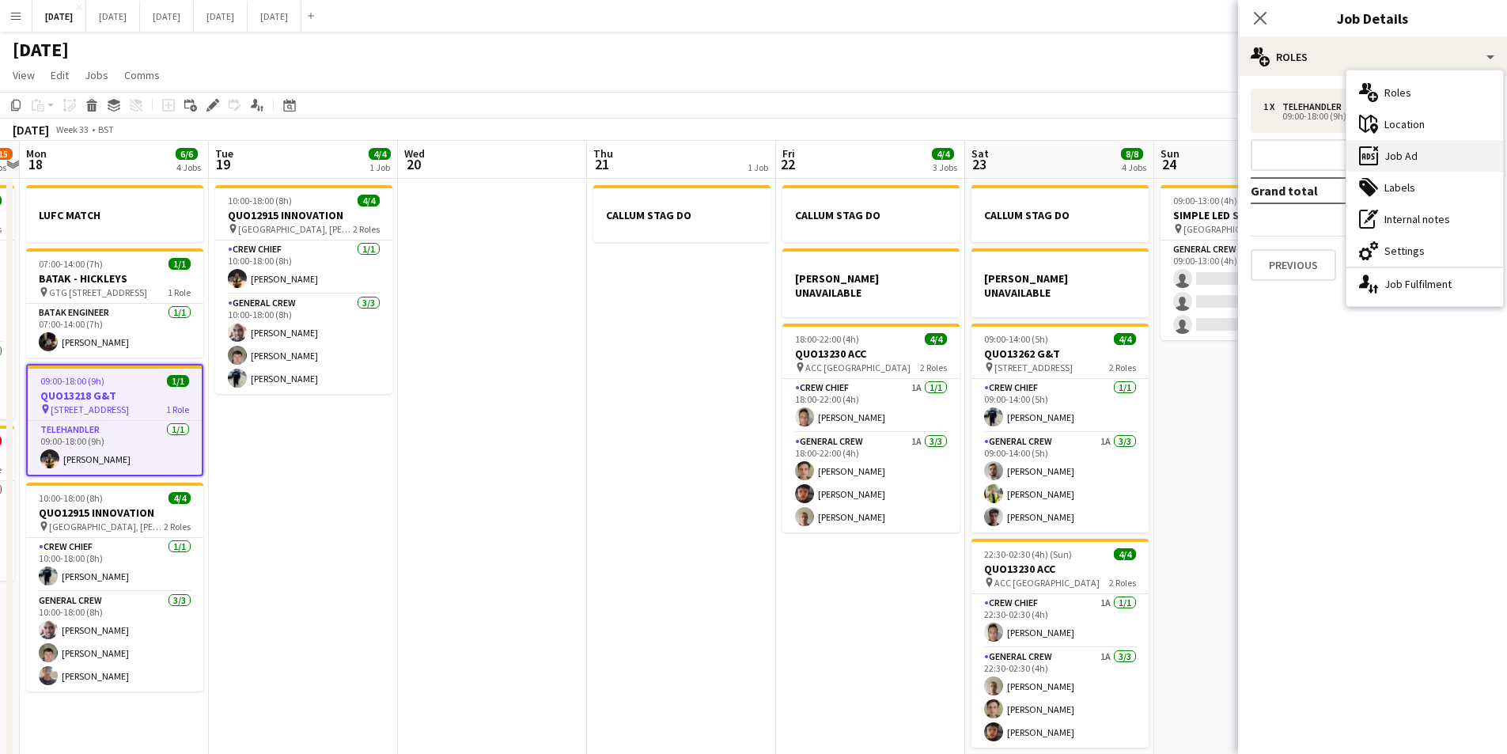
click at [1424, 149] on div "ads-window Job Ad" at bounding box center [1425, 156] width 157 height 32
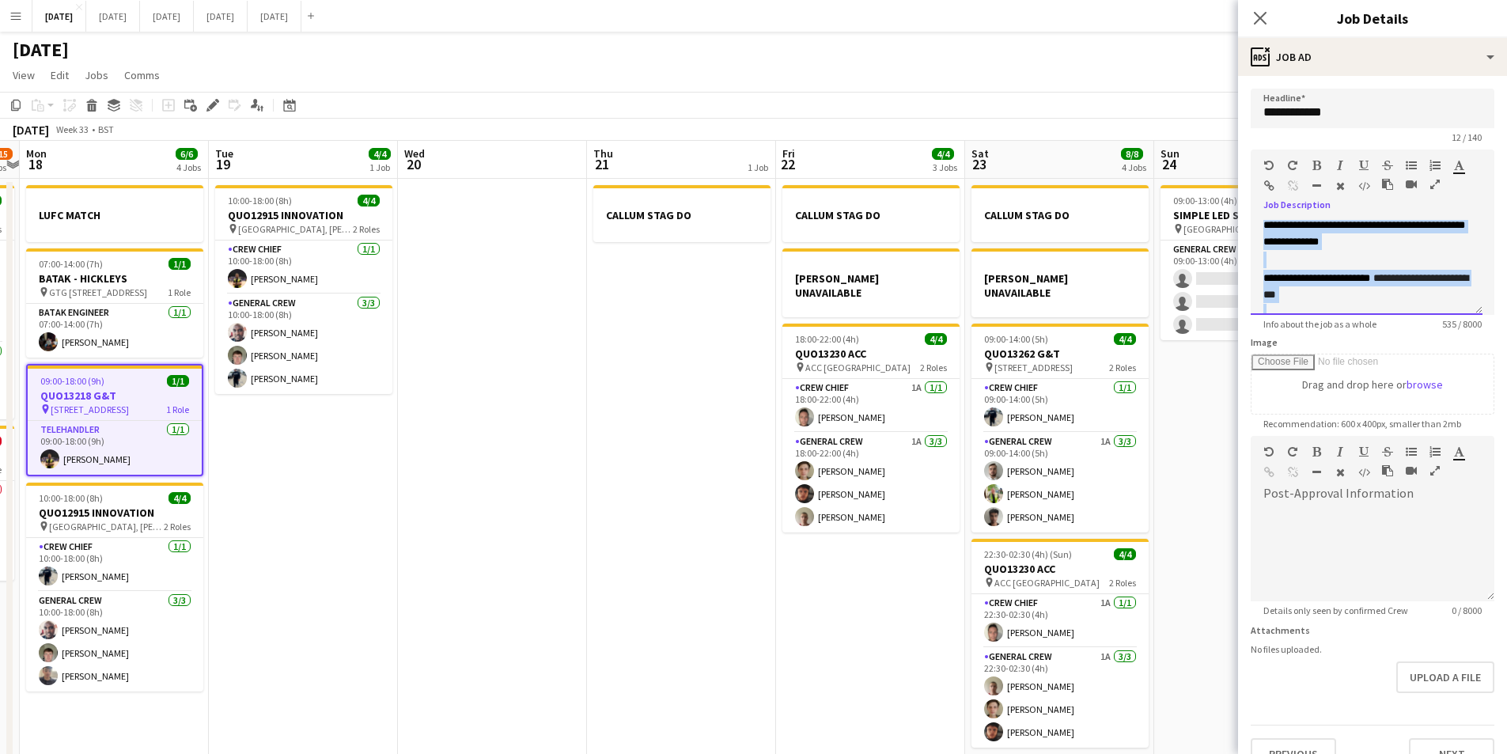
scroll to position [241, 0]
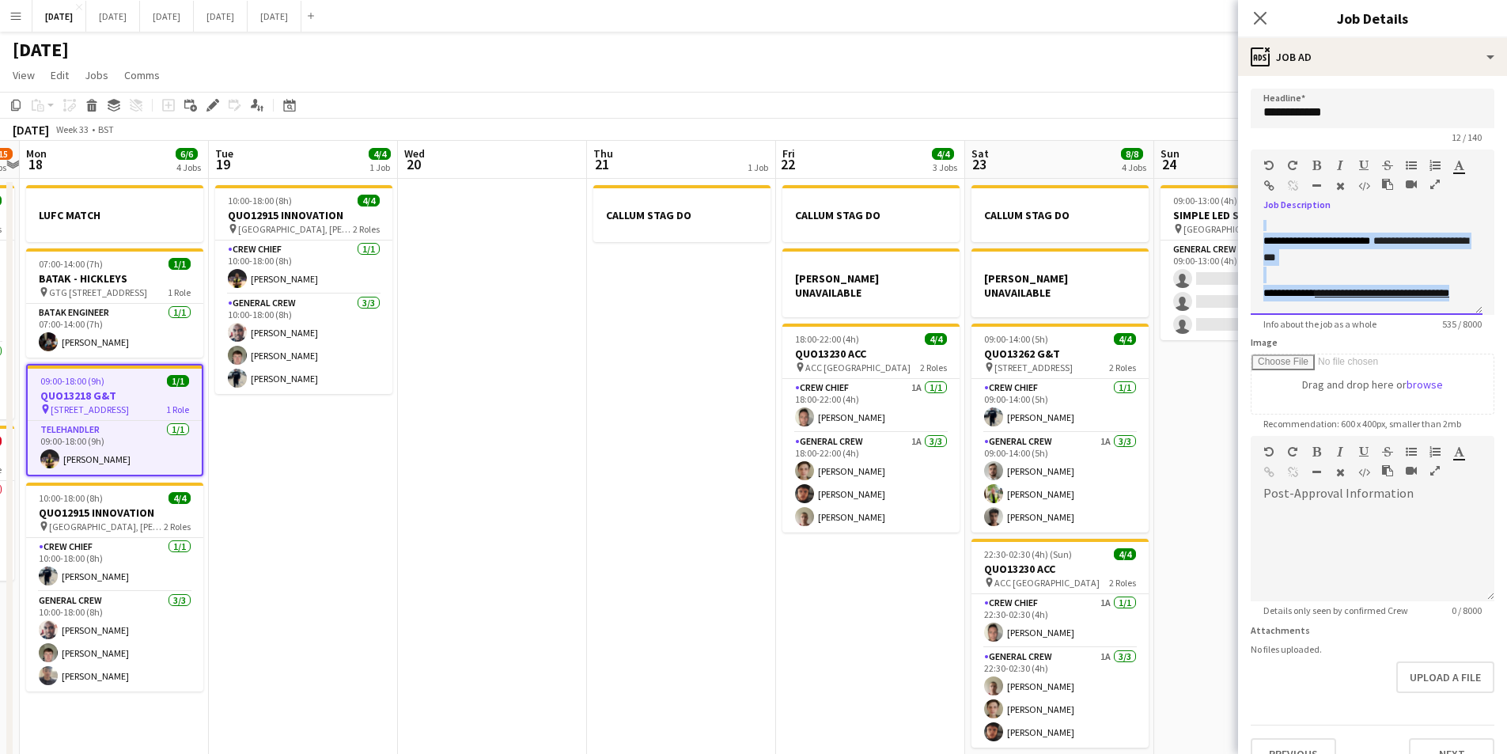
drag, startPoint x: 1260, startPoint y: 229, endPoint x: 1459, endPoint y: 302, distance: 211.5
click at [1459, 302] on div "**********" at bounding box center [1367, 267] width 232 height 95
copy div "**********"
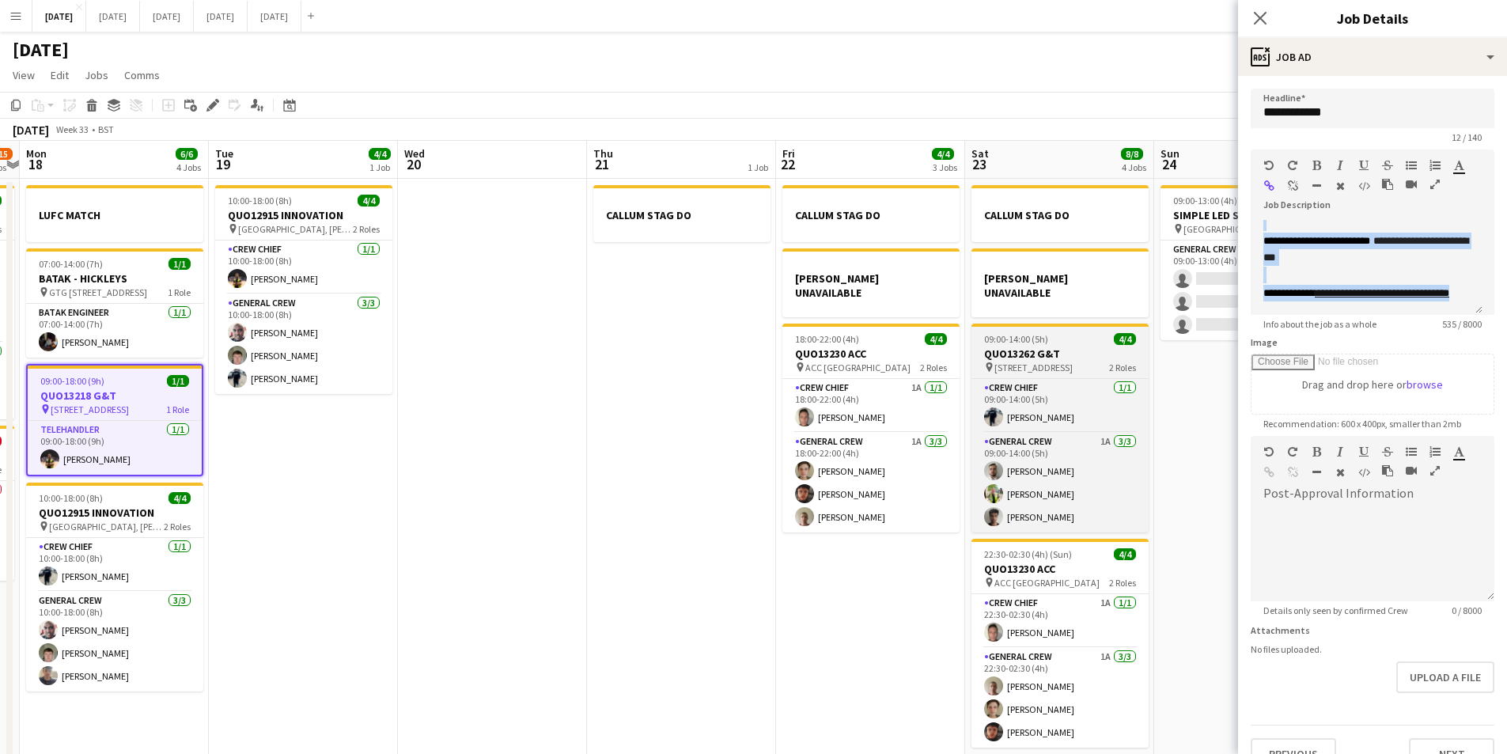
click at [1048, 347] on h3 "QUO13262 G&T" at bounding box center [1060, 354] width 177 height 14
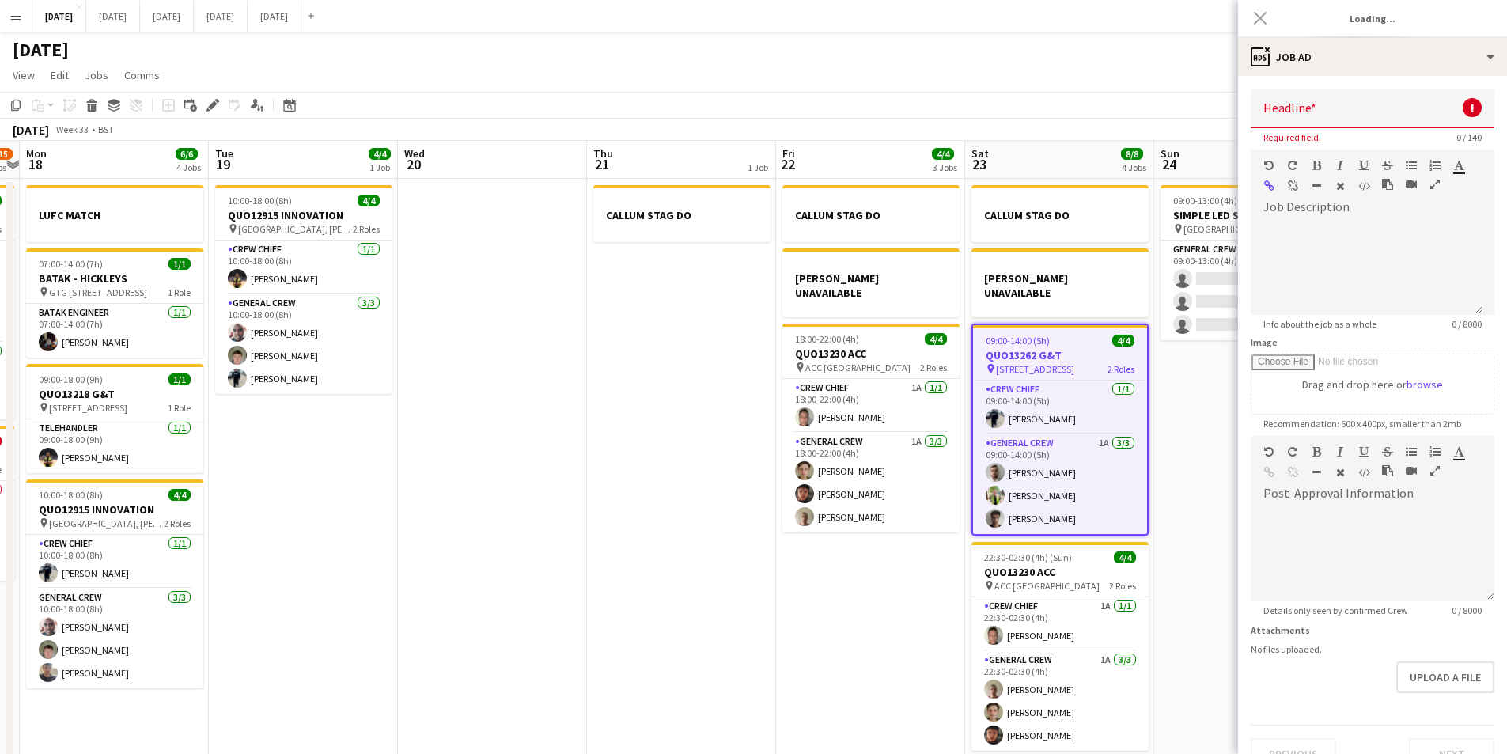
scroll to position [0, 0]
type input "**********"
click at [1321, 228] on div at bounding box center [1367, 267] width 232 height 95
paste div
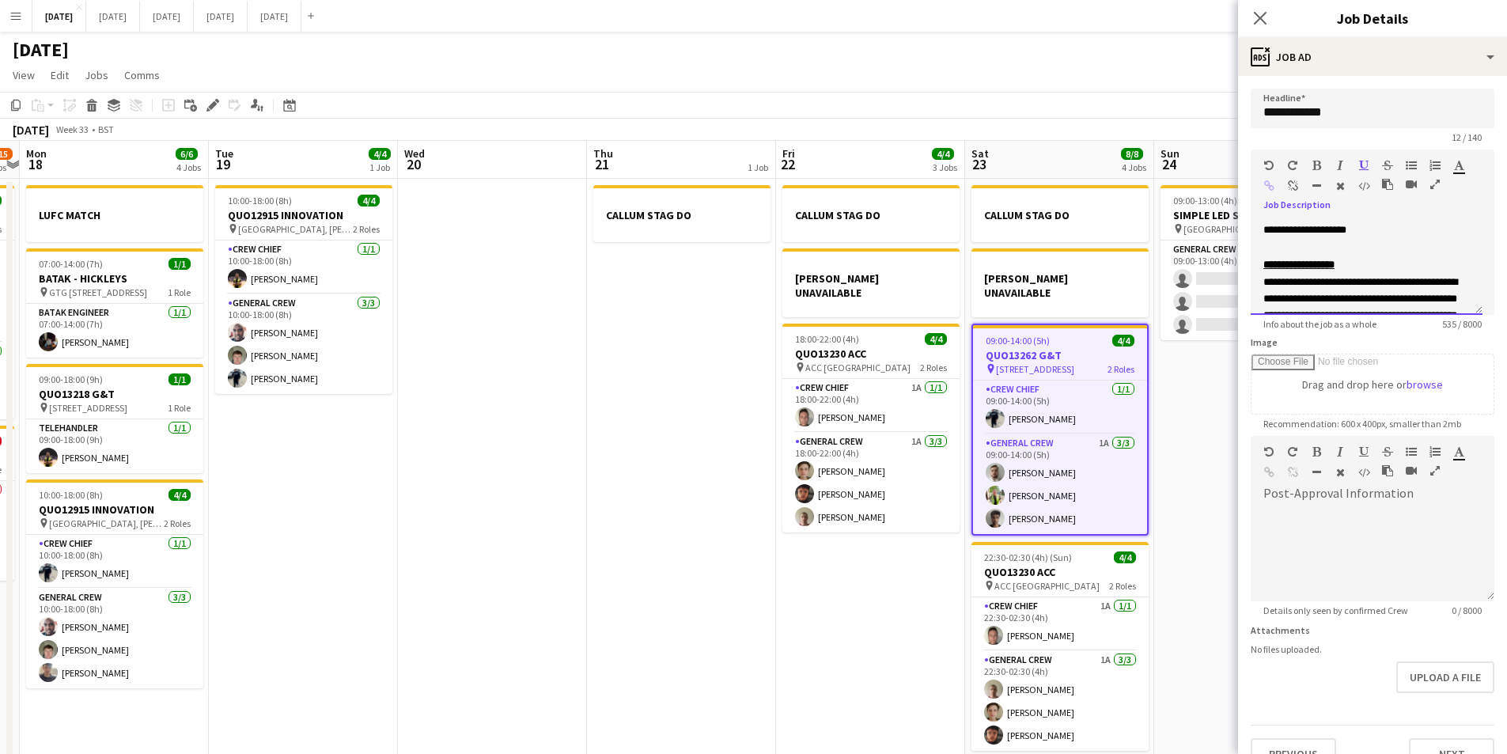
click at [1414, 235] on p "**********" at bounding box center [1367, 230] width 207 height 17
drag, startPoint x: 1289, startPoint y: 250, endPoint x: 1268, endPoint y: 205, distance: 49.9
click at [1245, 250] on form "**********" at bounding box center [1372, 429] width 269 height 681
click at [1314, 159] on button "button" at bounding box center [1316, 165] width 11 height 13
drag, startPoint x: 1299, startPoint y: 233, endPoint x: 1255, endPoint y: 231, distance: 44.3
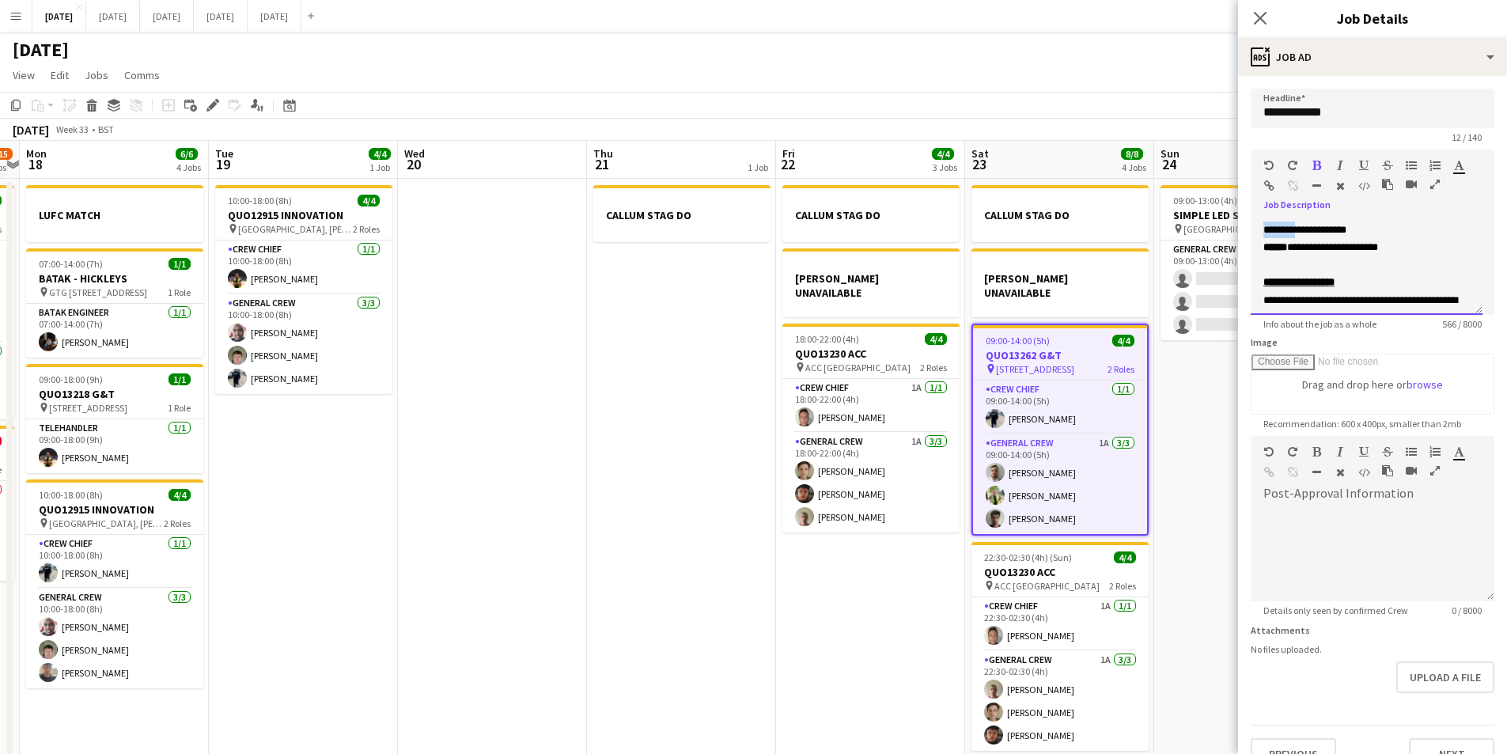
click at [1255, 231] on div "**********" at bounding box center [1367, 267] width 232 height 95
click at [1323, 160] on div at bounding box center [1358, 168] width 95 height 19
click at [1313, 164] on icon "button" at bounding box center [1317, 165] width 9 height 11
drag, startPoint x: 1389, startPoint y: 228, endPoint x: 1404, endPoint y: 236, distance: 17.0
click at [1391, 228] on p "**********" at bounding box center [1367, 230] width 207 height 17
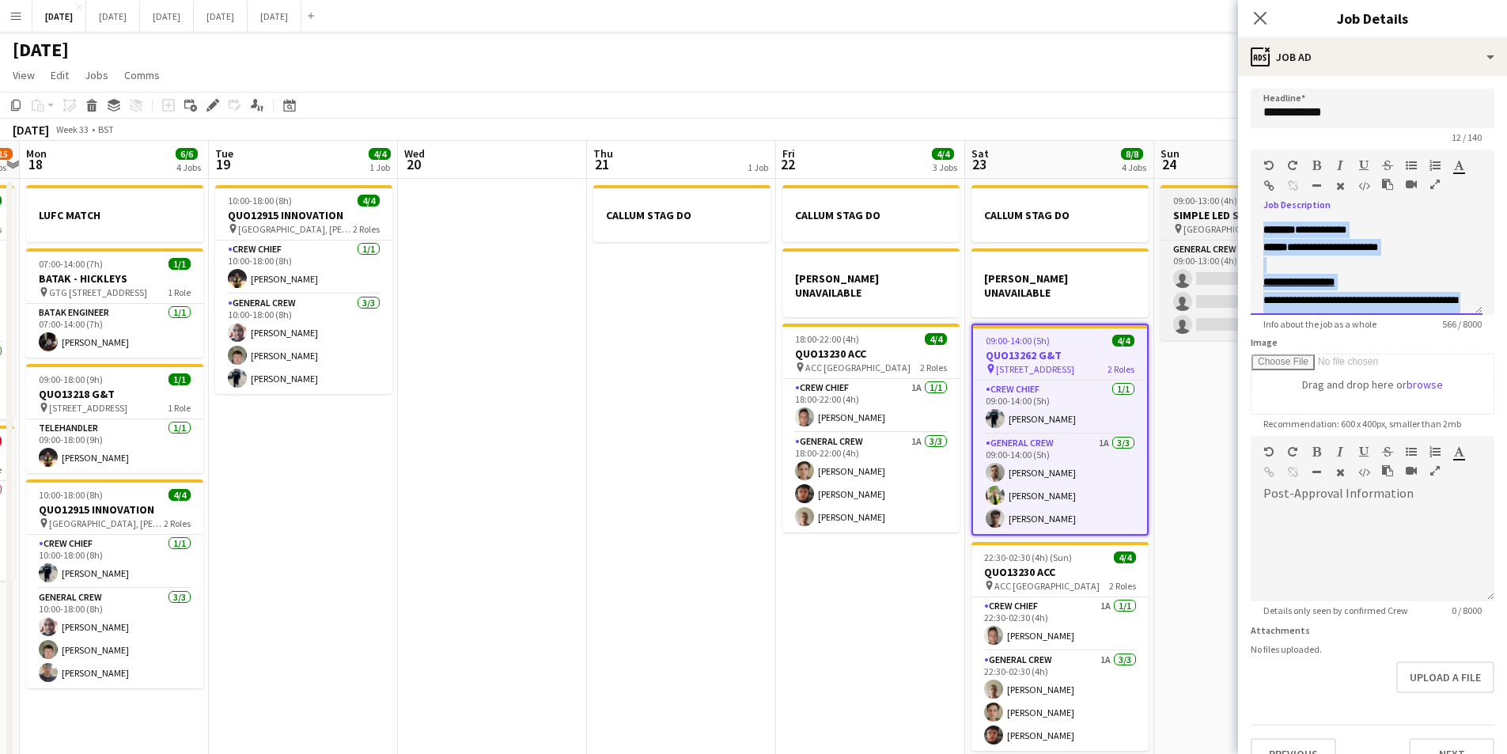
drag, startPoint x: 1452, startPoint y: 294, endPoint x: 1229, endPoint y: 199, distance: 242.5
click at [1229, 199] on body "Menu Boards Boards Boards All jobs Status Workforce Workforce My Workforce Recr…" at bounding box center [753, 398] width 1507 height 797
drag, startPoint x: 1352, startPoint y: 282, endPoint x: 1305, endPoint y: 275, distance: 47.9
click at [1353, 282] on p "**********" at bounding box center [1367, 282] width 207 height 17
click at [1296, 265] on p at bounding box center [1367, 265] width 207 height 16
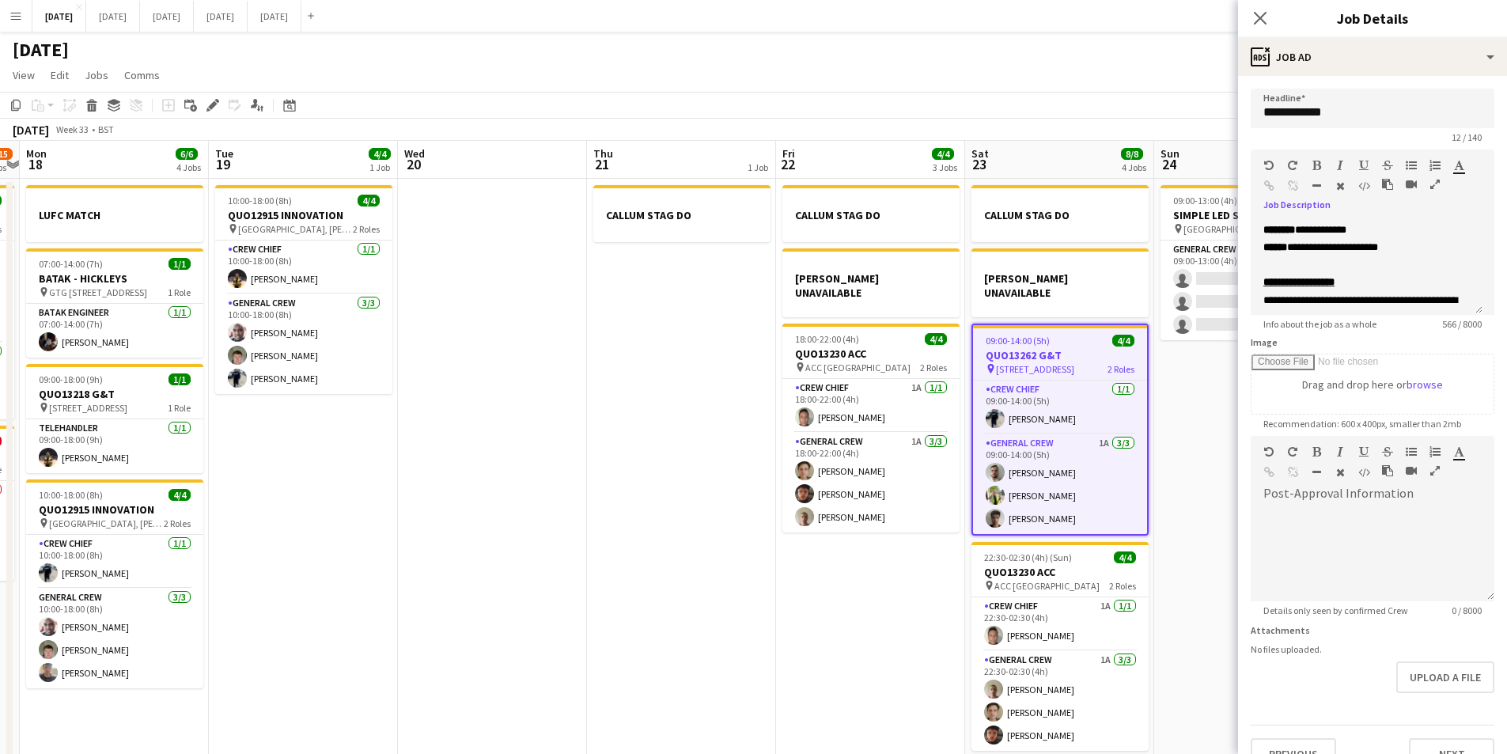
click at [1315, 180] on icon "button" at bounding box center [1317, 185] width 9 height 11
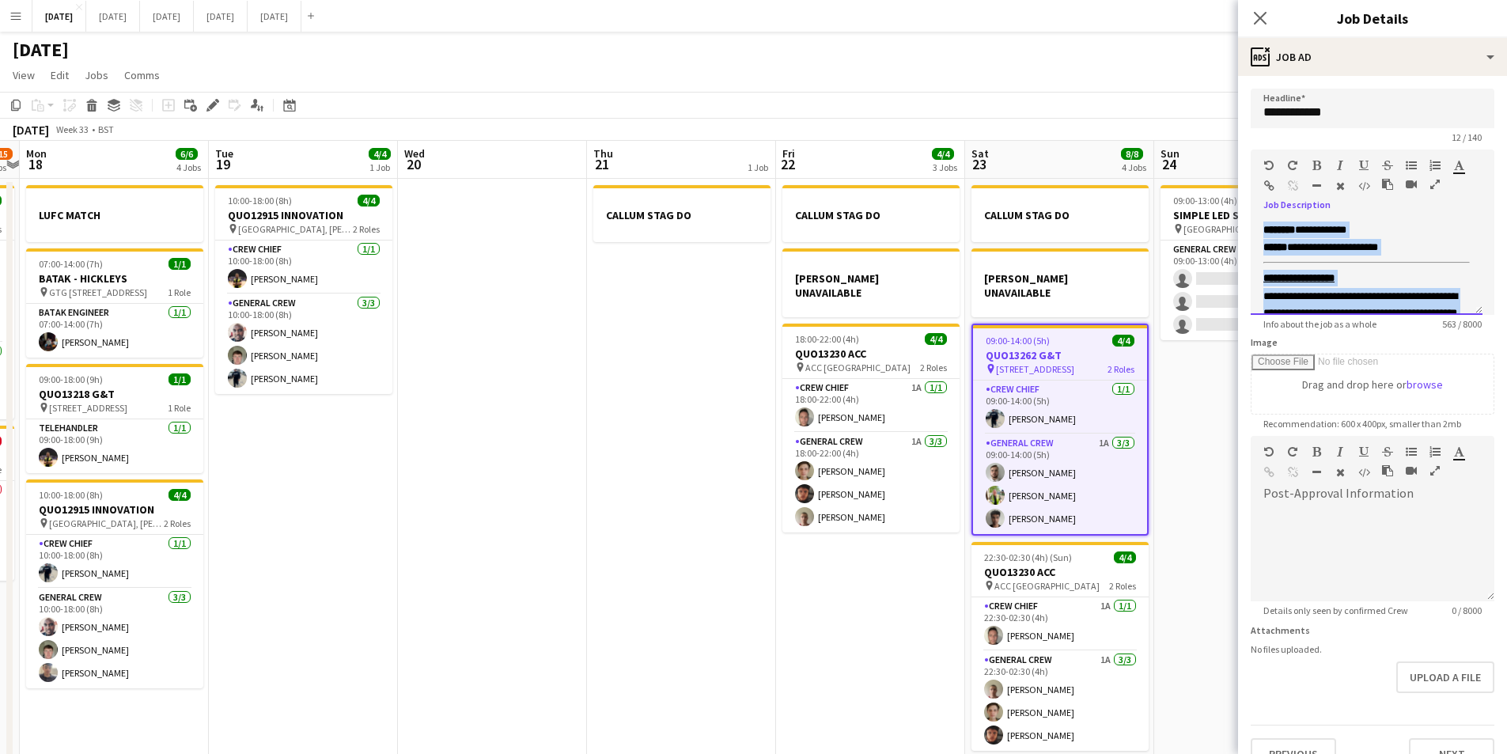
drag, startPoint x: 1455, startPoint y: 296, endPoint x: 1255, endPoint y: 180, distance: 231.1
click at [1255, 180] on div "**********" at bounding box center [1373, 232] width 244 height 165
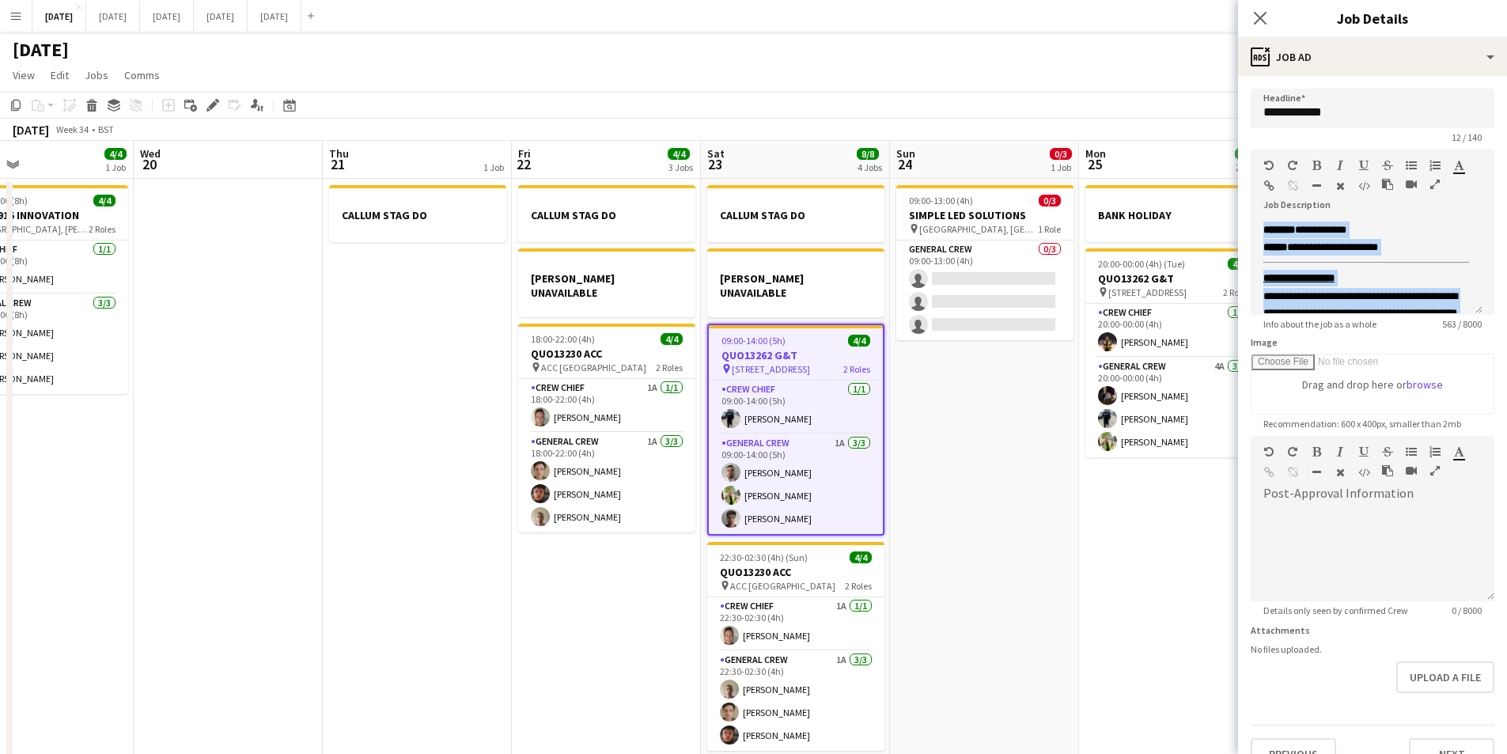
scroll to position [0, 632]
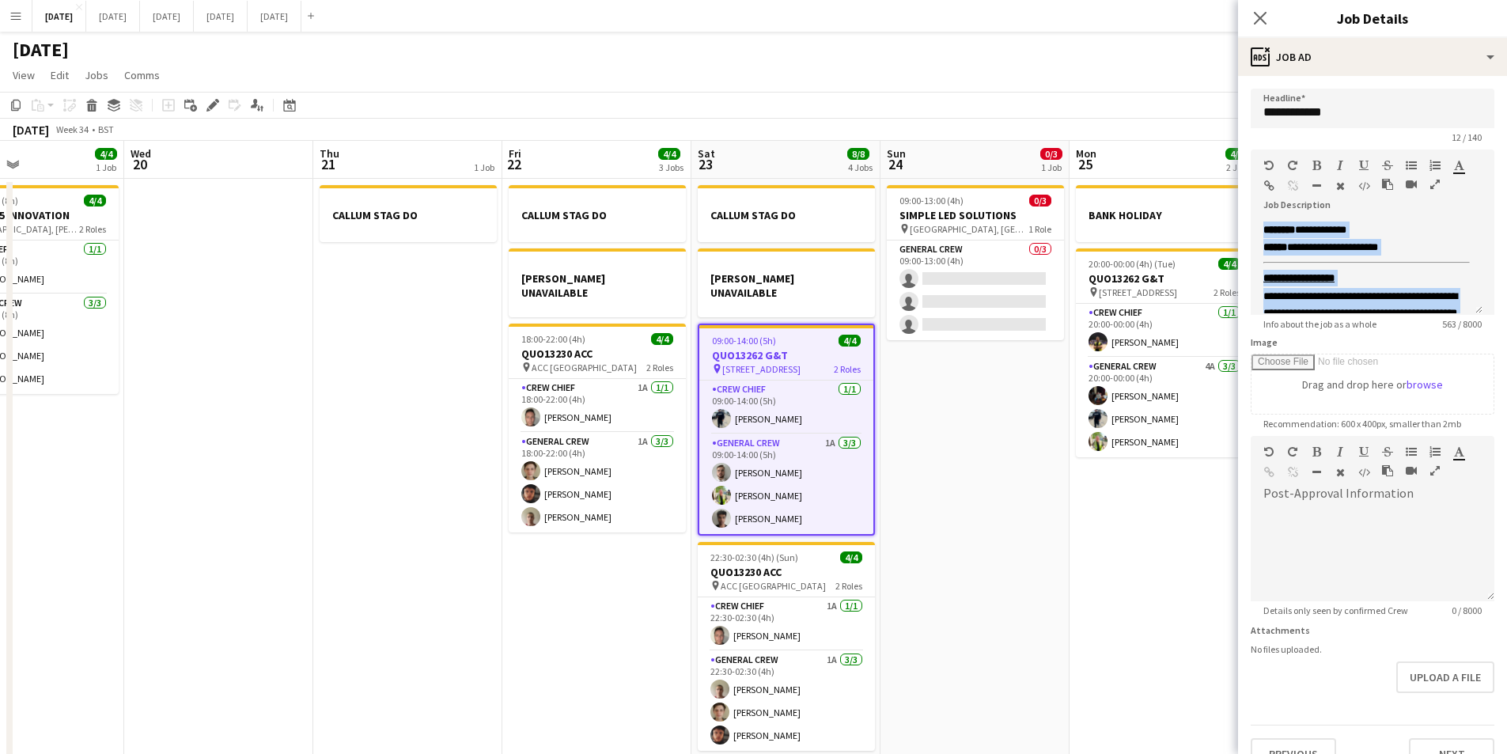
drag, startPoint x: 1196, startPoint y: 388, endPoint x: 922, endPoint y: 394, distance: 273.8
click at [922, 394] on app-calendar-viewport "Sat 16 12/12 1 Job Sun 17 12/15 2 Jobs Mon 18 6/6 4 Jobs Tue 19 4/4 1 Job Wed 2…" at bounding box center [753, 455] width 1507 height 629
drag, startPoint x: 1112, startPoint y: 277, endPoint x: 1324, endPoint y: 229, distance: 216.5
click at [1113, 276] on h3 "QUO13262 G&T" at bounding box center [1164, 278] width 177 height 14
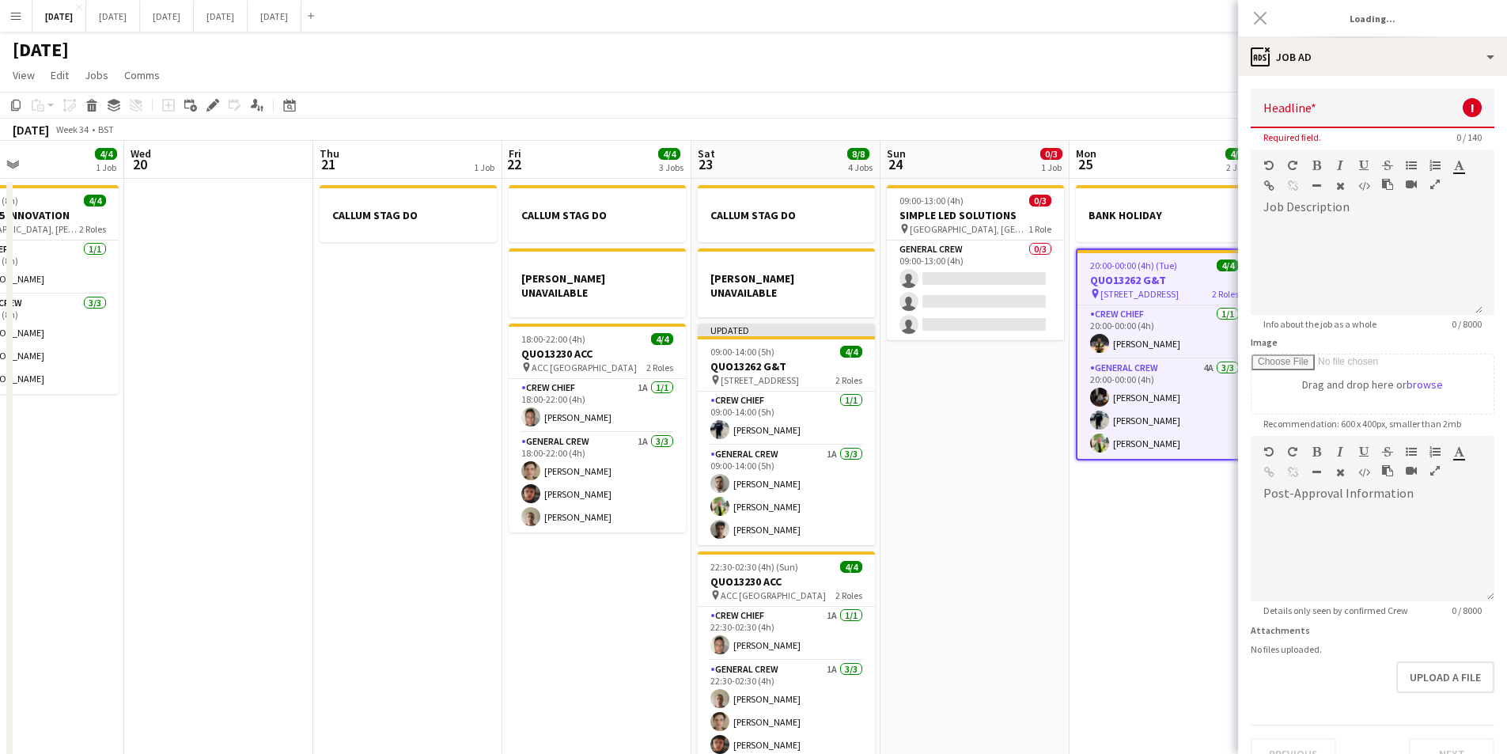
scroll to position [0, 631]
click at [1306, 227] on div at bounding box center [1367, 267] width 232 height 95
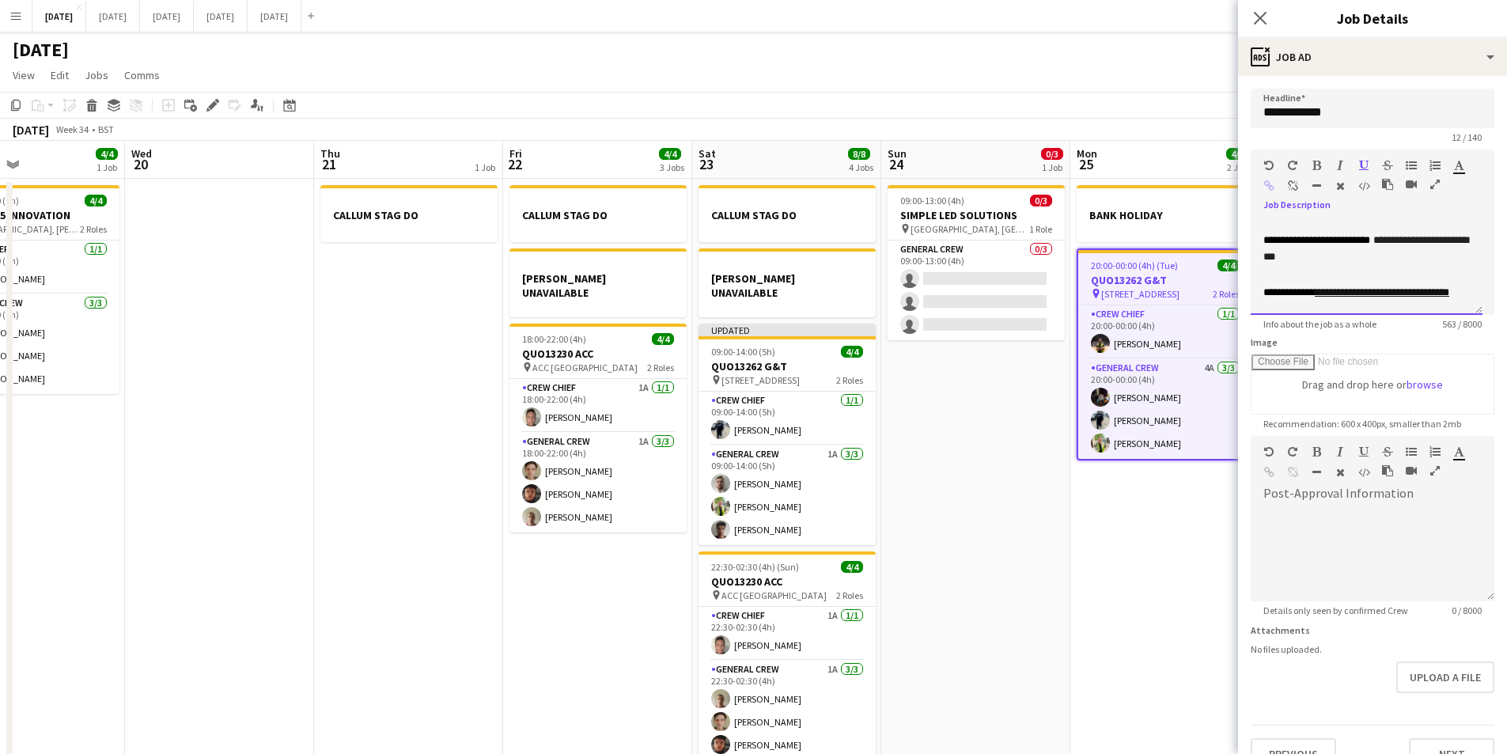
scroll to position [0, 0]
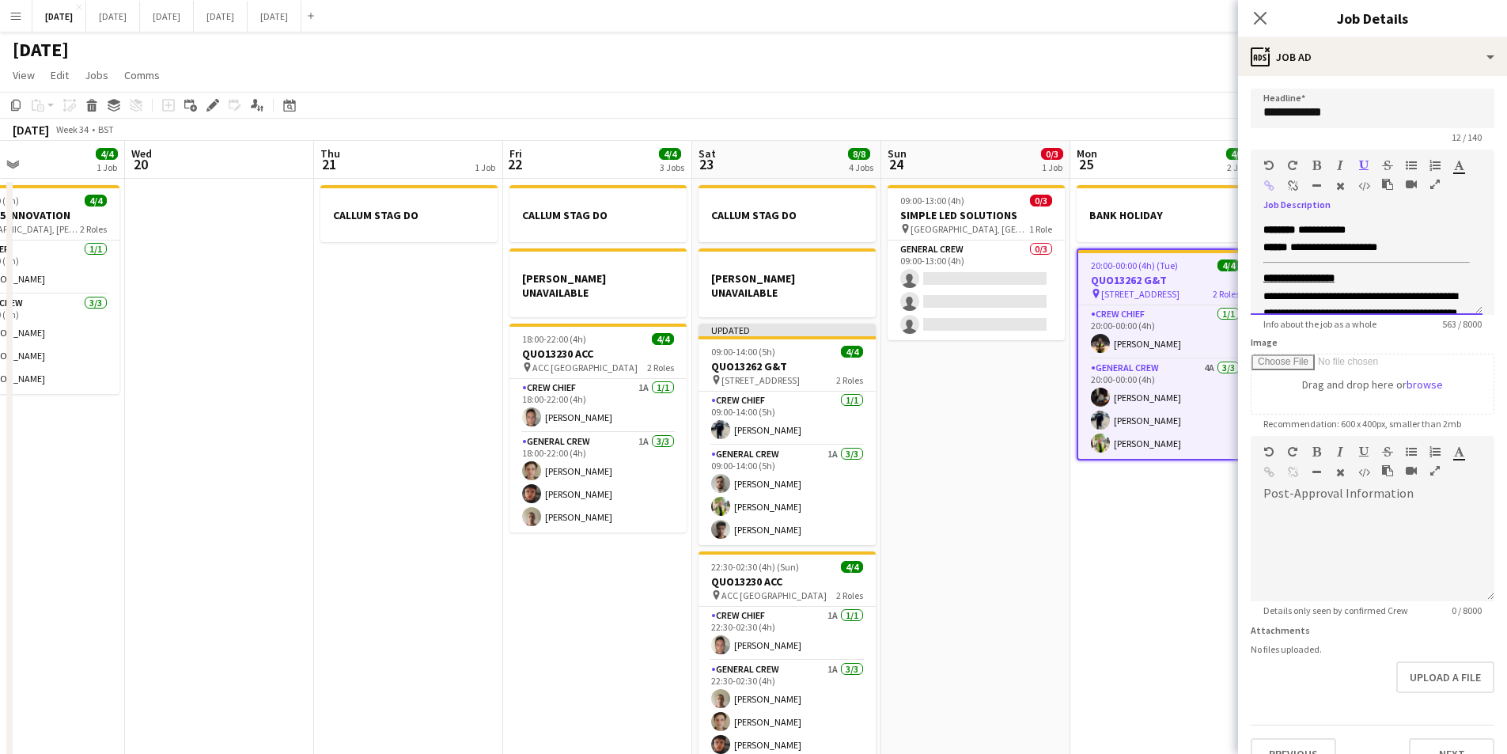
click at [1395, 246] on p "**********" at bounding box center [1367, 247] width 207 height 17
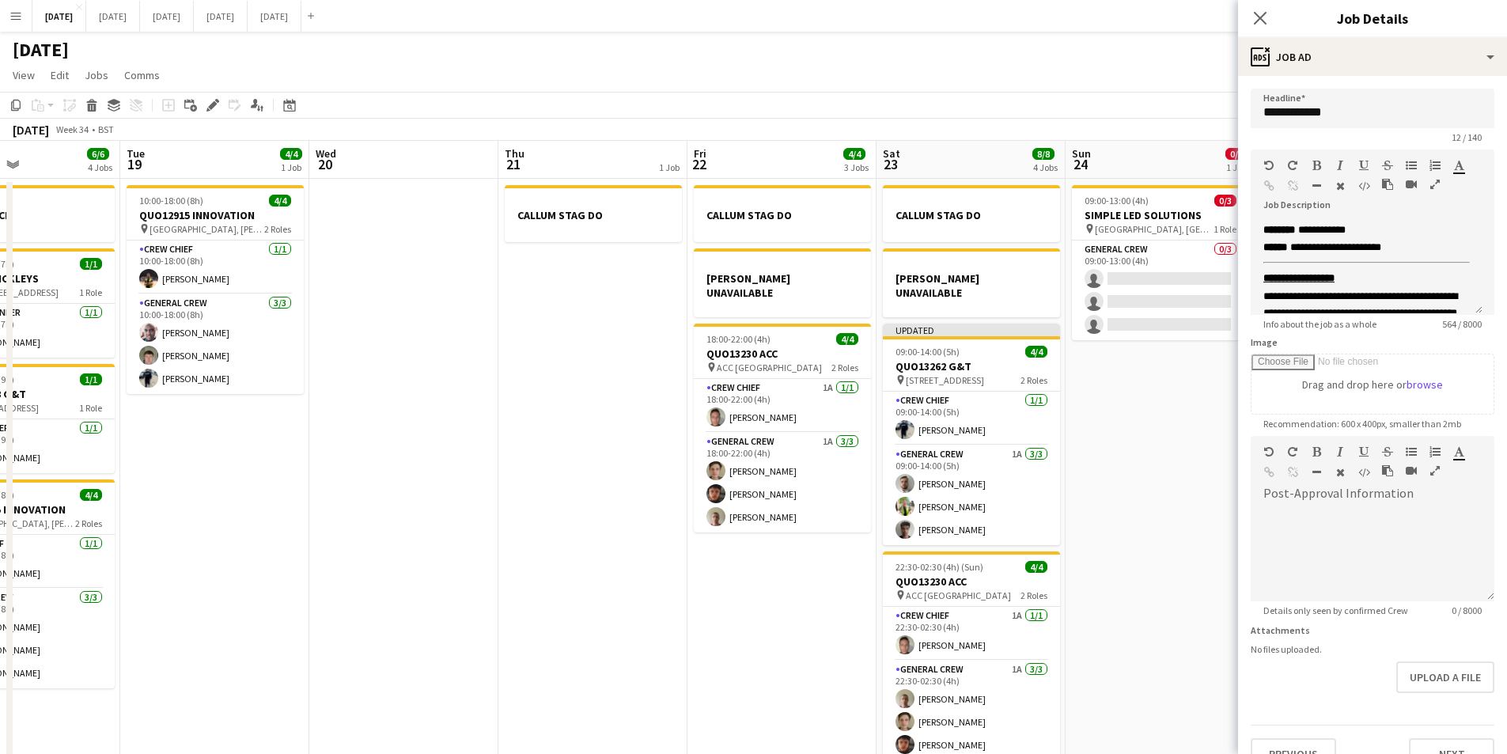
drag, startPoint x: 1036, startPoint y: 468, endPoint x: 946, endPoint y: 467, distance: 89.4
click at [946, 467] on app-calendar-viewport "Sat 16 12/12 1 Job Sun 17 12/15 2 Jobs Mon 18 6/6 4 Jobs Tue 19 4/4 1 Job Wed 2…" at bounding box center [753, 455] width 1507 height 629
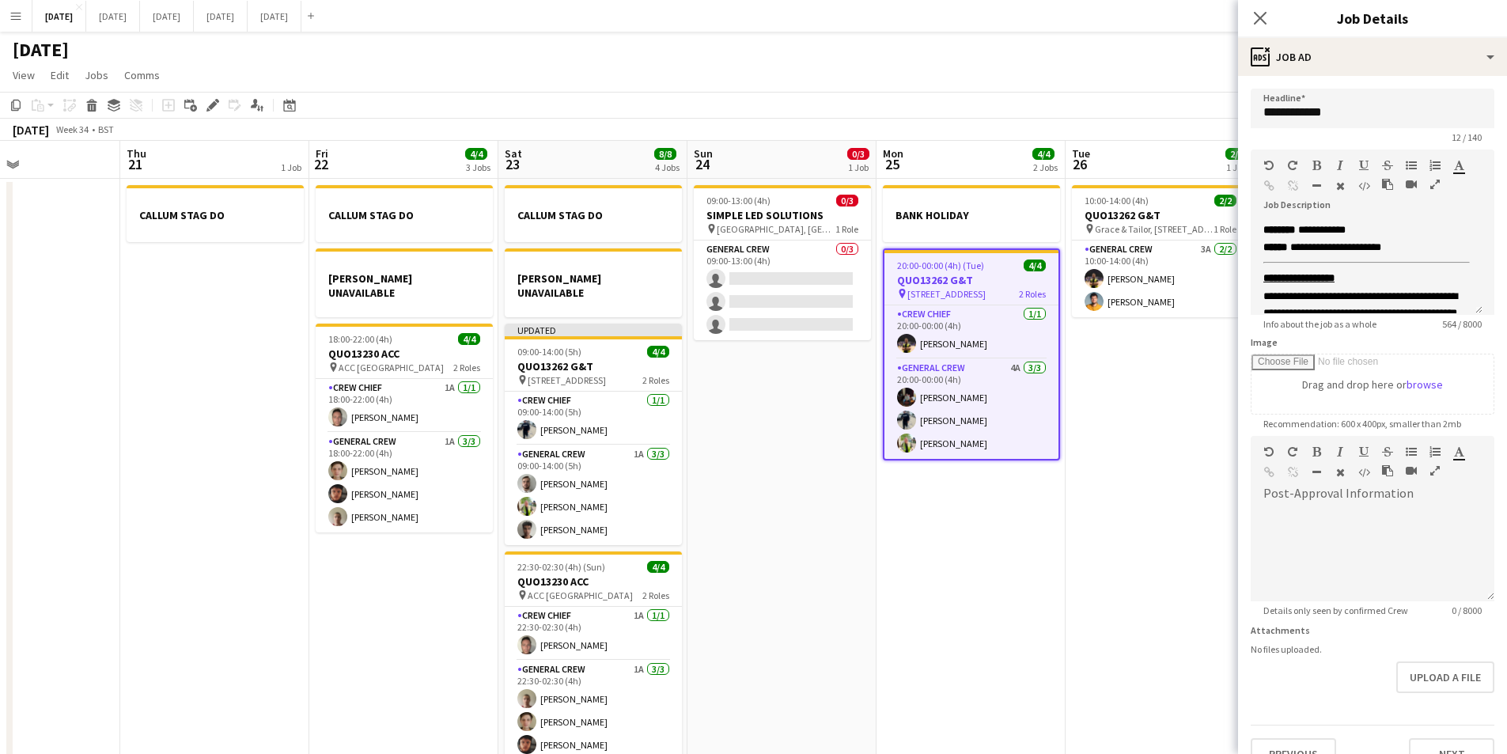
scroll to position [0, 449]
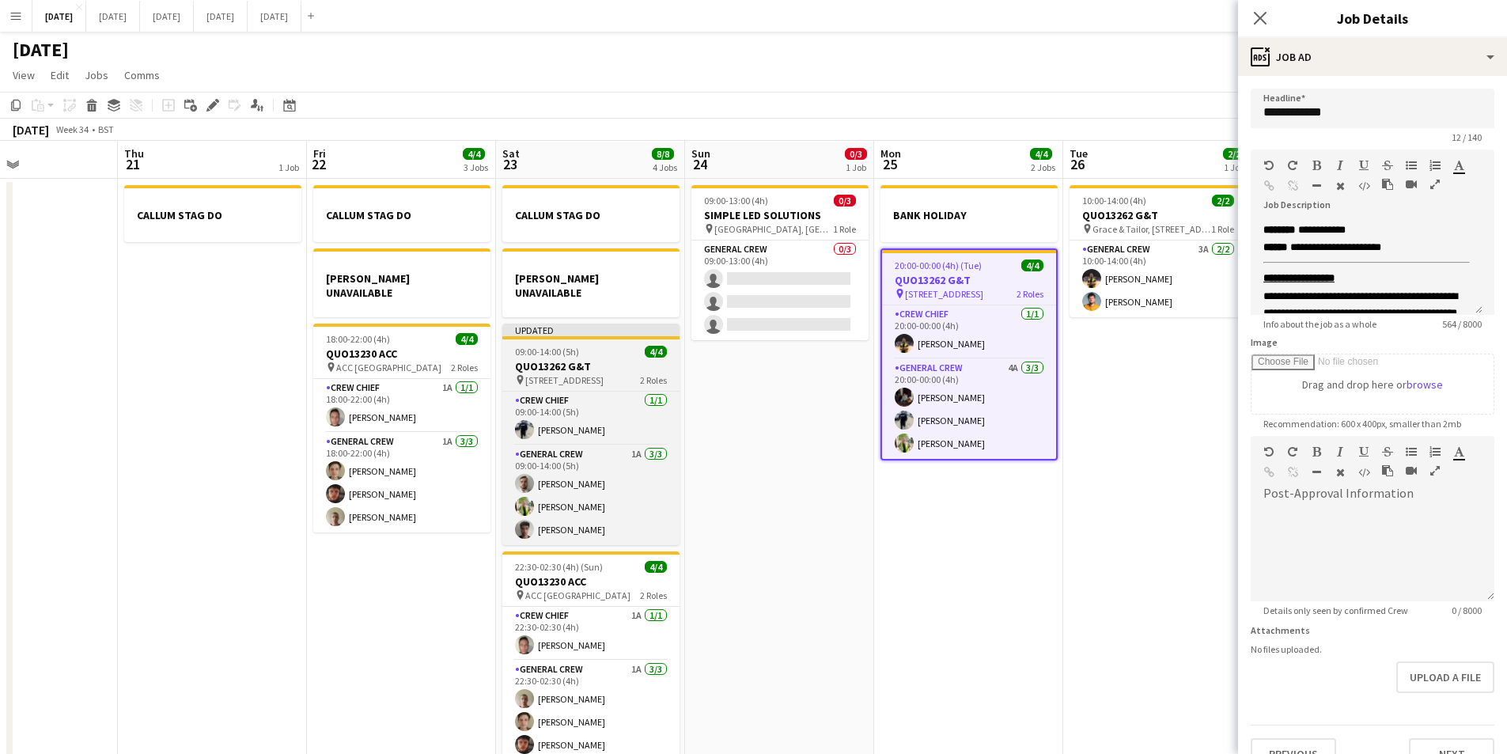
click at [597, 359] on h3 "QUO13262 G&T" at bounding box center [590, 366] width 177 height 14
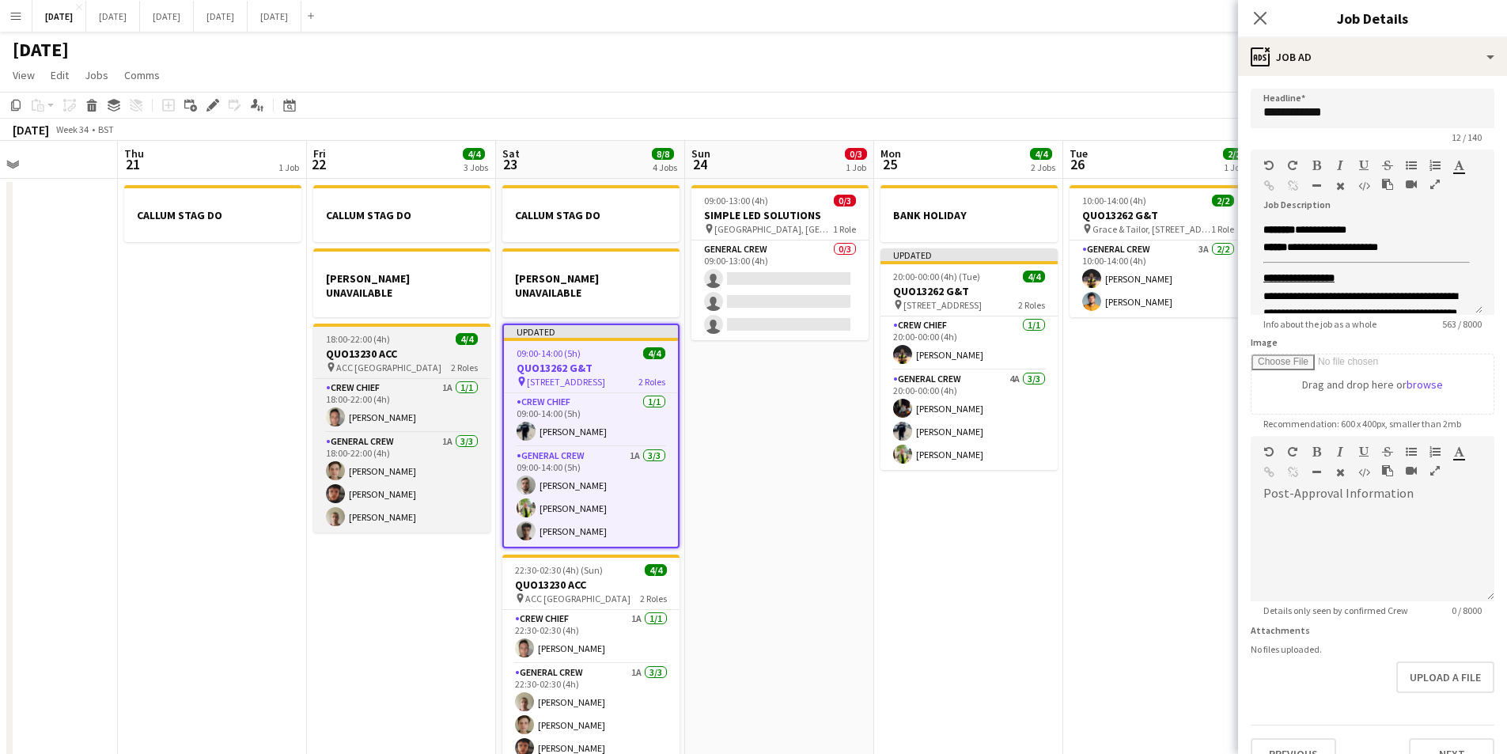
click at [415, 347] on h3 "QUO13230 ACC" at bounding box center [401, 354] width 177 height 14
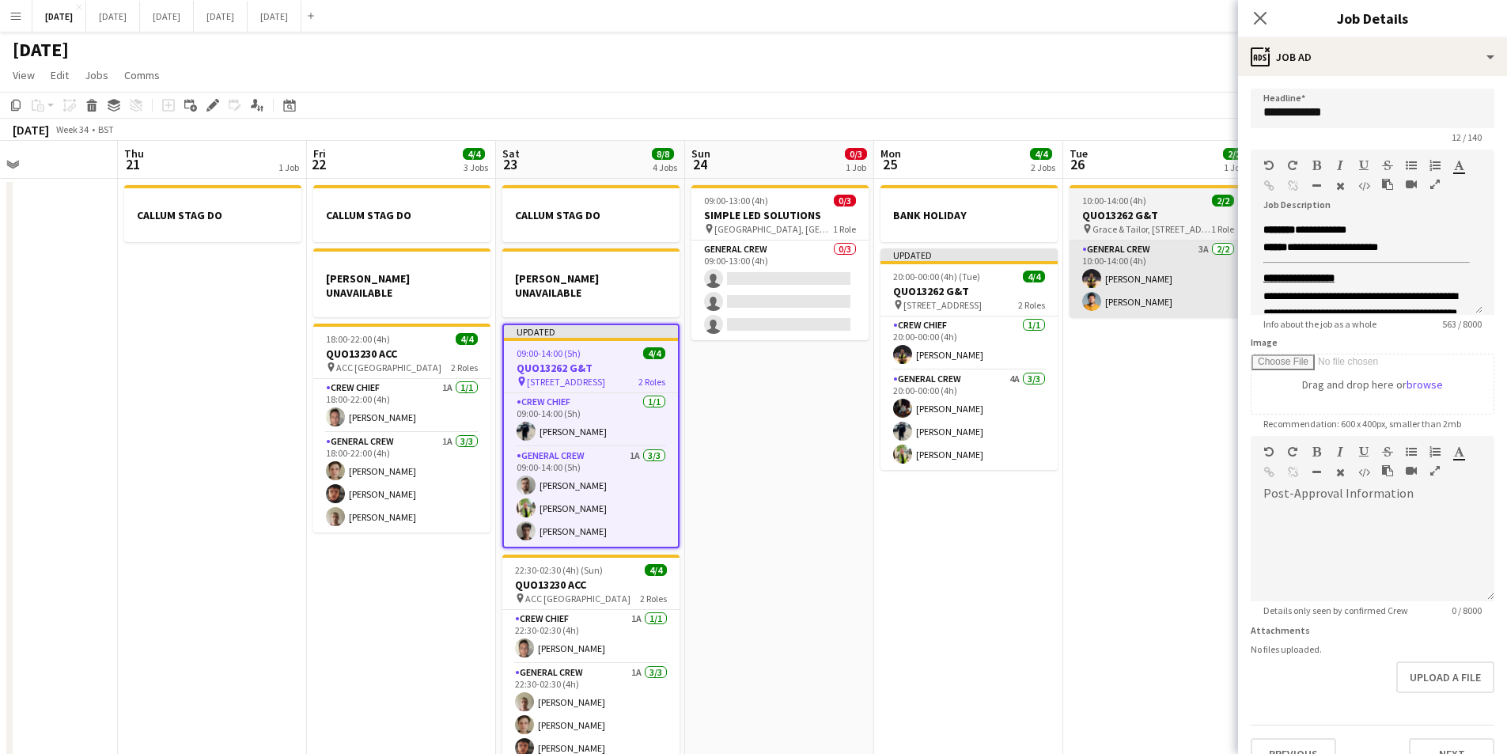
type input "**********"
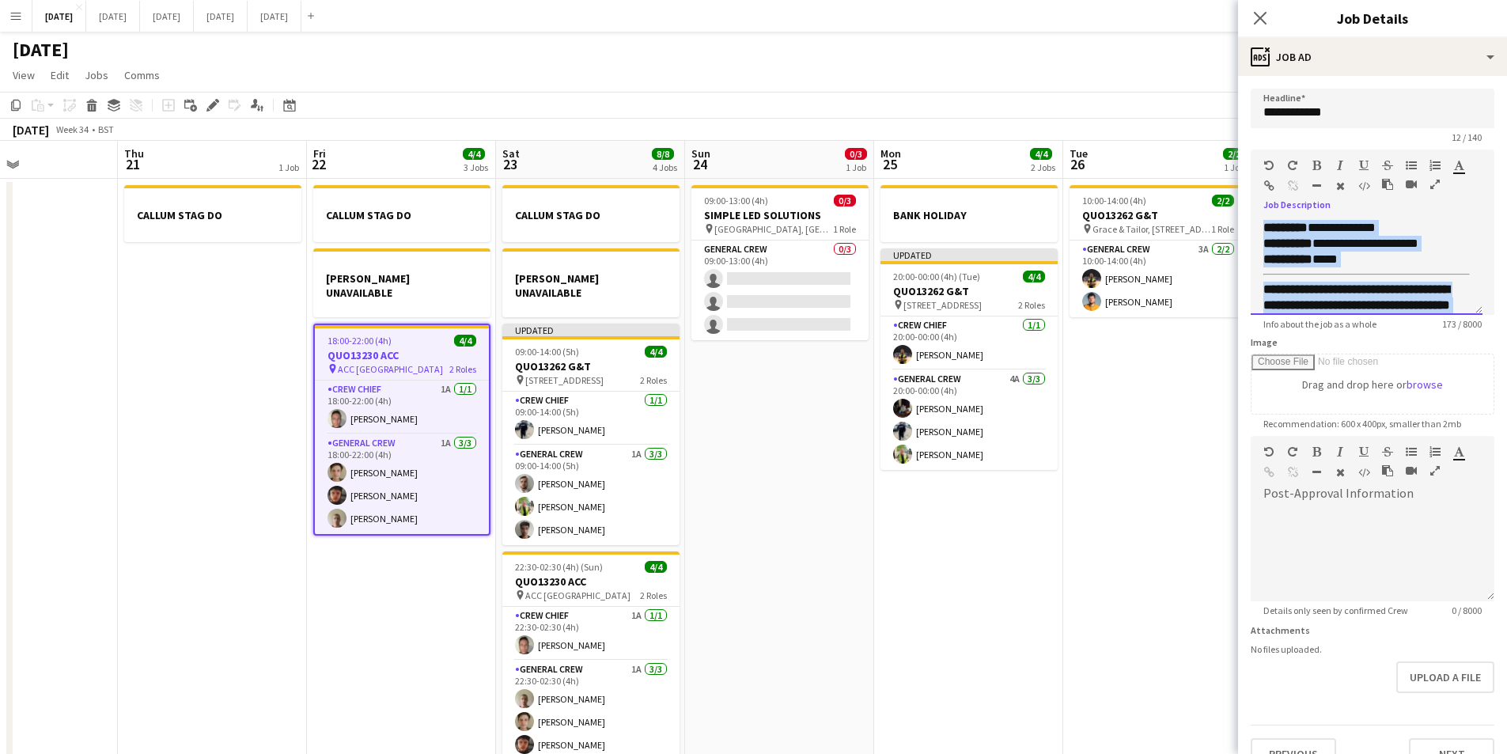
scroll to position [43, 0]
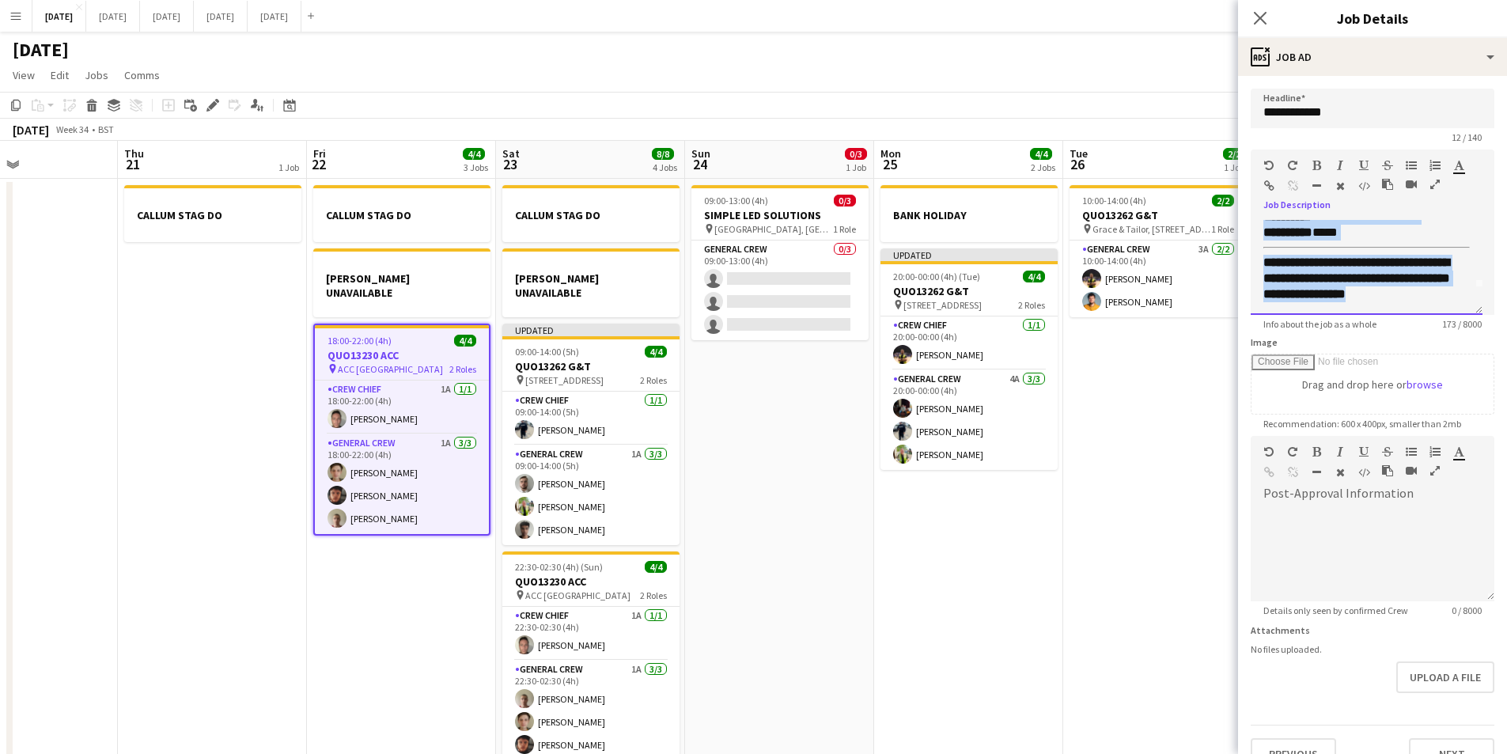
drag, startPoint x: 1280, startPoint y: 242, endPoint x: 1388, endPoint y: 328, distance: 137.9
click at [1388, 328] on app-form-group "**********" at bounding box center [1373, 240] width 244 height 180
copy div "**********"
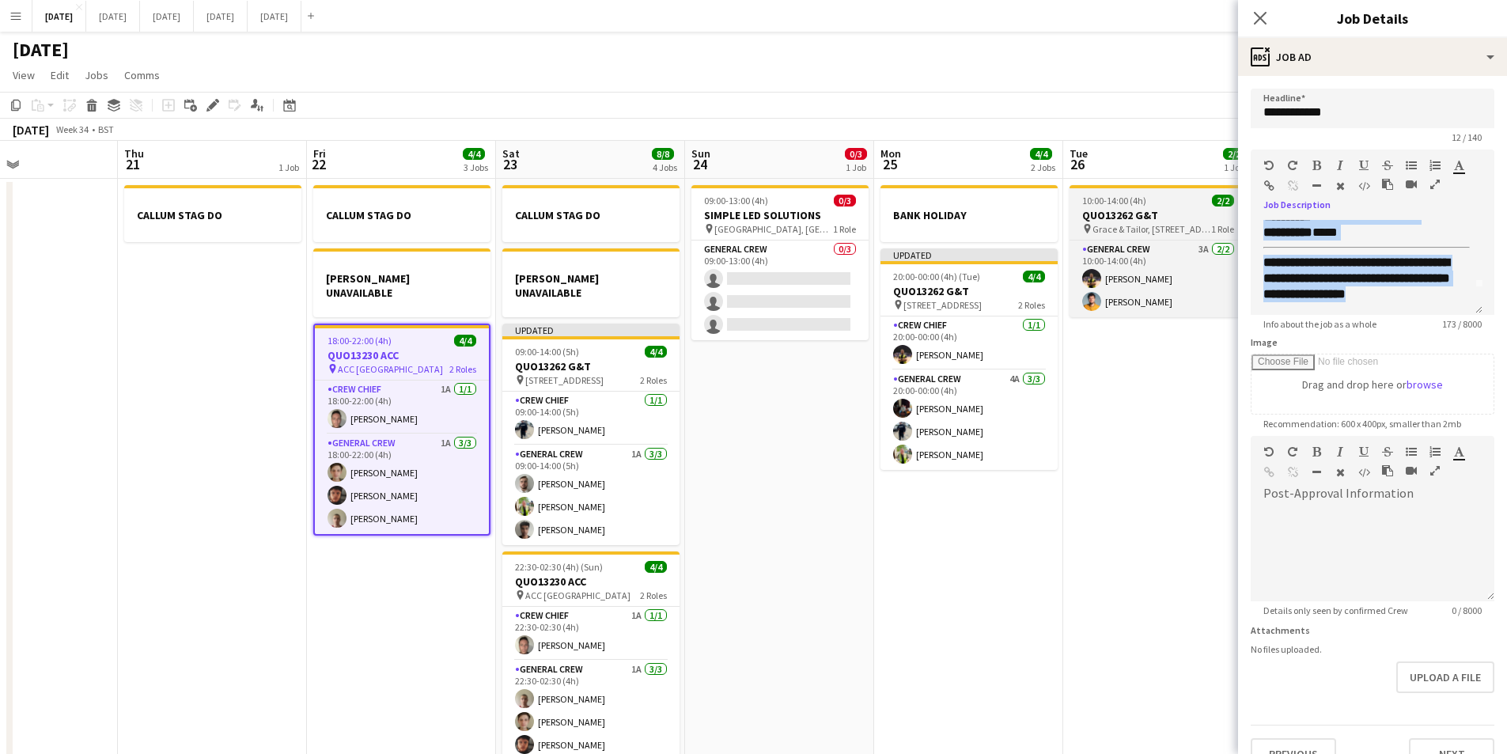
click at [1150, 218] on h3 "QUO13262 G&T" at bounding box center [1158, 215] width 177 height 14
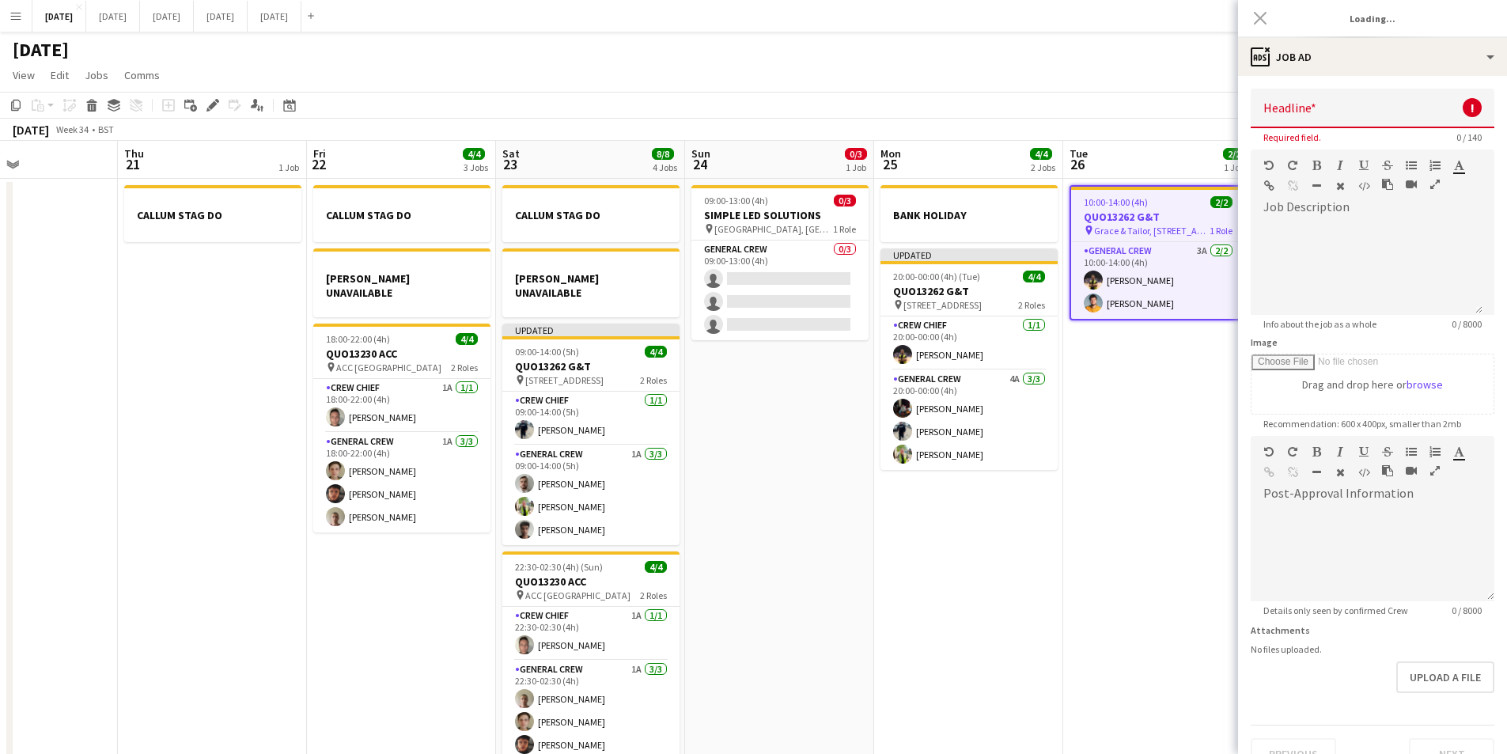
type input "**********"
click at [1325, 240] on div at bounding box center [1367, 267] width 232 height 95
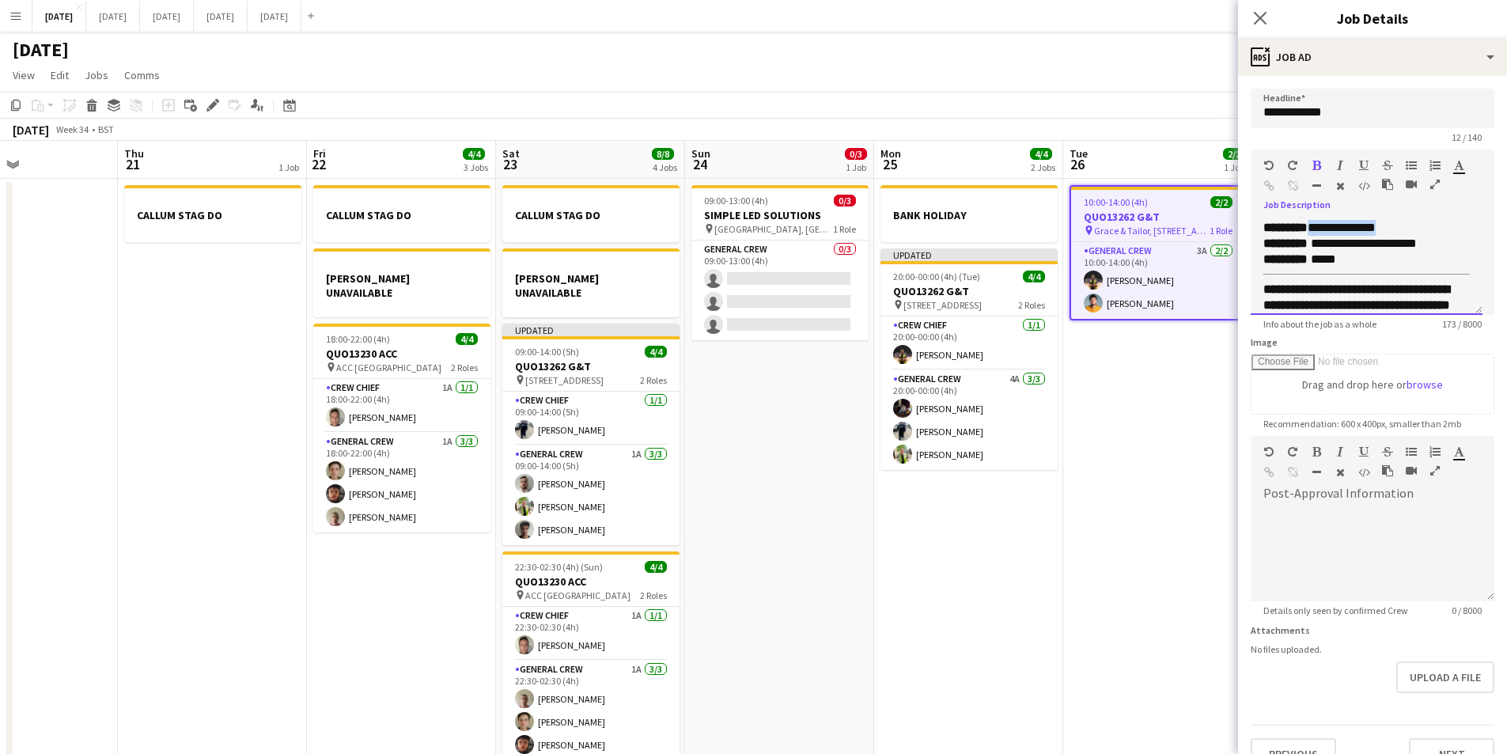
drag, startPoint x: 1378, startPoint y: 232, endPoint x: 1317, endPoint y: 227, distance: 61.1
click at [1316, 232] on p "**********" at bounding box center [1361, 228] width 195 height 16
drag, startPoint x: 1351, startPoint y: 260, endPoint x: 1263, endPoint y: 241, distance: 90.6
click at [1263, 241] on div "**********" at bounding box center [1367, 267] width 232 height 95
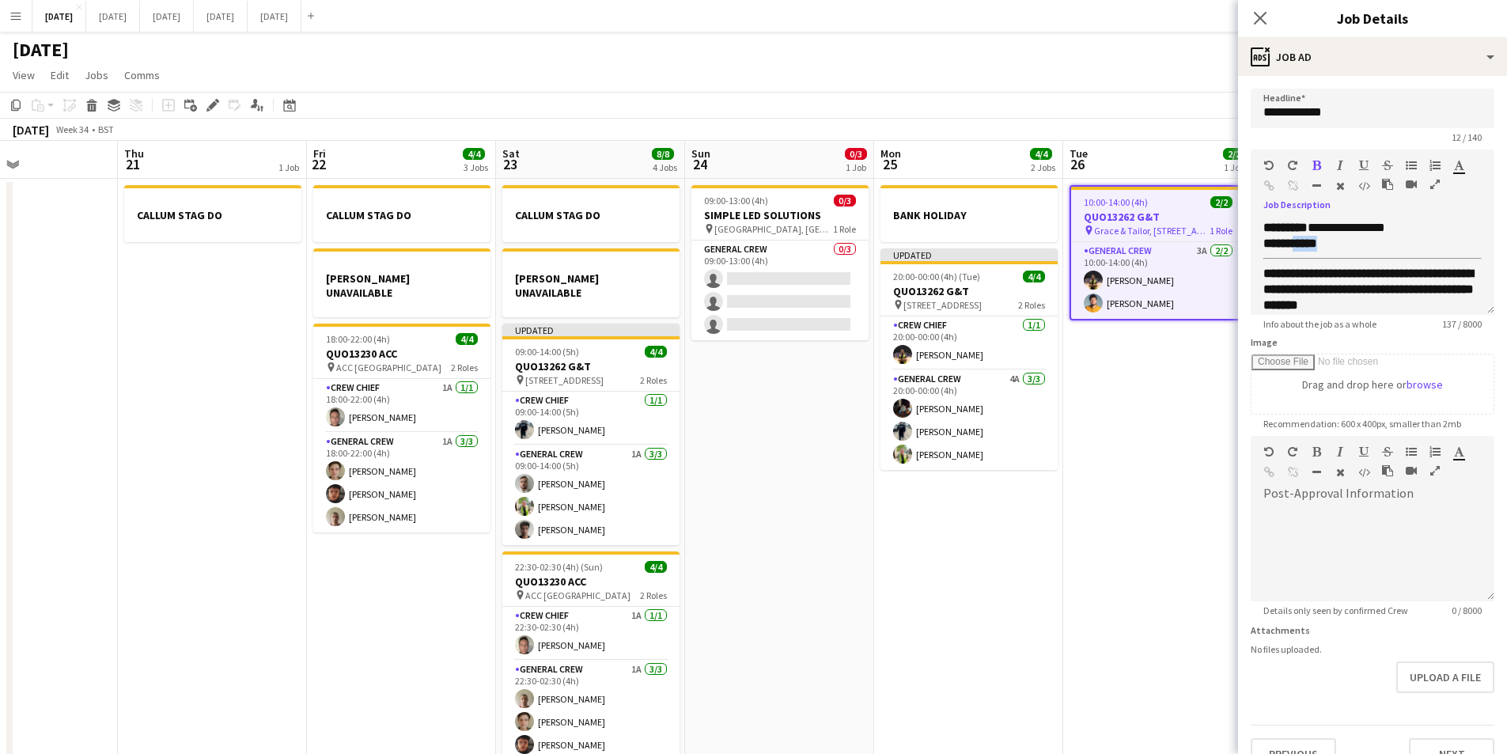
drag, startPoint x: 1307, startPoint y: 248, endPoint x: 1299, endPoint y: 246, distance: 8.1
click at [1299, 246] on p "**********" at bounding box center [1373, 244] width 218 height 16
click at [1319, 156] on div "Paragraph Heading 1 Heading 2 Heading 3 Heading 4 Heading 5 Heading 6 Heading 7…" at bounding box center [1373, 179] width 244 height 59
click at [1353, 250] on p "**********" at bounding box center [1373, 244] width 218 height 16
click at [1261, 243] on div "**********" at bounding box center [1373, 267] width 244 height 95
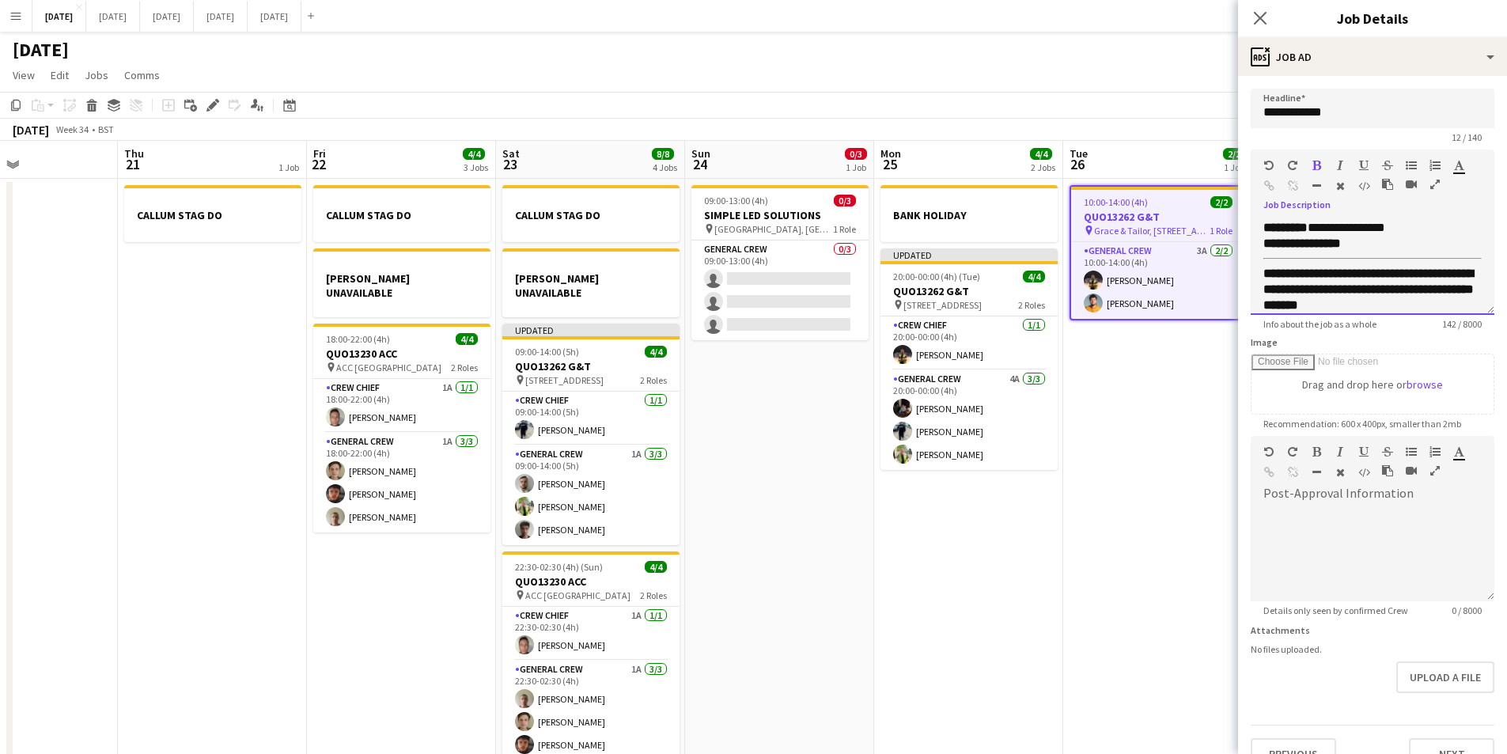
click at [1260, 245] on div "**********" at bounding box center [1373, 267] width 244 height 95
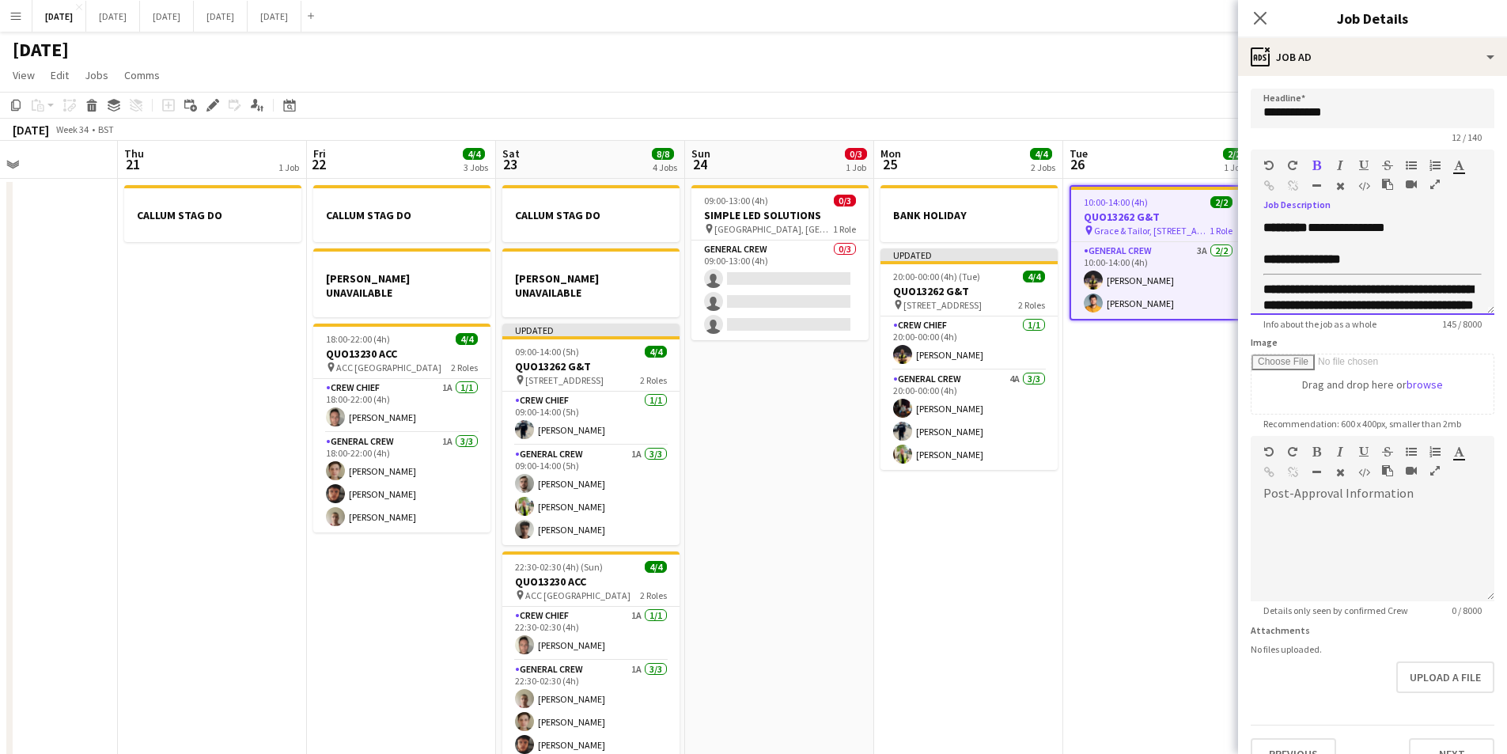
drag, startPoint x: 1374, startPoint y: 250, endPoint x: 1390, endPoint y: 253, distance: 16.1
click at [1379, 252] on div "**********" at bounding box center [1373, 267] width 244 height 95
click at [1376, 268] on div "**********" at bounding box center [1373, 267] width 244 height 95
drag, startPoint x: 1374, startPoint y: 260, endPoint x: 1331, endPoint y: 256, distance: 43.6
click at [1328, 260] on p "**********" at bounding box center [1373, 260] width 218 height 16
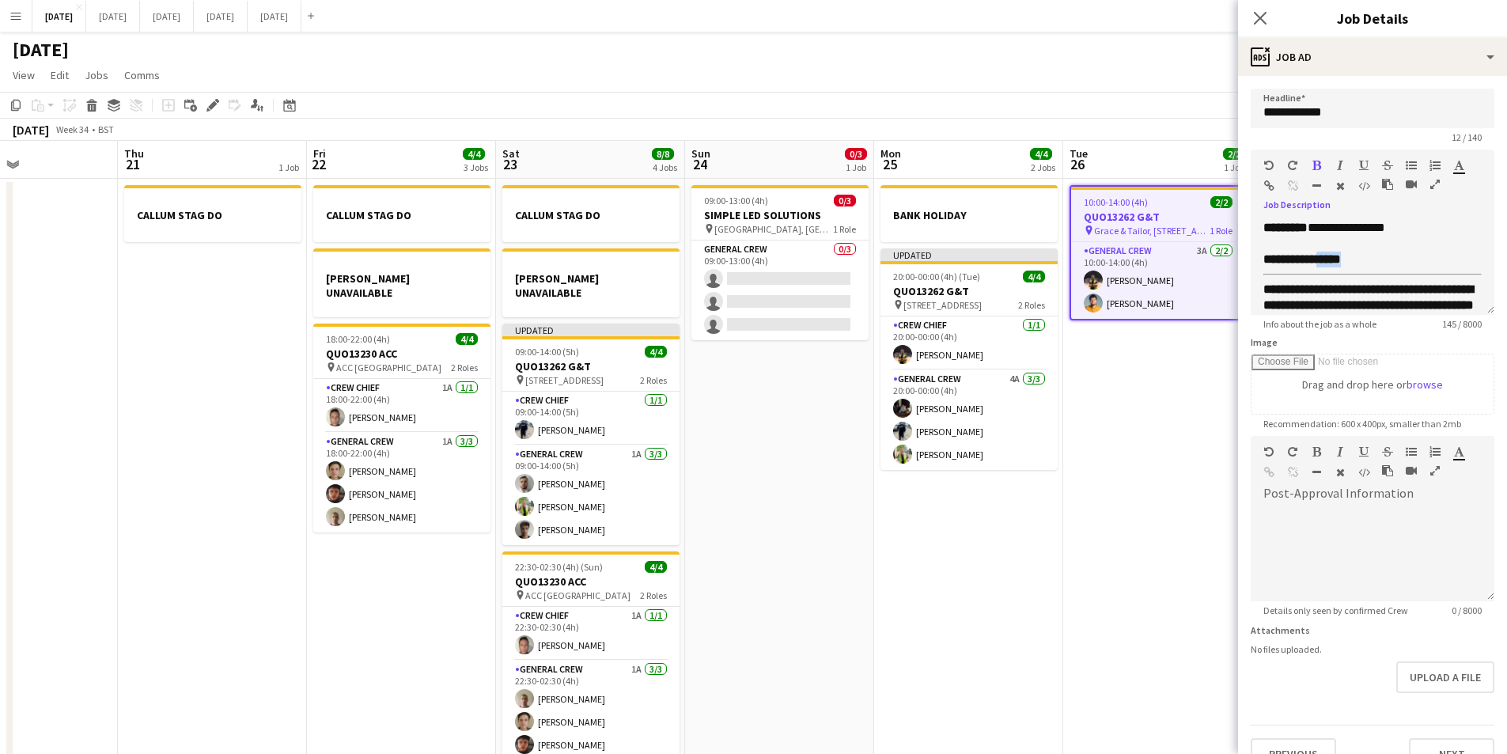
click at [1314, 165] on icon "button" at bounding box center [1317, 165] width 9 height 11
click at [1378, 247] on p at bounding box center [1373, 244] width 218 height 16
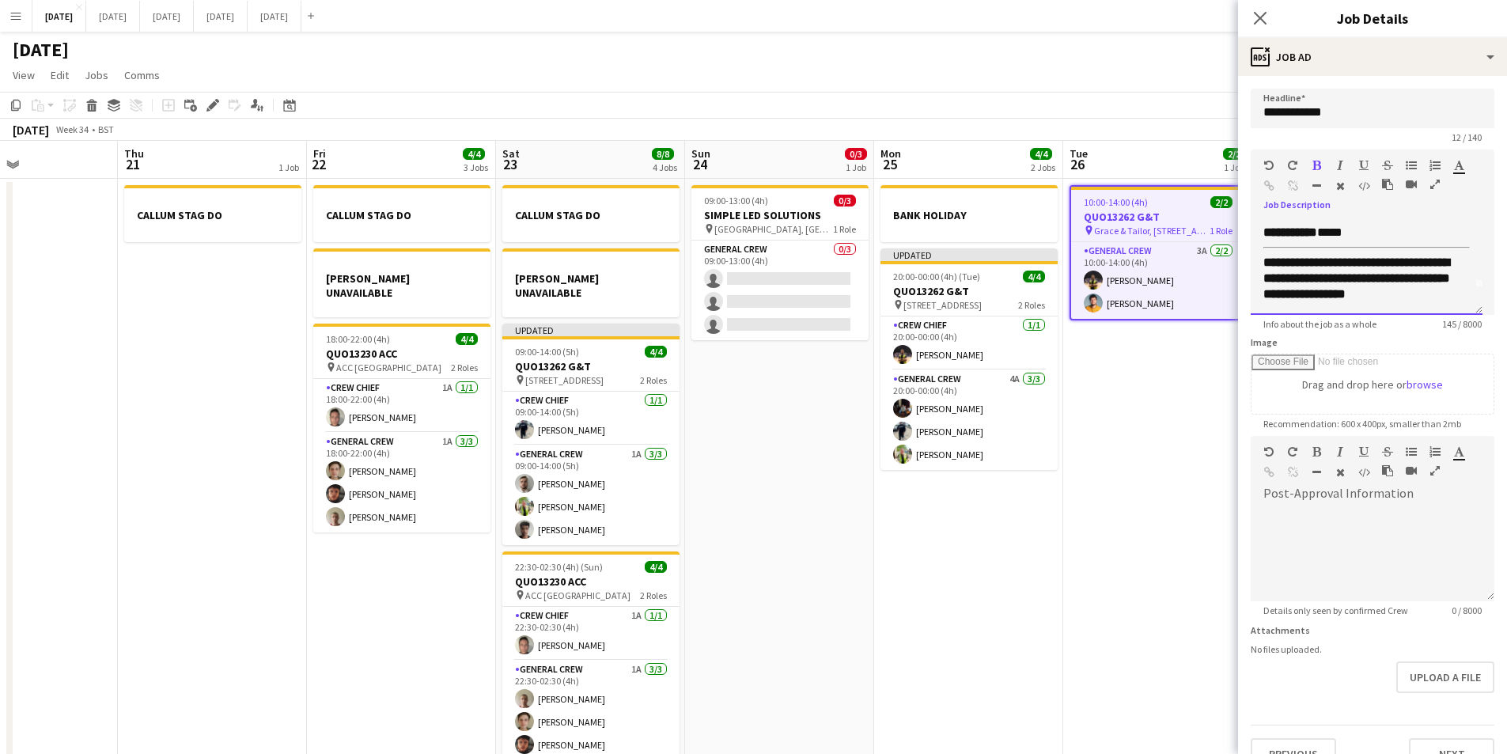
scroll to position [2, 0]
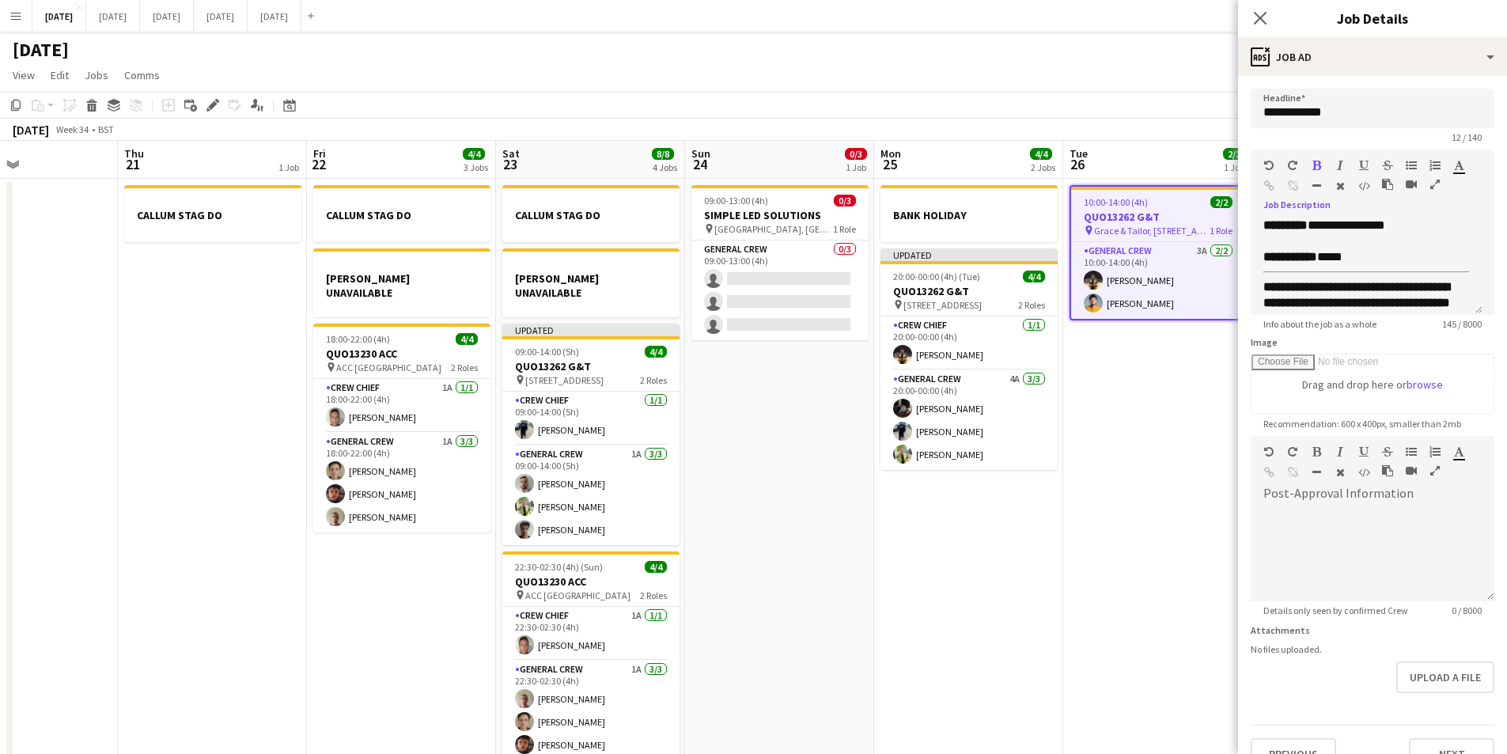
click at [1317, 183] on icon "button" at bounding box center [1317, 185] width 9 height 11
drag, startPoint x: 1450, startPoint y: 263, endPoint x: 1480, endPoint y: 260, distance: 30.2
click at [1450, 263] on div "**********" at bounding box center [1367, 267] width 232 height 95
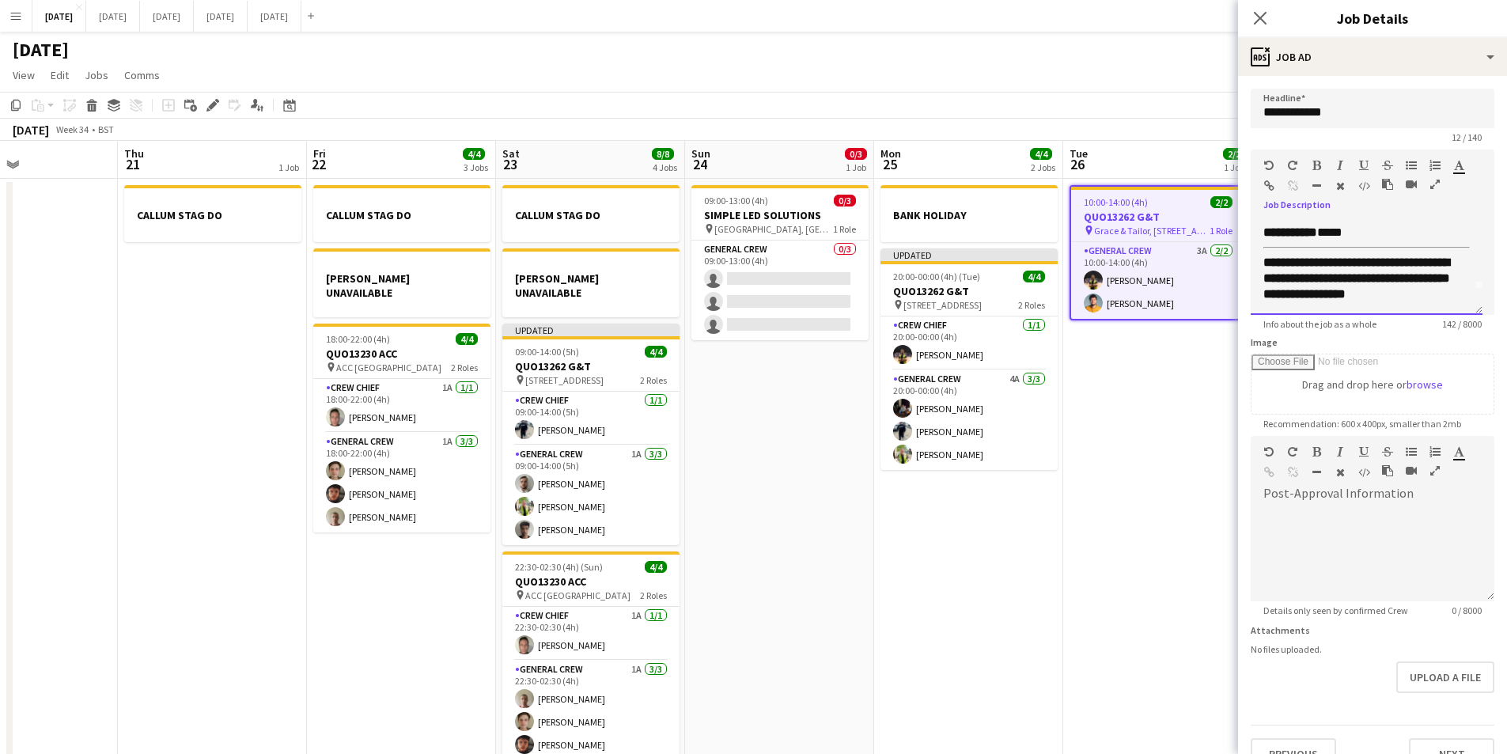
scroll to position [0, 0]
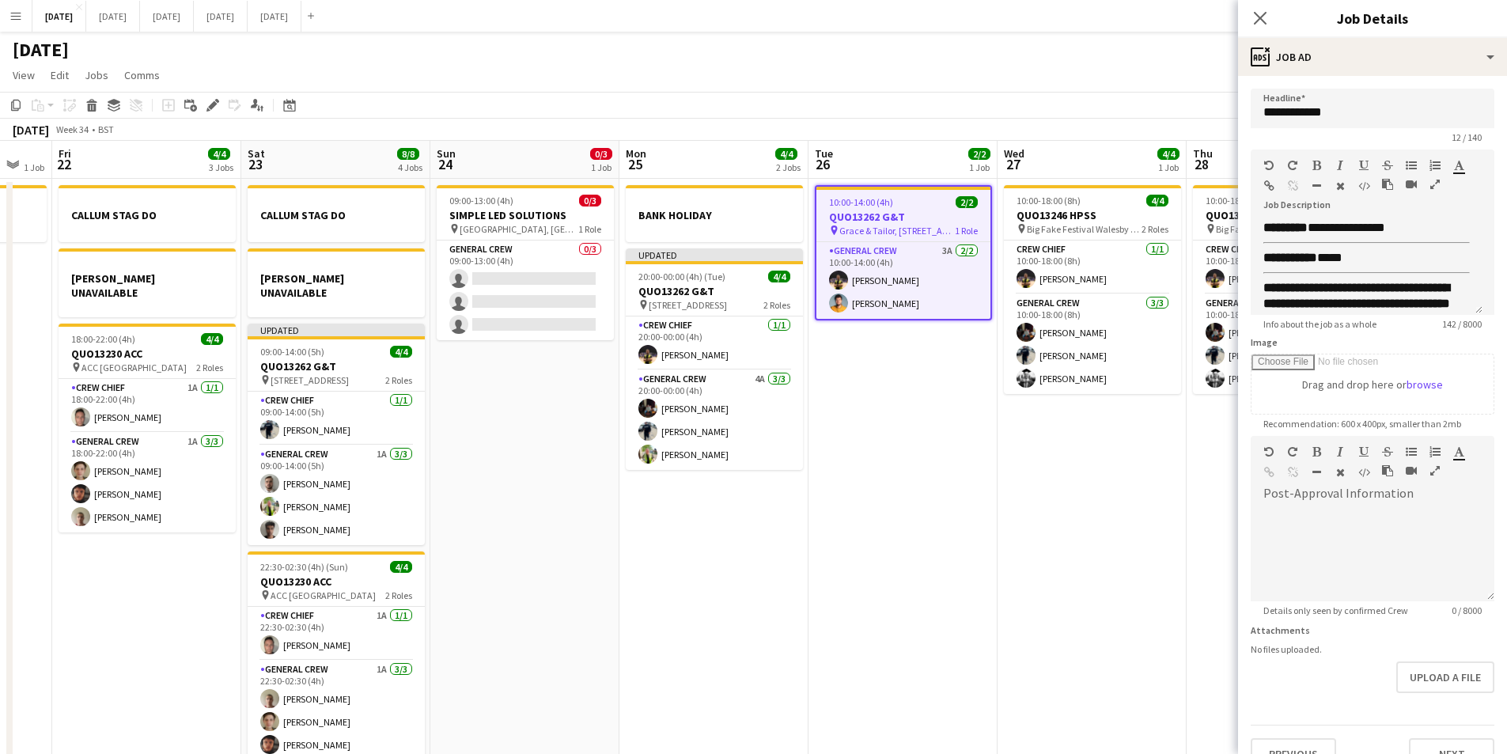
drag, startPoint x: 1170, startPoint y: 449, endPoint x: 912, endPoint y: 486, distance: 260.5
click at [913, 486] on app-calendar-viewport "Mon 18 6/6 4 Jobs Tue 19 4/4 1 Job Wed 20 Thu 21 1 Job Fri 22 4/4 3 Jobs Sat 23…" at bounding box center [753, 455] width 1507 height 629
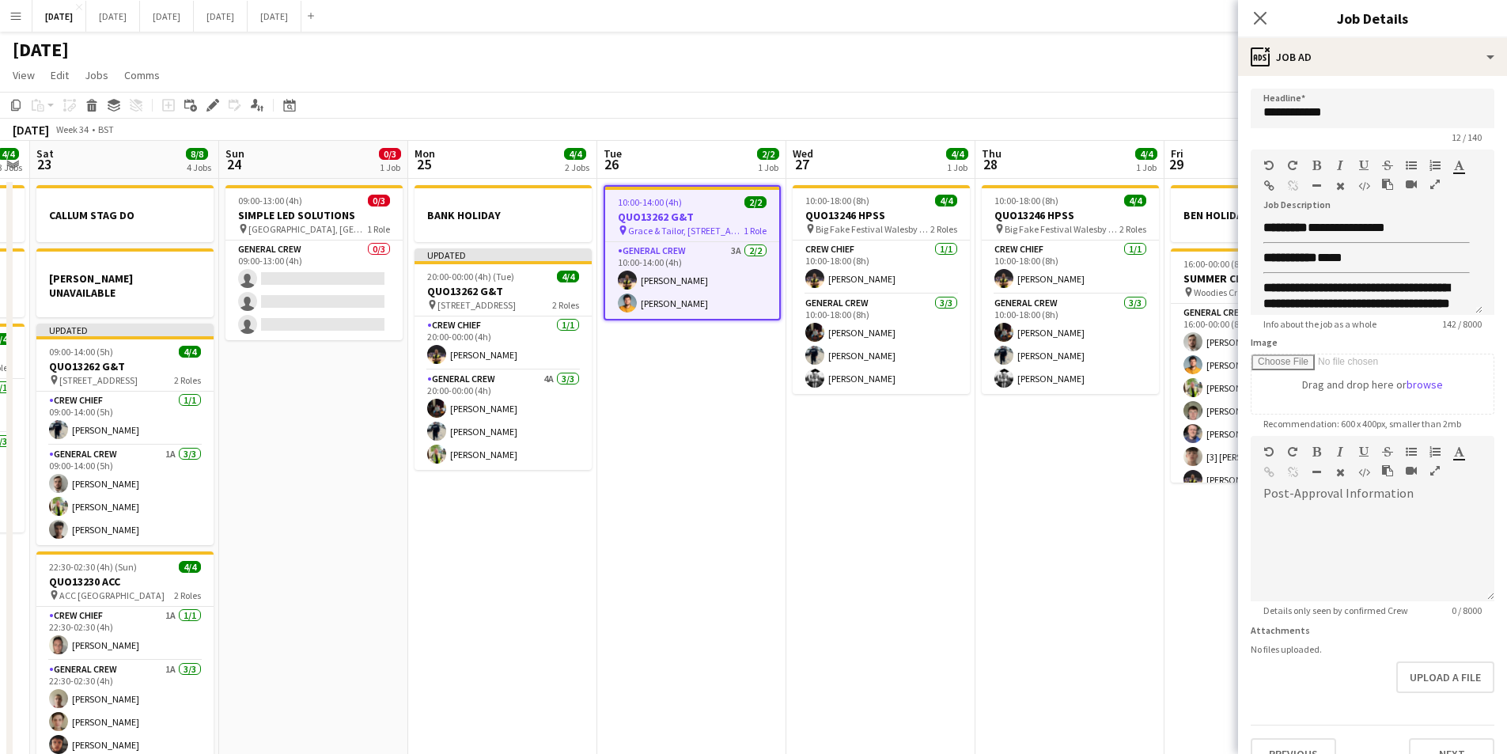
scroll to position [0, 543]
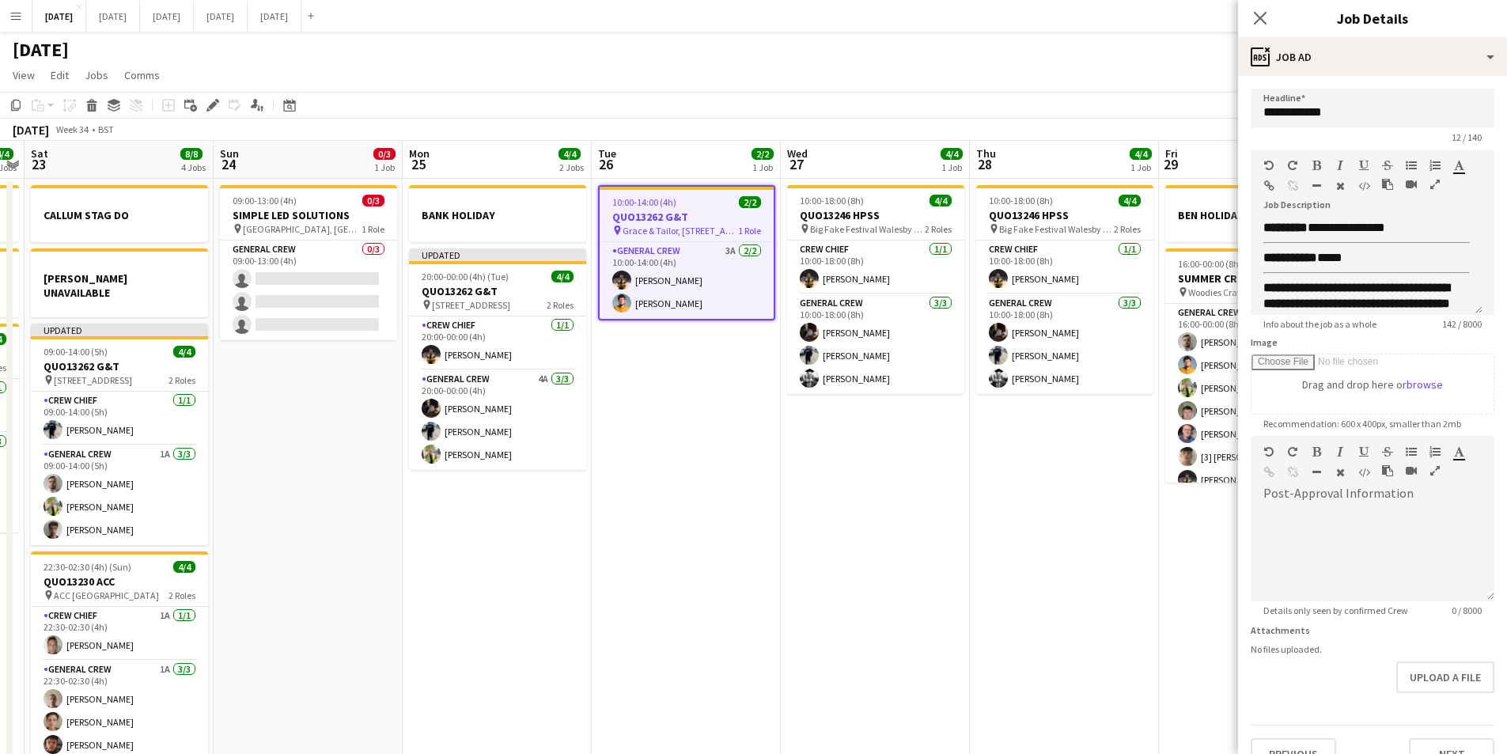
drag, startPoint x: 1055, startPoint y: 519, endPoint x: 840, endPoint y: 501, distance: 215.2
click at [840, 501] on app-calendar-viewport "Wed 20 Thu 21 1 Job Fri 22 4/4 3 Jobs Sat 23 8/8 4 Jobs Sun 24 0/3 1 Job Mon 25…" at bounding box center [753, 455] width 1507 height 629
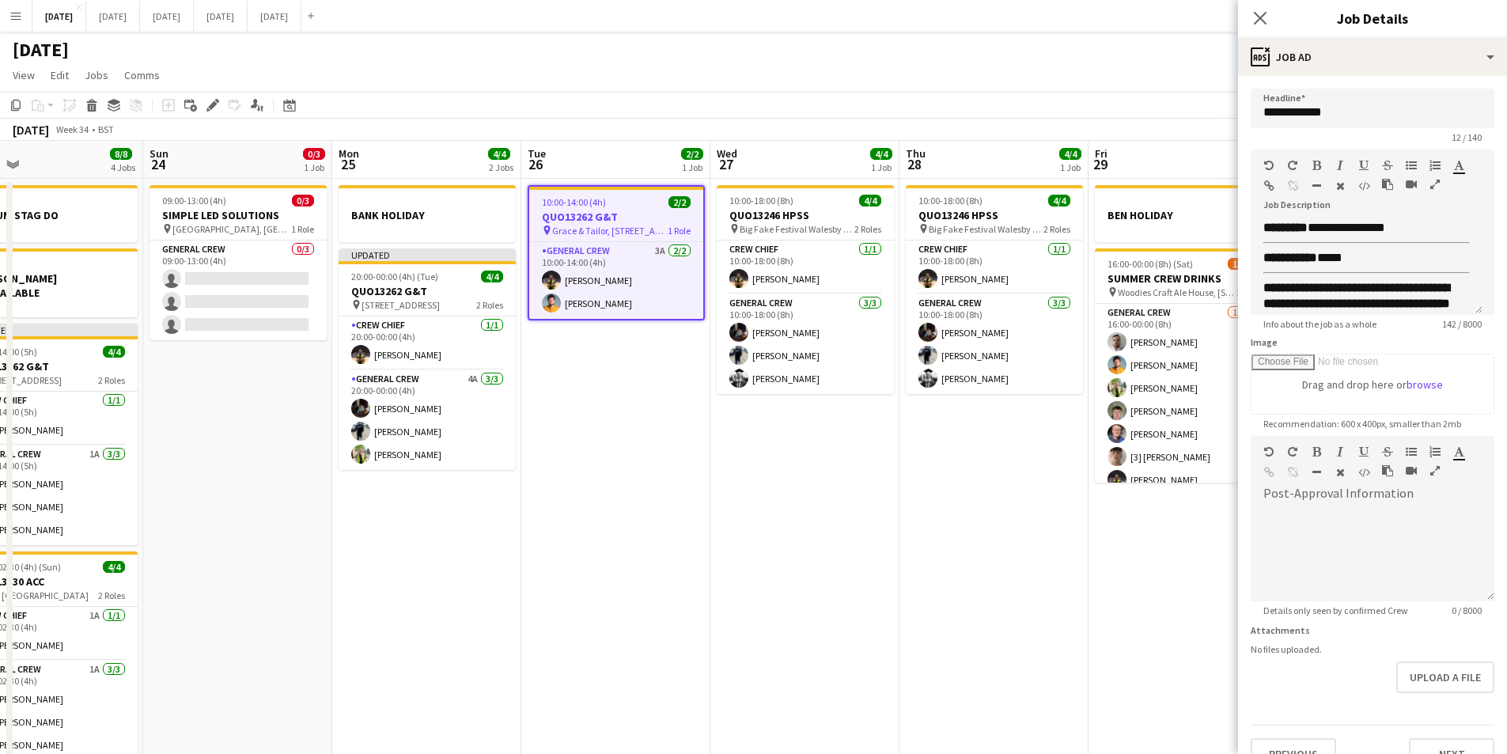
drag, startPoint x: 1060, startPoint y: 536, endPoint x: 987, endPoint y: 536, distance: 72.8
click at [987, 536] on app-calendar-viewport "Wed 20 Thu 21 1 Job Fri 22 4/4 3 Jobs Sat 23 8/8 4 Jobs Sun 24 0/3 1 Job Mon 25…" at bounding box center [753, 455] width 1507 height 629
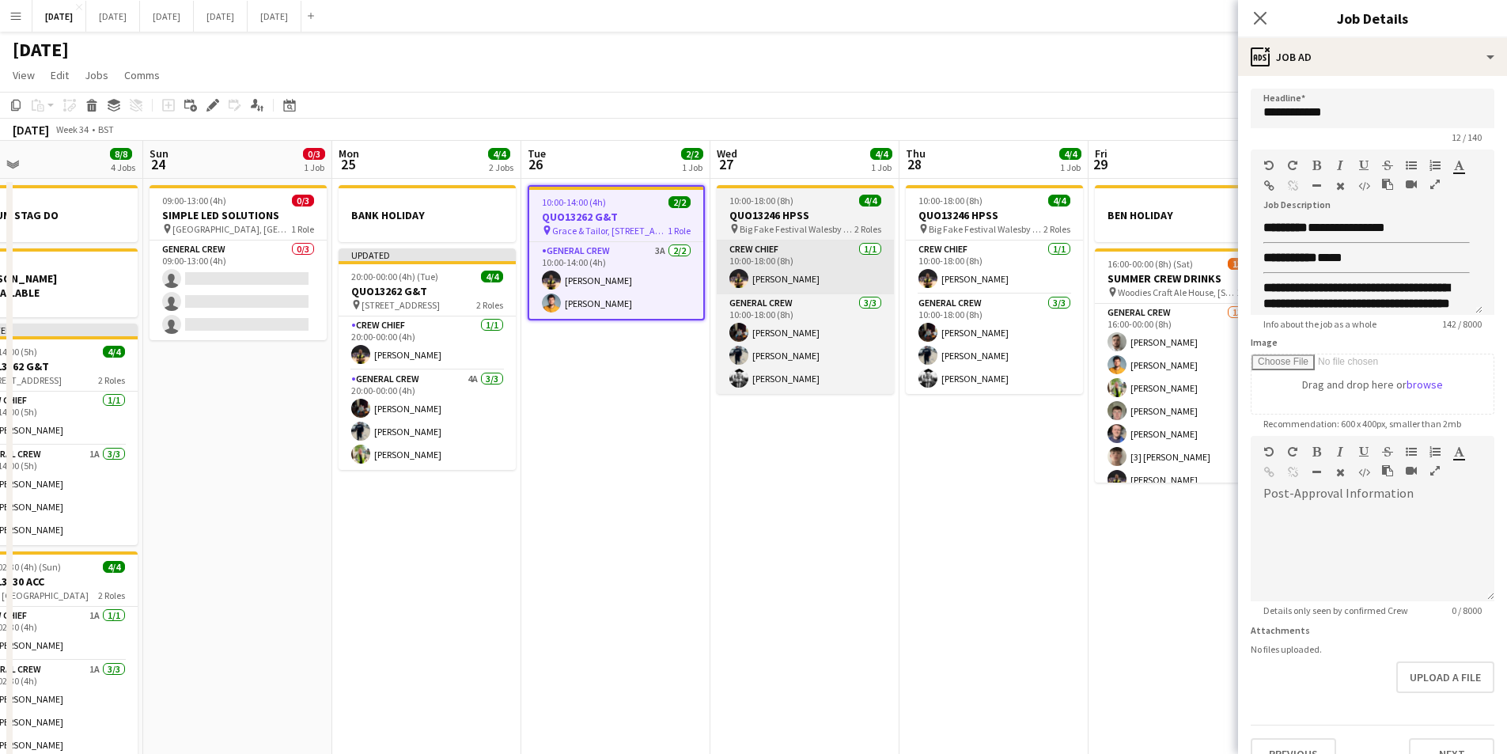
scroll to position [0, 616]
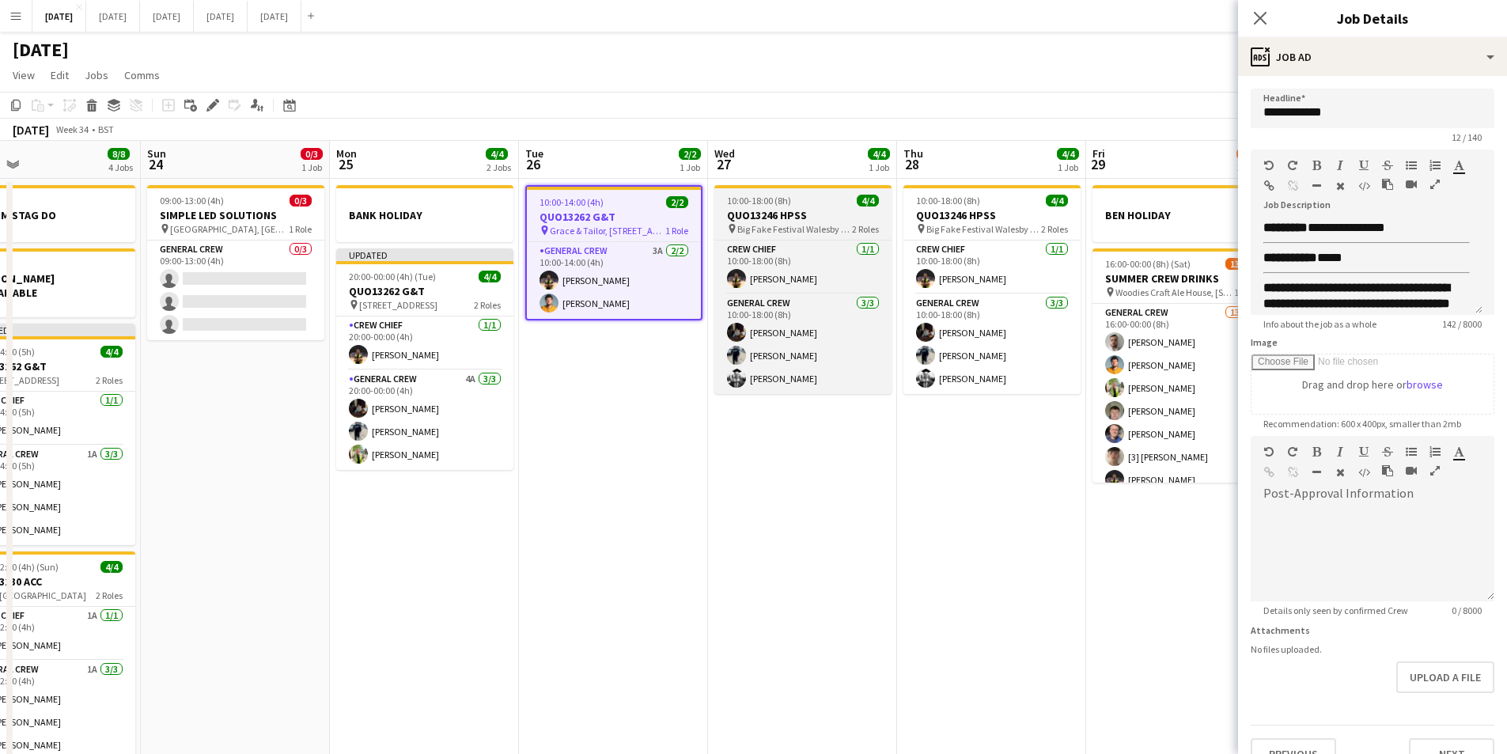
click at [774, 201] on span "10:00-18:00 (8h)" at bounding box center [759, 201] width 64 height 12
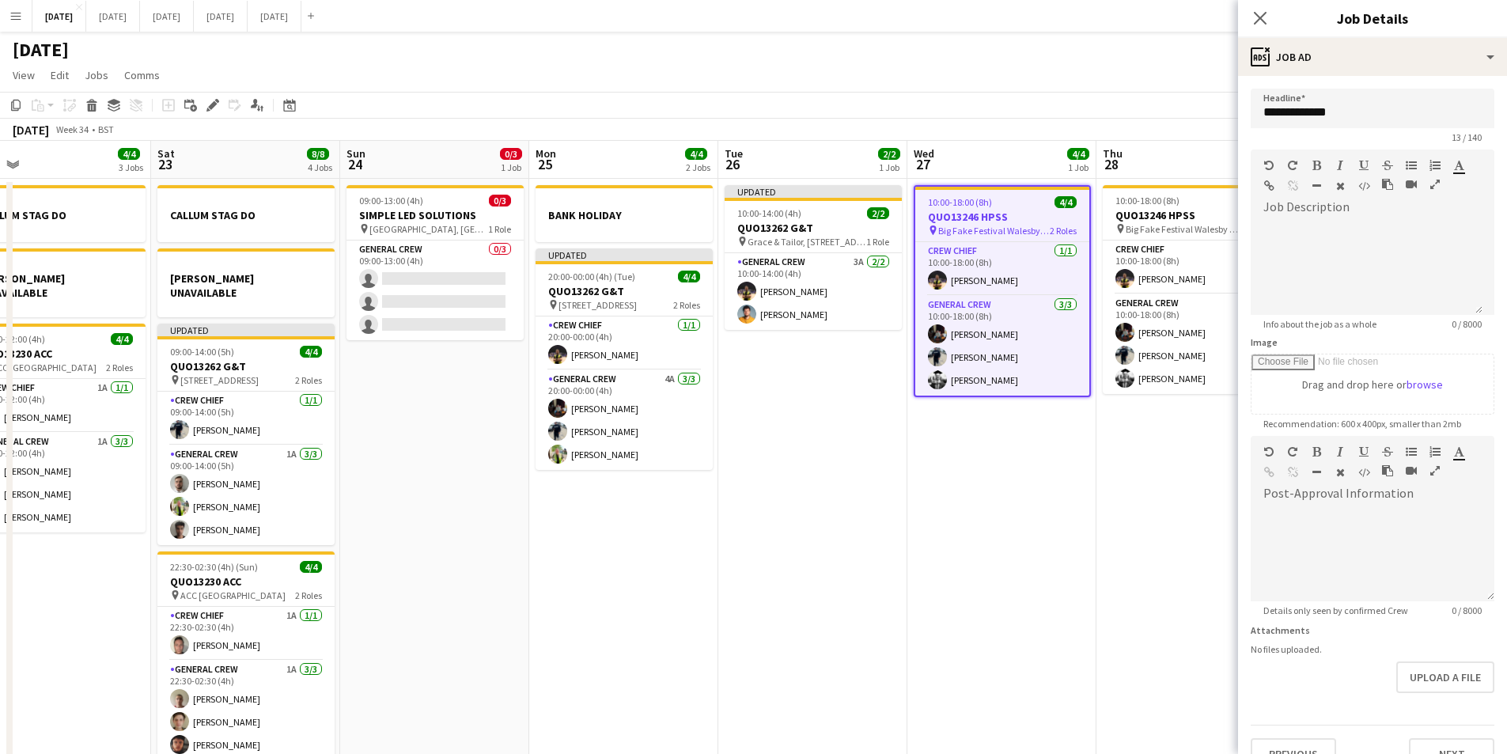
drag, startPoint x: 641, startPoint y: 491, endPoint x: 880, endPoint y: 540, distance: 243.9
click at [880, 542] on app-calendar-viewport "Wed 20 Thu 21 1 Job Fri 22 4/4 3 Jobs Sat 23 8/8 4 Jobs Sun 24 0/3 1 Job Mon 25…" at bounding box center [753, 455] width 1507 height 629
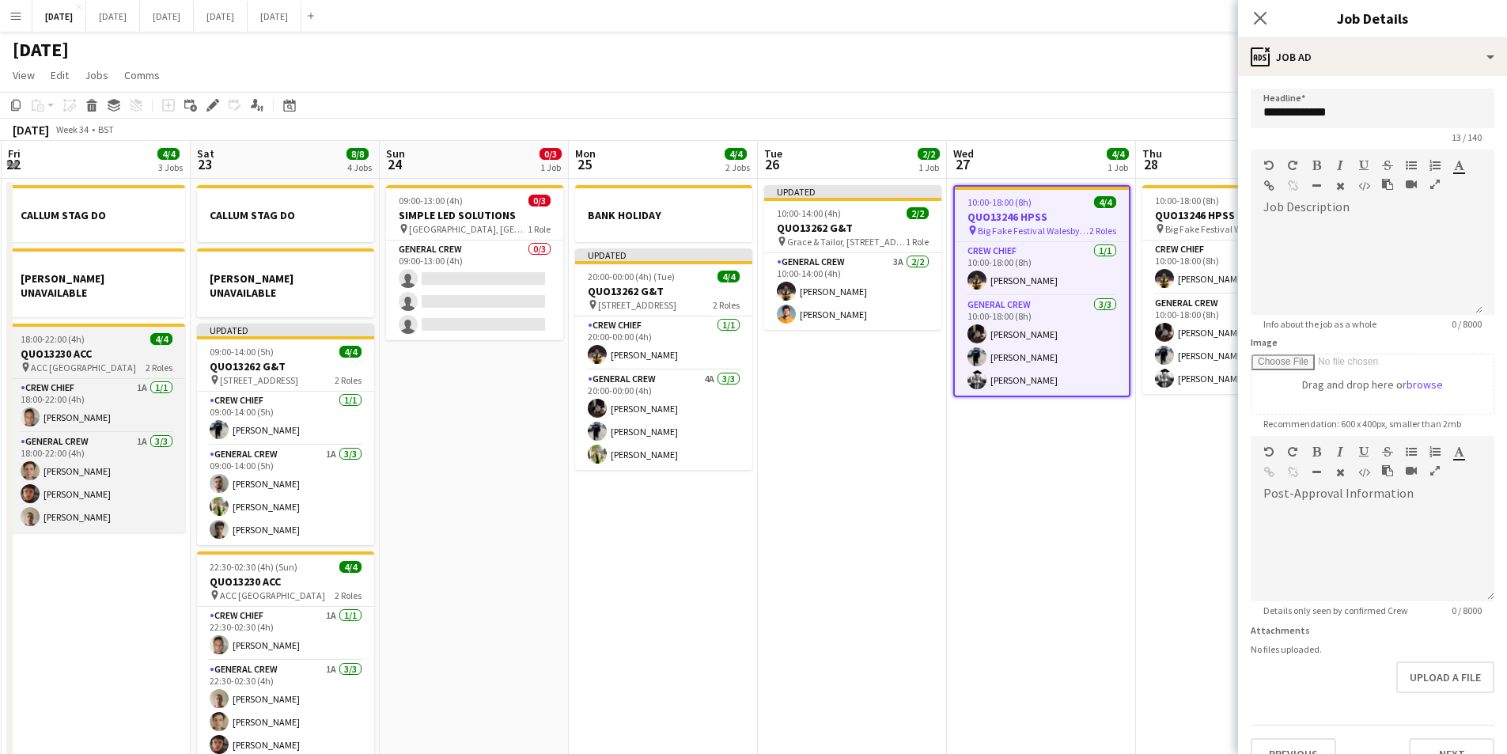
click at [78, 347] on h3 "QUO13230 ACC" at bounding box center [96, 354] width 177 height 14
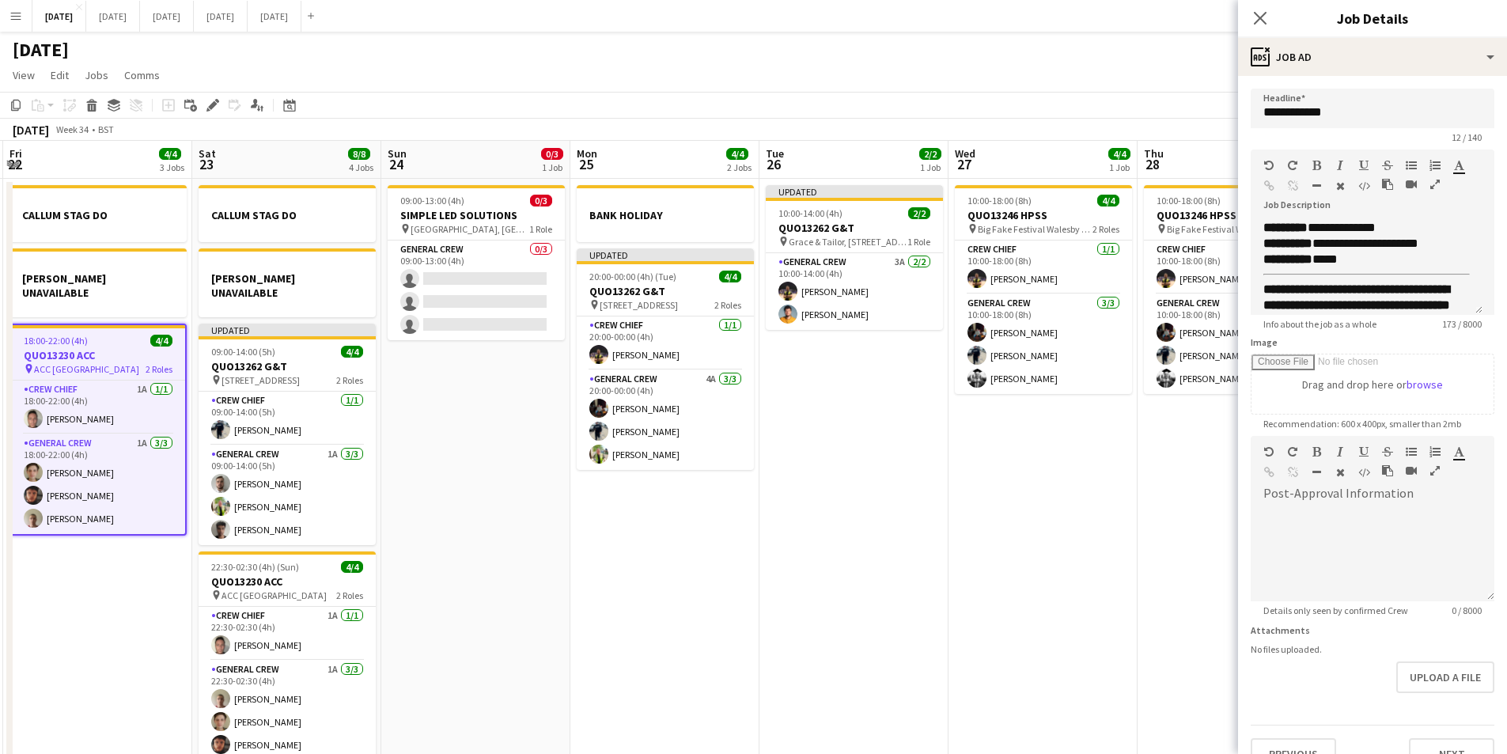
scroll to position [0, 0]
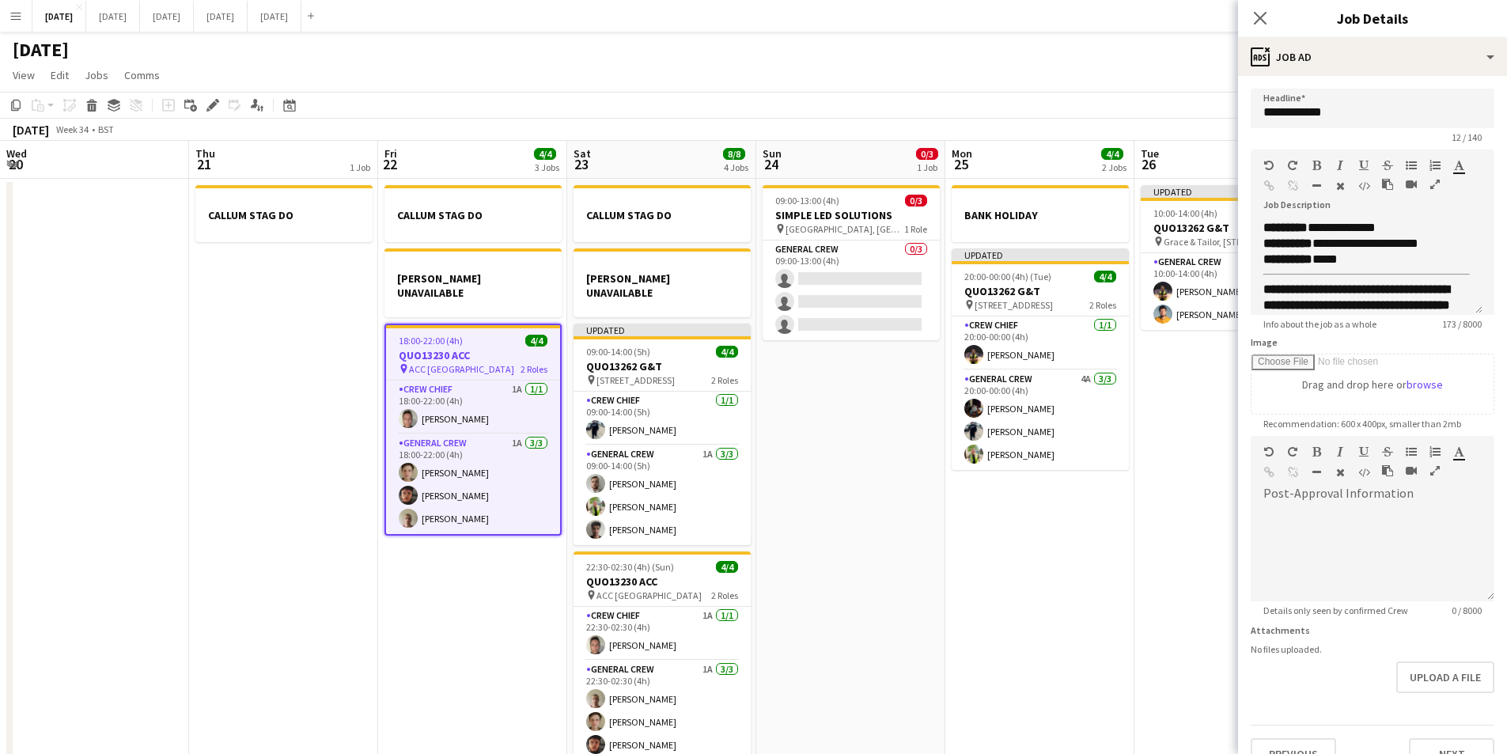
drag, startPoint x: 502, startPoint y: 539, endPoint x: 903, endPoint y: 522, distance: 400.7
click at [1155, 545] on app-calendar-viewport "Wed 20 Thu 21 1 Job Fri 22 4/4 3 Jobs Sat 23 8/8 4 Jobs Sun 24 0/3 1 Job Mon 25…" at bounding box center [753, 455] width 1507 height 629
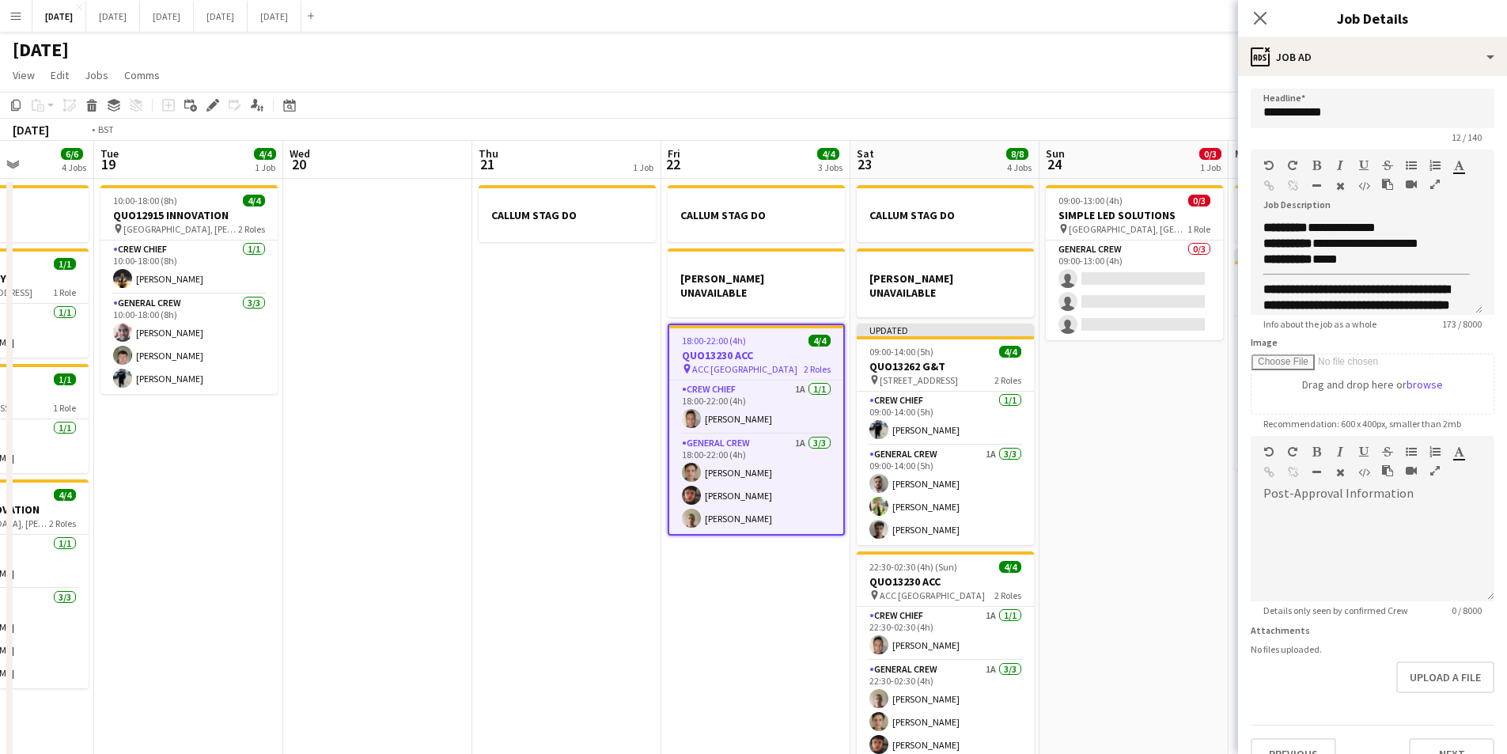
drag, startPoint x: 453, startPoint y: 551, endPoint x: 587, endPoint y: 523, distance: 136.7
click at [741, 576] on app-calendar-viewport "Sat 16 12/12 1 Job Sun 17 12/15 2 Jobs Mon 18 6/6 4 Jobs Tue 19 4/4 1 Job Wed 2…" at bounding box center [753, 455] width 1507 height 629
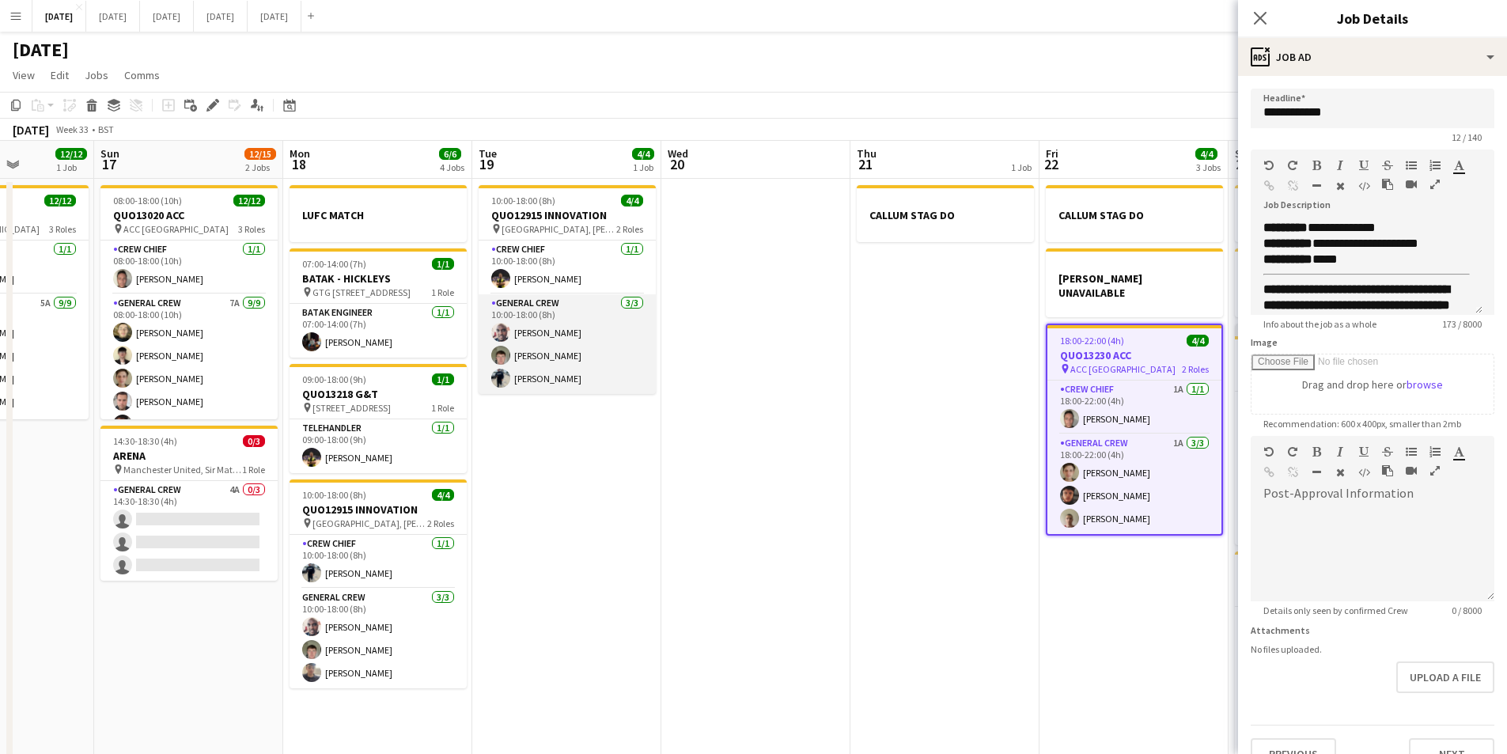
scroll to position [0, 564]
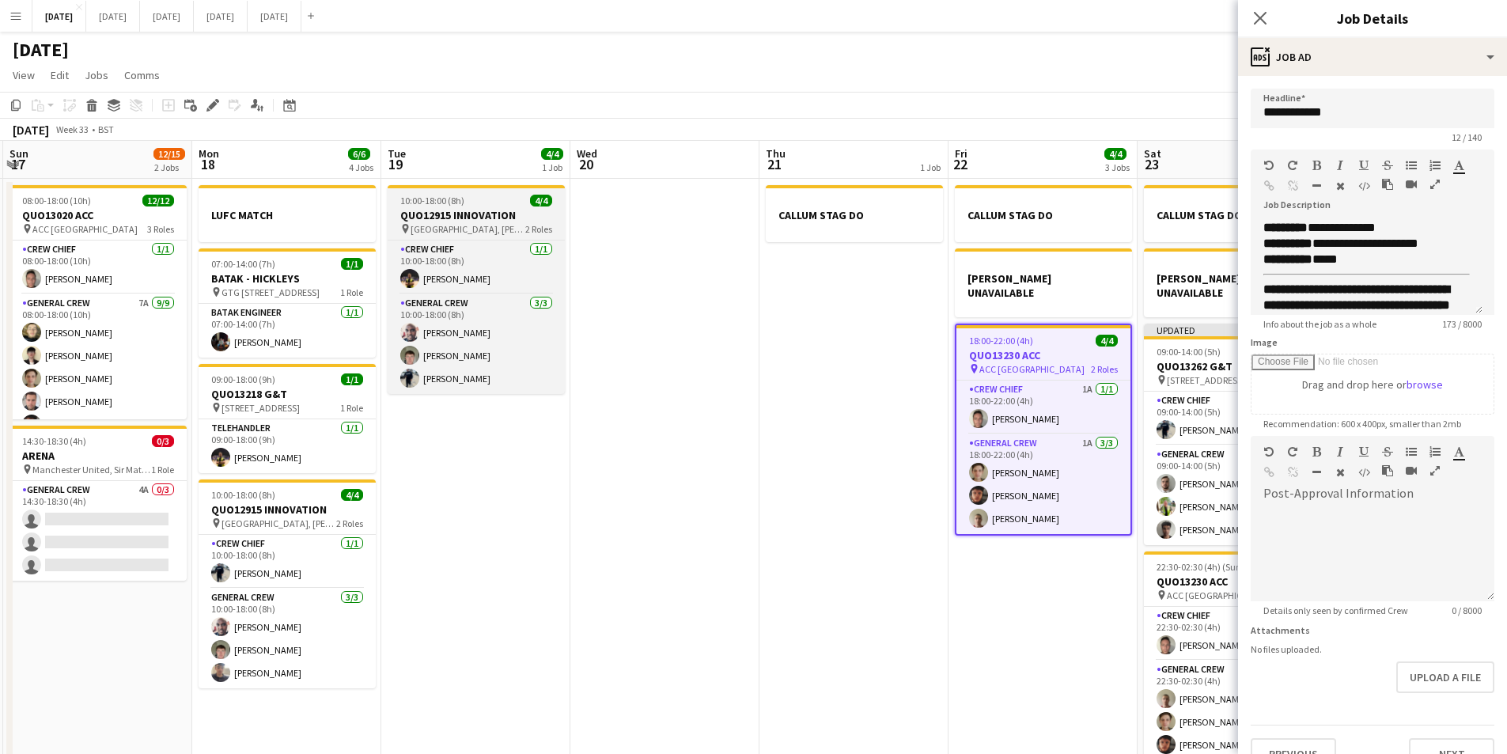
click at [446, 200] on span "10:00-18:00 (8h)" at bounding box center [432, 201] width 64 height 12
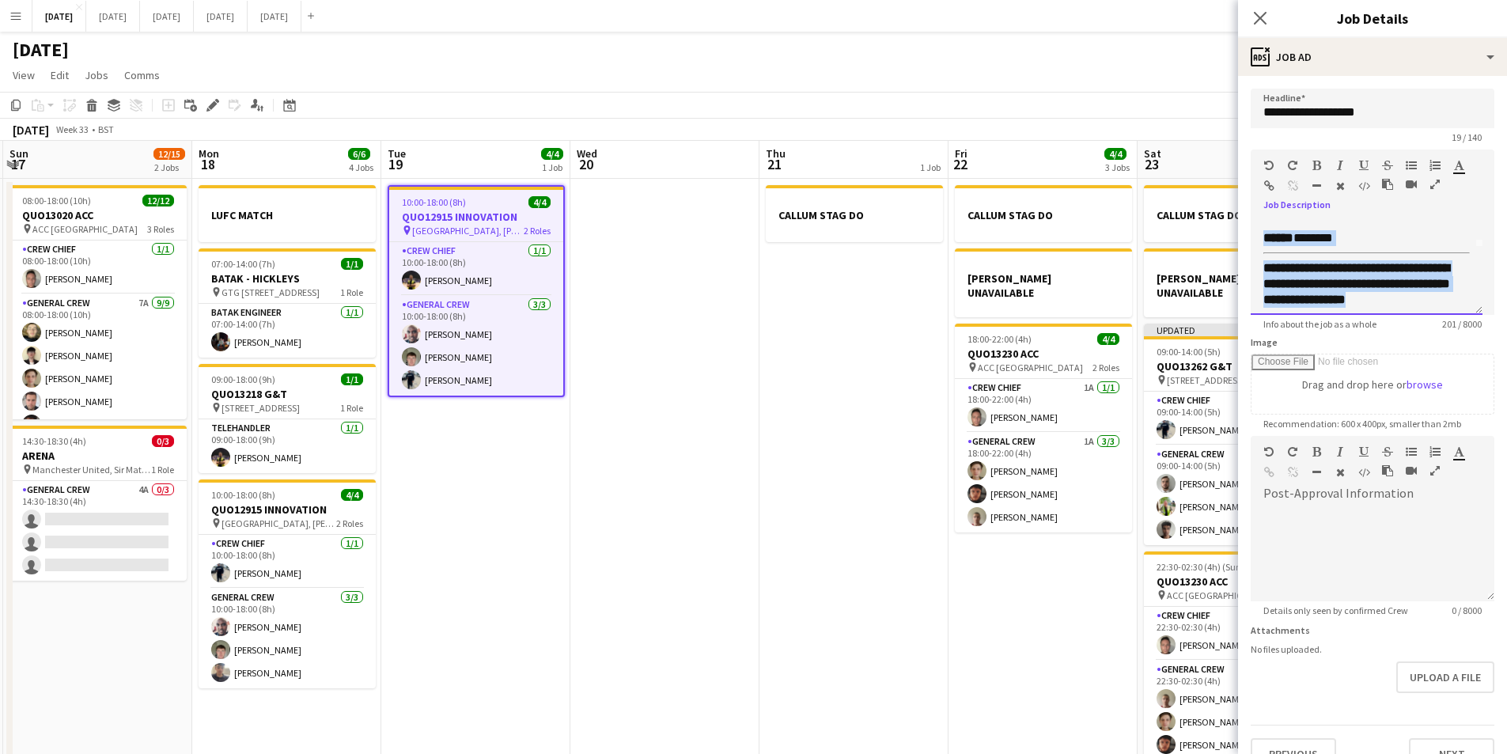
scroll to position [104, 0]
drag, startPoint x: 1261, startPoint y: 227, endPoint x: 1404, endPoint y: 315, distance: 168.0
click at [1404, 315] on app-form-group "**********" at bounding box center [1373, 240] width 244 height 180
copy div "**********"
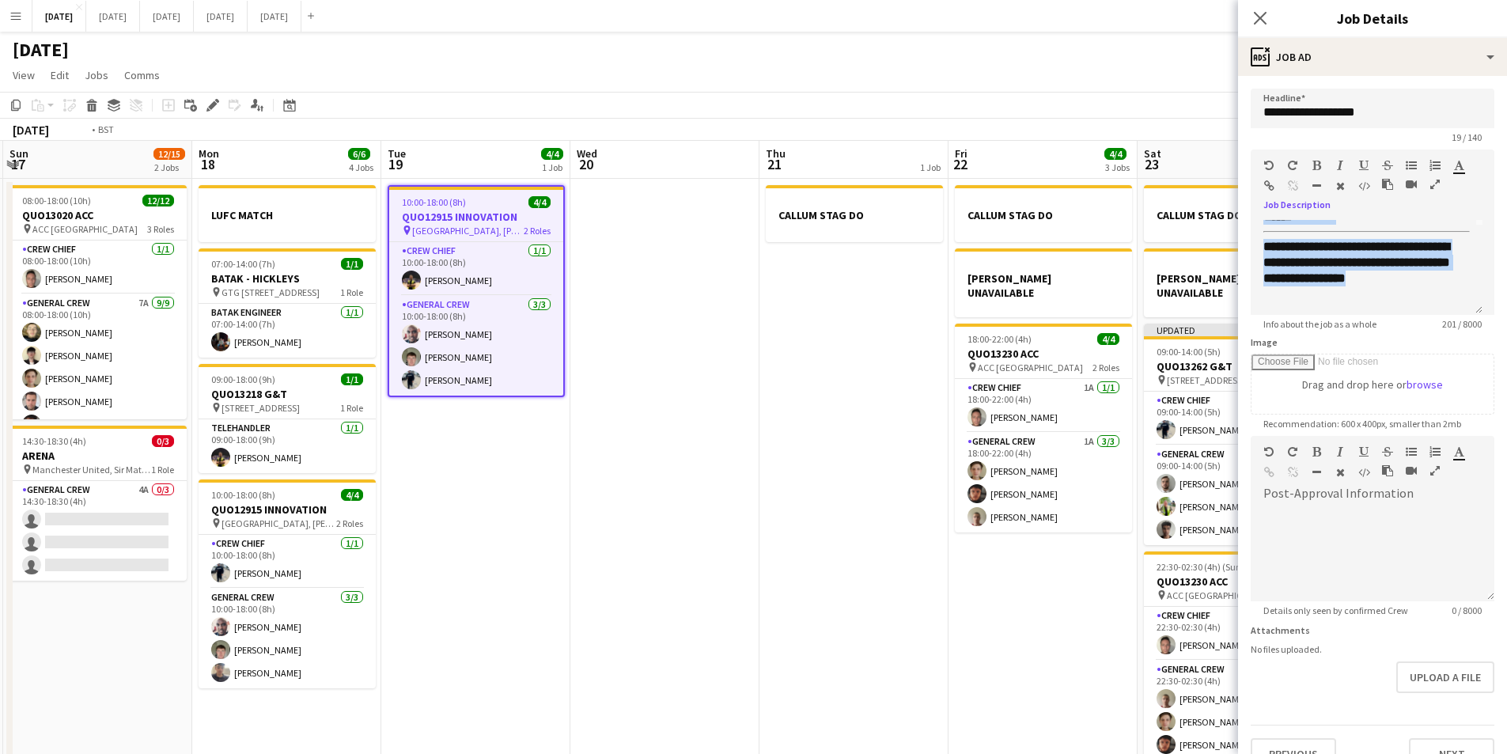
drag, startPoint x: 988, startPoint y: 583, endPoint x: 787, endPoint y: 511, distance: 213.5
click at [567, 491] on app-calendar-viewport "Thu 14 4/4 1 Job Fri 15 1/1 1 Job Sat 16 12/12 1 Job Sun 17 12/15 2 Jobs Mon 18…" at bounding box center [753, 455] width 1507 height 629
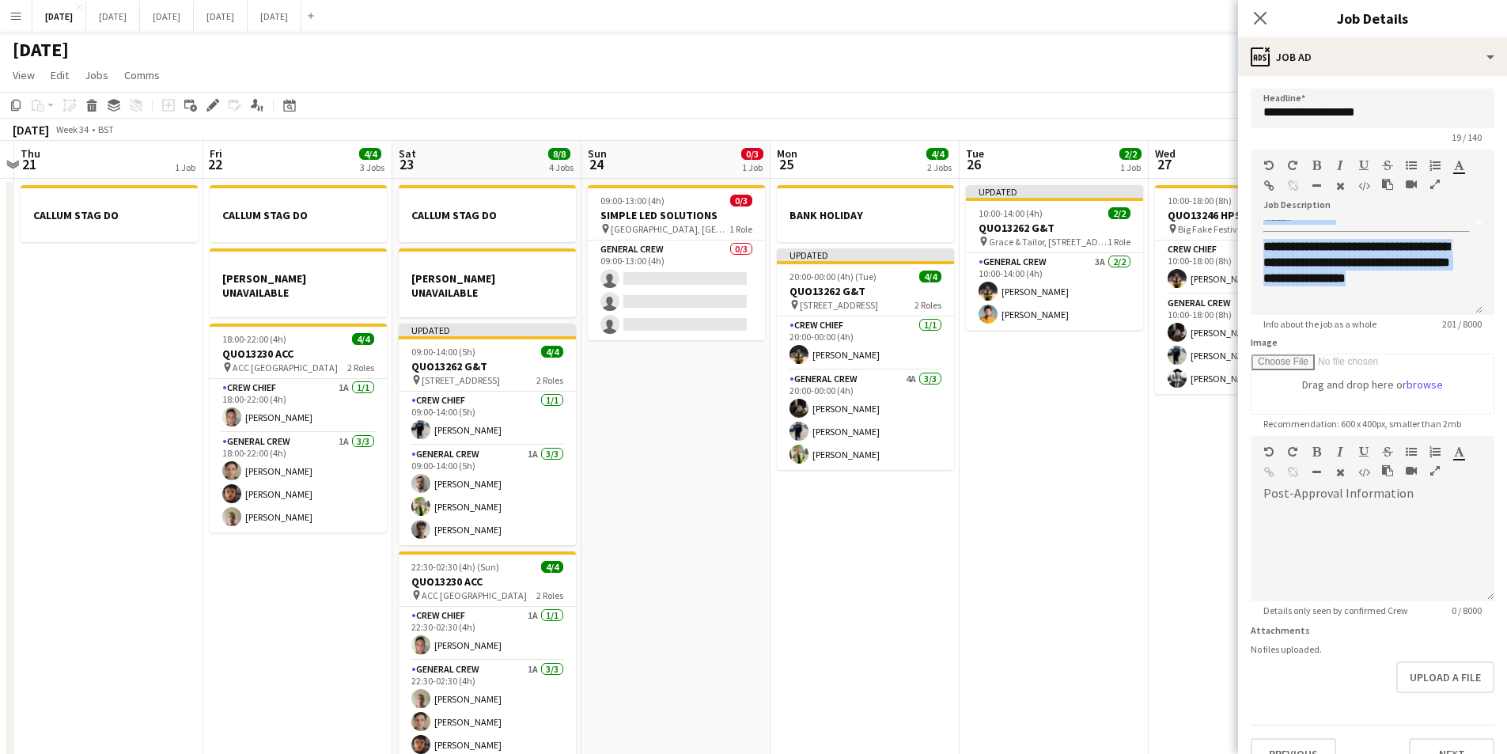
drag, startPoint x: 1141, startPoint y: 597, endPoint x: 822, endPoint y: 530, distance: 325.9
click at [822, 530] on app-calendar-viewport "Sun 17 12/15 2 Jobs Mon 18 6/6 4 Jobs Tue 19 4/4 1 Job Wed 20 Thu 21 1 Job Fri …" at bounding box center [753, 455] width 1507 height 629
drag, startPoint x: 1086, startPoint y: 549, endPoint x: 784, endPoint y: 513, distance: 303.6
click at [787, 512] on app-calendar-viewport "Sun 17 12/15 2 Jobs Mon 18 6/6 4 Jobs Tue 19 4/4 1 Job Wed 20 Thu 21 1 Job Fri …" at bounding box center [753, 455] width 1507 height 629
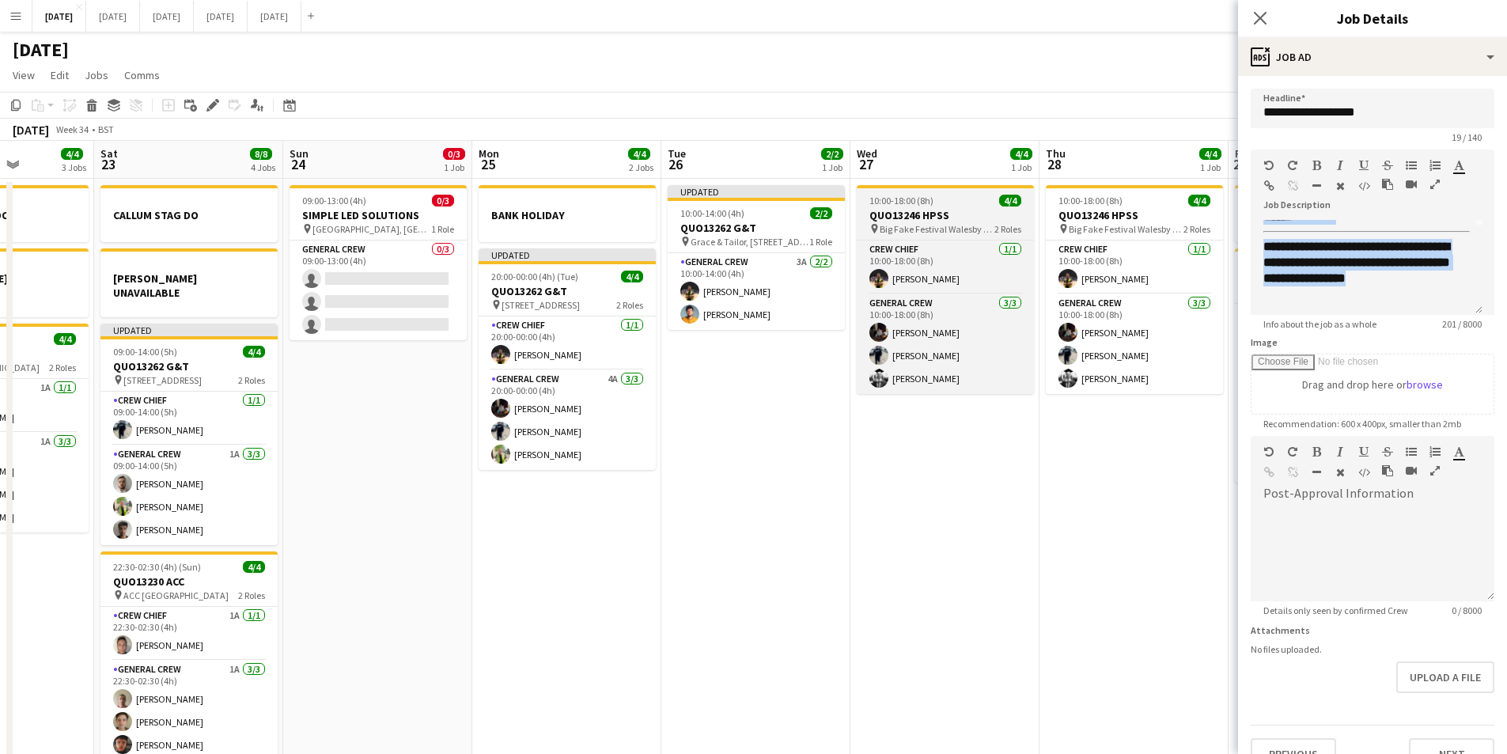
click at [917, 210] on h3 "QUO13246 HPSS" at bounding box center [945, 215] width 177 height 14
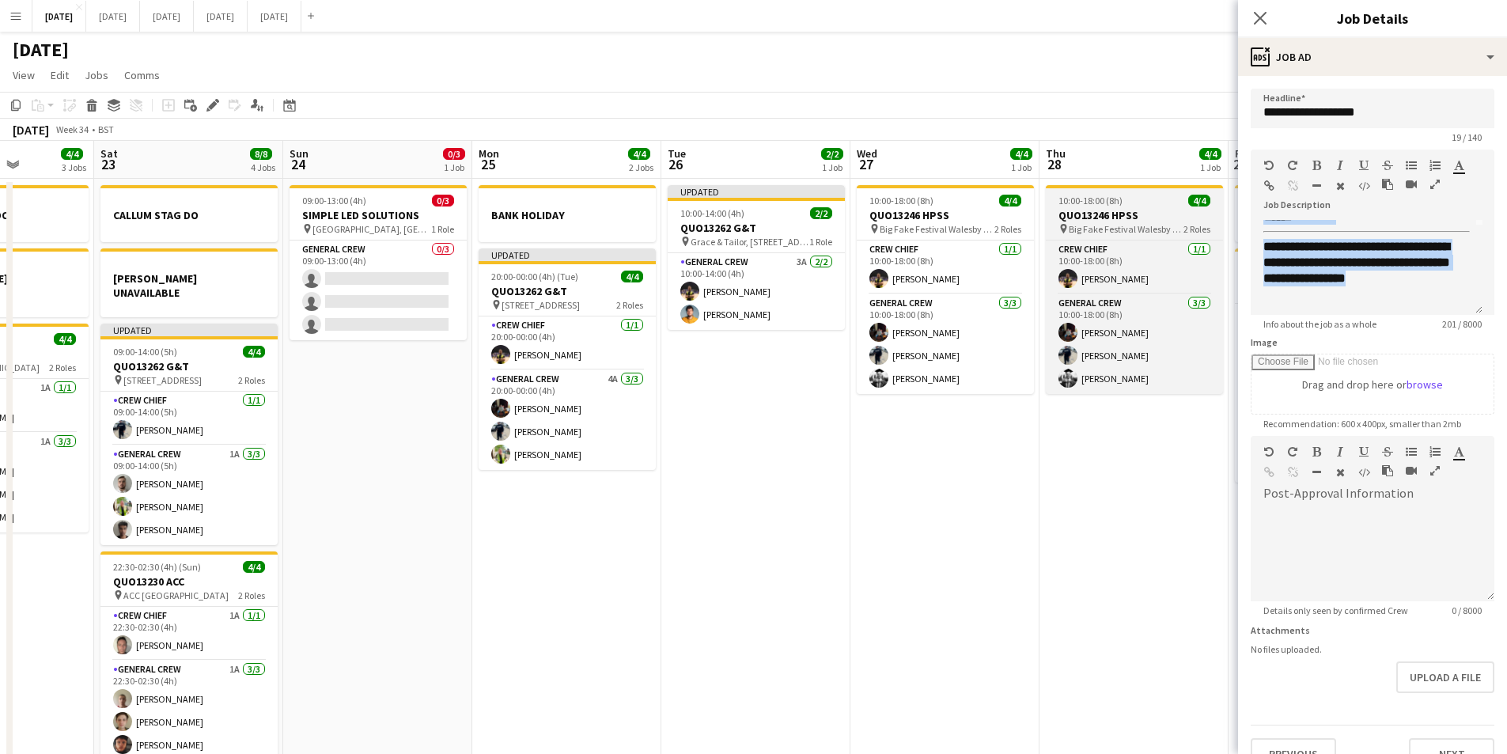
type input "**********"
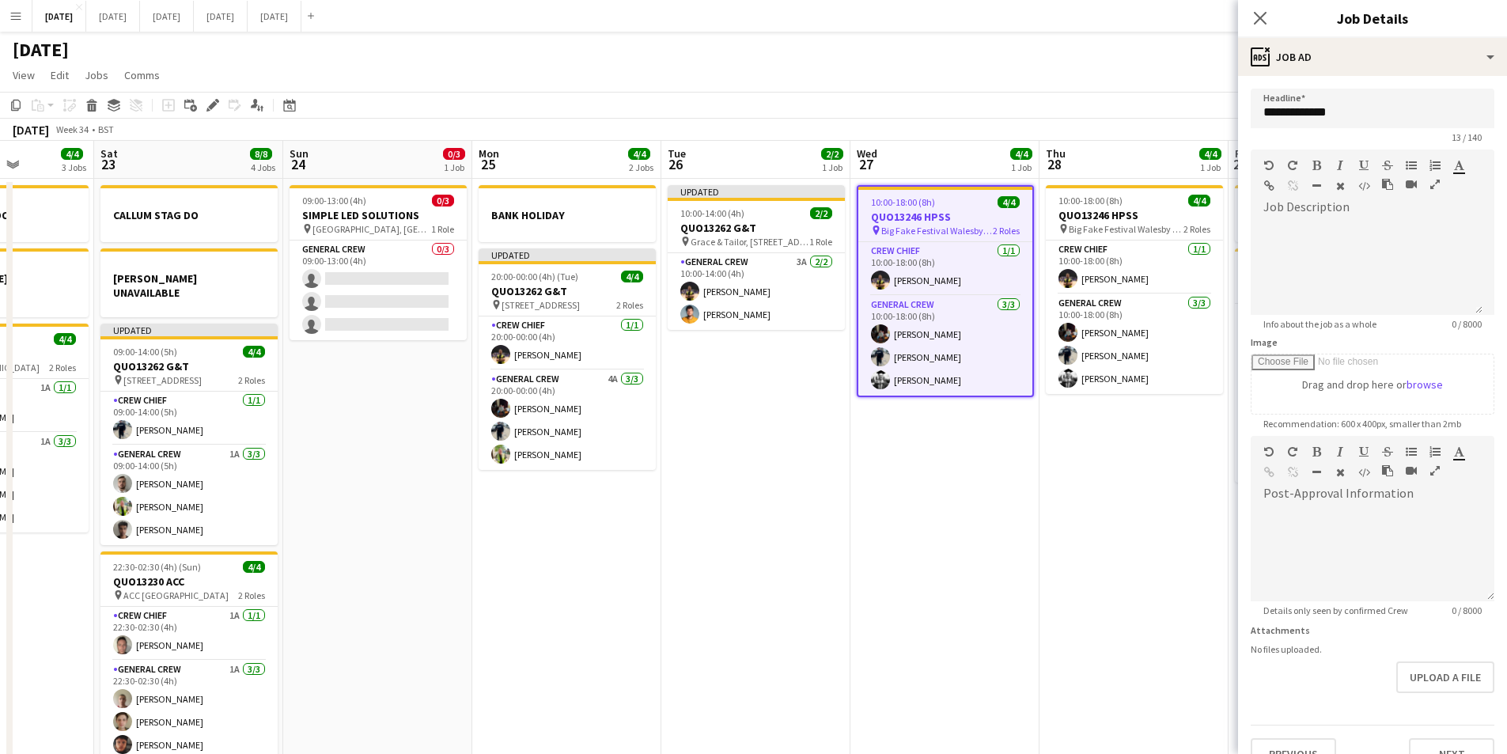
scroll to position [0, 0]
click at [1339, 241] on div at bounding box center [1367, 267] width 232 height 95
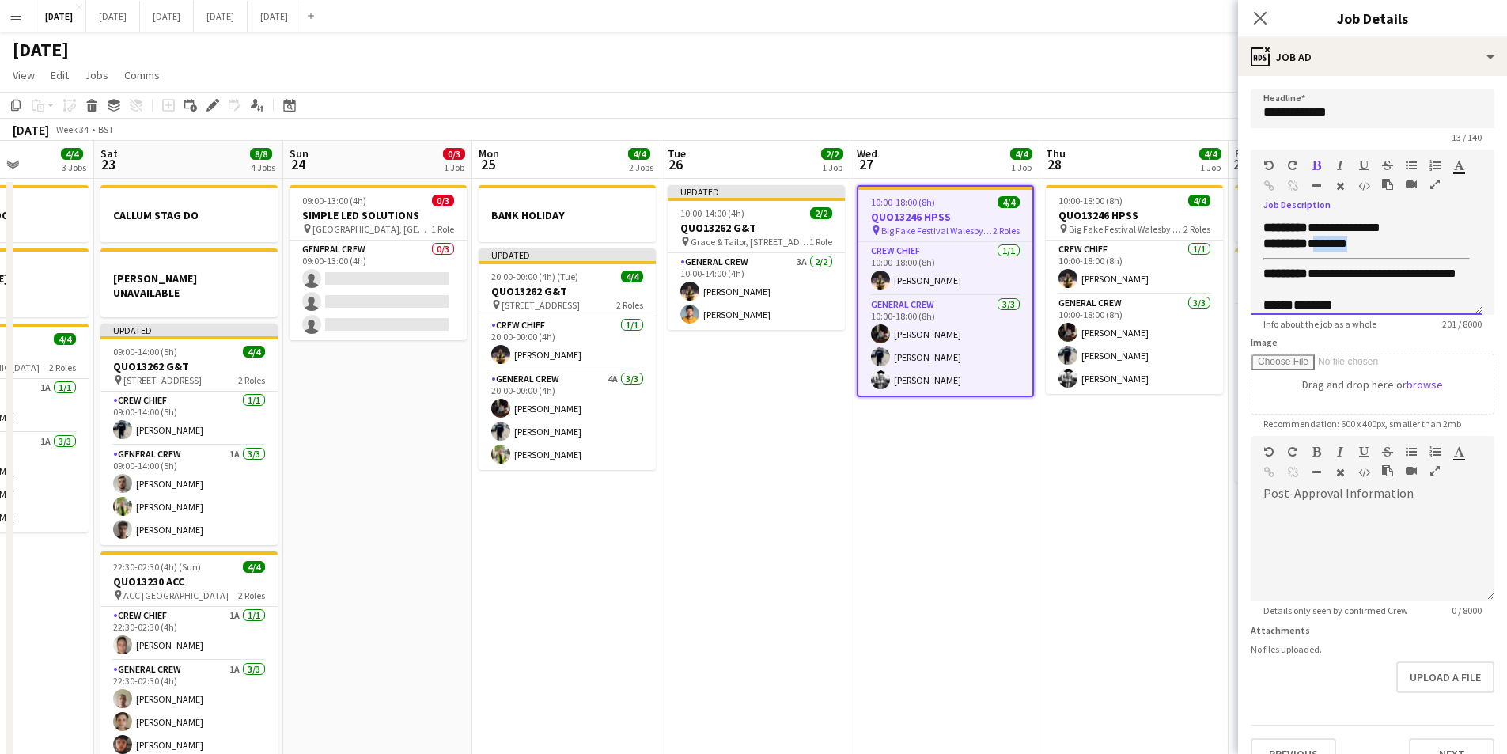
drag, startPoint x: 1359, startPoint y: 242, endPoint x: 1314, endPoint y: 242, distance: 45.1
click at [1314, 242] on div "**********" at bounding box center [1367, 267] width 232 height 95
click at [1338, 244] on span "*******" at bounding box center [1328, 243] width 40 height 12
click at [1380, 237] on div "**********" at bounding box center [1367, 267] width 232 height 95
click at [1362, 302] on div "****** ********" at bounding box center [1361, 305] width 195 height 16
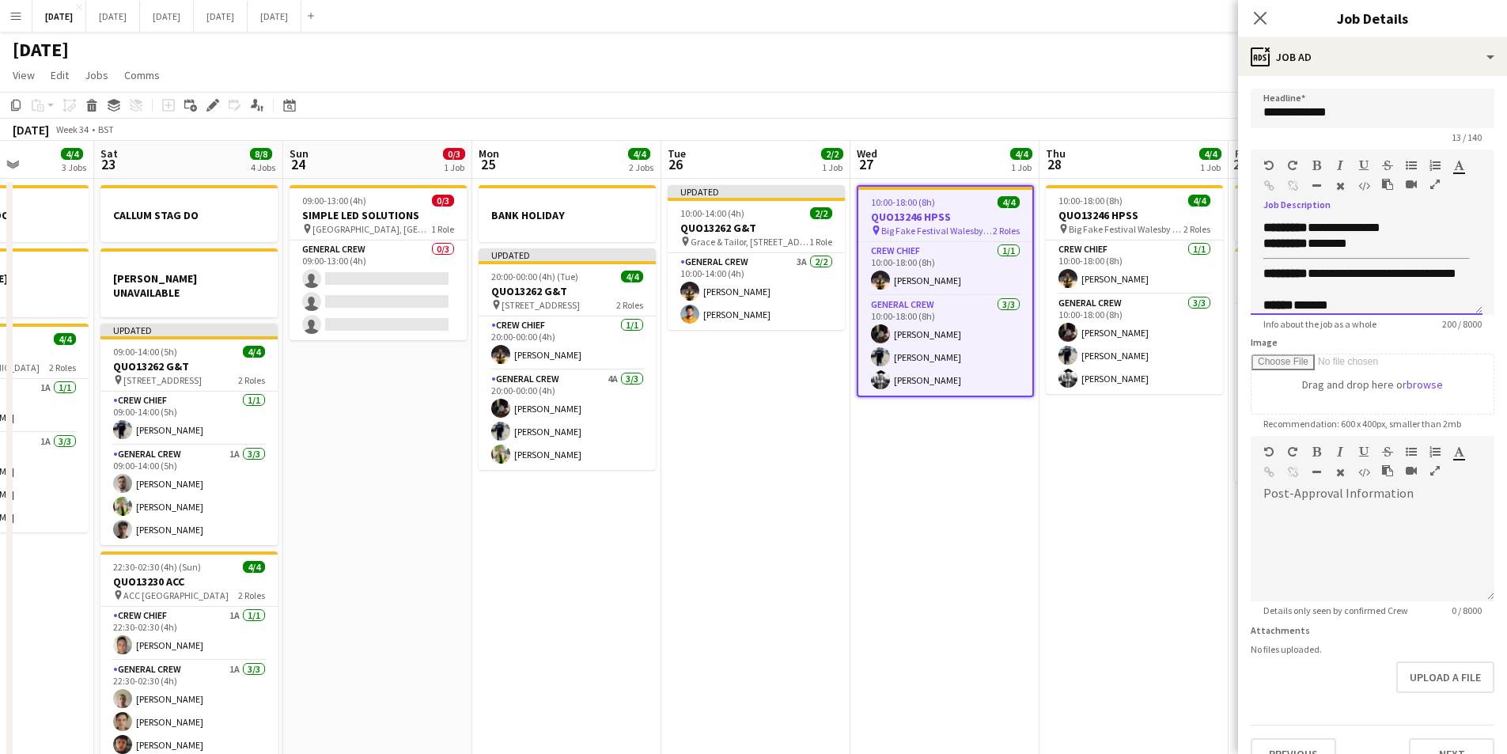
click at [1268, 291] on div "**********" at bounding box center [1361, 282] width 195 height 32
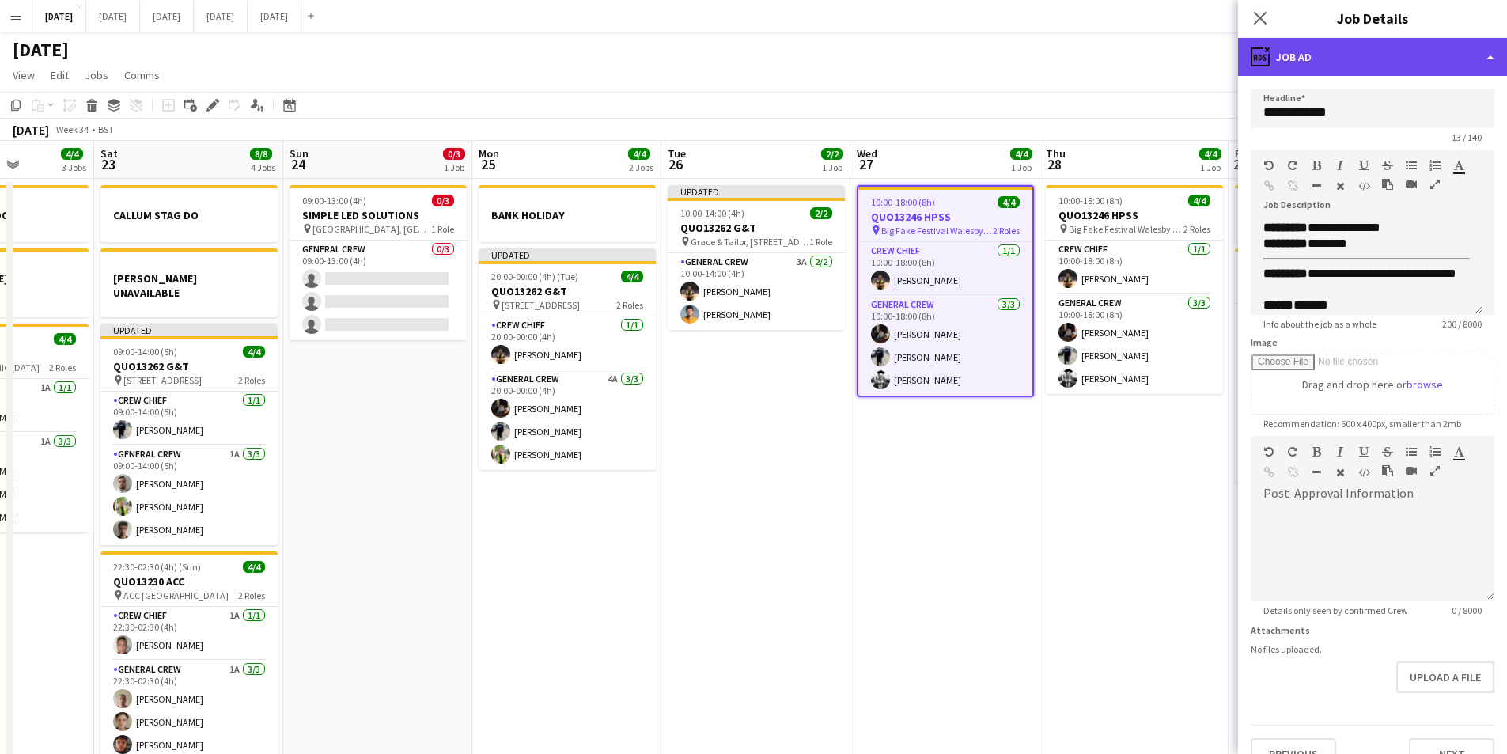
click at [1407, 44] on div "ads-window Job Ad" at bounding box center [1372, 57] width 269 height 38
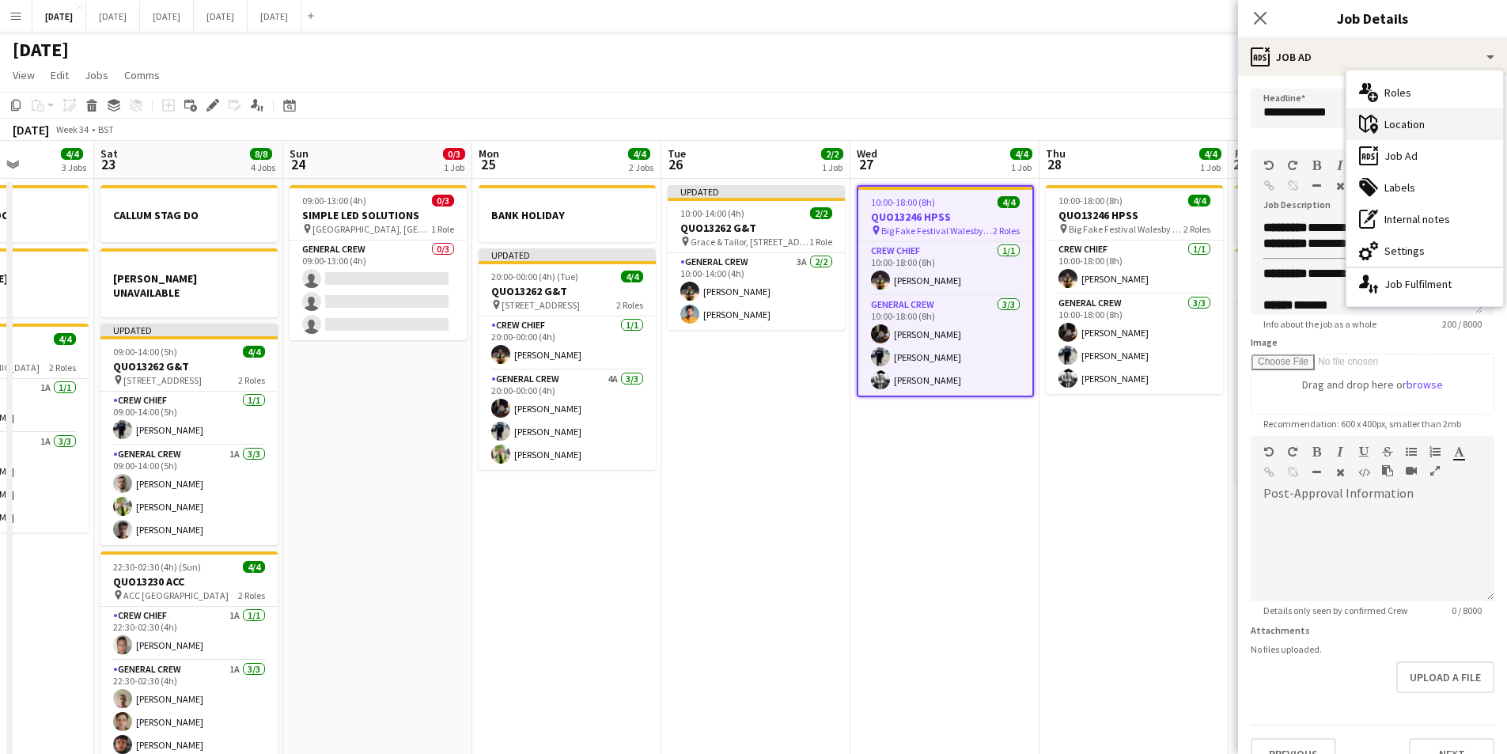
click at [1444, 123] on div "maps-pin-1 Location" at bounding box center [1425, 124] width 157 height 32
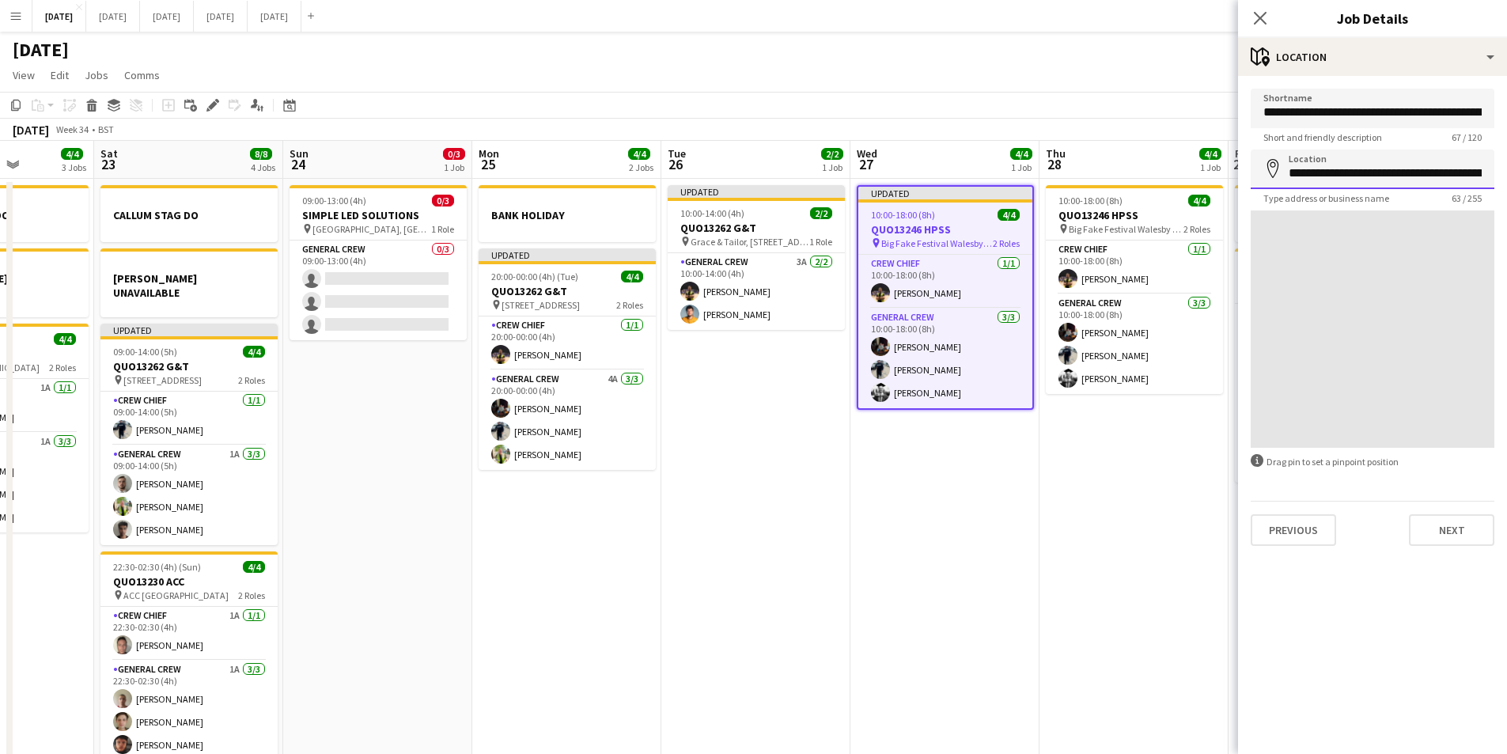
click at [1461, 176] on input "**********" at bounding box center [1373, 170] width 244 height 40
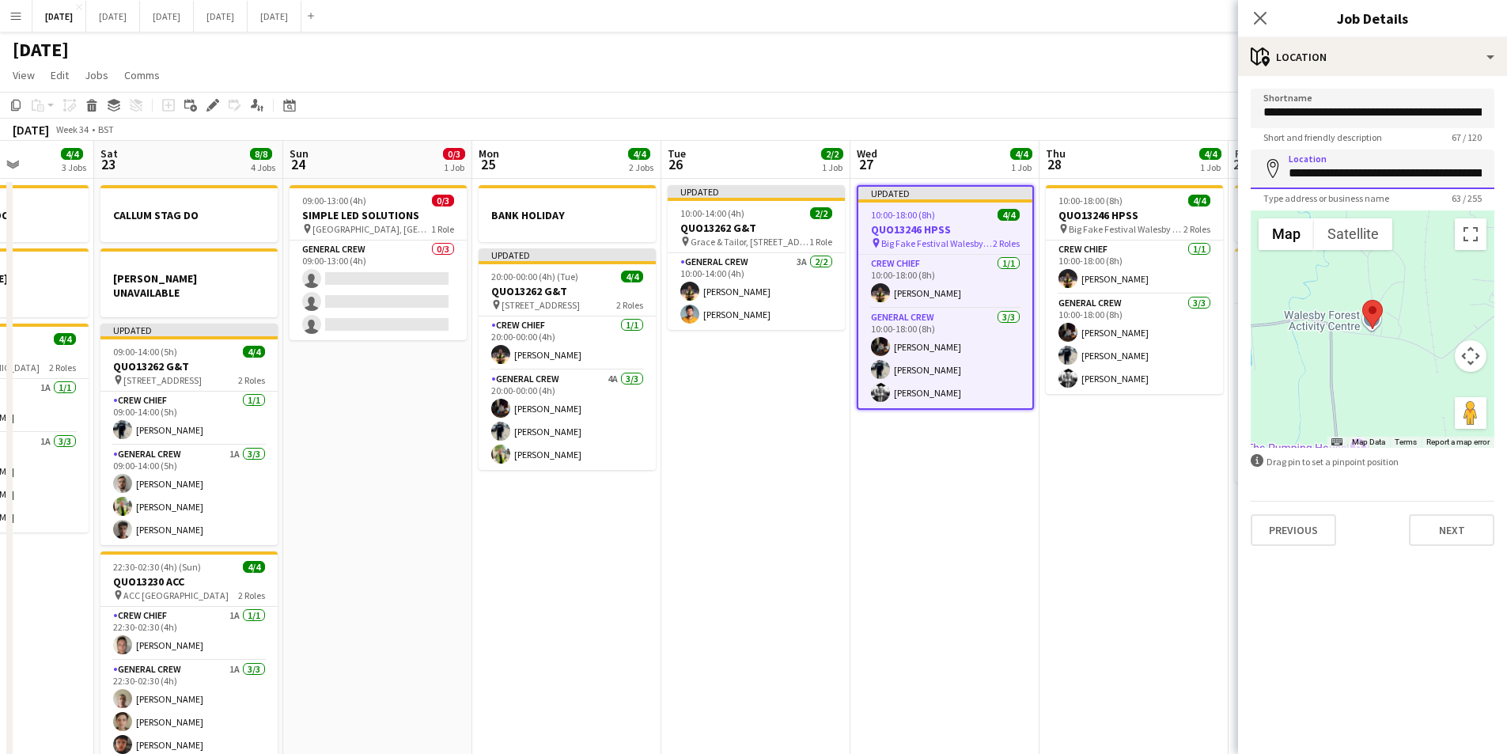
scroll to position [0, 153]
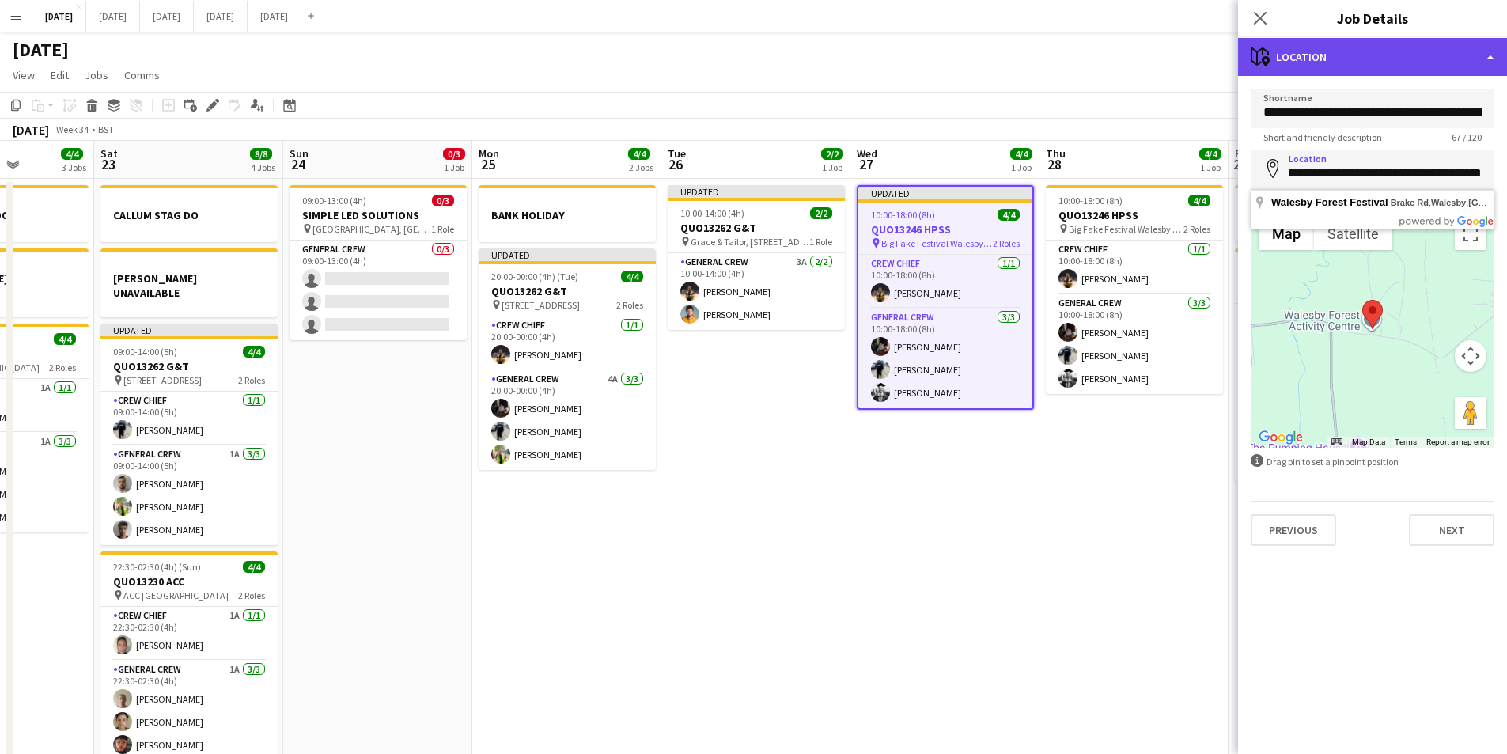
click at [1335, 64] on div "maps-pin-1 Location" at bounding box center [1372, 57] width 269 height 38
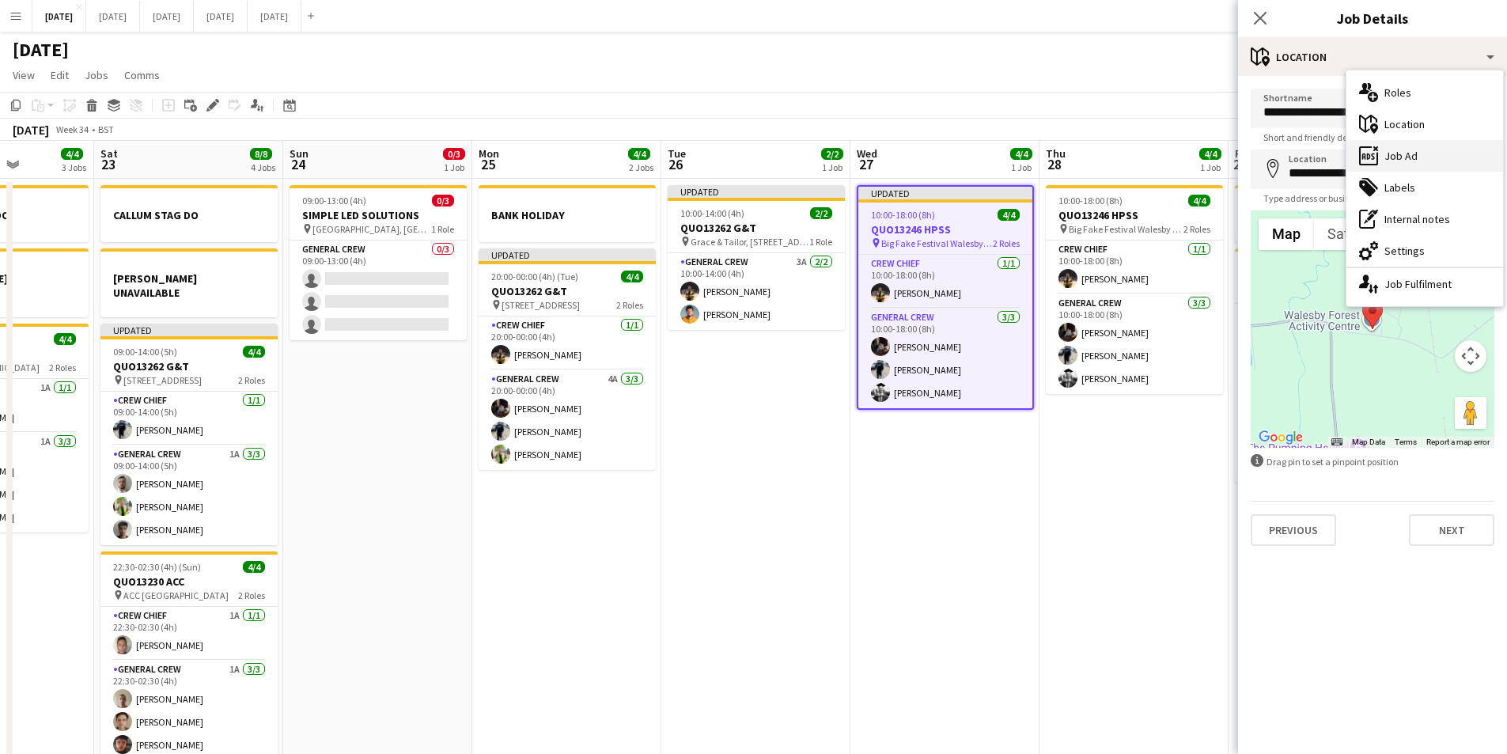
click at [1421, 157] on div "ads-window Job Ad" at bounding box center [1425, 156] width 157 height 32
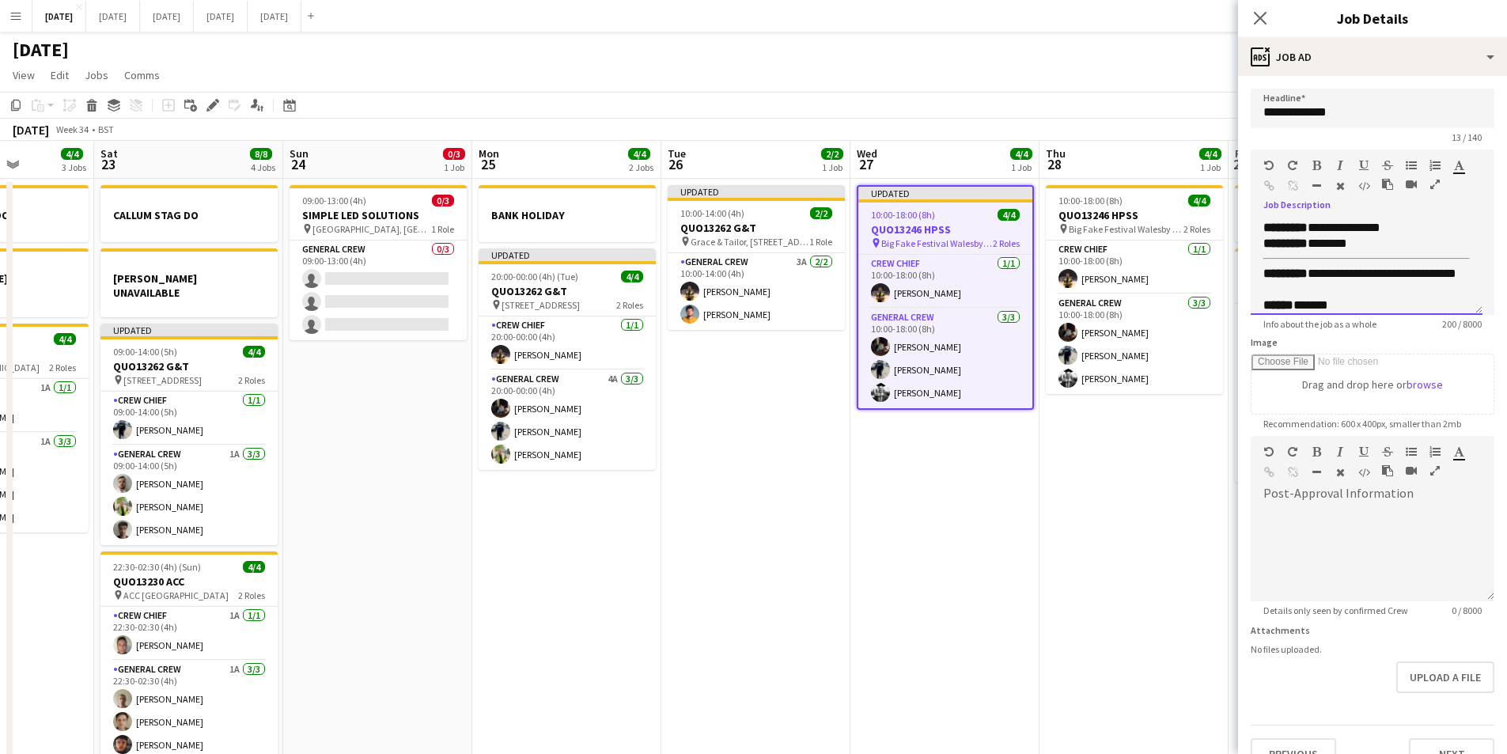
click at [1265, 286] on div "**********" at bounding box center [1361, 282] width 195 height 32
click at [1264, 286] on div "**********" at bounding box center [1361, 282] width 195 height 32
click at [1277, 289] on div "**********" at bounding box center [1361, 282] width 195 height 32
drag, startPoint x: 1423, startPoint y: 229, endPoint x: 1316, endPoint y: 223, distance: 107.0
click at [1316, 223] on div "**********" at bounding box center [1367, 228] width 207 height 16
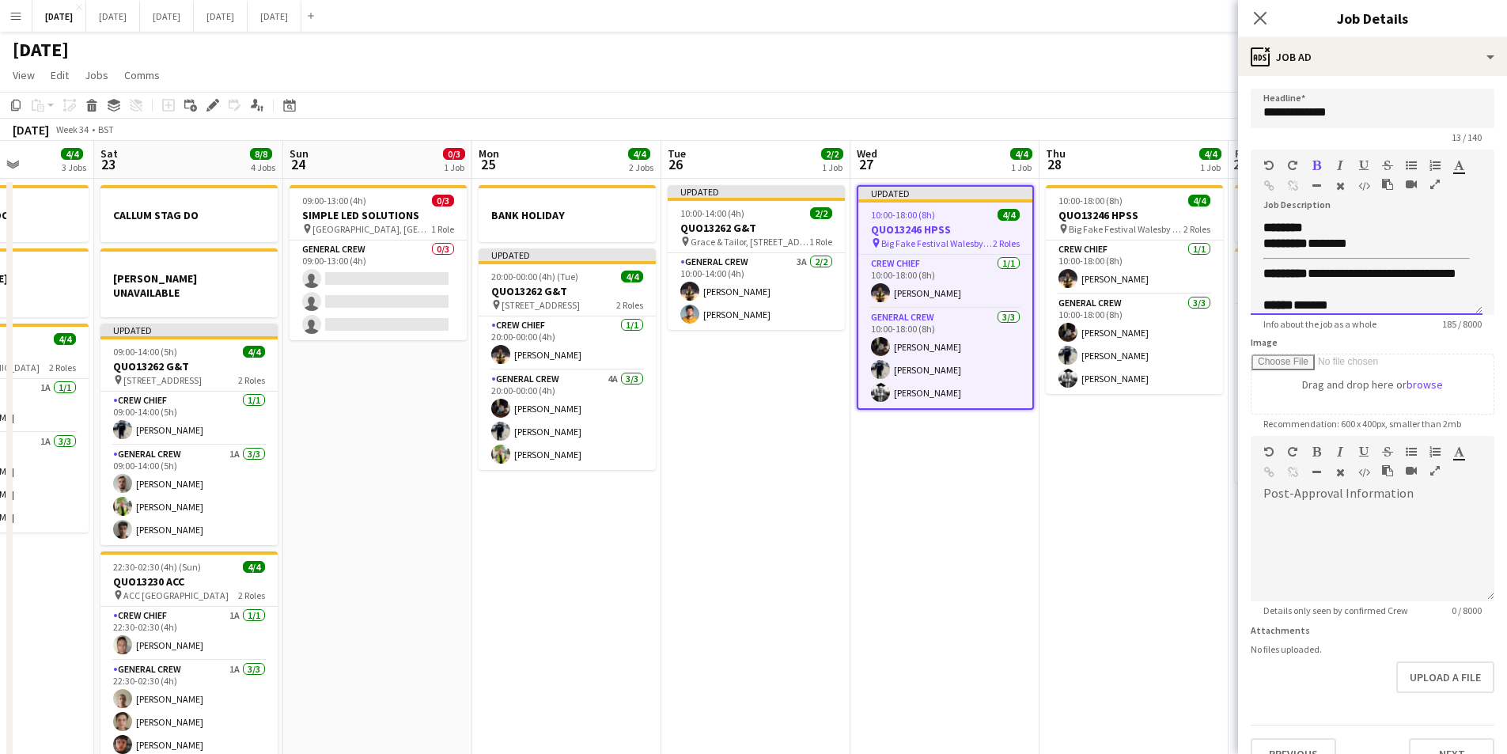
click at [1355, 225] on div "********" at bounding box center [1367, 228] width 207 height 16
drag, startPoint x: 1351, startPoint y: 228, endPoint x: 1312, endPoint y: 225, distance: 39.6
click at [1312, 225] on div "**********" at bounding box center [1367, 228] width 207 height 16
click at [1317, 165] on icon "button" at bounding box center [1317, 165] width 9 height 11
click at [1365, 207] on div "Standard Heading 1 Heading 2 Heading 3 Heading 4 Heading 5 Heading 6 Heading 7 …" at bounding box center [1373, 179] width 244 height 59
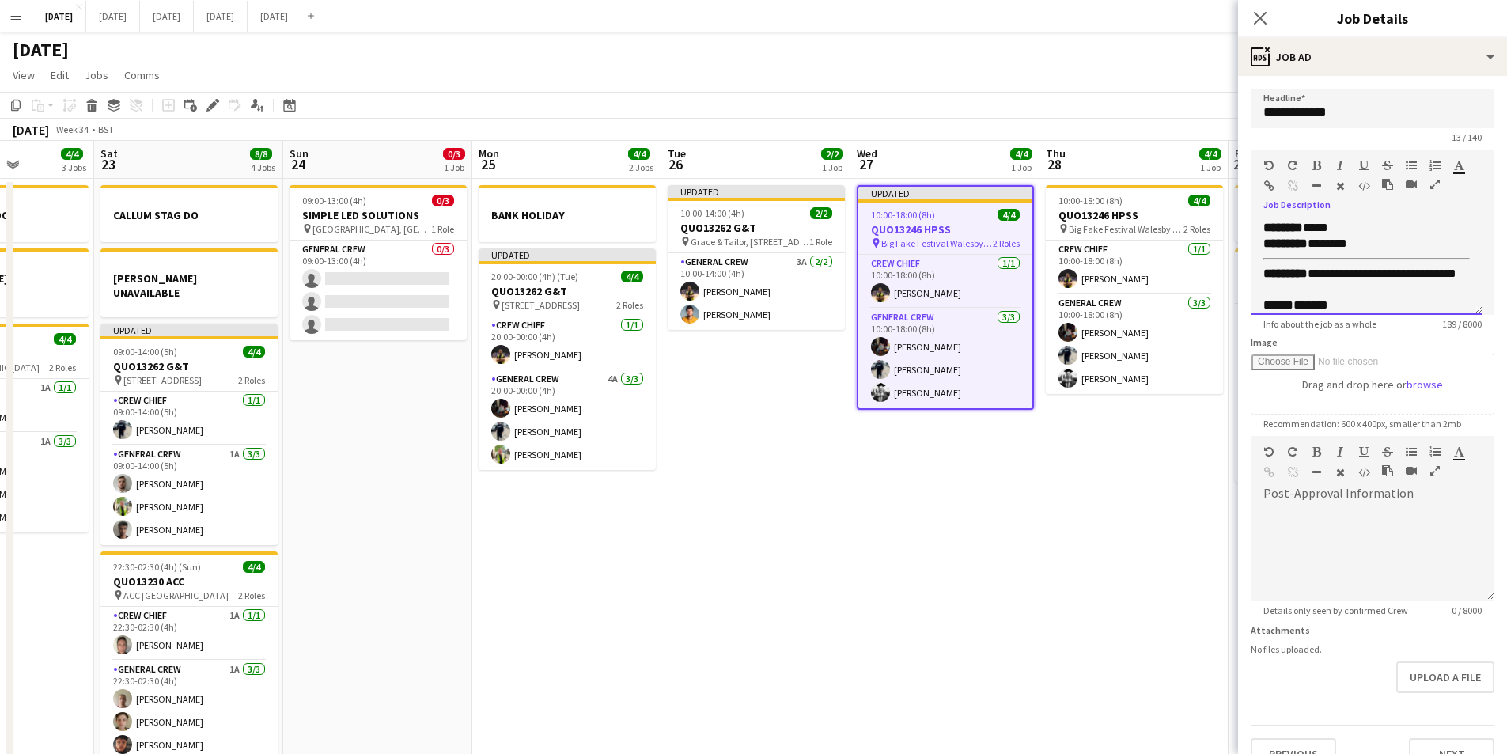
drag, startPoint x: 1392, startPoint y: 302, endPoint x: 1456, endPoint y: 271, distance: 71.5
click at [1393, 302] on div "****** *******" at bounding box center [1361, 305] width 195 height 16
drag, startPoint x: 1264, startPoint y: 228, endPoint x: 1347, endPoint y: 313, distance: 119.2
click at [1347, 313] on div "**********" at bounding box center [1367, 267] width 232 height 95
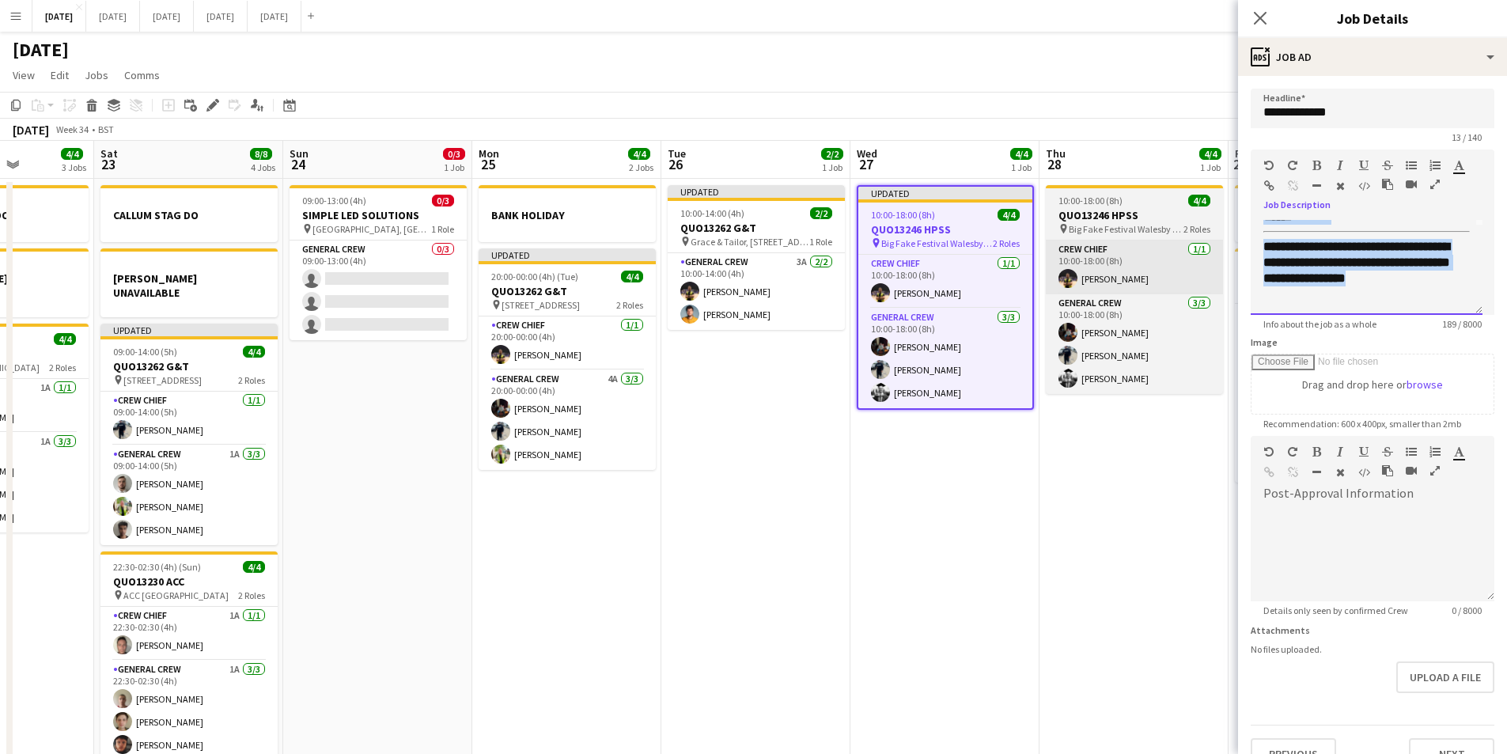
copy div "**********"
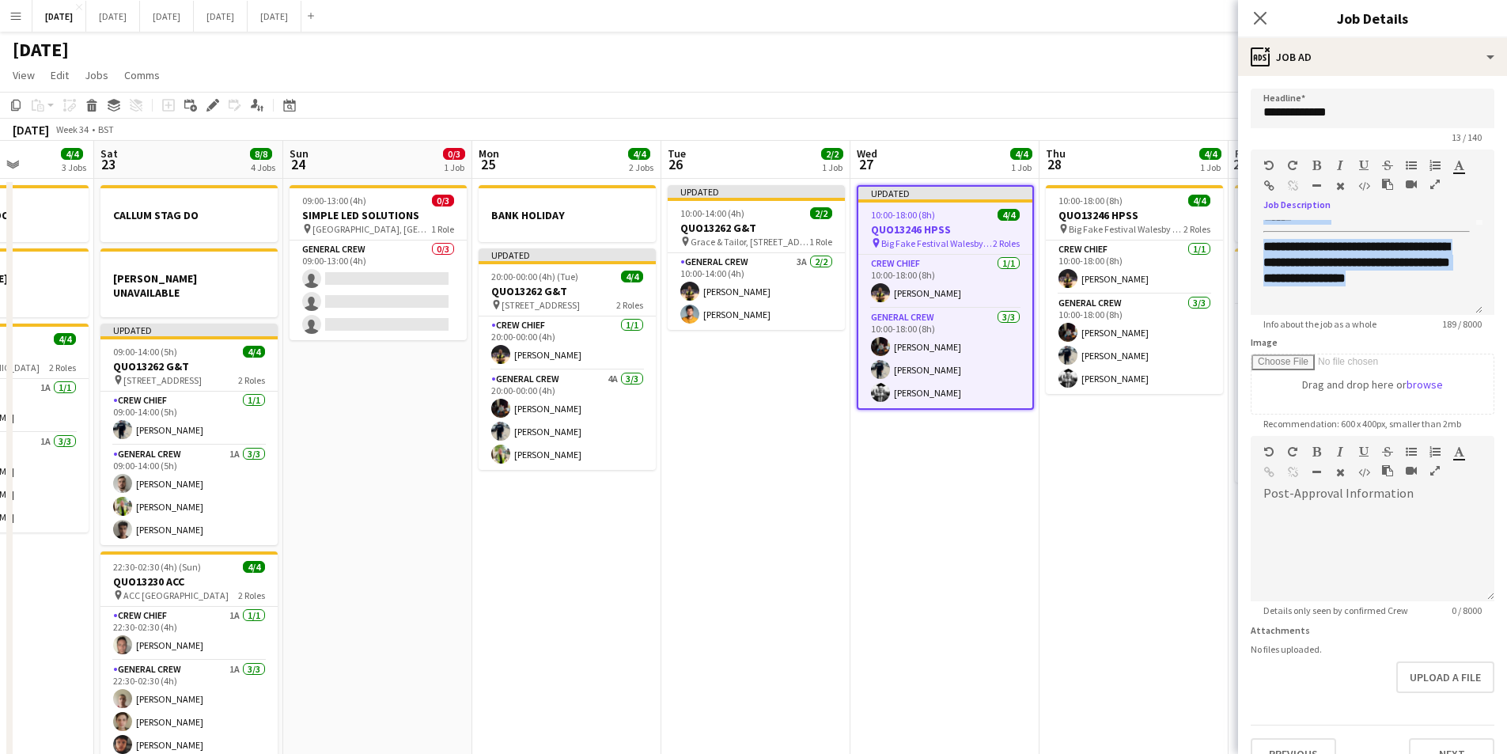
drag, startPoint x: 1090, startPoint y: 209, endPoint x: 1291, endPoint y: 215, distance: 201.9
click at [1090, 209] on h3 "QUO13246 HPSS" at bounding box center [1134, 215] width 177 height 14
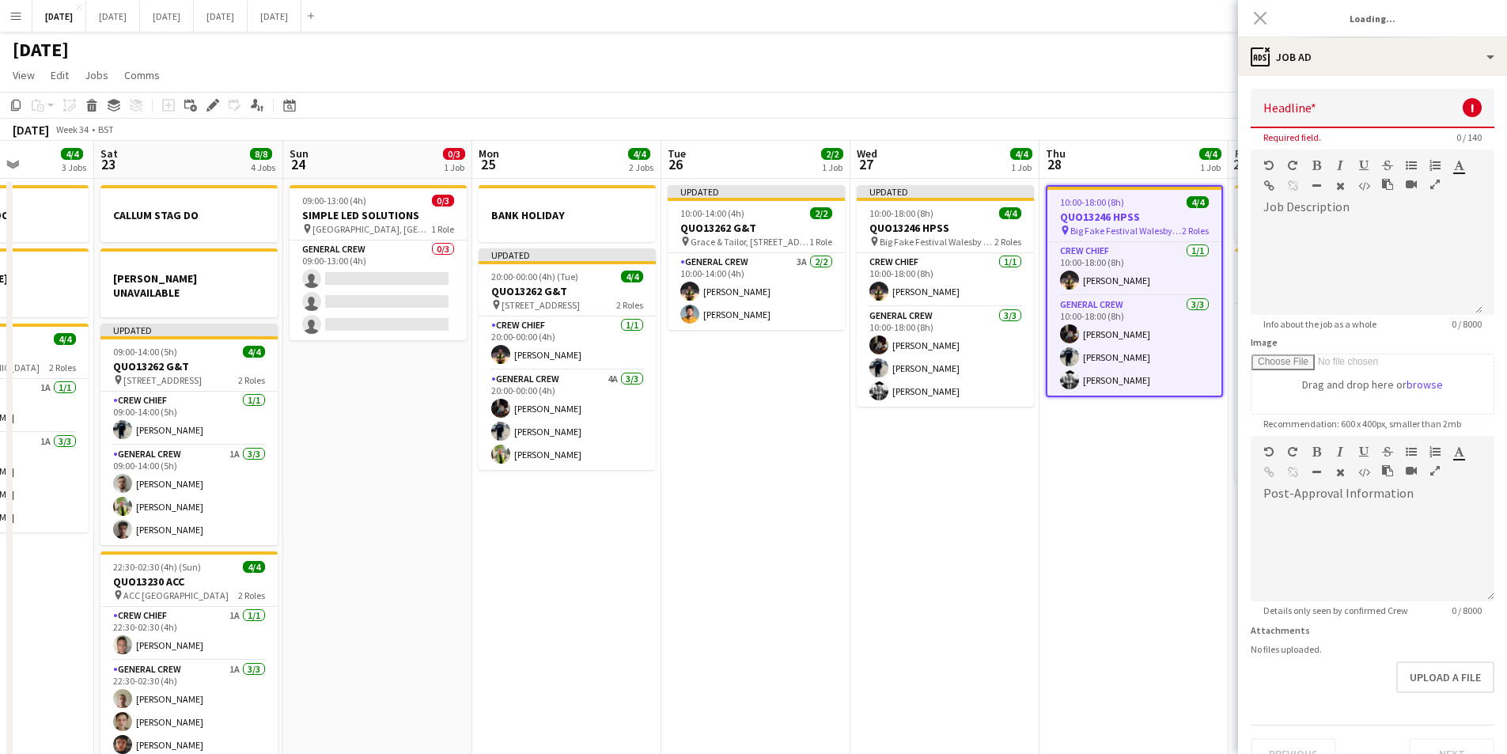
type input "**********"
click at [1300, 240] on div at bounding box center [1367, 267] width 232 height 95
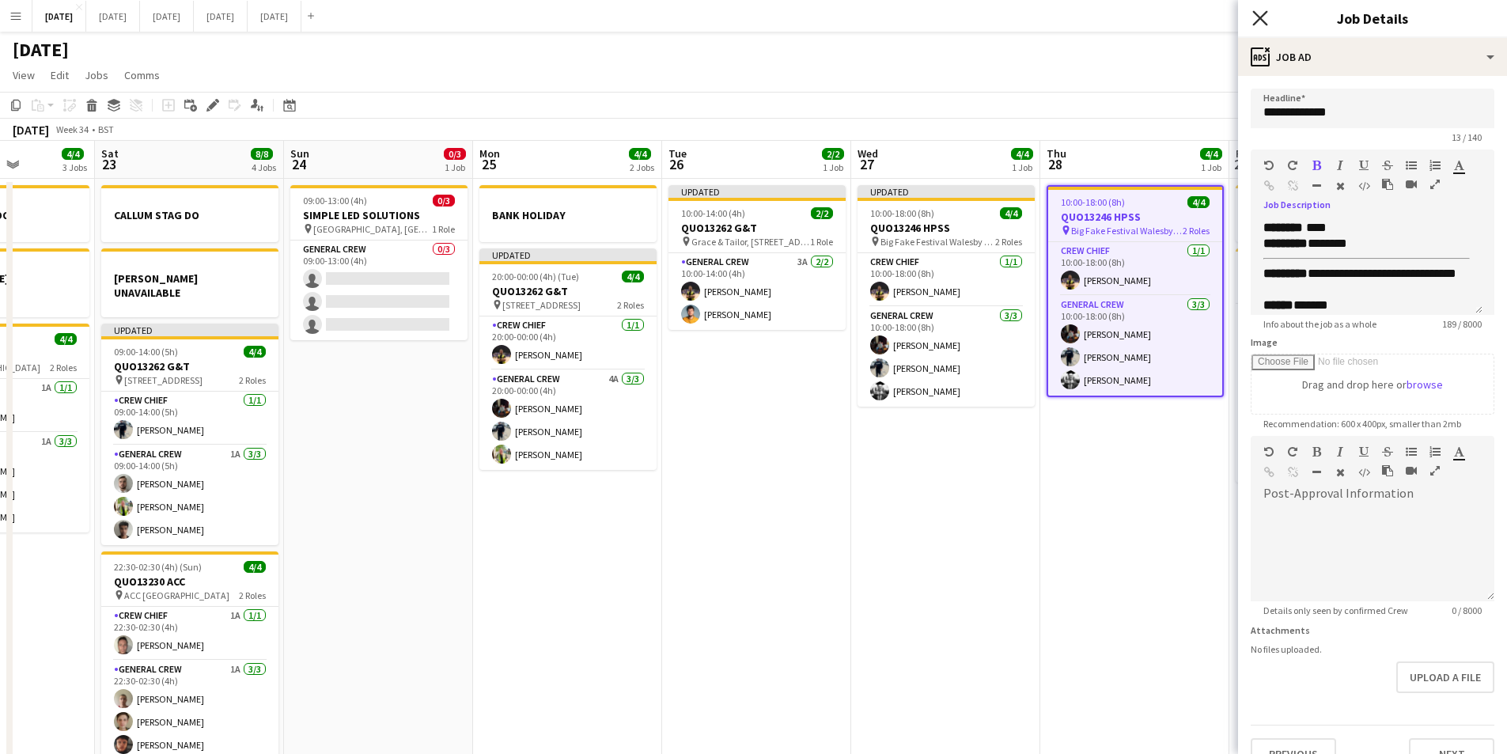
click at [1256, 13] on icon at bounding box center [1260, 17] width 15 height 15
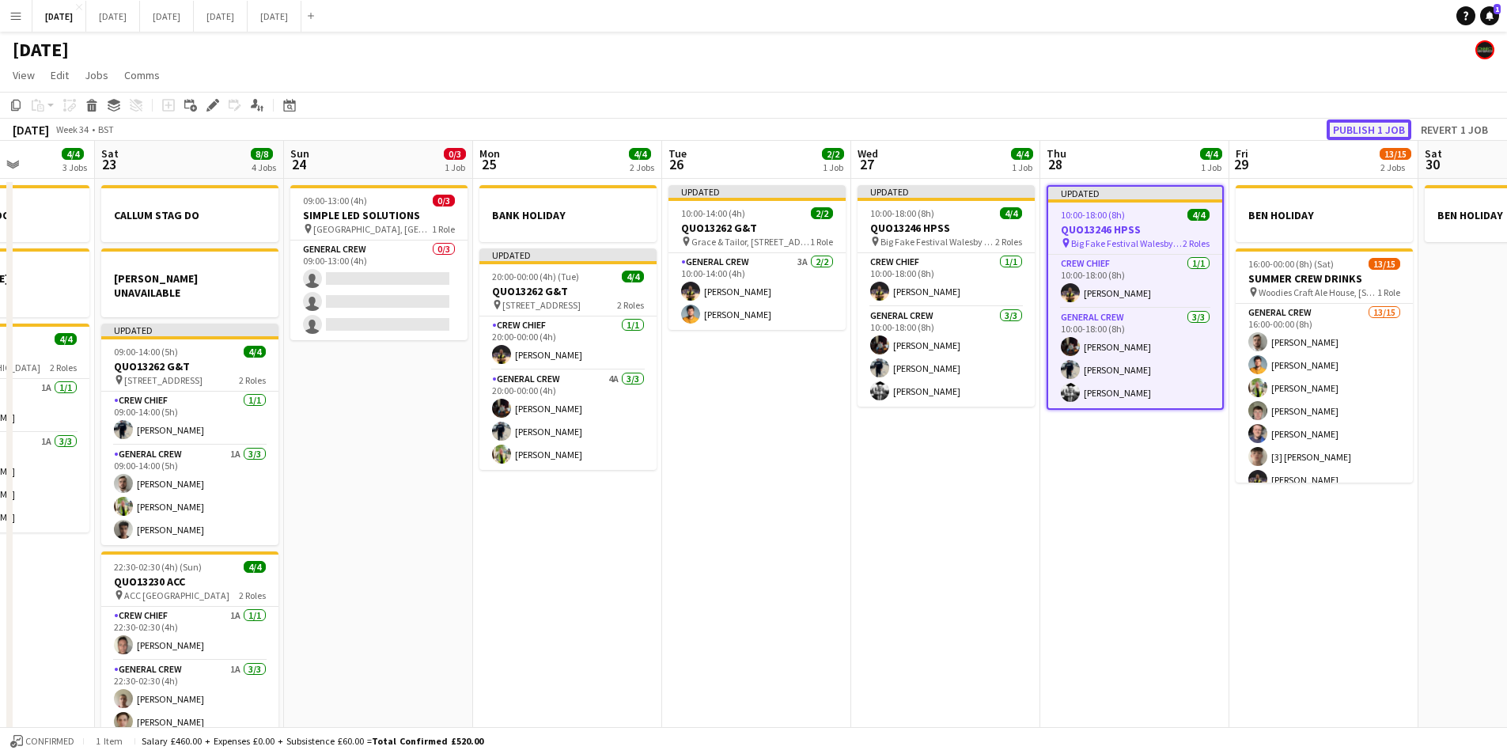
click at [1353, 138] on button "Publish 1 job" at bounding box center [1369, 129] width 85 height 21
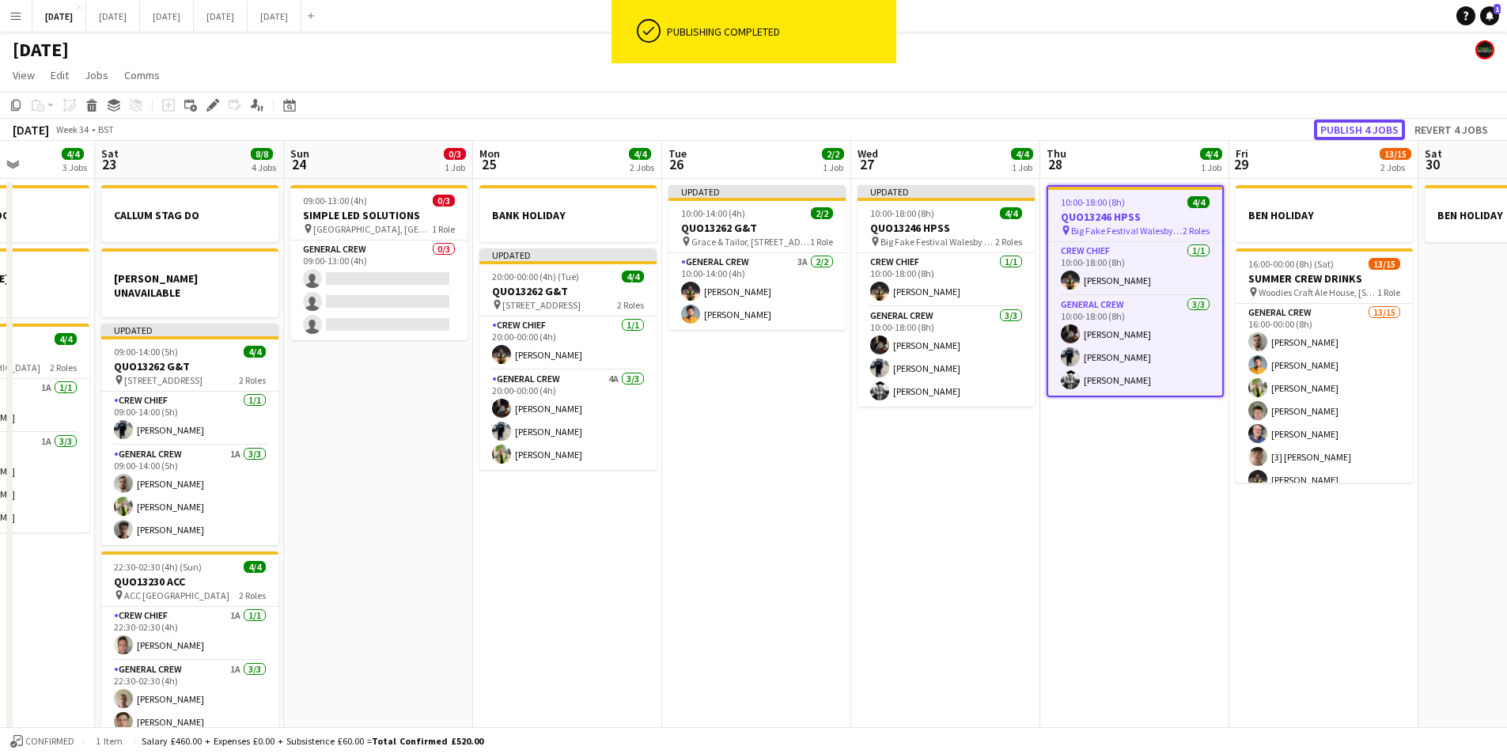
click at [1362, 133] on button "Publish 4 jobs" at bounding box center [1359, 129] width 91 height 21
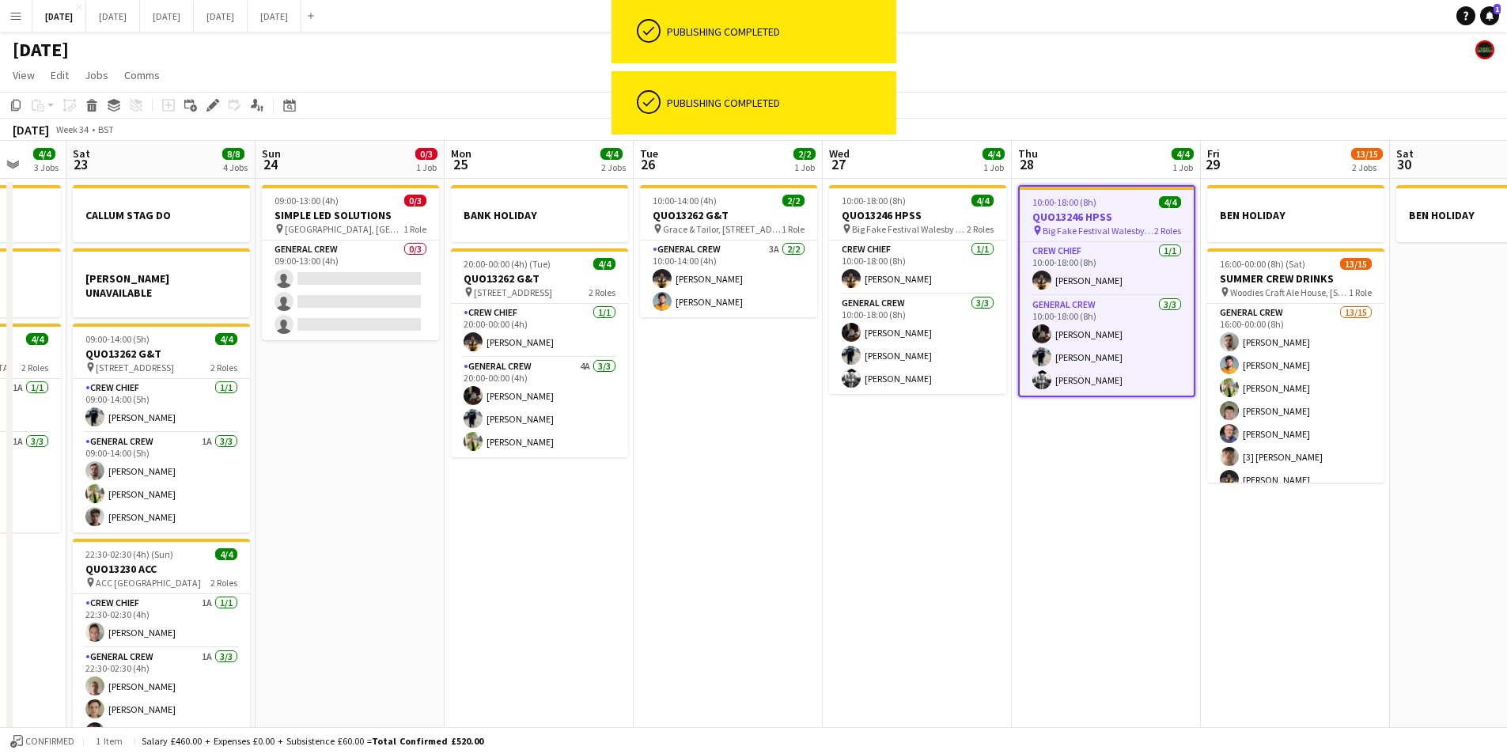
scroll to position [0, 511]
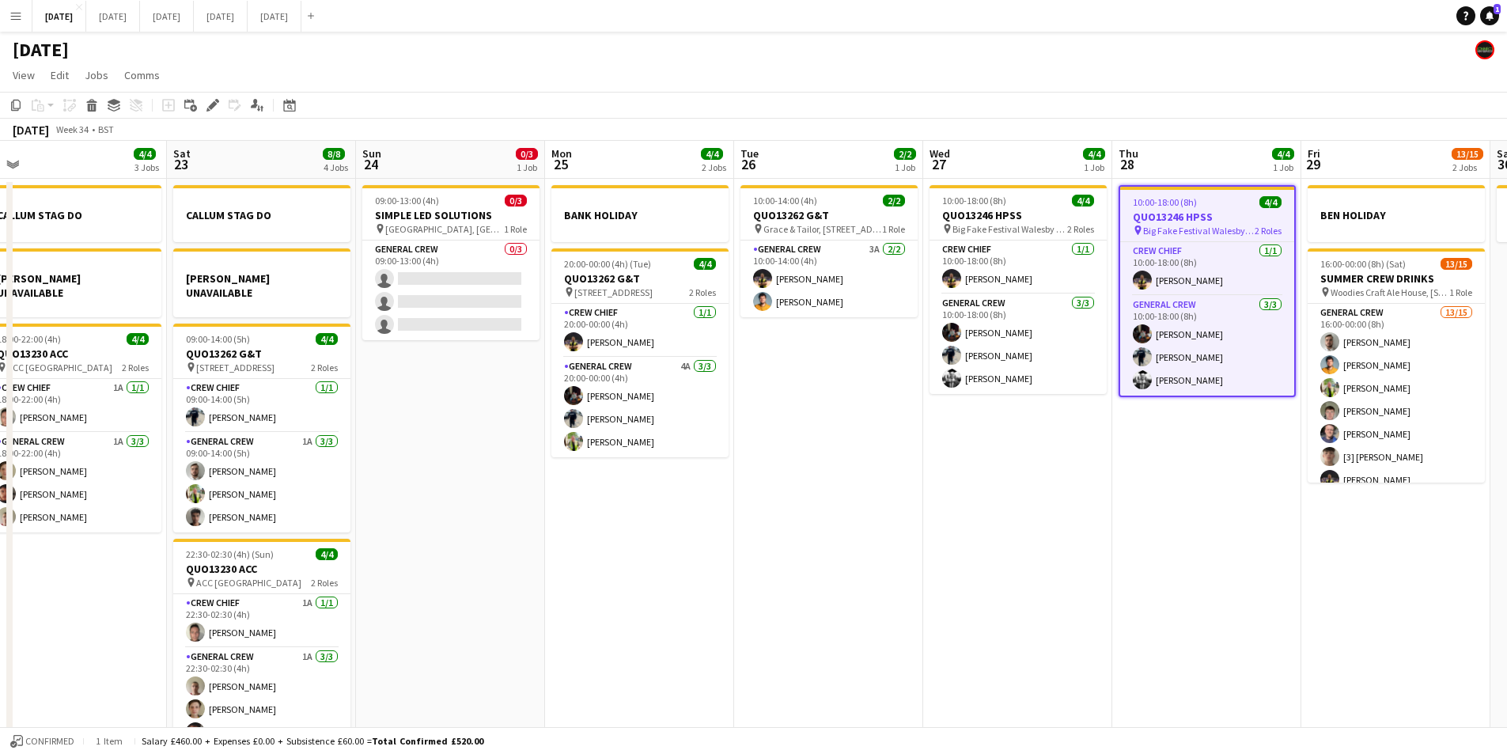
drag, startPoint x: 1047, startPoint y: 470, endPoint x: 1119, endPoint y: 496, distance: 76.6
click at [1119, 496] on app-calendar-viewport "Wed 20 Thu 21 1 Job Fri 22 4/4 3 Jobs Sat 23 8/8 4 Jobs Sun 24 0/3 1 Job Mon 25…" at bounding box center [753, 455] width 1507 height 629
drag, startPoint x: 1185, startPoint y: 498, endPoint x: 631, endPoint y: 229, distance: 615.4
click at [1187, 498] on app-calendar-viewport "Wed 20 Thu 21 1 Job Fri 22 4/4 3 Jobs Sat 23 8/8 4 Jobs Sun 24 0/3 1 Job Mon 25…" at bounding box center [753, 455] width 1507 height 629
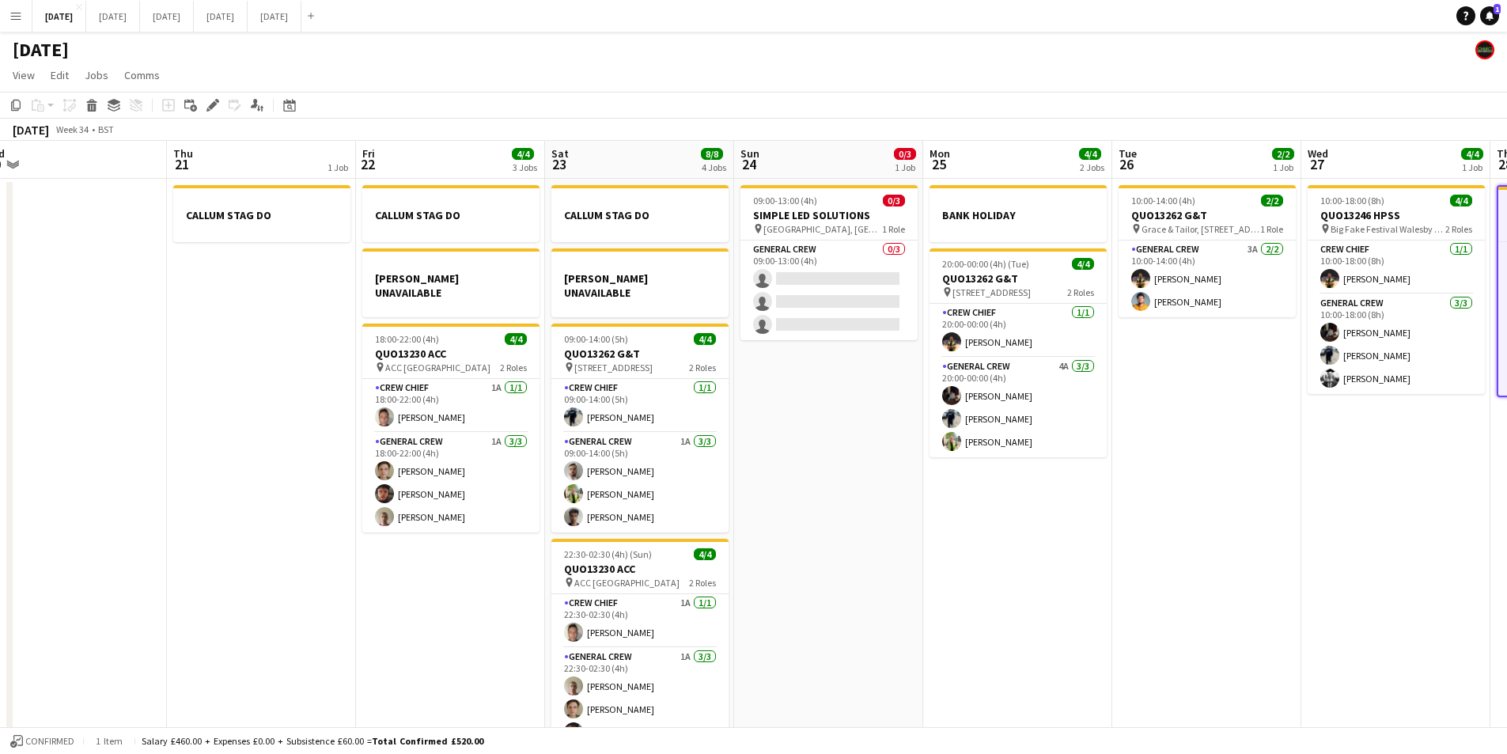
scroll to position [0, 492]
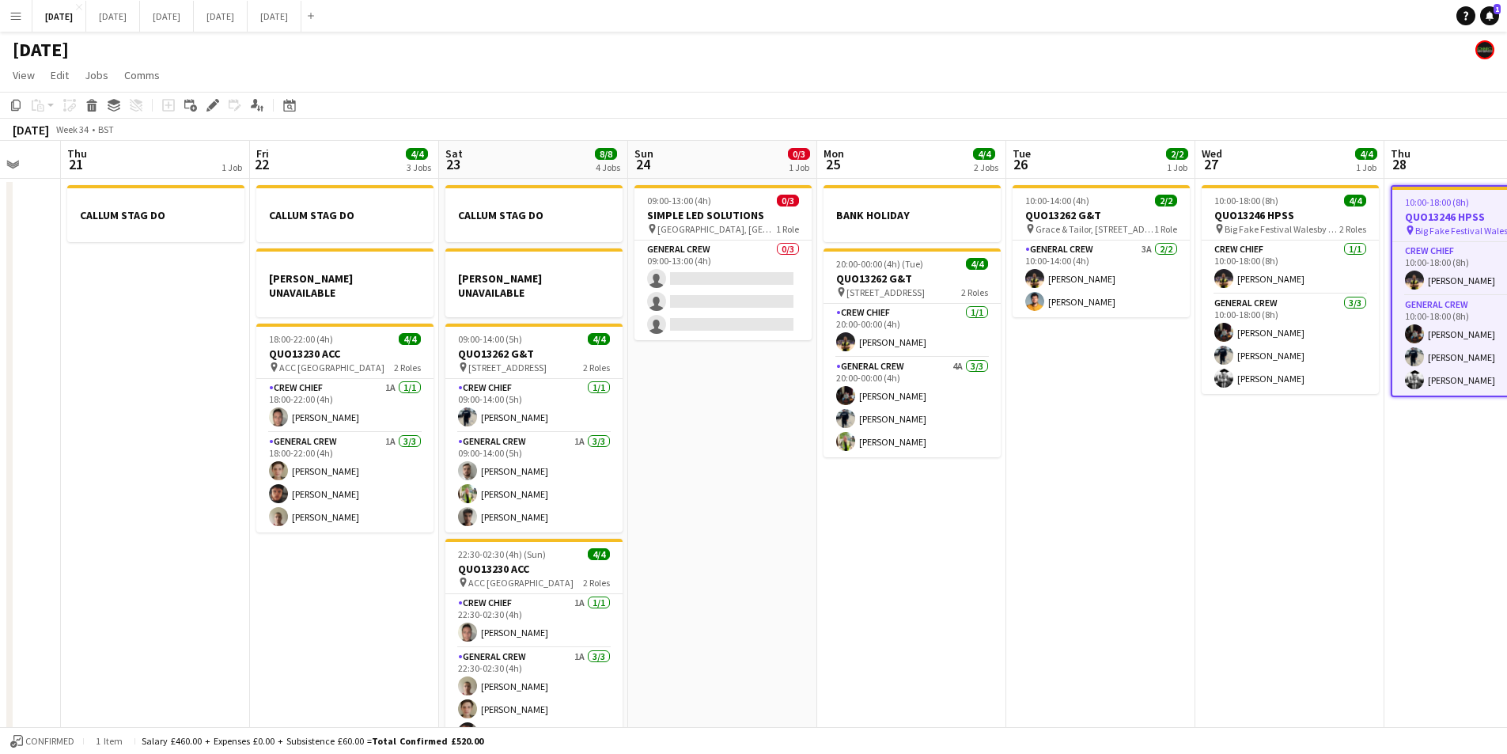
drag, startPoint x: 1286, startPoint y: 514, endPoint x: 1150, endPoint y: 498, distance: 137.0
click at [1478, 506] on app-calendar-viewport "Mon 18 6/6 4 Jobs Tue 19 4/4 1 Job Wed 20 Thu 21 1 Job Fri 22 4/4 3 Jobs Sat 23…" at bounding box center [753, 455] width 1507 height 629
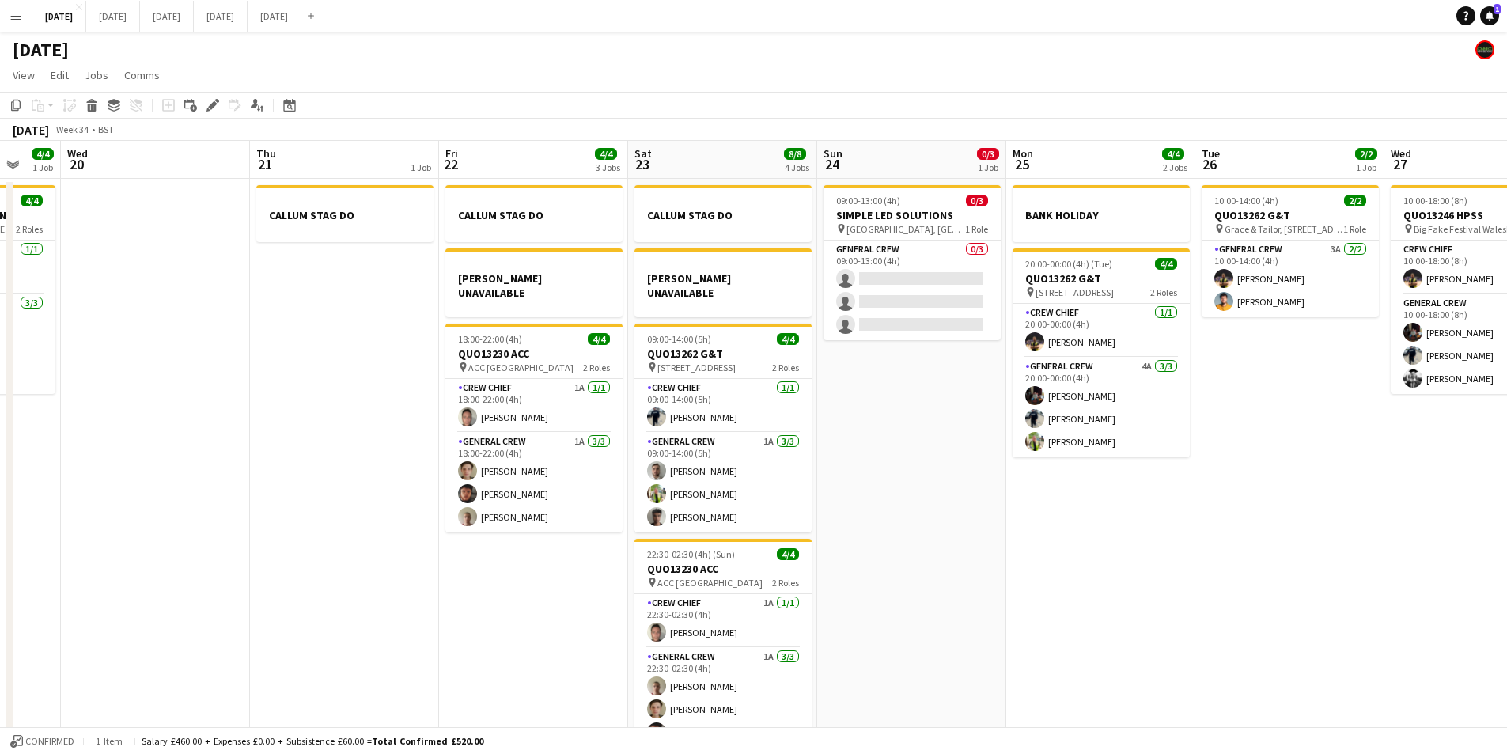
scroll to position [0, 433]
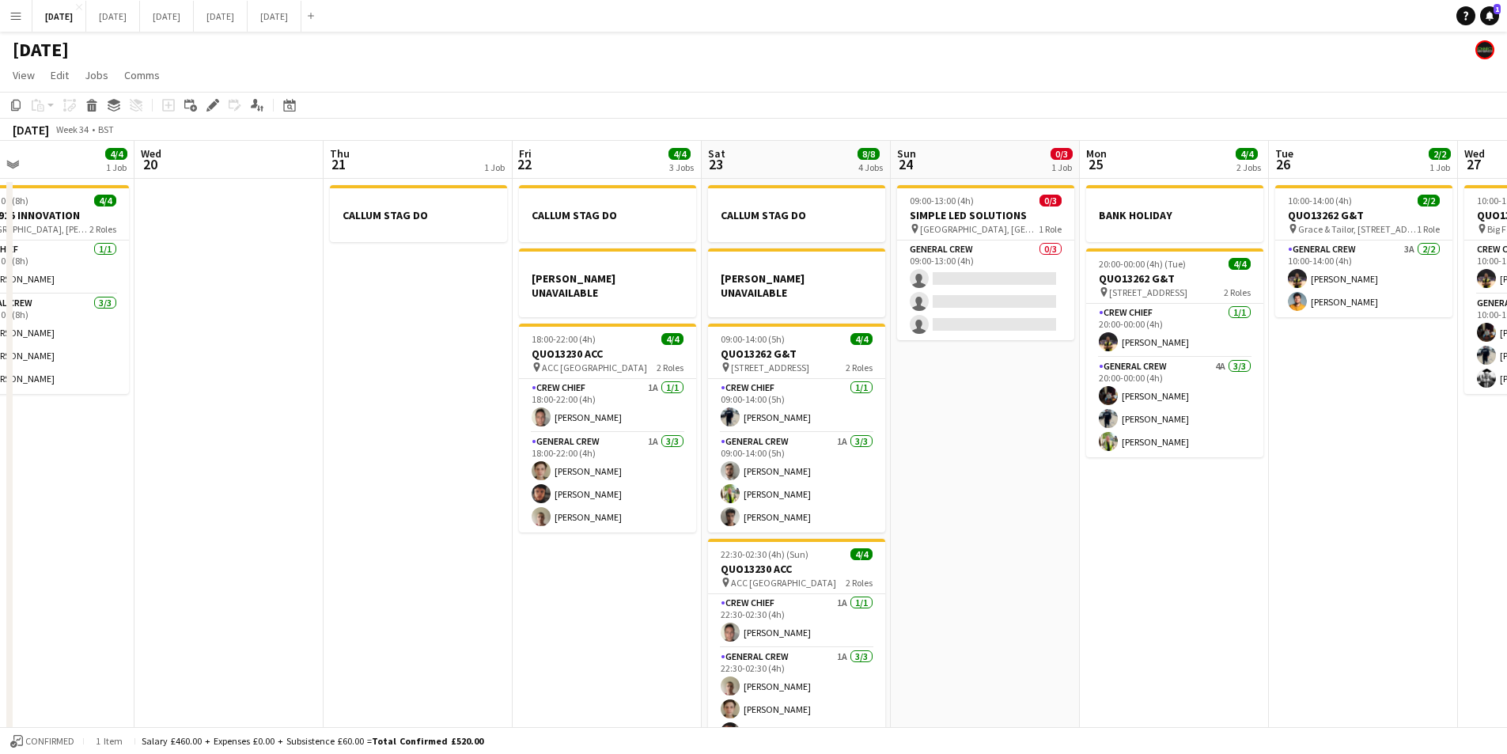
drag, startPoint x: 1150, startPoint y: 498, endPoint x: 668, endPoint y: 504, distance: 481.9
click at [1420, 500] on app-calendar-viewport "Sun 17 12/15 2 Jobs Mon 18 6/6 4 Jobs Tue 19 4/4 1 Job Wed 20 Thu 21 1 Job Fri …" at bounding box center [753, 455] width 1507 height 629
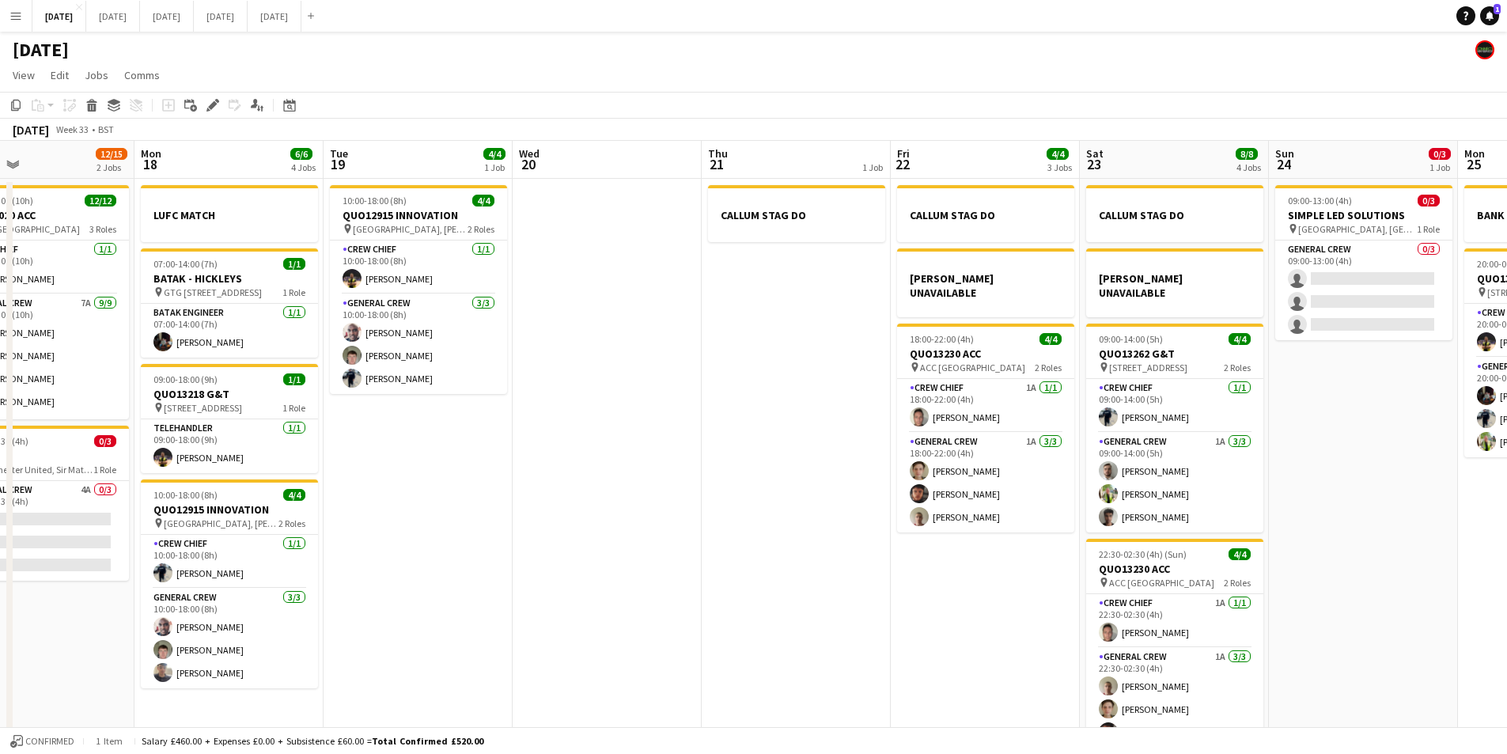
drag, startPoint x: 668, startPoint y: 504, endPoint x: 571, endPoint y: 525, distance: 98.7
click at [870, 510] on app-calendar-viewport "Fri 15 1/1 1 Job Sat 16 12/12 1 Job Sun 17 12/15 2 Jobs Mon 18 6/6 4 Jobs Tue 1…" at bounding box center [753, 455] width 1507 height 629
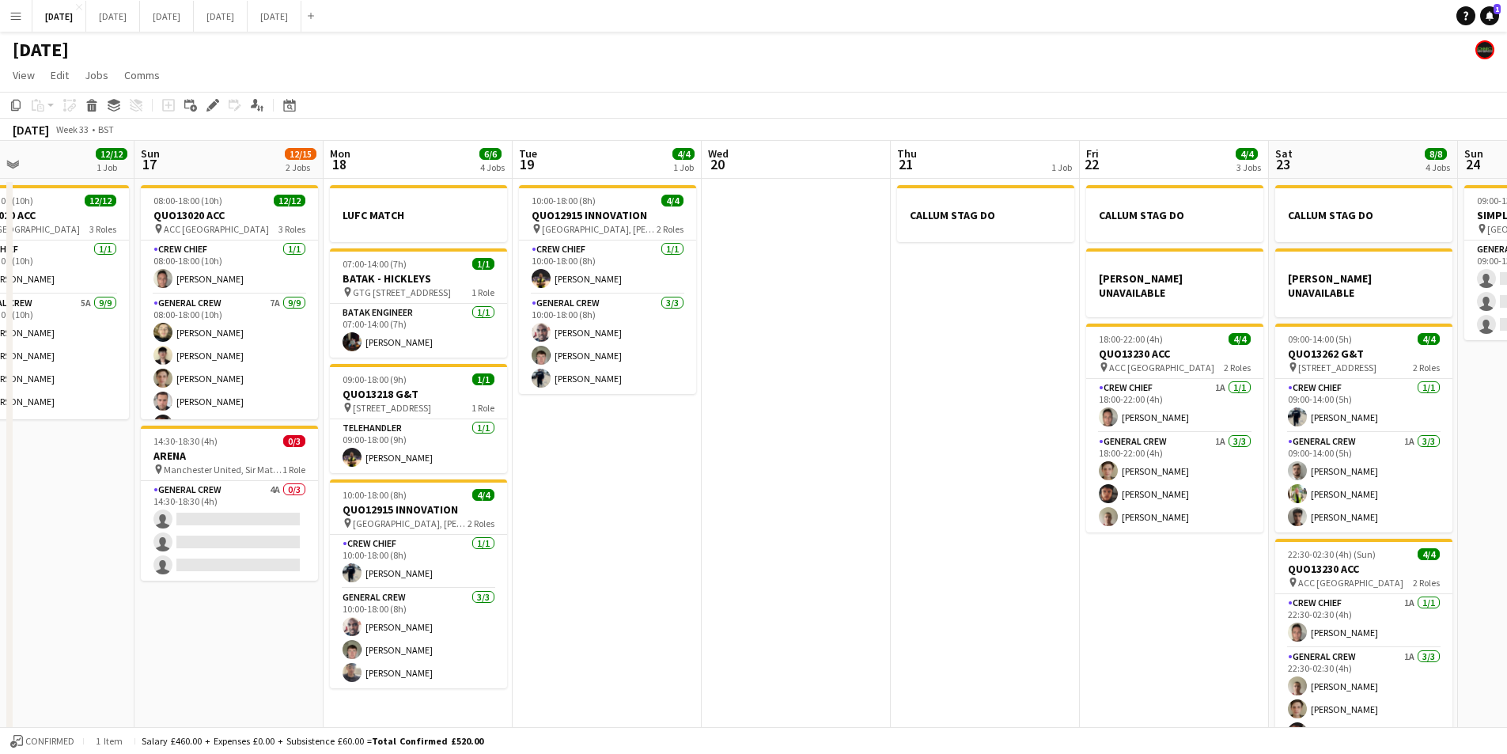
drag, startPoint x: 571, startPoint y: 525, endPoint x: 825, endPoint y: 512, distance: 254.3
click at [814, 517] on app-calendar-viewport "Thu 14 4/4 1 Job Fri 15 1/1 1 Job Sat 16 12/12 1 Job Sun 17 12/15 2 Jobs Mon 18…" at bounding box center [753, 455] width 1507 height 629
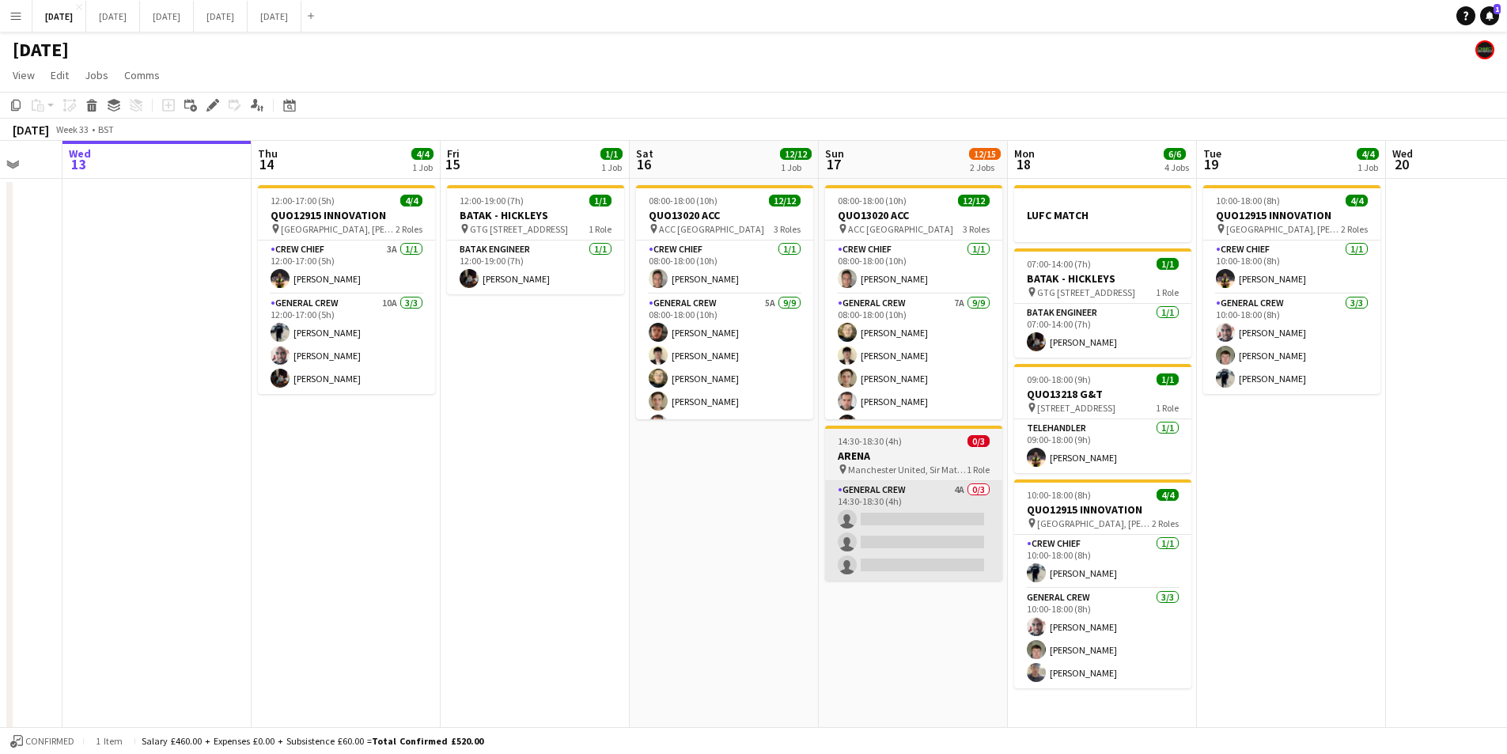
scroll to position [0, 505]
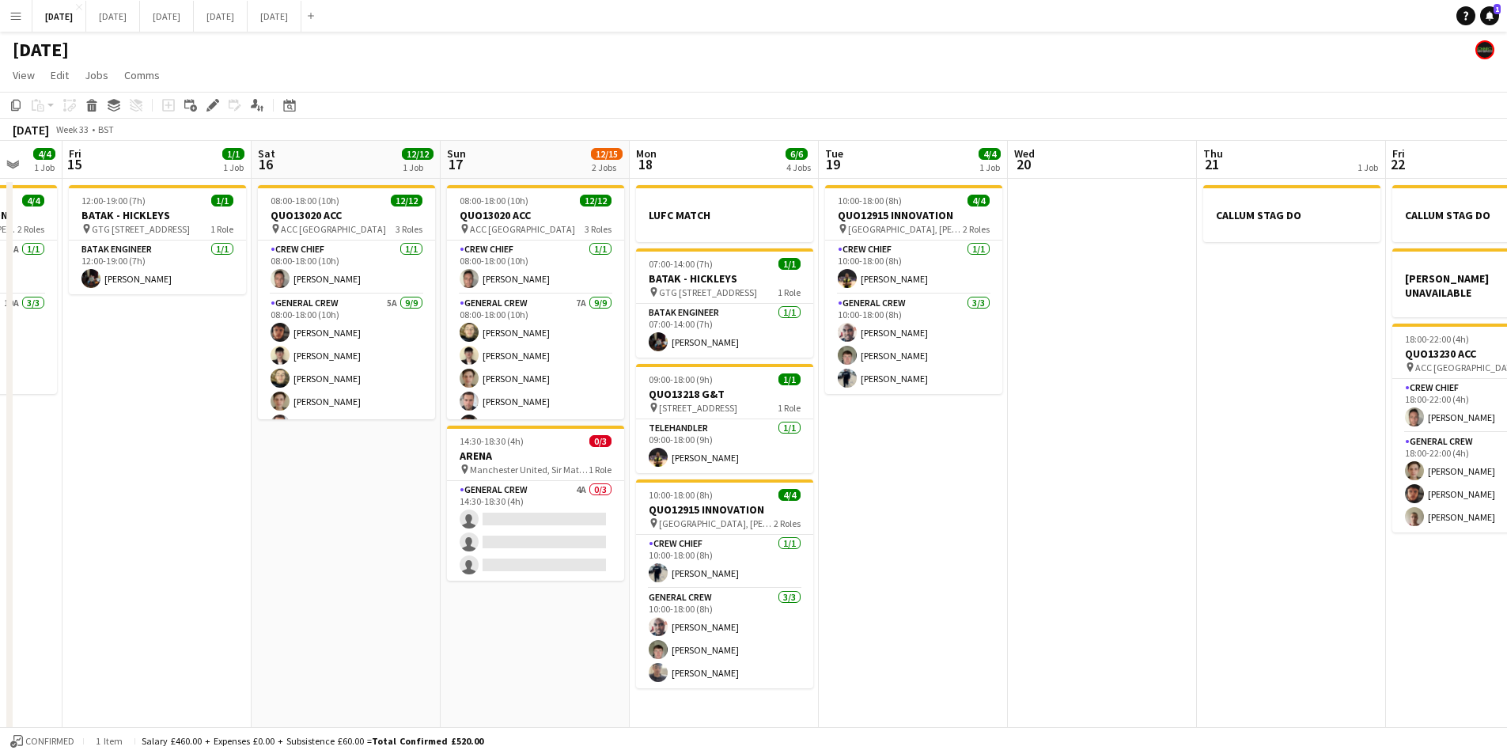
drag, startPoint x: 448, startPoint y: 593, endPoint x: 732, endPoint y: 581, distance: 284.3
click at [729, 586] on app-calendar-viewport "Tue 12 Wed 13 Thu 14 4/4 1 Job Fri 15 1/1 1 Job Sat 16 12/12 1 Job Sun 17 12/15…" at bounding box center [753, 455] width 1507 height 629
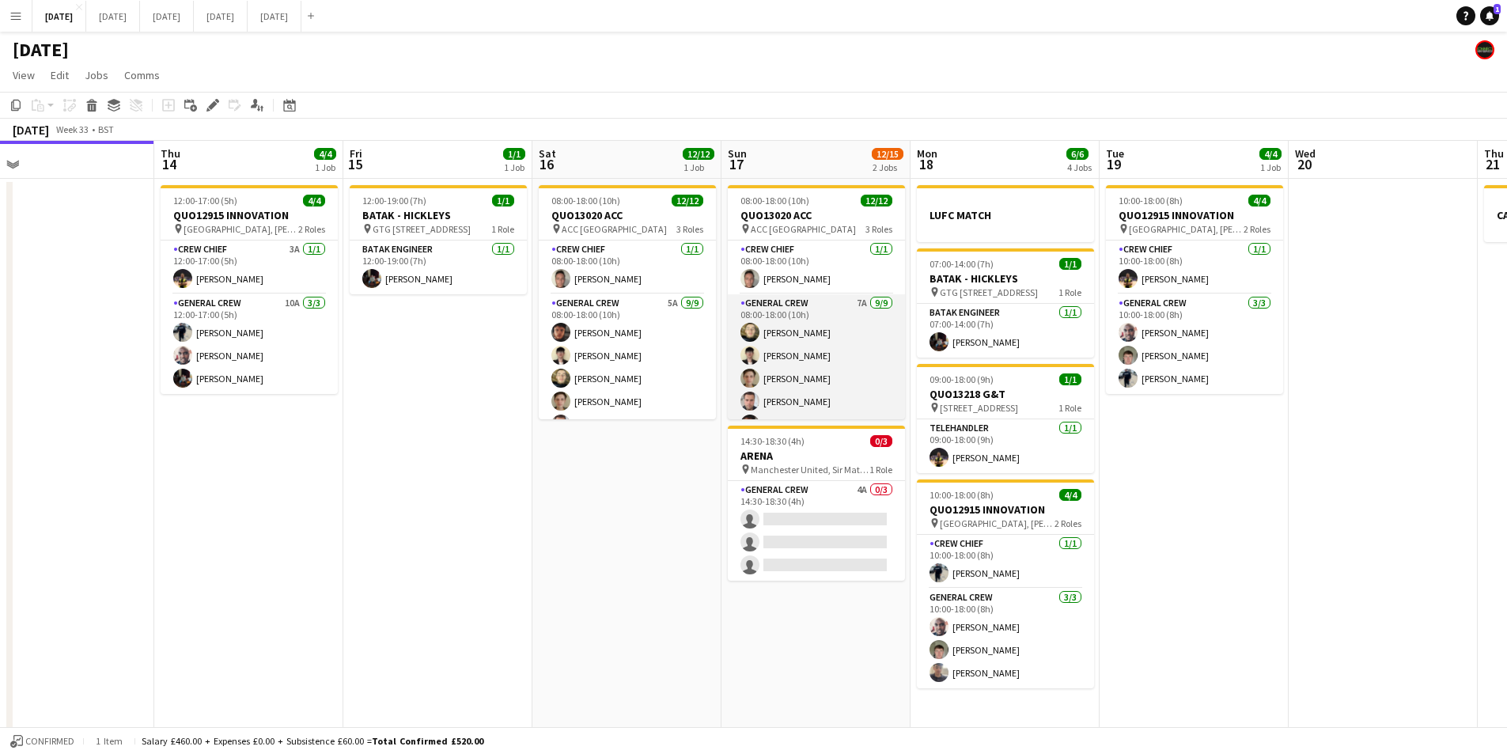
scroll to position [189, 0]
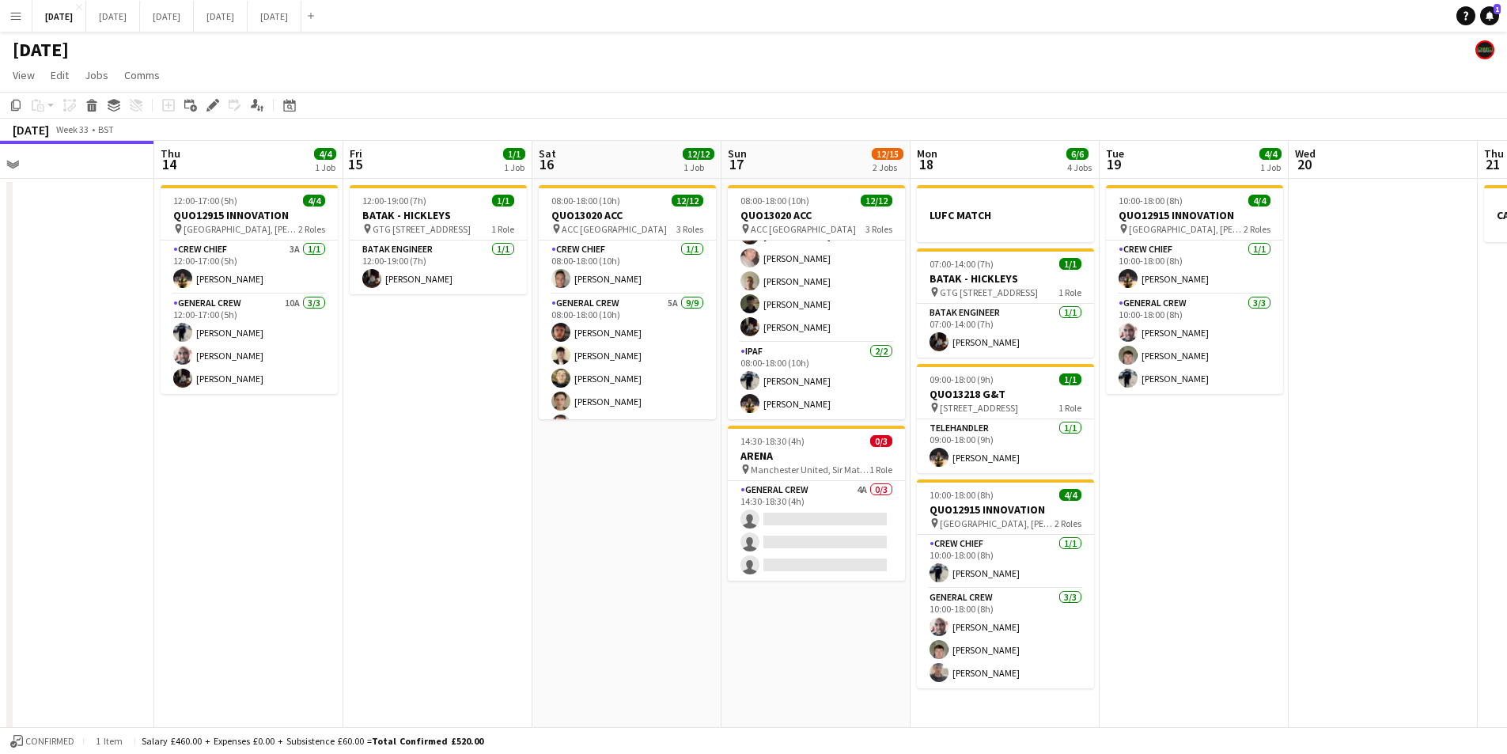
drag, startPoint x: 687, startPoint y: 540, endPoint x: 787, endPoint y: 525, distance: 101.6
click at [785, 528] on app-calendar-viewport "Mon 11 Tue 12 Wed 13 Thu 14 4/4 1 Job Fri 15 1/1 1 Job Sat 16 12/12 1 Job Sun 1…" at bounding box center [753, 455] width 1507 height 629
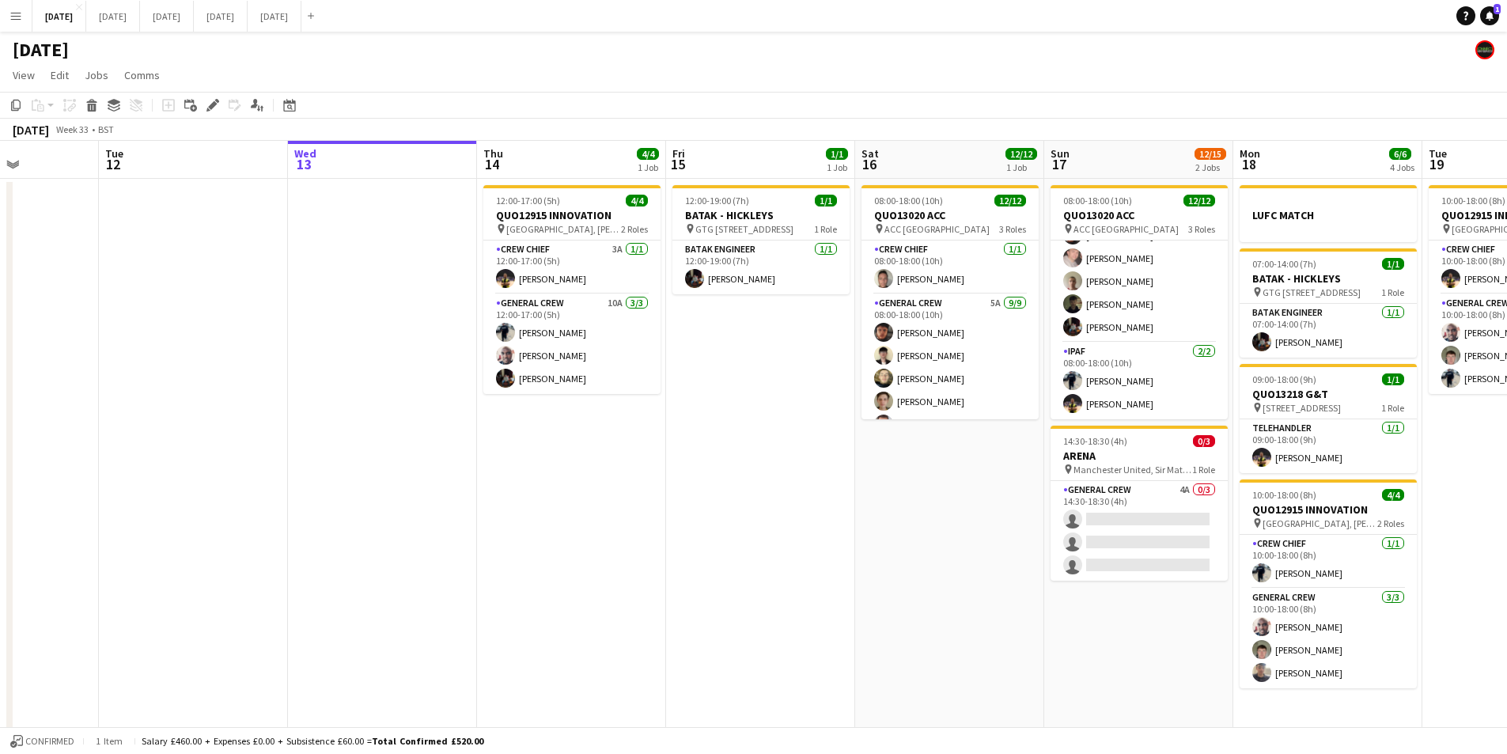
scroll to position [0, 466]
drag, startPoint x: 610, startPoint y: 517, endPoint x: 704, endPoint y: 479, distance: 101.5
click at [645, 523] on app-calendar-viewport "Sat 9 Sun 10 Mon 11 Tue 12 Wed 13 Thu 14 4/4 1 Job Fri 15 1/1 1 Job Sat 16 12/1…" at bounding box center [753, 455] width 1507 height 629
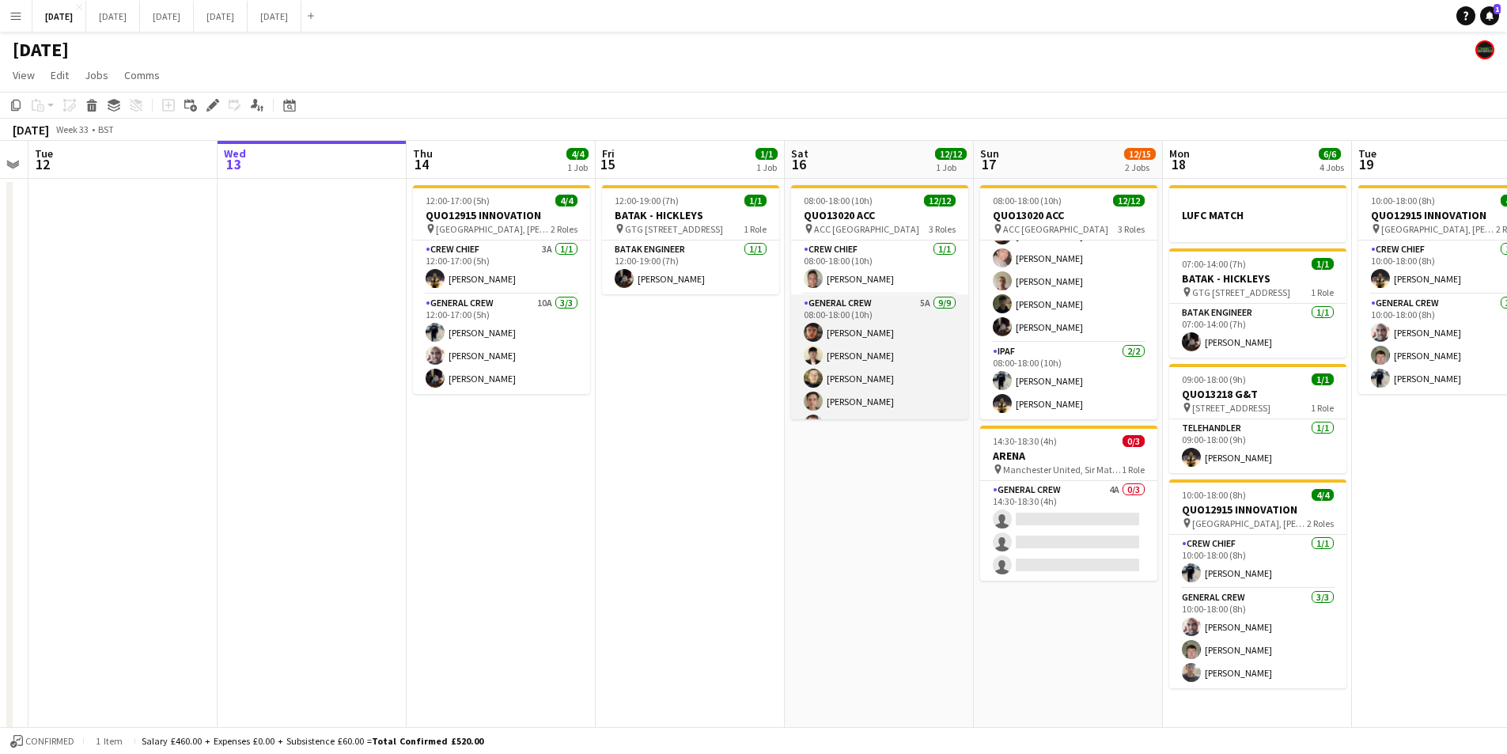
scroll to position [189, 0]
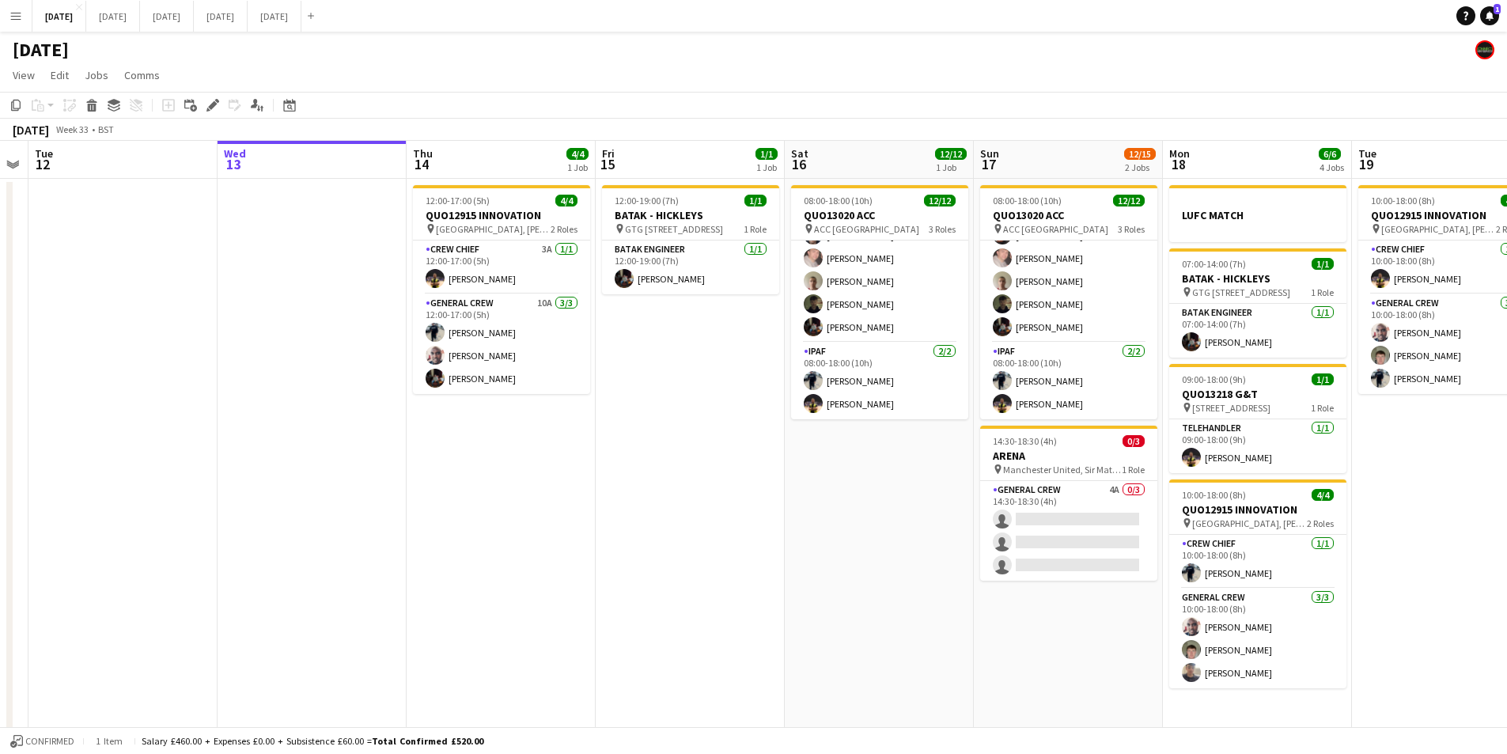
drag, startPoint x: 870, startPoint y: 495, endPoint x: 539, endPoint y: 407, distance: 342.2
click at [539, 407] on app-calendar-viewport "Sat 9 Sun 10 Mon 11 Tue 12 Wed 13 Thu 14 4/4 1 Job Fri 15 1/1 1 Job Sat 16 12/1…" at bounding box center [753, 455] width 1507 height 629
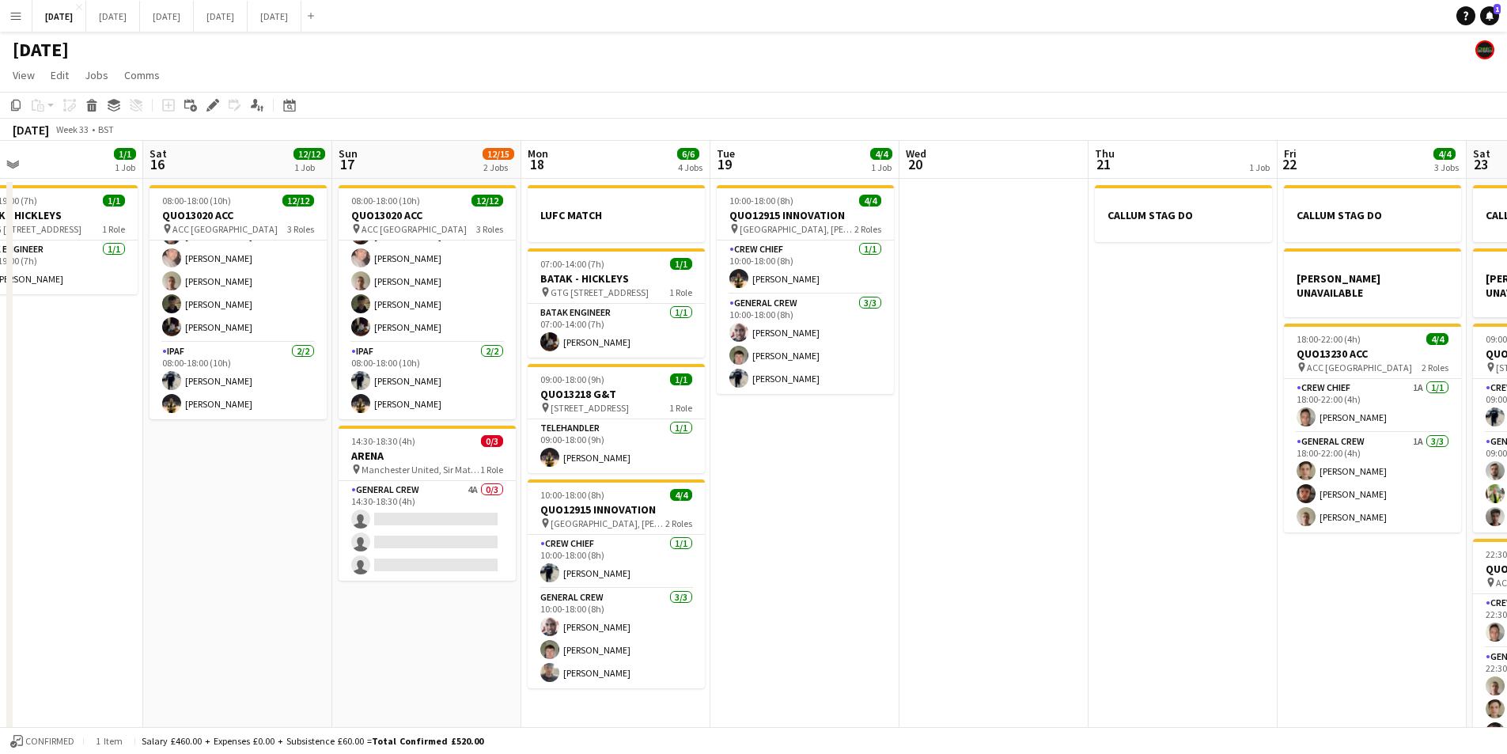
drag, startPoint x: 1162, startPoint y: 551, endPoint x: 851, endPoint y: 519, distance: 312.6
click at [851, 519] on app-calendar-viewport "Mon 11 Tue 12 Wed 13 Thu 14 4/4 1 Job Fri 15 1/1 1 Job Sat 16 12/12 1 Job Sun 1…" at bounding box center [753, 455] width 1507 height 629
drag, startPoint x: 1070, startPoint y: 553, endPoint x: 746, endPoint y: 520, distance: 325.3
click at [736, 519] on app-calendar-viewport "Mon 11 Tue 12 Wed 13 Thu 14 4/4 1 Job Fri 15 1/1 1 Job Sat 16 12/12 1 Job Sun 1…" at bounding box center [753, 455] width 1507 height 629
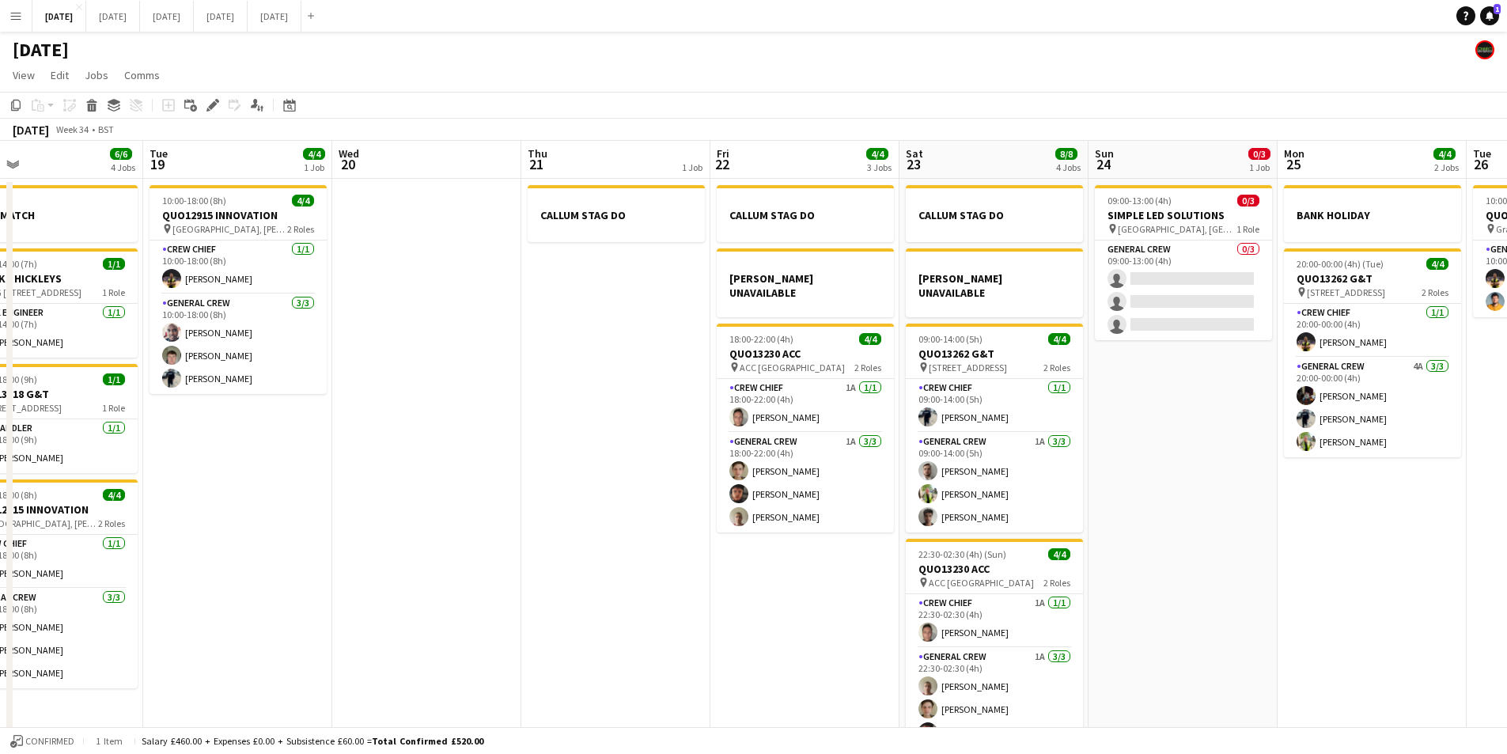
drag, startPoint x: 947, startPoint y: 574, endPoint x: 802, endPoint y: 549, distance: 147.6
click at [712, 545] on app-calendar-viewport "Thu 14 4/4 1 Job Fri 15 1/1 1 Job Sat 16 12/12 1 Job Sun 17 12/15 2 Jobs Mon 18…" at bounding box center [753, 455] width 1507 height 629
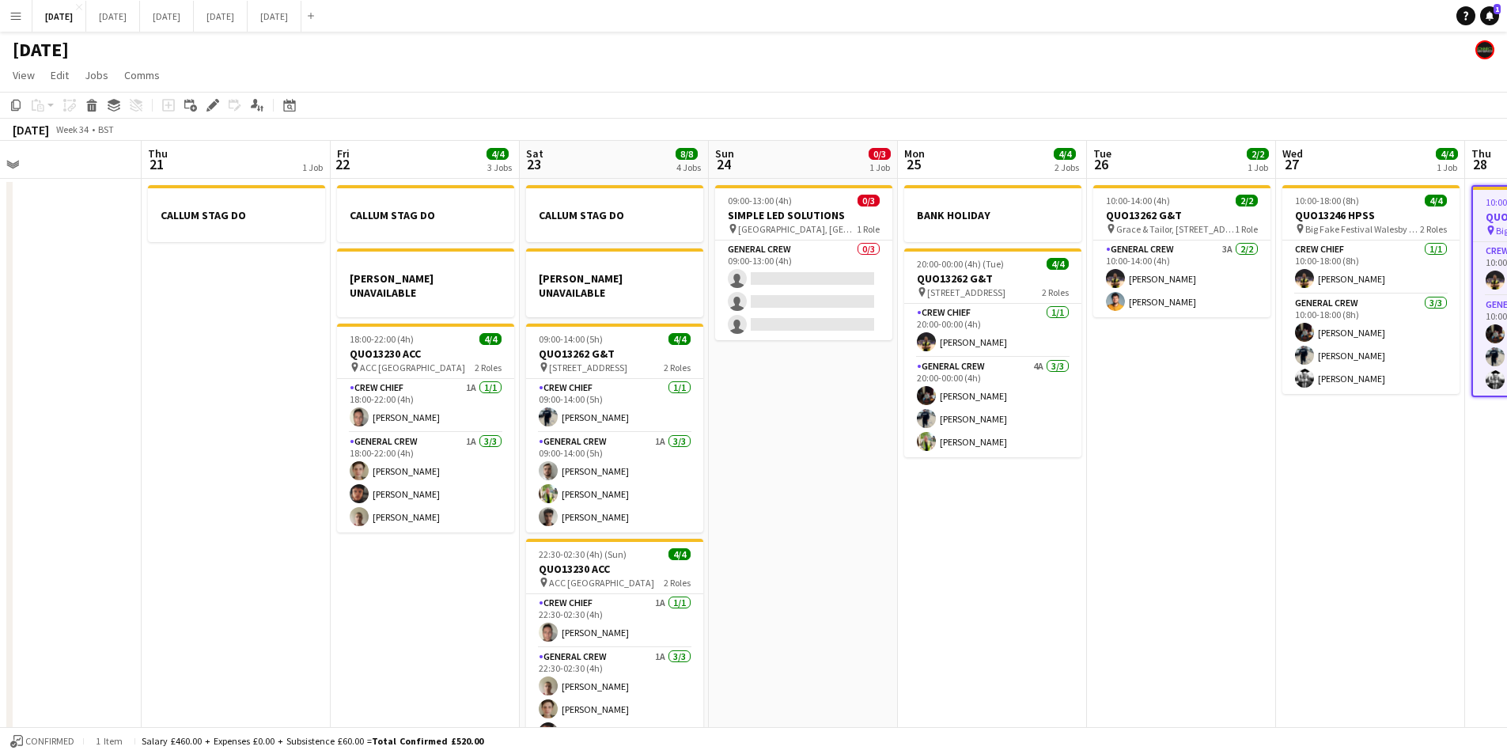
scroll to position [0, 538]
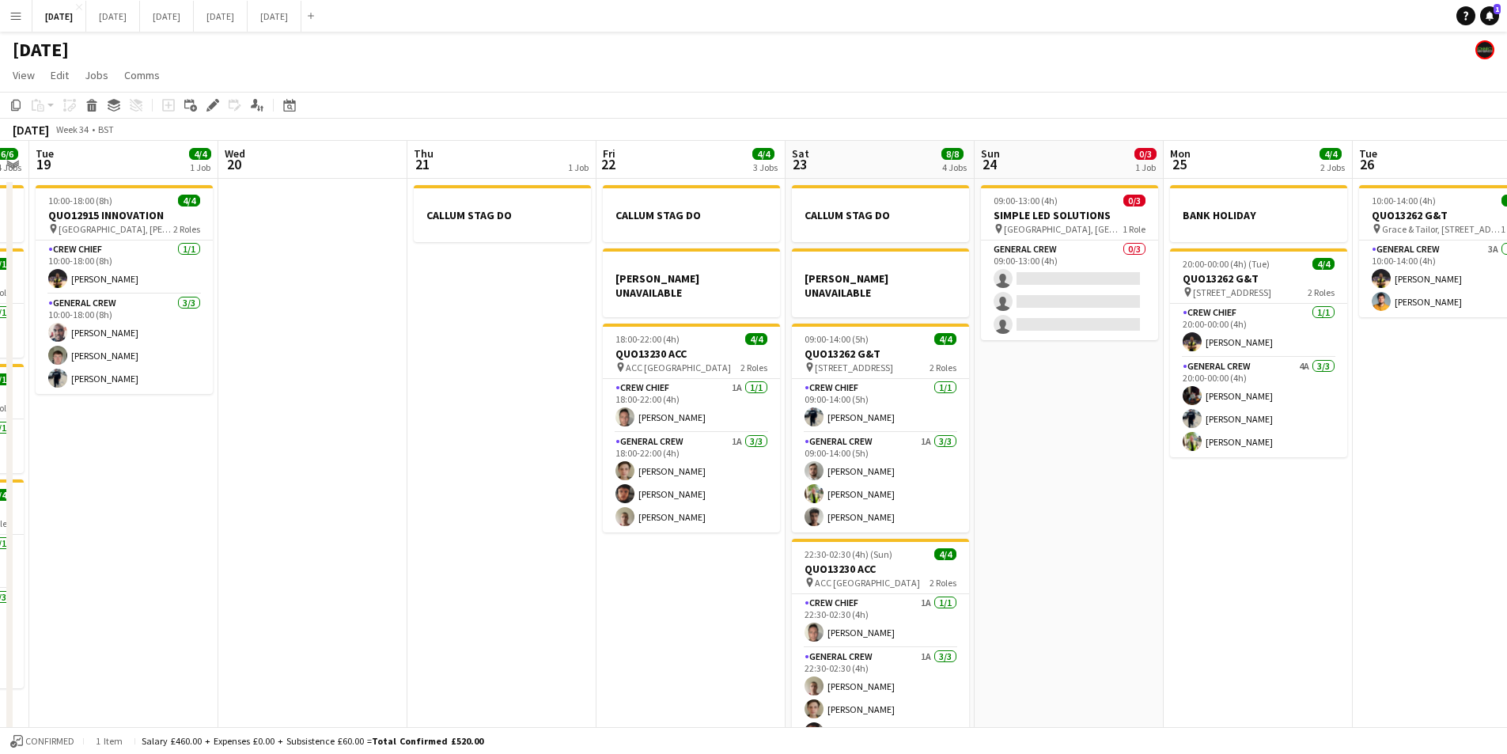
drag, startPoint x: 1275, startPoint y: 563, endPoint x: 1162, endPoint y: 558, distance: 112.5
click at [1162, 558] on app-calendar-viewport "Sat 16 12/12 1 Job Sun 17 12/15 2 Jobs Mon 18 6/6 4 Jobs Tue 19 4/4 1 Job Wed 2…" at bounding box center [753, 455] width 1507 height 629
drag, startPoint x: 1113, startPoint y: 476, endPoint x: 965, endPoint y: 404, distance: 164.5
click at [1279, 472] on app-calendar-viewport "Sat 16 12/12 1 Job Sun 17 12/15 2 Jobs Mon 18 6/6 4 Jobs Tue 19 4/4 1 Job Wed 2…" at bounding box center [753, 455] width 1507 height 629
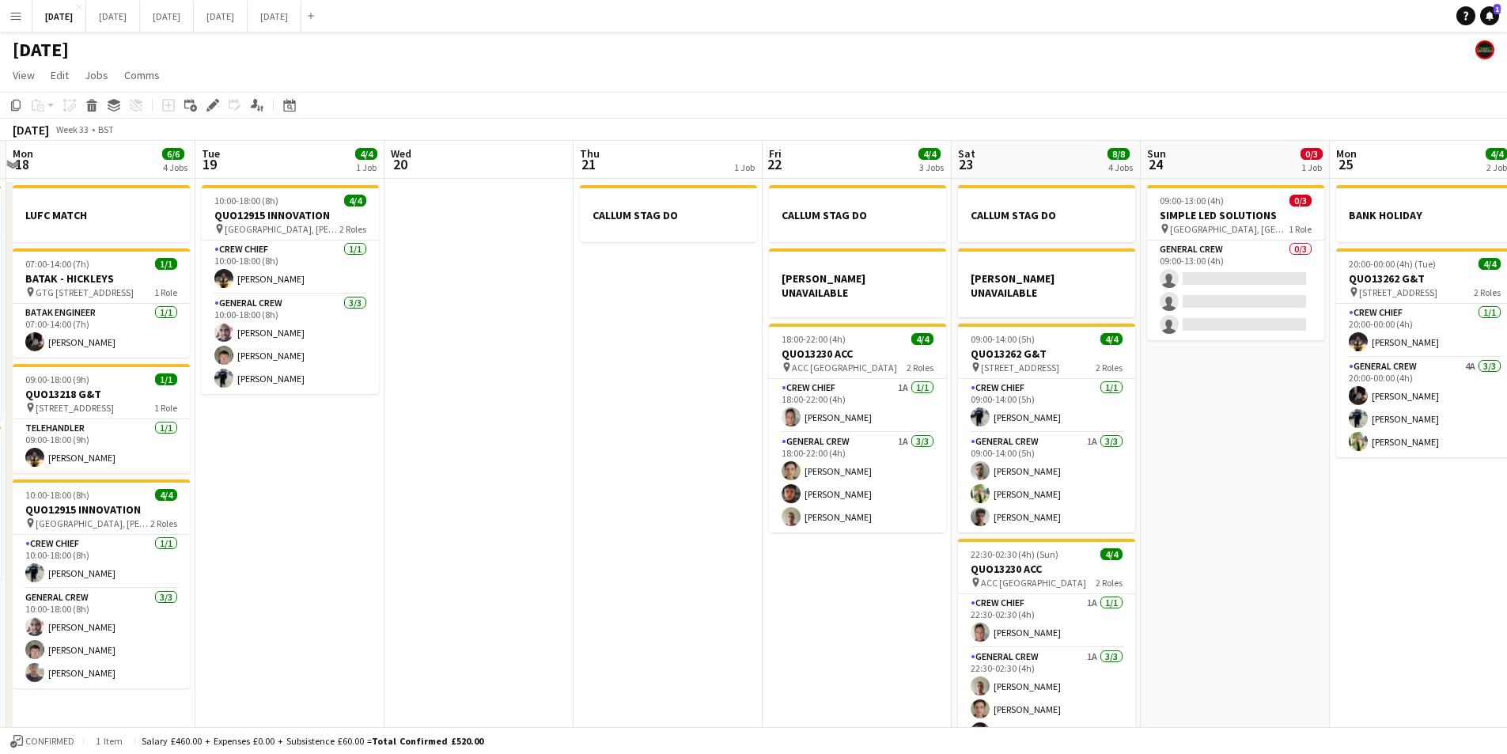
drag, startPoint x: 566, startPoint y: 414, endPoint x: 1061, endPoint y: 447, distance: 496.4
click at [1067, 456] on app-calendar-viewport "Sat 16 12/12 1 Job Sun 17 12/15 2 Jobs Mon 18 6/6 4 Jobs Tue 19 4/4 1 Job Wed 2…" at bounding box center [753, 455] width 1507 height 629
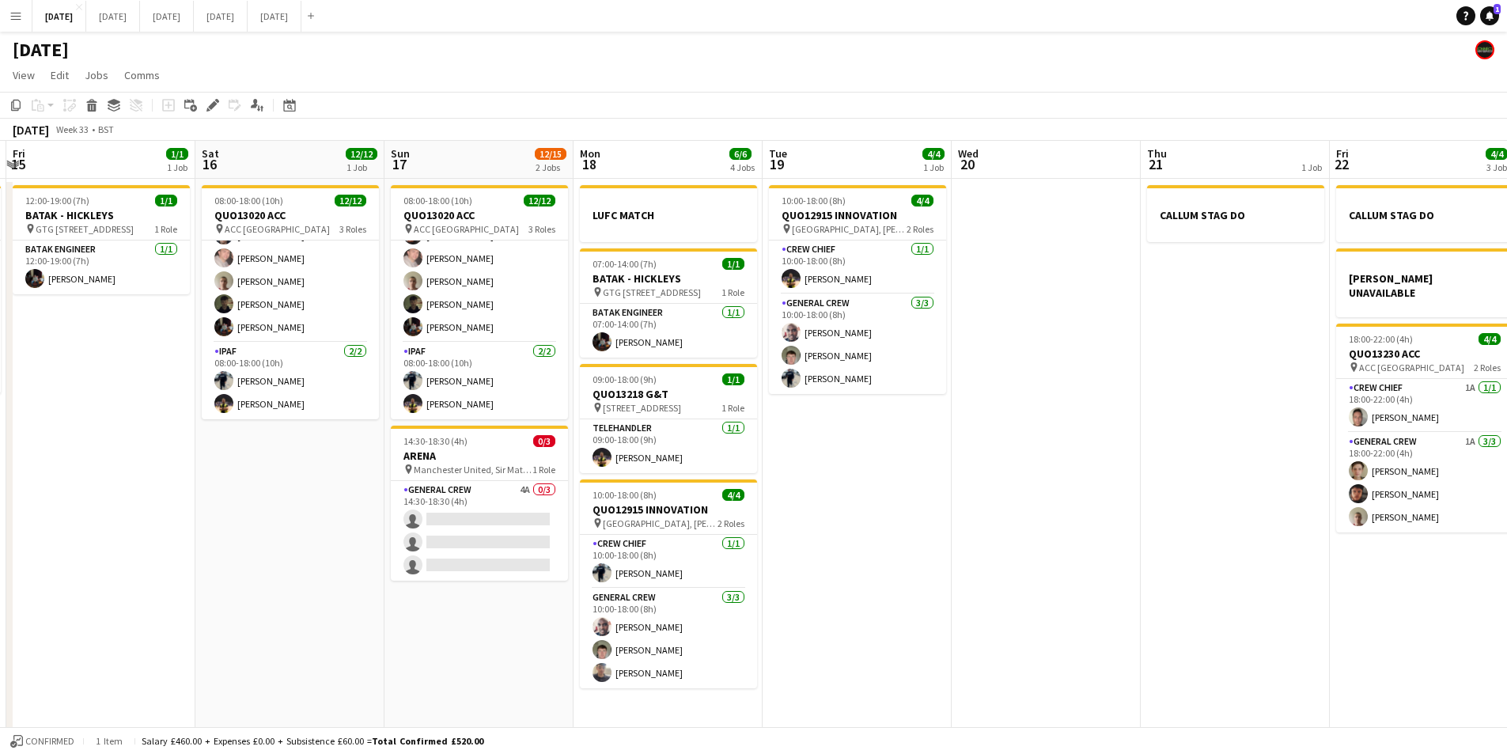
scroll to position [0, 435]
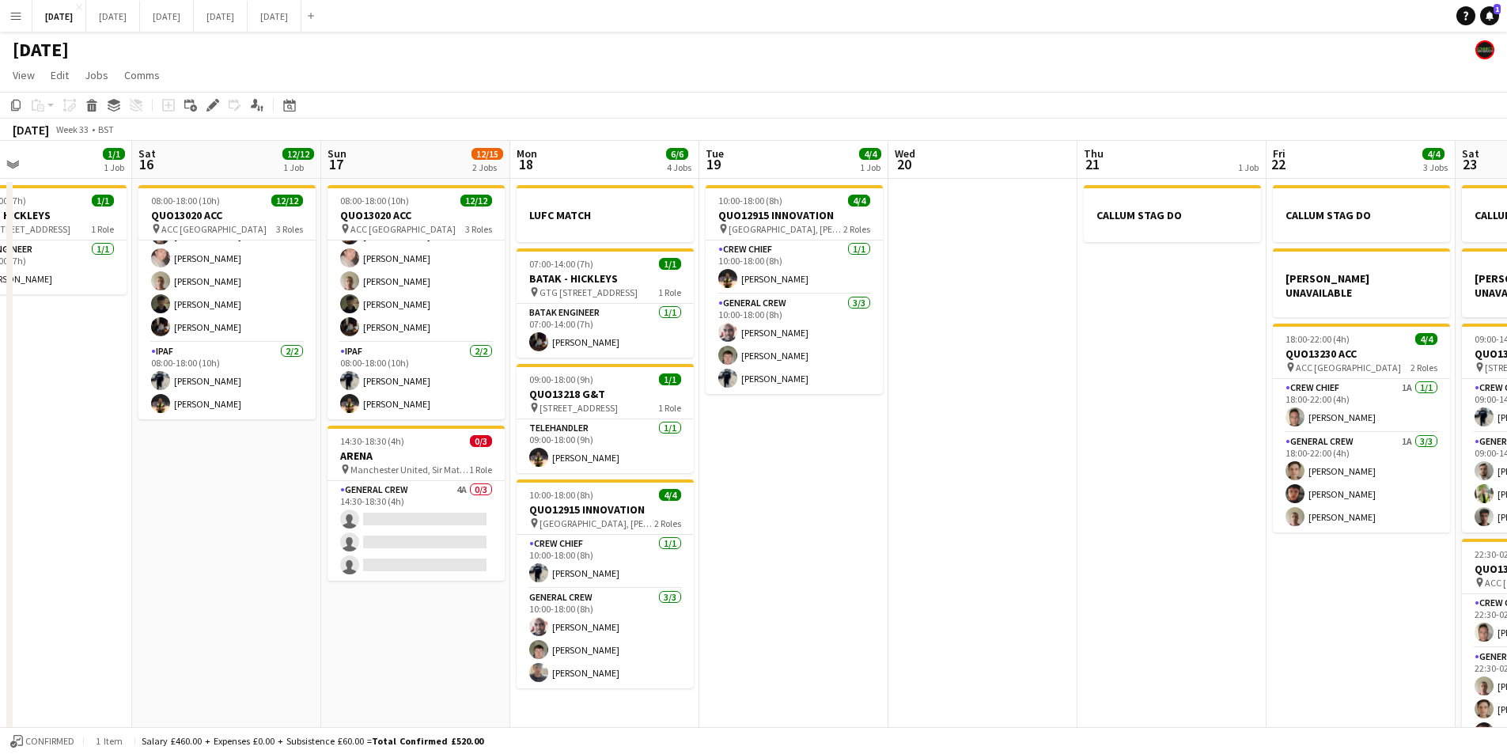
drag, startPoint x: 947, startPoint y: 582, endPoint x: 843, endPoint y: 577, distance: 104.5
click at [725, 533] on app-calendar-viewport "Wed 13 Thu 14 4/4 1 Job Fri 15 1/1 1 Job Sat 16 12/12 1 Job Sun 17 12/15 2 Jobs…" at bounding box center [753, 455] width 1507 height 629
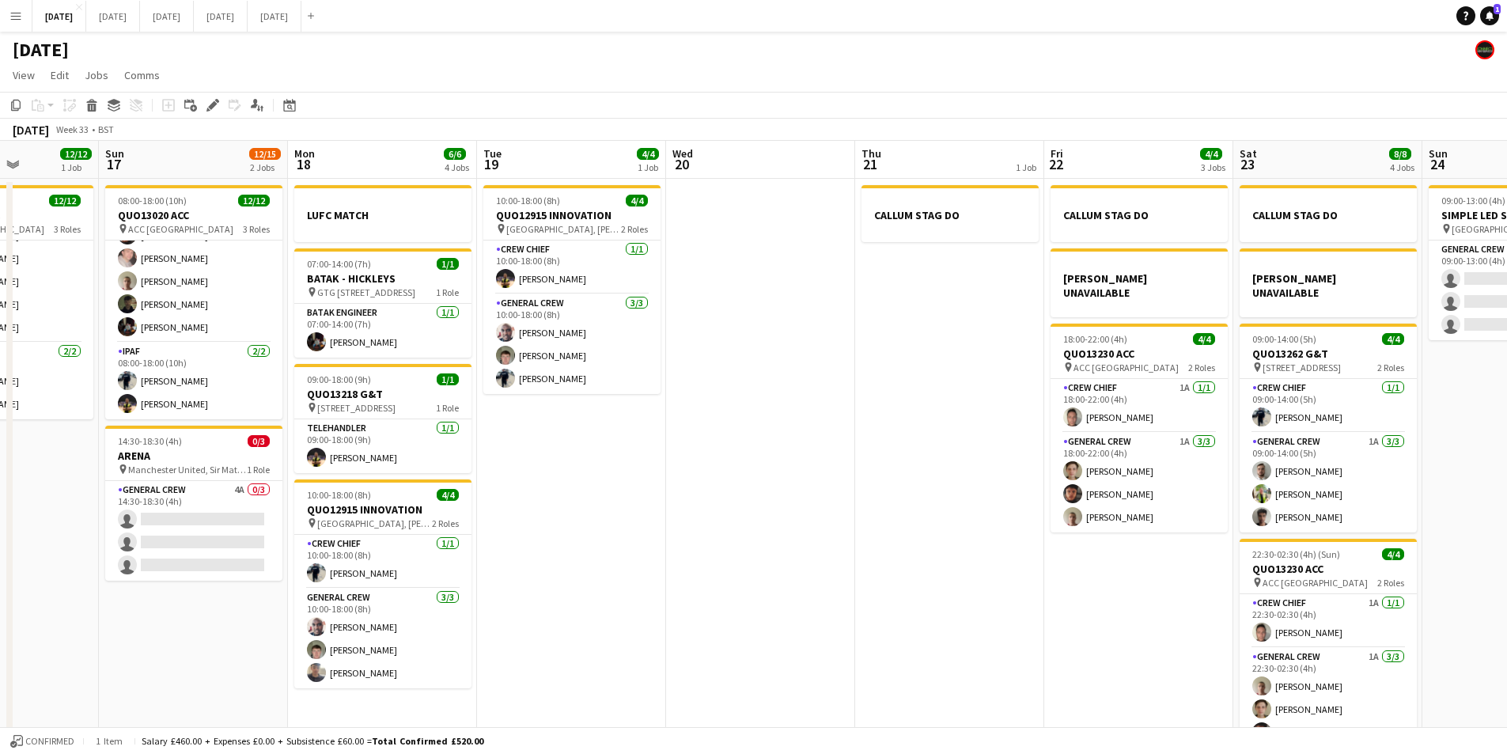
click at [680, 538] on app-calendar-viewport "Wed 13 Thu 14 4/4 1 Job Fri 15 1/1 1 Job Sat 16 12/12 1 Job Sun 17 12/15 2 Jobs…" at bounding box center [753, 455] width 1507 height 629
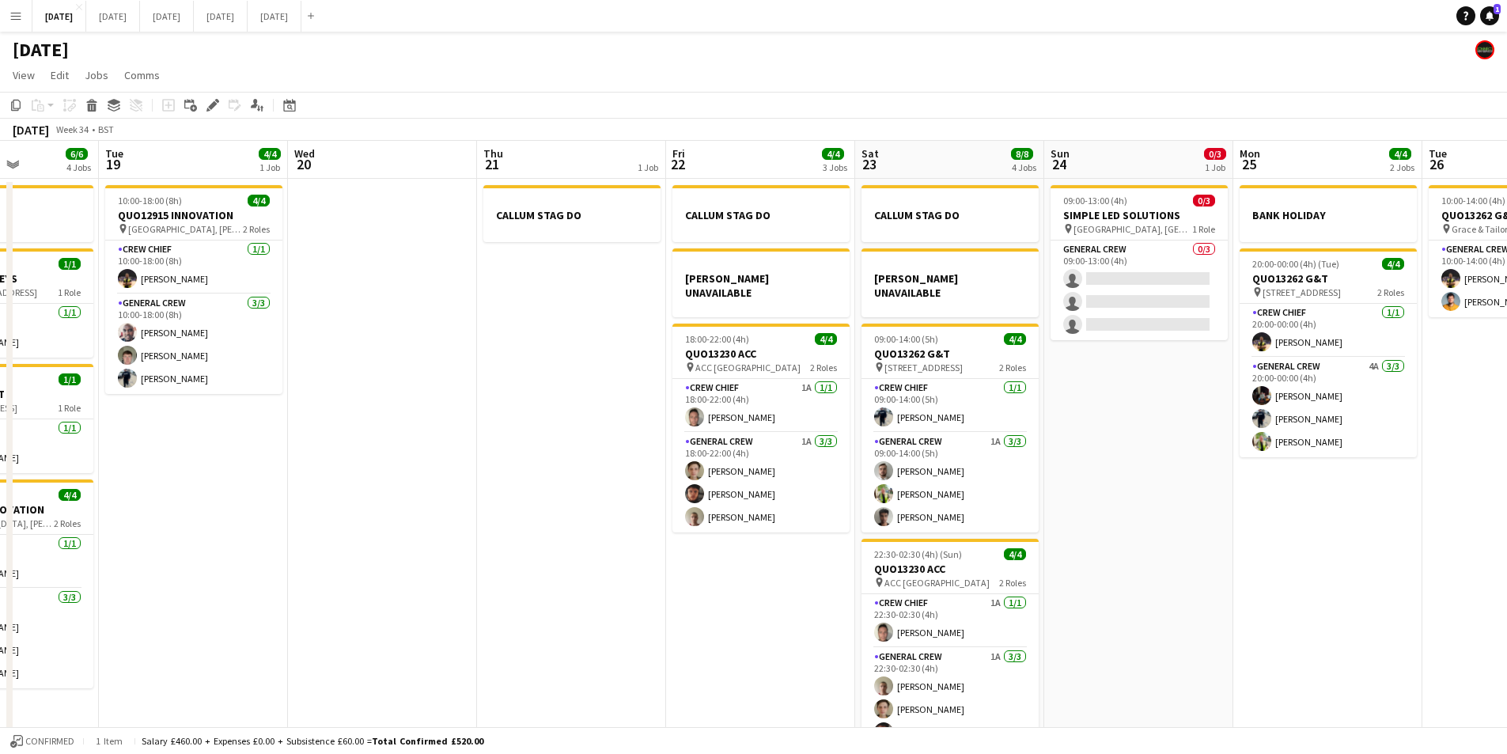
drag, startPoint x: 754, startPoint y: 549, endPoint x: 718, endPoint y: 547, distance: 35.7
click at [718, 547] on app-calendar-viewport "Fri 15 1/1 1 Job Sat 16 12/12 1 Job Sun 17 12/15 2 Jobs Mon 18 6/6 4 Jobs Tue 1…" at bounding box center [753, 455] width 1507 height 629
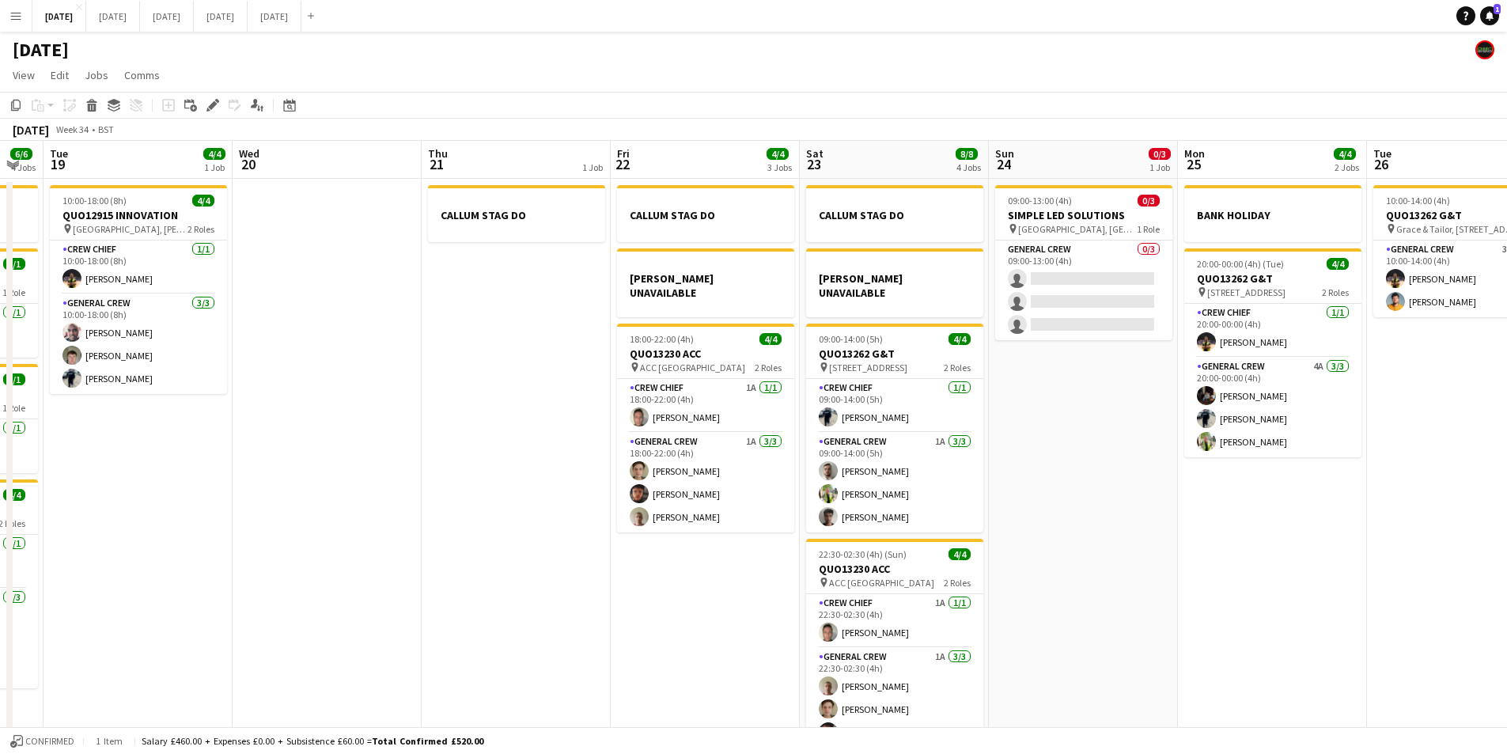
drag, startPoint x: 1190, startPoint y: 629, endPoint x: 1111, endPoint y: 599, distance: 84.6
click at [1111, 599] on app-calendar-viewport "Fri 15 1/1 1 Job Sat 16 12/12 1 Job Sun 17 12/15 2 Jobs Mon 18 6/6 4 Jobs Tue 1…" at bounding box center [753, 455] width 1507 height 629
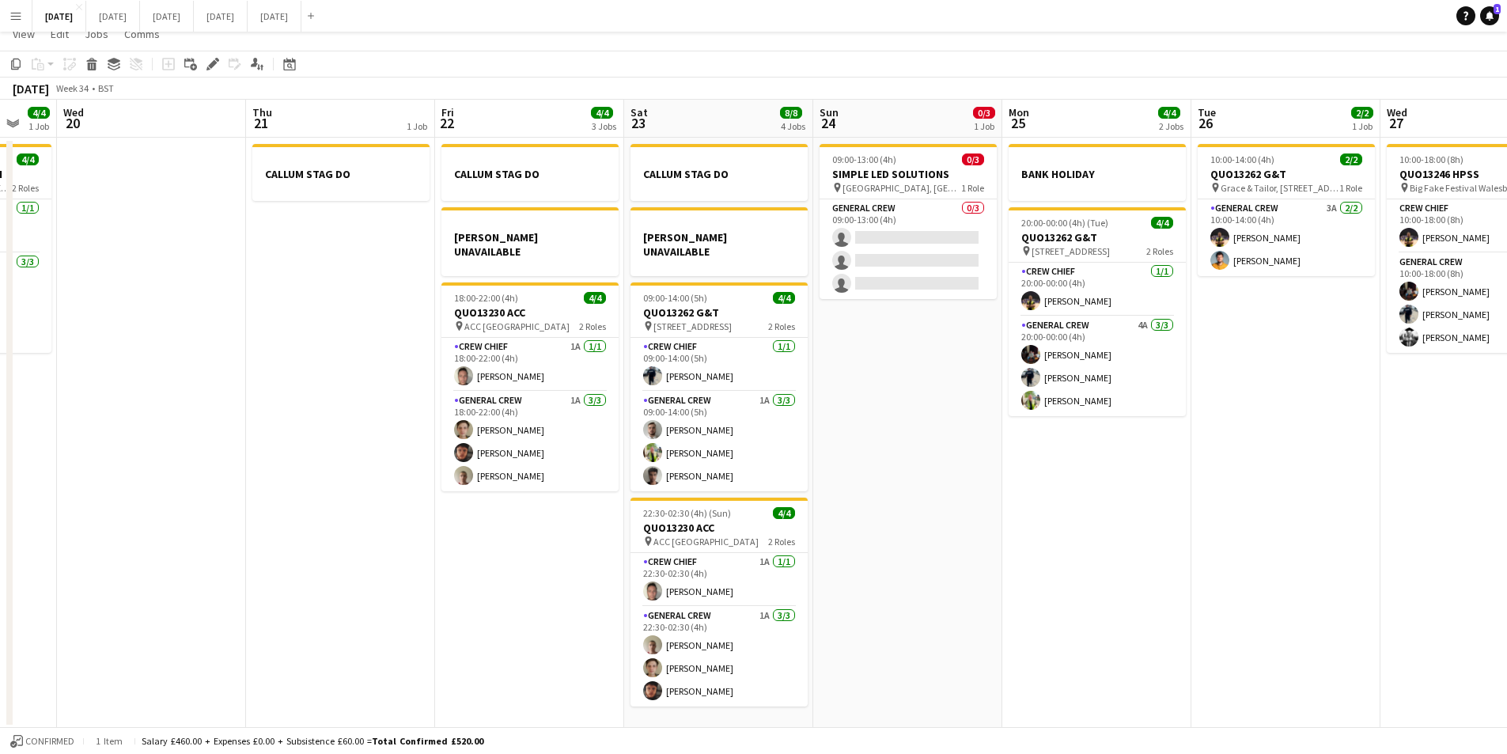
scroll to position [0, 0]
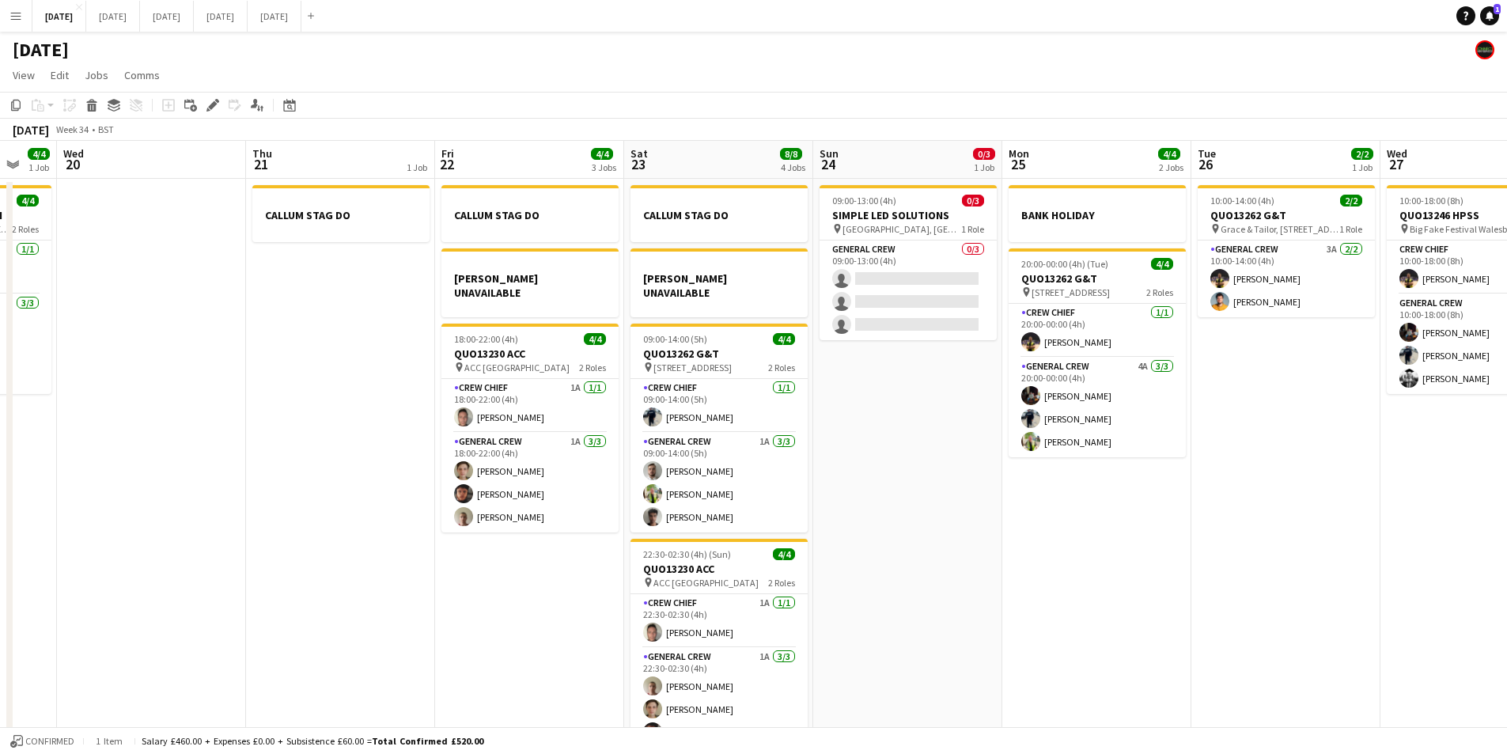
drag, startPoint x: 1289, startPoint y: 578, endPoint x: 951, endPoint y: 532, distance: 340.8
click at [964, 532] on app-calendar-viewport "Sun 17 12/15 2 Jobs Mon 18 6/6 4 Jobs Tue 19 4/4 1 Job Wed 20 Thu 21 1 Job Fri …" at bounding box center [753, 455] width 1507 height 629
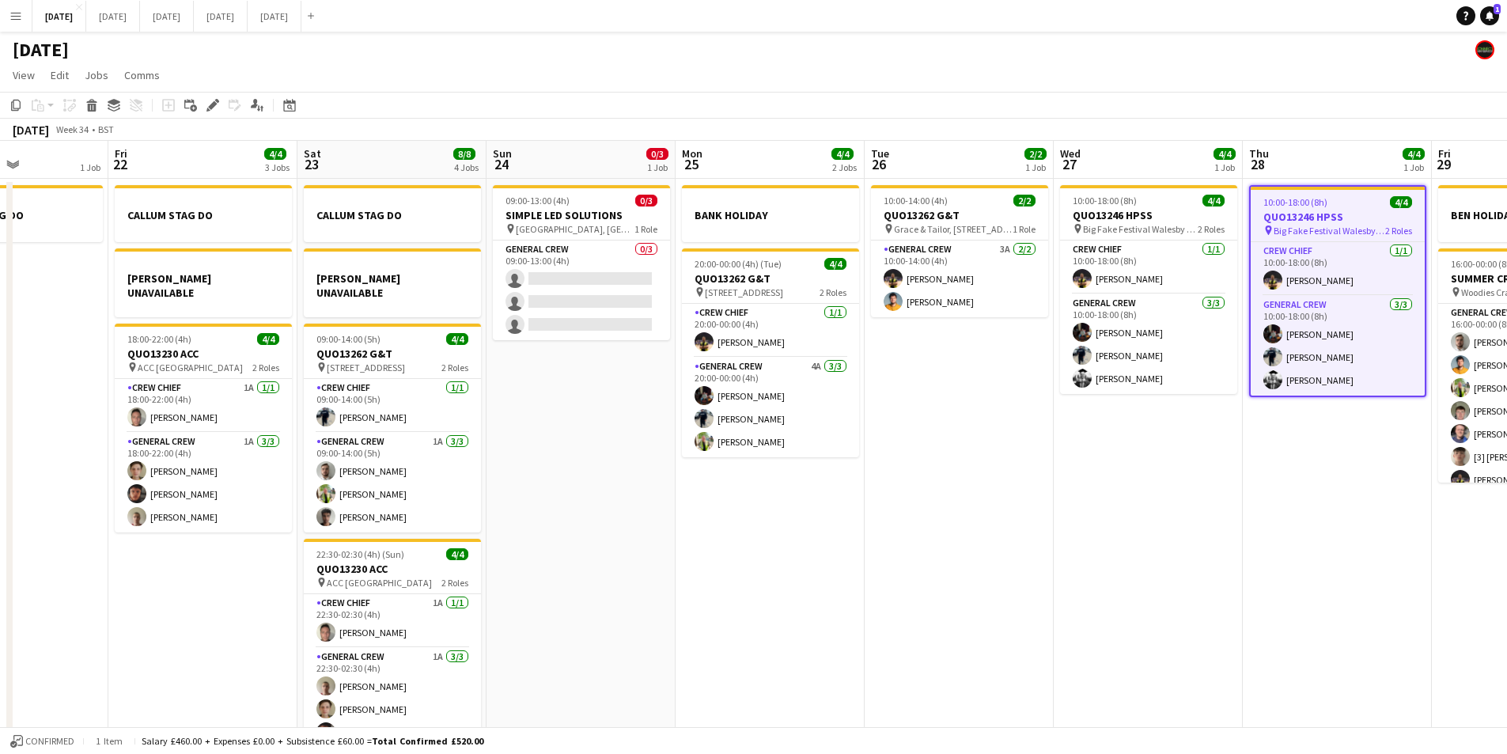
drag, startPoint x: 897, startPoint y: 559, endPoint x: 828, endPoint y: 542, distance: 71.8
click at [828, 541] on app-calendar-viewport "Tue 19 4/4 1 Job Wed 20 Thu 21 1 Job Fri 22 4/4 3 Jobs Sat 23 8/8 4 Jobs Sun 24…" at bounding box center [753, 455] width 1507 height 629
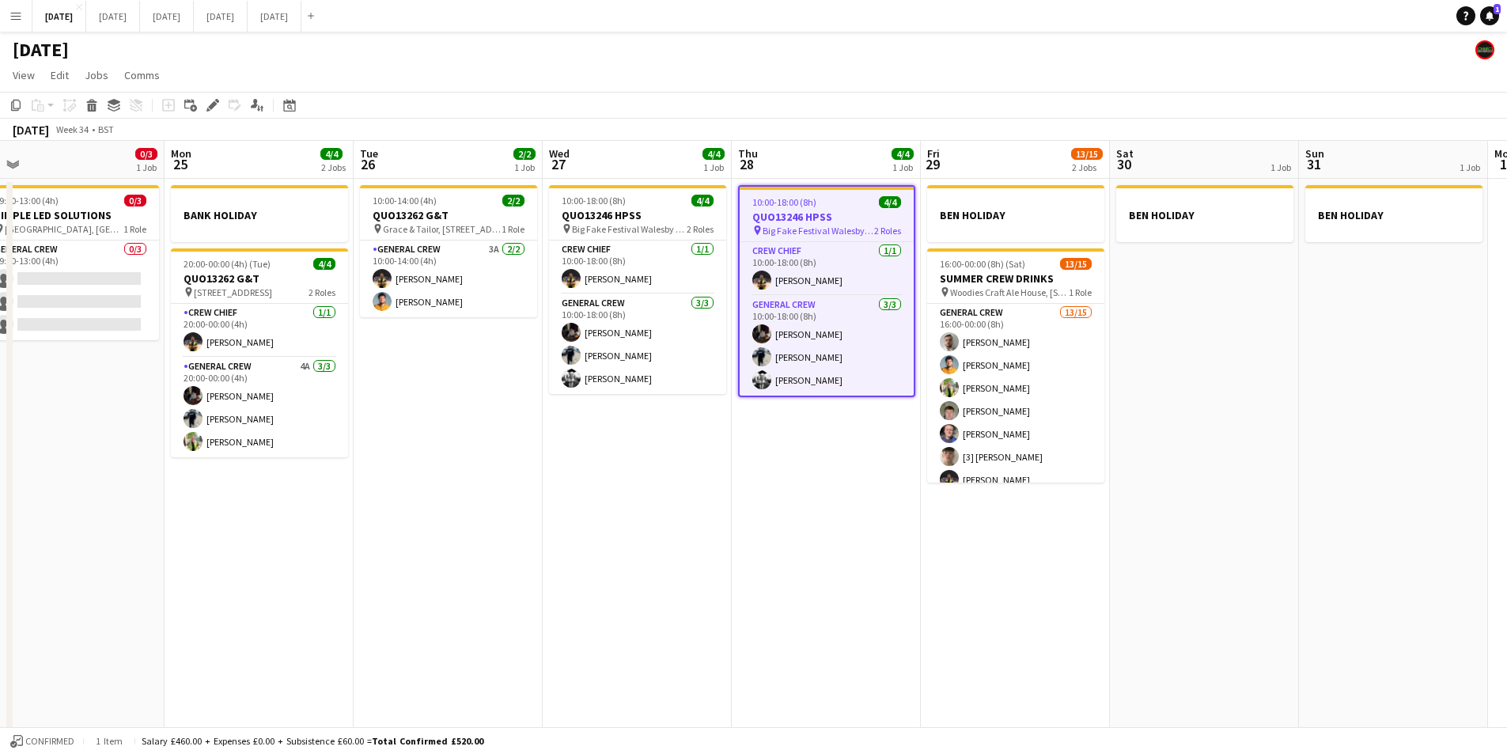
drag, startPoint x: 944, startPoint y: 578, endPoint x: 957, endPoint y: 542, distance: 38.8
click at [890, 558] on app-calendar-viewport "Thu 21 1 Job Fri 22 4/4 3 Jobs Sat 23 8/8 4 Jobs Sun 24 0/3 1 Job Mon 25 4/4 2 …" at bounding box center [753, 455] width 1507 height 629
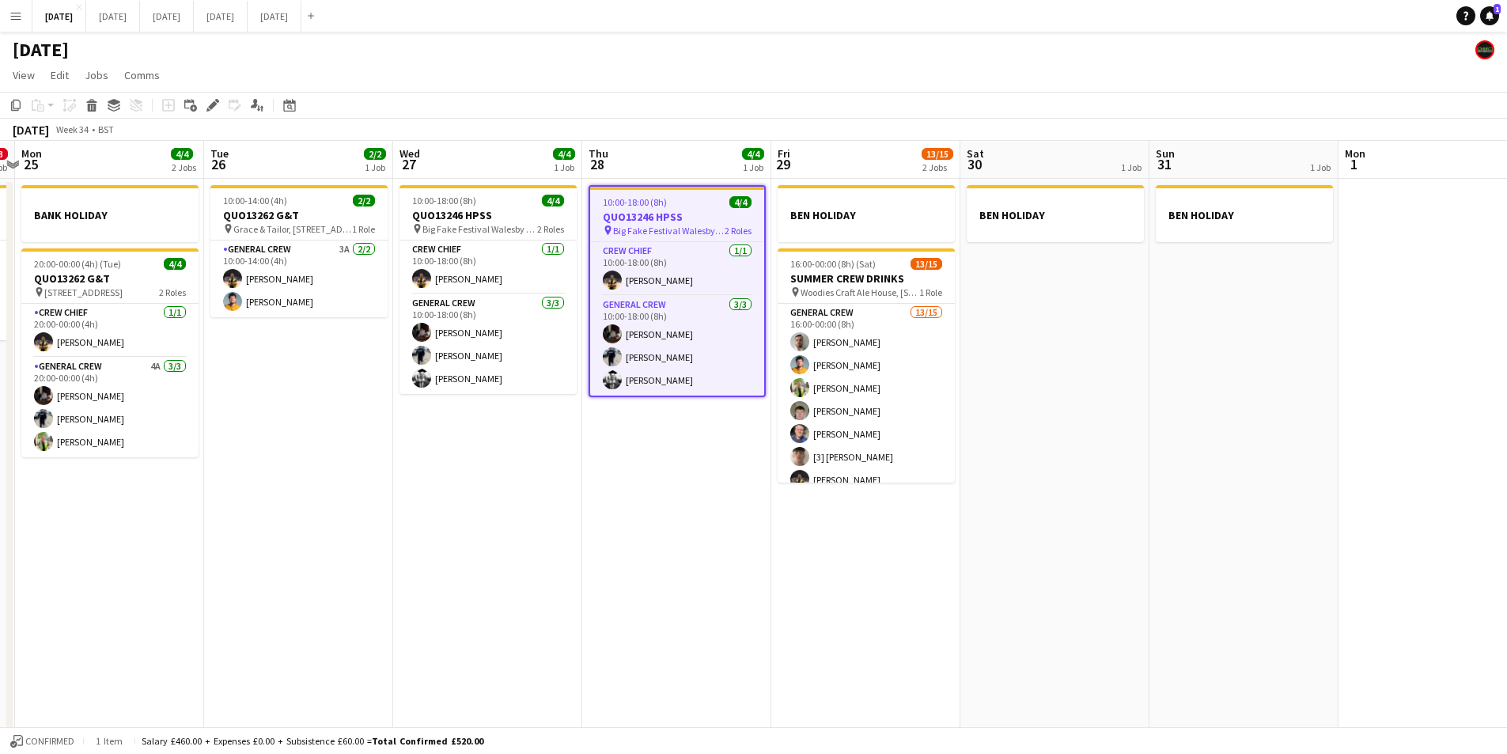
drag, startPoint x: 1228, startPoint y: 476, endPoint x: 1283, endPoint y: 496, distance: 58.3
click at [1282, 502] on app-calendar-viewport "Thu 21 1 Job Fri 22 4/4 3 Jobs Sat 23 8/8 4 Jobs Sun 24 0/3 1 Job Mon 25 4/4 2 …" at bounding box center [753, 455] width 1507 height 629
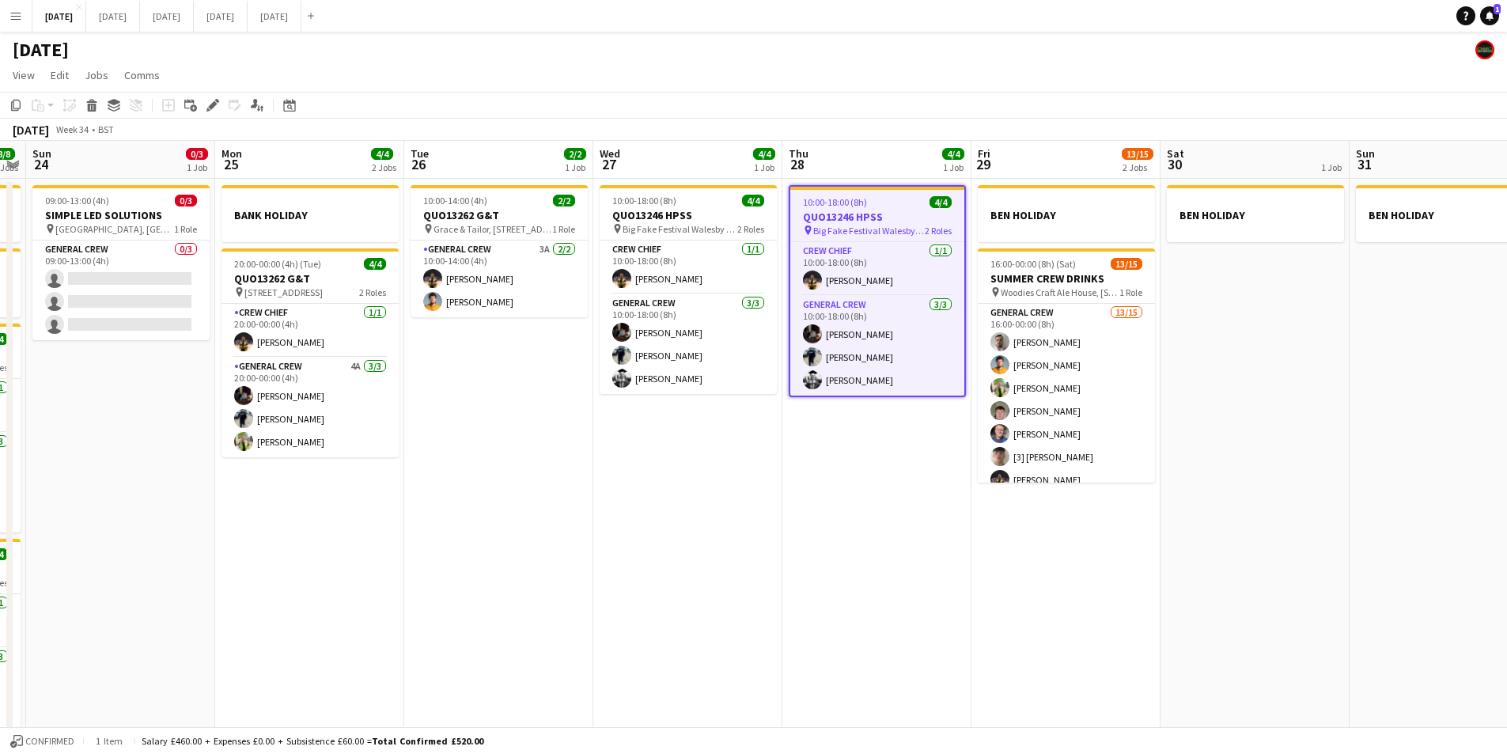
drag, startPoint x: 954, startPoint y: 567, endPoint x: 971, endPoint y: 573, distance: 17.5
click at [971, 573] on app-calendar-viewport "Thu 21 1 Job Fri 22 4/4 3 Jobs Sat 23 8/8 4 Jobs Sun 24 0/3 1 Job Mon 25 4/4 2 …" at bounding box center [753, 455] width 1507 height 629
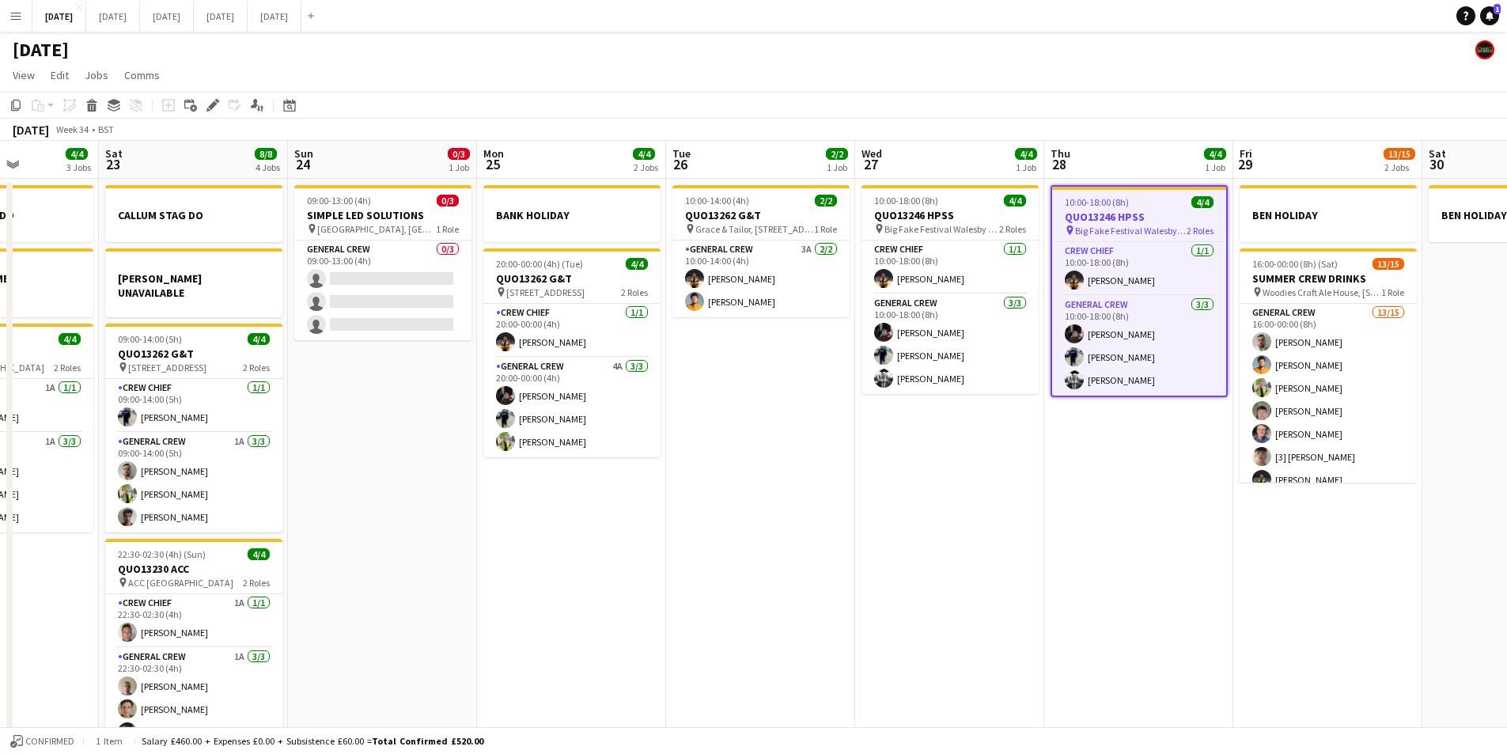
drag, startPoint x: 868, startPoint y: 568, endPoint x: 1074, endPoint y: 586, distance: 206.5
click at [1317, 626] on app-calendar-viewport "Wed 20 Thu 21 1 Job Fri 22 4/4 3 Jobs Sat 23 8/8 4 Jobs Sun 24 0/3 1 Job Mon 25…" at bounding box center [753, 455] width 1507 height 629
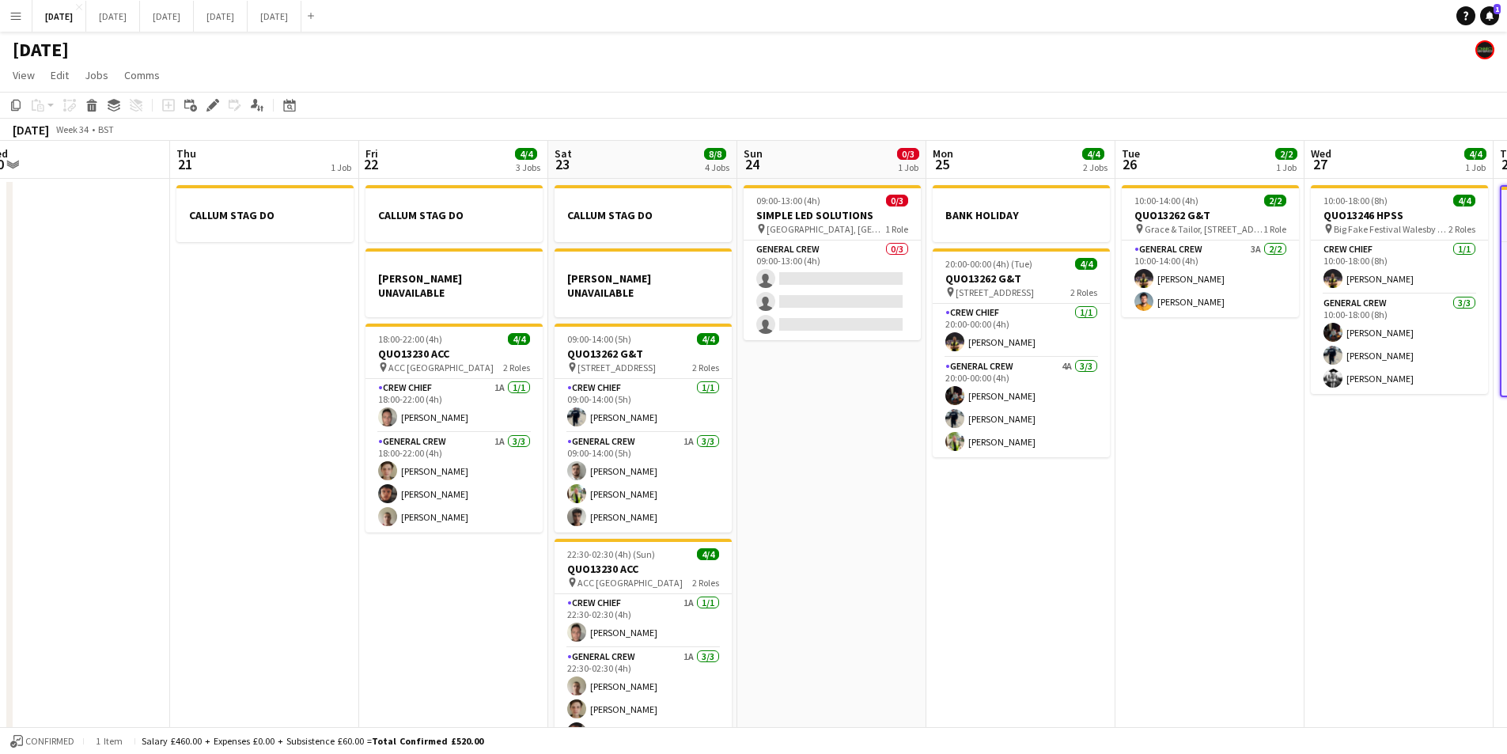
drag, startPoint x: 1012, startPoint y: 608, endPoint x: 1334, endPoint y: 657, distance: 325.7
click at [1334, 657] on app-calendar-viewport "Mon 18 6/6 4 Jobs Tue 19 4/4 1 Job Wed 20 Thu 21 1 Job Fri 22 4/4 3 Jobs Sat 23…" at bounding box center [753, 455] width 1507 height 629
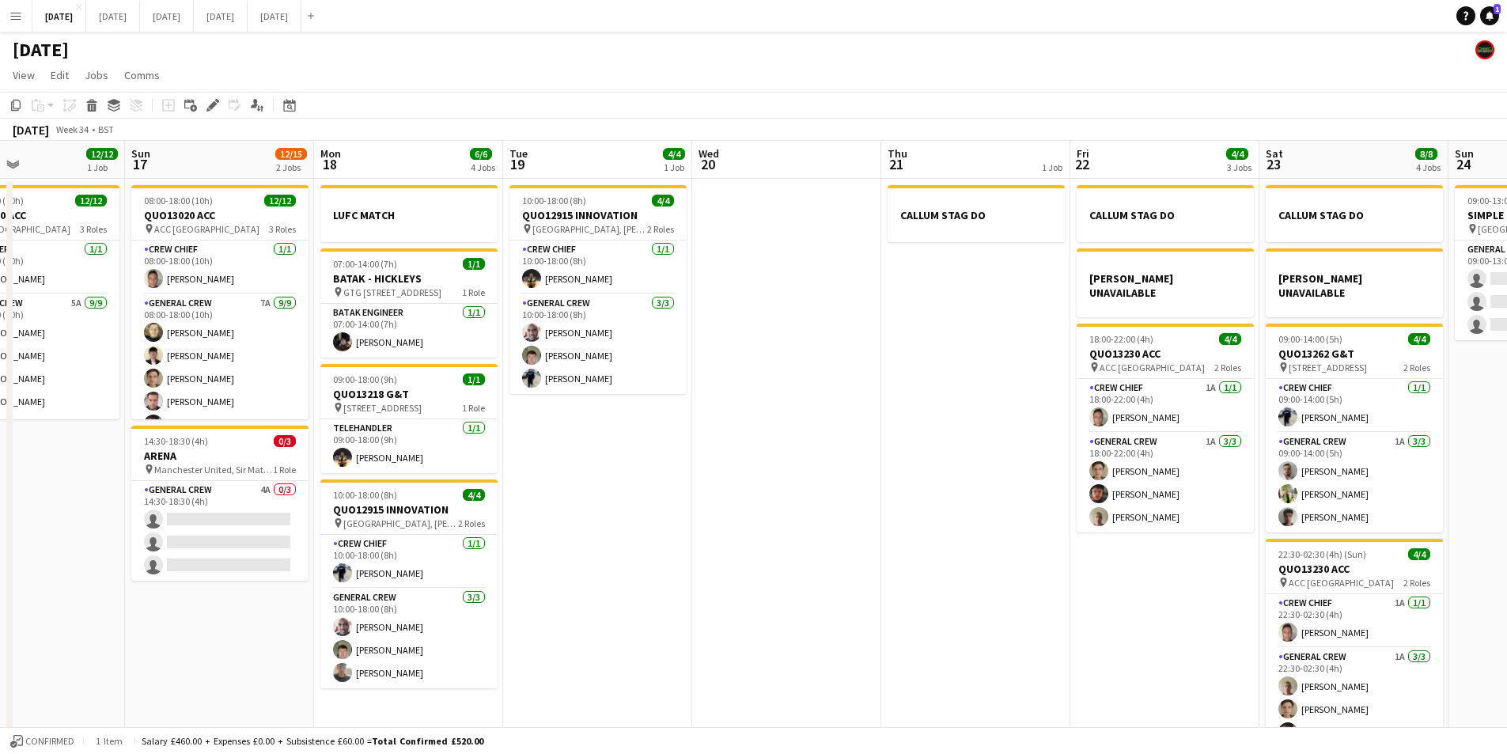
scroll to position [0, 442]
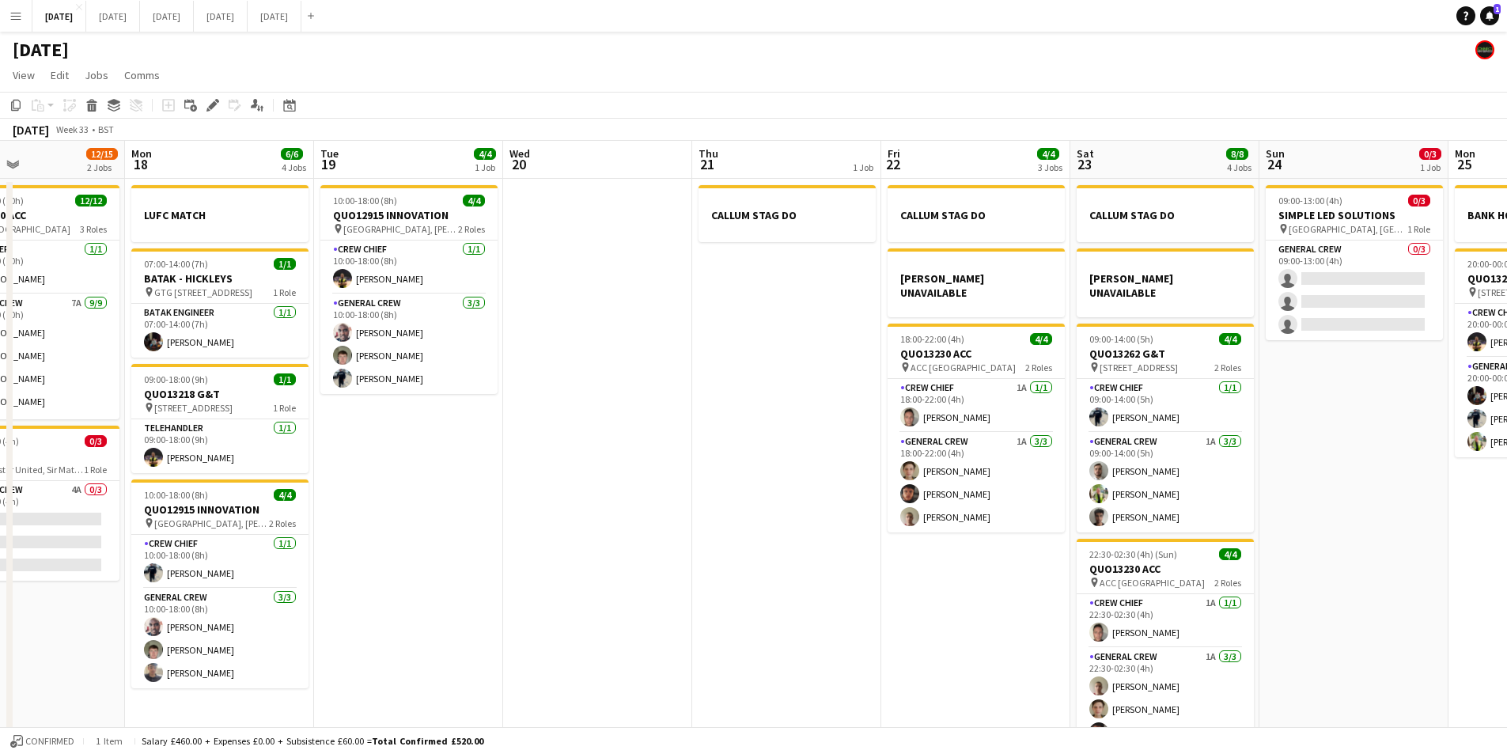
drag, startPoint x: 578, startPoint y: 430, endPoint x: 892, endPoint y: 470, distance: 315.9
click at [1082, 423] on app-calendar-viewport "Fri 15 1/1 1 Job Sat 16 12/12 1 Job Sun 17 12/15 2 Jobs Mon 18 6/6 4 Jobs Tue 1…" at bounding box center [753, 455] width 1507 height 629
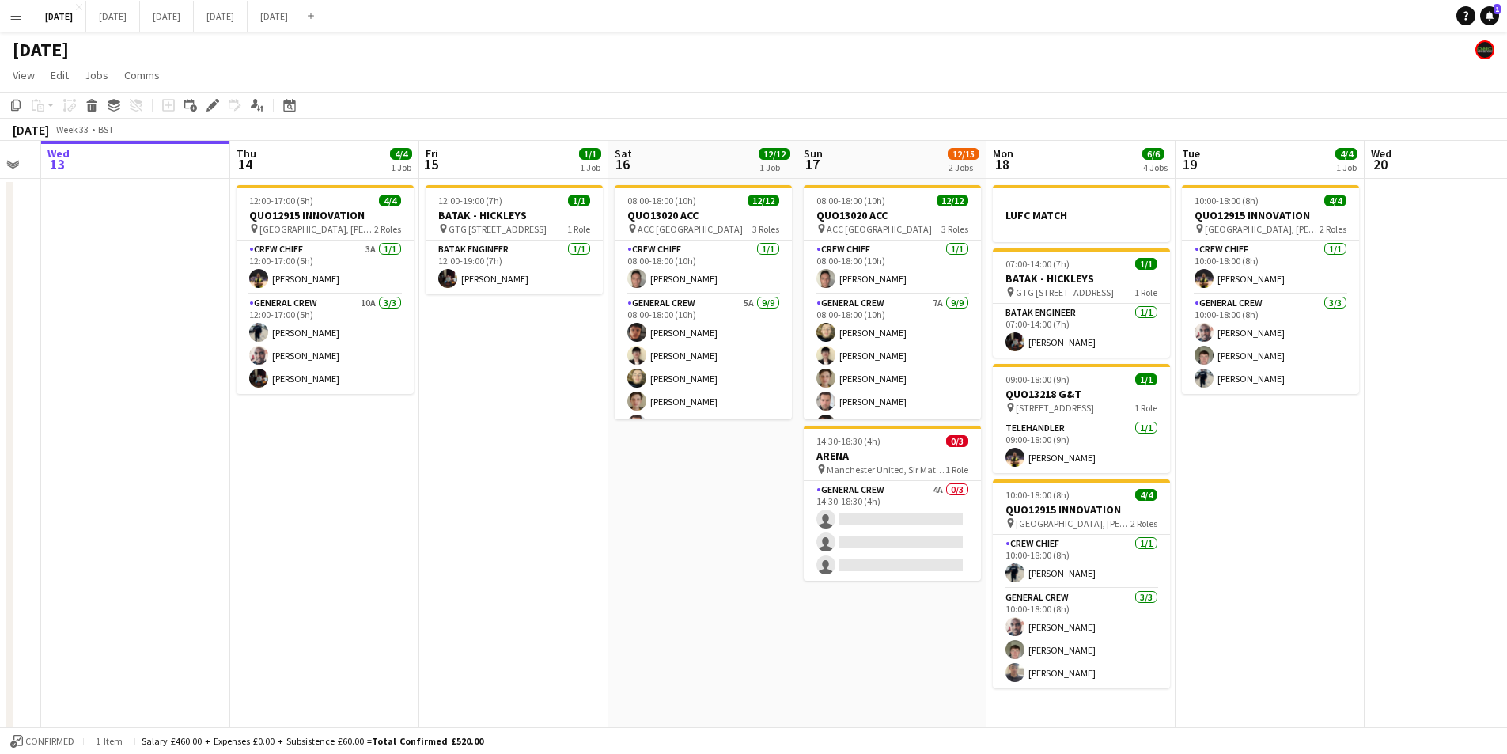
scroll to position [0, 352]
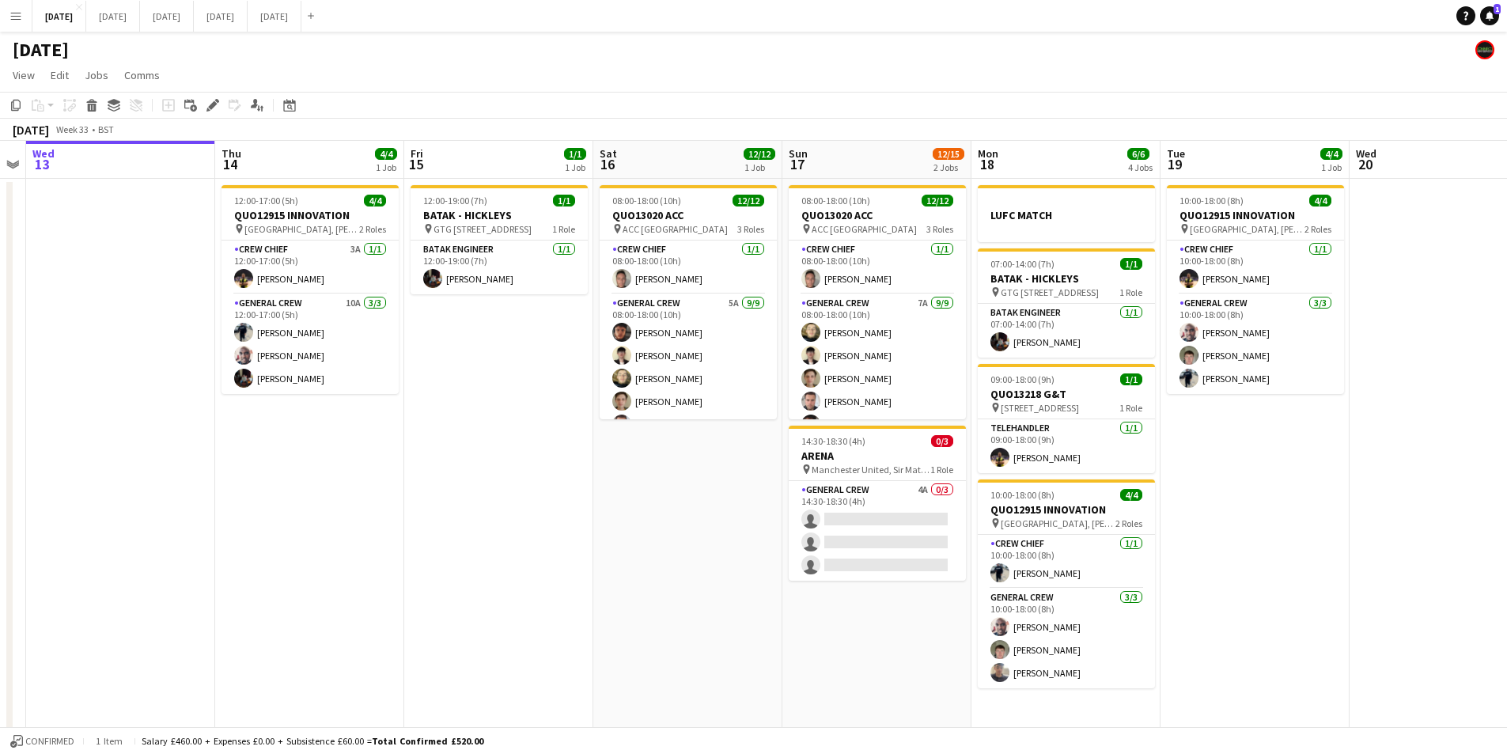
drag, startPoint x: 926, startPoint y: 507, endPoint x: 1457, endPoint y: 489, distance: 532.0
click at [1457, 489] on app-calendar-viewport "Mon 11 Tue 12 Wed 13 Thu 14 4/4 1 Job Fri 15 1/1 1 Job Sat 16 12/12 1 Job Sun 1…" at bounding box center [753, 455] width 1507 height 629
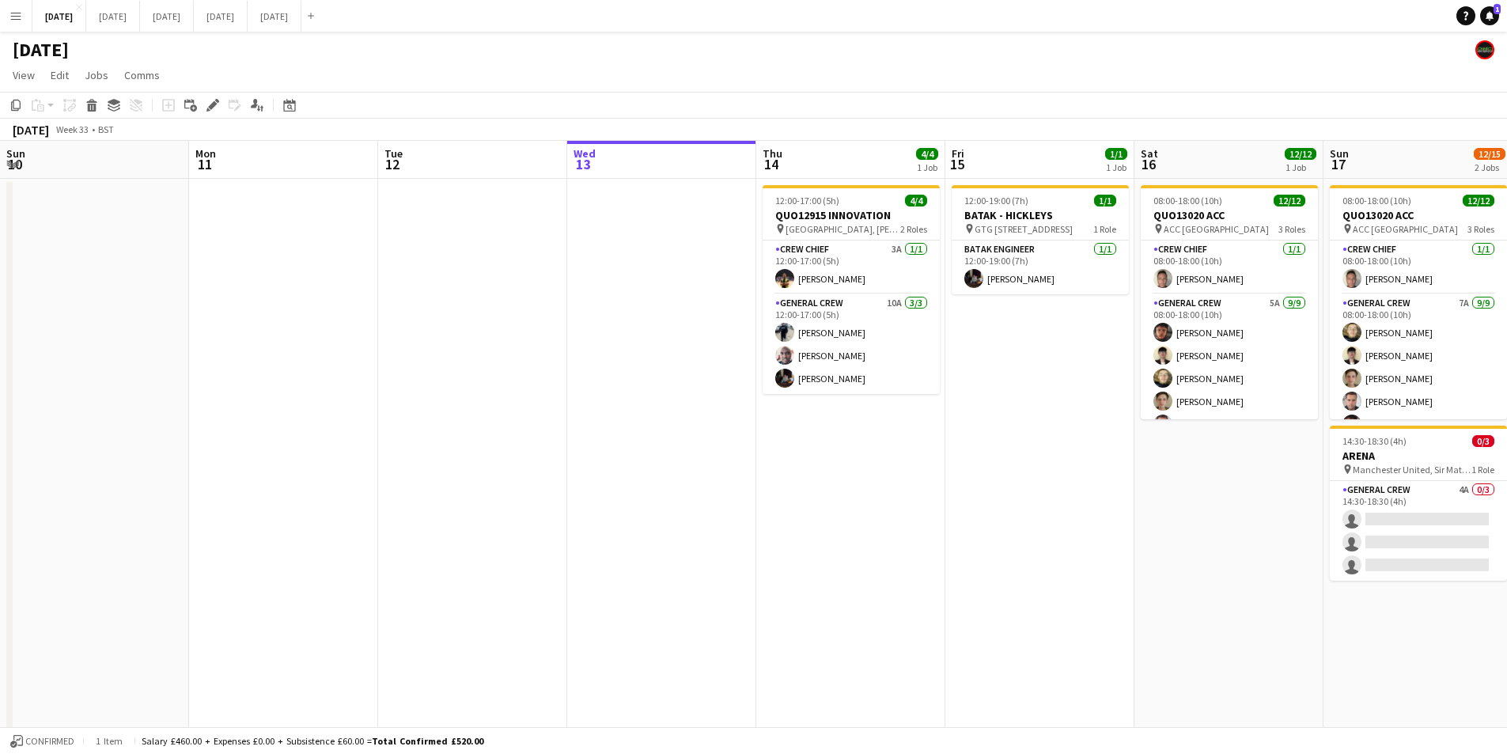
scroll to position [0, 486]
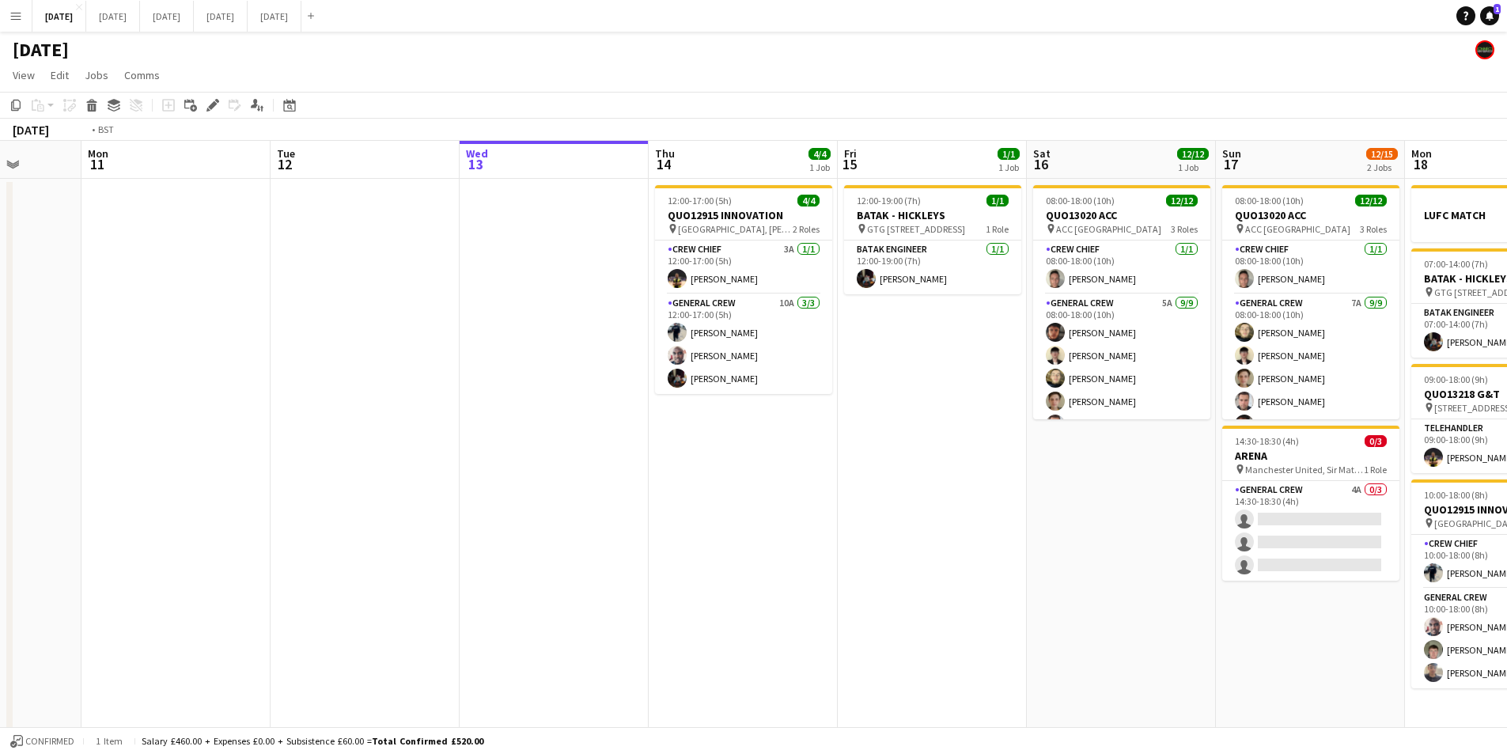
drag, startPoint x: 598, startPoint y: 506, endPoint x: 1020, endPoint y: 485, distance: 422.3
click at [437, 463] on app-calendar-viewport "Fri 8 4/4 1 Job Sat 9 Sun 10 Mon 11 Tue 12 Wed 13 Thu 14 4/4 1 Job Fri 15 1/1 1…" at bounding box center [753, 455] width 1507 height 629
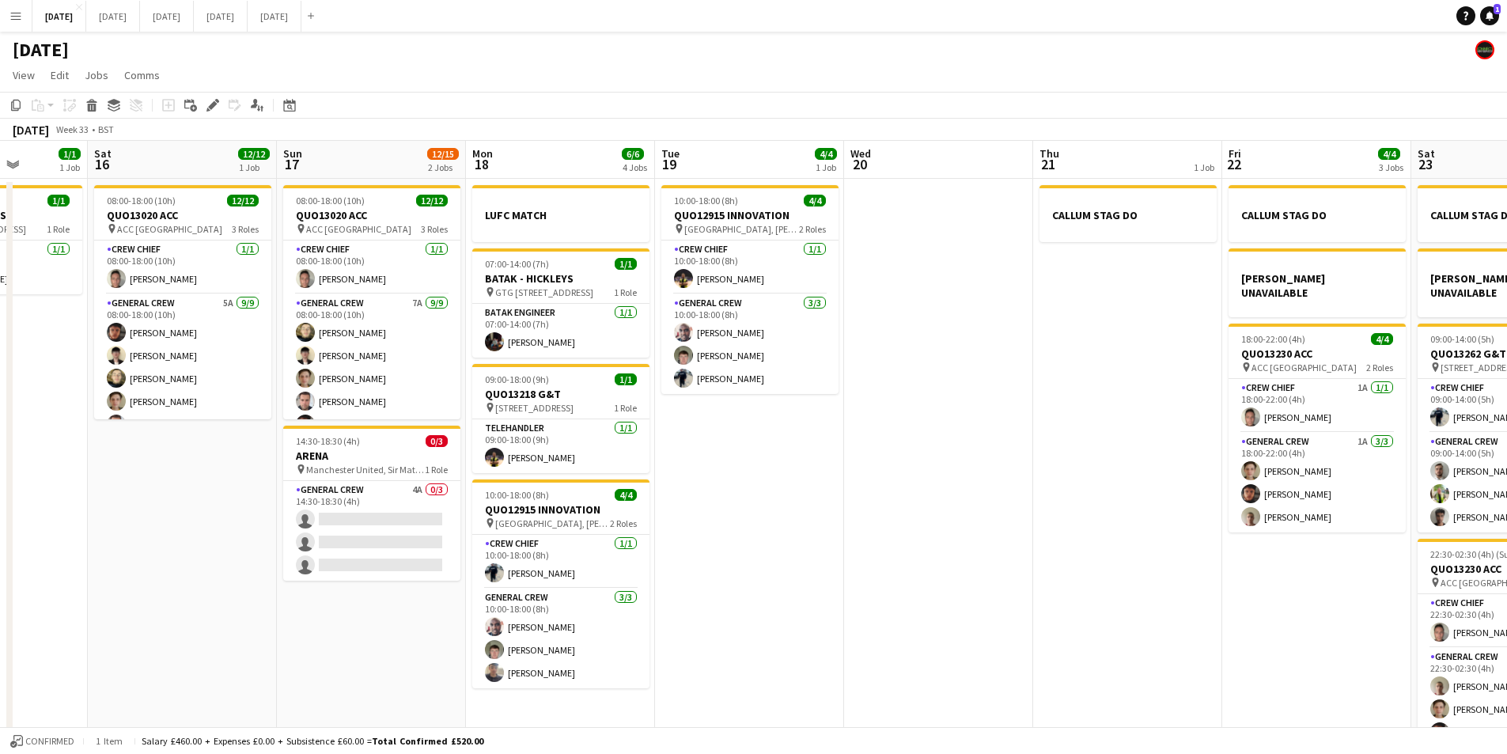
drag, startPoint x: 1216, startPoint y: 525, endPoint x: 836, endPoint y: 477, distance: 383.6
click at [817, 473] on app-calendar-viewport "Mon 11 Tue 12 Wed 13 Thu 14 4/4 1 Job Fri 15 1/1 1 Job Sat 16 12/12 1 Job Sun 1…" at bounding box center [753, 455] width 1507 height 629
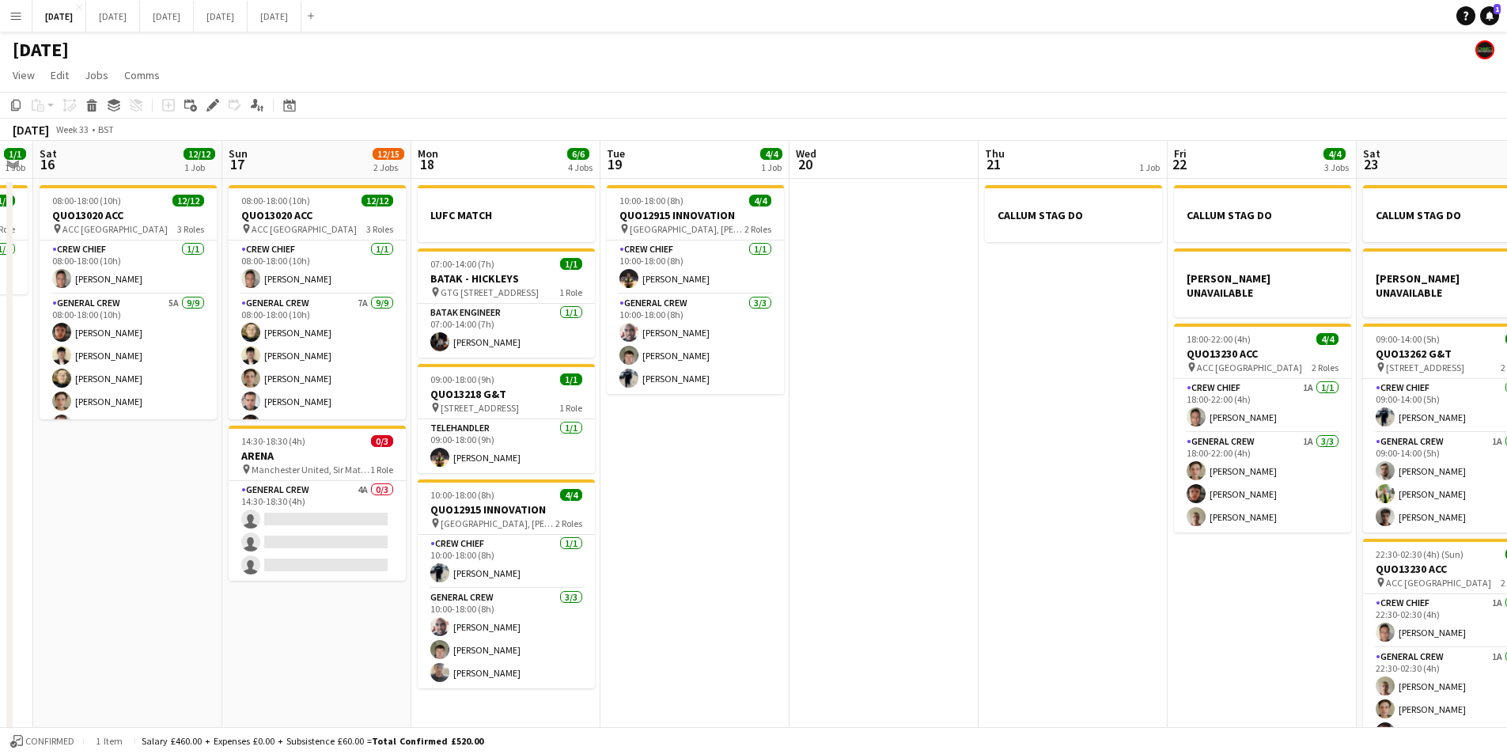
drag, startPoint x: 881, startPoint y: 514, endPoint x: 686, endPoint y: 462, distance: 202.3
click at [686, 462] on app-calendar-viewport "Wed 13 Thu 14 4/4 1 Job Fri 15 1/1 1 Job Sat 16 12/12 1 Job Sun 17 12/15 2 Jobs…" at bounding box center [753, 455] width 1507 height 629
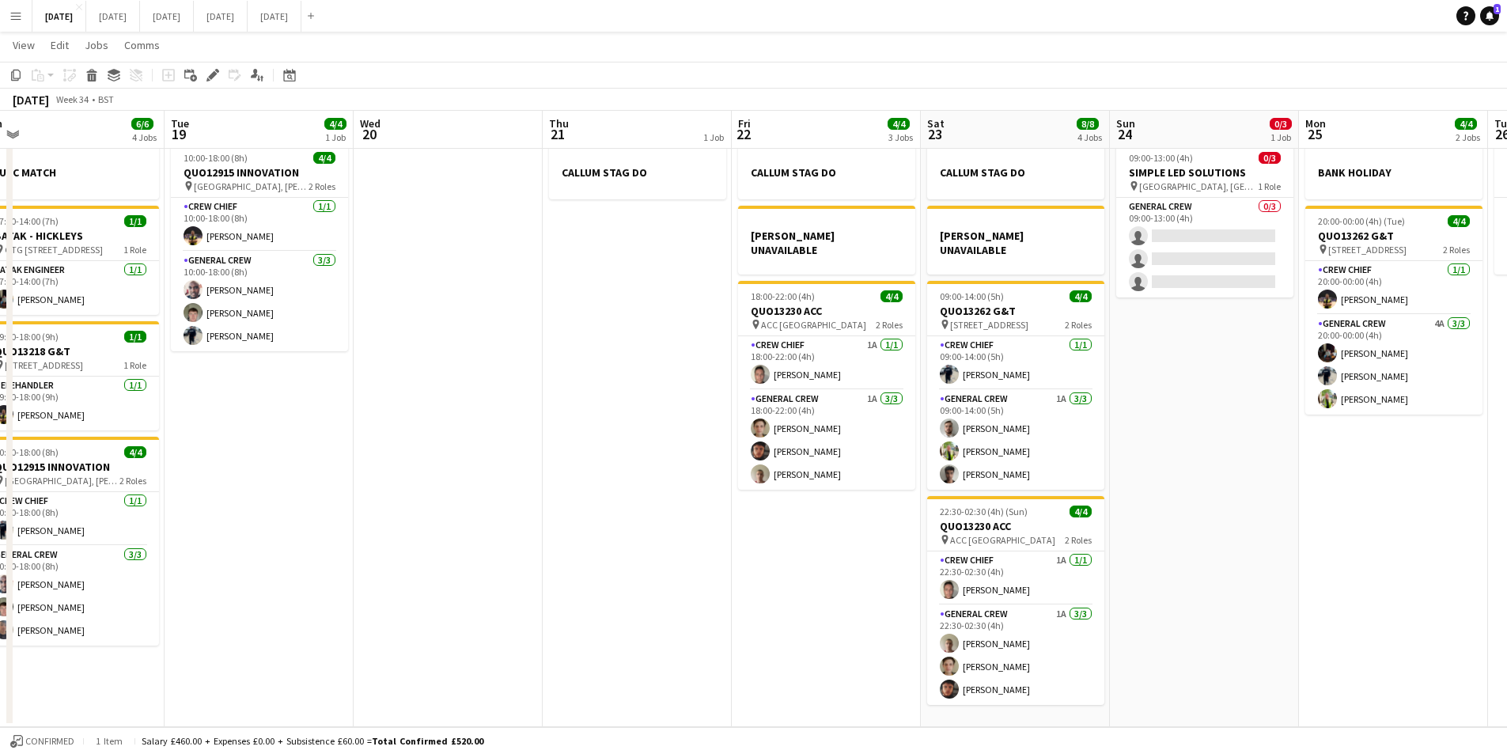
scroll to position [0, 0]
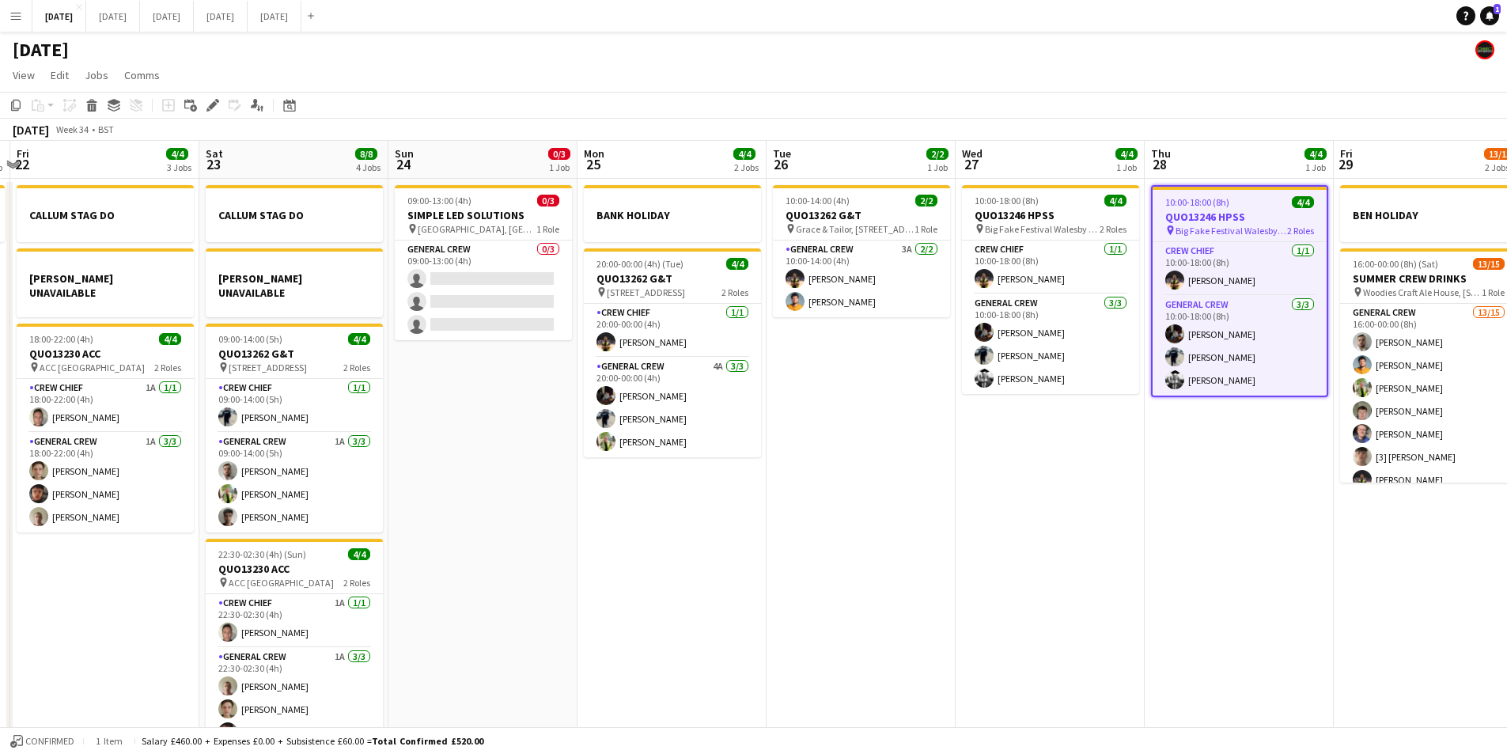
drag, startPoint x: 1279, startPoint y: 591, endPoint x: 622, endPoint y: 583, distance: 656.8
click at [559, 589] on app-calendar-viewport "Mon 18 6/6 4 Jobs Tue 19 4/4 1 Job Wed 20 Thu 21 1 Job Fri 22 4/4 3 Jobs Sat 23…" at bounding box center [753, 455] width 1507 height 629
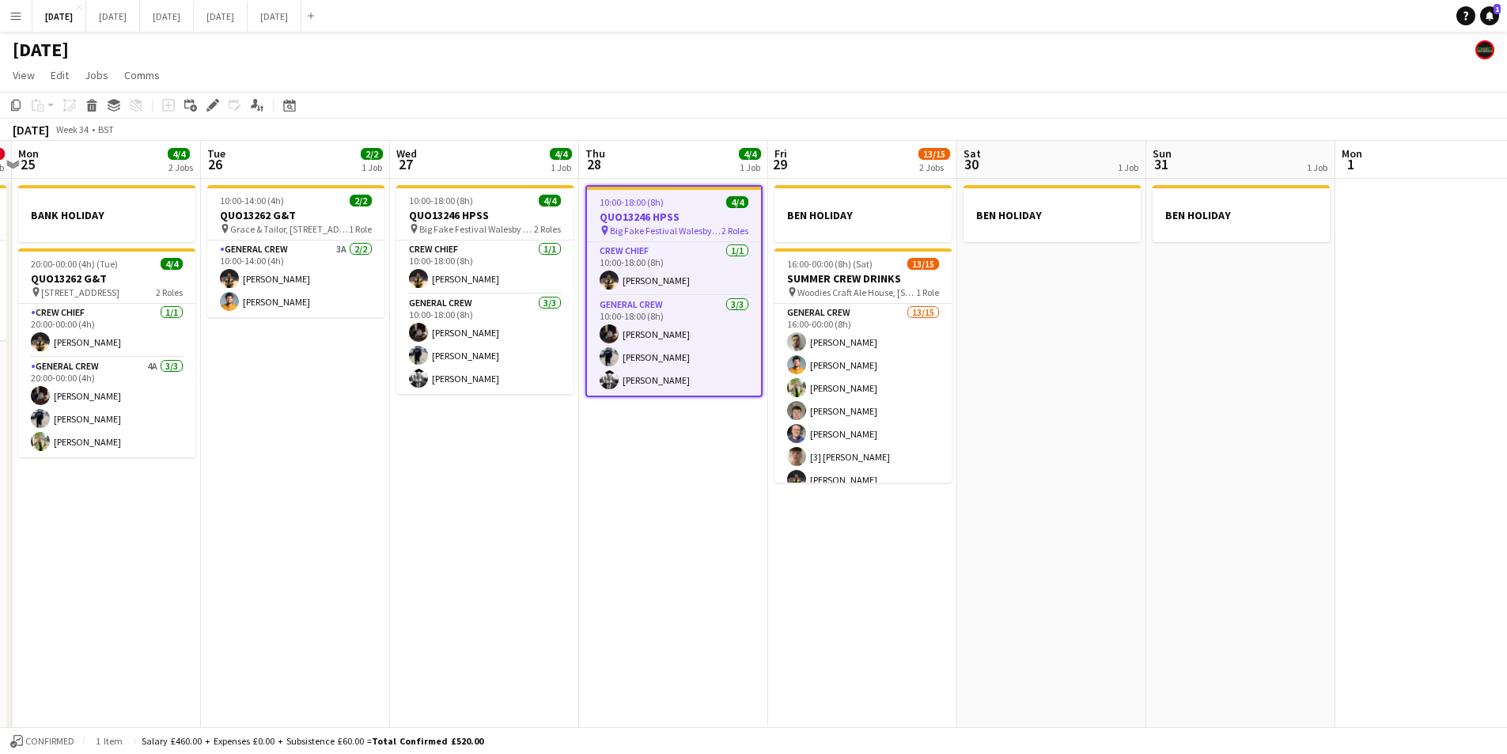
scroll to position [0, 500]
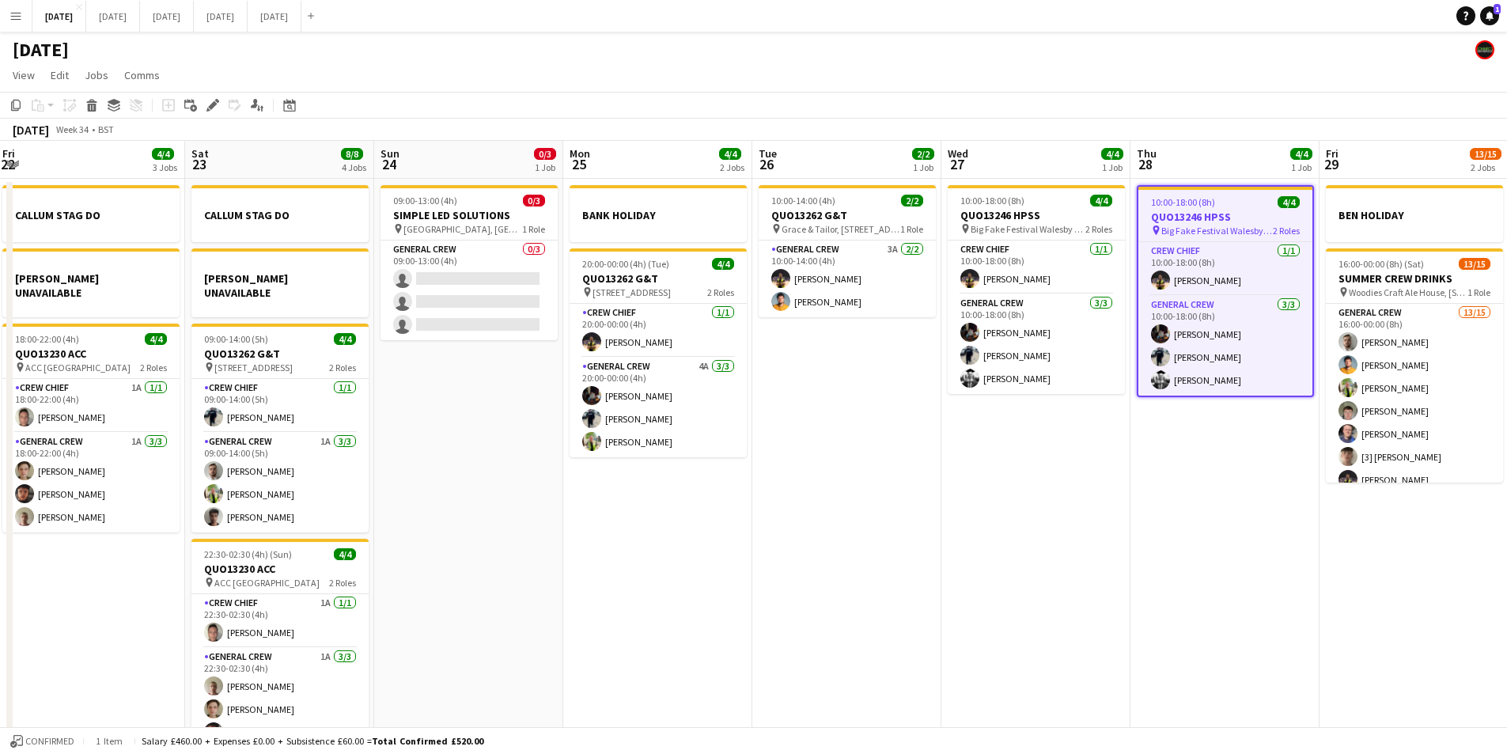
drag, startPoint x: 1127, startPoint y: 554, endPoint x: 1362, endPoint y: 639, distance: 250.0
click at [1362, 639] on app-calendar-viewport "Wed 20 Thu 21 1 Job Fri 22 4/4 3 Jobs Sat 23 8/8 4 Jobs Sun 24 0/3 1 Job Mon 25…" at bounding box center [753, 455] width 1507 height 629
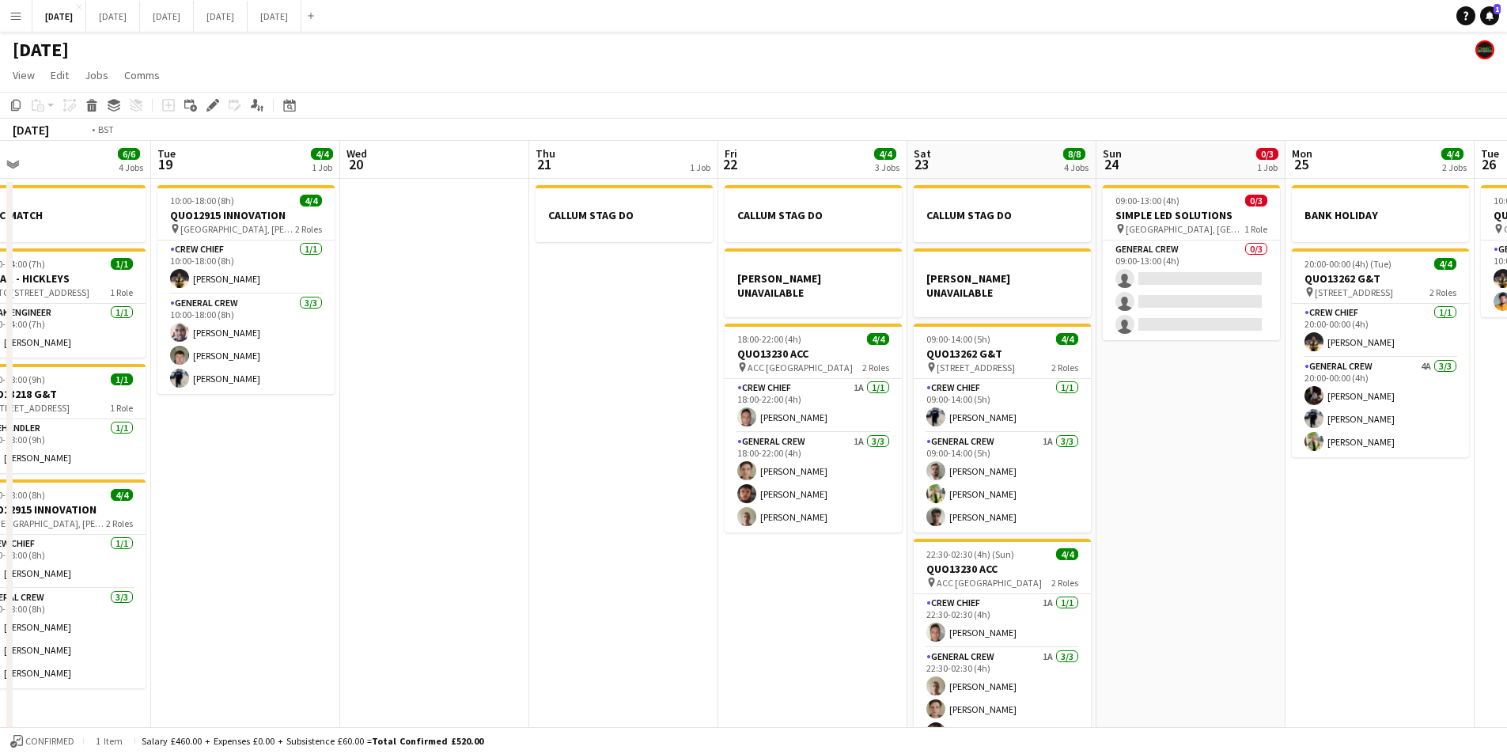
scroll to position [0, 354]
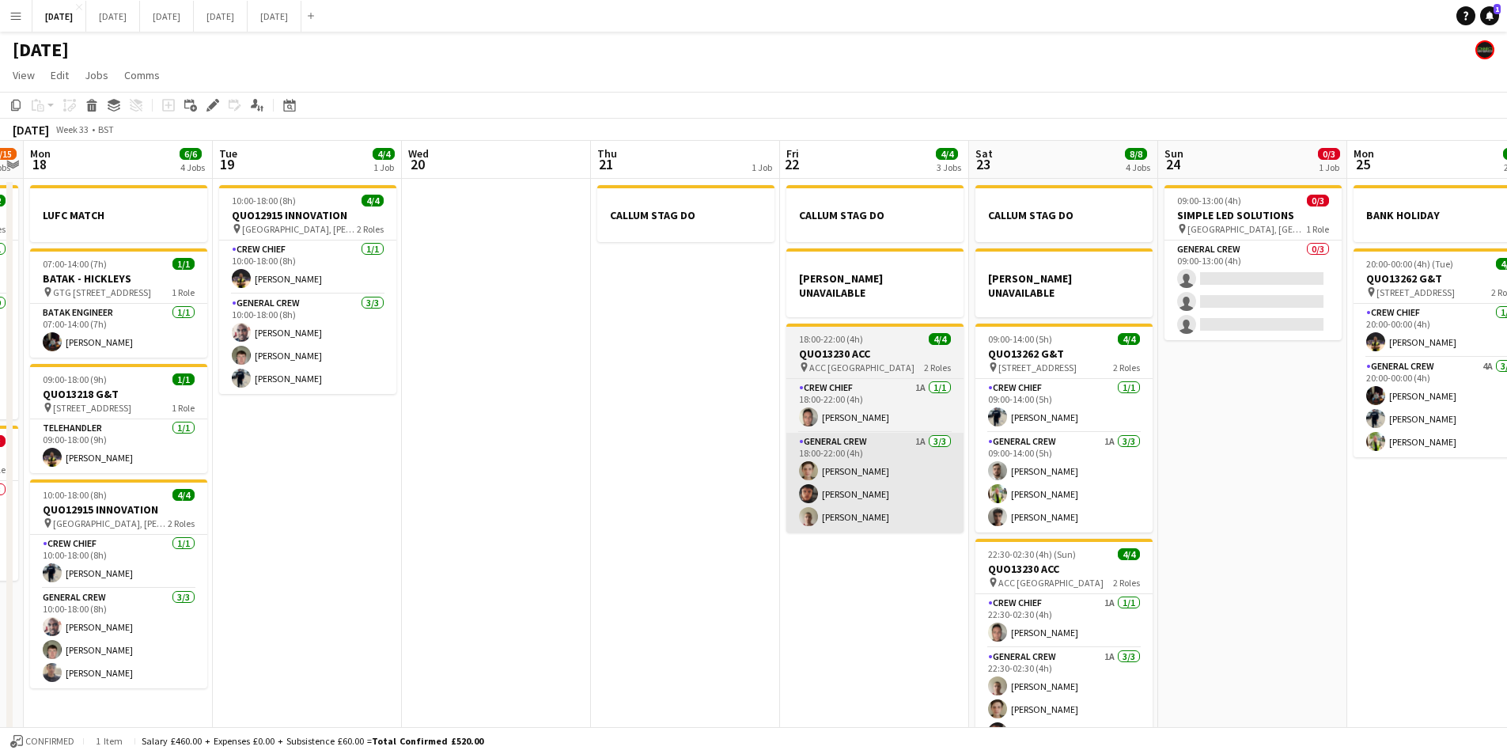
drag, startPoint x: 1000, startPoint y: 538, endPoint x: 806, endPoint y: 497, distance: 198.2
click at [1506, 483] on html "Menu Boards Boards Boards All jobs Status Workforce Workforce My Workforce Recr…" at bounding box center [753, 398] width 1507 height 797
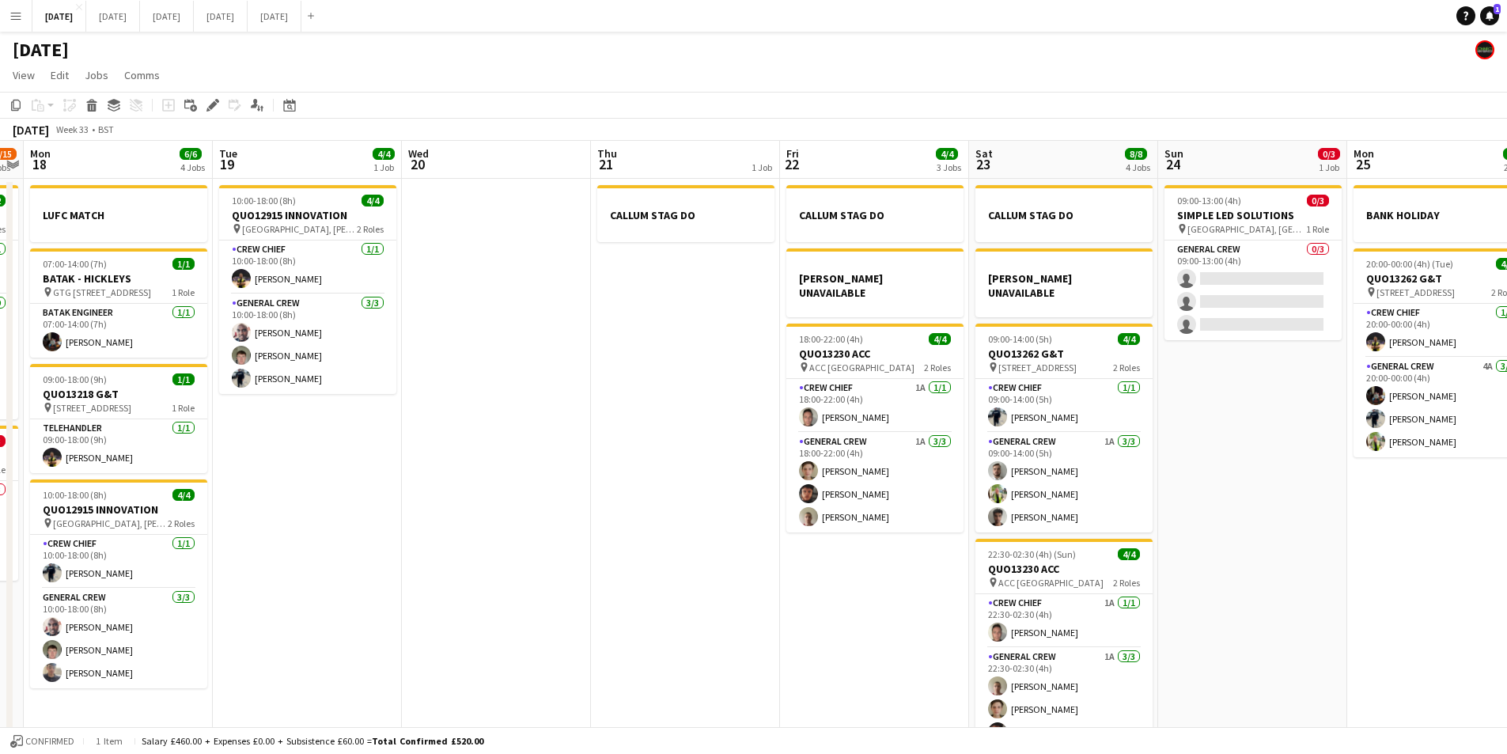
drag, startPoint x: 650, startPoint y: 541, endPoint x: 676, endPoint y: 532, distance: 27.8
click at [957, 510] on app-calendar-viewport "Sat 16 12/12 1 Job Sun 17 12/15 2 Jobs Mon 18 6/6 4 Jobs Tue 19 4/4 1 Job Wed 2…" at bounding box center [753, 455] width 1507 height 629
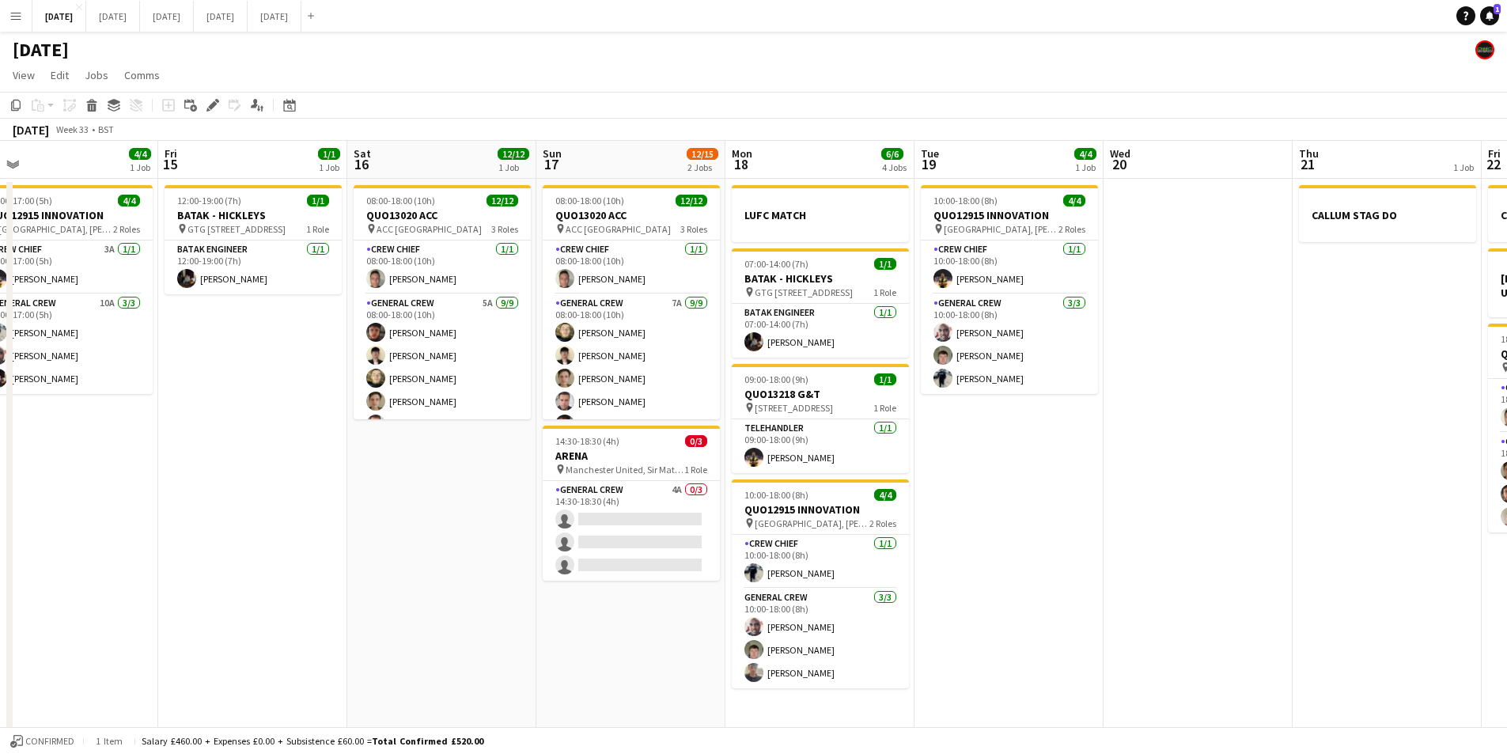
drag, startPoint x: 683, startPoint y: 540, endPoint x: 1044, endPoint y: 544, distance: 361.6
click at [1043, 548] on app-calendar-viewport "Tue 12 Wed 13 Thu 14 4/4 1 Job Fri 15 1/1 1 Job Sat 16 12/12 1 Job Sun 17 12/15…" at bounding box center [753, 455] width 1507 height 629
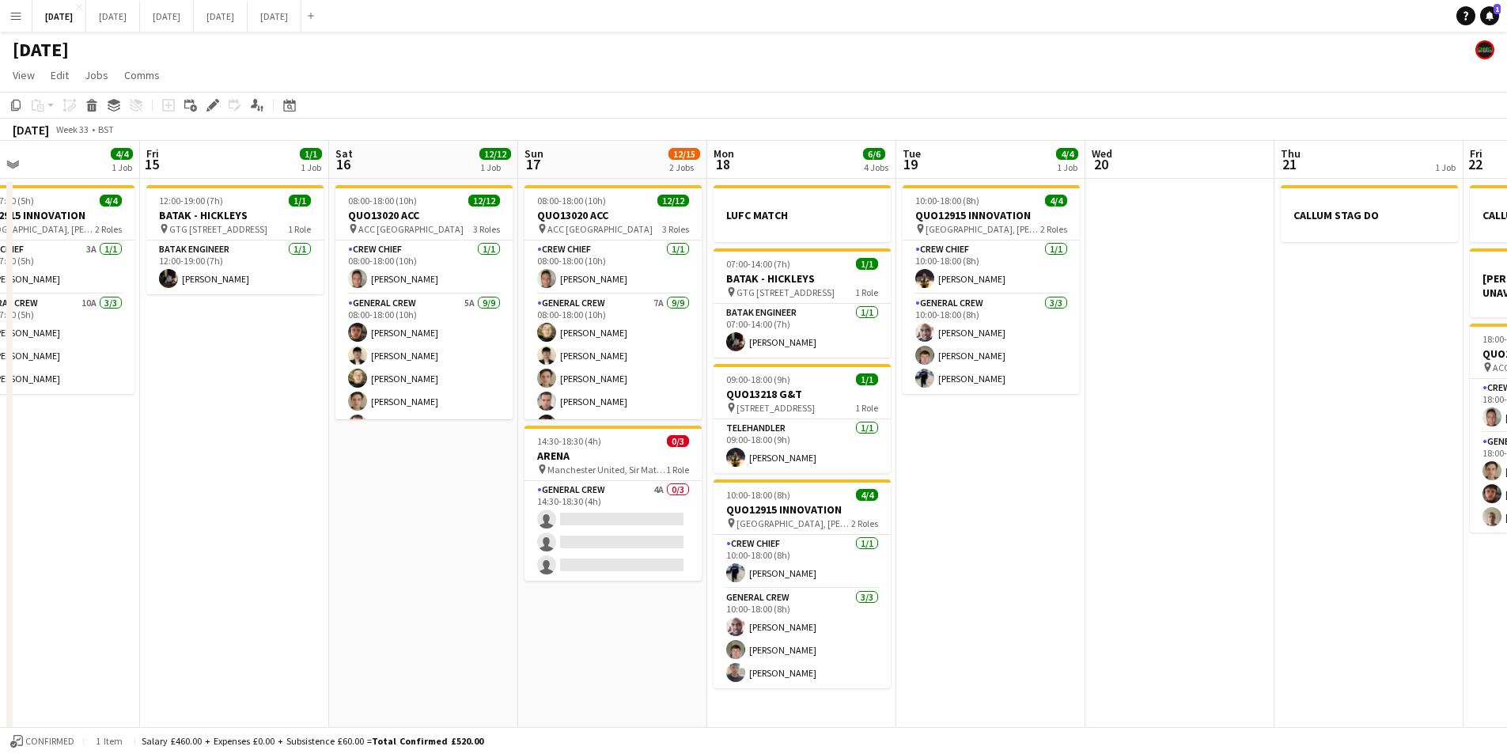
drag, startPoint x: 267, startPoint y: 548, endPoint x: 642, endPoint y: 536, distance: 375.2
click at [641, 536] on app-calendar-viewport "Tue 12 Wed 13 Thu 14 4/4 1 Job Fri 15 1/1 1 Job Sat 16 12/12 1 Job Sun 17 12/15…" at bounding box center [753, 455] width 1507 height 629
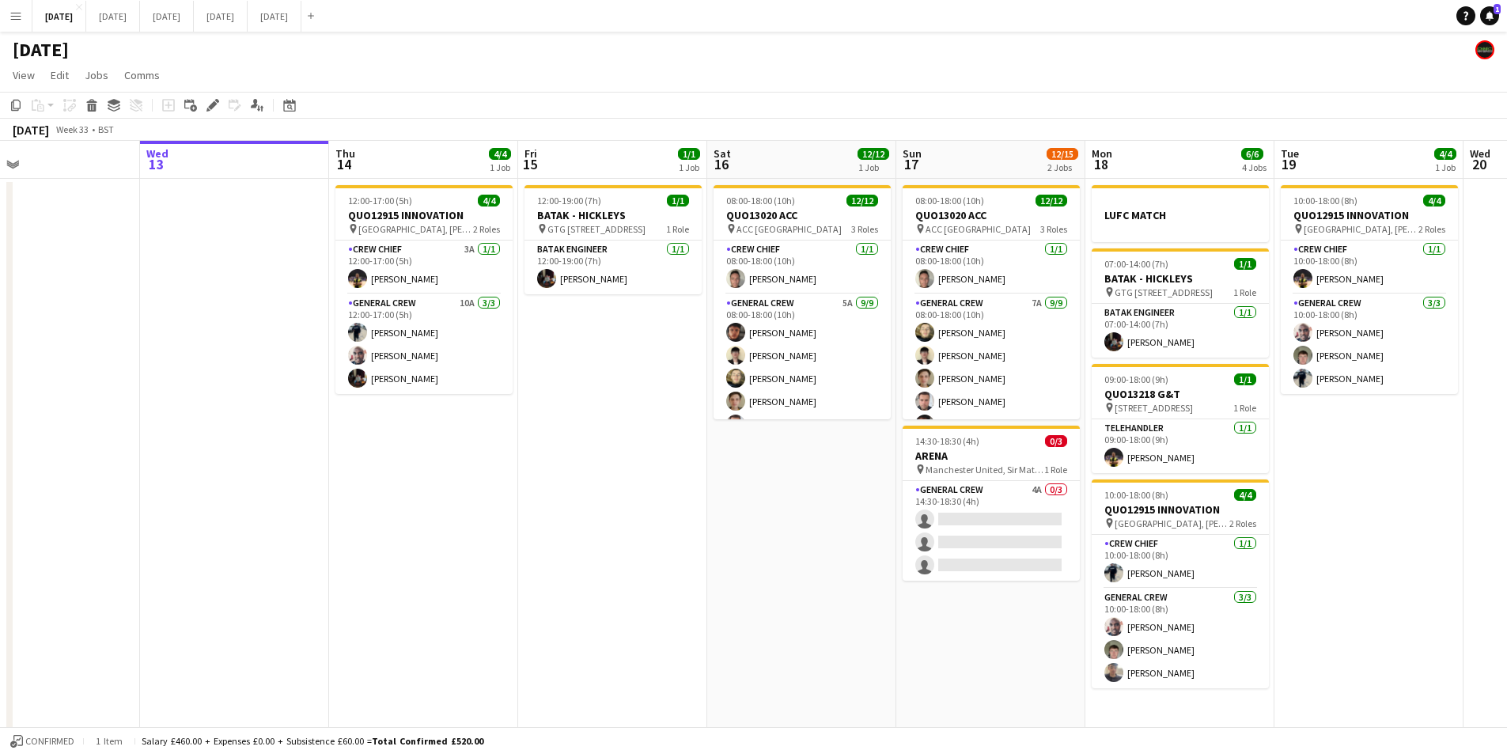
drag, startPoint x: 478, startPoint y: 551, endPoint x: 598, endPoint y: 563, distance: 120.9
click at [598, 563] on app-calendar-viewport "Sun 10 Mon 11 Tue 12 Wed 13 Thu 14 4/4 1 Job Fri 15 1/1 1 Job Sat 16 12/12 1 Jo…" at bounding box center [753, 455] width 1507 height 629
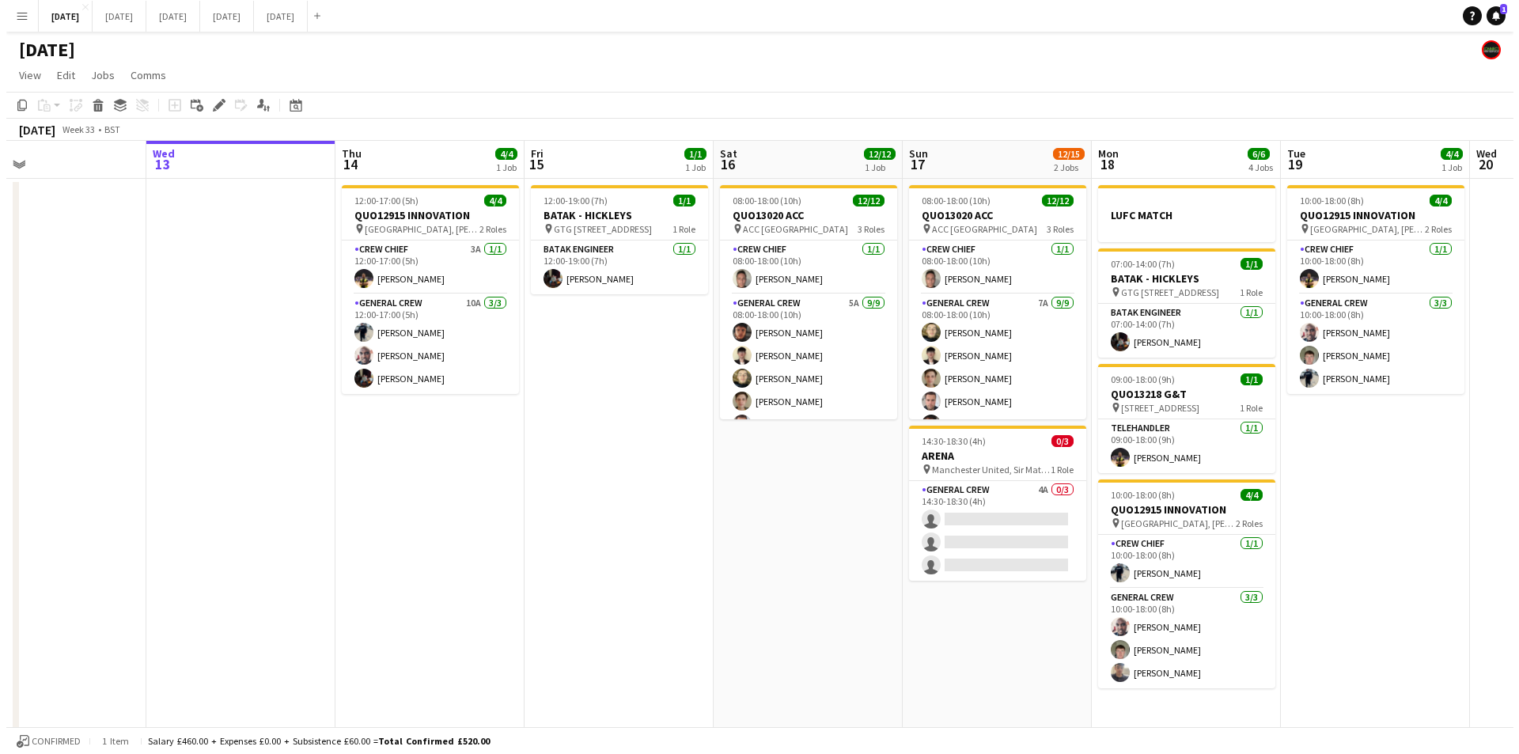
scroll to position [0, 496]
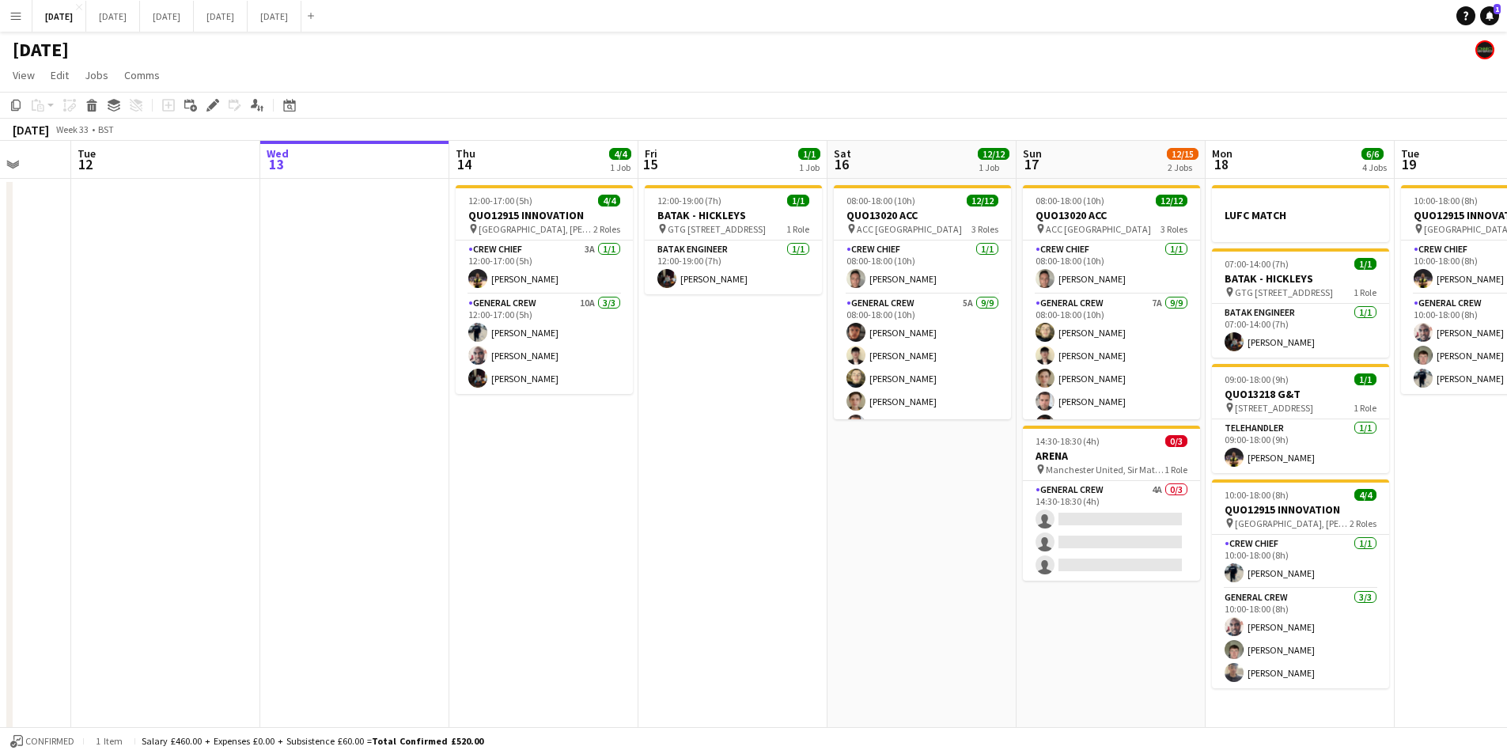
click at [1103, 630] on app-date-cell "08:00-18:00 (10h) 12/12 QUO13020 ACC pin ACC Liverpool 3 Roles Crew Chief 1/1 0…" at bounding box center [1111, 474] width 189 height 591
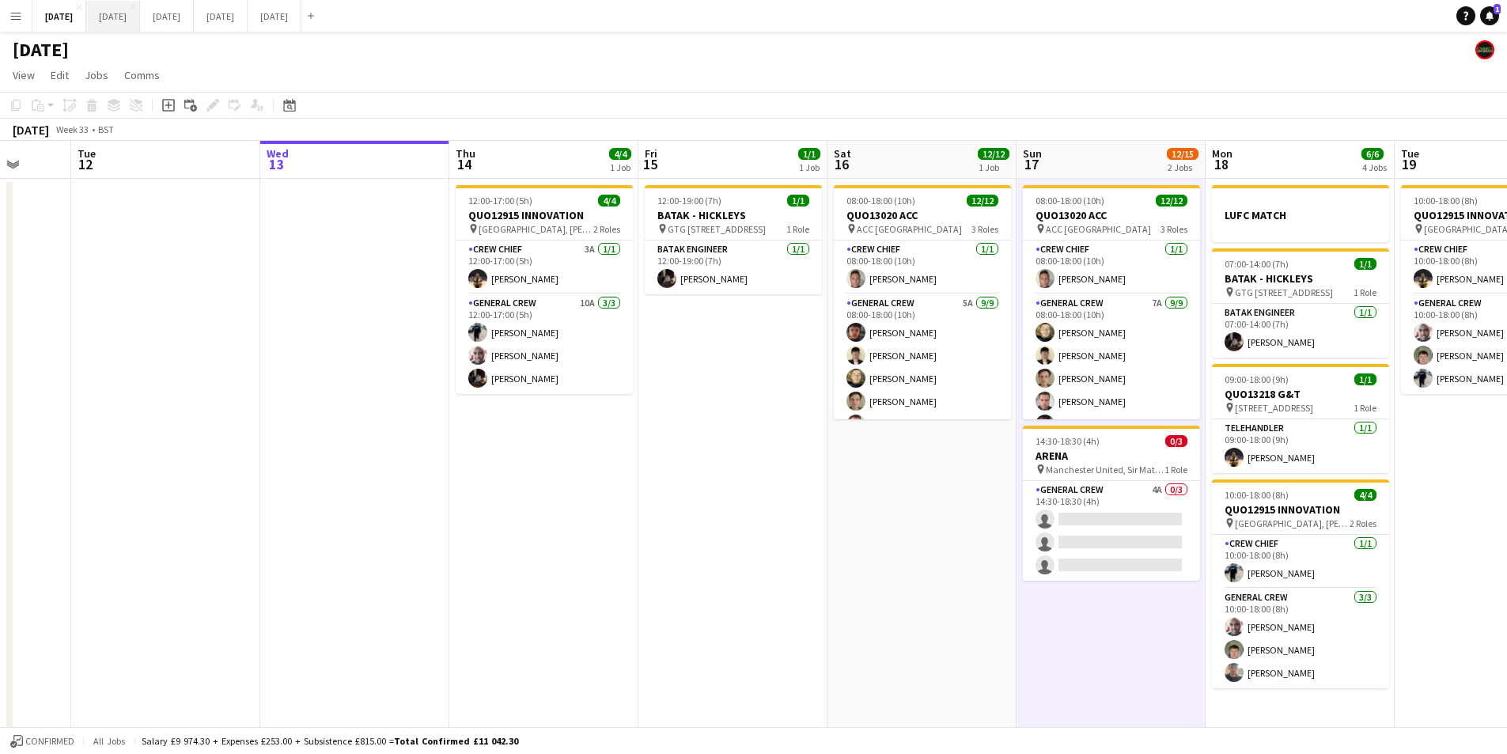
click at [140, 29] on button "[DATE] Close" at bounding box center [113, 16] width 54 height 31
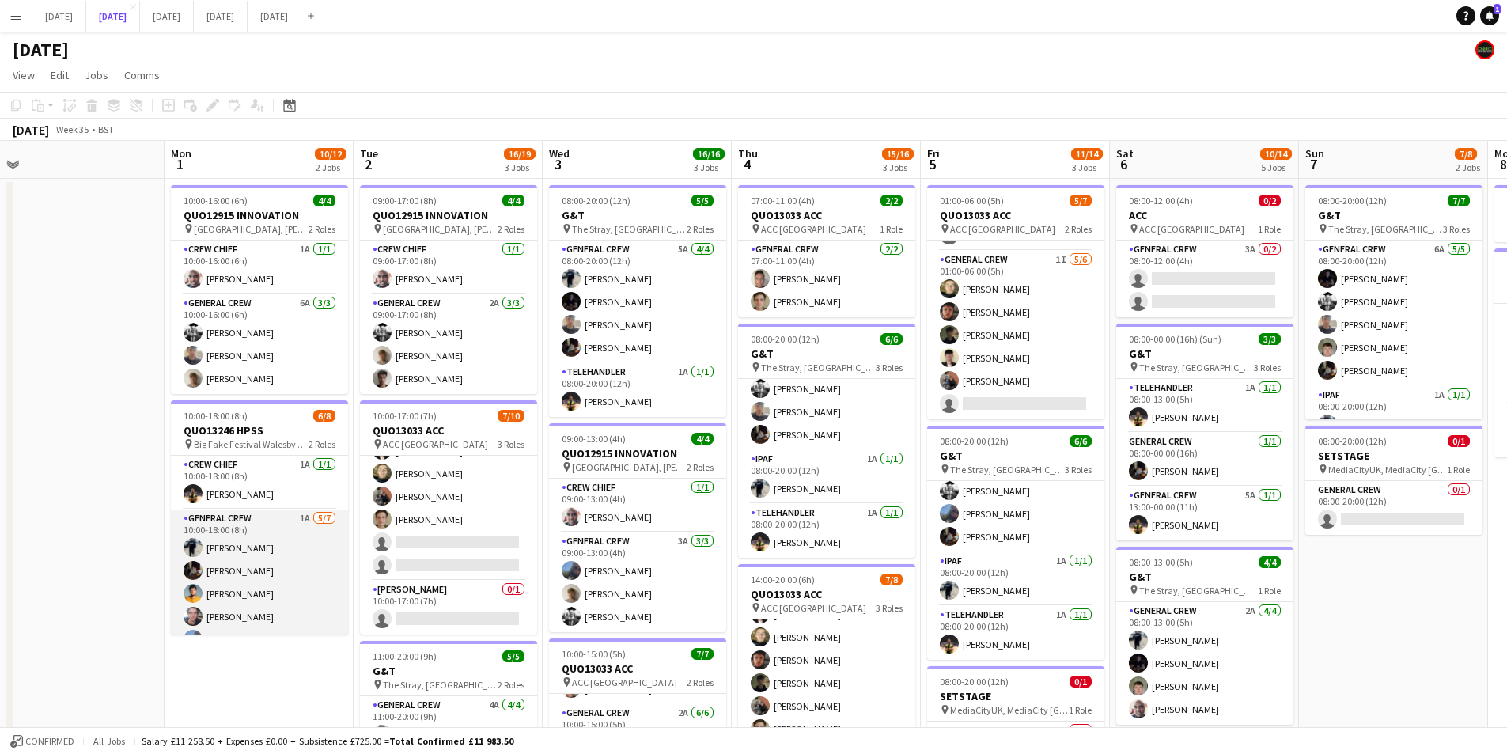
scroll to position [66, 0]
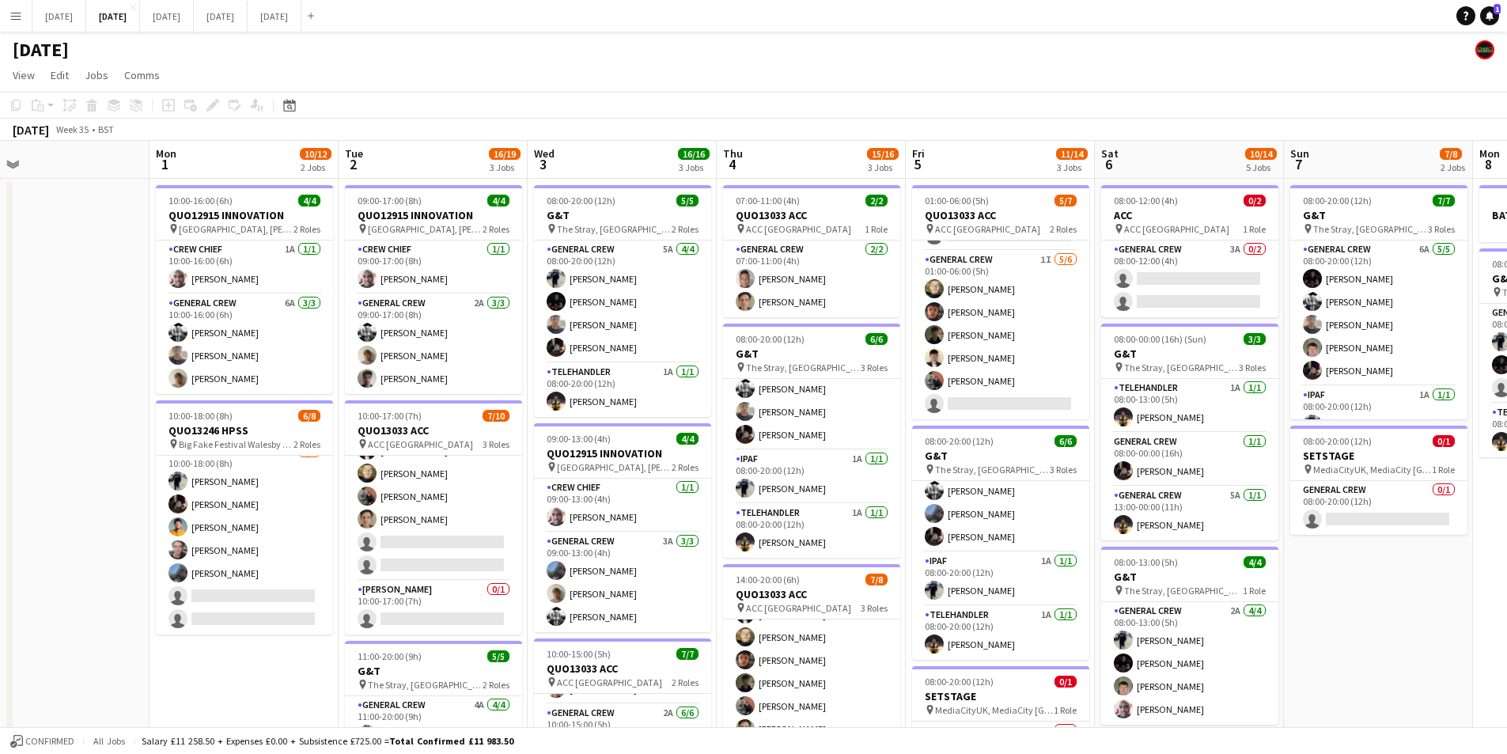
drag, startPoint x: 929, startPoint y: 525, endPoint x: 479, endPoint y: 475, distance: 452.3
click at [500, 476] on app-calendar-viewport "Fri 29 Sat 30 Sun 31 Mon 1 10/12 2 Jobs Tue 2 16/19 3 Jobs Wed 3 16/16 3 Jobs T…" at bounding box center [753, 602] width 1507 height 922
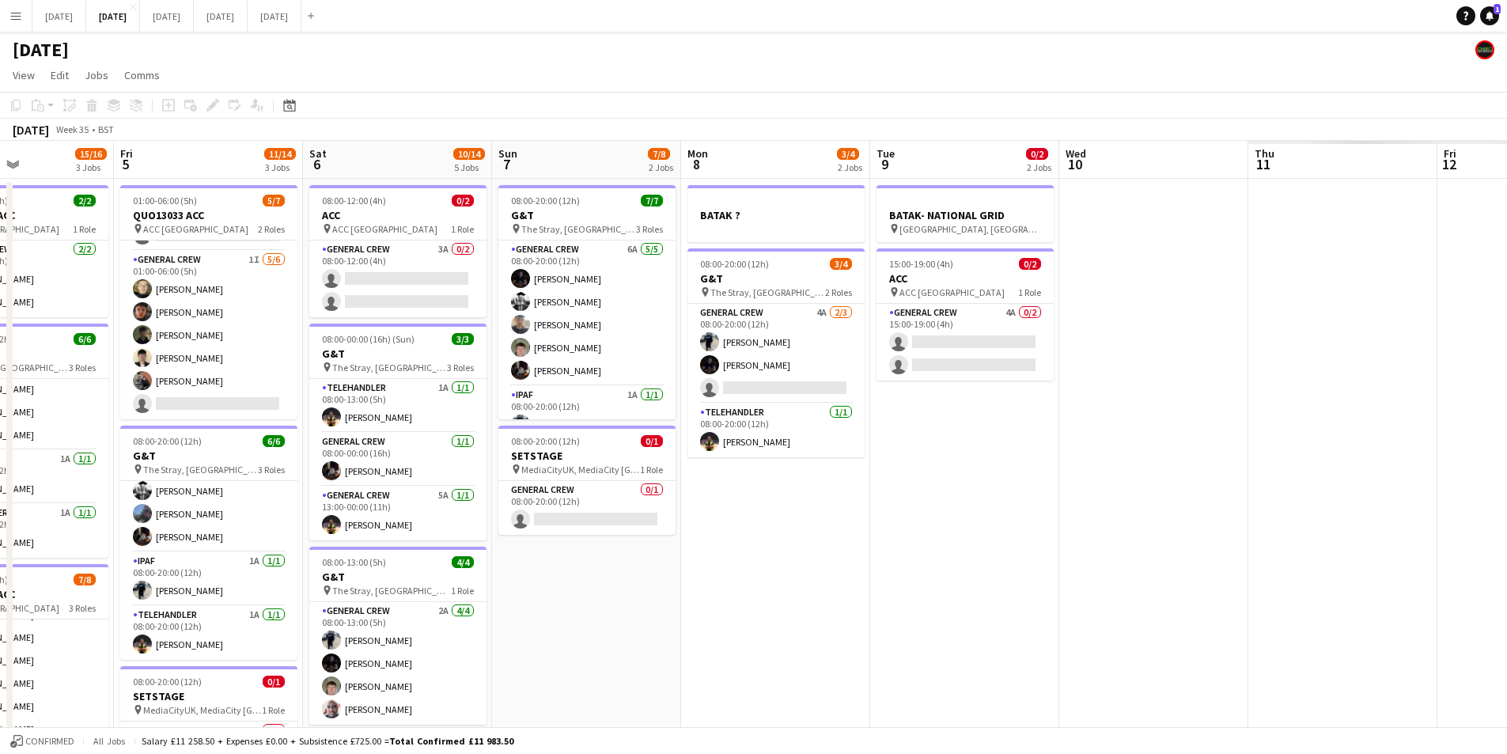
scroll to position [0, 468]
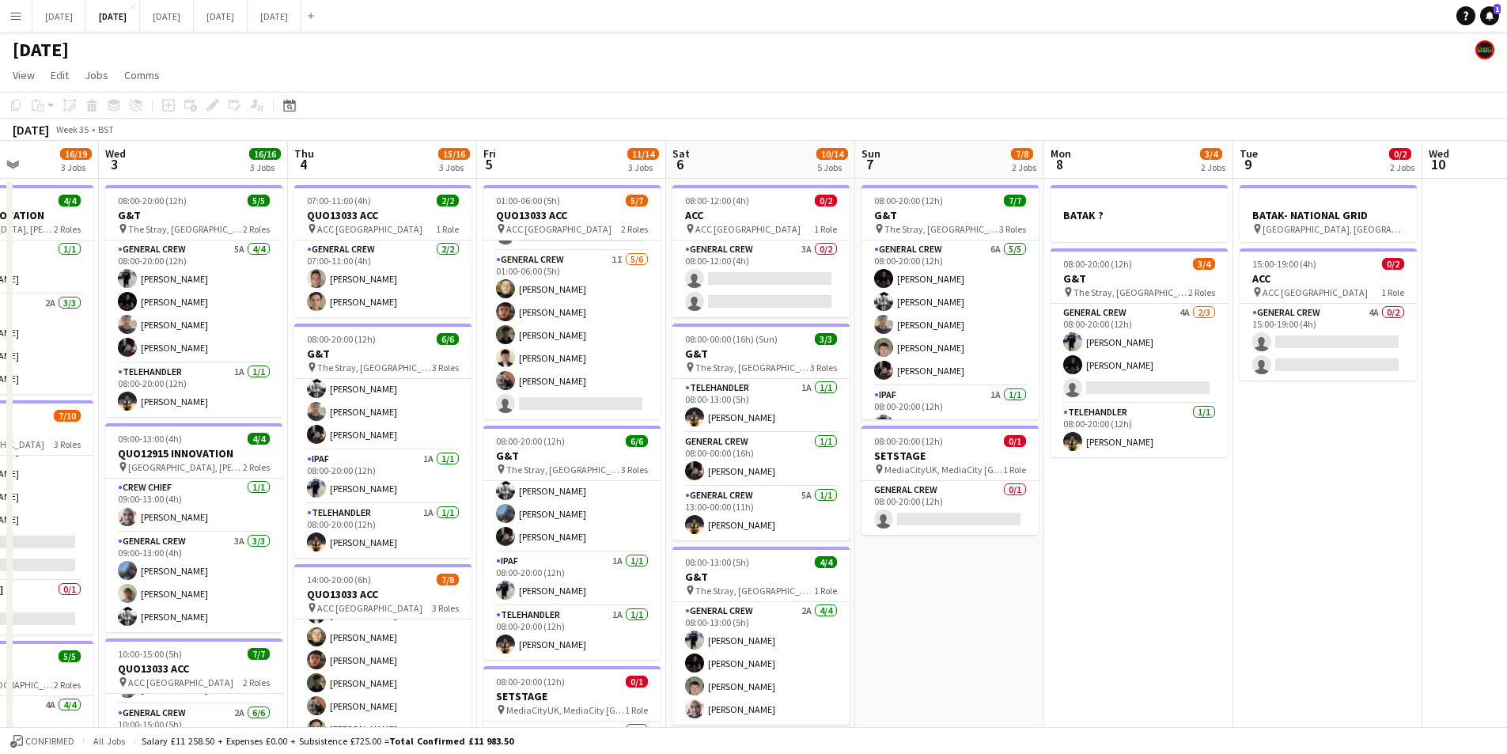
click at [839, 559] on app-calendar-viewport "Sun 31 Mon 1 10/12 2 Jobs Tue 2 16/19 3 Jobs Wed 3 16/16 3 Jobs Thu 4 15/16 3 J…" at bounding box center [753, 602] width 1507 height 922
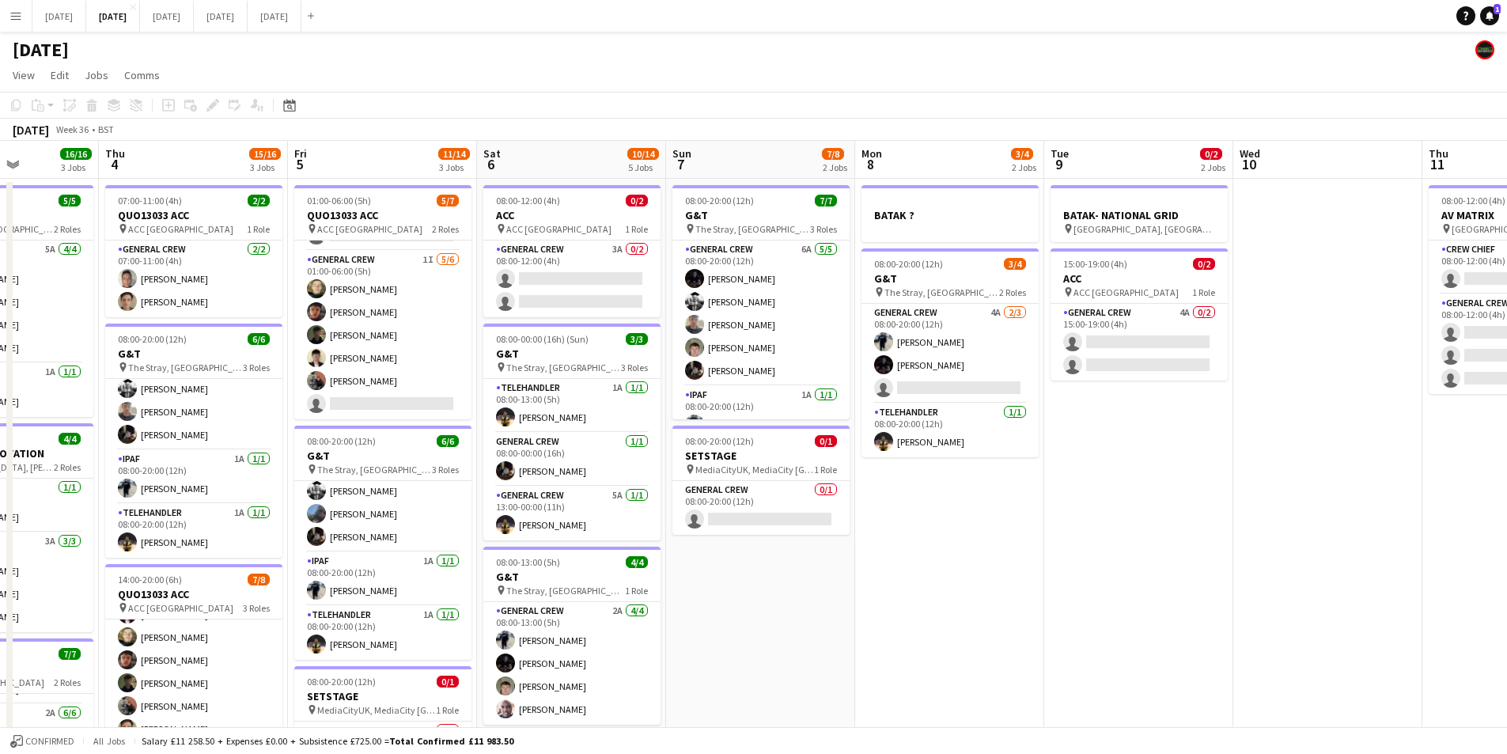
drag, startPoint x: 1136, startPoint y: 579, endPoint x: 939, endPoint y: 559, distance: 198.0
click at [822, 548] on app-calendar-viewport "Mon 1 10/12 2 Jobs Tue 2 16/19 3 Jobs Wed 3 16/16 3 Jobs Thu 4 15/16 3 Jobs Fri…" at bounding box center [753, 602] width 1507 height 922
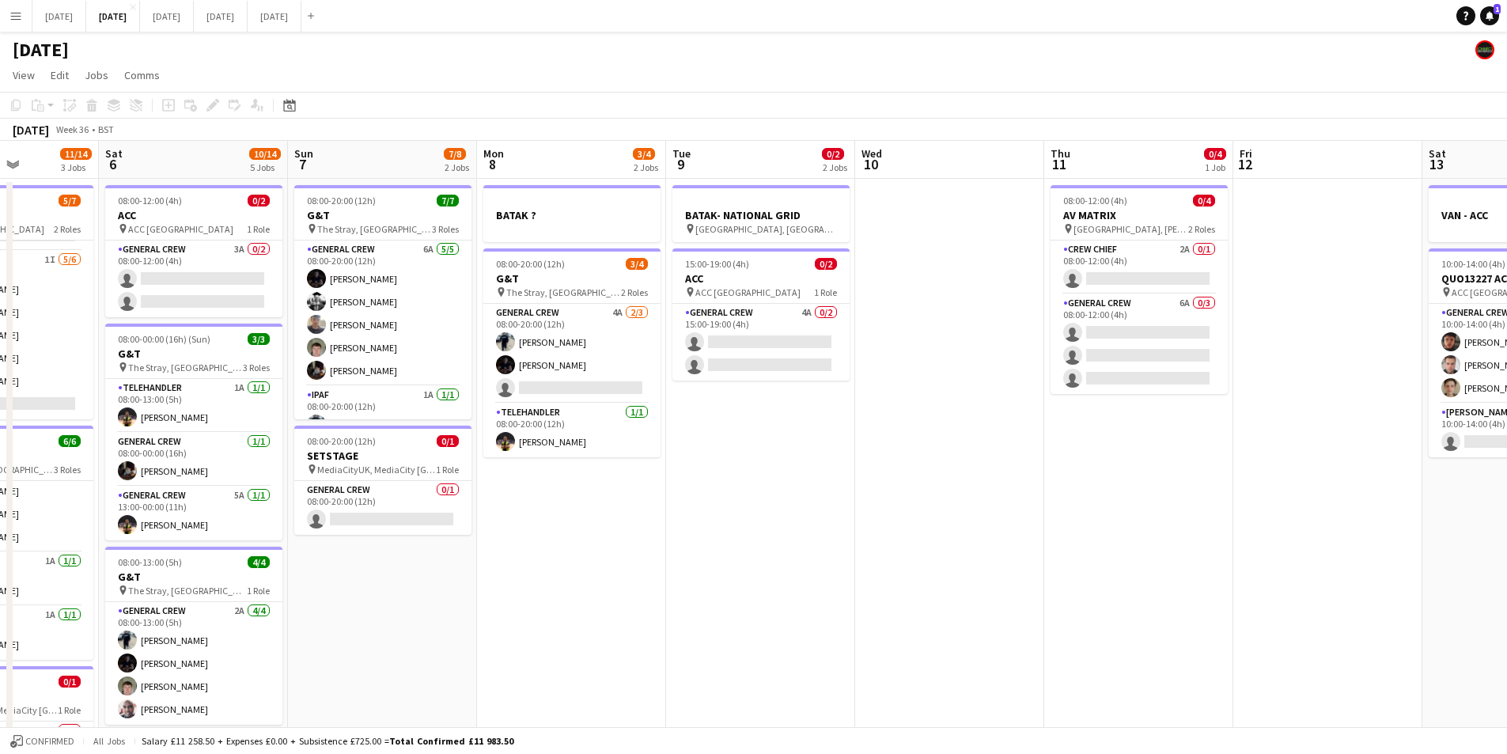
scroll to position [0, 470]
drag, startPoint x: 1071, startPoint y: 580, endPoint x: 1033, endPoint y: 580, distance: 38.0
click at [1033, 580] on app-calendar-viewport "Wed 3 16/16 3 Jobs Thu 4 15/16 3 Jobs Fri 5 11/14 3 Jobs Sat 6 10/14 5 Jobs Sun…" at bounding box center [753, 602] width 1507 height 922
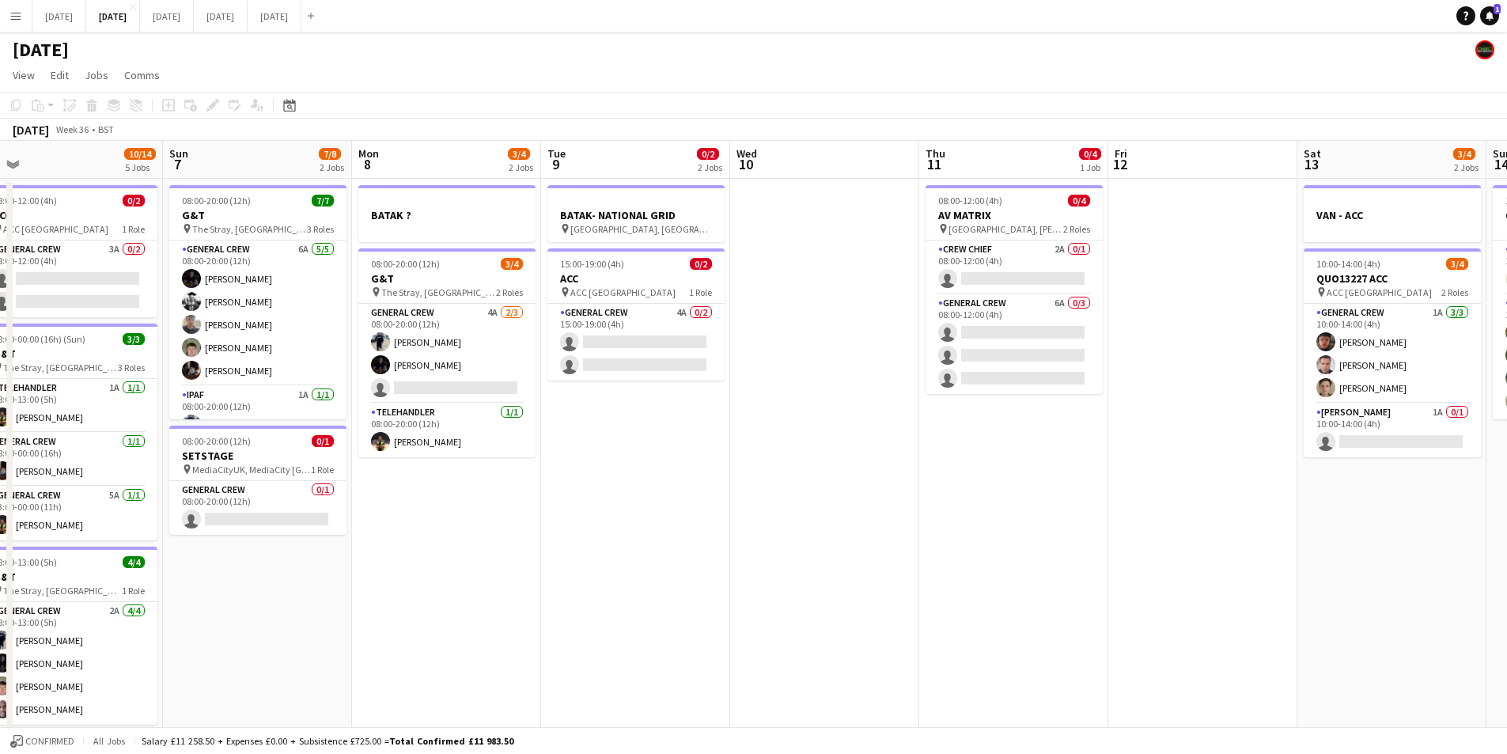
drag, startPoint x: 1211, startPoint y: 497, endPoint x: 1085, endPoint y: 490, distance: 126.0
click at [1085, 490] on app-calendar-viewport "Wed 3 16/16 3 Jobs Thu 4 15/16 3 Jobs Fri 5 11/14 3 Jobs Sat 6 10/14 5 Jobs Sun…" at bounding box center [753, 602] width 1507 height 922
drag, startPoint x: 1111, startPoint y: 495, endPoint x: 893, endPoint y: 501, distance: 217.7
click at [699, 486] on app-calendar-viewport "Wed 3 16/16 3 Jobs Thu 4 15/16 3 Jobs Fri 5 11/14 3 Jobs Sat 6 10/14 5 Jobs Sun…" at bounding box center [753, 602] width 1507 height 922
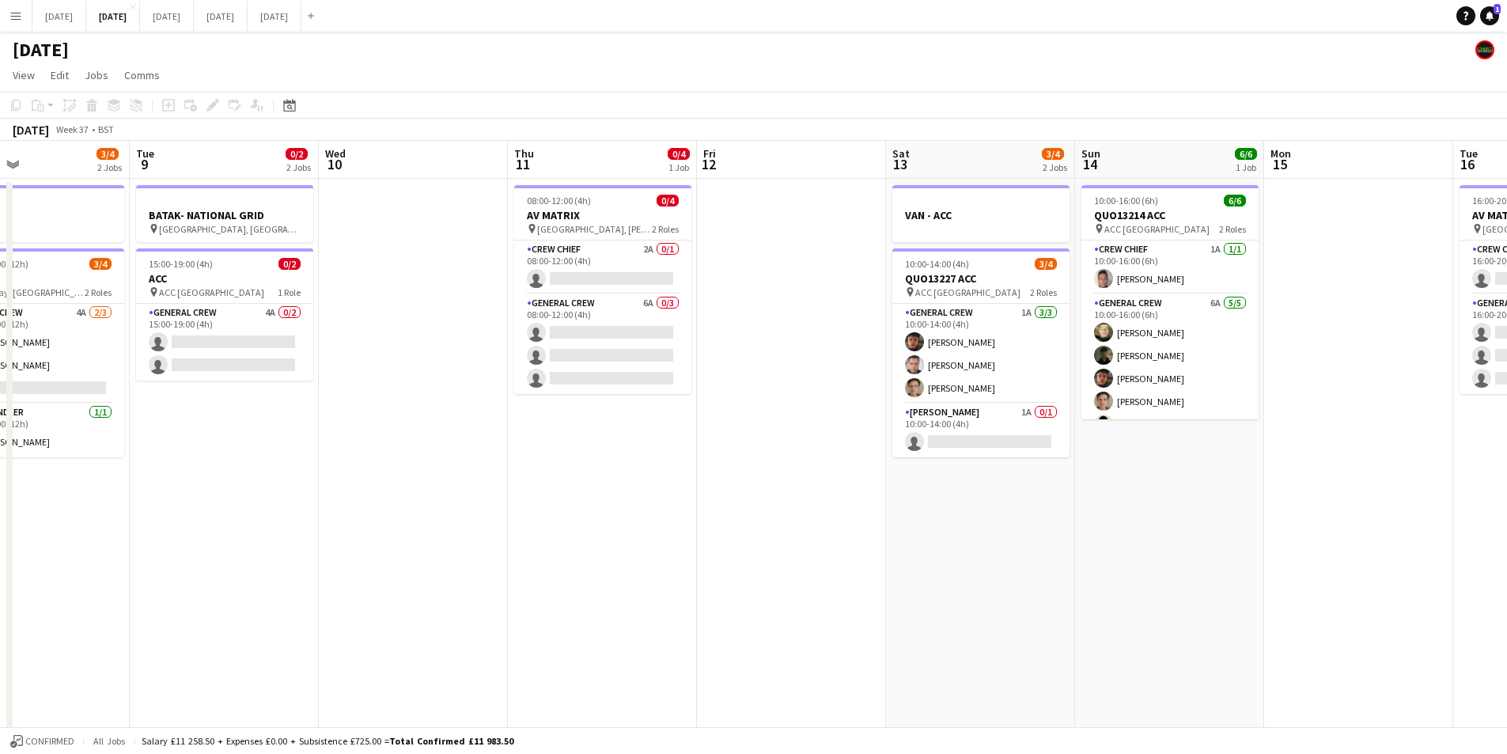
scroll to position [0, 512]
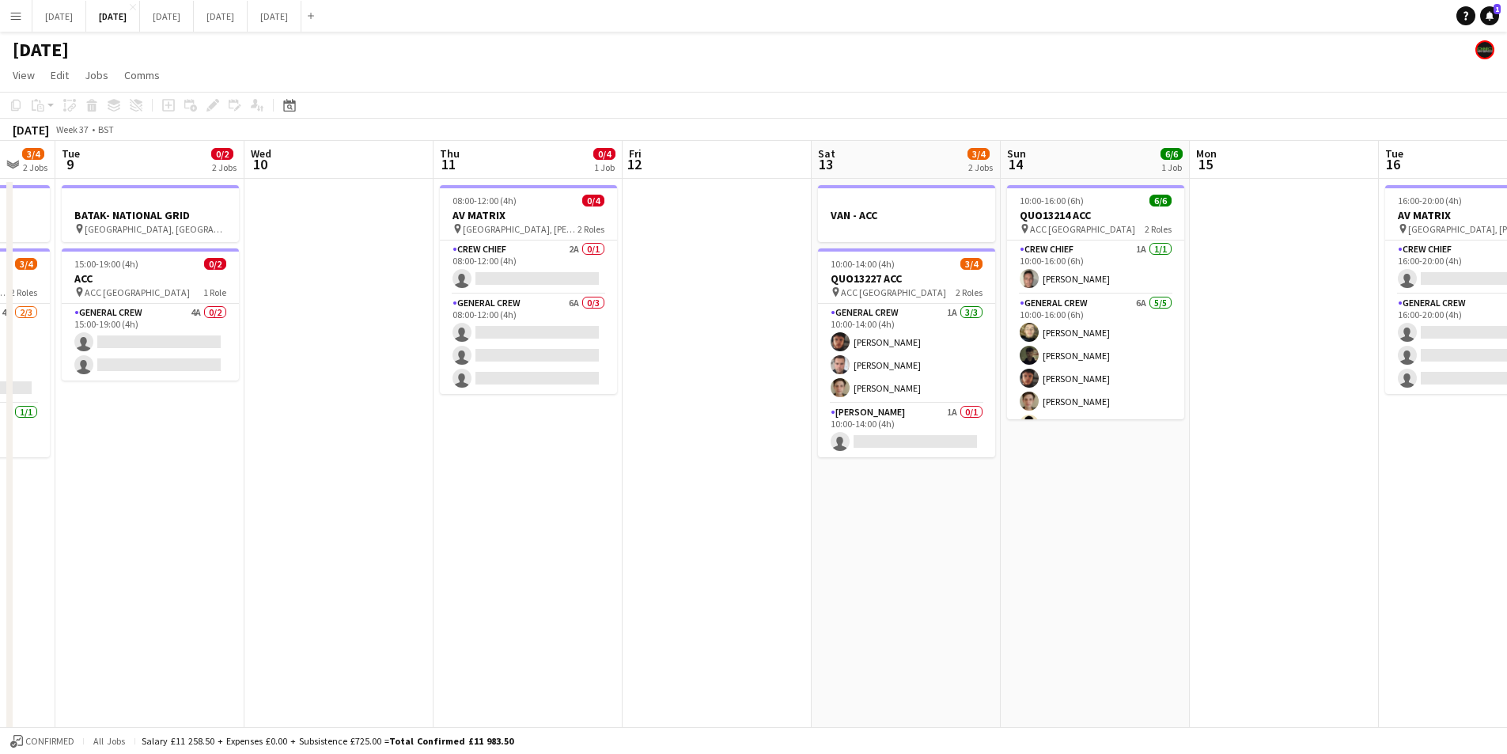
click at [897, 522] on app-calendar-viewport "Sat 6 10/14 5 Jobs Sun 7 7/8 2 Jobs Mon 8 3/4 2 Jobs Tue 9 0/2 2 Jobs Wed 10 Th…" at bounding box center [753, 602] width 1507 height 922
drag, startPoint x: 930, startPoint y: 469, endPoint x: 811, endPoint y: 477, distance: 118.9
click at [811, 477] on app-calendar-viewport "Sat 6 10/14 5 Jobs Sun 7 7/8 2 Jobs Mon 8 3/4 2 Jobs Tue 9 0/2 2 Jobs Wed 10 Th…" at bounding box center [753, 602] width 1507 height 922
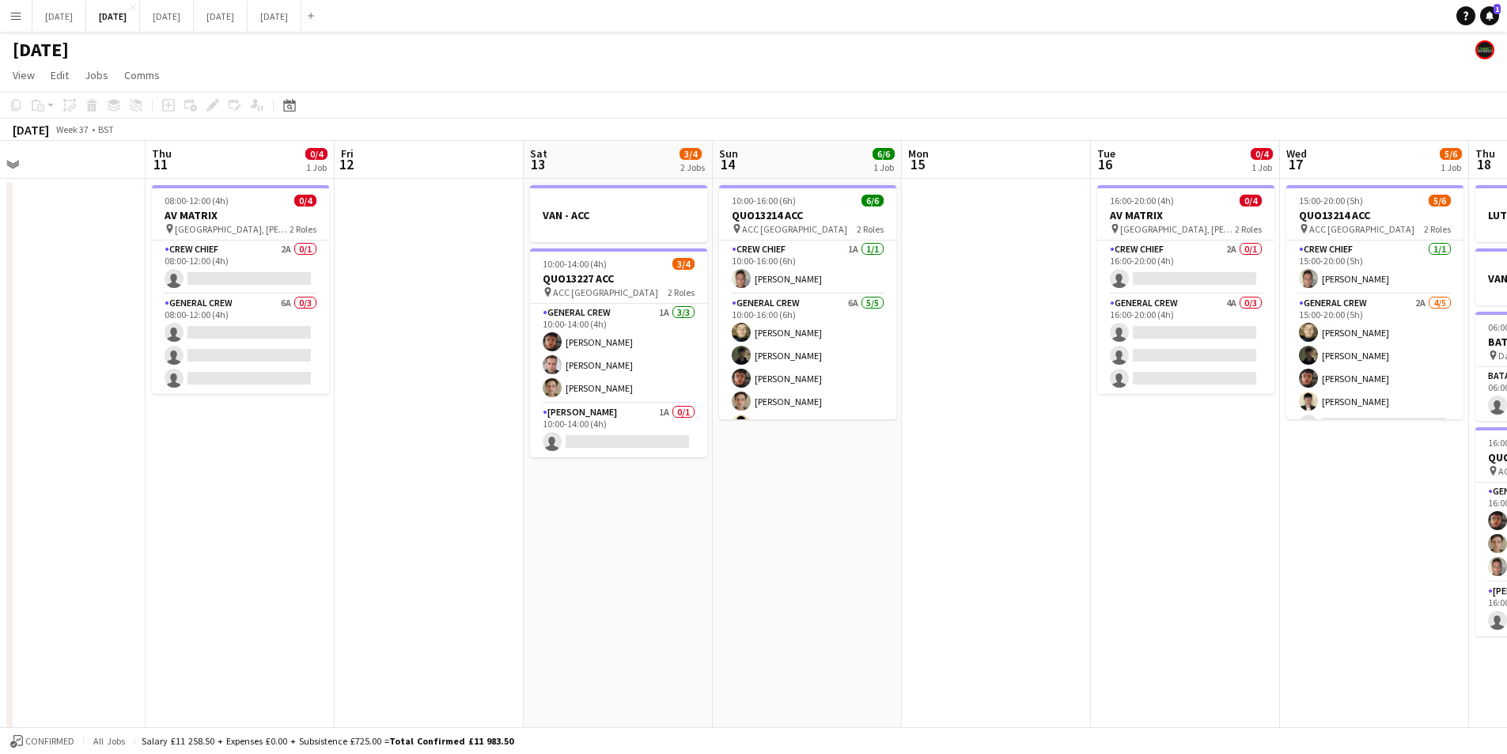
drag, startPoint x: 986, startPoint y: 490, endPoint x: 889, endPoint y: 493, distance: 96.6
click at [889, 493] on app-calendar-viewport "Sun 7 7/8 2 Jobs Mon 8 3/4 2 Jobs Tue 9 0/2 2 Jobs Wed 10 Thu 11 0/4 1 Job Fri …" at bounding box center [753, 602] width 1507 height 922
drag, startPoint x: 1086, startPoint y: 514, endPoint x: 929, endPoint y: 493, distance: 158.8
click at [899, 517] on app-calendar-viewport "Sun 7 7/8 2 Jobs Mon 8 3/4 2 Jobs Tue 9 0/2 2 Jobs Wed 10 Thu 11 0/4 1 Job Fri …" at bounding box center [753, 602] width 1507 height 922
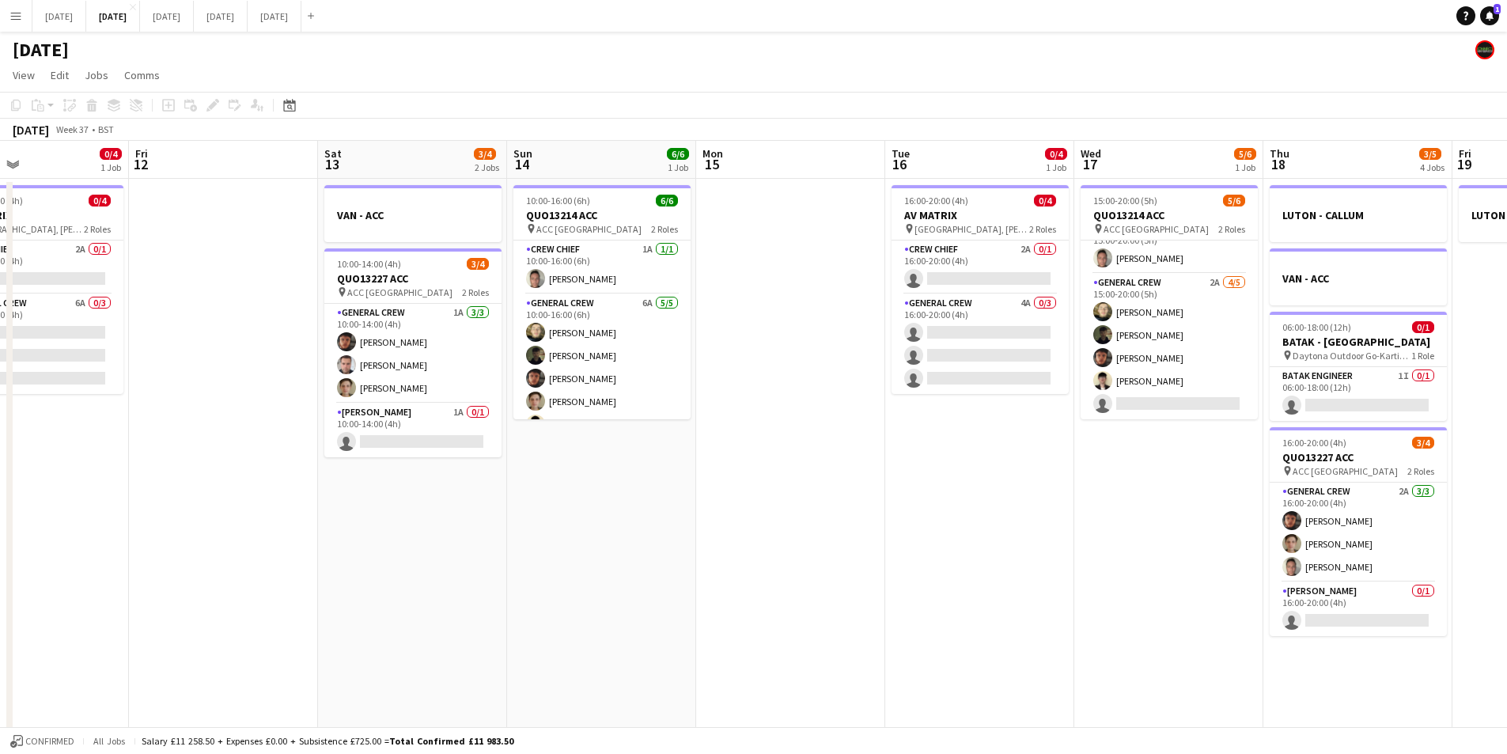
scroll to position [0, 620]
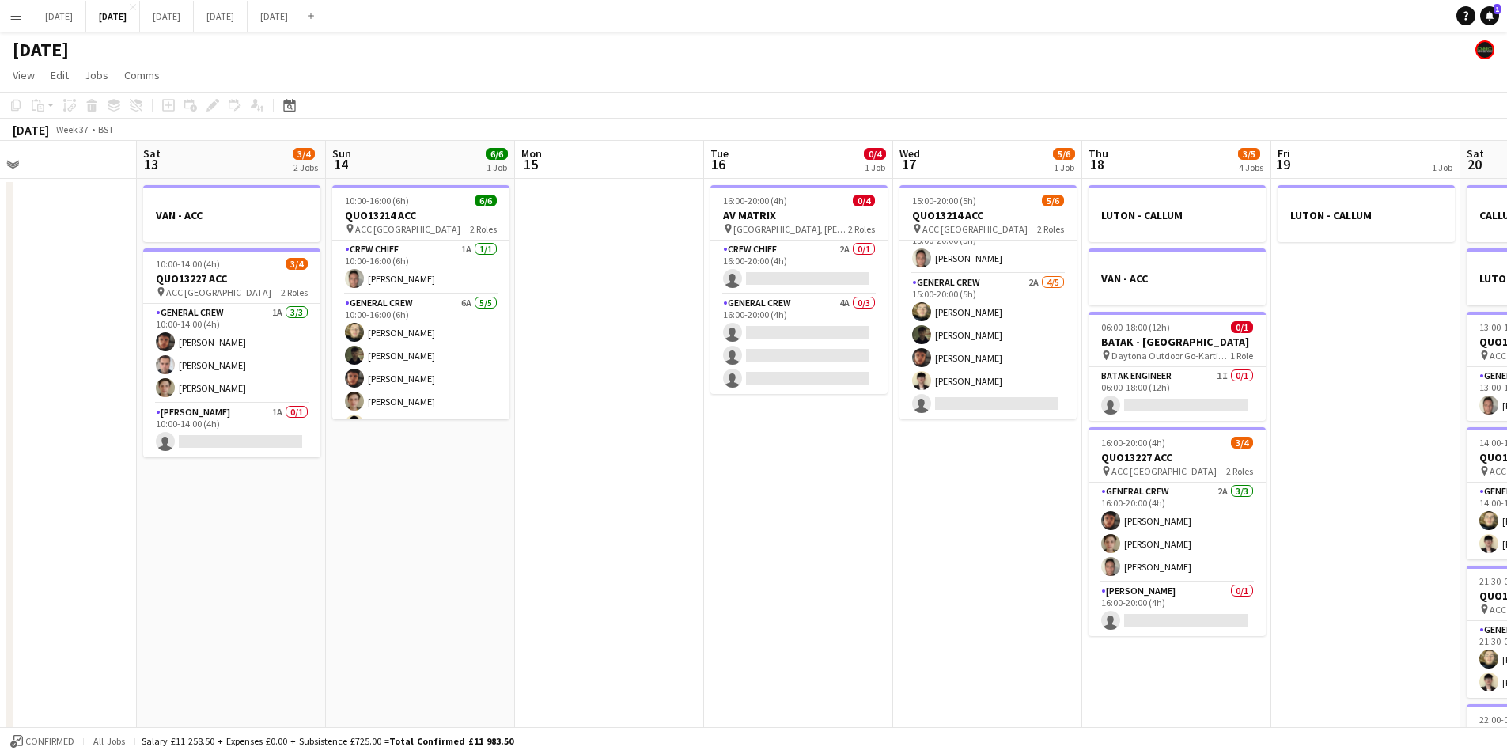
drag, startPoint x: 1235, startPoint y: 536, endPoint x: 1037, endPoint y: 541, distance: 197.9
click at [1037, 541] on app-calendar-viewport "Tue 9 0/2 2 Jobs Wed 10 Thu 11 0/4 1 Job Fri 12 Sat 13 3/4 2 Jobs Sun 14 6/6 1 …" at bounding box center [753, 602] width 1507 height 922
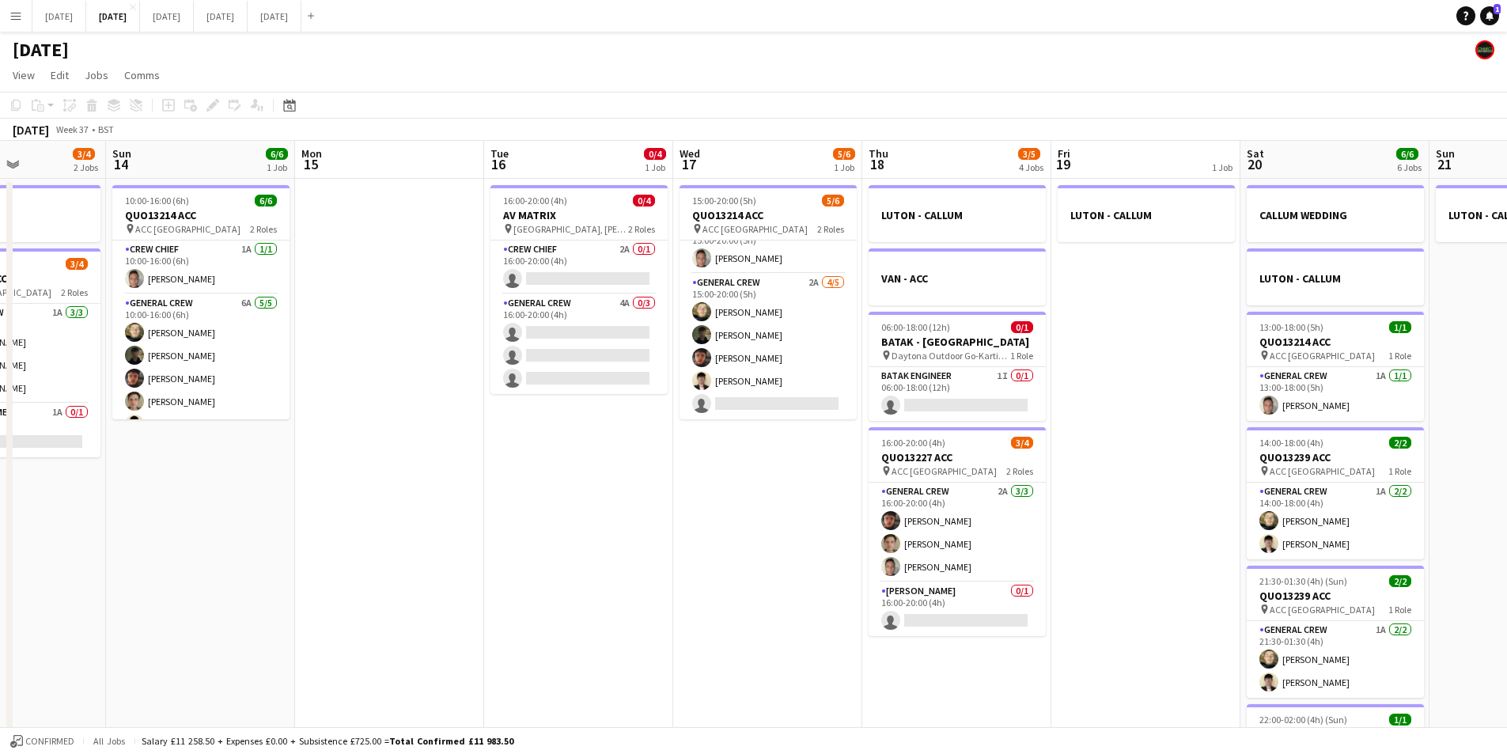
drag, startPoint x: 1048, startPoint y: 563, endPoint x: 673, endPoint y: 577, distance: 374.5
click at [673, 577] on app-calendar-viewport "Wed 10 Thu 11 0/4 1 Job Fri 12 Sat 13 3/4 2 Jobs Sun 14 6/6 1 Job Mon 15 Tue 16…" at bounding box center [753, 602] width 1507 height 922
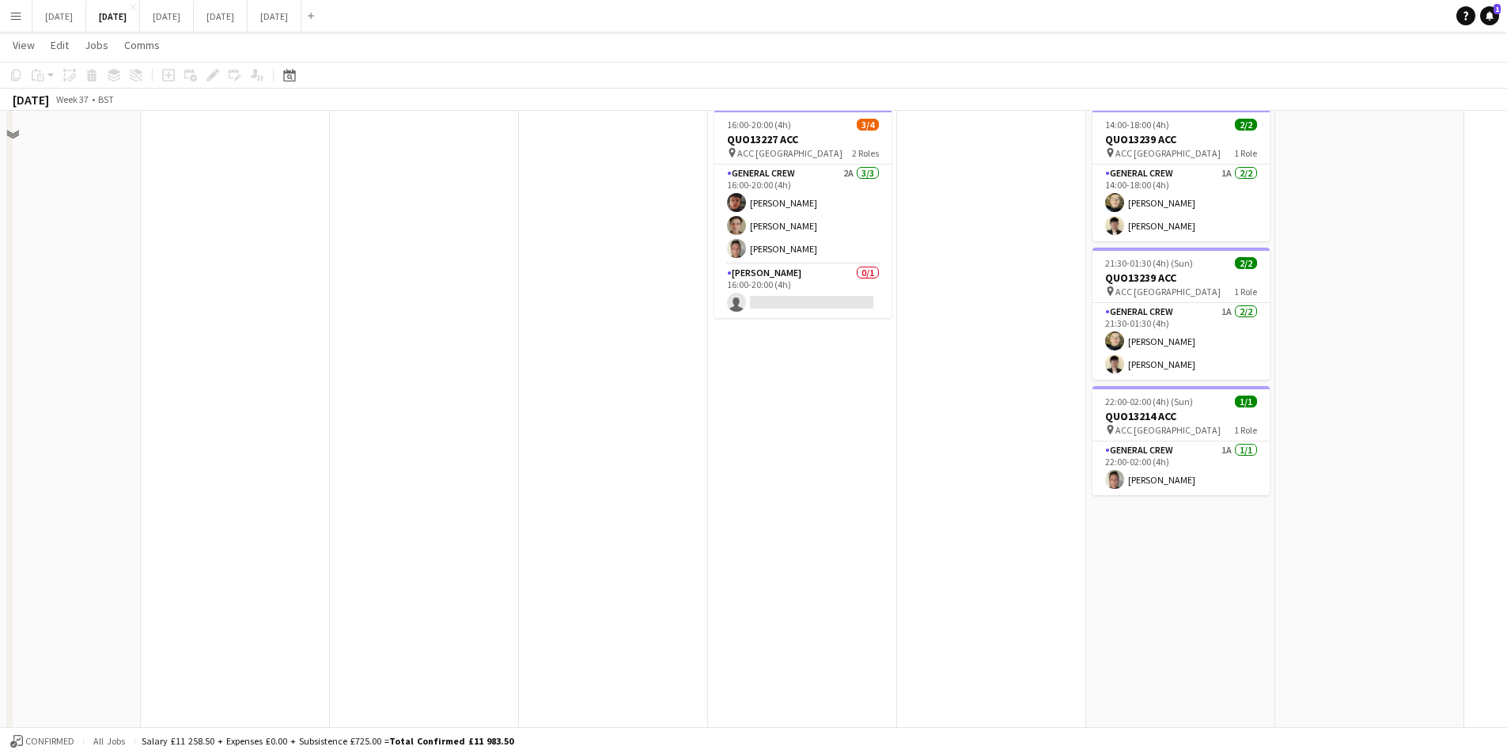
scroll to position [0, 0]
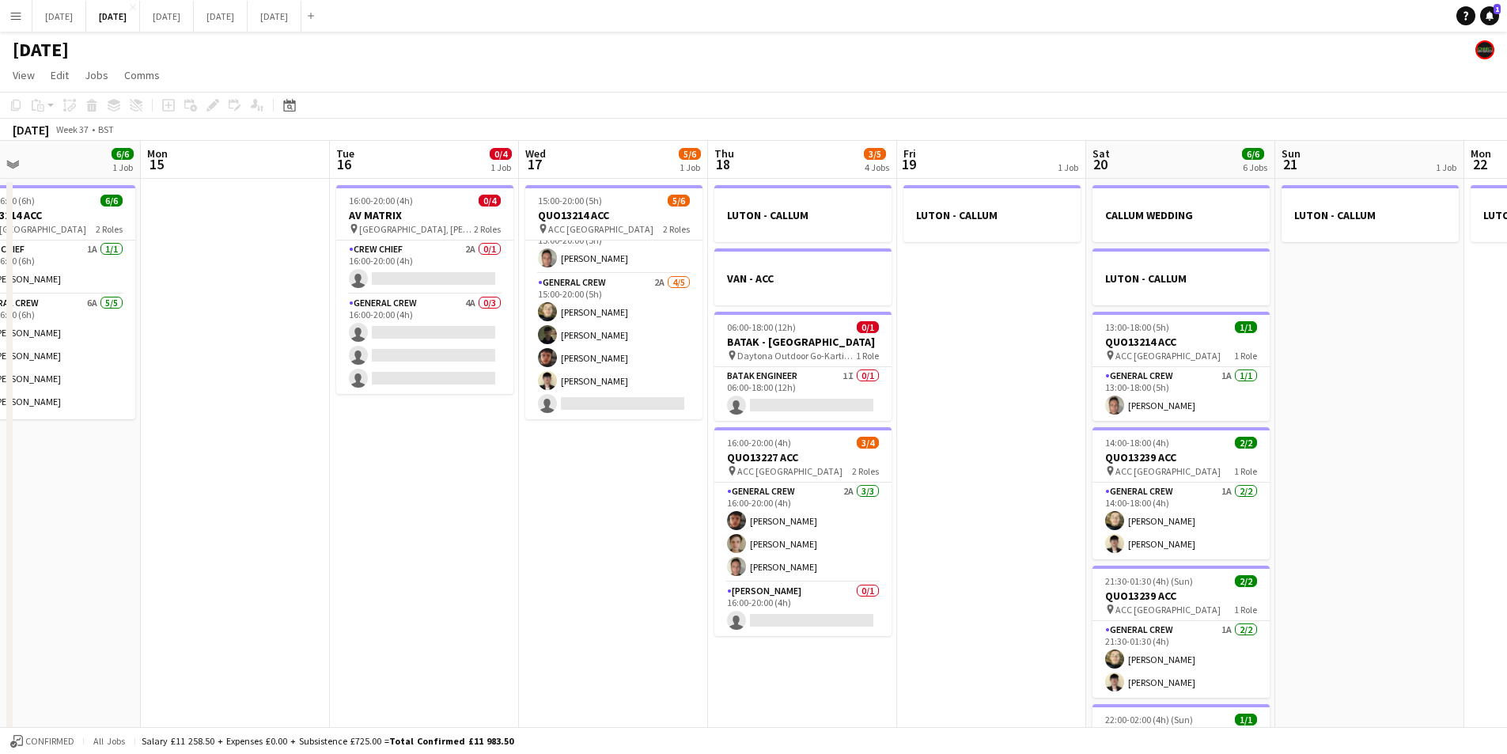
drag, startPoint x: 1356, startPoint y: 473, endPoint x: 1068, endPoint y: 475, distance: 288.0
click at [1068, 475] on app-calendar-viewport "Thu 11 0/4 1 Job Fri 12 Sat 13 3/4 2 Jobs Sun 14 6/6 1 Job Mon 15 Tue 16 0/4 1 …" at bounding box center [753, 602] width 1507 height 922
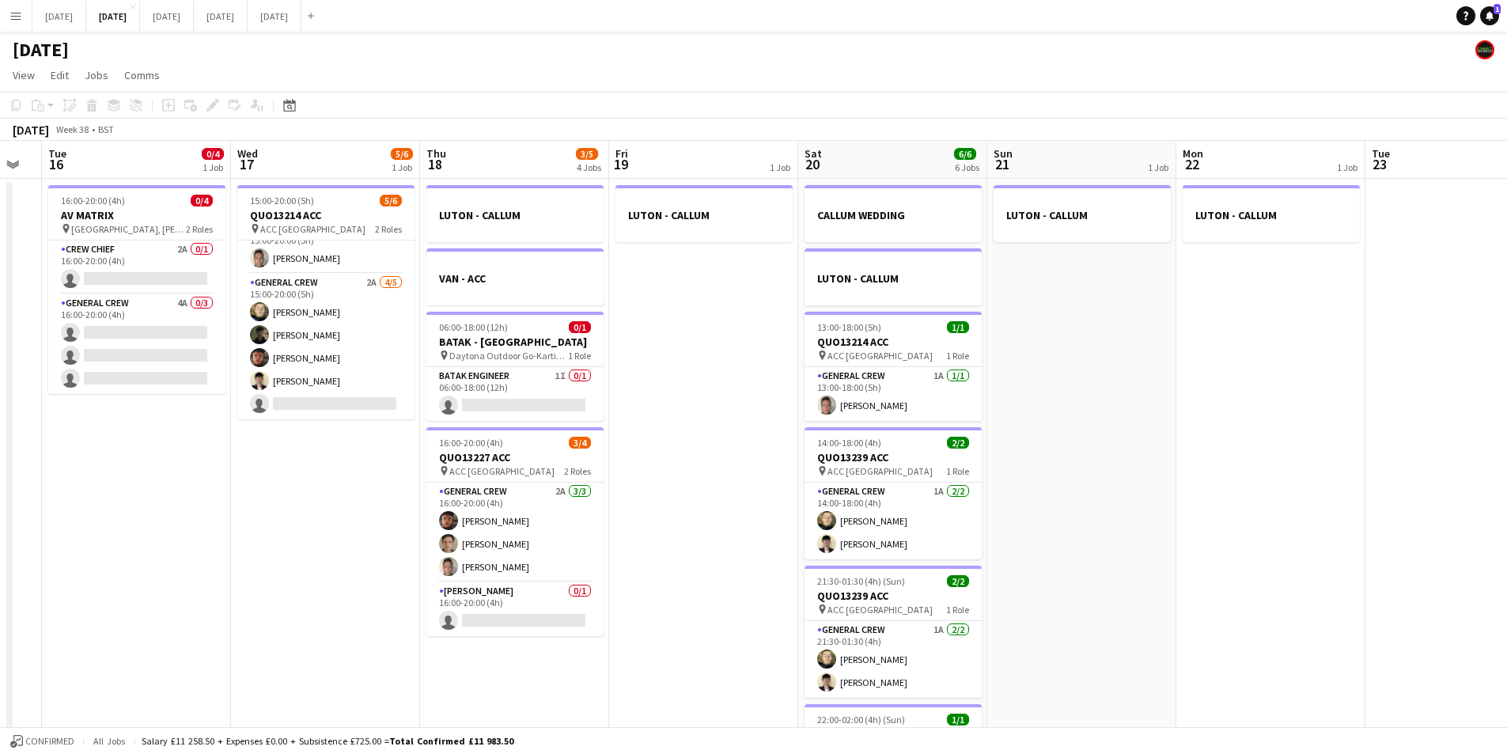
drag, startPoint x: 1097, startPoint y: 481, endPoint x: 1033, endPoint y: 475, distance: 65.2
click at [1033, 475] on app-calendar-viewport "Sat 13 3/4 2 Jobs Sun 14 6/6 1 Job Mon 15 Tue 16 0/4 1 Job Wed 17 5/6 1 Job Thu…" at bounding box center [753, 602] width 1507 height 922
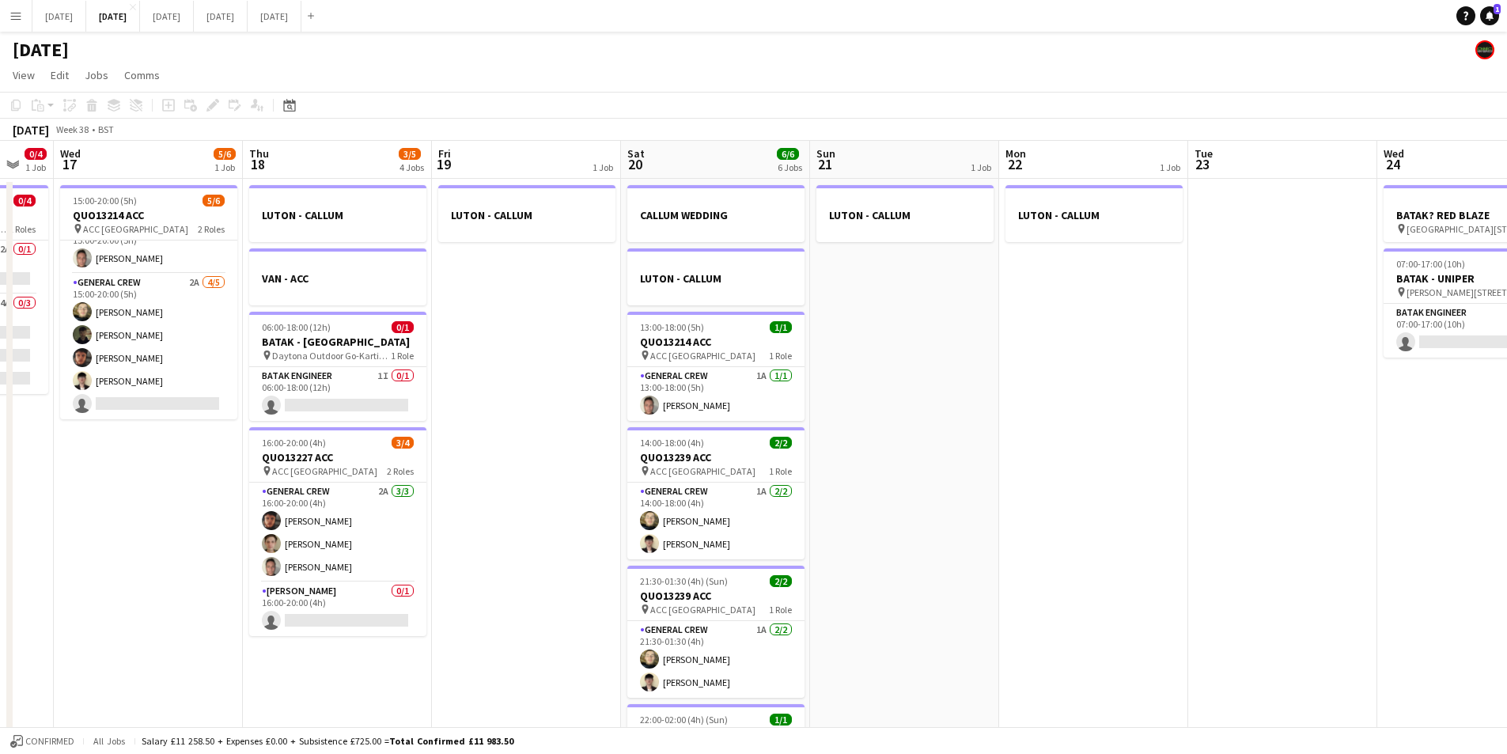
drag, startPoint x: 1186, startPoint y: 509, endPoint x: 887, endPoint y: 486, distance: 300.0
click at [887, 486] on app-calendar-viewport "Sun 14 6/6 1 Job Mon 15 Tue 16 0/4 1 Job Wed 17 5/6 1 Job Thu 18 3/5 4 Jobs Fri…" at bounding box center [753, 602] width 1507 height 922
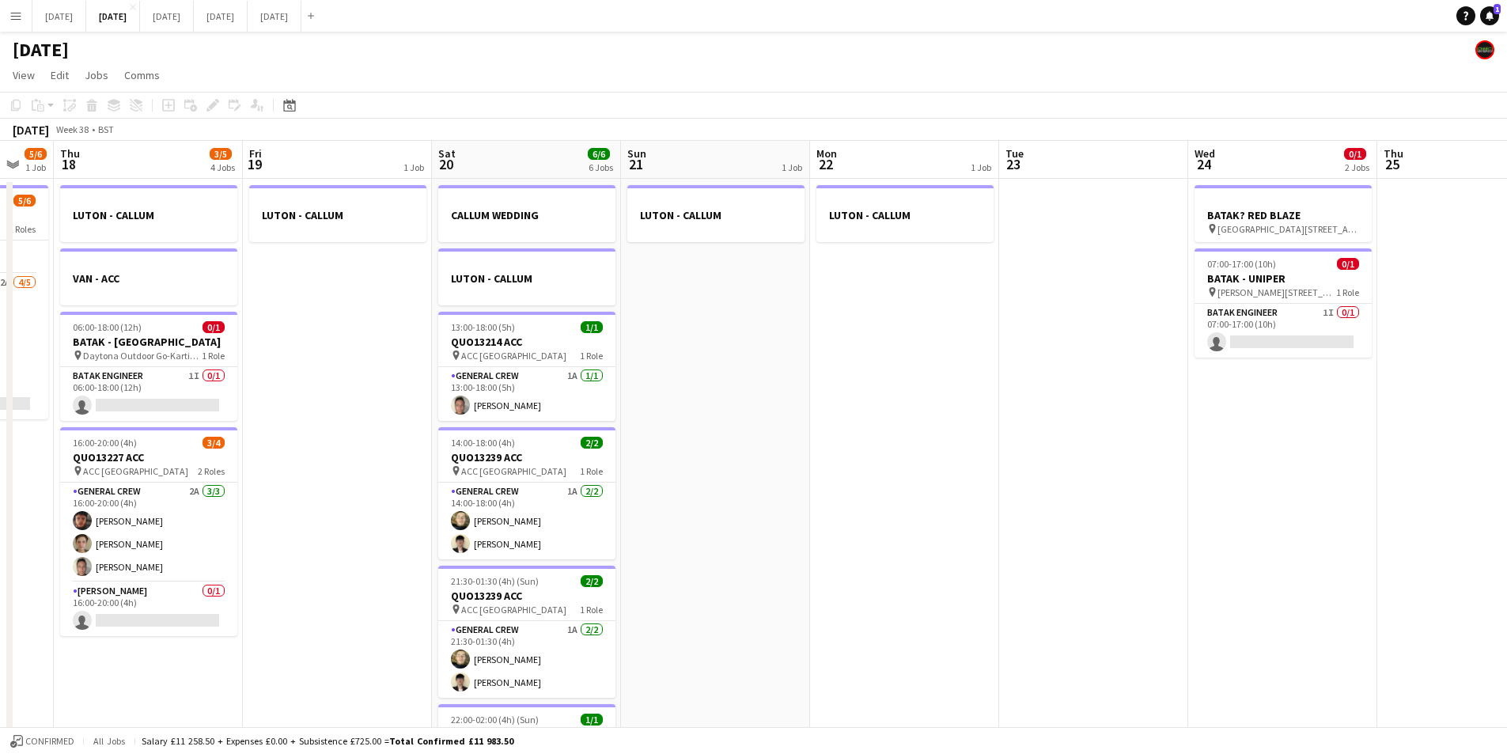
scroll to position [0, 623]
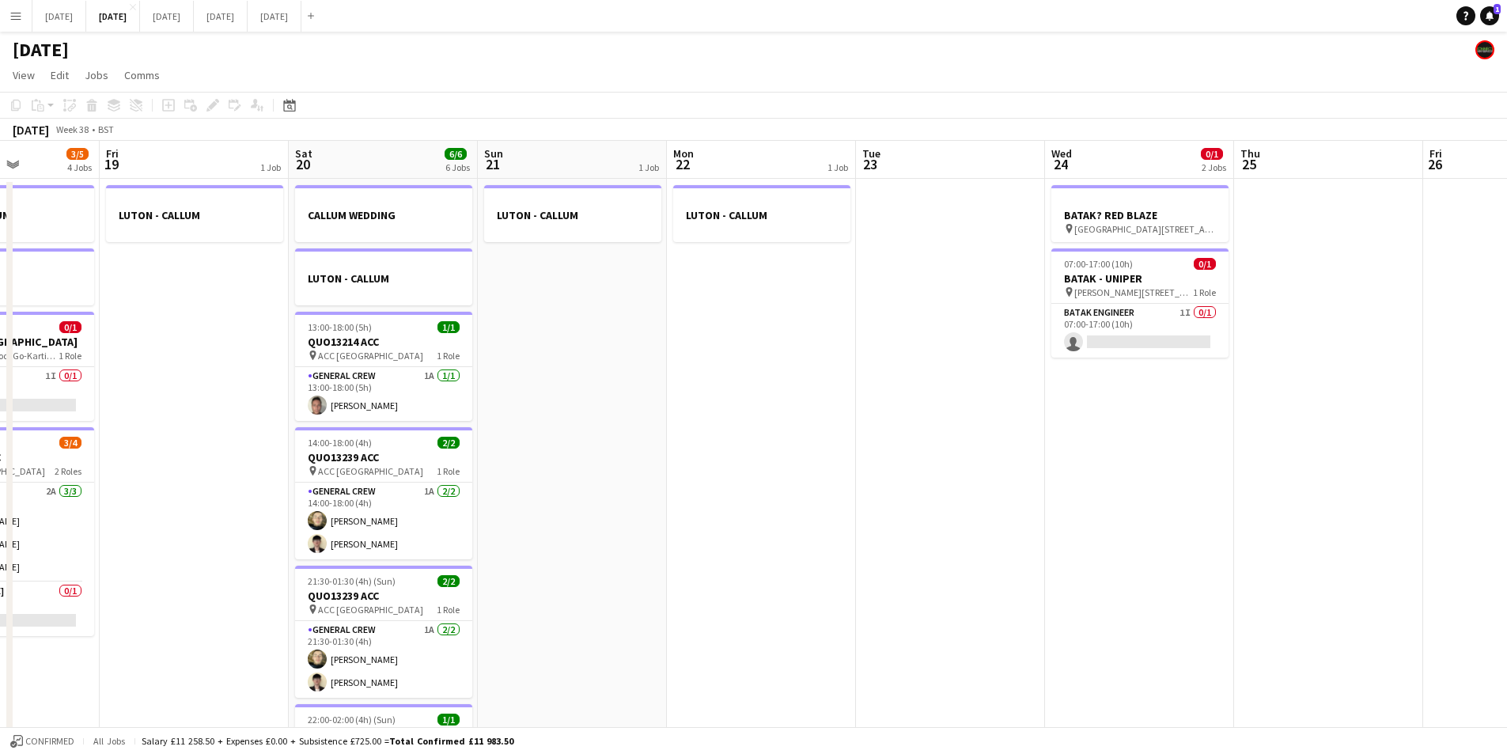
drag, startPoint x: 1125, startPoint y: 502, endPoint x: 744, endPoint y: 485, distance: 381.7
click at [744, 485] on app-calendar-viewport "Tue 16 0/4 1 Job Wed 17 5/6 1 Job Thu 18 3/5 4 Jobs Fri 19 1 Job Sat 20 6/6 6 J…" at bounding box center [753, 602] width 1507 height 922
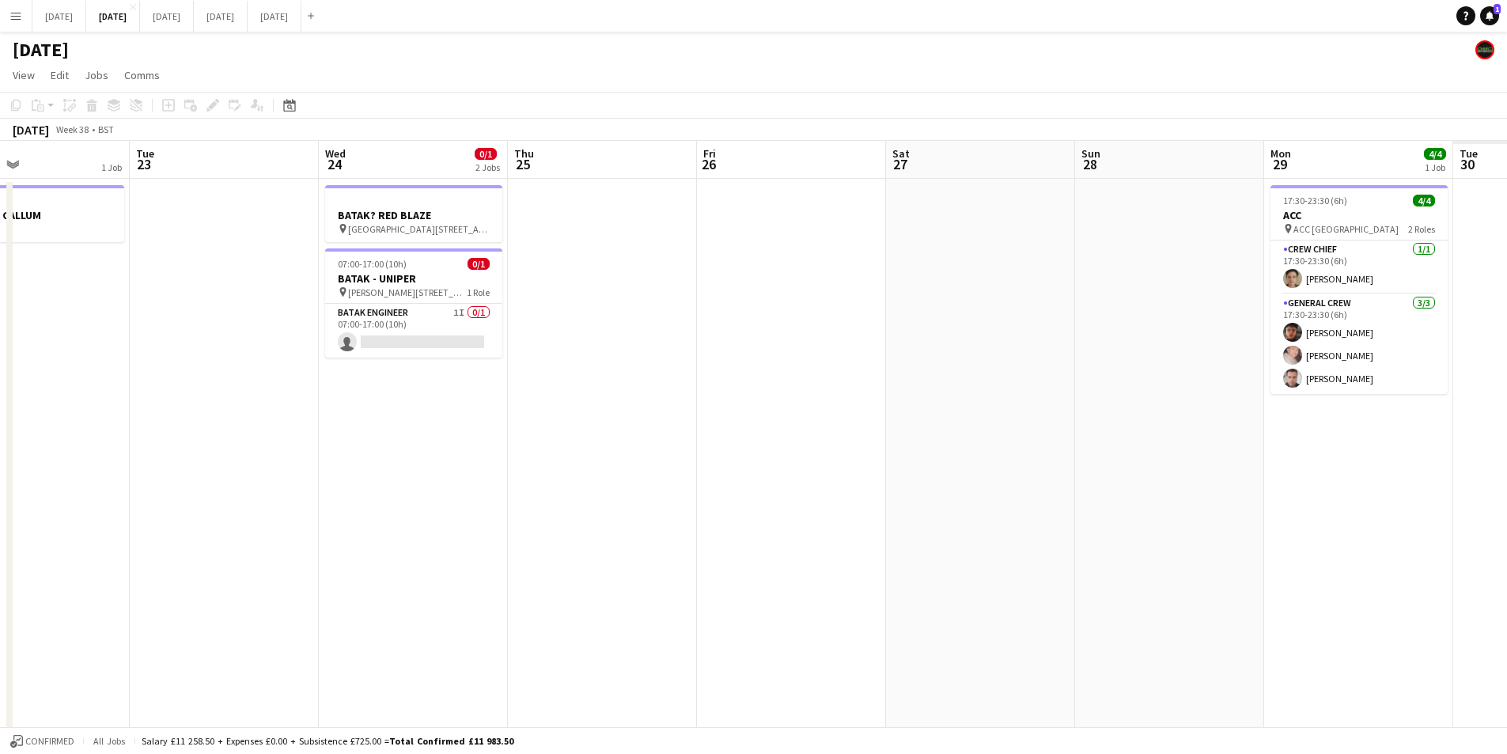
drag, startPoint x: 766, startPoint y: 489, endPoint x: 577, endPoint y: 470, distance: 190.1
click at [577, 470] on app-calendar-viewport "Fri 19 1 Job Sat 20 6/6 6 Jobs Sun 21 1 Job Mon 22 1 Job Tue 23 Wed 24 0/1 2 Jo…" at bounding box center [753, 602] width 1507 height 922
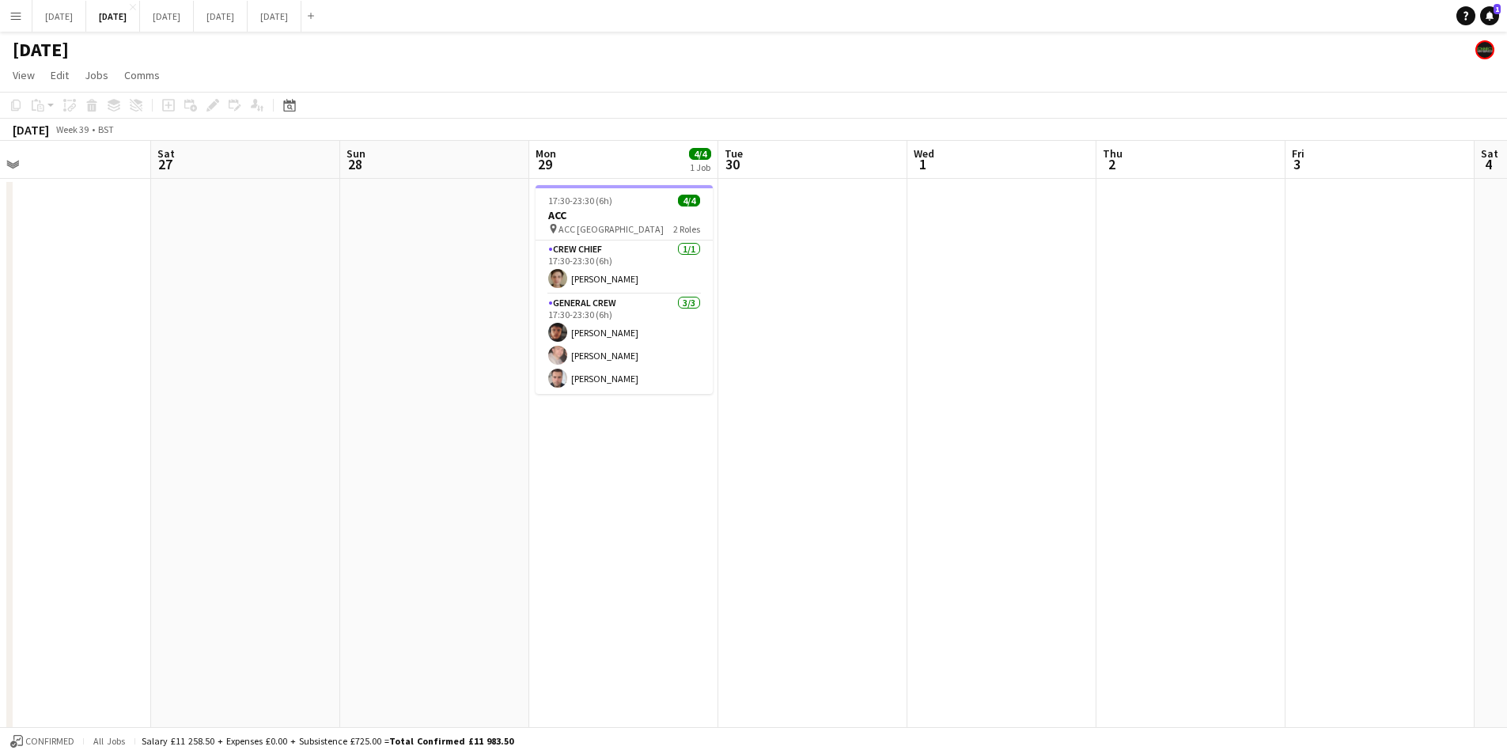
scroll to position [0, 0]
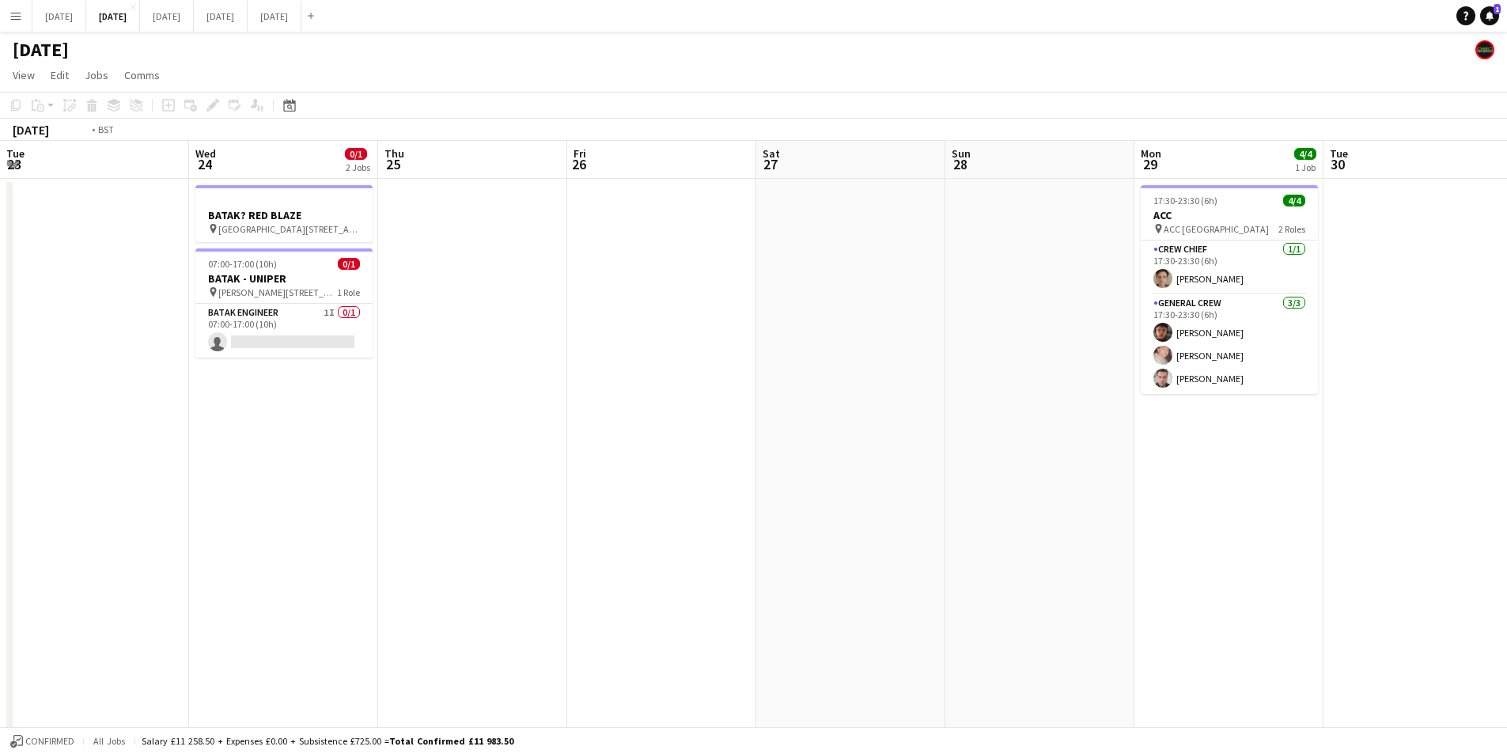
drag, startPoint x: 916, startPoint y: 514, endPoint x: 907, endPoint y: 526, distance: 15.2
click at [1076, 486] on app-calendar-viewport "Tue 23 Wed 24 0/1 2 Jobs Thu 25 Fri 26 Sat 27 Sun 28 Mon 29 4/4 1 Job Tue 30 We…" at bounding box center [753, 602] width 1507 height 922
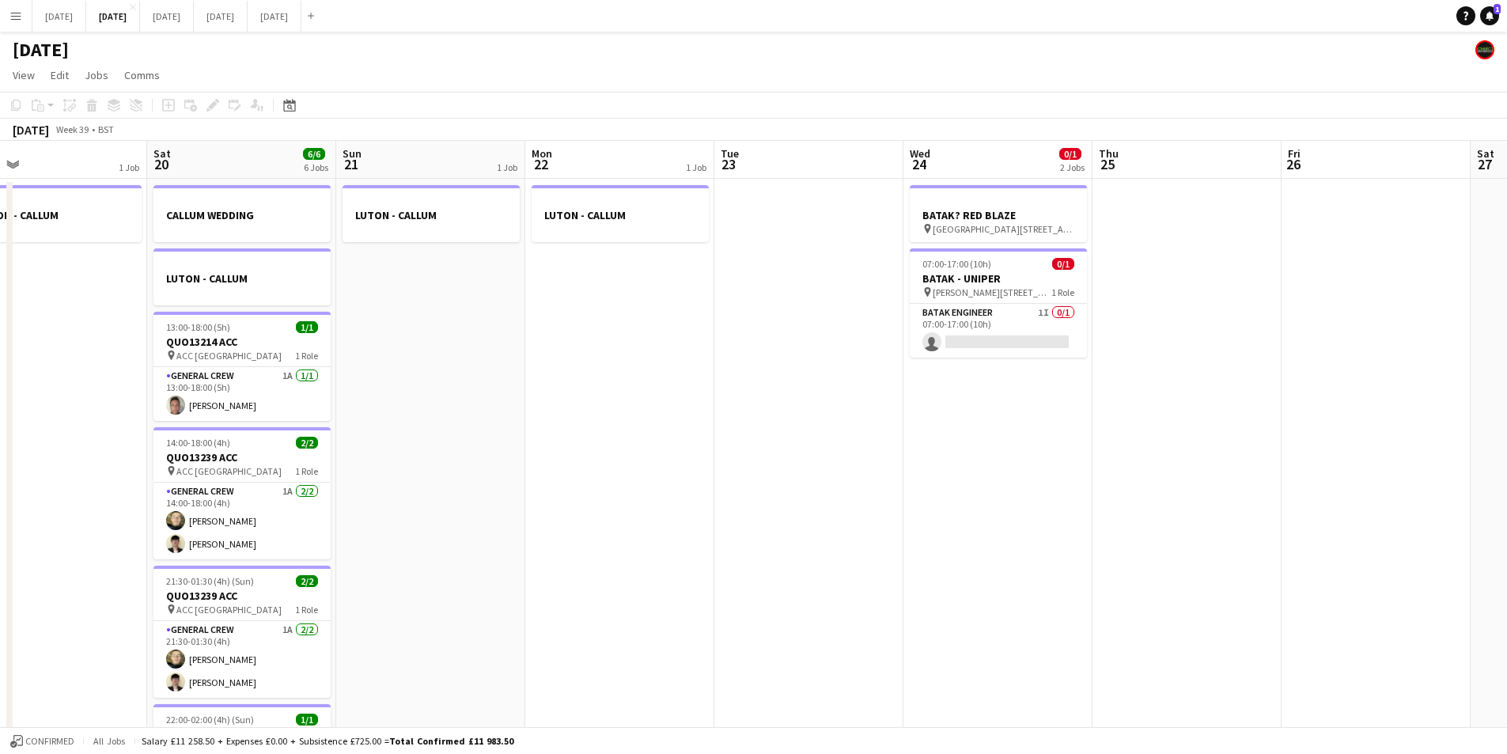
drag, startPoint x: 1130, startPoint y: 618, endPoint x: 1267, endPoint y: 608, distance: 137.3
click at [1269, 613] on app-calendar-viewport "Fri 19 1 Job Sat 20 6/6 6 Jobs Sun 21 1 Job Mon 22 1 Job Tue 23 Wed 24 0/1 2 Jo…" at bounding box center [753, 602] width 1507 height 922
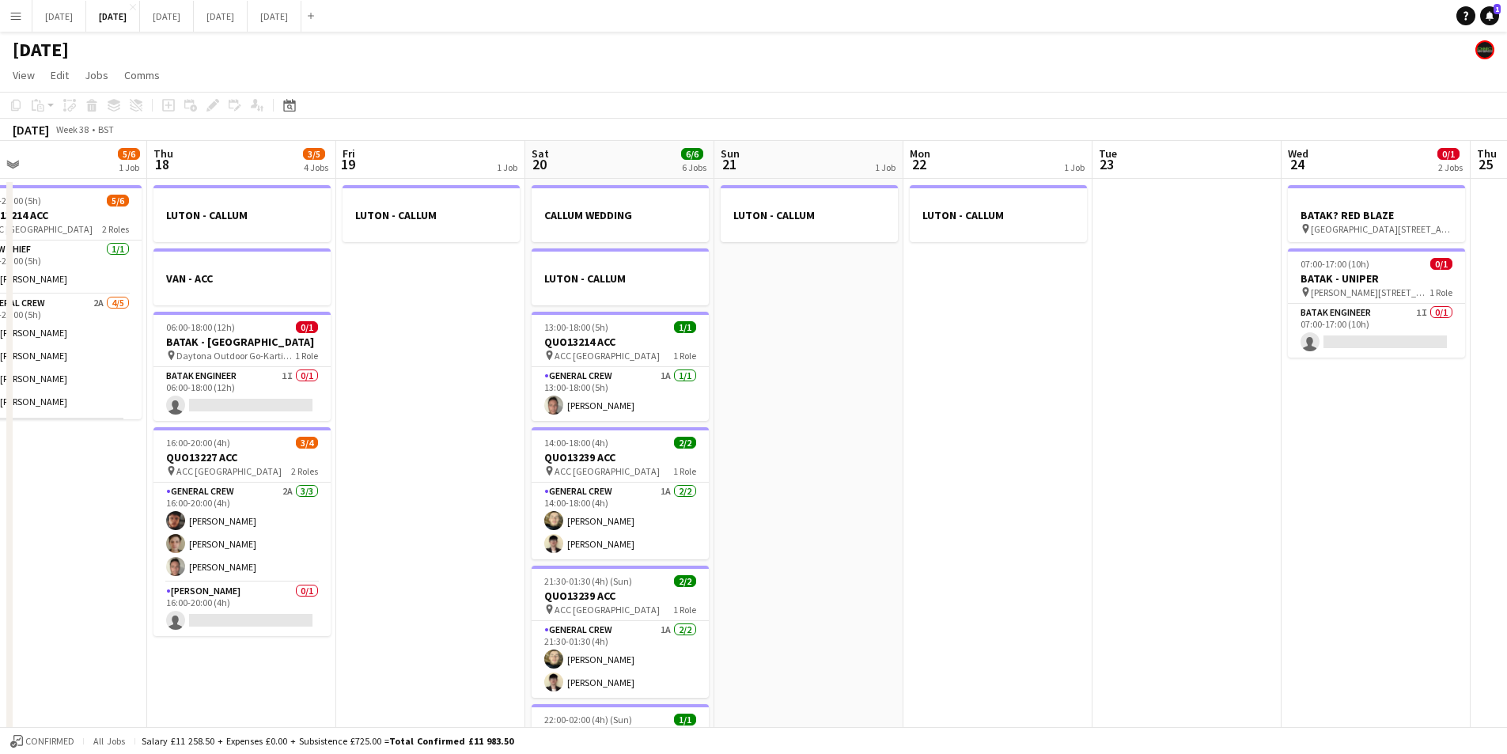
click at [1251, 528] on app-calendar-viewport "Wed 17 5/6 1 Job Thu 18 3/5 4 Jobs Fri 19 1 Job Sat 20 6/6 6 Jobs Sun 21 1 Job …" at bounding box center [753, 602] width 1507 height 922
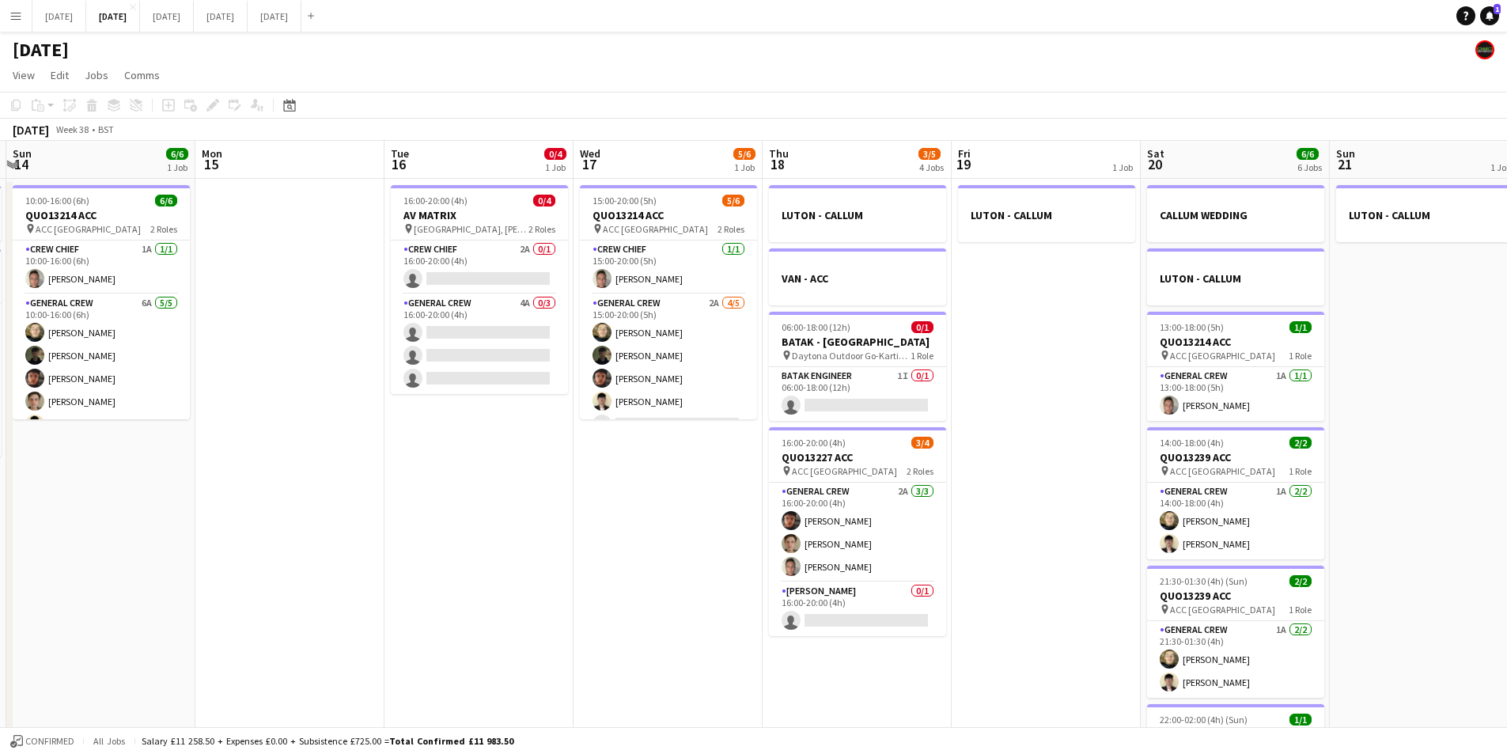
drag, startPoint x: 1040, startPoint y: 483, endPoint x: 454, endPoint y: 482, distance: 585.5
click at [1045, 481] on app-calendar-viewport "Sat 13 3/4 2 Jobs Sun 14 6/6 1 Job Mon 15 Tue 16 0/4 1 Job Wed 17 5/6 1 Job Thu…" at bounding box center [753, 602] width 1507 height 922
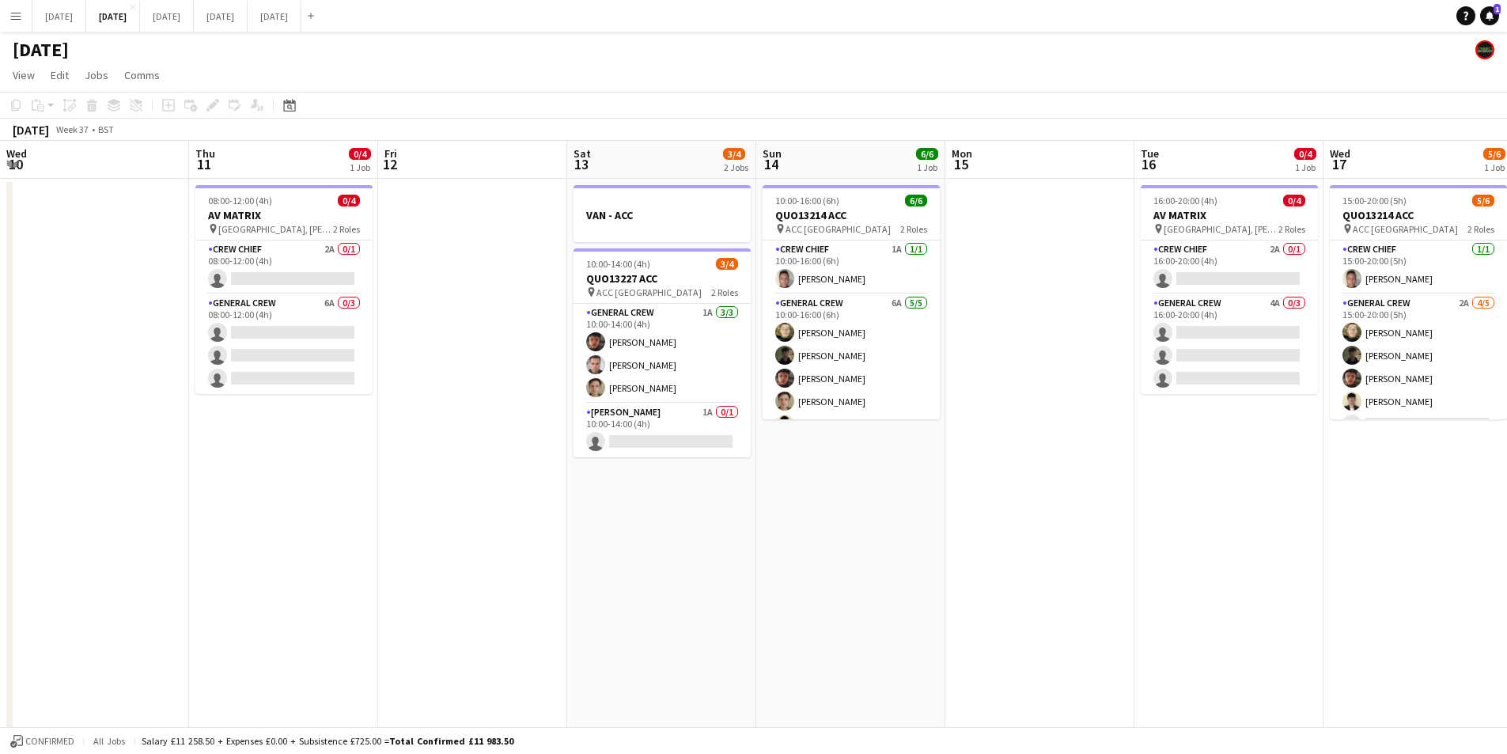
click at [949, 510] on app-calendar-viewport "Wed 10 Thu 11 0/4 1 Job Fri 12 Sat 13 3/4 2 Jobs Sun 14 6/6 1 Job Mon 15 Tue 16…" at bounding box center [753, 602] width 1507 height 922
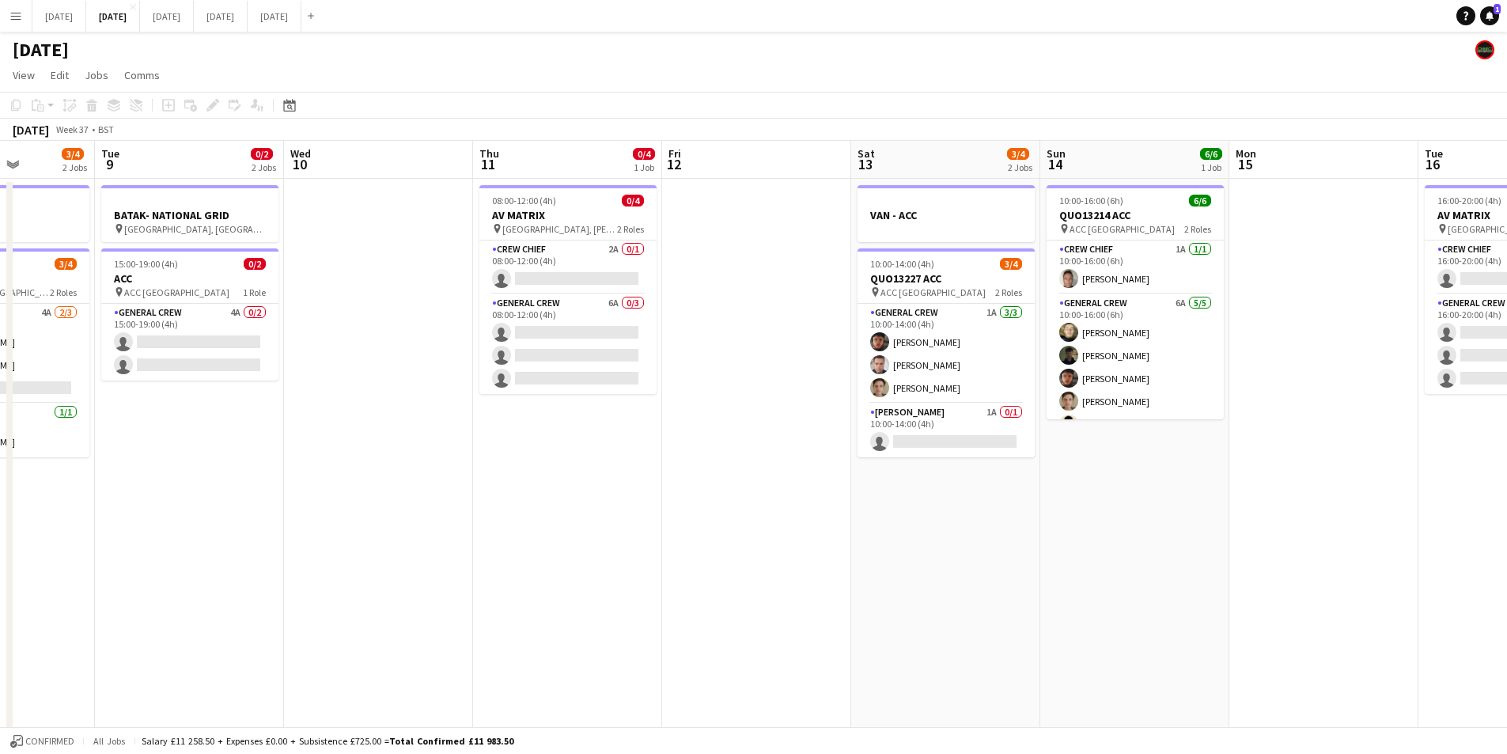
click at [1018, 522] on app-calendar-viewport "Mon 8 3/4 2 Jobs Tue 9 0/2 2 Jobs Wed 10 Thu 11 0/4 1 Job Fri 12 Sat 13 3/4 2 J…" at bounding box center [753, 602] width 1507 height 922
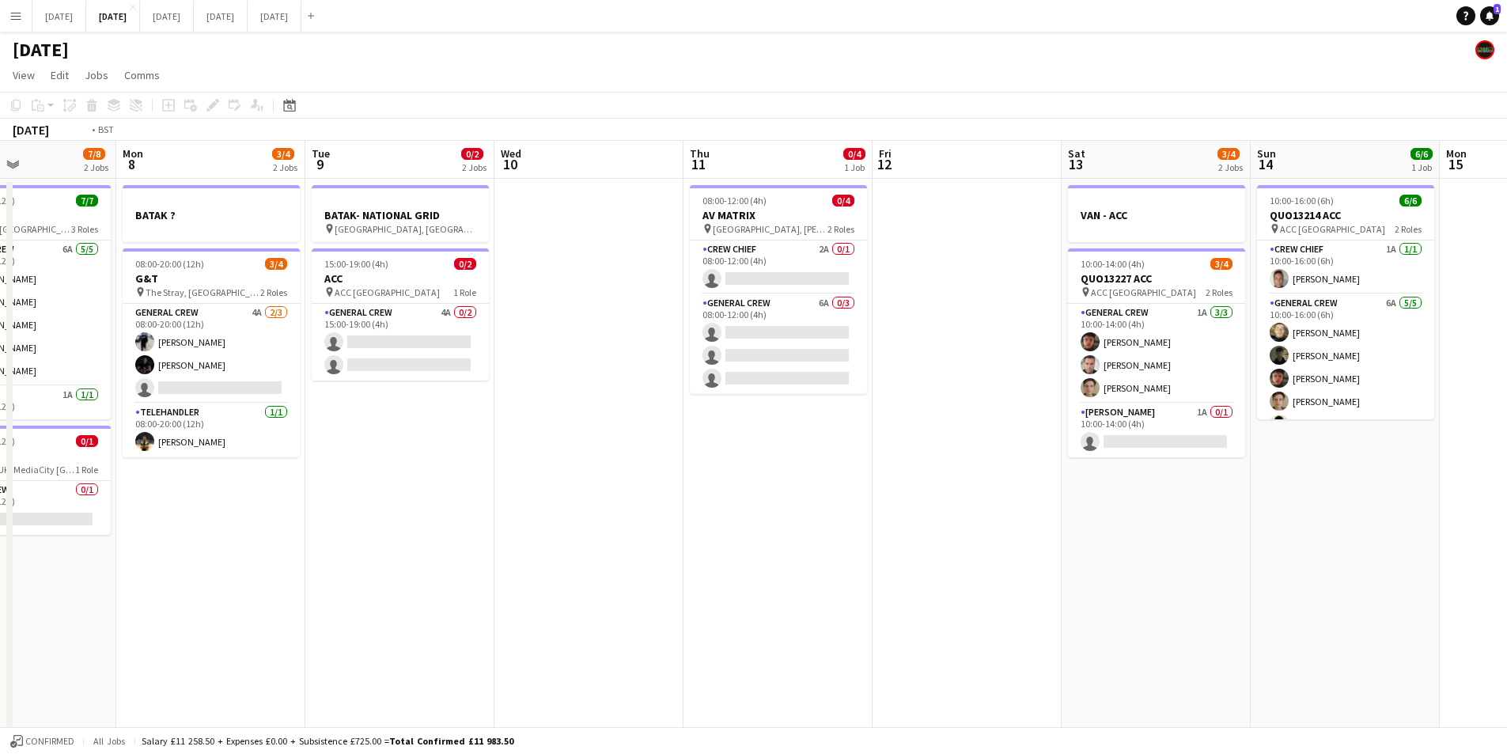
click at [1104, 556] on app-calendar-viewport "Sat 6 10/14 5 Jobs Sun 7 7/8 2 Jobs Mon 8 3/4 2 Jobs Tue 9 0/2 2 Jobs Wed 10 Th…" at bounding box center [753, 602] width 1507 height 922
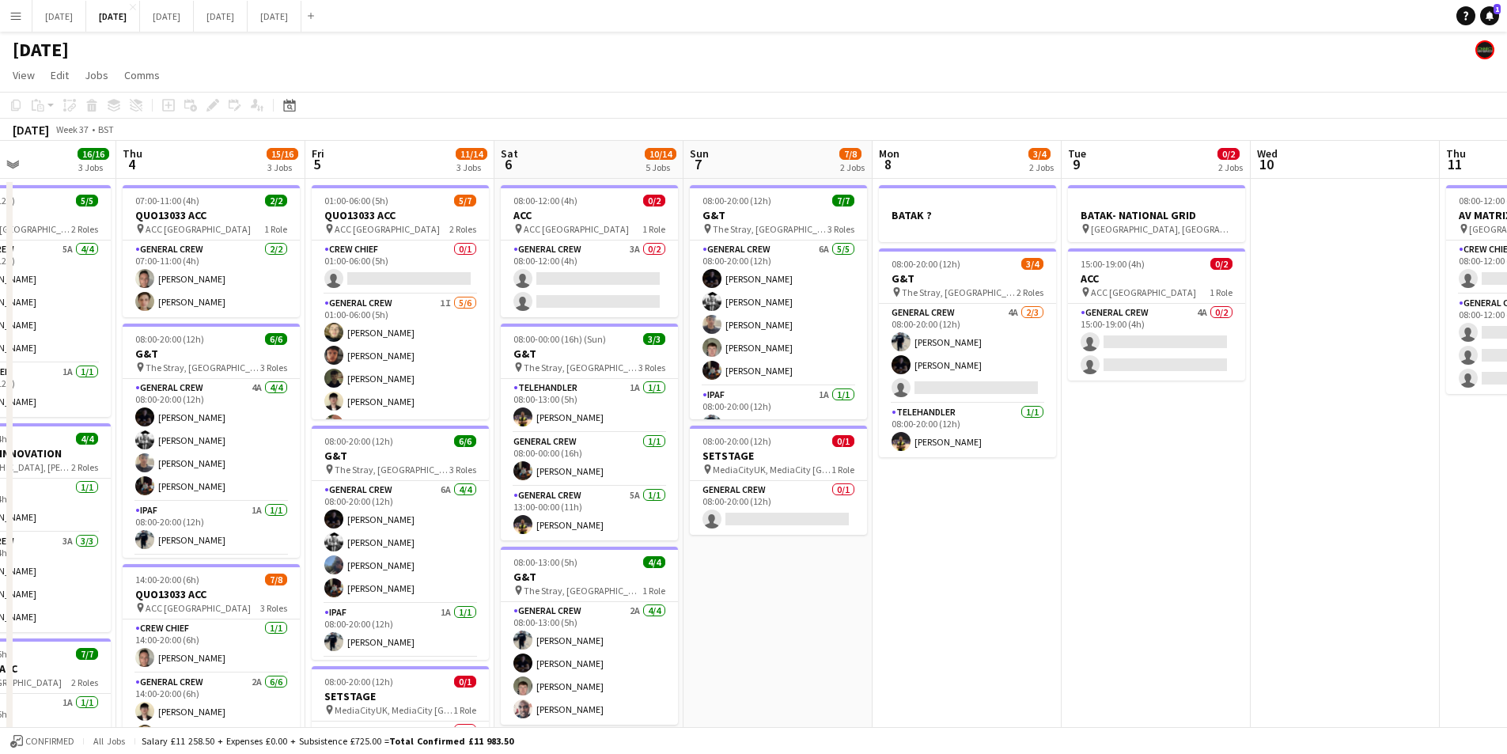
click at [1357, 532] on app-calendar-viewport "Tue 2 16/19 3 Jobs Wed 3 16/16 3 Jobs Thu 4 15/16 3 Jobs Fri 5 11/14 3 Jobs Sat…" at bounding box center [753, 602] width 1507 height 922
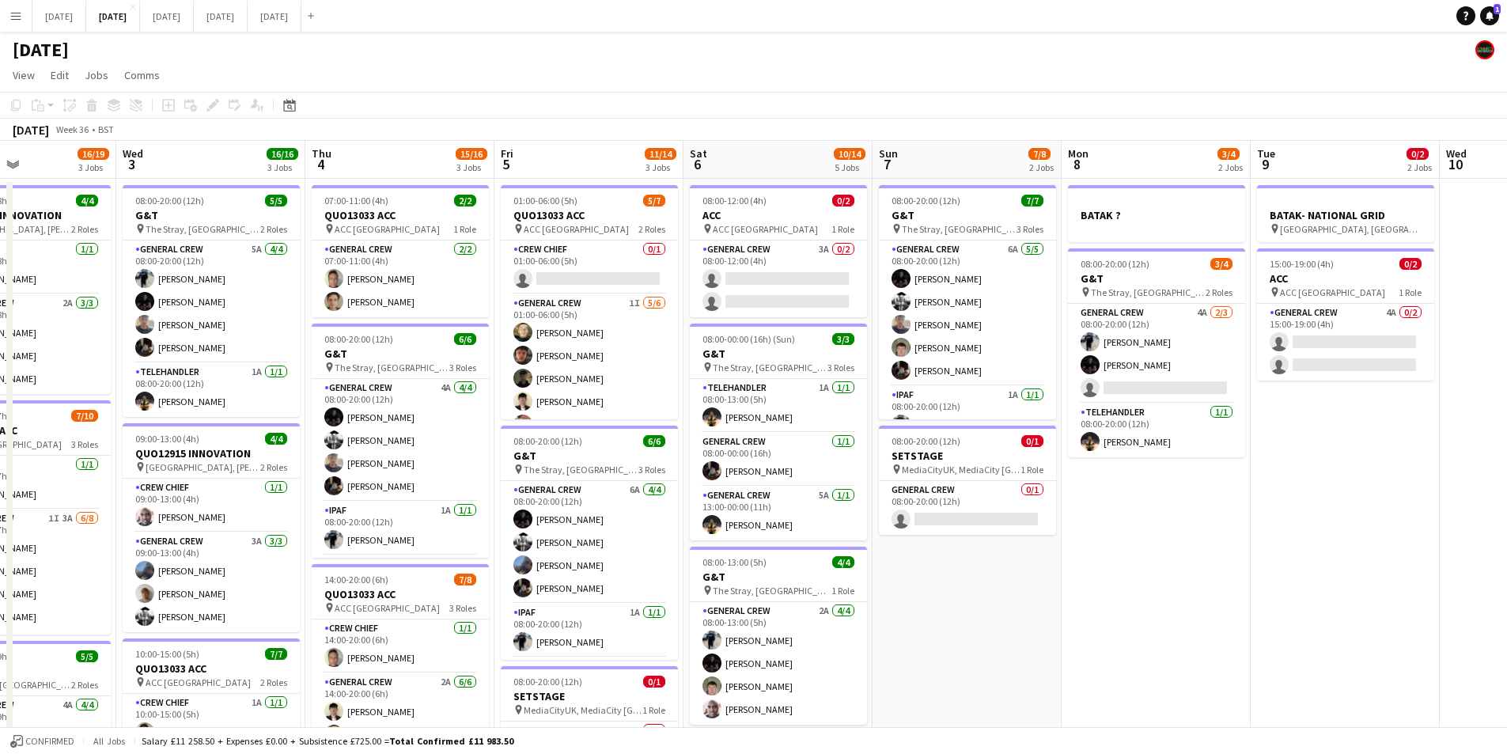
scroll to position [0, 13]
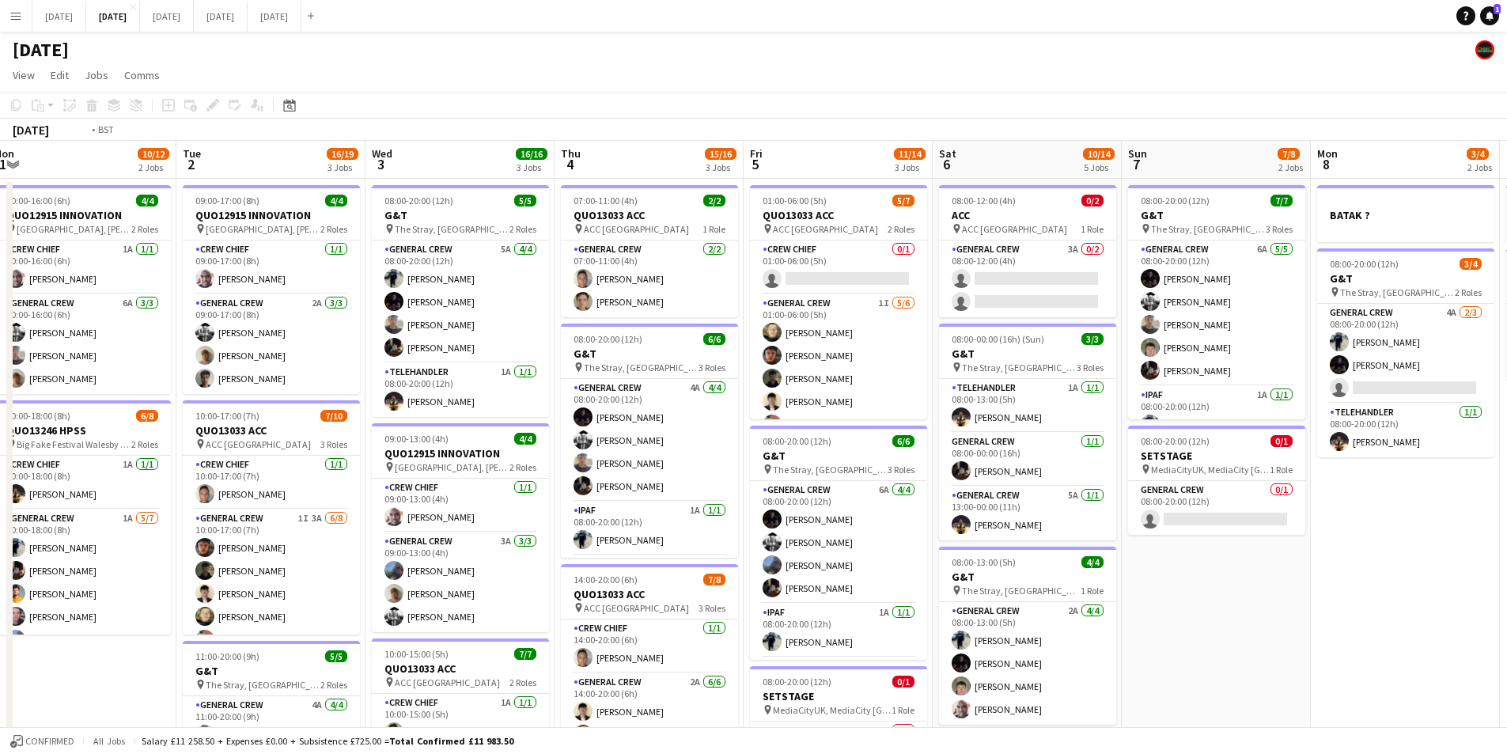
click at [1166, 541] on app-calendar-viewport "Mon 1 10/12 2 Jobs Tue 2 16/19 3 Jobs Wed 3 16/16 3 Jobs Thu 4 15/16 3 Jobs Fri…" at bounding box center [753, 602] width 1507 height 922
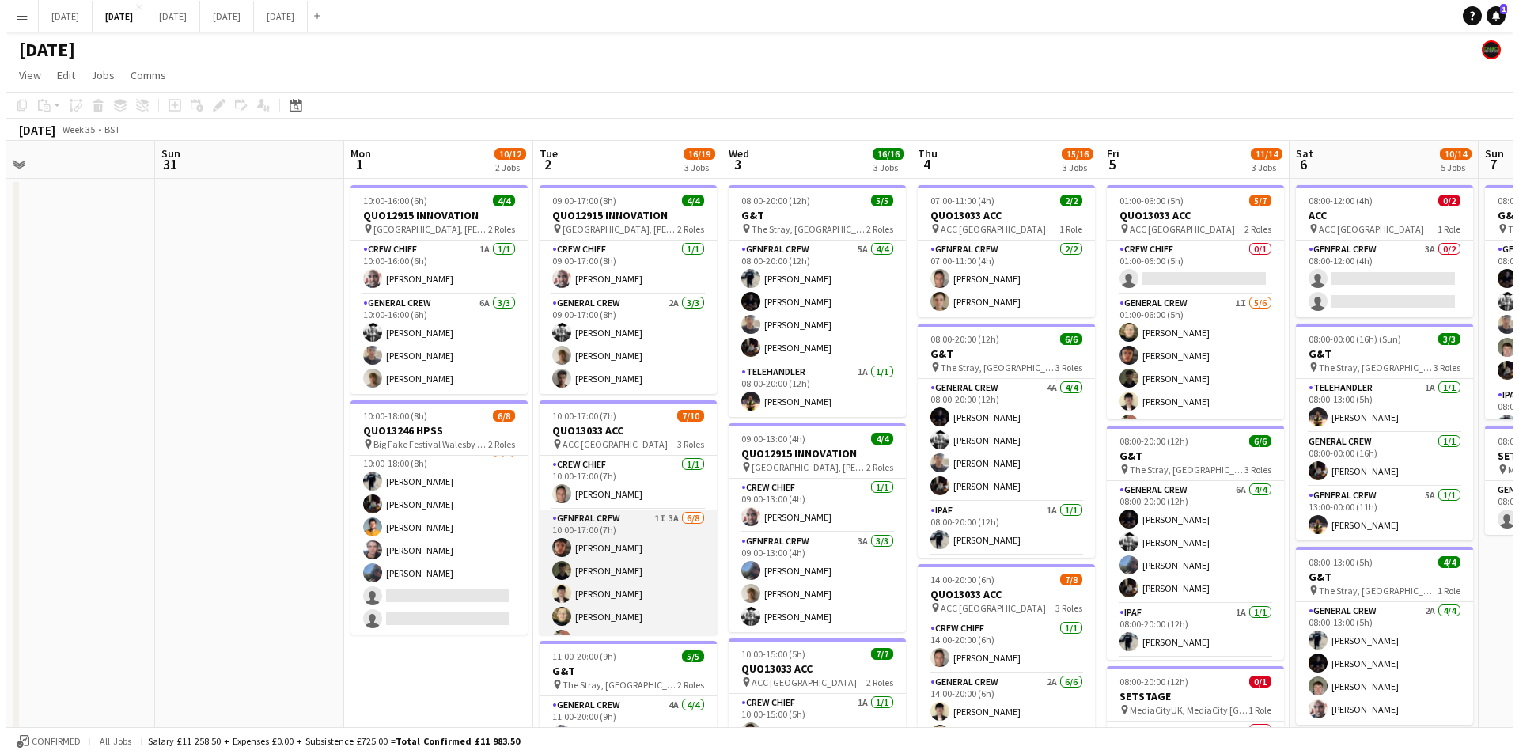
scroll to position [143, 0]
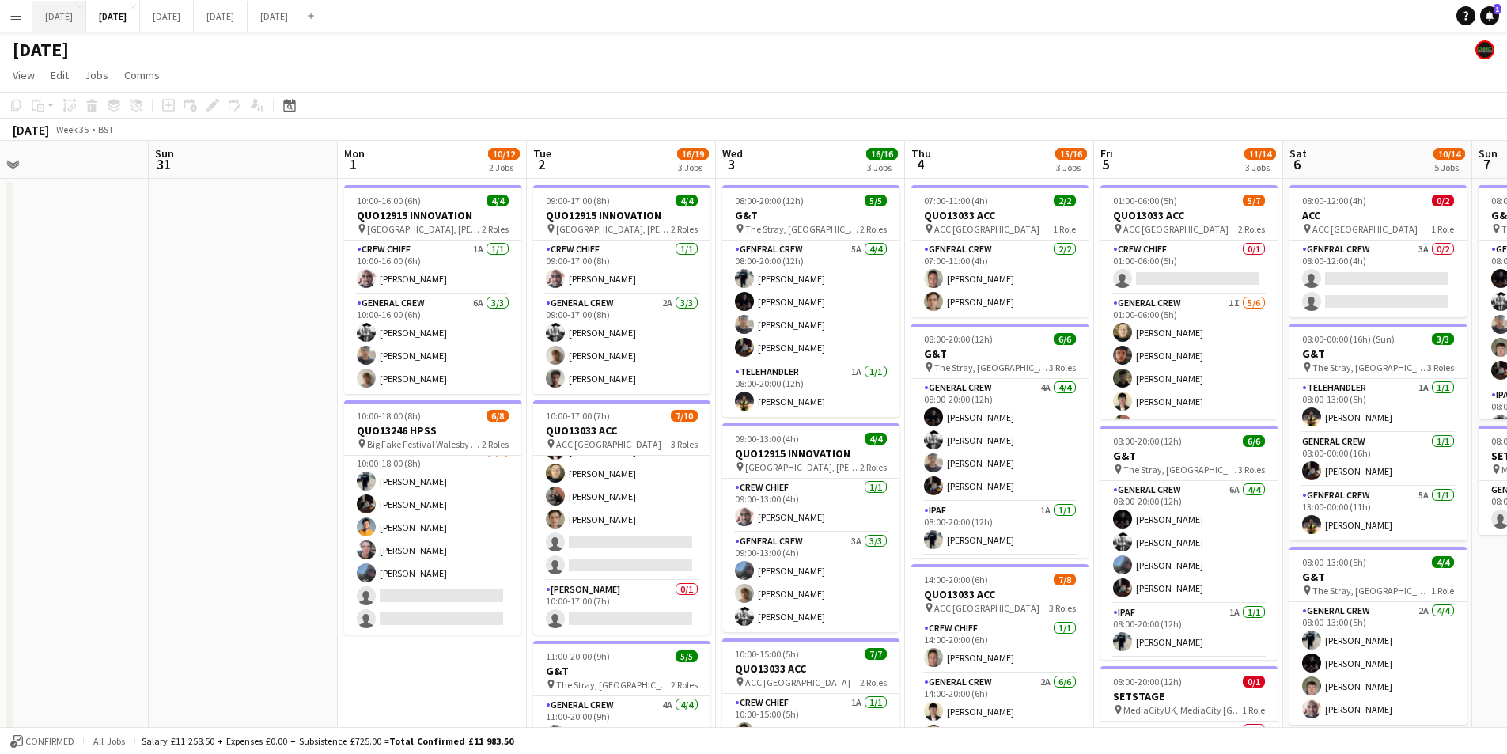
click at [78, 23] on button "[DATE] Close" at bounding box center [59, 16] width 54 height 31
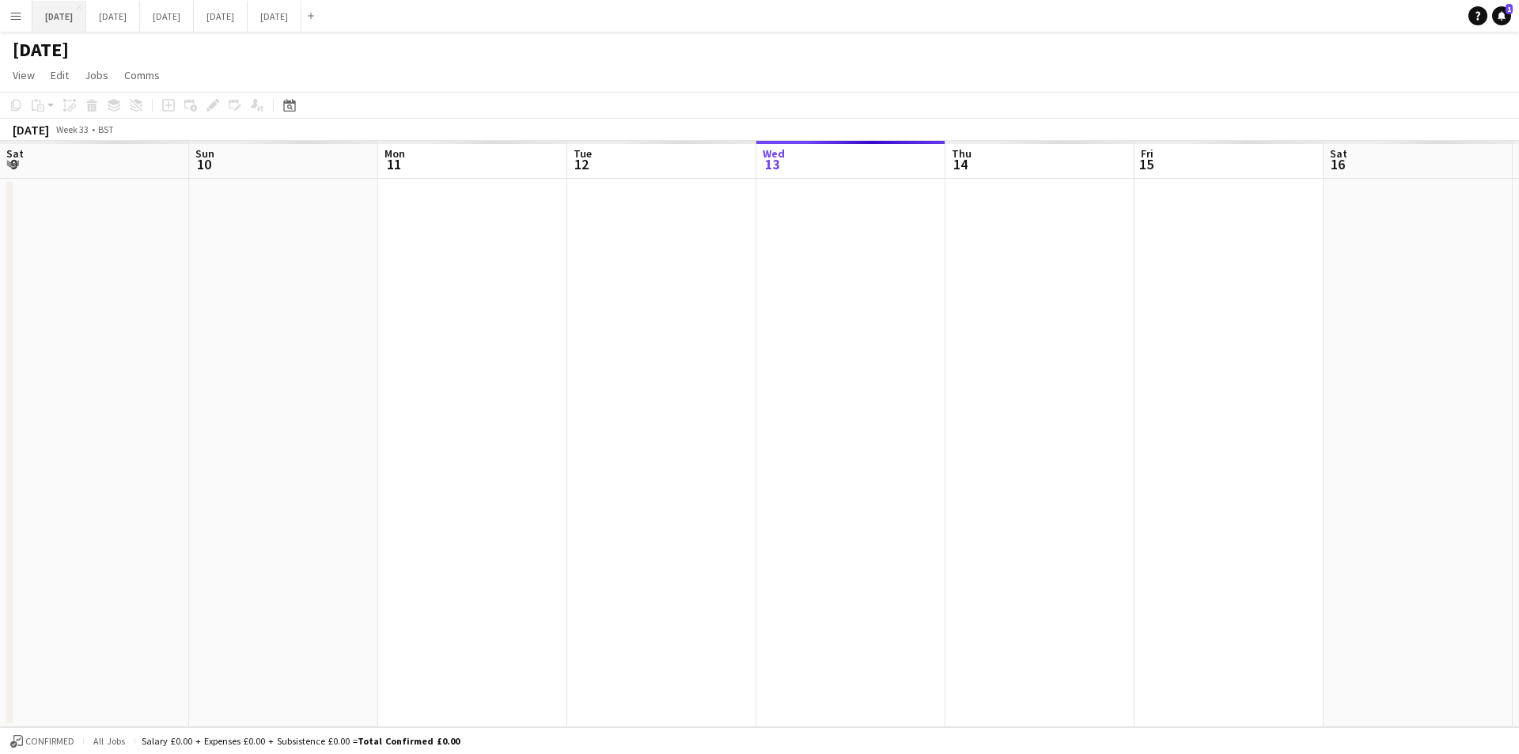
scroll to position [0, 496]
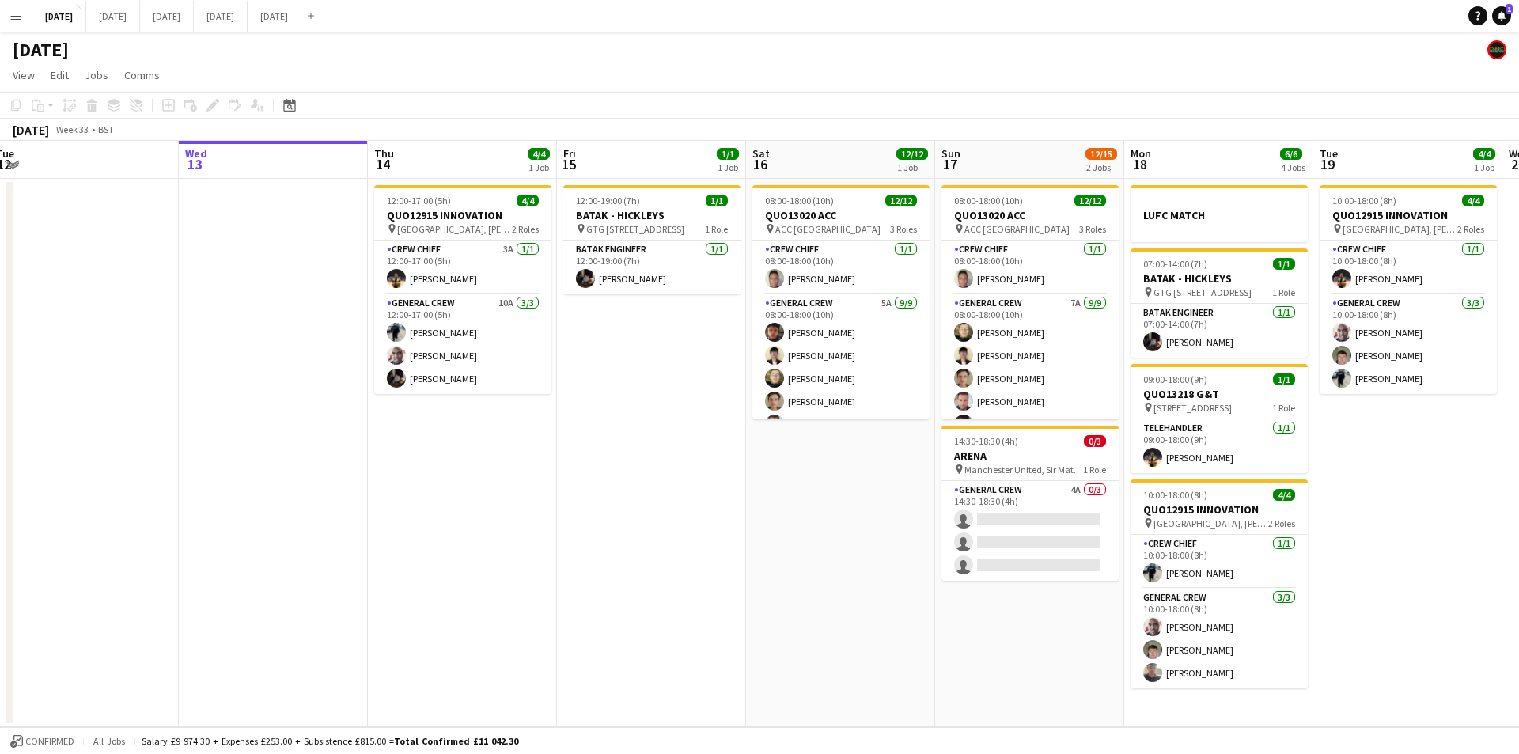
drag, startPoint x: 887, startPoint y: 507, endPoint x: 509, endPoint y: 439, distance: 384.3
click at [509, 439] on app-calendar-viewport "Sat 9 Sun 10 Mon 11 Tue 12 Wed 13 Thu 14 4/4 1 Job Fri 15 1/1 1 Job Sat 16 12/1…" at bounding box center [759, 434] width 1519 height 586
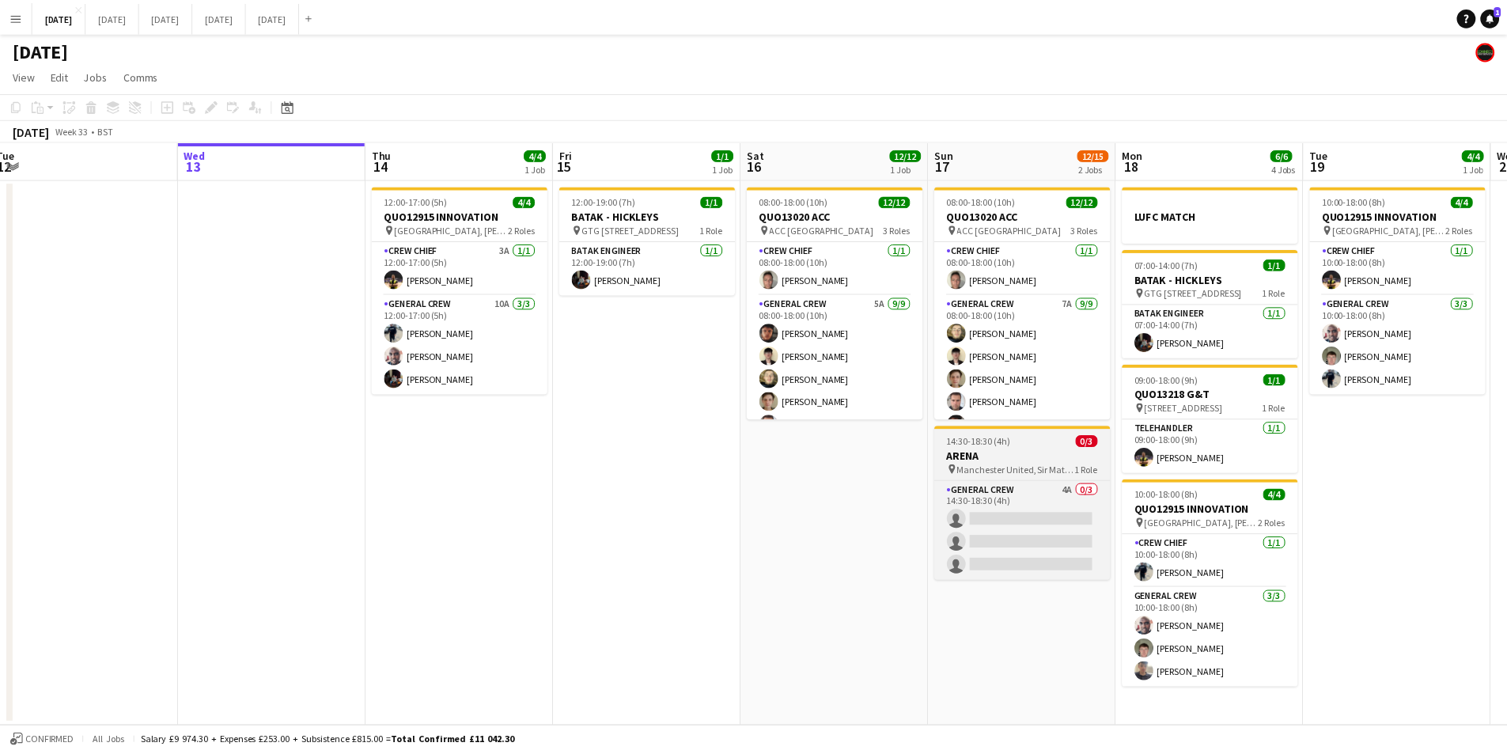
scroll to position [0, 874]
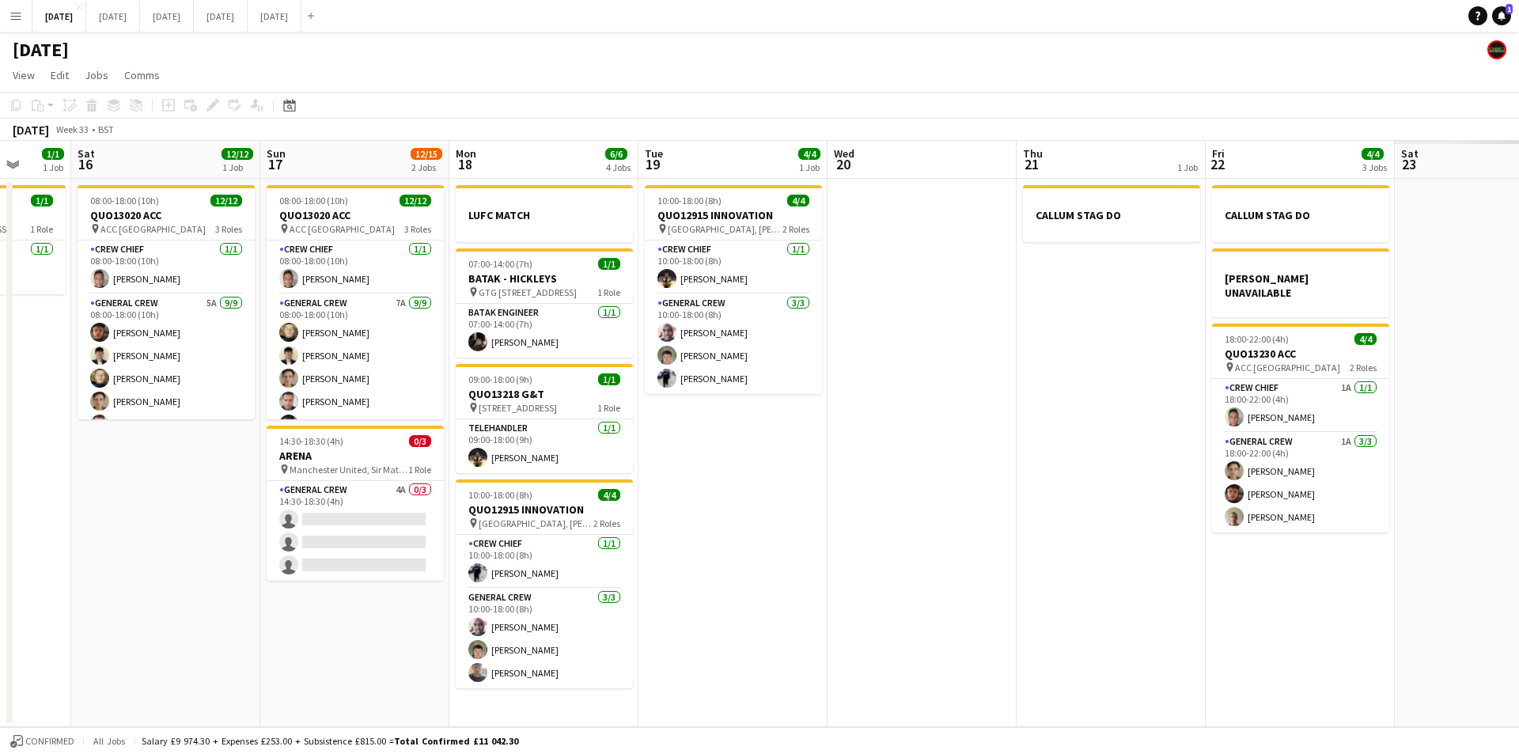
click at [1062, 467] on app-calendar-viewport "Mon 11 Tue 12 Wed 13 Thu 14 4/4 1 Job Fri 15 1/1 1 Job Sat 16 12/12 1 Job Sun 1…" at bounding box center [759, 434] width 1519 height 586
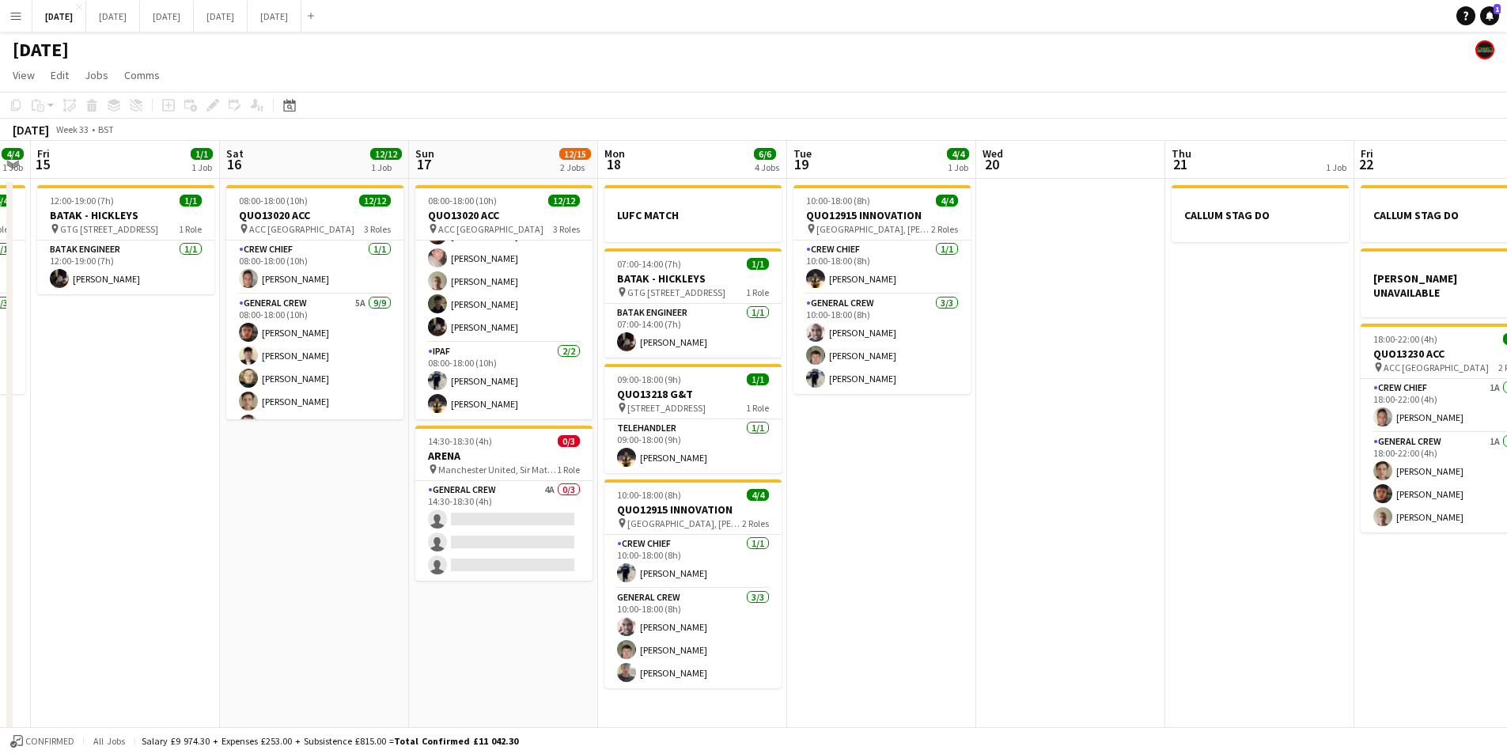
scroll to position [189, 0]
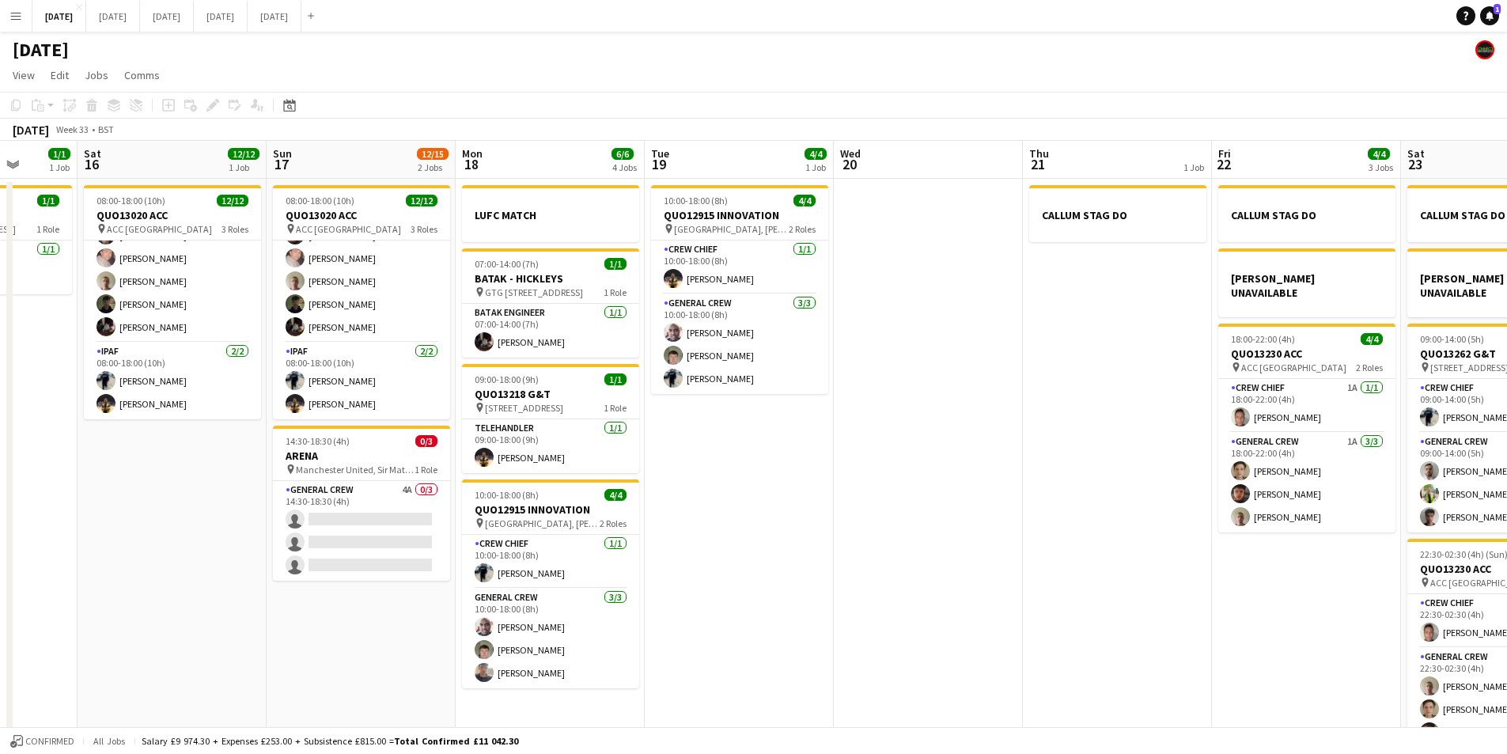
drag, startPoint x: 946, startPoint y: 479, endPoint x: 801, endPoint y: 466, distance: 145.4
click at [801, 459] on app-calendar-viewport "Mon 11 Tue 12 Wed 13 Thu 14 4/4 1 Job Fri 15 1/1 1 Job Sat 16 12/12 1 Job Sun 1…" at bounding box center [753, 455] width 1507 height 629
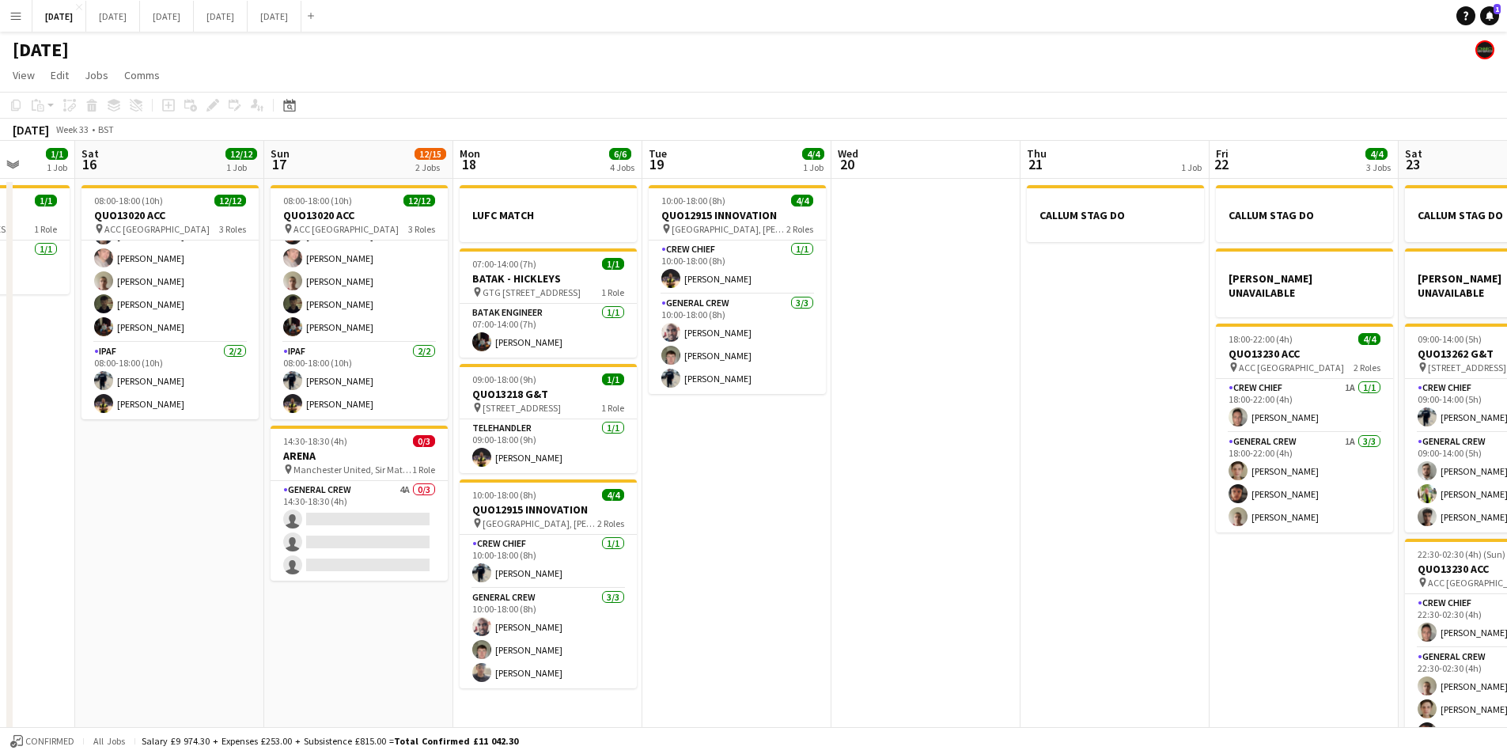
drag, startPoint x: 961, startPoint y: 489, endPoint x: 704, endPoint y: 467, distance: 258.1
click at [704, 467] on app-calendar-viewport "Wed 13 Thu 14 4/4 1 Job Fri 15 1/1 1 Job Sat 16 12/12 1 Job Sun 17 12/15 2 Jobs…" at bounding box center [753, 455] width 1507 height 629
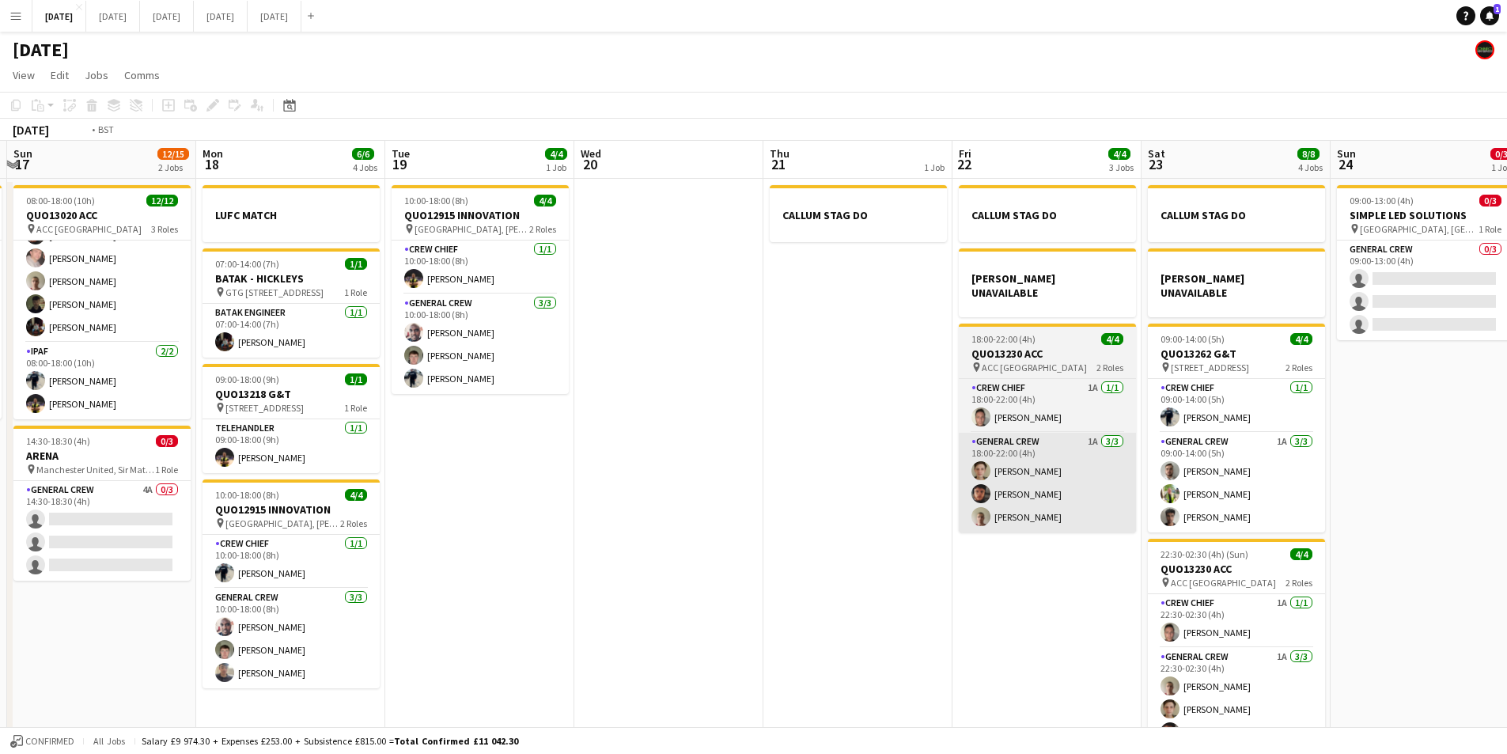
drag, startPoint x: 921, startPoint y: 509, endPoint x: 721, endPoint y: 481, distance: 202.1
click at [628, 476] on app-calendar-viewport "Wed 13 Thu 14 4/4 1 Job Fri 15 1/1 1 Job Sat 16 12/12 1 Job Sun 17 12/15 2 Jobs…" at bounding box center [753, 455] width 1507 height 629
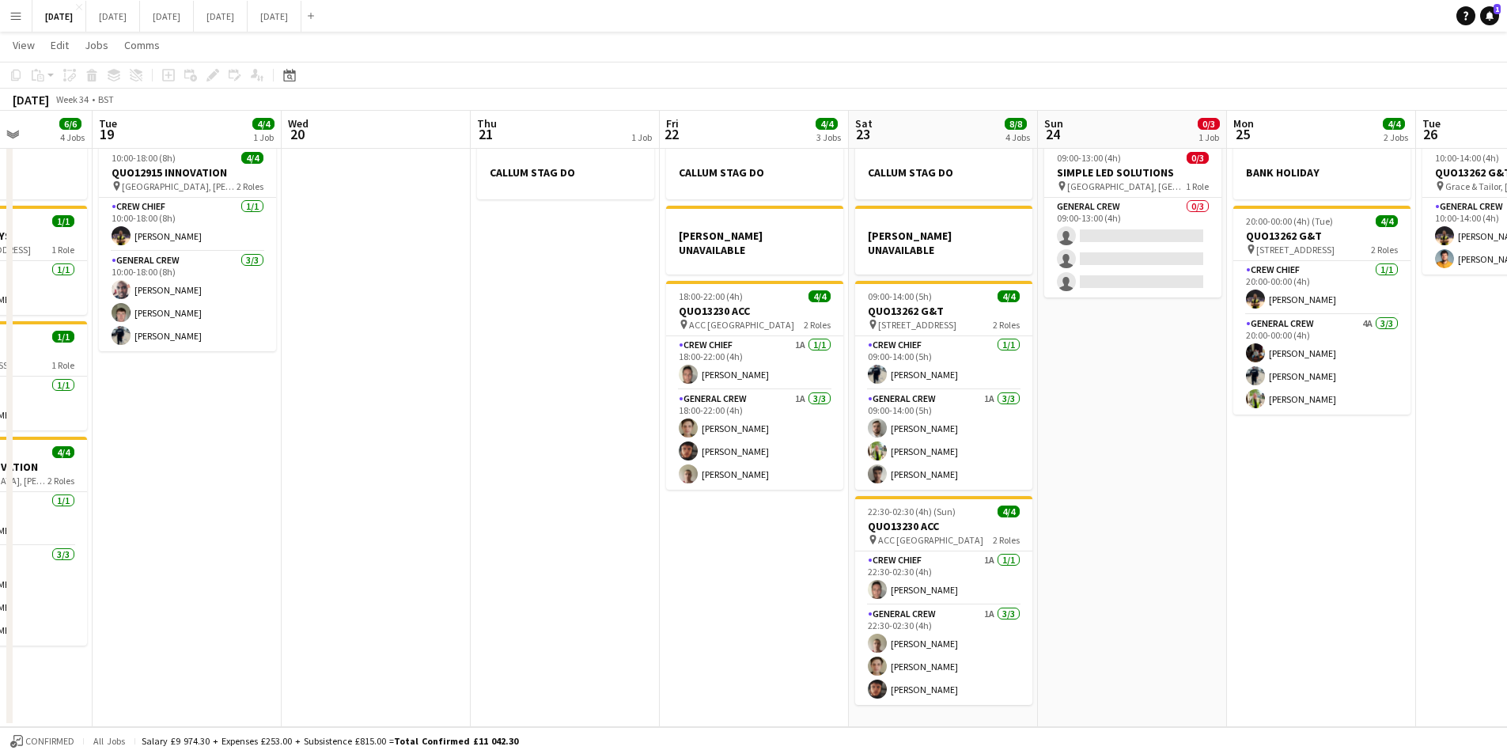
scroll to position [0, 0]
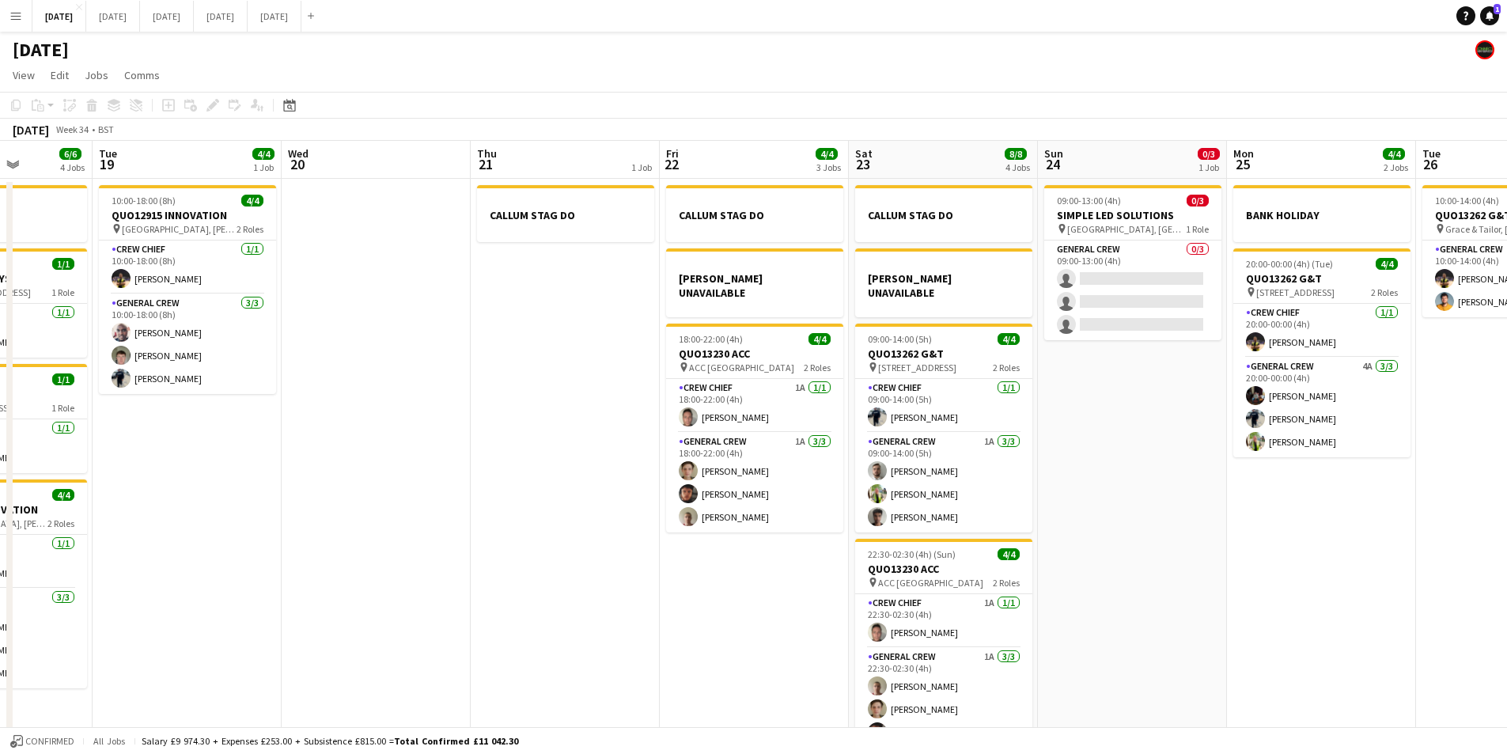
drag, startPoint x: 1263, startPoint y: 529, endPoint x: 1186, endPoint y: 533, distance: 76.9
click at [1010, 502] on app-calendar-viewport "Sat 16 12/12 1 Job Sun 17 12/15 2 Jobs Mon 18 6/6 4 Jobs Tue 19 4/4 1 Job Wed 2…" at bounding box center [753, 455] width 1507 height 629
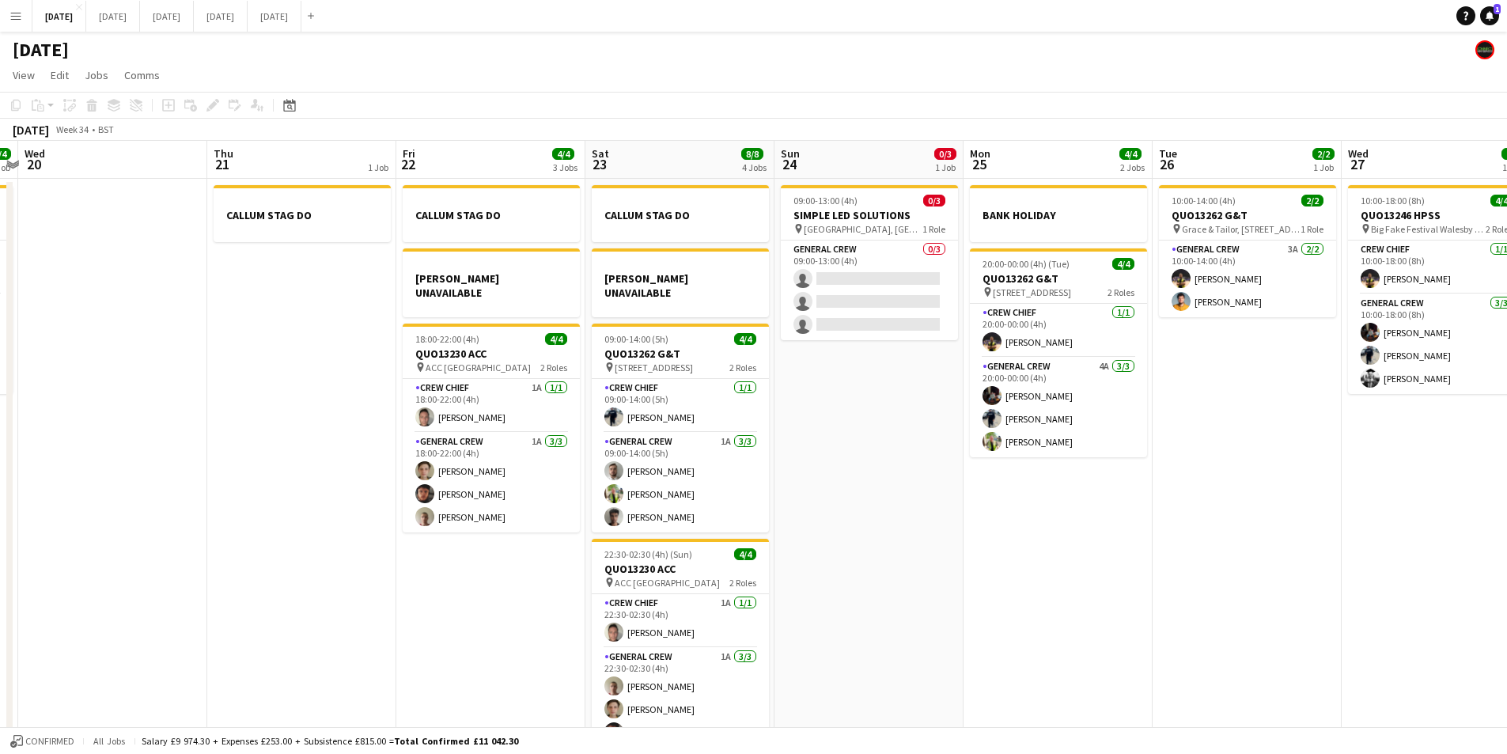
click at [877, 508] on app-calendar-viewport "Sat 16 12/12 1 Job Sun 17 12/15 2 Jobs Mon 18 6/6 4 Jobs Tue 19 4/4 1 Job Wed 2…" at bounding box center [753, 455] width 1507 height 629
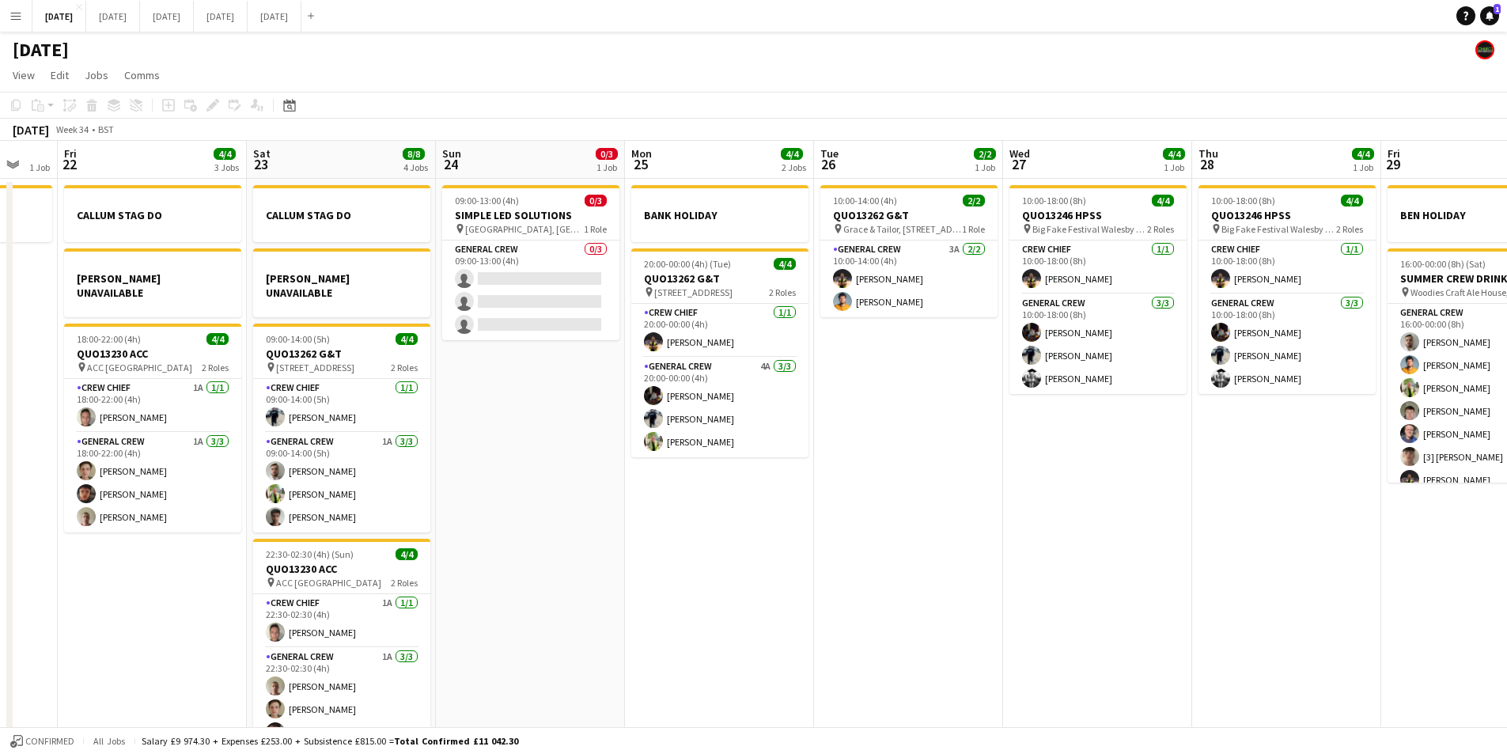
scroll to position [0, 760]
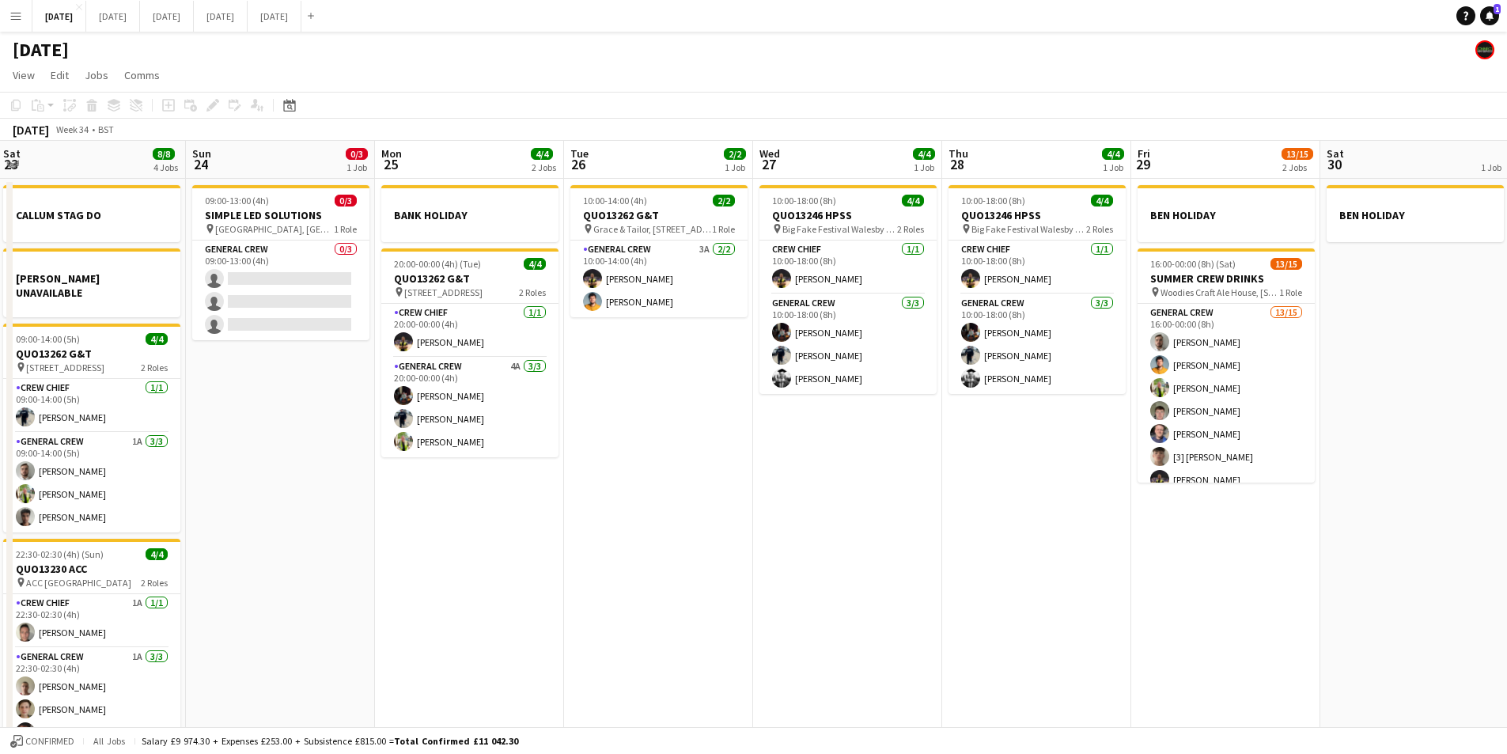
drag, startPoint x: 1102, startPoint y: 517, endPoint x: 852, endPoint y: 505, distance: 250.3
click at [852, 505] on app-calendar-viewport "Tue 19 4/4 1 Job Wed 20 Thu 21 1 Job Fri 22 4/4 3 Jobs Sat 23 8/8 4 Jobs Sun 24…" at bounding box center [753, 455] width 1507 height 629
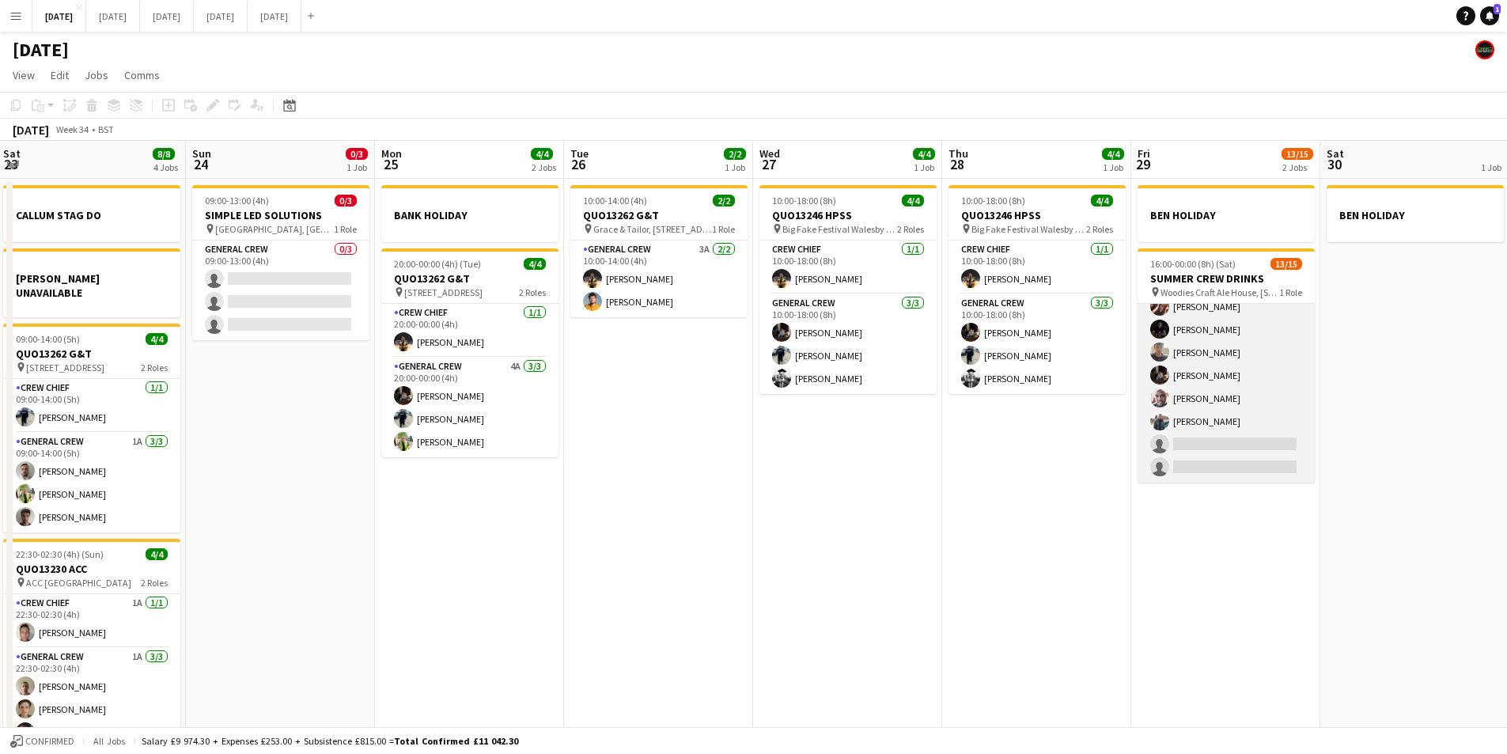
scroll to position [0, 0]
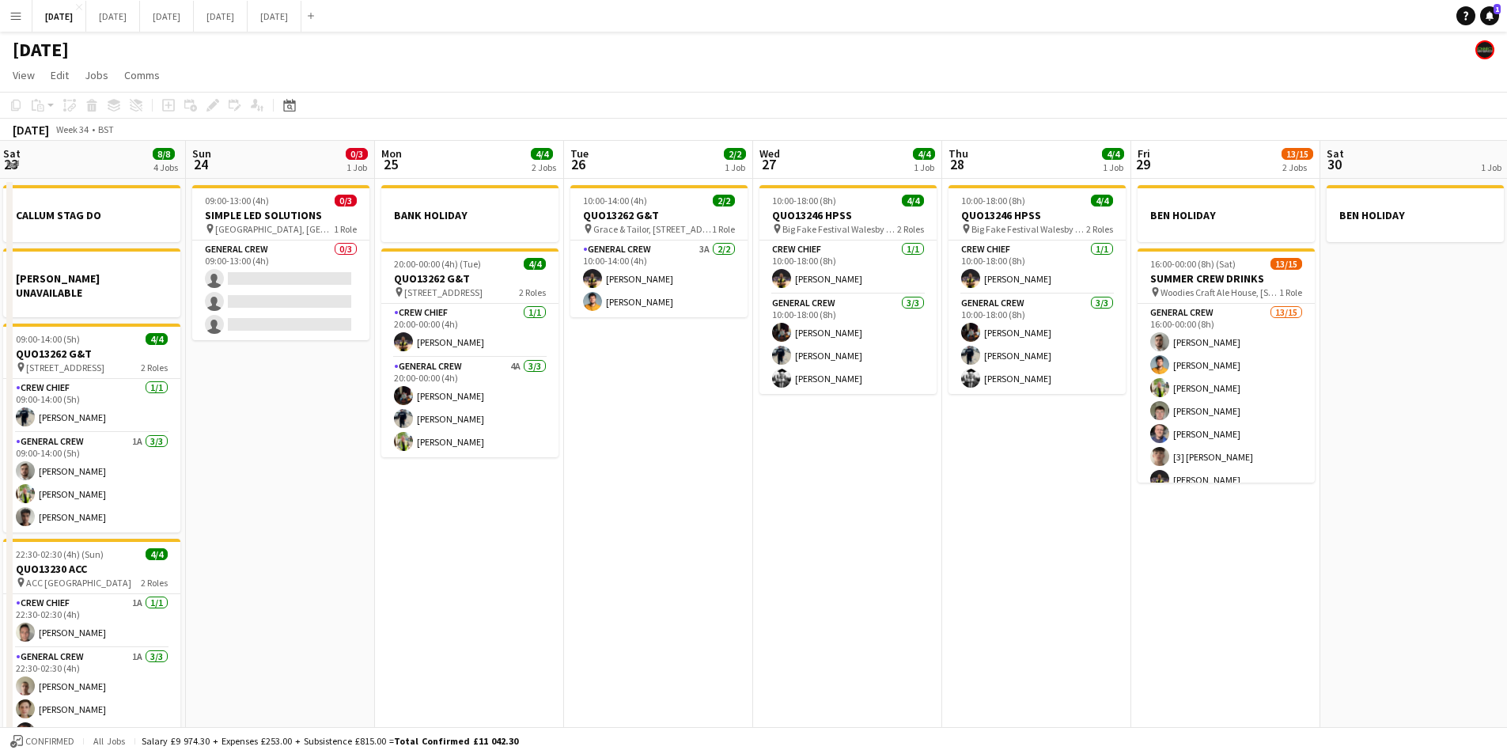
drag, startPoint x: 992, startPoint y: 449, endPoint x: 1390, endPoint y: 447, distance: 398.0
click at [1377, 450] on app-calendar-viewport "Tue 19 4/4 1 Job Wed 20 Thu 21 1 Job Fri 22 4/4 3 Jobs Sat 23 8/8 4 Jobs Sun 24…" at bounding box center [753, 455] width 1507 height 629
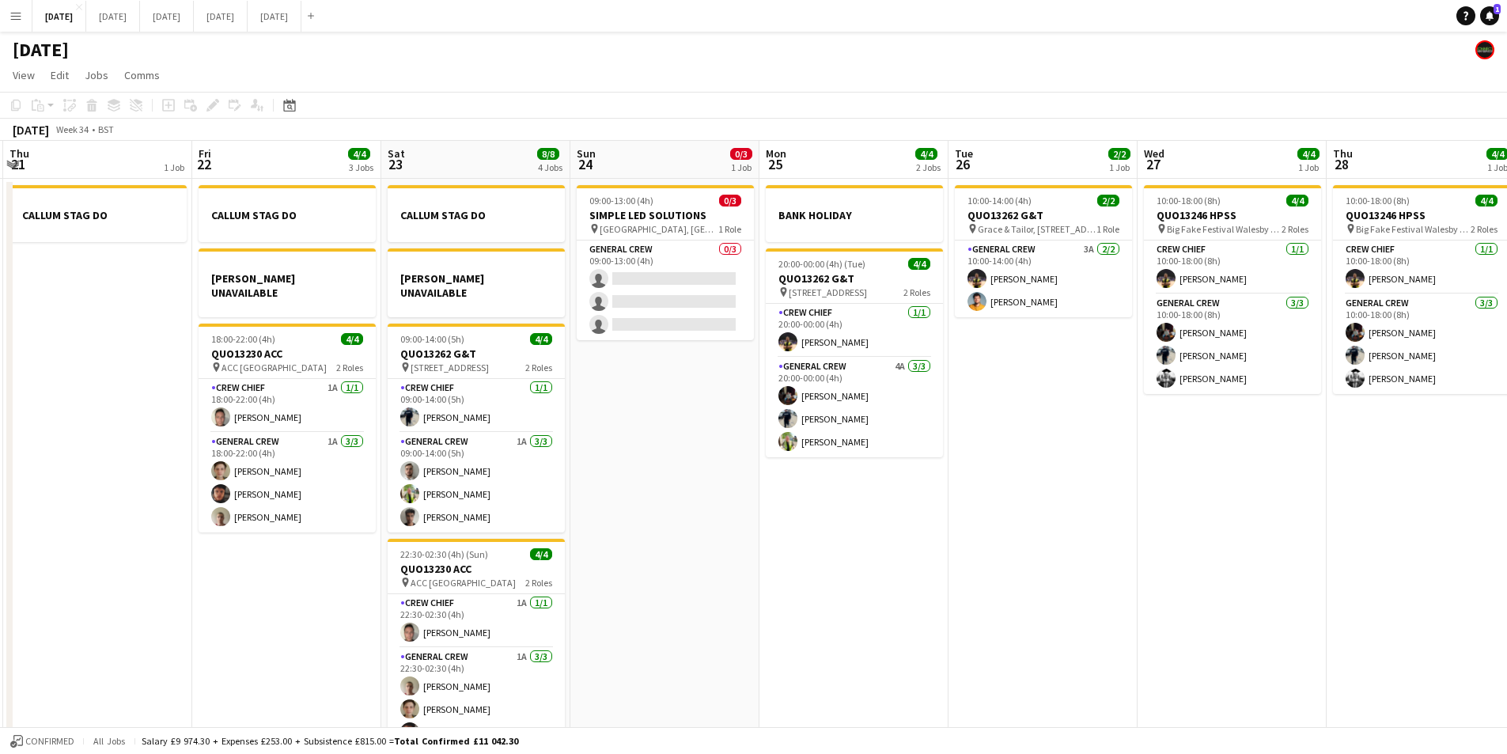
drag, startPoint x: 1115, startPoint y: 472, endPoint x: 1314, endPoint y: 459, distance: 199.8
click at [1285, 461] on app-calendar-viewport "Tue 19 4/4 1 Job Wed 20 Thu 21 1 Job Fri 22 4/4 3 Jobs Sat 23 8/8 4 Jobs Sun 24…" at bounding box center [753, 455] width 1507 height 629
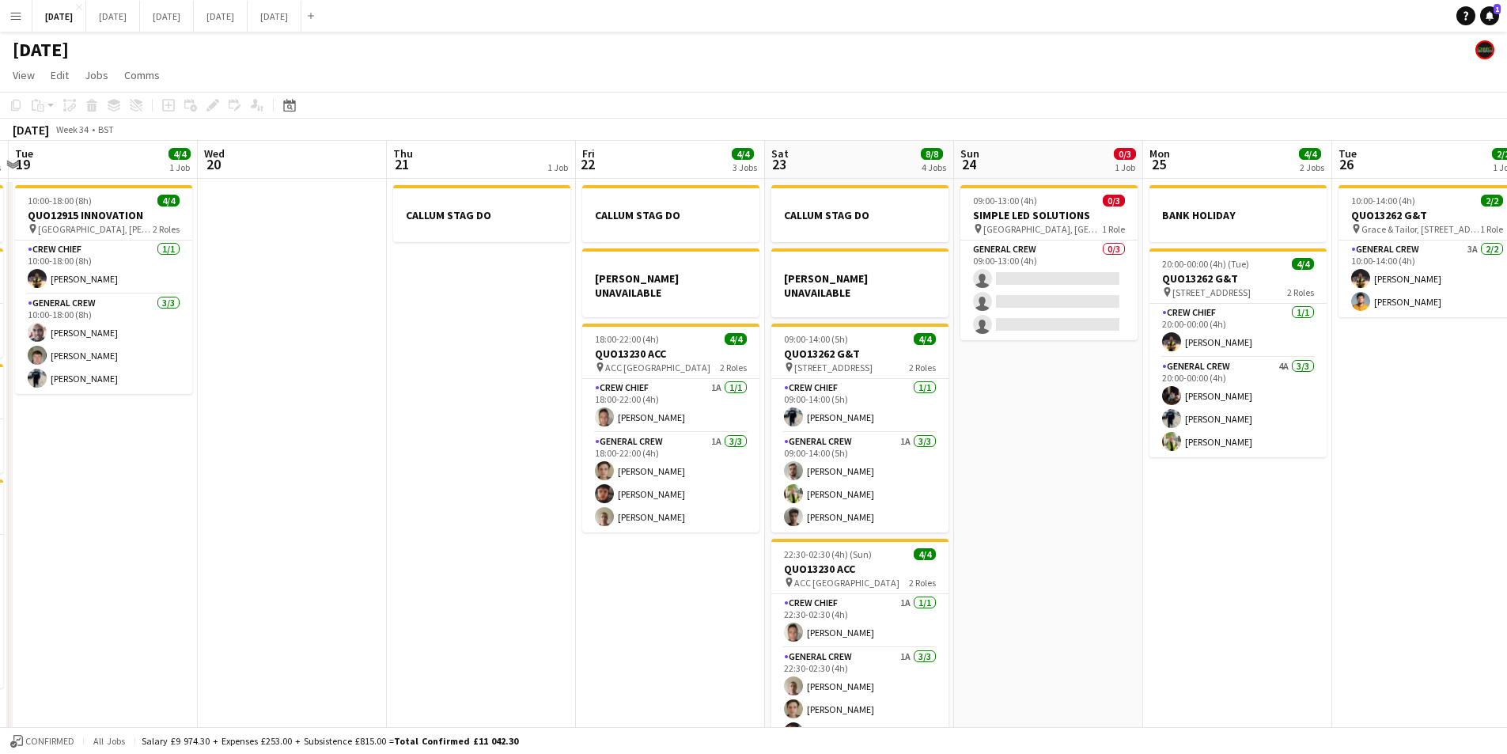
drag, startPoint x: 1165, startPoint y: 468, endPoint x: 1275, endPoint y: 449, distance: 112.5
click at [1442, 470] on app-calendar-viewport "Mon 18 6/6 4 Jobs Tue 19 4/4 1 Job Wed 20 Thu 21 1 Job Fri 22 4/4 3 Jobs Sat 23…" at bounding box center [753, 455] width 1507 height 629
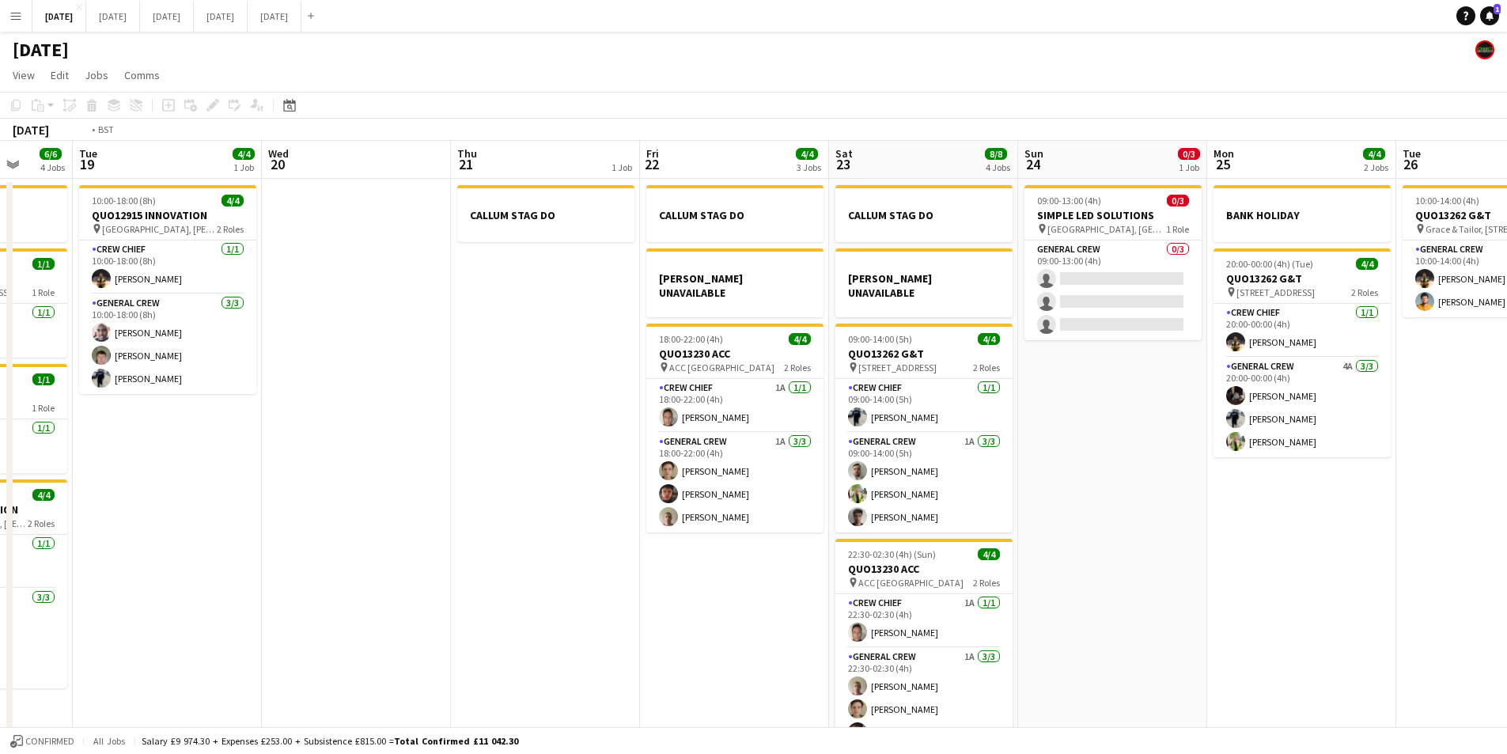
drag, startPoint x: 578, startPoint y: 476, endPoint x: 825, endPoint y: 467, distance: 247.8
click at [824, 467] on app-calendar-viewport "Sat 16 12/12 1 Job Sun 17 12/15 2 Jobs Mon 18 6/6 4 Jobs Tue 19 4/4 1 Job Wed 2…" at bounding box center [753, 455] width 1507 height 629
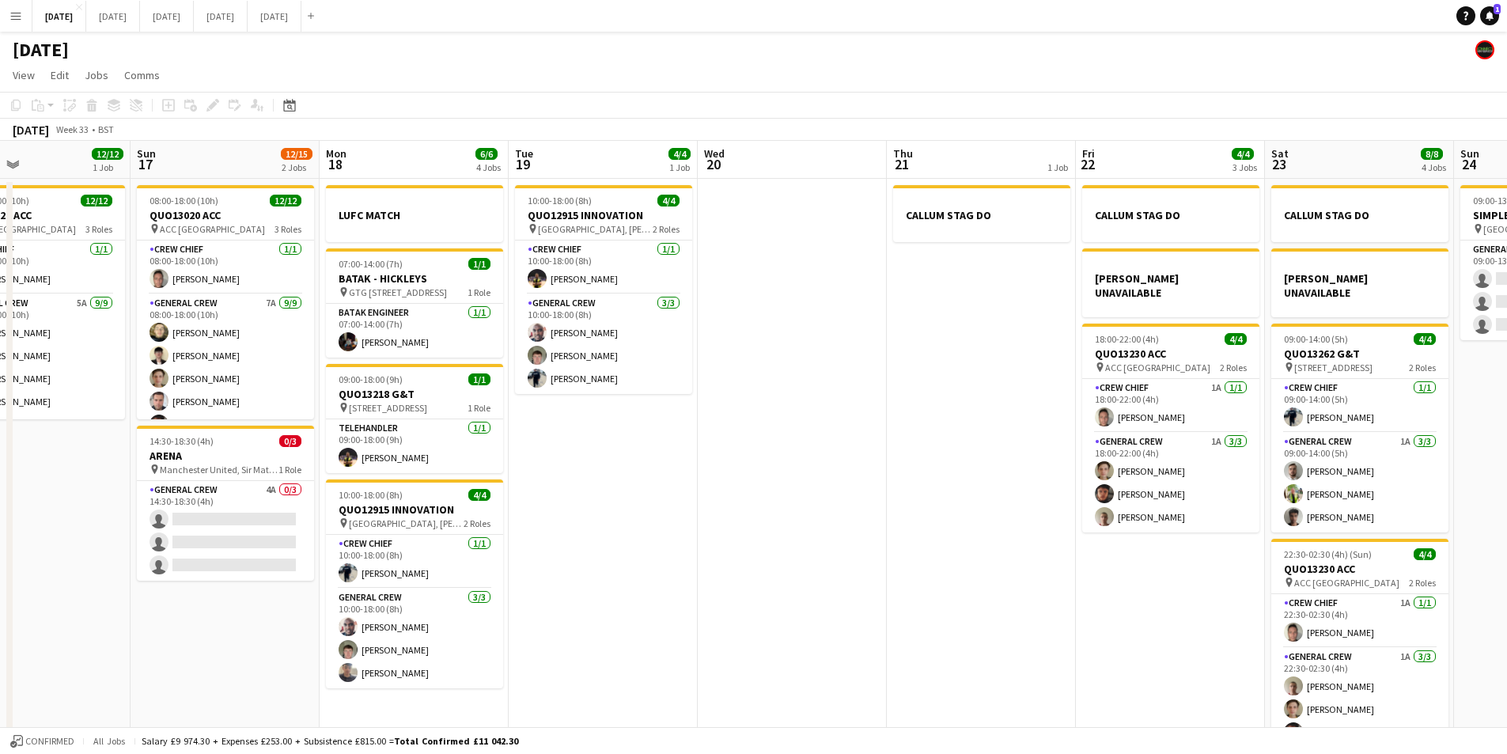
drag, startPoint x: 648, startPoint y: 509, endPoint x: 802, endPoint y: 532, distance: 155.2
click at [802, 532] on app-calendar-viewport "Thu 14 4/4 1 Job Fri 15 1/1 1 Job Sat 16 12/12 1 Job Sun 17 12/15 2 Jobs Mon 18…" at bounding box center [753, 455] width 1507 height 629
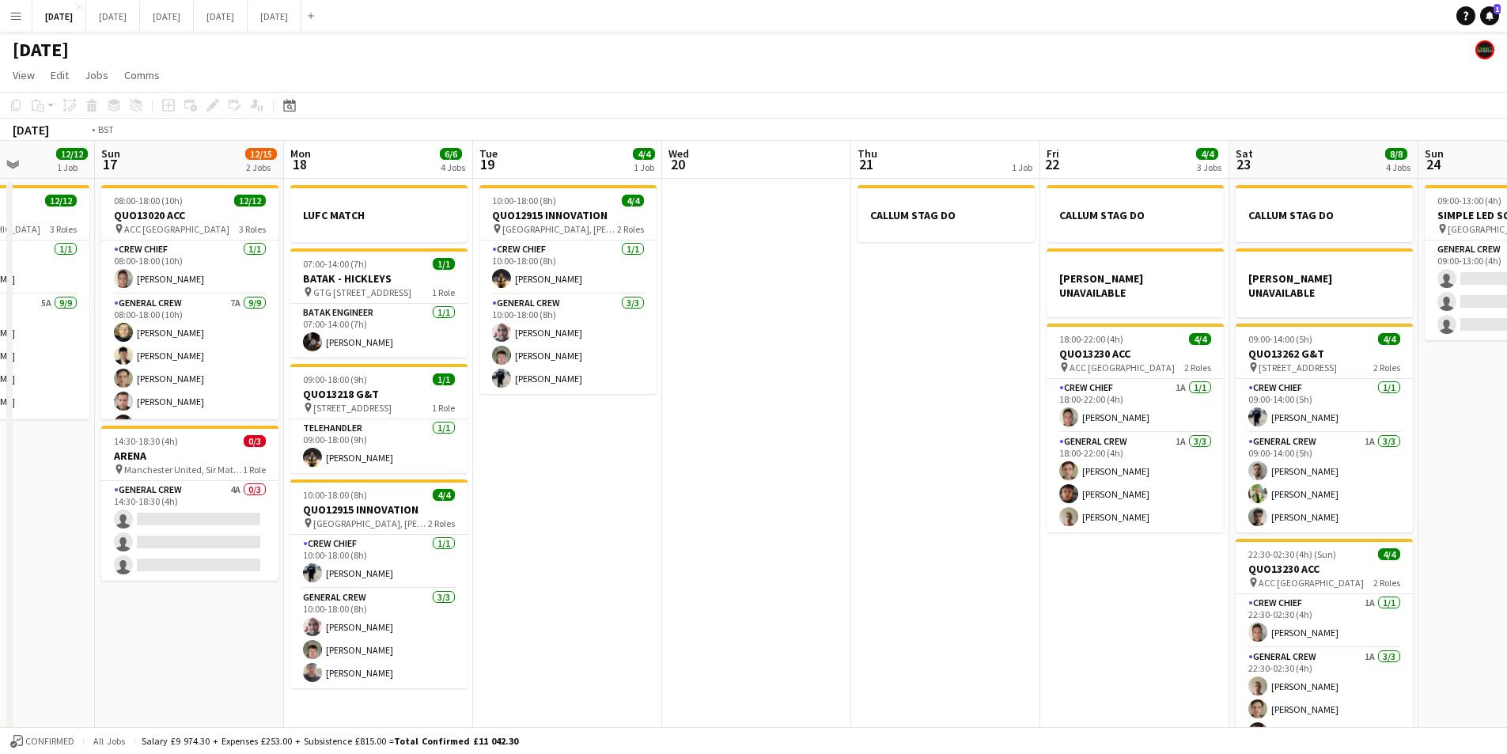
scroll to position [0, 793]
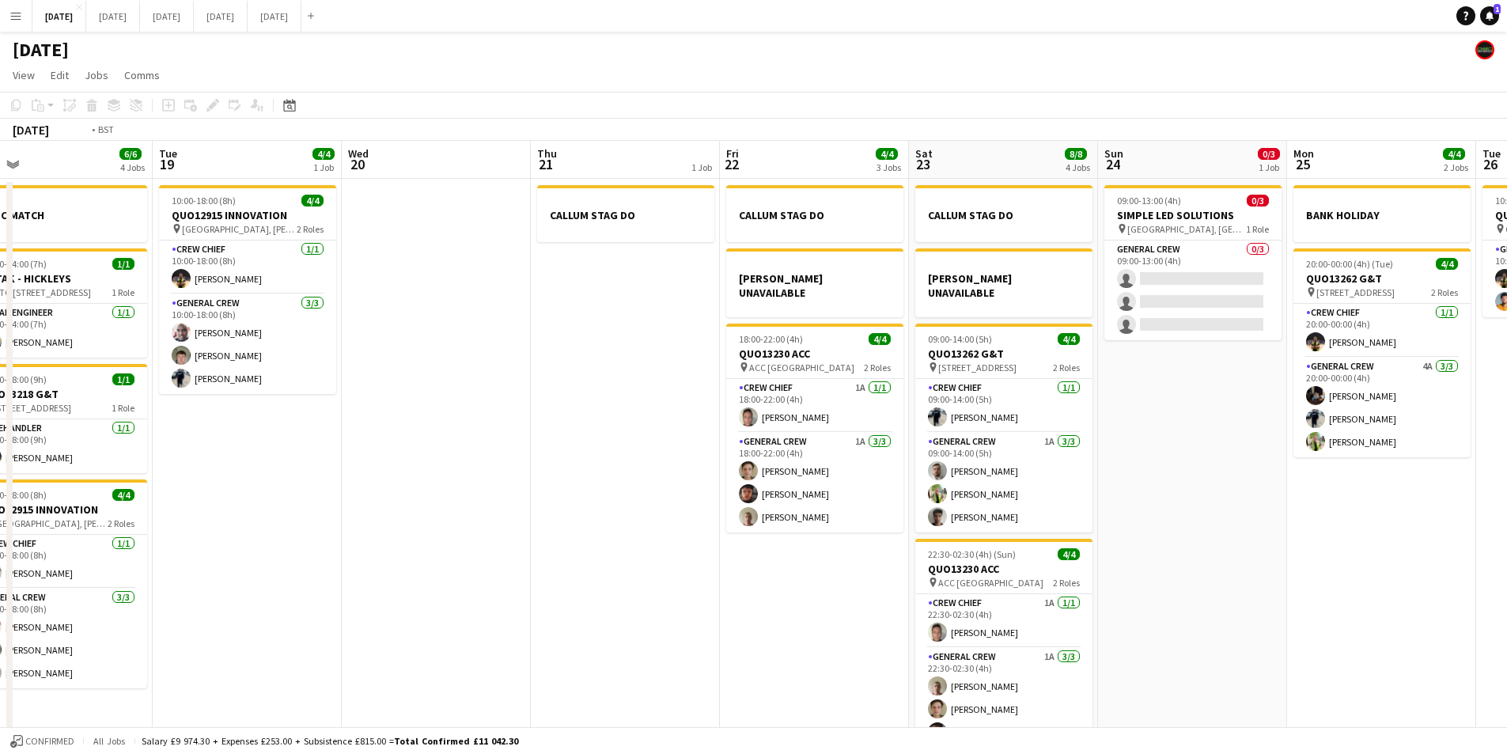
drag, startPoint x: 953, startPoint y: 528, endPoint x: 639, endPoint y: 514, distance: 313.6
click at [632, 517] on app-calendar-viewport "Thu 14 4/4 1 Job Fri 15 1/1 1 Job Sat 16 12/12 1 Job Sun 17 12/15 2 Jobs Mon 18…" at bounding box center [753, 455] width 1507 height 629
drag, startPoint x: 1253, startPoint y: 517, endPoint x: 898, endPoint y: 529, distance: 355.4
click at [886, 530] on app-calendar-viewport "Thu 14 4/4 1 Job Fri 15 1/1 1 Job Sat 16 12/12 1 Job Sun 17 12/15 2 Jobs Mon 18…" at bounding box center [753, 455] width 1507 height 629
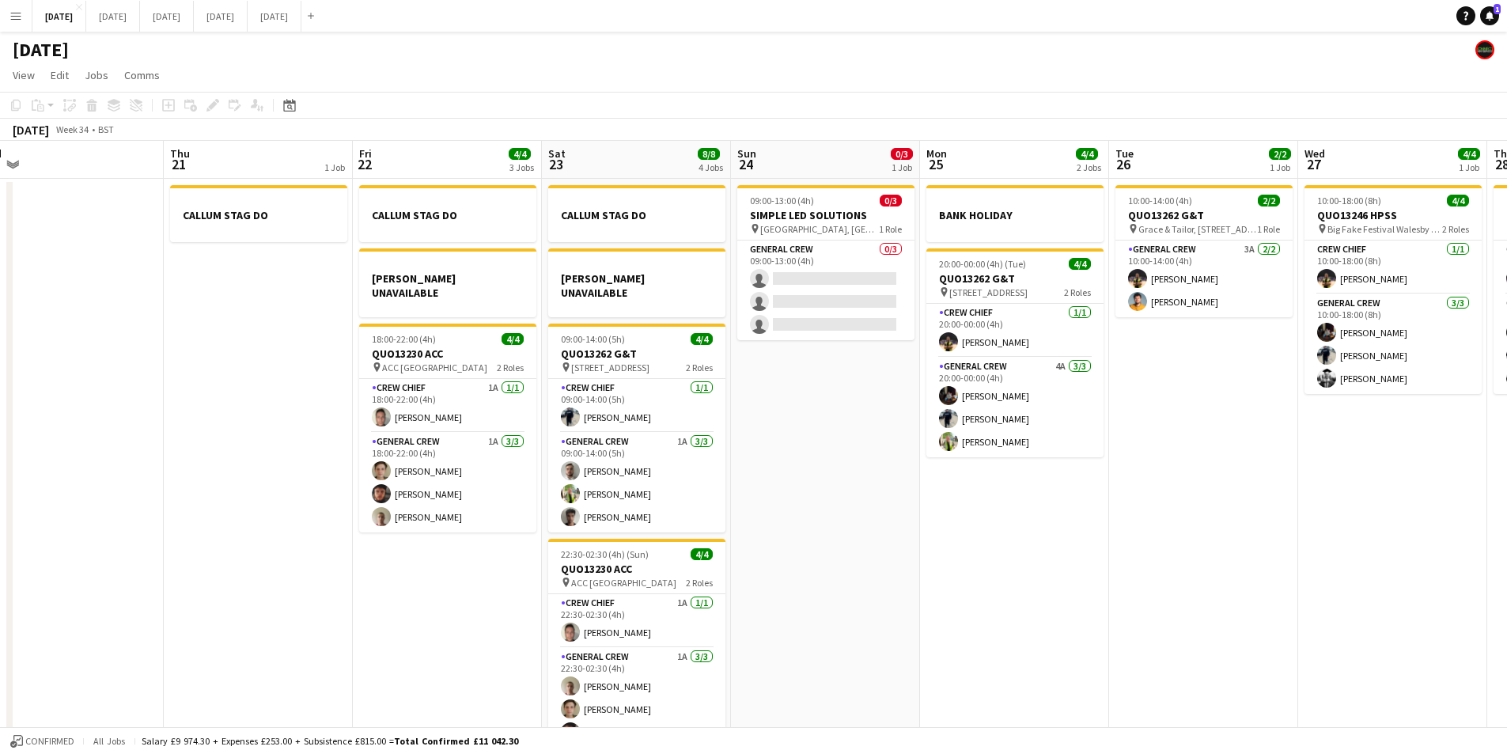
drag, startPoint x: 1141, startPoint y: 546, endPoint x: 692, endPoint y: 543, distance: 448.6
click at [692, 543] on app-calendar-viewport "Sun 17 12/15 2 Jobs Mon 18 6/6 4 Jobs Tue 19 4/4 1 Job Wed 20 Thu 21 1 Job Fri …" at bounding box center [753, 455] width 1507 height 629
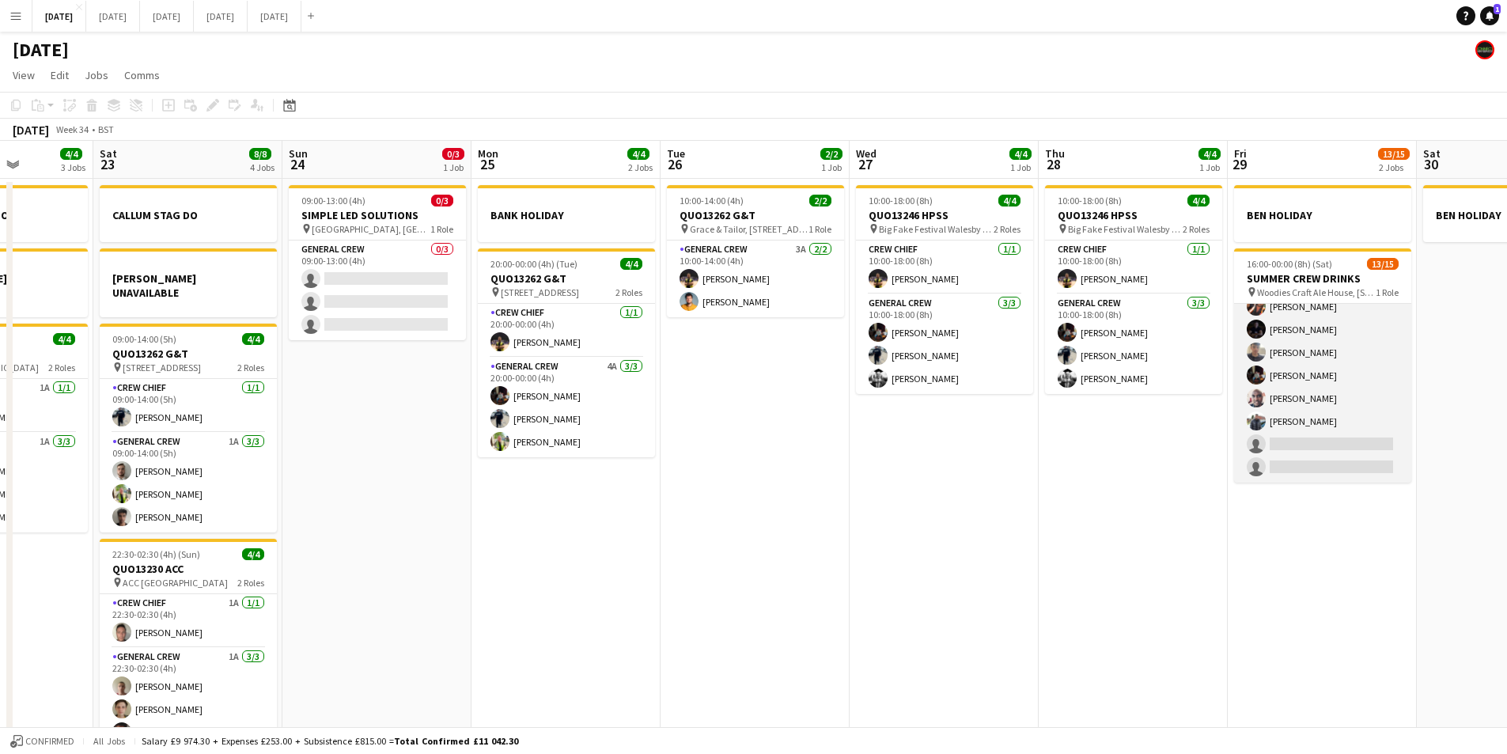
scroll to position [0, 0]
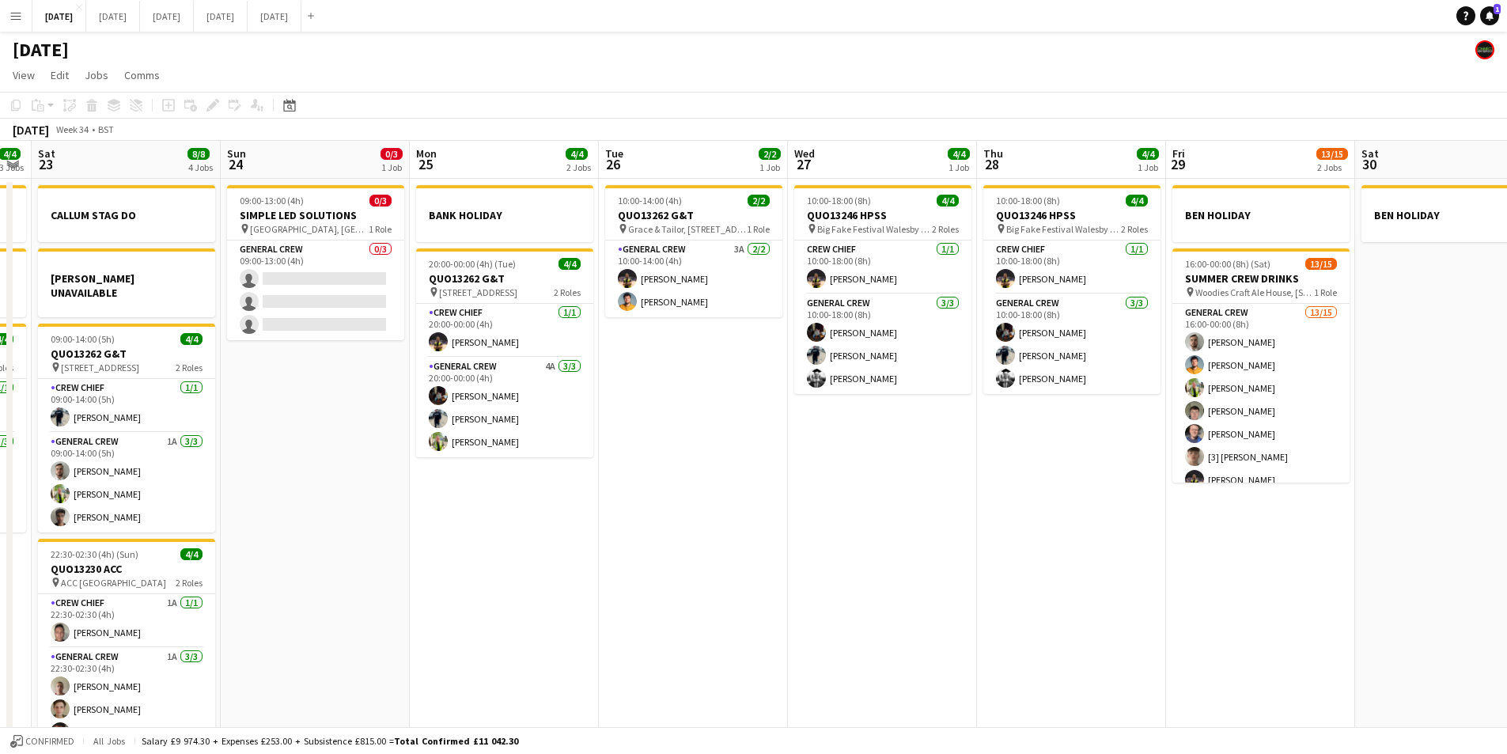
drag, startPoint x: 1321, startPoint y: 520, endPoint x: 1259, endPoint y: 517, distance: 61.8
click at [1259, 517] on app-calendar-viewport "Thu 21 1 Job Fri 22 4/4 3 Jobs Sat 23 8/8 4 Jobs Sun 24 0/3 1 Job Mon 25 4/4 2 …" at bounding box center [753, 455] width 1507 height 629
click at [959, 577] on app-calendar-viewport "Thu 21 1 Job Fri 22 4/4 3 Jobs Sat 23 8/8 4 Jobs Sun 24 0/3 1 Job Mon 25 4/4 2 …" at bounding box center [753, 455] width 1507 height 629
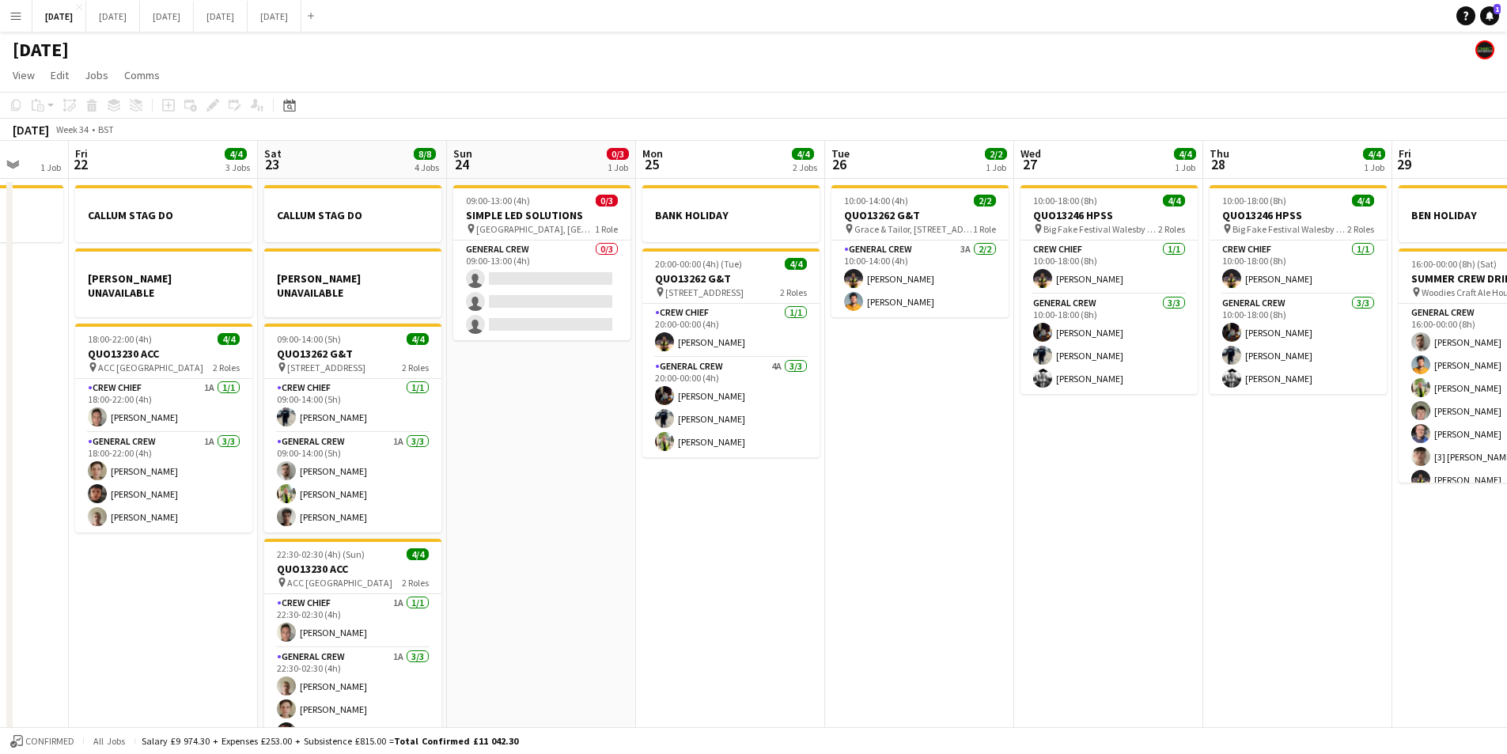
drag, startPoint x: 775, startPoint y: 597, endPoint x: 900, endPoint y: 572, distance: 126.6
click at [1026, 578] on app-calendar-viewport "Tue 19 4/4 1 Job Wed 20 Thu 21 1 Job Fri 22 4/4 3 Jobs Sat 23 8/8 4 Jobs Sun 24…" at bounding box center [753, 455] width 1507 height 629
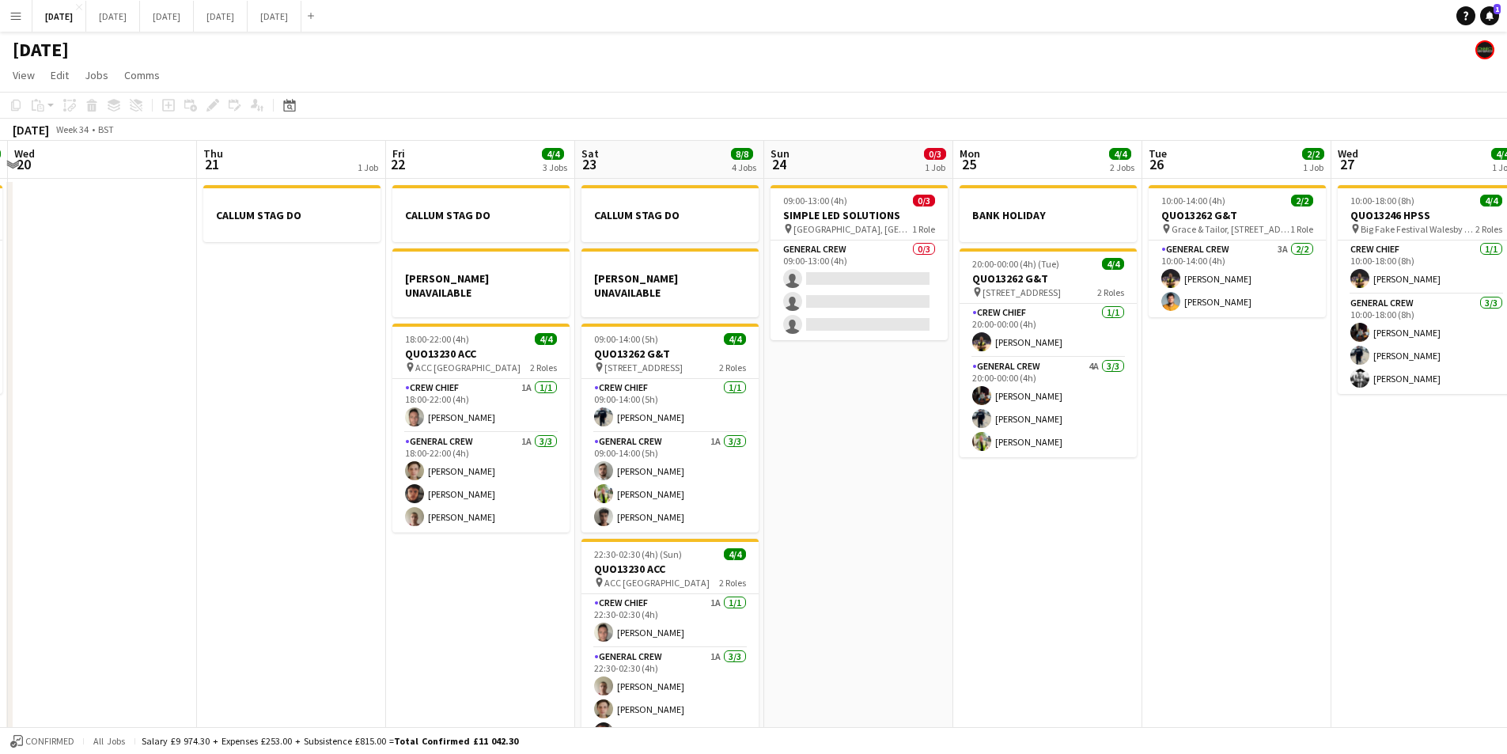
scroll to position [0, 354]
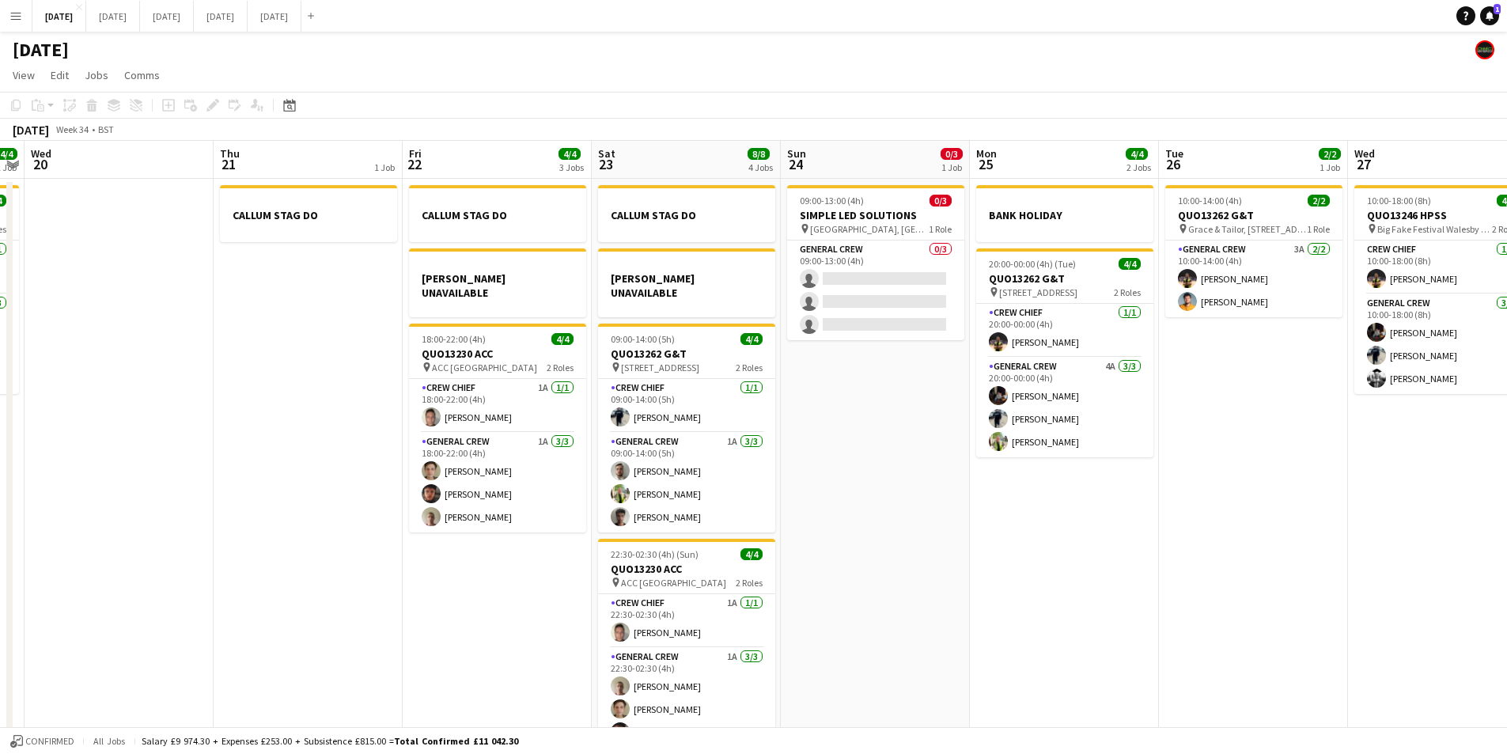
drag, startPoint x: 745, startPoint y: 571, endPoint x: 828, endPoint y: 585, distance: 84.2
click at [828, 585] on app-calendar-viewport "Mon 18 6/6 4 Jobs Tue 19 4/4 1 Job Wed 20 Thu 21 1 Job Fri 22 4/4 3 Jobs Sat 23…" at bounding box center [753, 455] width 1507 height 629
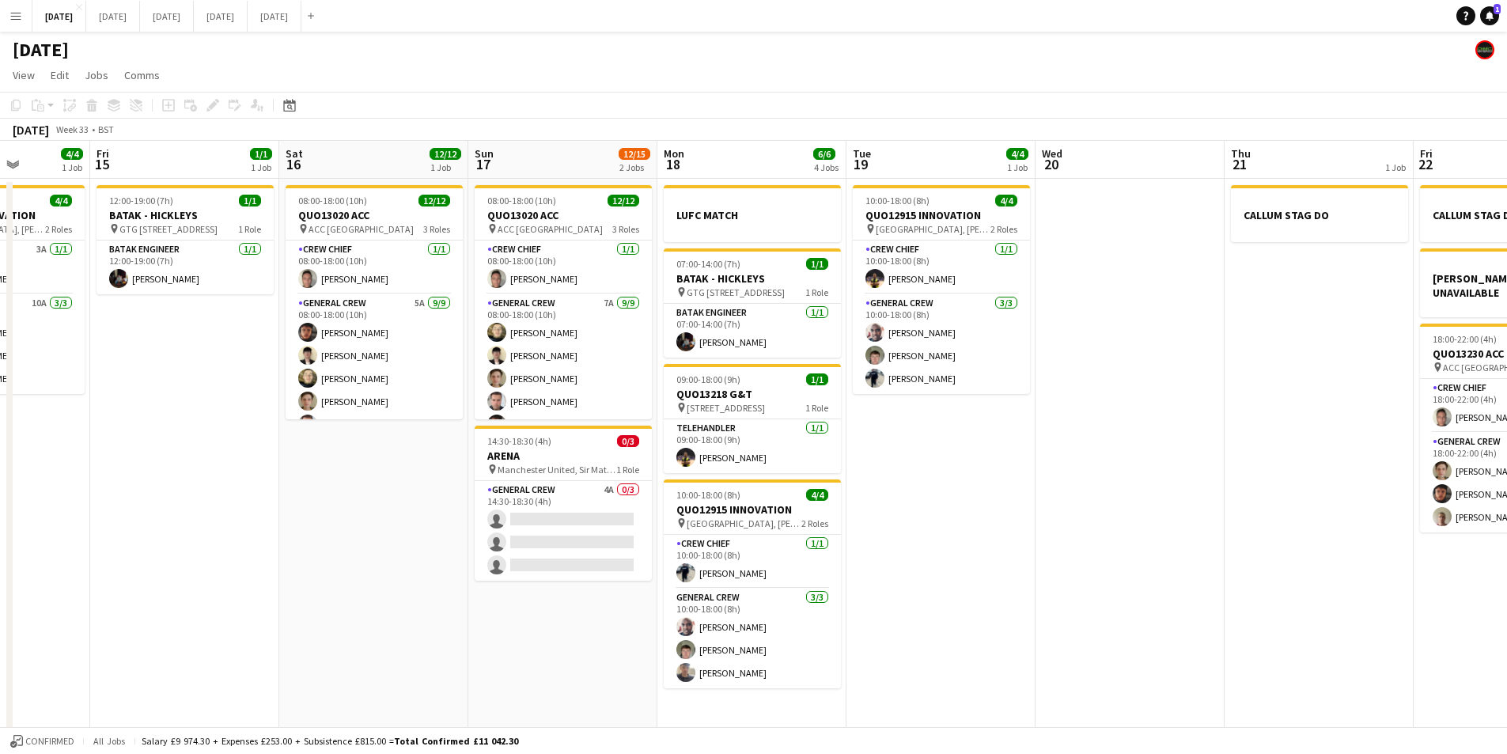
drag, startPoint x: 328, startPoint y: 494, endPoint x: 1199, endPoint y: 510, distance: 870.5
click at [1199, 510] on app-calendar-viewport "Tue 12 Wed 13 Thu 14 4/4 1 Job Fri 15 1/1 1 Job Sat 16 12/12 1 Job Sun 17 12/15…" at bounding box center [753, 455] width 1507 height 629
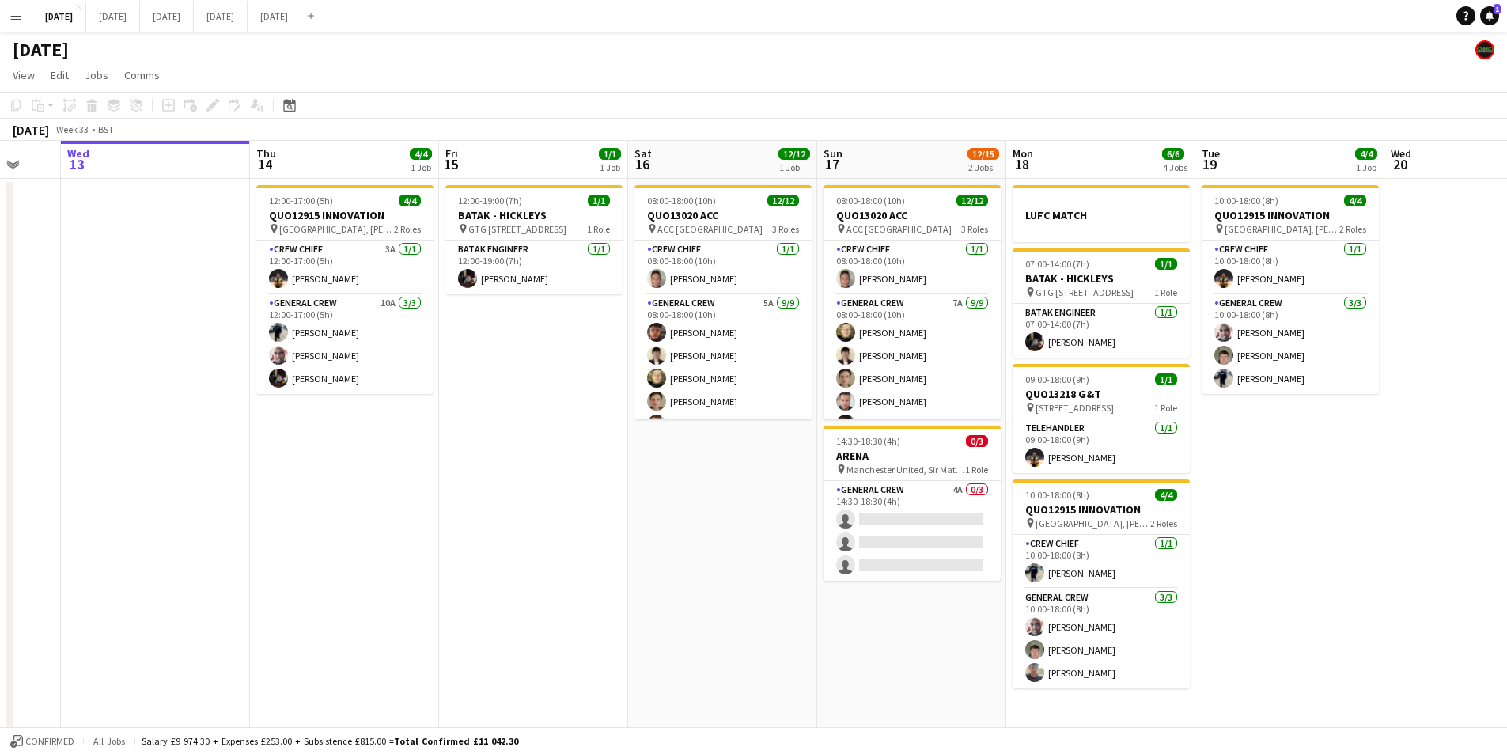
scroll to position [0, 508]
drag, startPoint x: 1010, startPoint y: 535, endPoint x: 1355, endPoint y: 551, distance: 345.4
click at [1355, 551] on app-calendar-viewport "Sun 10 Mon 11 Tue 12 Wed 13 Thu 14 4/4 1 Job Fri 15 1/1 1 Job Sat 16 12/12 1 Jo…" at bounding box center [753, 455] width 1507 height 629
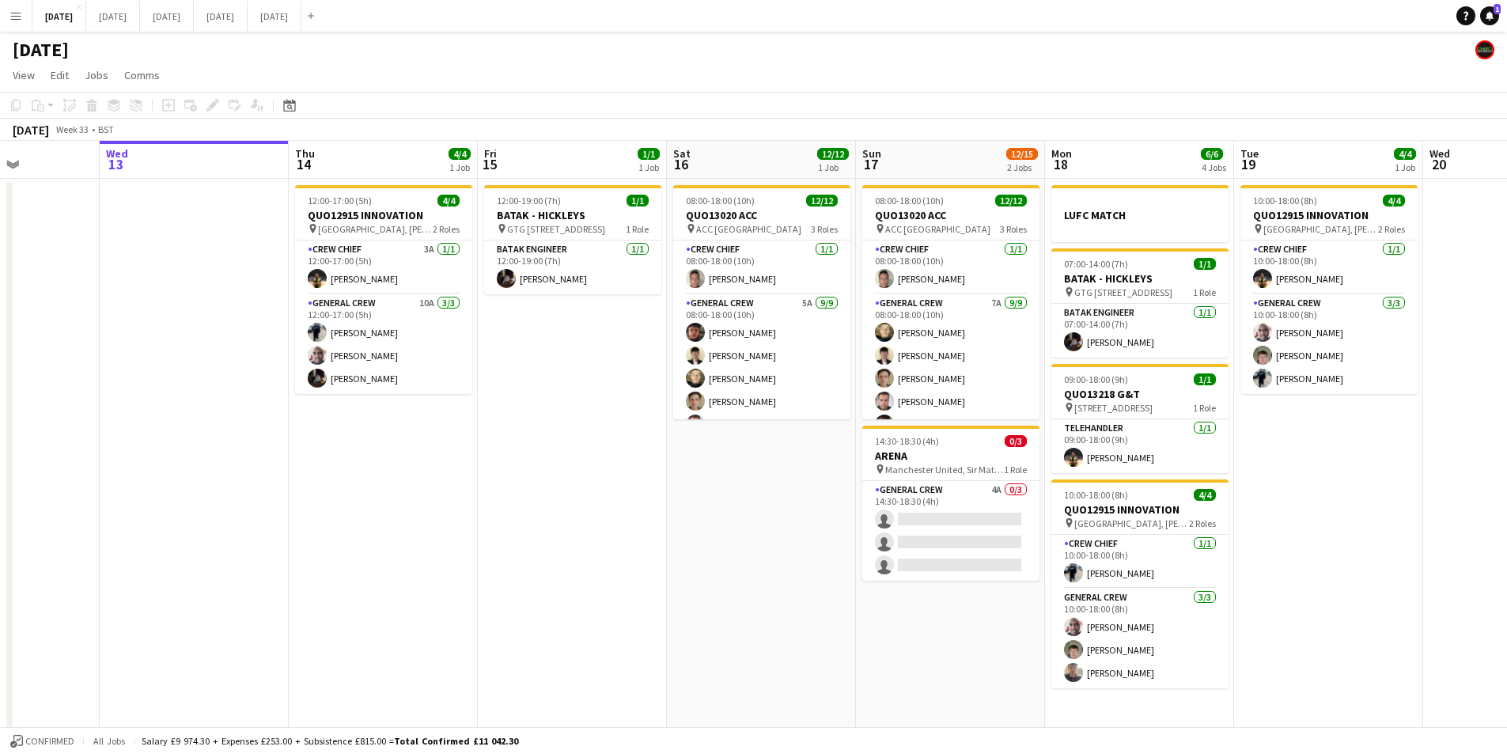
drag, startPoint x: 1334, startPoint y: 474, endPoint x: 1128, endPoint y: 483, distance: 205.9
click at [996, 463] on app-calendar-viewport "Sun 10 Mon 11 Tue 12 Wed 13 Thu 14 4/4 1 Job Fri 15 1/1 1 Job Sat 16 12/12 1 Jo…" at bounding box center [753, 455] width 1507 height 629
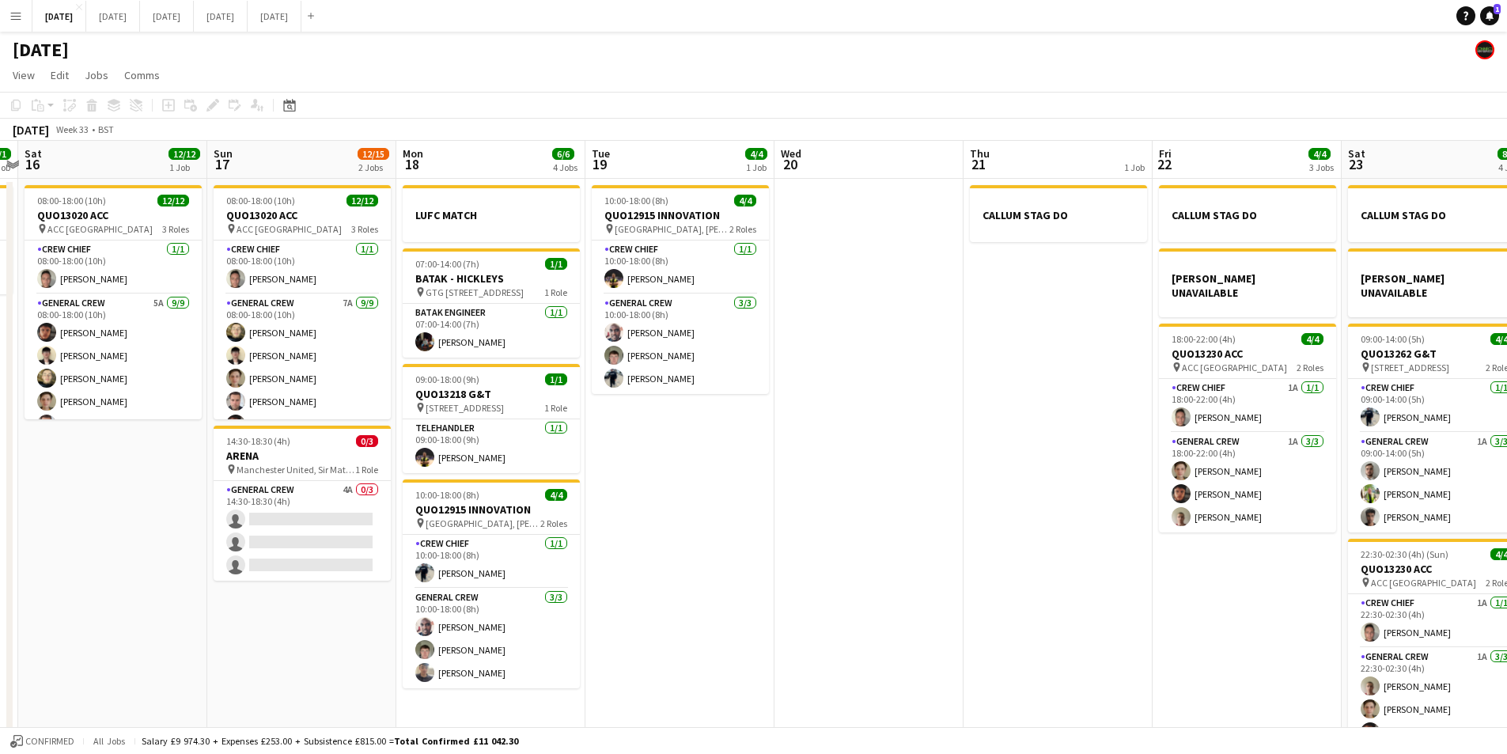
drag, startPoint x: 1260, startPoint y: 515, endPoint x: 995, endPoint y: 504, distance: 264.5
click at [995, 504] on app-calendar-viewport "Tue 12 Wed 13 Thu 14 4/4 1 Job Fri 15 1/1 1 Job Sat 16 12/12 1 Job Sun 17 12/15…" at bounding box center [753, 455] width 1507 height 629
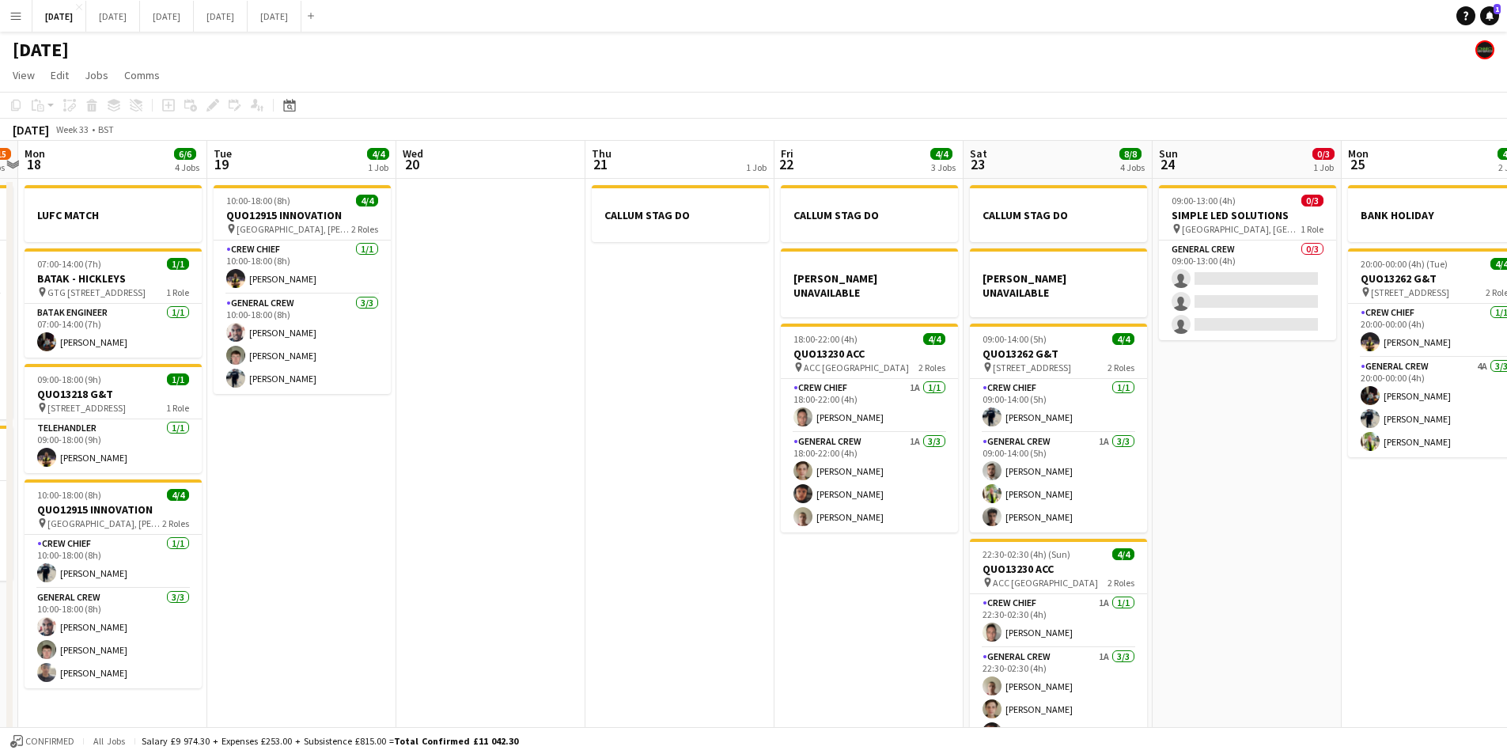
scroll to position [0, 525]
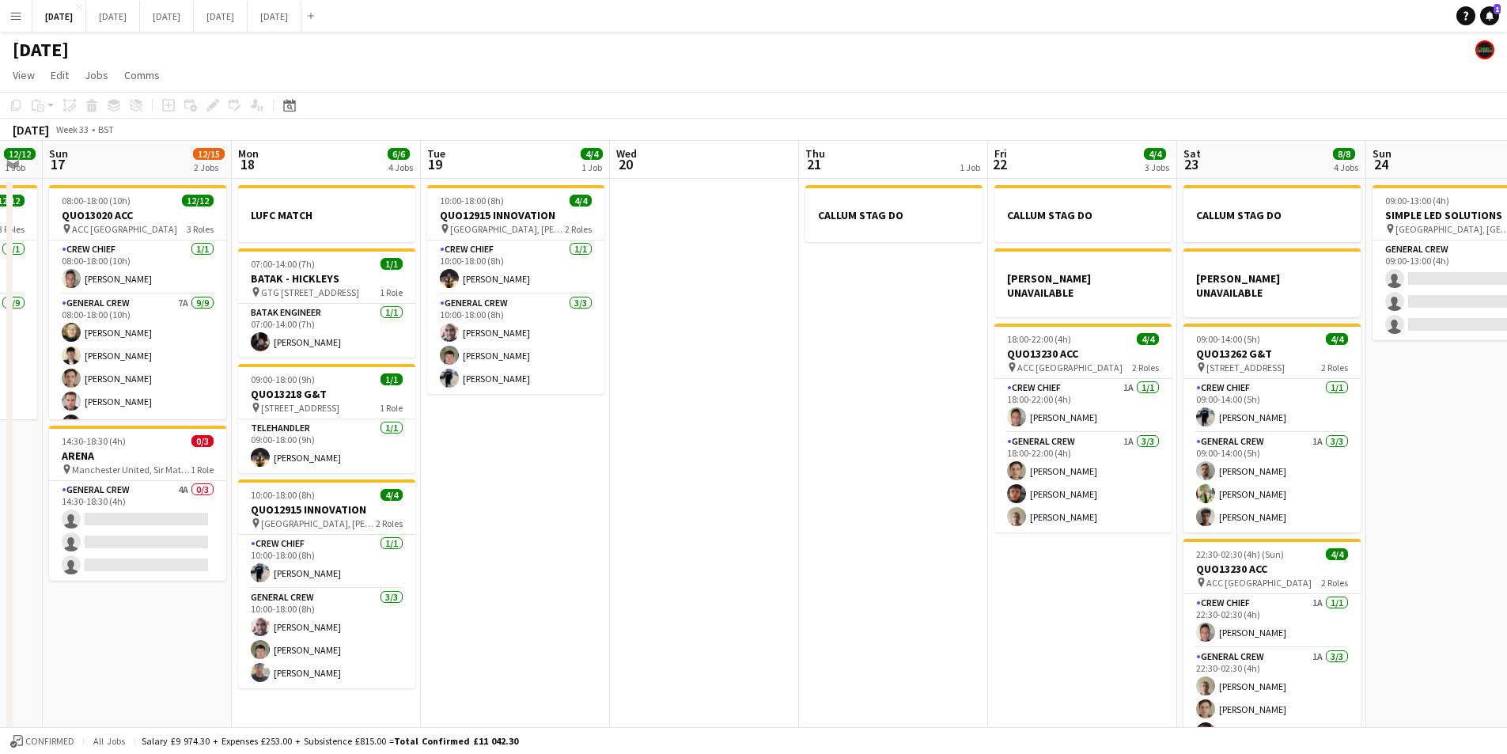
drag, startPoint x: 1108, startPoint y: 570, endPoint x: 942, endPoint y: 551, distance: 166.5
click at [943, 551] on app-calendar-viewport "Thu 14 4/4 1 Job Fri 15 1/1 1 Job Sat 16 12/12 1 Job Sun 17 12/15 2 Jobs Mon 18…" at bounding box center [753, 455] width 1507 height 629
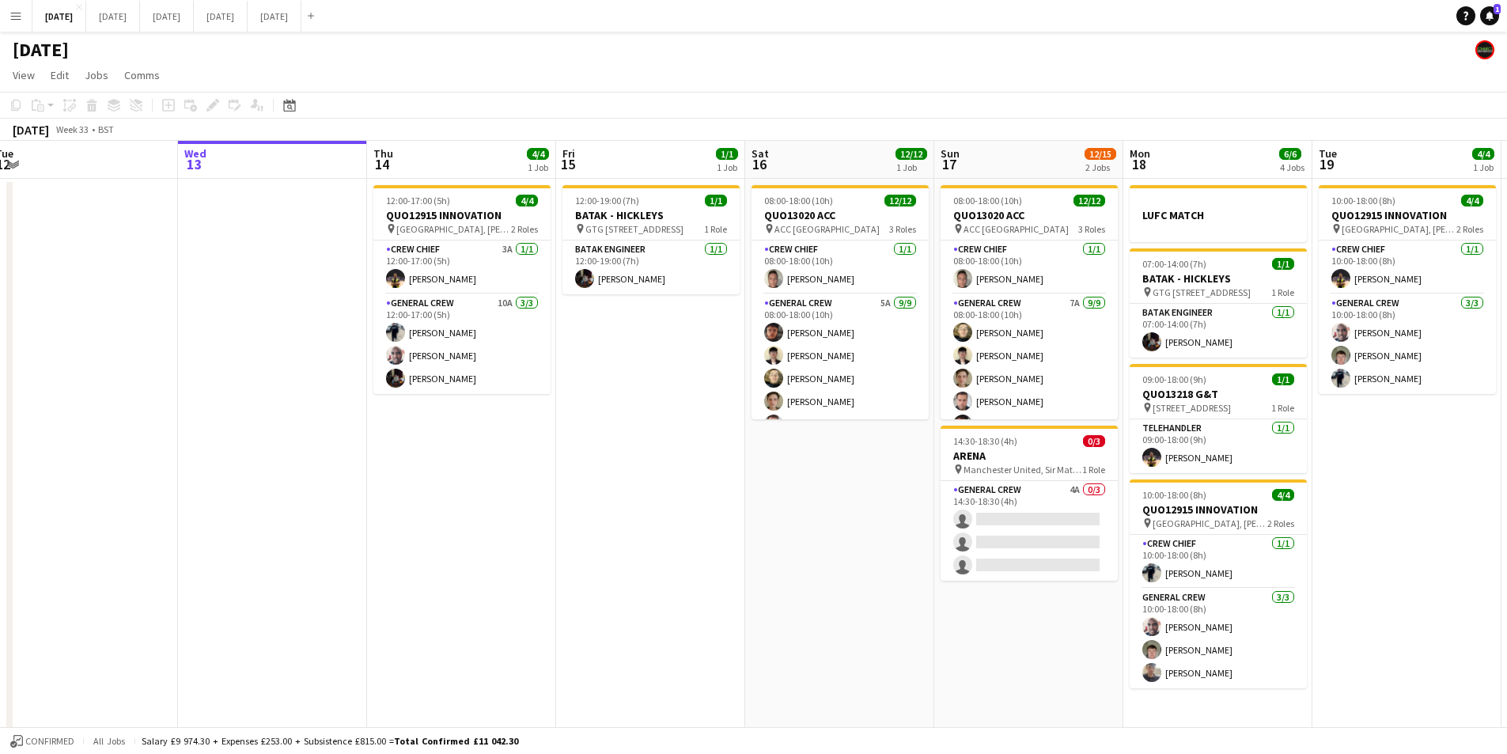
scroll to position [0, 483]
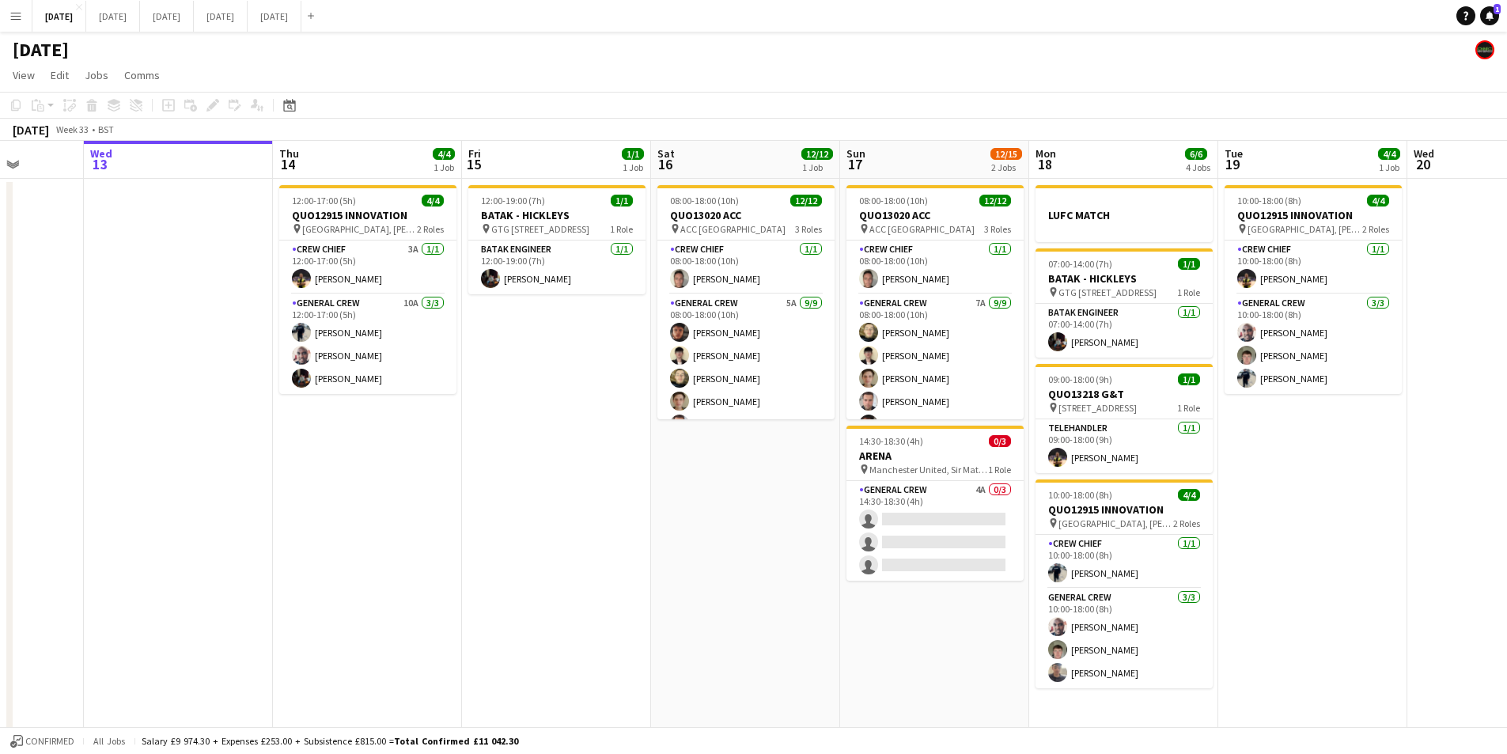
drag, startPoint x: 665, startPoint y: 514, endPoint x: 1603, endPoint y: 590, distance: 940.7
click at [1506, 590] on html "Menu Boards Boards Boards All jobs Status Workforce Workforce My Workforce Recr…" at bounding box center [753, 398] width 1507 height 797
drag, startPoint x: 707, startPoint y: 550, endPoint x: 794, endPoint y: 464, distance: 122.5
click at [736, 554] on app-calendar-viewport "Sun 10 Mon 11 Tue 12 Wed 13 Thu 14 4/4 1 Job Fri 15 1/1 1 Job Sat 16 12/12 1 Jo…" at bounding box center [753, 455] width 1507 height 629
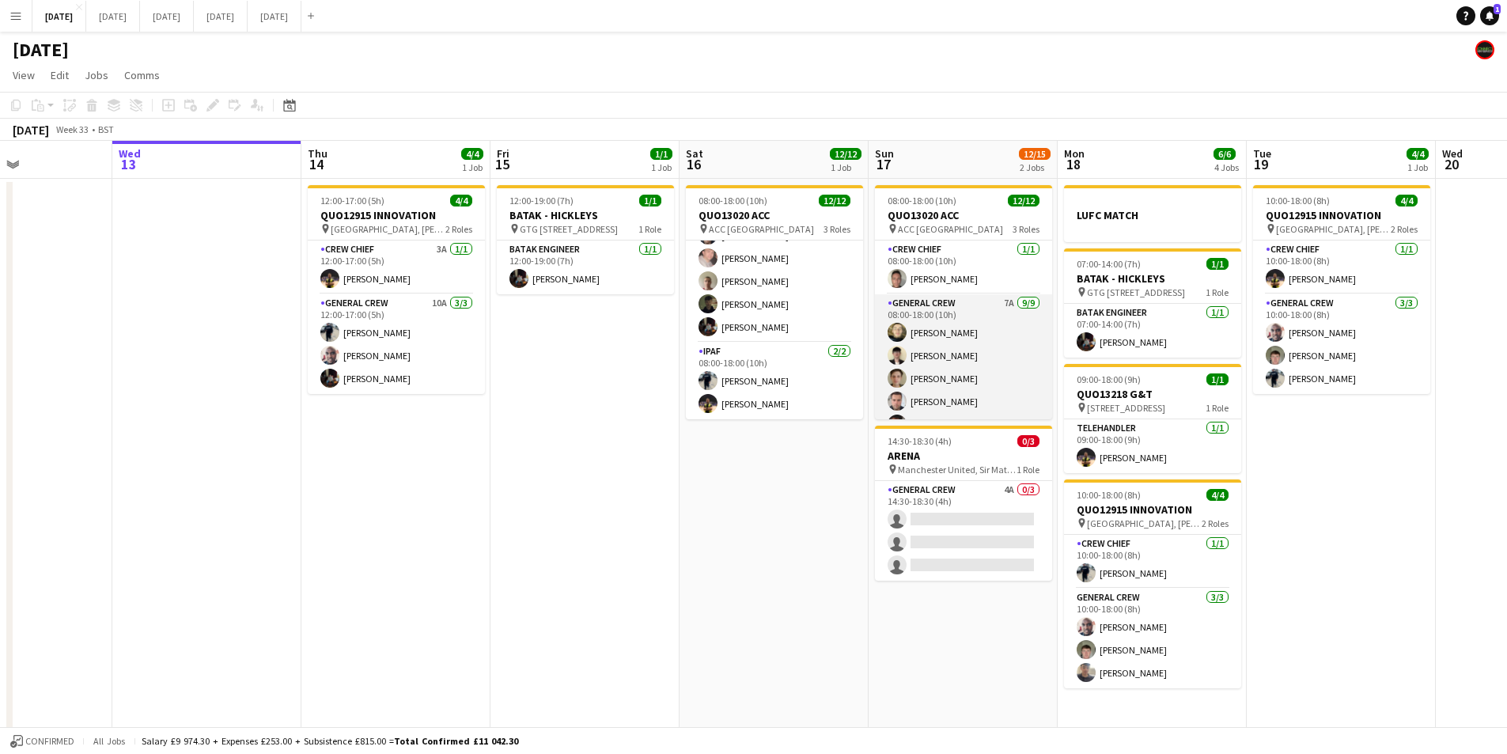
scroll to position [189, 0]
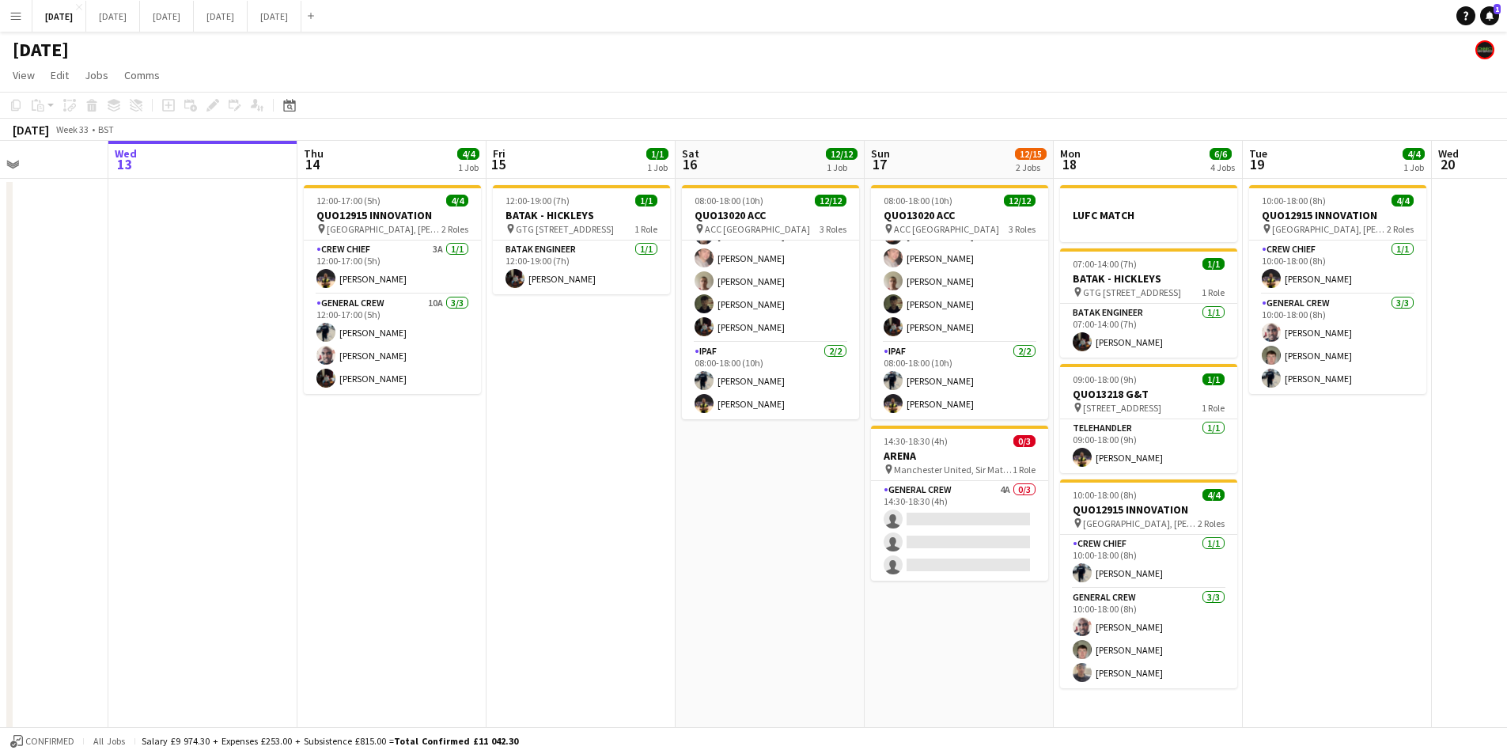
drag, startPoint x: 854, startPoint y: 462, endPoint x: 1045, endPoint y: 480, distance: 192.3
click at [1045, 480] on app-calendar-viewport "Sun 10 Mon 11 Tue 12 Wed 13 Thu 14 4/4 1 Job Fri 15 1/1 1 Job Sat 16 12/12 1 Jo…" at bounding box center [753, 455] width 1507 height 629
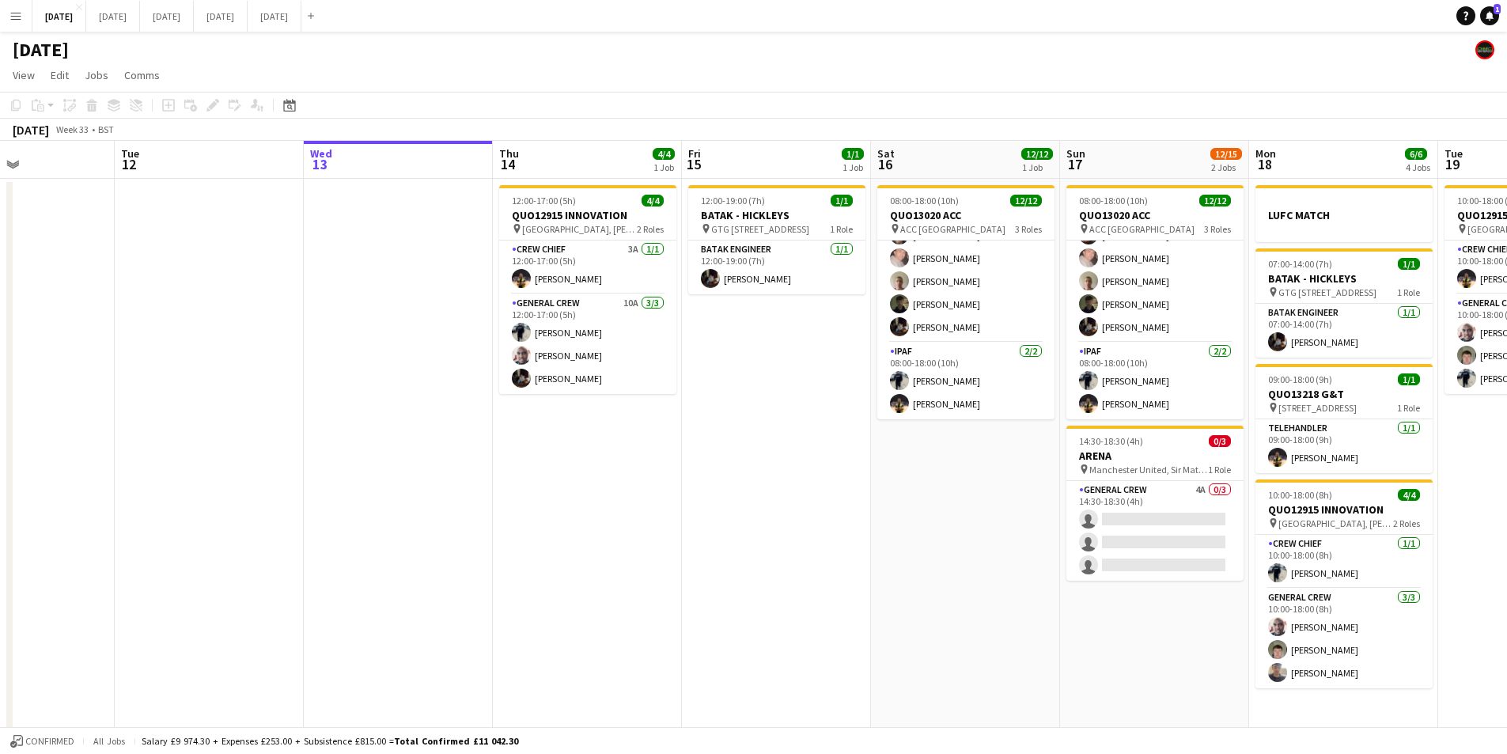
drag, startPoint x: 944, startPoint y: 482, endPoint x: 670, endPoint y: 438, distance: 277.3
click at [694, 439] on app-calendar-viewport "Sat 9 Sun 10 Mon 11 Tue 12 Wed 13 Thu 14 4/4 1 Job Fri 15 1/1 1 Job Sat 16 12/1…" at bounding box center [753, 455] width 1507 height 629
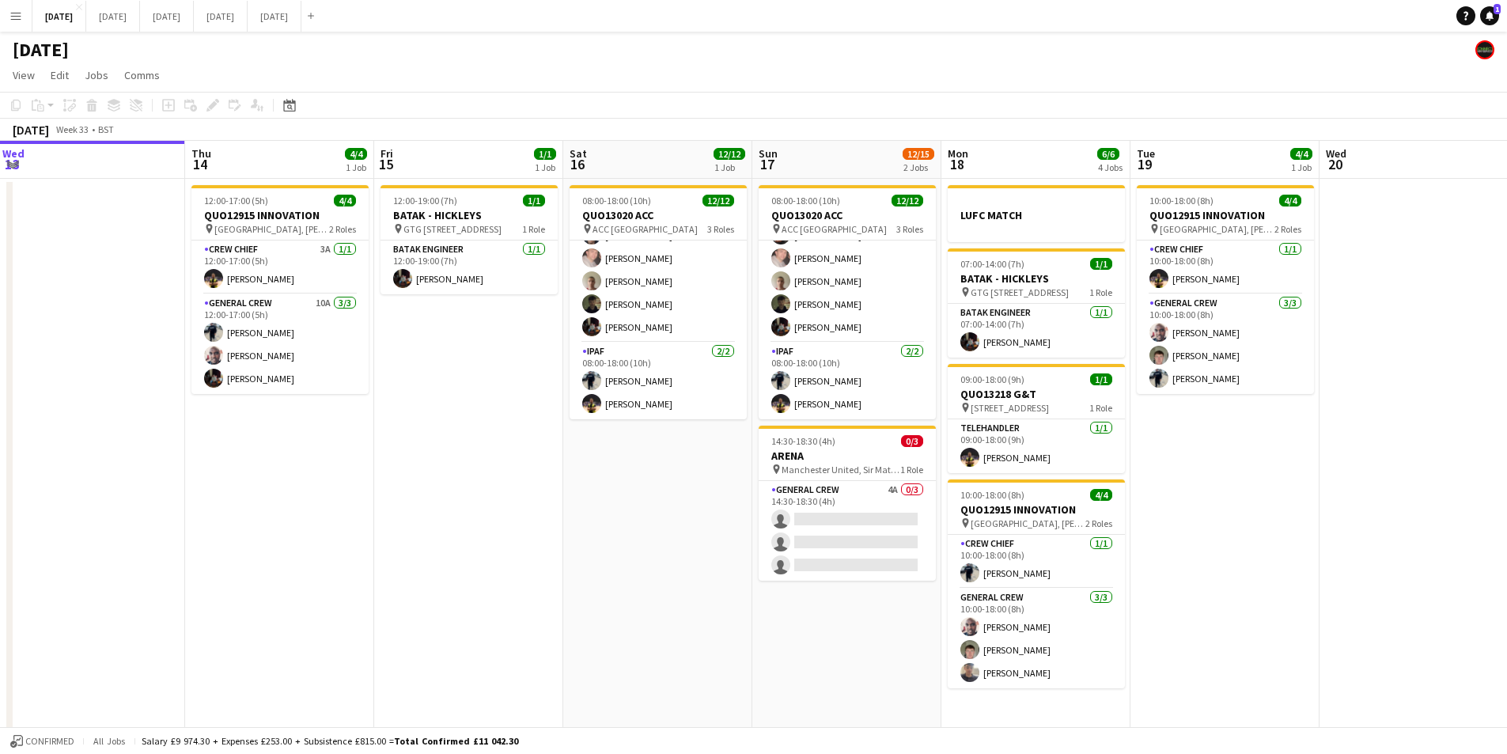
drag, startPoint x: 1040, startPoint y: 488, endPoint x: 926, endPoint y: 464, distance: 116.4
click at [904, 456] on app-calendar-viewport "Sat 9 Sun 10 Mon 11 Tue 12 Wed 13 Thu 14 4/4 1 Job Fri 15 1/1 1 Job Sat 16 12/1…" at bounding box center [753, 455] width 1507 height 629
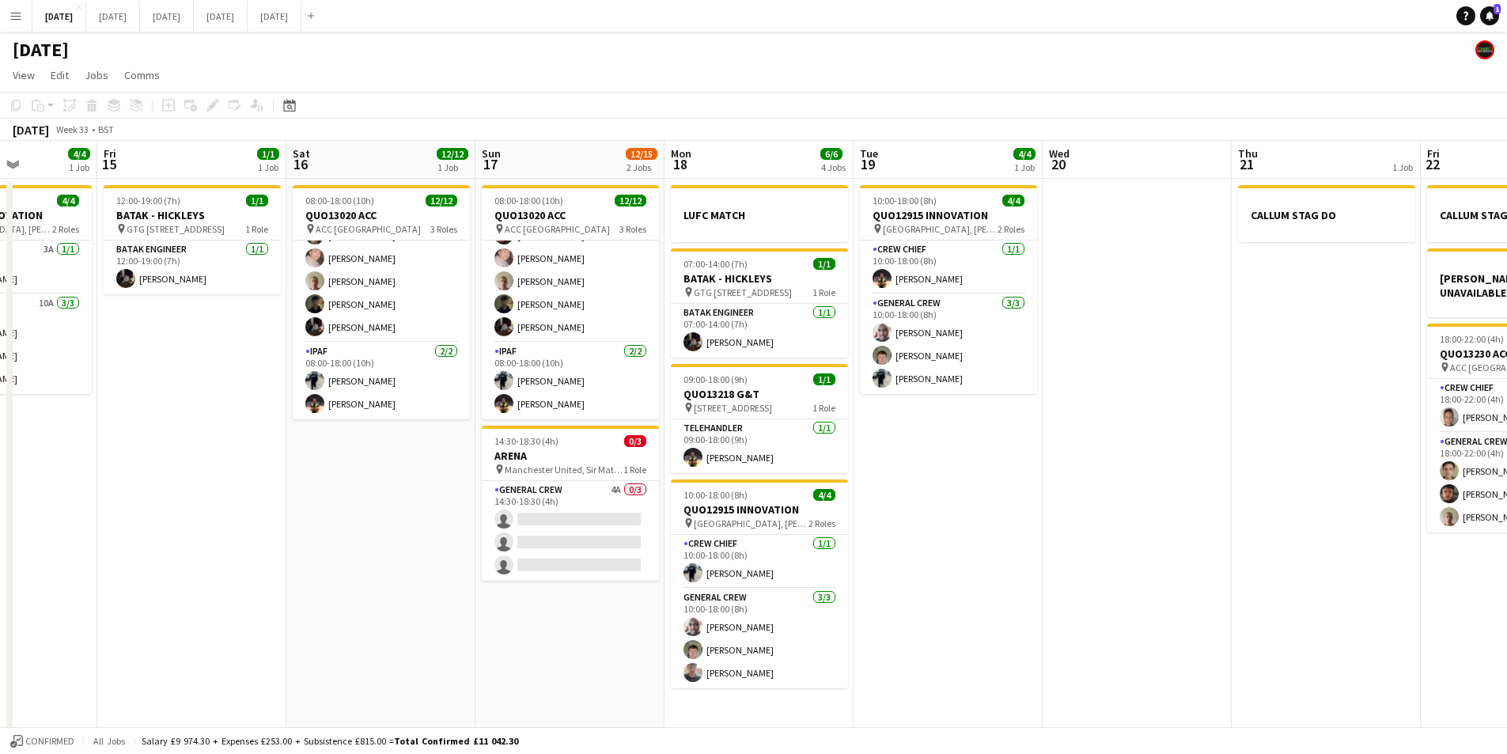
click at [809, 514] on app-calendar-viewport "Tue 12 Wed 13 Thu 14 4/4 1 Job Fri 15 1/1 1 Job Sat 16 12/12 1 Job Sun 17 12/15…" at bounding box center [753, 455] width 1507 height 629
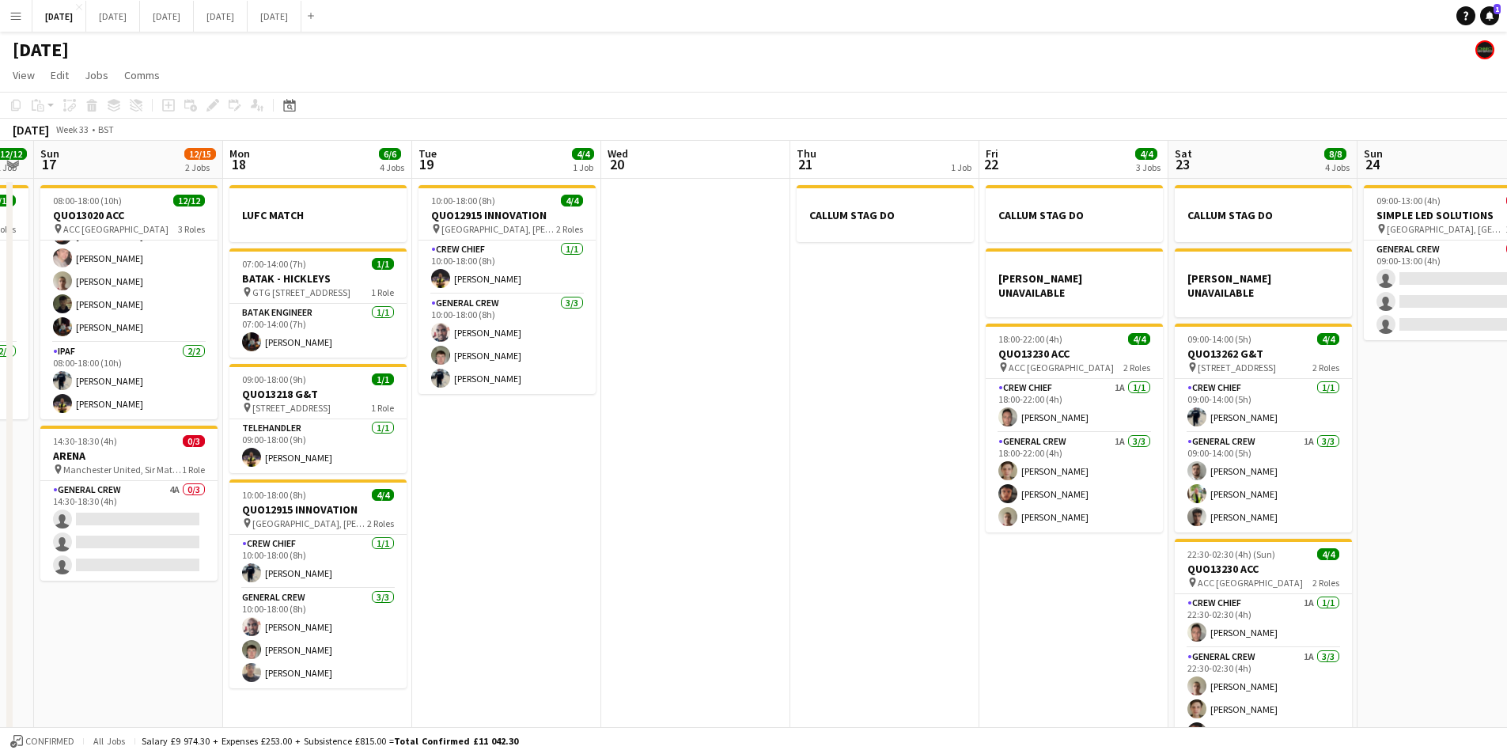
drag, startPoint x: 939, startPoint y: 593, endPoint x: 716, endPoint y: 540, distance: 229.5
click at [716, 540] on app-calendar-viewport "Tue 12 Wed 13 Thu 14 4/4 1 Job Fri 15 1/1 1 Job Sat 16 12/12 1 Job Sun 17 12/15…" at bounding box center [753, 455] width 1507 height 629
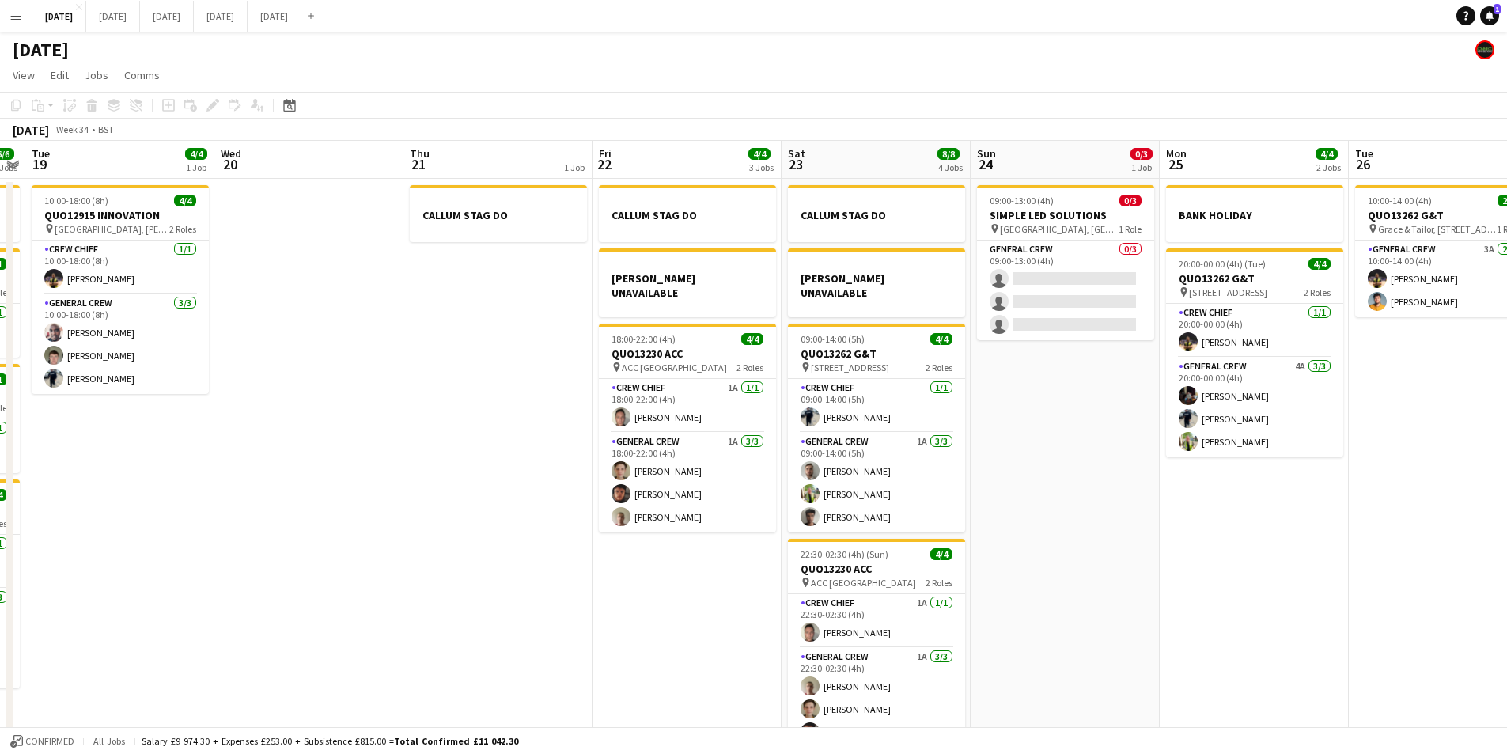
drag, startPoint x: 1155, startPoint y: 551, endPoint x: 1086, endPoint y: 560, distance: 69.5
click at [1087, 560] on app-calendar-viewport "Sat 16 12/12 1 Job Sun 17 12/15 2 Jobs Mon 18 6/6 4 Jobs Tue 19 4/4 1 Job Wed 2…" at bounding box center [753, 455] width 1507 height 629
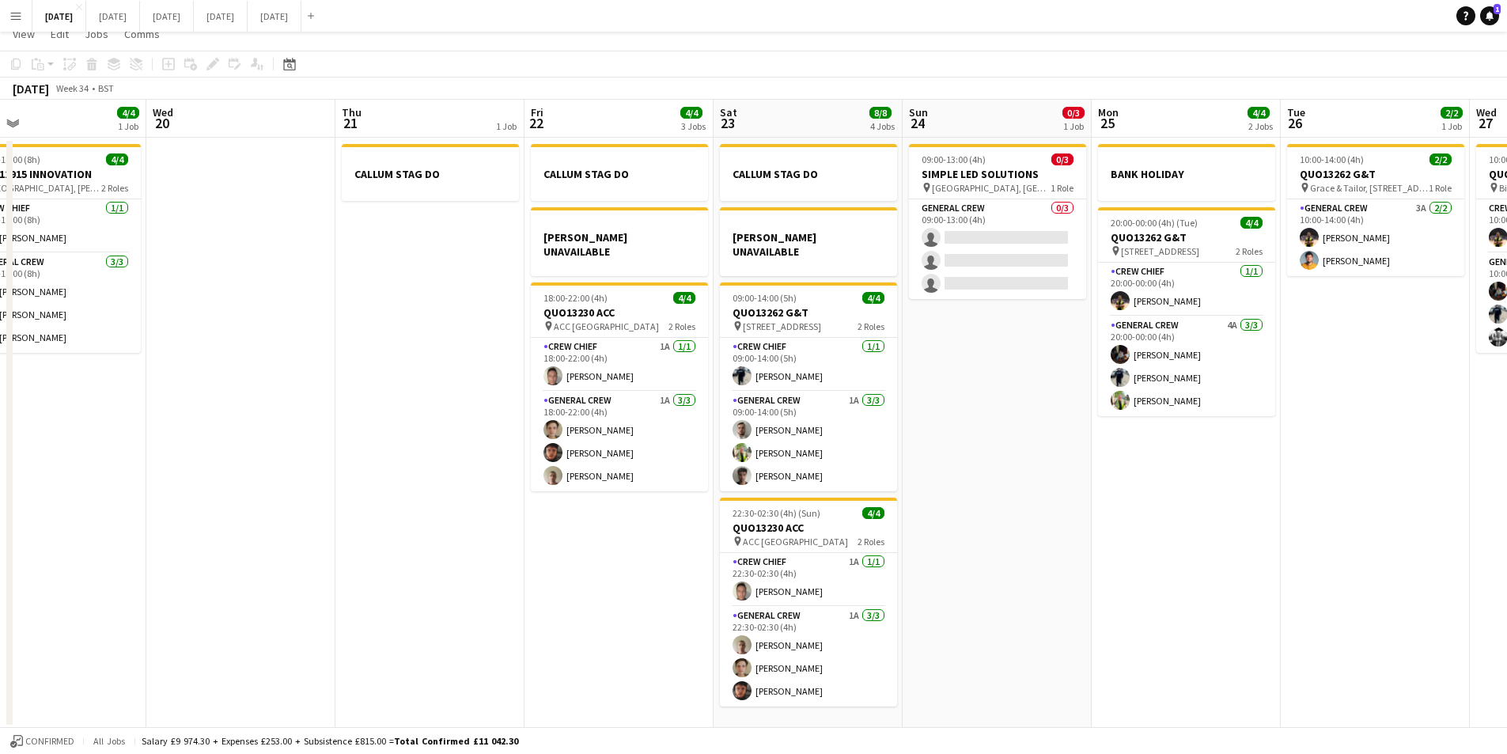
scroll to position [0, 0]
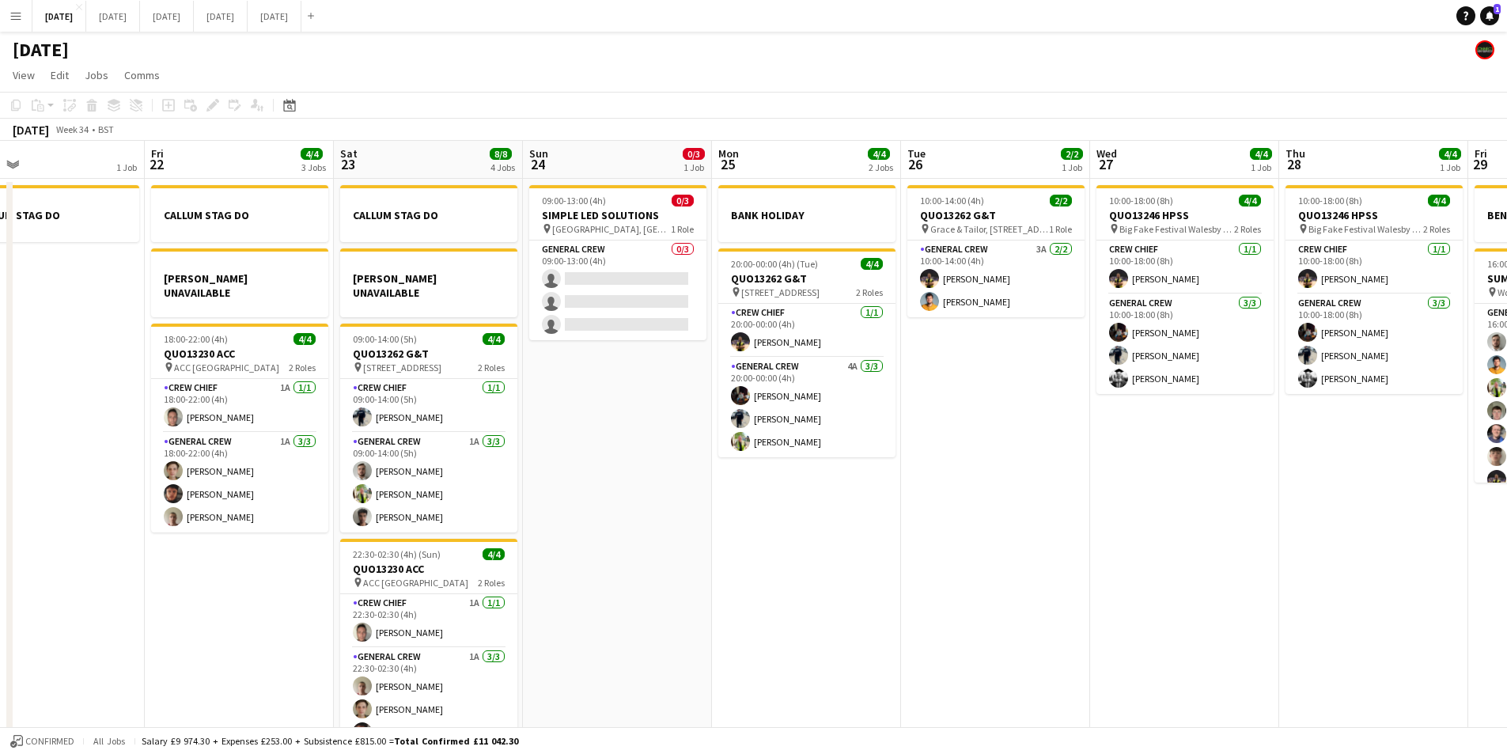
drag, startPoint x: 1278, startPoint y: 560, endPoint x: 912, endPoint y: 544, distance: 365.9
click at [912, 544] on app-calendar-viewport "Mon 18 6/6 4 Jobs Tue 19 4/4 1 Job Wed 20 Thu 21 1 Job Fri 22 4/4 3 Jobs Sat 23…" at bounding box center [753, 455] width 1507 height 629
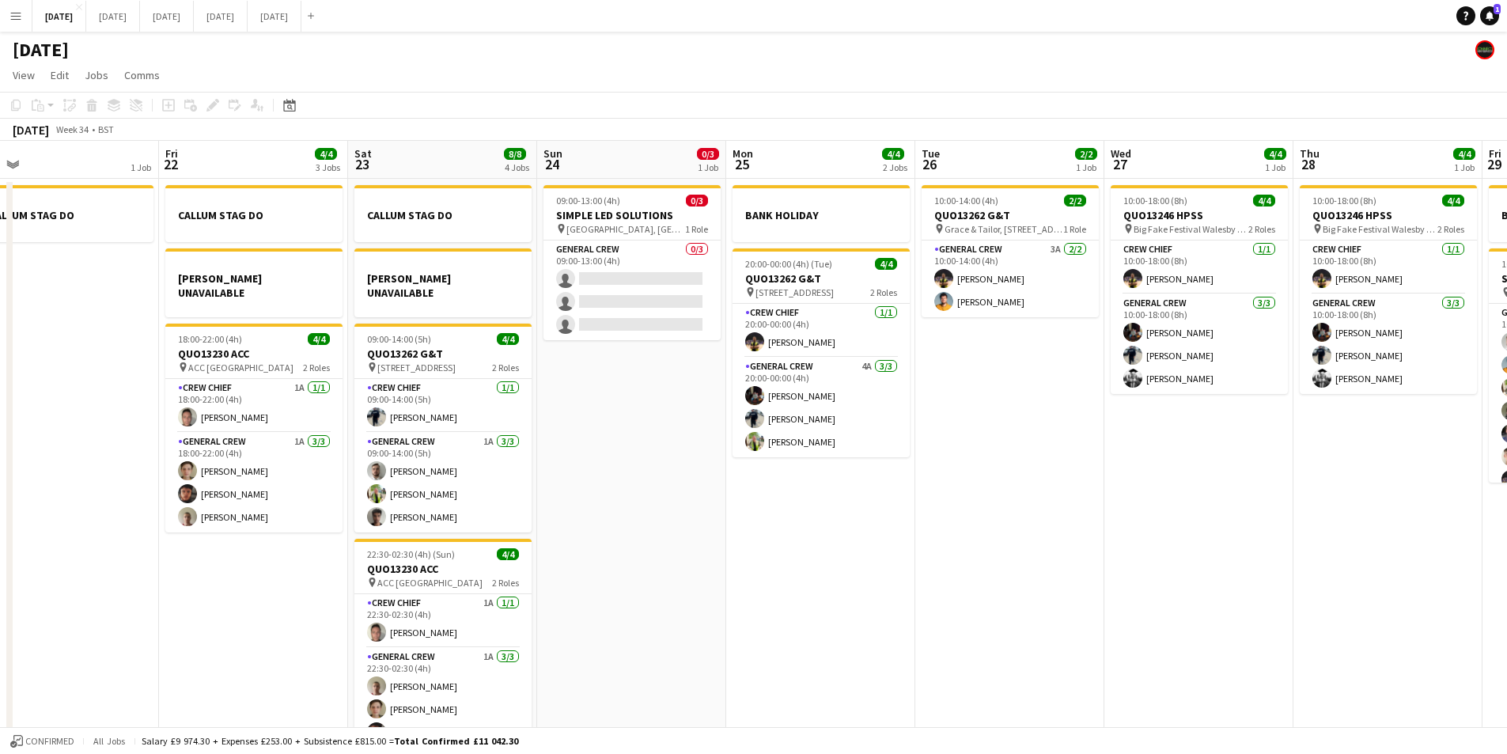
drag, startPoint x: 1131, startPoint y: 565, endPoint x: 820, endPoint y: 576, distance: 310.4
click at [820, 576] on app-calendar-viewport "Mon 18 6/6 4 Jobs Tue 19 4/4 1 Job Wed 20 Thu 21 1 Job Fri 22 4/4 3 Jobs Sat 23…" at bounding box center [753, 455] width 1507 height 629
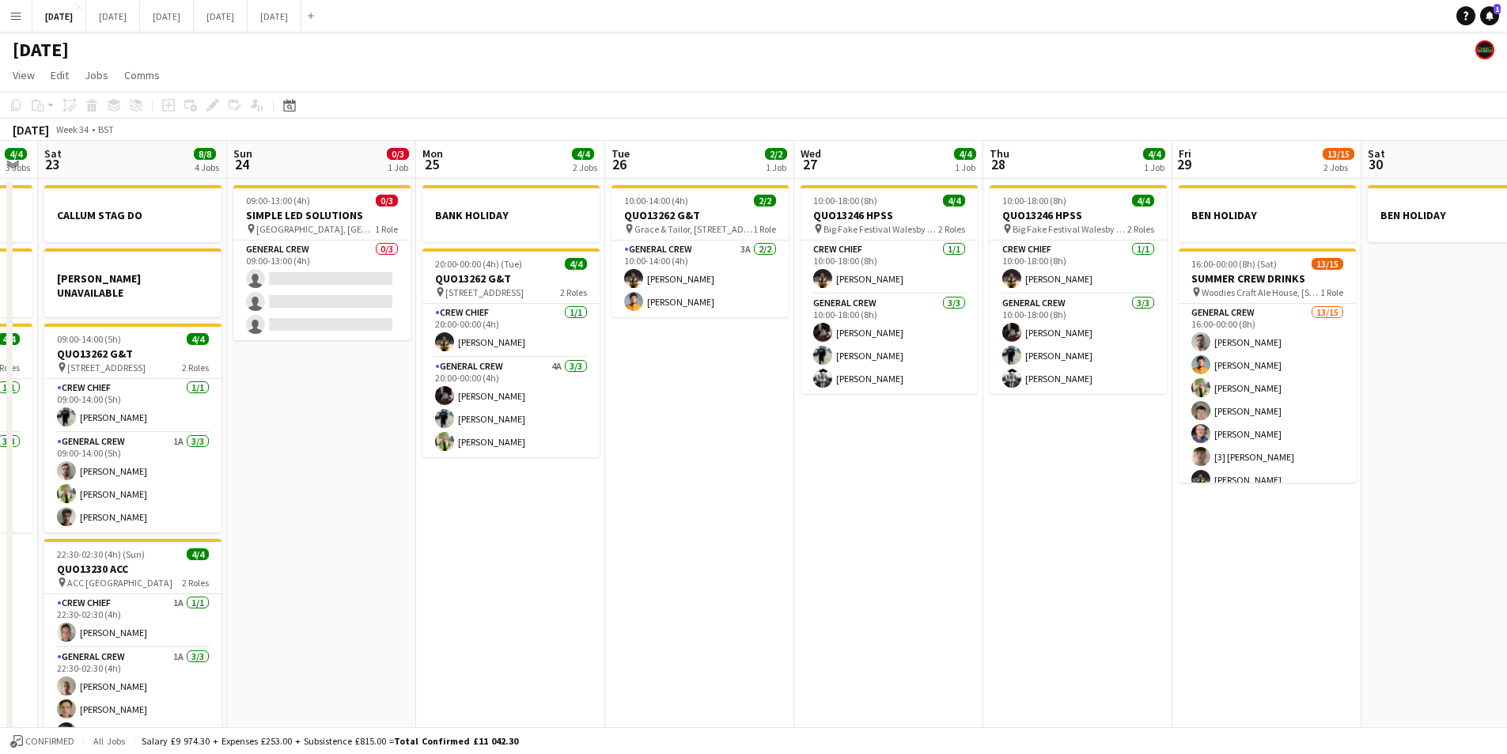
scroll to position [0, 743]
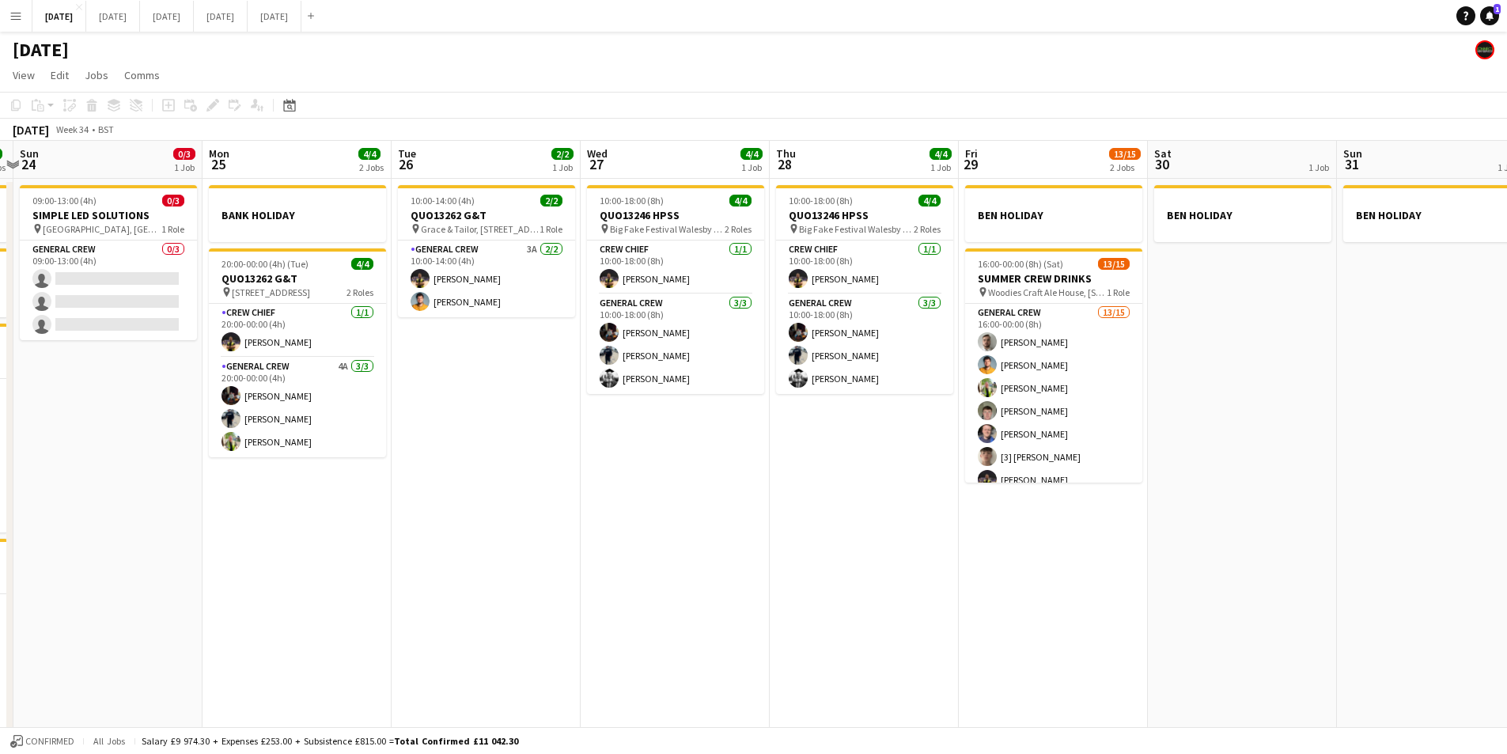
drag, startPoint x: 1119, startPoint y: 614, endPoint x: 905, endPoint y: 606, distance: 213.8
click at [905, 606] on app-calendar-viewport "Wed 20 Thu 21 1 Job Fri 22 4/4 3 Jobs Sat 23 8/8 4 Jobs Sun 24 0/3 1 Job Mon 25…" at bounding box center [753, 455] width 1507 height 629
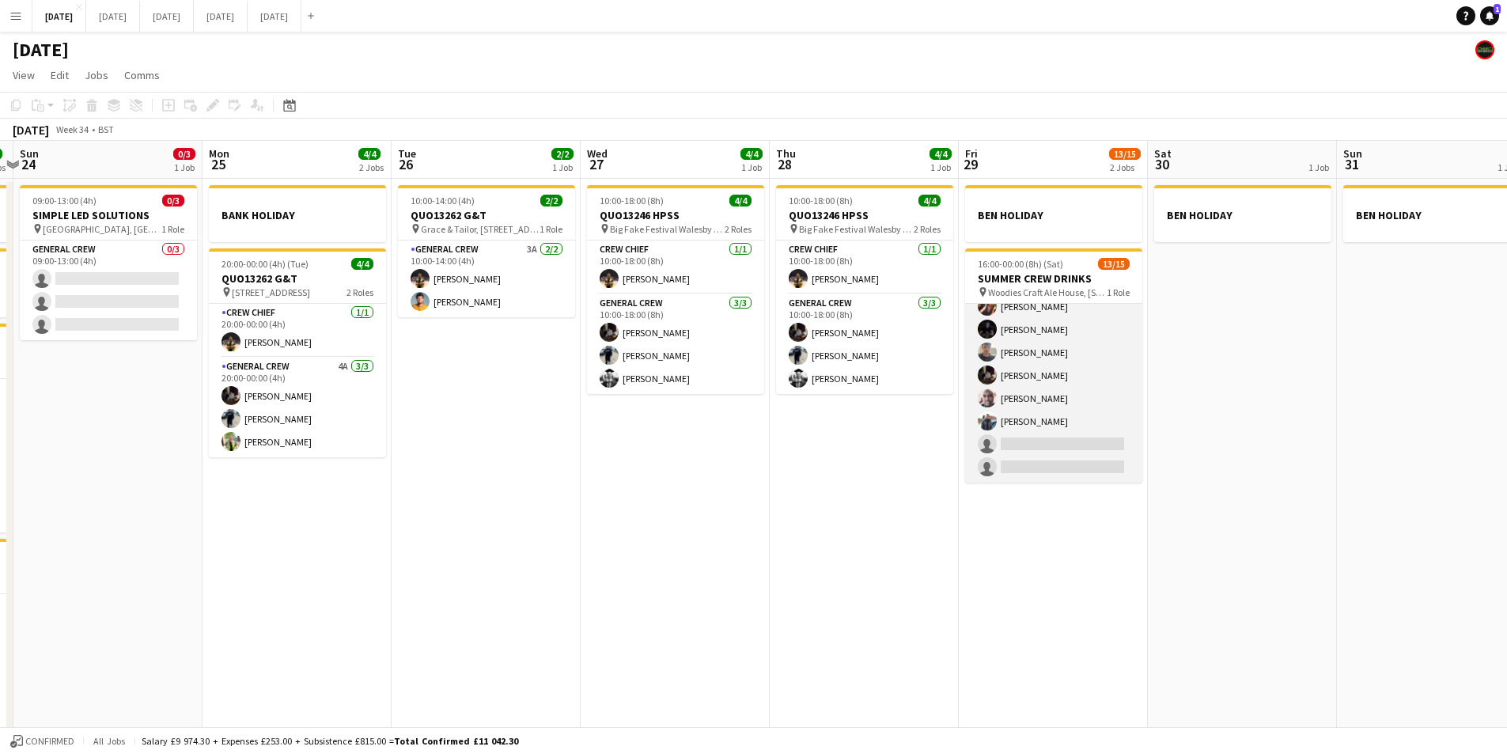
scroll to position [0, 0]
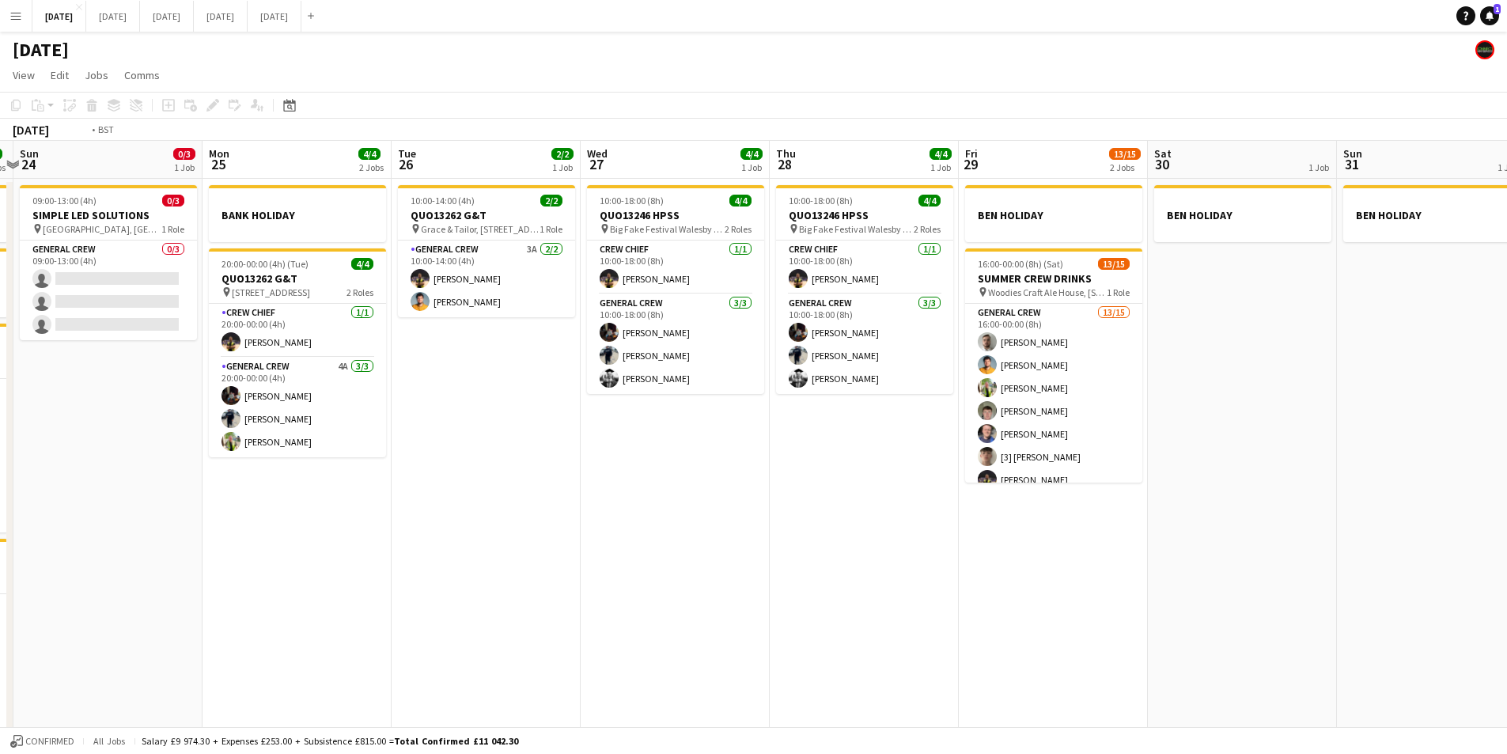
drag, startPoint x: 1146, startPoint y: 521, endPoint x: 661, endPoint y: 501, distance: 486.2
click at [668, 502] on app-calendar-viewport "Wed 20 Thu 21 1 Job Fri 22 4/4 3 Jobs Sat 23 8/8 4 Jobs Sun 24 0/3 1 Job Mon 25…" at bounding box center [753, 455] width 1507 height 629
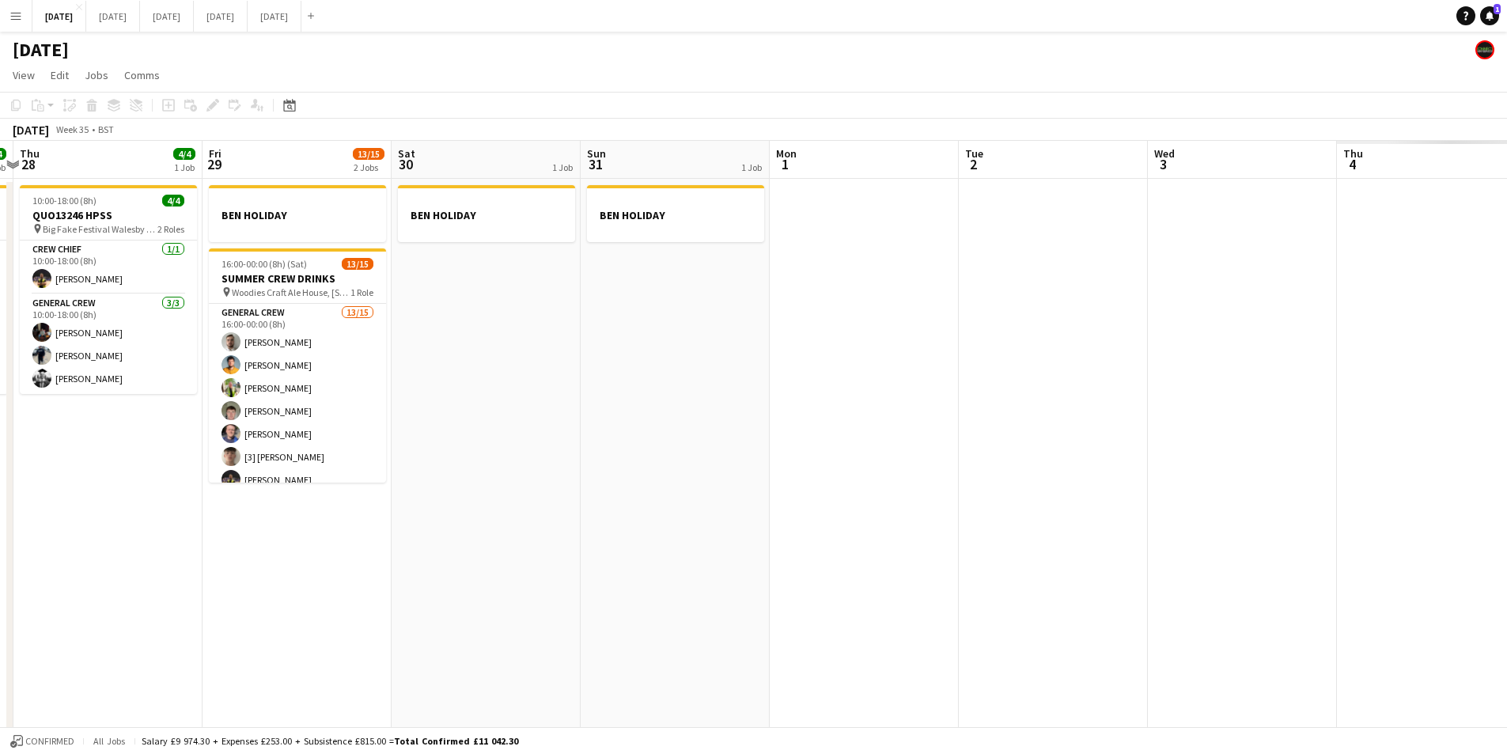
scroll to position [0, 465]
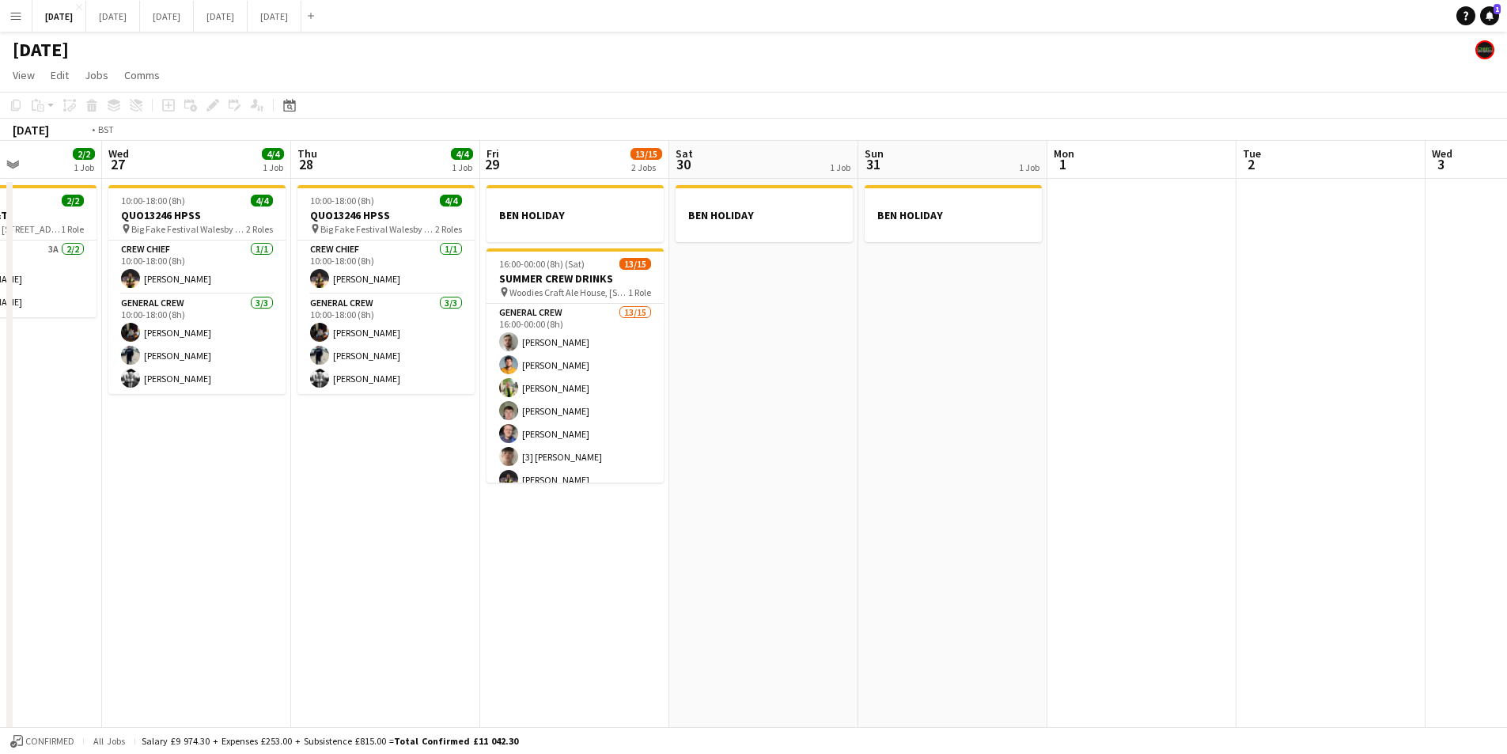
click at [1275, 643] on app-calendar-viewport "Sun 24 0/3 1 Job Mon 25 4/4 2 Jobs Tue 26 2/2 1 Job Wed 27 4/4 1 Job Thu 28 4/4…" at bounding box center [753, 455] width 1507 height 629
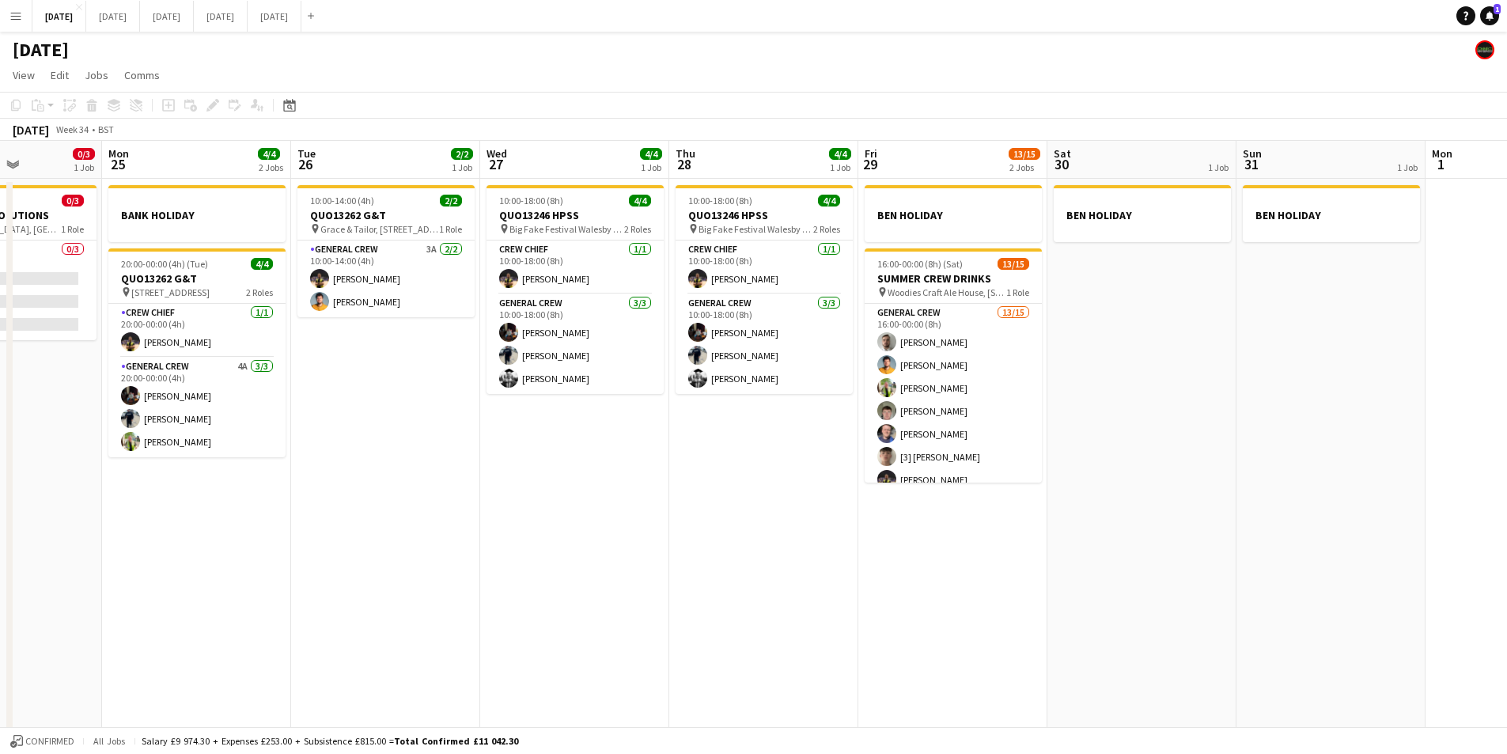
click at [1218, 631] on app-calendar-viewport "Fri 22 4/4 3 Jobs Sat 23 8/8 4 Jobs Sun 24 0/3 1 Job Mon 25 4/4 2 Jobs Tue 26 2…" at bounding box center [753, 455] width 1507 height 629
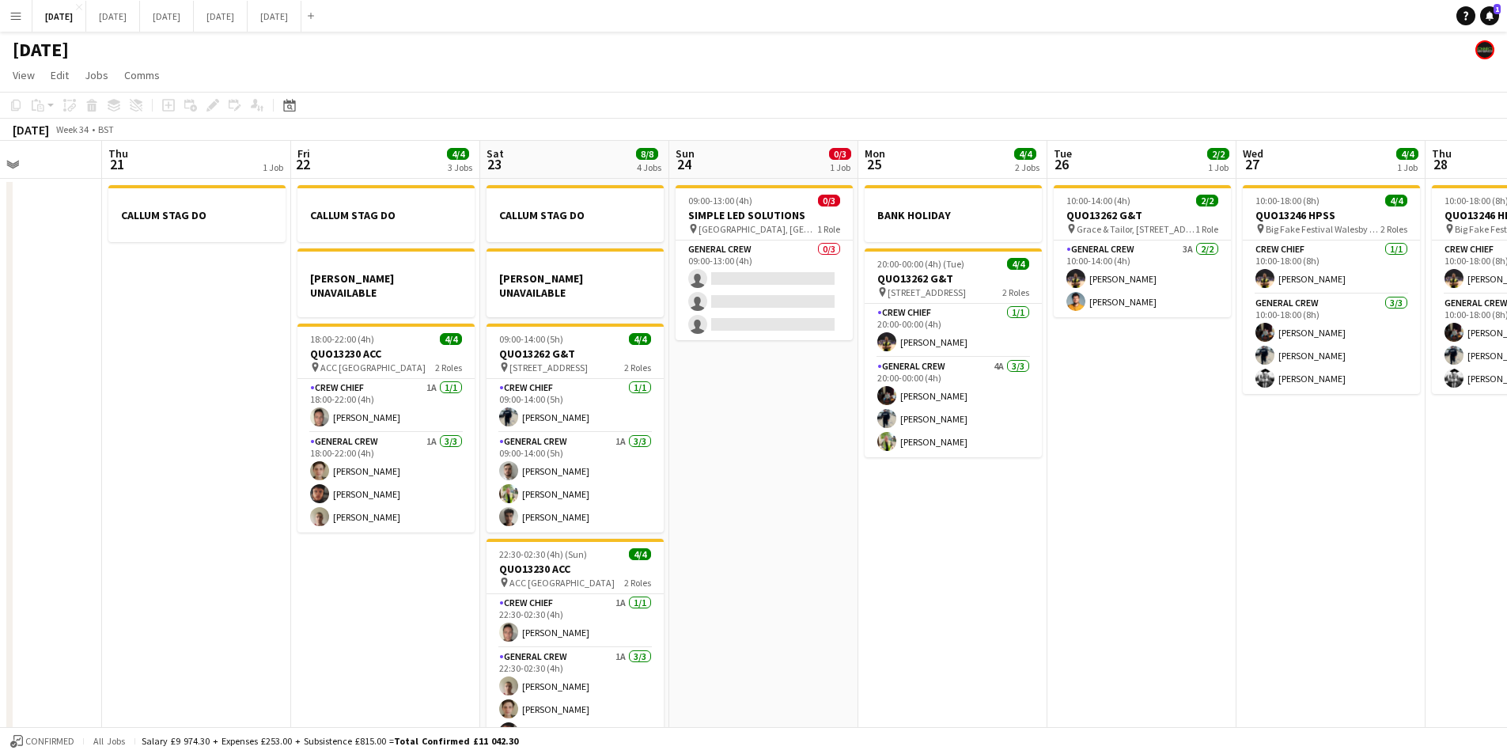
scroll to position [0, 223]
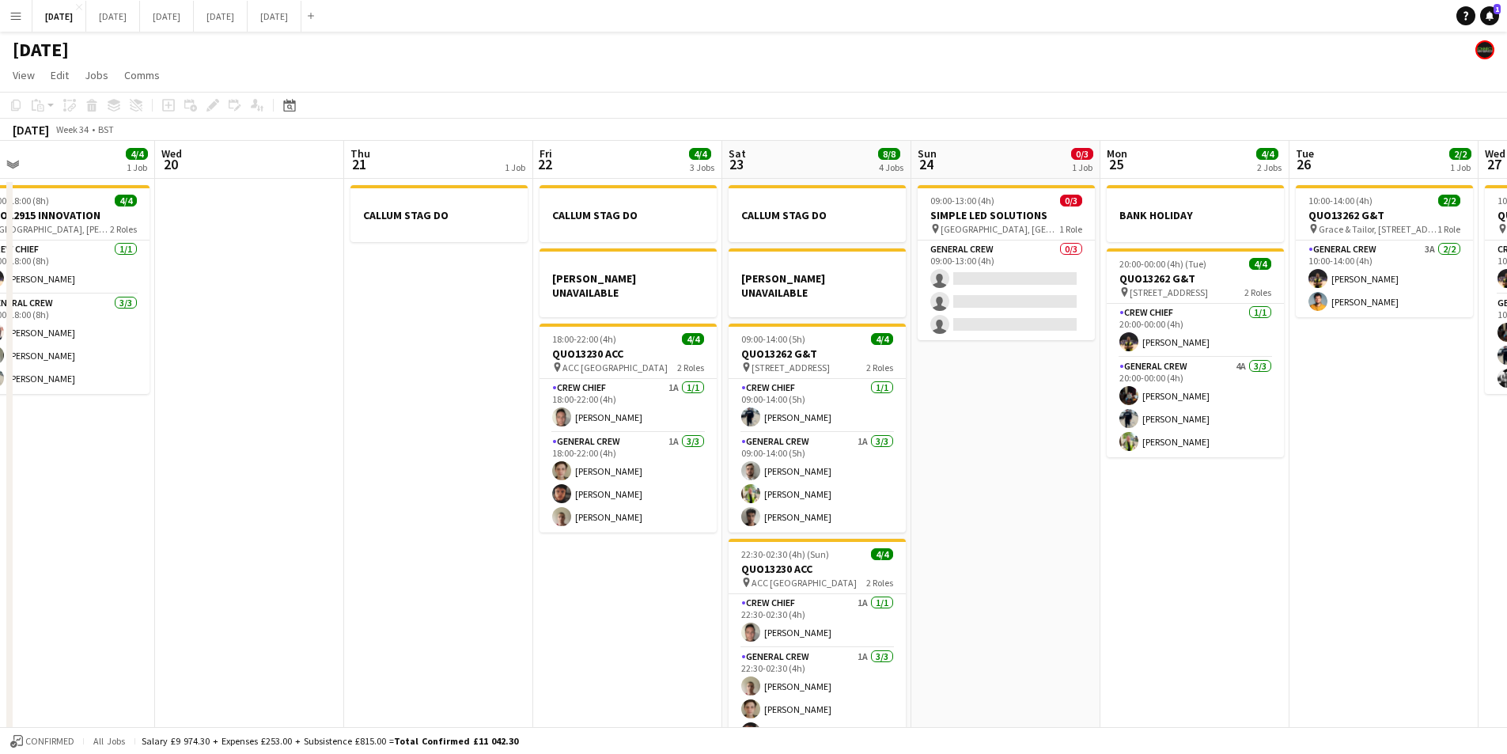
drag, startPoint x: 981, startPoint y: 643, endPoint x: 690, endPoint y: 658, distance: 291.5
click at [1224, 657] on app-calendar-viewport "Mon 18 6/6 4 Jobs Tue 19 4/4 1 Job Wed 20 Thu 21 1 Job Fri 22 4/4 3 Jobs Sat 23…" at bounding box center [753, 455] width 1507 height 629
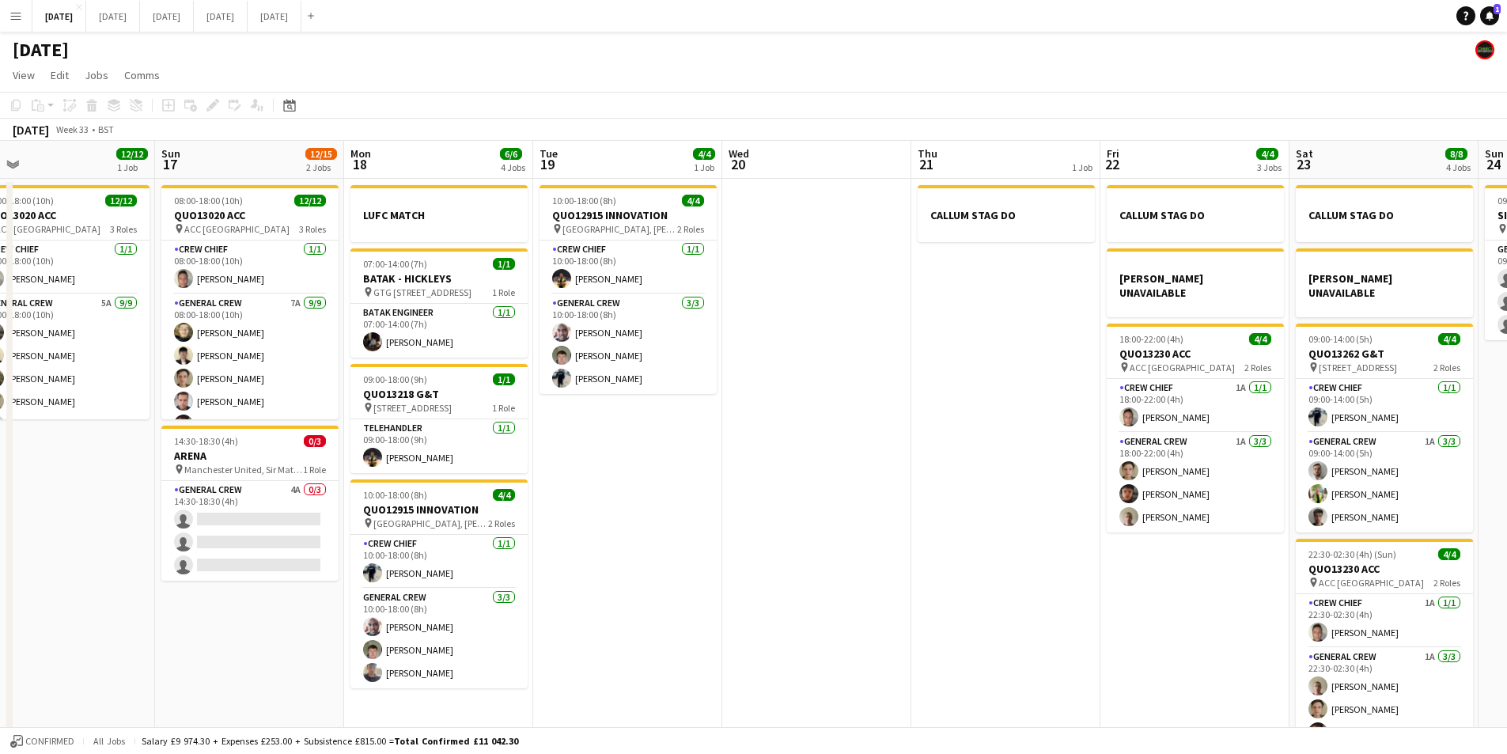
drag, startPoint x: 690, startPoint y: 658, endPoint x: 894, endPoint y: 646, distance: 204.4
click at [956, 669] on app-calendar-viewport "Fri 15 1/1 1 Job Sat 16 12/12 1 Job Sun 17 12/15 2 Jobs Mon 18 6/6 4 Jobs Tue 1…" at bounding box center [753, 455] width 1507 height 629
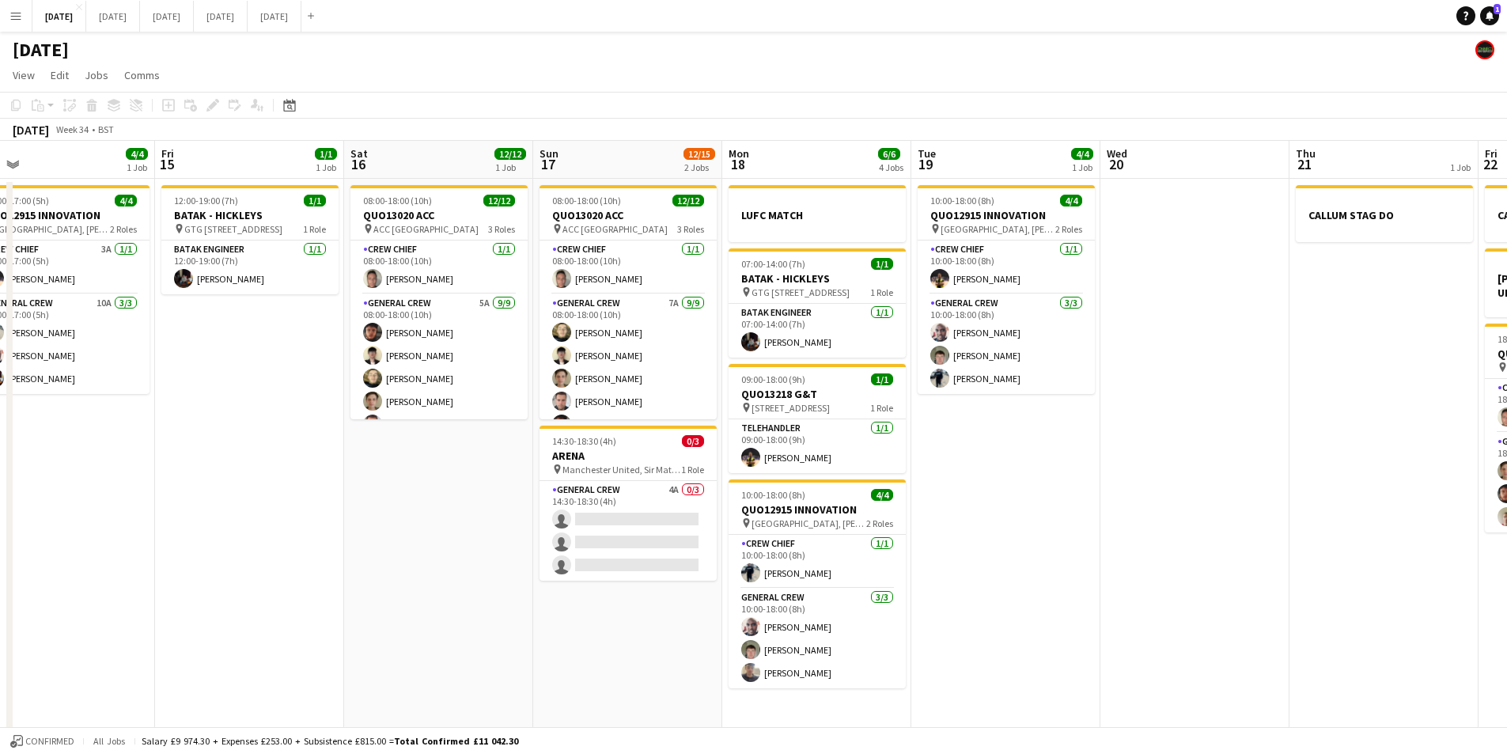
drag, startPoint x: 530, startPoint y: 611, endPoint x: 908, endPoint y: 566, distance: 380.9
click at [859, 586] on app-calendar-viewport "Wed 13 Thu 14 4/4 1 Job Fri 15 1/1 1 Job Sat 16 12/12 1 Job Sun 17 12/15 2 Jobs…" at bounding box center [753, 455] width 1507 height 629
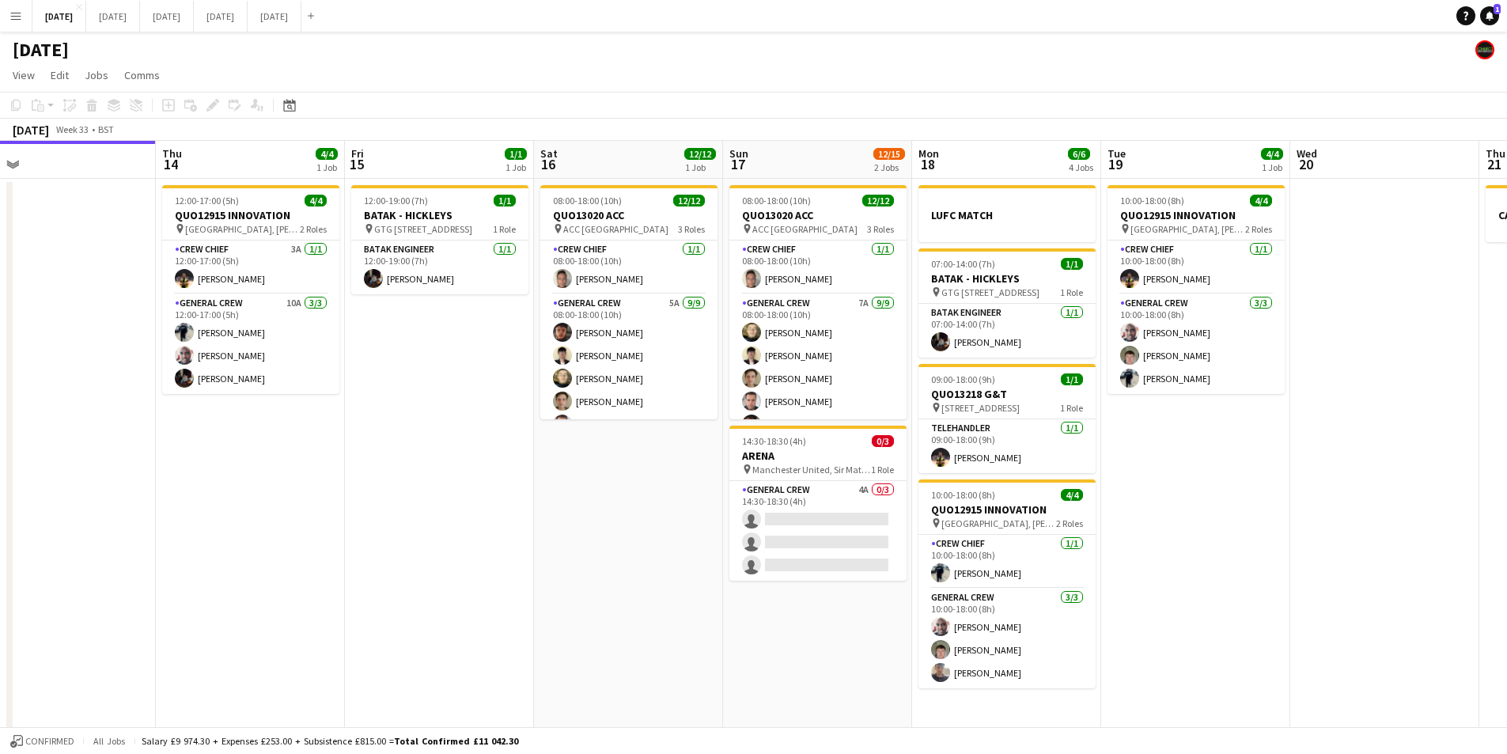
drag, startPoint x: 683, startPoint y: 574, endPoint x: 785, endPoint y: 550, distance: 104.8
click at [784, 552] on app-calendar-viewport "Mon 11 Tue 12 Wed 13 Thu 14 4/4 1 Job Fri 15 1/1 1 Job Sat 16 12/12 1 Job Sun 1…" at bounding box center [753, 455] width 1507 height 629
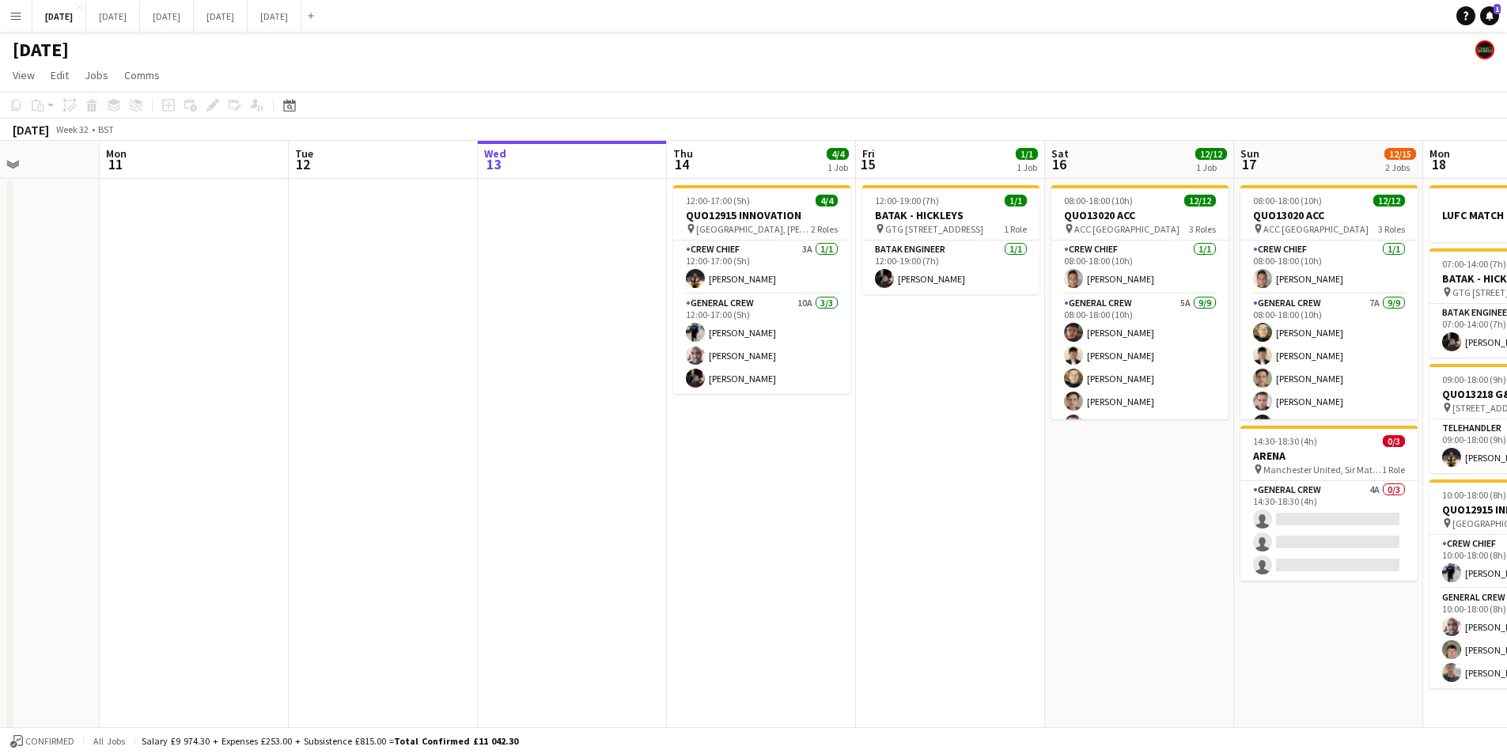
click at [830, 585] on app-calendar-viewport "Fri 8 Sat 9 Sun 10 Mon 11 Tue 12 Wed 13 Thu 14 4/4 1 Job Fri 15 1/1 1 Job Sat 1…" at bounding box center [753, 455] width 1507 height 629
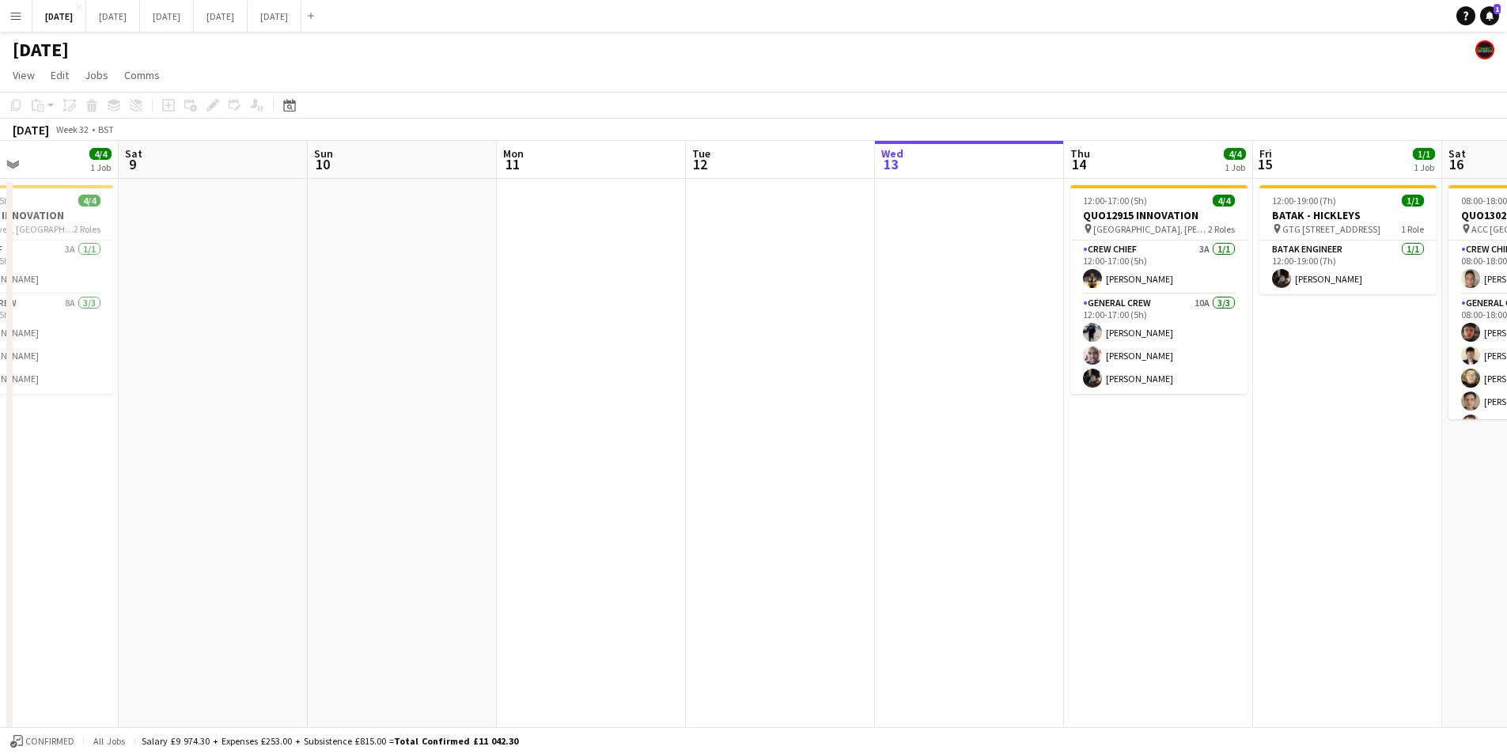
scroll to position [0, 769]
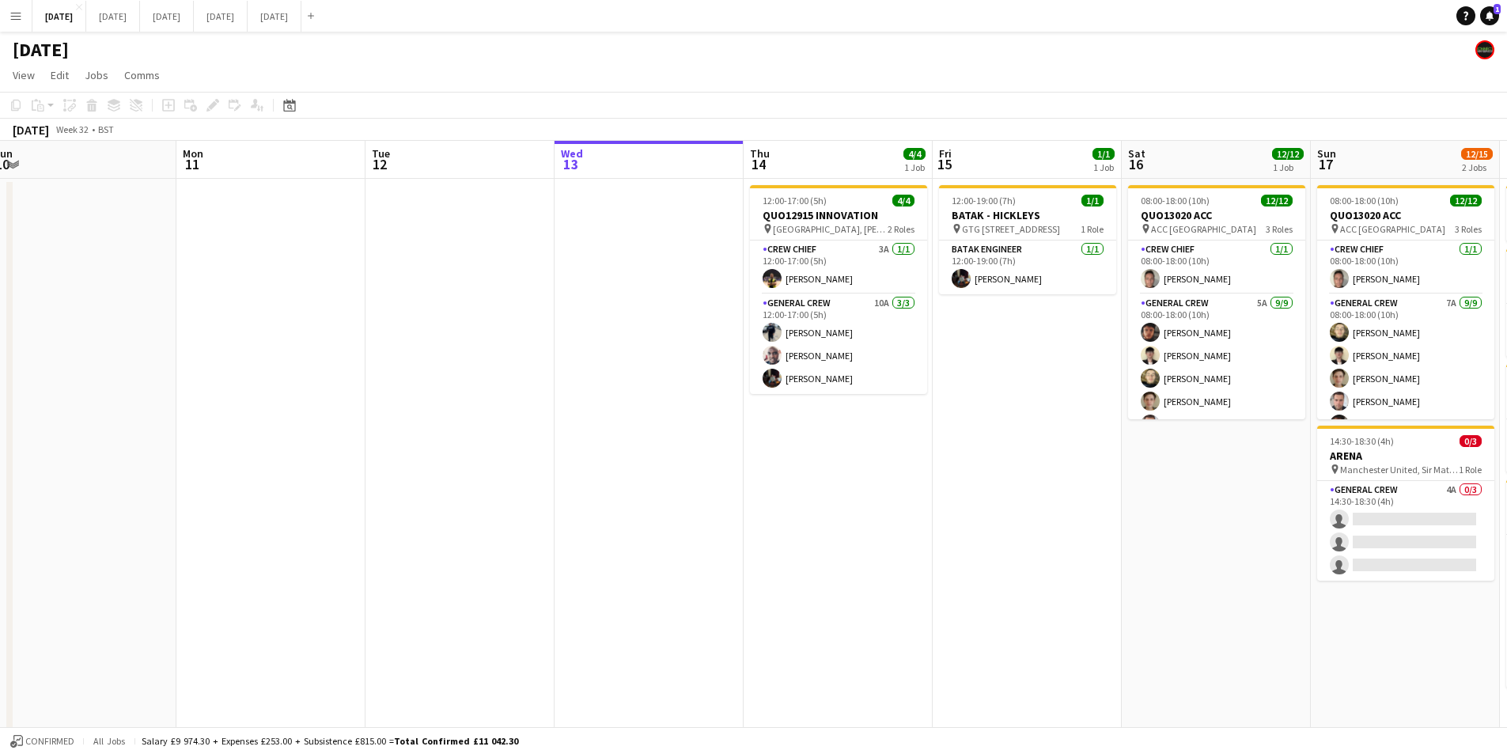
drag, startPoint x: 1253, startPoint y: 480, endPoint x: 932, endPoint y: 461, distance: 321.0
click at [932, 461] on app-calendar-viewport "Wed 6 10/10 4 Jobs Thu 7 3/3 2 Jobs Fri 8 4/4 1 Job Sat 9 Sun 10 Mon 11 Tue 12 …" at bounding box center [753, 577] width 1507 height 872
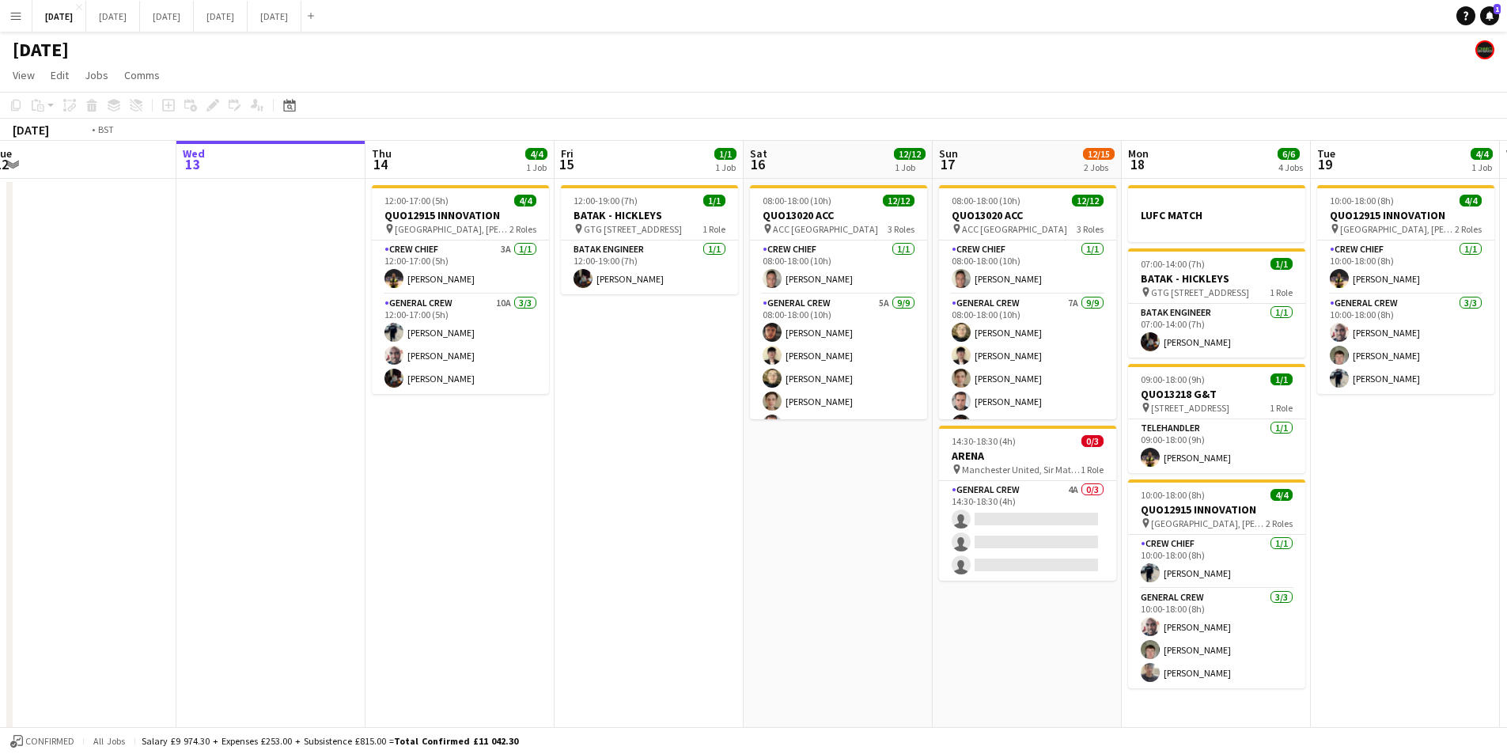
drag, startPoint x: 1285, startPoint y: 594, endPoint x: 917, endPoint y: 531, distance: 373.3
click at [901, 532] on app-calendar-viewport "Fri 8 4/4 1 Job Sat 9 Sun 10 Mon 11 Tue 12 Wed 13 Thu 14 4/4 1 Job Fri 15 1/1 1…" at bounding box center [753, 577] width 1507 height 872
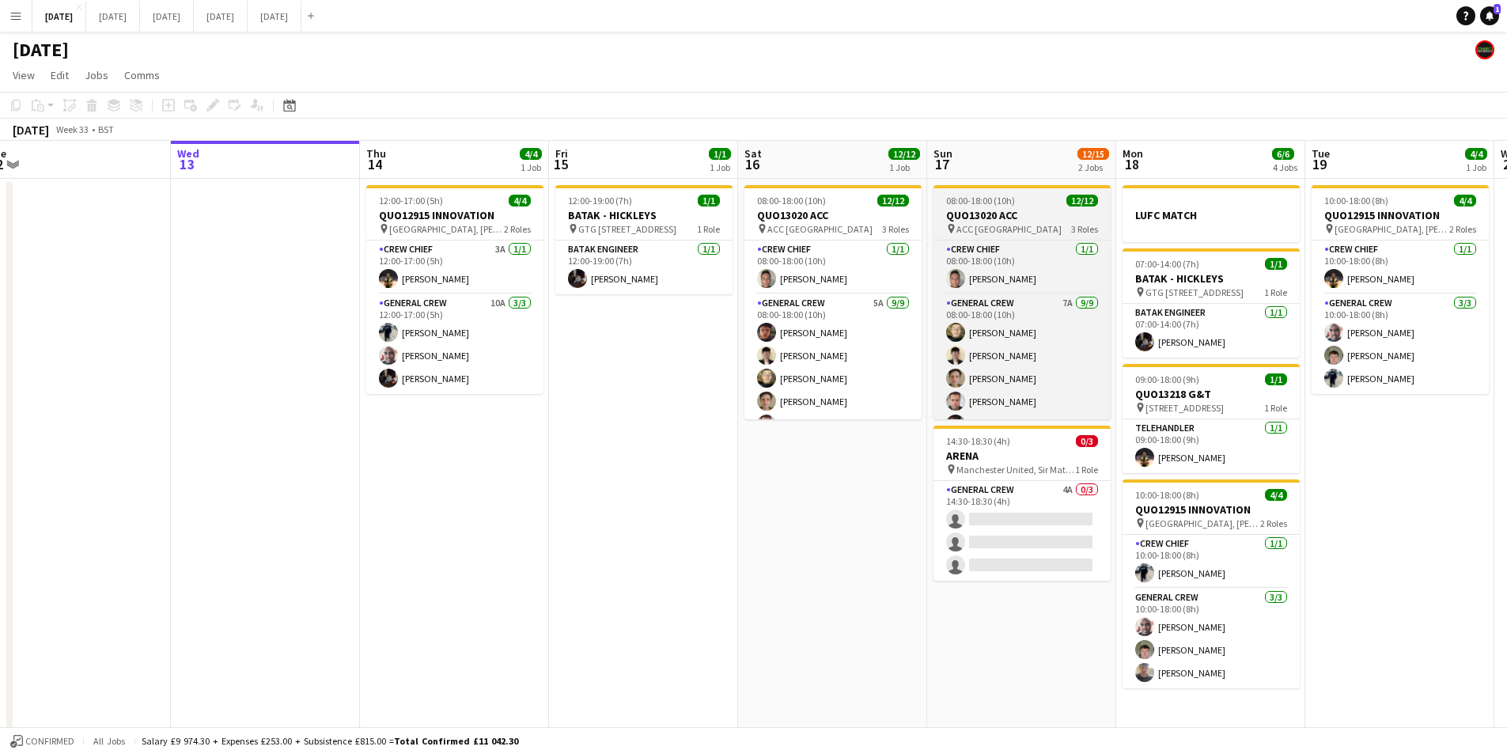
scroll to position [189, 0]
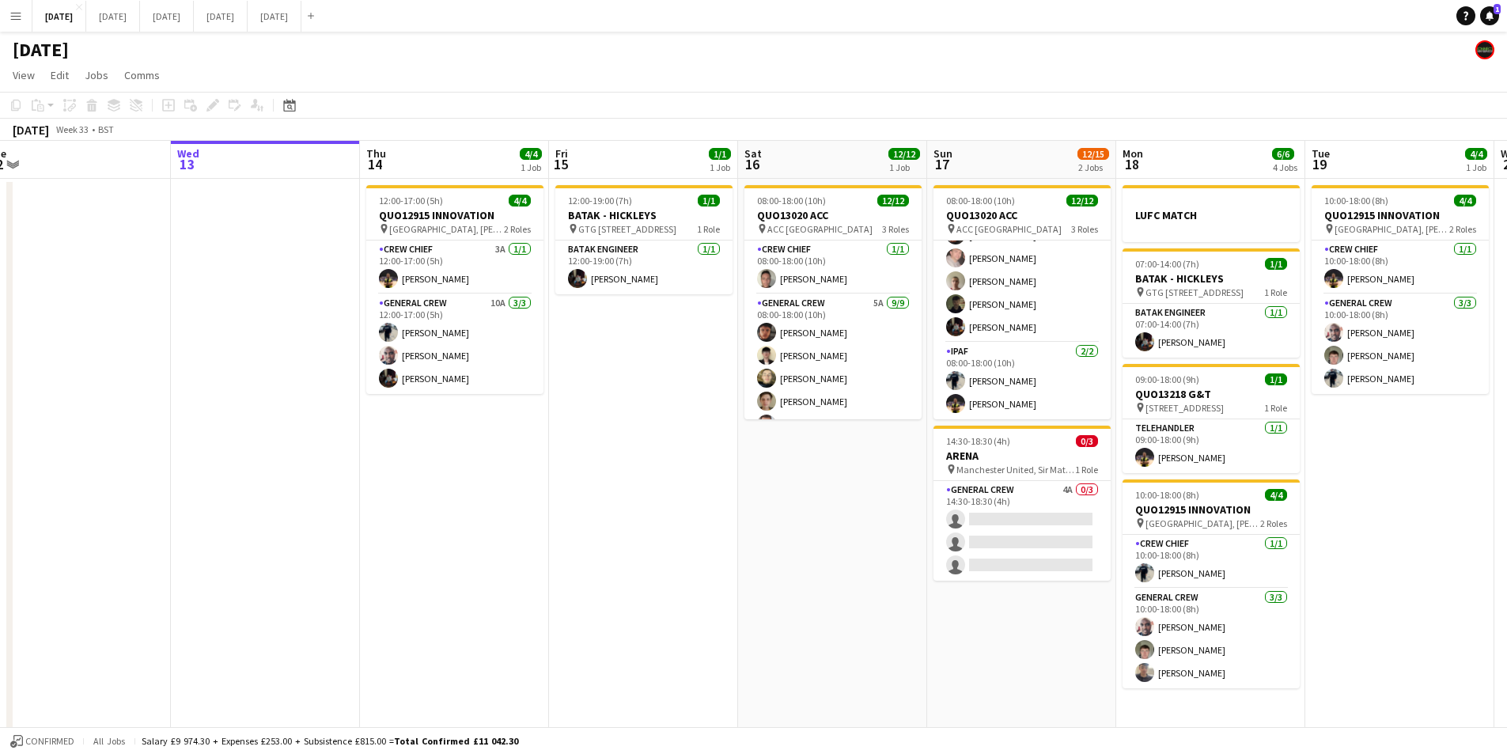
drag, startPoint x: 1018, startPoint y: 666, endPoint x: 999, endPoint y: 620, distance: 50.4
click at [883, 634] on app-calendar-viewport "Fri 8 4/4 1 Job Sat 9 Sun 10 Mon 11 Tue 12 Wed 13 Thu 14 4/4 1 Job Fri 15 1/1 1…" at bounding box center [753, 577] width 1507 height 872
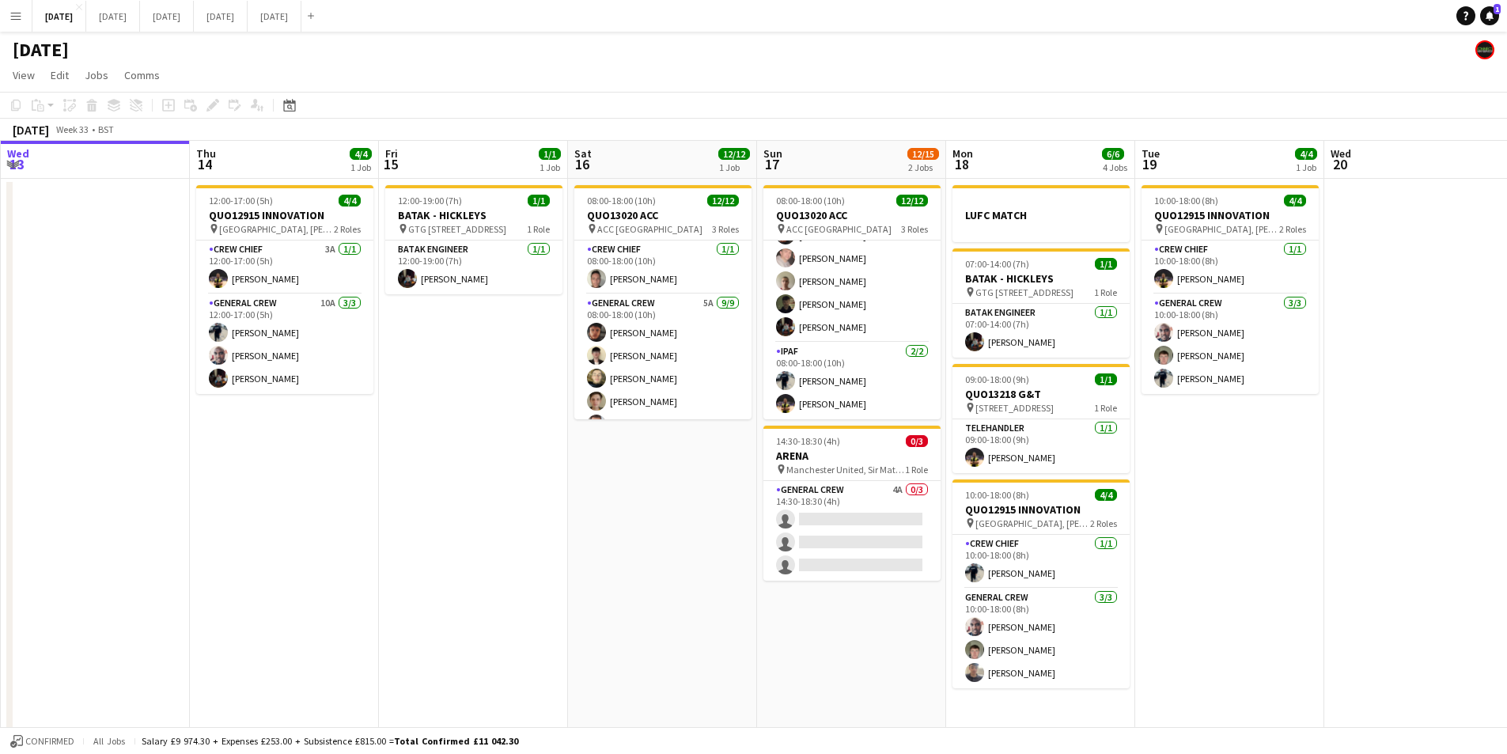
click at [1067, 609] on app-calendar-viewport "Sun 10 Mon 11 Tue 12 Wed 13 Thu 14 4/4 1 Job Fri 15 1/1 1 Job Sat 16 12/12 1 Jo…" at bounding box center [753, 577] width 1507 height 872
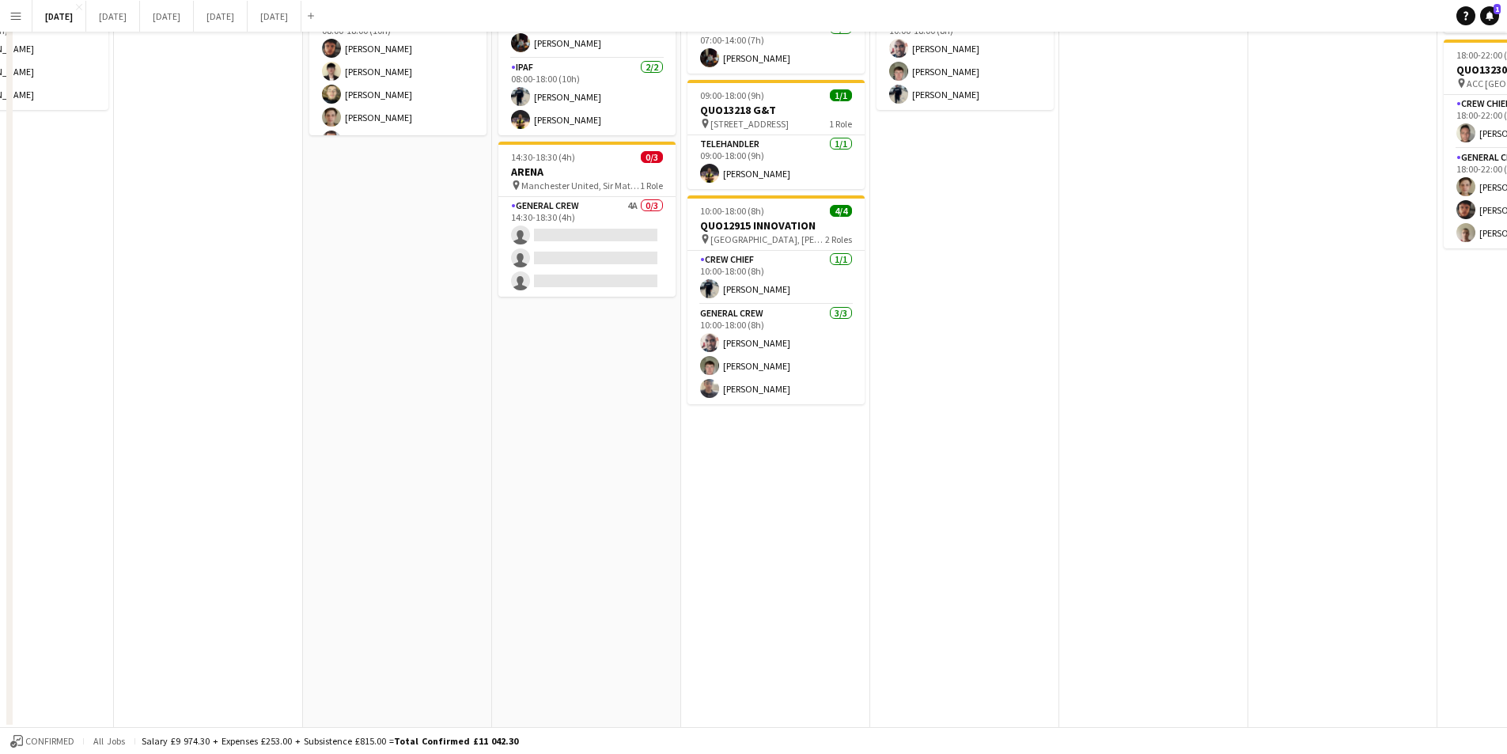
scroll to position [0, 0]
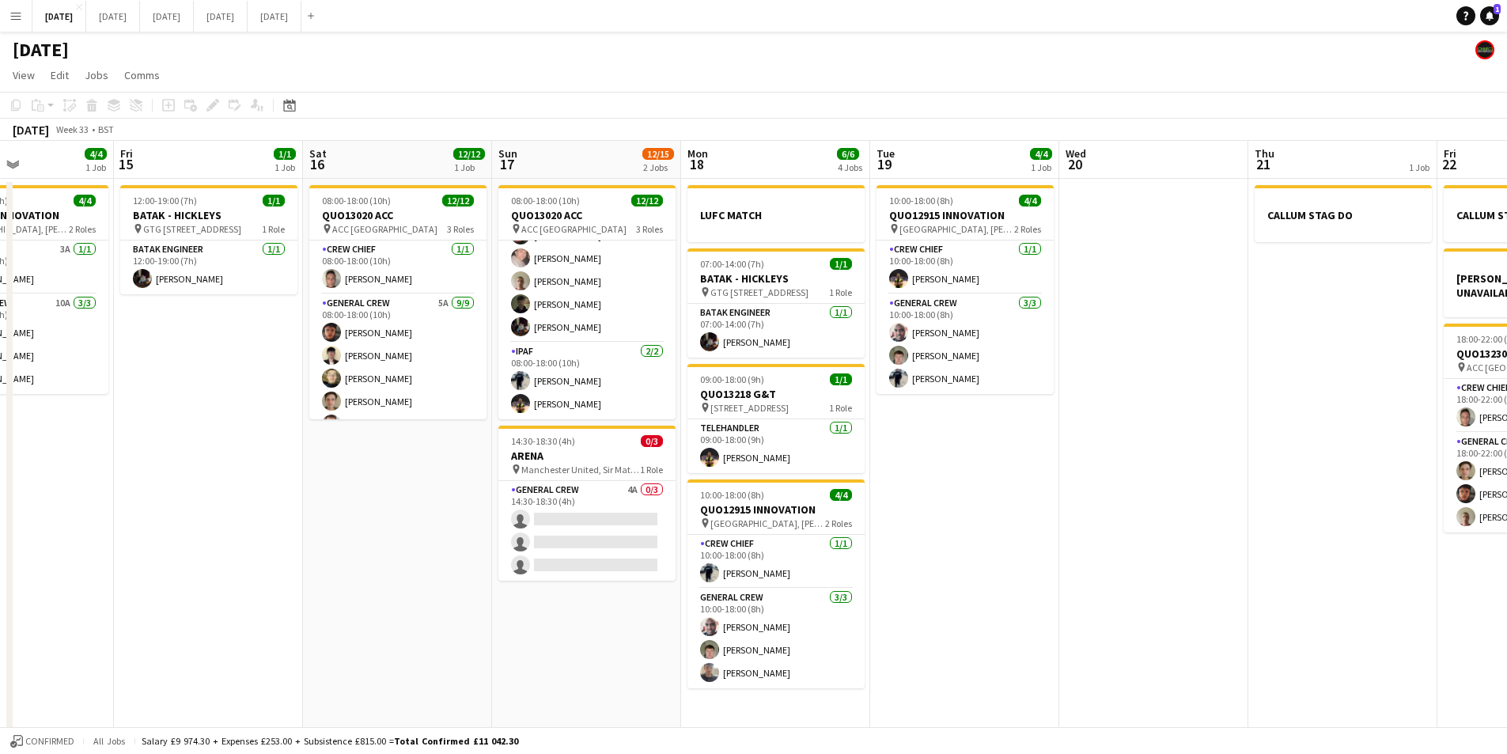
drag, startPoint x: 1325, startPoint y: 549, endPoint x: 991, endPoint y: 491, distance: 339.0
click at [991, 491] on app-calendar-viewport "Tue 12 Wed 13 Thu 14 4/4 1 Job Fri 15 1/1 1 Job Sat 16 12/12 1 Job Sun 17 12/15…" at bounding box center [753, 577] width 1507 height 872
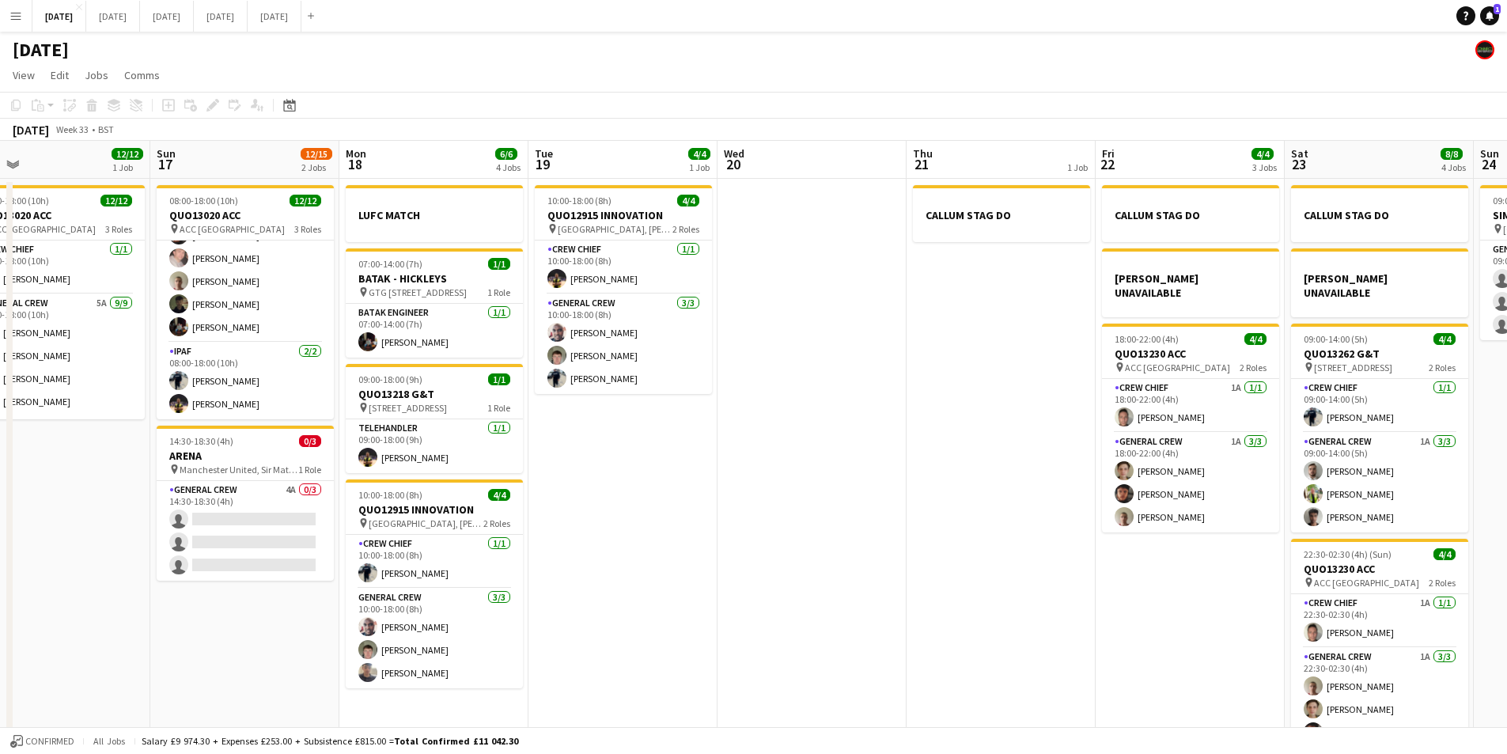
click at [870, 572] on app-calendar-viewport "Tue 12 Wed 13 Thu 14 4/4 1 Job Fri 15 1/1 1 Job Sat 16 12/12 1 Job Sun 17 12/15…" at bounding box center [753, 577] width 1507 height 872
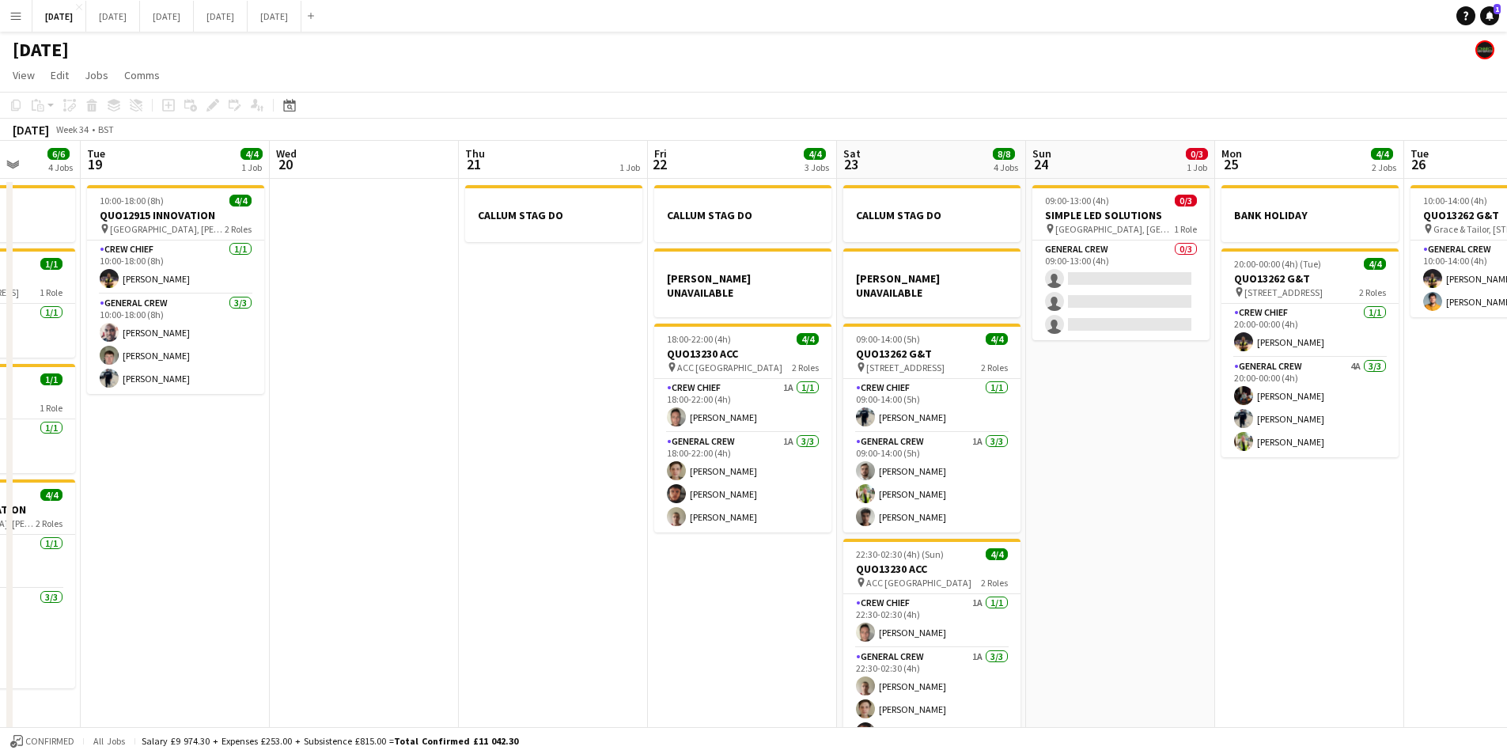
drag, startPoint x: 1153, startPoint y: 557, endPoint x: 925, endPoint y: 525, distance: 230.2
click at [925, 525] on app-calendar-viewport "Fri 15 1/1 1 Job Sat 16 12/12 1 Job Sun 17 12/15 2 Jobs Mon 18 6/6 4 Jobs Tue 1…" at bounding box center [753, 577] width 1507 height 872
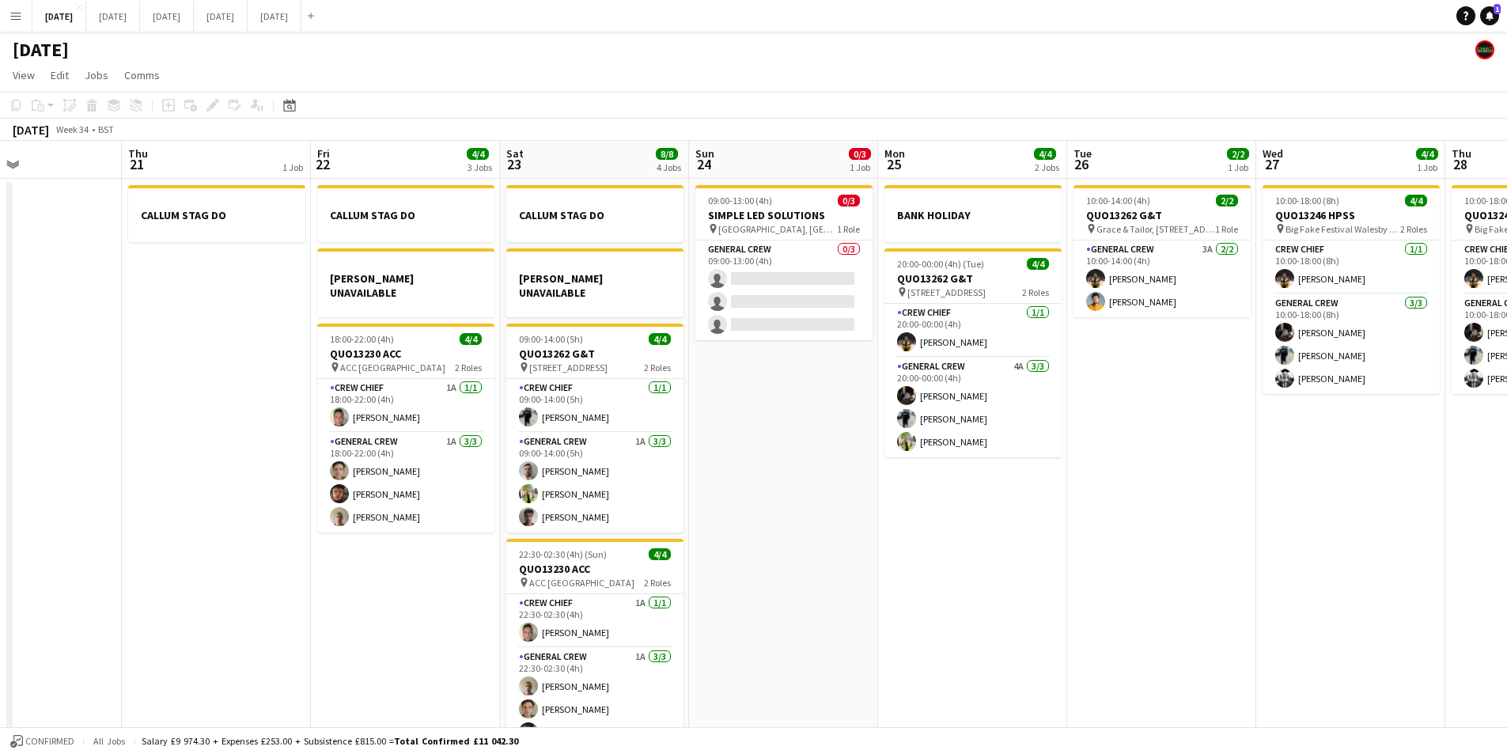
drag, startPoint x: 1135, startPoint y: 577, endPoint x: 722, endPoint y: 542, distance: 415.3
click at [722, 542] on app-calendar-viewport "Mon 18 6/6 4 Jobs Tue 19 4/4 1 Job Wed 20 Thu 21 1 Job Fri 22 4/4 3 Jobs Sat 23…" at bounding box center [753, 577] width 1507 height 872
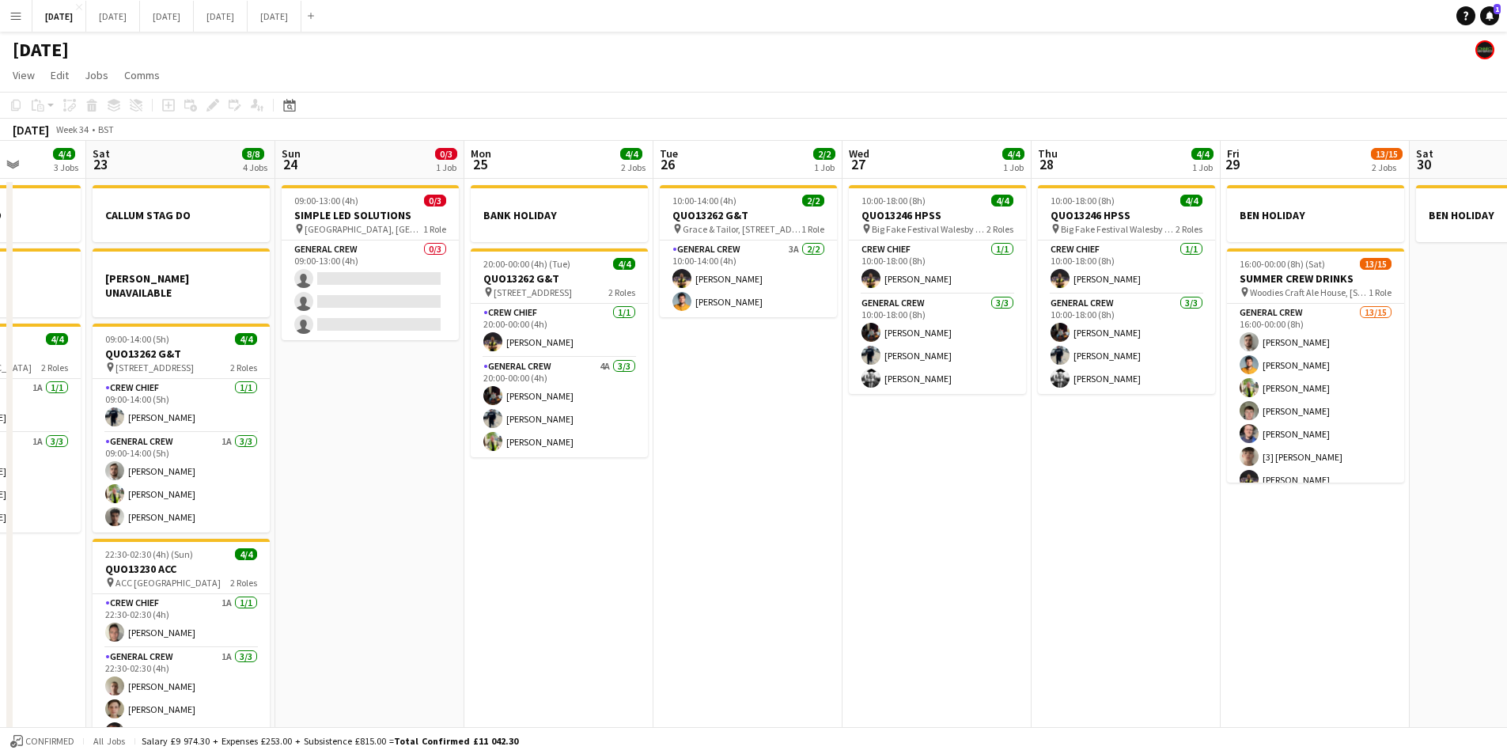
drag, startPoint x: 719, startPoint y: 558, endPoint x: 620, endPoint y: 534, distance: 101.7
click at [620, 534] on app-calendar-viewport "Wed 20 Thu 21 1 Job Fri 22 4/4 3 Jobs Sat 23 8/8 4 Jobs Sun 24 0/3 1 Job Mon 25…" at bounding box center [753, 577] width 1507 height 872
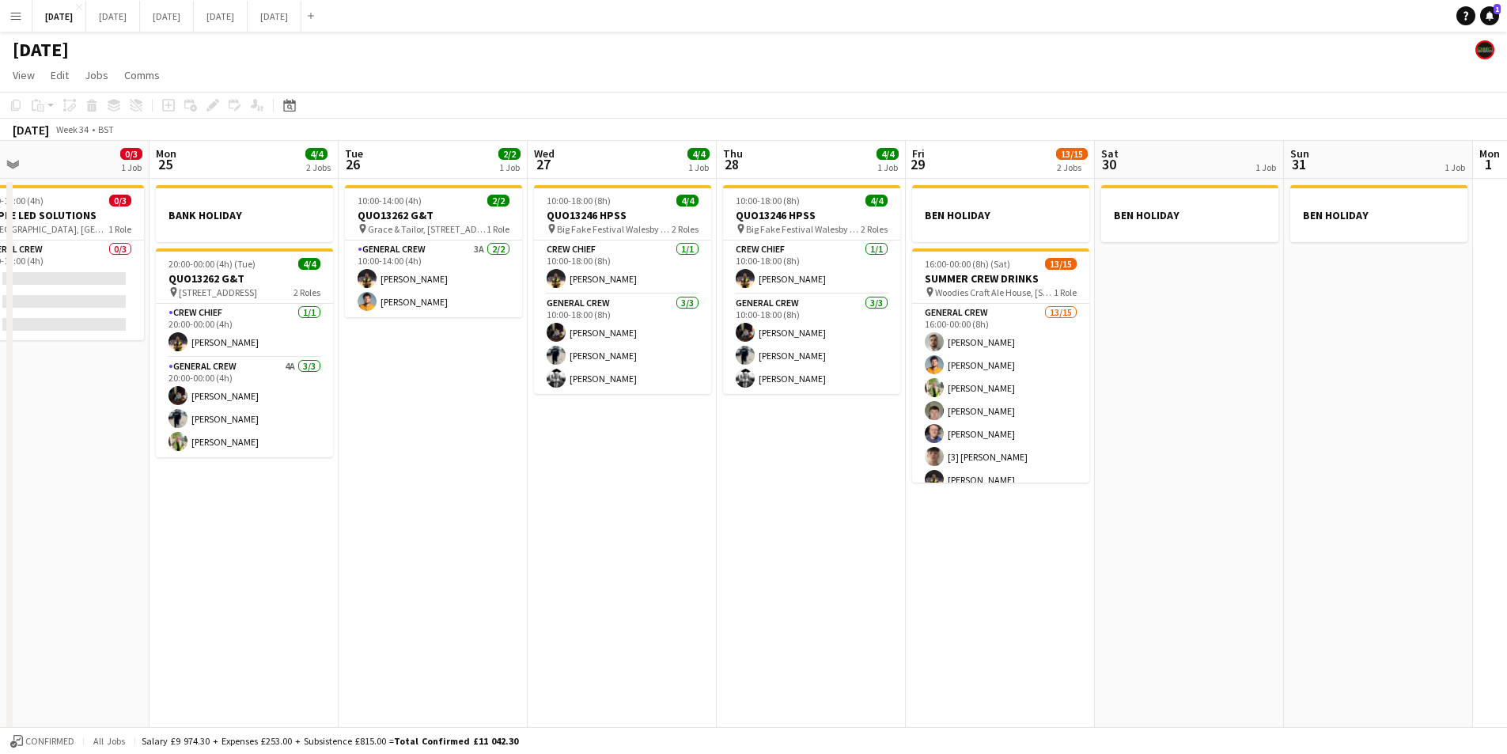
drag, startPoint x: 798, startPoint y: 487, endPoint x: 586, endPoint y: 457, distance: 214.8
click at [586, 457] on app-calendar-viewport "Wed 20 Thu 21 1 Job Fri 22 4/4 3 Jobs Sat 23 8/8 4 Jobs Sun 24 0/3 1 Job Mon 25…" at bounding box center [753, 577] width 1507 height 872
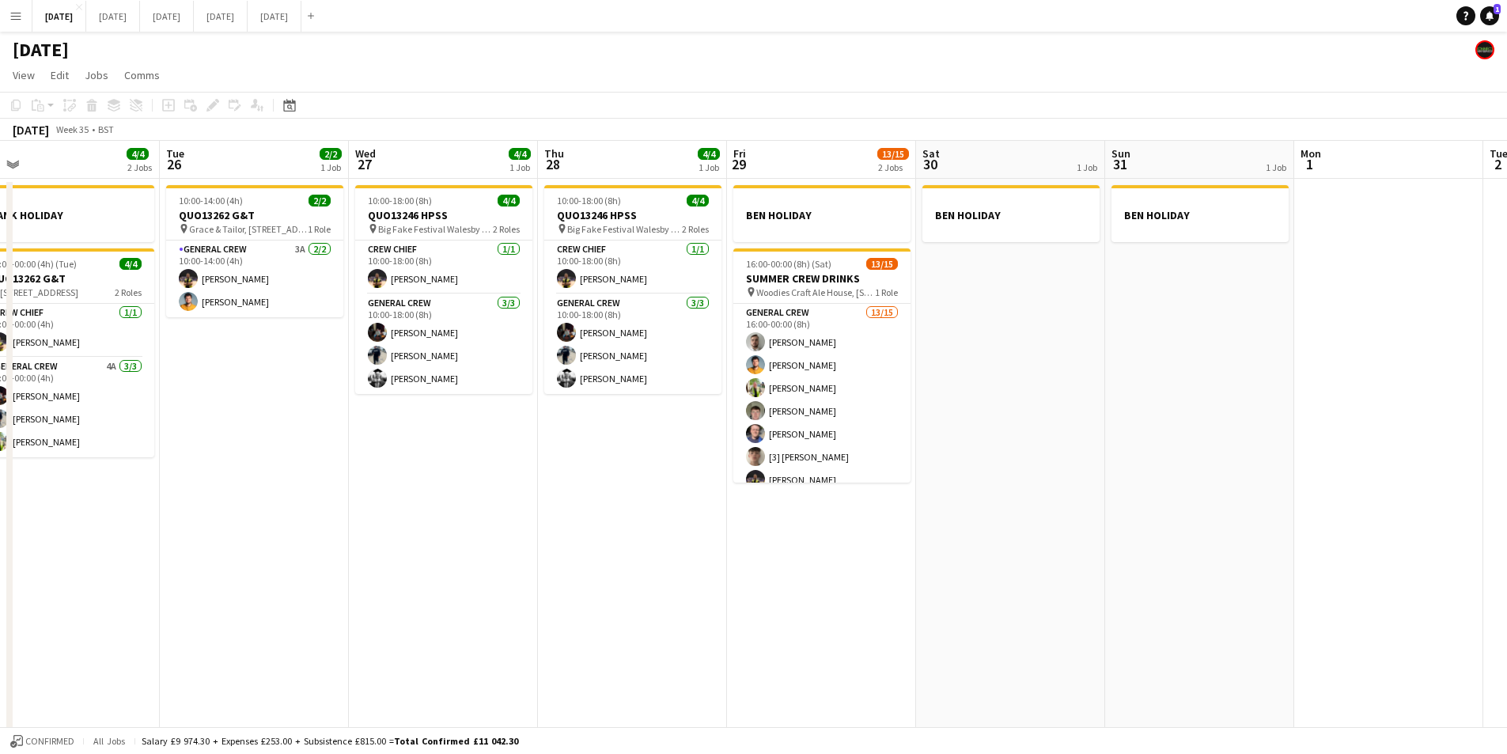
drag, startPoint x: 930, startPoint y: 510, endPoint x: 539, endPoint y: 500, distance: 391.8
click at [1176, 496] on app-calendar-viewport "Sun 24 0/3 1 Job Mon 25 4/4 2 Jobs Tue 26 2/2 1 Job Wed 27 4/4 1 Job Thu 28 4/4…" at bounding box center [753, 577] width 1507 height 872
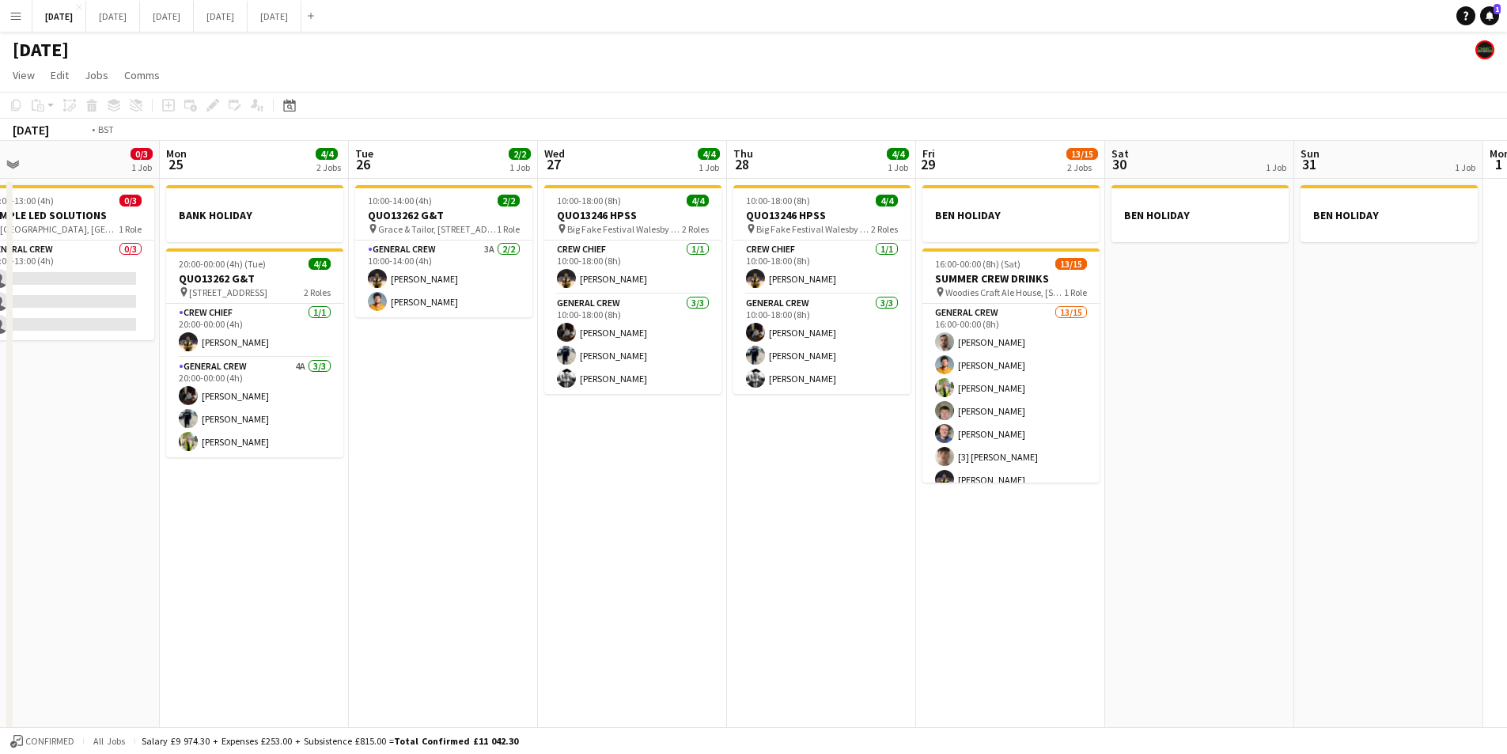
click at [949, 549] on app-calendar-viewport "Sat 23 8/8 4 Jobs Sun 24 0/3 1 Job Mon 25 4/4 2 Jobs Tue 26 2/2 1 Job Wed 27 4/…" at bounding box center [753, 577] width 1507 height 872
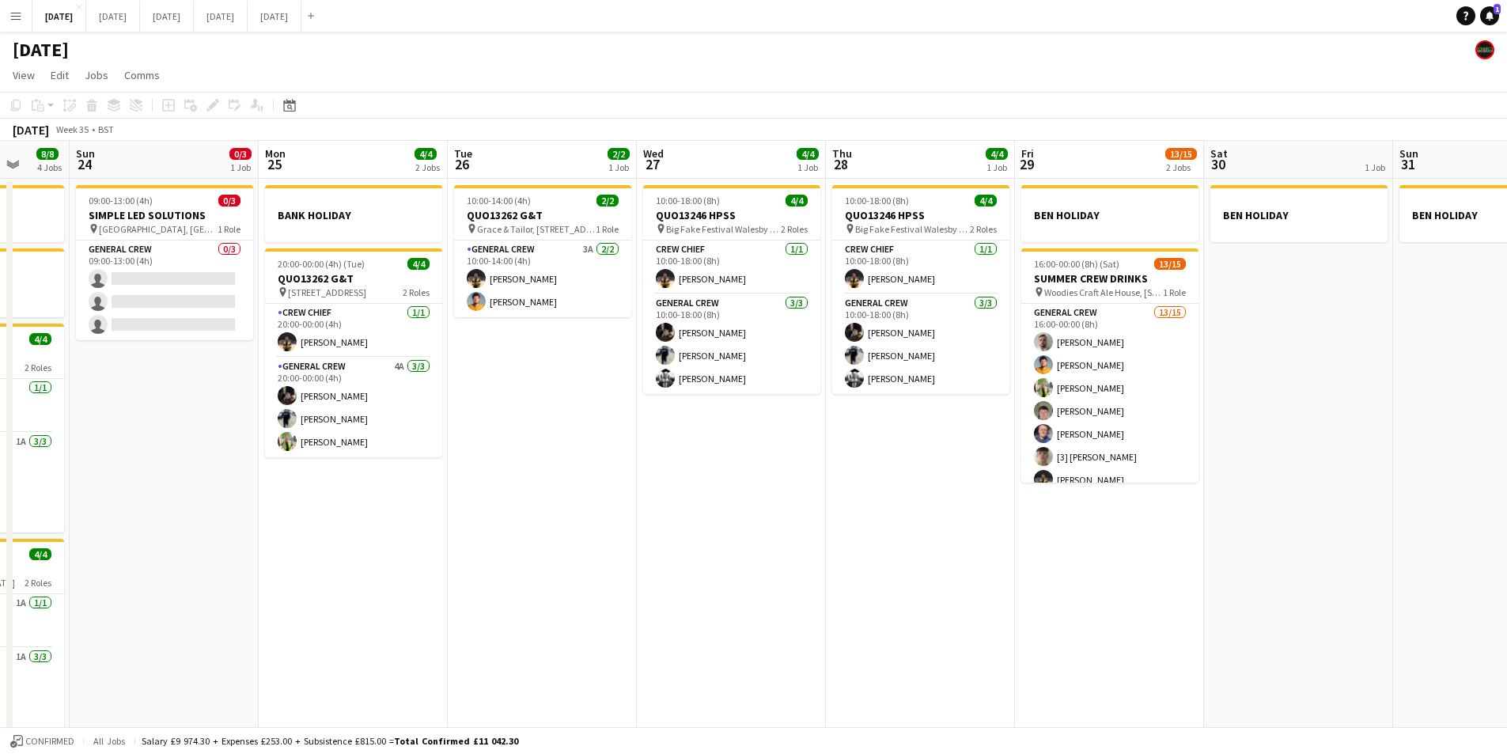
click at [839, 544] on app-calendar-viewport "Thu 21 1 Job Fri 22 4/4 3 Jobs Sat 23 8/8 4 Jobs Sun 24 0/3 1 Job Mon 25 4/4 2 …" at bounding box center [753, 577] width 1507 height 872
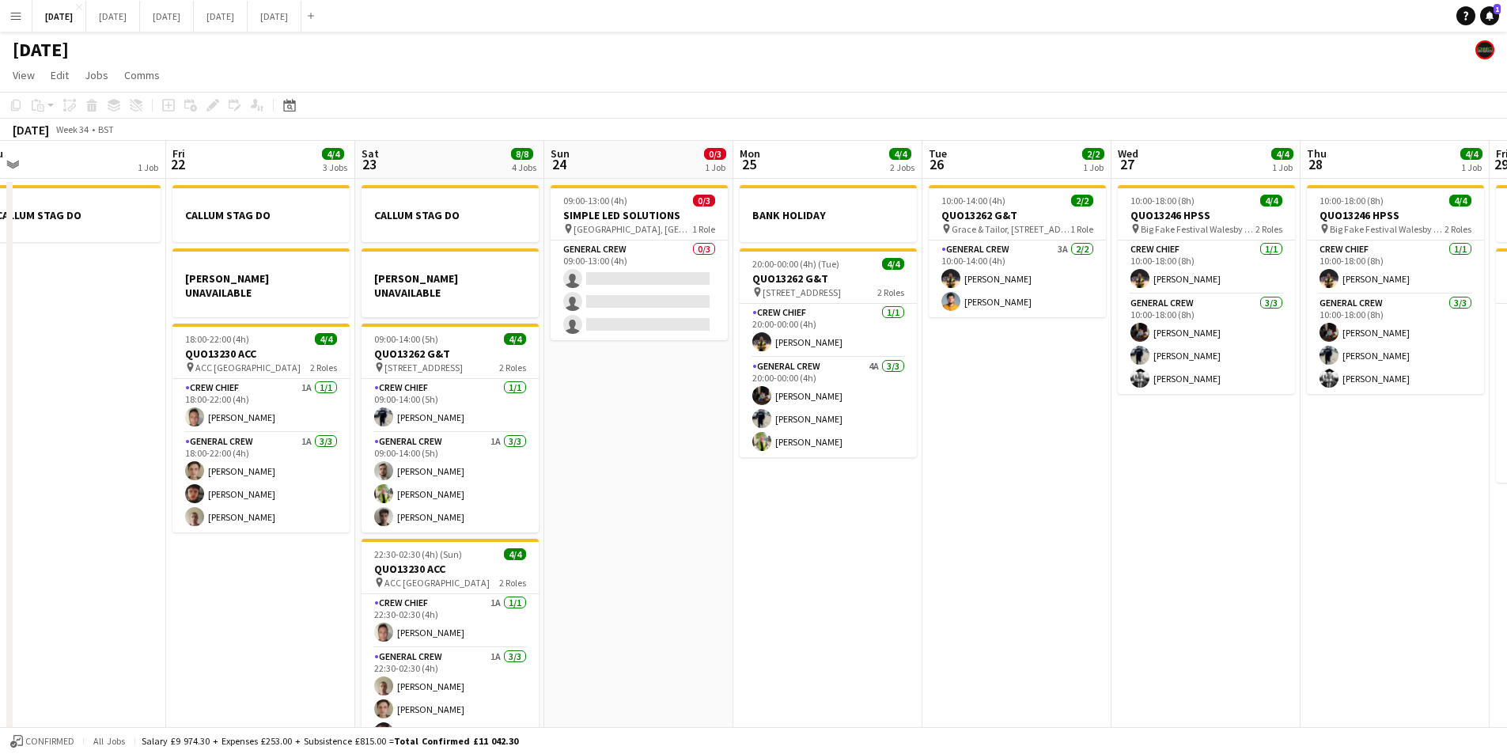
drag, startPoint x: 739, startPoint y: 553, endPoint x: 433, endPoint y: 513, distance: 308.8
click at [904, 525] on app-calendar-viewport "Tue 19 4/4 1 Job Wed 20 Thu 21 1 Job Fri 22 4/4 3 Jobs Sat 23 8/8 4 Jobs Sun 24…" at bounding box center [753, 577] width 1507 height 872
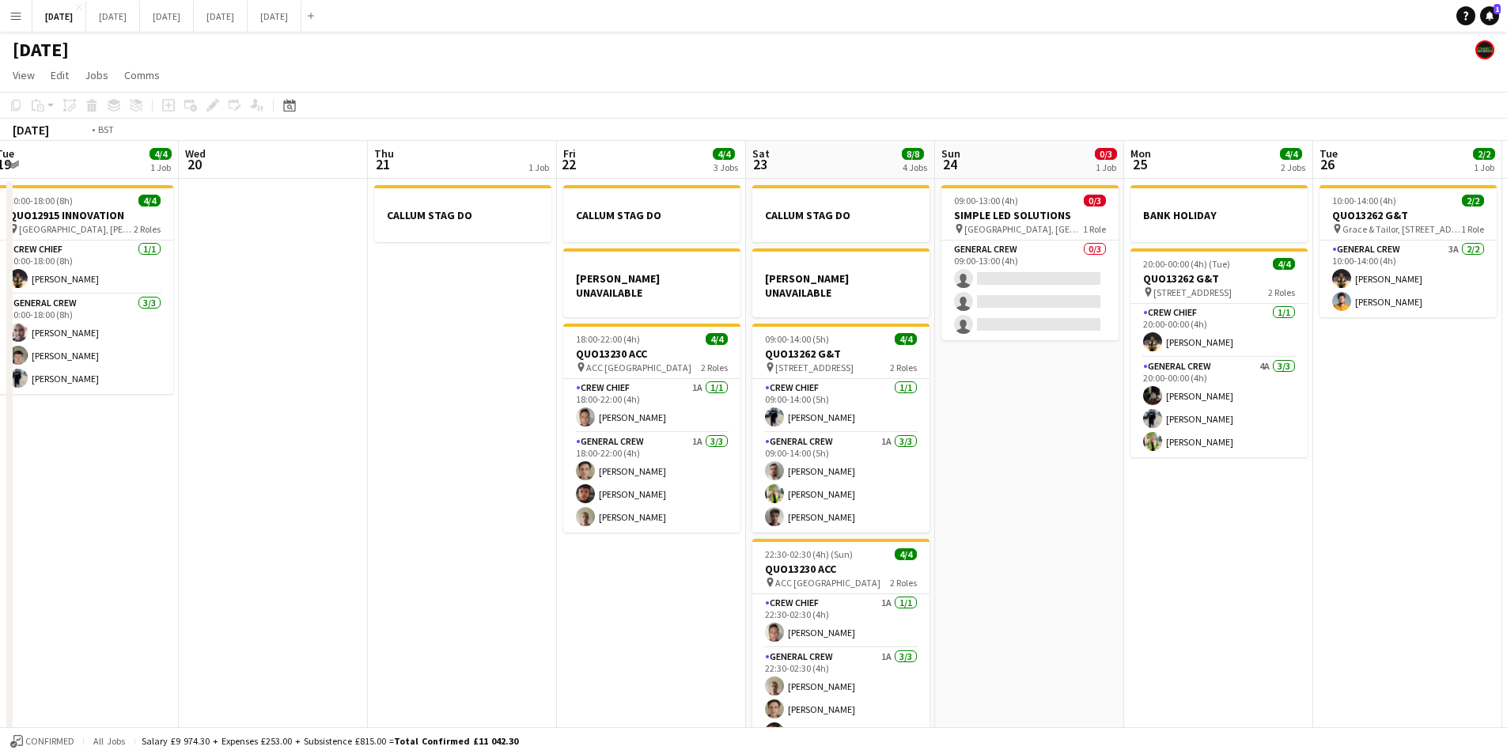
drag, startPoint x: 375, startPoint y: 544, endPoint x: 842, endPoint y: 541, distance: 466.8
click at [839, 553] on app-calendar-viewport "Sun 17 12/15 2 Jobs Mon 18 6/6 4 Jobs Tue 19 4/4 1 Job Wed 20 Thu 21 1 Job Fri …" at bounding box center [753, 577] width 1507 height 872
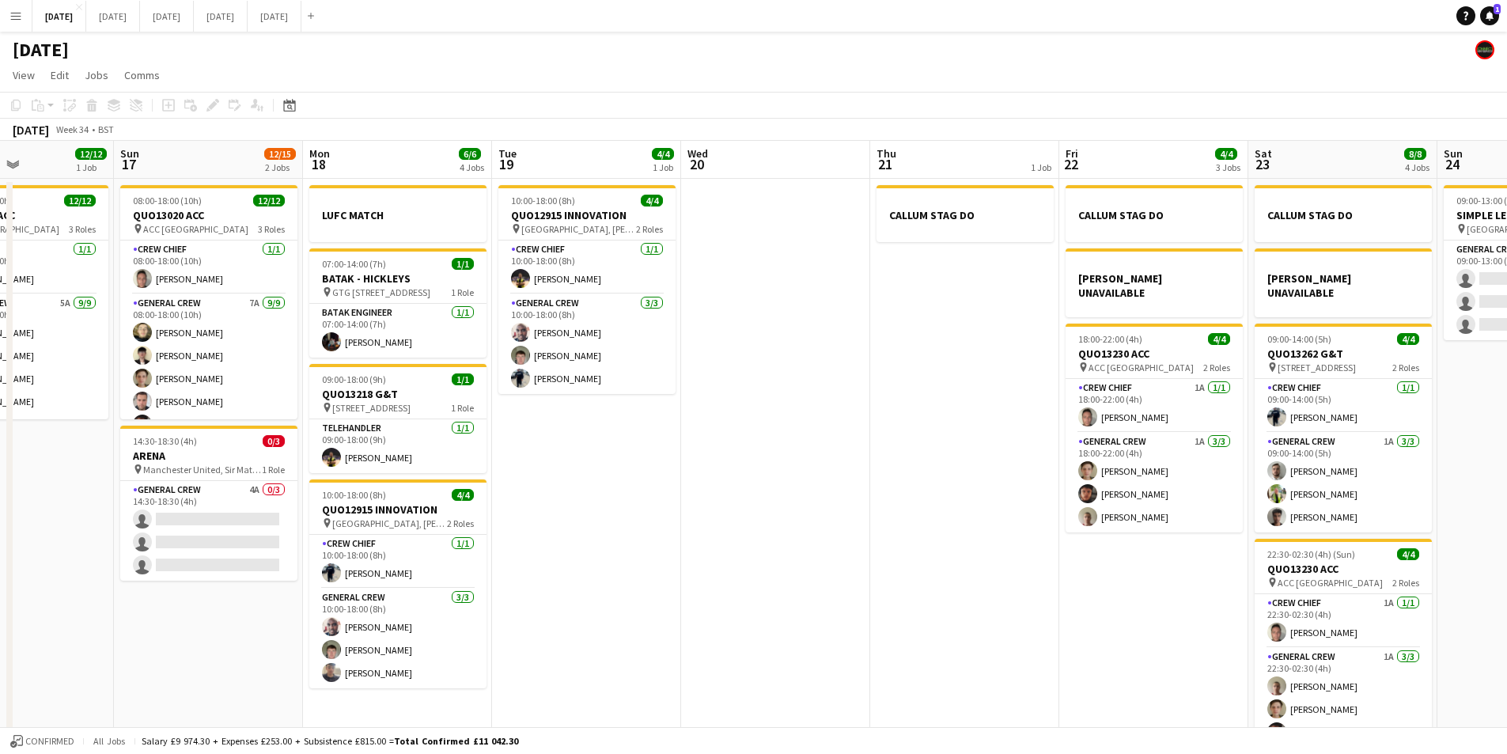
drag, startPoint x: 445, startPoint y: 563, endPoint x: 854, endPoint y: 519, distance: 411.5
click at [966, 541] on app-calendar-viewport "Thu 14 4/4 1 Job Fri 15 1/1 1 Job Sat 16 12/12 1 Job Sun 17 12/15 2 Jobs Mon 18…" at bounding box center [753, 577] width 1507 height 872
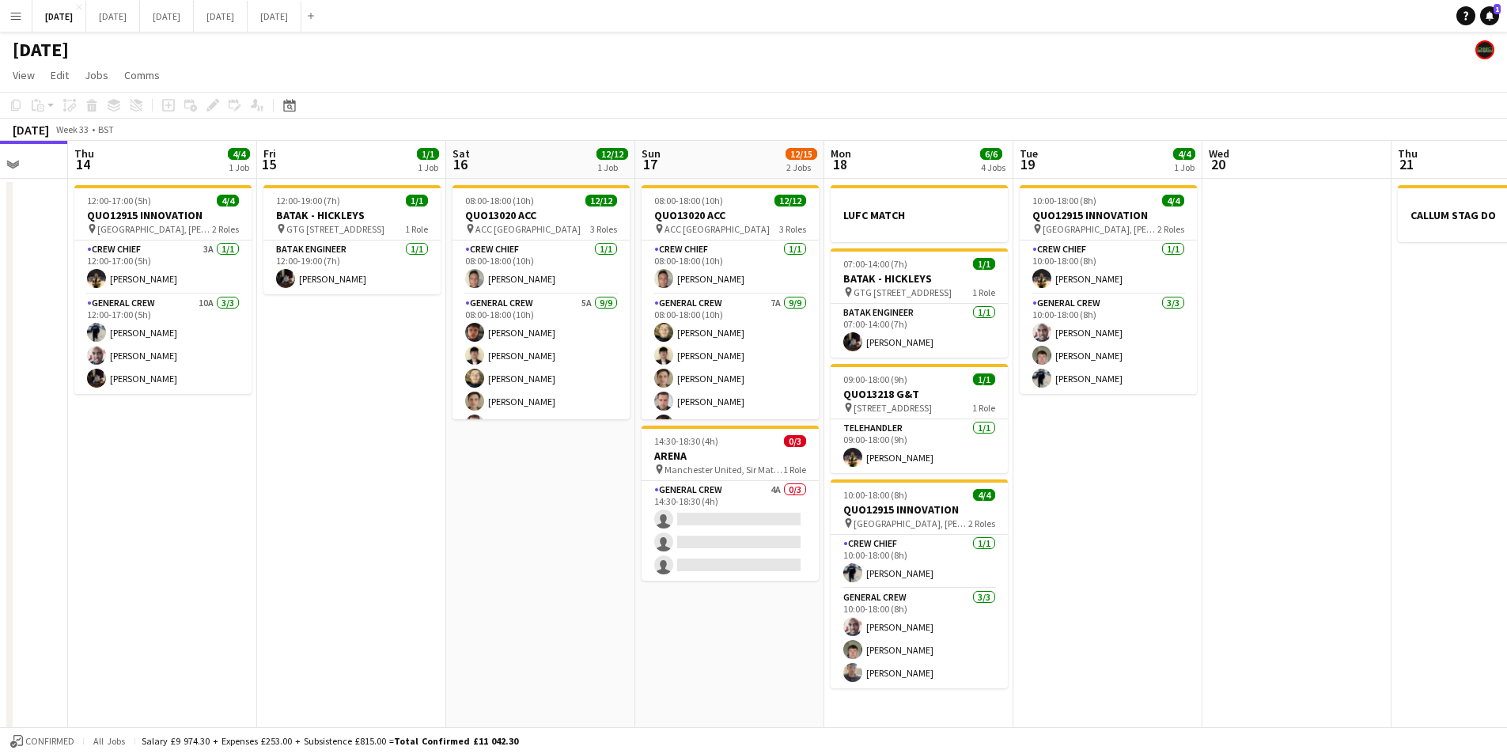
drag, startPoint x: 460, startPoint y: 582, endPoint x: 773, endPoint y: 566, distance: 313.7
click at [773, 569] on app-calendar-viewport "Mon 11 Tue 12 Wed 13 Thu 14 4/4 1 Job Fri 15 1/1 1 Job Sat 16 12/12 1 Job Sun 1…" at bounding box center [753, 577] width 1507 height 872
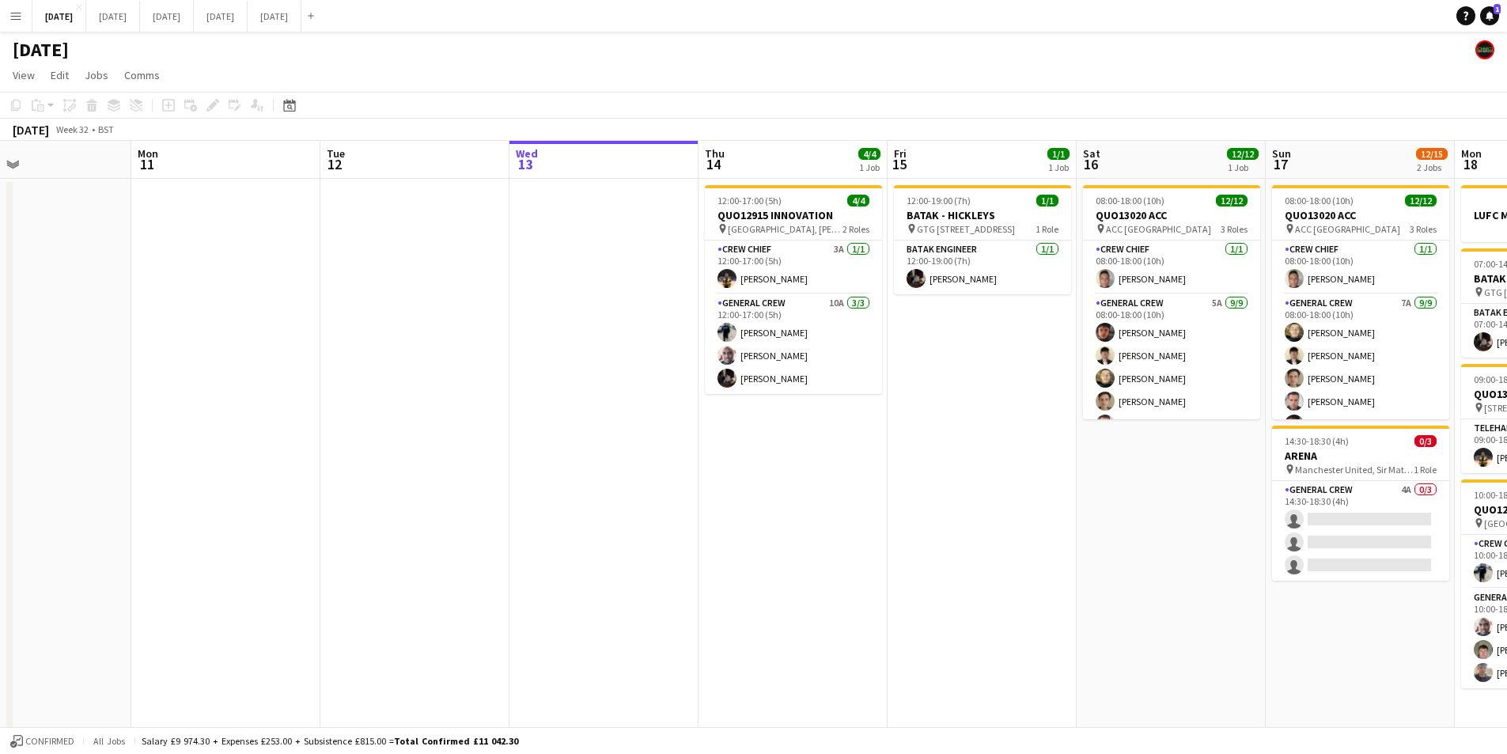
drag, startPoint x: 697, startPoint y: 502, endPoint x: 580, endPoint y: 142, distance: 377.8
click at [798, 471] on app-calendar-viewport "Fri 8 4/4 1 Job Sat 9 Sun 10 Mon 11 Tue 12 Wed 13 Thu 14 4/4 1 Job Fri 15 1/1 1…" at bounding box center [753, 577] width 1507 height 872
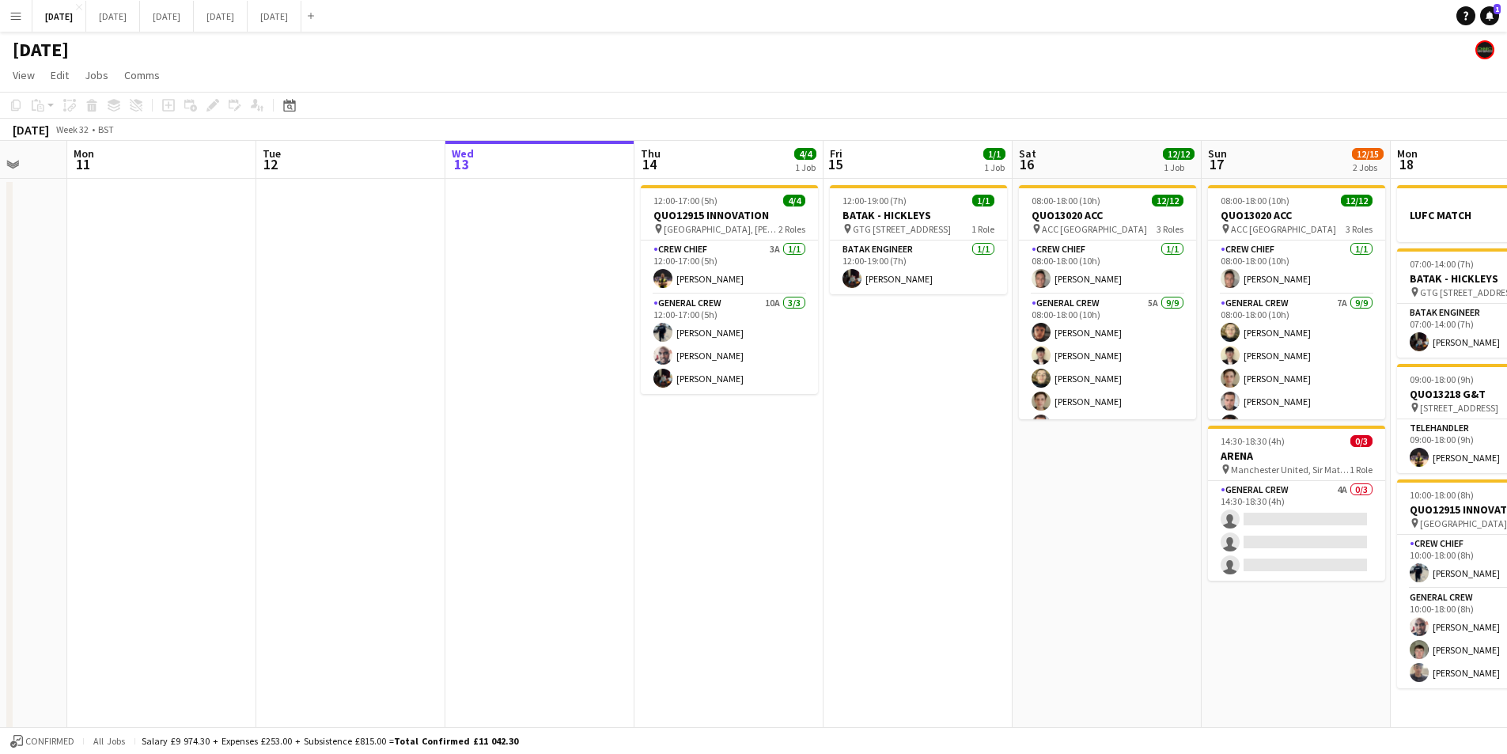
scroll to position [0, 502]
drag, startPoint x: 948, startPoint y: 551, endPoint x: 790, endPoint y: 561, distance: 158.6
click at [790, 561] on app-calendar-viewport "Fri 8 4/4 1 Job Sat 9 Sun 10 Mon 11 Tue 12 Wed 13 Thu 14 4/4 1 Job Fri 15 1/1 1…" at bounding box center [753, 577] width 1507 height 872
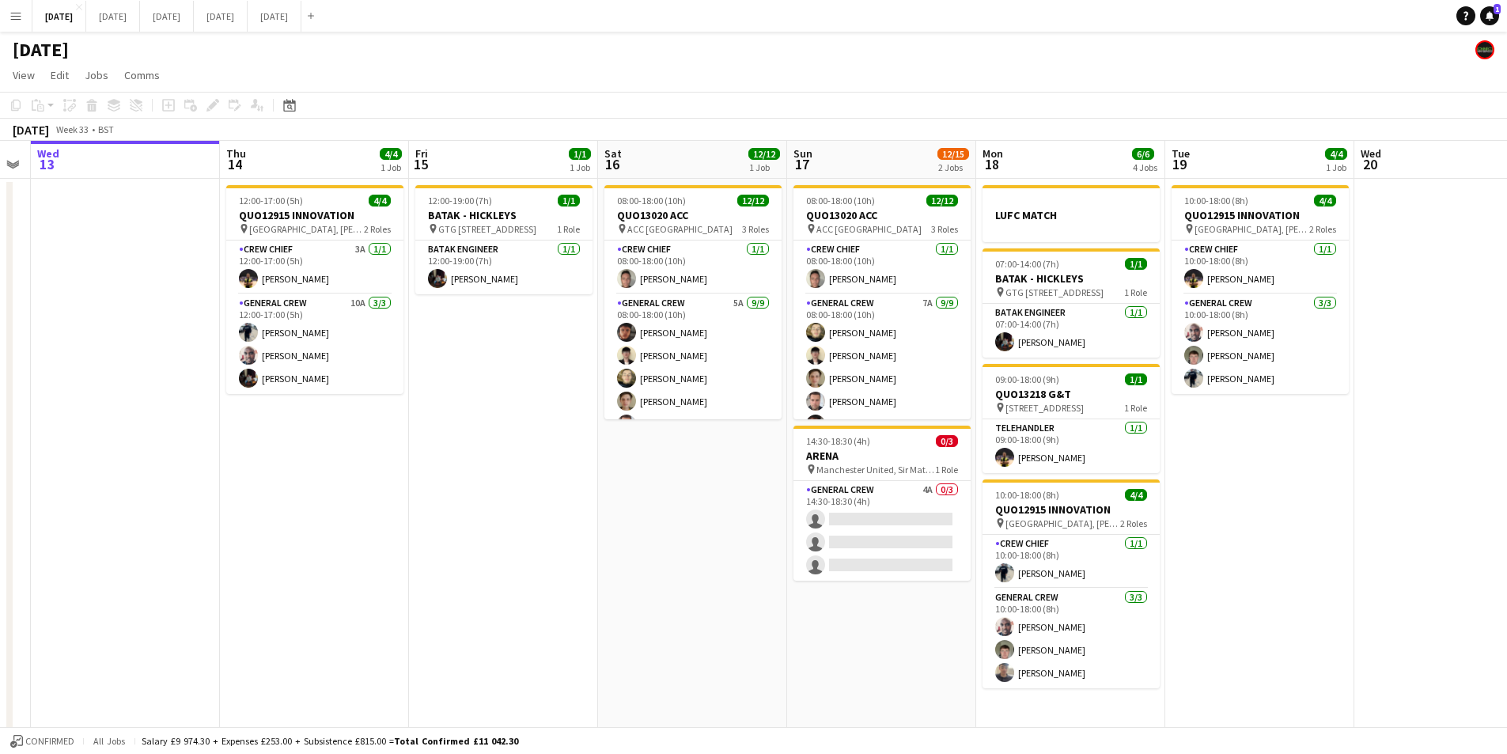
drag, startPoint x: 898, startPoint y: 455, endPoint x: 449, endPoint y: 520, distance: 453.3
click at [449, 520] on app-calendar-viewport "Sun 10 Mon 11 Tue 12 Wed 13 Thu 14 4/4 1 Job Fri 15 1/1 1 Job Sat 16 12/12 1 Jo…" at bounding box center [753, 577] width 1507 height 872
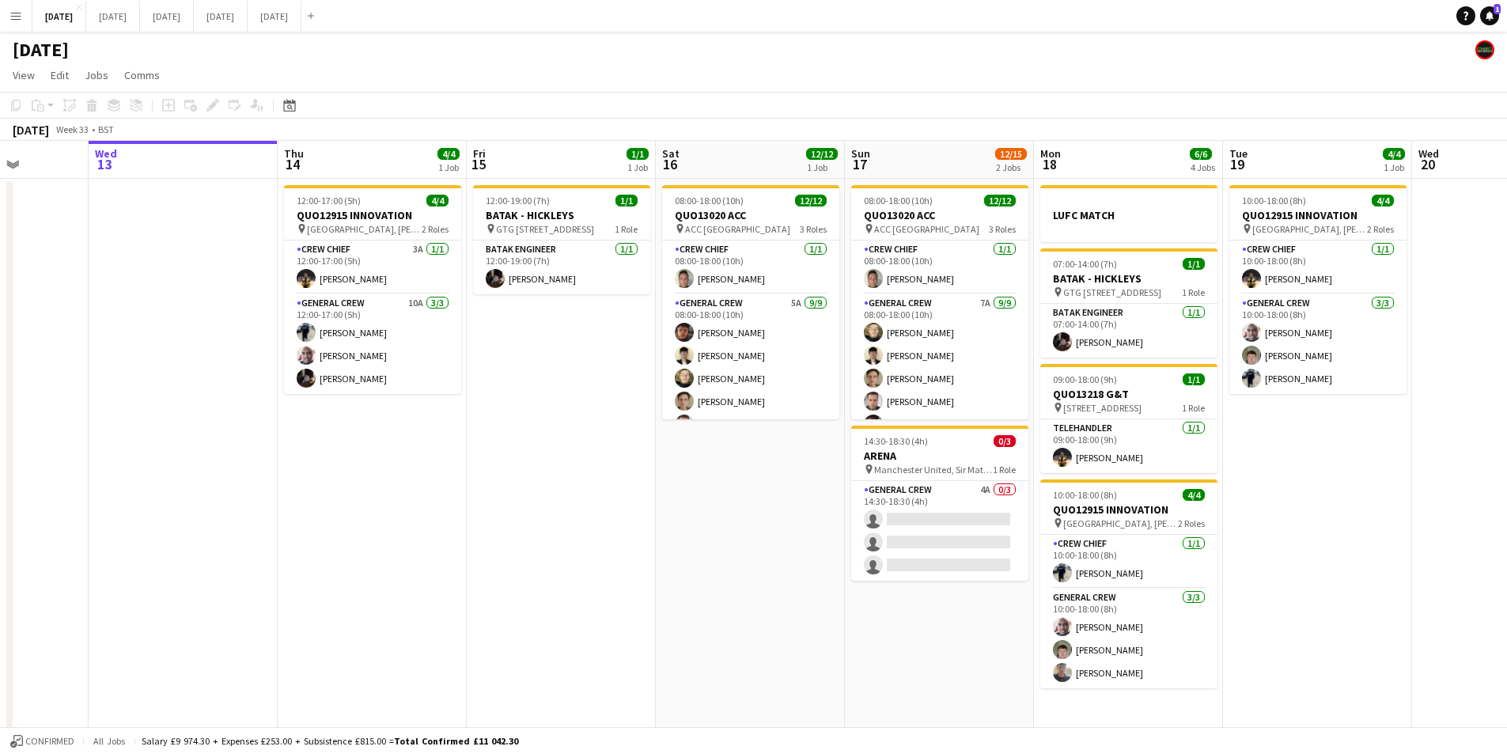
scroll to position [0, 478]
drag, startPoint x: 453, startPoint y: 534, endPoint x: 548, endPoint y: 558, distance: 97.1
click at [548, 558] on app-calendar-viewport "Sun 10 Mon 11 Tue 12 Wed 13 Thu 14 4/4 1 Job Fri 15 1/1 1 Job Sat 16 12/12 1 Jo…" at bounding box center [753, 577] width 1507 height 872
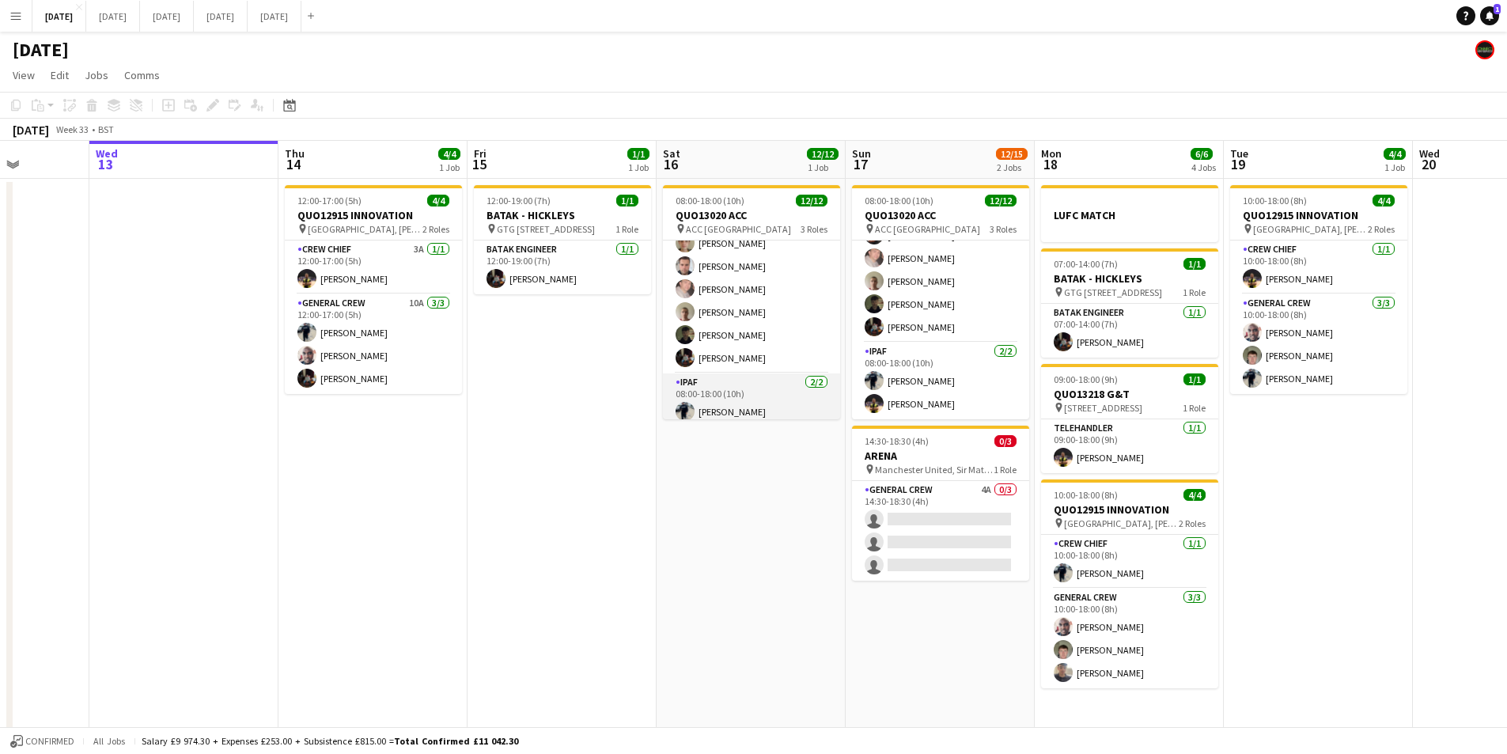
scroll to position [189, 0]
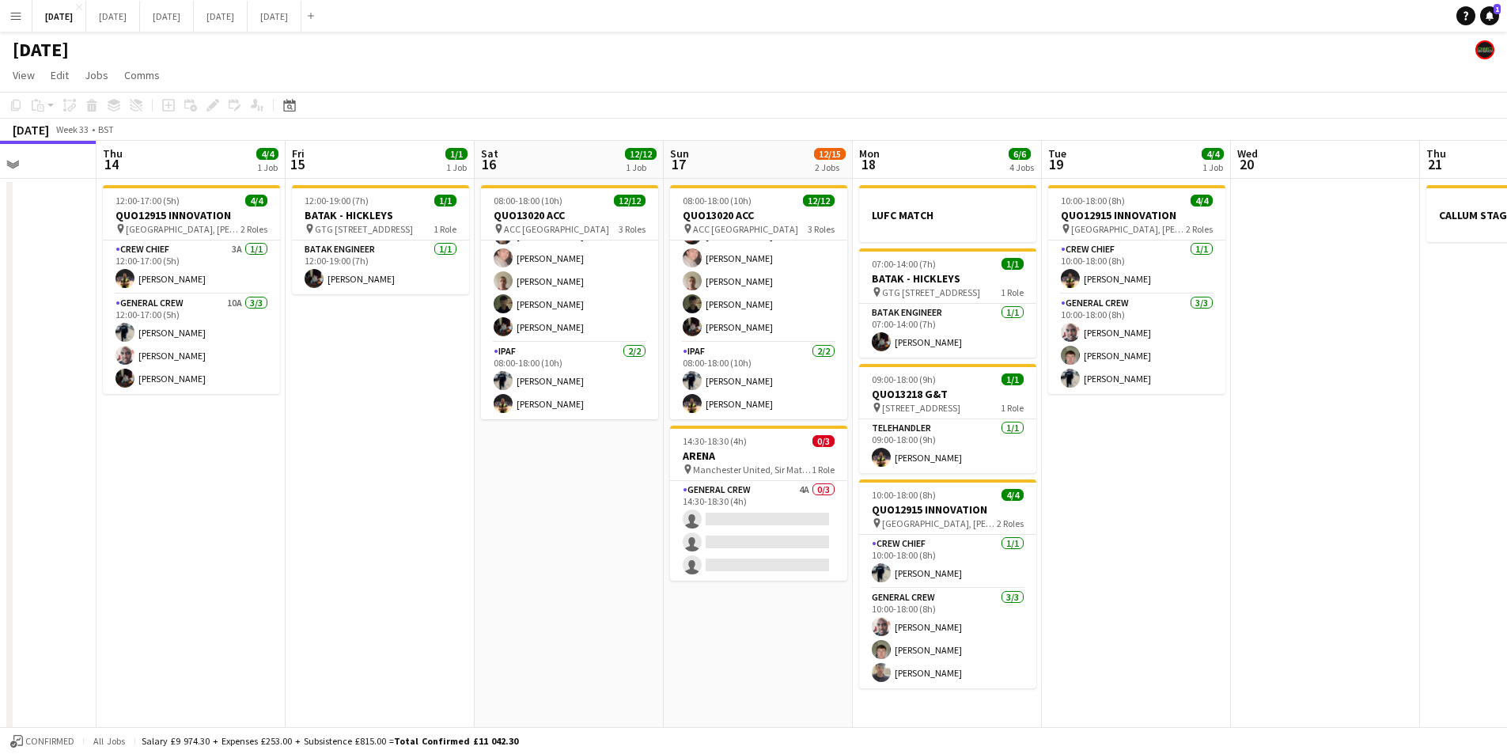
drag, startPoint x: 783, startPoint y: 488, endPoint x: 658, endPoint y: 470, distance: 126.3
click at [624, 474] on app-calendar-viewport "Sun 10 Mon 11 Tue 12 Wed 13 Thu 14 4/4 1 Job Fri 15 1/1 1 Job Sat 16 12/12 1 Jo…" at bounding box center [753, 577] width 1507 height 872
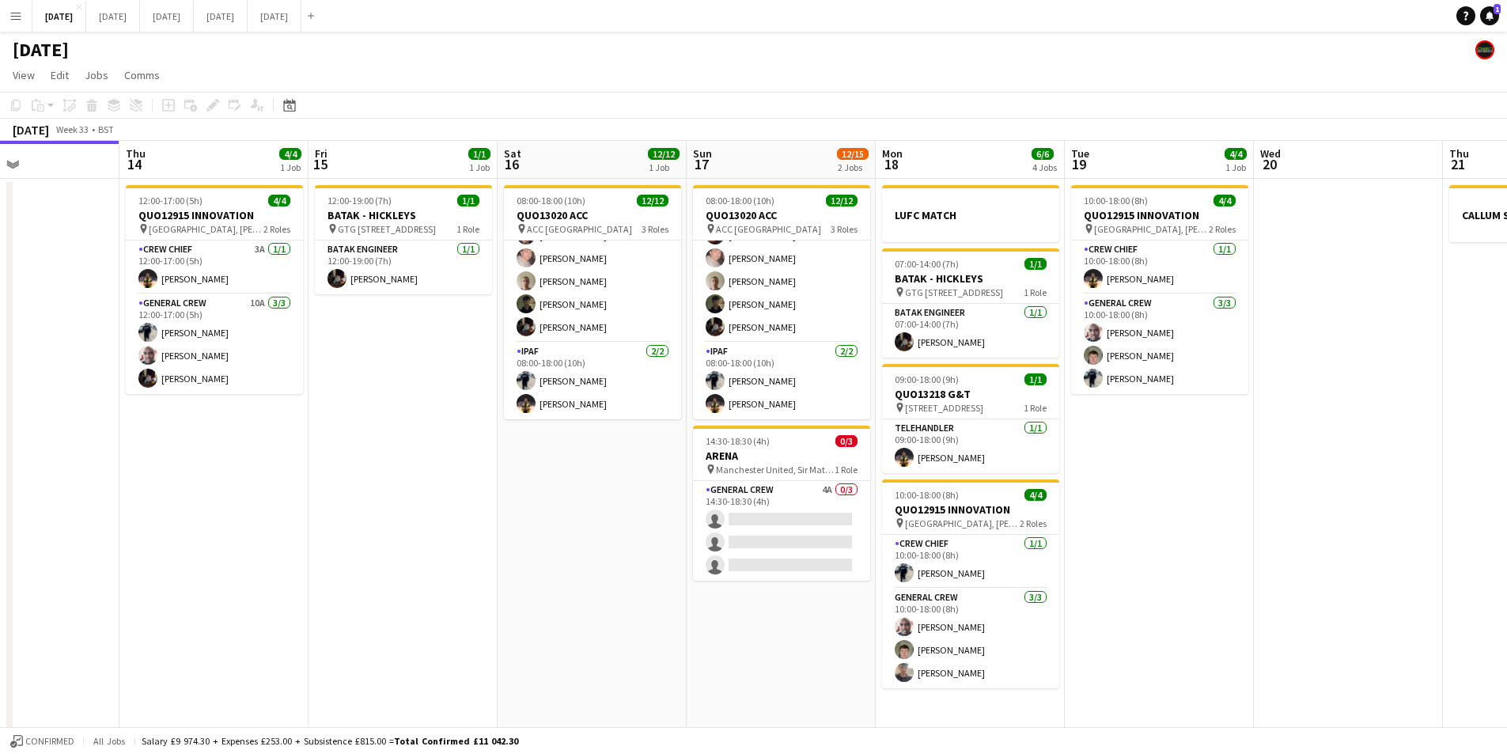
drag, startPoint x: 923, startPoint y: 465, endPoint x: 699, endPoint y: 463, distance: 223.9
click at [693, 460] on app-calendar-viewport "Sun 10 Mon 11 Tue 12 Wed 13 Thu 14 4/4 1 Job Fri 15 1/1 1 Job Sat 16 12/12 1 Jo…" at bounding box center [753, 577] width 1507 height 872
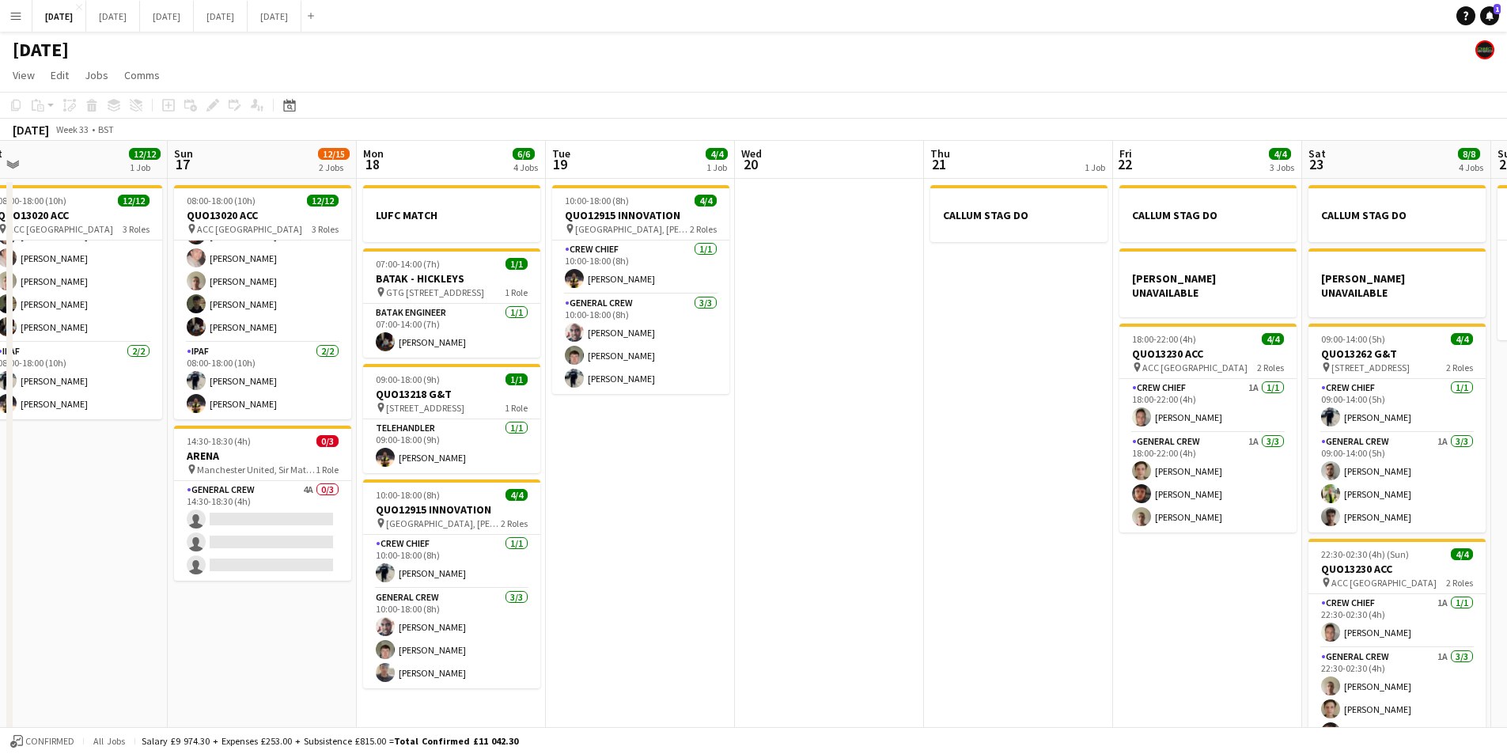
scroll to position [0, 589]
drag, startPoint x: 926, startPoint y: 472, endPoint x: 953, endPoint y: 455, distance: 32.0
click at [1241, 464] on app-calendar-viewport "Wed 13 Thu 14 4/4 1 Job Fri 15 1/1 1 Job Sat 16 12/12 1 Job Sun 17 12/15 2 Jobs…" at bounding box center [753, 577] width 1507 height 872
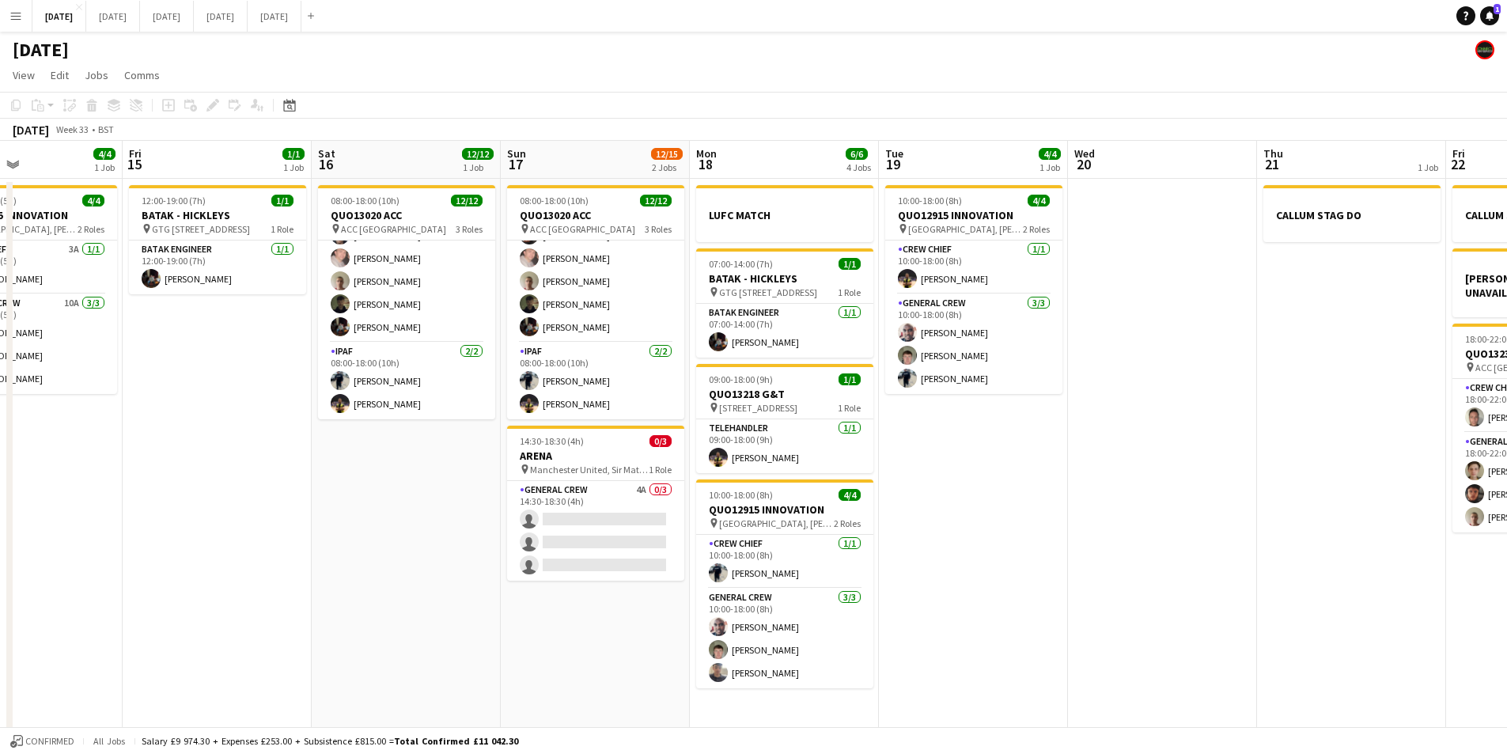
drag, startPoint x: 324, startPoint y: 506, endPoint x: 652, endPoint y: 484, distance: 328.3
click at [643, 487] on app-calendar-viewport "Tue 12 Wed 13 Thu 14 4/4 1 Job Fri 15 1/1 1 Job Sat 16 12/12 1 Job Sun 17 12/15…" at bounding box center [753, 577] width 1507 height 872
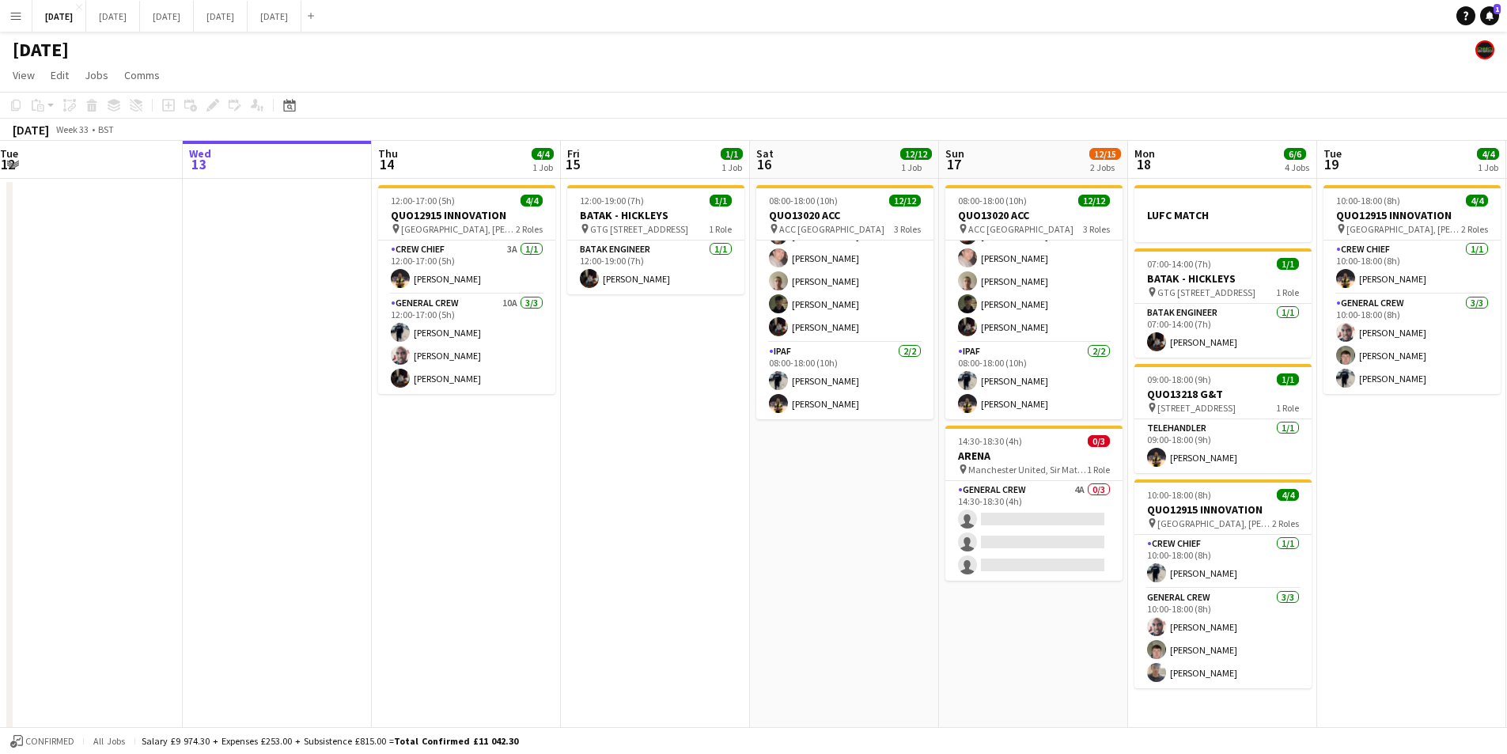
drag, startPoint x: 383, startPoint y: 551, endPoint x: 419, endPoint y: 551, distance: 36.4
click at [419, 551] on app-calendar-viewport "Sun 10 Mon 11 Tue 12 Wed 13 Thu 14 4/4 1 Job Fri 15 1/1 1 Job Sat 16 12/12 1 Jo…" at bounding box center [753, 577] width 1507 height 872
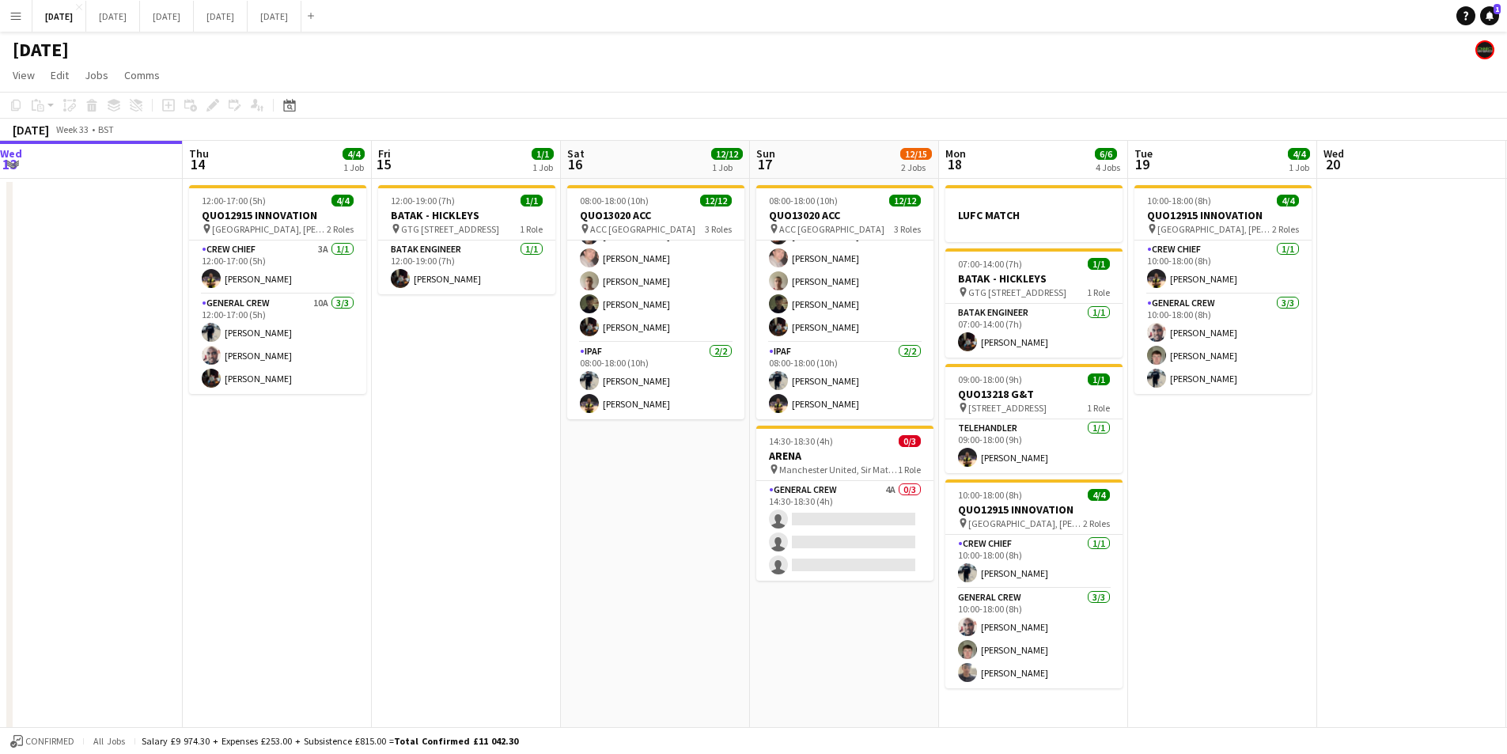
scroll to position [0, 748]
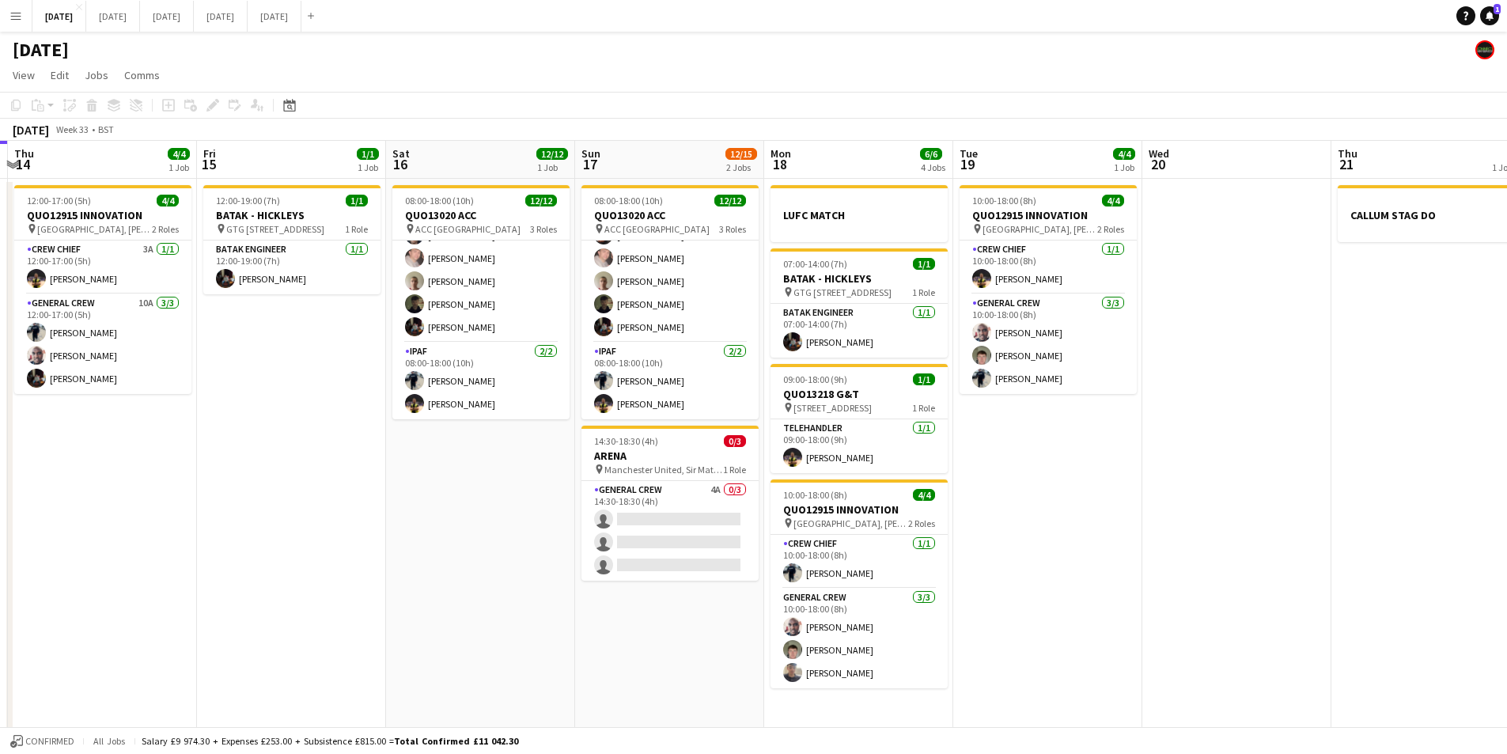
drag, startPoint x: 881, startPoint y: 591, endPoint x: 515, endPoint y: 551, distance: 367.7
click at [515, 551] on app-calendar-viewport "Sun 10 Mon 11 Tue 12 Wed 13 Thu 14 4/4 1 Job Fri 15 1/1 1 Job Sat 16 12/12 1 Jo…" at bounding box center [753, 577] width 1507 height 872
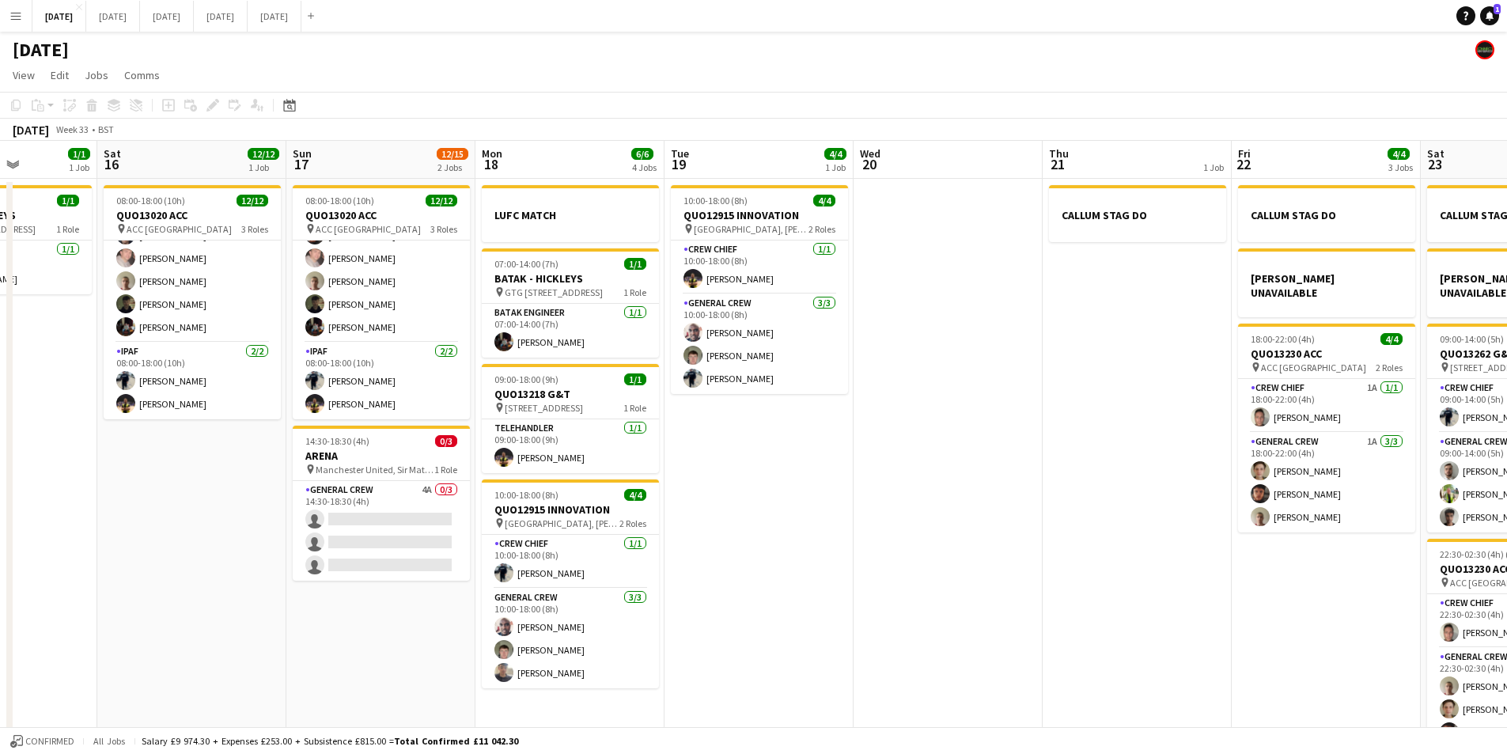
drag, startPoint x: 1163, startPoint y: 559, endPoint x: 1019, endPoint y: 567, distance: 144.2
click at [874, 550] on app-calendar-viewport "Tue 12 Wed 13 Thu 14 4/4 1 Job Fri 15 1/1 1 Job Sat 16 12/12 1 Job Sun 17 12/15…" at bounding box center [753, 577] width 1507 height 872
drag, startPoint x: 1070, startPoint y: 570, endPoint x: 850, endPoint y: 567, distance: 220.0
click at [703, 536] on app-calendar-viewport "Tue 12 Wed 13 Thu 14 4/4 1 Job Fri 15 1/1 1 Job Sat 16 12/12 1 Job Sun 17 12/15…" at bounding box center [753, 577] width 1507 height 872
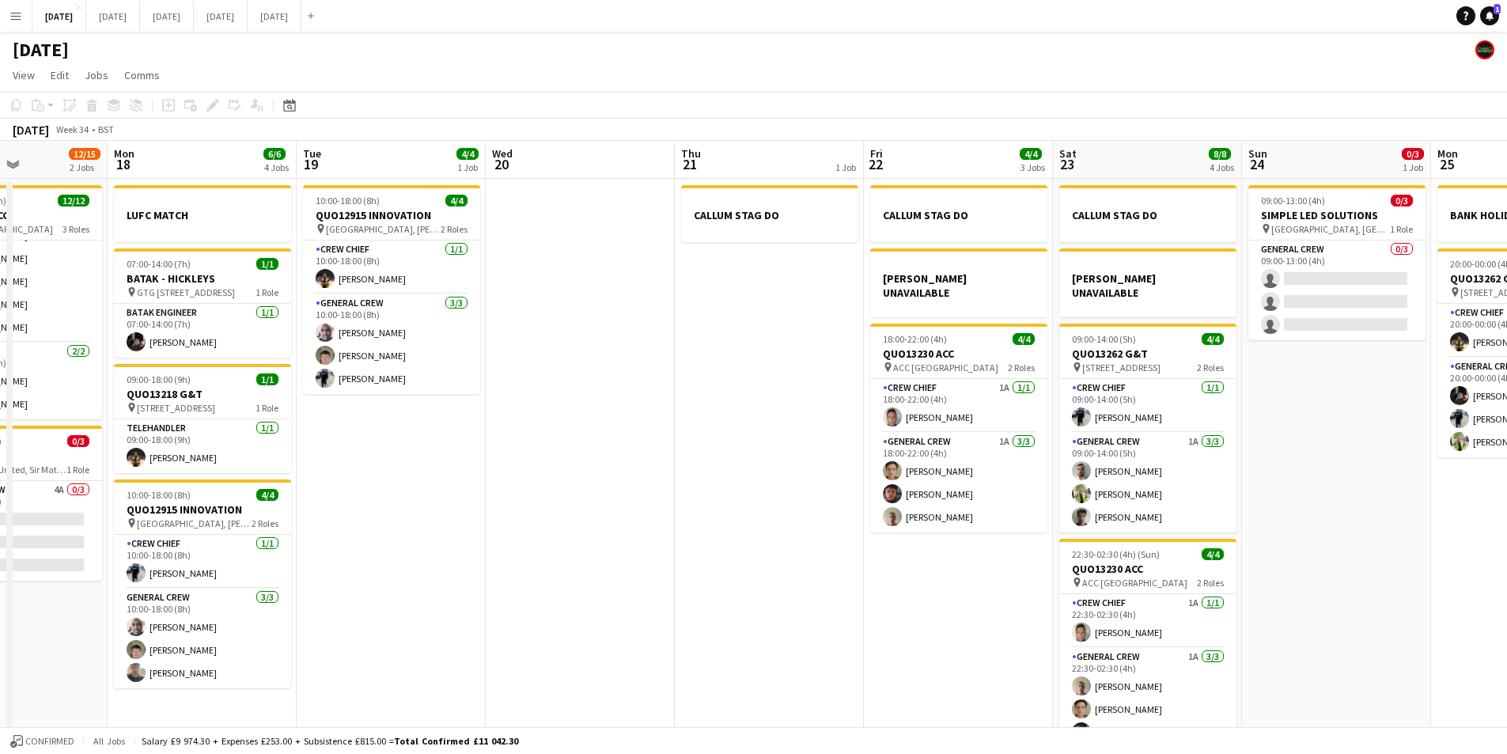
drag, startPoint x: 727, startPoint y: 566, endPoint x: 651, endPoint y: 554, distance: 76.9
click at [648, 559] on app-calendar-viewport "Fri 15 1/1 1 Job Sat 16 12/12 1 Job Sun 17 12/15 2 Jobs Mon 18 6/6 4 Jobs Tue 1…" at bounding box center [753, 577] width 1507 height 872
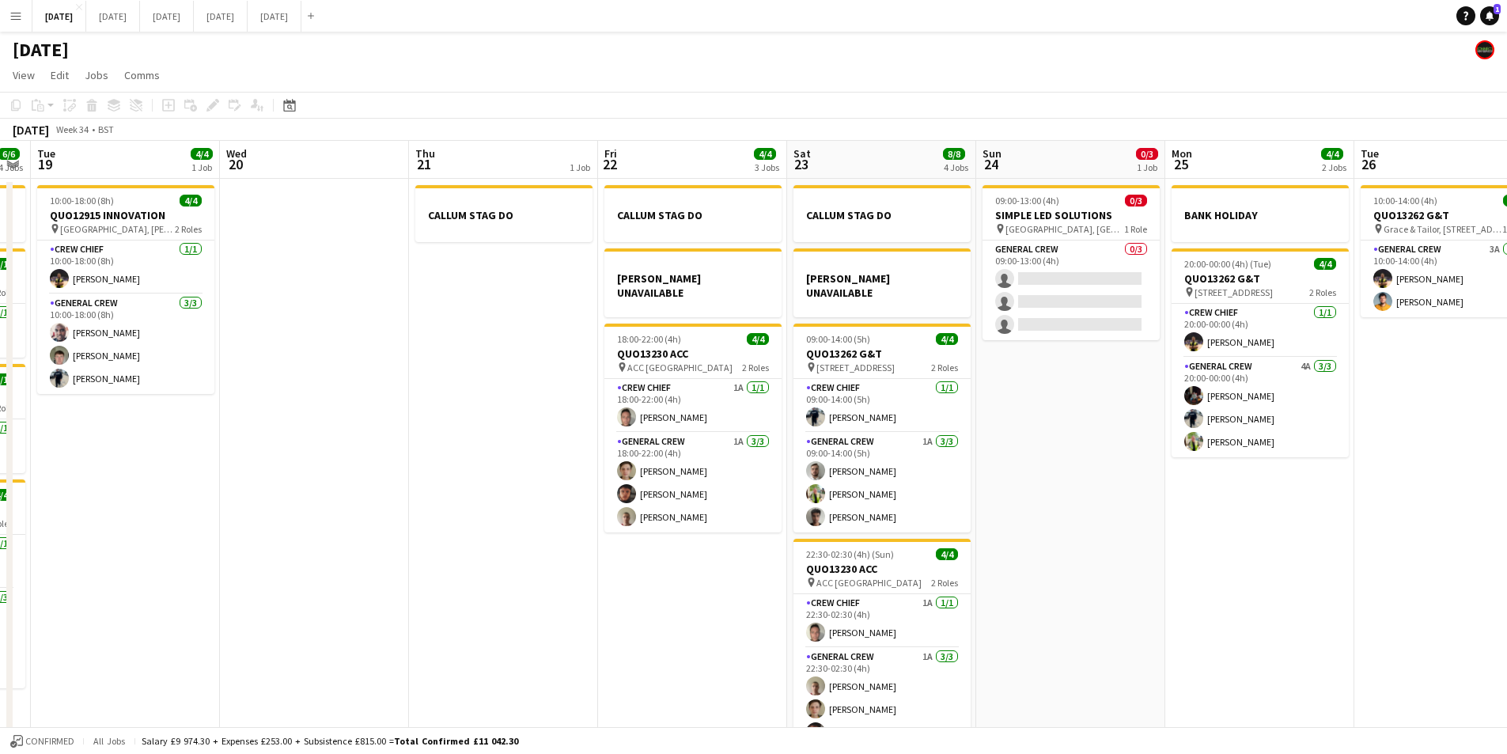
drag, startPoint x: 1222, startPoint y: 572, endPoint x: 892, endPoint y: 548, distance: 330.0
click at [892, 548] on app-calendar-viewport "Fri 15 1/1 1 Job Sat 16 12/12 1 Job Sun 17 12/15 2 Jobs Mon 18 6/6 4 Jobs Tue 1…" at bounding box center [753, 577] width 1507 height 872
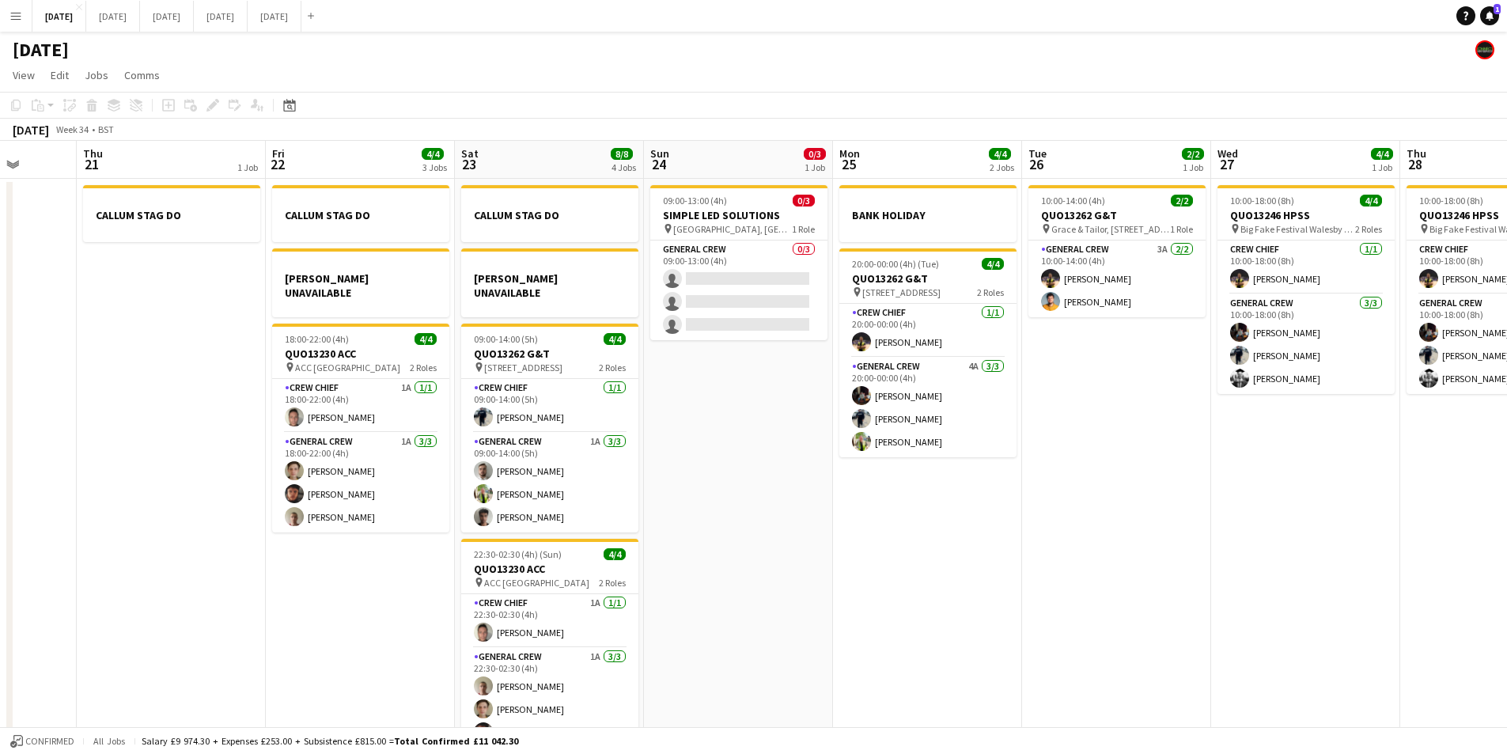
drag, startPoint x: 1074, startPoint y: 603, endPoint x: 975, endPoint y: 588, distance: 100.8
click at [975, 588] on app-calendar-viewport "Mon 18 6/6 4 Jobs Tue 19 4/4 1 Job Wed 20 Thu 21 1 Job Fri 22 4/4 3 Jobs Sat 23…" at bounding box center [753, 577] width 1507 height 872
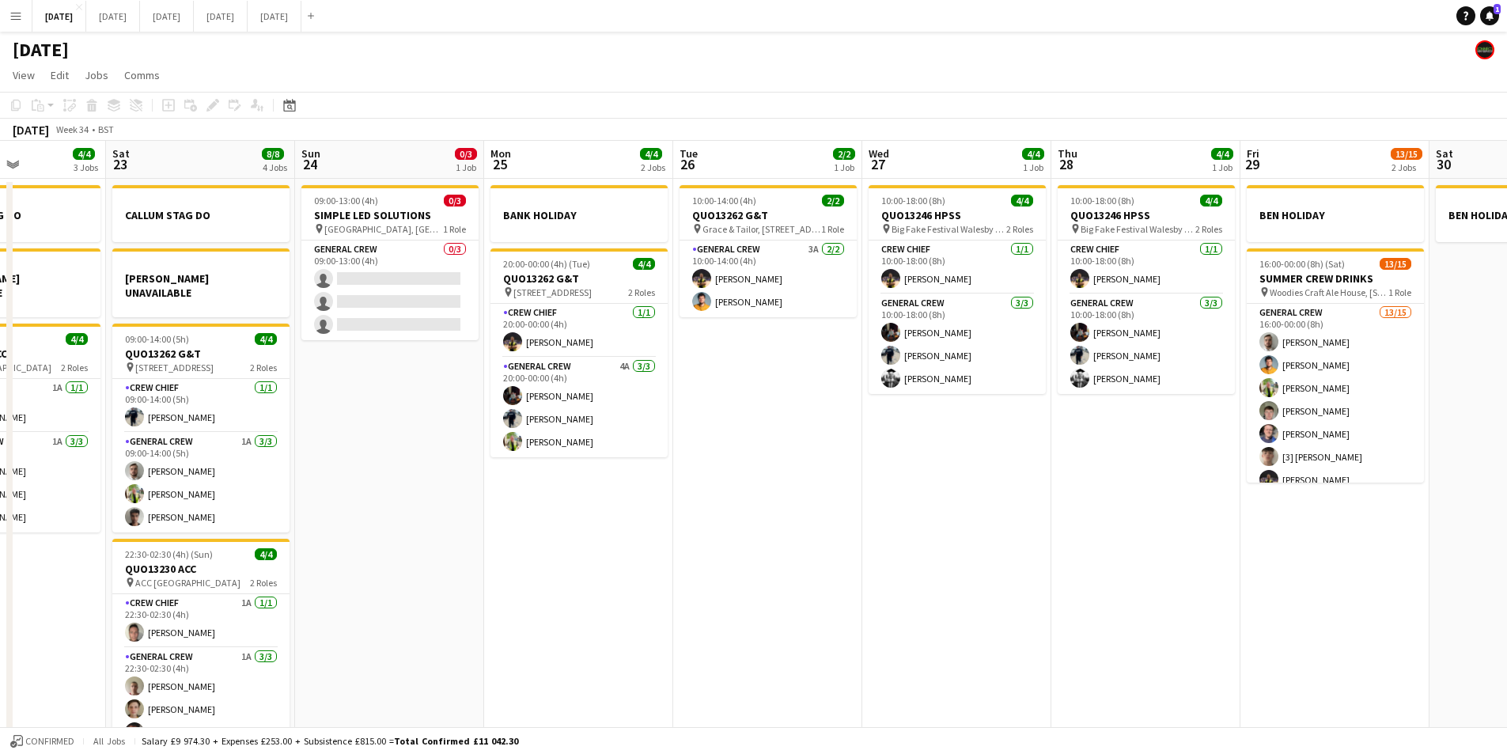
scroll to position [0, 772]
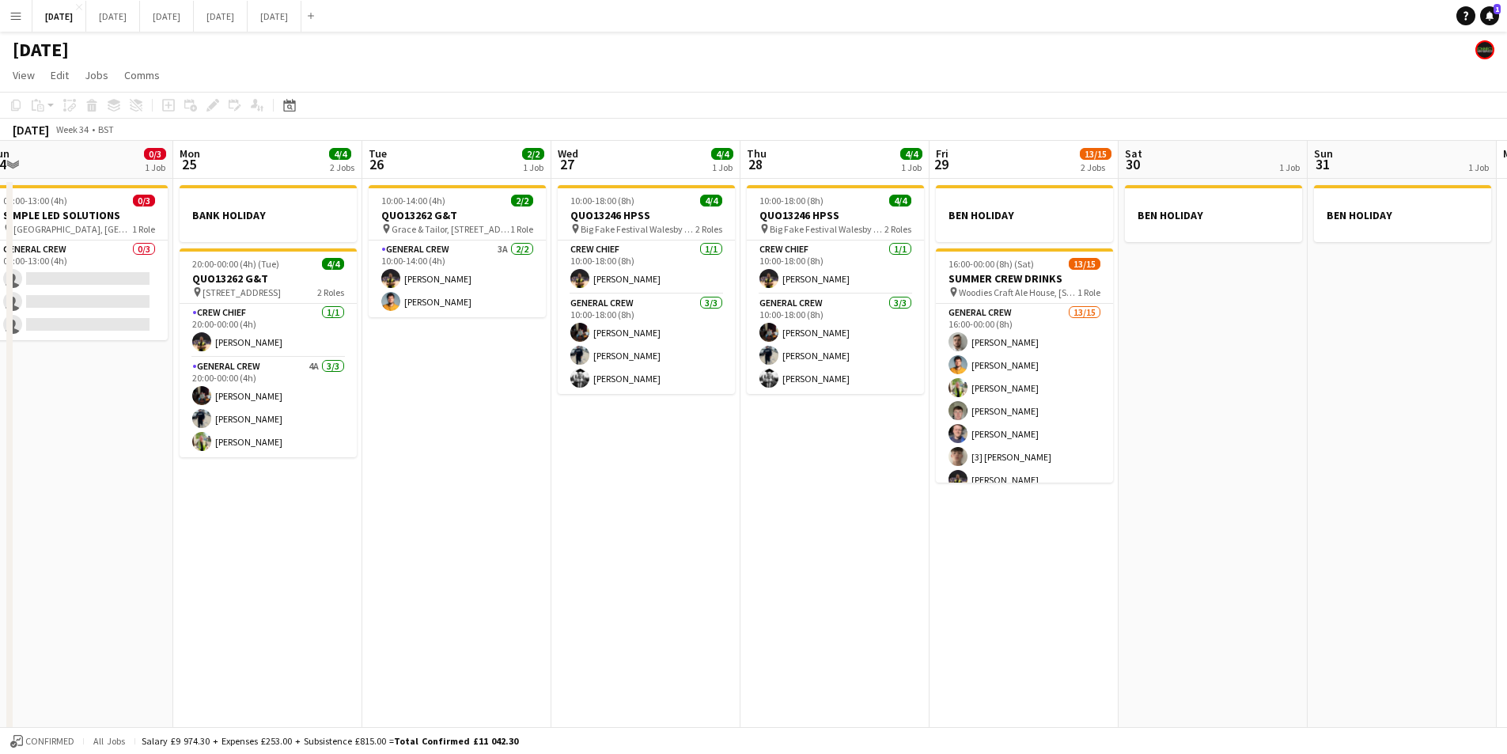
click at [1134, 589] on app-calendar-viewport "Wed 20 Thu 21 1 Job Fri 22 4/4 3 Jobs Sat 23 8/8 4 Jobs Sun 24 0/3 1 Job Mon 25…" at bounding box center [753, 577] width 1507 height 872
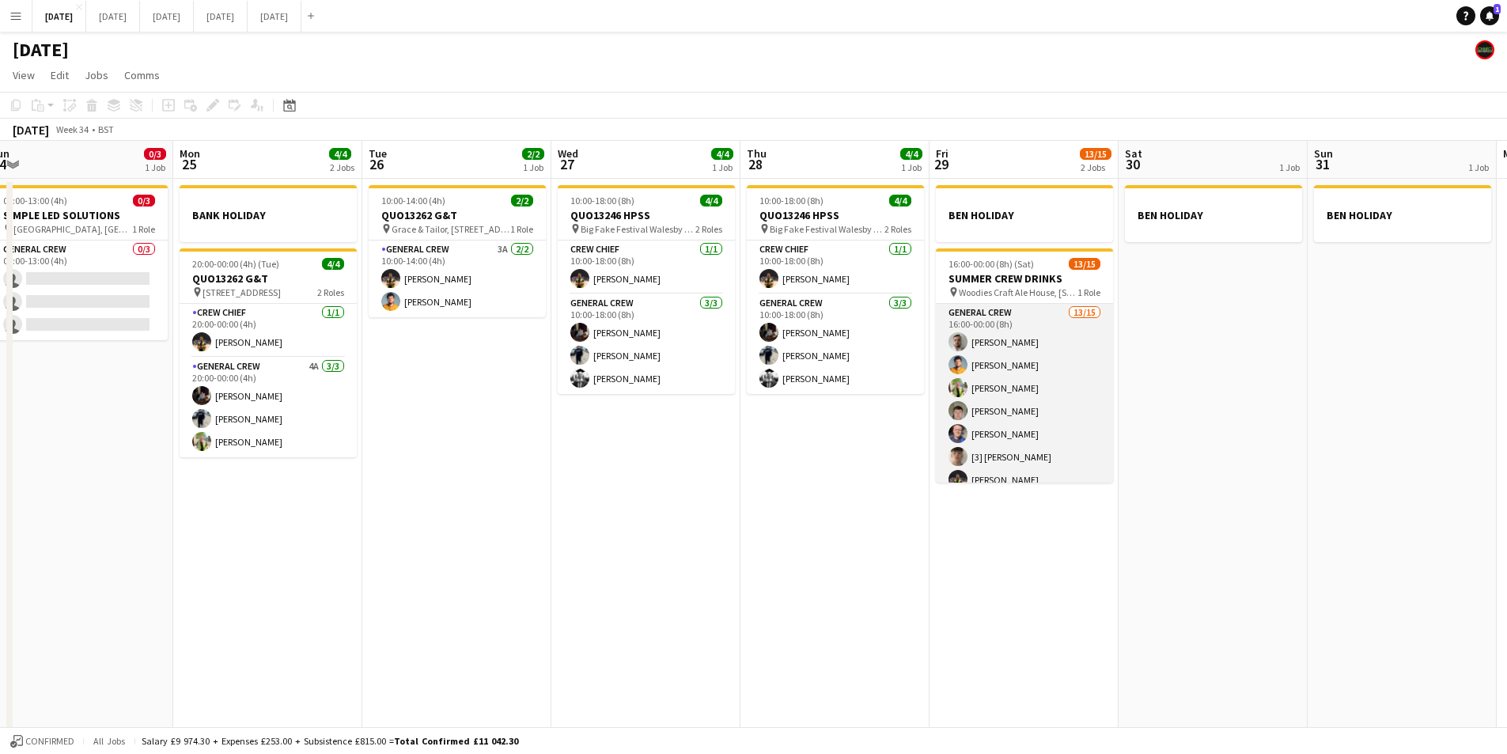
scroll to position [196, 0]
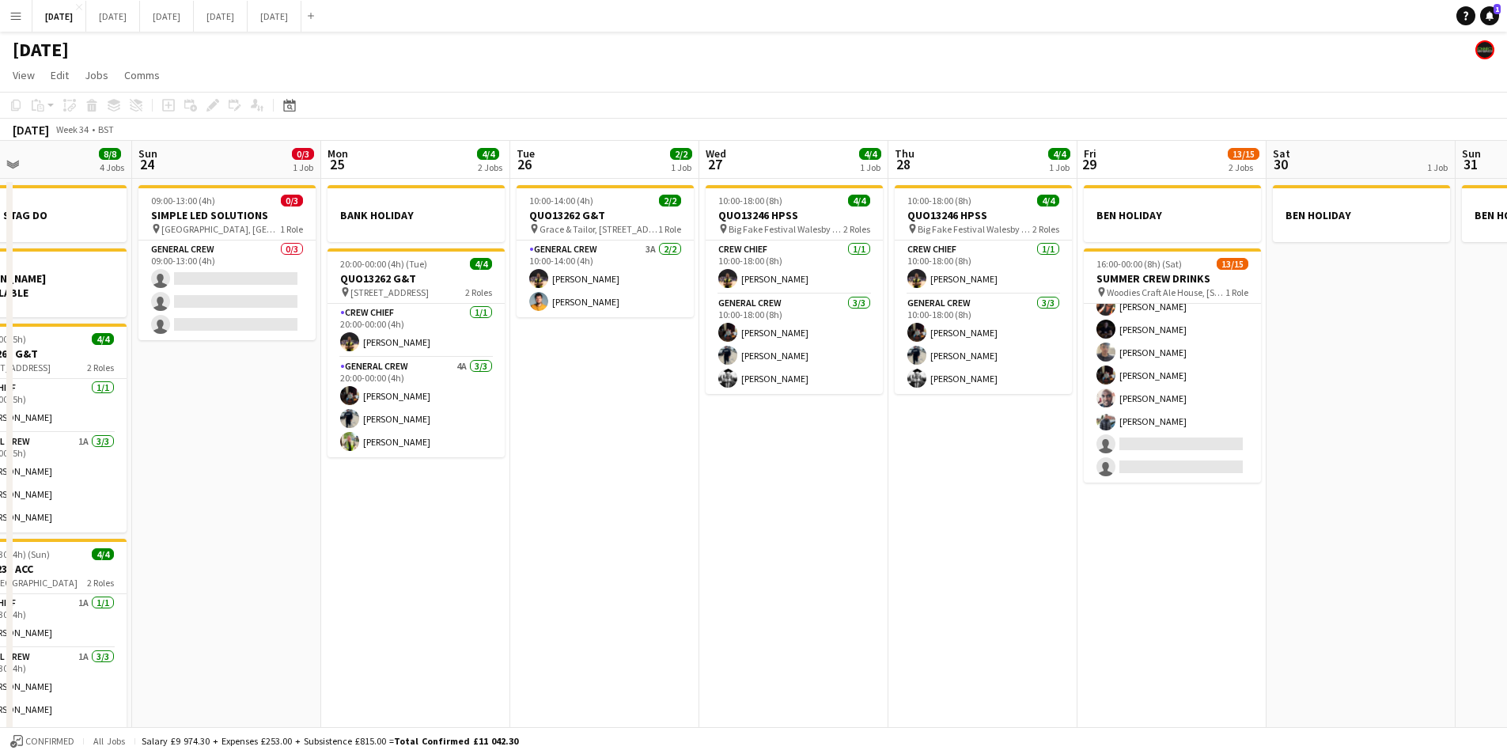
drag, startPoint x: 758, startPoint y: 565, endPoint x: 1163, endPoint y: 503, distance: 409.8
click at [1163, 503] on app-calendar-viewport "Wed 20 Thu 21 1 Job Fri 22 4/4 3 Jobs Sat 23 8/8 4 Jobs Sun 24 0/3 1 Job Mon 25…" at bounding box center [753, 577] width 1507 height 872
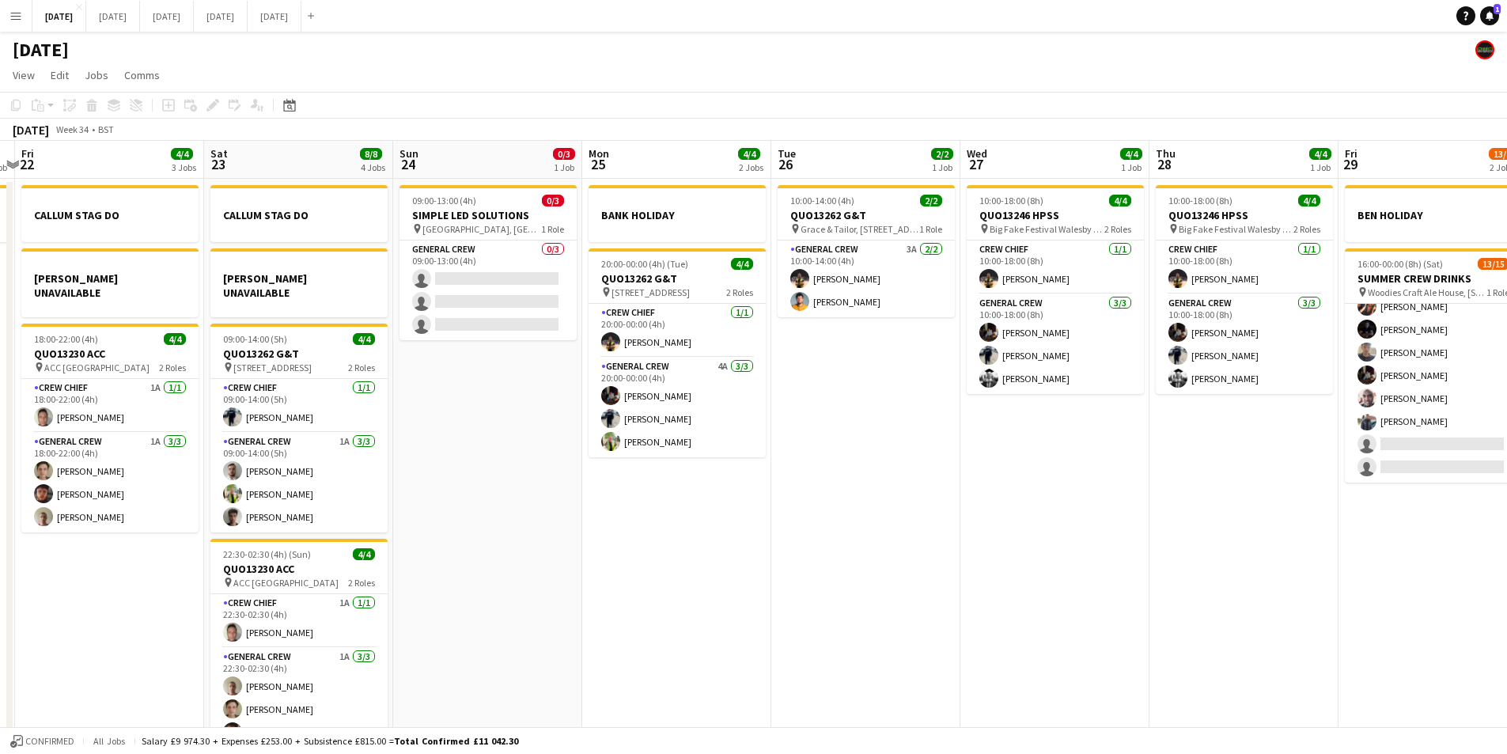
drag, startPoint x: 1002, startPoint y: 564, endPoint x: 1133, endPoint y: 538, distance: 133.1
click at [1140, 538] on app-calendar-viewport "Wed 20 Thu 21 1 Job Fri 22 4/4 3 Jobs Sat 23 8/8 4 Jobs Sun 24 0/3 1 Job Mon 25…" at bounding box center [753, 577] width 1507 height 872
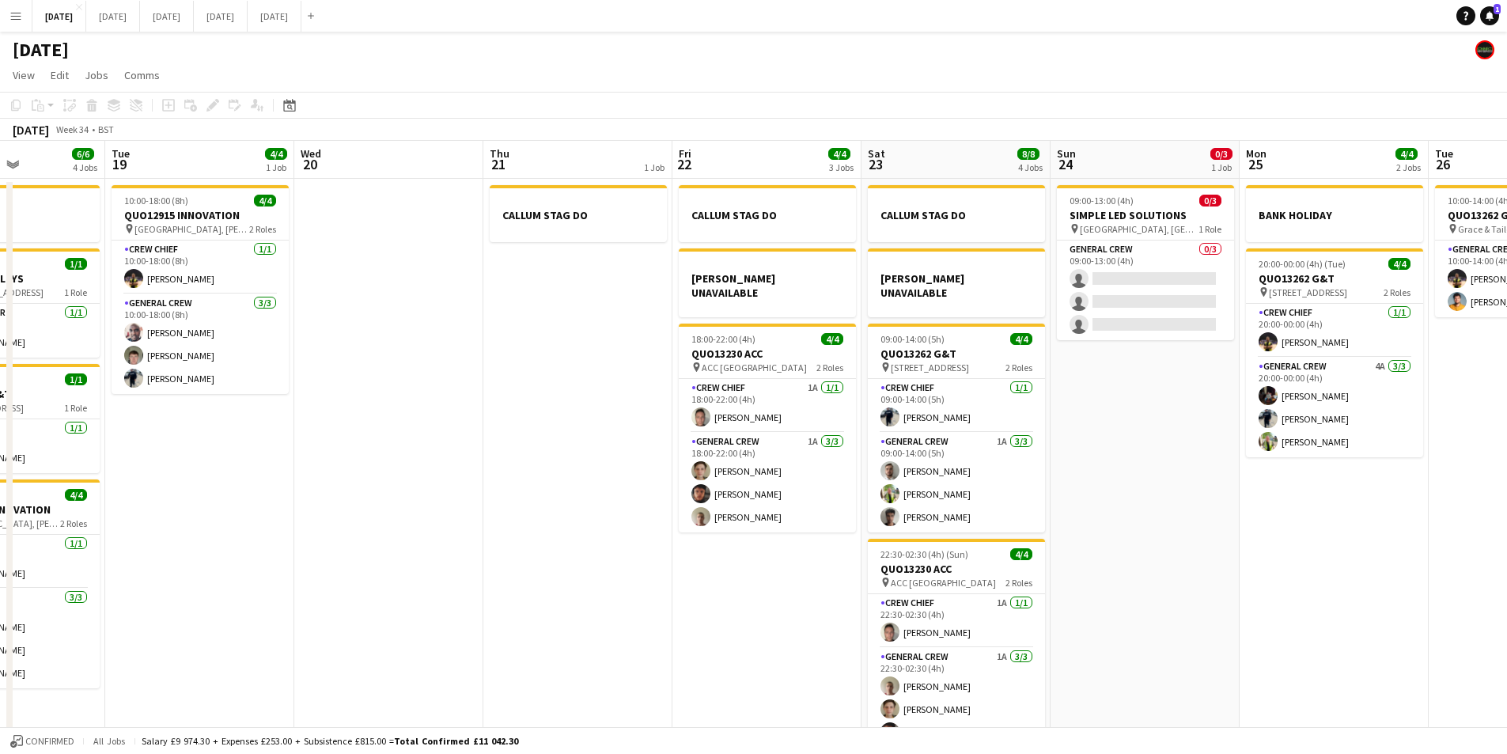
drag, startPoint x: 1397, startPoint y: 519, endPoint x: 1446, endPoint y: 508, distance: 49.5
click at [1440, 514] on app-calendar-viewport "Mon 18 6/6 4 Jobs Tue 19 4/4 1 Job Wed 20 Thu 21 1 Job Fri 22 4/4 3 Jobs Sat 23…" at bounding box center [753, 577] width 1507 height 872
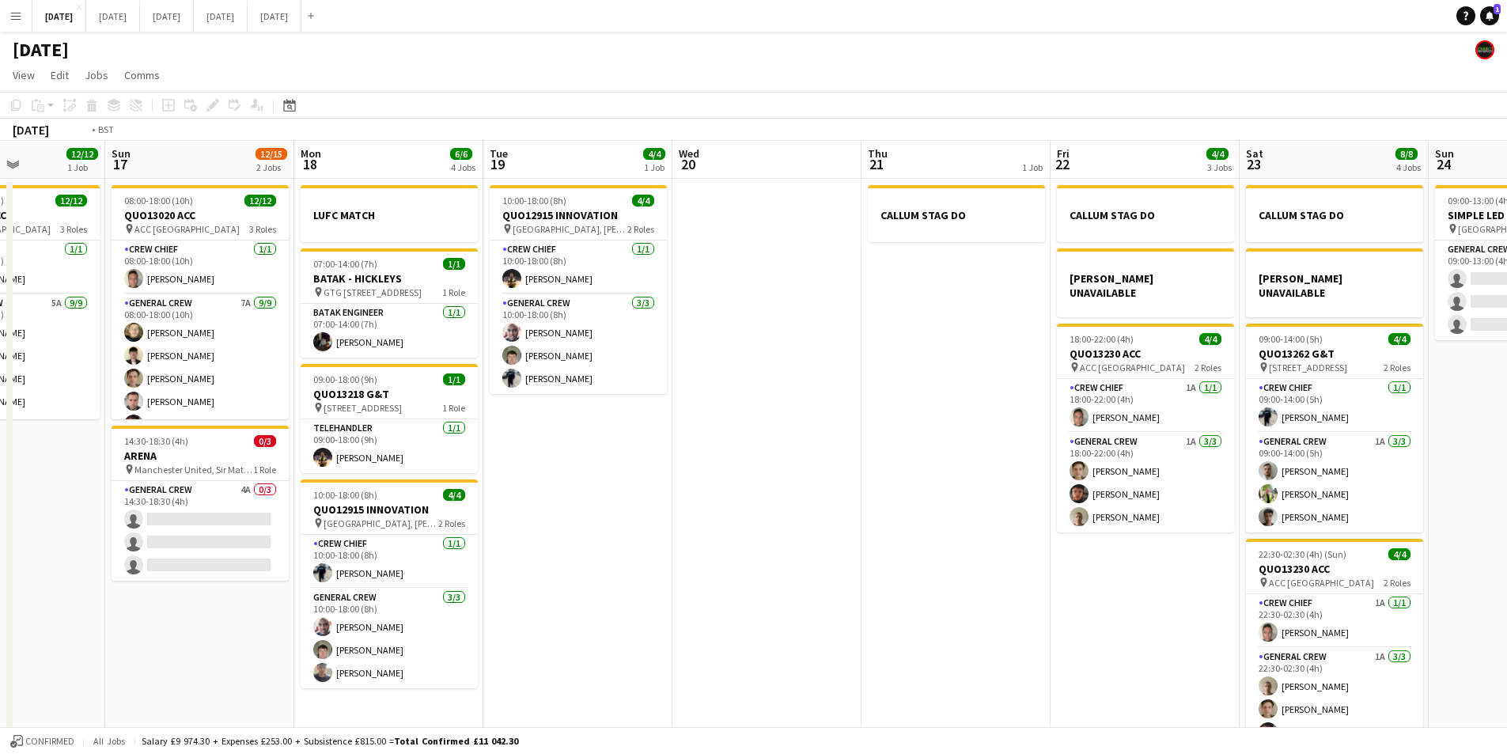
drag, startPoint x: 1173, startPoint y: 517, endPoint x: 949, endPoint y: 537, distance: 225.6
click at [1475, 506] on app-calendar-viewport "Sat 16 12/12 1 Job Sun 17 12/15 2 Jobs Mon 18 6/6 4 Jobs Tue 19 4/4 1 Job Wed 2…" at bounding box center [753, 577] width 1507 height 872
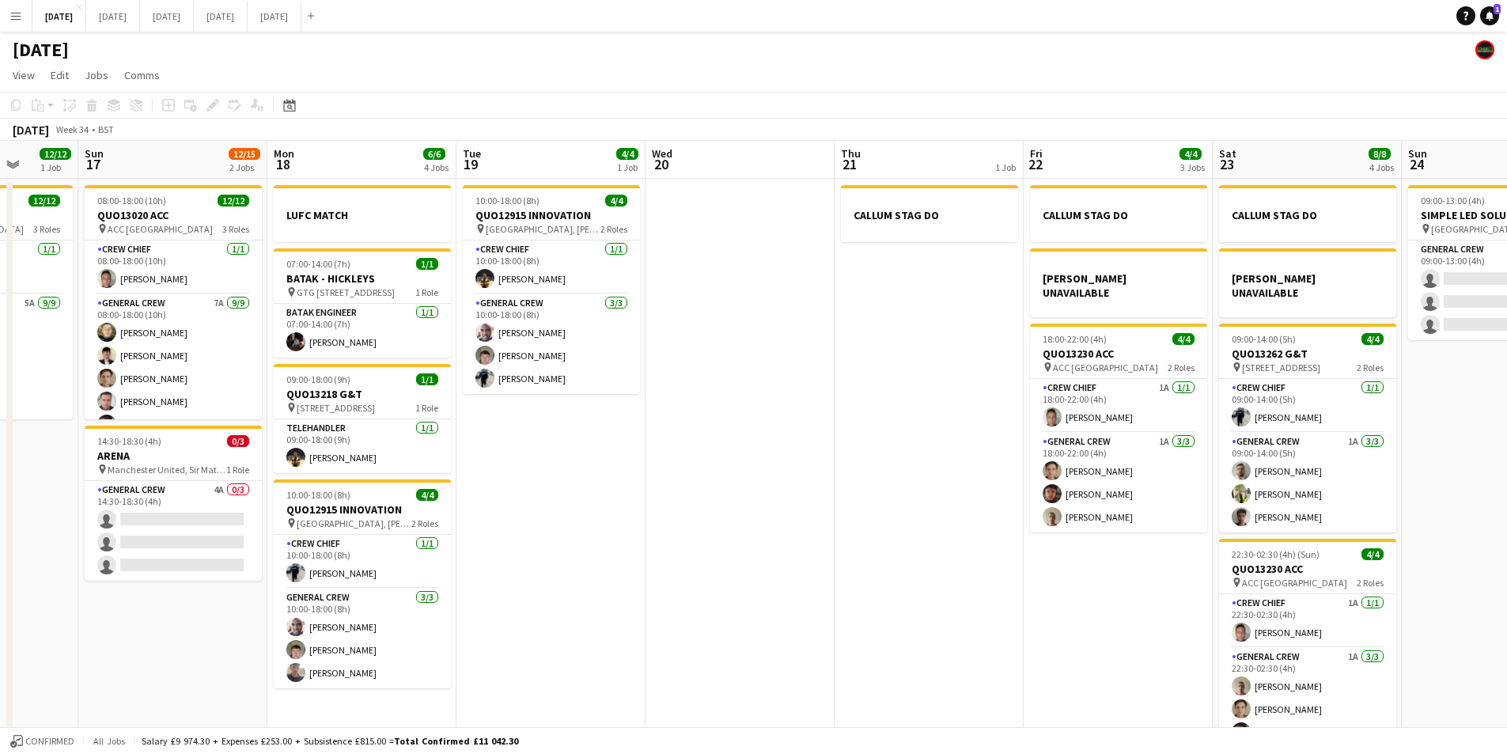
drag, startPoint x: 858, startPoint y: 555, endPoint x: 1109, endPoint y: 553, distance: 250.0
click at [1102, 556] on app-calendar-viewport "Thu 14 4/4 1 Job Fri 15 1/1 1 Job Sat 16 12/12 1 Job Sun 17 12/15 2 Jobs Mon 18…" at bounding box center [753, 577] width 1507 height 872
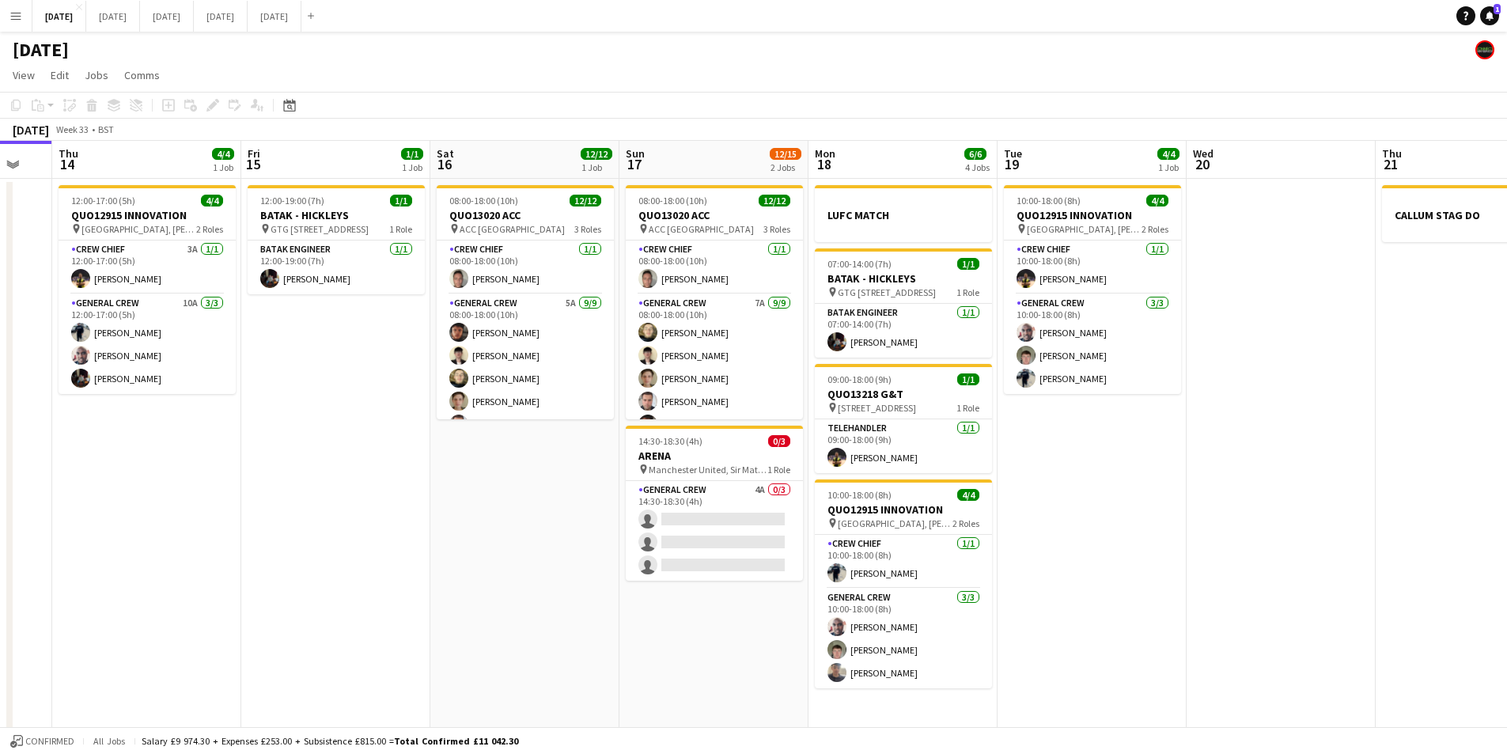
drag, startPoint x: 961, startPoint y: 589, endPoint x: 1126, endPoint y: 523, distance: 177.2
click at [1168, 551] on app-calendar-viewport "Tue 12 Wed 13 Thu 14 4/4 1 Job Fri 15 1/1 1 Job Sat 16 12/12 1 Job Sun 17 12/15…" at bounding box center [753, 577] width 1507 height 872
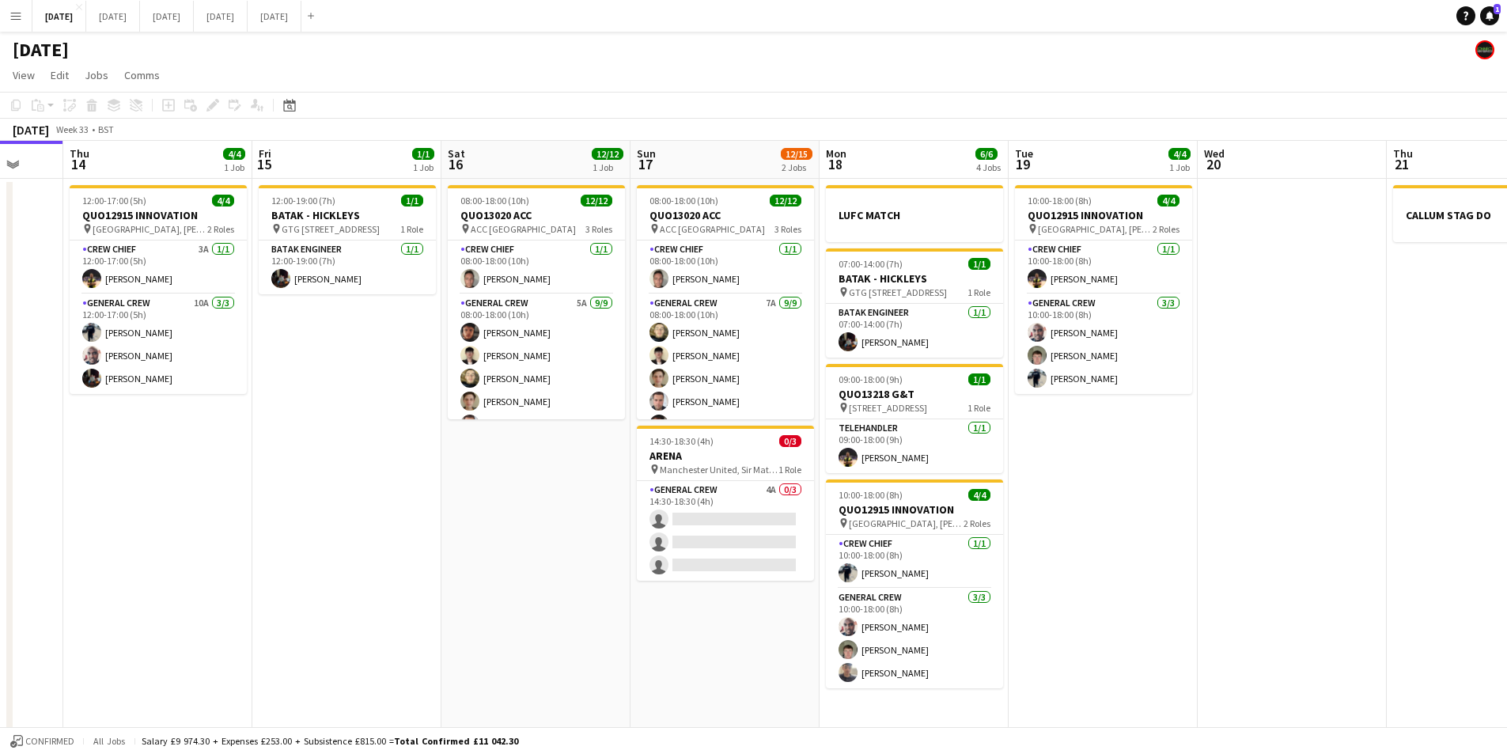
scroll to position [0, 504]
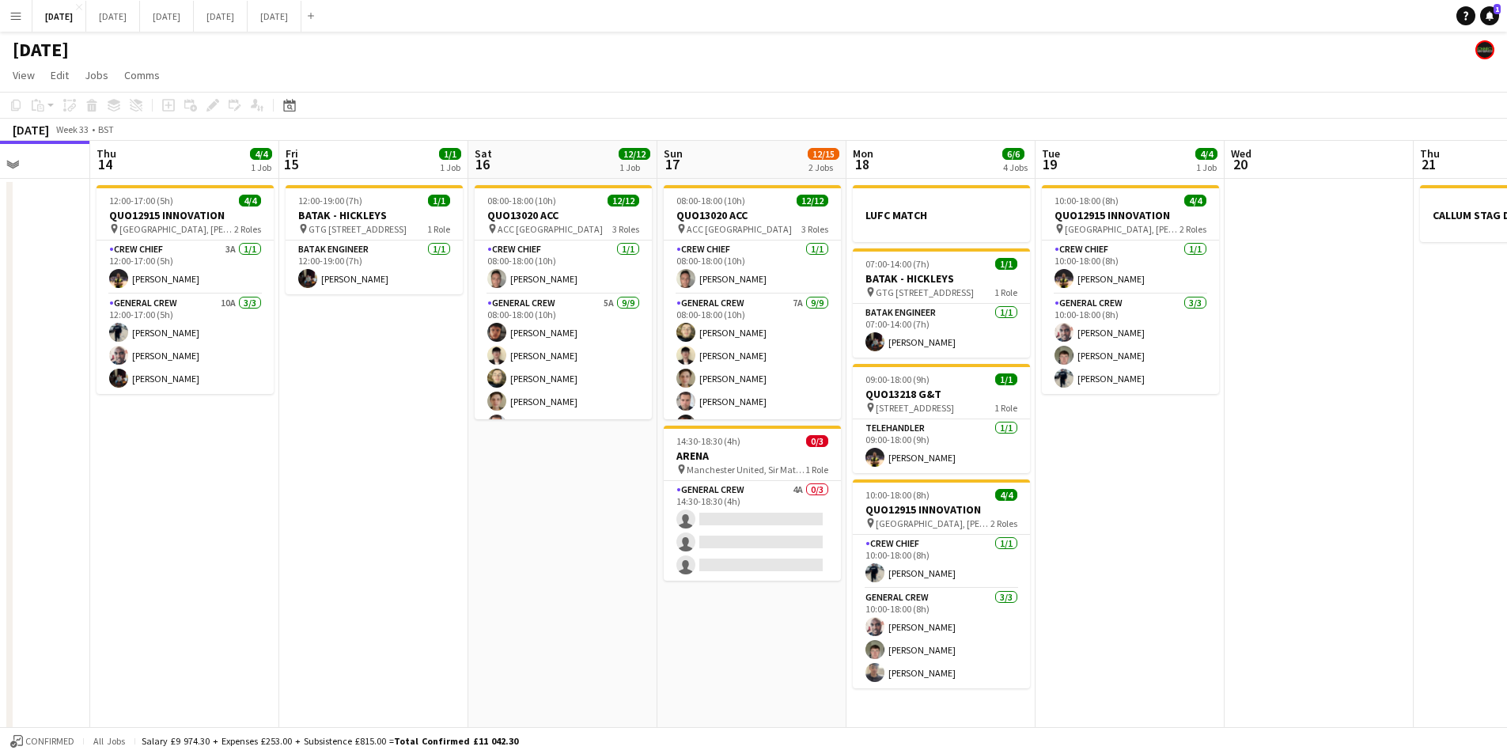
drag, startPoint x: 552, startPoint y: 527, endPoint x: 598, endPoint y: 536, distance: 46.7
click at [598, 536] on app-calendar-viewport "Mon 11 Tue 12 Wed 13 Thu 14 4/4 1 Job Fri 15 1/1 1 Job Sat 16 12/12 1 Job Sun 1…" at bounding box center [753, 577] width 1507 height 872
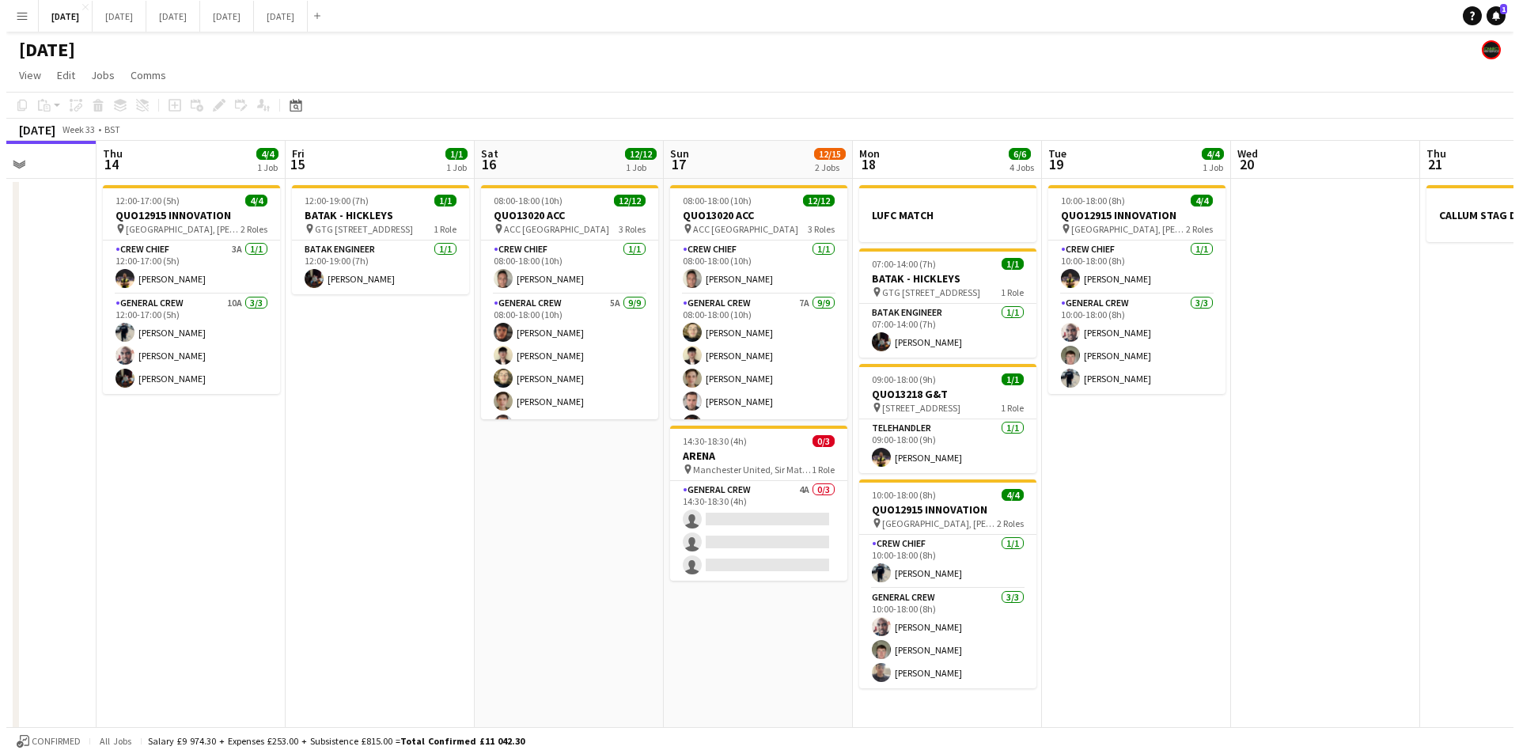
scroll to position [0, 458]
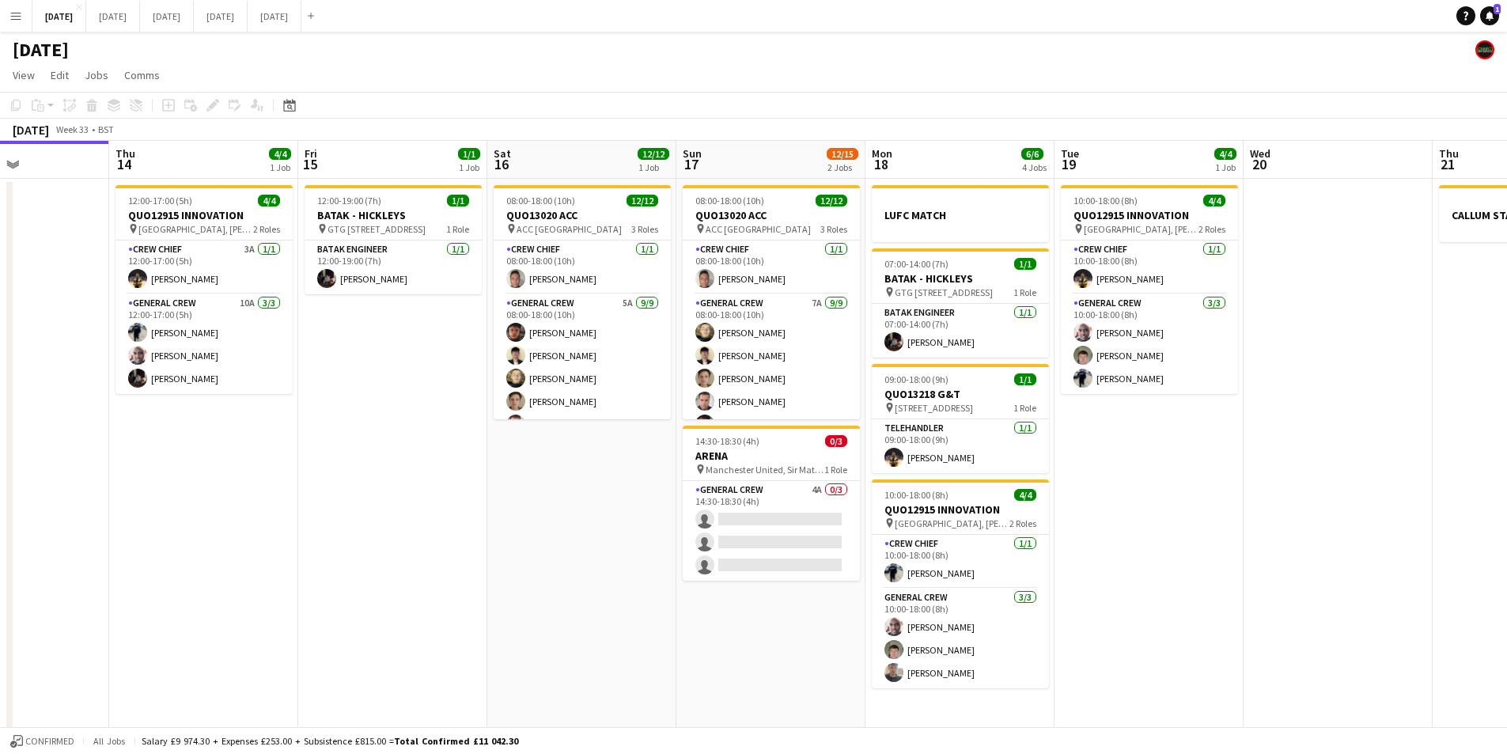
click at [434, 519] on app-date-cell "12:00-19:00 (7h) 1/1 BATAK - HICKLEYS pin GTG West Midlands, Bearing Dr, Willen…" at bounding box center [392, 596] width 189 height 834
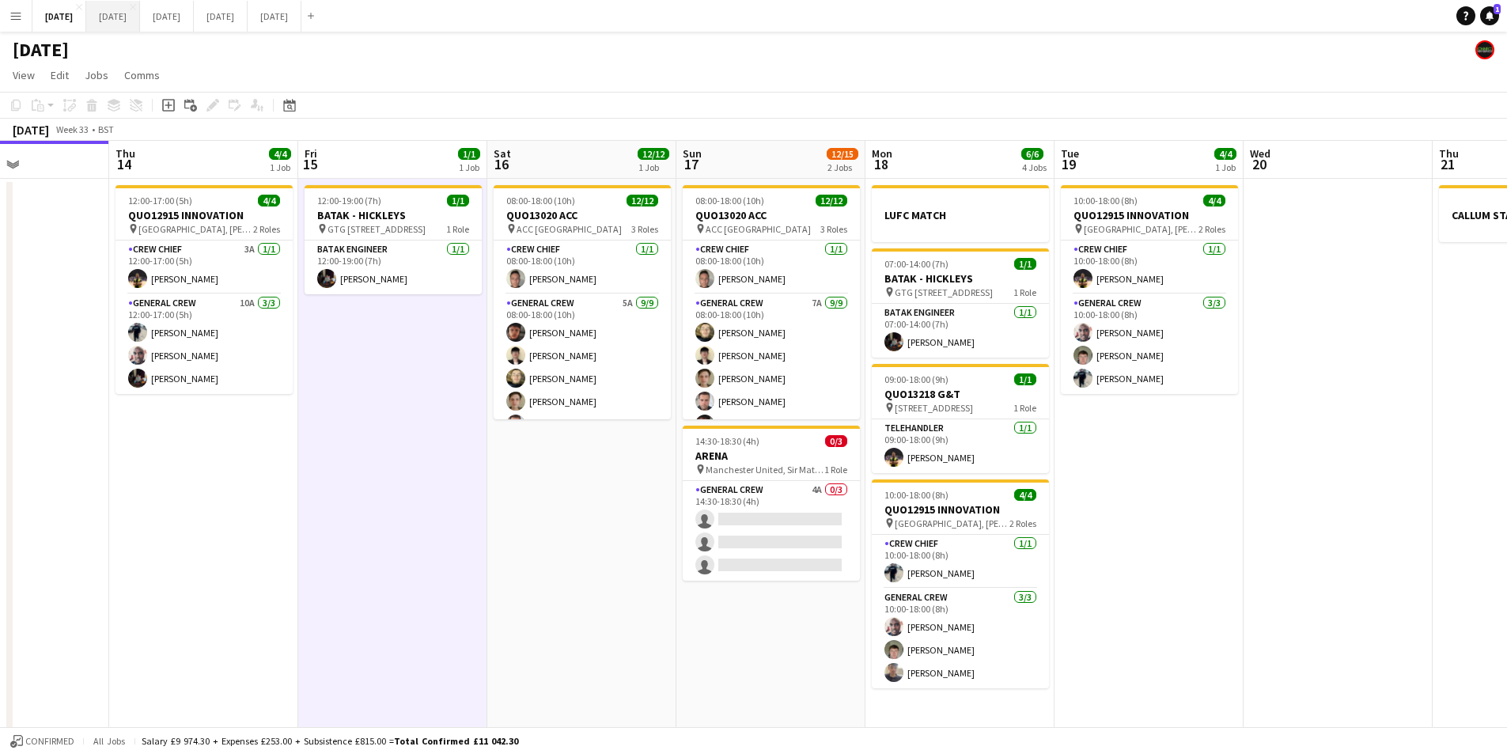
click at [140, 13] on button "[DATE] Close" at bounding box center [113, 16] width 54 height 31
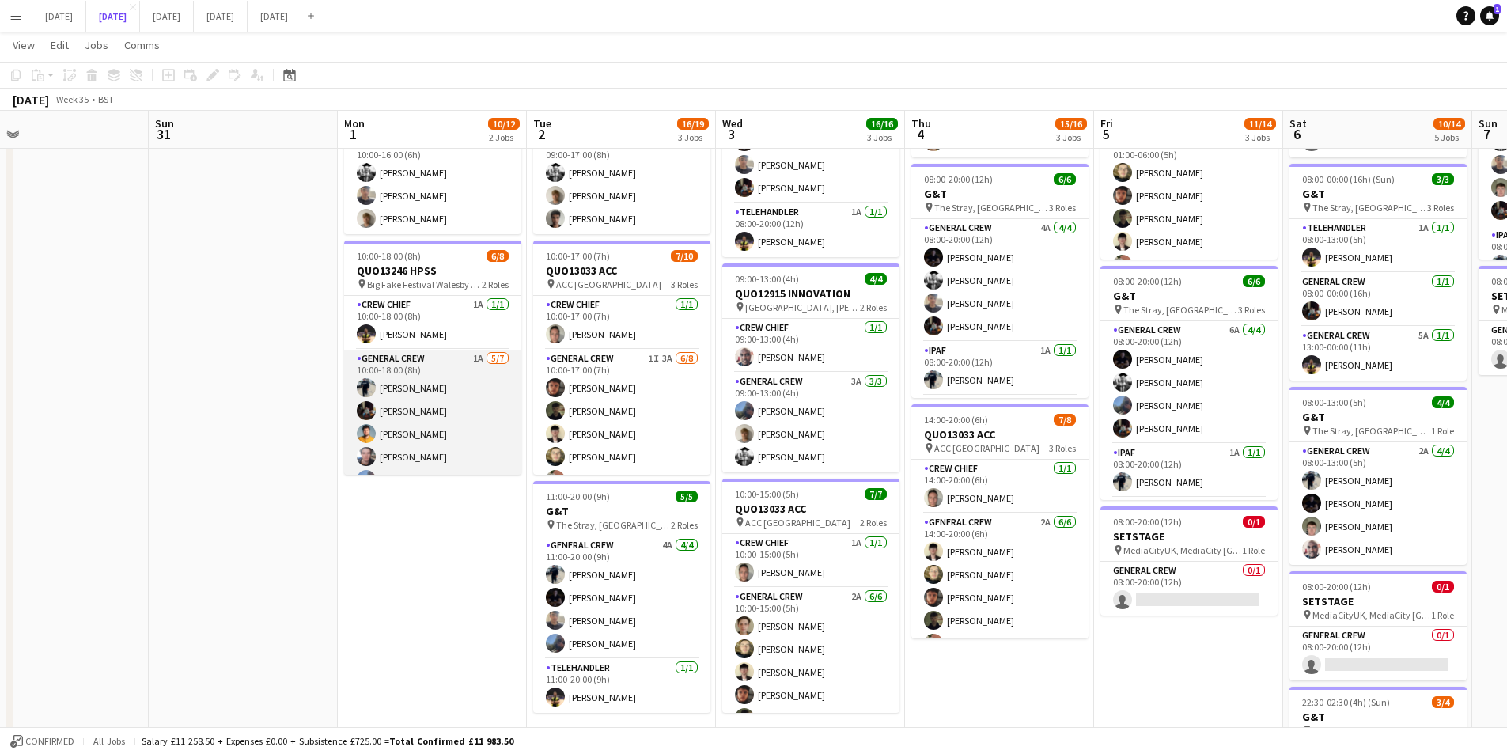
scroll to position [66, 0]
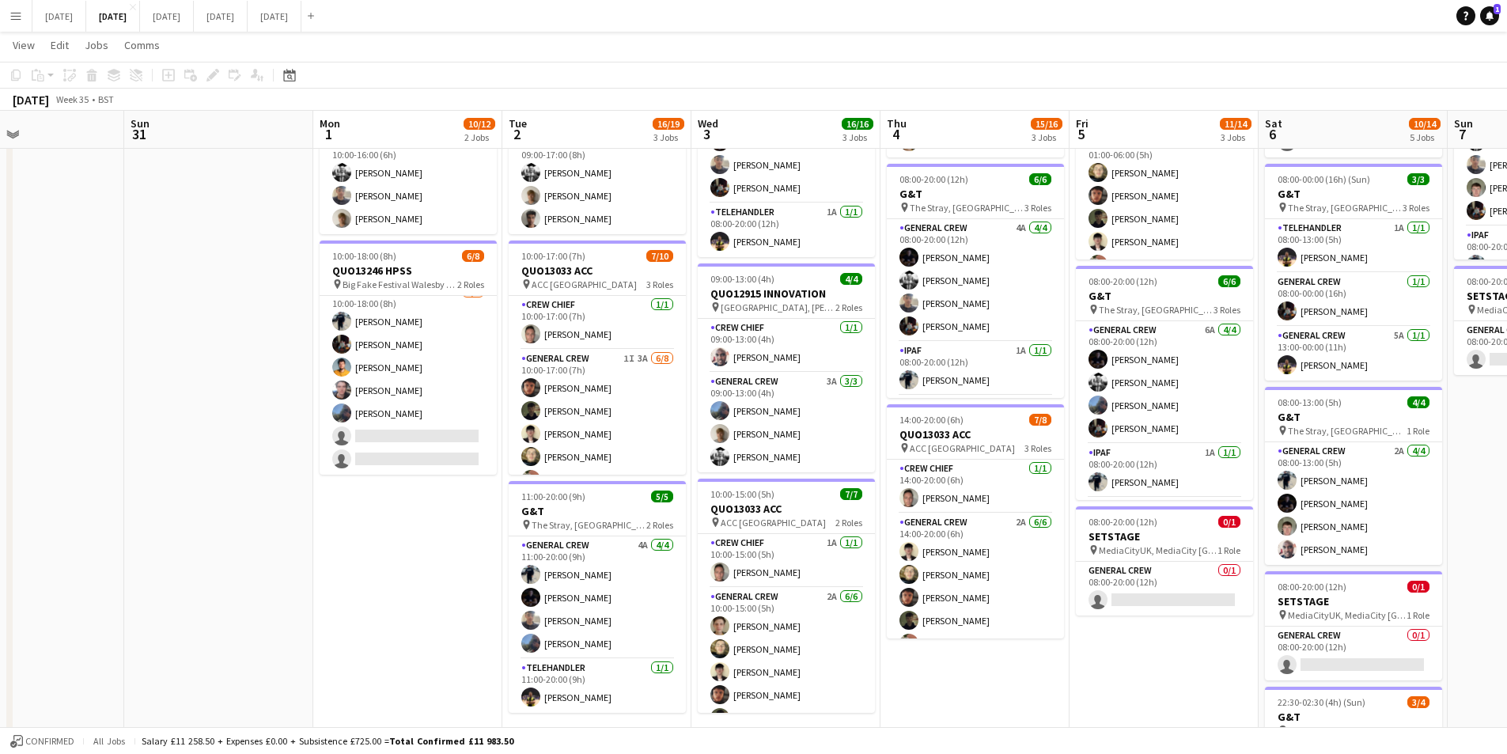
drag, startPoint x: 452, startPoint y: 533, endPoint x: 483, endPoint y: 491, distance: 52.1
click at [426, 533] on app-calendar-viewport "Thu 28 Fri 29 Sat 30 Sun 31 Mon 1 10/12 2 Jobs Tue 2 16/19 3 Jobs Wed 3 16/16 3…" at bounding box center [753, 402] width 1507 height 999
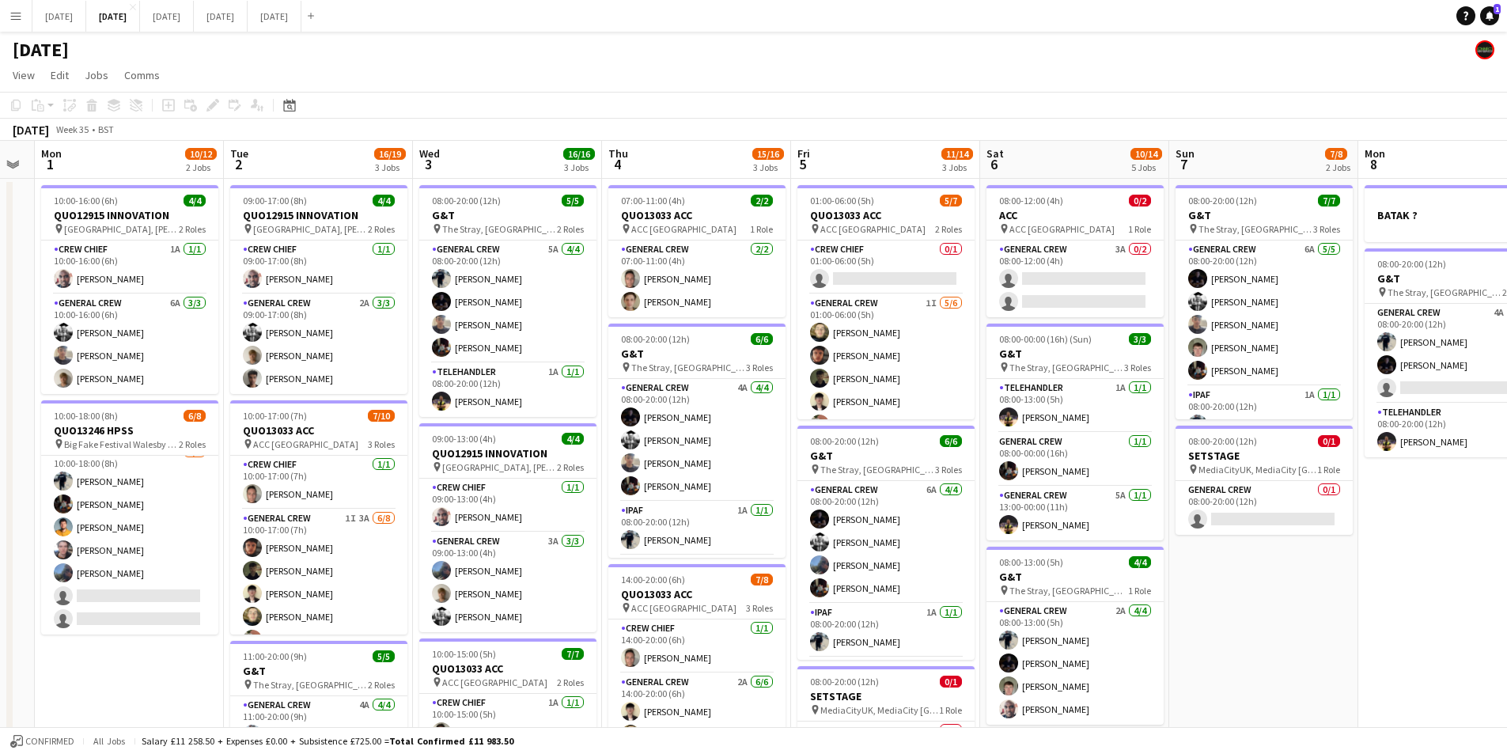
scroll to position [0, 479]
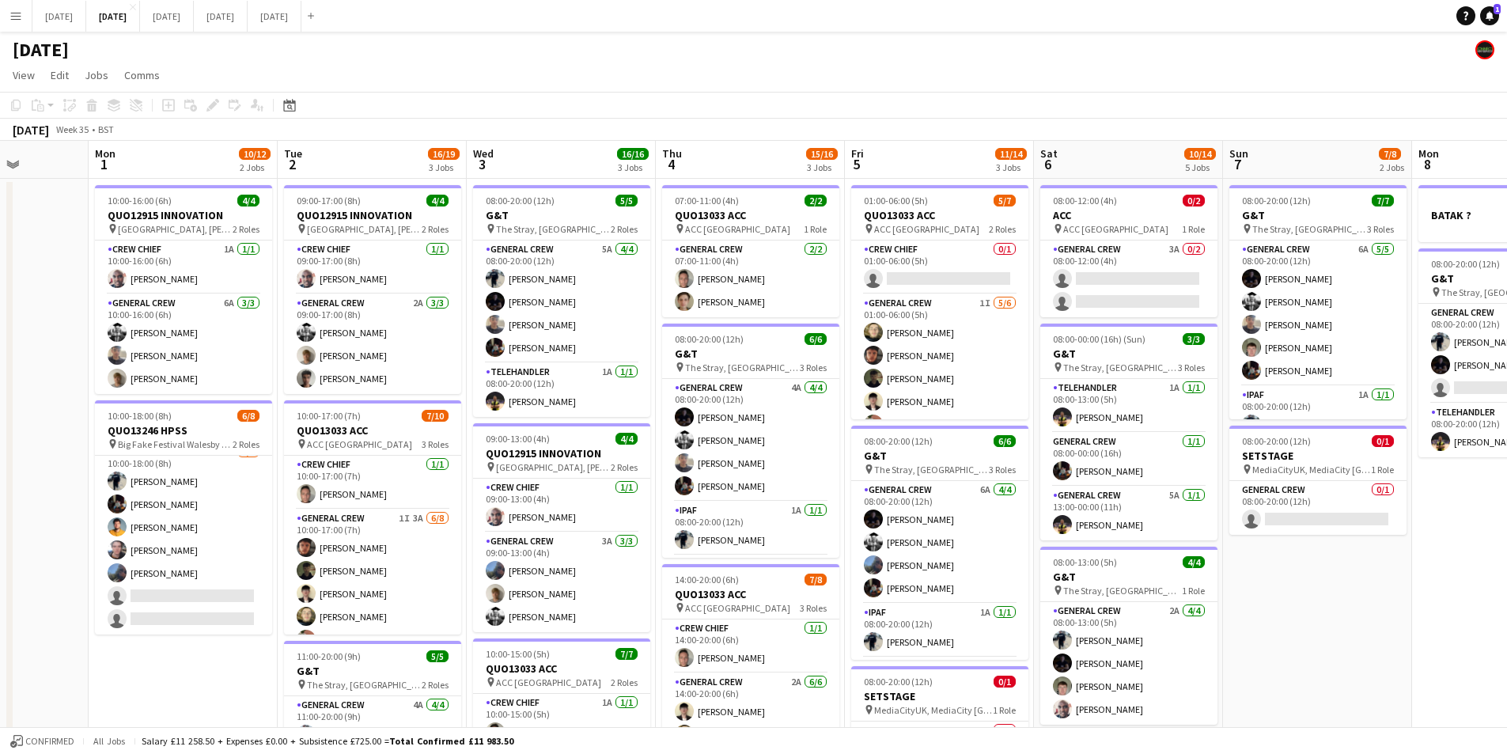
drag, startPoint x: 1463, startPoint y: 554, endPoint x: 1232, endPoint y: 498, distance: 237.8
click at [1239, 512] on app-calendar-viewport "Fri 29 Sat 30 Sun 31 Mon 1 10/12 2 Jobs Tue 2 16/19 3 Jobs Wed 3 16/16 3 Jobs T…" at bounding box center [753, 602] width 1507 height 922
click at [1124, 283] on app-card-role "General Crew 3A 0/2 08:00-12:00 (4h) single-neutral-actions single-neutral-acti…" at bounding box center [1128, 279] width 177 height 77
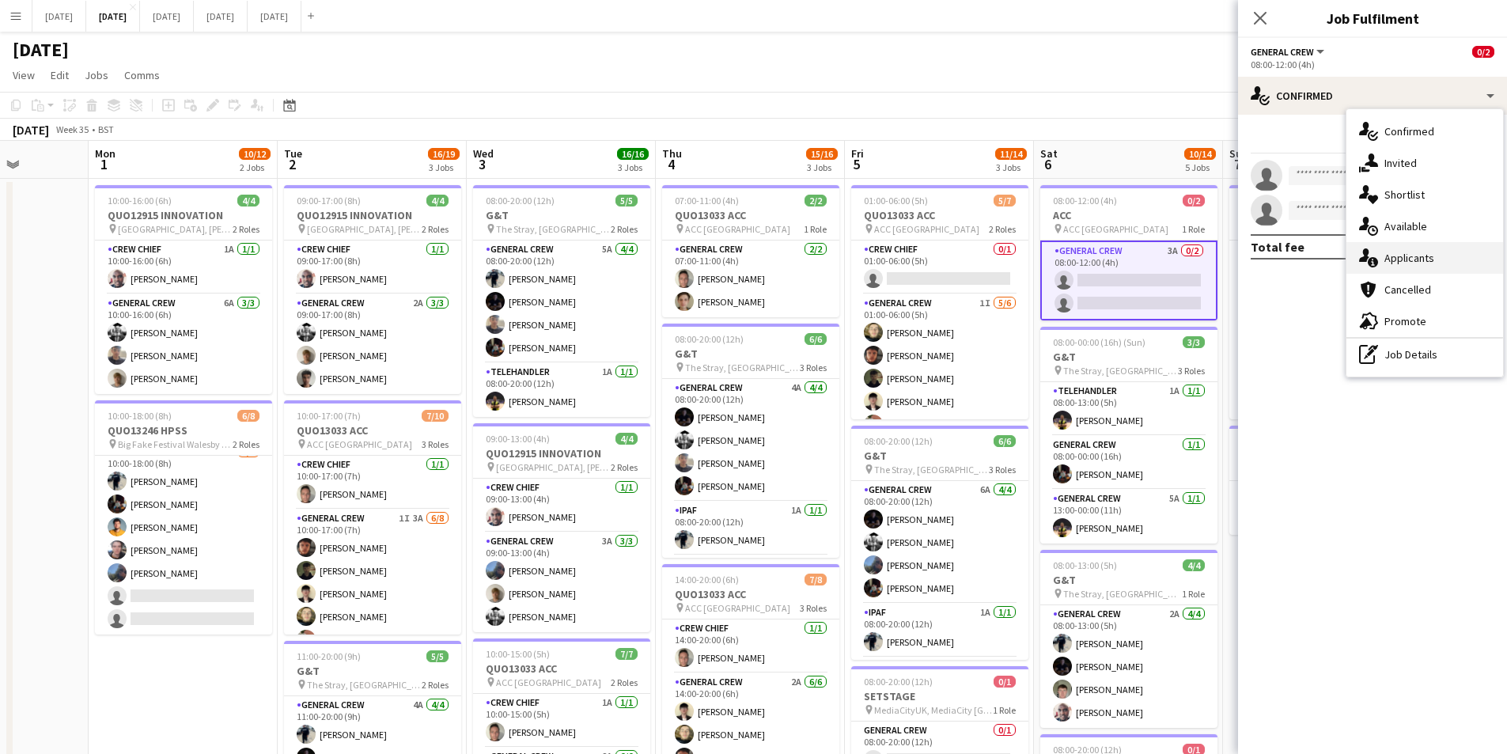
click at [1411, 256] on div "single-neutral-actions-information Applicants" at bounding box center [1425, 258] width 157 height 32
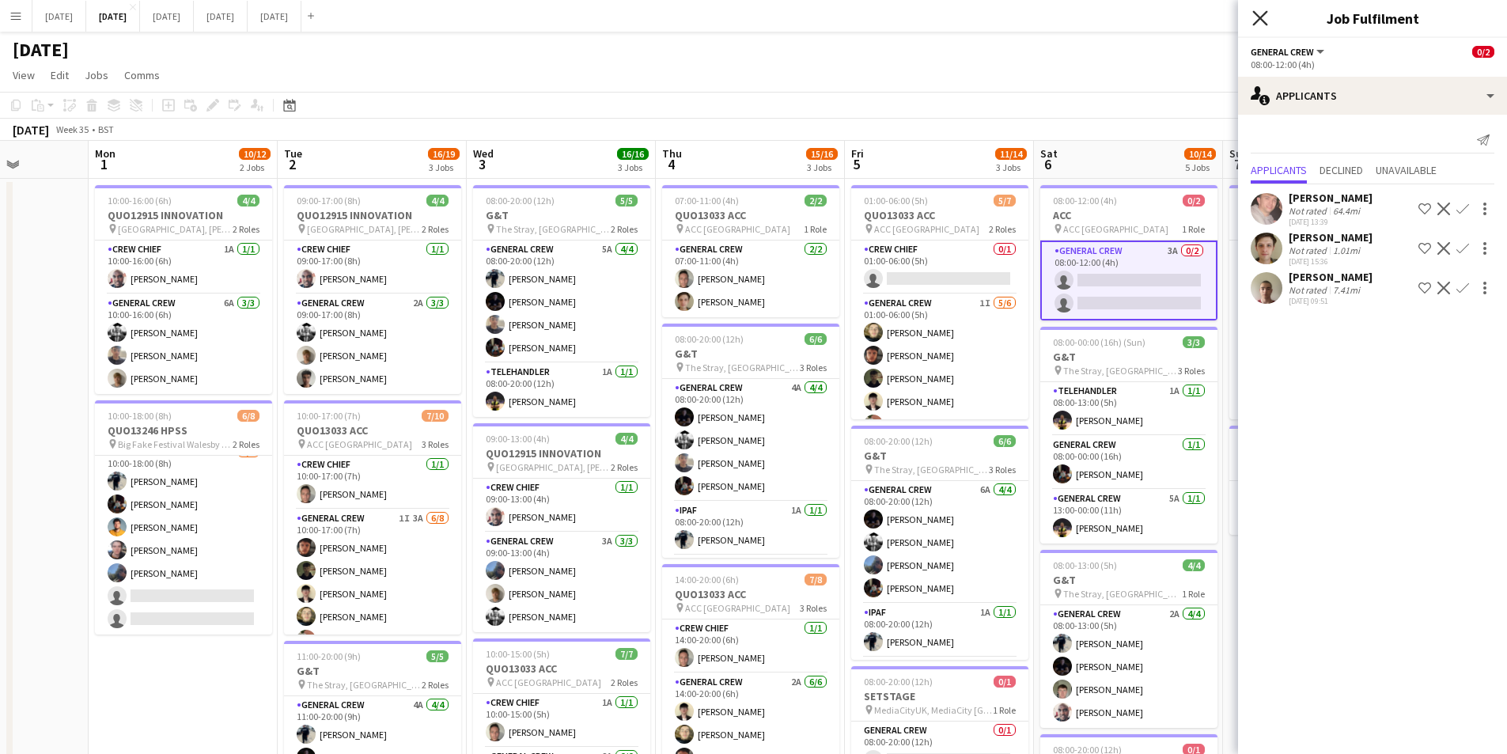
click at [1263, 13] on icon "Close pop-in" at bounding box center [1260, 17] width 15 height 15
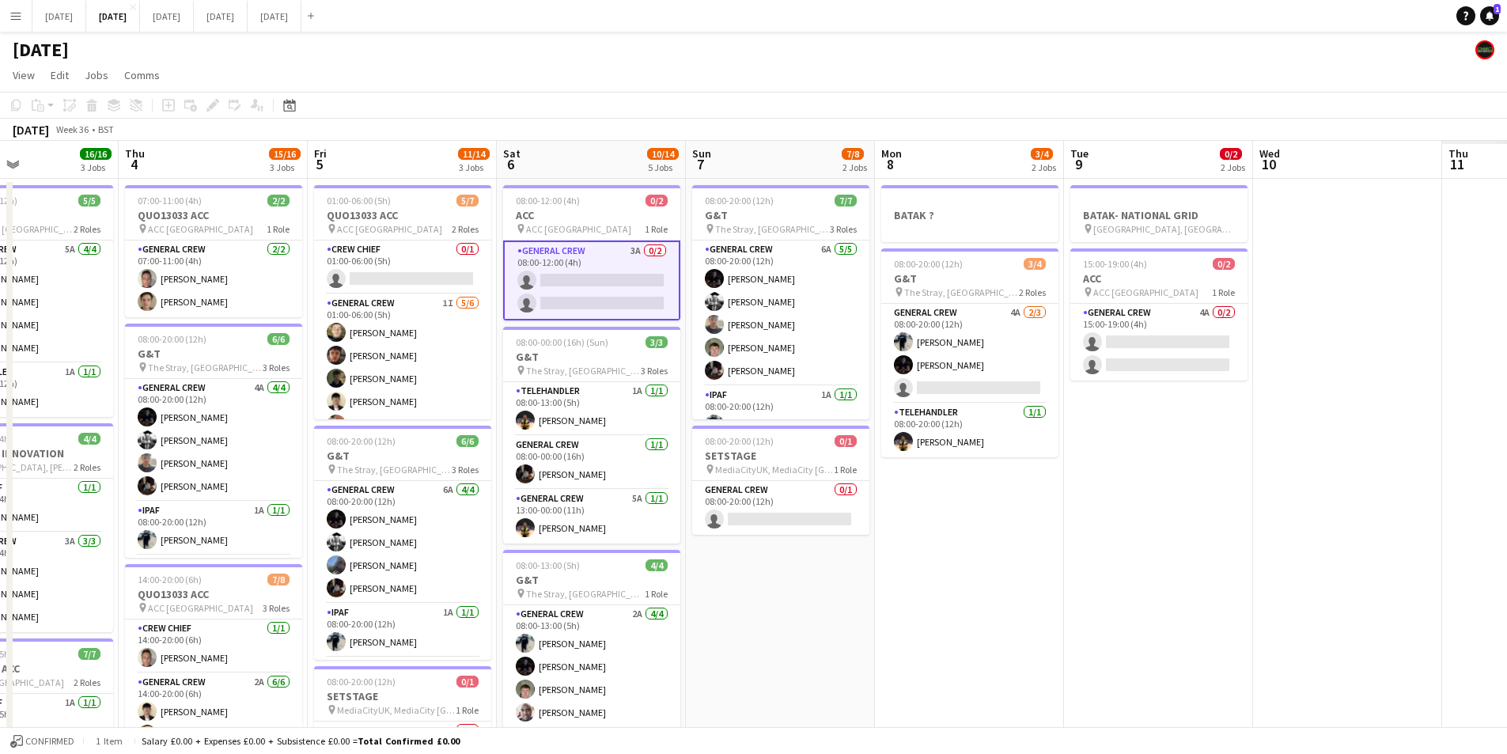
drag, startPoint x: 1425, startPoint y: 672, endPoint x: 1038, endPoint y: 640, distance: 388.2
click at [1038, 640] on app-calendar-viewport "Sun 31 Mon 1 10/12 2 Jobs Tue 2 16/19 3 Jobs Wed 3 16/16 3 Jobs Thu 4 15/16 3 J…" at bounding box center [753, 602] width 1507 height 922
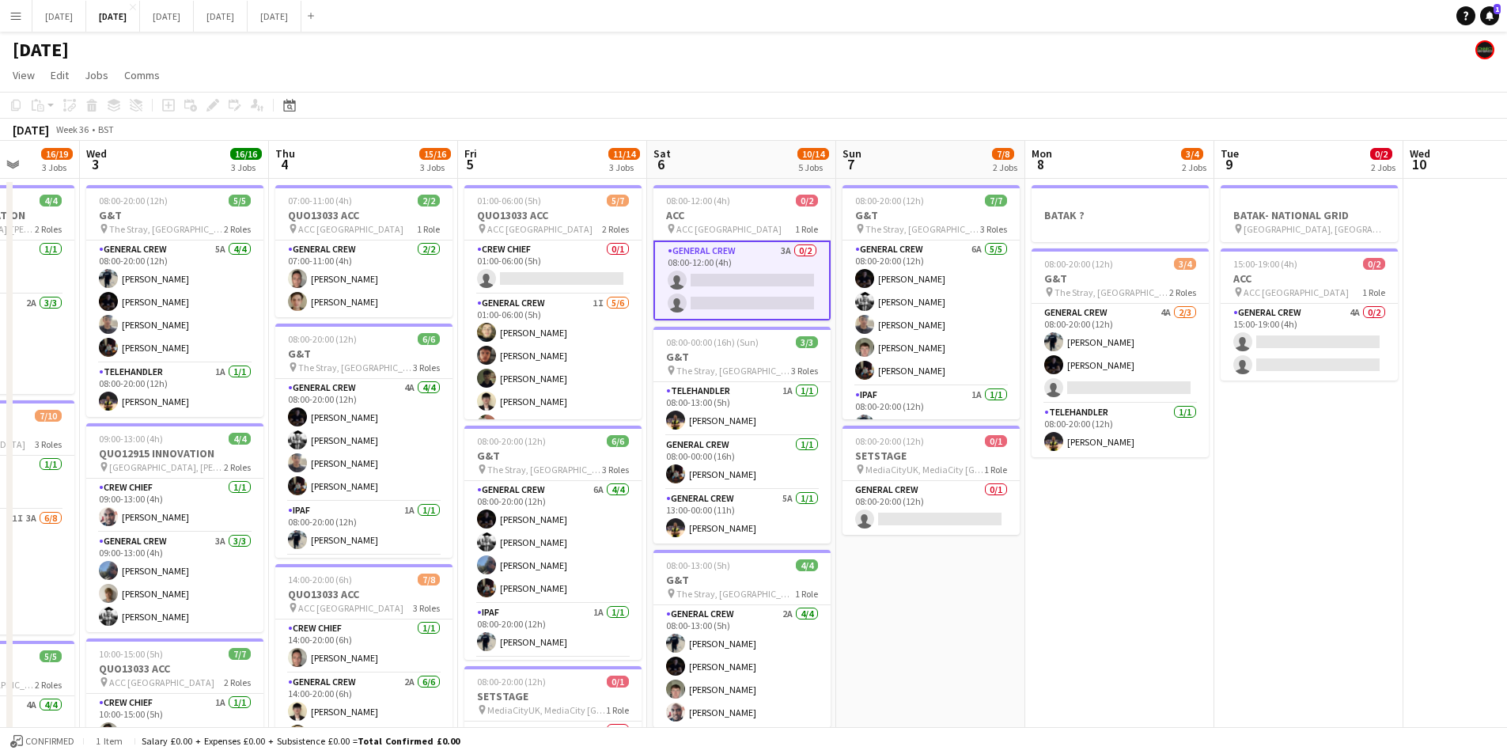
click at [1276, 335] on app-card-role "General Crew 4A 0/2 15:00-19:00 (4h) single-neutral-actions single-neutral-acti…" at bounding box center [1309, 342] width 177 height 77
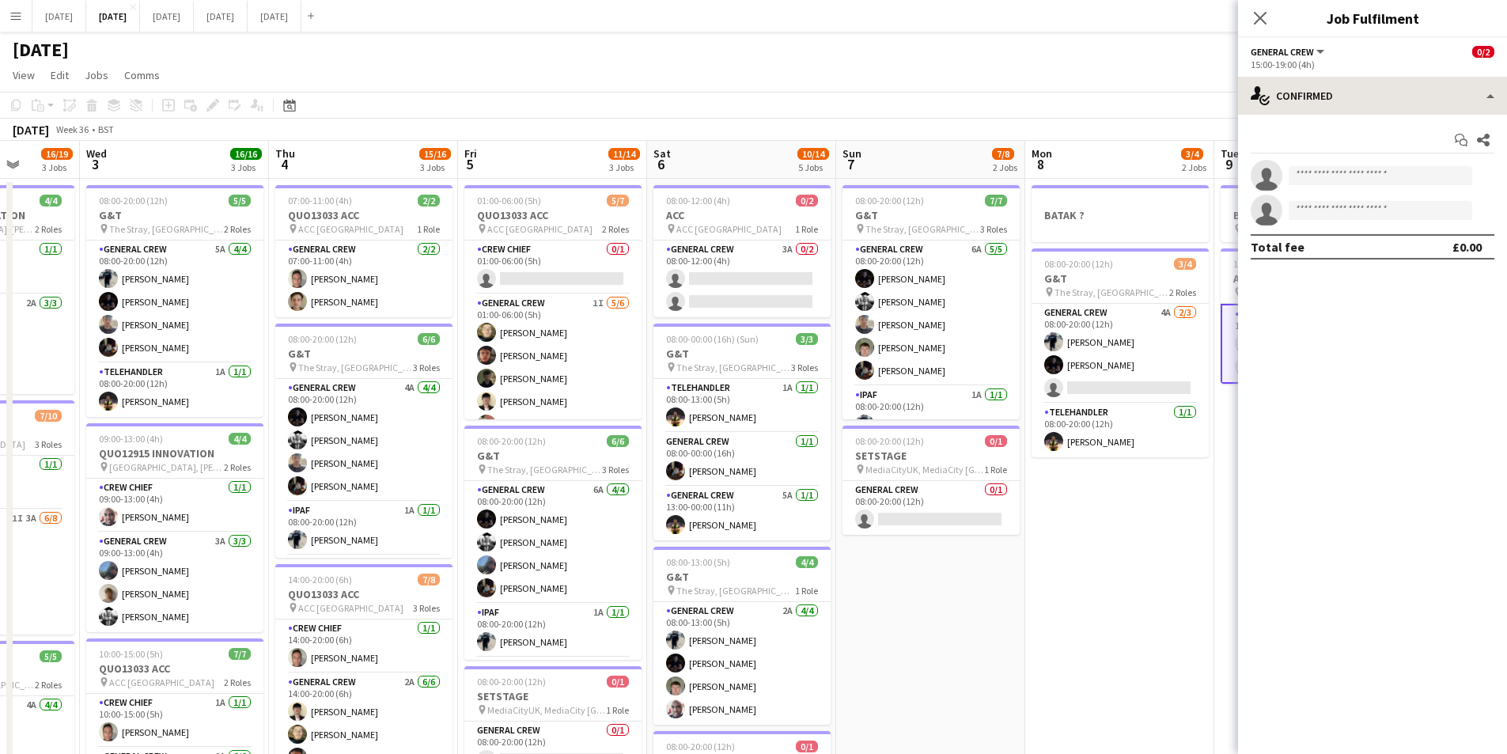
scroll to position [0, 486]
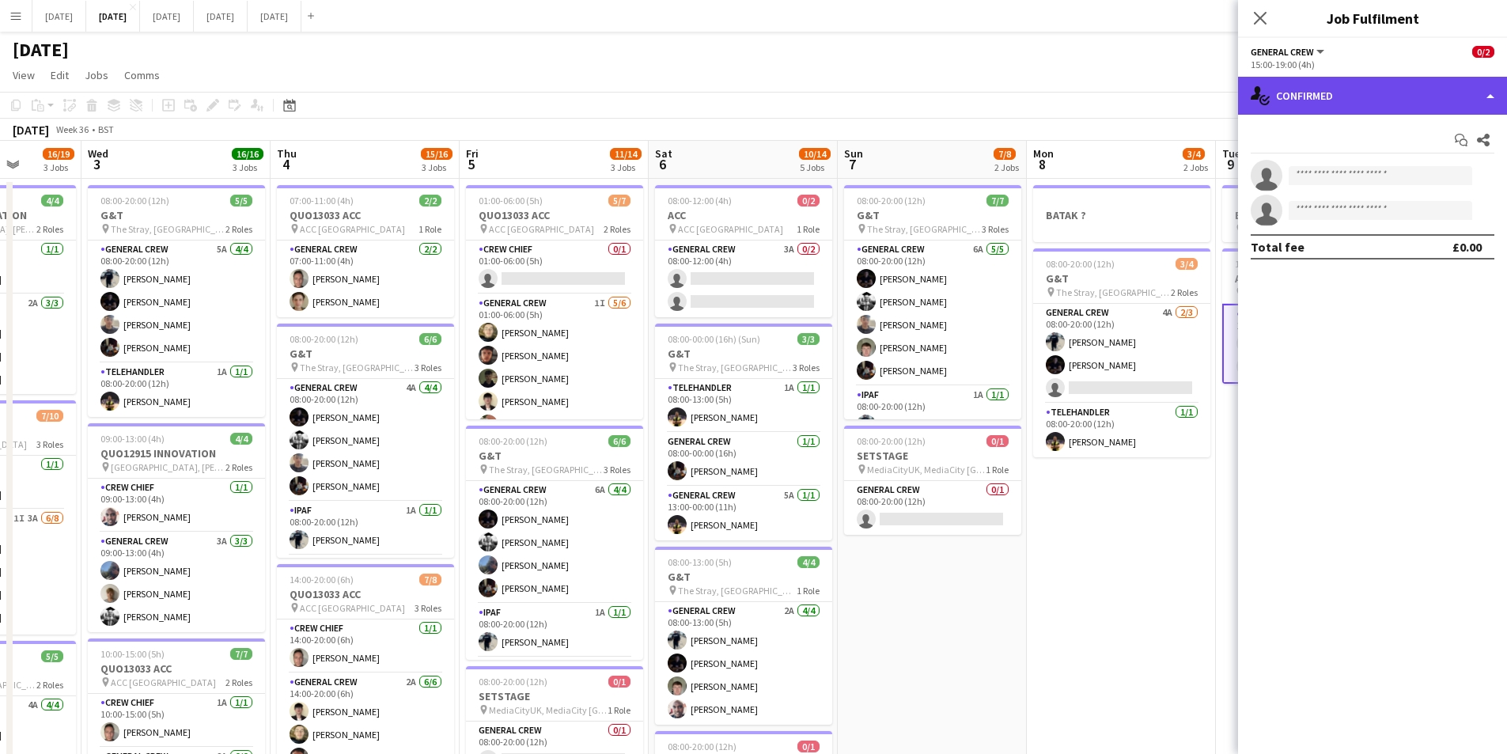
click at [1358, 93] on div "single-neutral-actions-check-2 Confirmed" at bounding box center [1372, 96] width 269 height 38
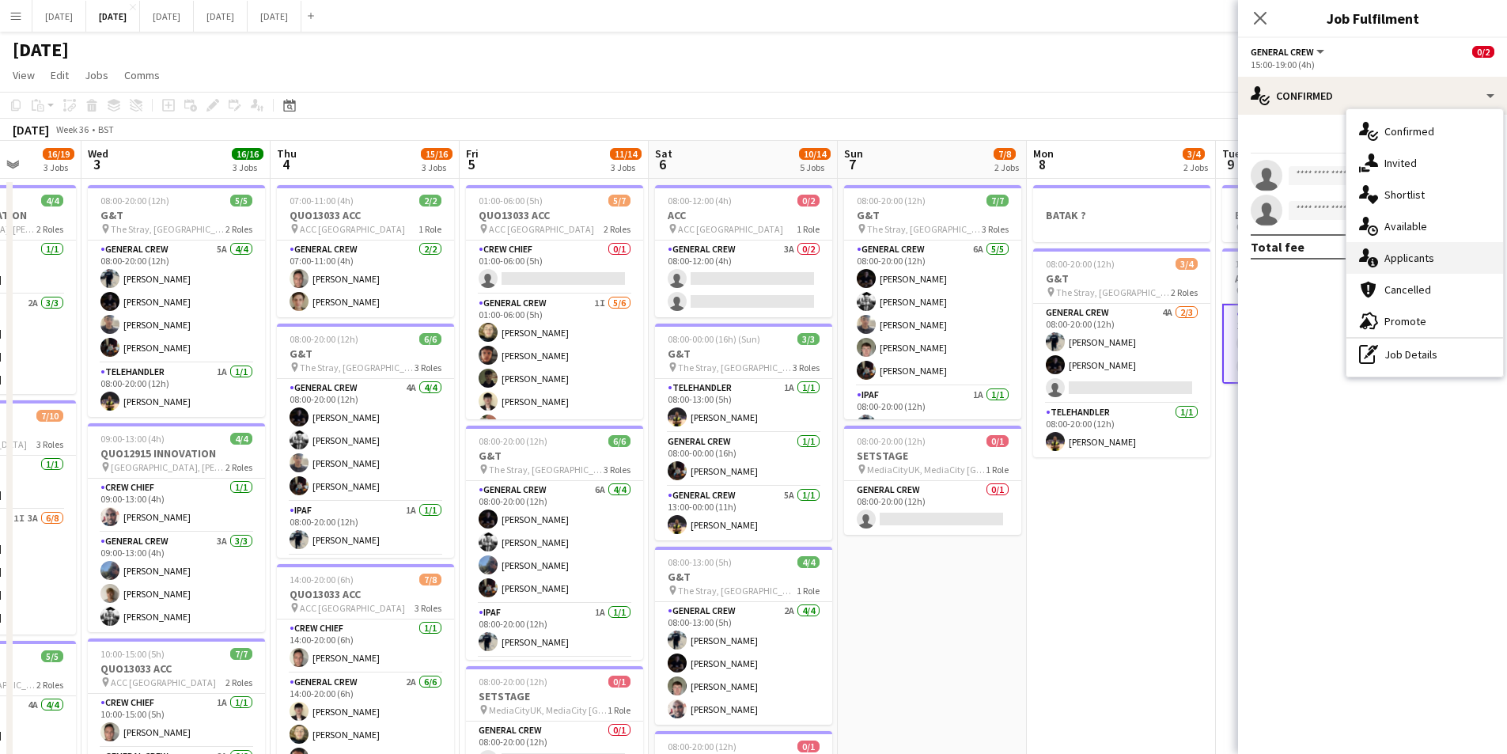
click at [1412, 259] on div "single-neutral-actions-information Applicants" at bounding box center [1425, 258] width 157 height 32
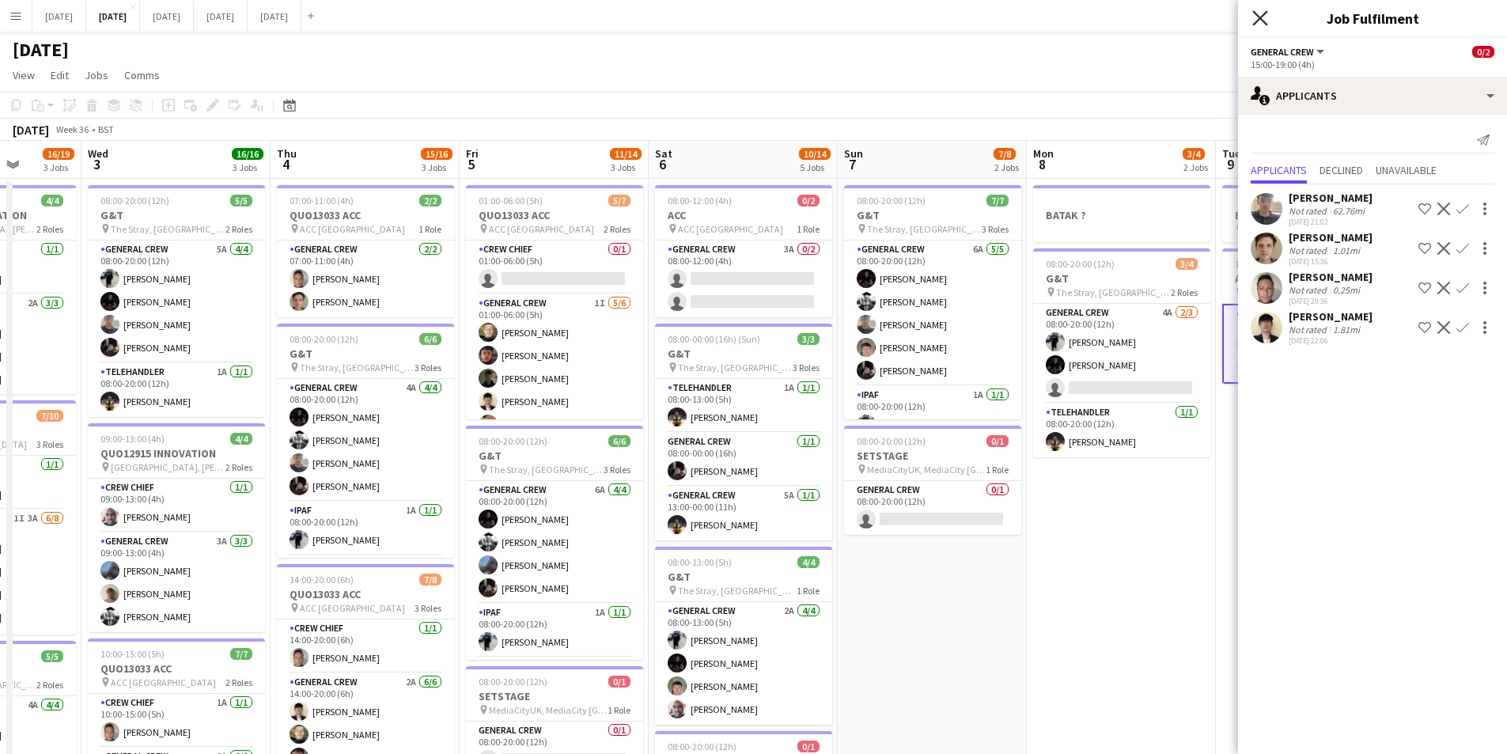
click at [1260, 18] on icon at bounding box center [1260, 17] width 15 height 15
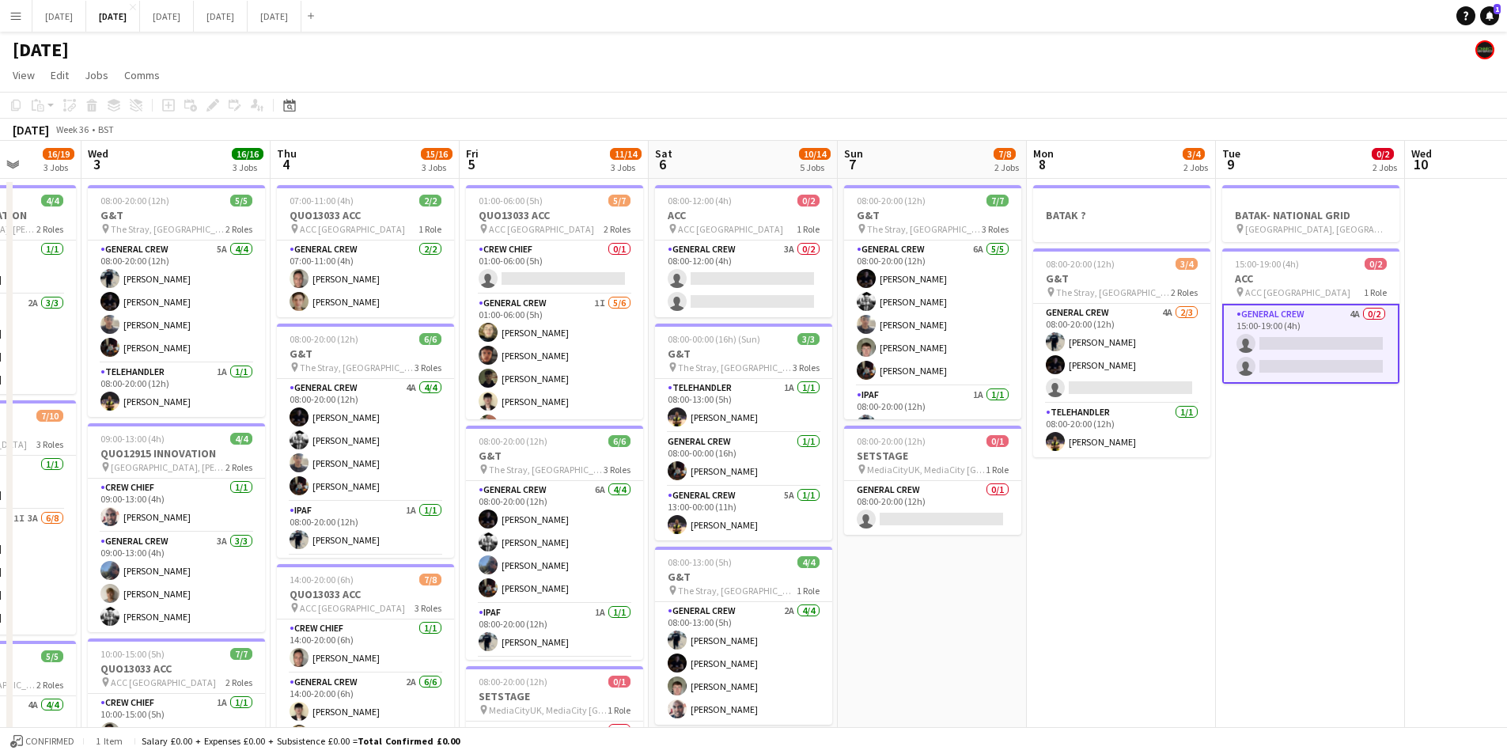
drag, startPoint x: 1014, startPoint y: 582, endPoint x: 1139, endPoint y: 596, distance: 125.0
click at [1135, 600] on app-calendar-viewport "Sun 31 Mon 1 10/12 2 Jobs Tue 2 16/19 3 Jobs Wed 3 16/16 3 Jobs Thu 4 15/16 3 J…" at bounding box center [753, 602] width 1507 height 922
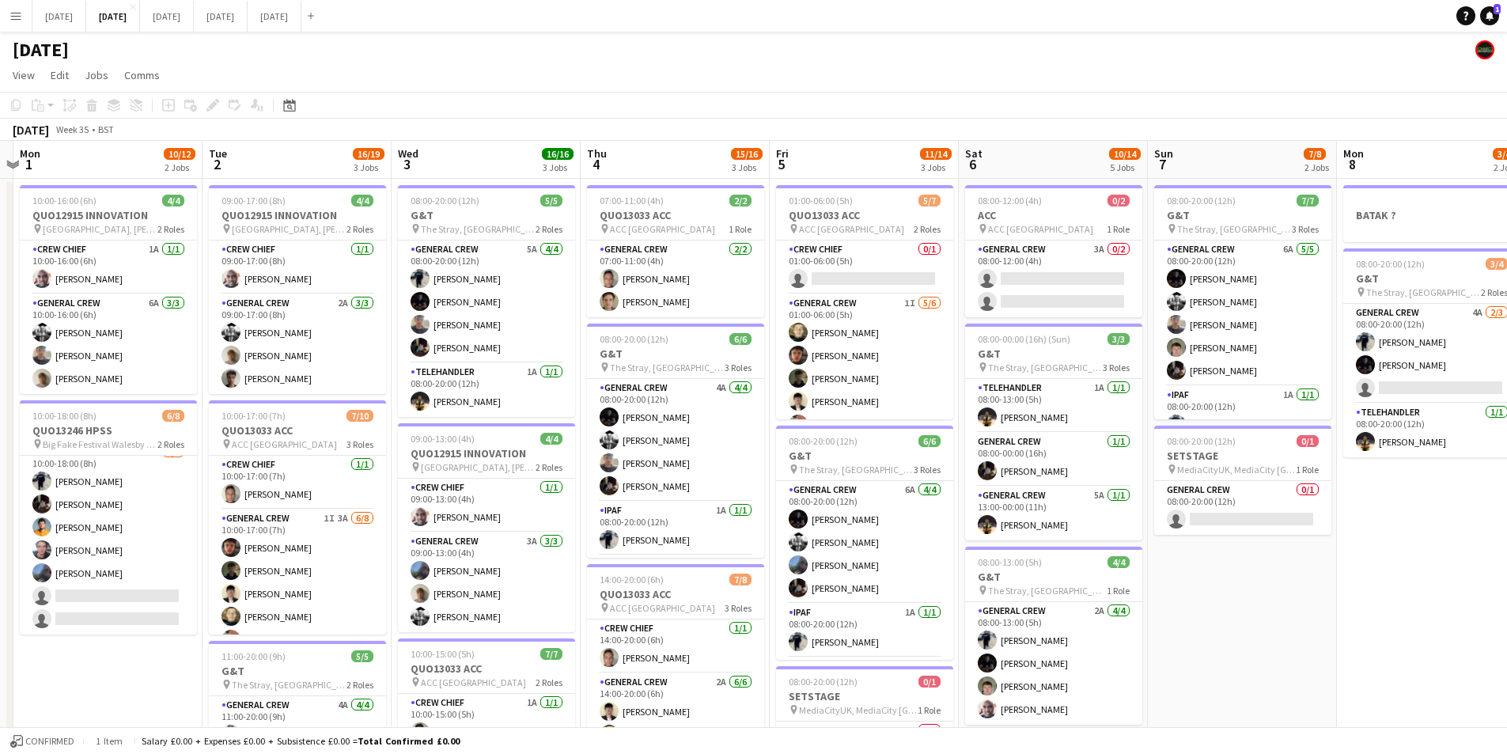
drag, startPoint x: 1116, startPoint y: 621, endPoint x: 1228, endPoint y: 616, distance: 112.5
click at [1228, 616] on app-calendar-viewport "Sat 30 Sun 31 Mon 1 10/12 2 Jobs Tue 2 16/19 3 Jobs Wed 3 16/16 3 Jobs Thu 4 15…" at bounding box center [753, 602] width 1507 height 922
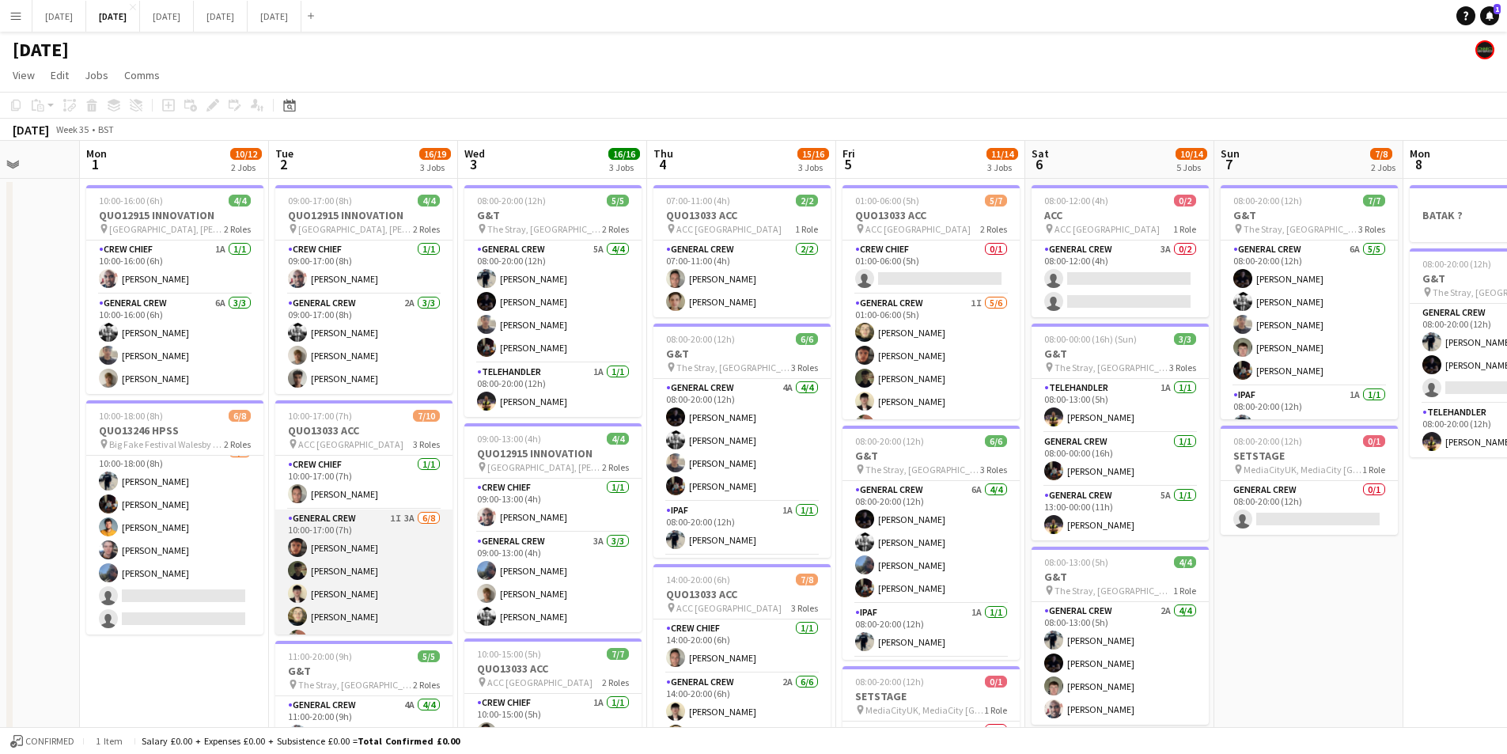
scroll to position [143, 0]
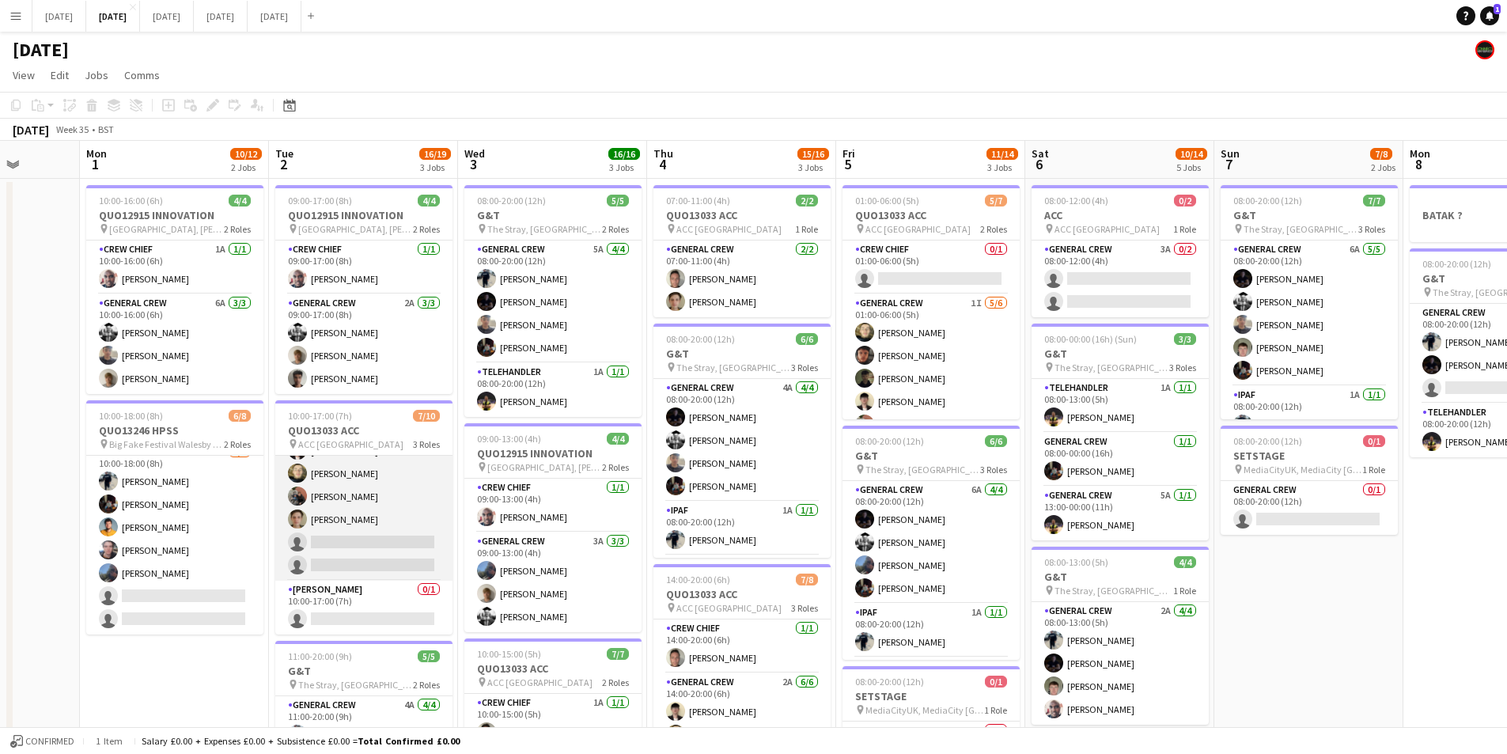
click at [398, 525] on app-card-role "General Crew 1I 3A [DATE] 10:00-17:00 (7h) [PERSON_NAME] [PERSON_NAME] [PERSON_…" at bounding box center [363, 473] width 177 height 214
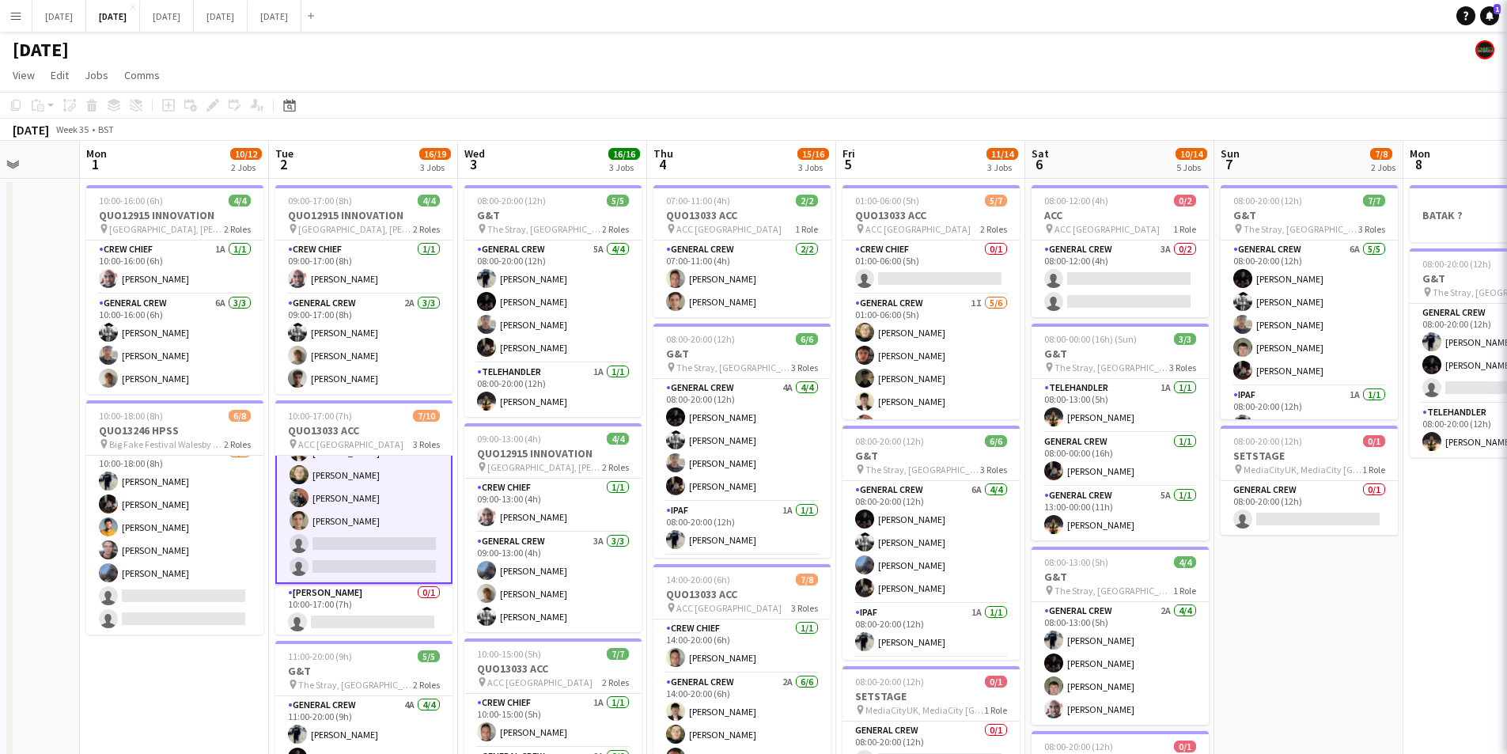
scroll to position [145, 0]
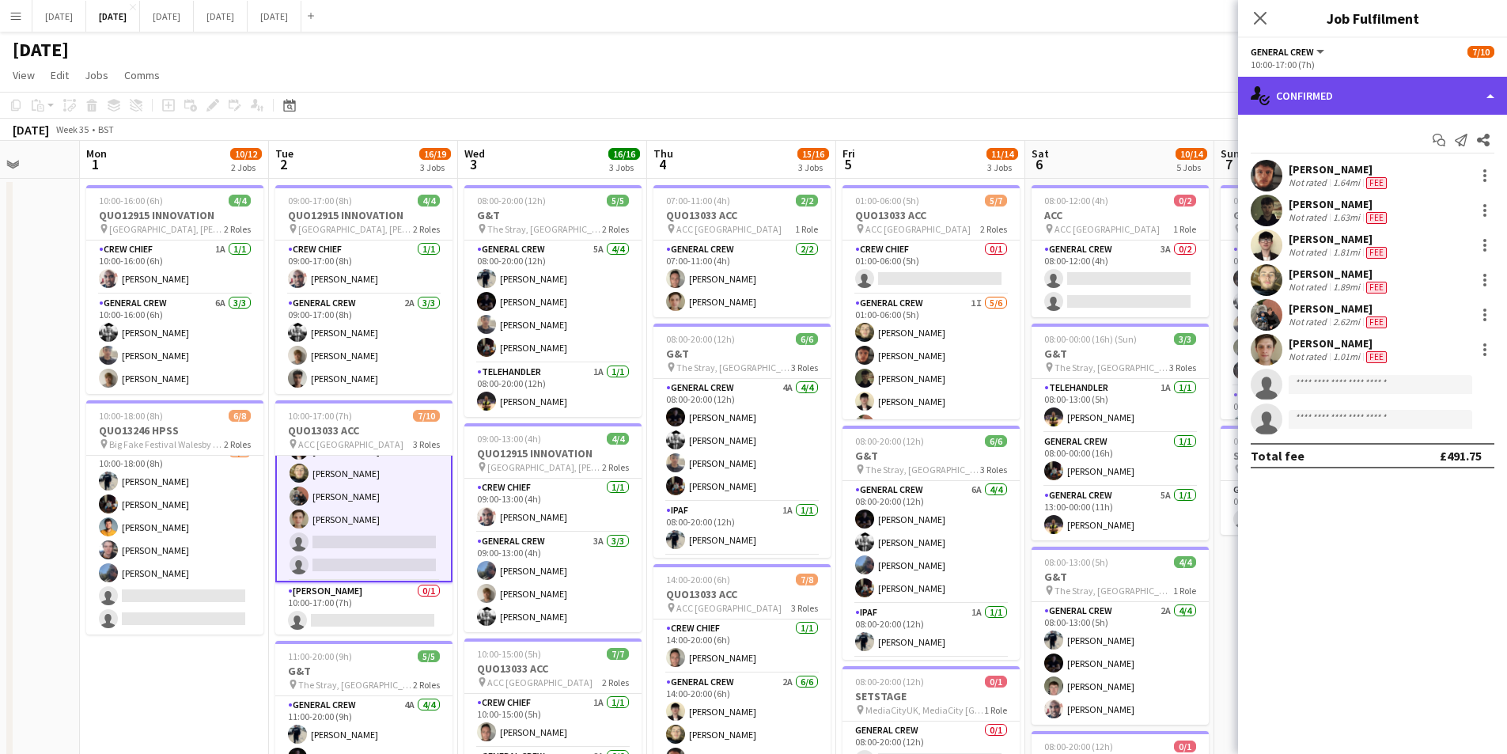
click at [1395, 95] on div "single-neutral-actions-check-2 Confirmed" at bounding box center [1372, 96] width 269 height 38
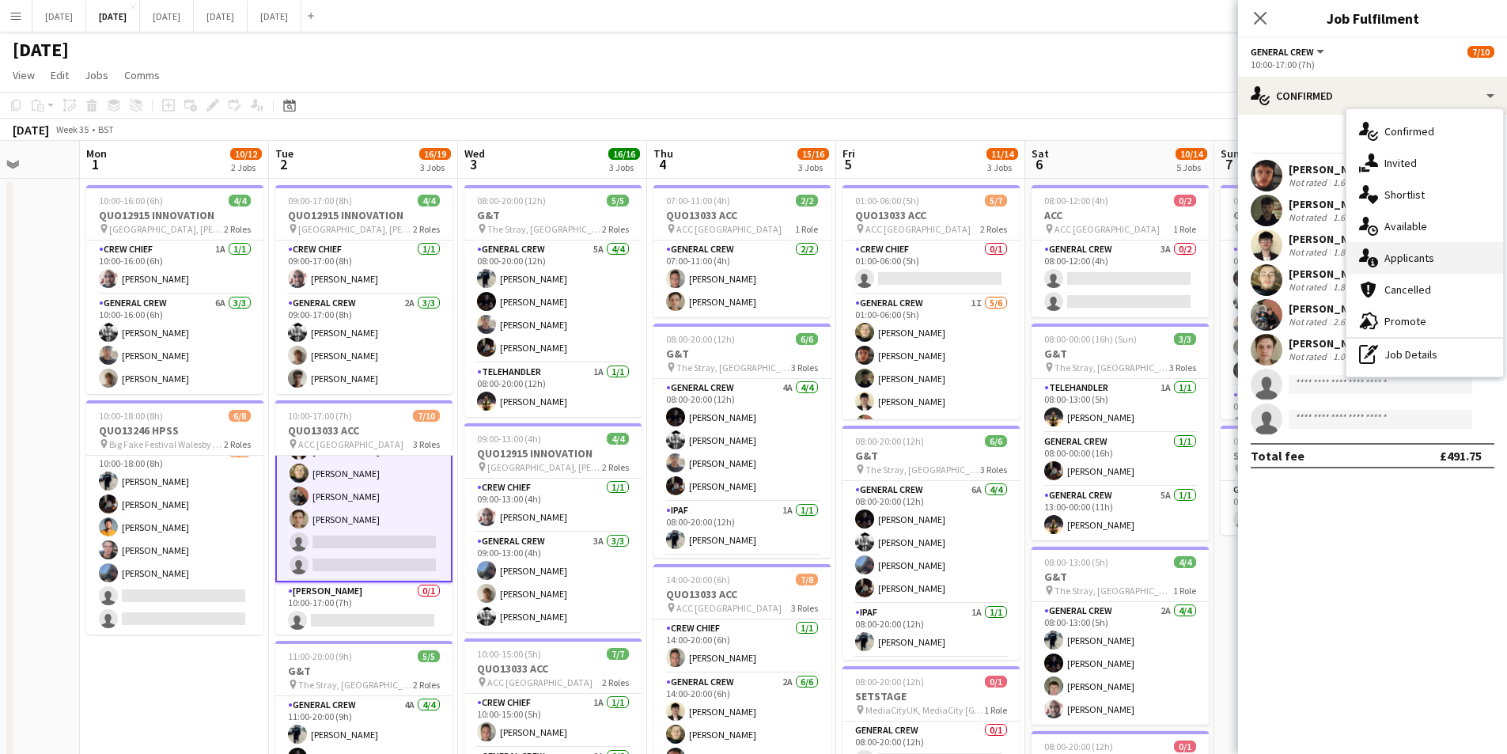
click at [1427, 249] on div "single-neutral-actions-information Applicants" at bounding box center [1425, 258] width 157 height 32
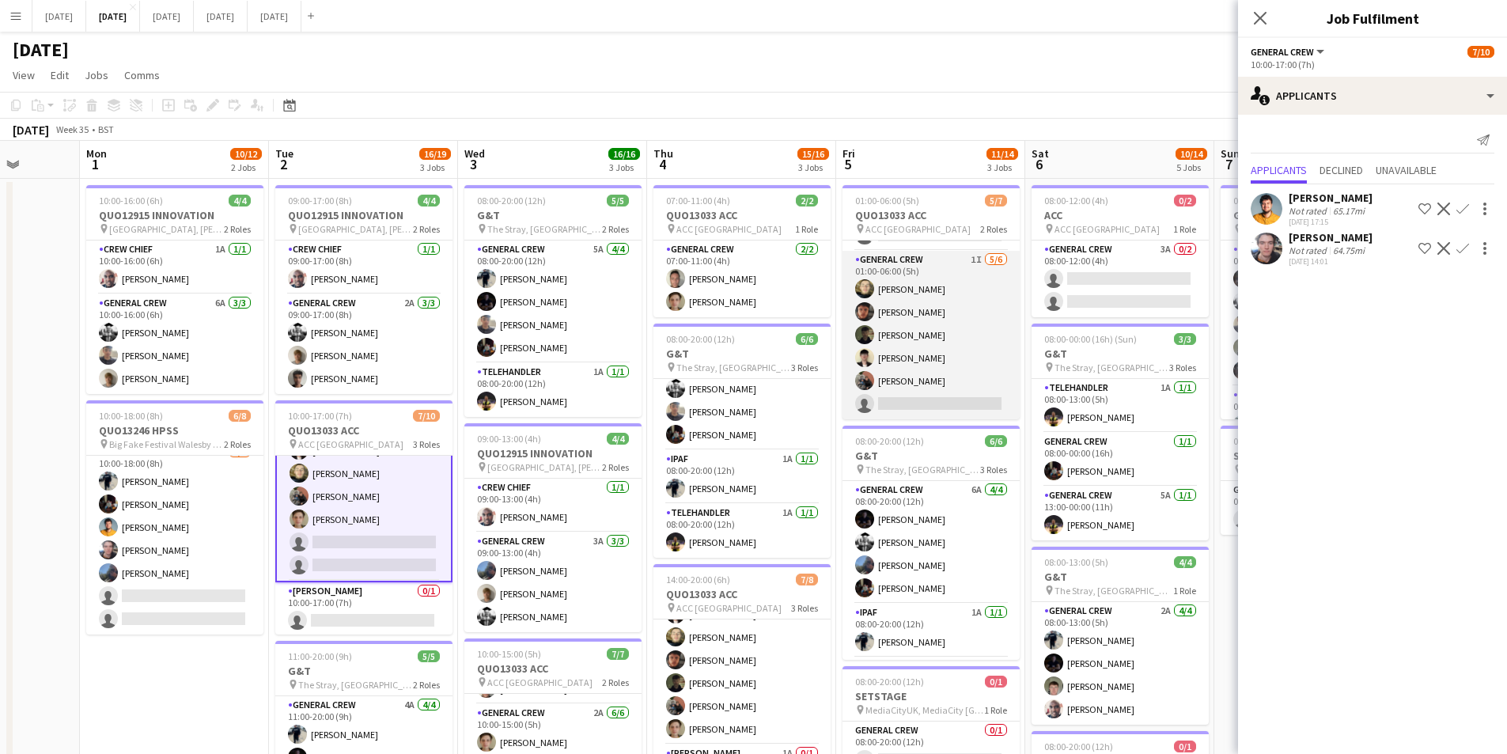
scroll to position [0, 0]
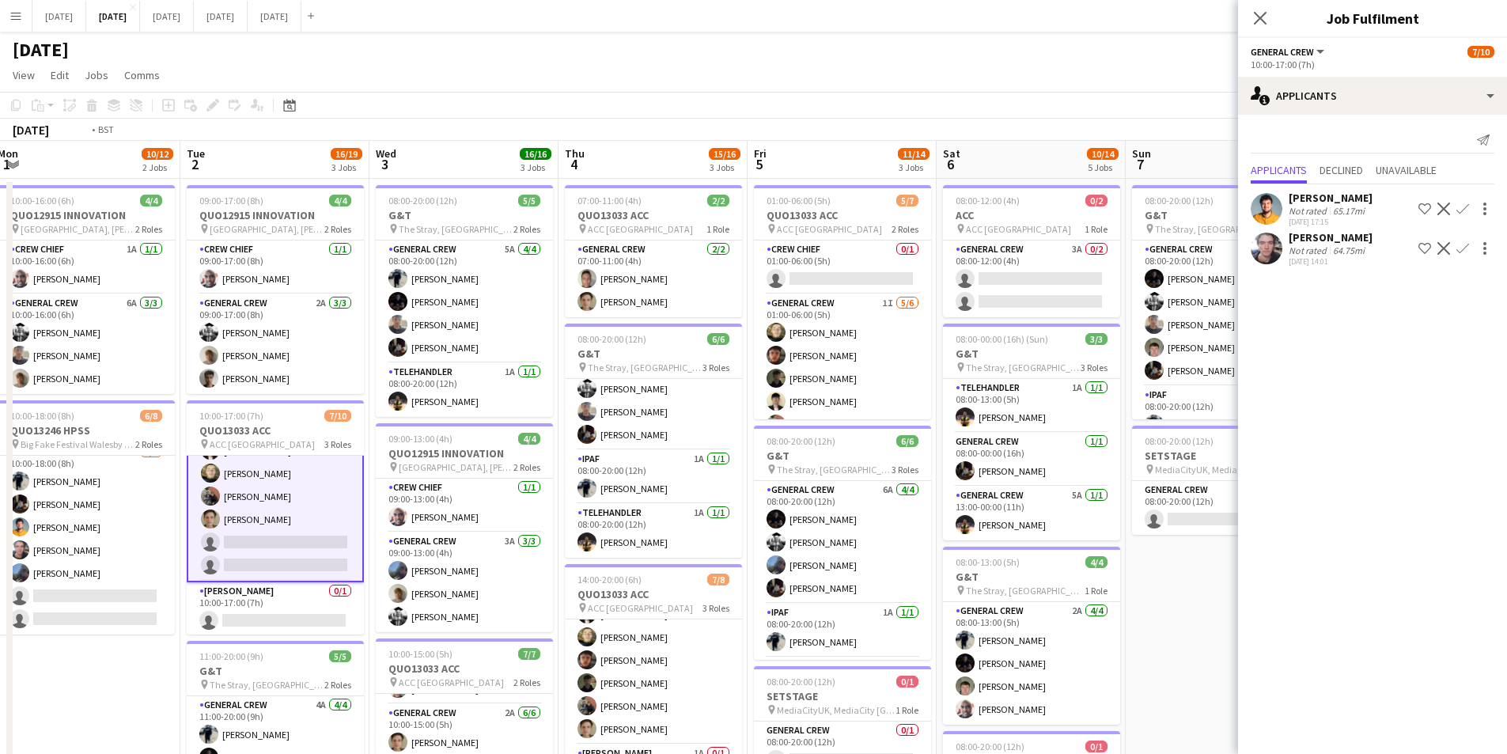
drag, startPoint x: 1035, startPoint y: 431, endPoint x: 932, endPoint y: 425, distance: 103.1
click at [932, 425] on app-calendar-viewport "Fri 29 Sat 30 Sun 31 Mon 1 10/12 2 Jobs Tue 2 16/19 3 Jobs Wed 3 16/16 3 Jobs T…" at bounding box center [753, 602] width 1507 height 922
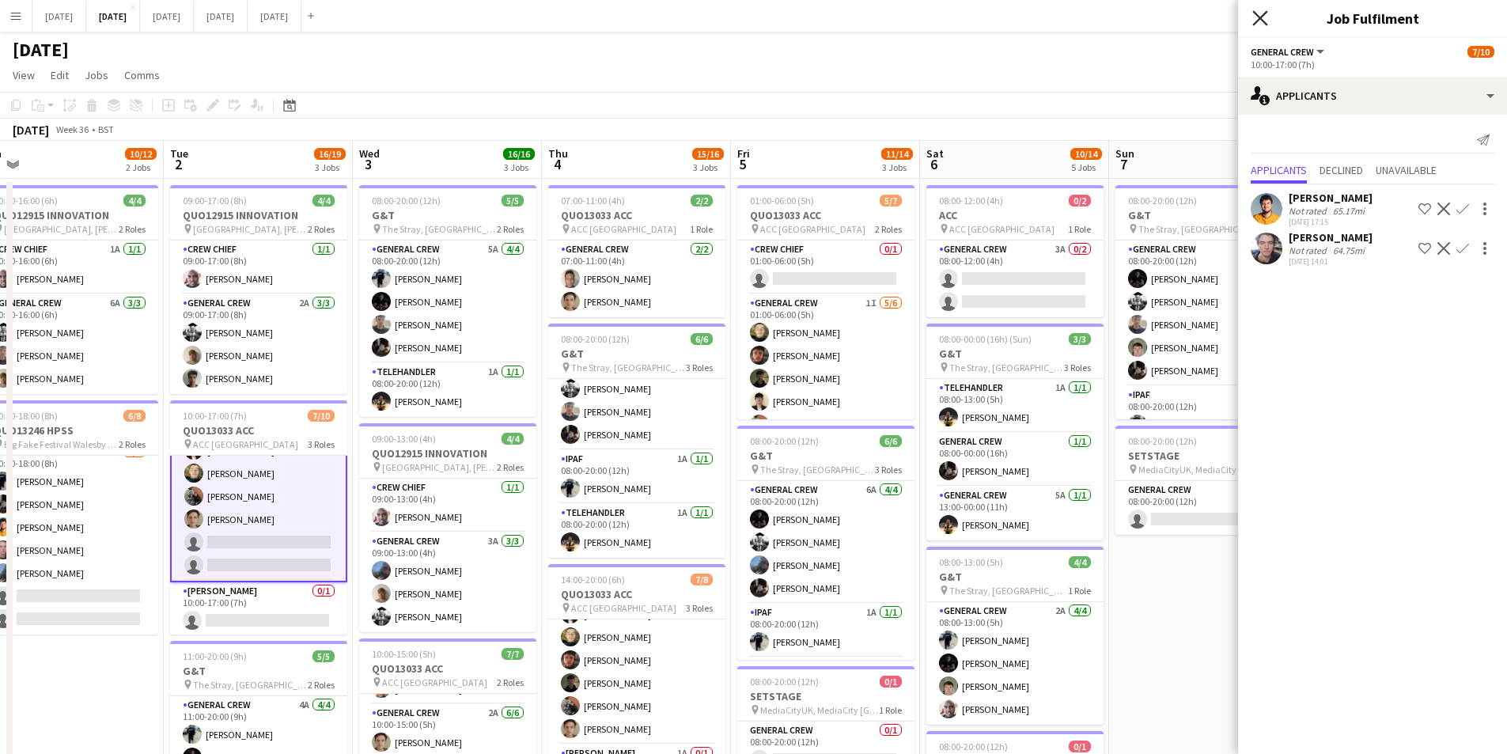
click at [1255, 22] on icon "Close pop-in" at bounding box center [1260, 17] width 15 height 15
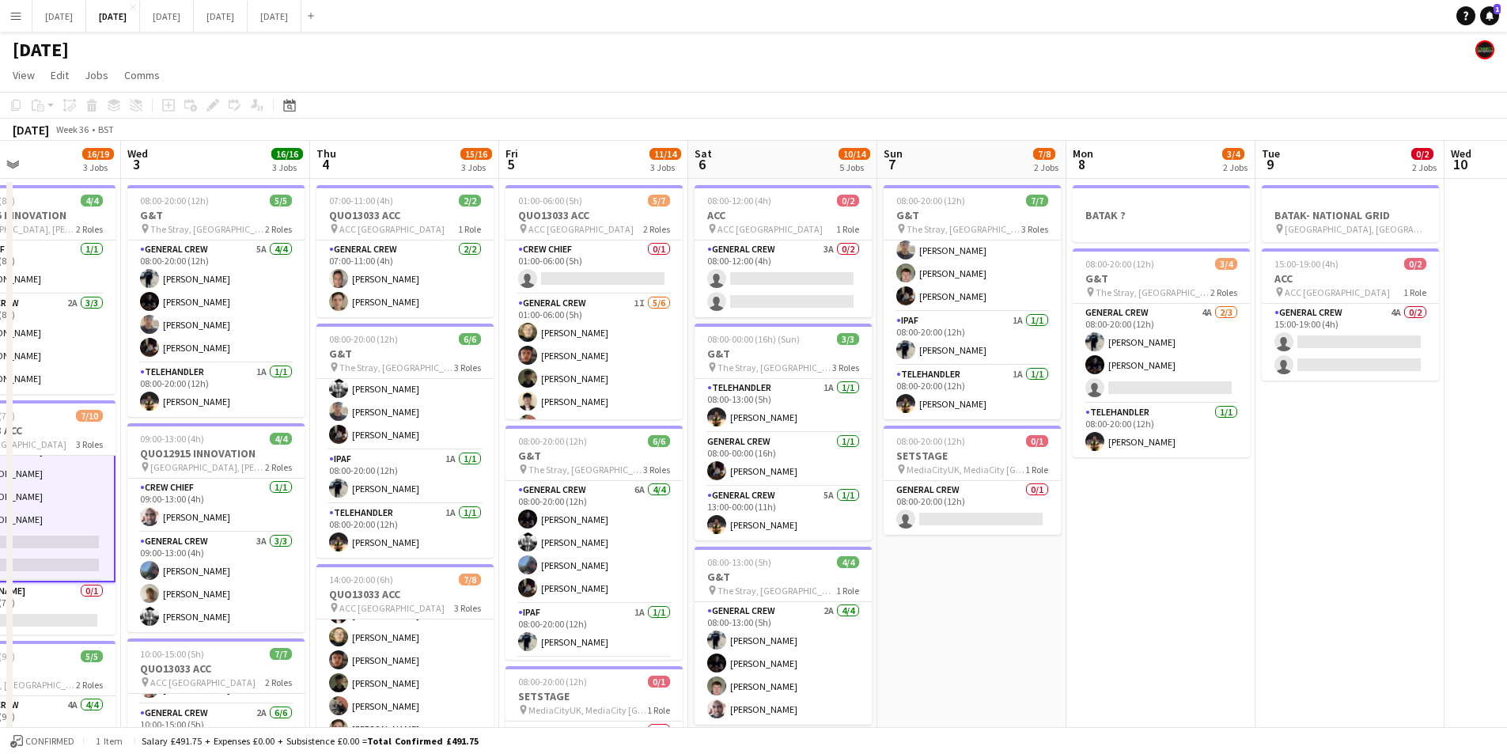
scroll to position [0, 523]
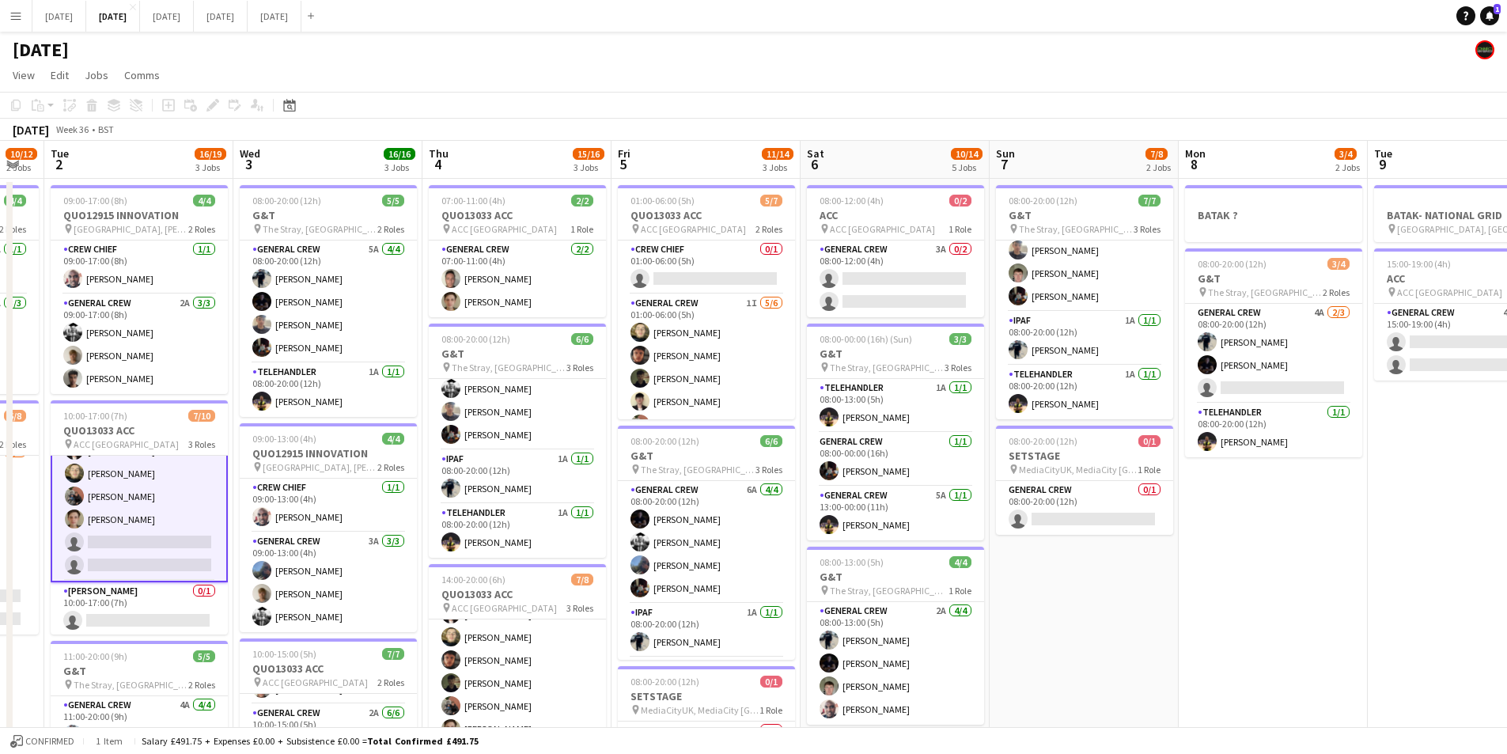
drag, startPoint x: 1273, startPoint y: 635, endPoint x: 1154, endPoint y: 623, distance: 120.1
click at [1154, 623] on app-calendar-viewport "Sat 30 Sun 31 Mon 1 10/12 2 Jobs Tue 2 16/19 3 Jobs Wed 3 16/16 3 Jobs Thu 4 15…" at bounding box center [753, 602] width 1507 height 922
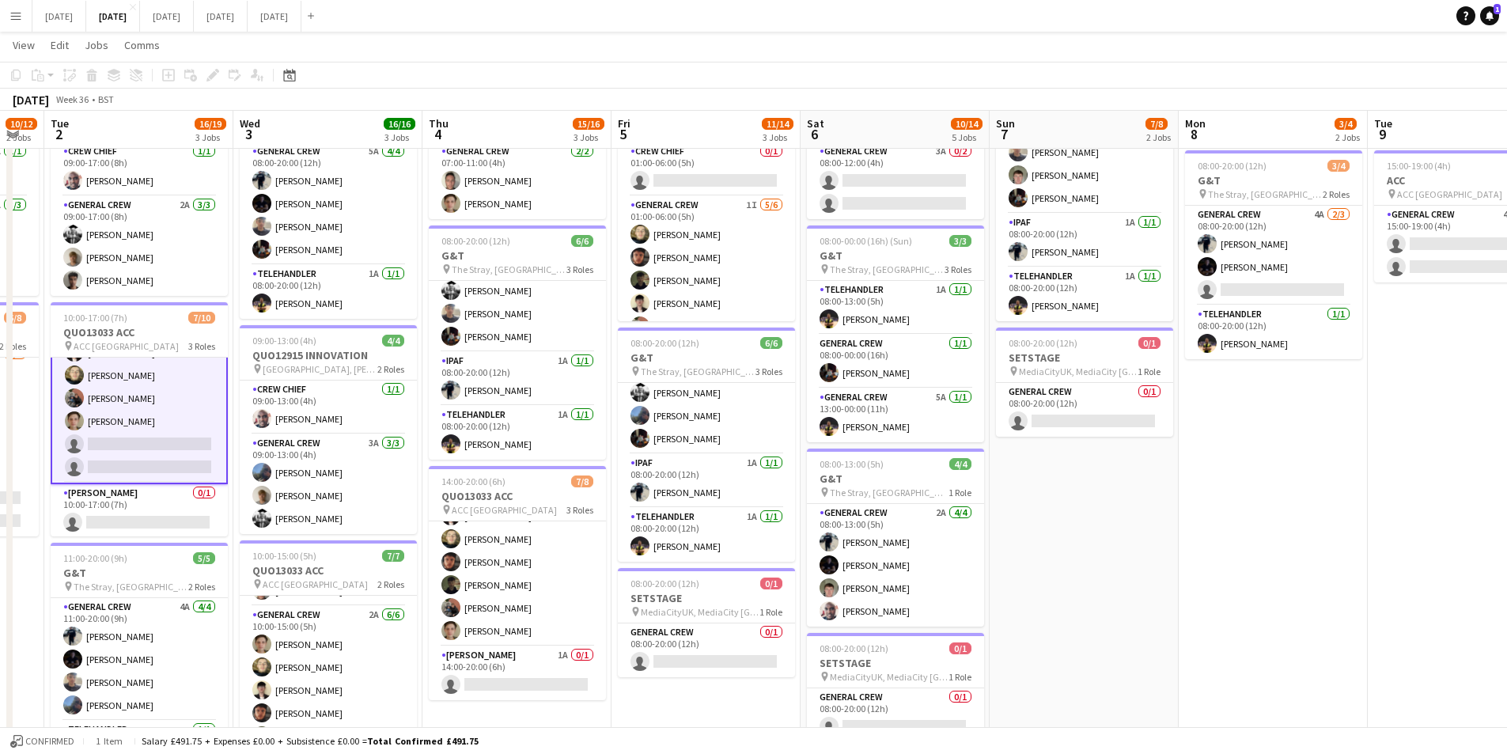
scroll to position [0, 495]
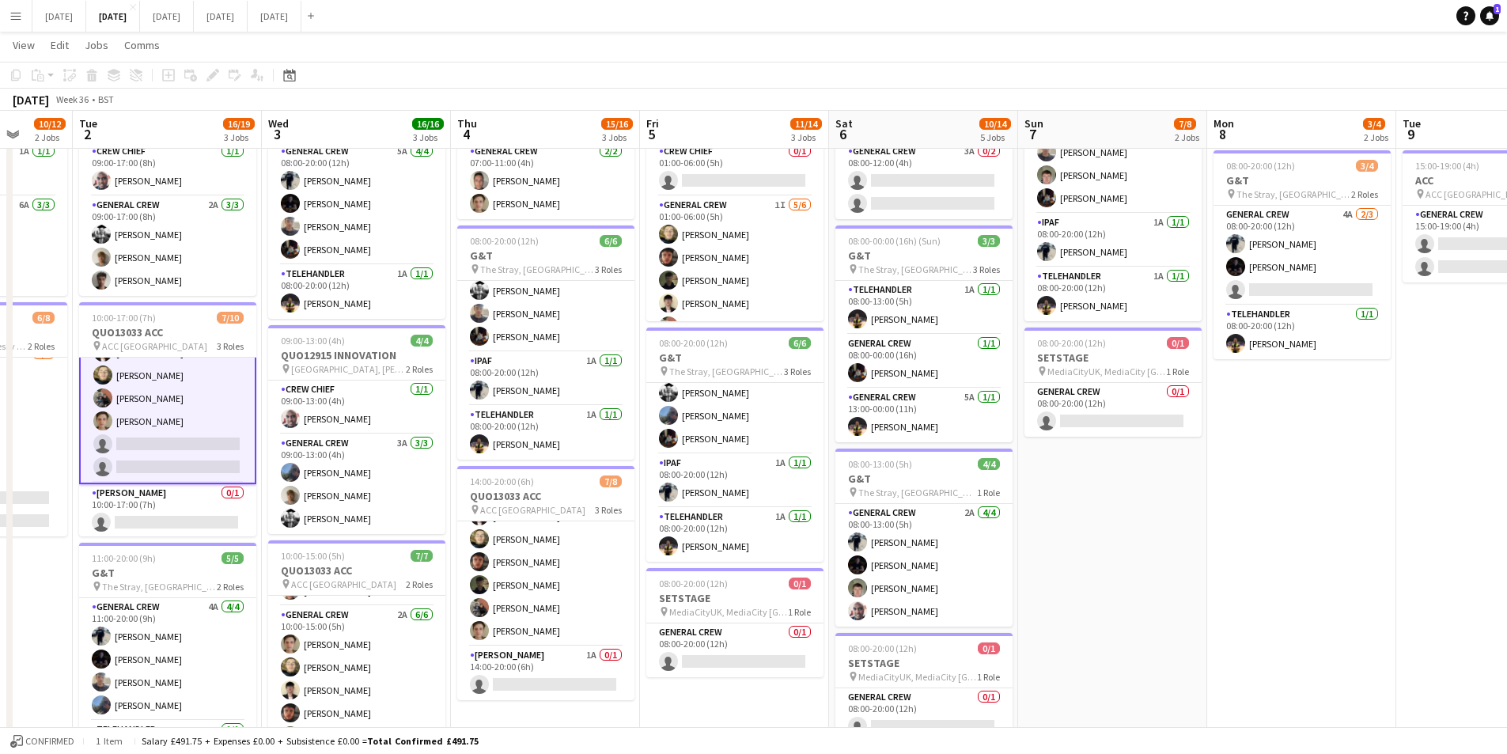
drag, startPoint x: 1099, startPoint y: 540, endPoint x: 1127, endPoint y: 550, distance: 30.0
click at [1127, 550] on app-calendar-viewport "Sat 30 Sun 31 Mon 1 10/12 2 Jobs Tue 2 16/19 3 Jobs Wed 3 16/16 3 Jobs Thu 4 15…" at bounding box center [753, 464] width 1507 height 999
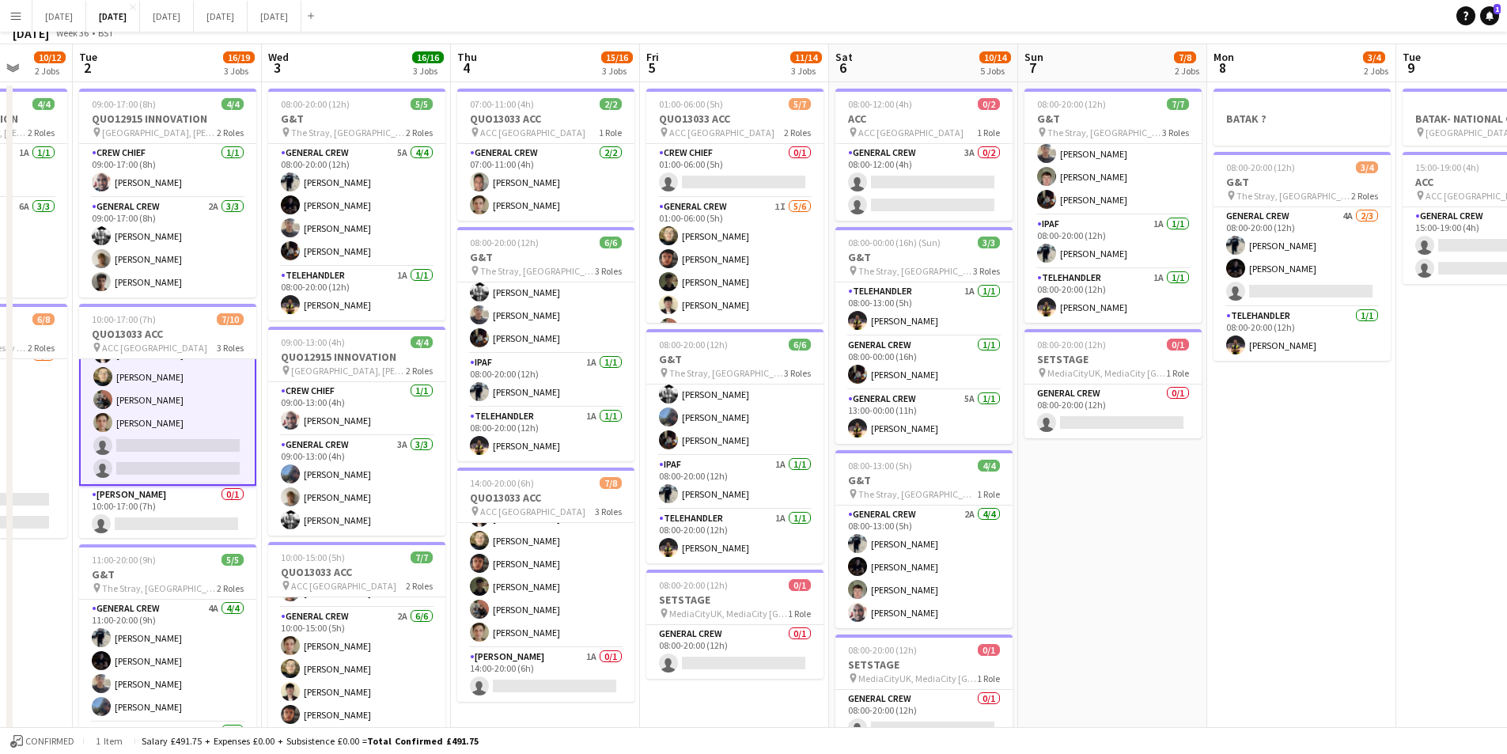
scroll to position [0, 0]
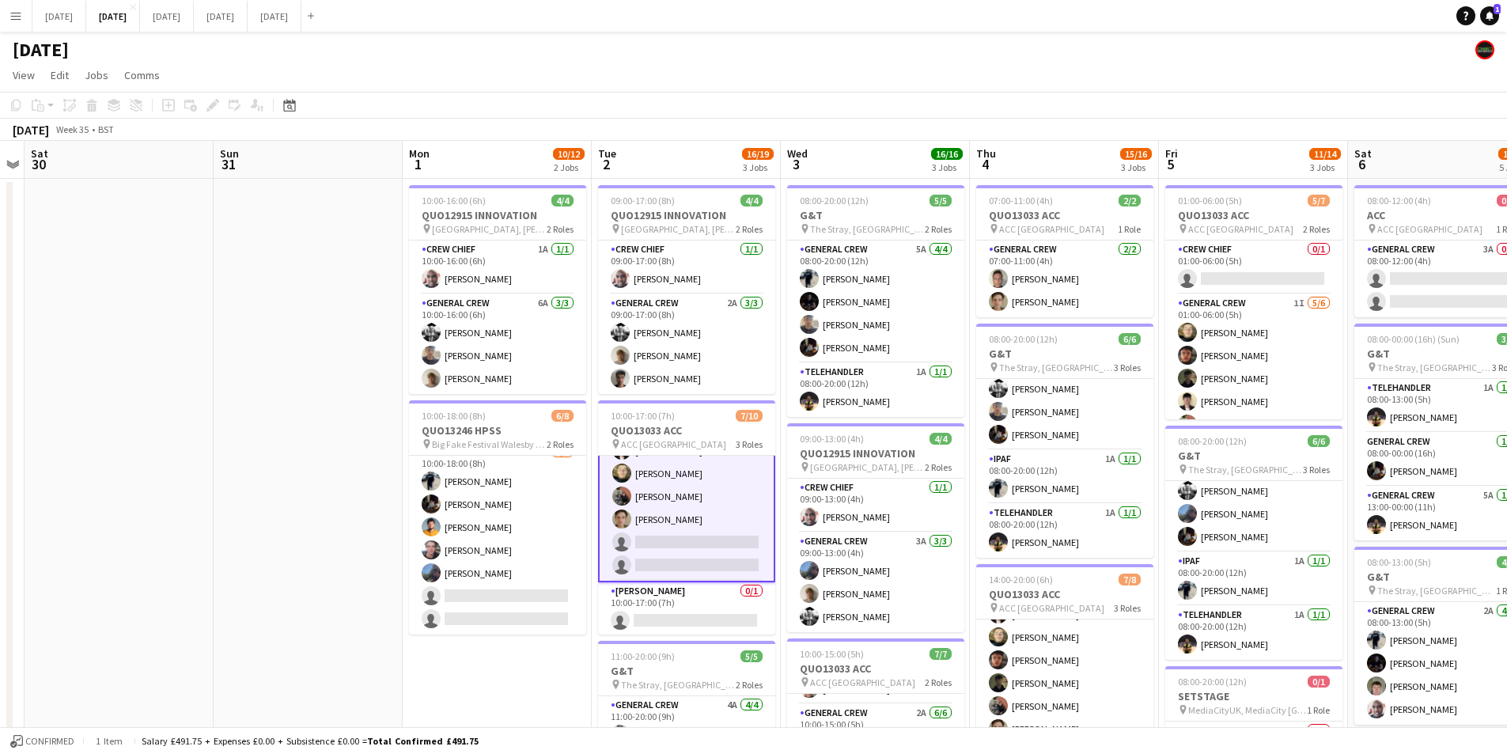
drag, startPoint x: 506, startPoint y: 153, endPoint x: 1110, endPoint y: 263, distance: 614.4
click at [1110, 263] on app-calendar-viewport "Fri 29 Sat 30 Sun 31 Mon 1 10/12 2 Jobs Tue 2 16/19 3 Jobs Wed 3 16/16 3 Jobs T…" at bounding box center [753, 602] width 1507 height 922
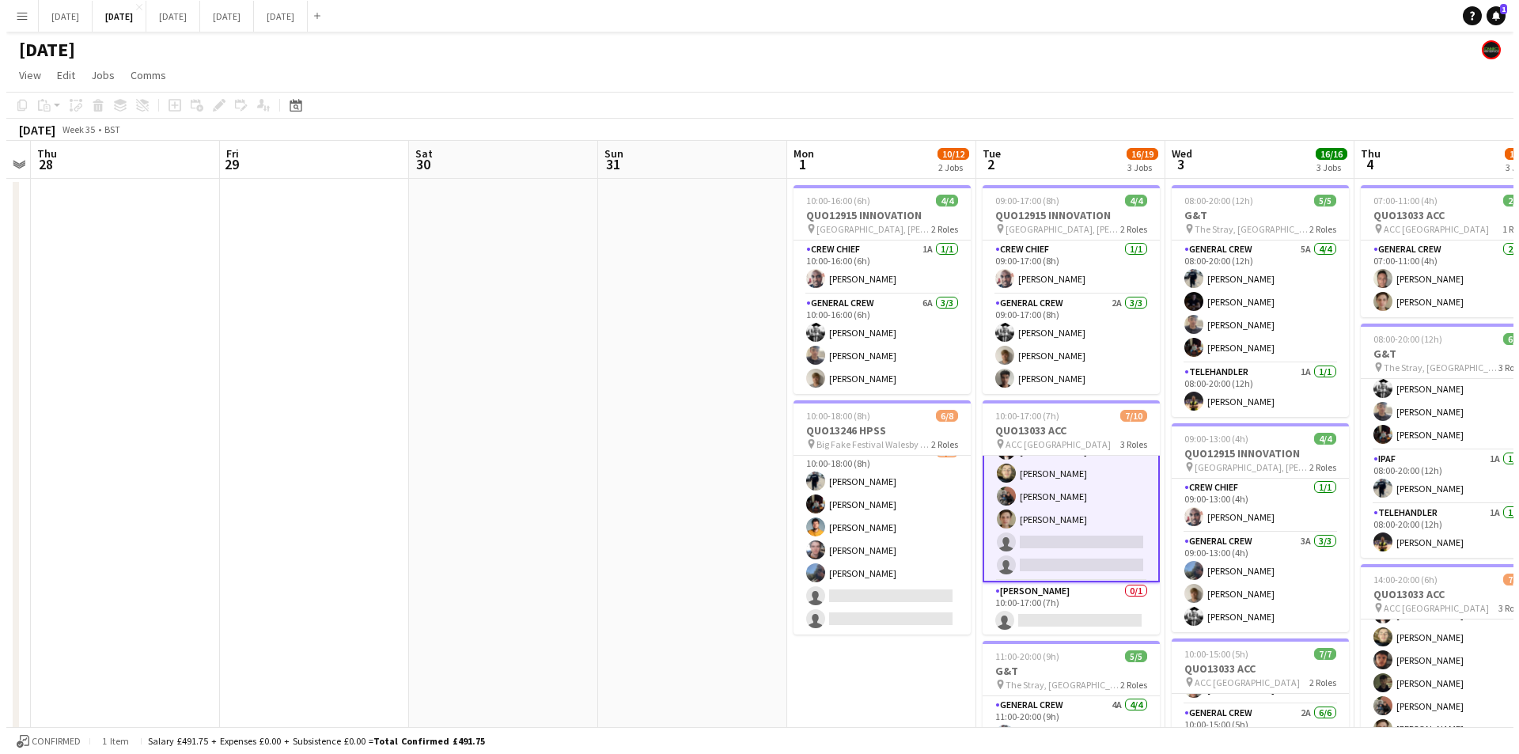
scroll to position [0, 457]
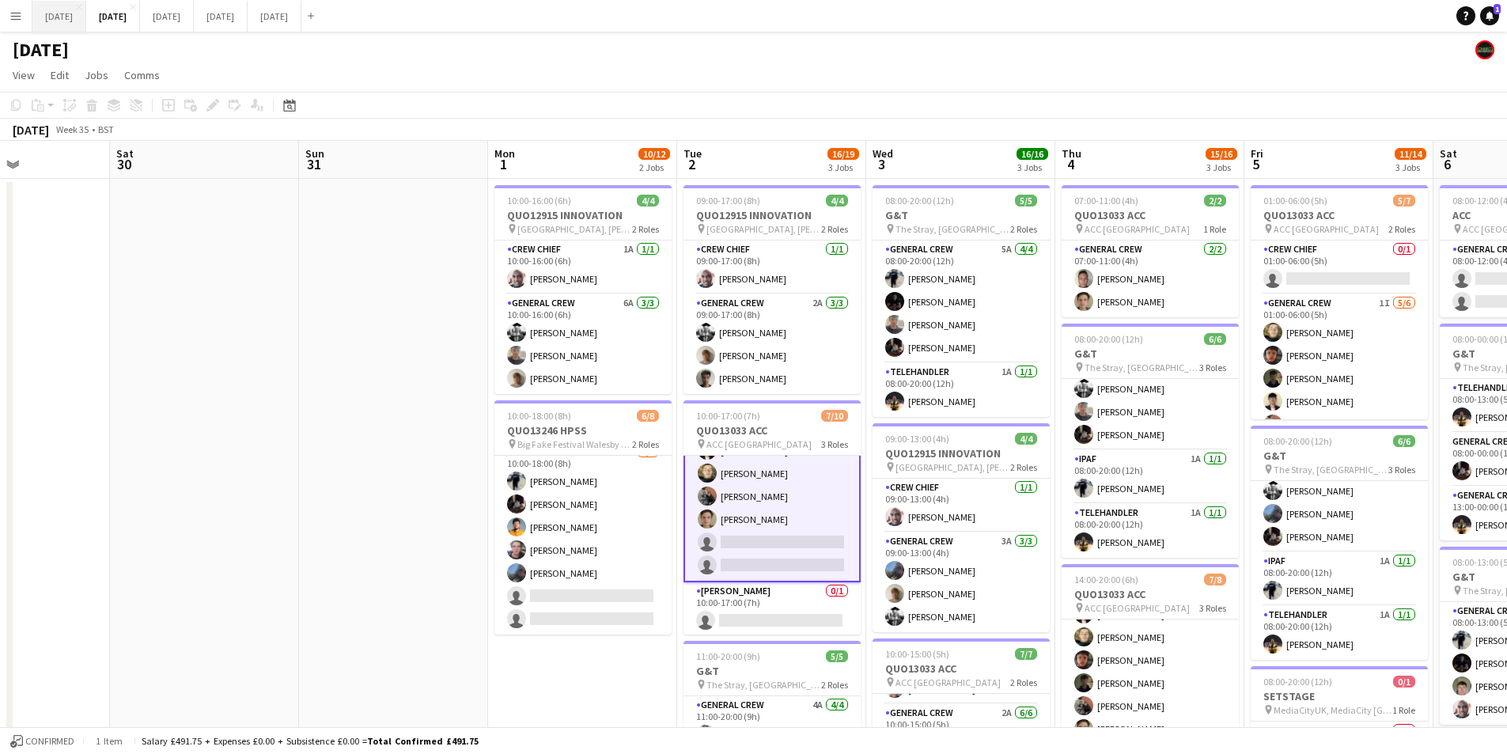
click at [74, 15] on button "[DATE] Close" at bounding box center [59, 16] width 54 height 31
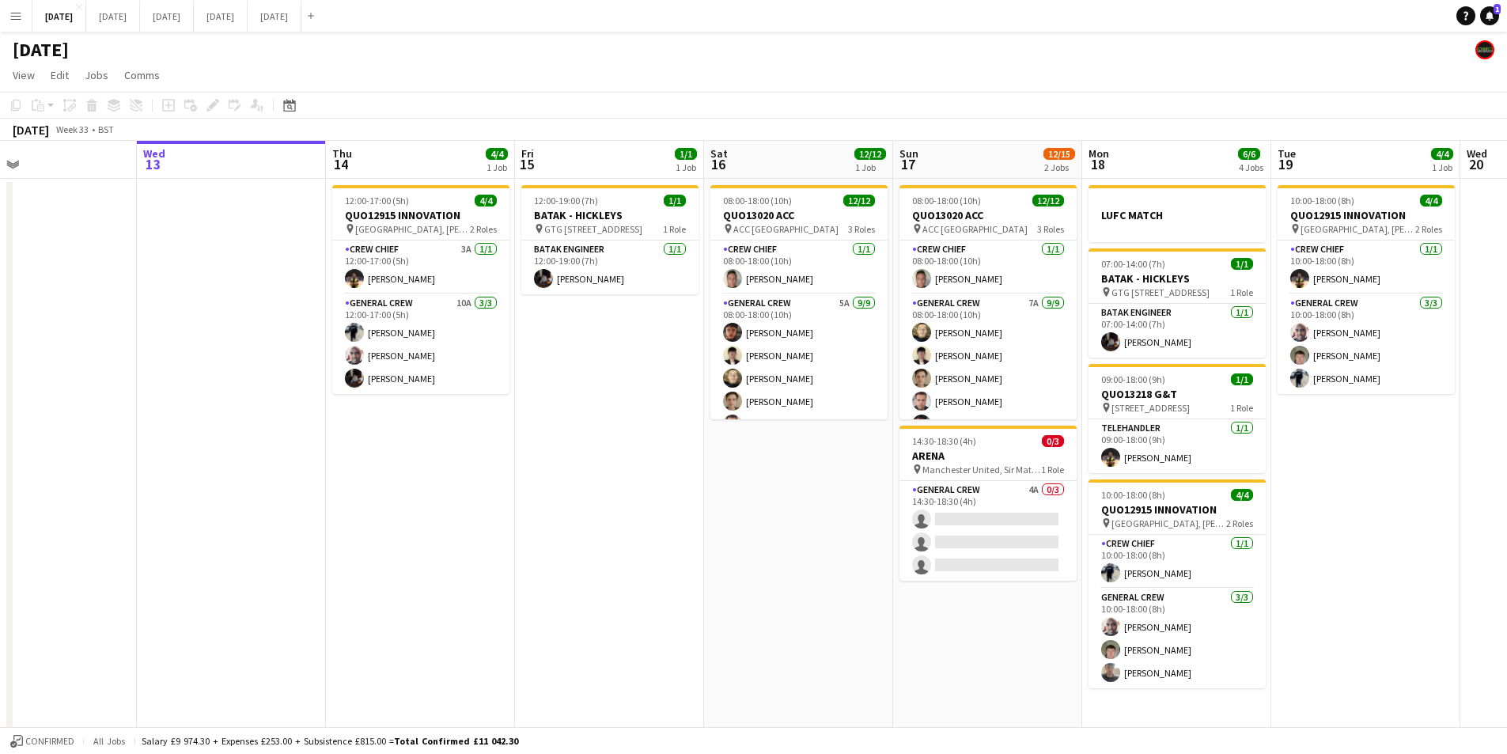
scroll to position [0, 423]
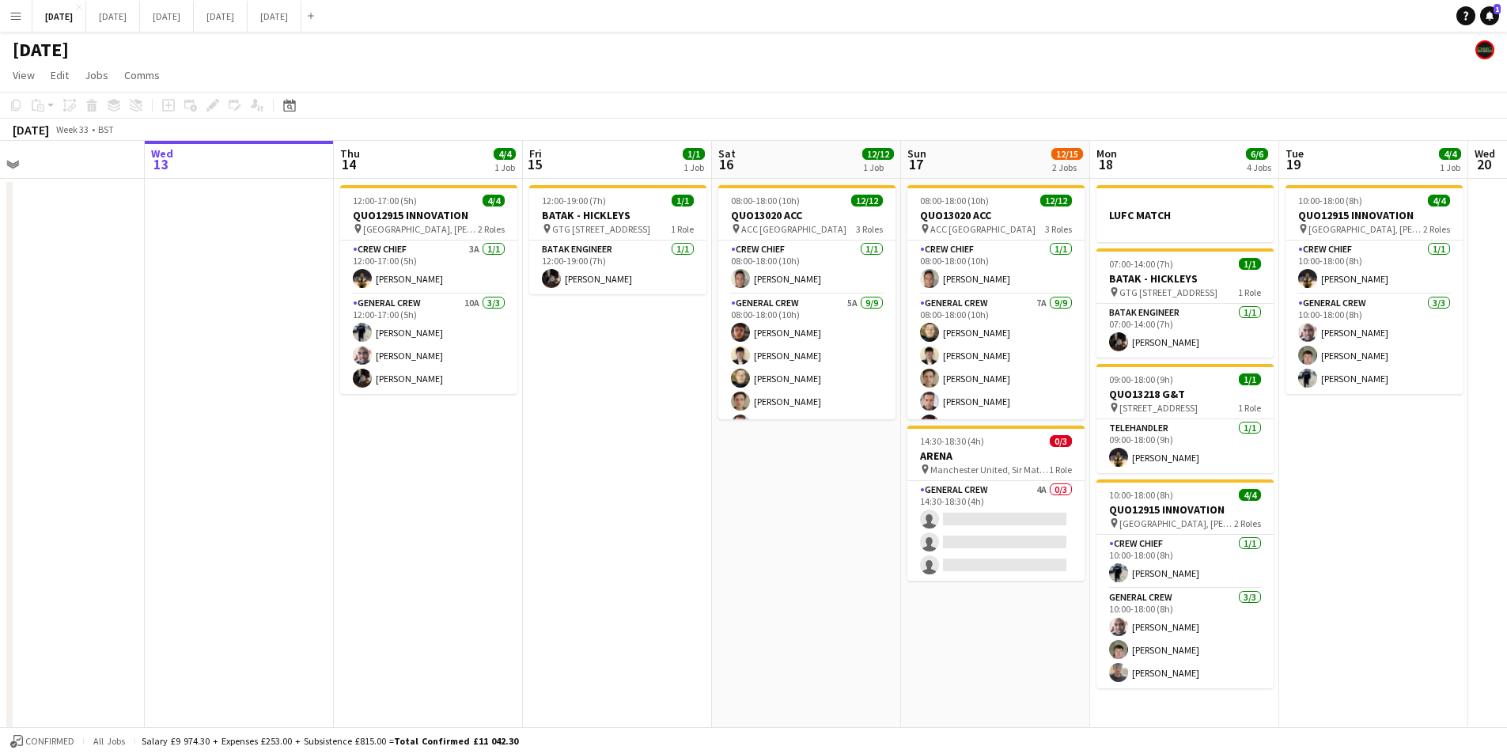
drag, startPoint x: 449, startPoint y: 516, endPoint x: 673, endPoint y: 532, distance: 225.3
click at [673, 532] on app-calendar-viewport "Sun 10 Mon 11 Tue 12 Wed 13 Thu 14 4/4 1 Job Fri 15 1/1 1 Job Sat 16 12/12 1 Jo…" at bounding box center [753, 455] width 1507 height 629
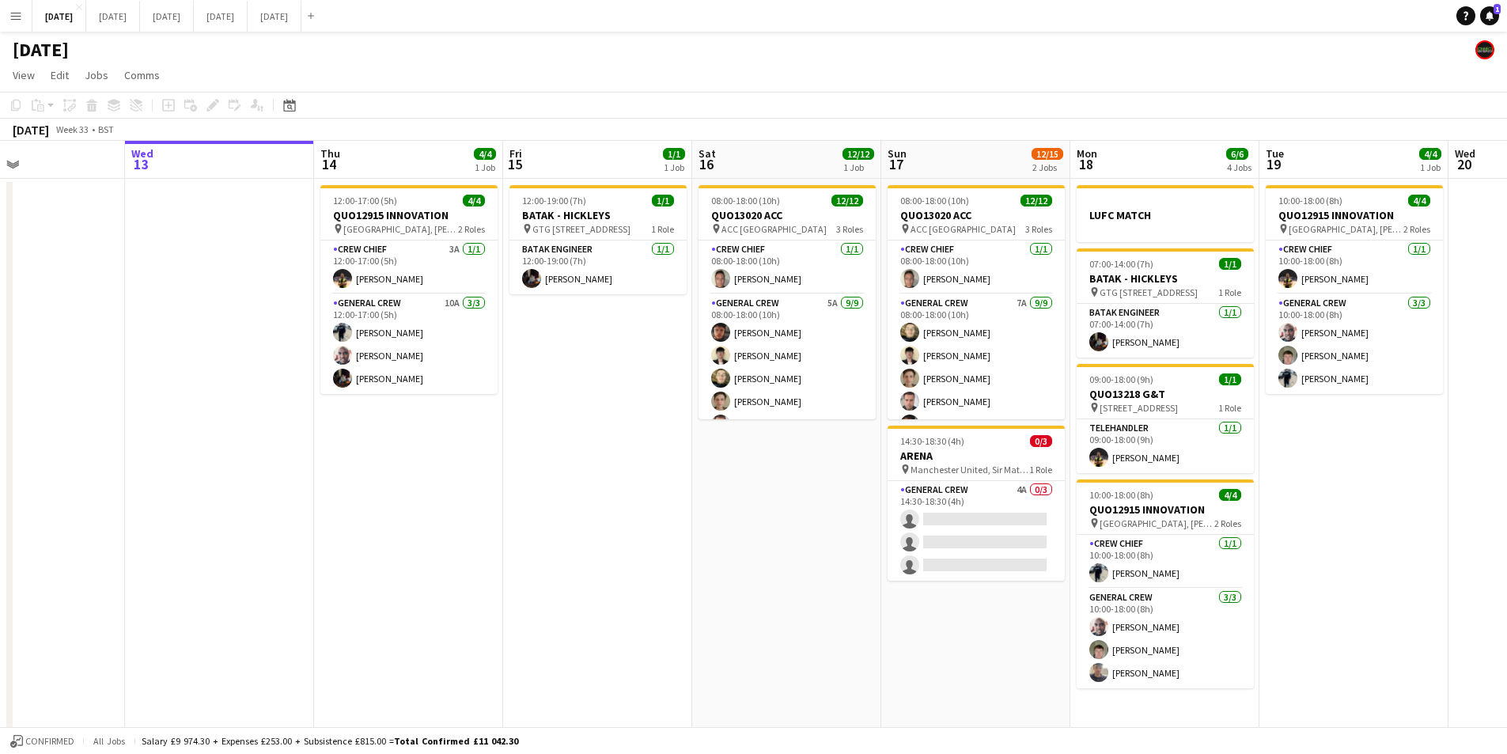
scroll to position [0, 454]
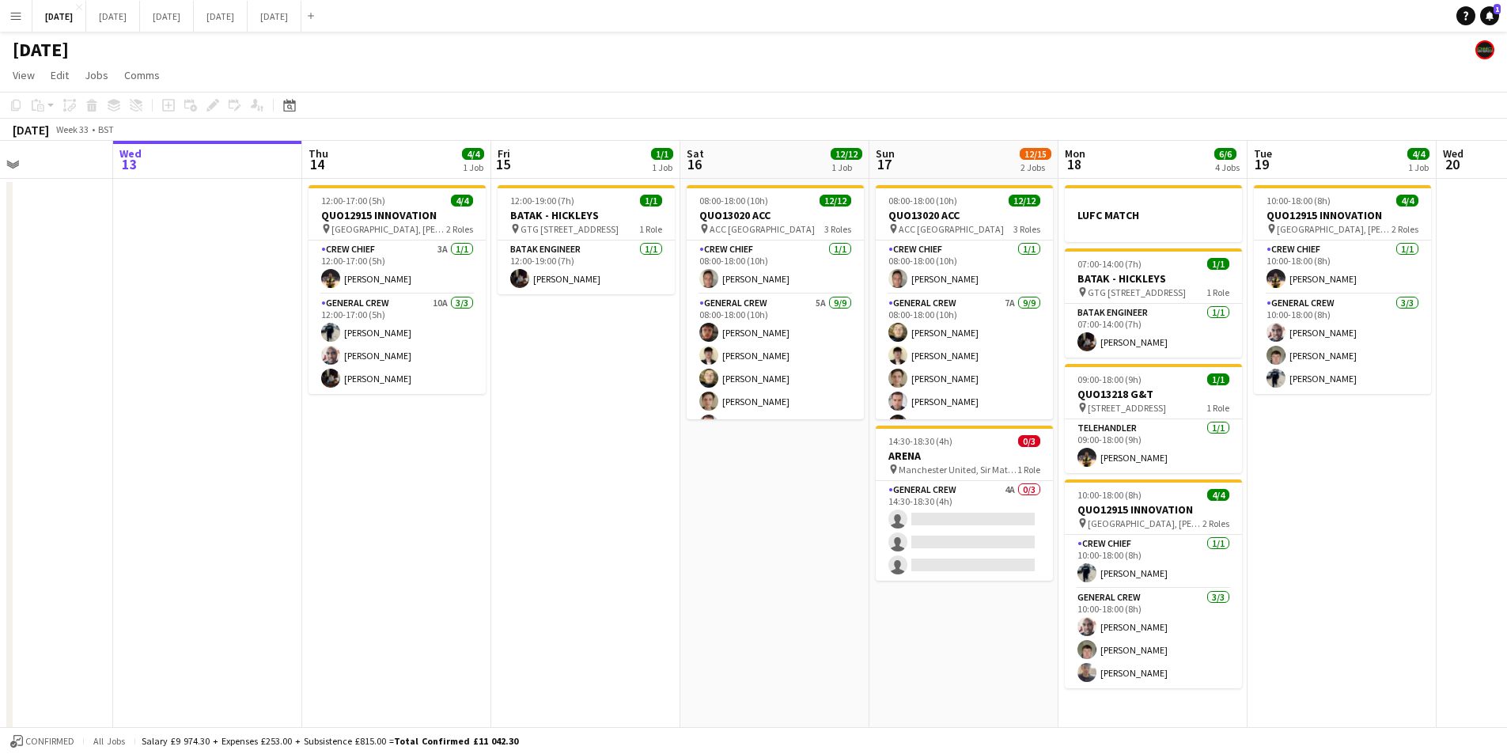
drag, startPoint x: 1021, startPoint y: 638, endPoint x: 989, endPoint y: 634, distance: 31.9
click at [989, 634] on app-calendar-viewport "Sun 10 Mon 11 Tue 12 Wed 13 Thu 14 4/4 1 Job Fri 15 1/1 1 Job Sat 16 12/12 1 Jo…" at bounding box center [753, 455] width 1507 height 629
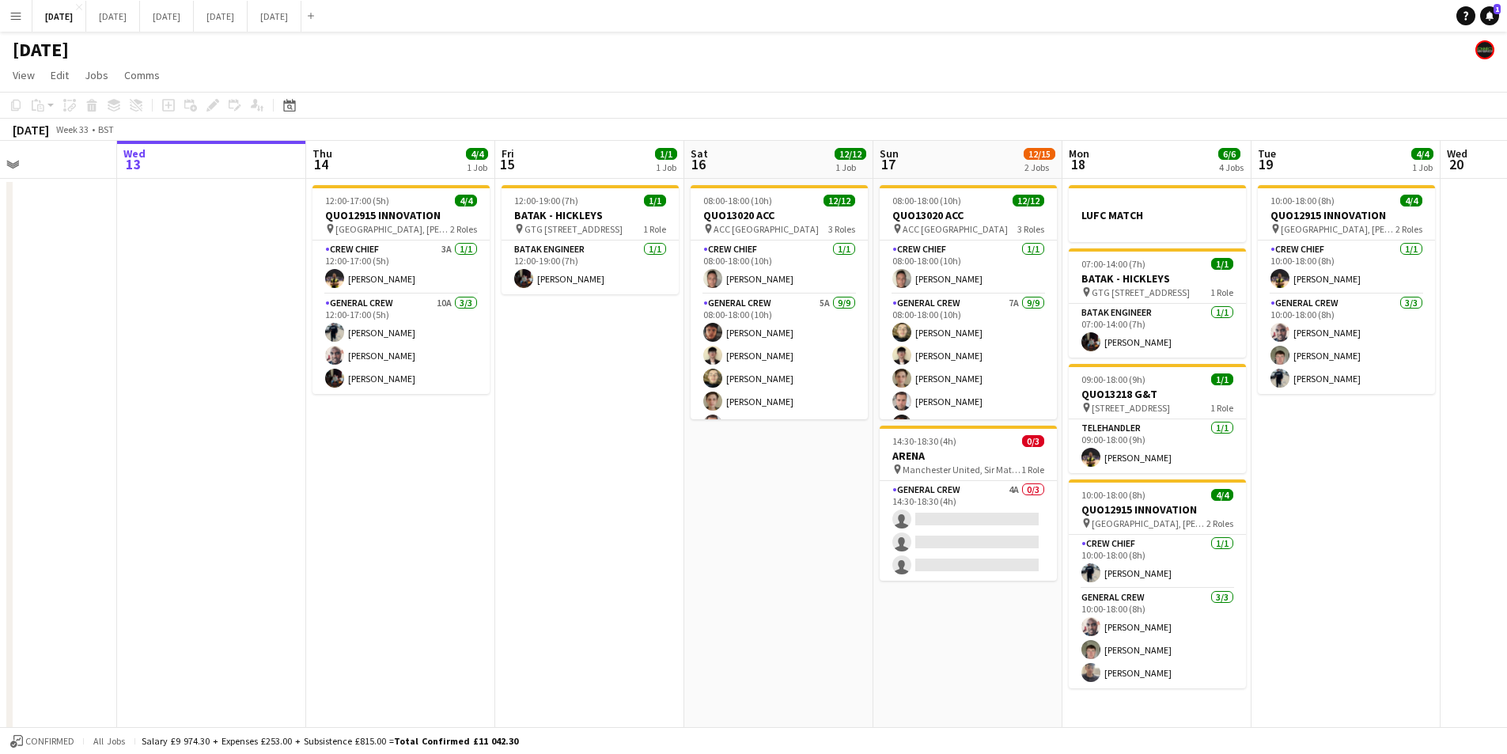
drag, startPoint x: 607, startPoint y: 457, endPoint x: 670, endPoint y: 430, distance: 68.8
click at [615, 460] on app-calendar-viewport "Sun 10 Mon 11 Tue 12 Wed 13 Thu 14 4/4 1 Job Fri 15 1/1 1 Job Sat 16 12/12 1 Jo…" at bounding box center [753, 455] width 1507 height 629
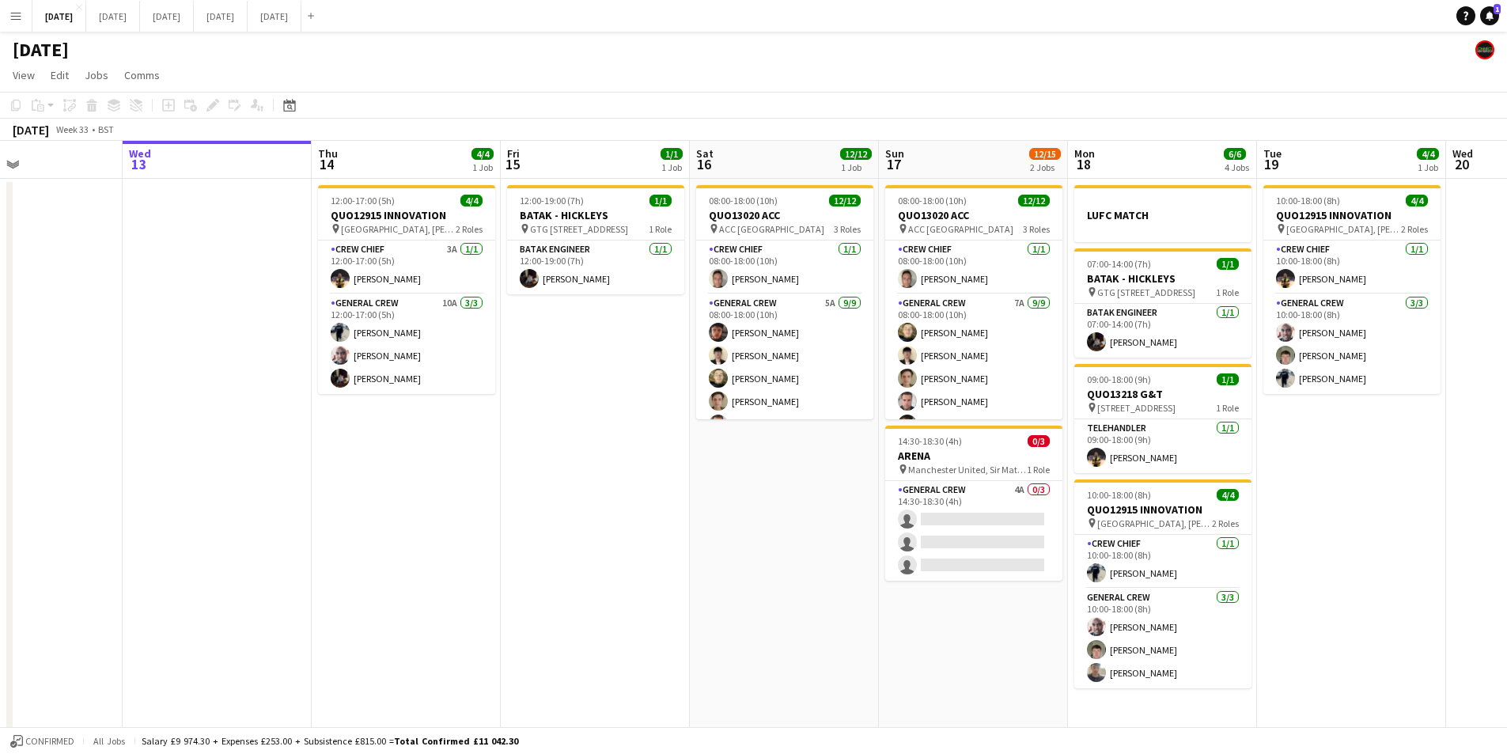
scroll to position [0, 444]
click at [578, 500] on app-date-cell "12:00-19:00 (7h) 1/1 BATAK - HICKLEYS pin GTG West Midlands, Bearing Dr, Willen…" at bounding box center [596, 474] width 189 height 591
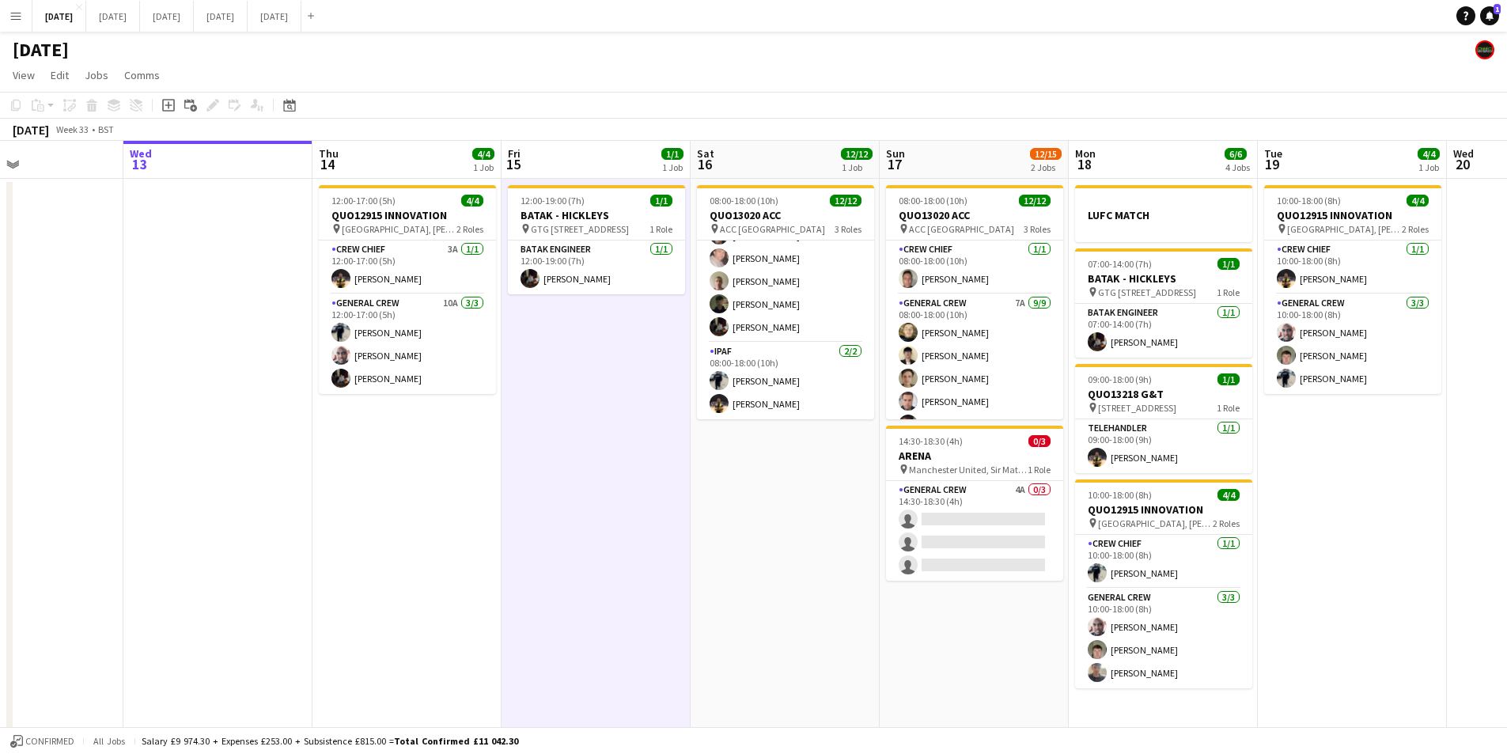
scroll to position [0, 454]
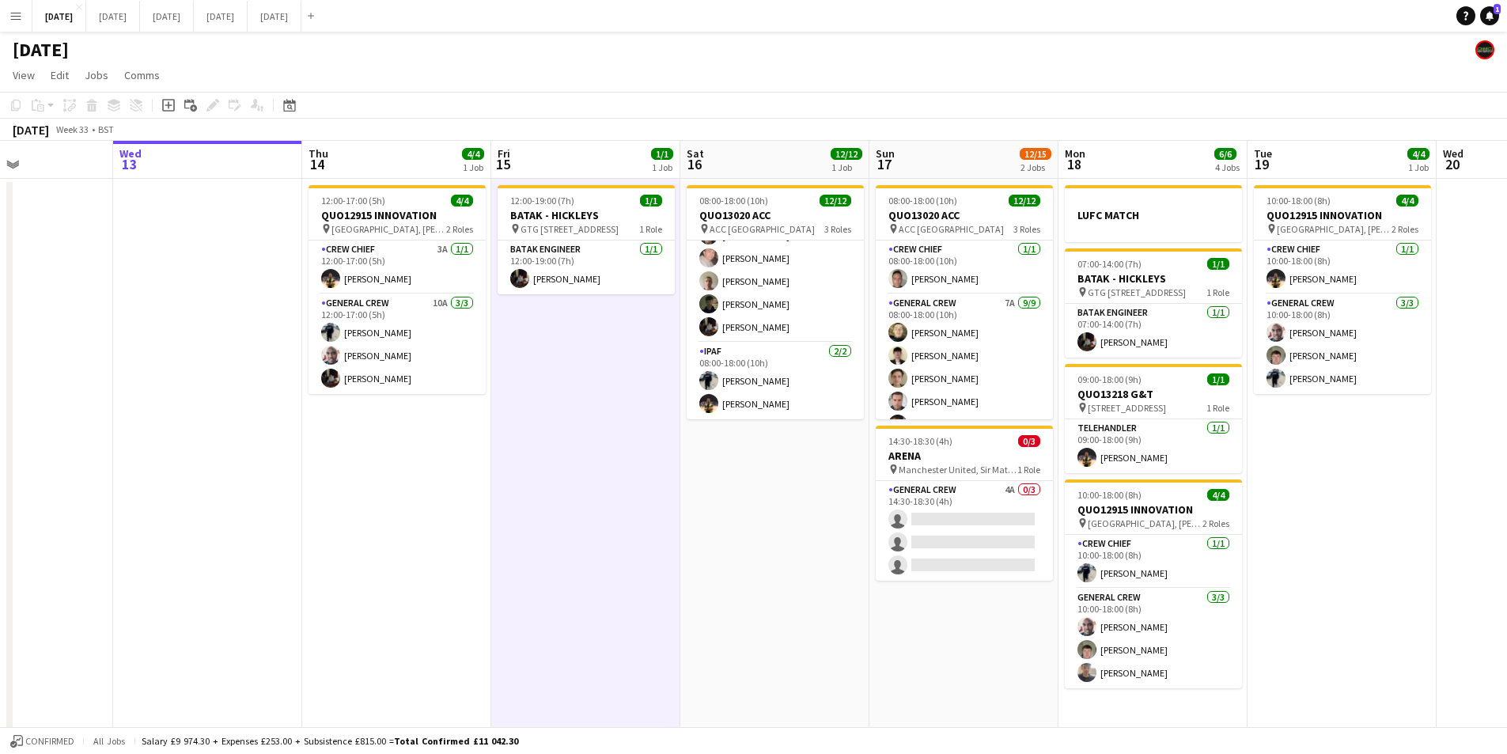
drag, startPoint x: 855, startPoint y: 488, endPoint x: 844, endPoint y: 484, distance: 11.0
click at [844, 484] on app-calendar-viewport "Sun 10 Mon 11 Tue 12 Wed 13 Thu 14 4/4 1 Job Fri 15 1/1 1 Job Sat 16 12/12 1 Jo…" at bounding box center [753, 455] width 1507 height 629
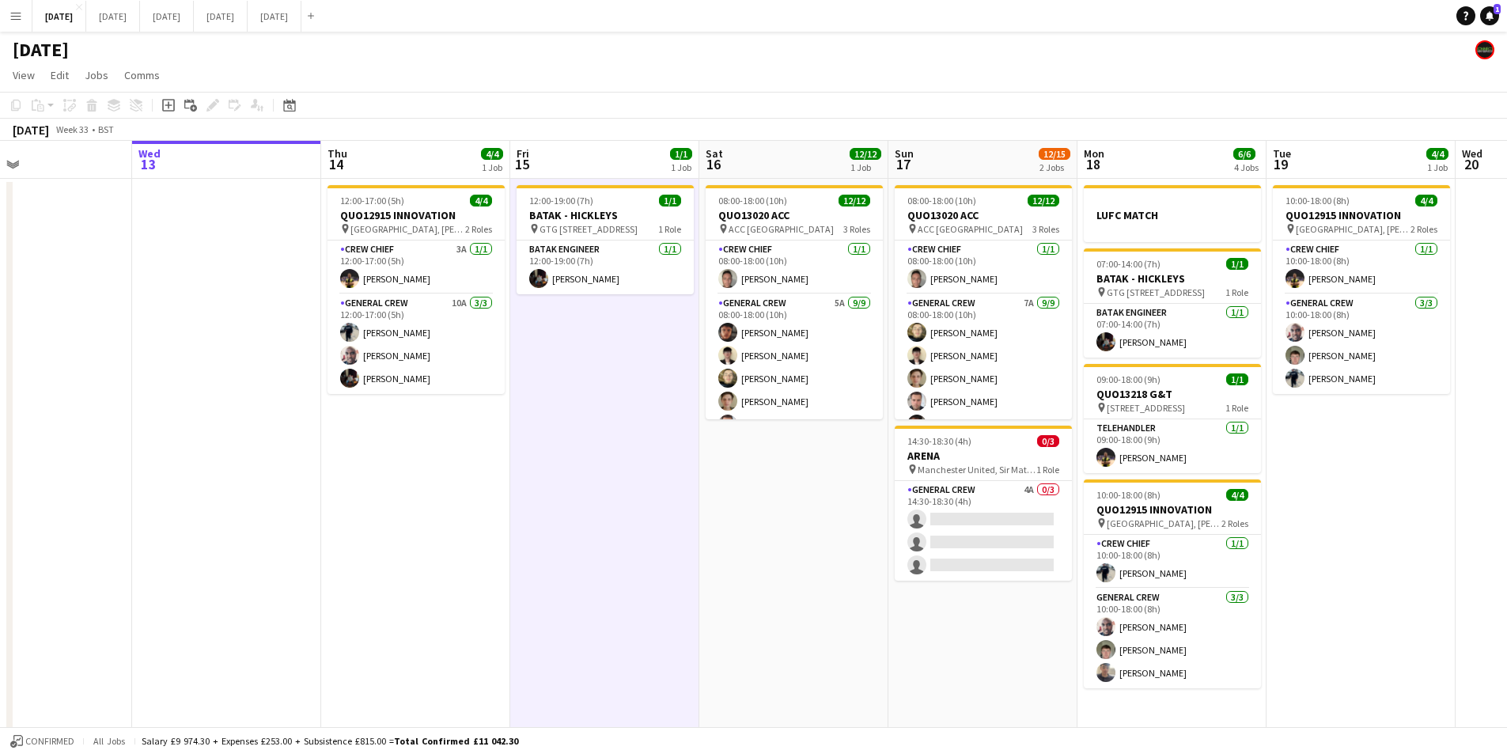
scroll to position [0, 434]
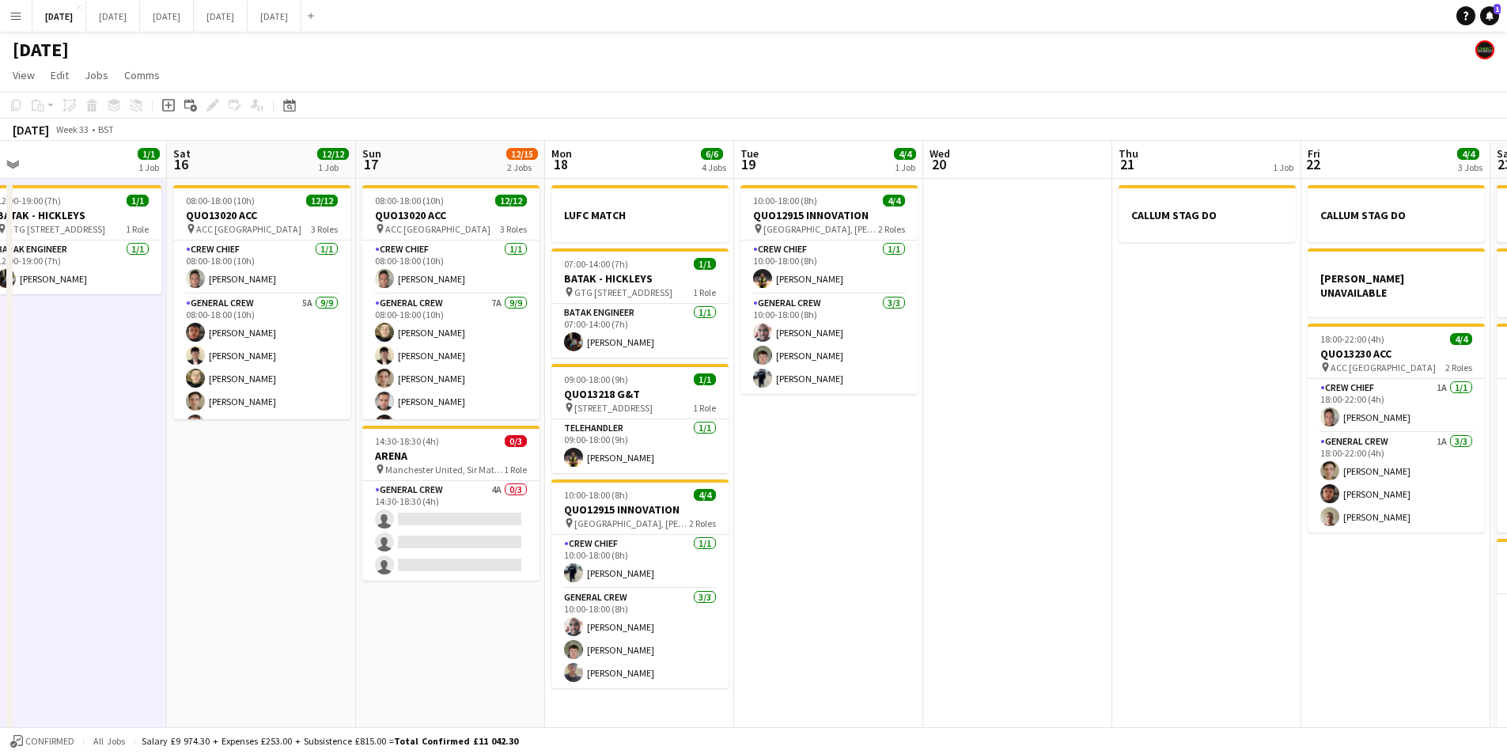
drag, startPoint x: 790, startPoint y: 527, endPoint x: 332, endPoint y: 472, distance: 461.4
click at [332, 472] on app-calendar-viewport "Tue 12 Wed 13 Thu 14 4/4 1 Job Fri 15 1/1 1 Job Sat 16 12/12 1 Job Sun 17 12/15…" at bounding box center [753, 455] width 1507 height 629
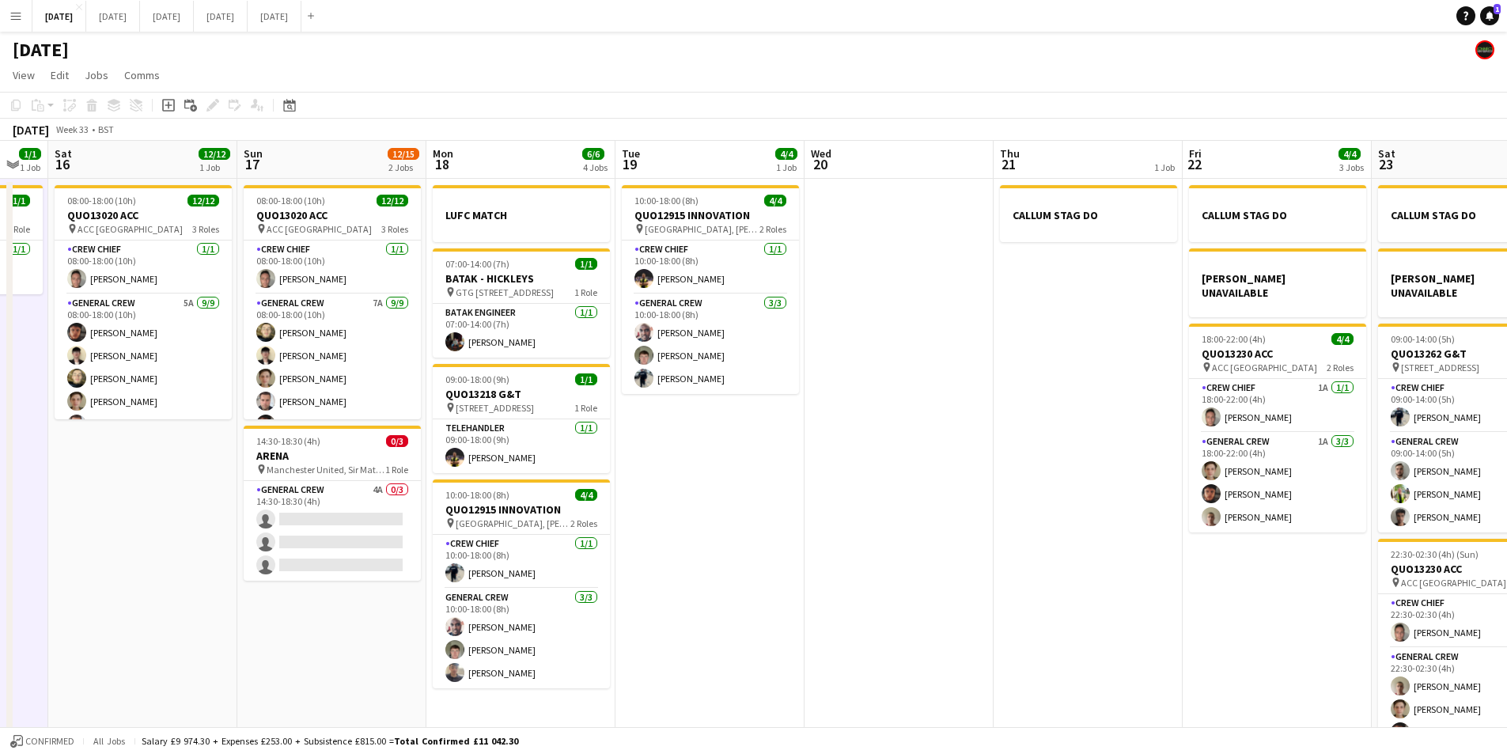
drag, startPoint x: 1094, startPoint y: 522, endPoint x: 773, endPoint y: 485, distance: 323.4
click at [773, 485] on app-calendar-viewport "Tue 12 Wed 13 Thu 14 4/4 1 Job Fri 15 1/1 1 Job Sat 16 12/12 1 Job Sun 17 12/15…" at bounding box center [753, 455] width 1507 height 629
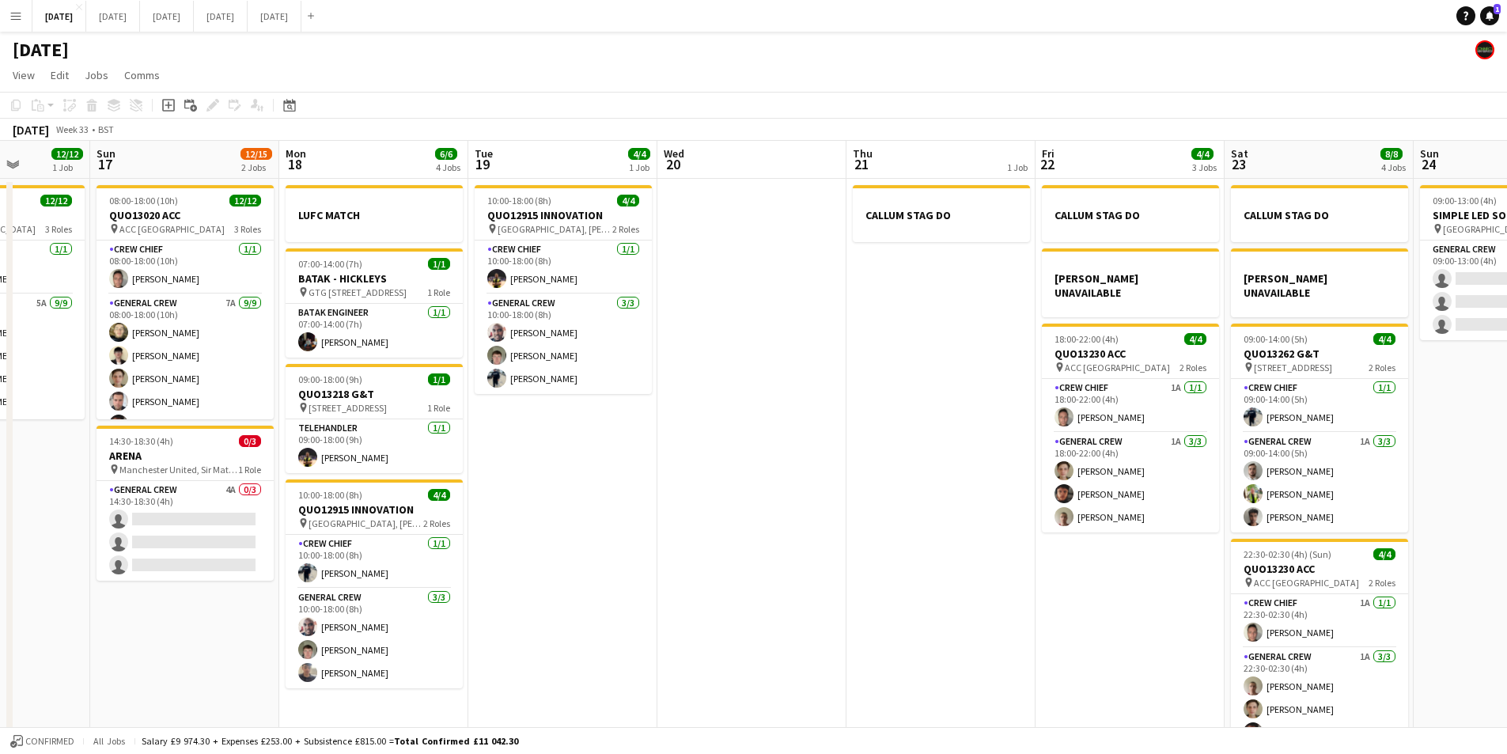
scroll to position [0, 588]
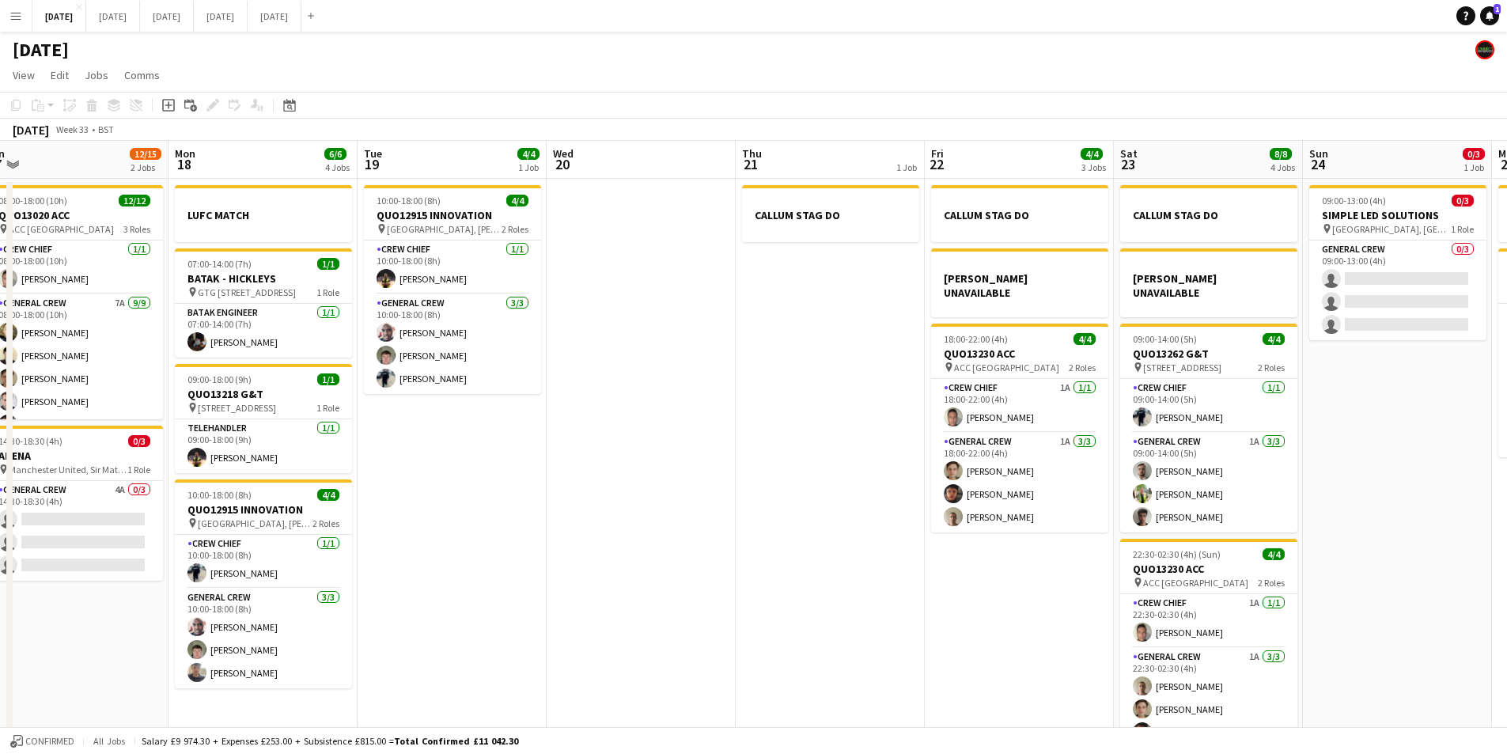
drag, startPoint x: 966, startPoint y: 605, endPoint x: 927, endPoint y: 597, distance: 40.5
click at [927, 597] on app-calendar-viewport "Thu 14 4/4 1 Job Fri 15 1/1 1 Job Sat 16 12/12 1 Job Sun 17 12/15 2 Jobs Mon 18…" at bounding box center [753, 455] width 1507 height 629
drag, startPoint x: 1018, startPoint y: 649, endPoint x: 966, endPoint y: 639, distance: 53.1
click at [966, 639] on app-calendar-viewport "Thu 14 4/4 1 Job Fri 15 1/1 1 Job Sat 16 12/12 1 Job Sun 17 12/15 2 Jobs Mon 18…" at bounding box center [753, 455] width 1507 height 629
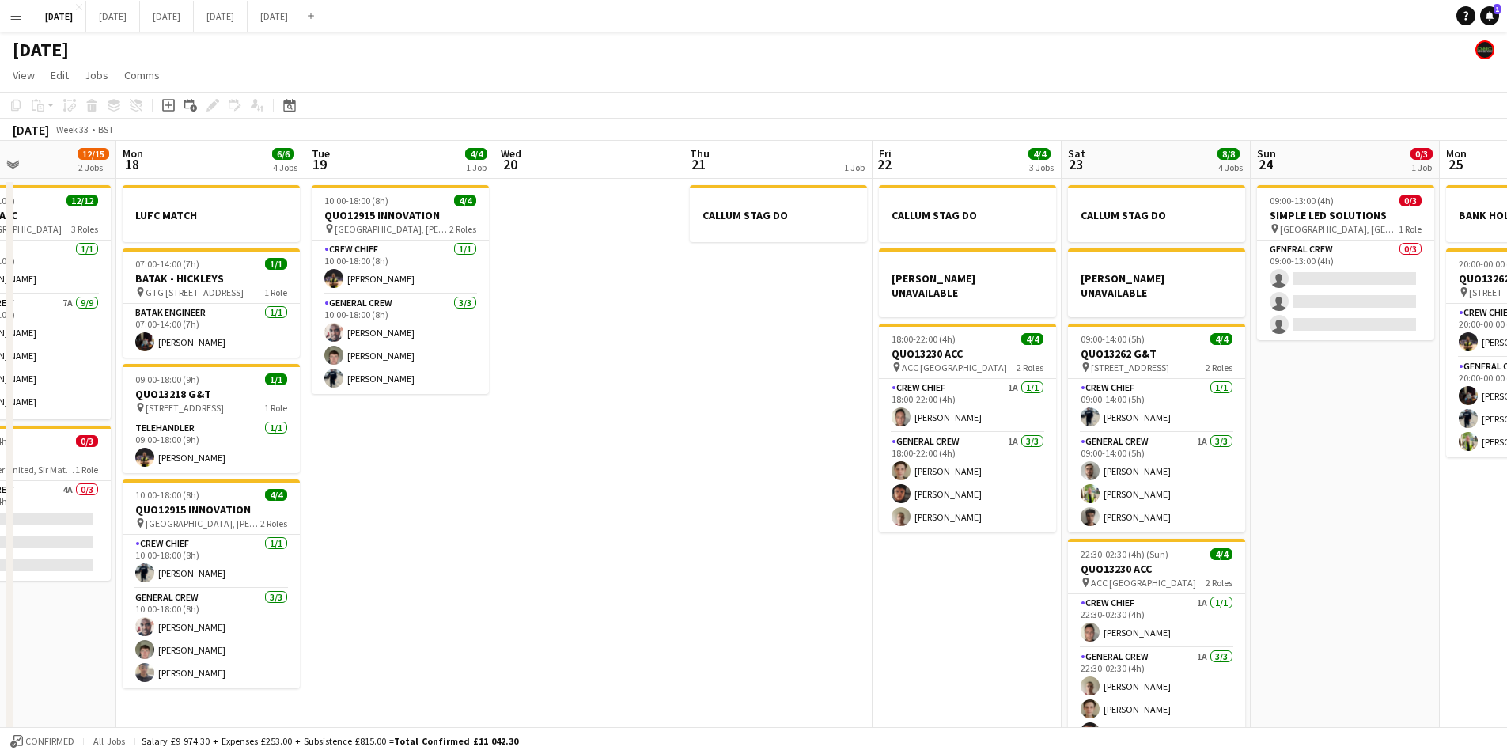
scroll to position [0, 719]
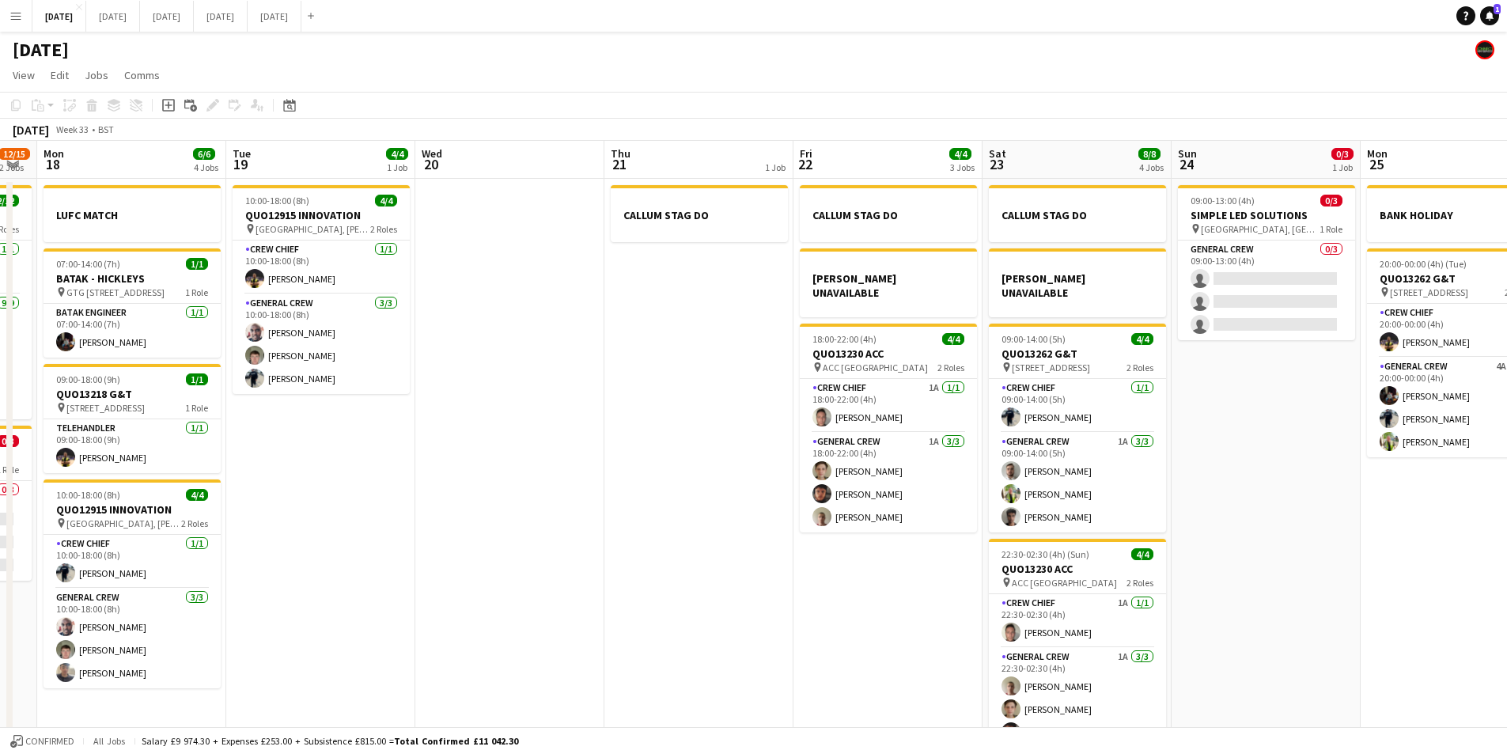
drag, startPoint x: 980, startPoint y: 630, endPoint x: 901, endPoint y: 623, distance: 79.4
click at [901, 623] on app-calendar-viewport "Thu 14 4/4 1 Job Fri 15 1/1 1 Job Sat 16 12/12 1 Job Sun 17 12/15 2 Jobs Mon 18…" at bounding box center [753, 455] width 1507 height 629
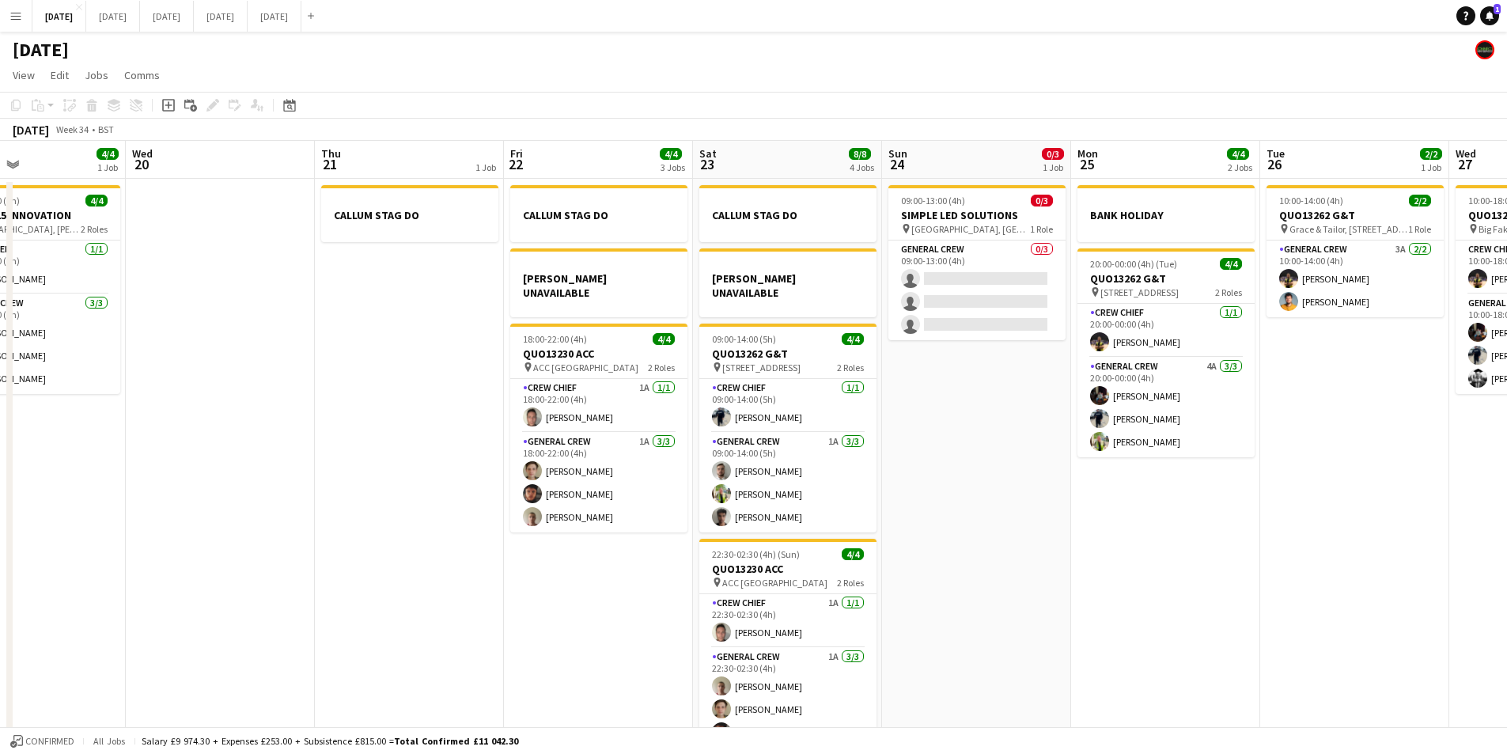
drag, startPoint x: 1300, startPoint y: 532, endPoint x: 1089, endPoint y: 532, distance: 211.3
click at [1026, 529] on app-calendar-viewport "Sat 16 12/12 1 Job Sun 17 12/15 2 Jobs Mon 18 6/6 4 Jobs Tue 19 4/4 1 Job Wed 2…" at bounding box center [753, 455] width 1507 height 629
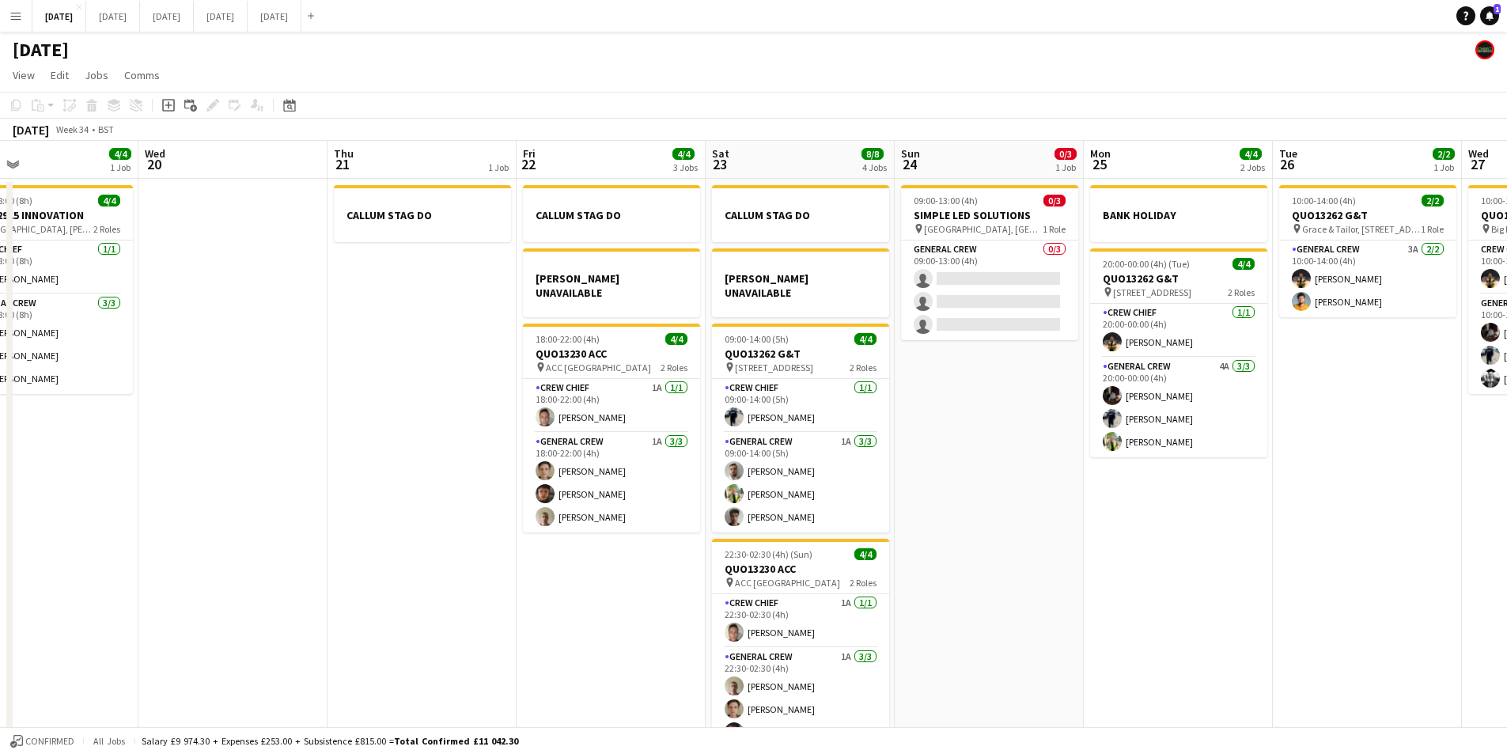
click at [1028, 549] on app-calendar-viewport "Sat 16 12/12 1 Job Sun 17 12/15 2 Jobs Mon 18 6/6 4 Jobs Tue 19 4/4 1 Job Wed 2…" at bounding box center [753, 455] width 1507 height 629
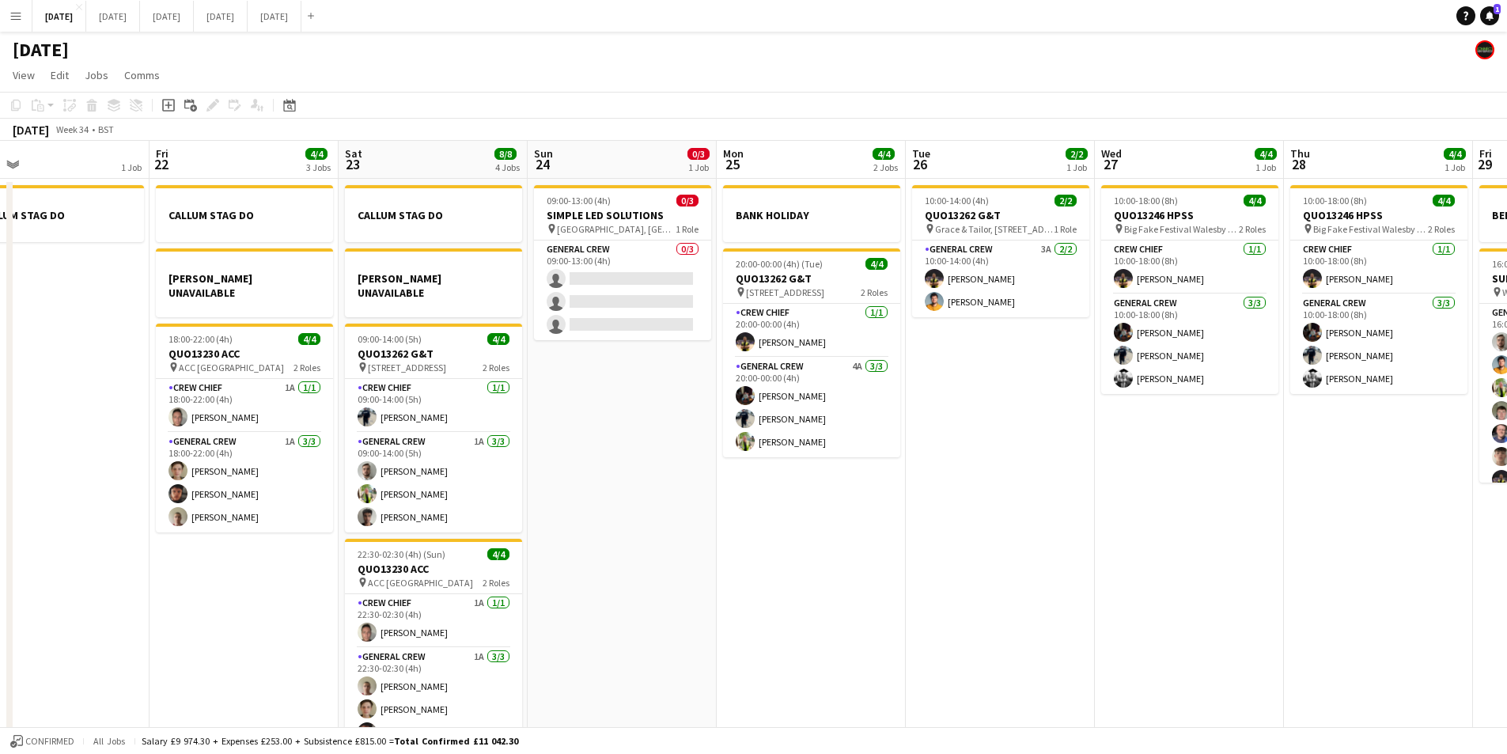
drag, startPoint x: 1198, startPoint y: 576, endPoint x: 1117, endPoint y: 557, distance: 82.9
click at [1098, 557] on app-calendar-viewport "Mon 18 6/6 4 Jobs Tue 19 4/4 1 Job Wed 20 Thu 21 1 Job Fri 22 4/4 3 Jobs Sat 23…" at bounding box center [753, 455] width 1507 height 629
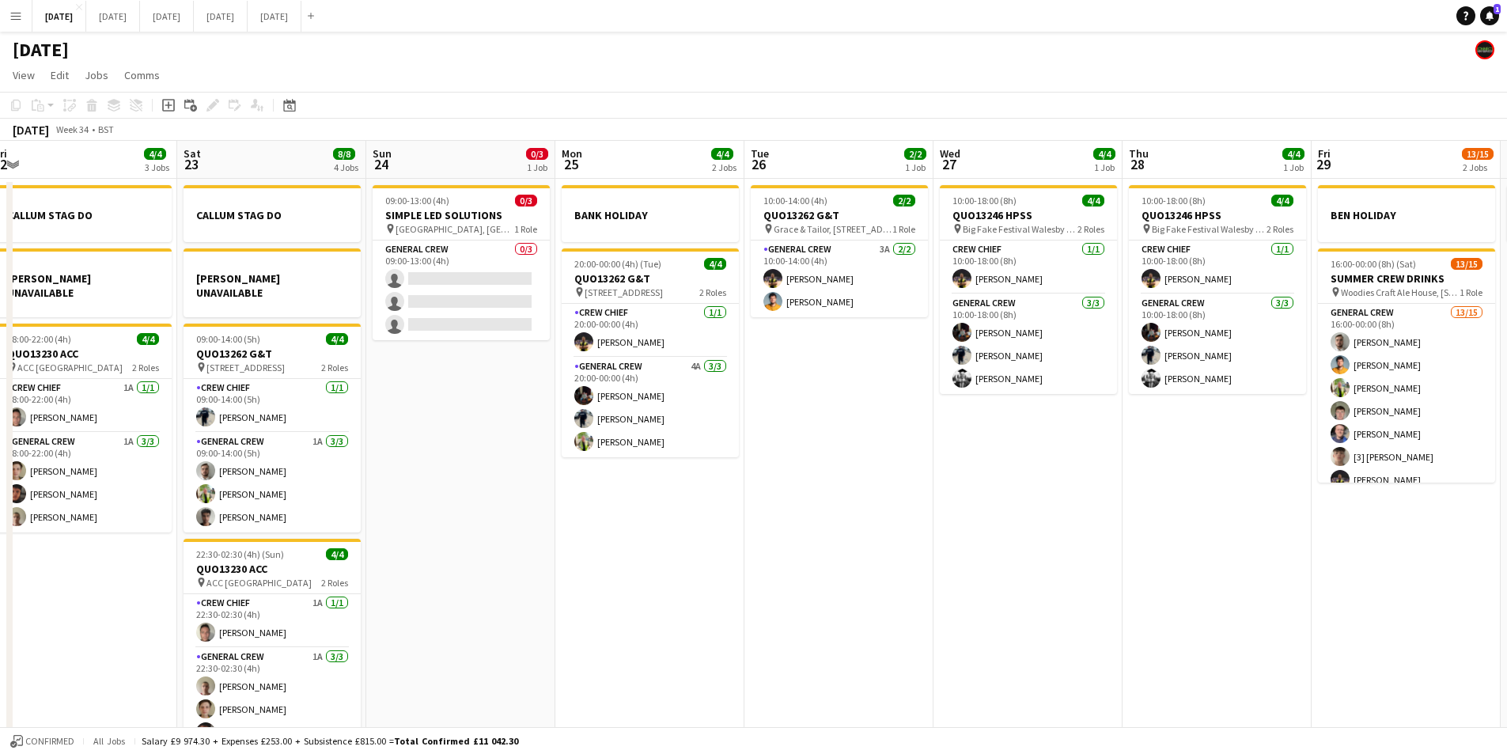
drag, startPoint x: 1255, startPoint y: 565, endPoint x: 1096, endPoint y: 538, distance: 161.3
click at [1094, 540] on app-calendar-viewport "Mon 18 6/6 4 Jobs Tue 19 4/4 1 Job Wed 20 Thu 21 1 Job Fri 22 4/4 3 Jobs Sat 23…" at bounding box center [753, 455] width 1507 height 629
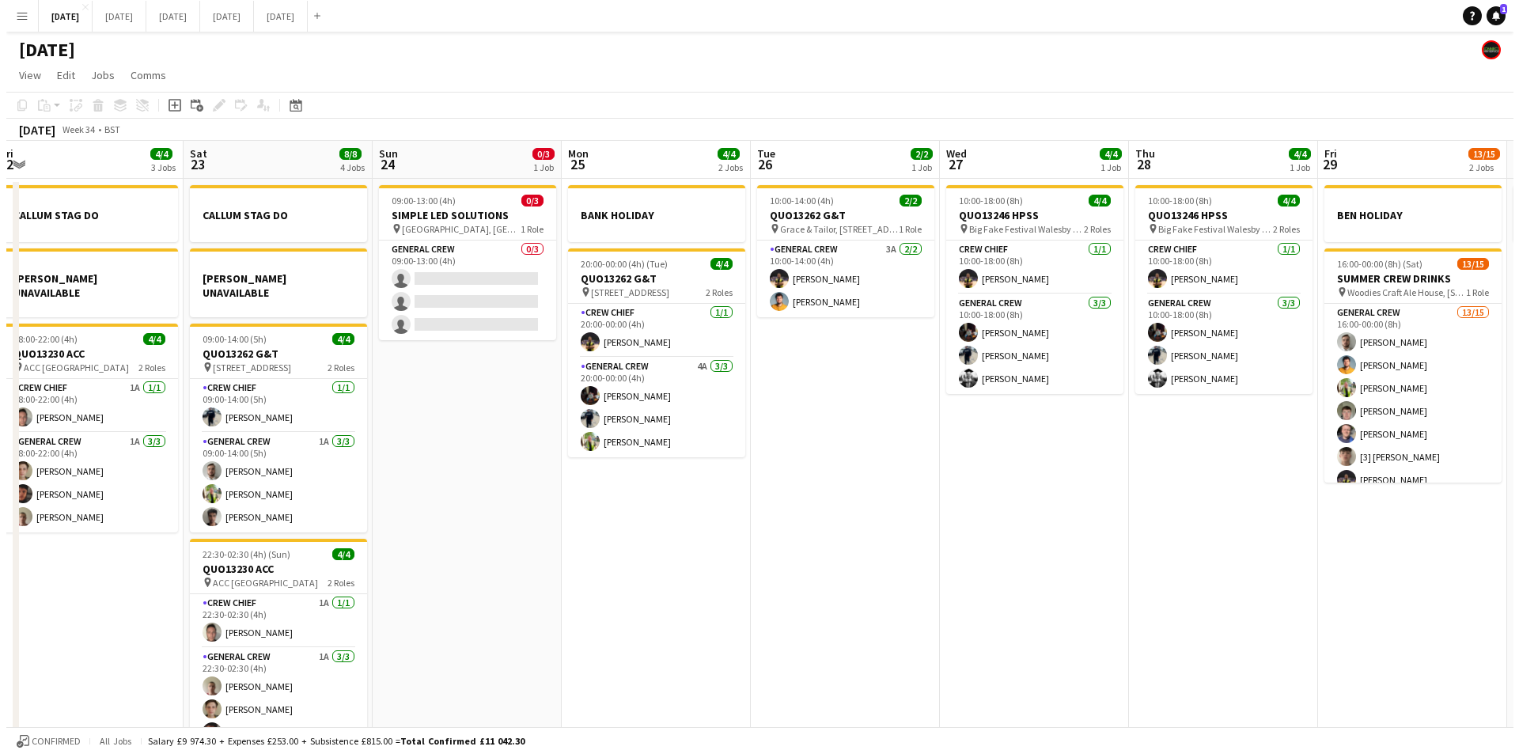
scroll to position [0, 767]
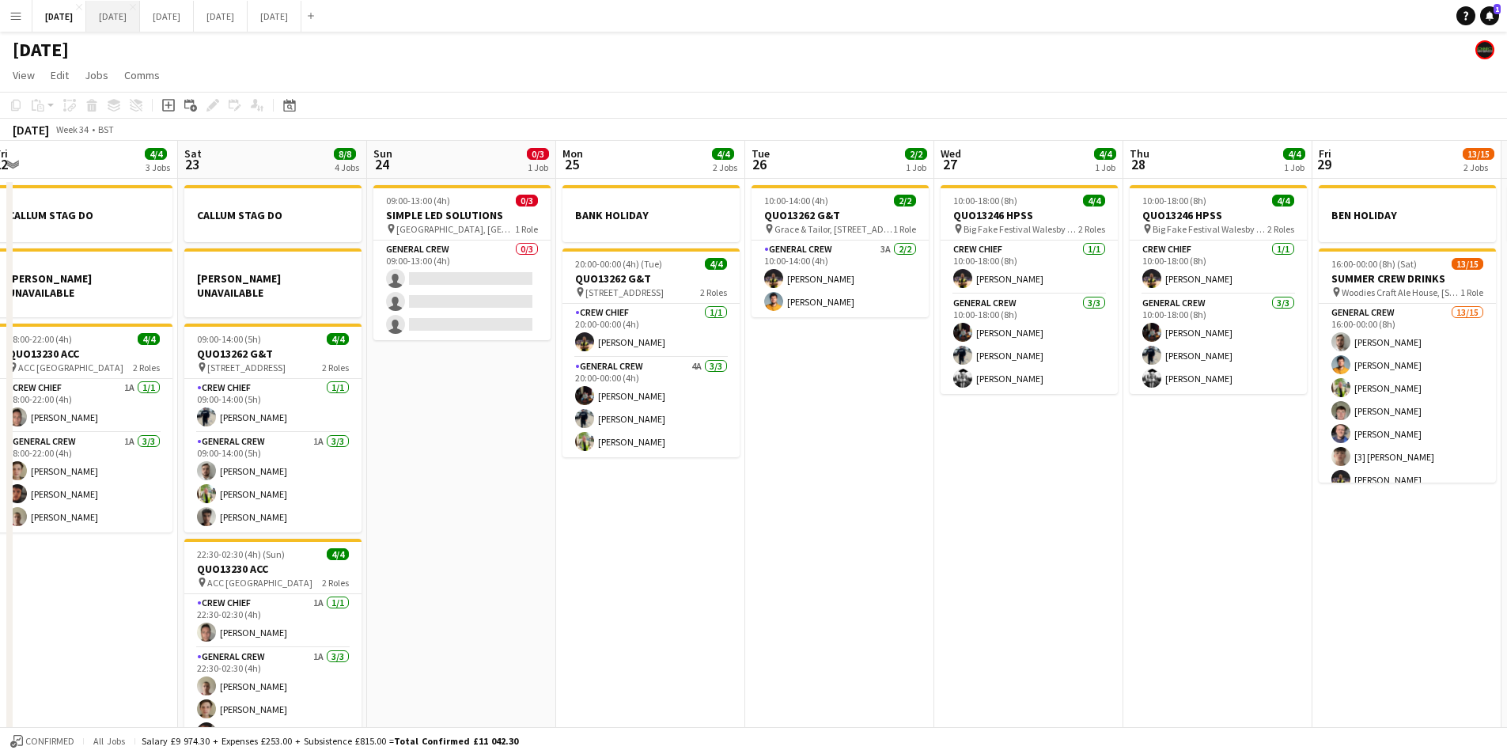
click at [140, 24] on button "[DATE] Close" at bounding box center [113, 16] width 54 height 31
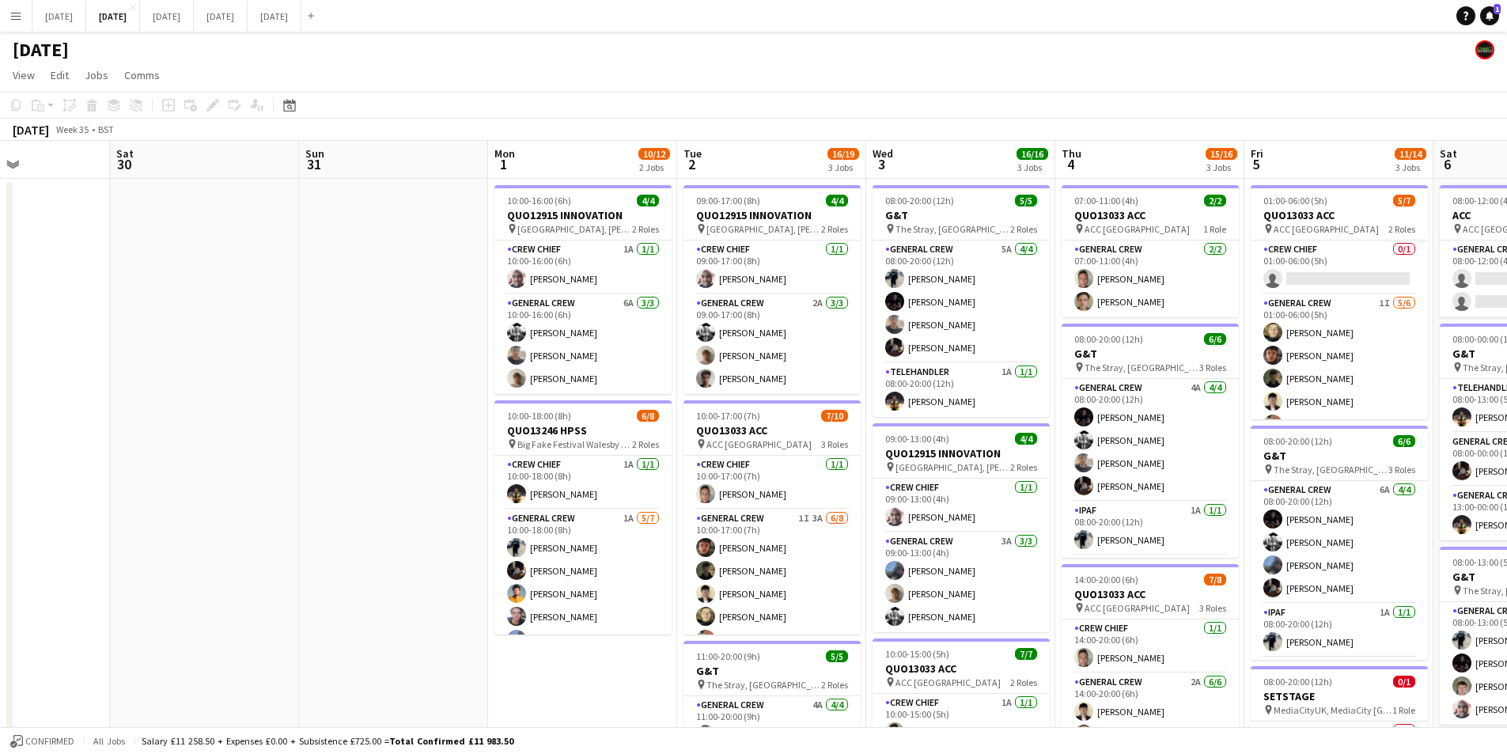
scroll to position [0, 643]
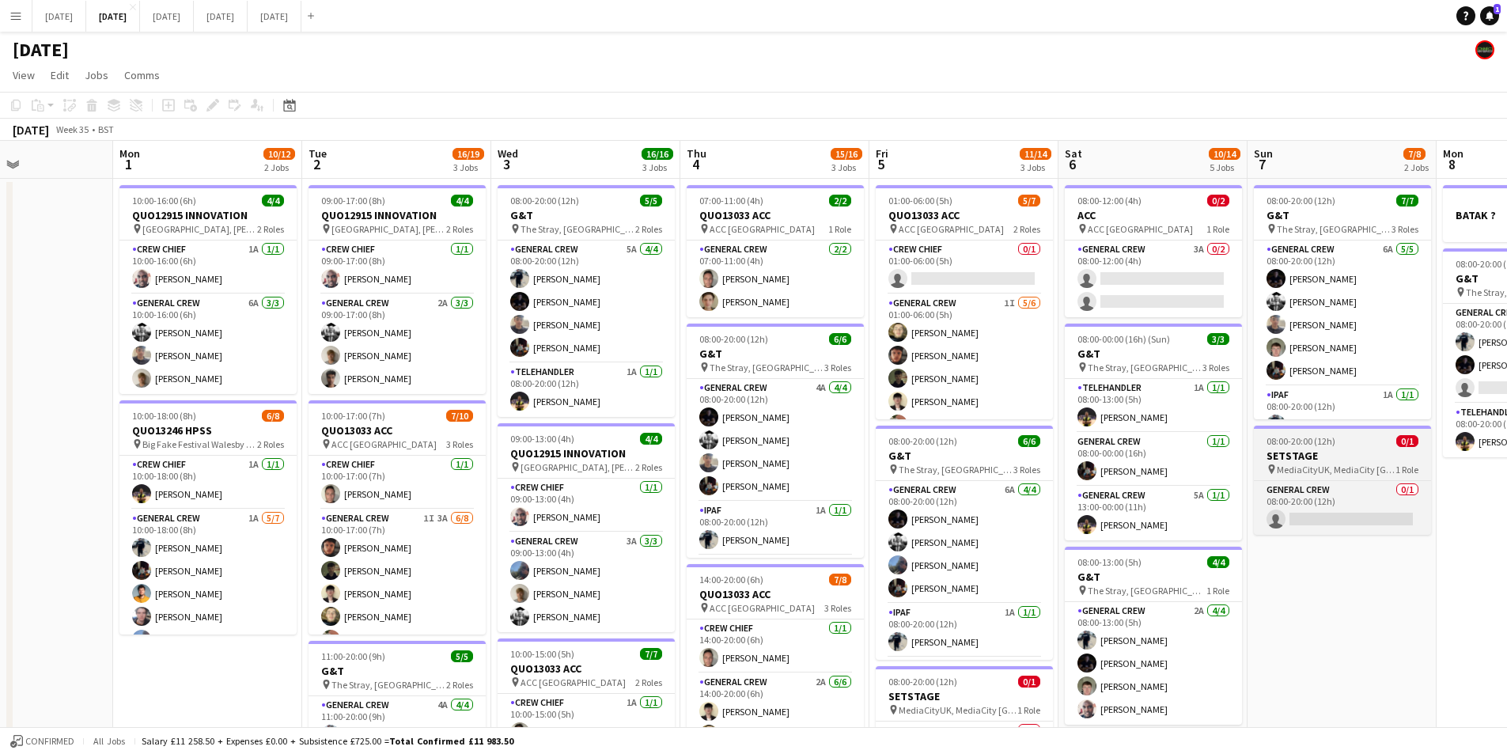
drag, startPoint x: 1223, startPoint y: 466, endPoint x: 1313, endPoint y: 445, distance: 91.7
click at [772, 415] on app-calendar-viewport "Thu 28 Fri 29 Sat 30 Sun 31 Mon 1 10/12 2 Jobs Tue 2 16/19 3 Jobs Wed 3 16/16 3…" at bounding box center [753, 602] width 1507 height 922
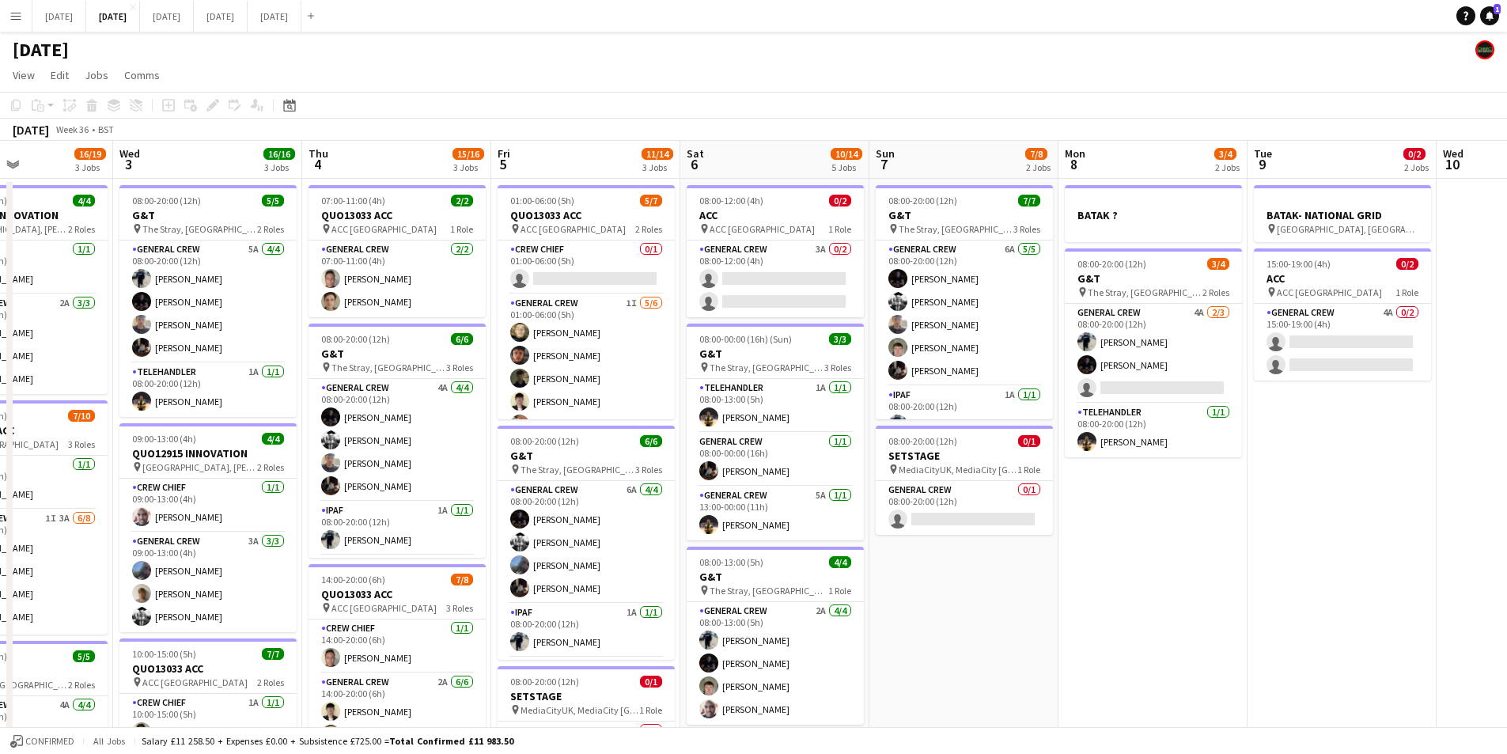
scroll to position [0, 379]
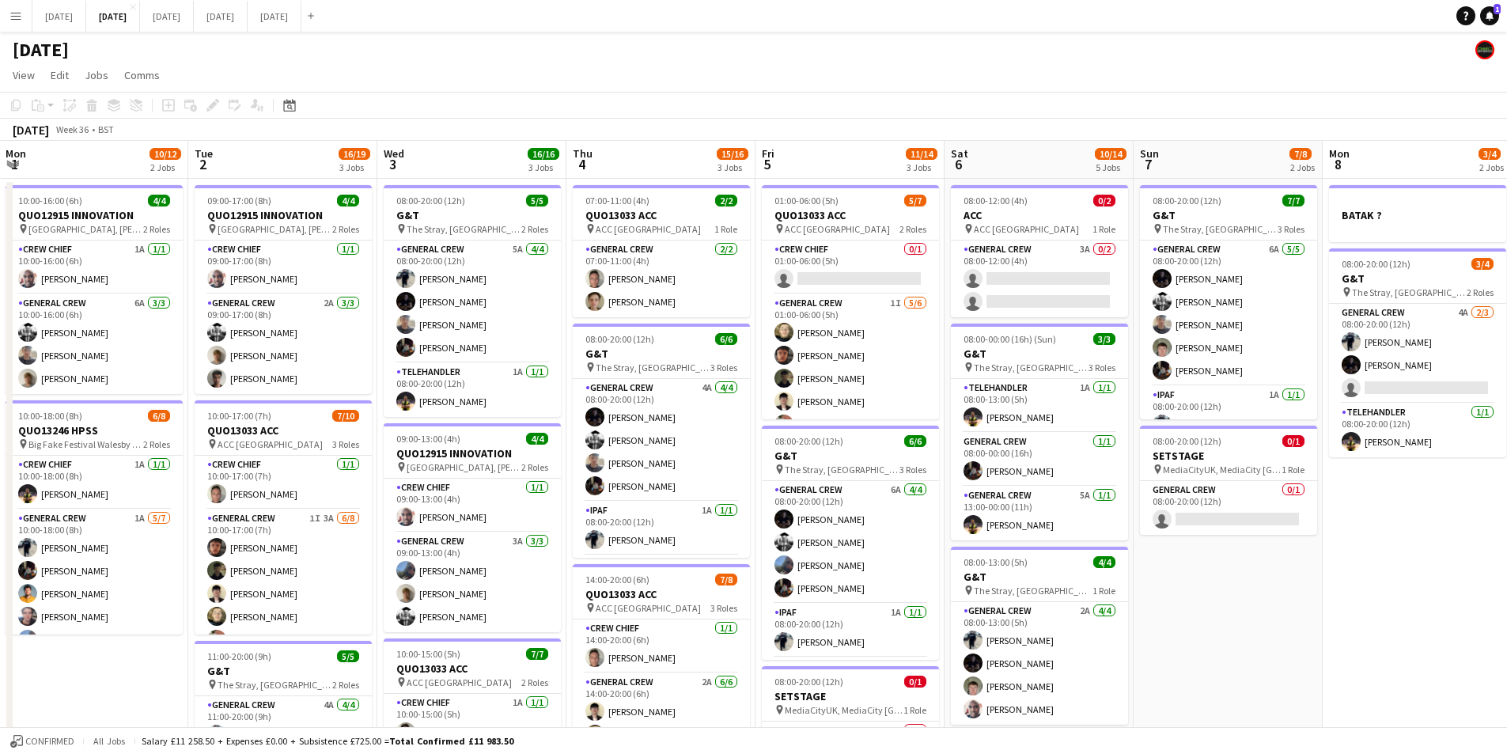
drag, startPoint x: 1243, startPoint y: 540, endPoint x: 1021, endPoint y: 508, distance: 224.6
click at [898, 475] on app-calendar-viewport "Sat 30 Sun 31 Mon 1 10/12 2 Jobs Tue 2 16/19 3 Jobs Wed 3 16/16 3 Jobs Thu 4 15…" at bounding box center [753, 602] width 1507 height 922
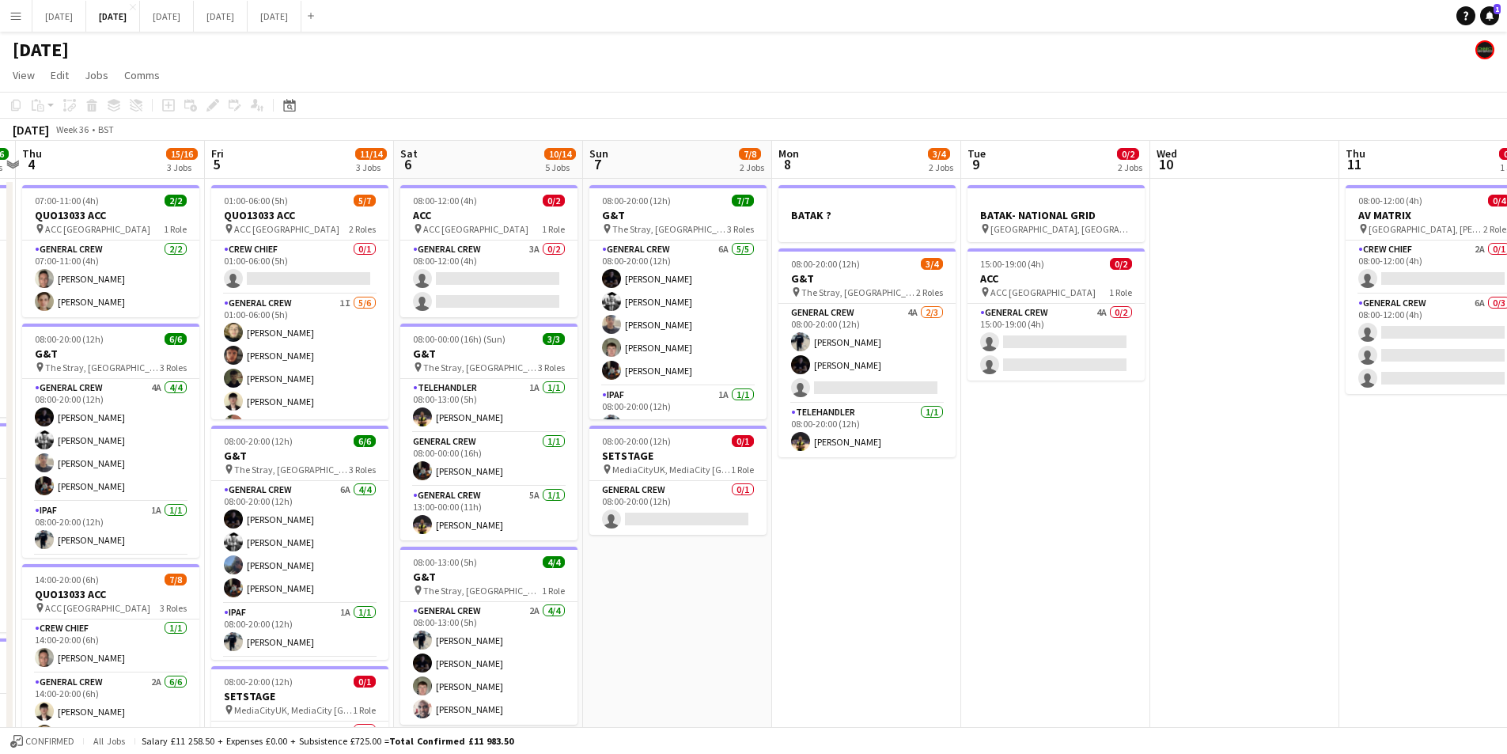
drag, startPoint x: 1383, startPoint y: 560, endPoint x: 934, endPoint y: 507, distance: 451.7
click at [915, 506] on app-calendar-viewport "Mon 1 10/12 2 Jobs Tue 2 16/19 3 Jobs Wed 3 16/16 3 Jobs Thu 4 15/16 3 Jobs Fri…" at bounding box center [753, 602] width 1507 height 922
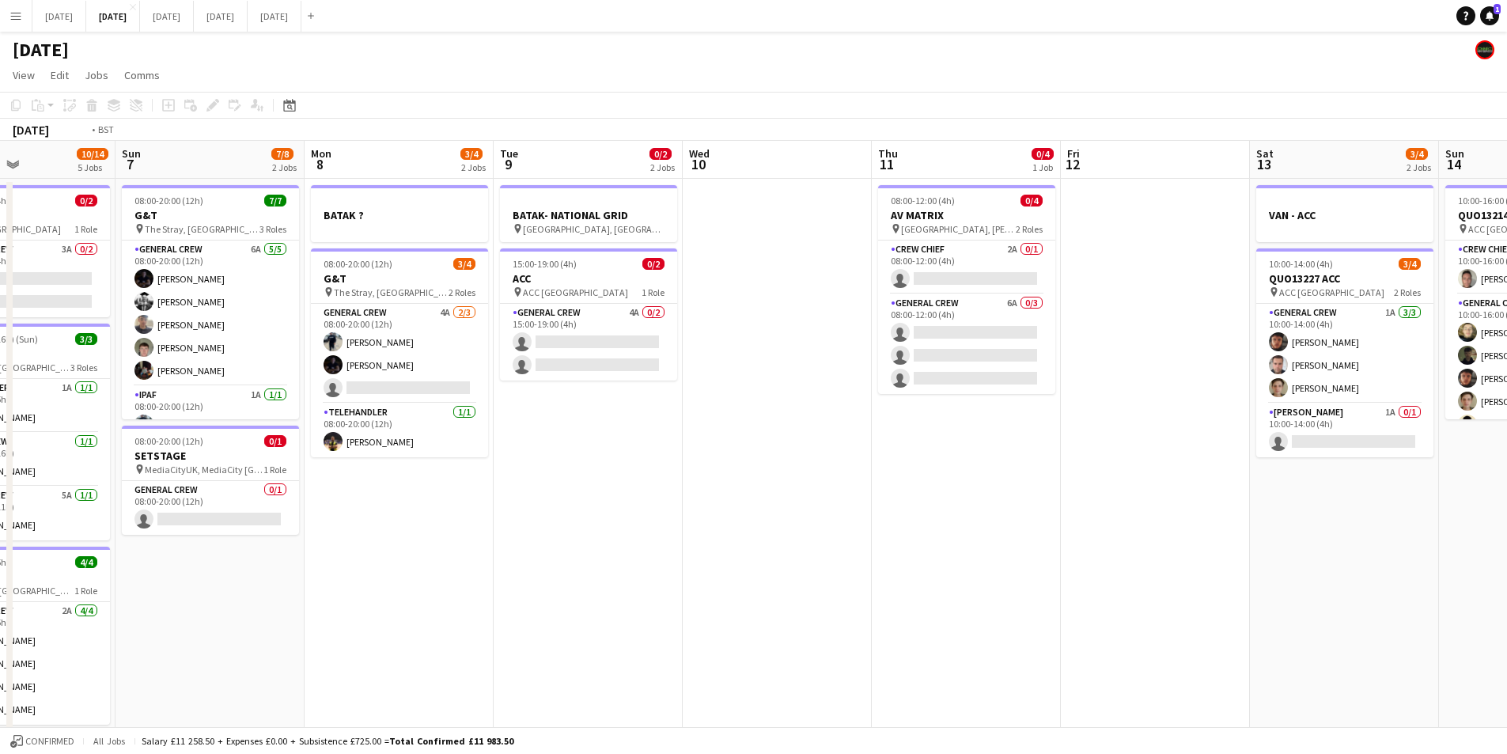
drag, startPoint x: 1385, startPoint y: 602, endPoint x: 1018, endPoint y: 556, distance: 370.0
click at [952, 556] on app-calendar-viewport "Thu 4 15/16 3 Jobs Fri 5 11/14 3 Jobs Sat 6 10/14 5 Jobs Sun 7 7/8 2 Jobs Mon 8…" at bounding box center [753, 602] width 1507 height 922
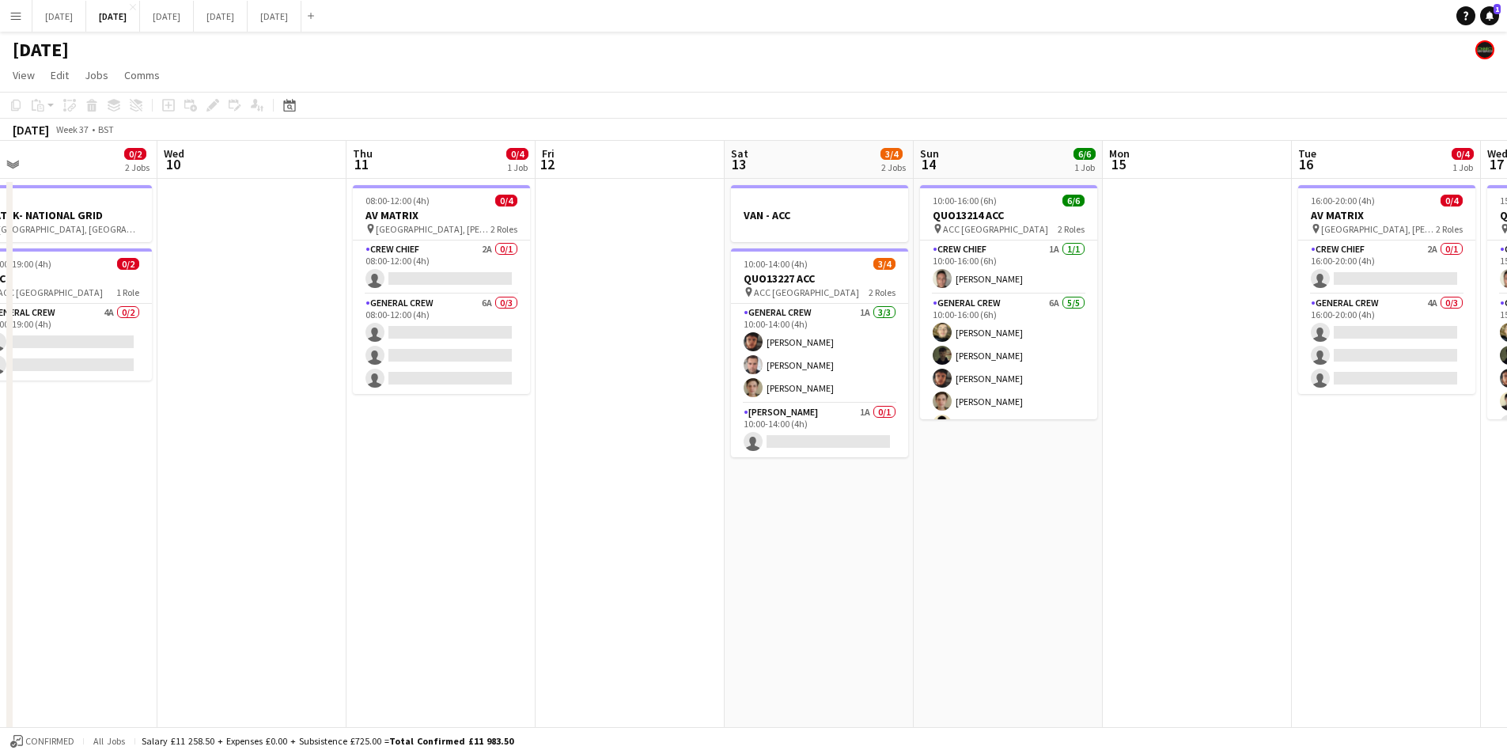
drag, startPoint x: 1274, startPoint y: 542, endPoint x: 802, endPoint y: 498, distance: 474.4
click at [802, 498] on app-calendar-viewport "Sat 6 10/14 5 Jobs Sun 7 7/8 2 Jobs Mon 8 3/4 2 Jobs Tue 9 0/2 2 Jobs Wed 10 Th…" at bounding box center [753, 602] width 1507 height 922
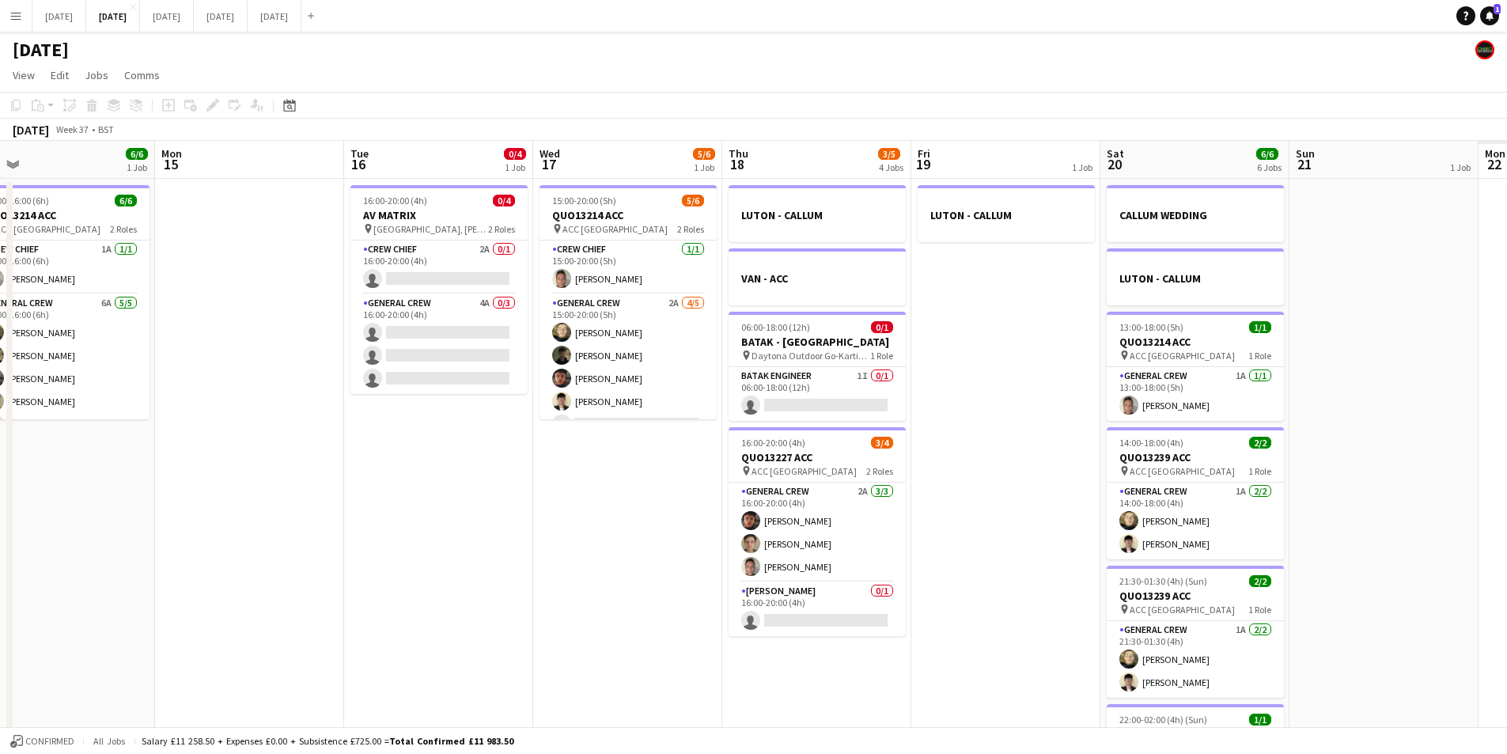
scroll to position [0, 453]
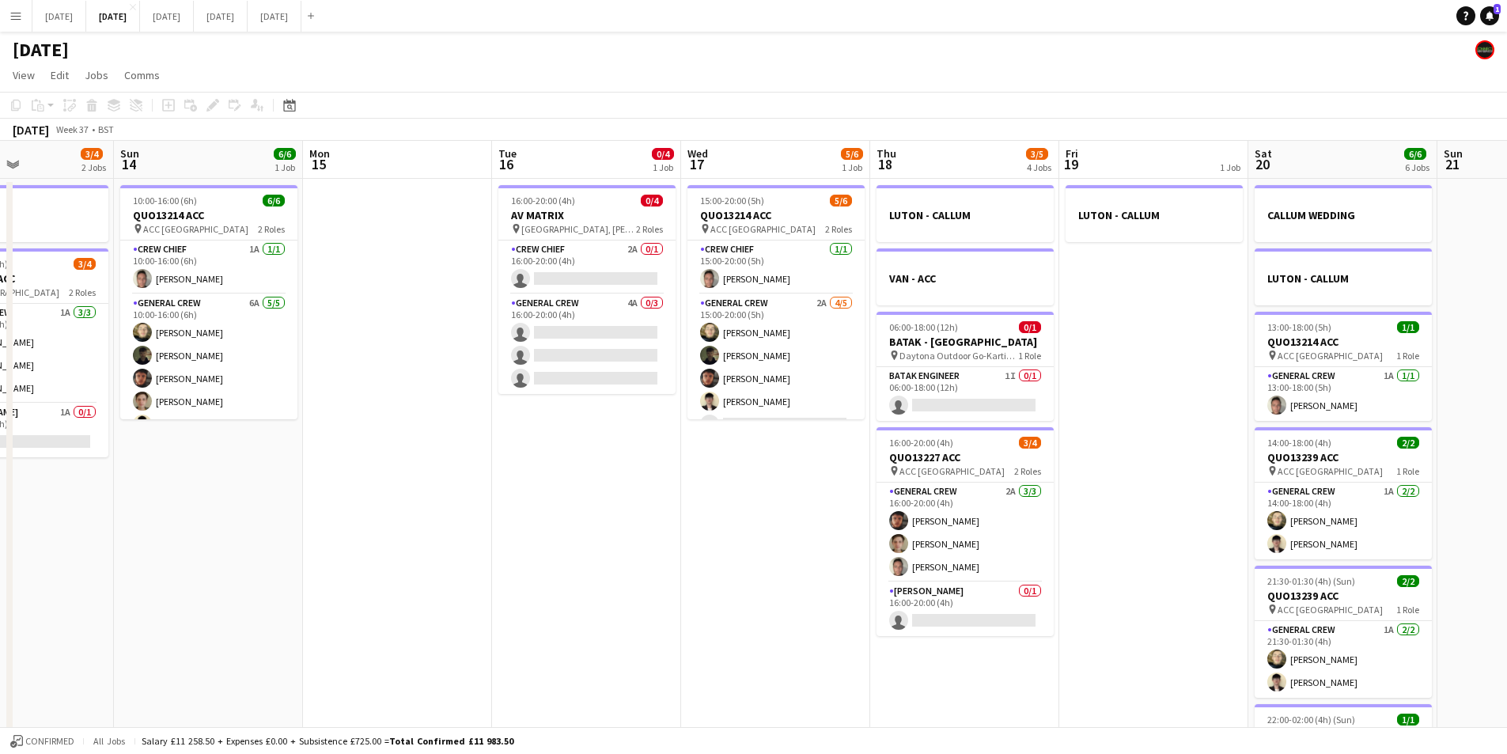
drag, startPoint x: 838, startPoint y: 536, endPoint x: 765, endPoint y: 532, distance: 72.9
click at [765, 532] on app-calendar-viewport "Thu 11 0/4 1 Job Fri 12 Sat 13 3/4 2 Jobs Sun 14 6/6 1 Job Mon 15 Tue 16 0/4 1 …" at bounding box center [753, 602] width 1507 height 922
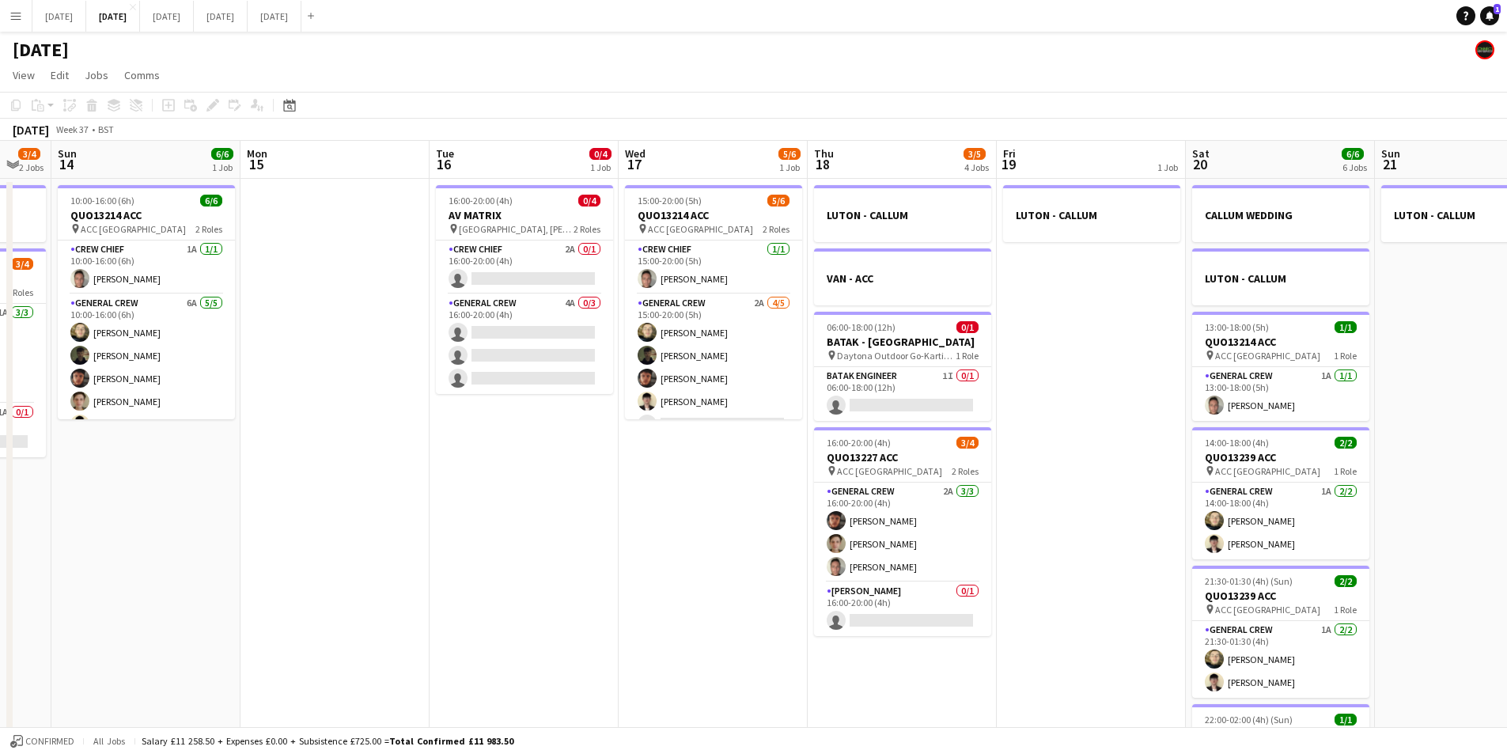
scroll to position [0, 521]
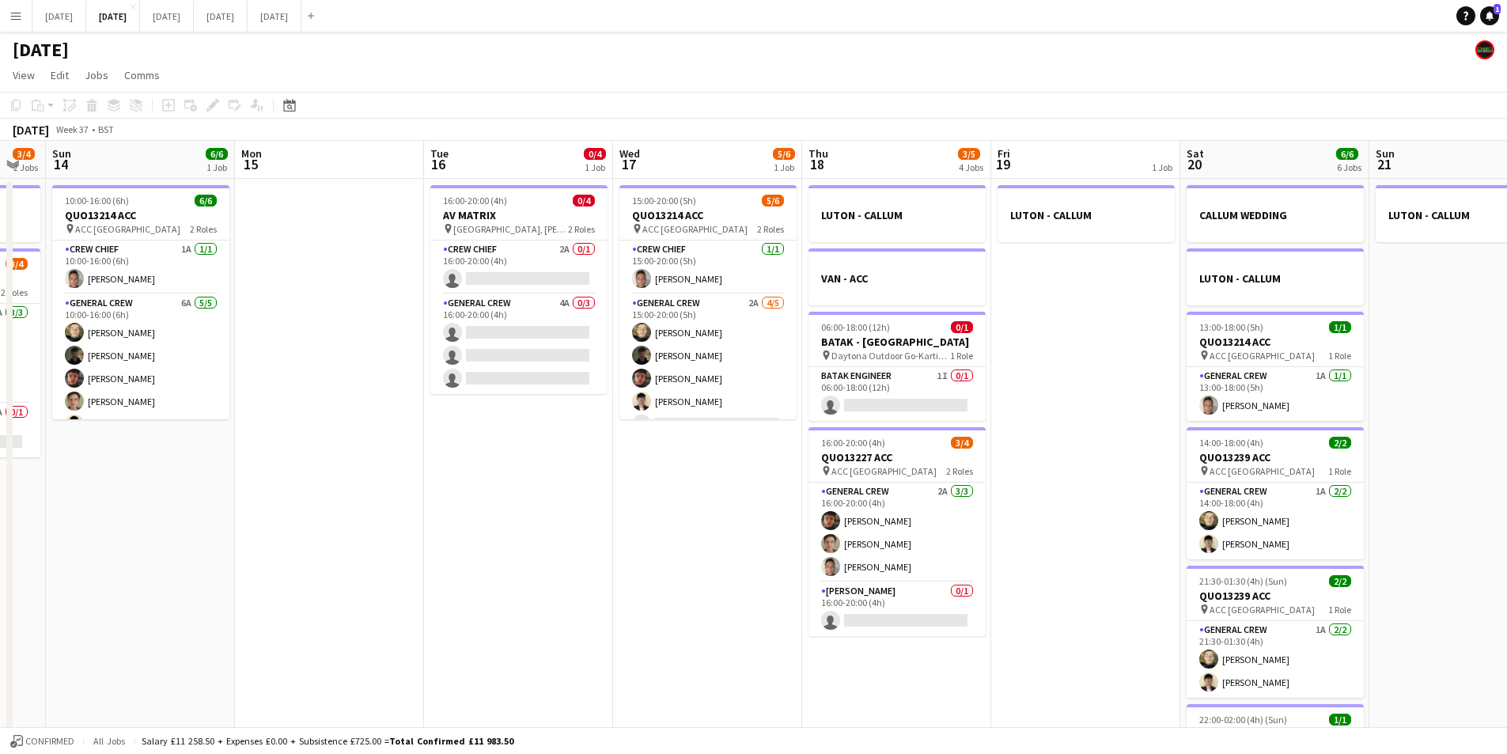
drag, startPoint x: 1210, startPoint y: 543, endPoint x: 1142, endPoint y: 550, distance: 68.4
click at [1142, 550] on app-calendar-viewport "Thu 11 0/4 1 Job Fri 12 Sat 13 3/4 2 Jobs Sun 14 6/6 1 Job Mon 15 Tue 16 0/4 1 …" at bounding box center [753, 602] width 1507 height 922
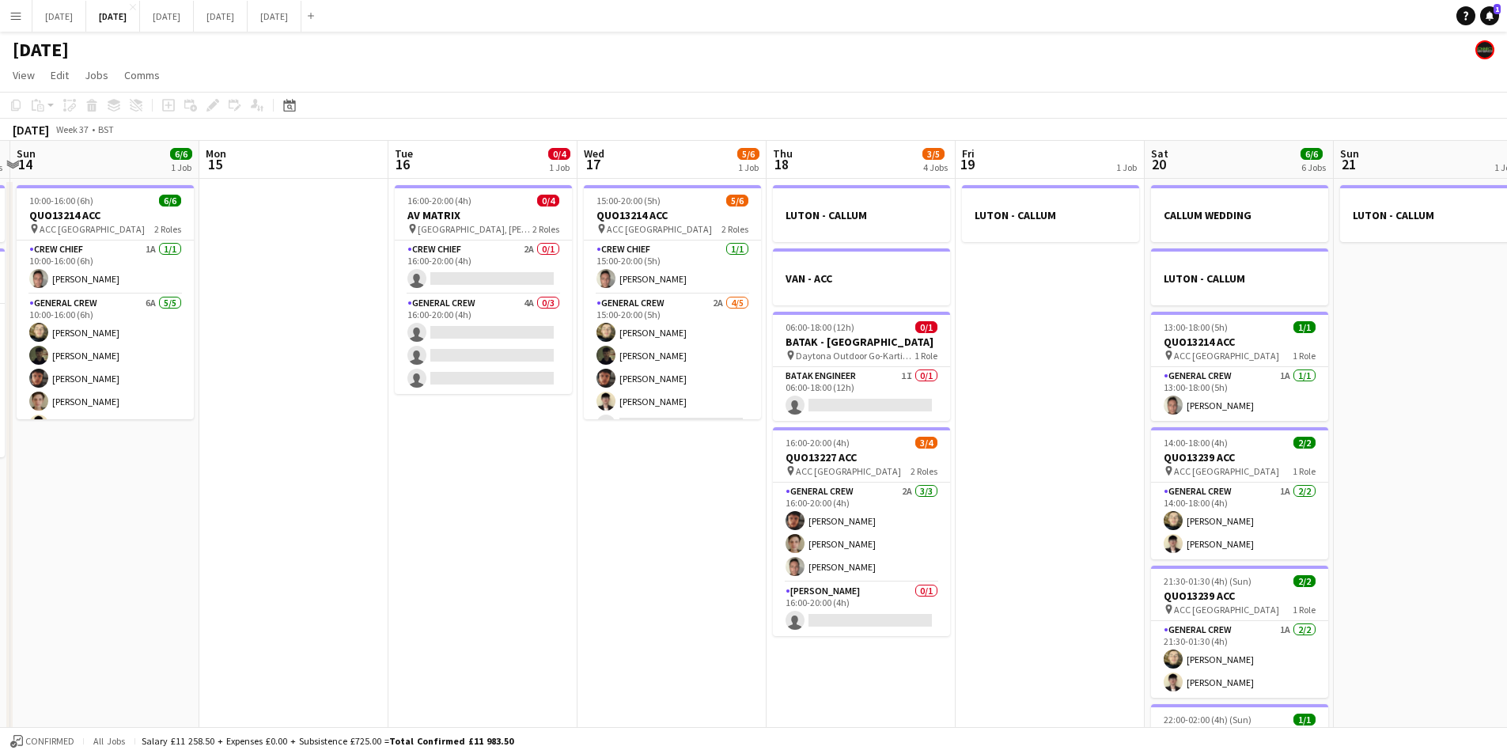
drag, startPoint x: 1075, startPoint y: 385, endPoint x: 1033, endPoint y: 388, distance: 42.8
click at [1033, 388] on app-calendar-viewport "Thu 11 0/4 1 Job Fri 12 Sat 13 3/4 2 Jobs Sun 14 6/6 1 Job Mon 15 Tue 16 0/4 1 …" at bounding box center [753, 602] width 1507 height 922
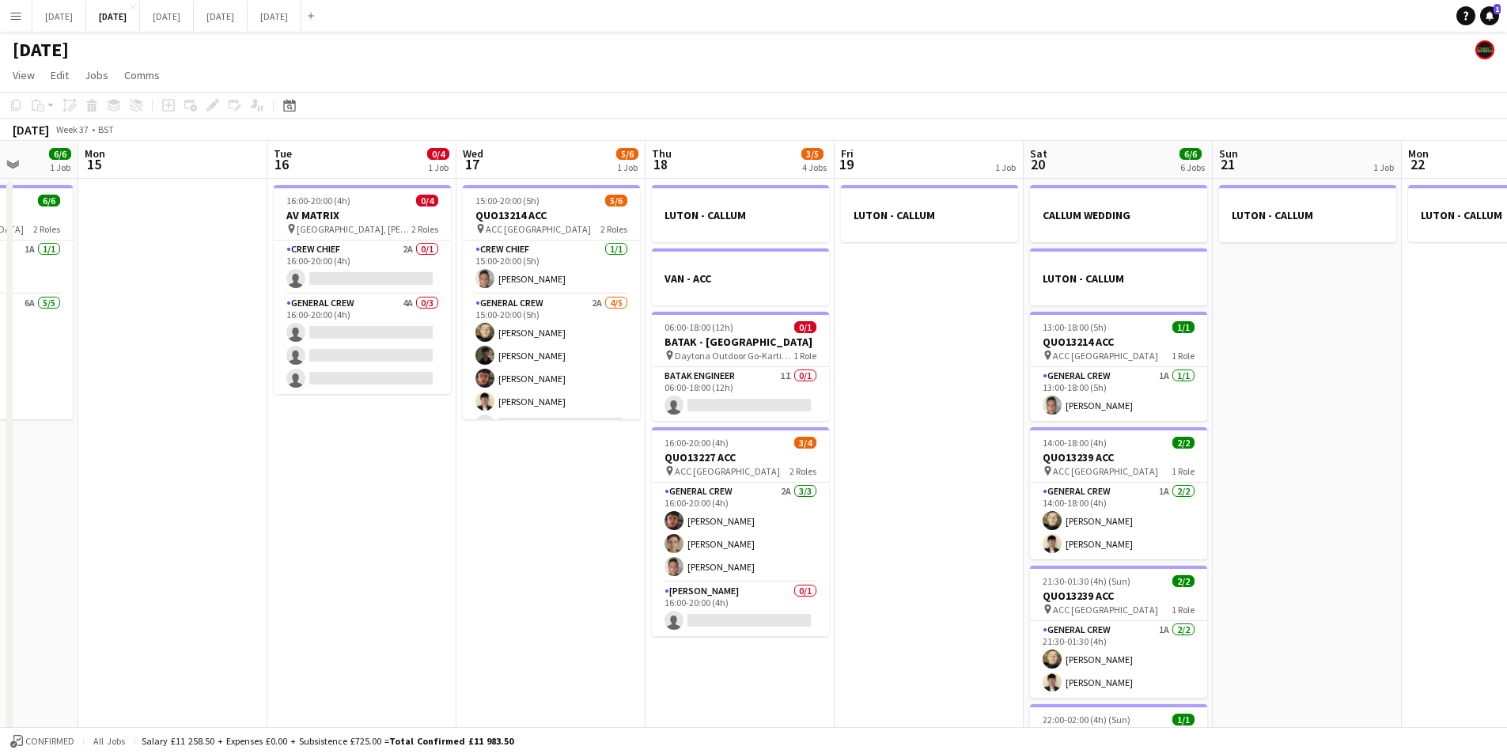
scroll to position [0, 506]
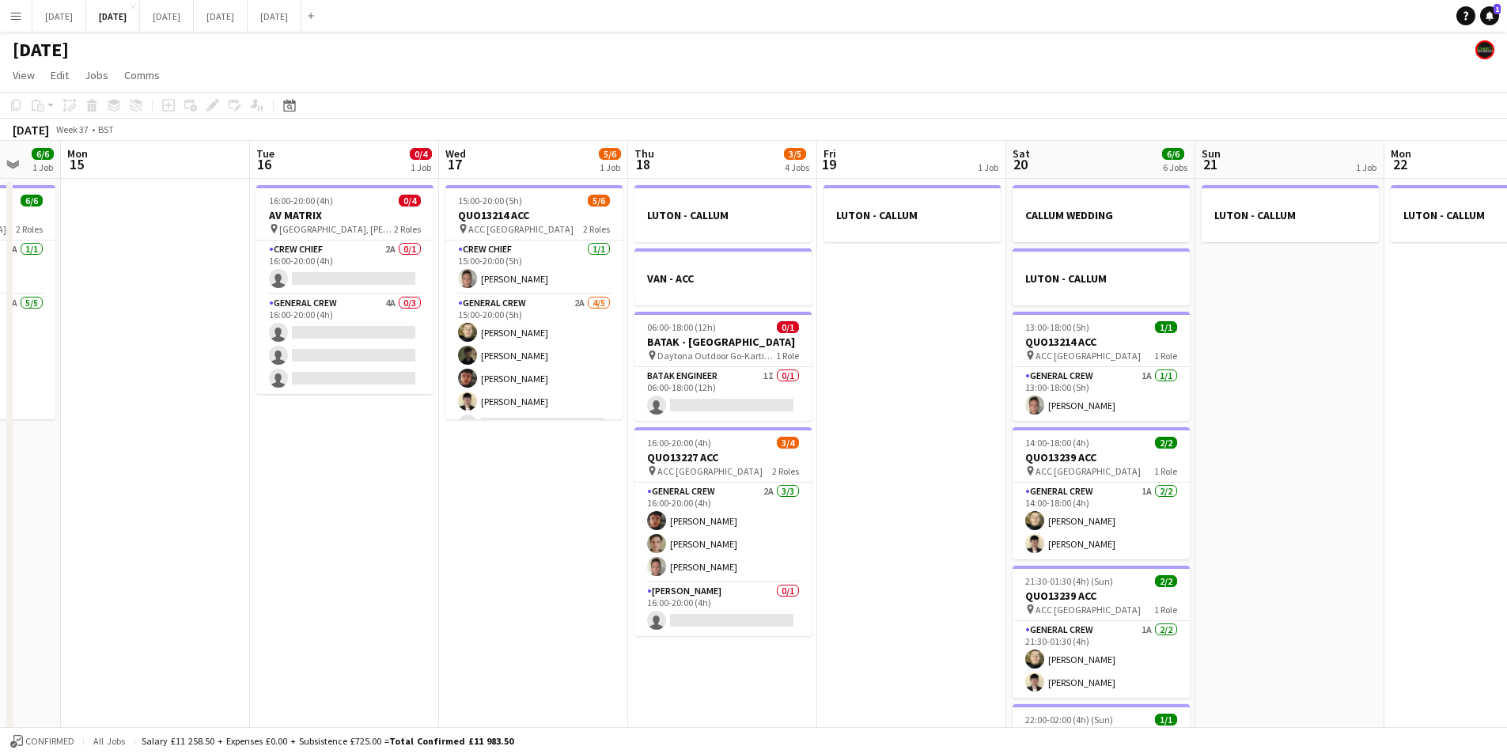
drag, startPoint x: 1071, startPoint y: 426, endPoint x: 940, endPoint y: 401, distance: 133.6
click at [940, 401] on app-calendar-viewport "Fri 12 Sat 13 3/4 2 Jobs Sun 14 6/6 1 Job Mon 15 Tue 16 0/4 1 Job Wed 17 5/6 1 …" at bounding box center [753, 602] width 1507 height 922
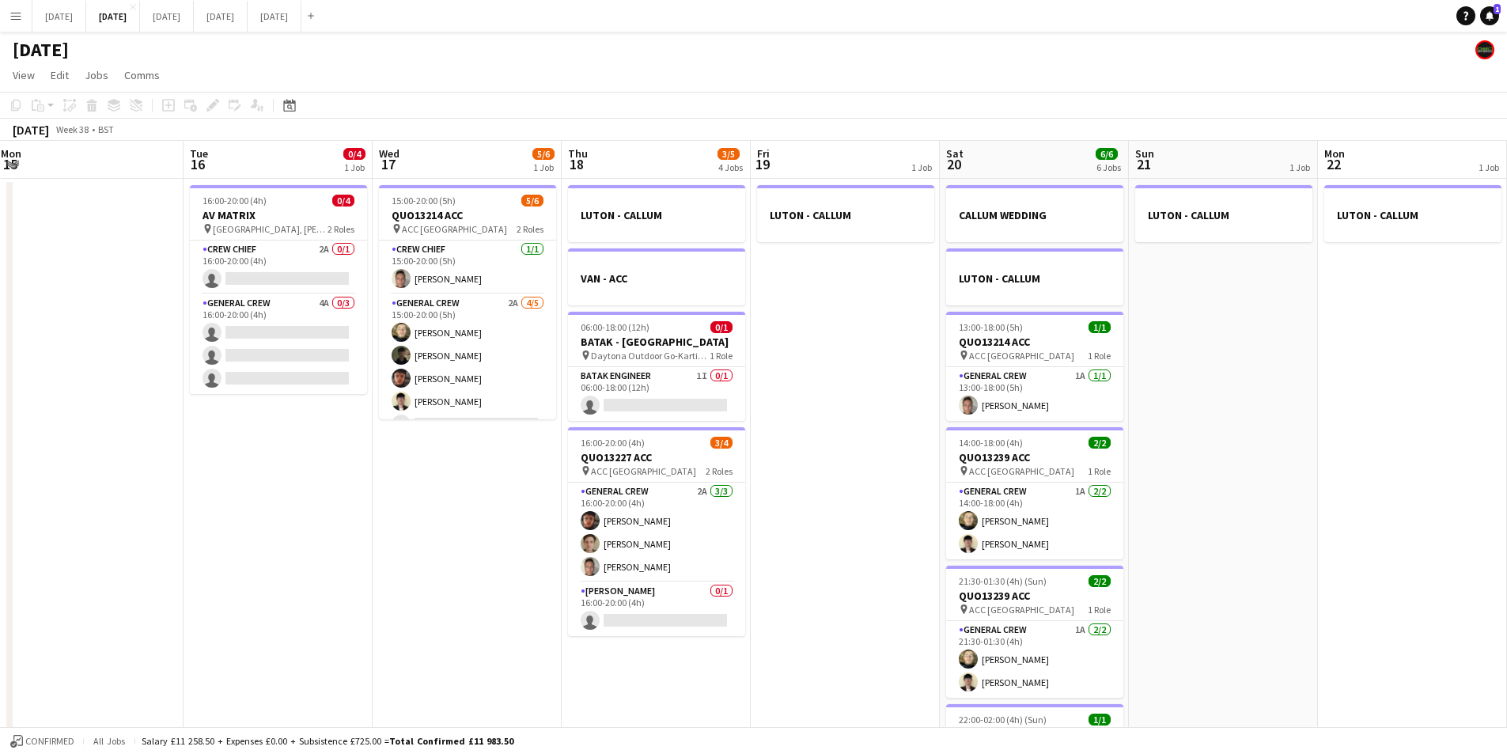
drag, startPoint x: 1314, startPoint y: 474, endPoint x: 1248, endPoint y: 466, distance: 66.9
click at [1248, 466] on app-calendar-viewport "Fri 12 Sat 13 3/4 2 Jobs Sun 14 6/6 1 Job Mon 15 Tue 16 0/4 1 Job Wed 17 5/6 1 …" at bounding box center [753, 602] width 1507 height 922
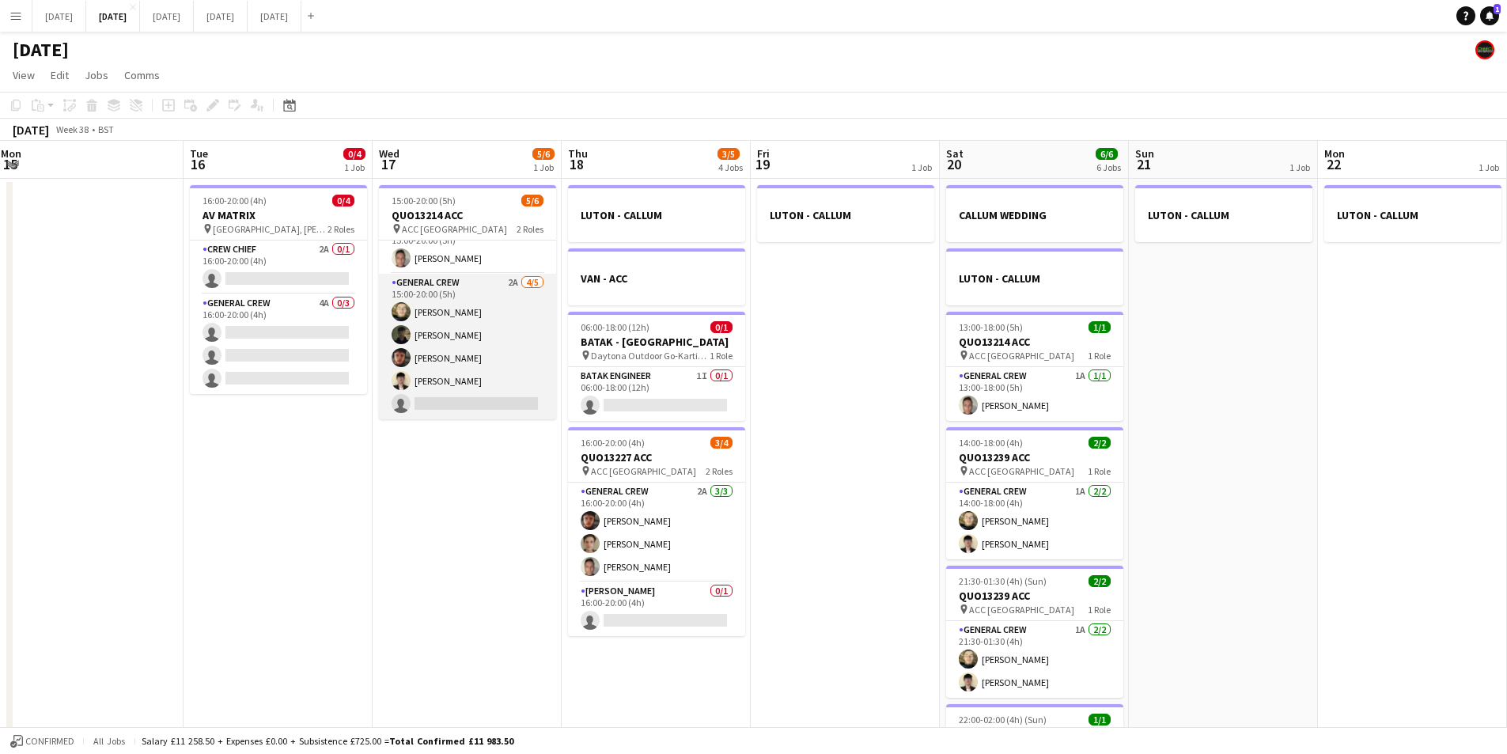
scroll to position [0, 0]
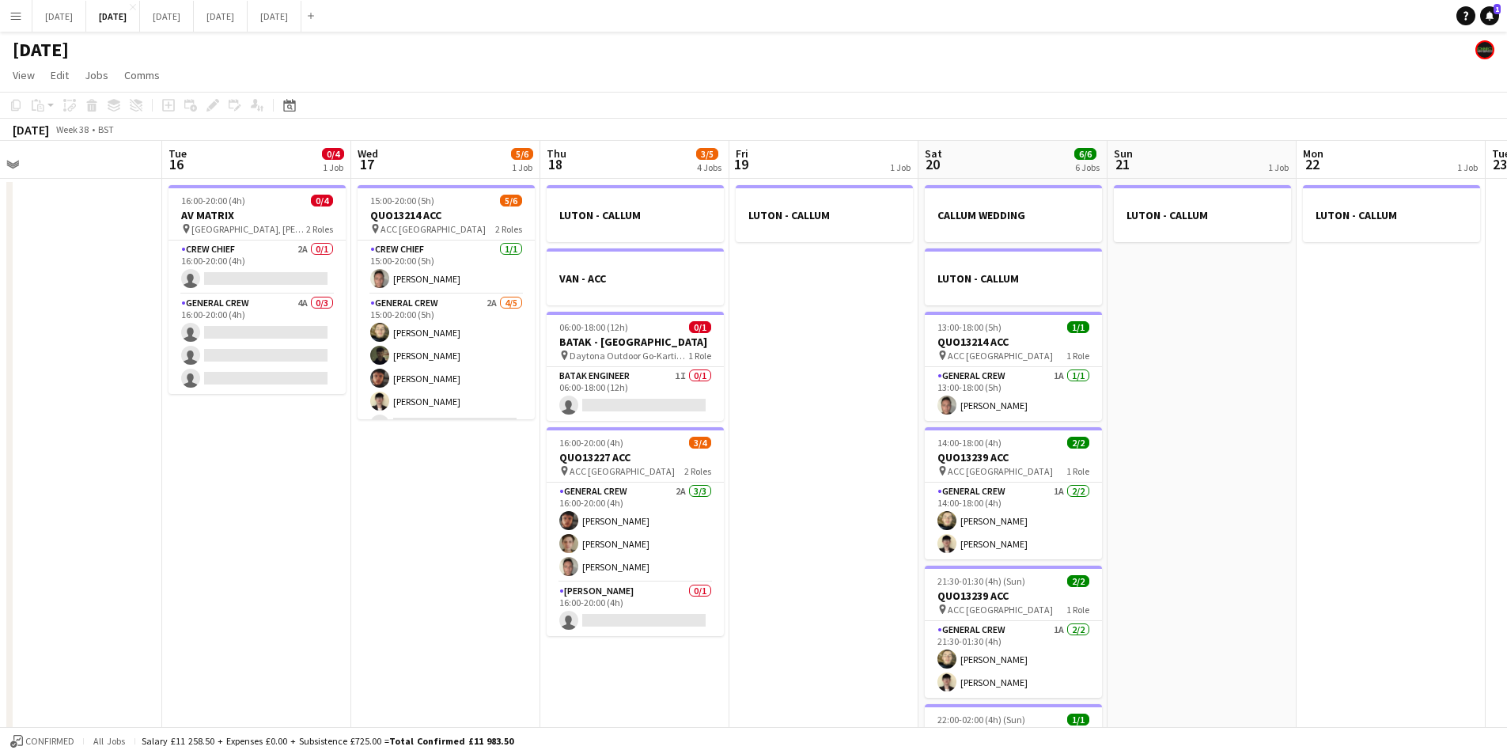
drag, startPoint x: 532, startPoint y: 507, endPoint x: 564, endPoint y: 468, distance: 50.0
click at [518, 504] on app-calendar-viewport "Fri 12 Sat 13 3/4 2 Jobs Sun 14 6/6 1 Job Mon 15 Tue 16 0/4 1 Job Wed 17 5/6 1 …" at bounding box center [753, 602] width 1507 height 922
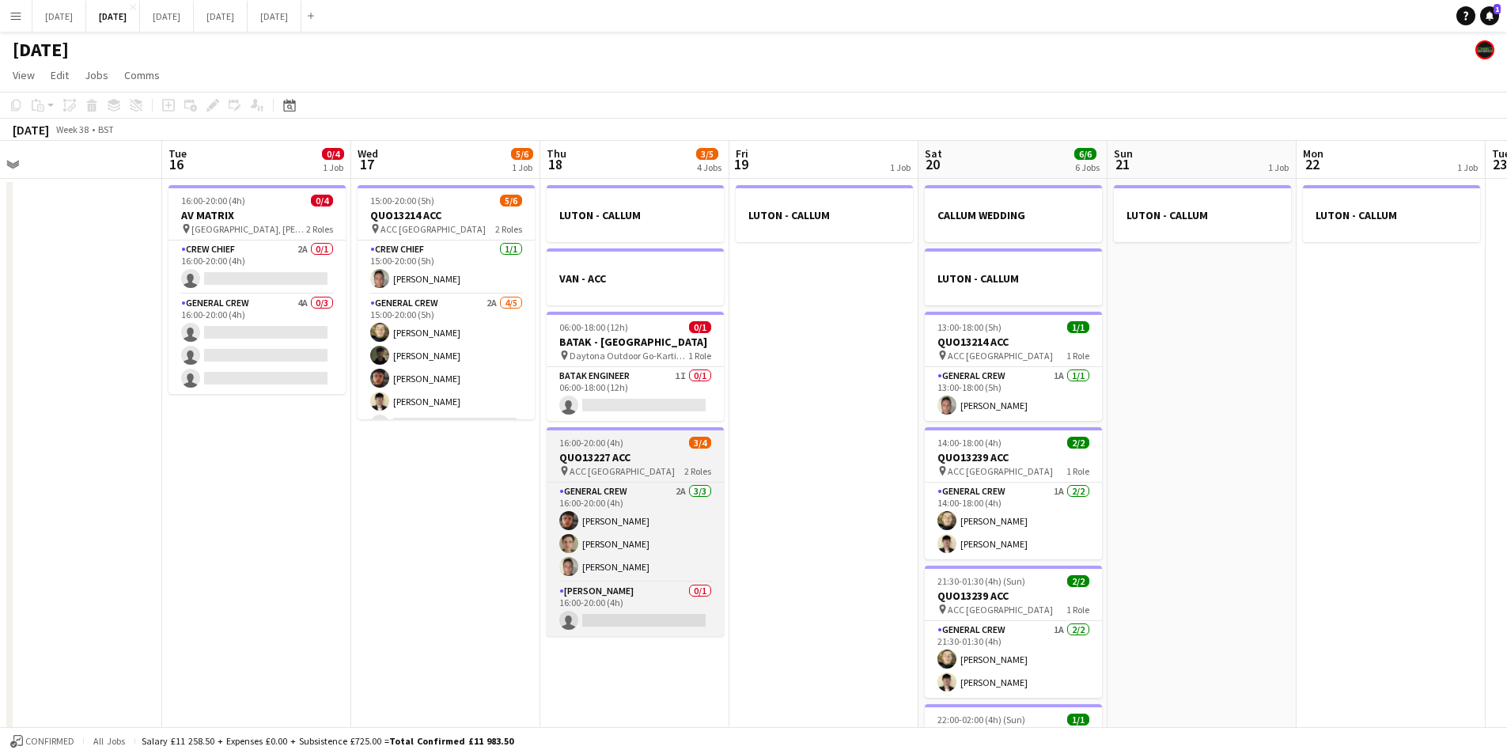
scroll to position [0, 587]
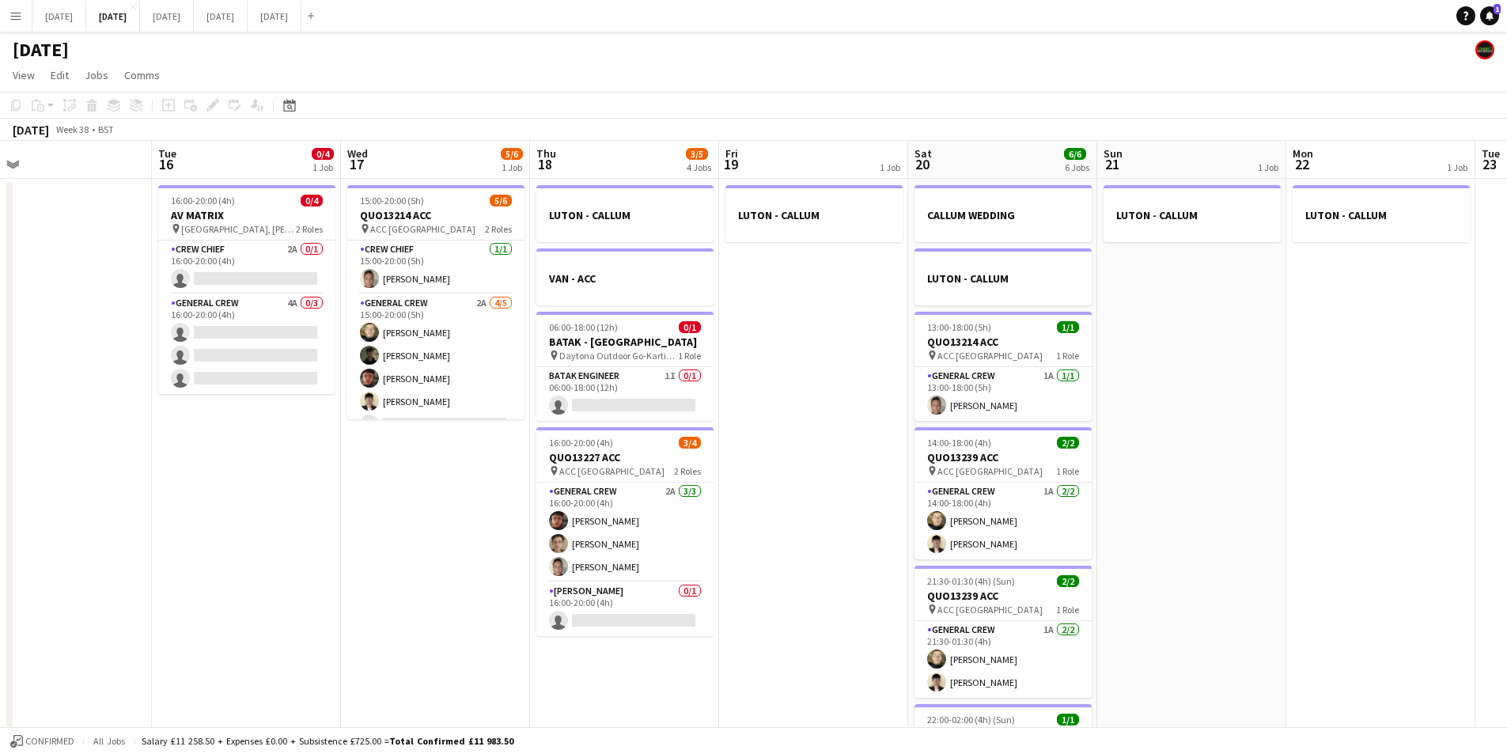
drag, startPoint x: 820, startPoint y: 440, endPoint x: 802, endPoint y: 449, distance: 21.2
click at [802, 440] on app-calendar-viewport "Fri 12 Sat 13 3/4 2 Jobs Sun 14 6/6 1 Job Mon 15 Tue 16 0/4 1 Job Wed 17 5/6 1 …" at bounding box center [753, 602] width 1507 height 922
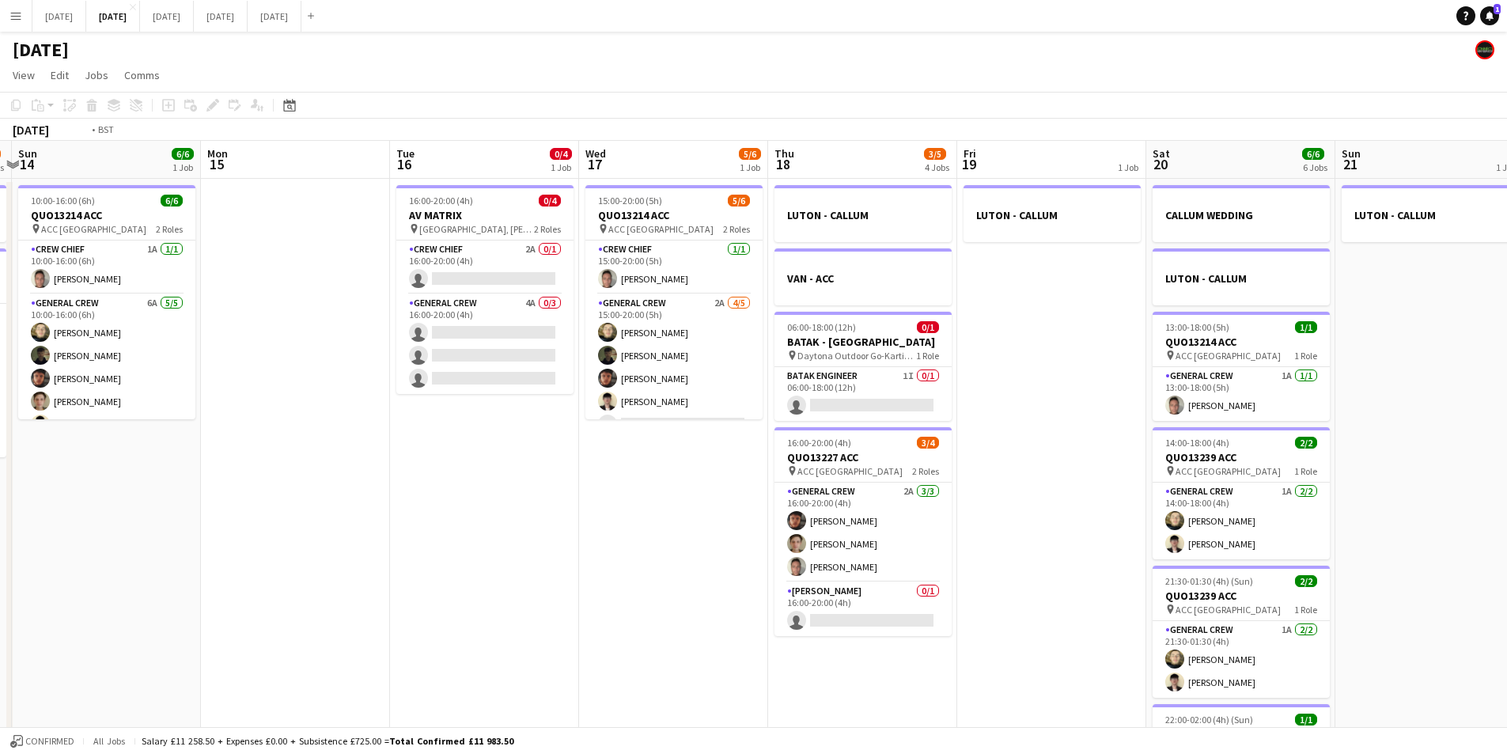
drag, startPoint x: 459, startPoint y: 525, endPoint x: 711, endPoint y: 482, distance: 255.3
click at [699, 491] on app-calendar-viewport "Fri 12 Sat 13 3/4 2 Jobs Sun 14 6/6 1 Job Mon 15 Tue 16 0/4 1 Job Wed 17 5/6 1 …" at bounding box center [753, 602] width 1507 height 922
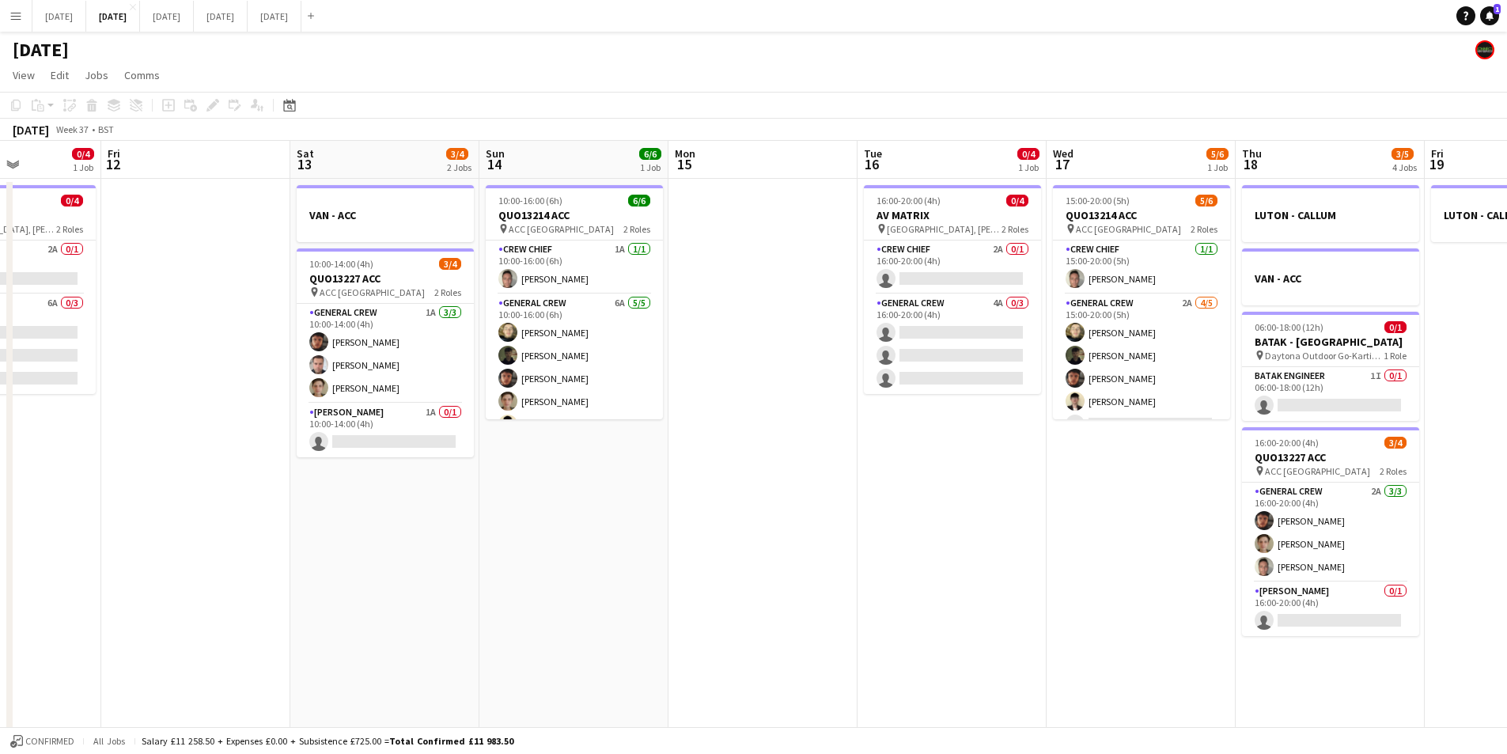
drag, startPoint x: 466, startPoint y: 505, endPoint x: 833, endPoint y: 503, distance: 367.1
click at [890, 518] on app-calendar-viewport "Wed 10 Thu 11 0/4 1 Job Fri 12 Sat 13 3/4 2 Jobs Sun 14 6/6 1 Job Mon 15 Tue 16…" at bounding box center [753, 602] width 1507 height 922
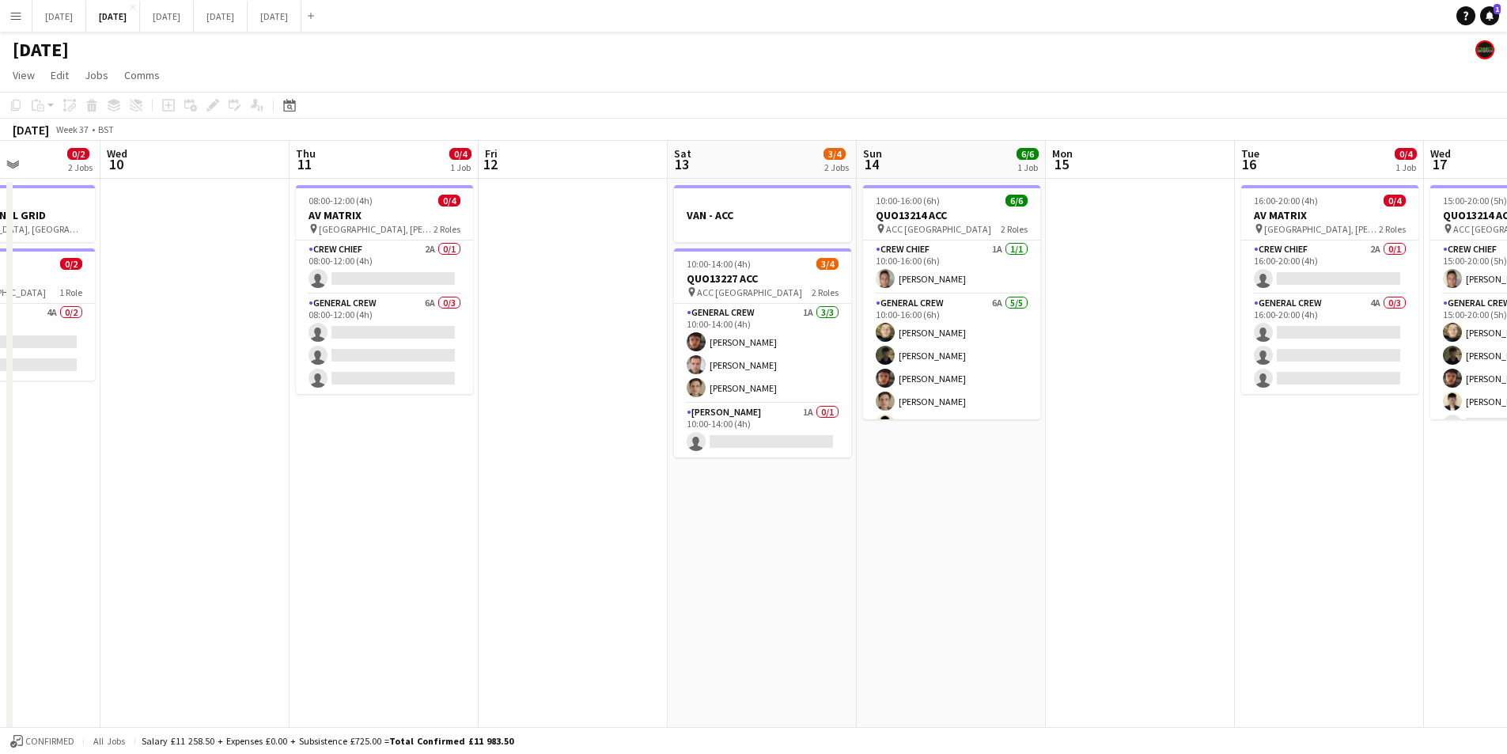
drag, startPoint x: 635, startPoint y: 563, endPoint x: 743, endPoint y: 548, distance: 109.3
click at [807, 555] on app-calendar-viewport "Mon 8 3/4 2 Jobs Tue 9 0/2 2 Jobs Wed 10 Thu 11 0/4 1 Job Fri 12 Sat 13 3/4 2 J…" at bounding box center [753, 602] width 1507 height 922
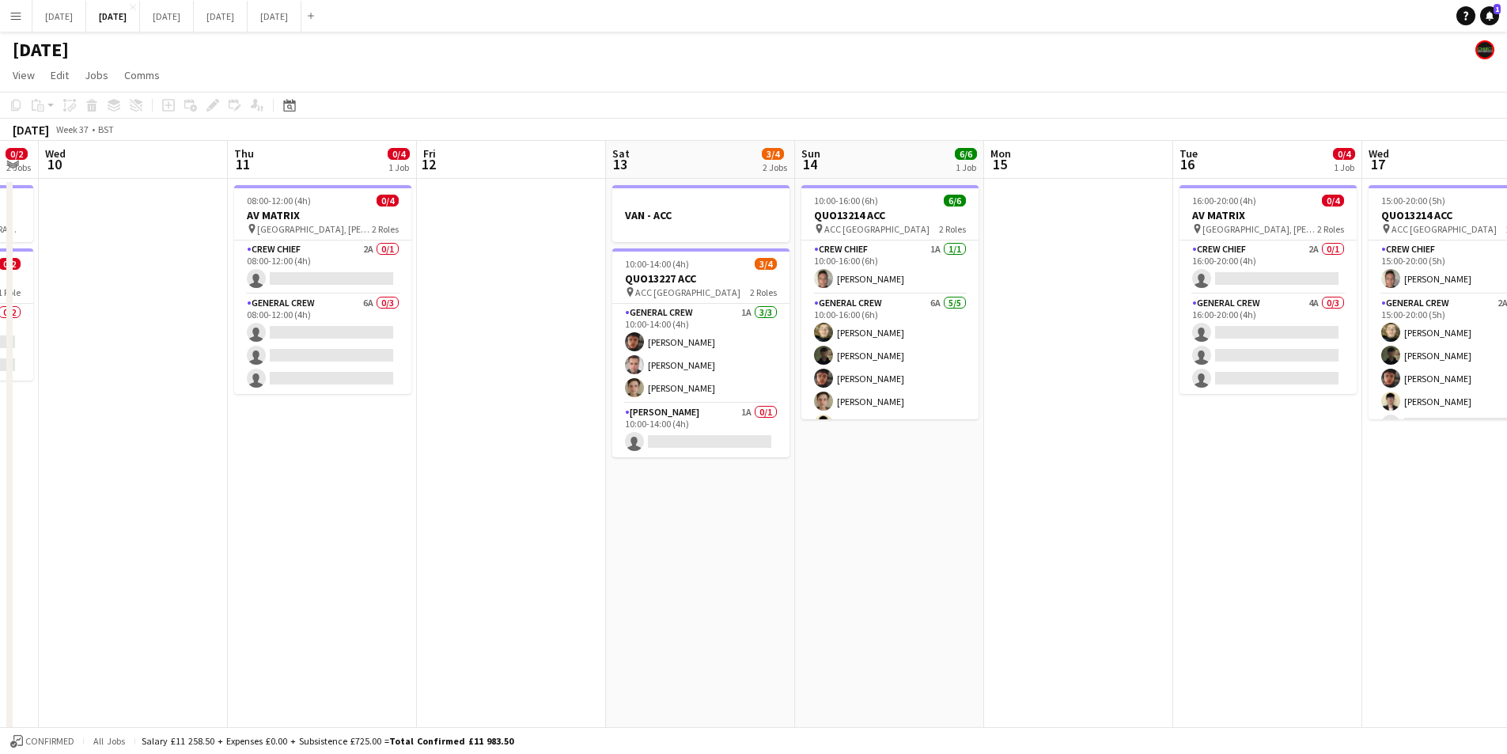
scroll to position [0, 0]
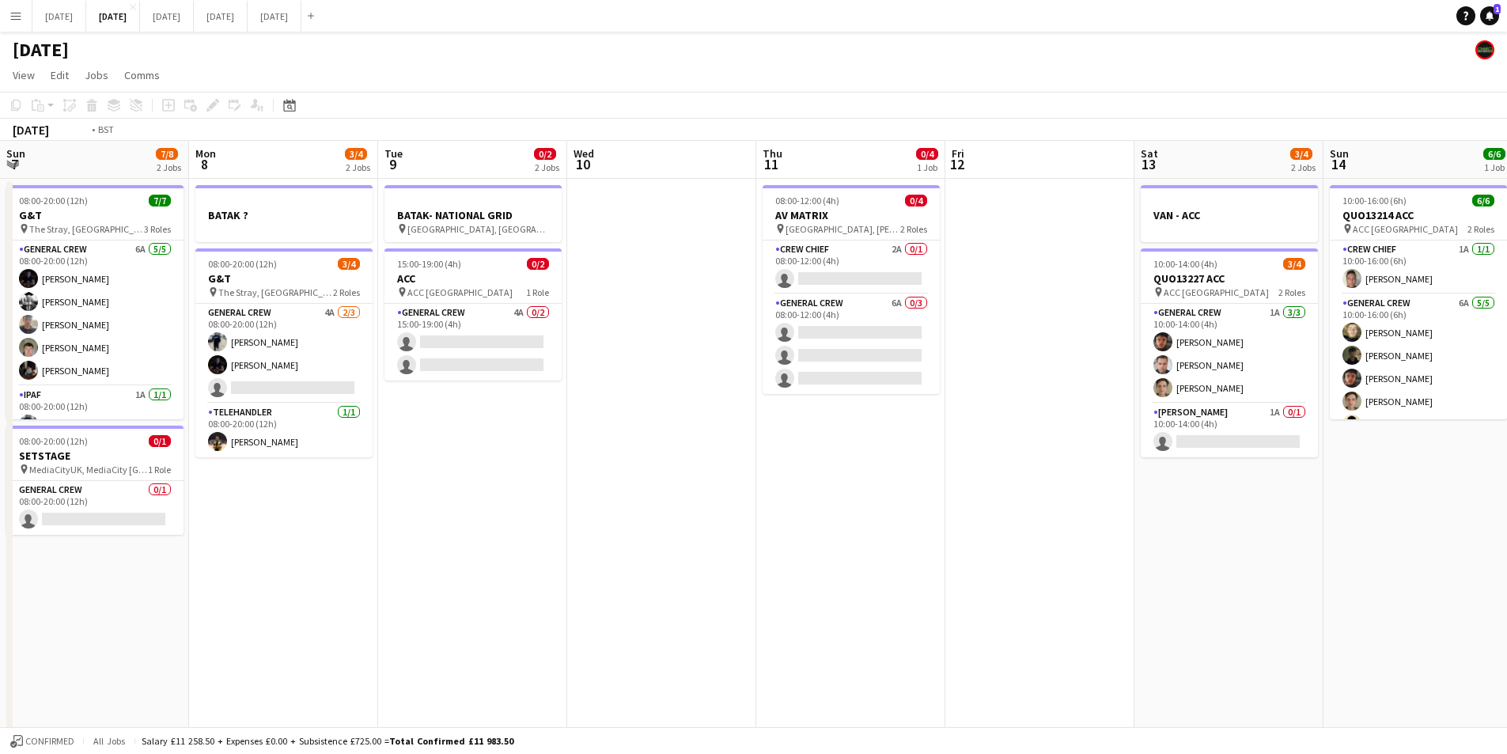
drag, startPoint x: 462, startPoint y: 550, endPoint x: 1088, endPoint y: 535, distance: 626.0
click at [1074, 531] on app-calendar-viewport "Sun 7 7/8 2 Jobs Mon 8 3/4 2 Jobs Tue 9 0/2 2 Jobs Wed 10 Thu 11 0/4 1 Job Fri …" at bounding box center [753, 602] width 1507 height 922
click at [1190, 568] on app-calendar-viewport "Sun 7 7/8 2 Jobs Mon 8 3/4 2 Jobs Tue 9 0/2 2 Jobs Wed 10 Thu 11 0/4 1 Job Fri …" at bounding box center [753, 602] width 1507 height 922
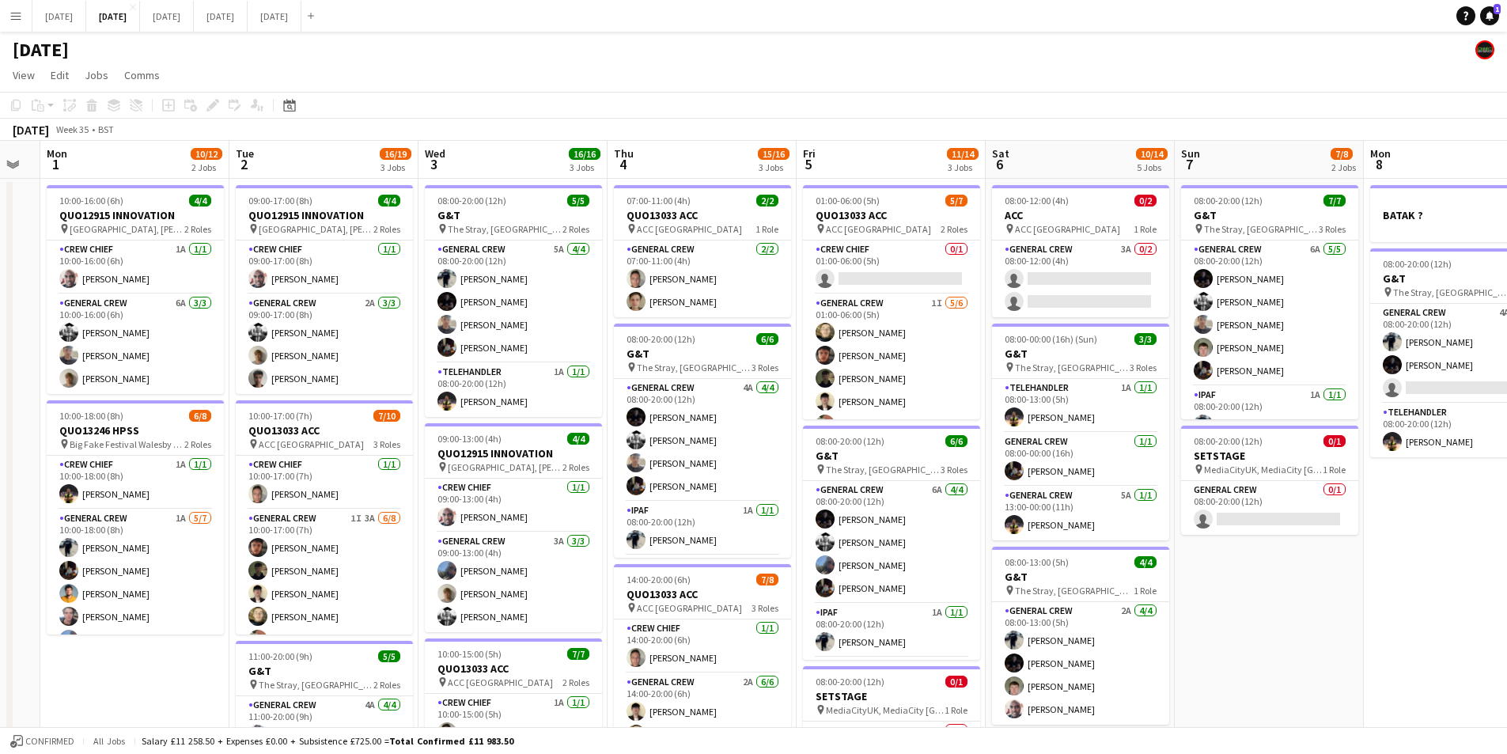
drag, startPoint x: 739, startPoint y: 589, endPoint x: 1078, endPoint y: 570, distance: 339.1
click at [1108, 597] on app-calendar-viewport "Sat 30 Sun 31 Mon 1 10/12 2 Jobs Tue 2 16/19 3 Jobs Wed 3 16/16 3 Jobs Thu 4 15…" at bounding box center [753, 602] width 1507 height 922
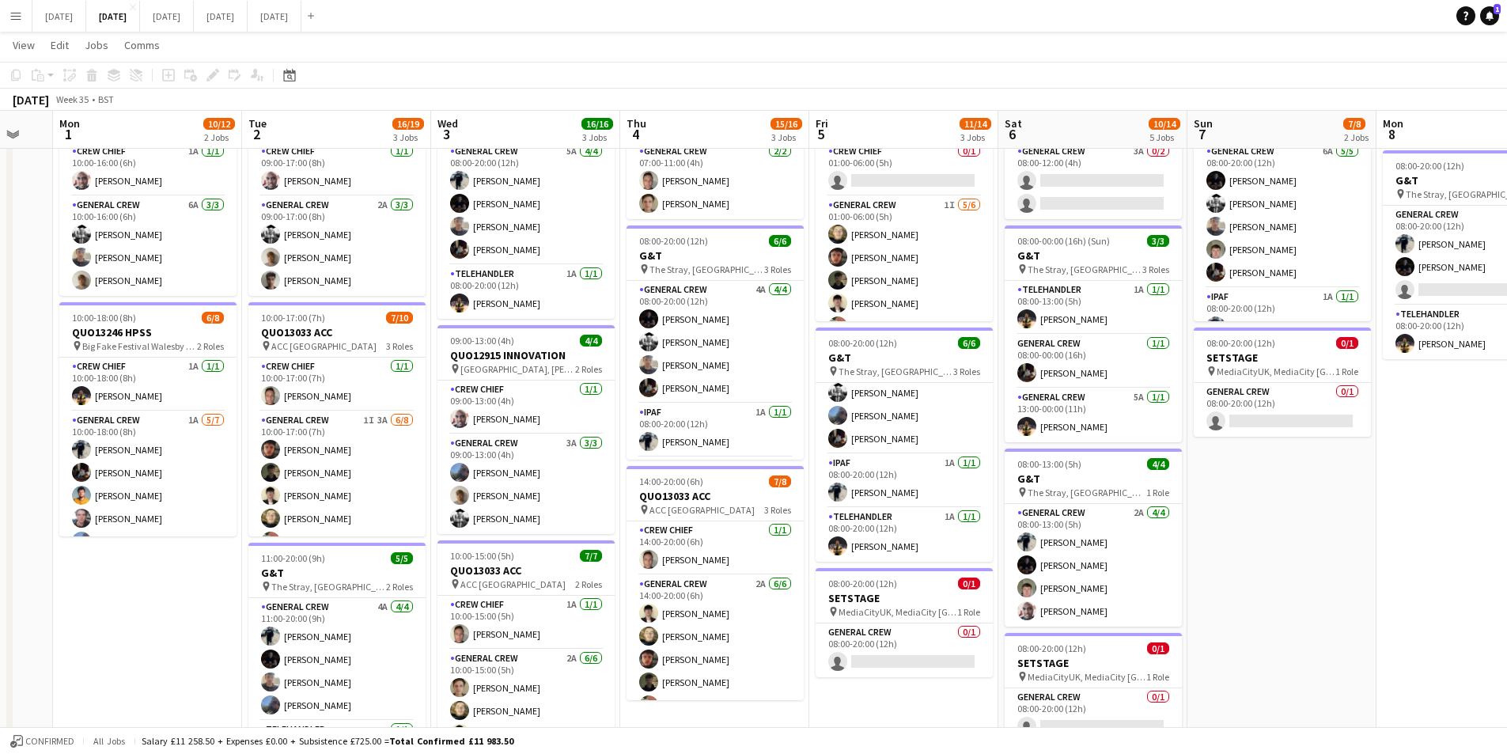
scroll to position [0, 352]
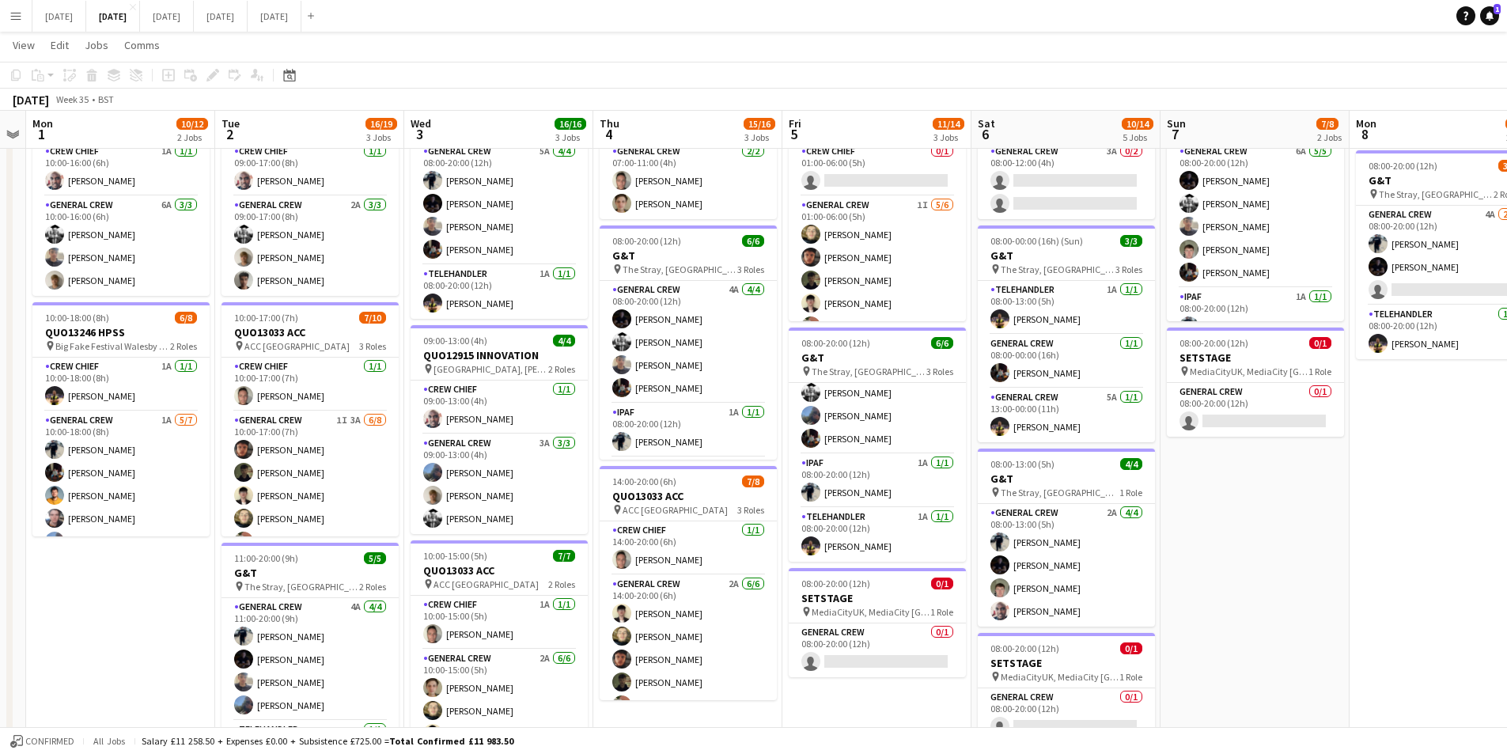
drag, startPoint x: 1313, startPoint y: 525, endPoint x: 1287, endPoint y: 525, distance: 26.9
click at [1287, 525] on app-calendar-viewport "Sat 30 Sun 31 Mon 1 10/12 2 Jobs Tue 2 16/19 3 Jobs Wed 3 16/16 3 Jobs Thu 4 15…" at bounding box center [753, 464] width 1507 height 999
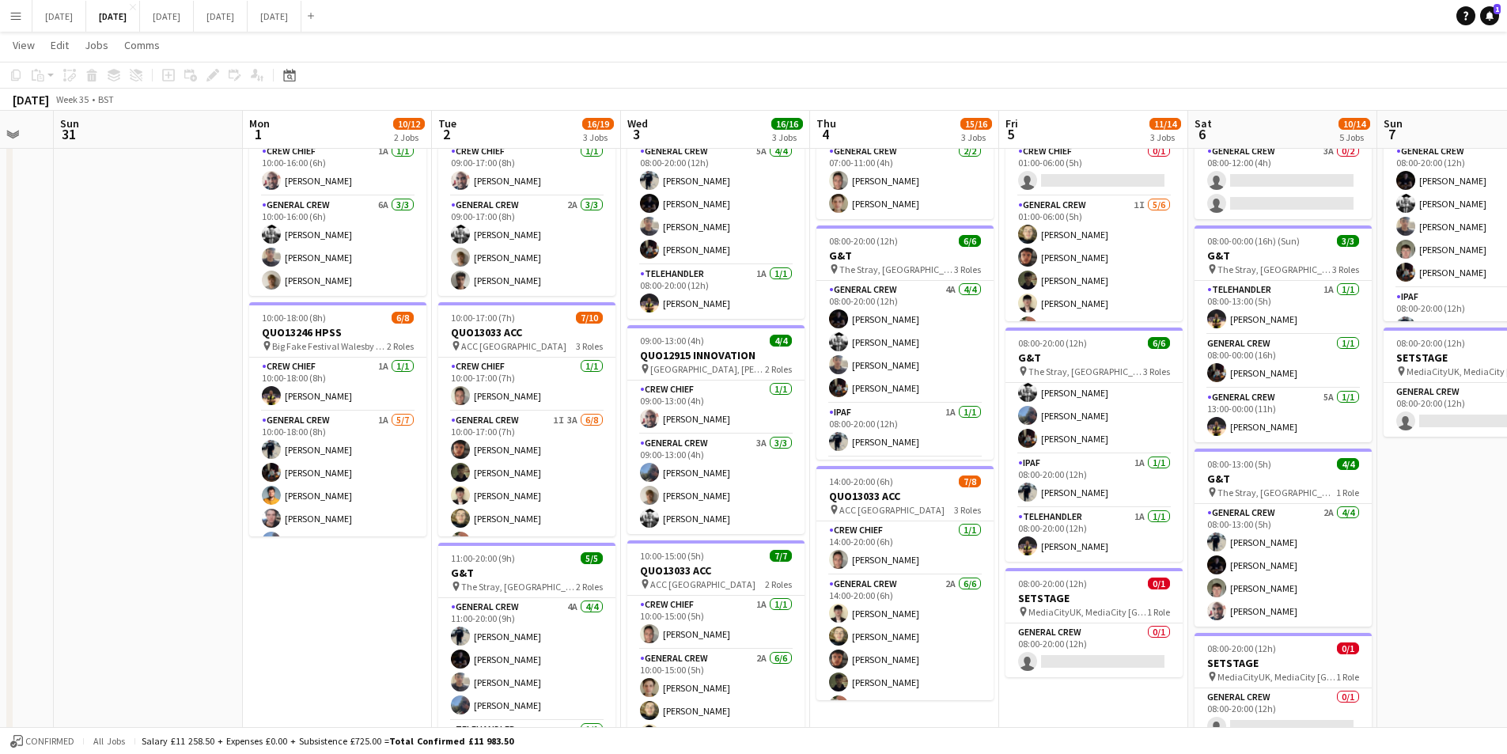
drag, startPoint x: 642, startPoint y: 581, endPoint x: 574, endPoint y: 563, distance: 70.4
click at [763, 591] on app-calendar-viewport "Fri 29 Sat 30 Sun 31 Mon 1 10/12 2 Jobs Tue 2 16/19 3 Jobs Wed 3 16/16 3 Jobs T…" at bounding box center [753, 464] width 1507 height 999
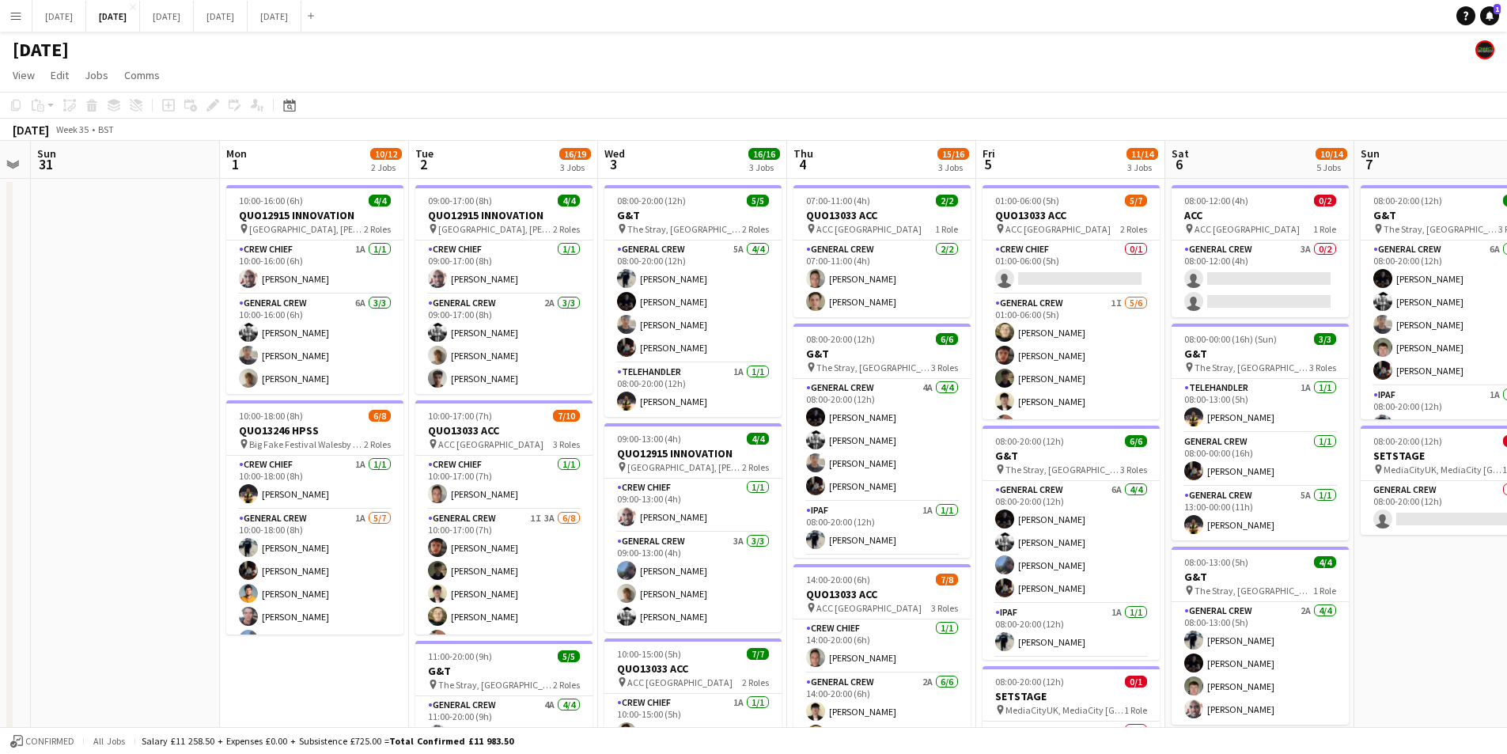
scroll to position [0, 468]
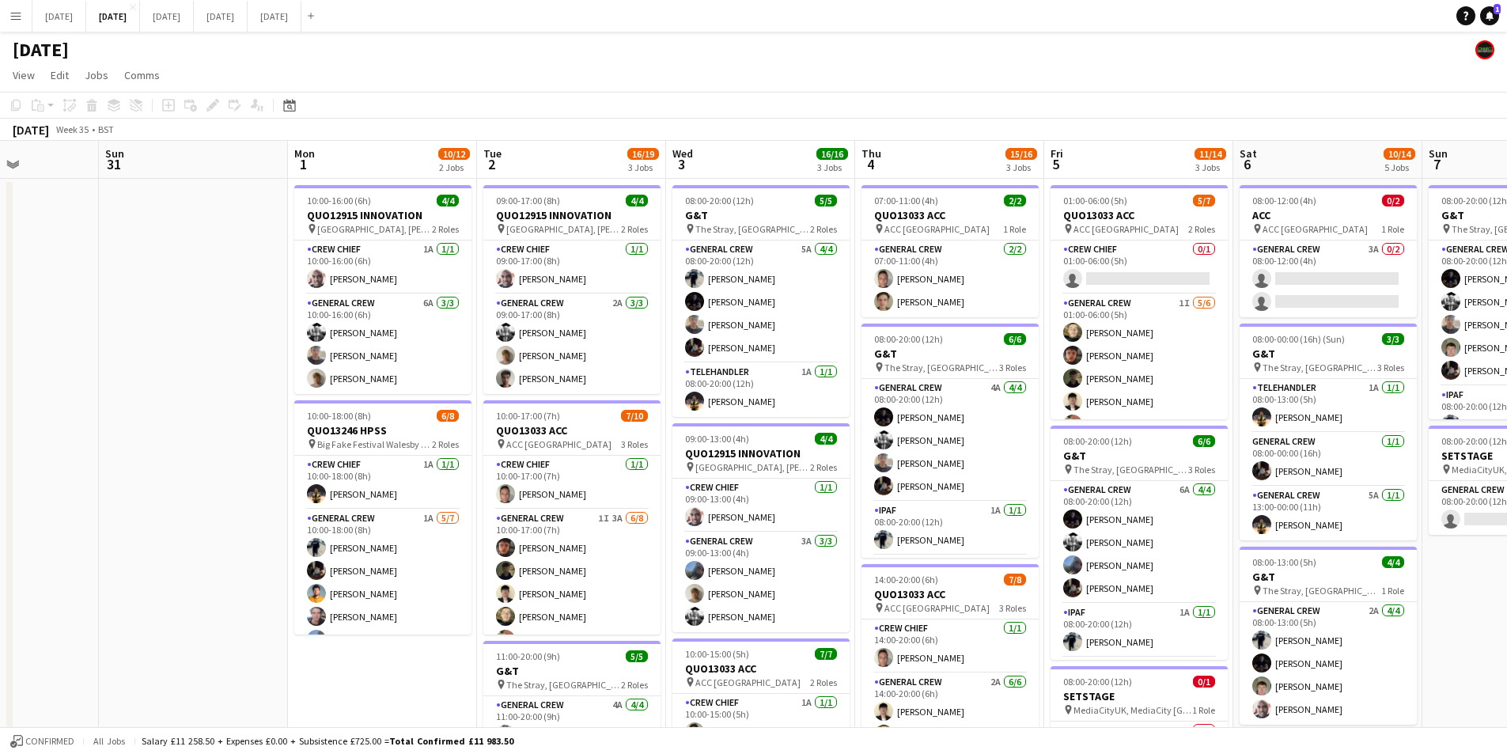
drag, startPoint x: 1446, startPoint y: 584, endPoint x: 1280, endPoint y: 555, distance: 168.6
click at [1280, 555] on app-calendar-viewport "Thu 28 Fri 29 Sat 30 Sun 31 Mon 1 10/12 2 Jobs Tue 2 16/19 3 Jobs Wed 3 16/16 3…" at bounding box center [753, 602] width 1507 height 922
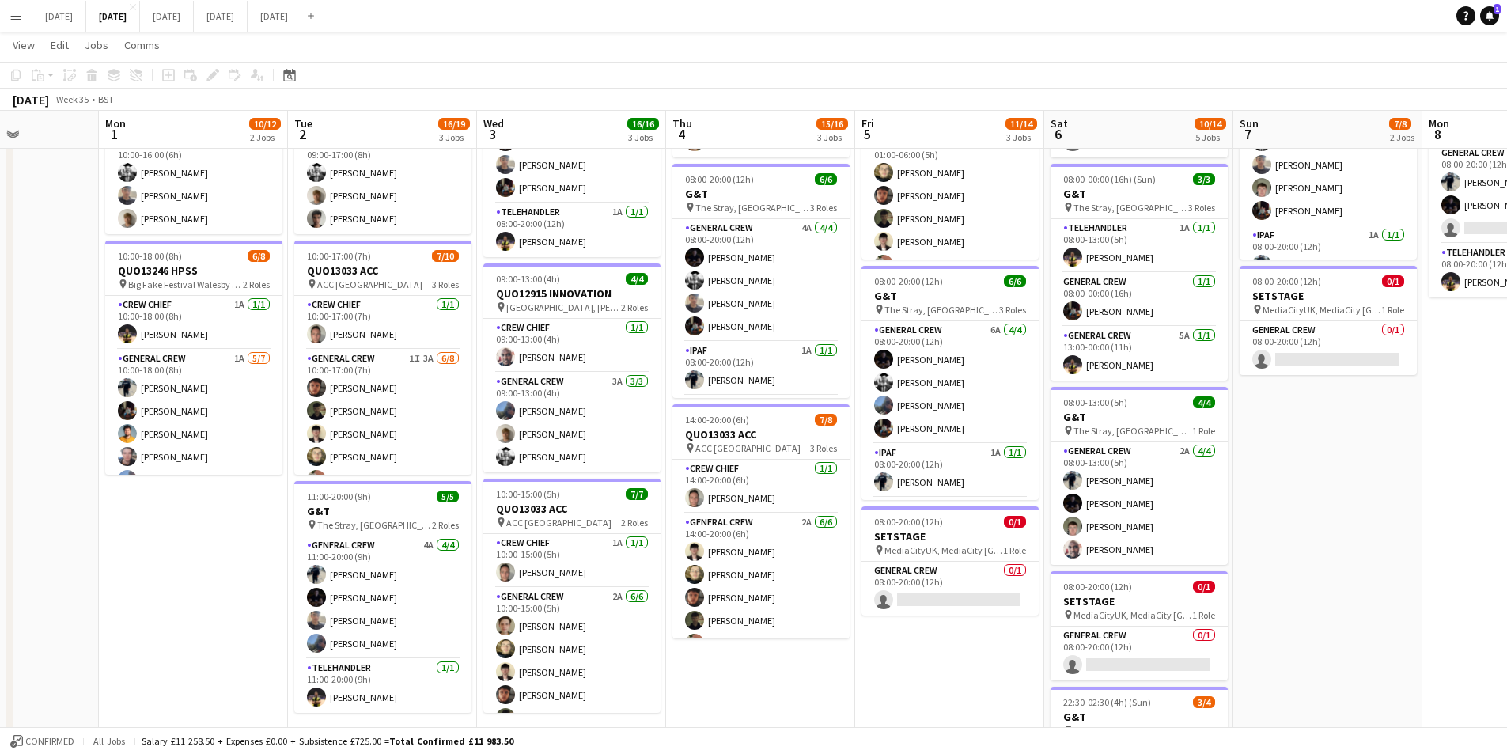
scroll to position [79, 0]
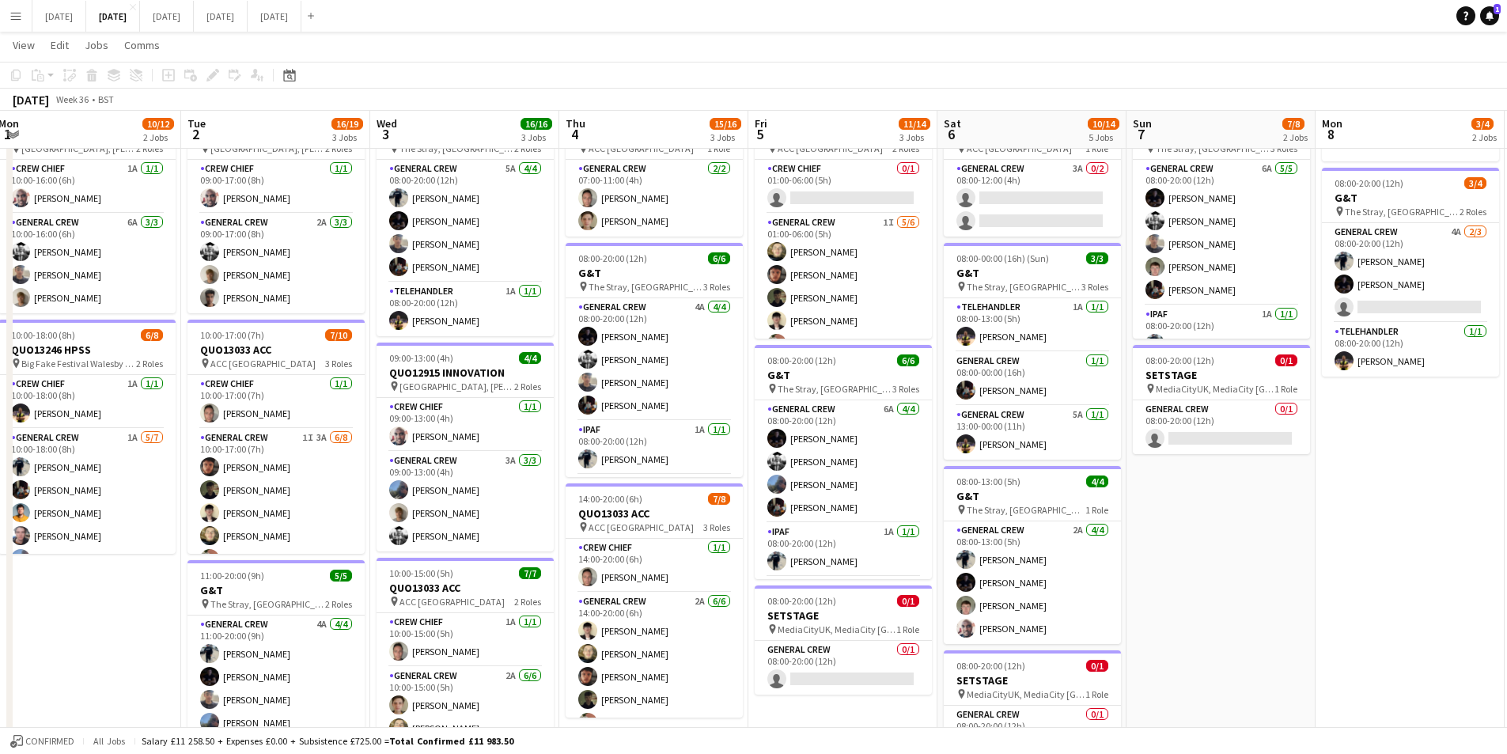
drag, startPoint x: 1332, startPoint y: 552, endPoint x: 1220, endPoint y: 519, distance: 116.4
click at [1220, 519] on app-calendar-viewport "Fri 29 Sat 30 Sun 31 Mon 1 10/12 2 Jobs Tue 2 16/19 3 Jobs Wed 3 16/16 3 Jobs T…" at bounding box center [753, 482] width 1507 height 999
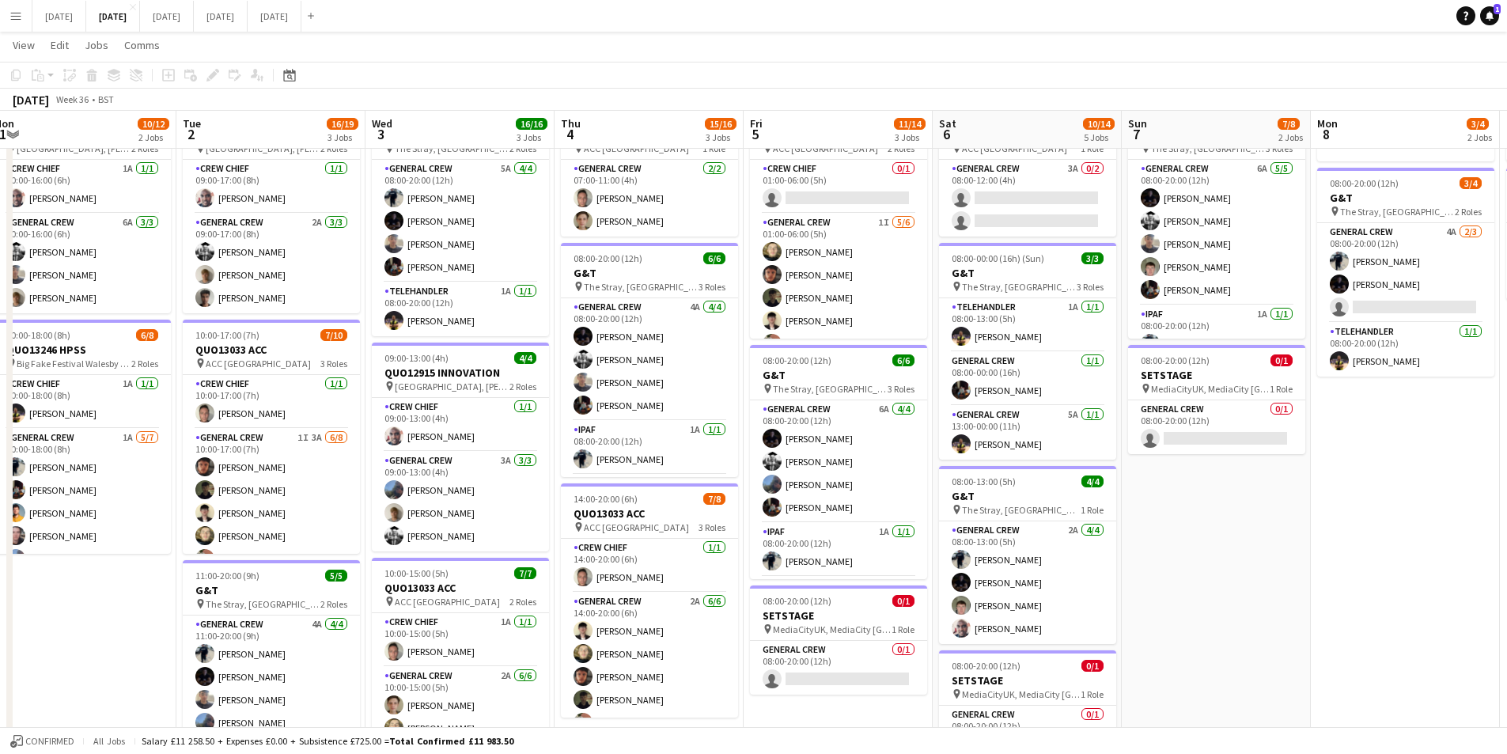
click at [1266, 507] on app-calendar-viewport "Fri 29 Sat 30 Sun 31 Mon 1 10/12 2 Jobs Tue 2 16/19 3 Jobs Wed 3 16/16 3 Jobs T…" at bounding box center [753, 482] width 1507 height 999
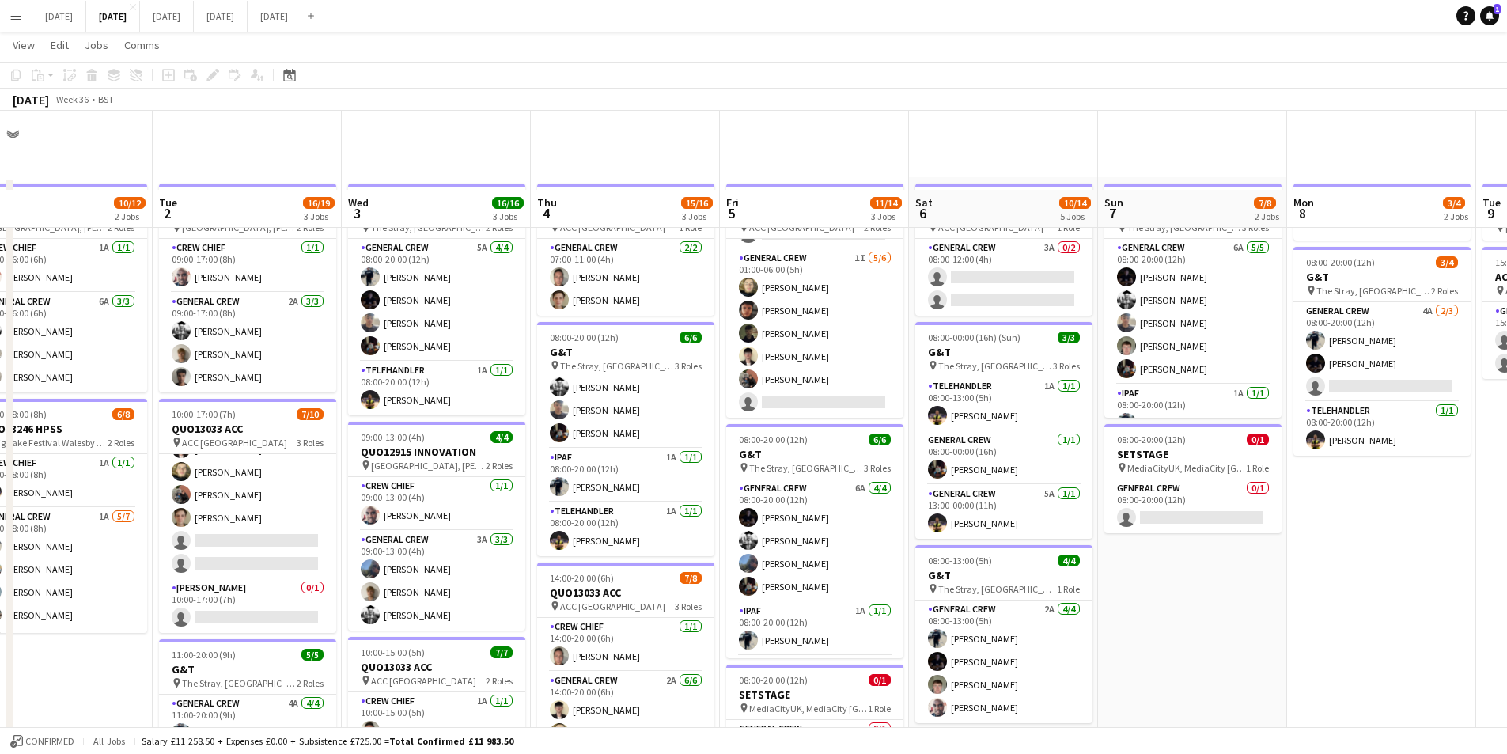
scroll to position [237, 0]
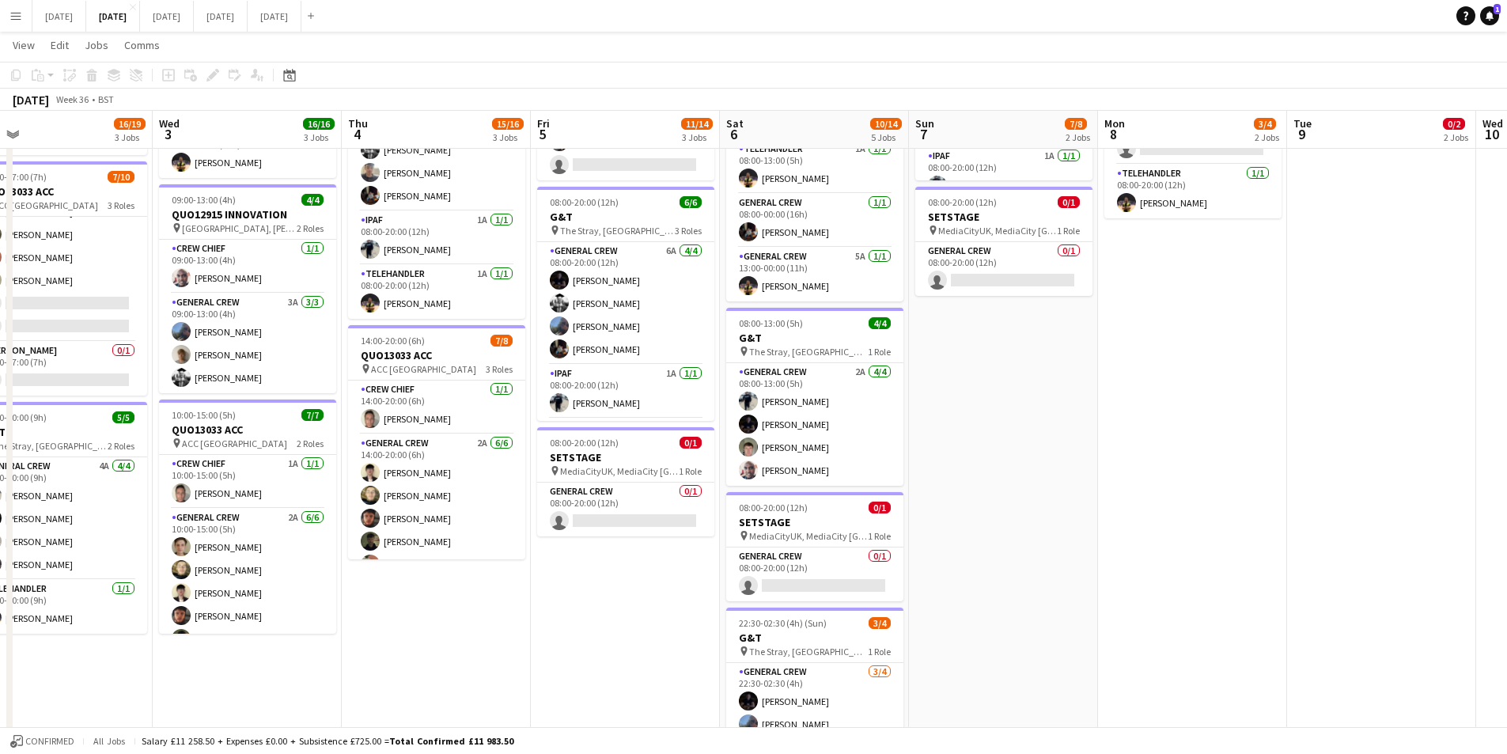
drag, startPoint x: 1266, startPoint y: 533, endPoint x: 1064, endPoint y: 542, distance: 201.9
click at [1064, 542] on app-calendar-viewport "Sat 30 Sun 31 Mon 1 10/12 2 Jobs Tue 2 16/19 3 Jobs Wed 3 16/16 3 Jobs Thu 4 15…" at bounding box center [753, 323] width 1507 height 999
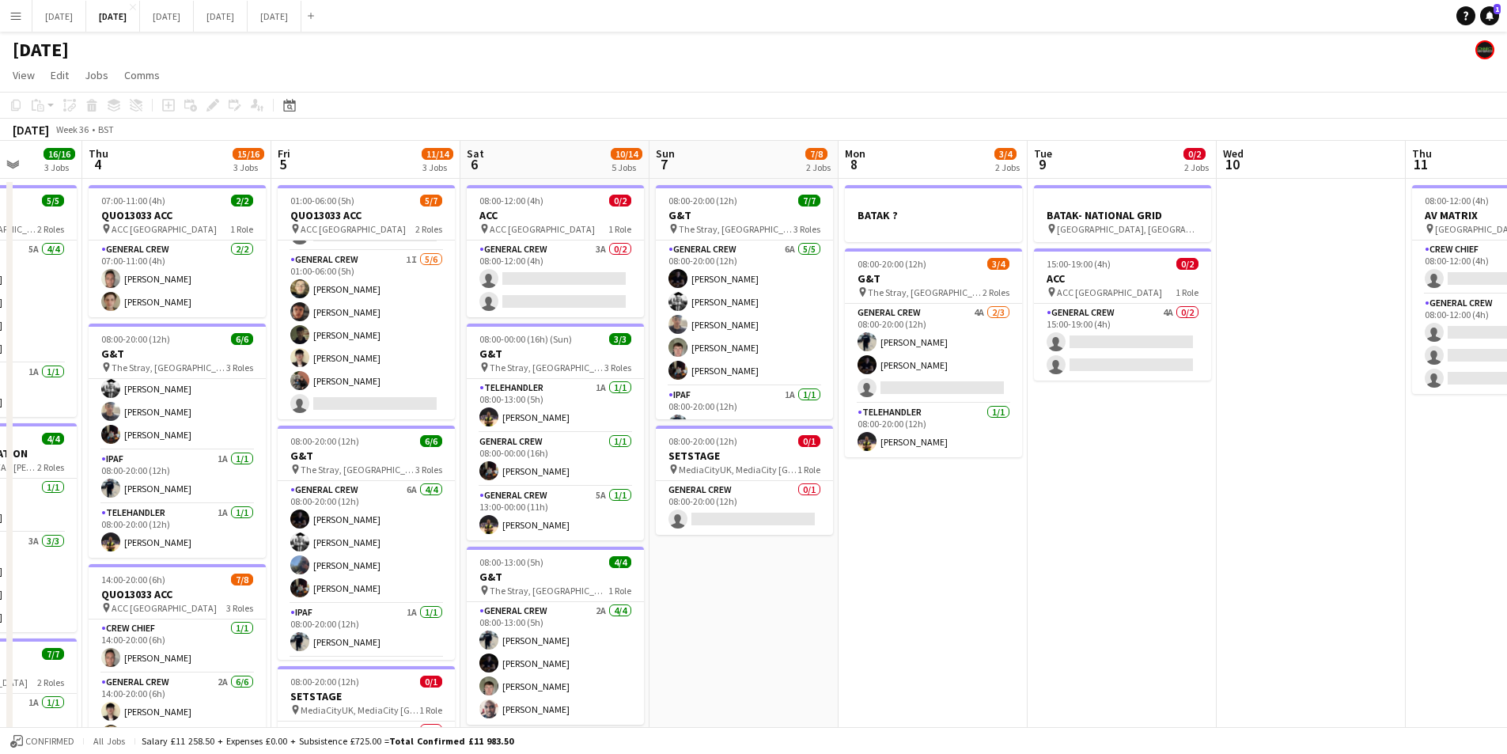
scroll to position [0, 595]
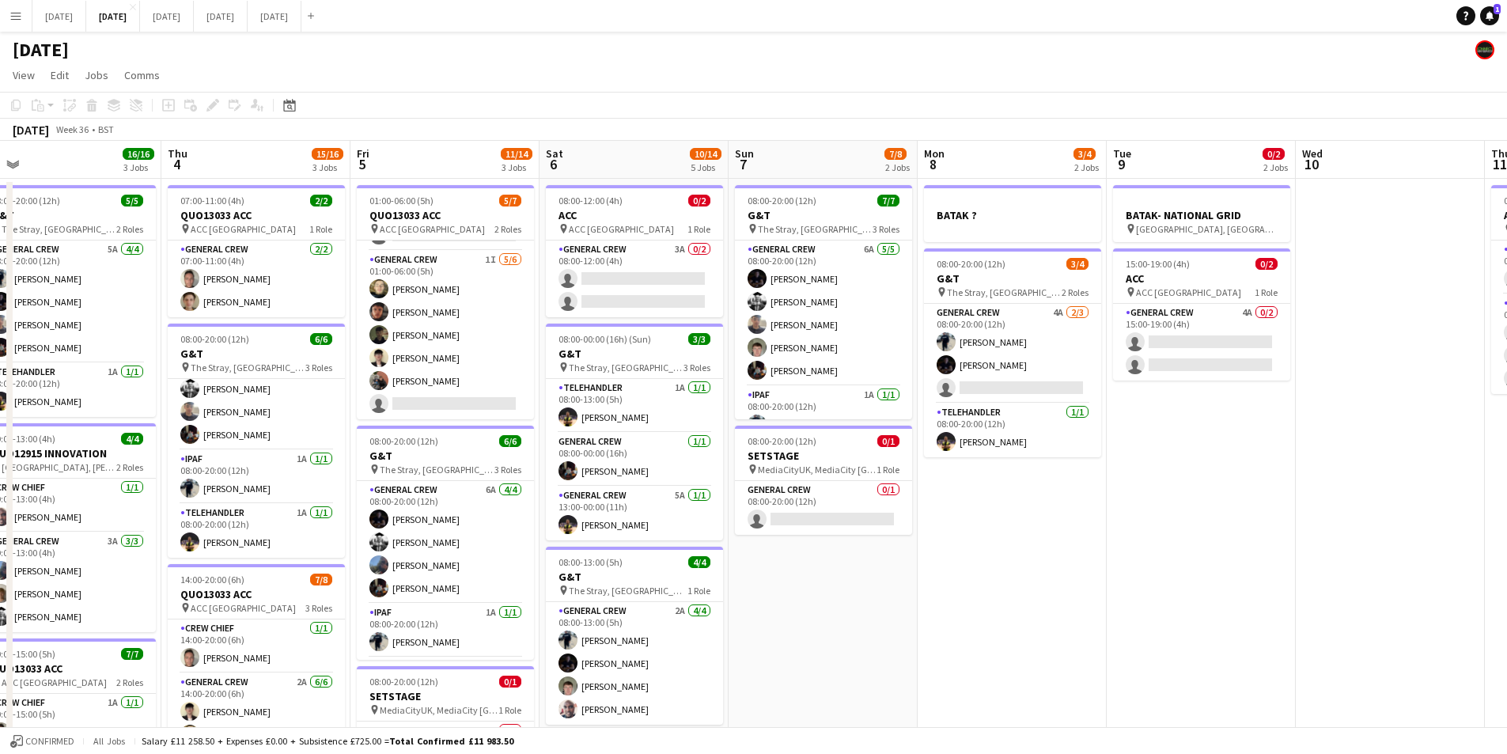
drag, startPoint x: 1202, startPoint y: 595, endPoint x: 1034, endPoint y: 588, distance: 167.9
click at [1034, 588] on app-calendar-viewport "Sun 31 Mon 1 10/12 2 Jobs Tue 2 16/19 3 Jobs Wed 3 16/16 3 Jobs Thu 4 15/16 3 J…" at bounding box center [753, 602] width 1507 height 922
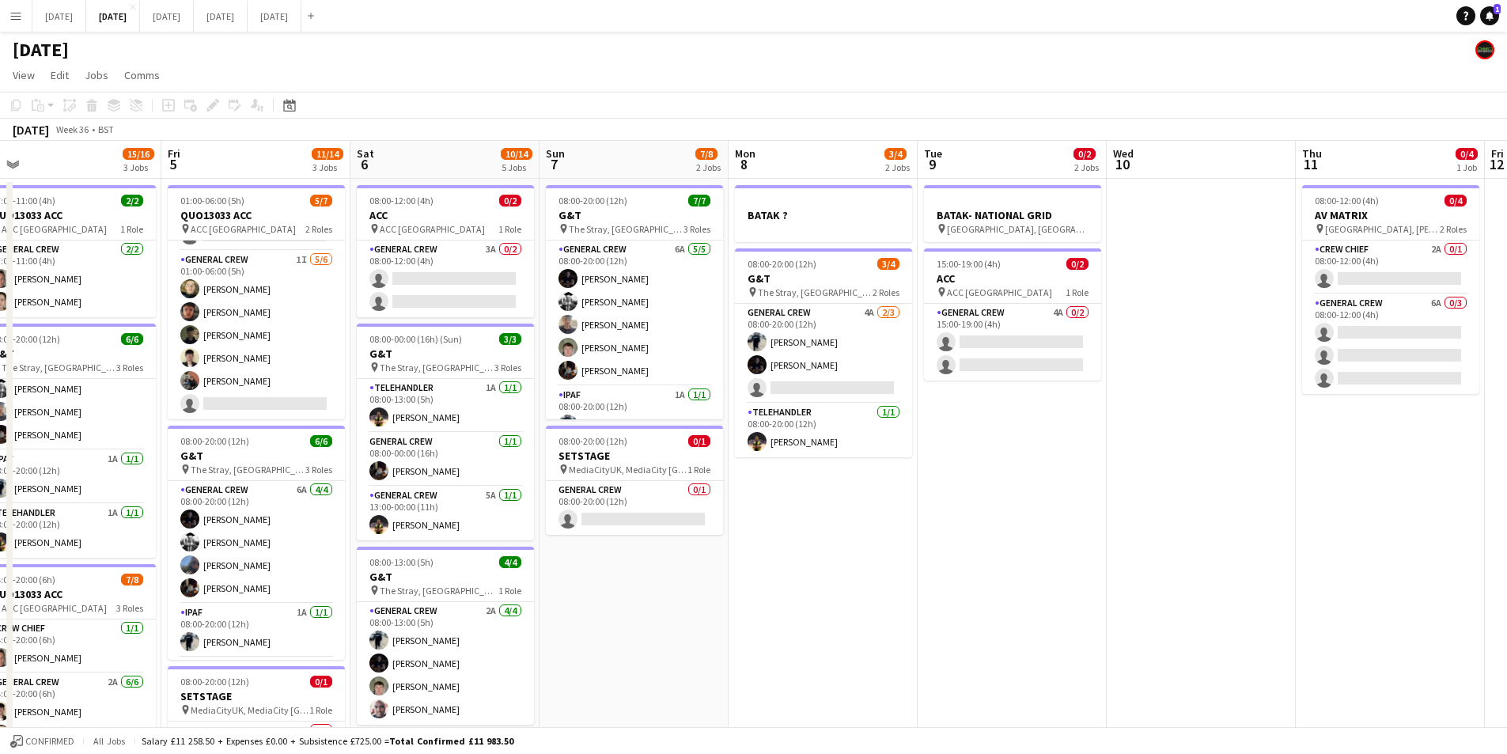
drag, startPoint x: 1374, startPoint y: 451, endPoint x: 970, endPoint y: 447, distance: 404.3
click at [970, 447] on app-calendar-viewport "Mon 1 10/12 2 Jobs Tue 2 16/19 3 Jobs Wed 3 16/16 3 Jobs Thu 4 15/16 3 Jobs Fri…" at bounding box center [753, 602] width 1507 height 922
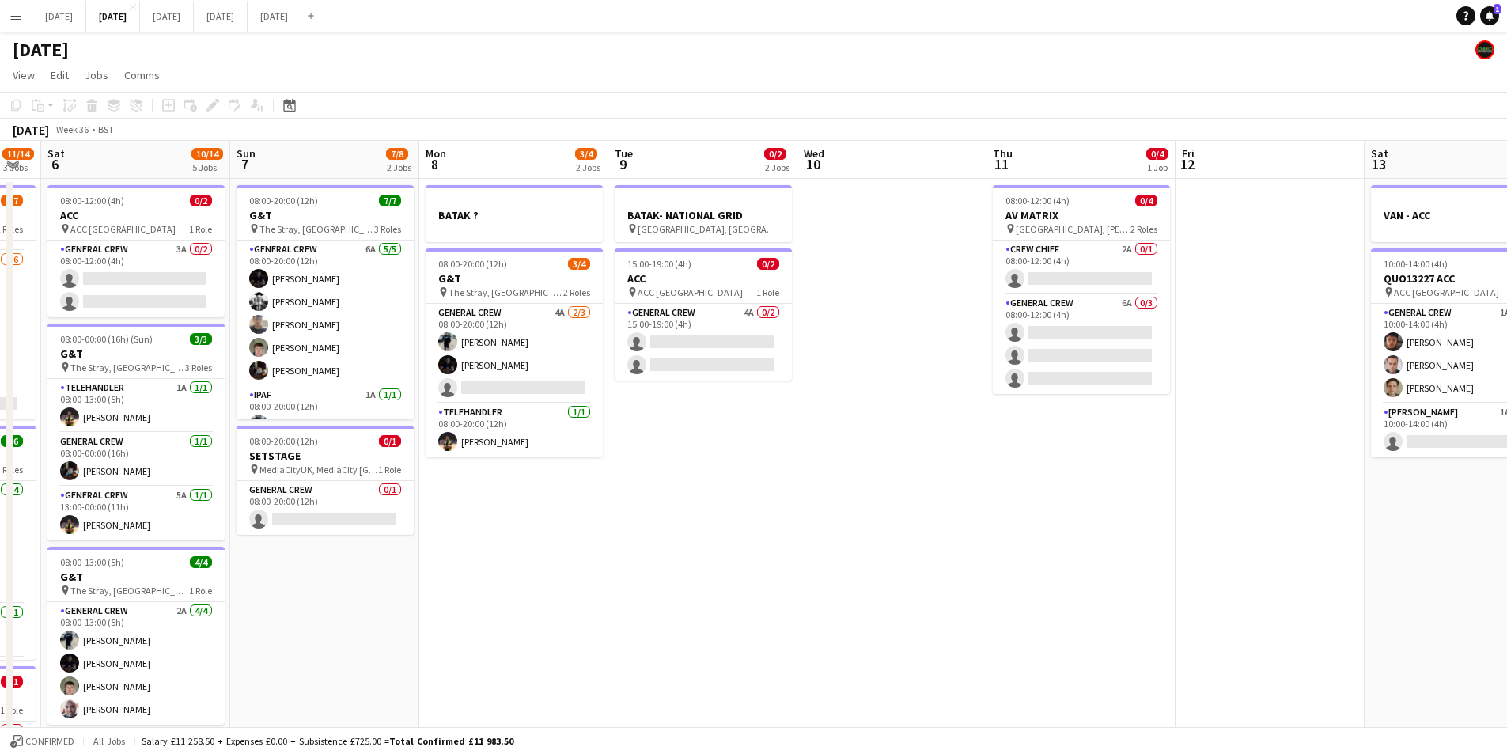
drag, startPoint x: 1143, startPoint y: 540, endPoint x: 949, endPoint y: 511, distance: 196.0
click at [948, 511] on app-calendar-viewport "Wed 3 16/16 3 Jobs Thu 4 15/16 3 Jobs Fri 5 11/14 3 Jobs Sat 6 10/14 5 Jobs Sun…" at bounding box center [753, 602] width 1507 height 922
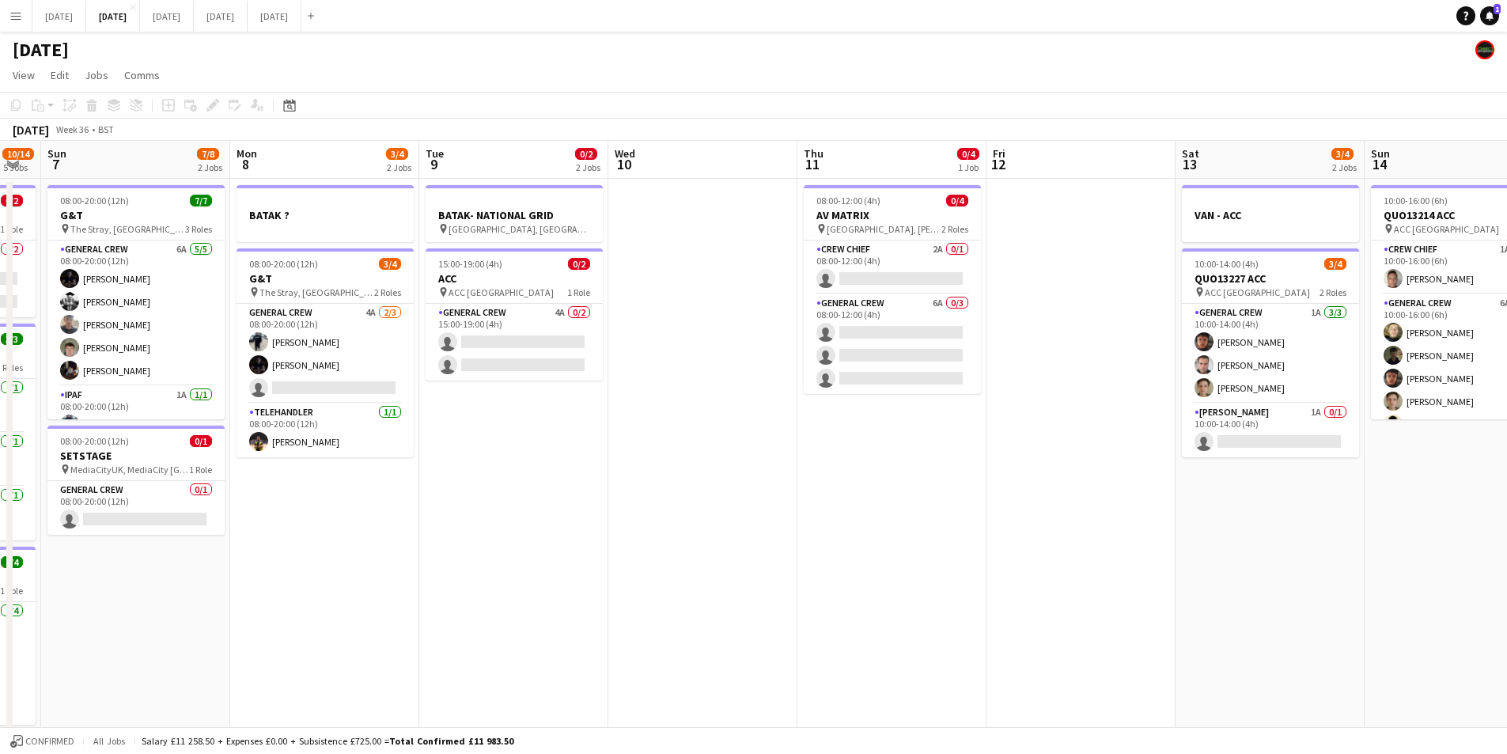
scroll to position [0, 524]
drag, startPoint x: 752, startPoint y: 653, endPoint x: 972, endPoint y: 589, distance: 229.1
click at [1112, 620] on app-calendar-viewport "Thu 4 15/16 3 Jobs Fri 5 11/14 3 Jobs Sat 6 10/14 5 Jobs Sun 7 7/8 2 Jobs Mon 8…" at bounding box center [753, 602] width 1507 height 922
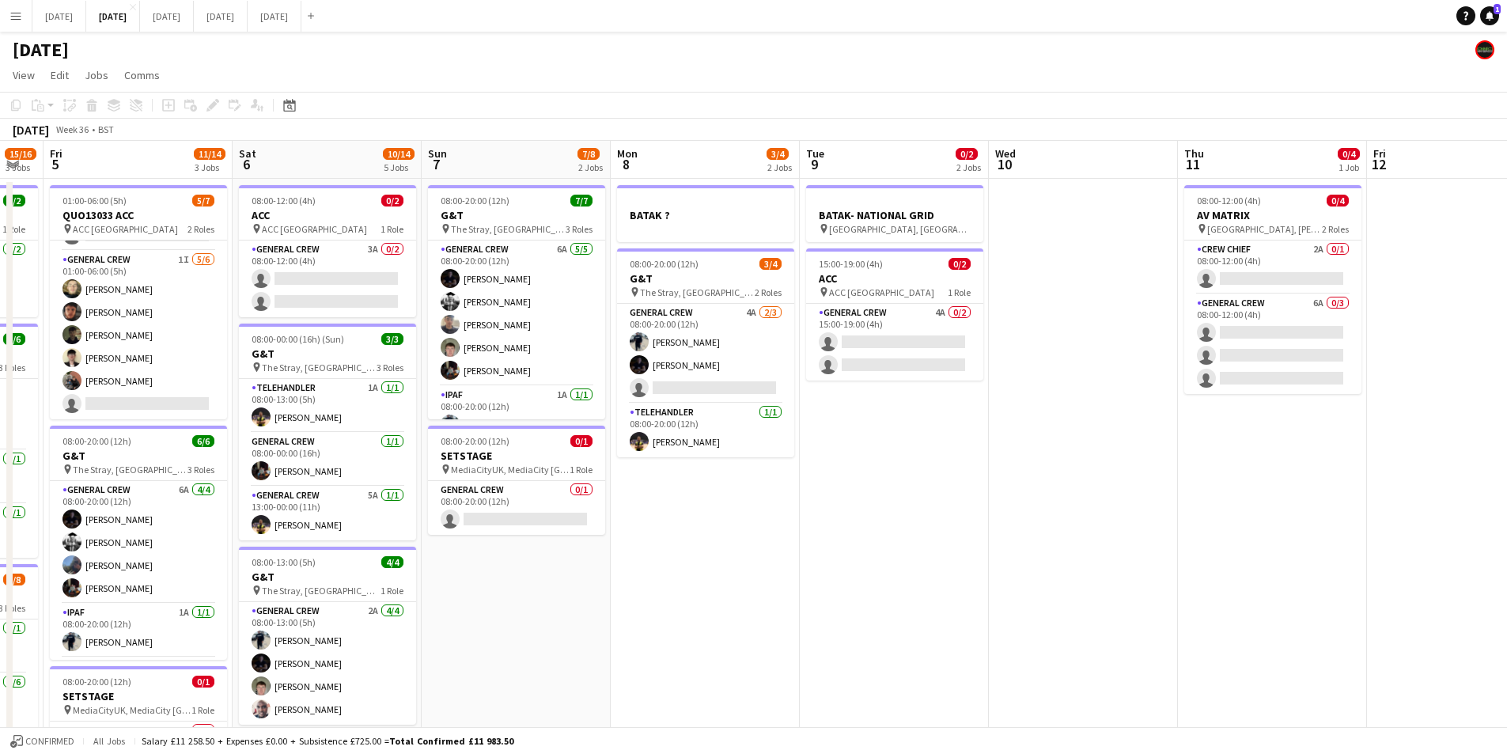
drag, startPoint x: 1162, startPoint y: 590, endPoint x: 1229, endPoint y: 554, distance: 76.5
click at [1309, 559] on app-calendar-viewport "Tue 2 16/19 3 Jobs Wed 3 16/16 3 Jobs Thu 4 15/16 3 Jobs Fri 5 11/14 3 Jobs Sat…" at bounding box center [753, 602] width 1507 height 922
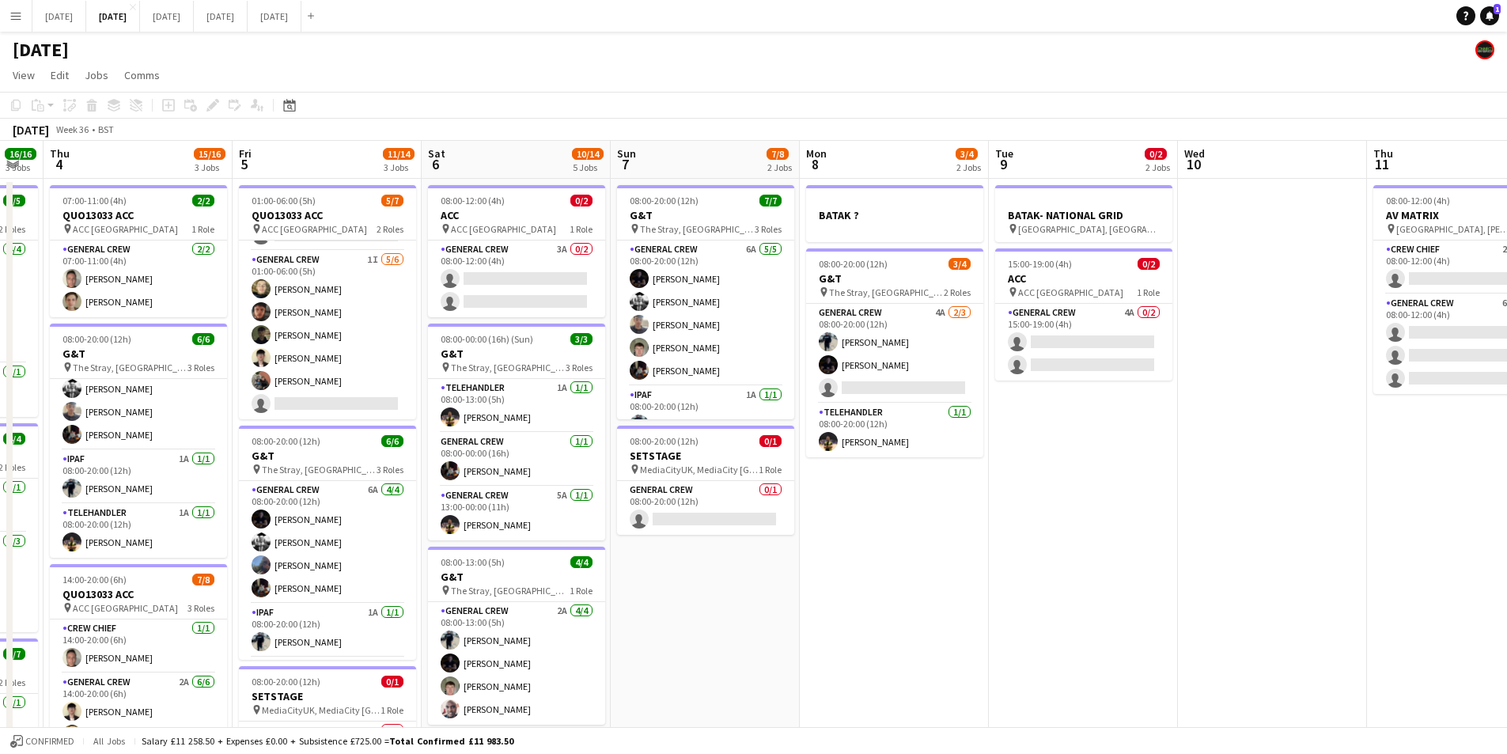
scroll to position [0, 325]
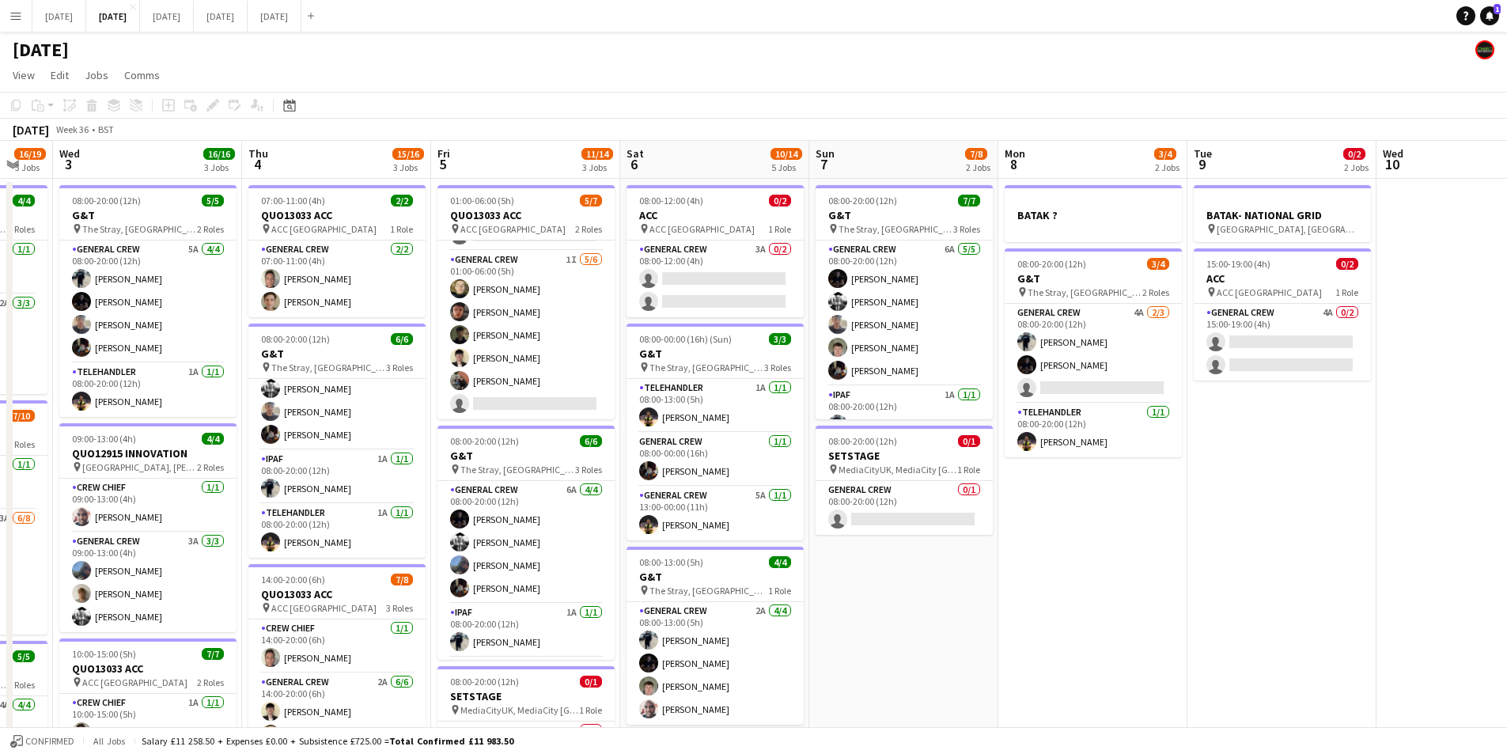
click at [1401, 576] on app-calendar-viewport "Mon 1 10/12 2 Jobs Tue 2 16/19 3 Jobs Wed 3 16/16 3 Jobs Thu 4 15/16 3 Jobs Fri…" at bounding box center [753, 602] width 1507 height 922
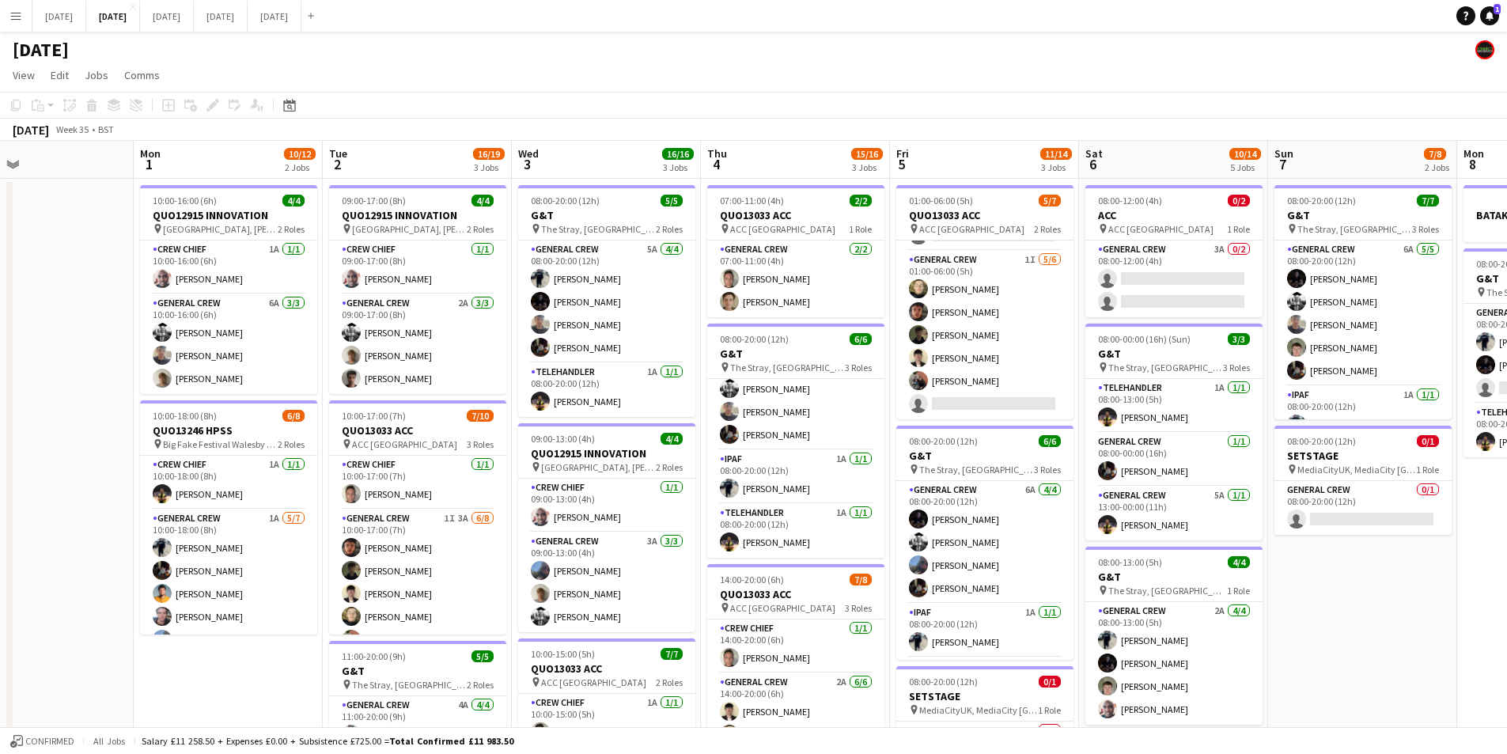
drag, startPoint x: 1230, startPoint y: 586, endPoint x: 1457, endPoint y: 606, distance: 228.0
click at [1433, 608] on app-calendar-viewport "Fri 29 Sat 30 Sun 31 Mon 1 10/12 2 Jobs Tue 2 16/19 3 Jobs Wed 3 16/16 3 Jobs T…" at bounding box center [753, 602] width 1507 height 922
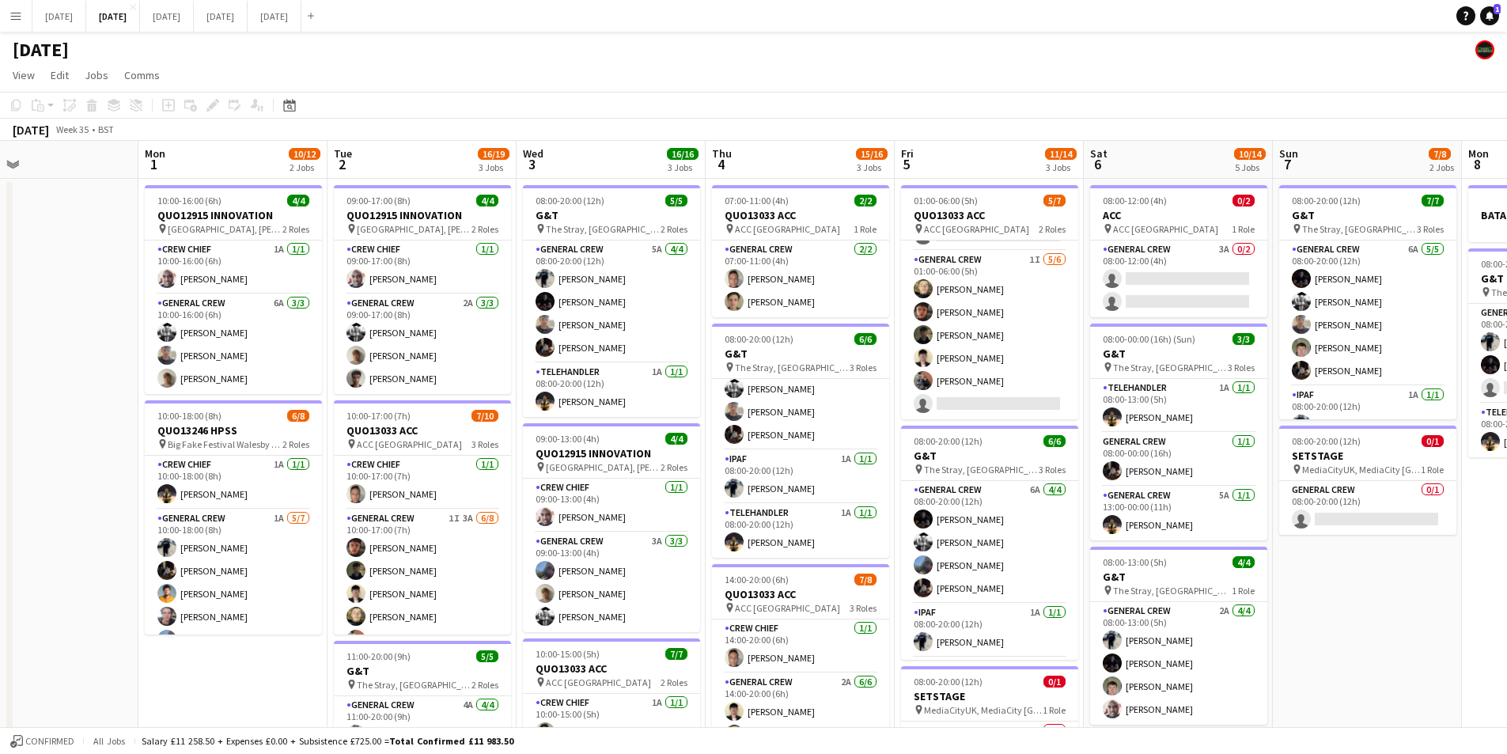
scroll to position [0, 435]
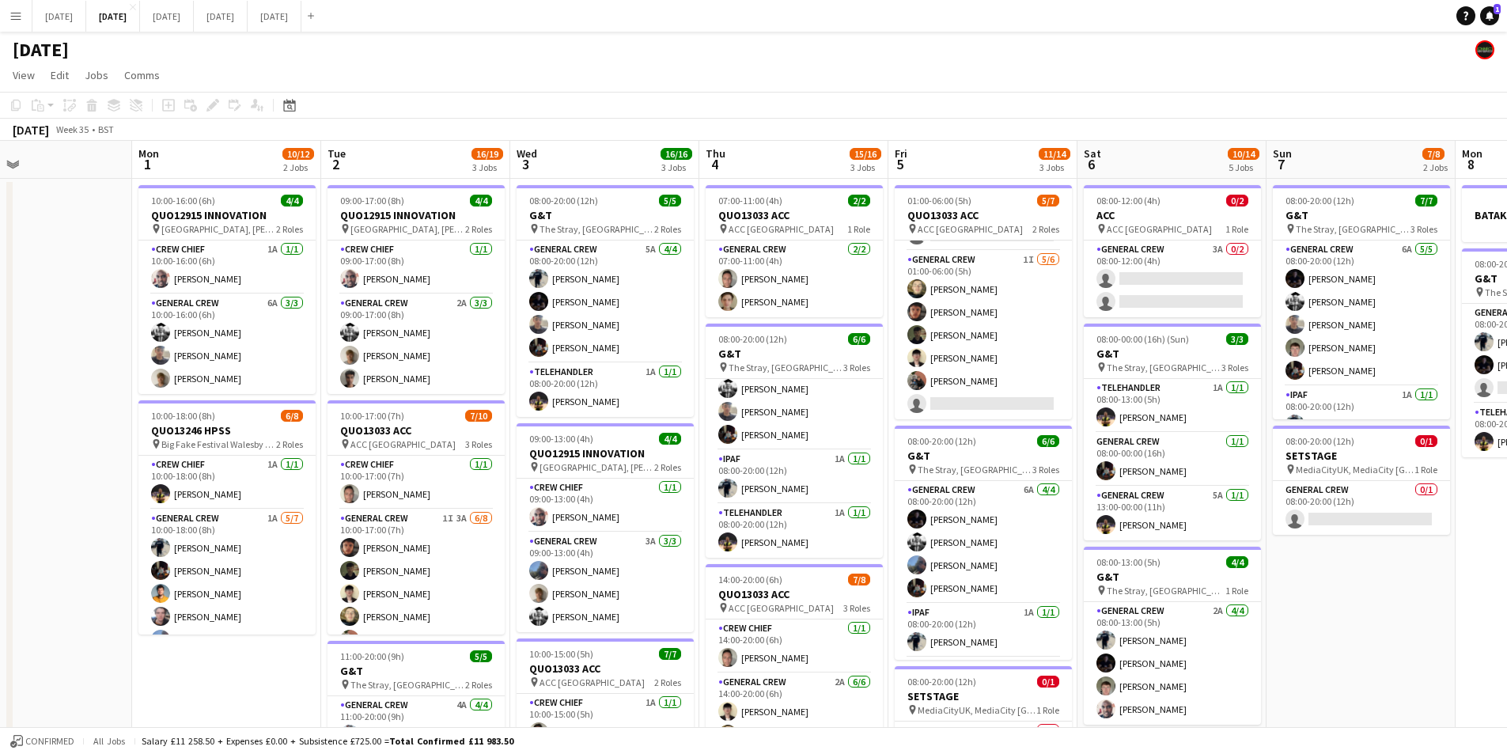
drag, startPoint x: 1354, startPoint y: 563, endPoint x: 1339, endPoint y: 568, distance: 15.8
click at [1339, 568] on app-calendar-viewport "Fri 29 Sat 30 Sun 31 Mon 1 10/12 2 Jobs Tue 2 16/19 3 Jobs Wed 3 16/16 3 Jobs T…" at bounding box center [753, 602] width 1507 height 922
drag, startPoint x: 1328, startPoint y: 612, endPoint x: 1105, endPoint y: 568, distance: 227.3
click at [940, 589] on app-calendar-viewport "Fri 29 Sat 30 Sun 31 Mon 1 10/12 2 Jobs Tue 2 16/19 3 Jobs Wed 3 16/16 3 Jobs T…" at bounding box center [753, 602] width 1507 height 922
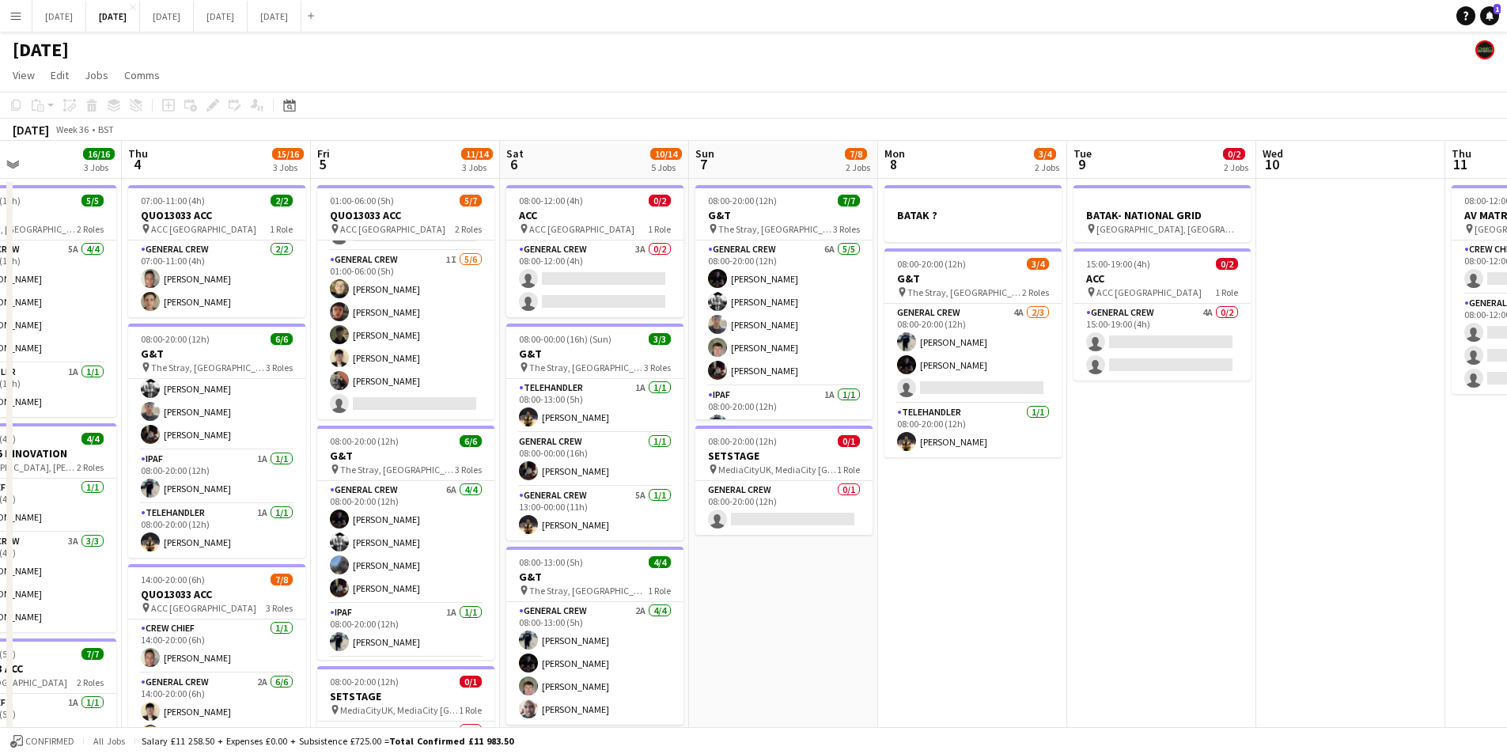
scroll to position [0, 529]
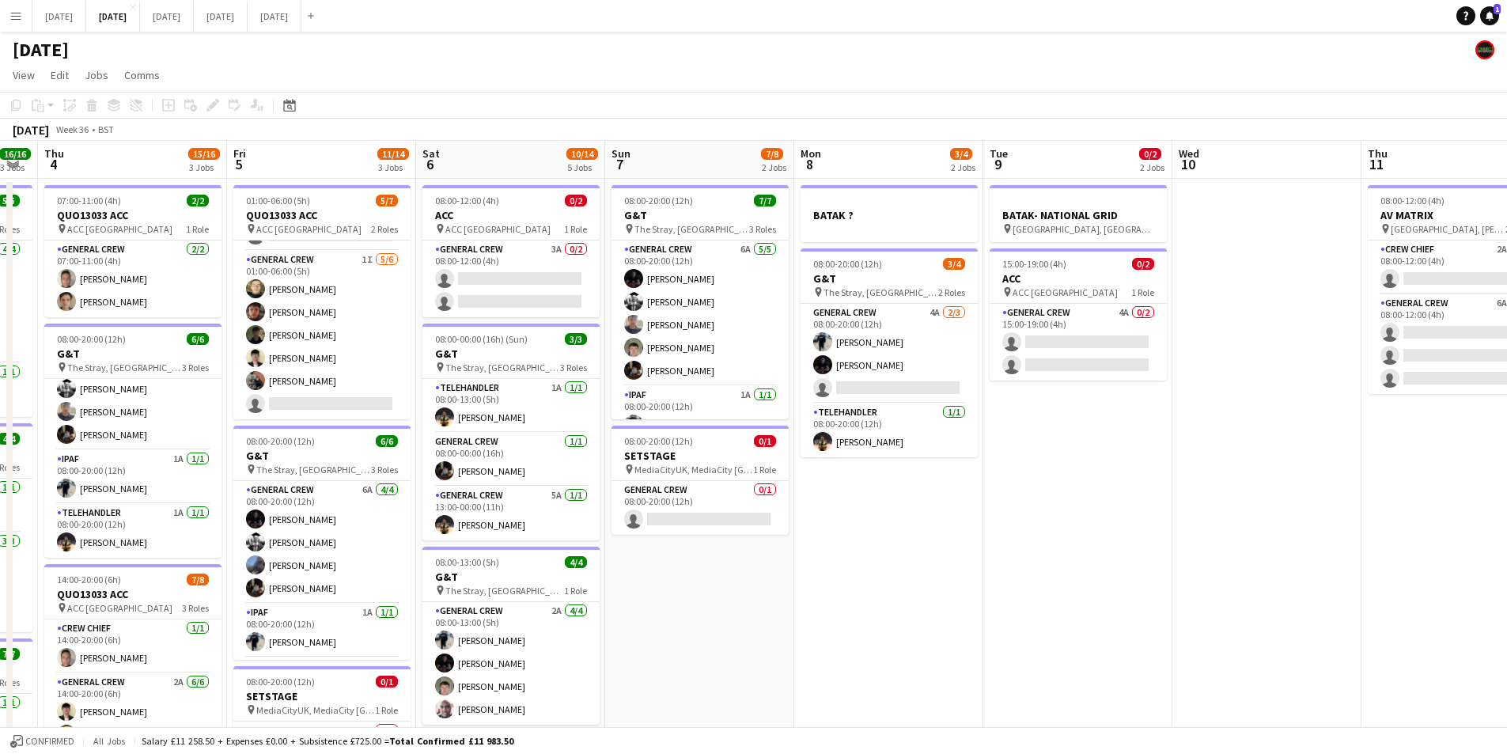
drag, startPoint x: 1332, startPoint y: 575, endPoint x: 1061, endPoint y: 576, distance: 270.6
click at [1061, 576] on app-calendar-viewport "Mon 1 10/12 2 Jobs Tue 2 16/19 3 Jobs Wed 3 16/16 3 Jobs Thu 4 15/16 3 Jobs Fri…" at bounding box center [753, 602] width 1507 height 922
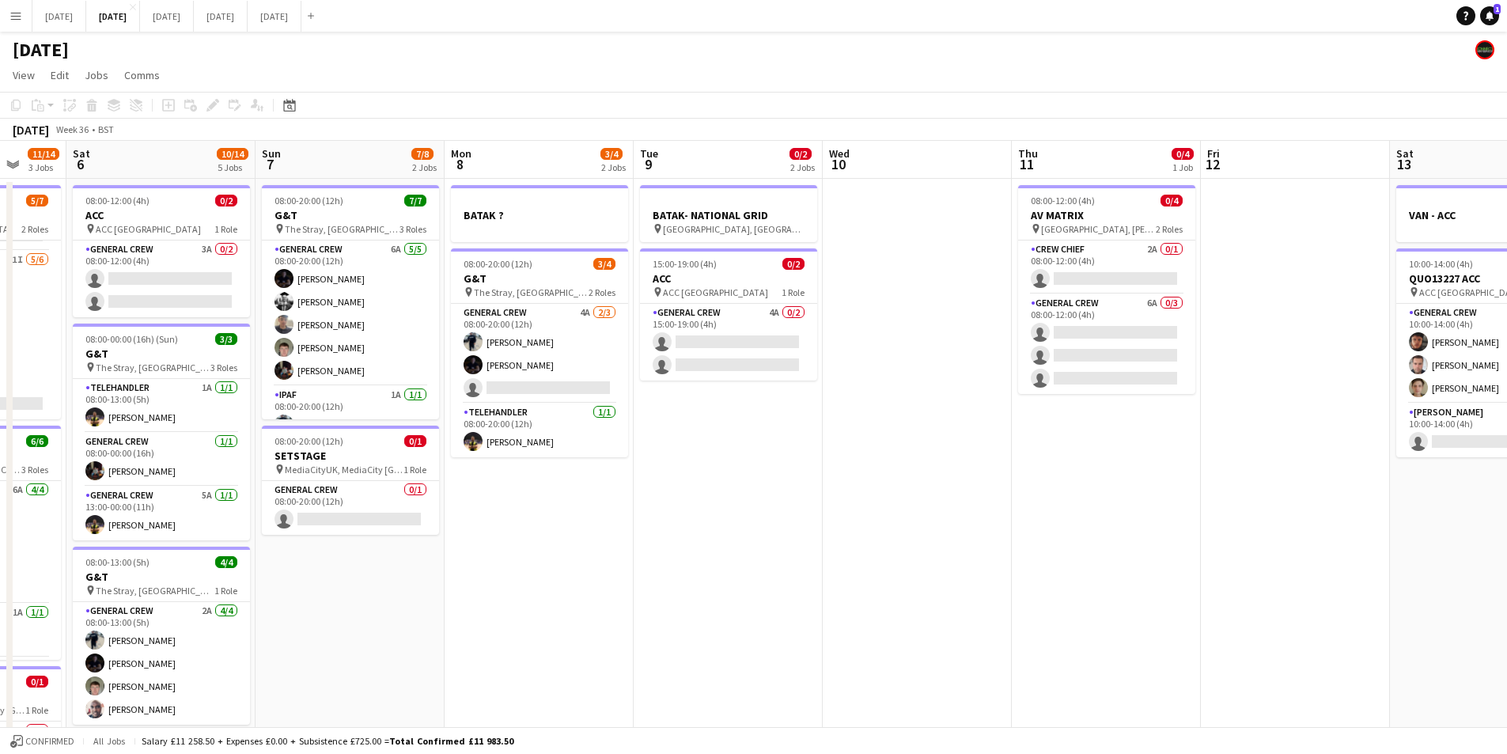
drag, startPoint x: 1125, startPoint y: 489, endPoint x: 712, endPoint y: 472, distance: 413.4
click at [722, 474] on app-calendar-viewport "Tue 2 16/19 3 Jobs Wed 3 16/16 3 Jobs Thu 4 15/16 3 Jobs Fri 5 11/14 3 Jobs Sat…" at bounding box center [753, 602] width 1507 height 922
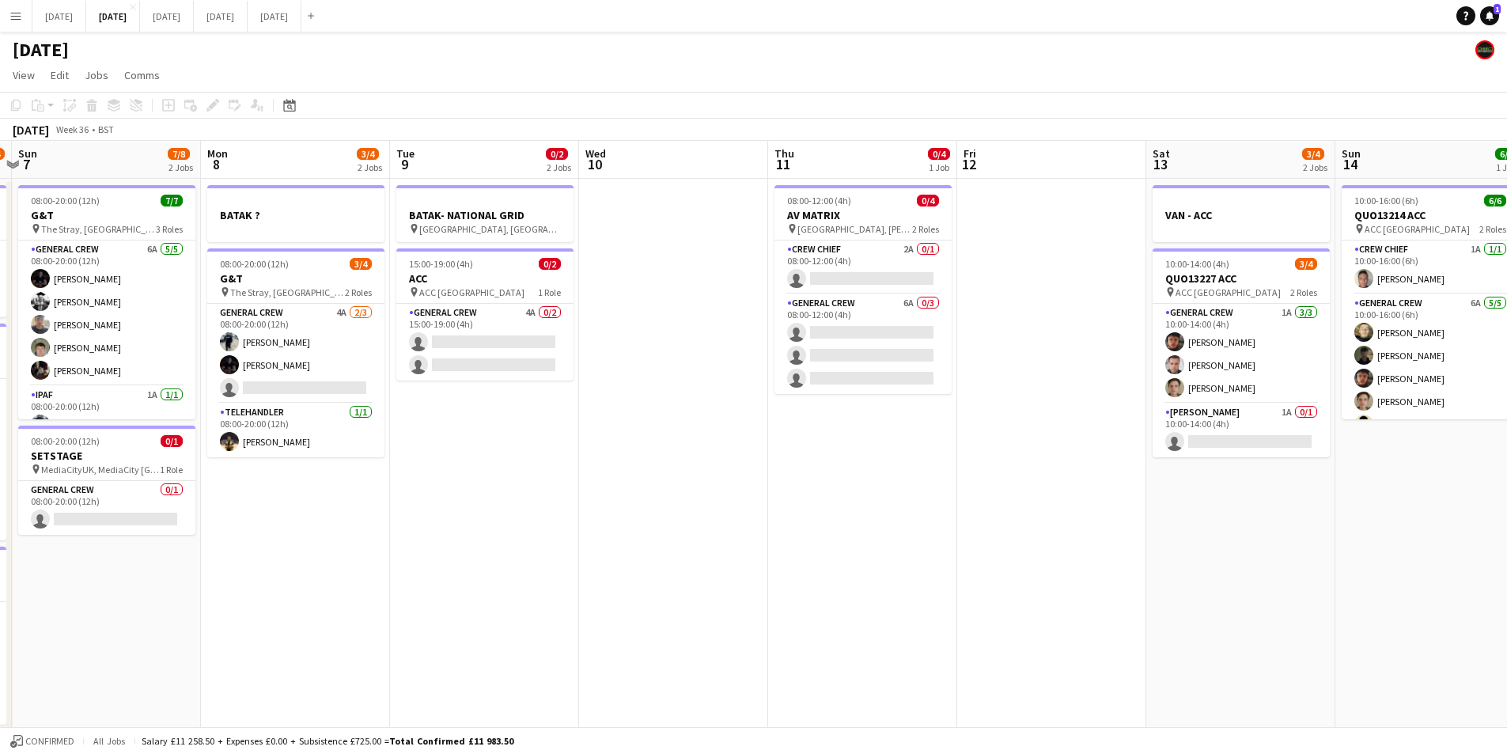
scroll to position [0, 614]
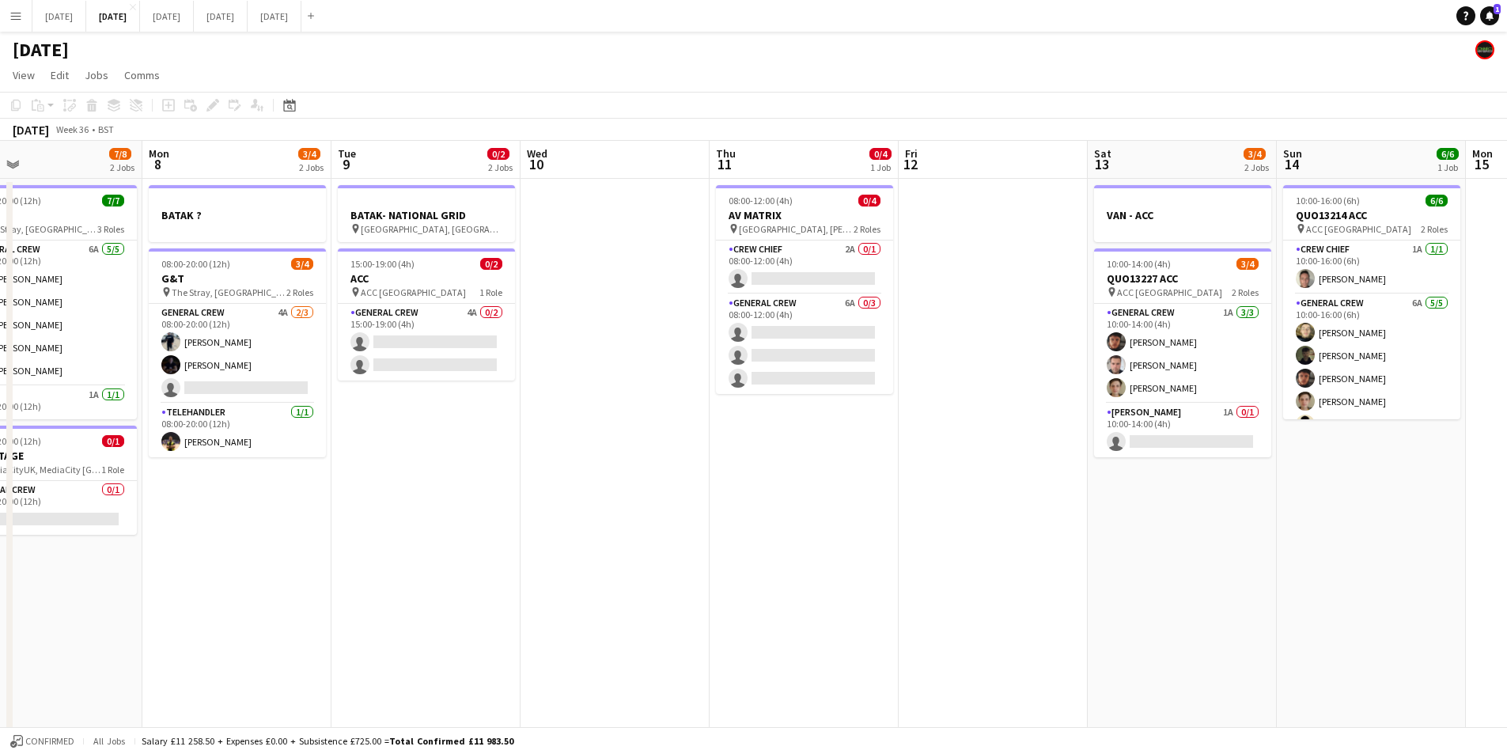
drag, startPoint x: 1043, startPoint y: 538, endPoint x: 796, endPoint y: 540, distance: 246.9
click at [796, 540] on app-calendar-viewport "Thu 4 15/16 3 Jobs Fri 5 11/14 3 Jobs Sat 6 10/14 5 Jobs Sun 7 7/8 2 Jobs Mon 8…" at bounding box center [753, 602] width 1507 height 922
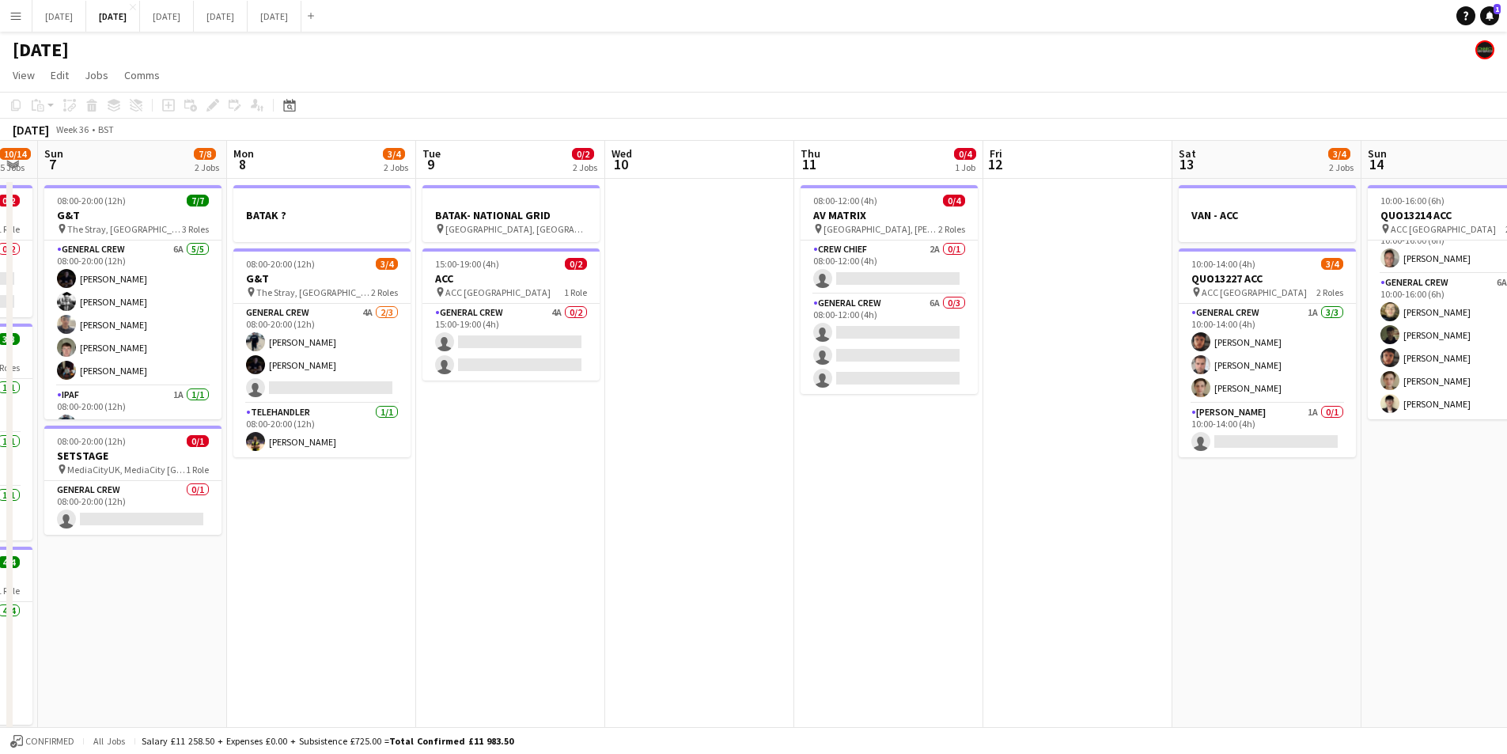
drag, startPoint x: 906, startPoint y: 520, endPoint x: 999, endPoint y: 529, distance: 93.8
click at [996, 531] on app-calendar-viewport "Thu 4 15/16 3 Jobs Fri 5 11/14 3 Jobs Sat 6 10/14 5 Jobs Sun 7 7/8 2 Jobs Mon 8…" at bounding box center [753, 602] width 1507 height 922
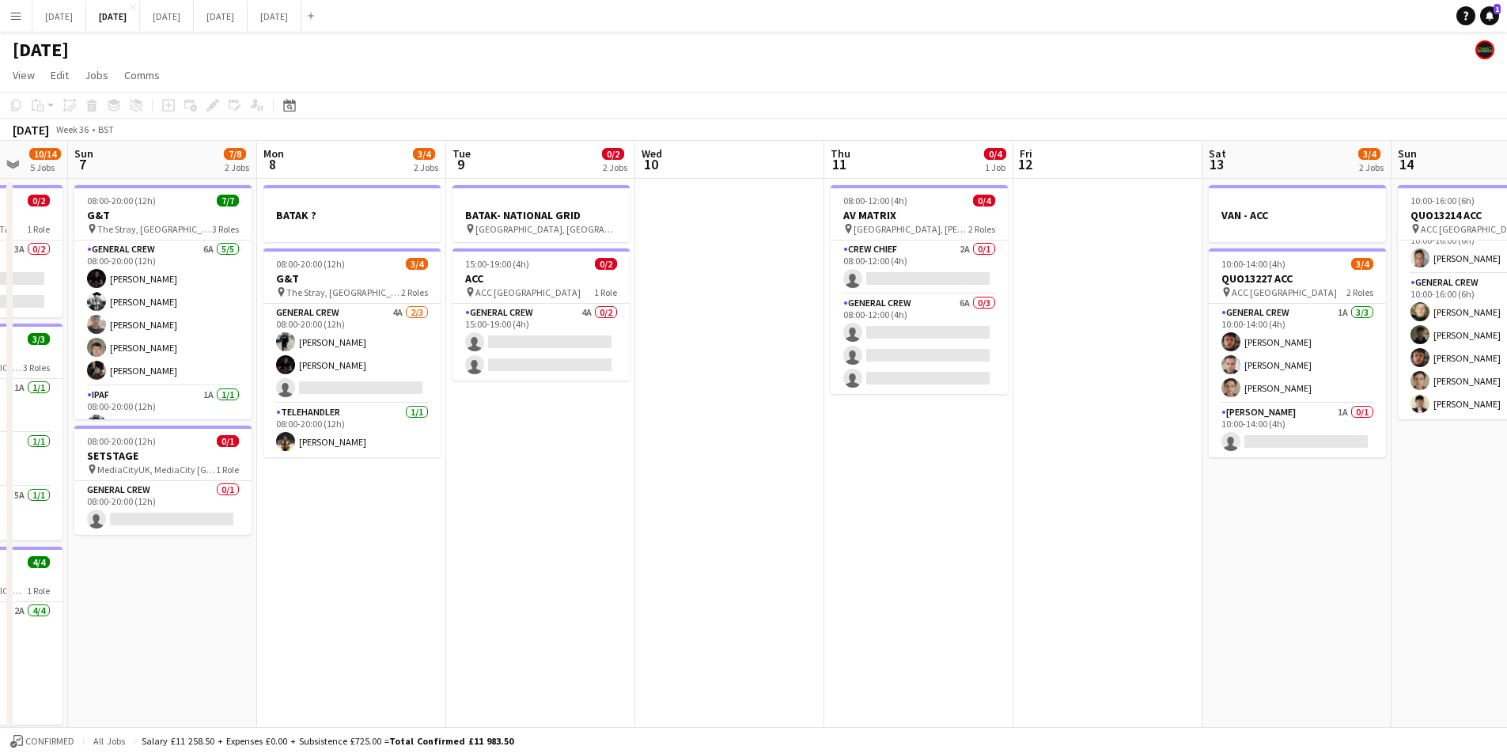
scroll to position [0, 498]
drag, startPoint x: 895, startPoint y: 565, endPoint x: 921, endPoint y: 570, distance: 26.5
click at [921, 570] on app-calendar-viewport "Thu 4 15/16 3 Jobs Fri 5 11/14 3 Jobs Sat 6 10/14 5 Jobs Sun 7 7/8 2 Jobs Mon 8…" at bounding box center [753, 602] width 1507 height 922
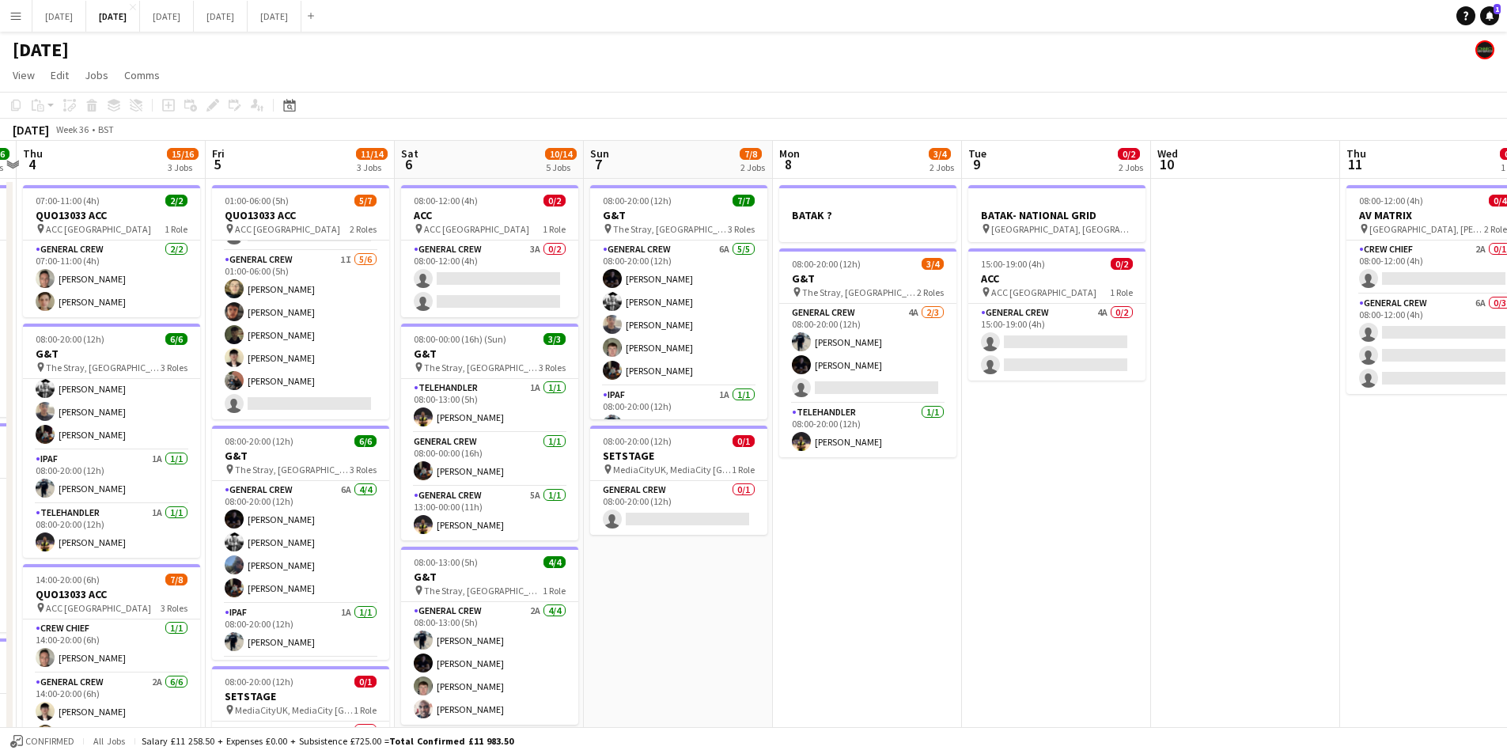
scroll to position [0, 332]
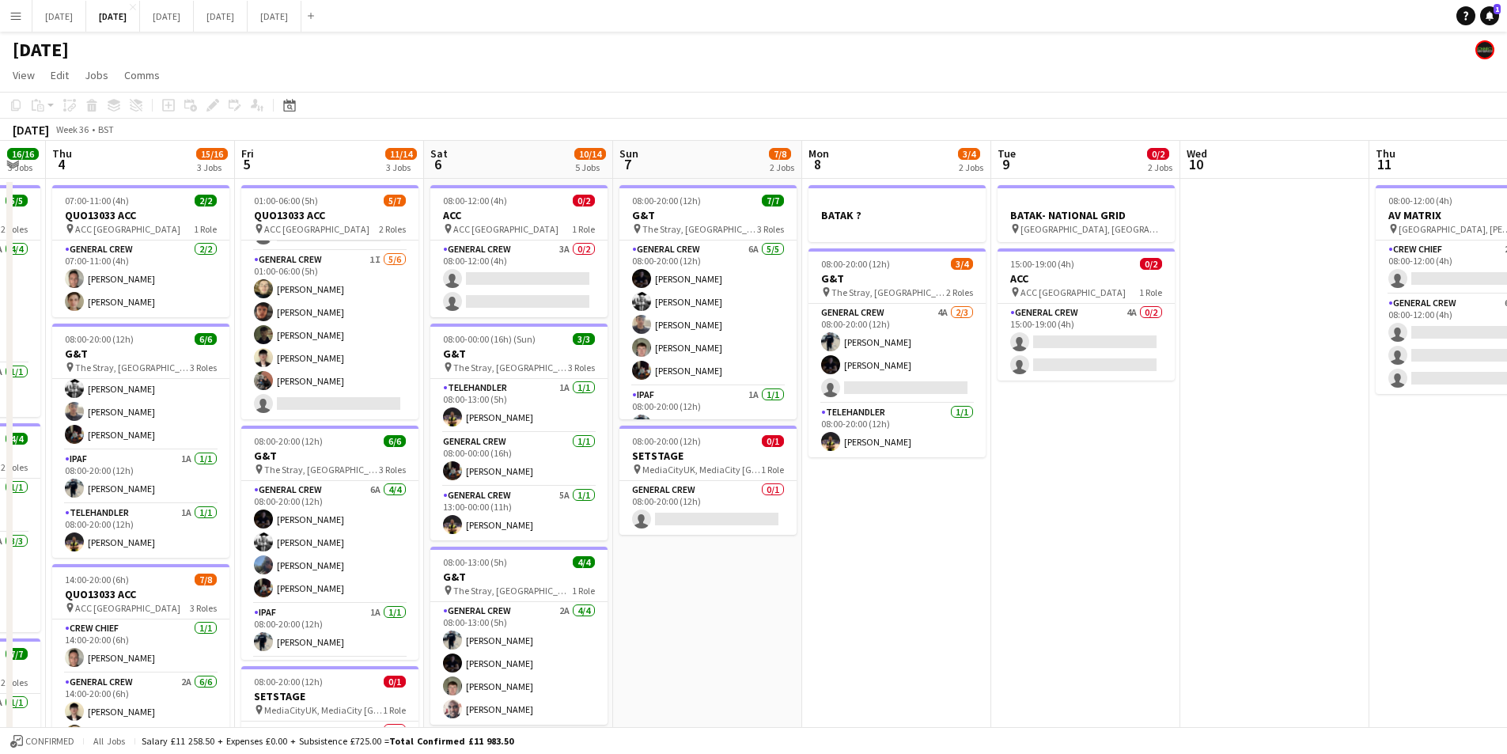
drag, startPoint x: 529, startPoint y: 479, endPoint x: 1071, endPoint y: 535, distance: 544.9
click at [1071, 535] on app-calendar-viewport "Tue 2 16/19 3 Jobs Wed 3 16/16 3 Jobs Thu 4 15/16 3 Jobs Fri 5 11/14 3 Jobs Sat…" at bounding box center [753, 602] width 1507 height 922
drag, startPoint x: 873, startPoint y: 612, endPoint x: 1173, endPoint y: 554, distance: 305.4
click at [1169, 561] on app-calendar-viewport "Tue 2 16/19 3 Jobs Wed 3 16/16 3 Jobs Thu 4 15/16 3 Jobs Fri 5 11/14 3 Jobs Sat…" at bounding box center [753, 602] width 1507 height 922
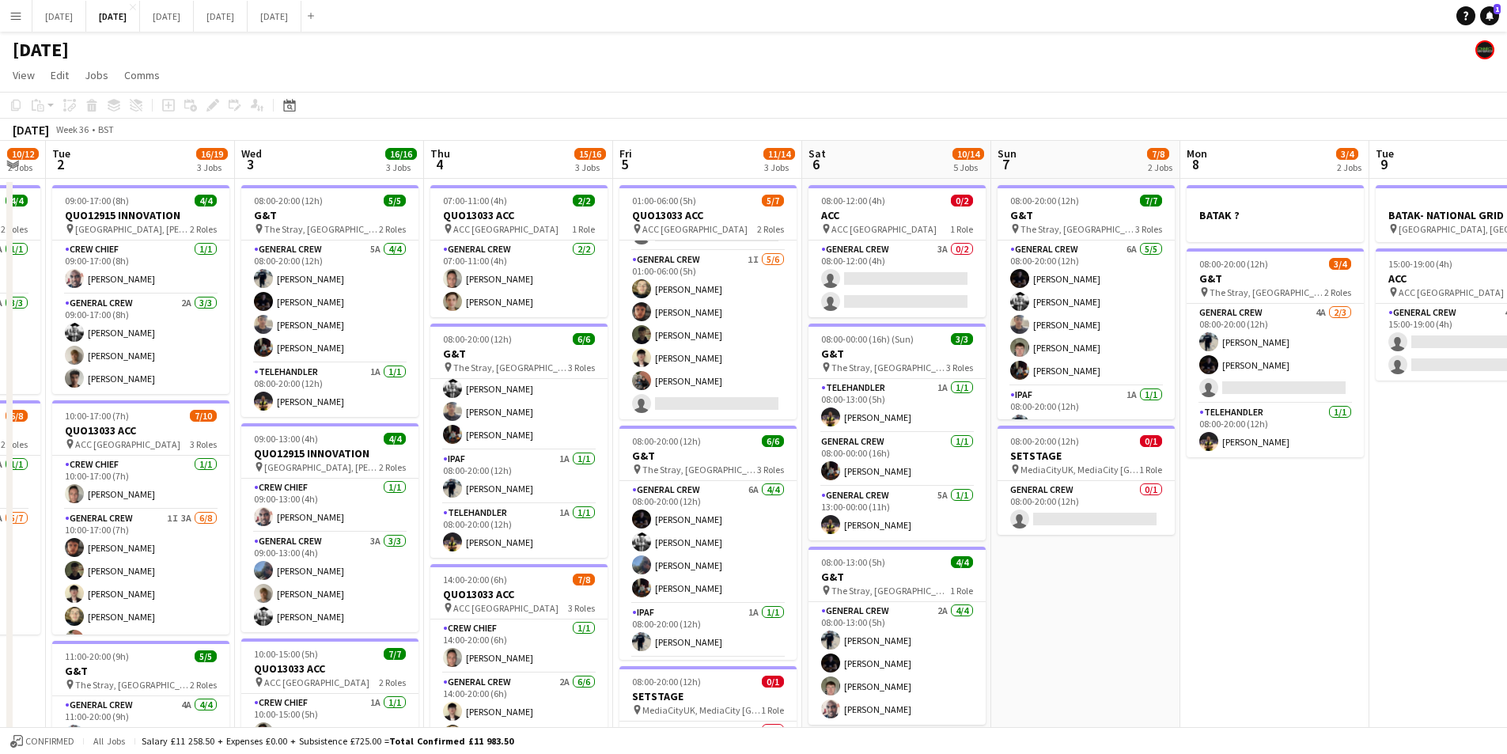
click at [1271, 558] on app-calendar-viewport "Sun 31 Mon 1 10/12 2 Jobs Tue 2 16/19 3 Jobs Wed 3 16/16 3 Jobs Thu 4 15/16 3 J…" at bounding box center [753, 602] width 1507 height 922
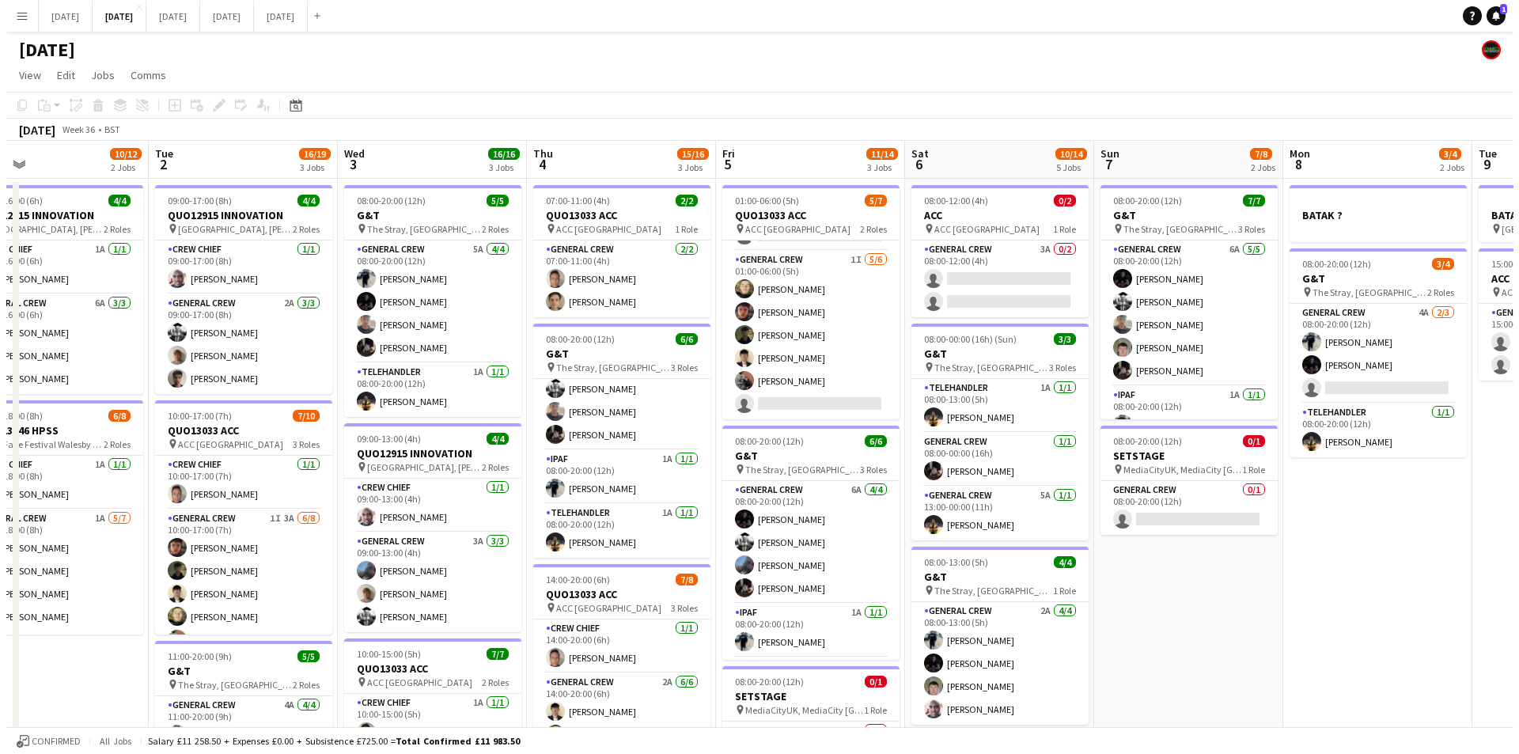
scroll to position [0, 601]
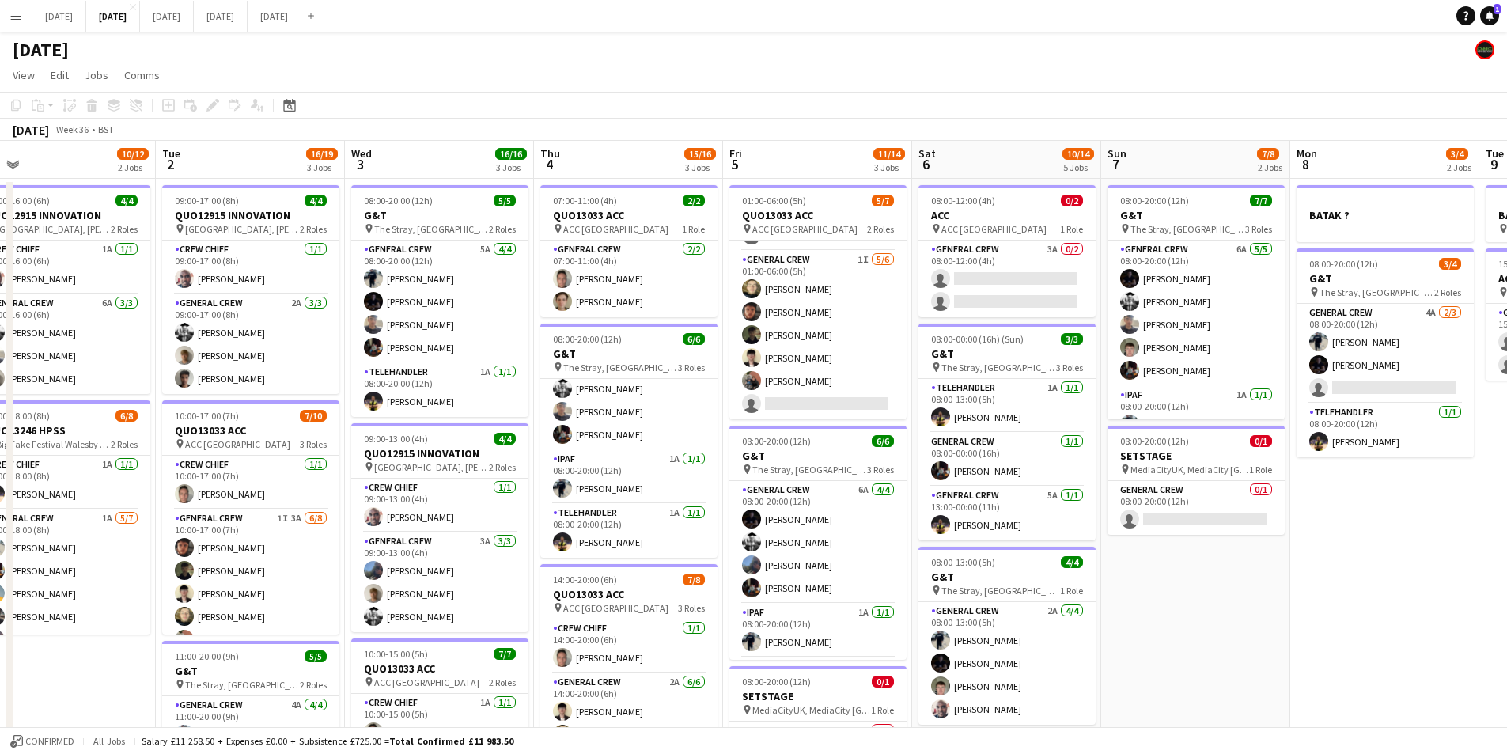
drag, startPoint x: 1344, startPoint y: 594, endPoint x: 1123, endPoint y: 597, distance: 221.6
click at [1120, 595] on app-calendar-viewport "Fri 29 Sat 30 Sun 31 Mon 1 10/12 2 Jobs Tue 2 16/19 3 Jobs Wed 3 16/16 3 Jobs T…" at bounding box center [753, 602] width 1507 height 922
click at [71, 22] on button "[DATE] Close" at bounding box center [59, 16] width 54 height 31
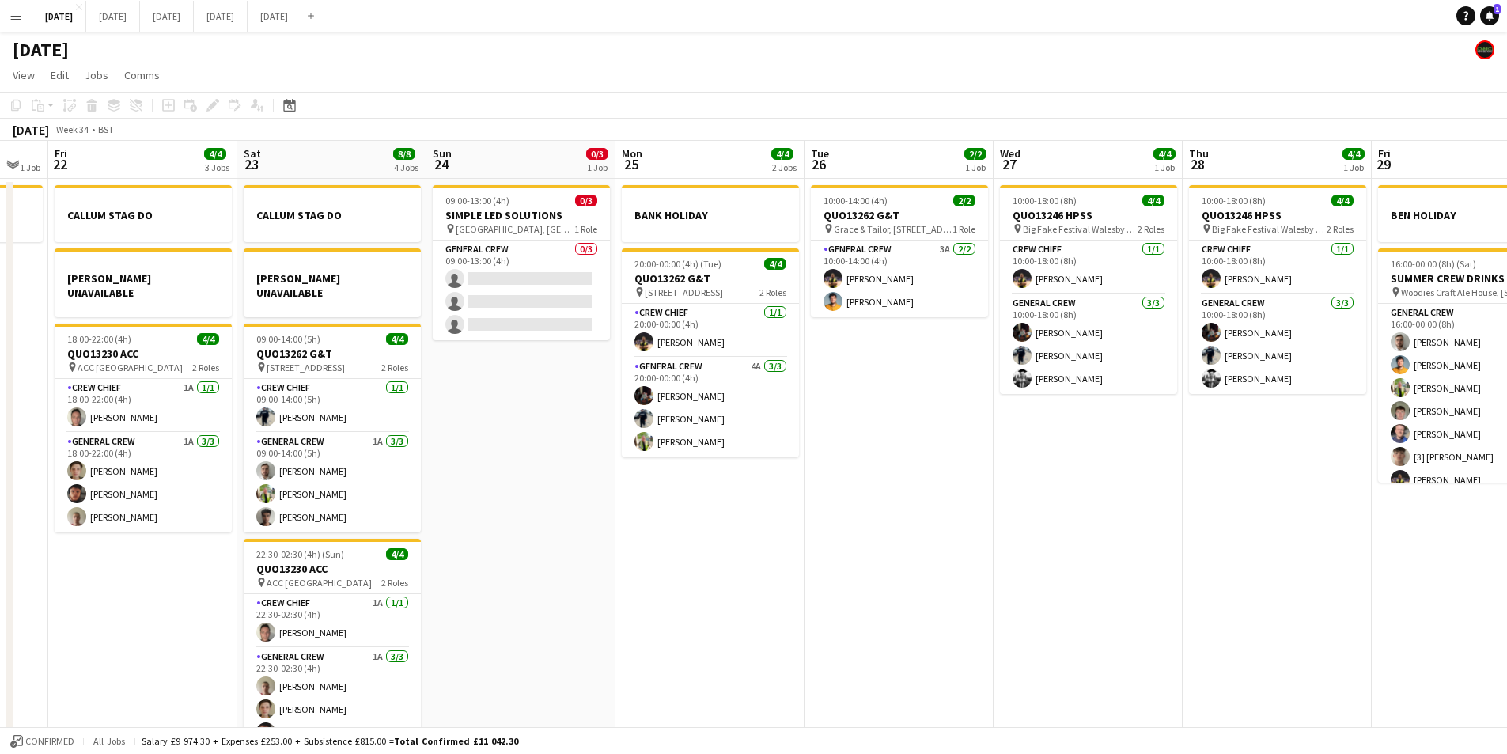
scroll to position [0, 521]
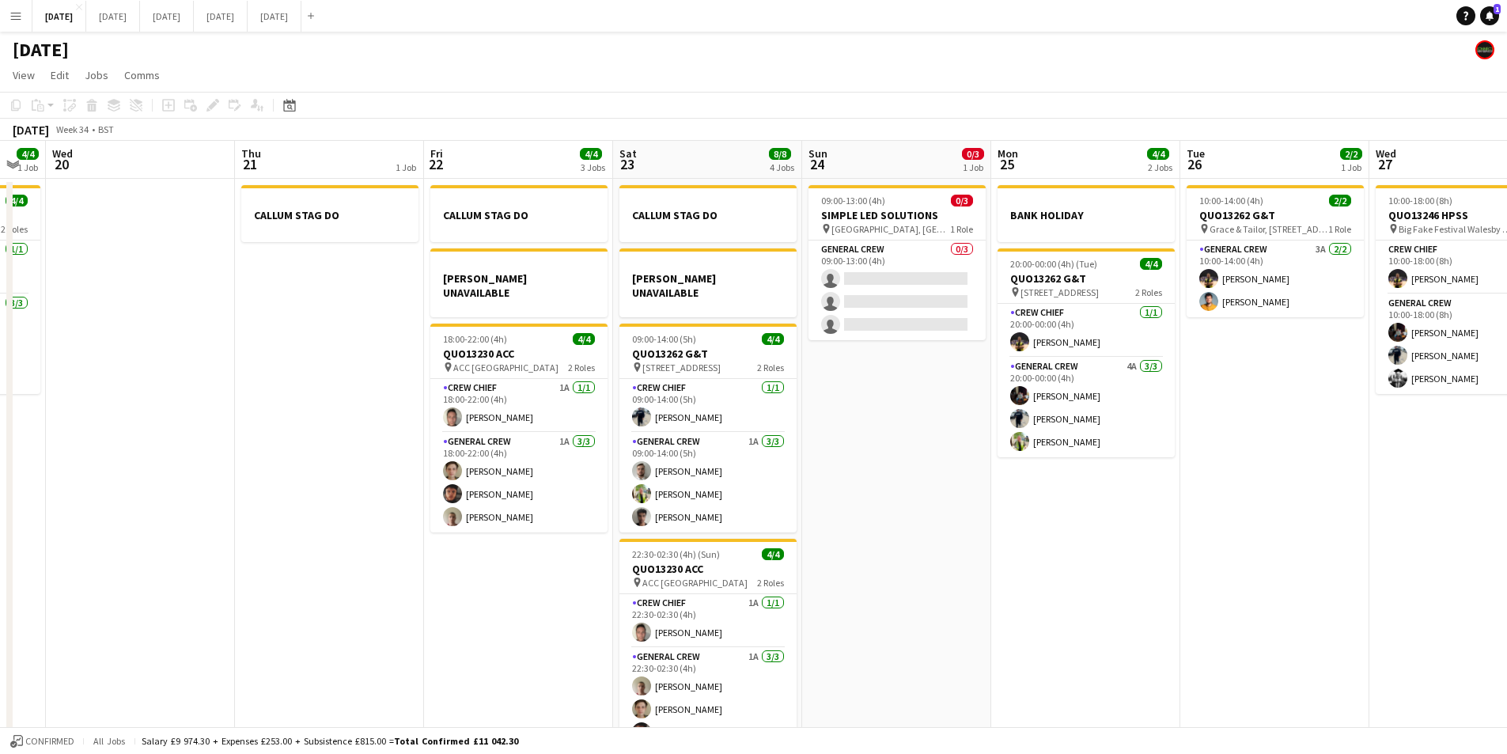
drag, startPoint x: 658, startPoint y: 567, endPoint x: 1321, endPoint y: 495, distance: 667.7
click at [1375, 533] on app-calendar-viewport "Sun 17 Mon 18 6/6 4 Jobs Tue 19 4/4 1 Job Wed 20 Thu 21 1 Job Fri 22 4/4 3 Jobs…" at bounding box center [753, 455] width 1507 height 629
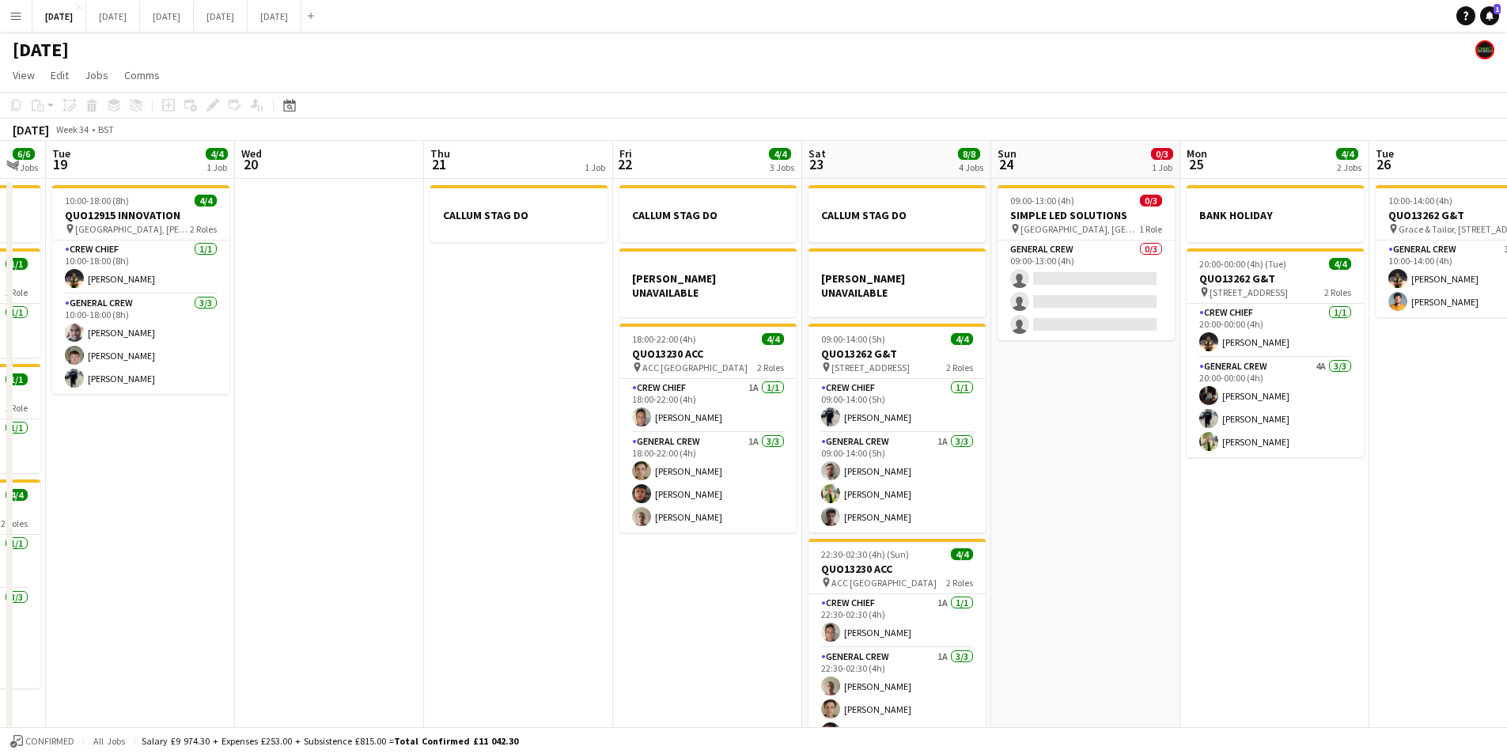
scroll to position [0, 0]
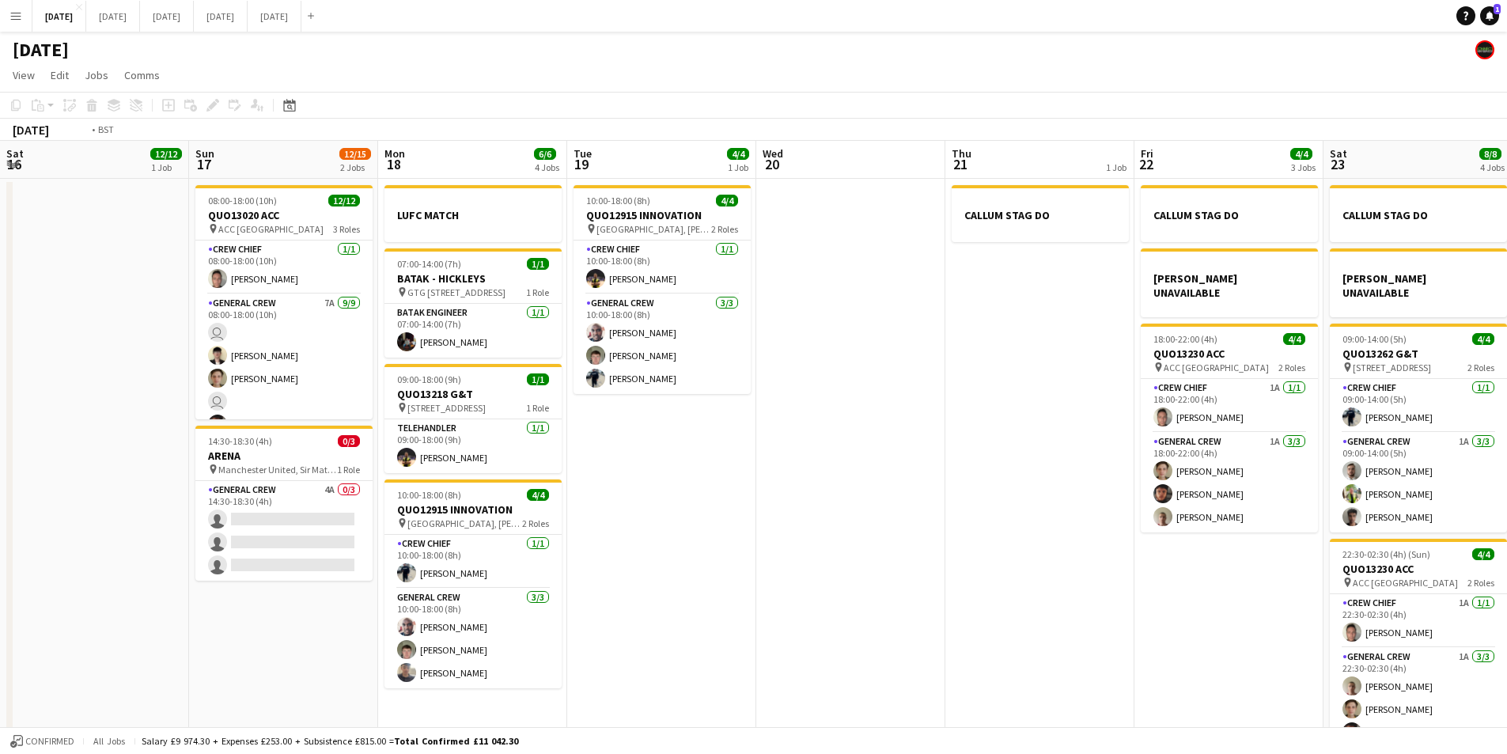
drag, startPoint x: 1105, startPoint y: 552, endPoint x: 960, endPoint y: 587, distance: 148.9
click at [1207, 536] on app-calendar-viewport "Sat 16 12/12 1 Job Sun 17 12/15 2 Jobs Mon 18 6/6 4 Jobs Tue 19 4/4 1 Job Wed 2…" at bounding box center [753, 455] width 1507 height 629
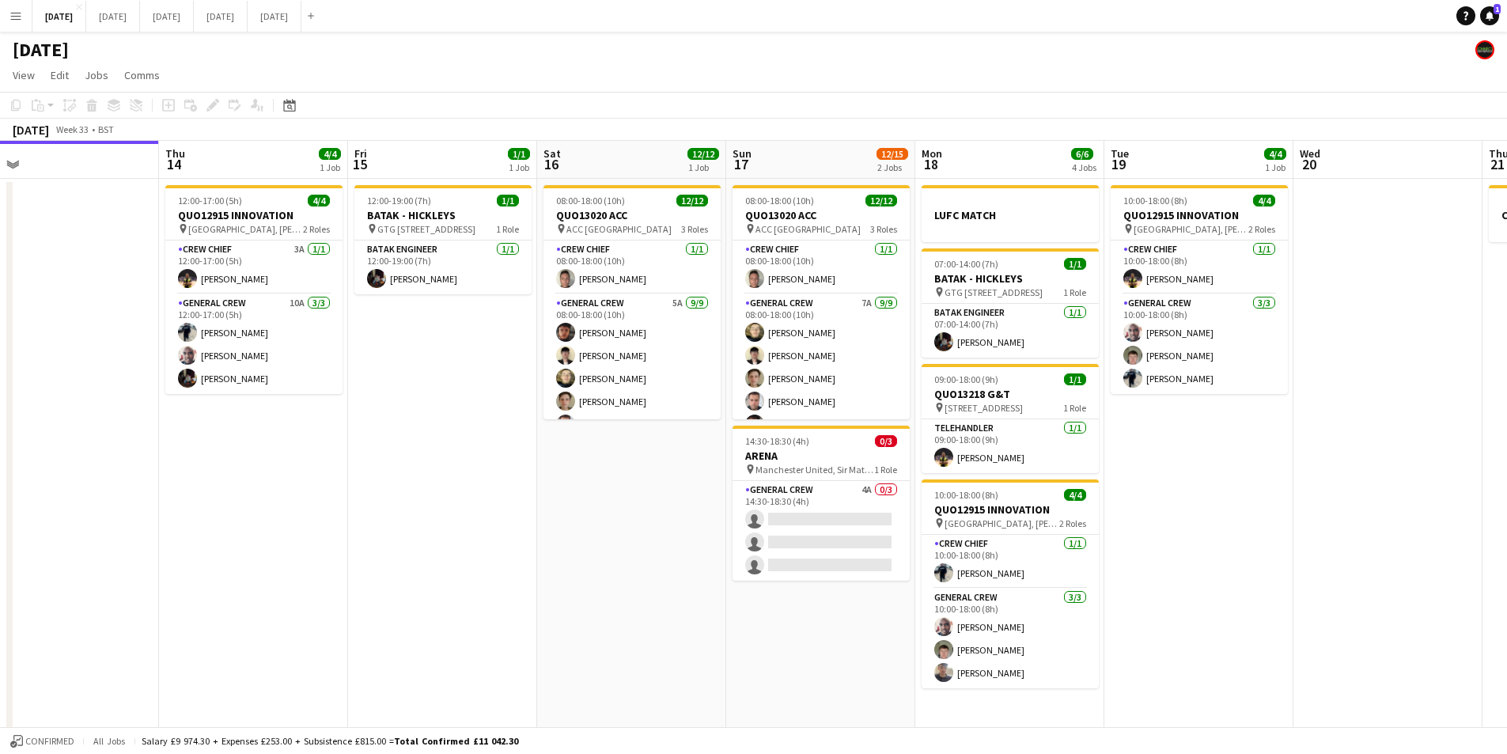
drag, startPoint x: 963, startPoint y: 588, endPoint x: 1317, endPoint y: 536, distance: 358.2
click at [1486, 555] on app-calendar-viewport "Tue 12 Wed 13 Thu 14 4/4 1 Job Fri 15 1/1 1 Job Sat 16 12/12 1 Job Sun 17 12/15…" at bounding box center [753, 455] width 1507 height 629
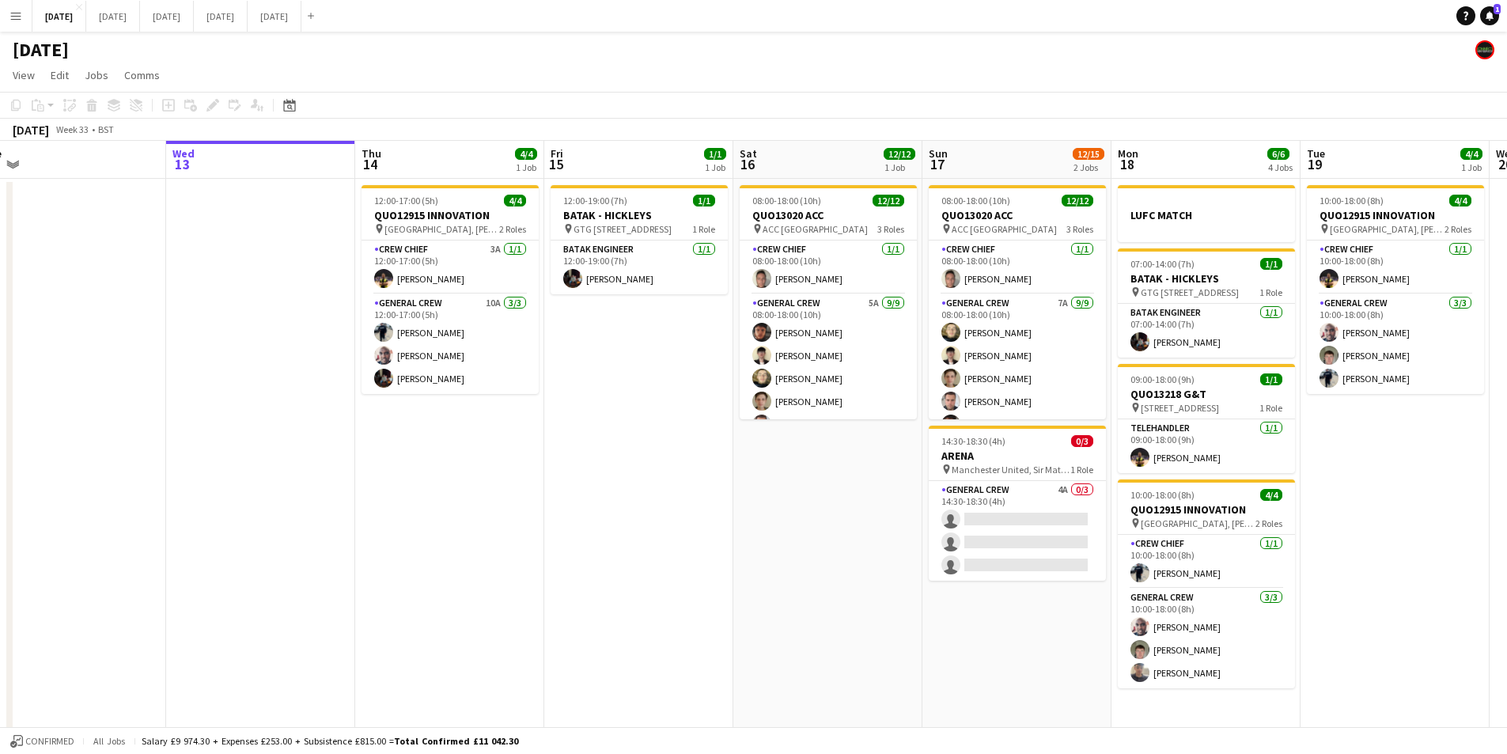
drag, startPoint x: 683, startPoint y: 608, endPoint x: 1374, endPoint y: 520, distance: 696.3
click at [1401, 545] on app-calendar-viewport "Sun 10 Mon 11 Tue 12 Wed 13 Thu 14 4/4 1 Job Fri 15 1/1 1 Job Sat 16 12/12 1 Jo…" at bounding box center [753, 455] width 1507 height 629
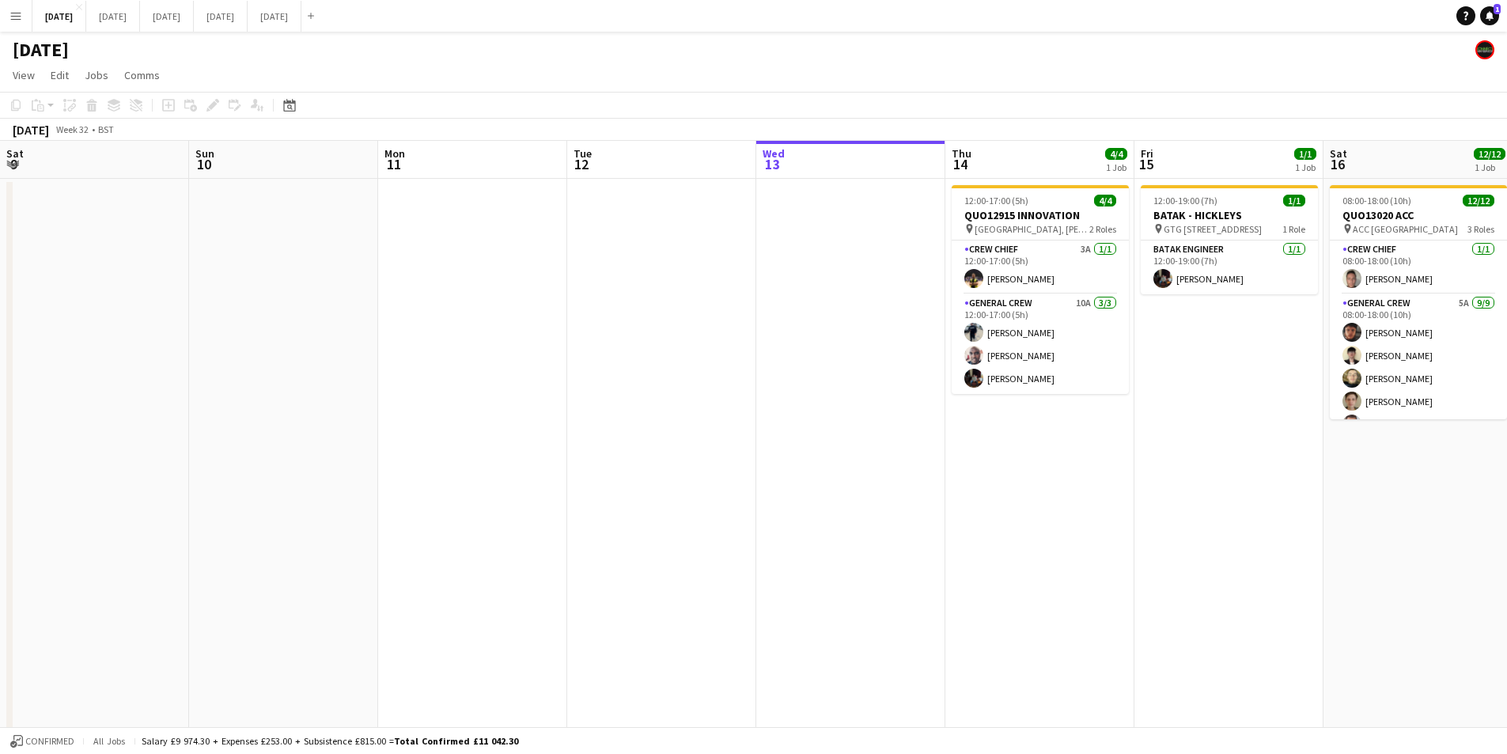
drag, startPoint x: 671, startPoint y: 419, endPoint x: 571, endPoint y: 216, distance: 226.5
click at [979, 438] on app-calendar-viewport "Thu 7 3/3 2 Jobs Fri 8 4/4 1 Job Sat 9 Sun 10 Mon 11 Tue 12 Wed 13 Thu 14 4/4 1…" at bounding box center [753, 455] width 1507 height 629
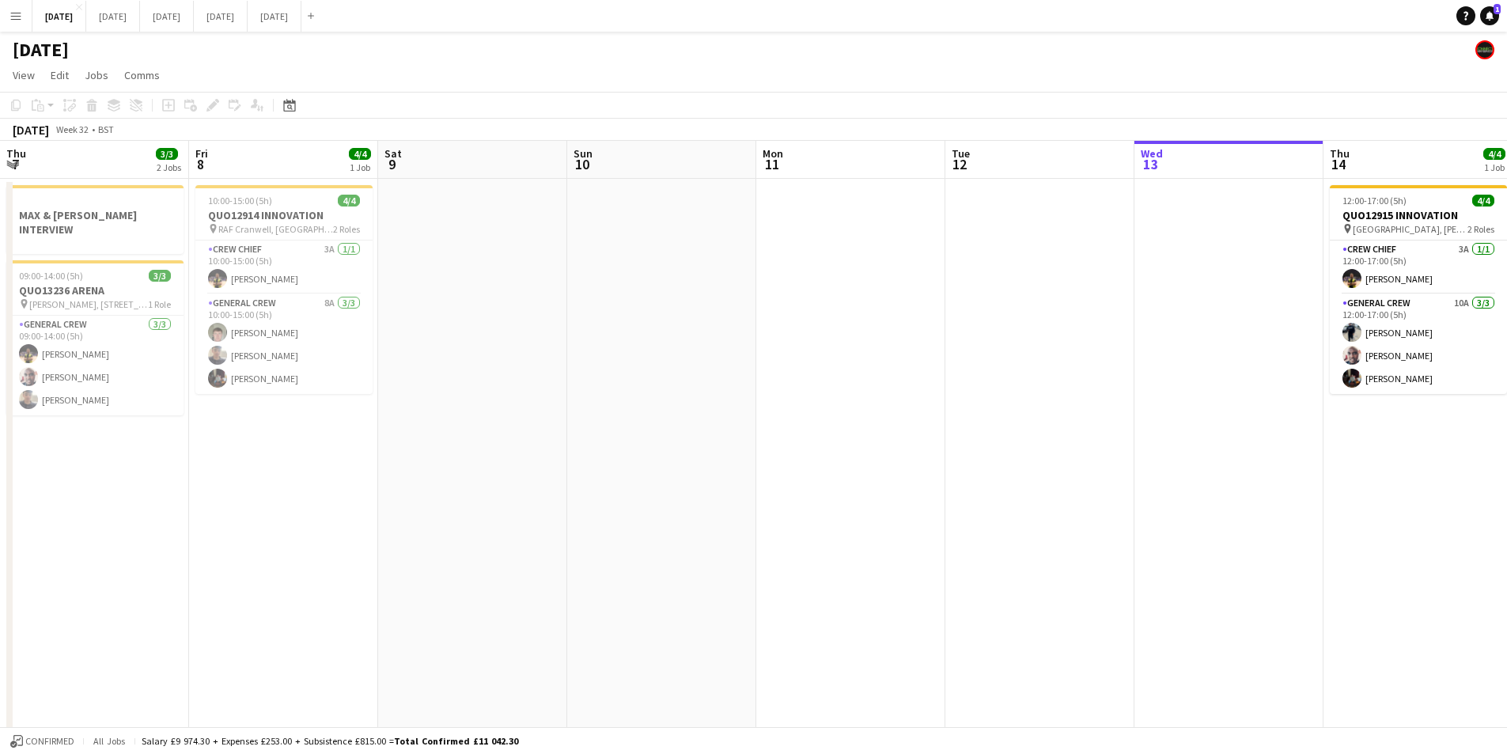
scroll to position [0, 449]
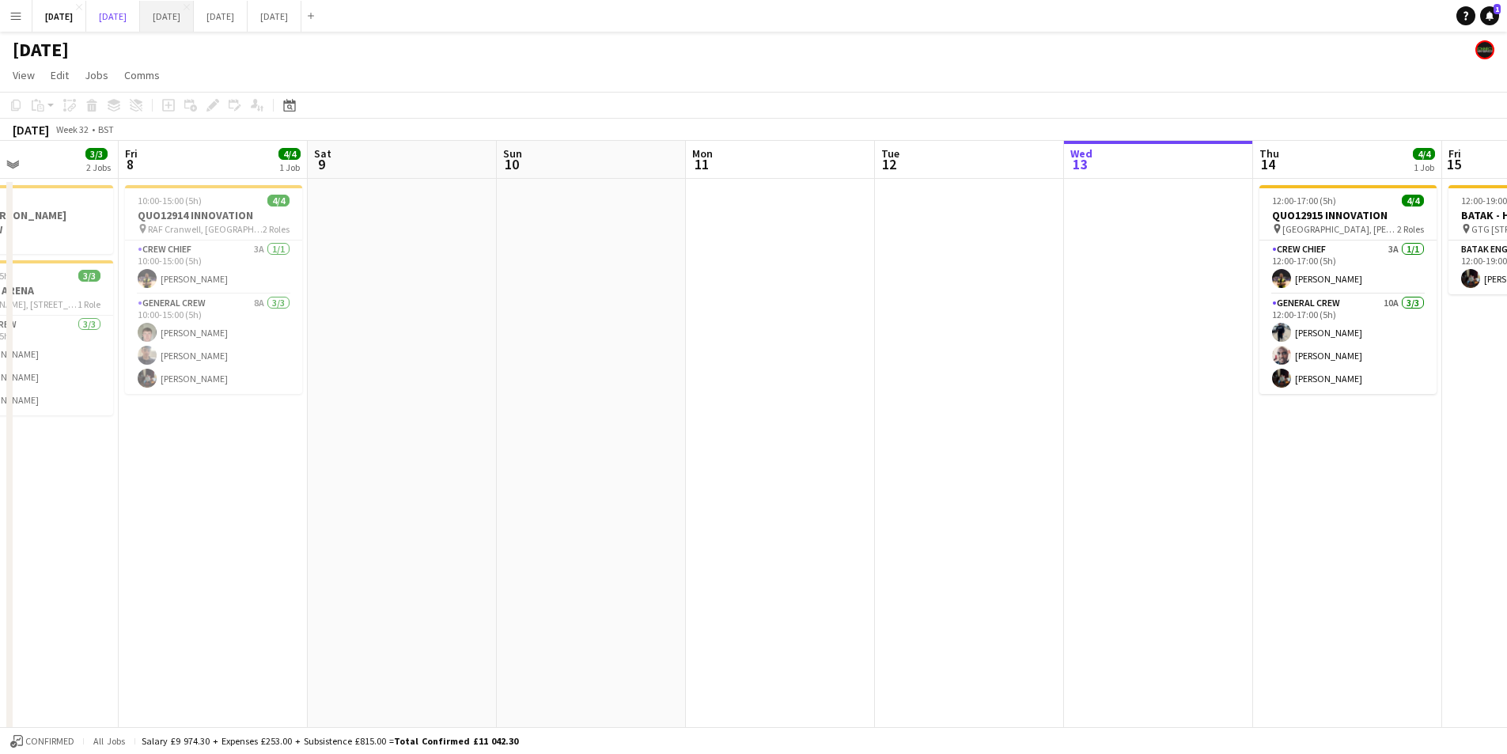
drag, startPoint x: 154, startPoint y: 14, endPoint x: 244, endPoint y: 2, distance: 90.2
click at [140, 13] on button "[DATE] Close" at bounding box center [113, 16] width 54 height 31
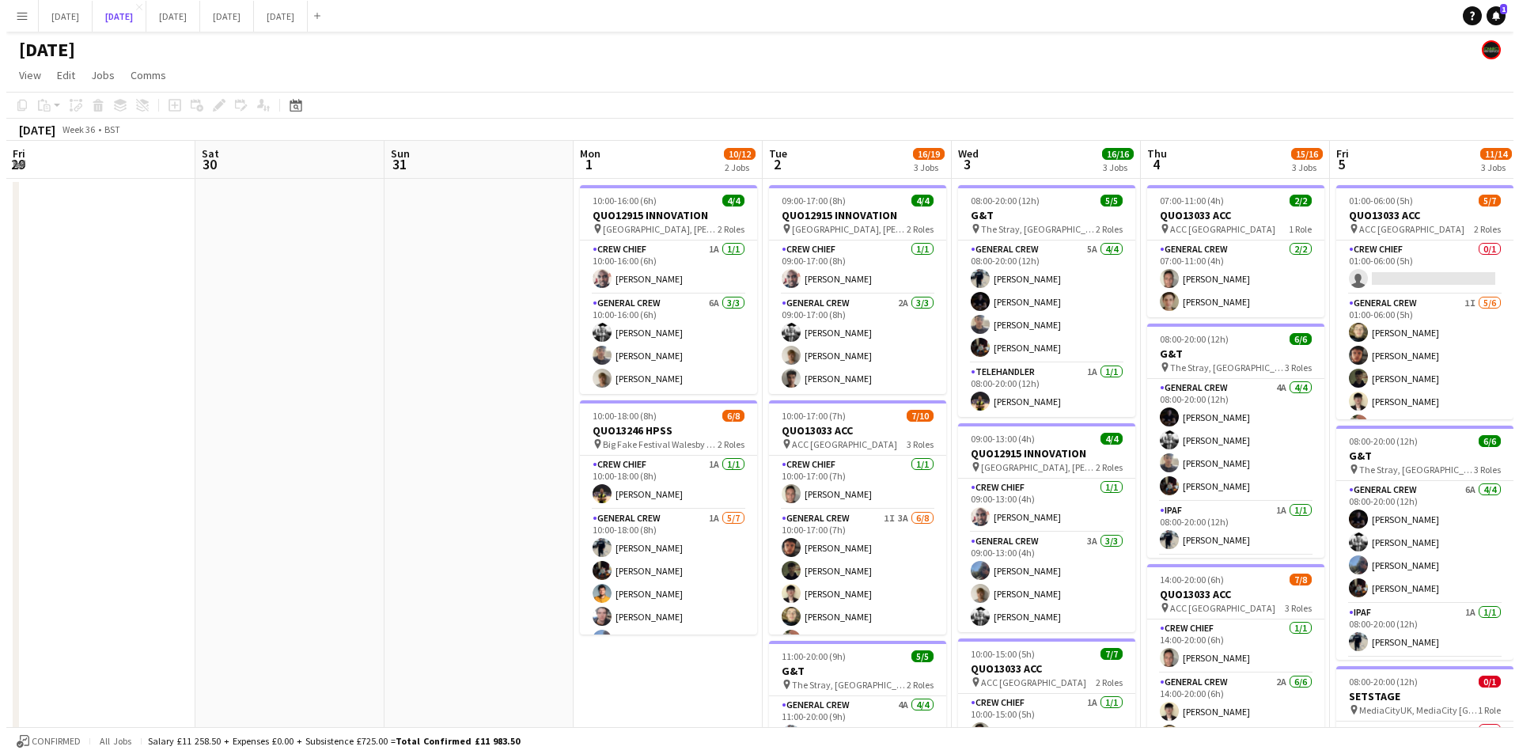
scroll to position [0, 601]
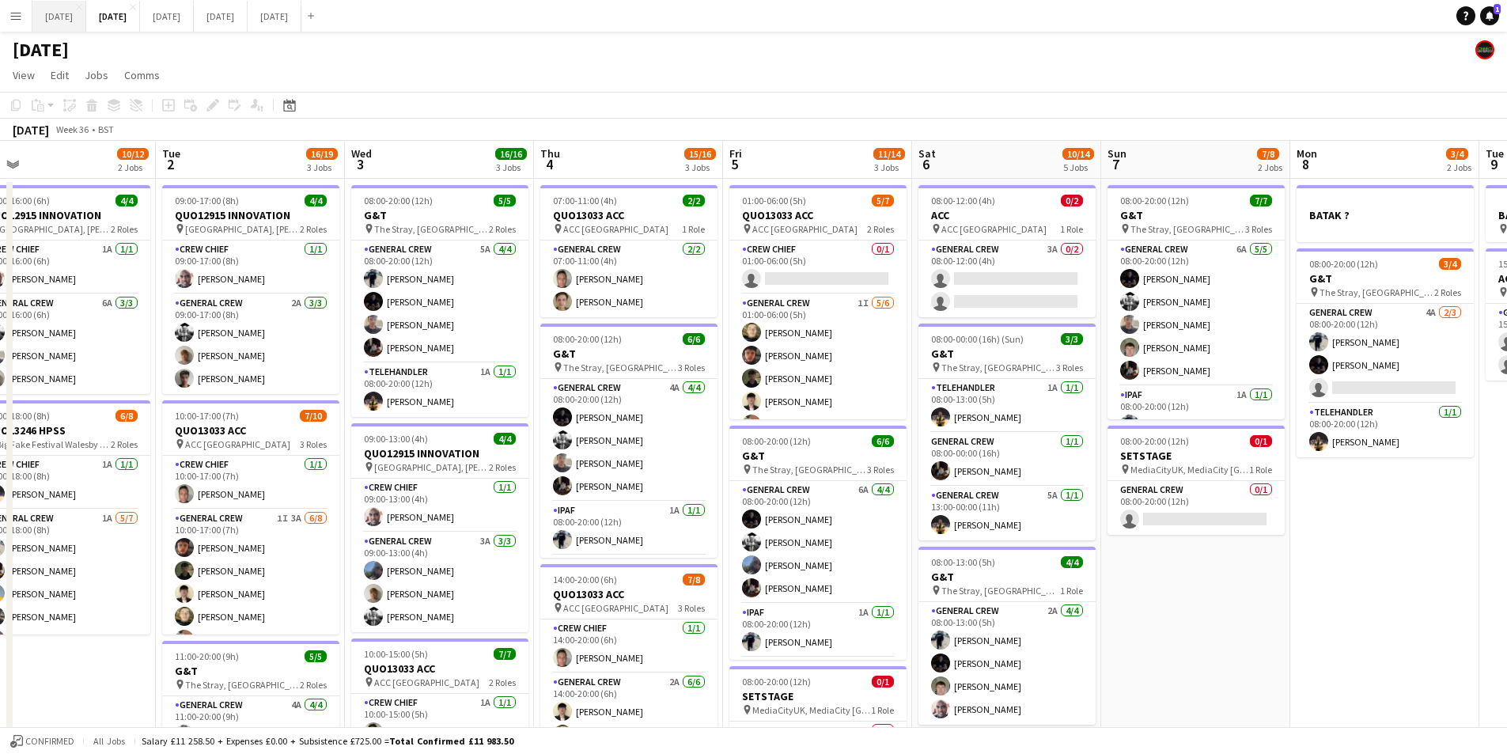
click at [65, 13] on button "[DATE] Close" at bounding box center [59, 16] width 54 height 31
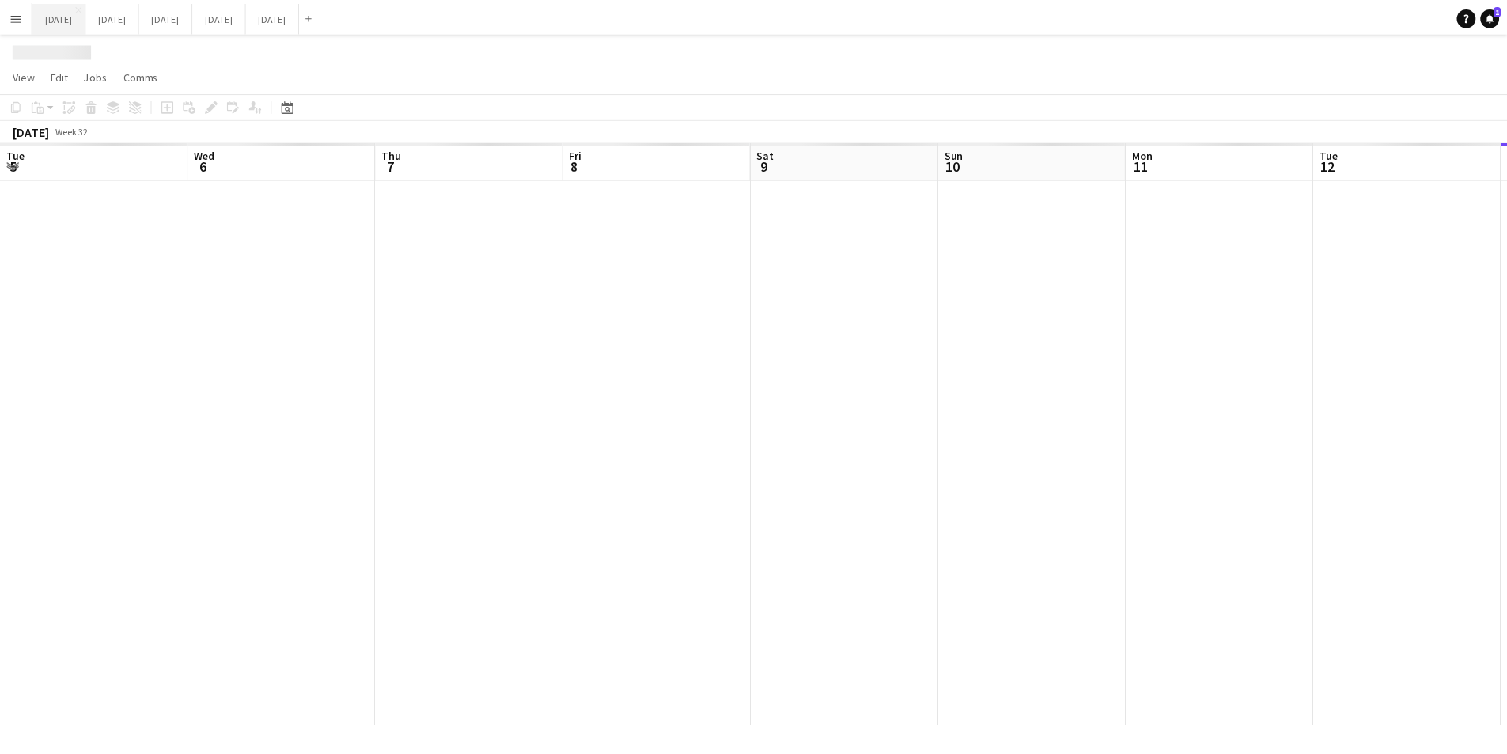
scroll to position [0, 449]
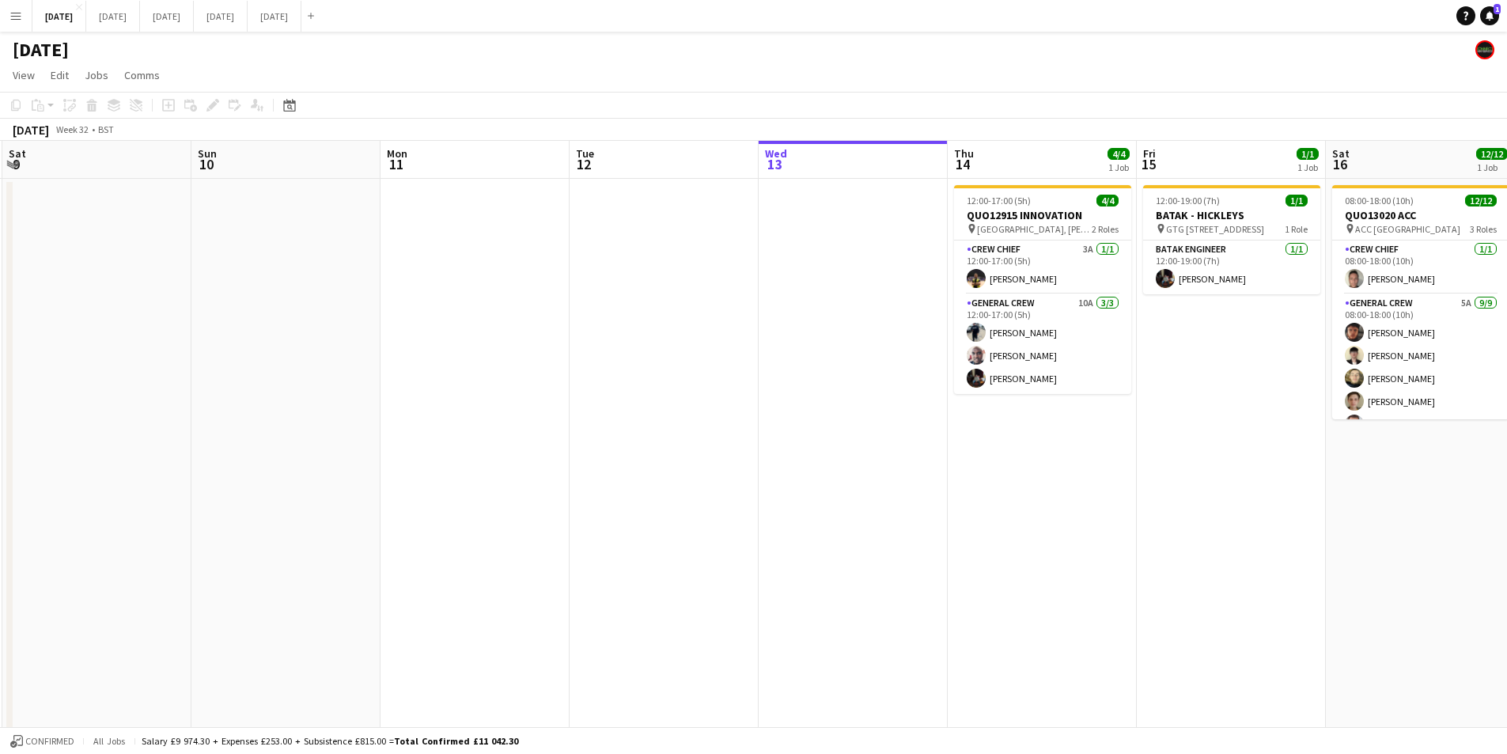
drag, startPoint x: 1040, startPoint y: 551, endPoint x: 735, endPoint y: 512, distance: 308.0
click at [735, 512] on app-calendar-viewport "Tue 5 1/1 1 Job Wed 6 10/10 4 Jobs Thu 7 3/3 2 Jobs Fri 8 4/4 1 Job Sat 9 Sun 1…" at bounding box center [753, 577] width 1507 height 872
drag, startPoint x: 1021, startPoint y: 601, endPoint x: 795, endPoint y: 539, distance: 234.6
click at [795, 539] on app-calendar-viewport "Tue 5 1/1 1 Job Wed 6 10/10 4 Jobs Thu 7 3/3 2 Jobs Fri 8 4/4 1 Job Sat 9 Sun 1…" at bounding box center [753, 577] width 1507 height 872
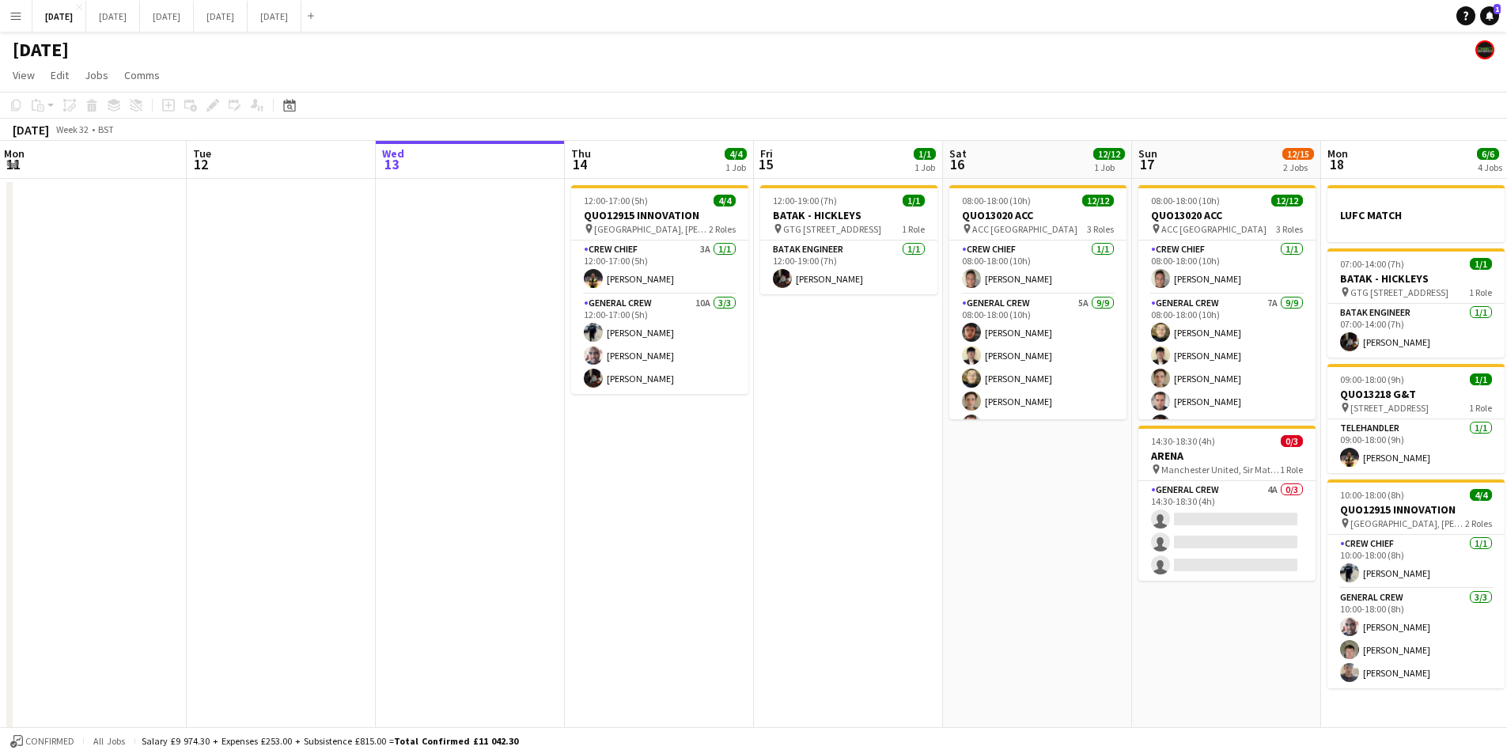
drag, startPoint x: 1033, startPoint y: 602, endPoint x: 623, endPoint y: 546, distance: 413.7
click at [639, 551] on app-calendar-viewport "Fri 8 4/4 1 Job Sat 9 Sun 10 Mon 11 Tue 12 Wed 13 Thu 14 4/4 1 Job Fri 15 1/1 1…" at bounding box center [753, 577] width 1507 height 872
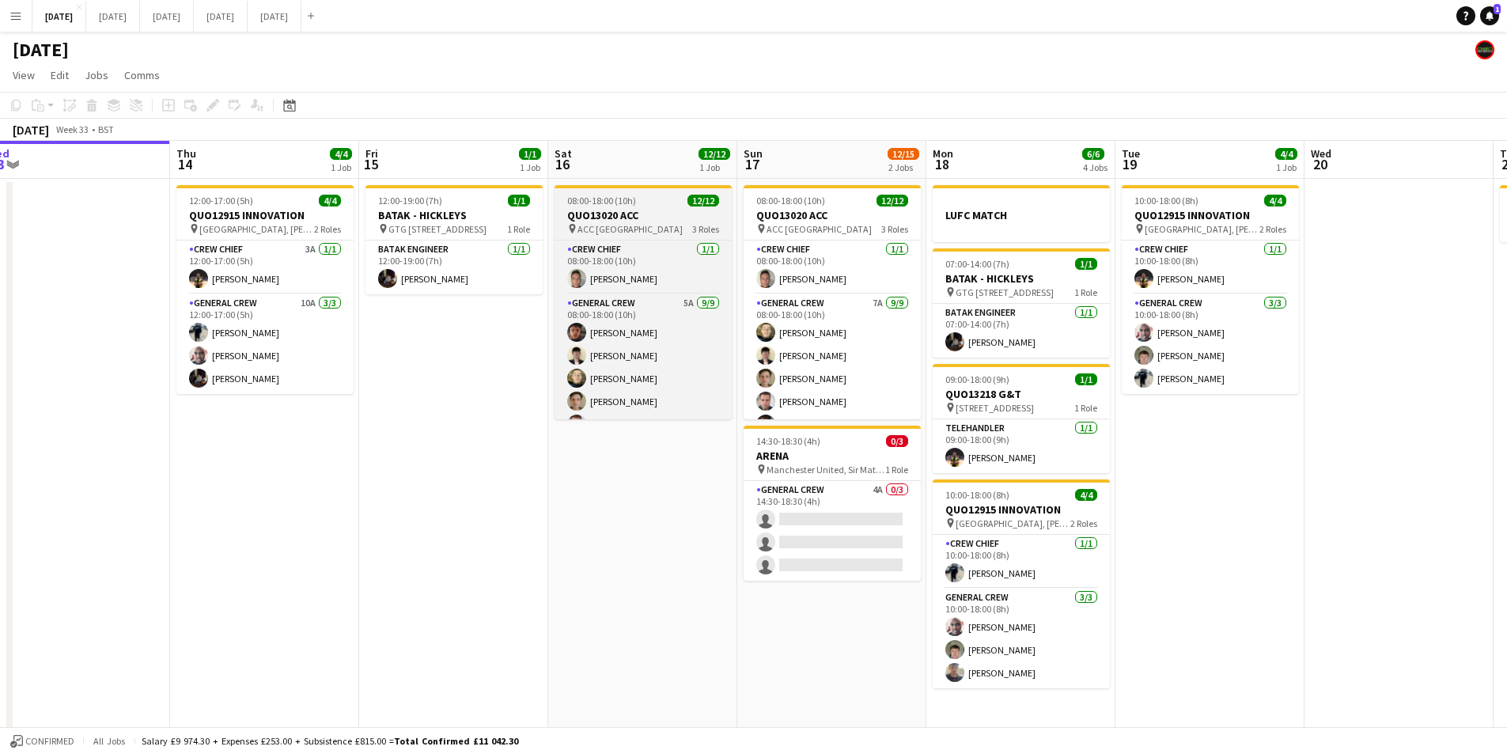
scroll to position [189, 0]
